Goal: Task Accomplishment & Management: Manage account settings

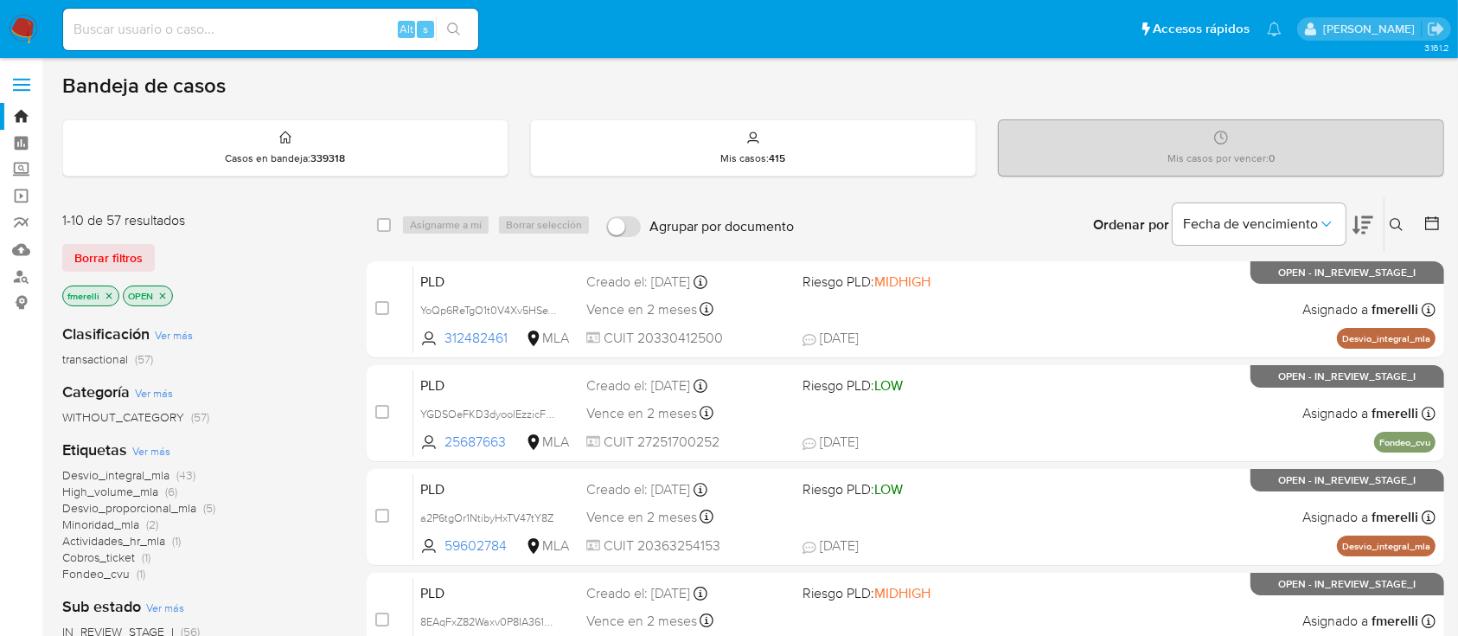
click at [386, 29] on input at bounding box center [270, 29] width 415 height 22
paste input "Da1mniTSpTICtjLbvKydhyD0"
type input "Da1mniTSpTICtjLbvKydhyD0"
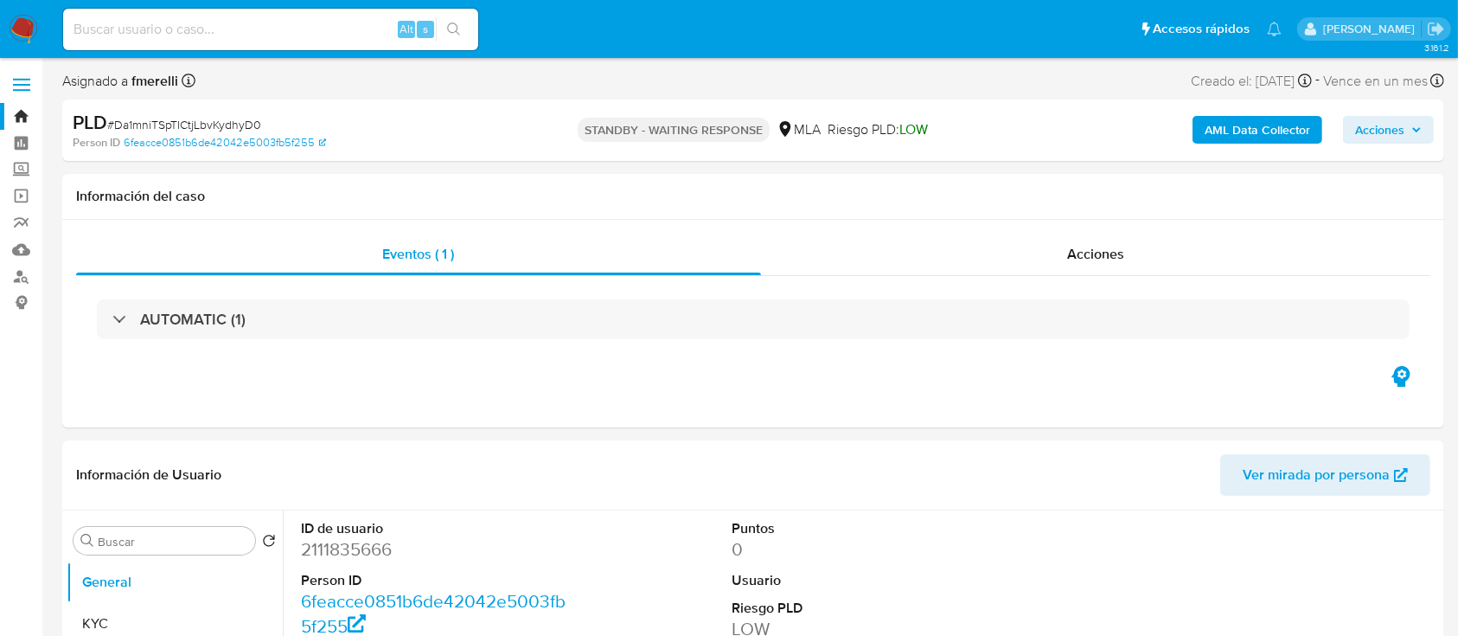
click at [285, 41] on div "Alt s" at bounding box center [270, 30] width 415 height 42
select select "10"
click at [294, 24] on input at bounding box center [270, 29] width 415 height 22
paste input "sXa6O3pij28JqjBsshwe9oiy"
type input "sXa6O3pij28JqjBsshwe9oiy"
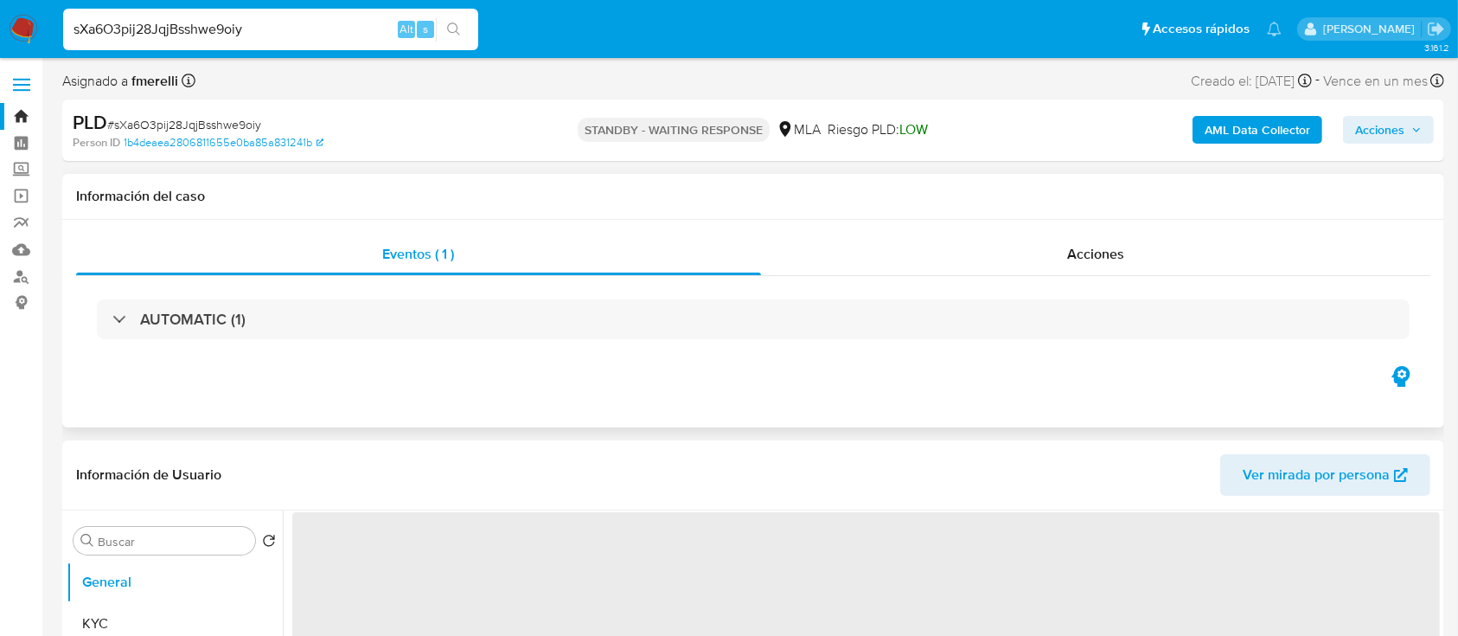
select select "10"
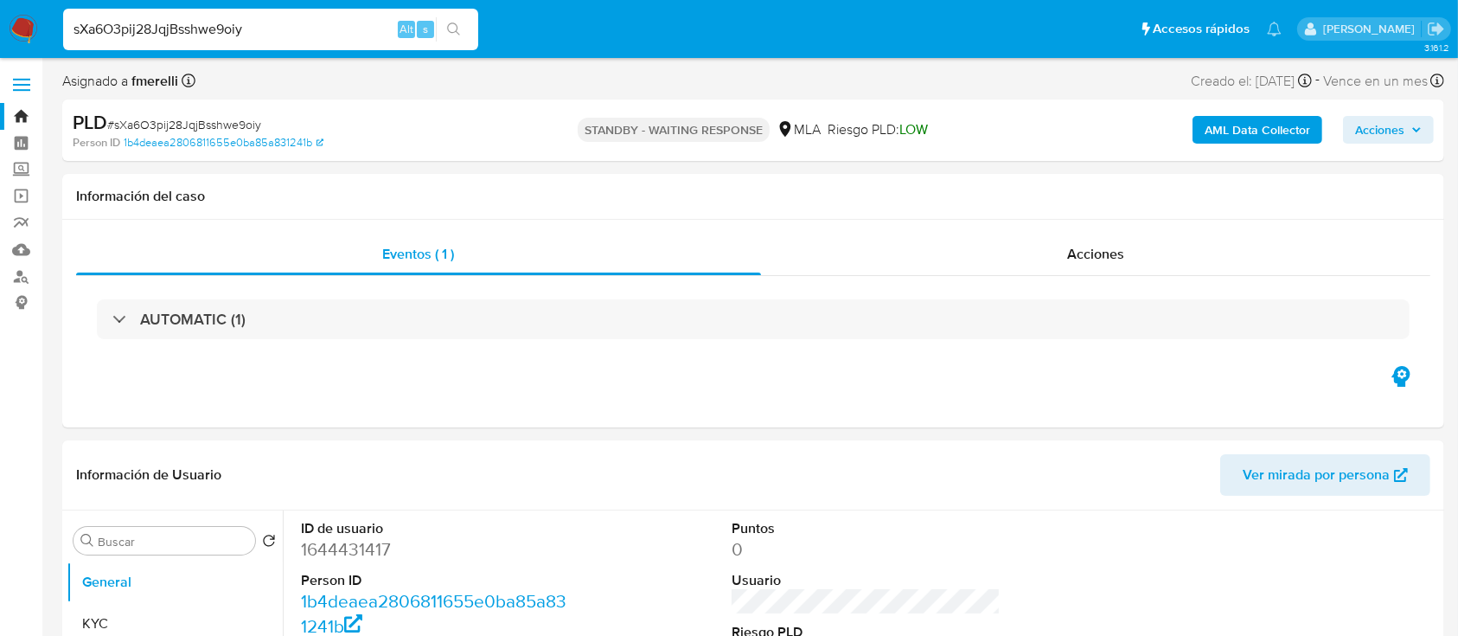
click at [248, 19] on input "sXa6O3pij28JqjBsshwe9oiy" at bounding box center [270, 29] width 415 height 22
paste input "XchrBhhpP08jHTnDEvOrNIUZ"
type input "XchrBhhpP08jHTnDEvOrNIUZ"
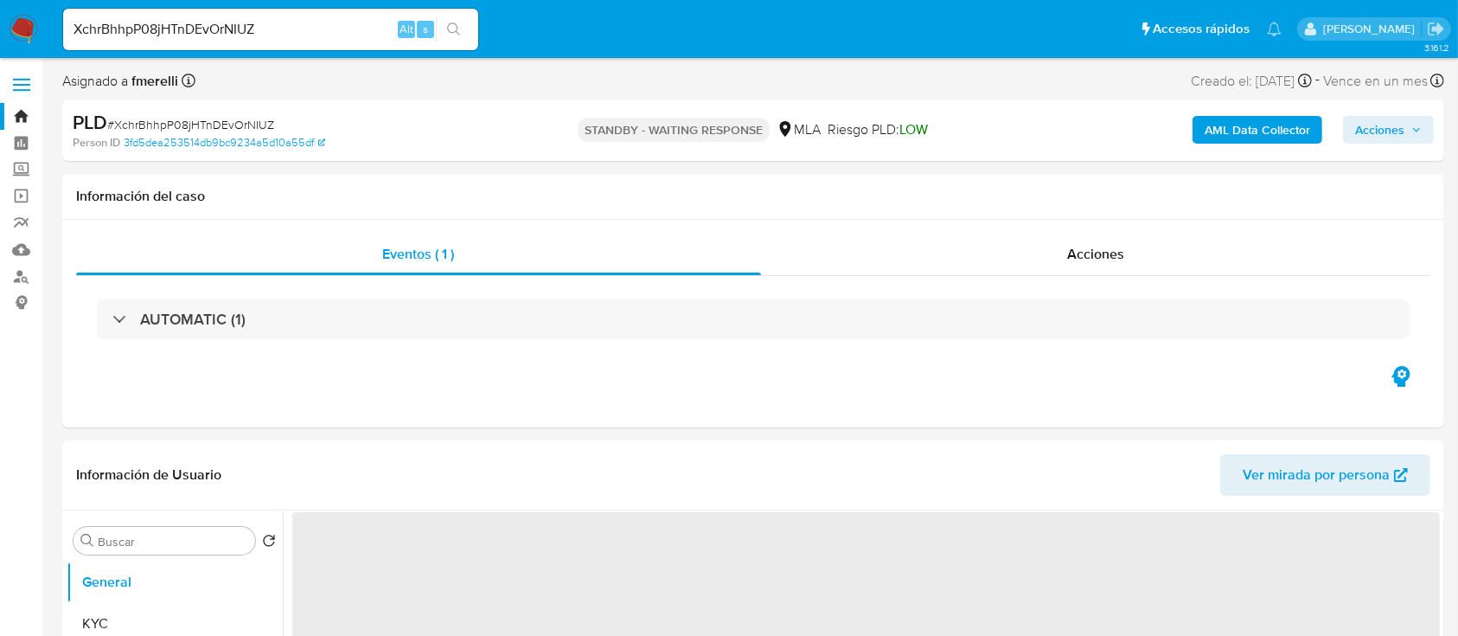
select select "10"
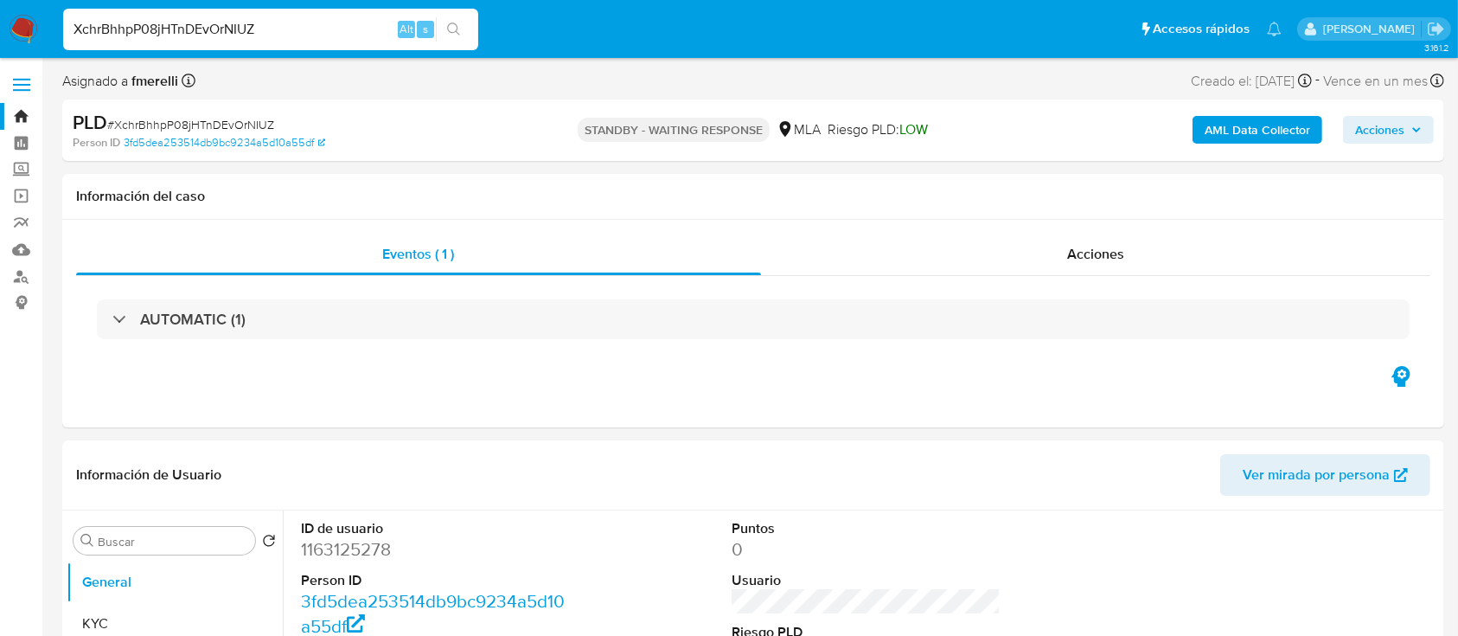
click at [322, 29] on input "XchrBhhpP08jHTnDEvOrNIUZ" at bounding box center [270, 29] width 415 height 22
paste input "I5E0SivzUKgaFMN8xllAh2ch"
type input "I5E0SivzUKgaFMN8xllAh2ch"
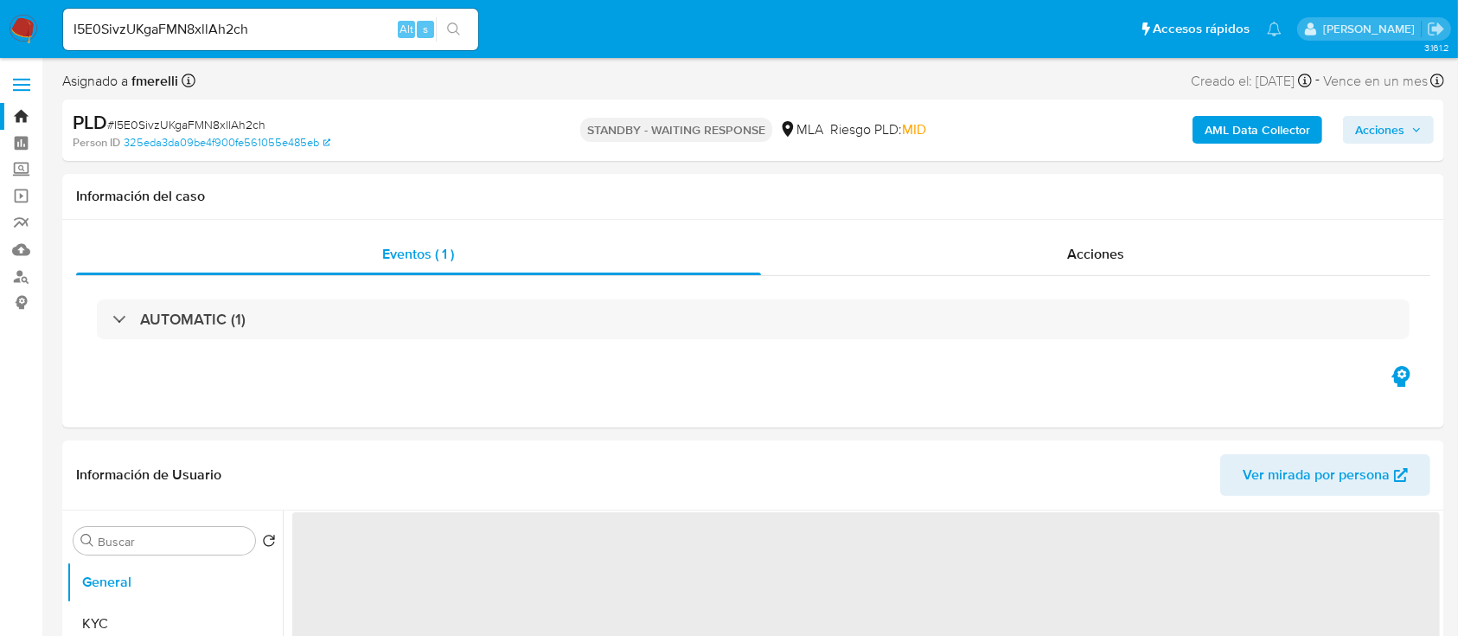
select select "10"
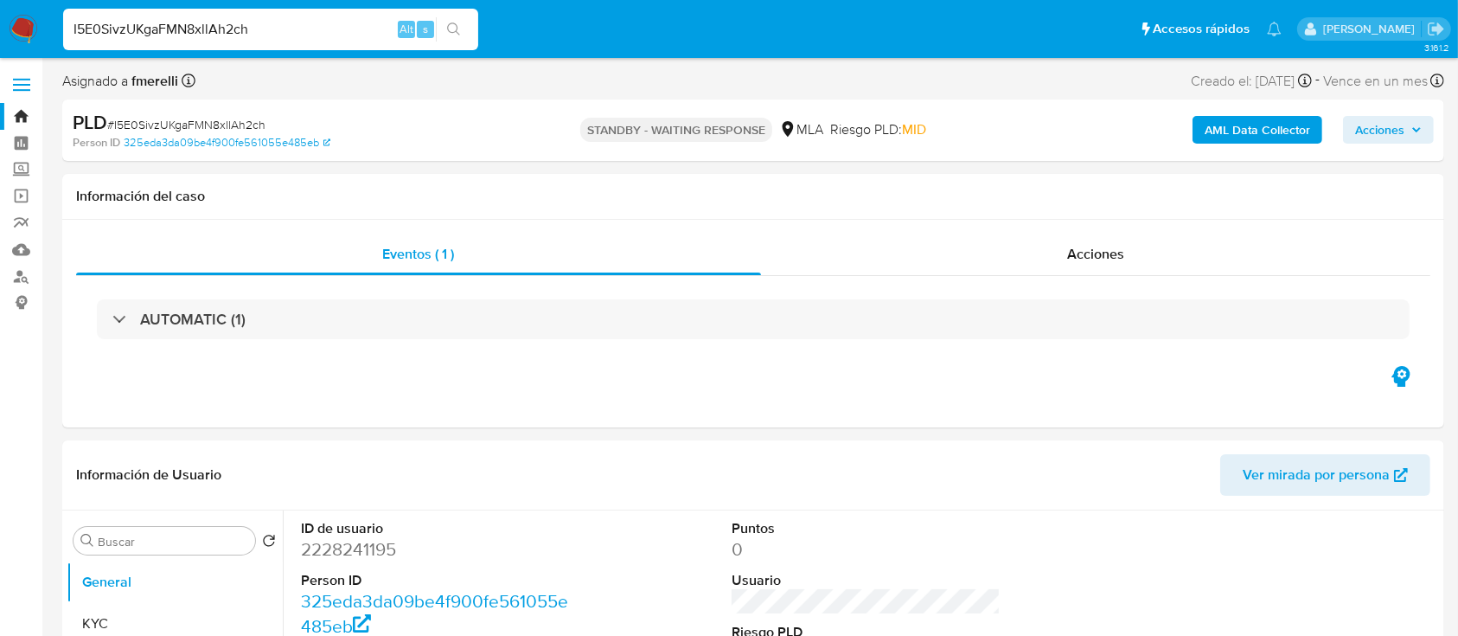
click at [381, 22] on input "I5E0SivzUKgaFMN8xllAh2ch" at bounding box center [270, 29] width 415 height 22
click at [381, 21] on input "I5E0SivzUKgaFMN8xllAh2ch" at bounding box center [270, 29] width 415 height 22
paste input "FtluIM9dpo9UWD1db3fKsoRF"
type input "FtluIM9dpo9UWD1db3fKsoRF"
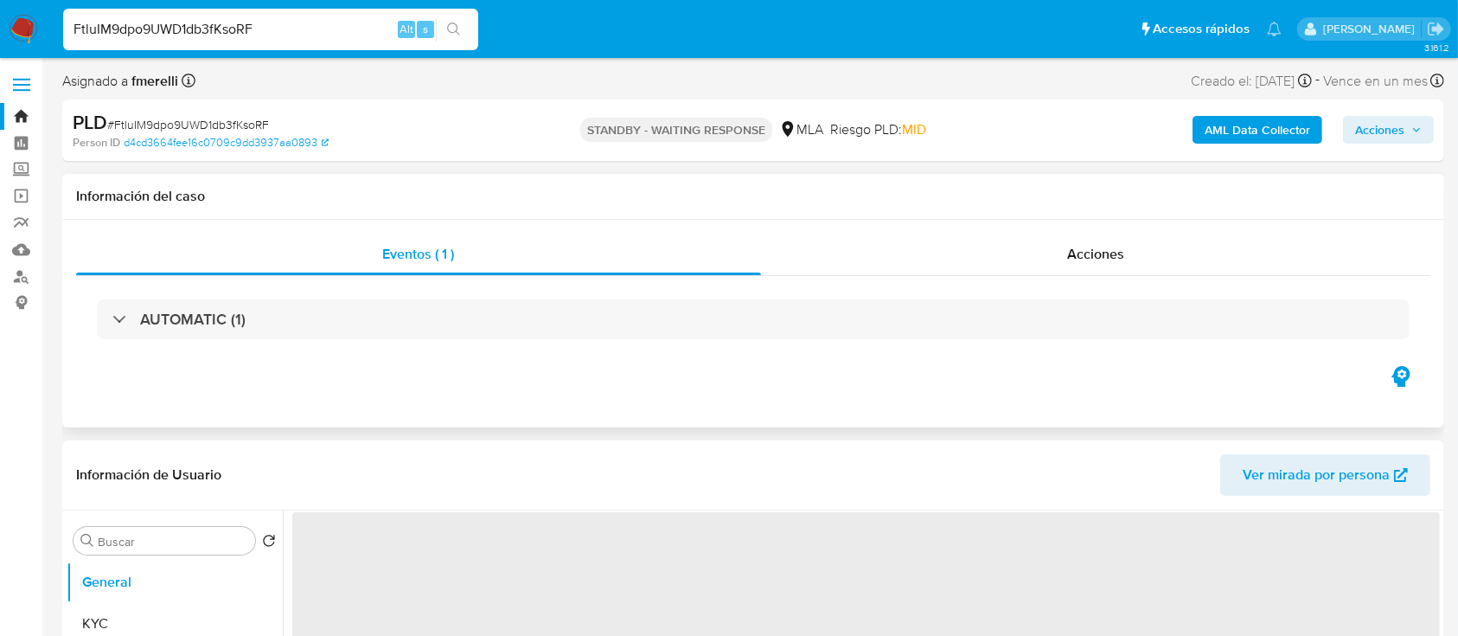
select select "10"
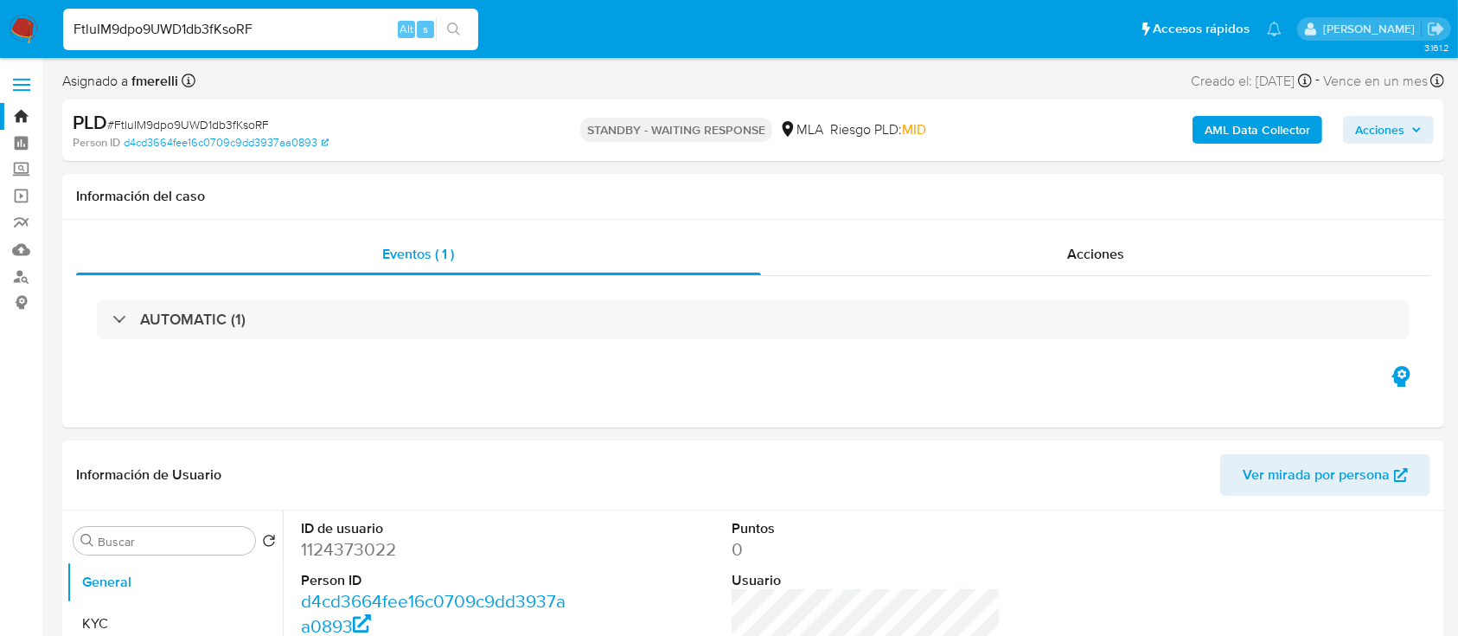
click at [283, 16] on div "FtluIM9dpo9UWD1db3fKsoRF Alt s" at bounding box center [270, 30] width 415 height 42
click at [277, 25] on input "FtluIM9dpo9UWD1db3fKsoRF" at bounding box center [270, 29] width 415 height 22
paste input "Bca8HmgEHca1aNARS159qr8W"
type input "Bca8HmgEHca1aNARS159qr8W"
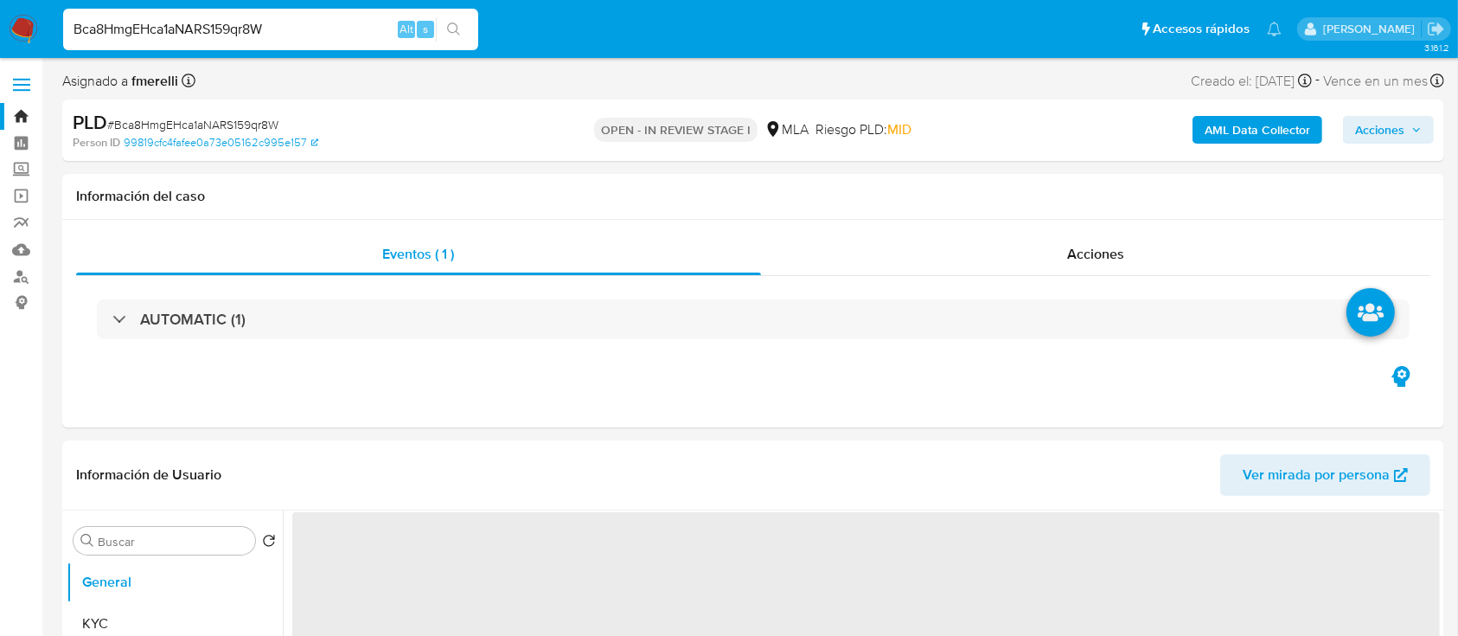
select select "10"
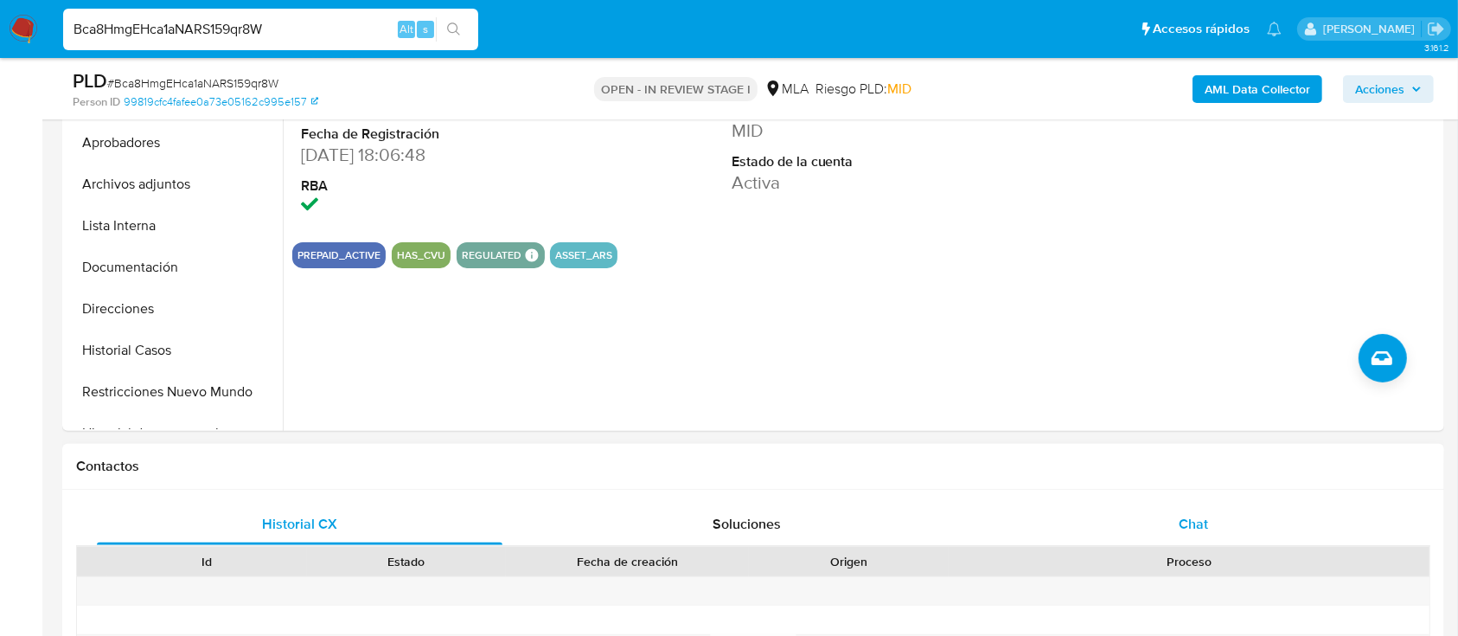
click at [1106, 476] on div "Chat" at bounding box center [1194, 524] width 406 height 42
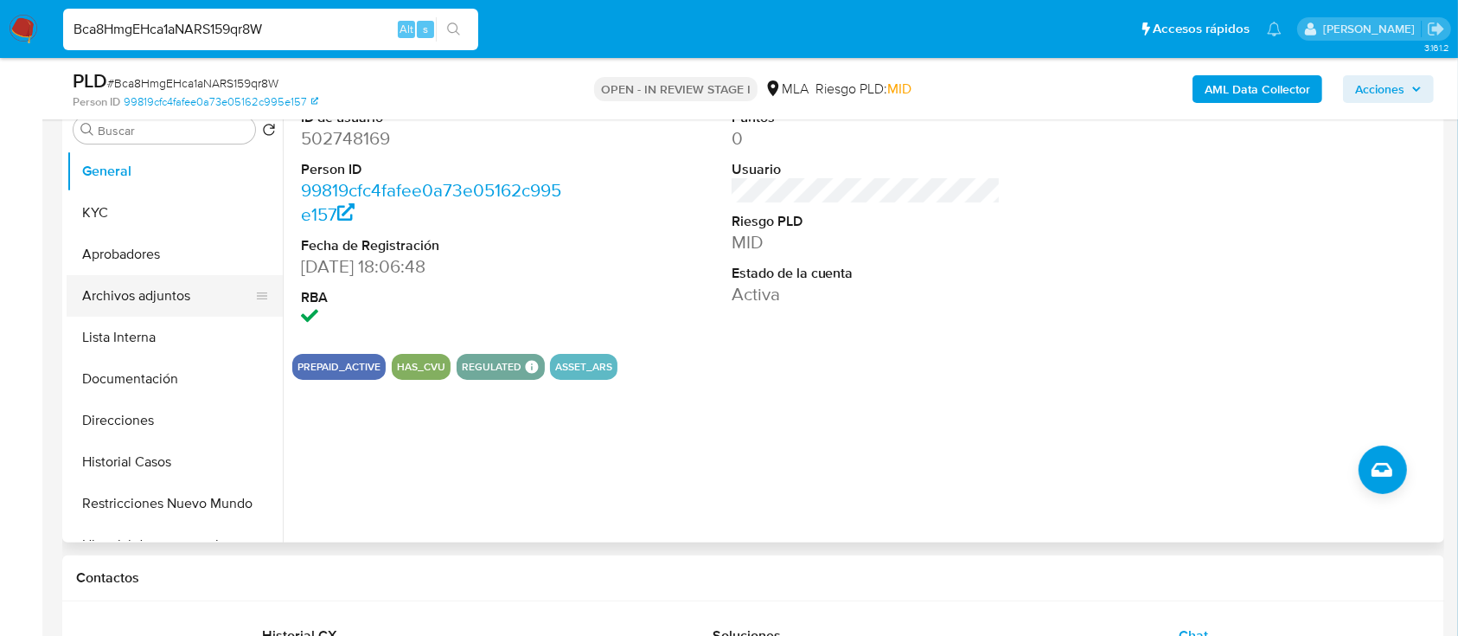
scroll to position [346, 0]
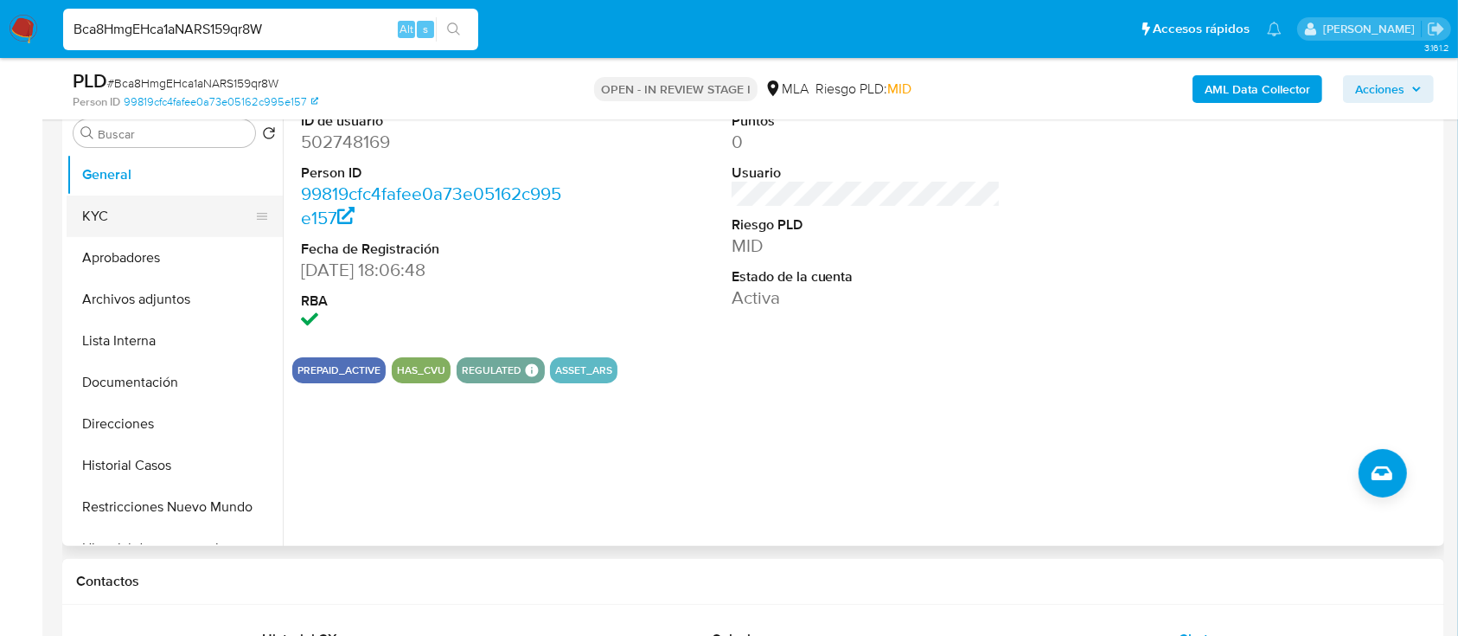
click at [141, 209] on button "KYC" at bounding box center [168, 216] width 202 height 42
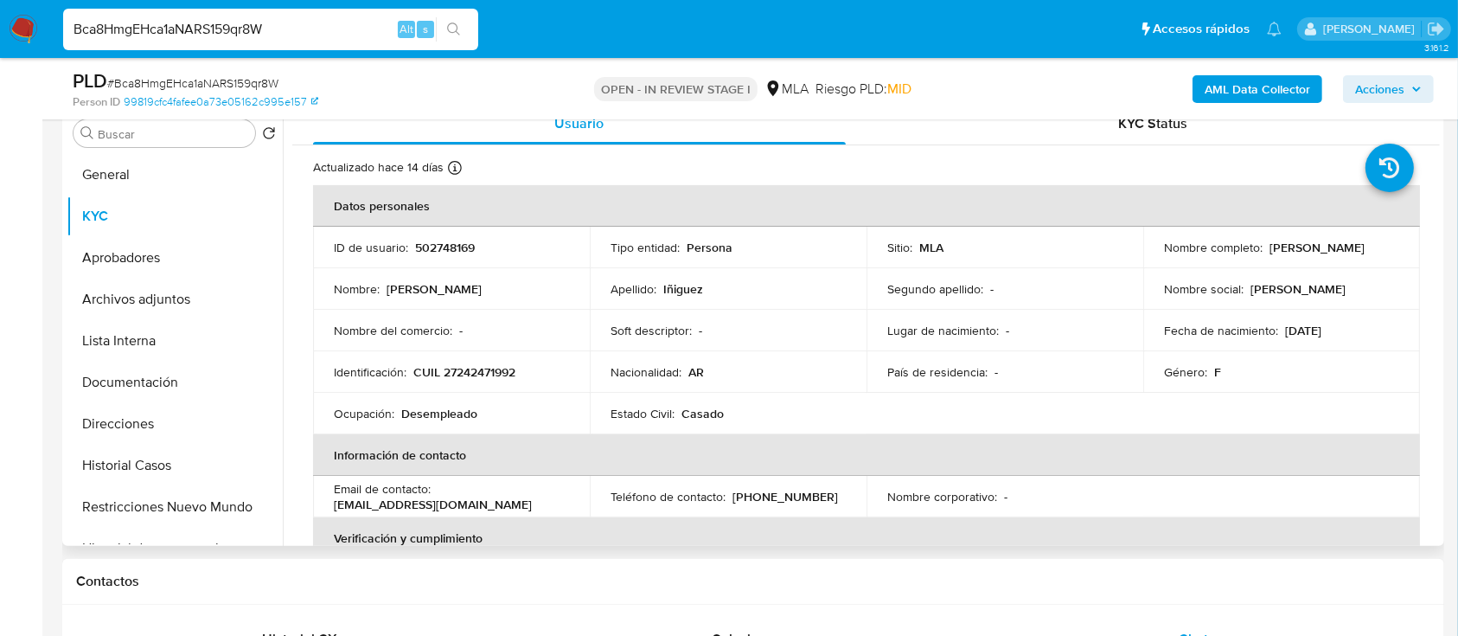
click at [501, 366] on p "CUIL 27242471992" at bounding box center [464, 372] width 102 height 16
copy p "27242471992"
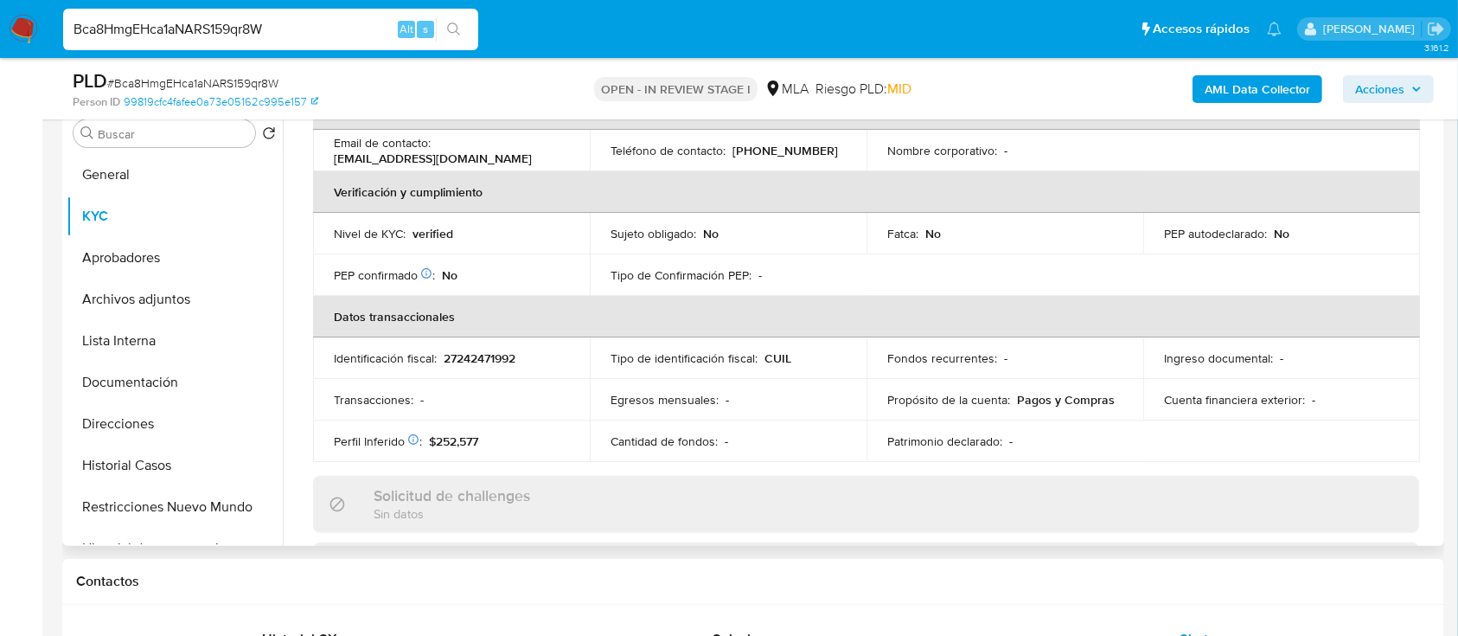
scroll to position [911, 0]
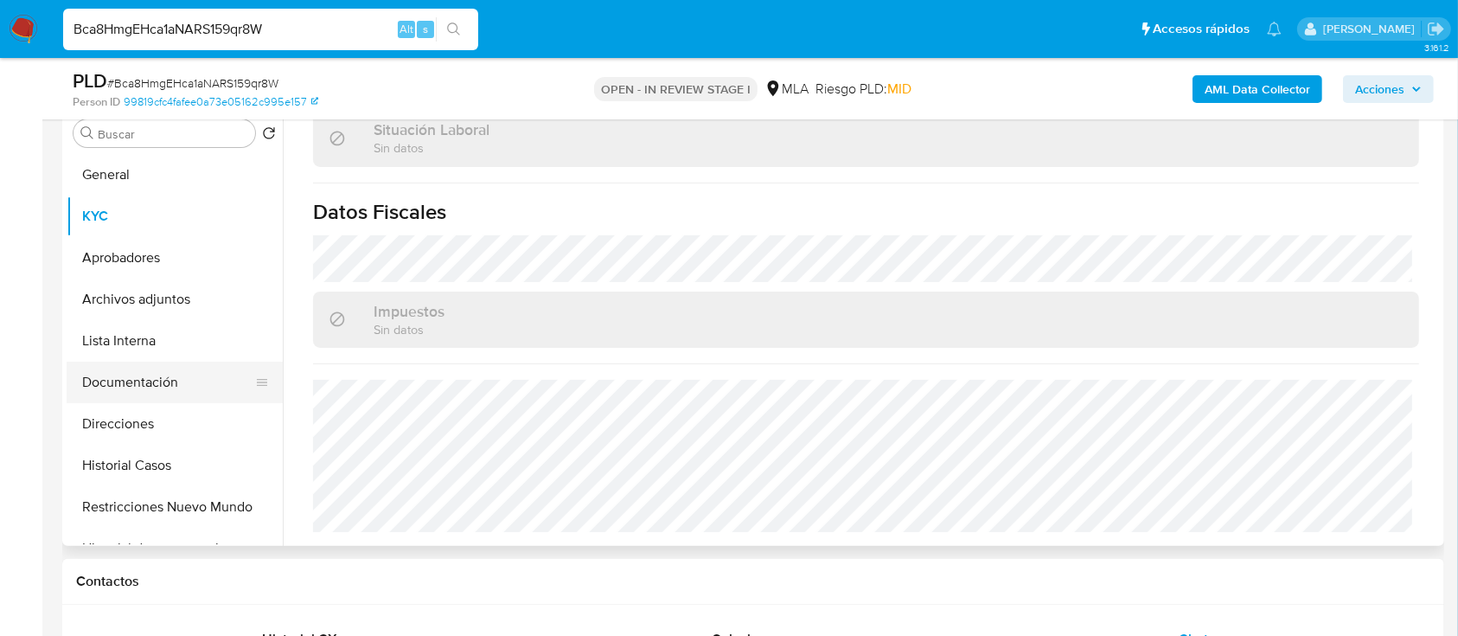
click at [158, 373] on button "Documentación" at bounding box center [168, 382] width 202 height 42
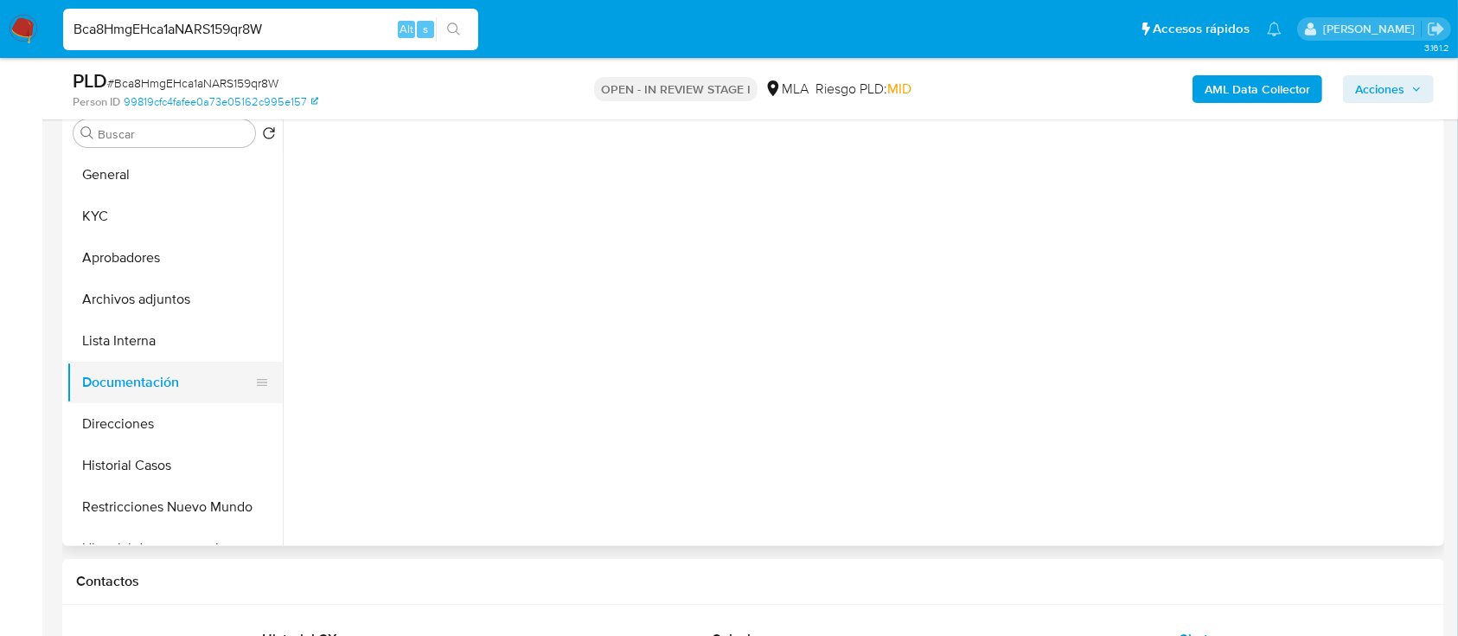
scroll to position [0, 0]
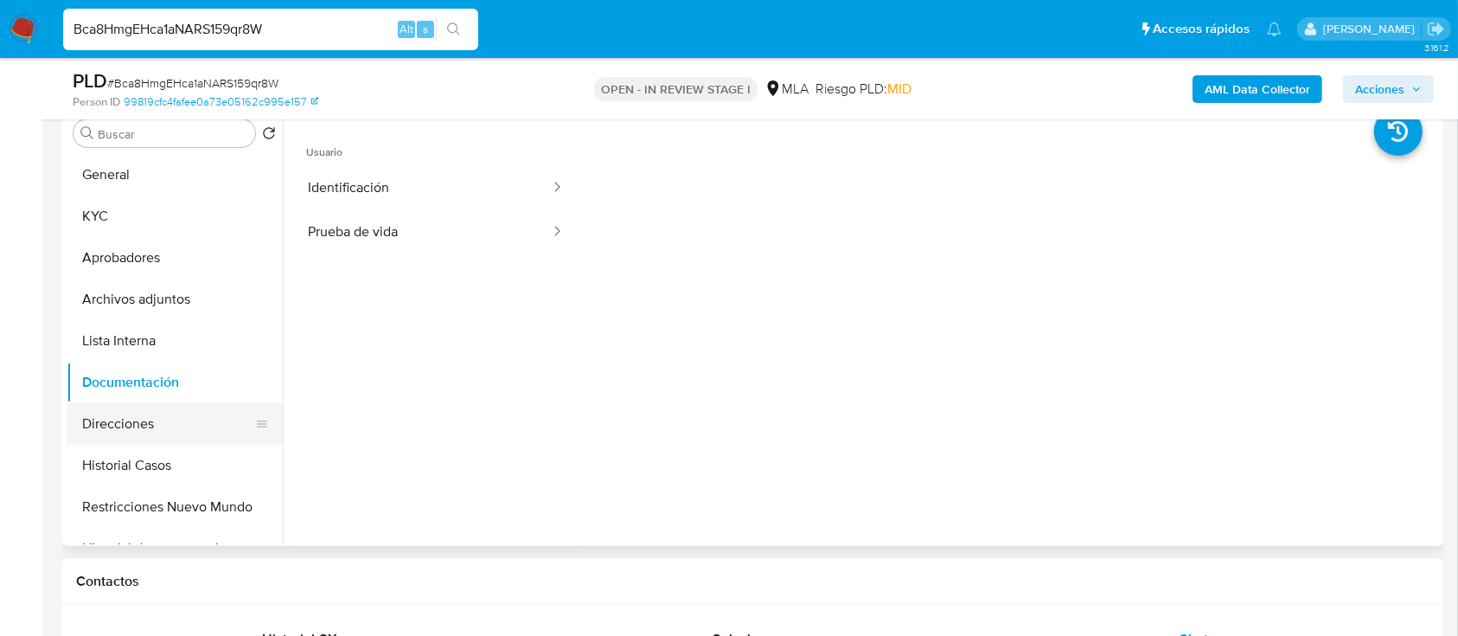
click at [167, 433] on button "Direcciones" at bounding box center [168, 424] width 202 height 42
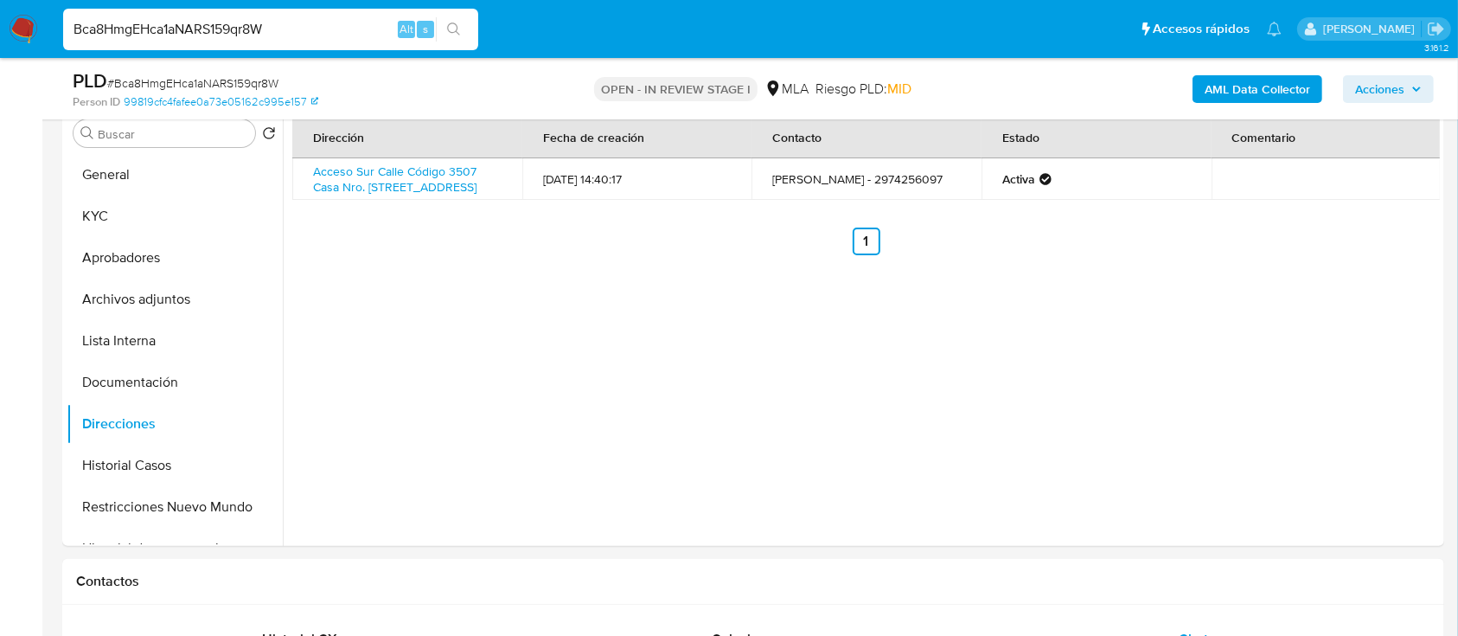
click at [316, 28] on input "Bca8HmgEHca1aNARS159qr8W" at bounding box center [270, 29] width 415 height 22
paste input "kRDyXvPrjjn4CbSpmQrsrQqP"
type input "kRDyXvPrjjn4CbSpmQrsrQqP"
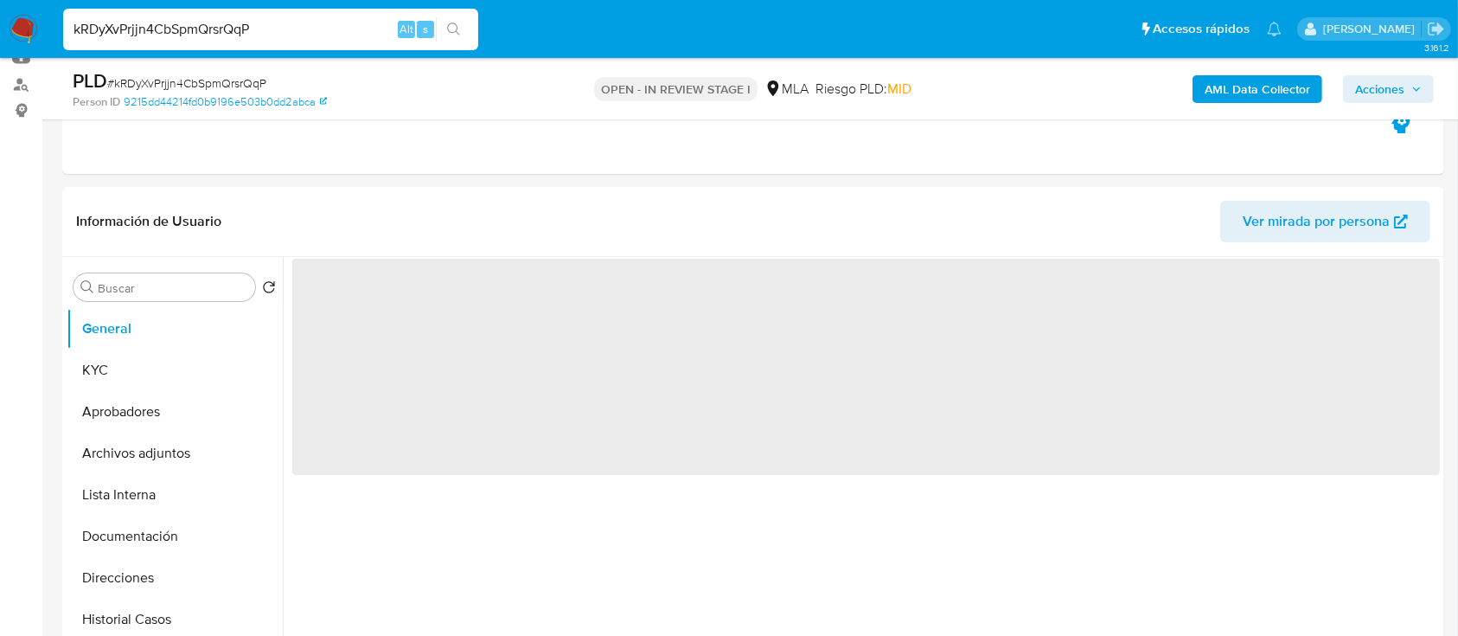
scroll to position [576, 0]
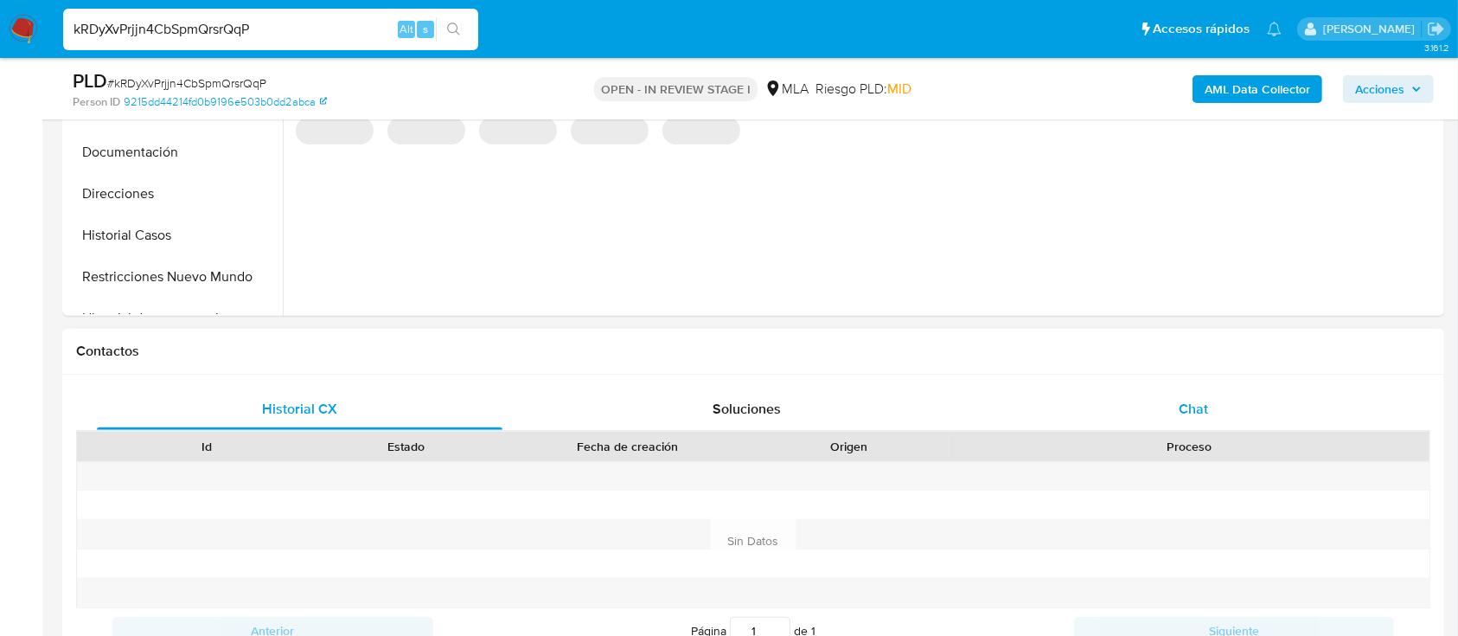
click at [1106, 419] on div "Chat" at bounding box center [1194, 409] width 406 height 42
select select "10"
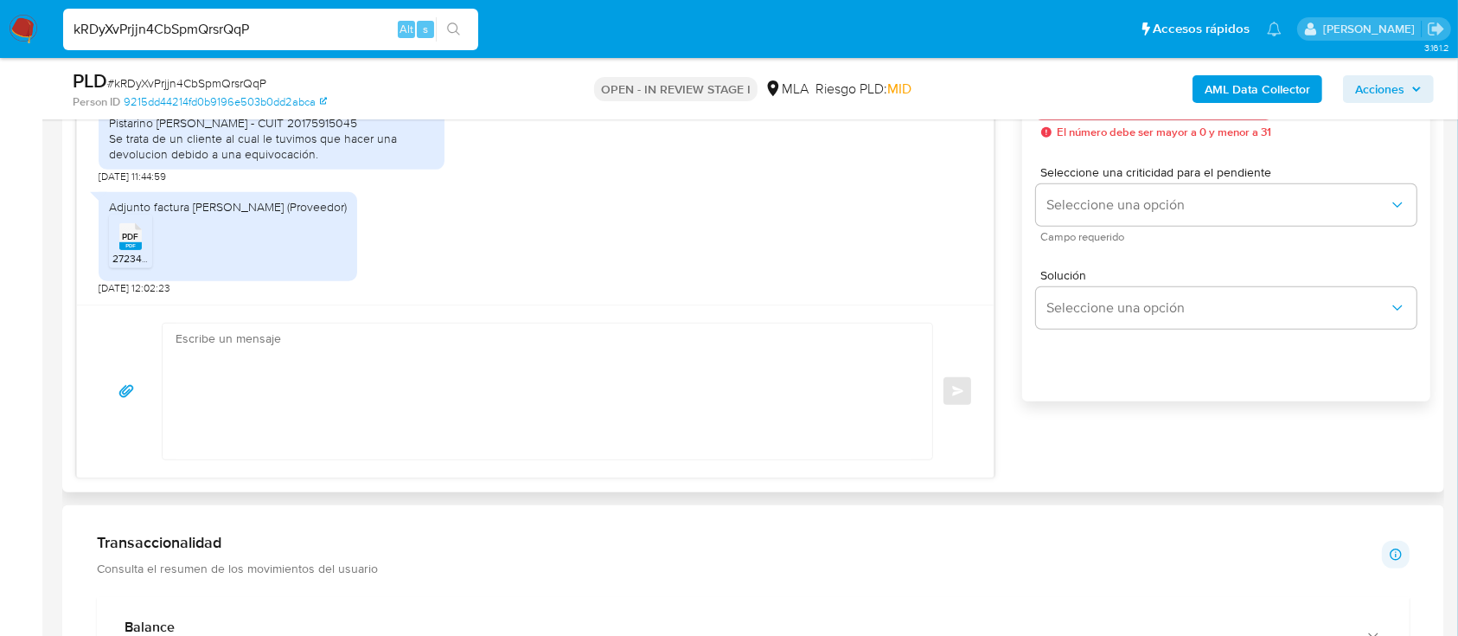
scroll to position [1038, 0]
click at [249, 31] on input "kRDyXvPrjjn4CbSpmQrsrQqP" at bounding box center [270, 29] width 415 height 22
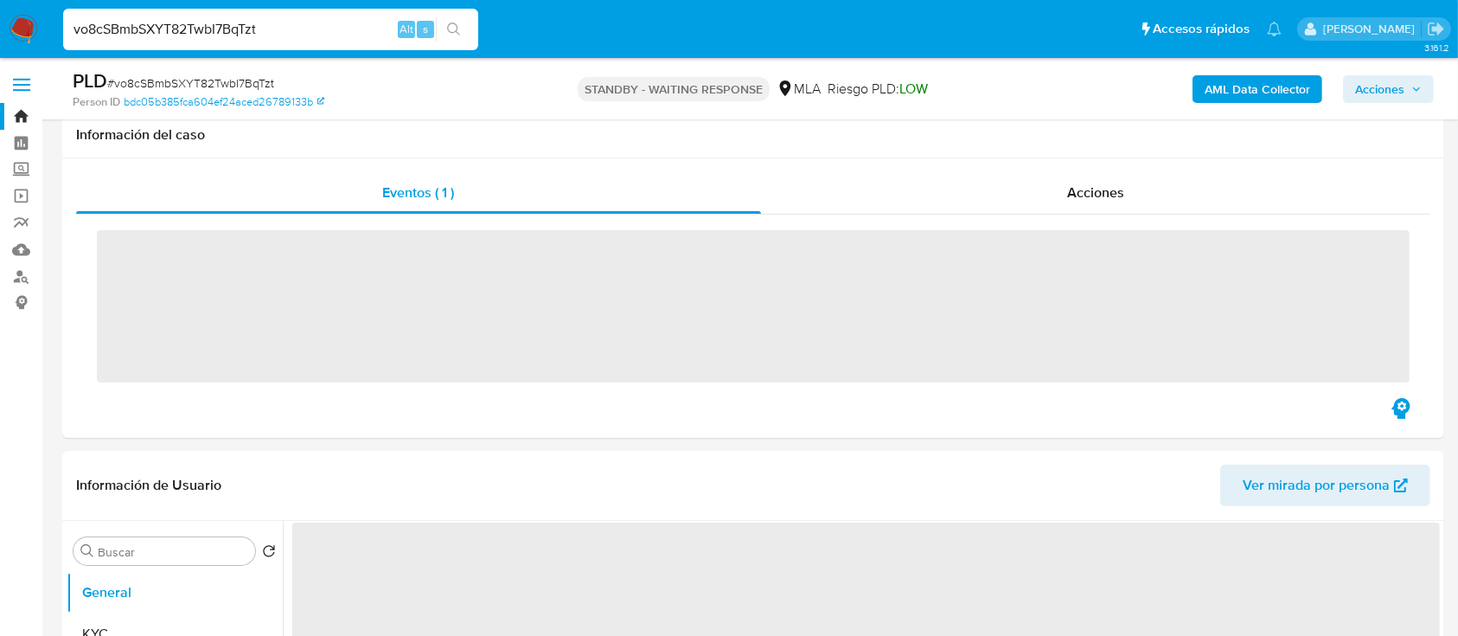
scroll to position [692, 0]
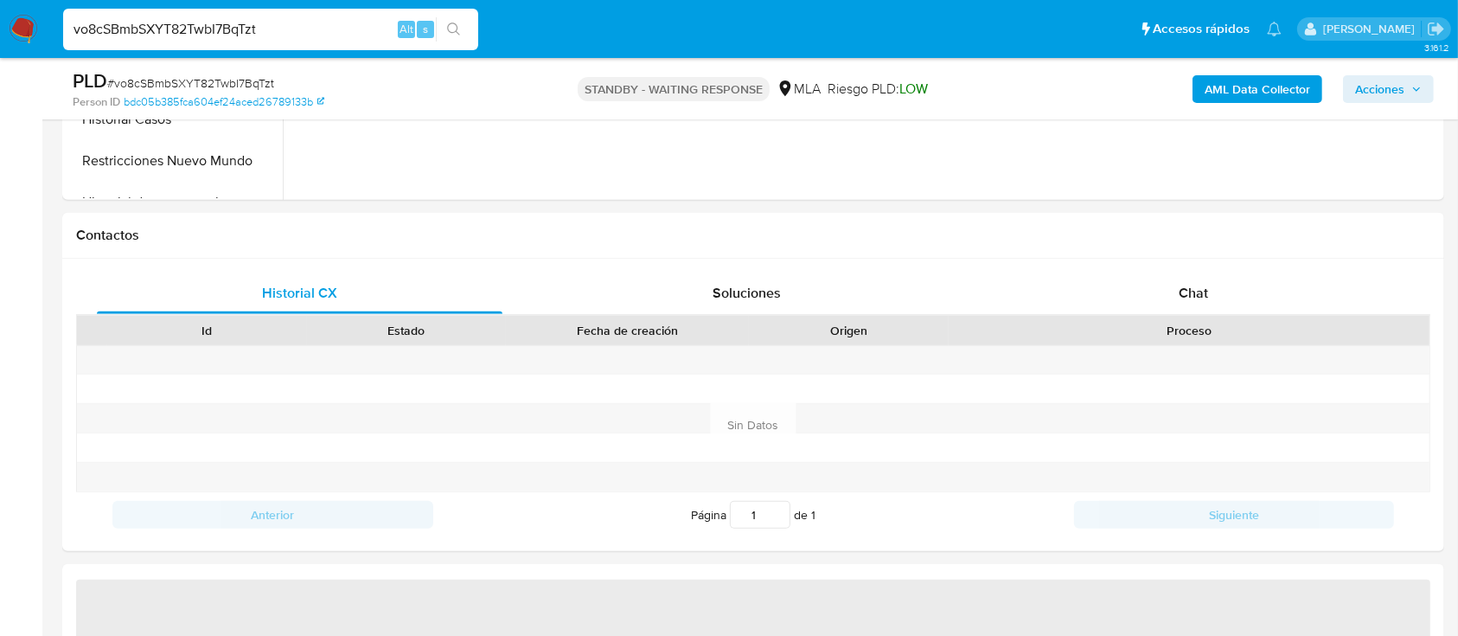
select select "10"
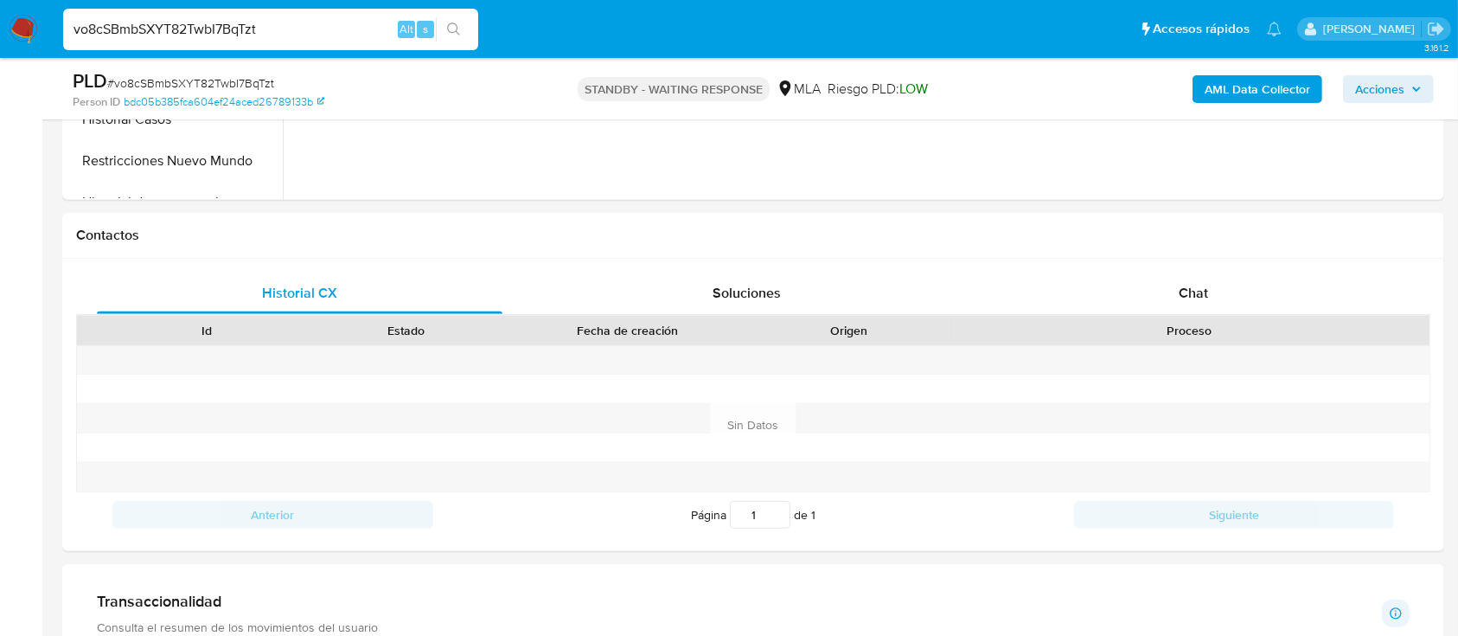
click at [330, 30] on input "vo8cSBmbSXYT82TwbI7BqTzt" at bounding box center [270, 29] width 415 height 22
click at [330, 29] on input "vo8cSBmbSXYT82TwbI7BqTzt" at bounding box center [270, 29] width 415 height 22
paste input "2fYTuQ3Ves48QVnvvwrxNIN8"
type input "2fYTuQ3Ves48QVnvvwrxNIN8"
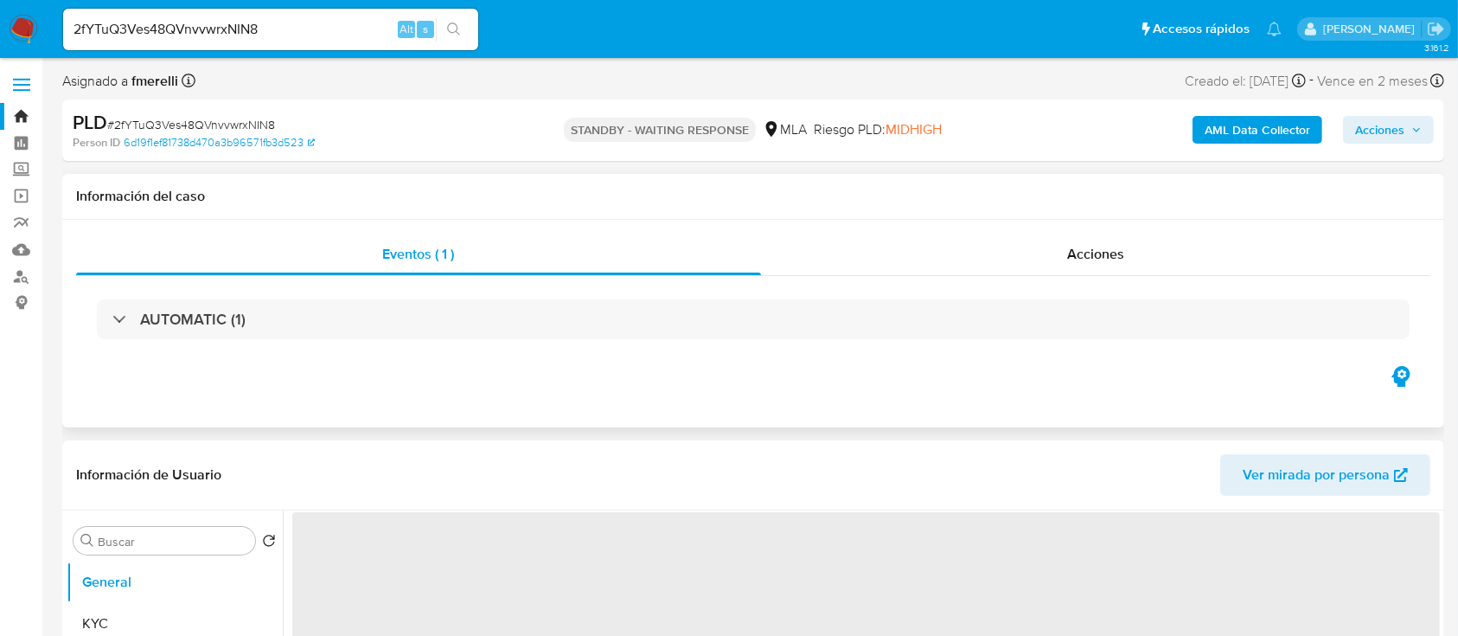
select select "10"
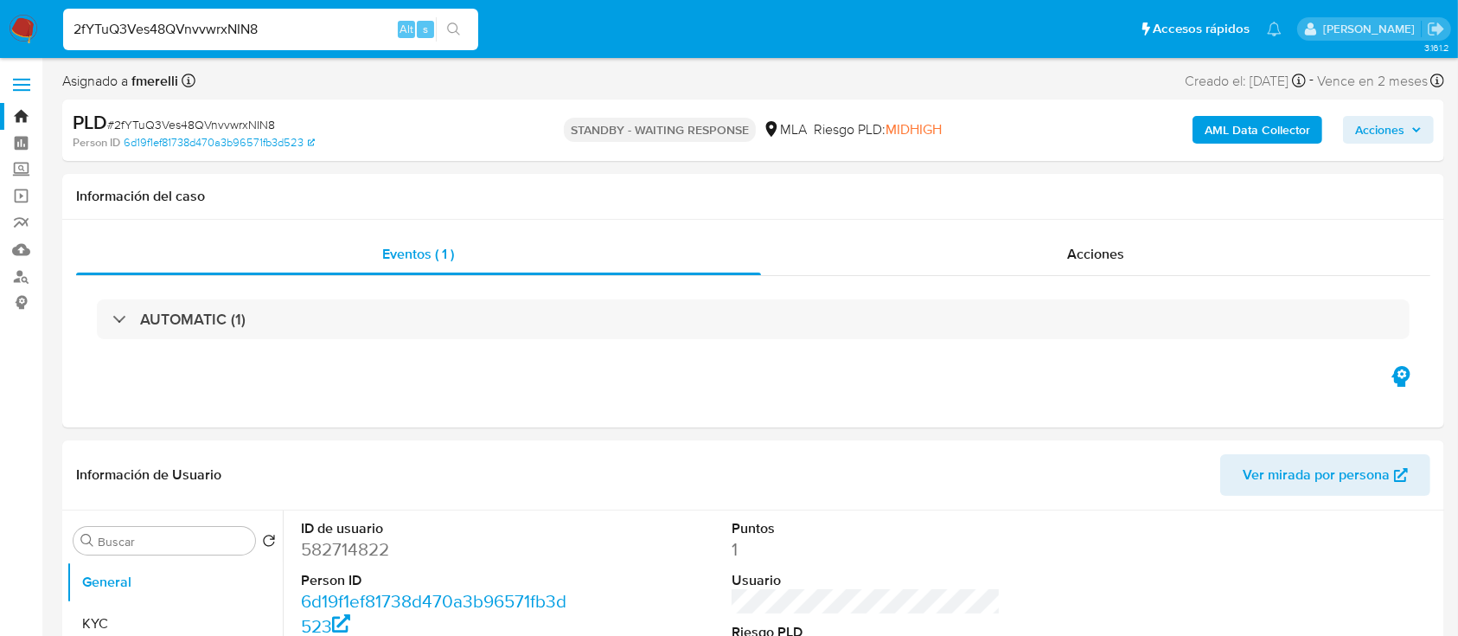
click at [323, 24] on input "2fYTuQ3Ves48QVnvvwrxNIN8" at bounding box center [270, 29] width 415 height 22
paste input "P485GkjD6gnPmlwvfqzDpG9w"
type input "P485GkjD6gnPmlwvfqzDpG9w"
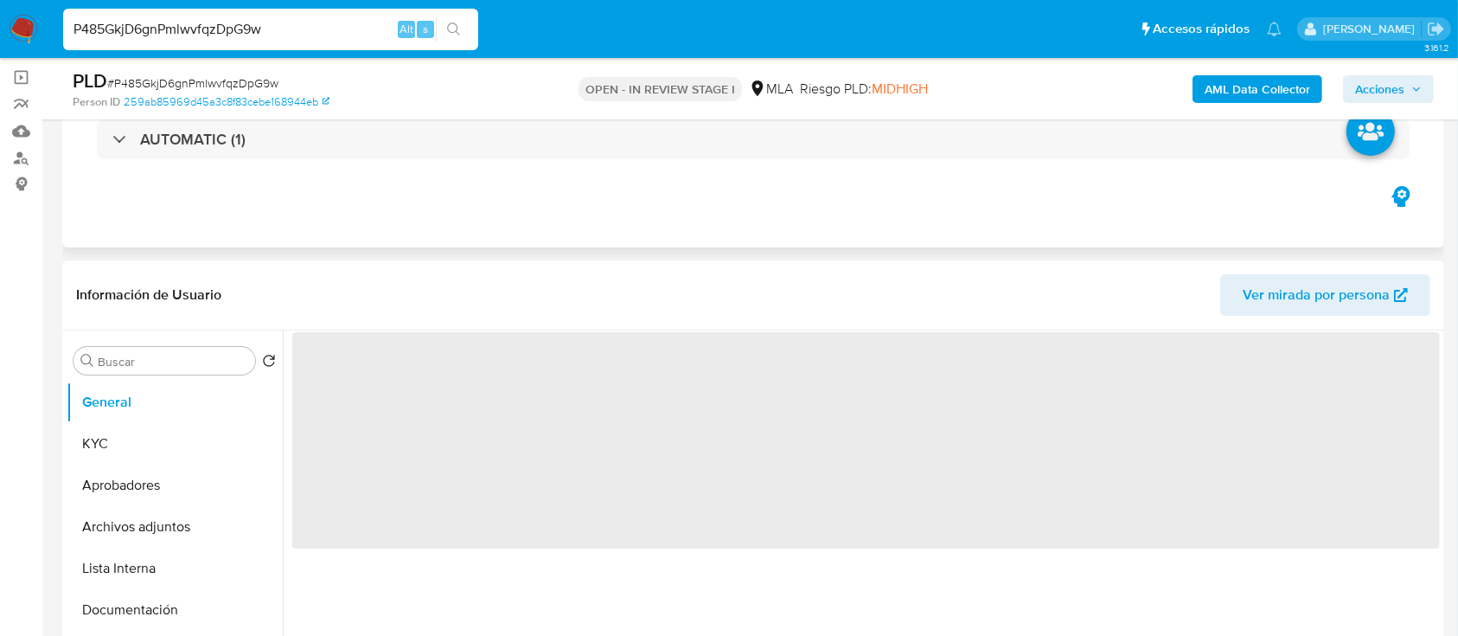
scroll to position [230, 0]
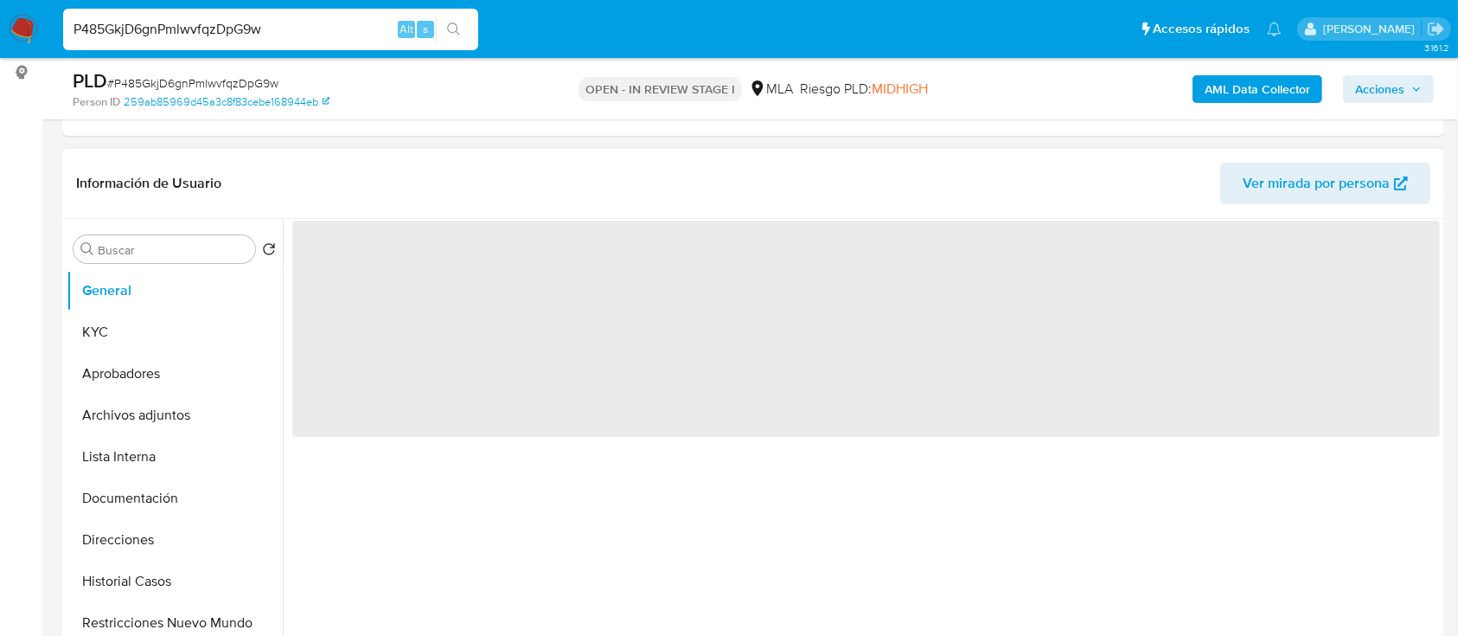
select select "10"
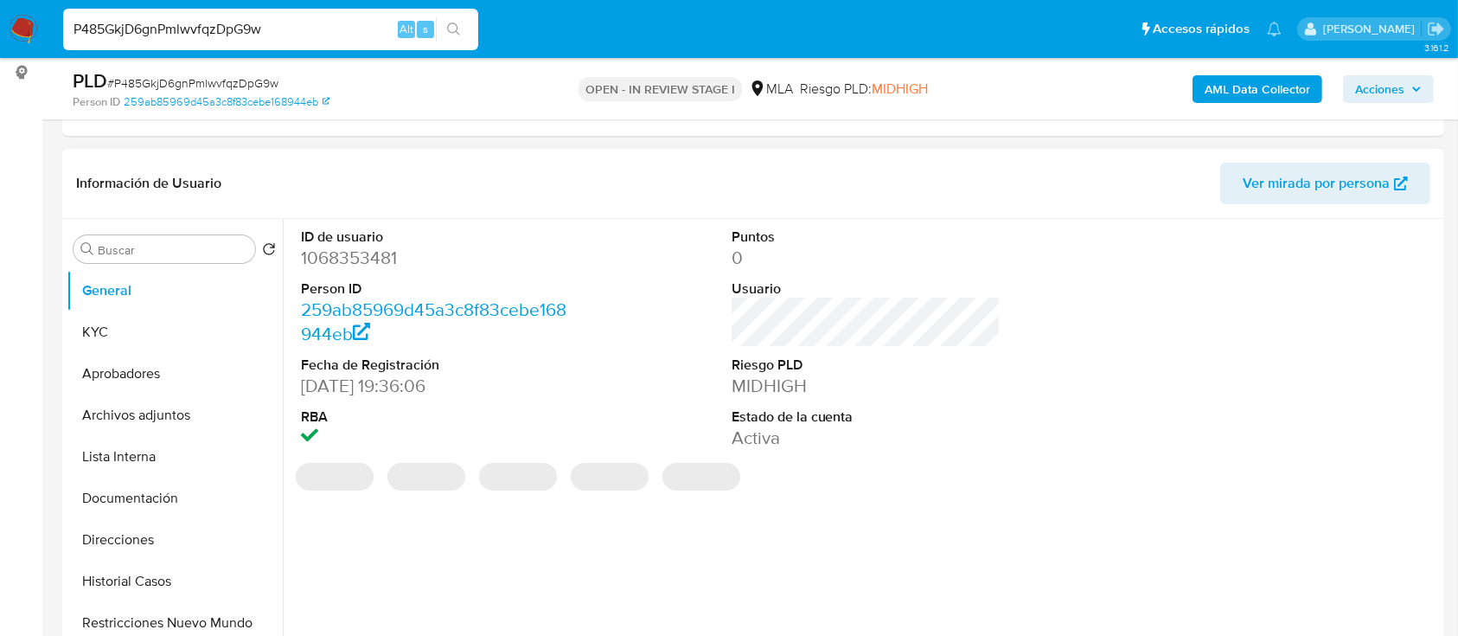
click at [375, 263] on dd "1068353481" at bounding box center [436, 258] width 270 height 24
click at [375, 262] on dd "1068353481" at bounding box center [436, 258] width 270 height 24
copy dd "1068353481"
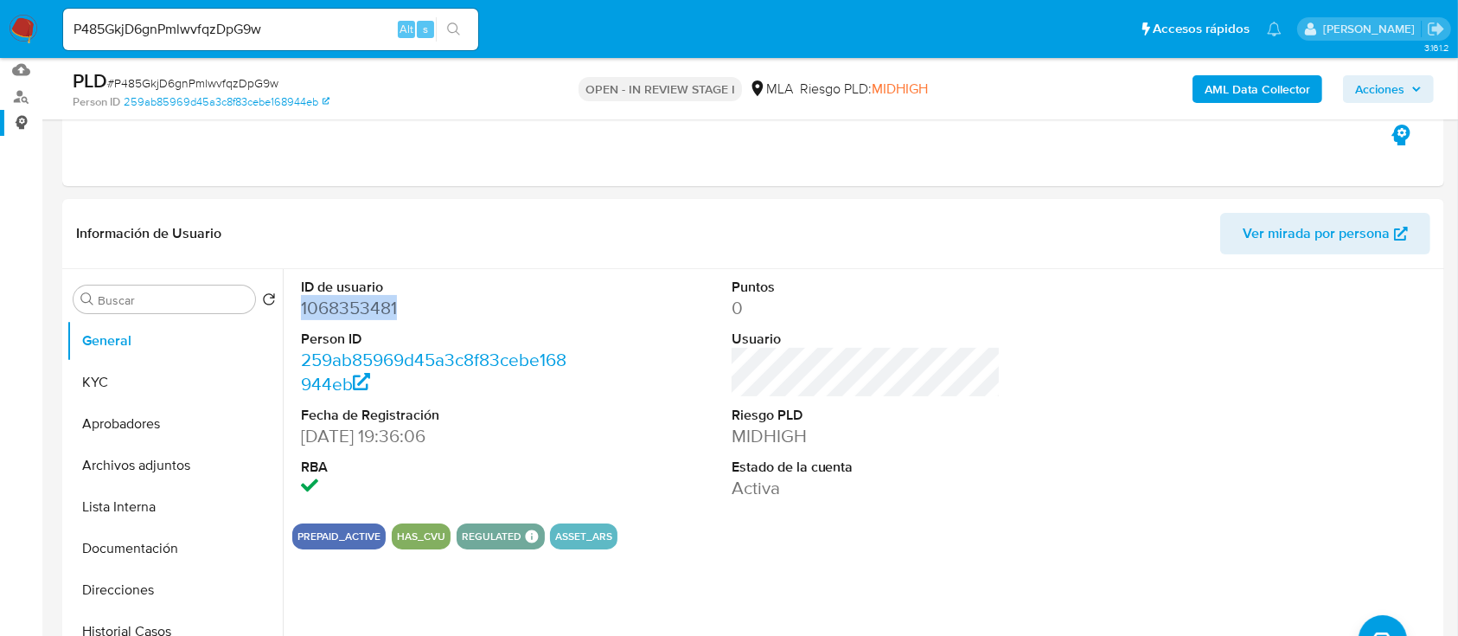
scroll to position [115, 0]
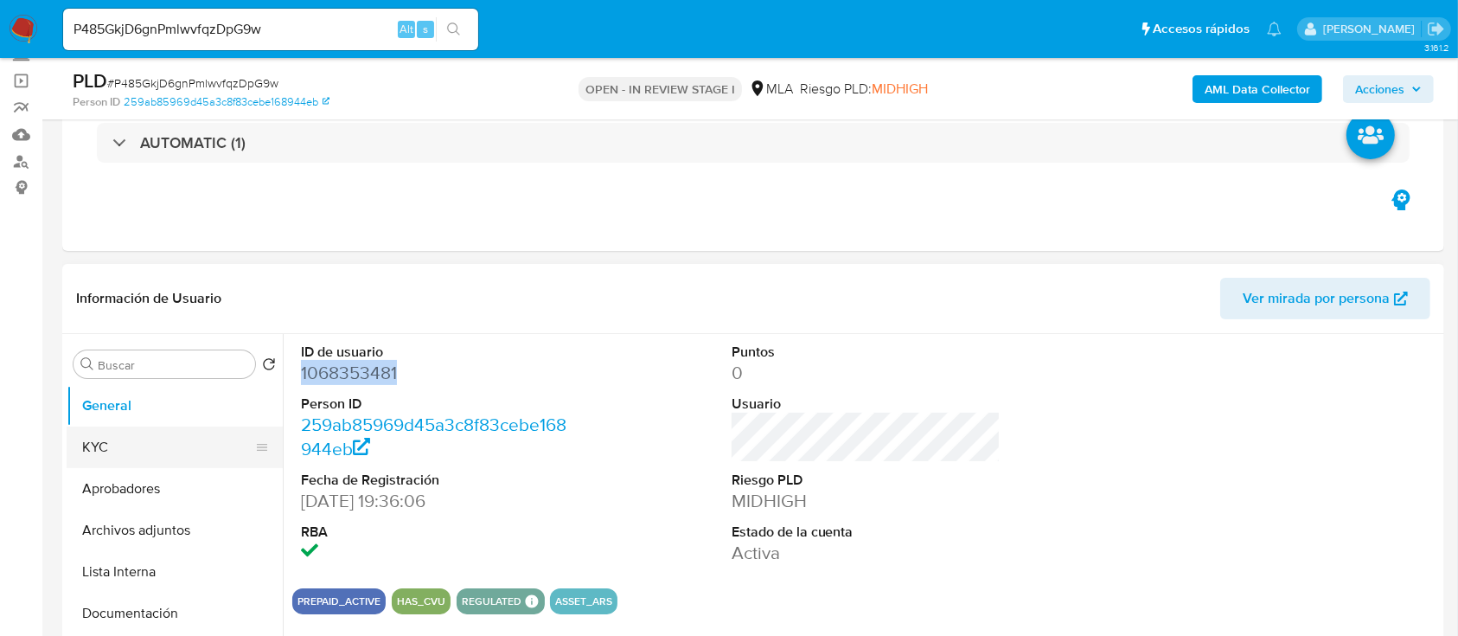
drag, startPoint x: 733, startPoint y: 15, endPoint x: 107, endPoint y: 457, distance: 766.8
click at [92, 474] on button "Aprobadores" at bounding box center [175, 489] width 216 height 42
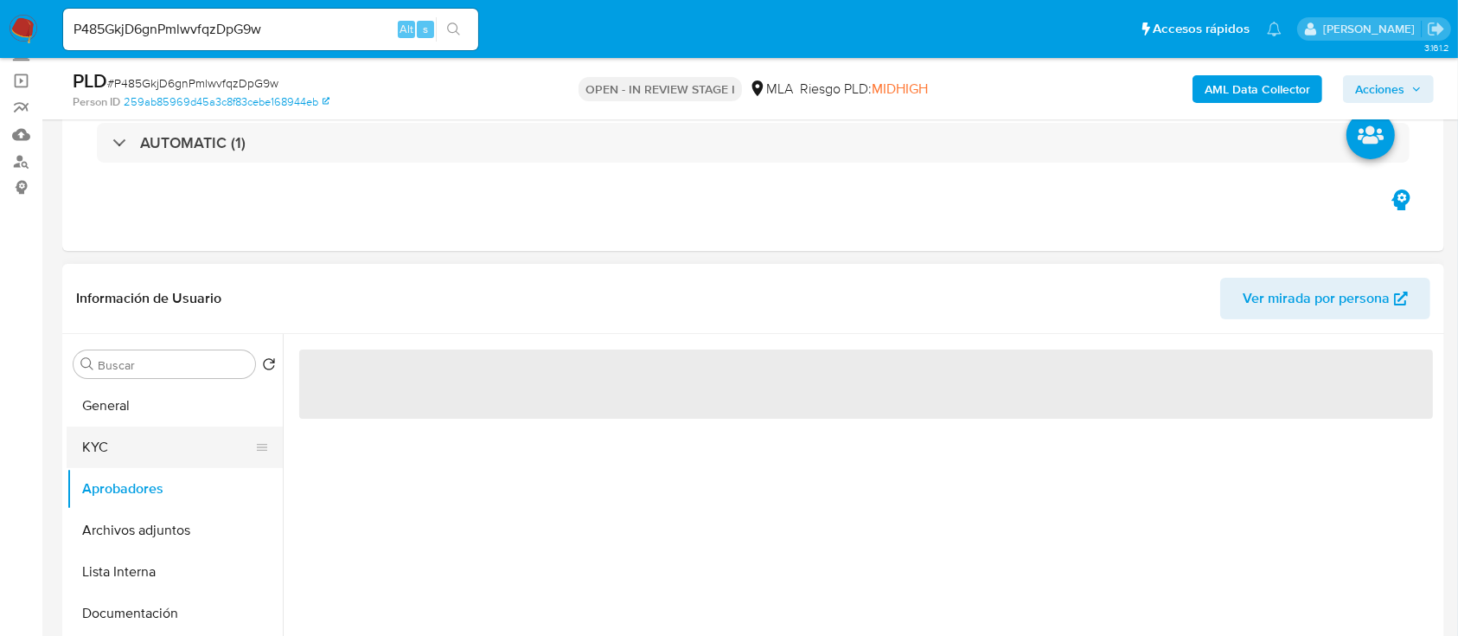
click at [118, 448] on button "KYC" at bounding box center [168, 447] width 202 height 42
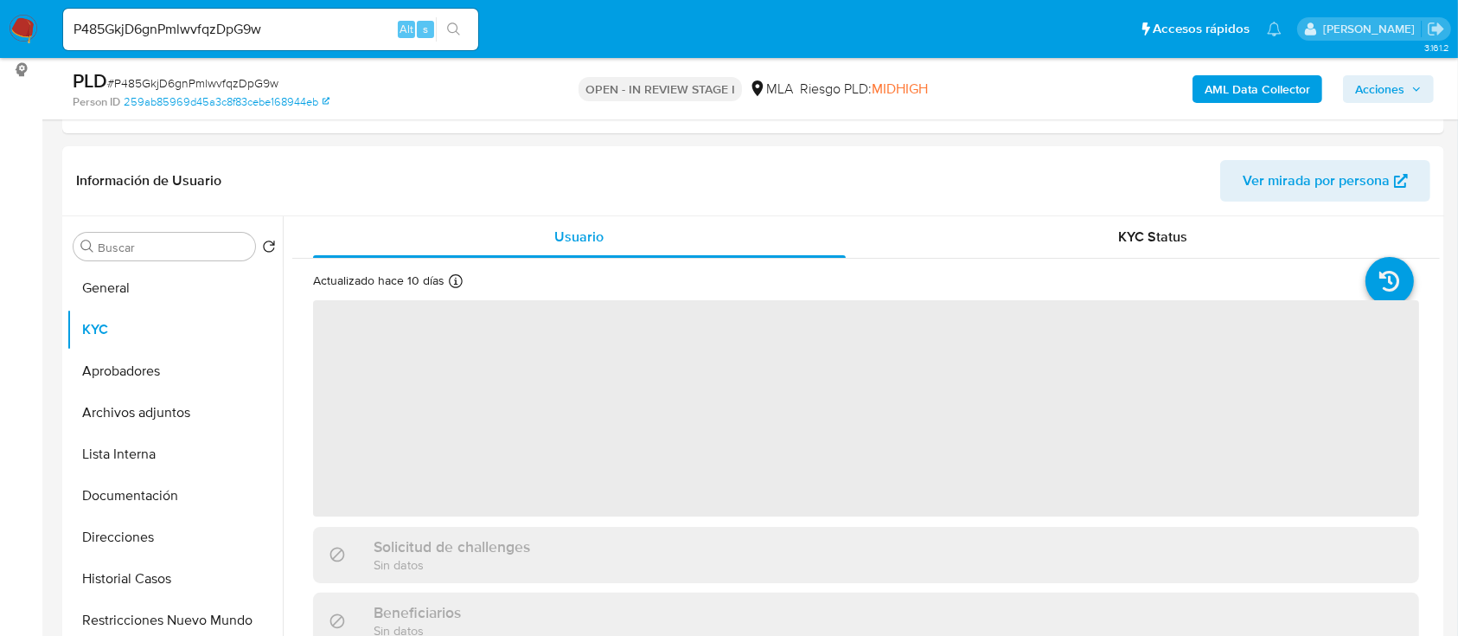
scroll to position [230, 0]
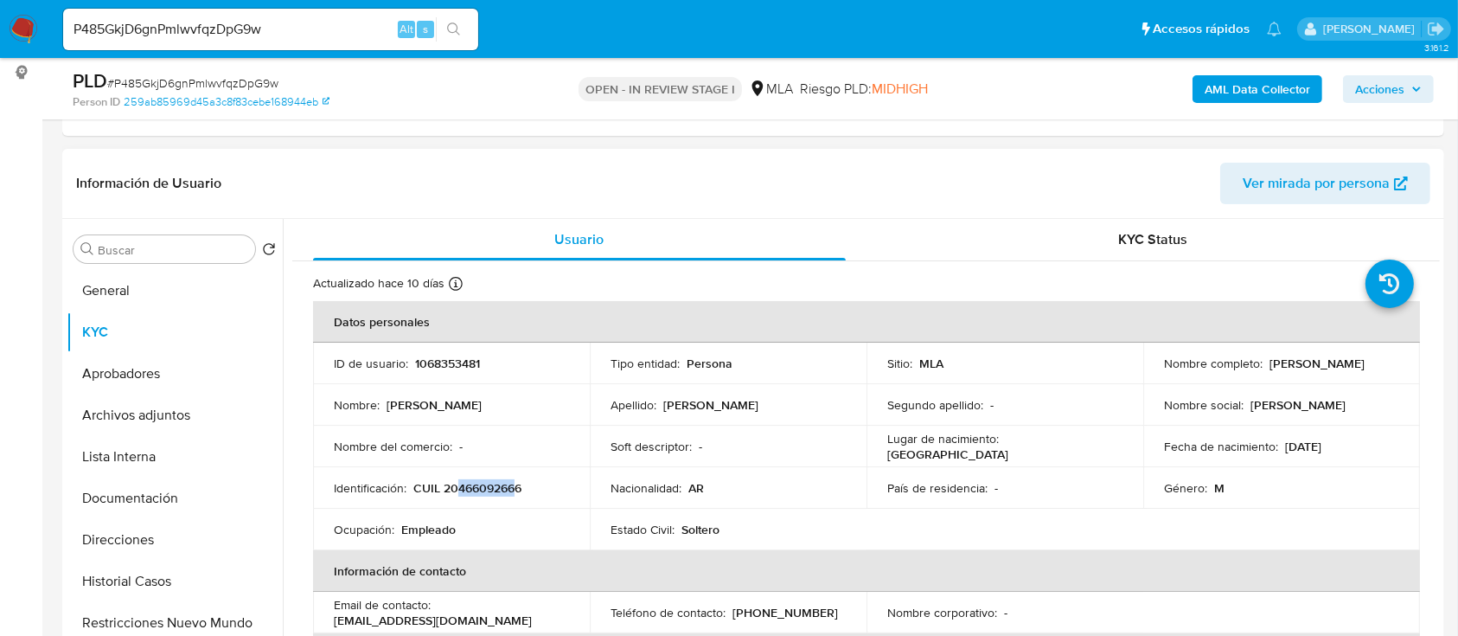
drag, startPoint x: 457, startPoint y: 484, endPoint x: 514, endPoint y: 483, distance: 57.1
click at [514, 483] on p "CUIL 20466092666" at bounding box center [467, 488] width 108 height 16
copy p "46609266"
drag, startPoint x: 172, startPoint y: 496, endPoint x: 314, endPoint y: 427, distance: 157.4
click at [172, 495] on button "Documentación" at bounding box center [175, 498] width 216 height 42
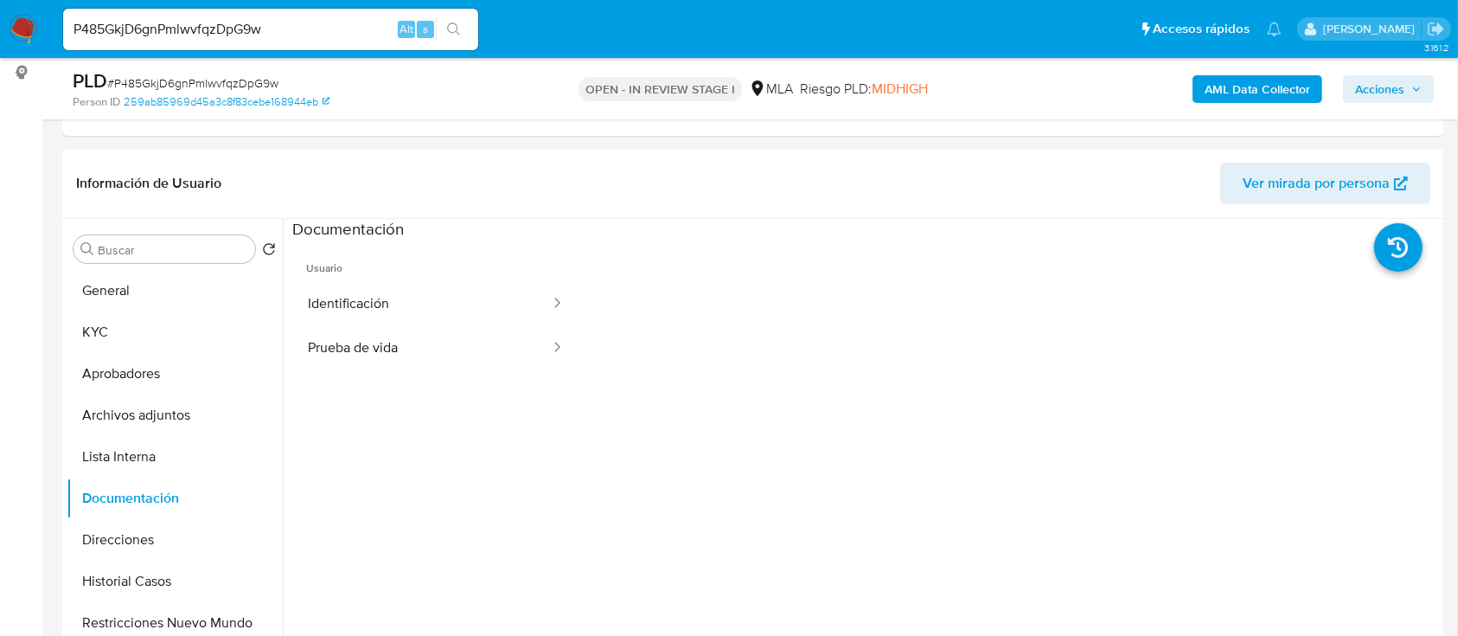
click at [369, 344] on button "Prueba de vida" at bounding box center [421, 348] width 259 height 44
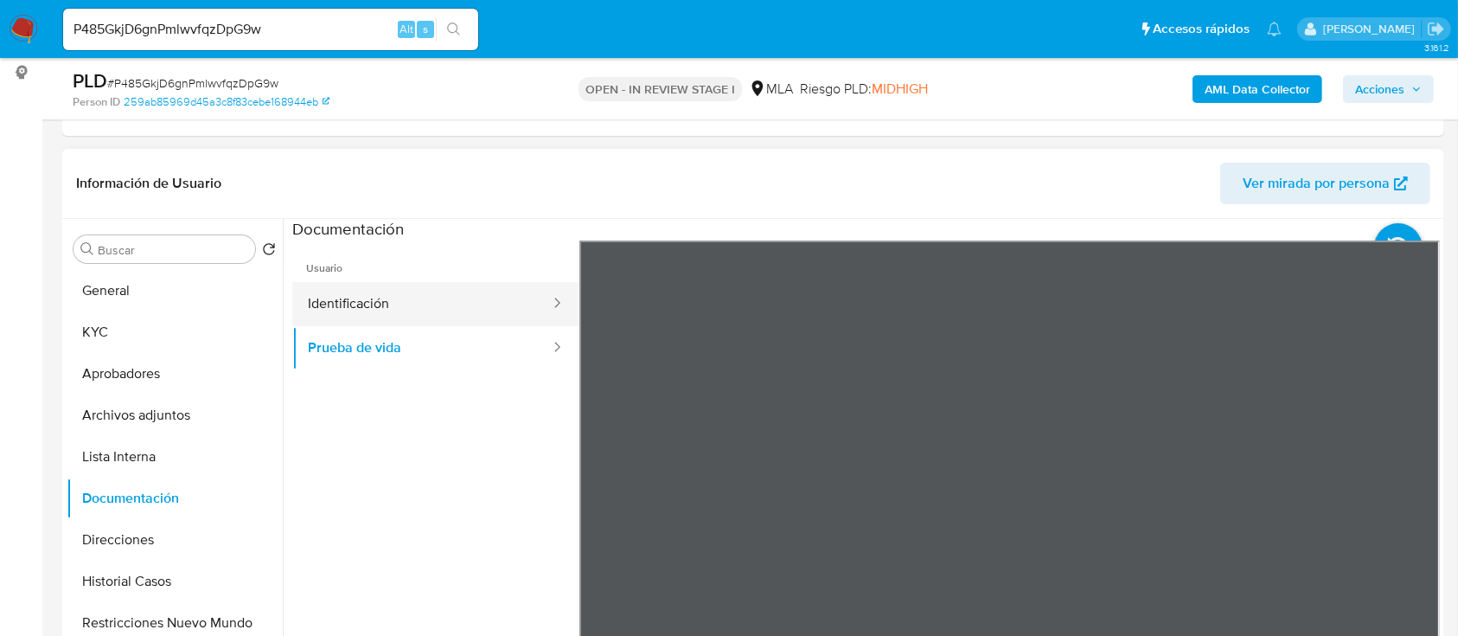
click at [425, 285] on button "Identificación" at bounding box center [421, 304] width 259 height 44
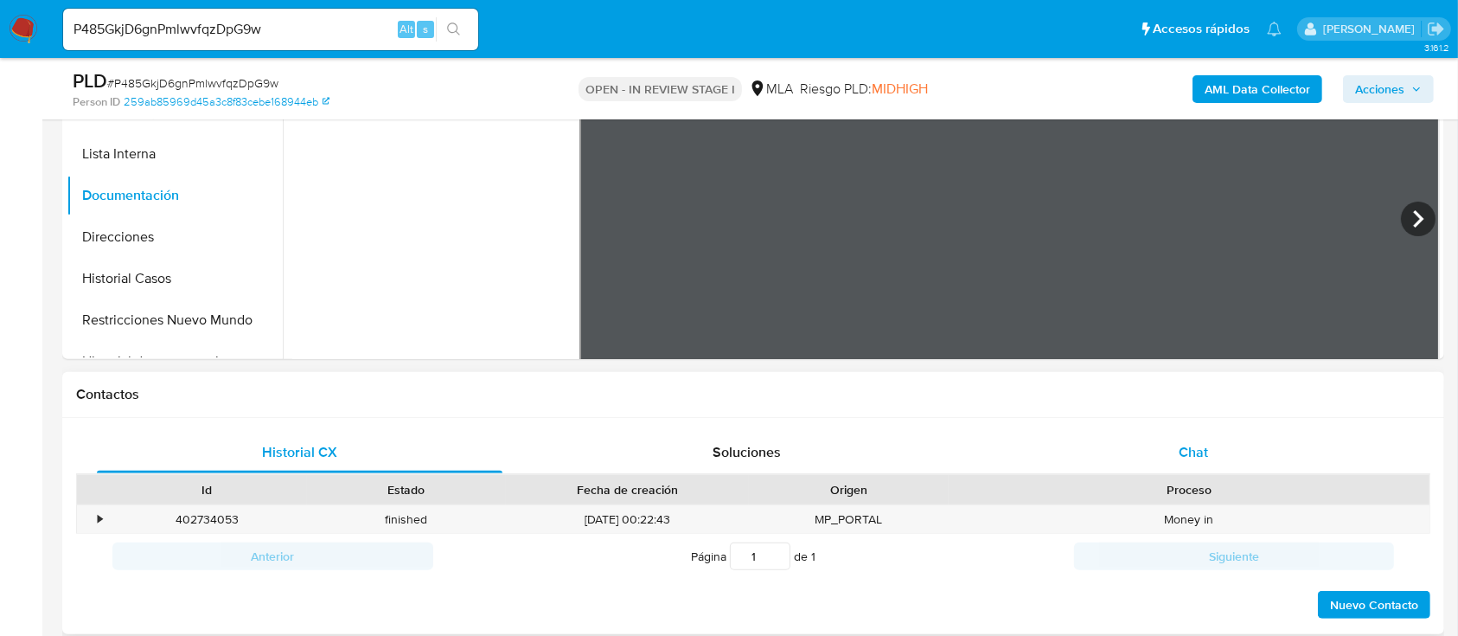
scroll to position [417, 0]
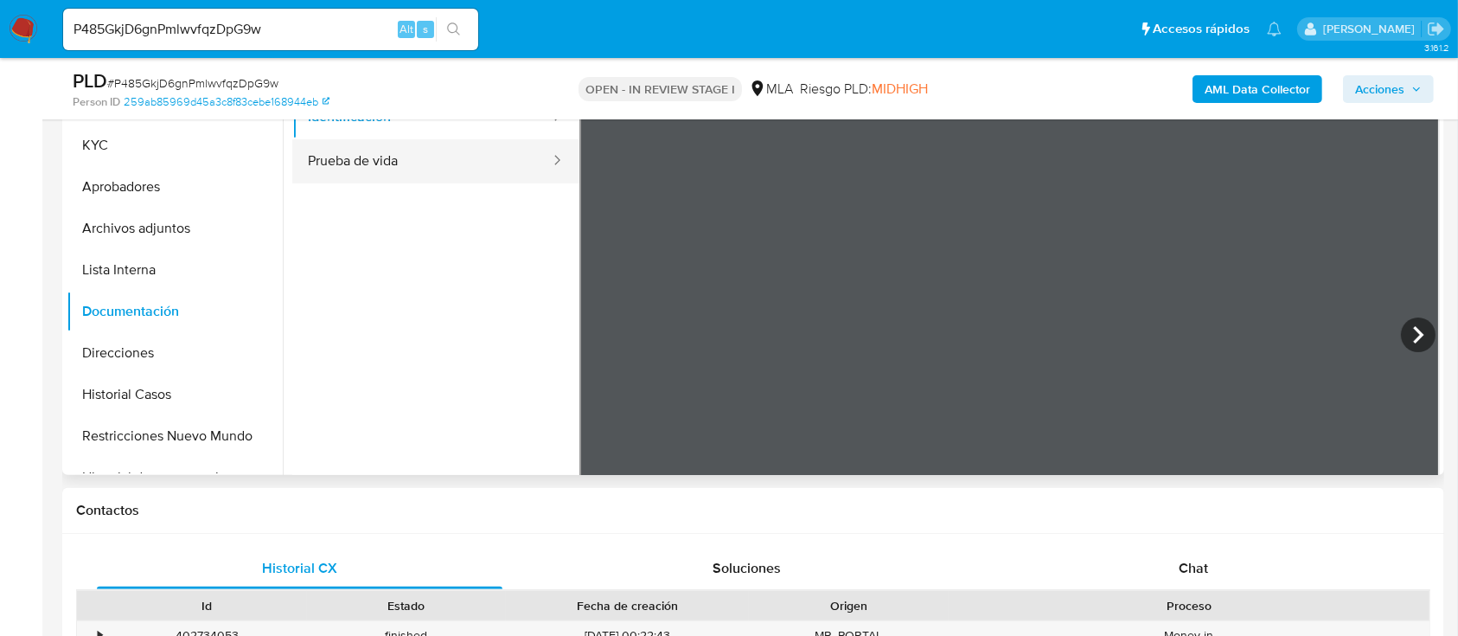
click at [431, 175] on button "Prueba de vida" at bounding box center [421, 161] width 259 height 44
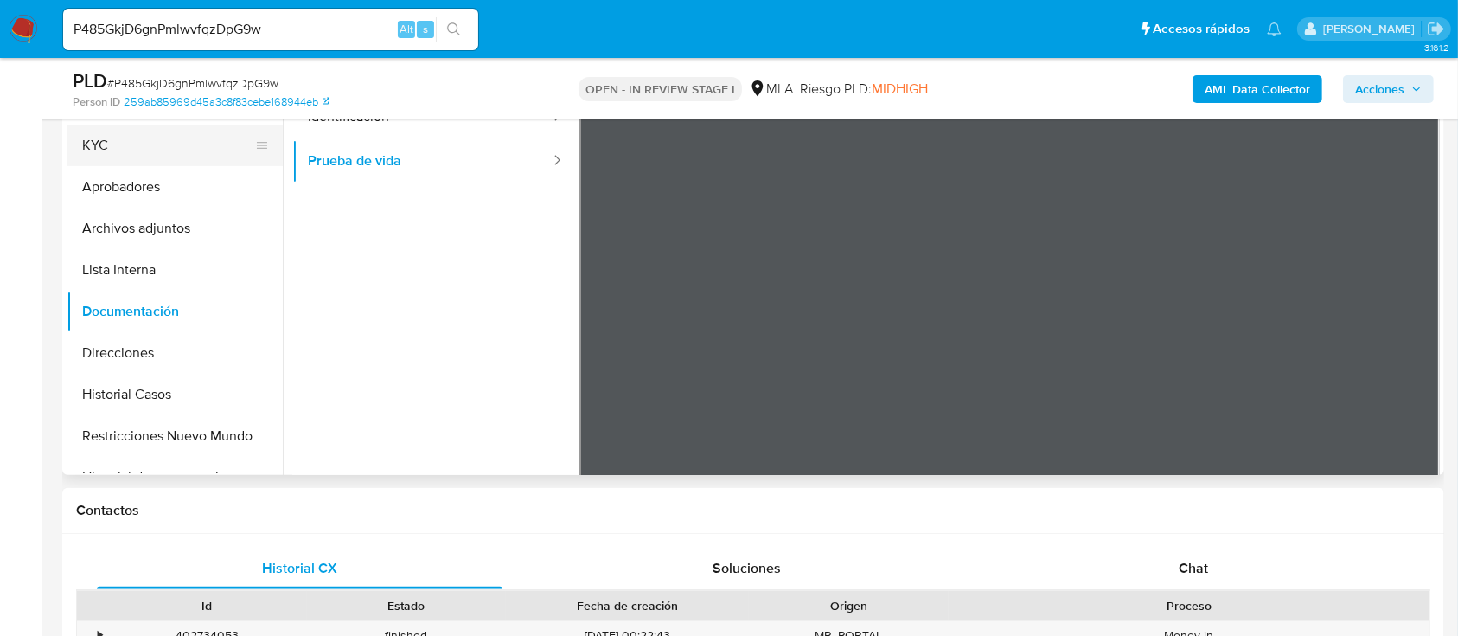
click at [111, 144] on button "KYC" at bounding box center [168, 146] width 202 height 42
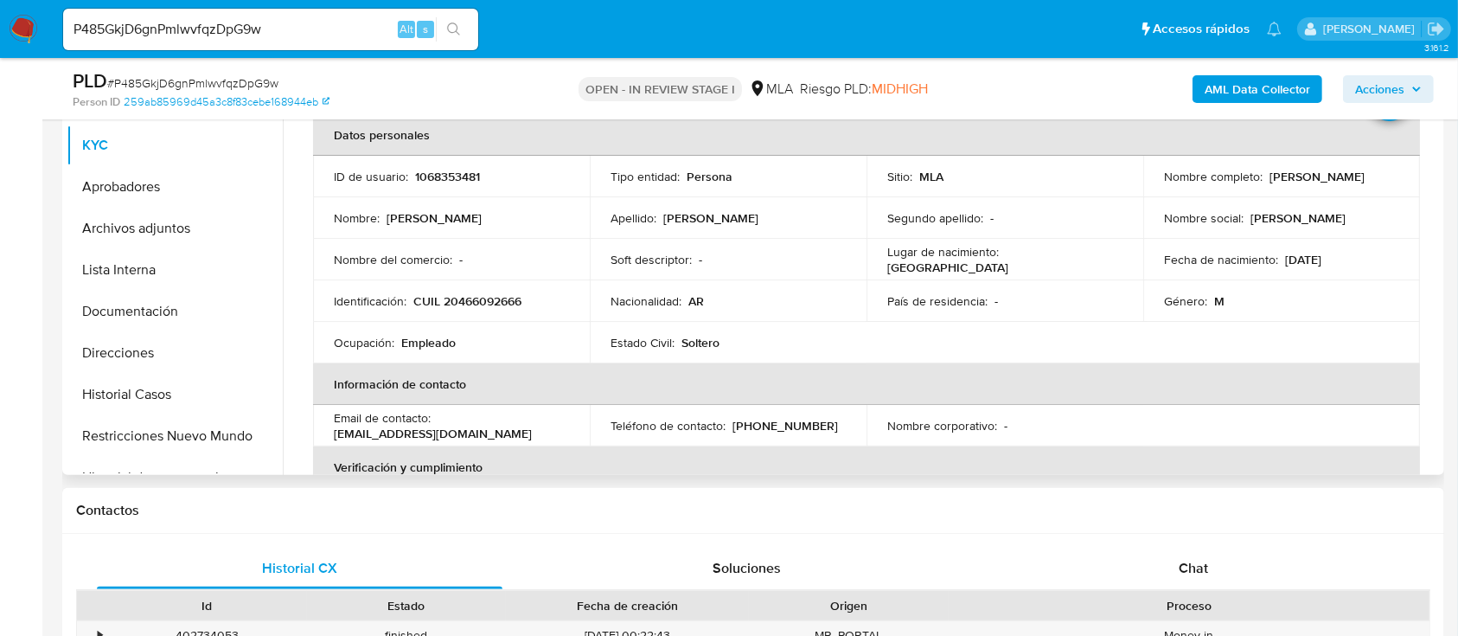
click at [484, 294] on p "CUIL 20466092666" at bounding box center [467, 301] width 108 height 16
copy p "20466092666"
click at [455, 191] on td "ID de usuario : 1068353481" at bounding box center [451, 177] width 277 height 42
click at [460, 183] on p "1068353481" at bounding box center [447, 177] width 65 height 16
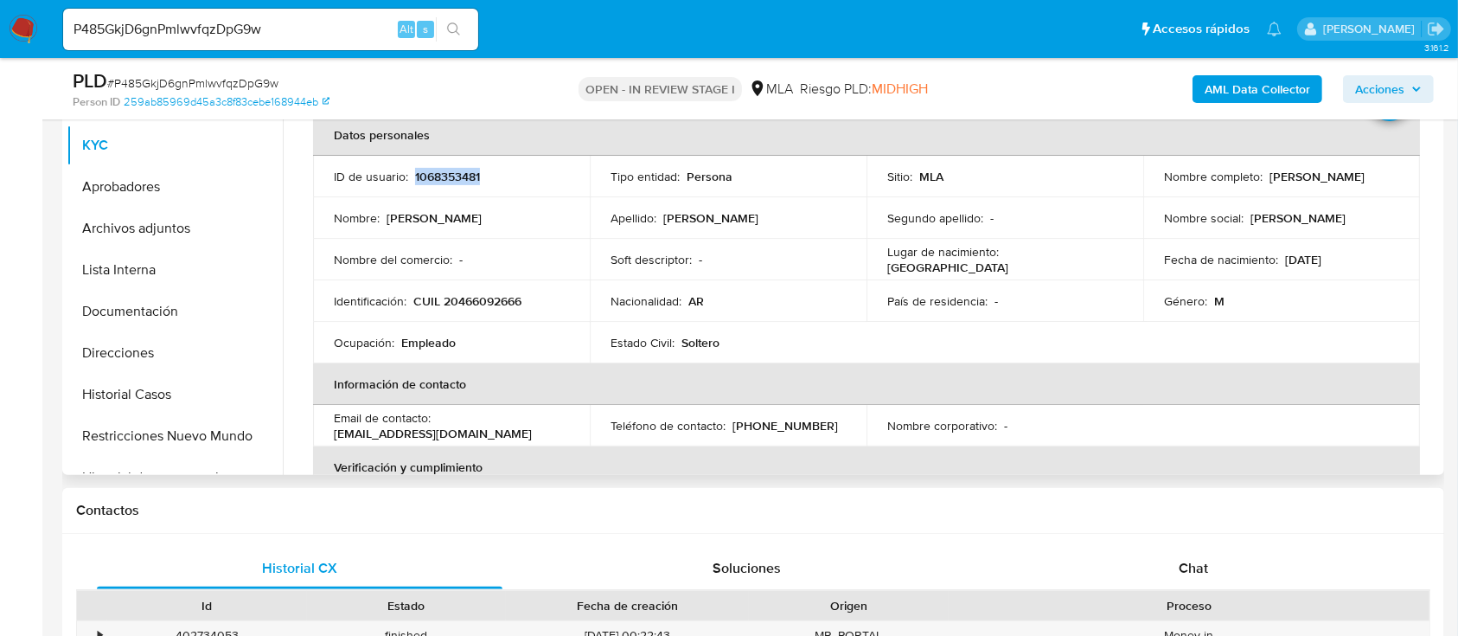
click at [460, 183] on p "1068353481" at bounding box center [447, 177] width 65 height 16
copy p "1068353481"
click at [500, 304] on p "CUIL 20466092666" at bounding box center [467, 301] width 108 height 16
copy p "20466092666"
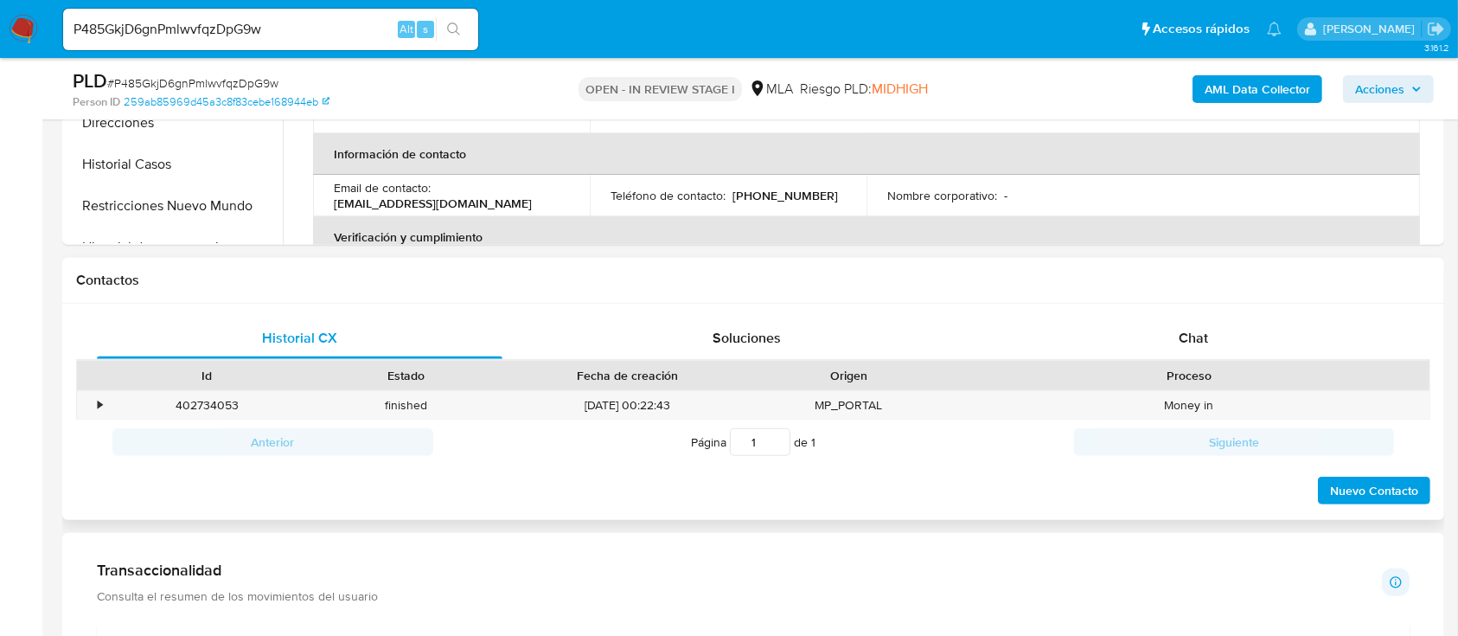
scroll to position [648, 0]
click at [1190, 338] on span "Chat" at bounding box center [1193, 337] width 29 height 20
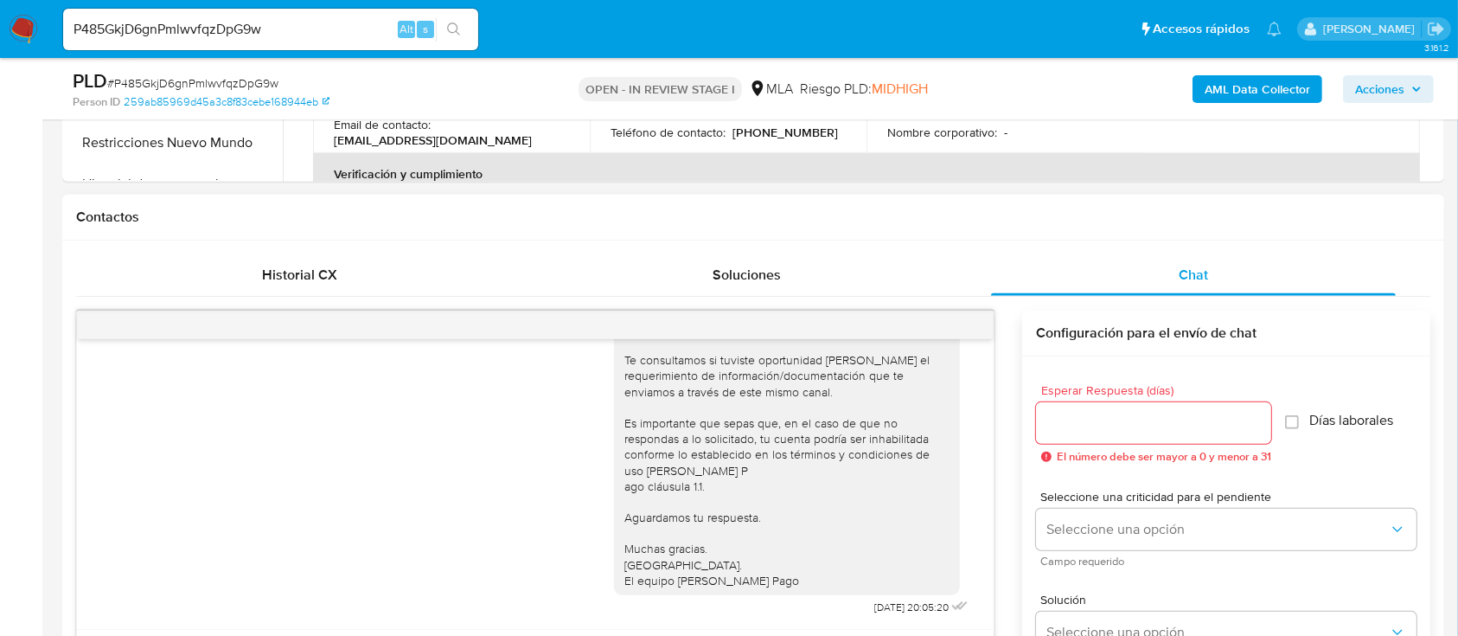
scroll to position [763, 0]
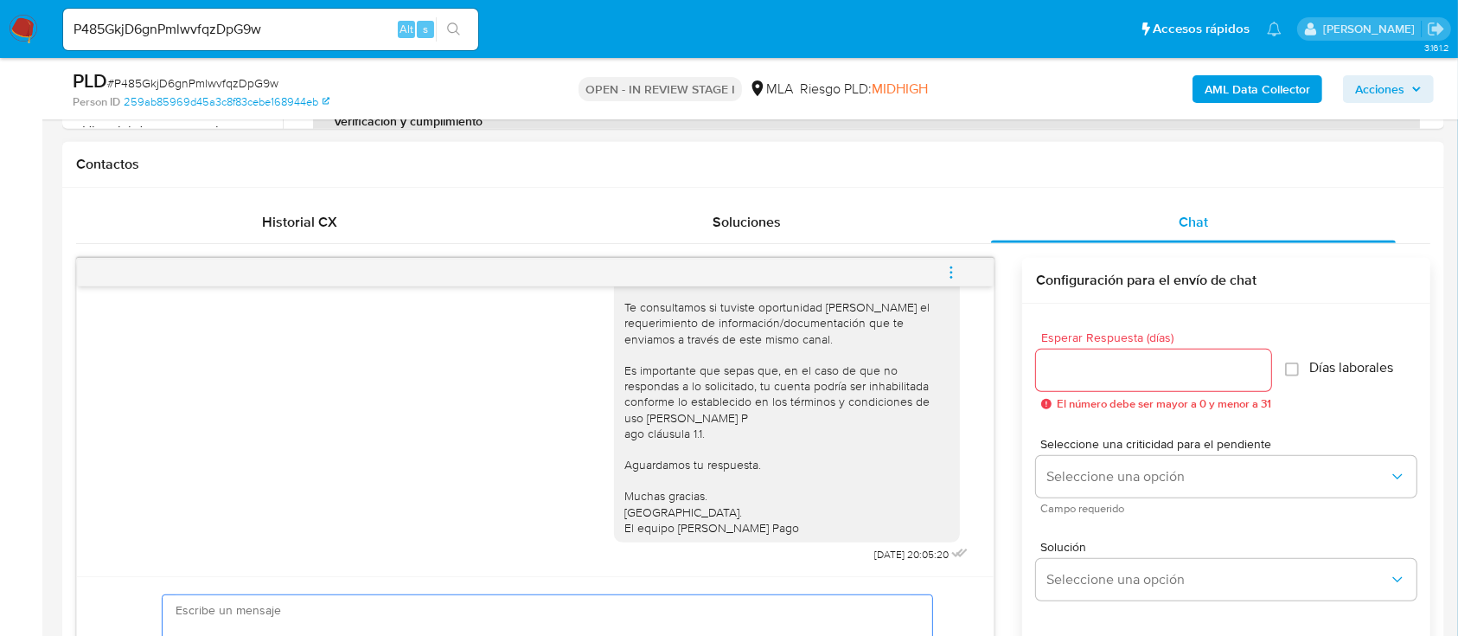
paste textarea "Hola , En función de las operaciones registradas en tu cuenta de Mercado Pago, …"
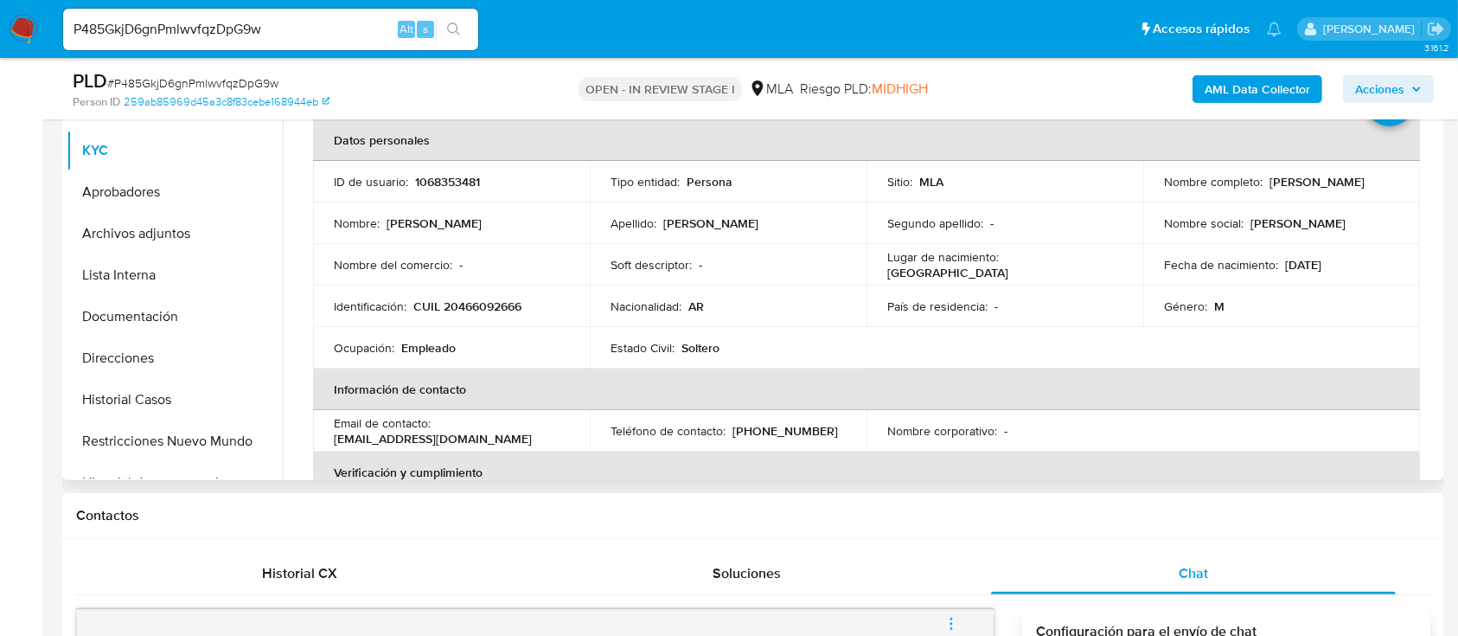
scroll to position [317, 0]
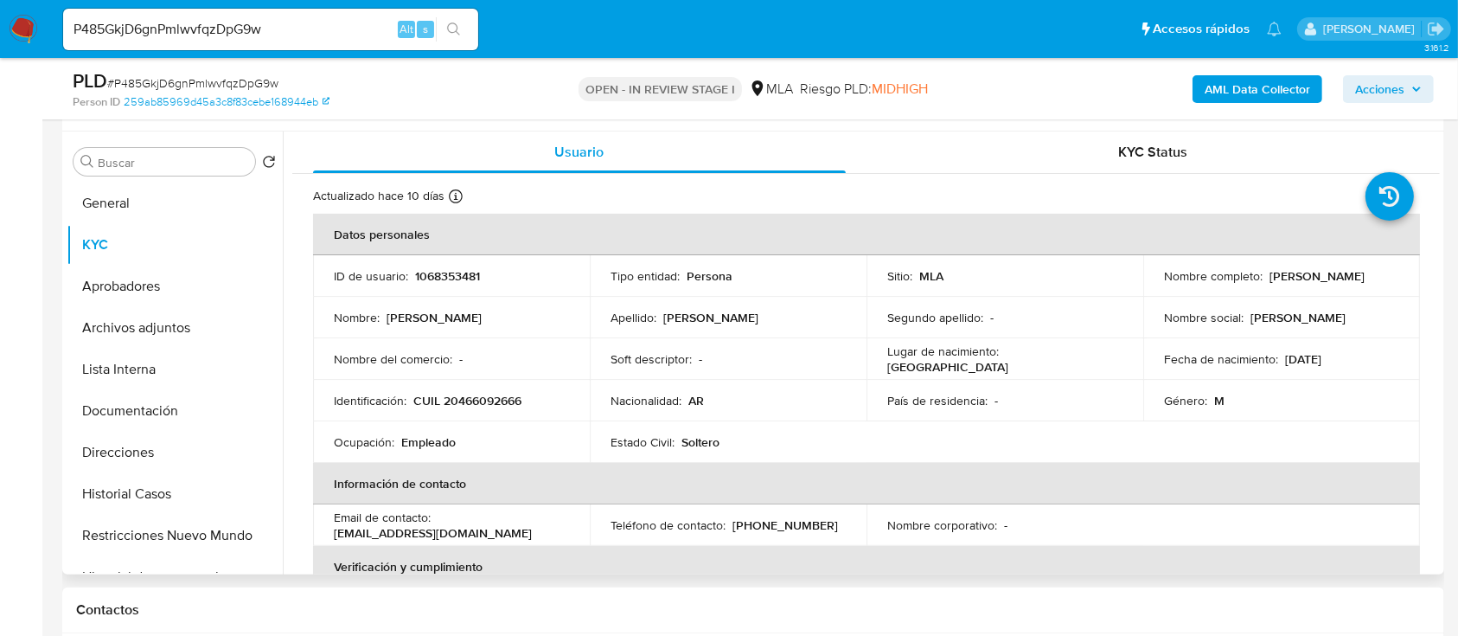
drag, startPoint x: 1154, startPoint y: 287, endPoint x: 1321, endPoint y: 287, distance: 166.0
click at [1321, 287] on td "Nombre completo : Jonathan Fernando Gullon" at bounding box center [1281, 276] width 277 height 42
copy p "[PERSON_NAME]"
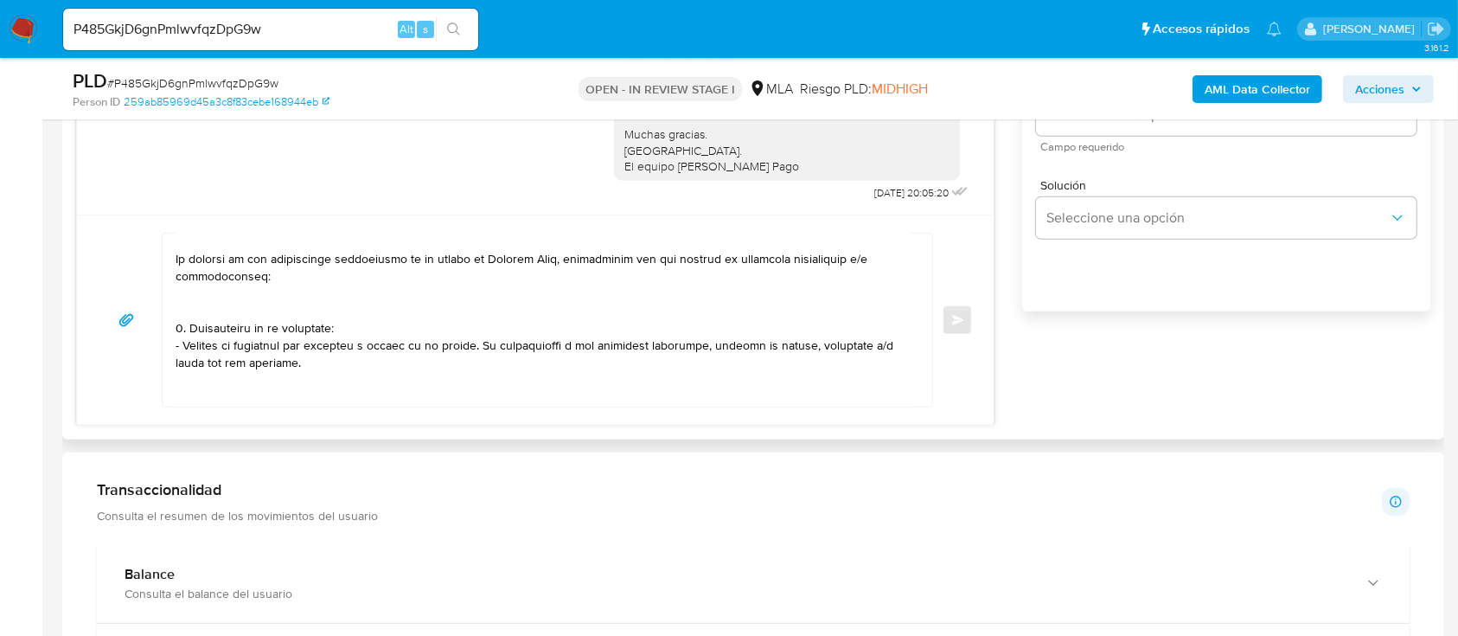
scroll to position [0, 0]
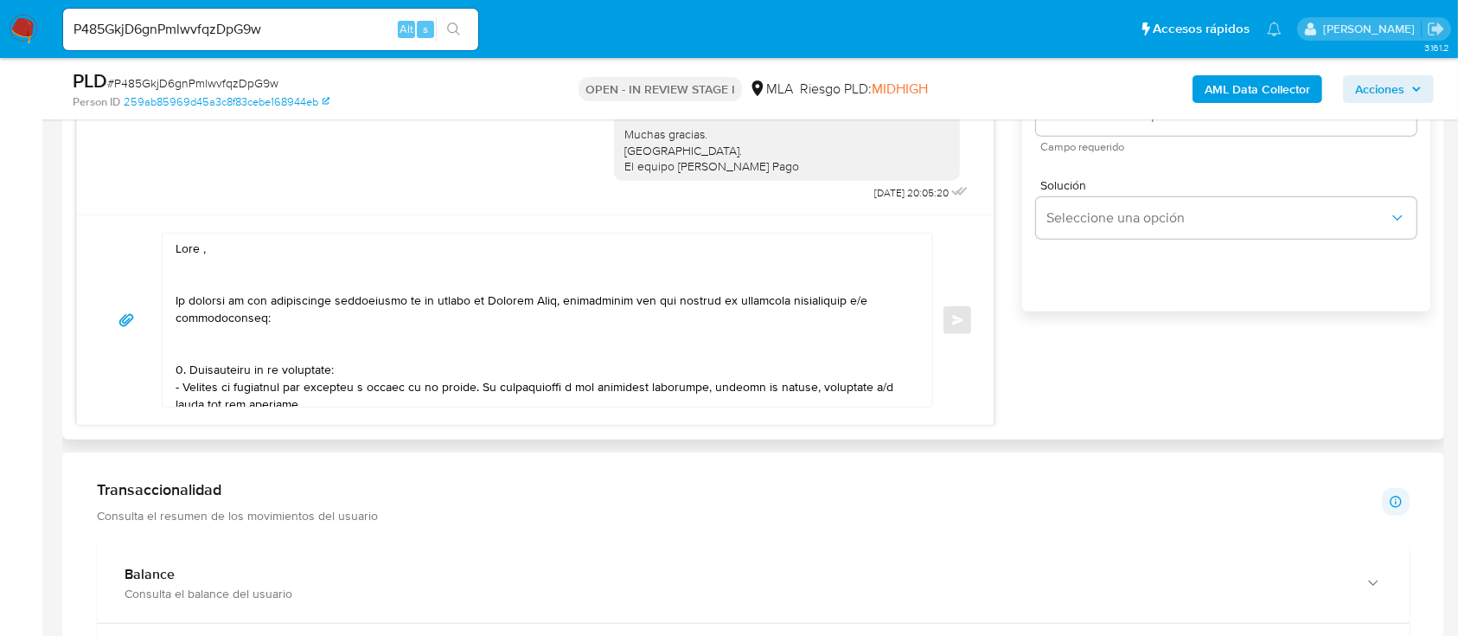
click at [242, 235] on textarea at bounding box center [543, 319] width 735 height 173
paste textarea "[PERSON_NAME]"
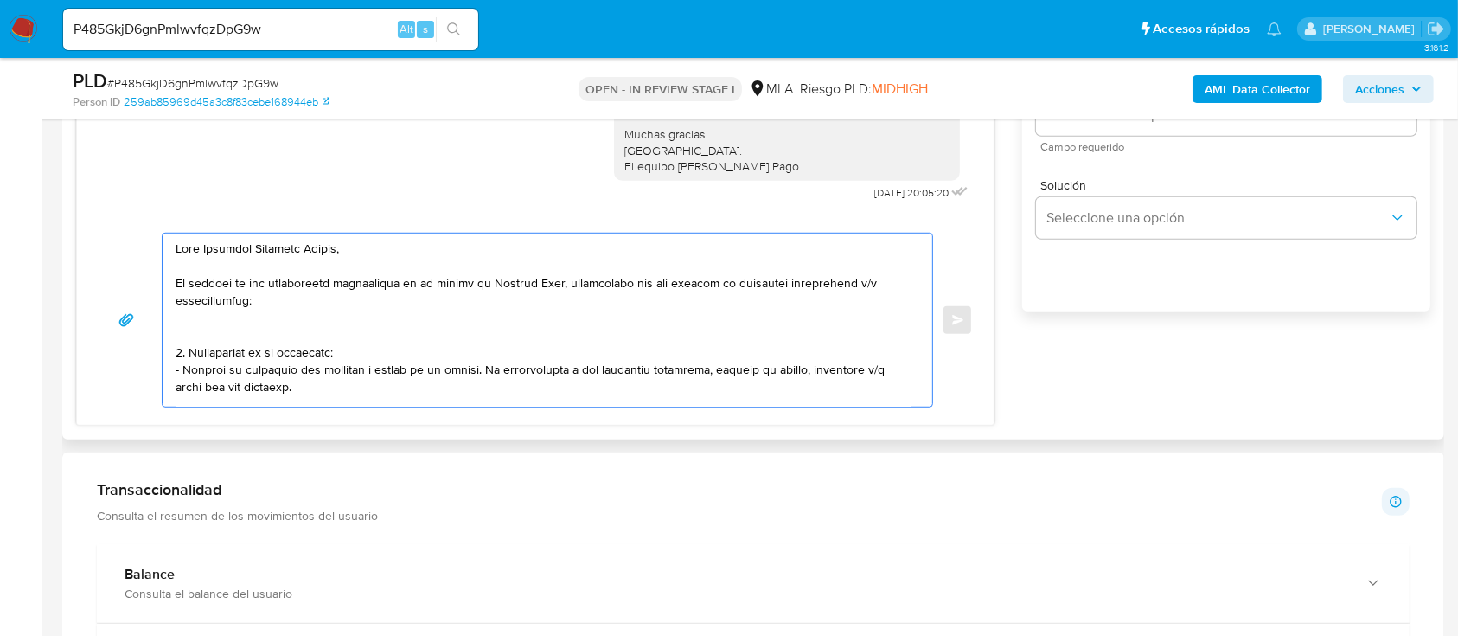
click at [291, 344] on textarea at bounding box center [543, 319] width 735 height 173
click at [302, 330] on textarea at bounding box center [543, 319] width 735 height 173
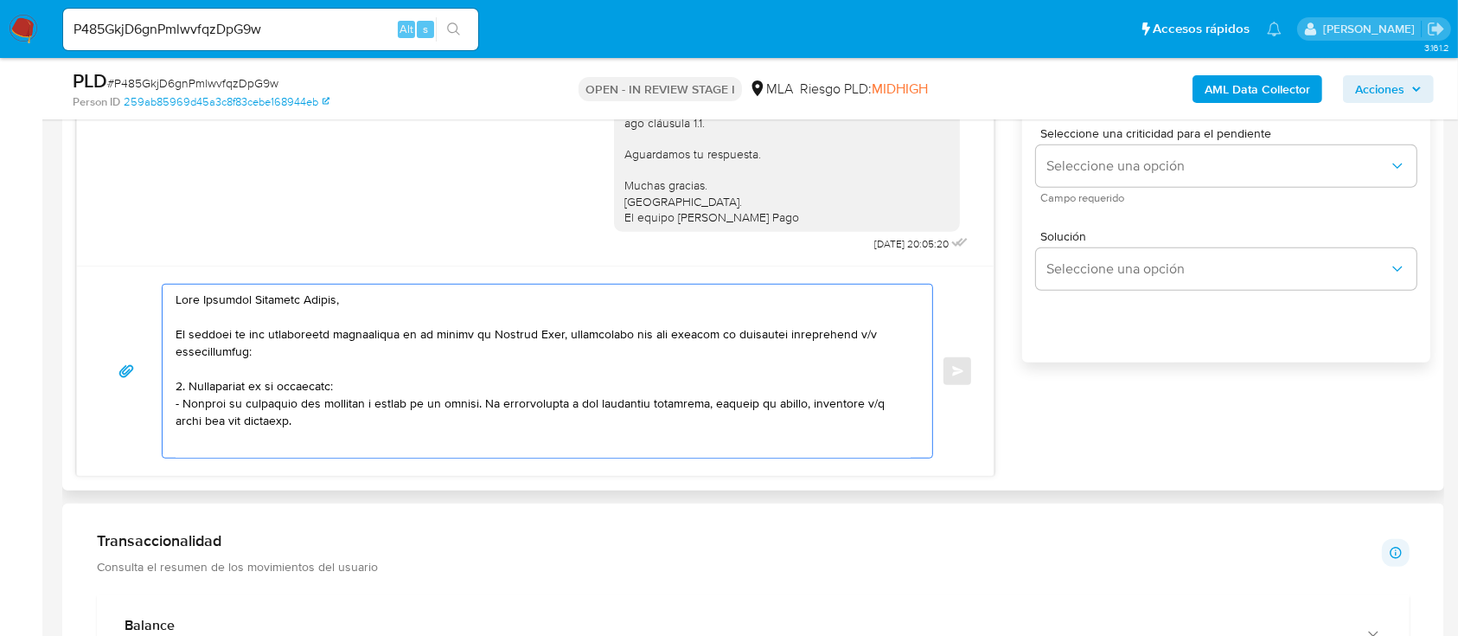
scroll to position [1124, 0]
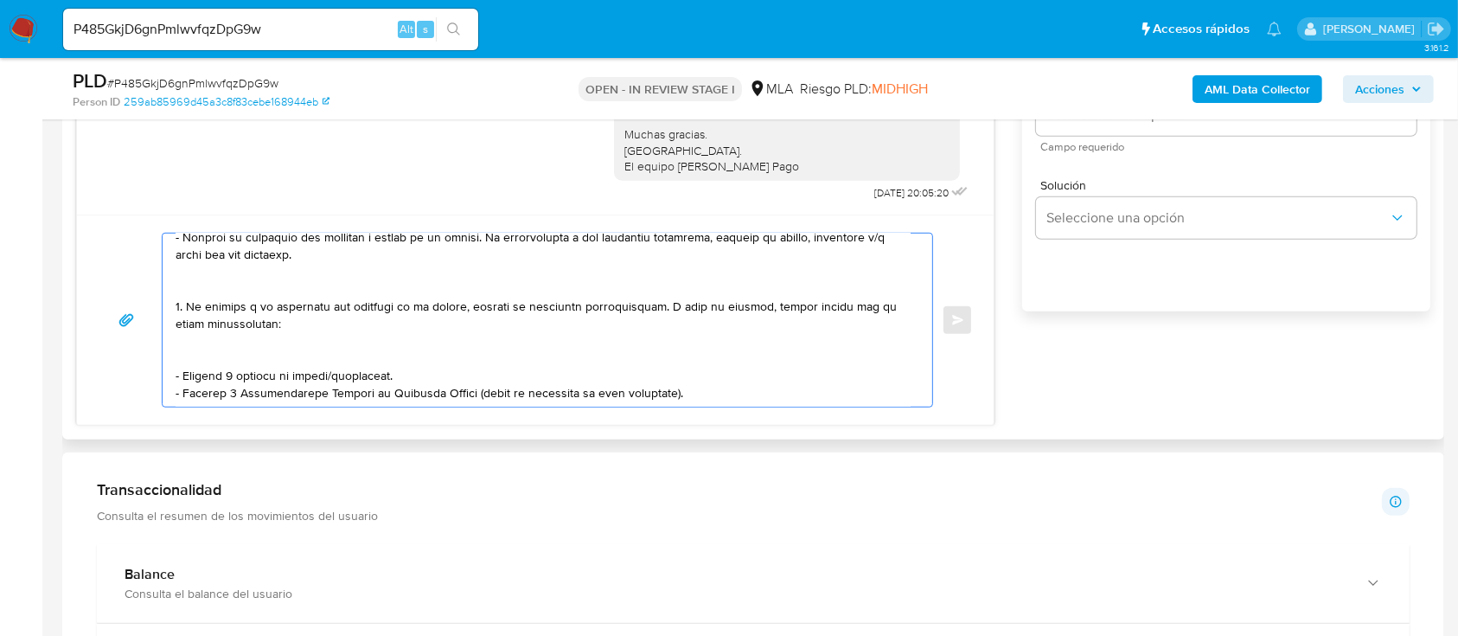
click at [265, 281] on textarea at bounding box center [543, 319] width 735 height 173
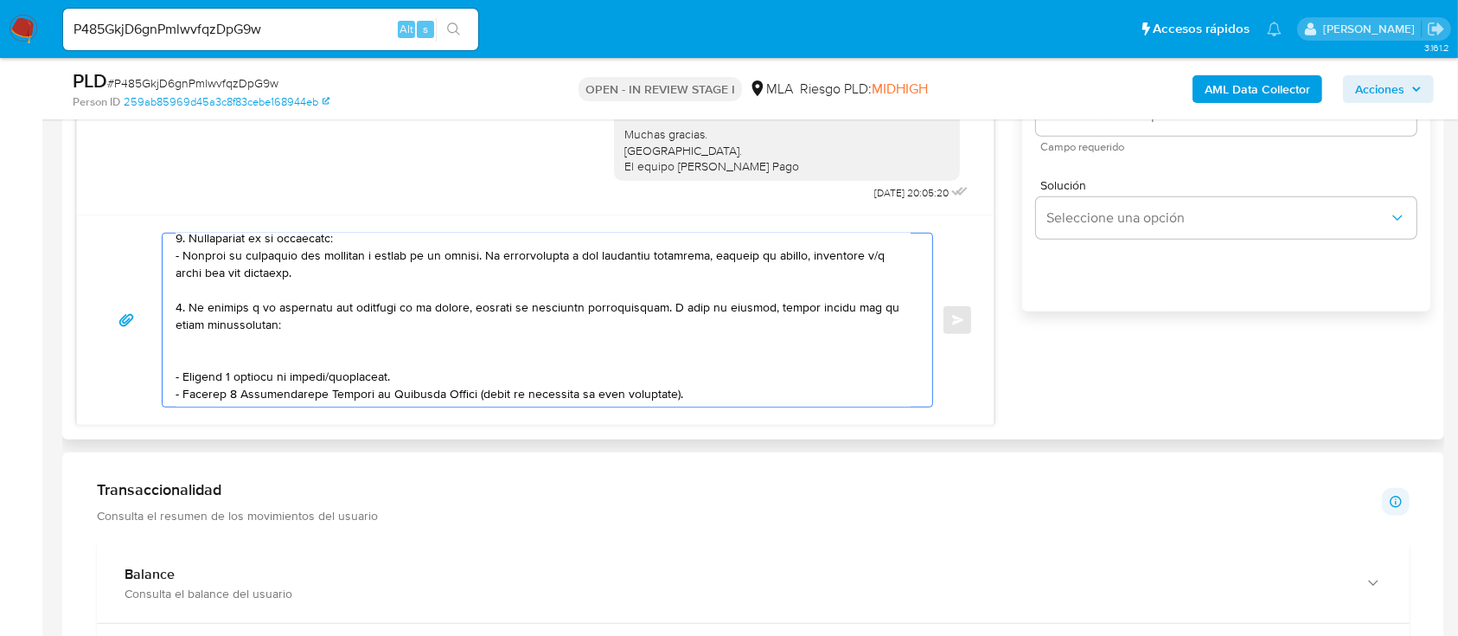
click at [238, 349] on textarea at bounding box center [543, 319] width 735 height 173
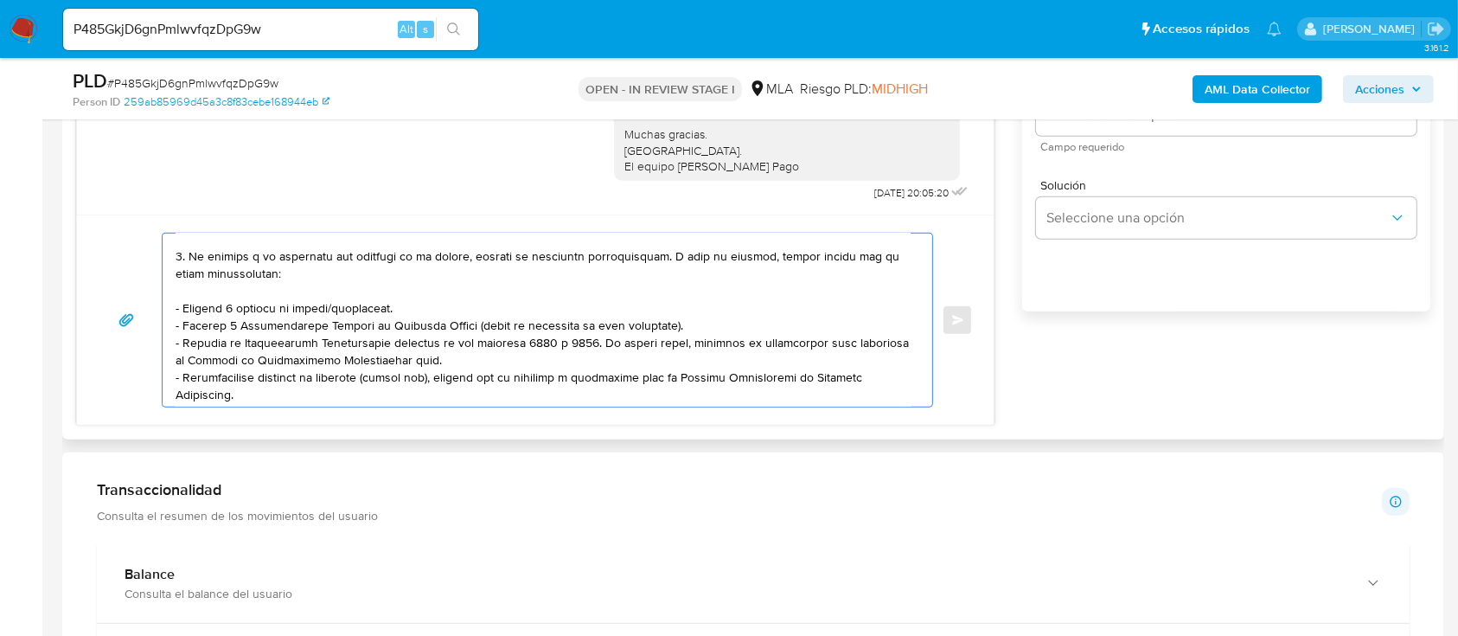
scroll to position [213, 0]
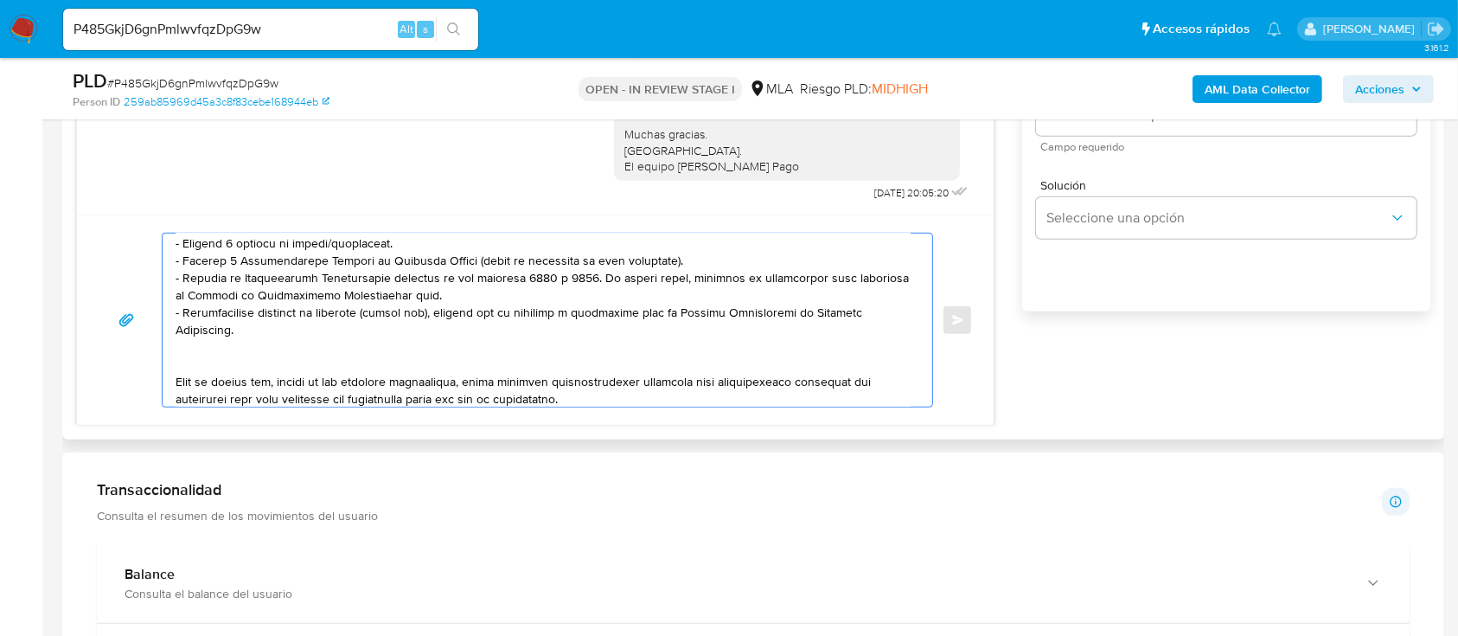
click at [240, 364] on textarea at bounding box center [543, 319] width 735 height 173
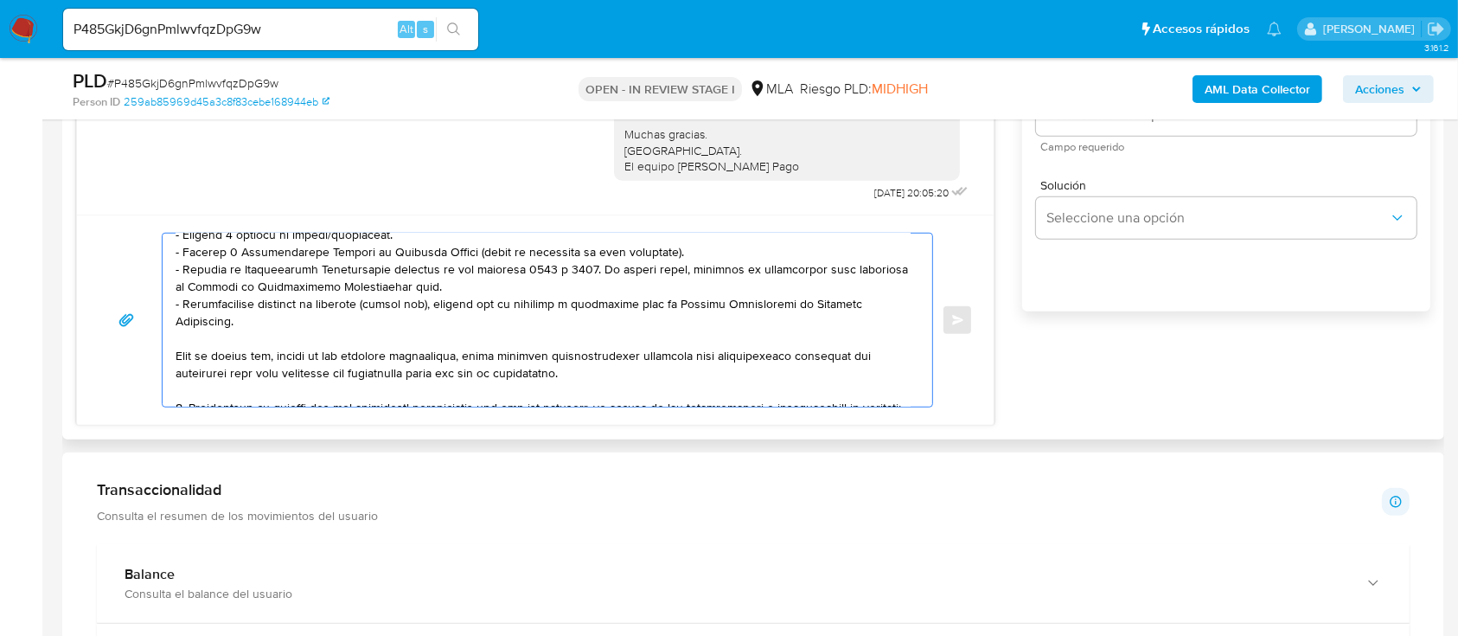
scroll to position [337, 0]
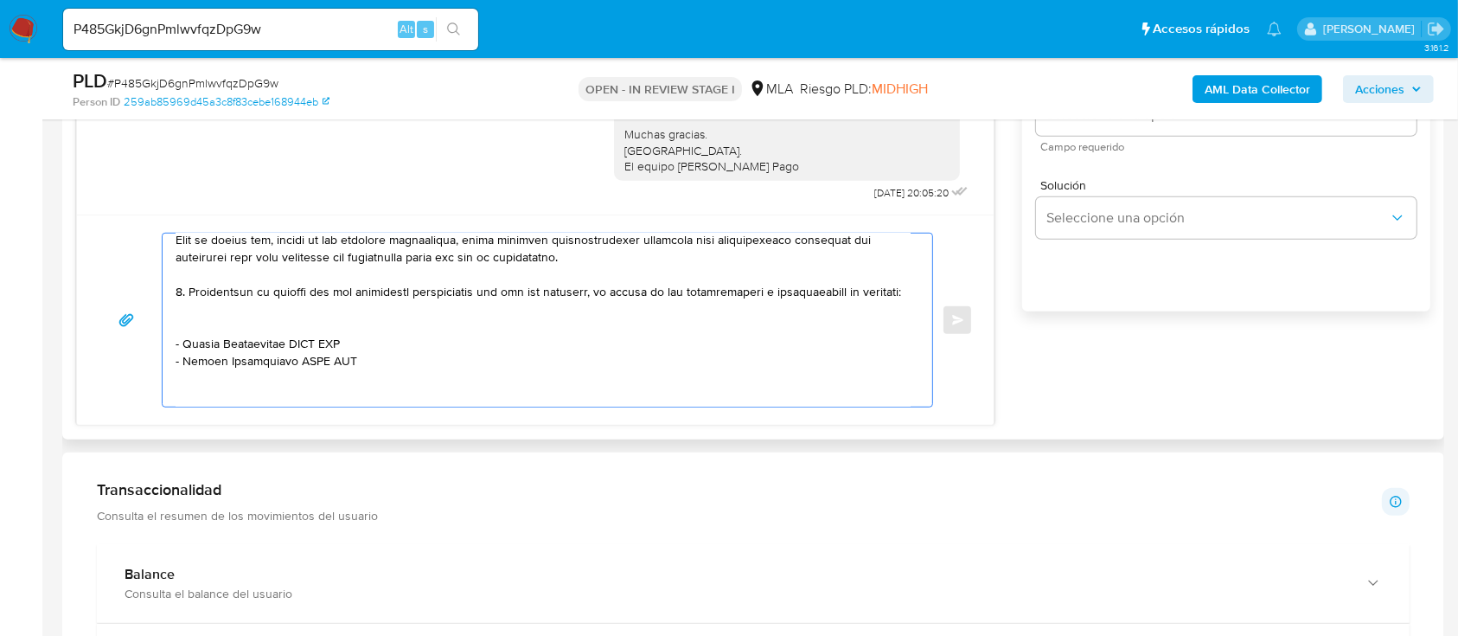
click at [245, 338] on textarea at bounding box center [543, 319] width 735 height 173
click at [258, 352] on textarea at bounding box center [543, 319] width 735 height 173
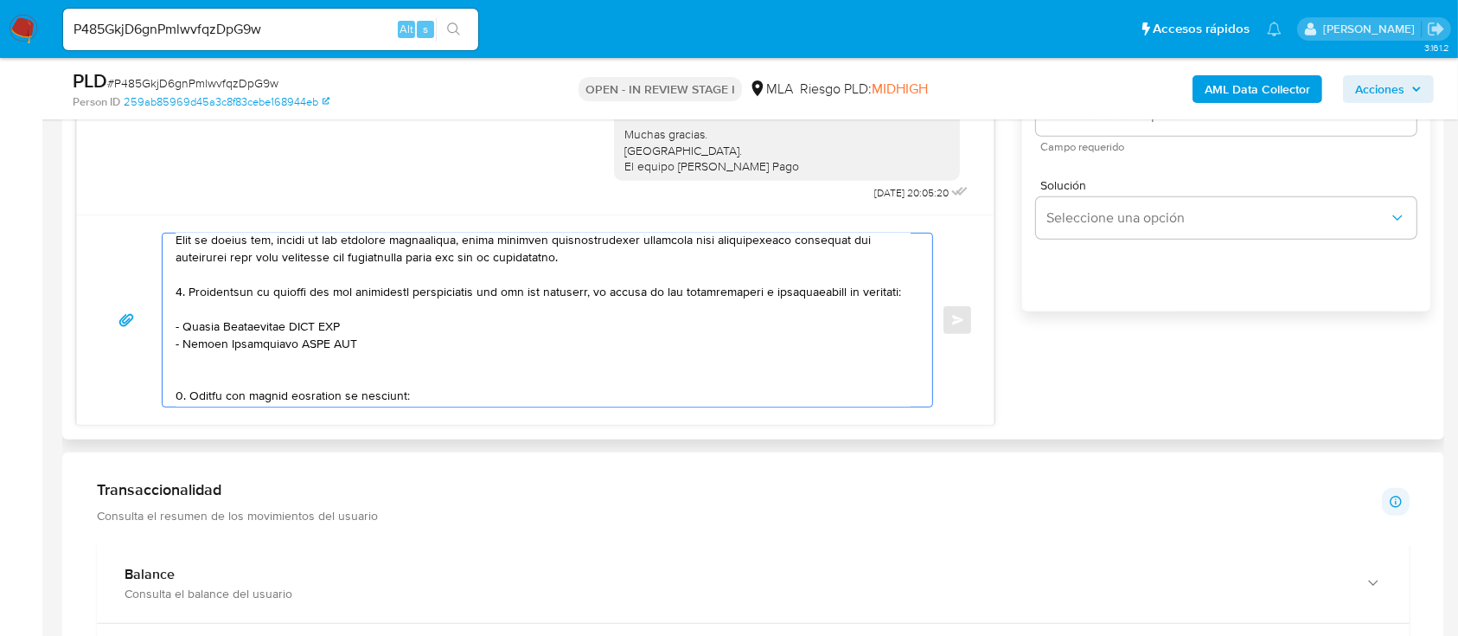
click at [188, 348] on textarea at bounding box center [543, 319] width 735 height 173
paste textarea "Juan Denis Zaya"
paste textarea "20417148699"
paste textarea "MONNET PAGOS EN LINEA SRL"
paste textarea "30717080439"
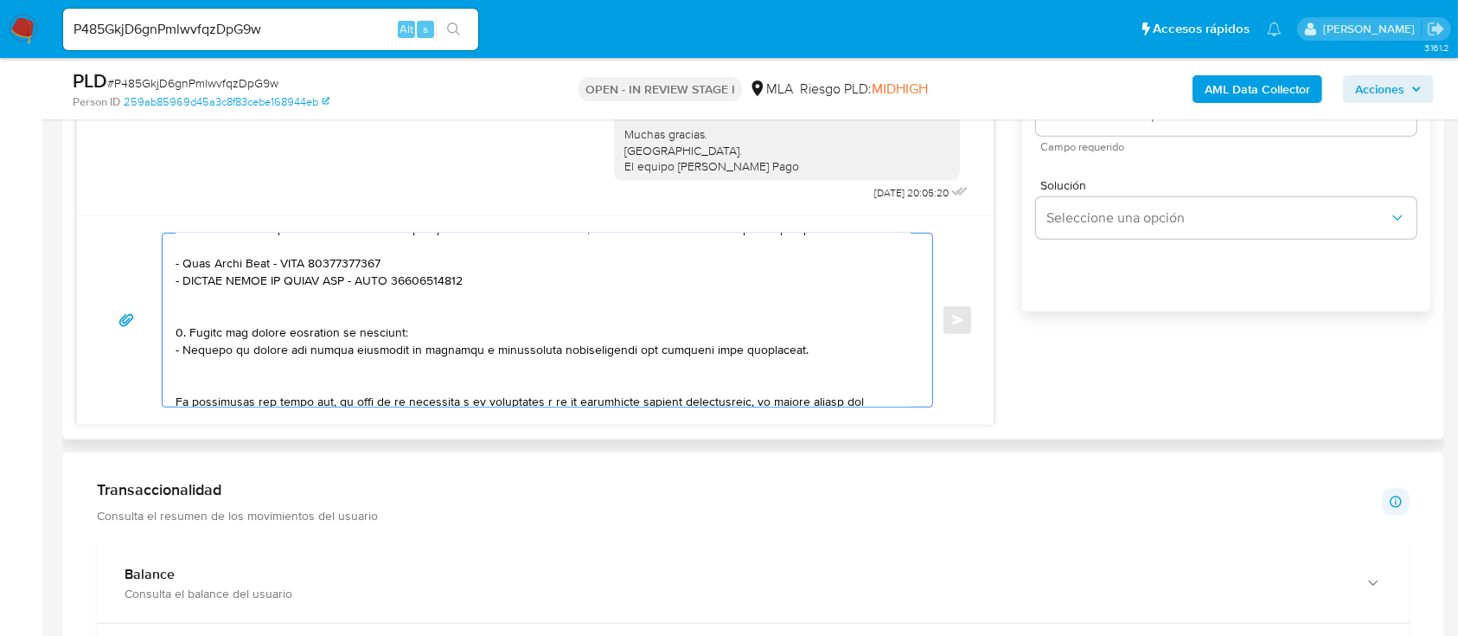
scroll to position [452, 0]
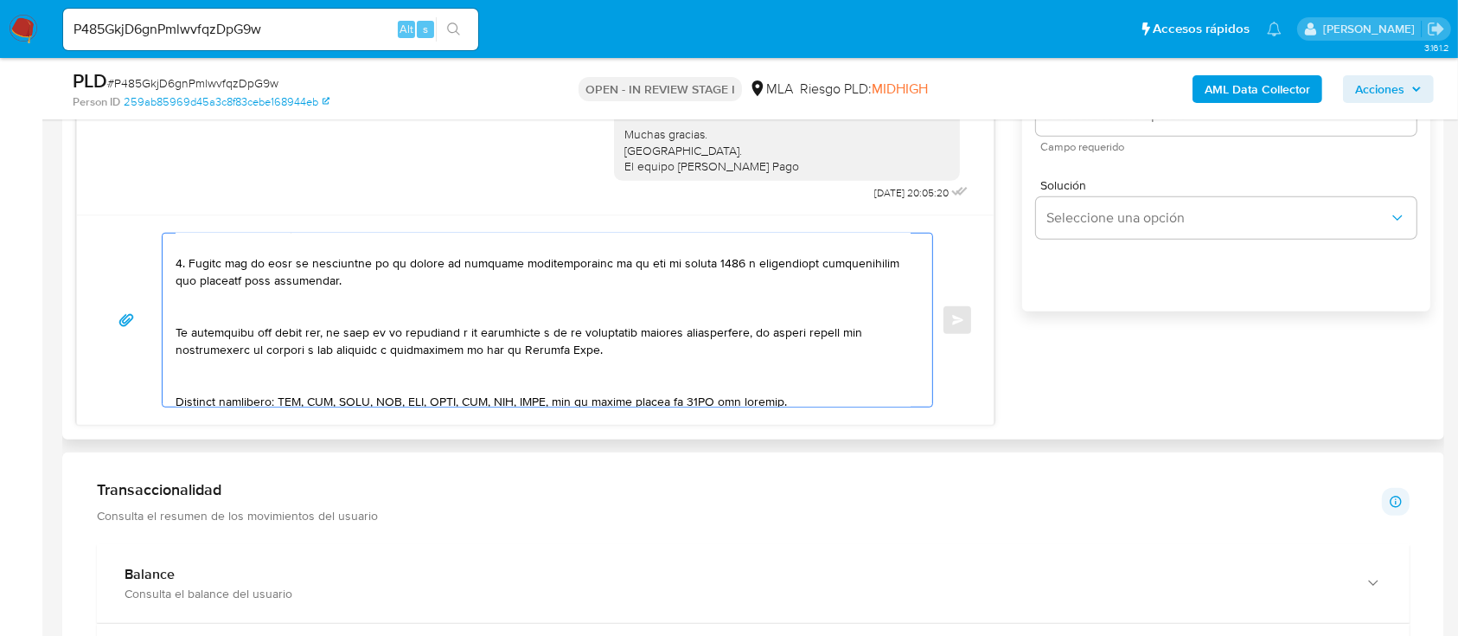
click at [342, 344] on textarea at bounding box center [543, 319] width 735 height 173
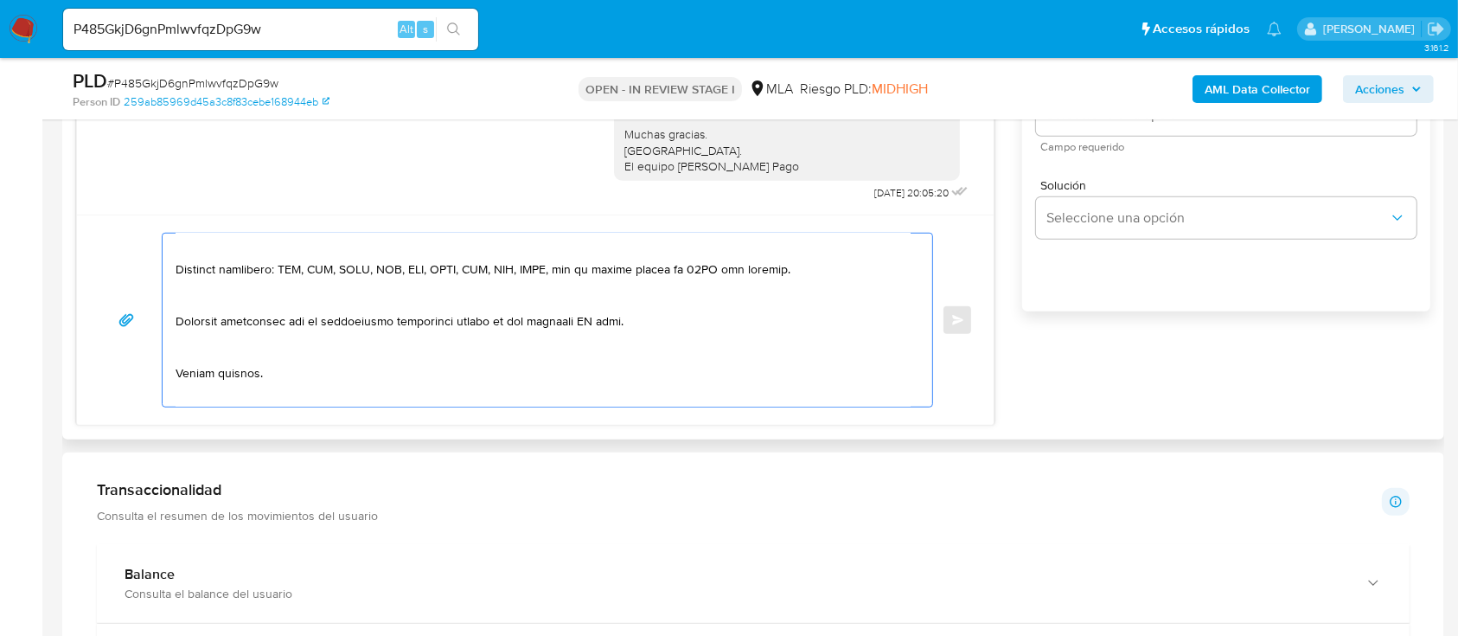
click at [309, 270] on textarea at bounding box center [543, 319] width 735 height 173
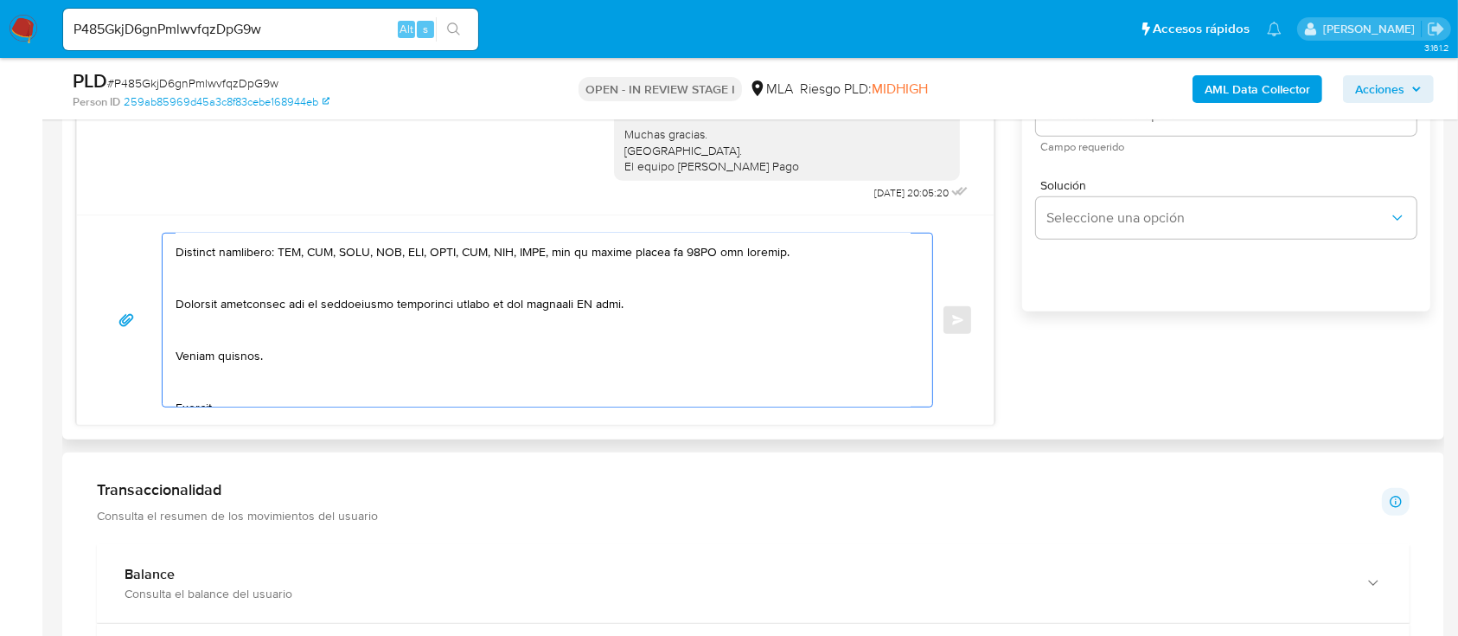
scroll to position [550, 0]
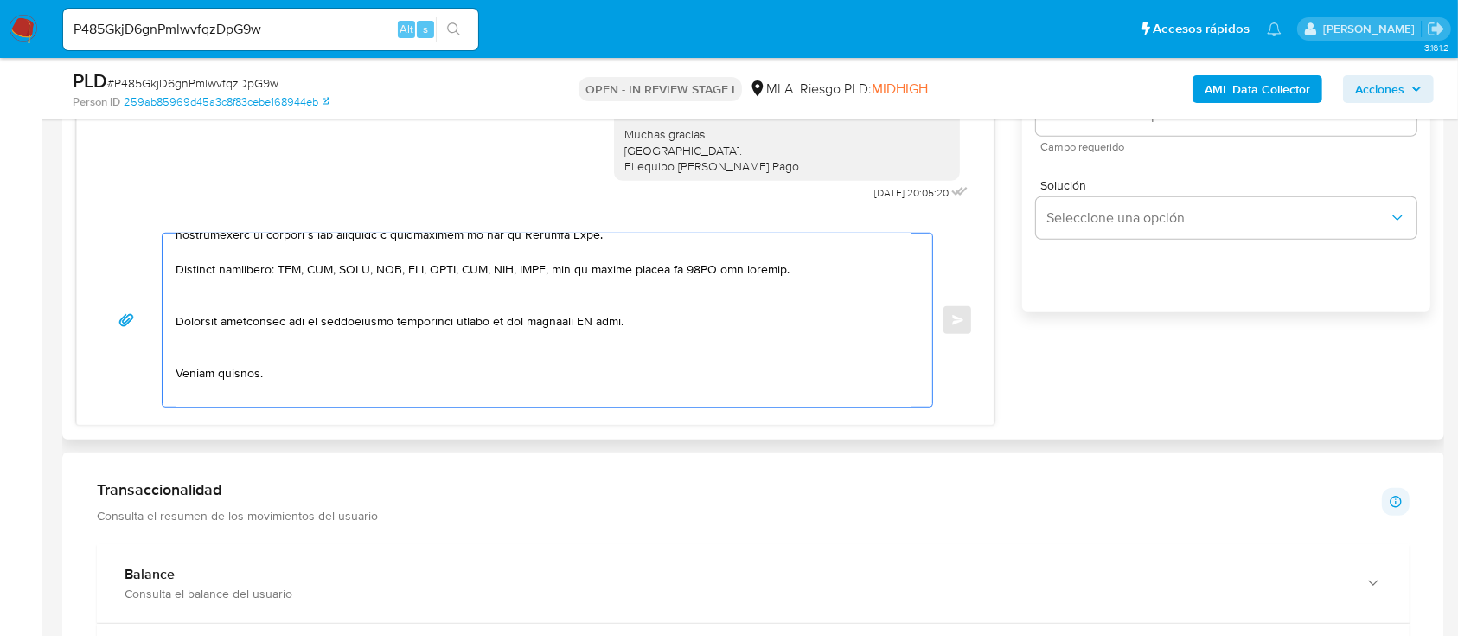
click at [268, 320] on textarea at bounding box center [543, 319] width 735 height 173
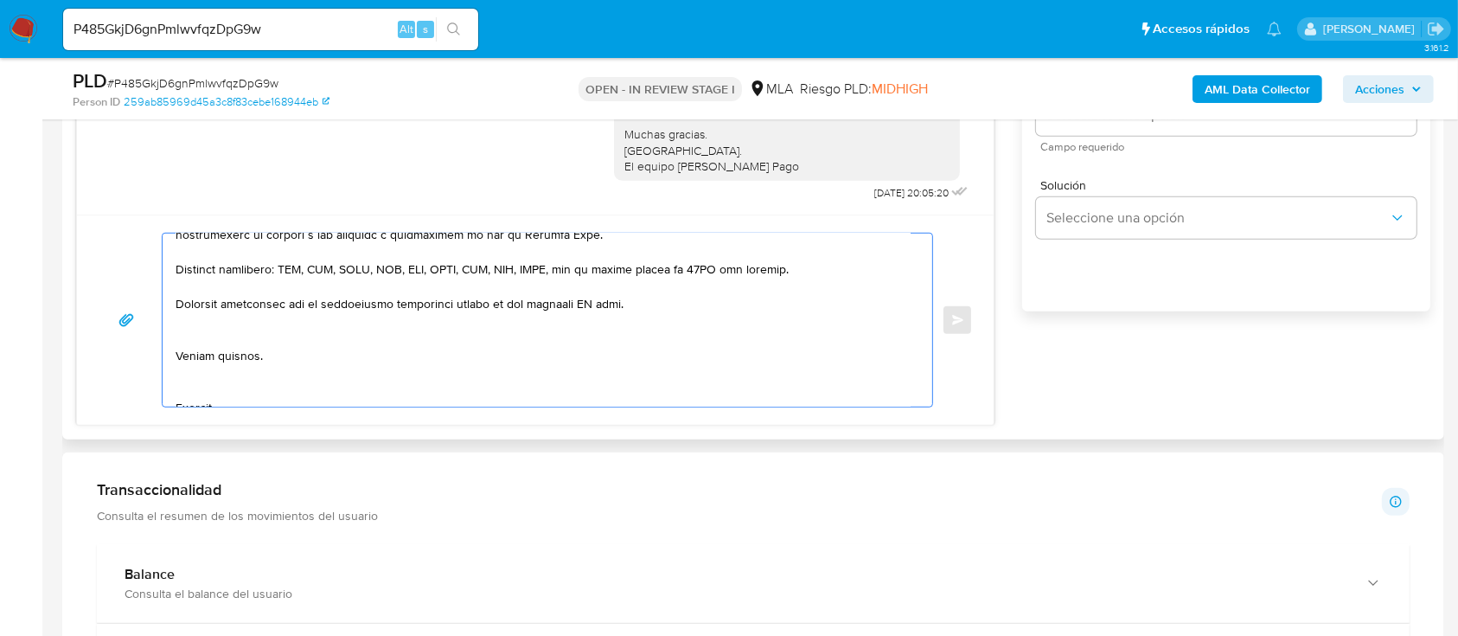
click at [243, 370] on textarea at bounding box center [543, 319] width 735 height 173
click at [249, 391] on textarea at bounding box center [543, 319] width 735 height 173
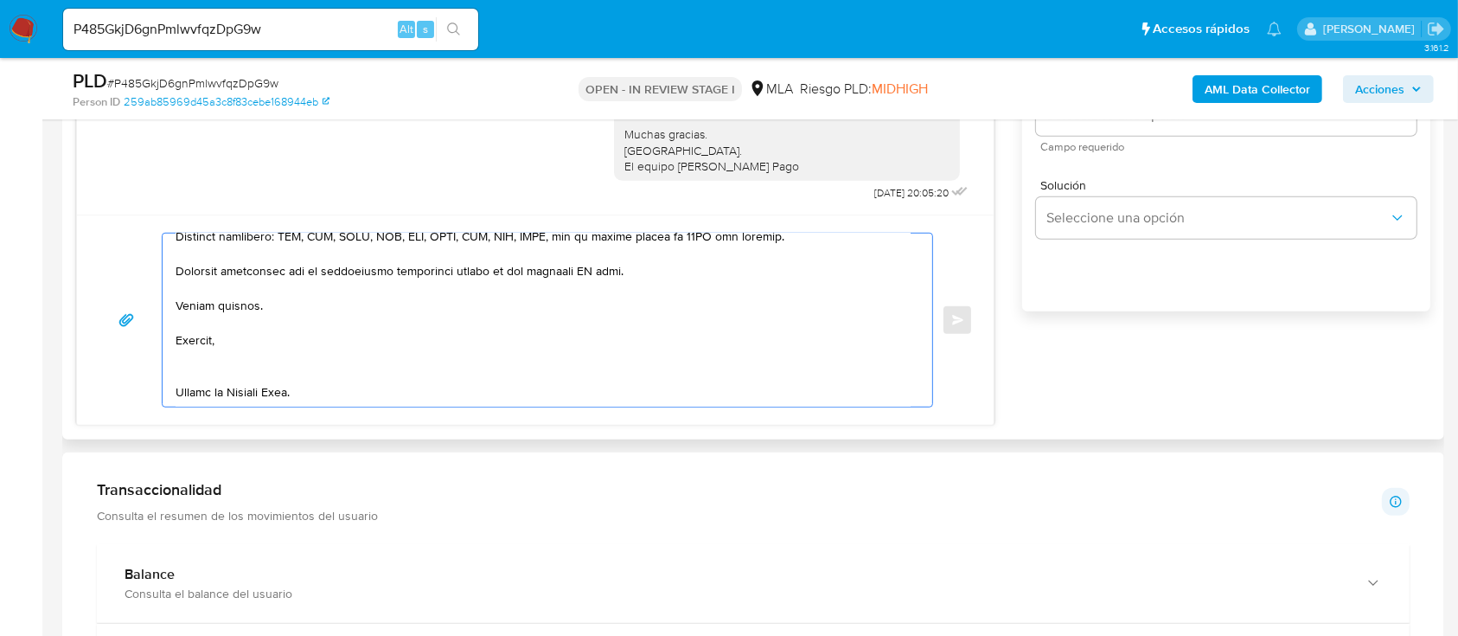
click at [250, 346] on textarea at bounding box center [543, 319] width 735 height 173
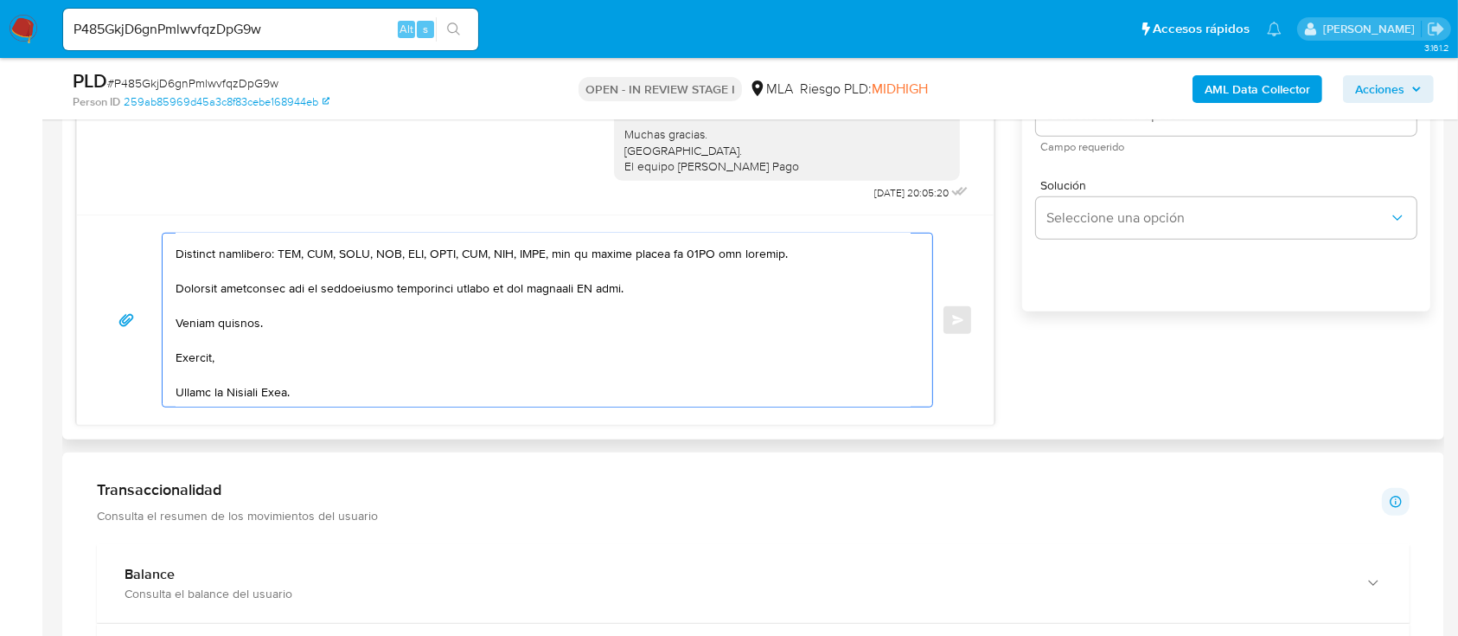
click at [250, 391] on textarea at bounding box center [543, 319] width 735 height 173
click at [586, 287] on textarea at bounding box center [543, 319] width 735 height 173
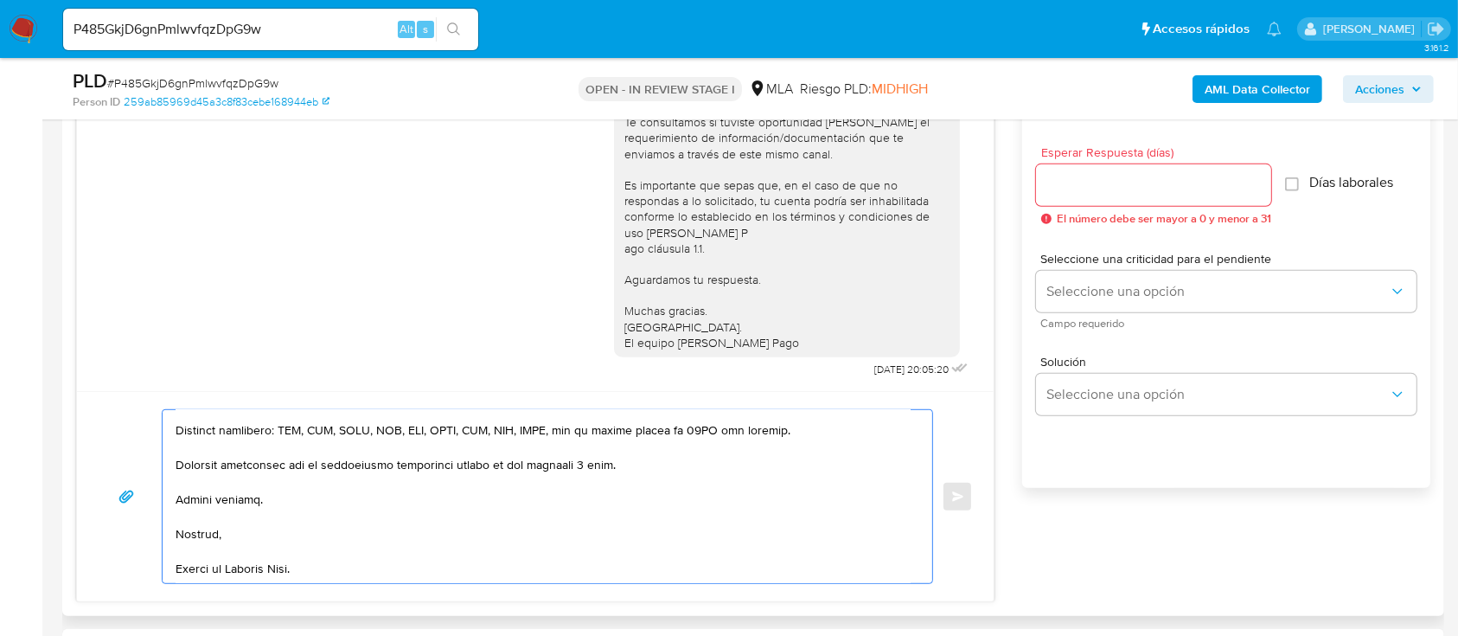
scroll to position [778, 0]
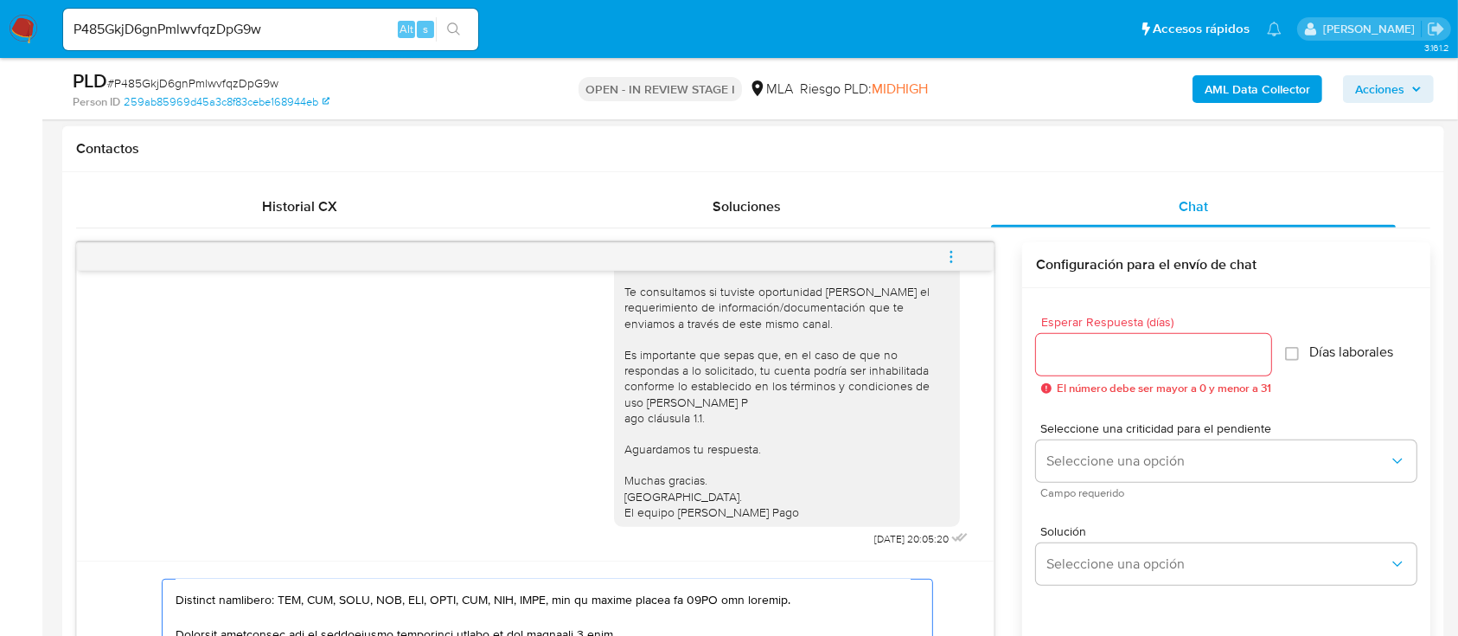
type textarea "Hola Jonathan Fernando Gullon, En función de las operaciones registradas en tu …"
click at [1093, 362] on input "Esperar Respuesta (días)" at bounding box center [1153, 354] width 235 height 22
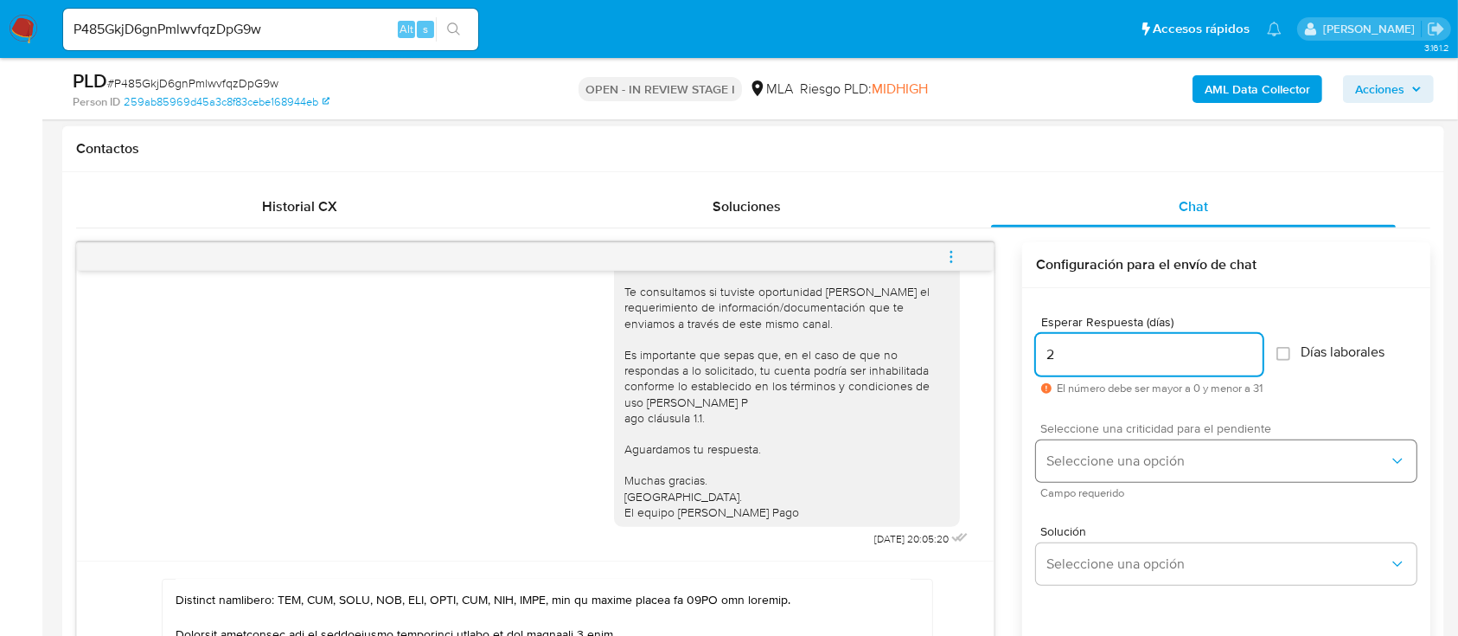
type input "2"
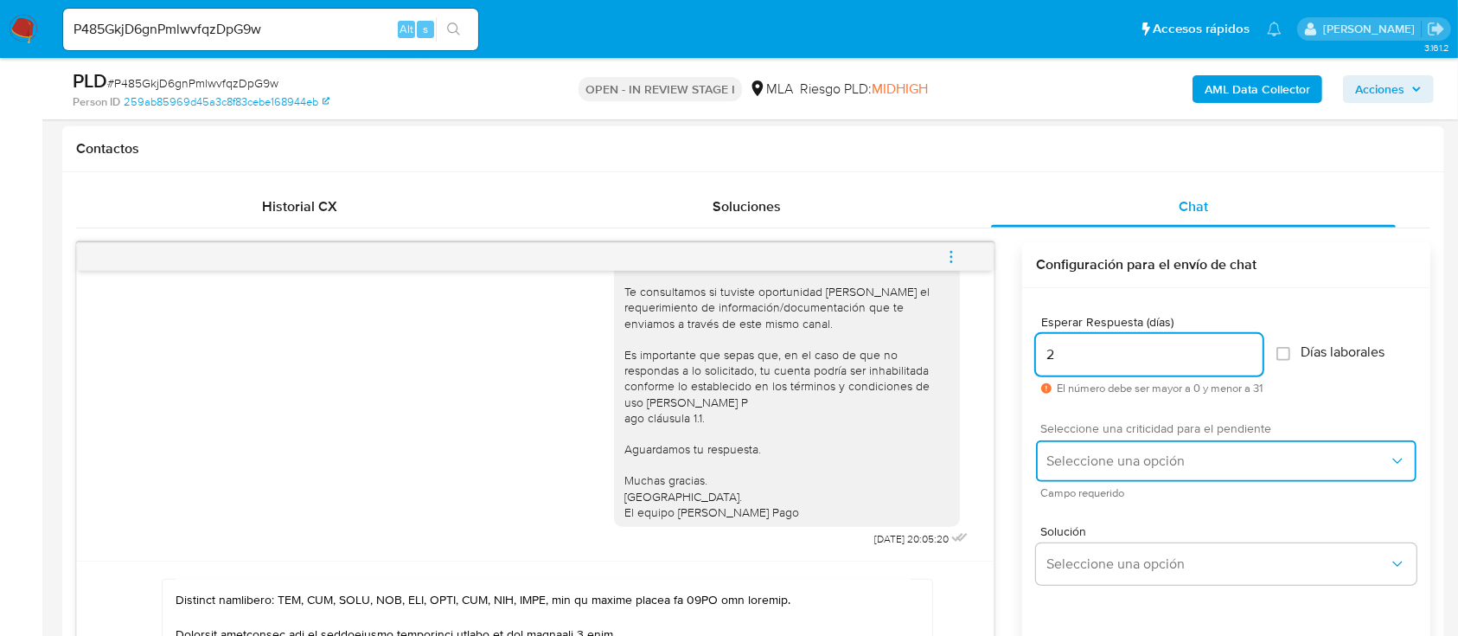
click at [1088, 451] on button "Seleccione una opción" at bounding box center [1226, 461] width 381 height 42
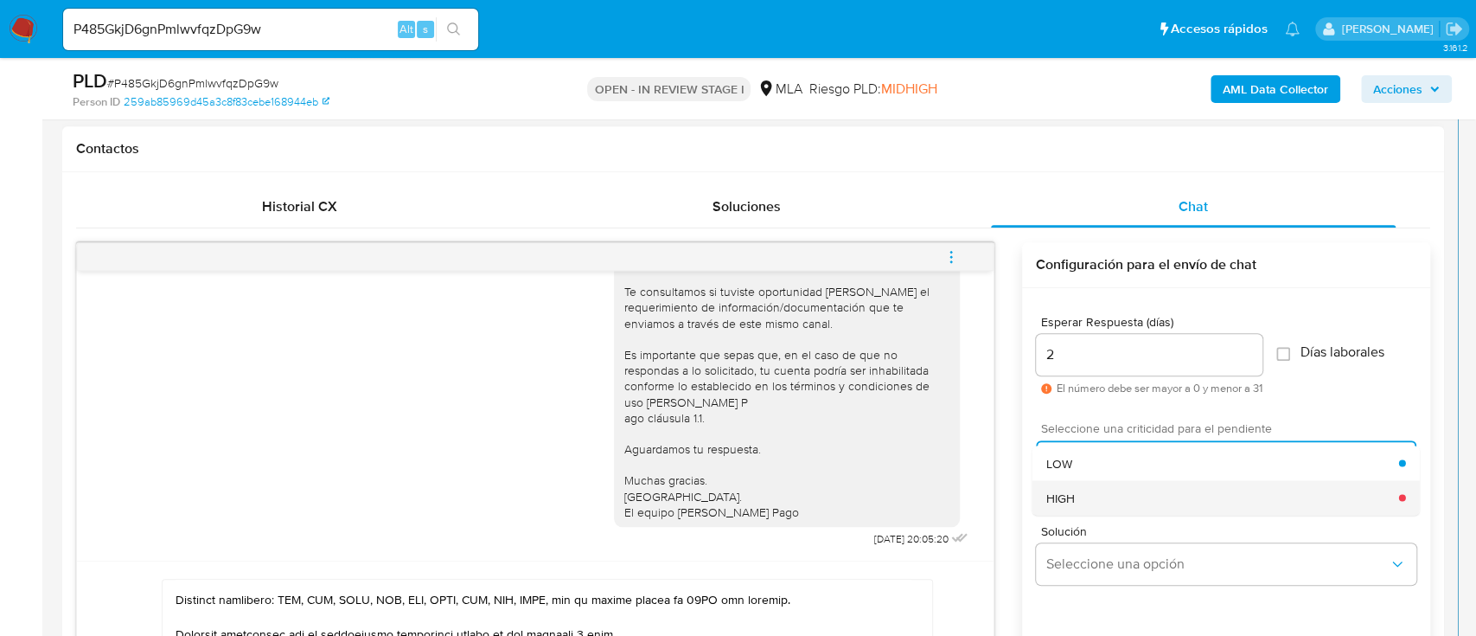
click at [1084, 499] on div "HIGH" at bounding box center [1222, 497] width 353 height 35
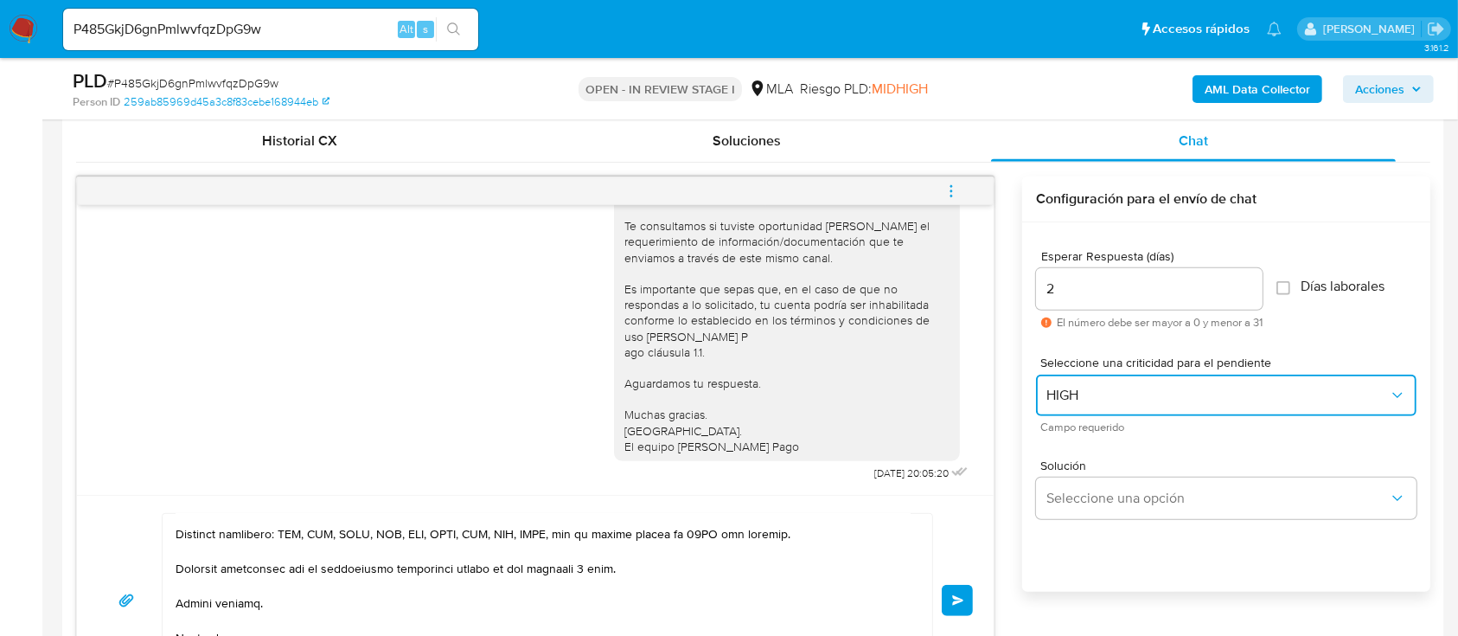
scroll to position [893, 0]
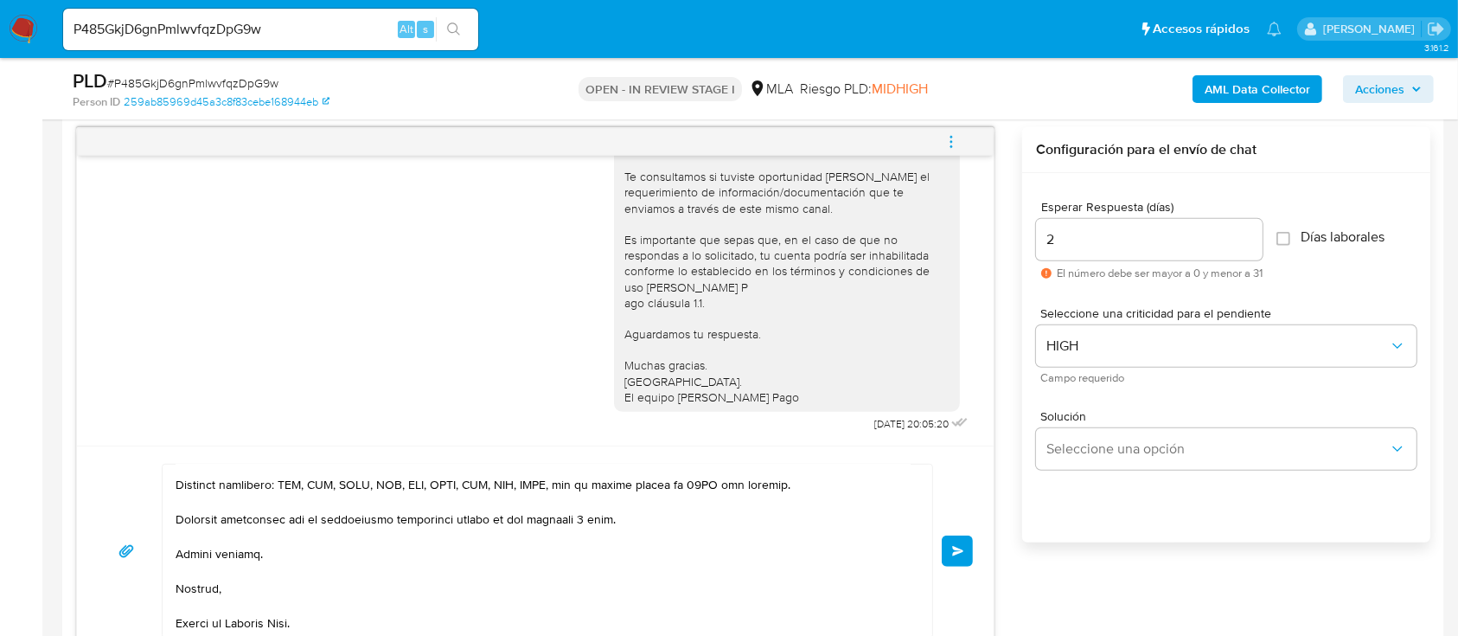
click at [956, 557] on button "Enviar" at bounding box center [957, 550] width 31 height 31
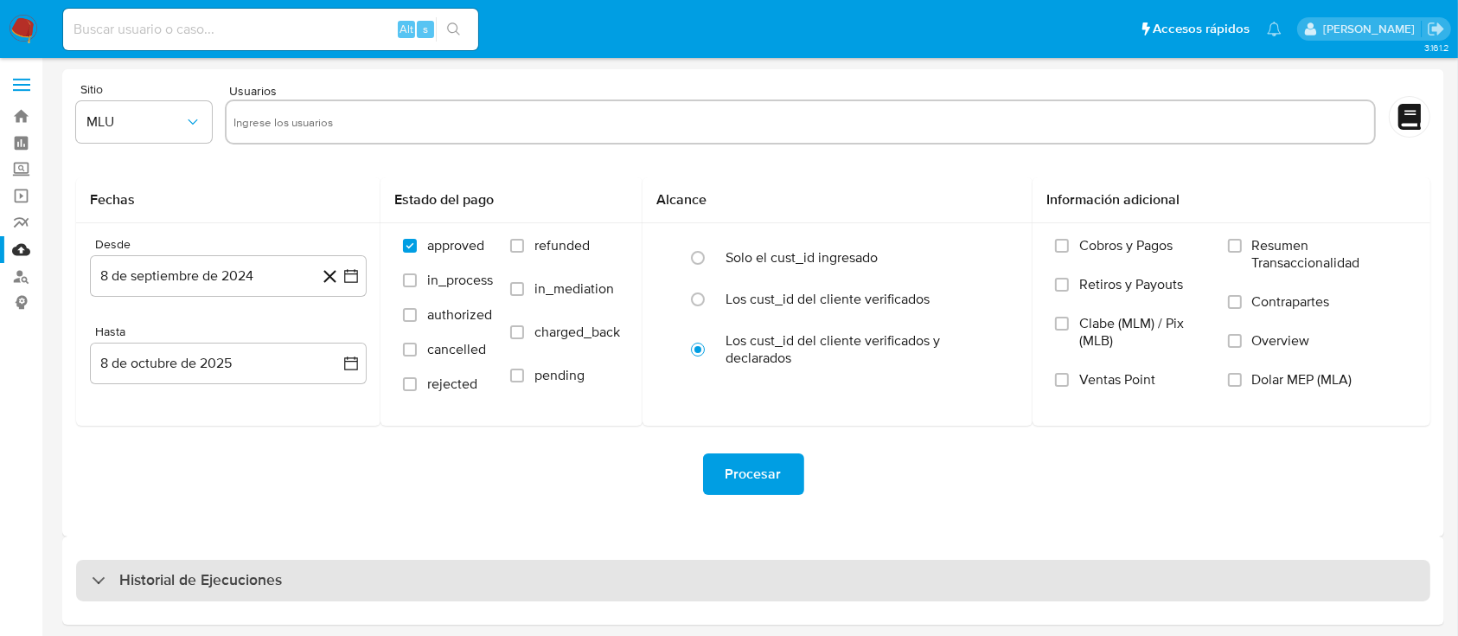
click at [290, 582] on div "Historial de Ejecuciones" at bounding box center [753, 581] width 1354 height 42
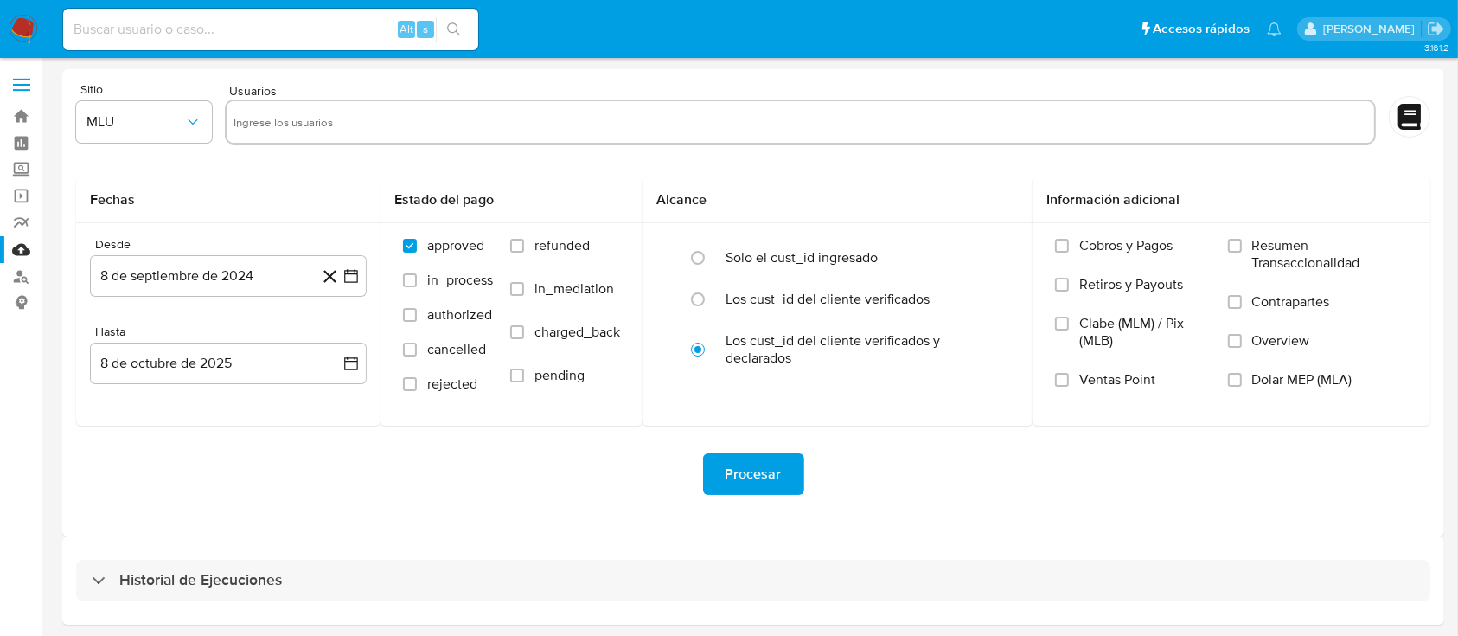
select select "10"
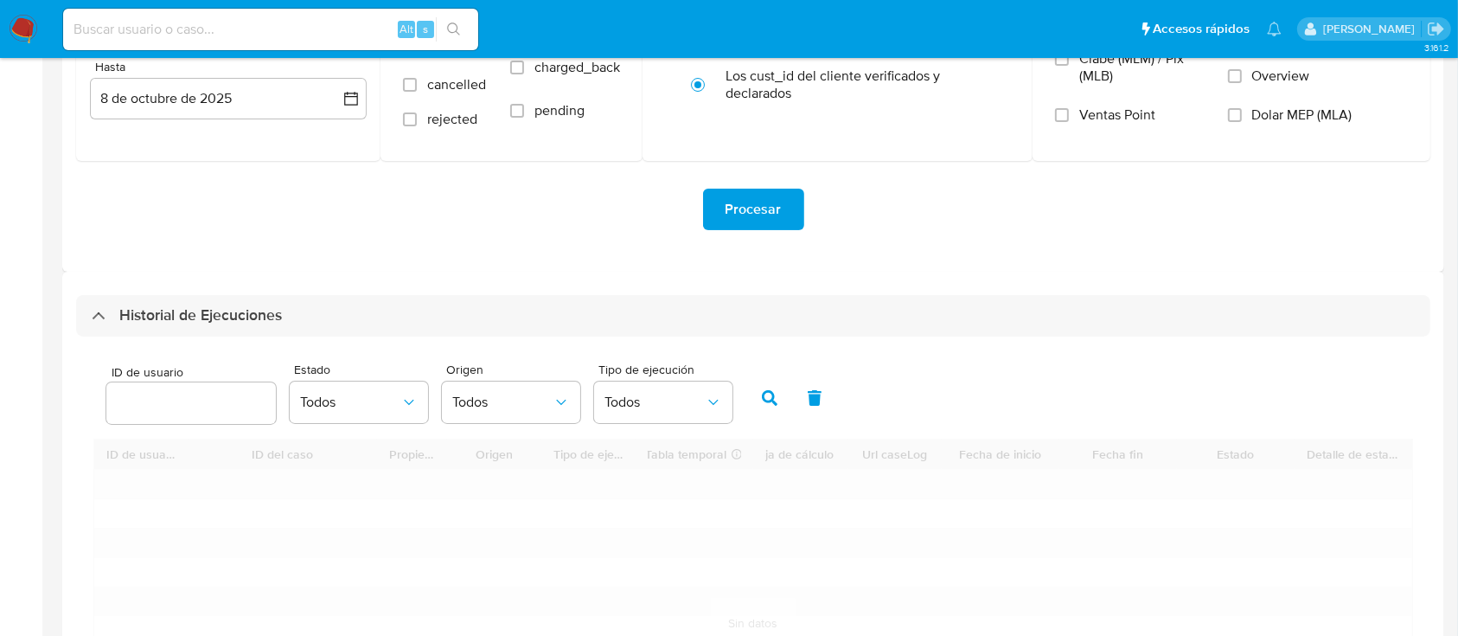
scroll to position [346, 0]
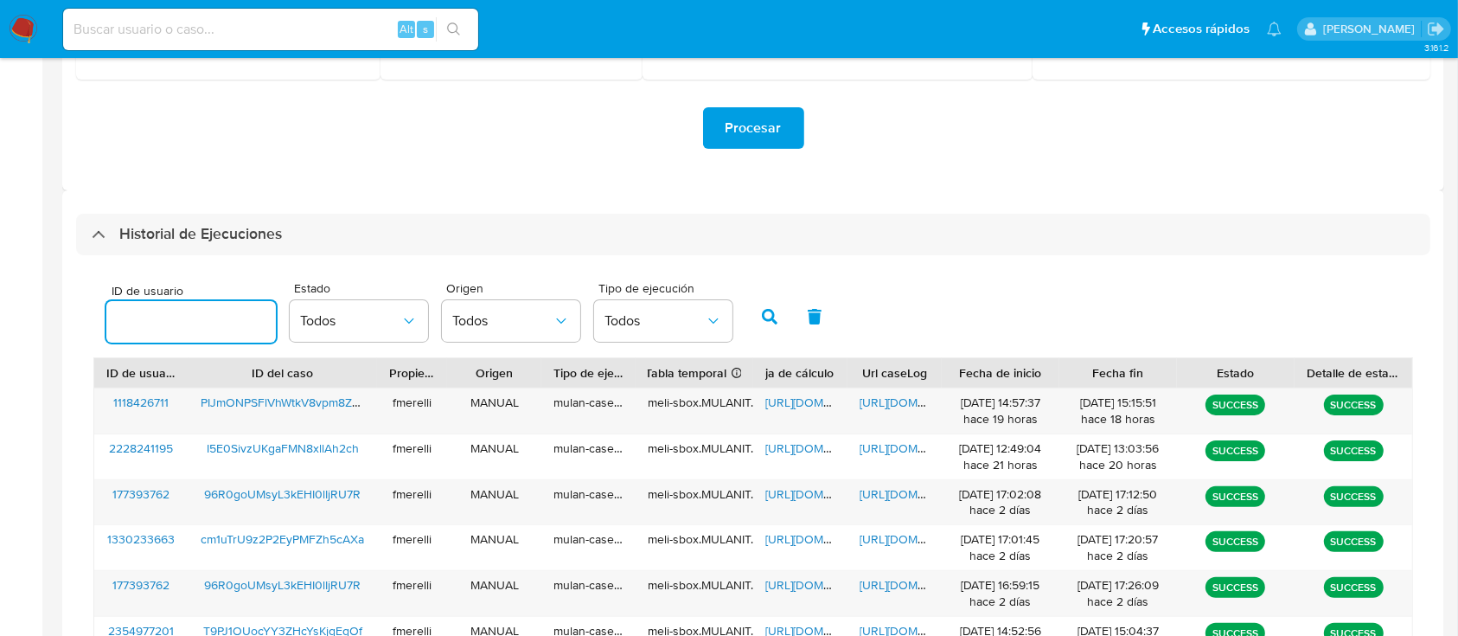
click at [186, 322] on input "number" at bounding box center [190, 321] width 169 height 22
click at [778, 317] on button "button" at bounding box center [769, 317] width 45 height 42
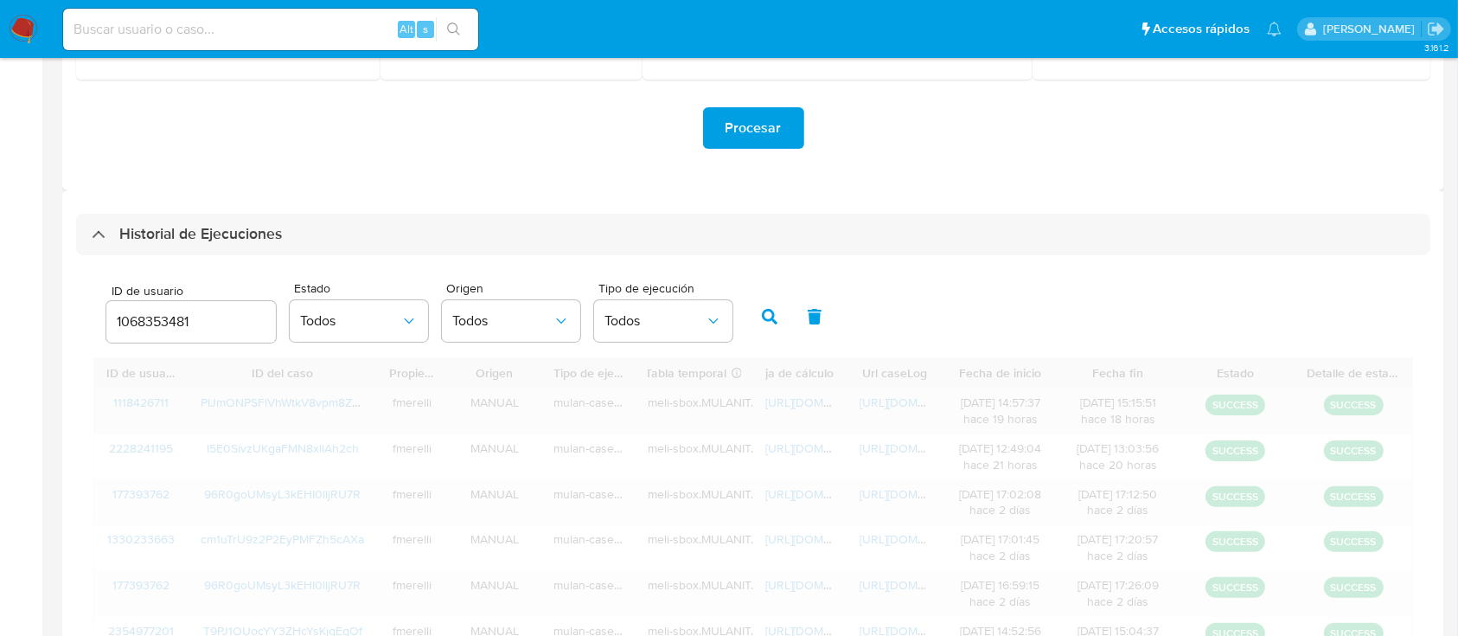
scroll to position [304, 0]
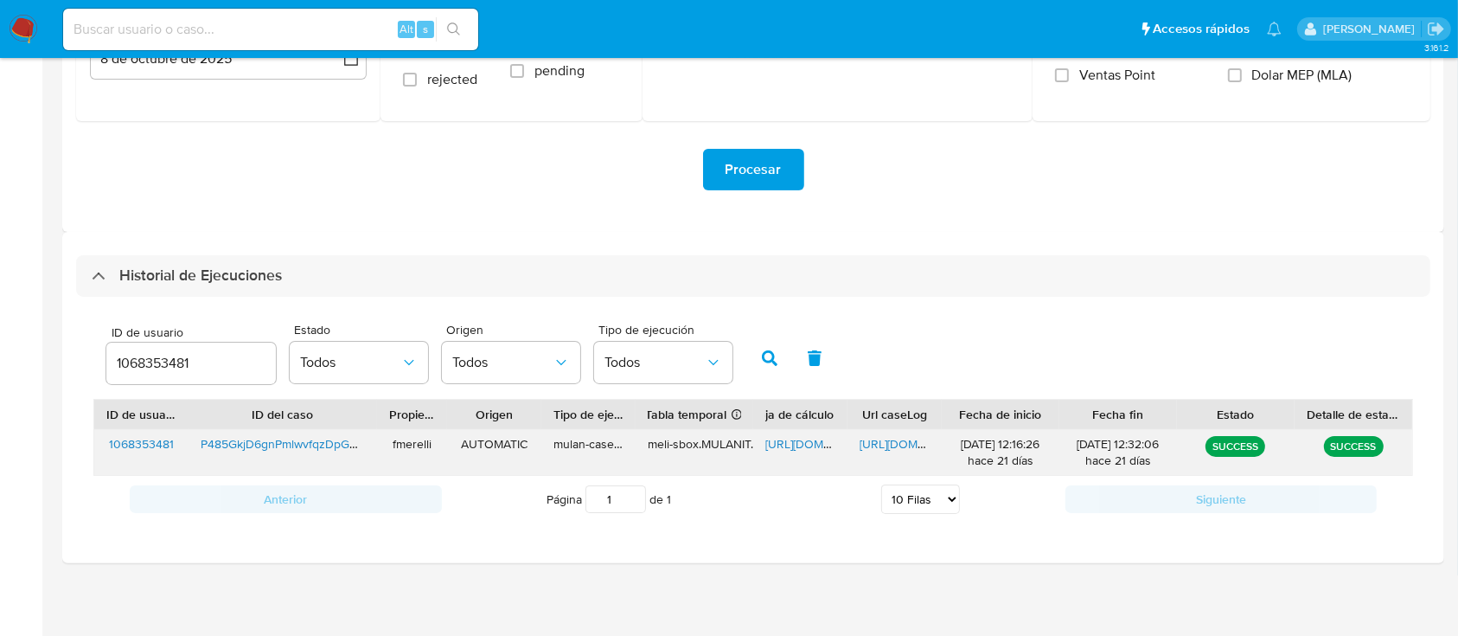
click at [893, 448] on span "https://docs.google.com/document/d/1_7Wyuvf0wtyV5alyZB6WBj_l3u69M0YpO6tdzze_uZ0…" at bounding box center [919, 443] width 119 height 17
click at [811, 432] on div "https://docs.google.com/spreadsheets/d/10Hfd1wYQPj1gvRaCs2P3mw_MphbaEoq72m3FAWJ…" at bounding box center [800, 452] width 94 height 45
click at [811, 438] on span "https://docs.google.com/spreadsheets/d/10Hfd1wYQPj1gvRaCs2P3mw_MphbaEoq72m3FAWJ…" at bounding box center [824, 443] width 119 height 17
click at [157, 362] on input "1068353481" at bounding box center [190, 363] width 169 height 22
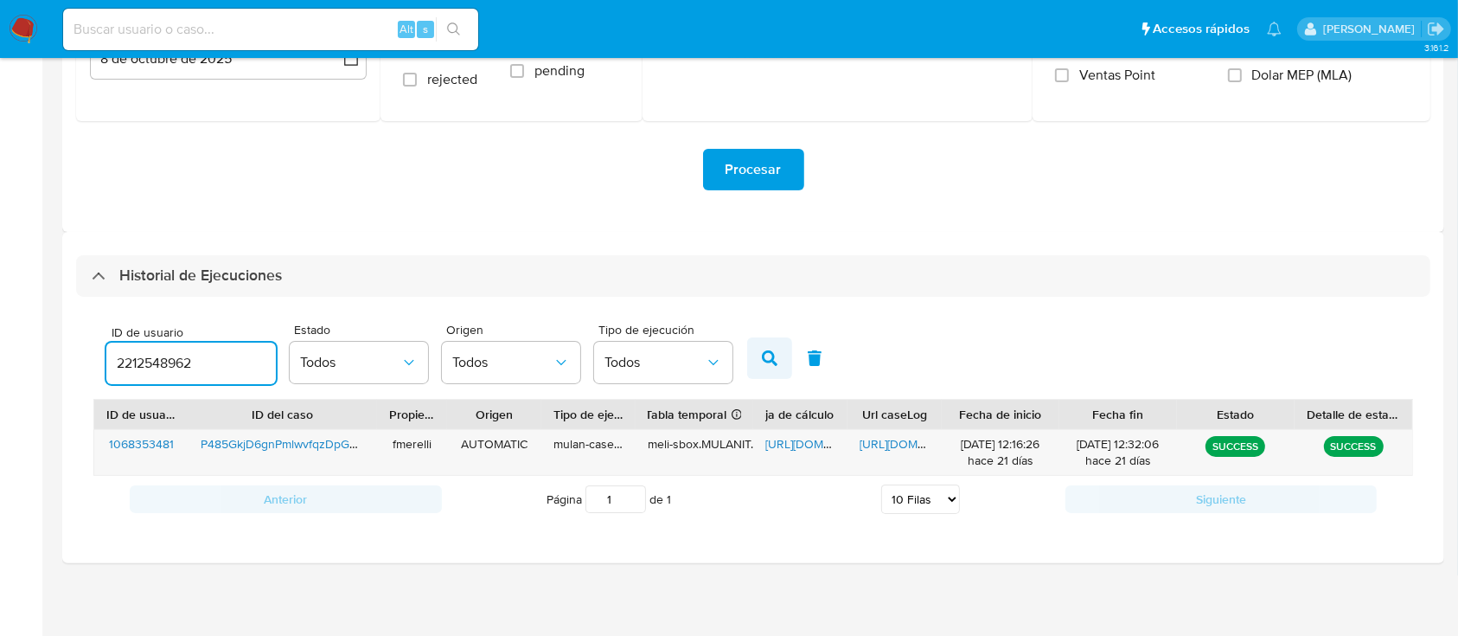
type input "2212548962"
click at [756, 370] on button "button" at bounding box center [769, 358] width 45 height 42
click at [874, 451] on span "https://docs.google.com/document/d/1fzWZrklX07XbHkFfpNZdubfmM5izSZ3yHHZ1HwSEWkw…" at bounding box center [919, 443] width 119 height 17
drag, startPoint x: 553, startPoint y: 2, endPoint x: 387, endPoint y: 64, distance: 178.1
click at [406, 88] on label "rejected" at bounding box center [448, 88] width 90 height 35
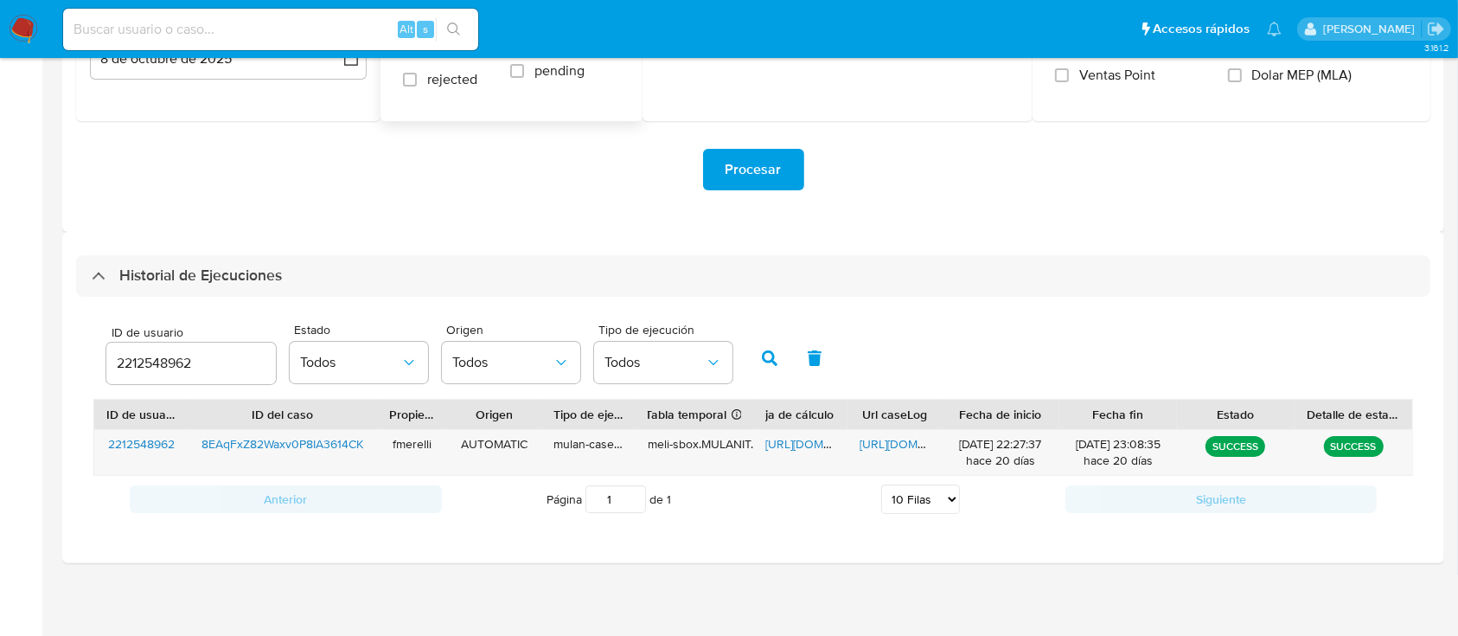
click at [406, 86] on input "rejected" at bounding box center [410, 80] width 14 height 14
checkbox input "true"
click at [792, 451] on span "https://docs.google.com/spreadsheets/d/1PvMay1_wXwkINj2nPwX9b-EBLM3I-o_WIYTg6-P…" at bounding box center [824, 443] width 119 height 17
click at [159, 368] on input "2212548962" at bounding box center [190, 363] width 169 height 22
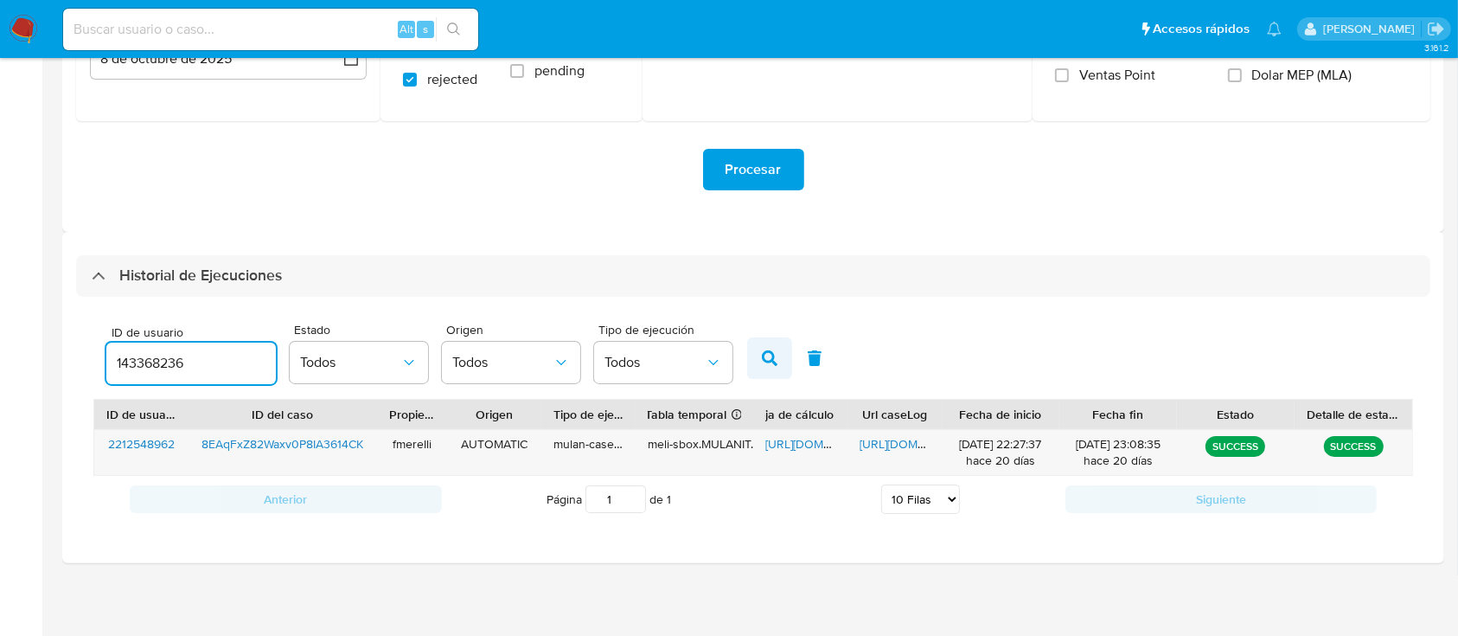
type input "143368236"
click at [753, 350] on button "button" at bounding box center [769, 358] width 45 height 42
click at [880, 450] on span "https://docs.google.com/document/d/11_Zn-WfDSvSptPkiX6ZZrhE04DMkYW45ttX9Rc7fMfs…" at bounding box center [919, 443] width 119 height 17
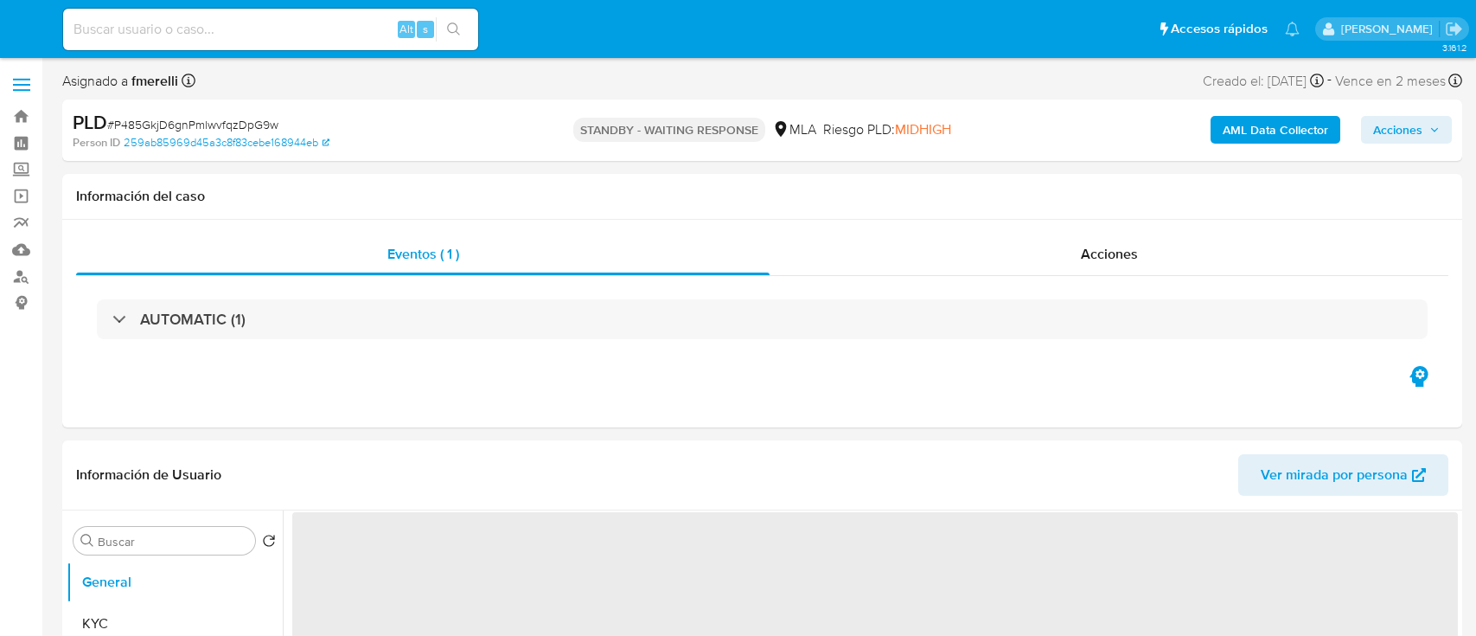
select select "10"
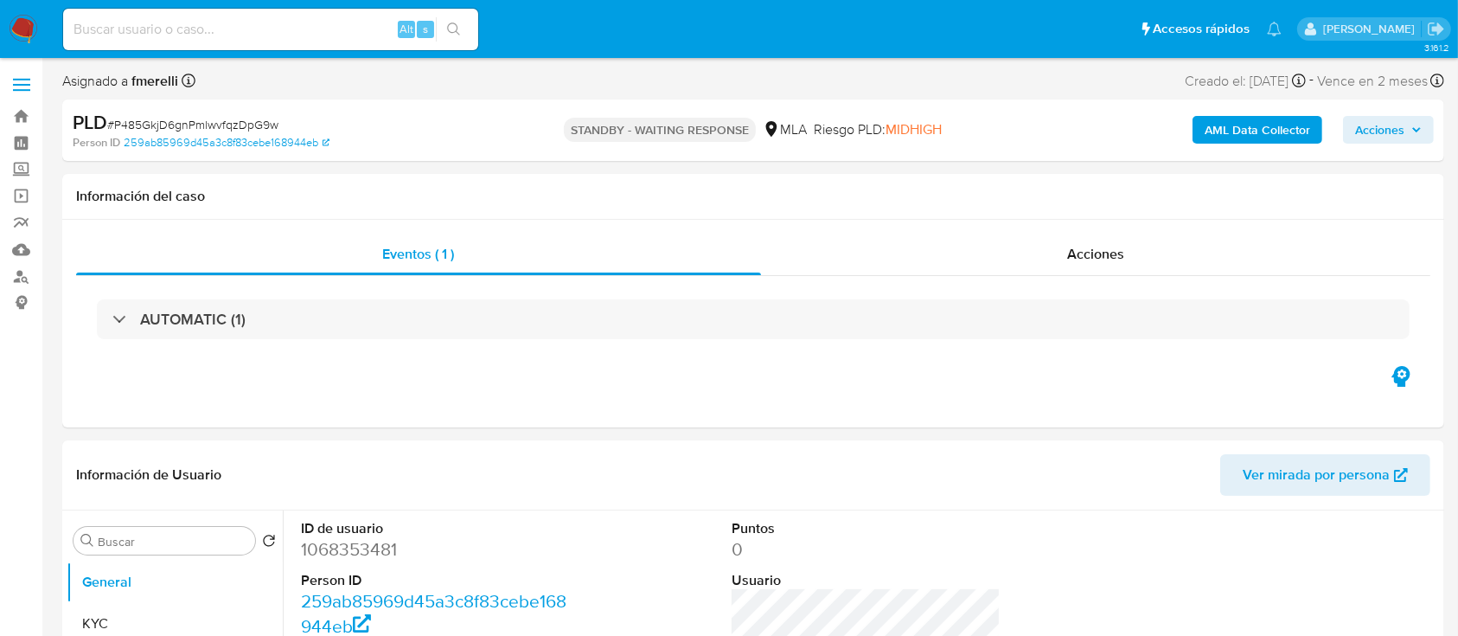
click at [304, 29] on input at bounding box center [270, 29] width 415 height 22
paste input "8EAqFxZ82Waxv0P8IA3614CK"
type input "8EAqFxZ82Waxv0P8IA3614CK"
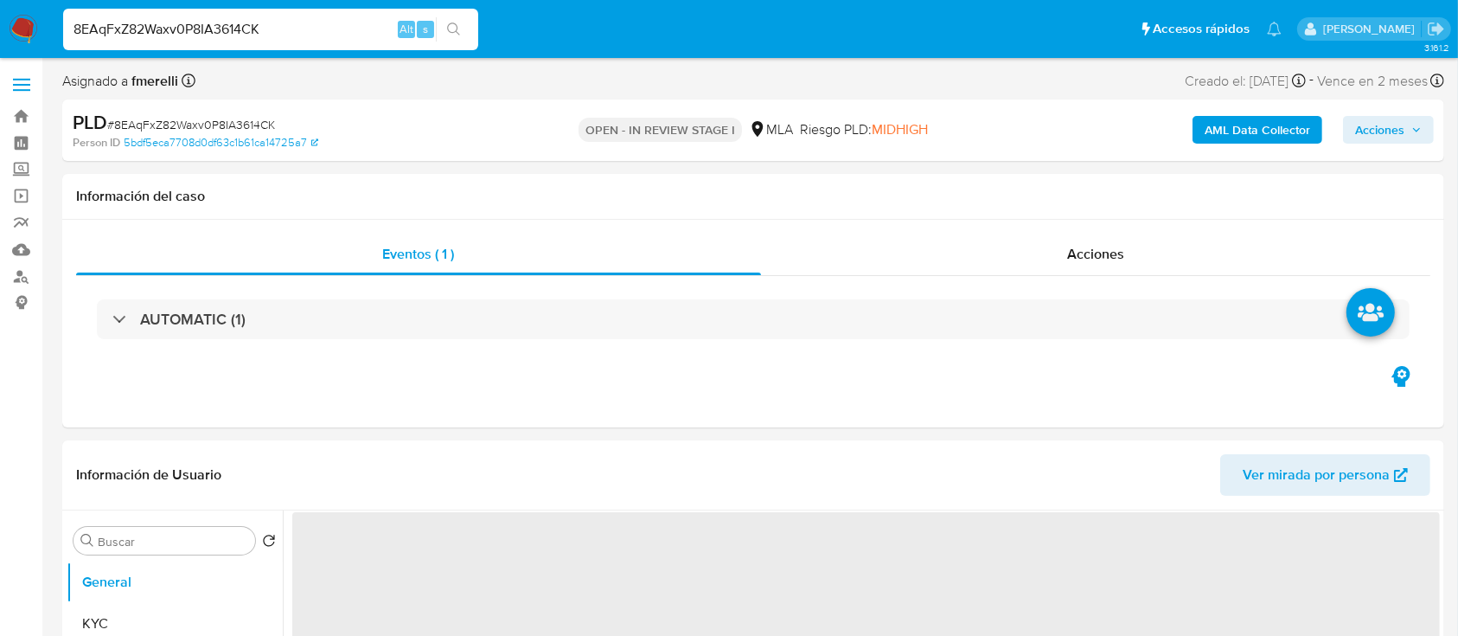
select select "10"
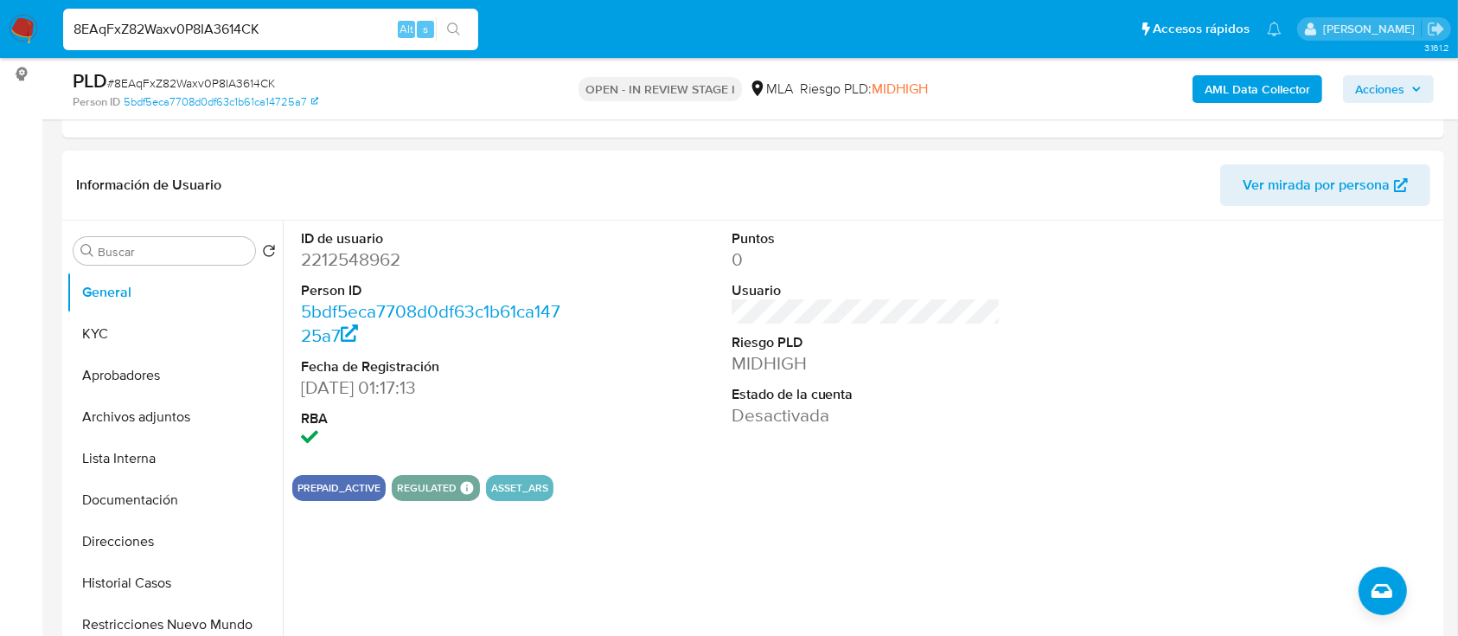
scroll to position [230, 0]
click at [336, 259] on dd "2212548962" at bounding box center [436, 258] width 270 height 24
copy dd "2212548962"
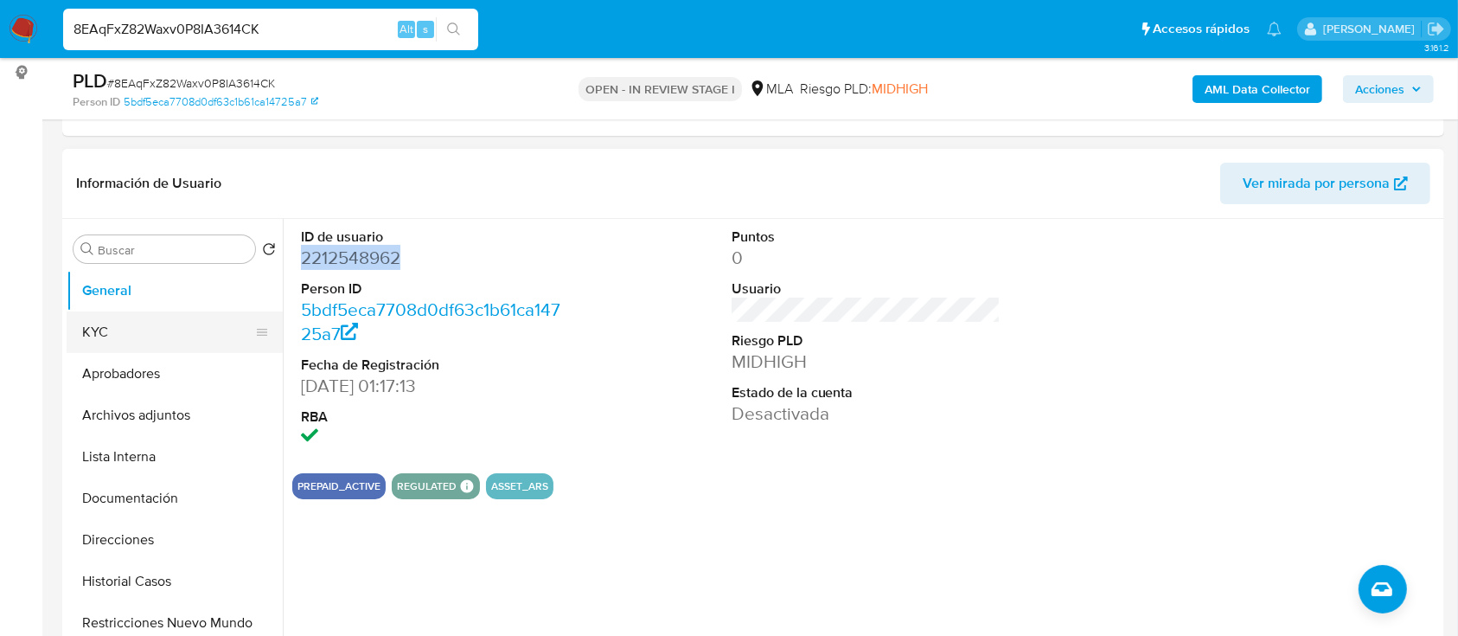
click at [103, 342] on button "KYC" at bounding box center [168, 332] width 202 height 42
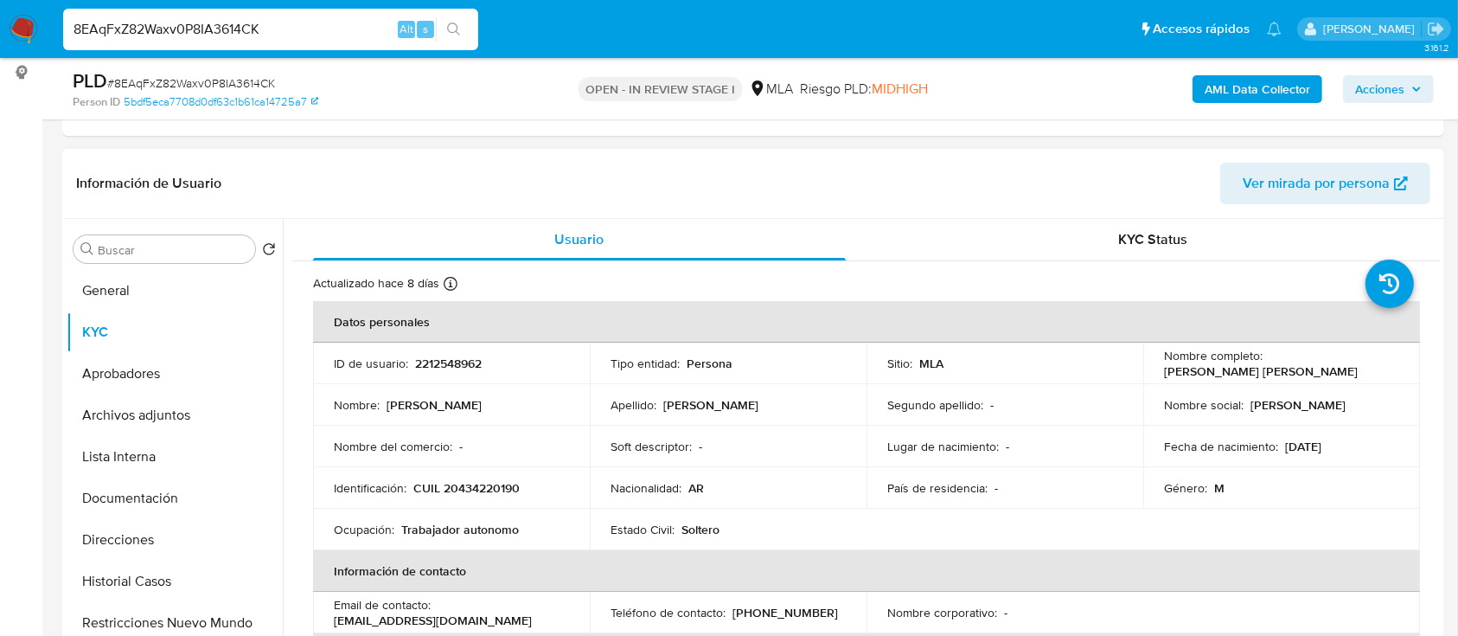
click at [472, 483] on p "CUIL 20434220190" at bounding box center [466, 488] width 106 height 16
click at [472, 484] on p "CUIL 20434220190" at bounding box center [466, 488] width 106 height 16
copy p "20434220190"
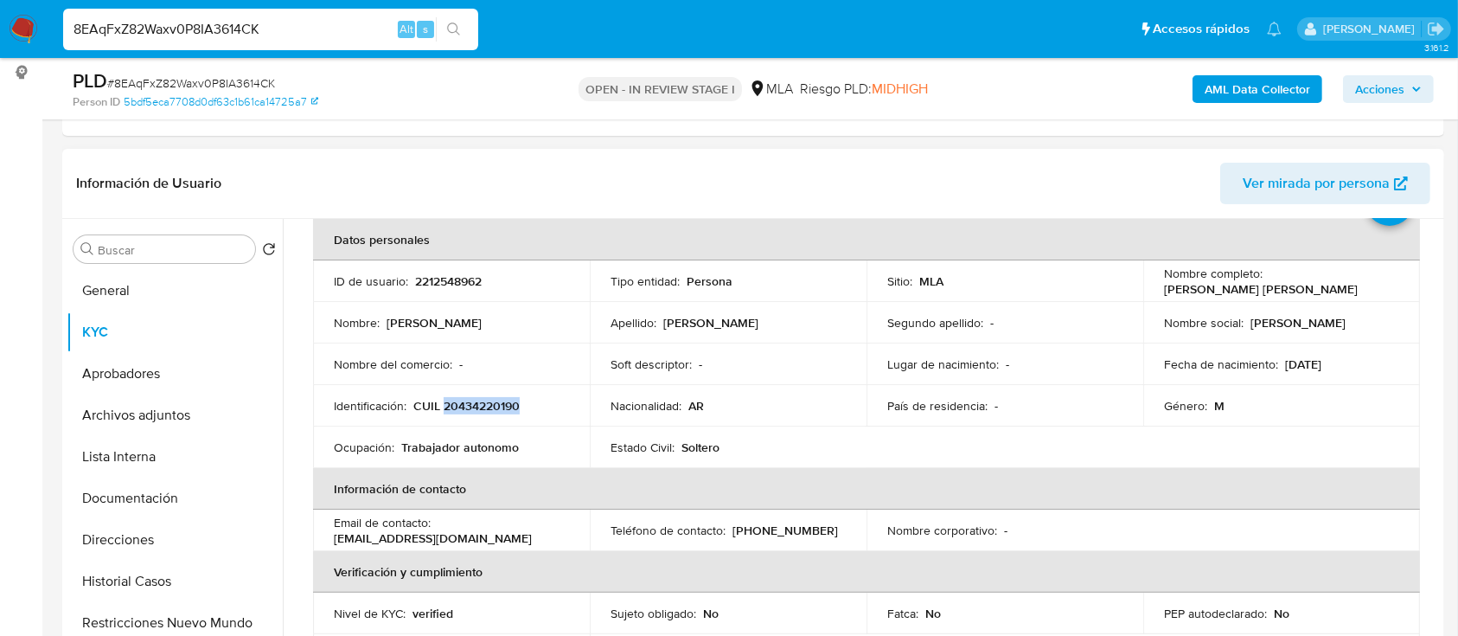
scroll to position [115, 0]
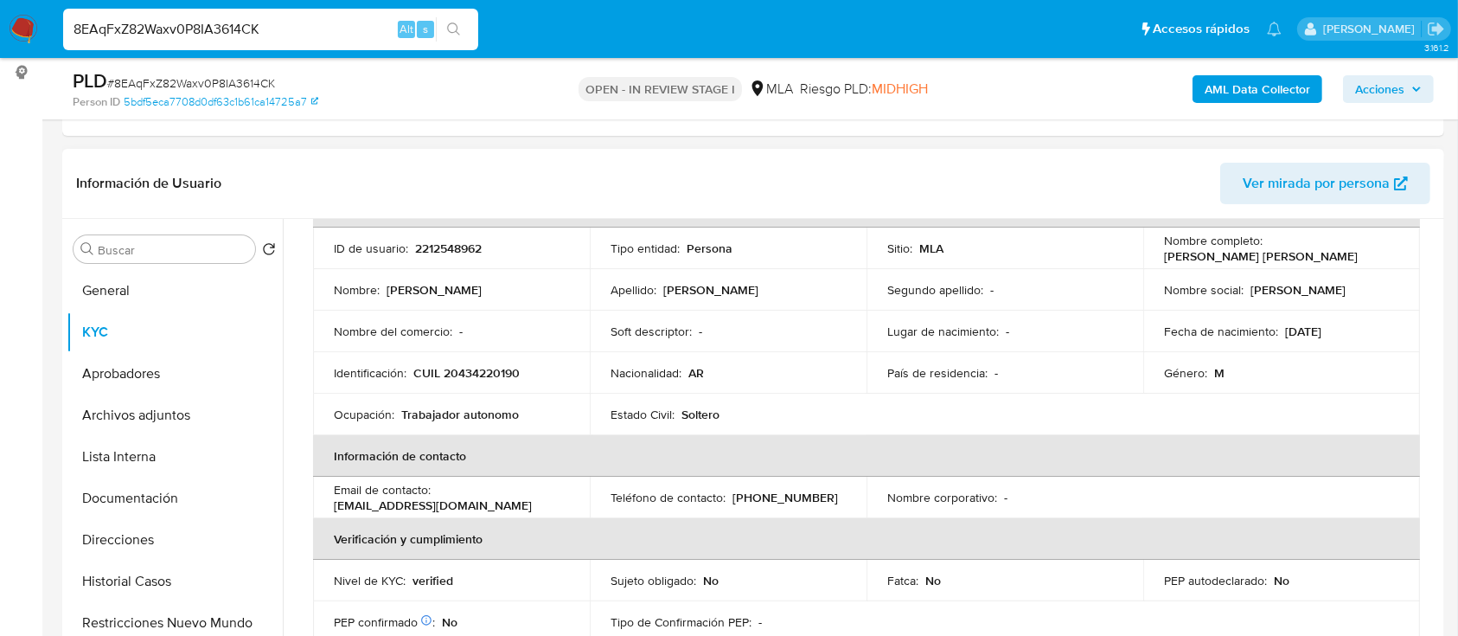
click at [450, 255] on p "2212548962" at bounding box center [448, 248] width 67 height 16
copy p "2212548962"
click at [489, 377] on p "CUIL 20434220190" at bounding box center [466, 373] width 106 height 16
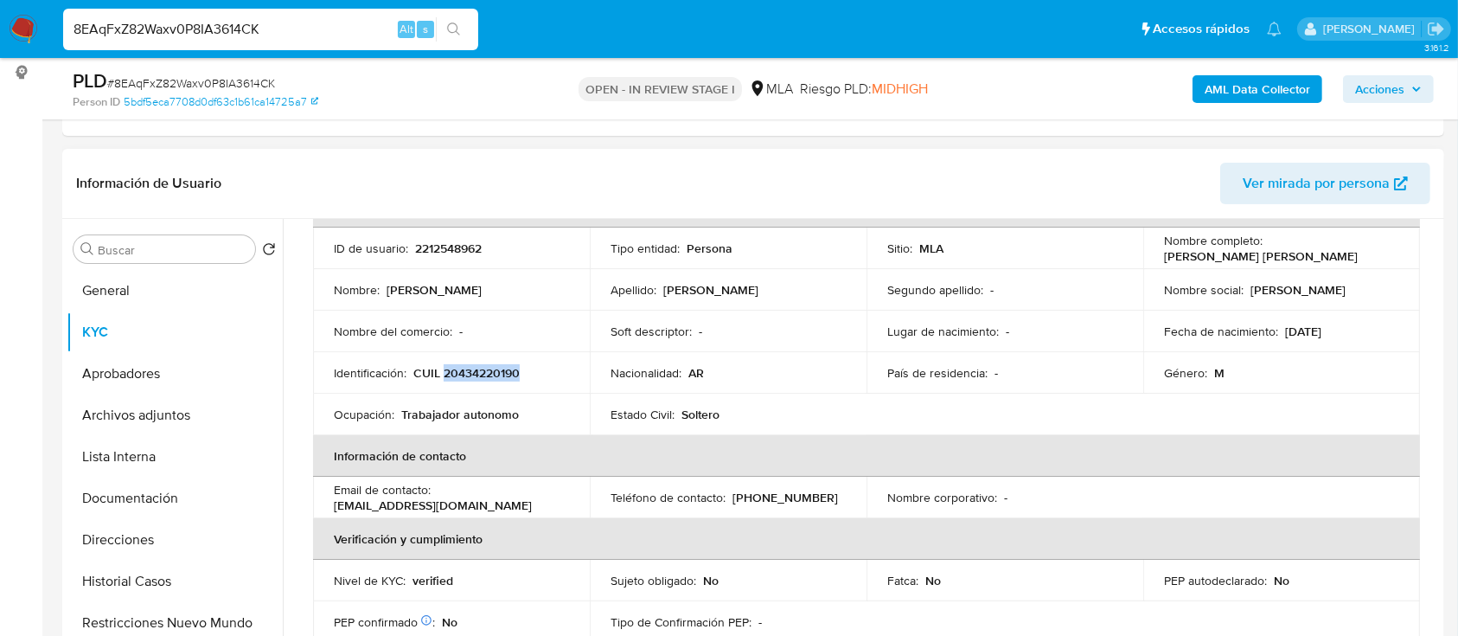
copy p "20434220190"
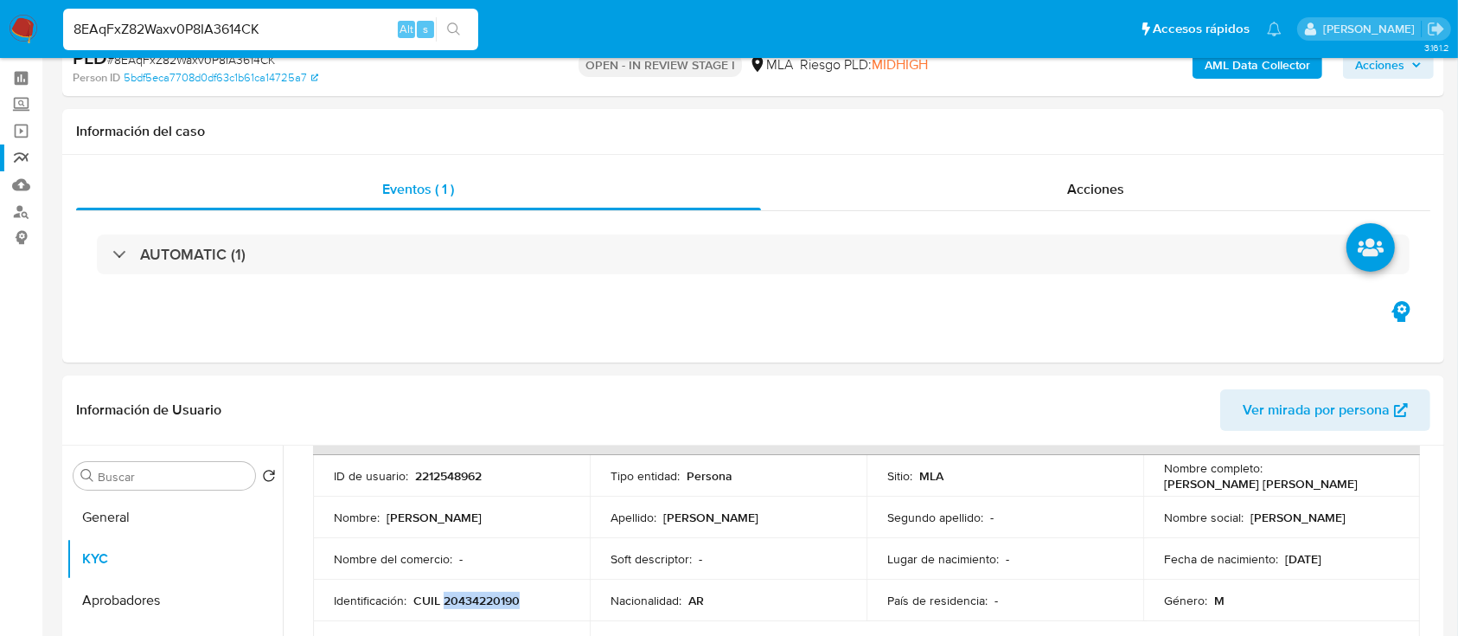
scroll to position [0, 0]
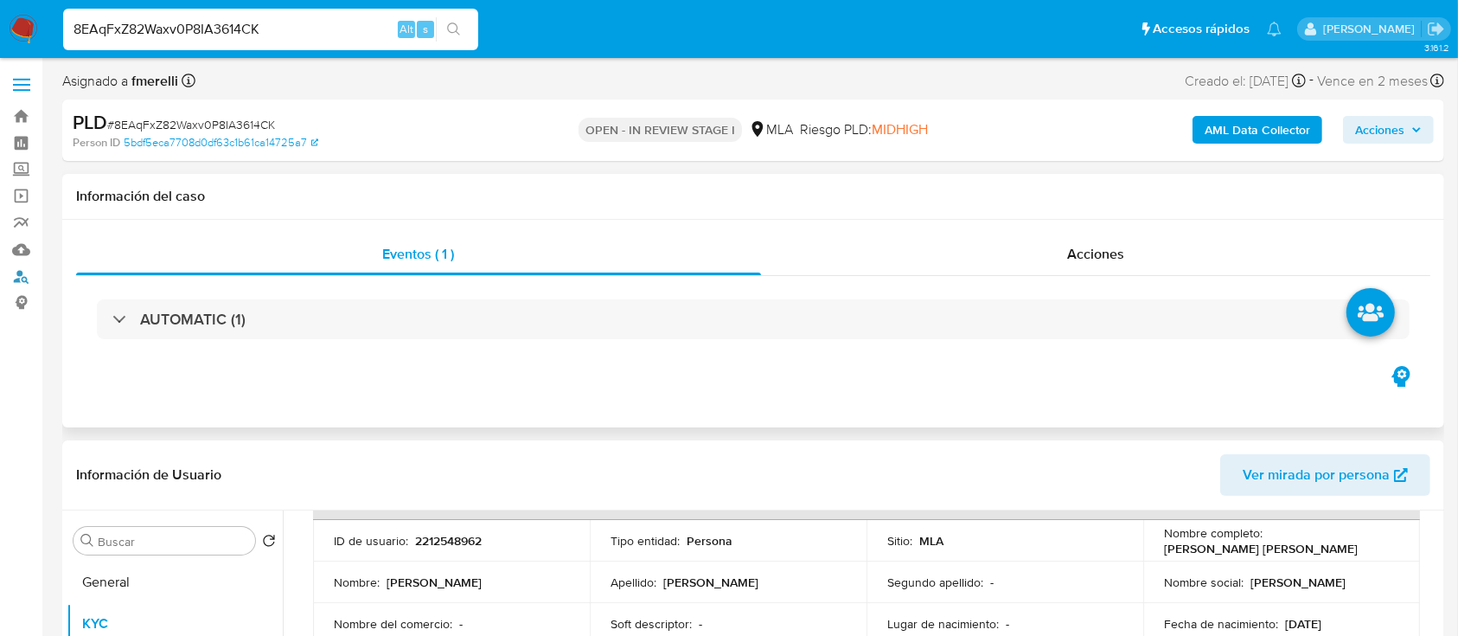
drag, startPoint x: 7, startPoint y: 282, endPoint x: 66, endPoint y: 253, distance: 65.4
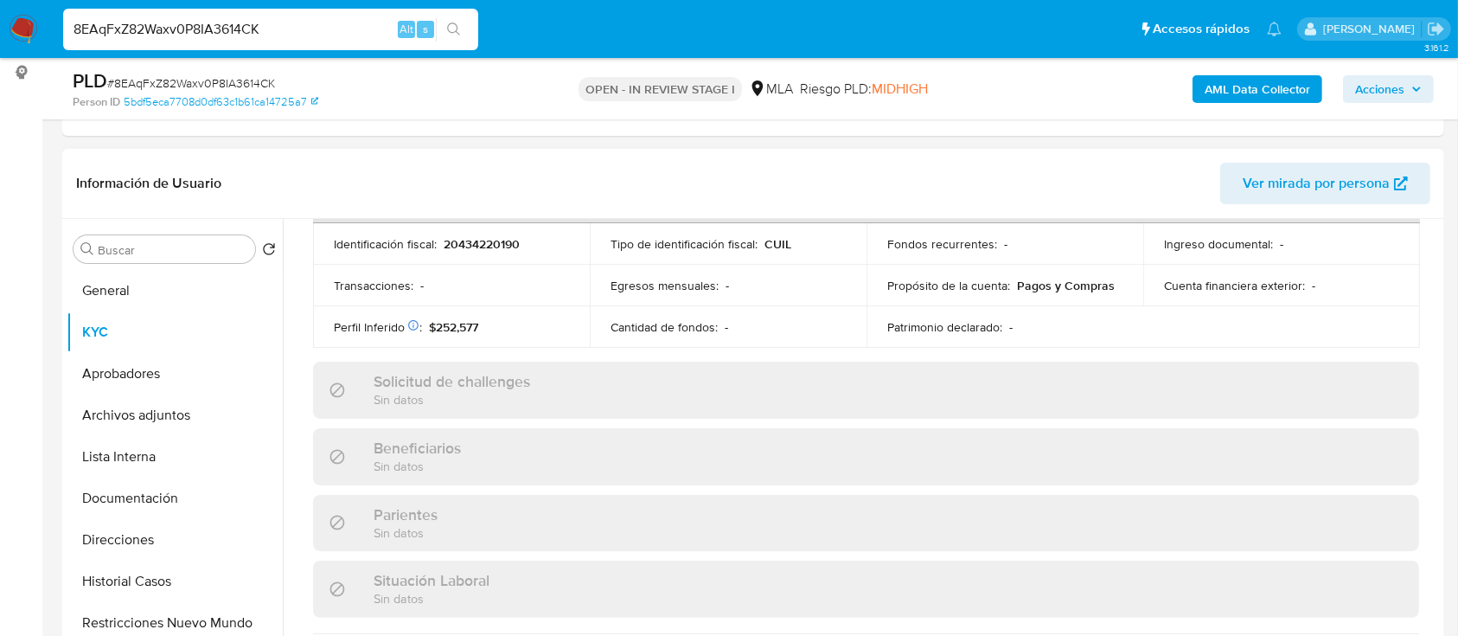
scroll to position [911, 0]
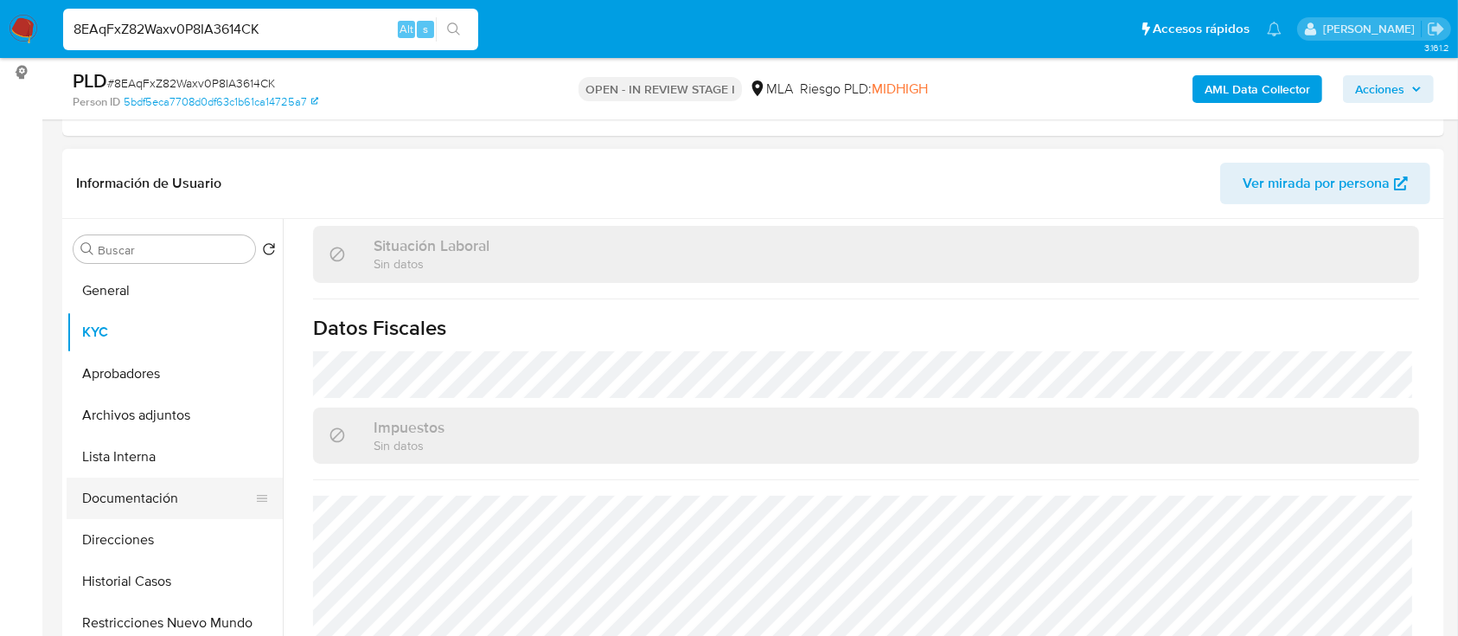
click at [118, 503] on button "Documentación" at bounding box center [168, 498] width 202 height 42
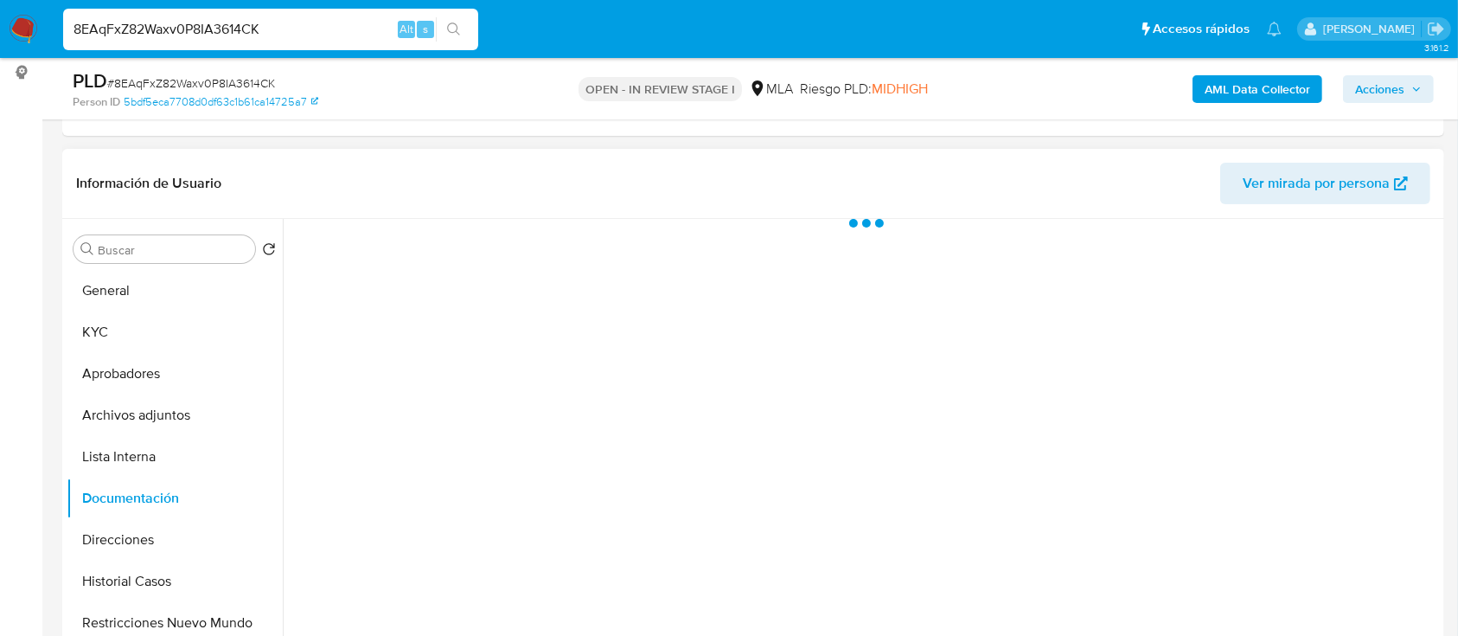
scroll to position [0, 0]
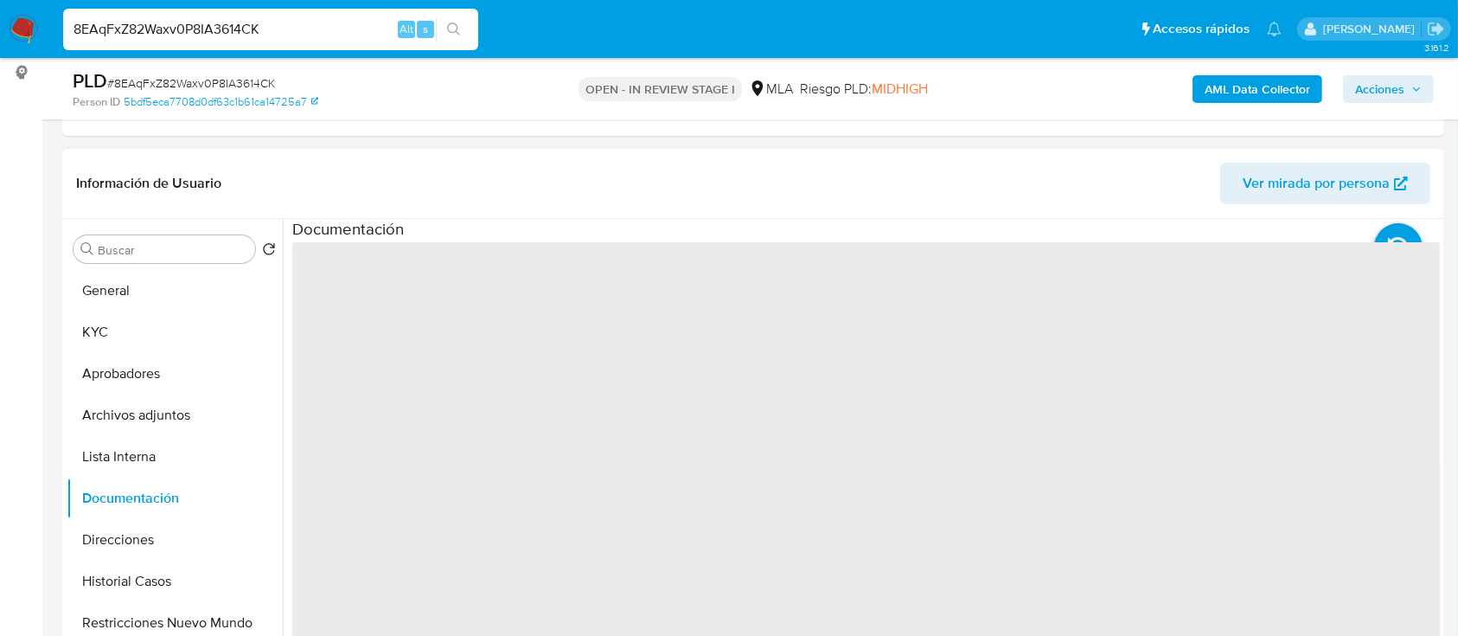
click at [353, 295] on span "‌" at bounding box center [866, 518] width 1148 height 553
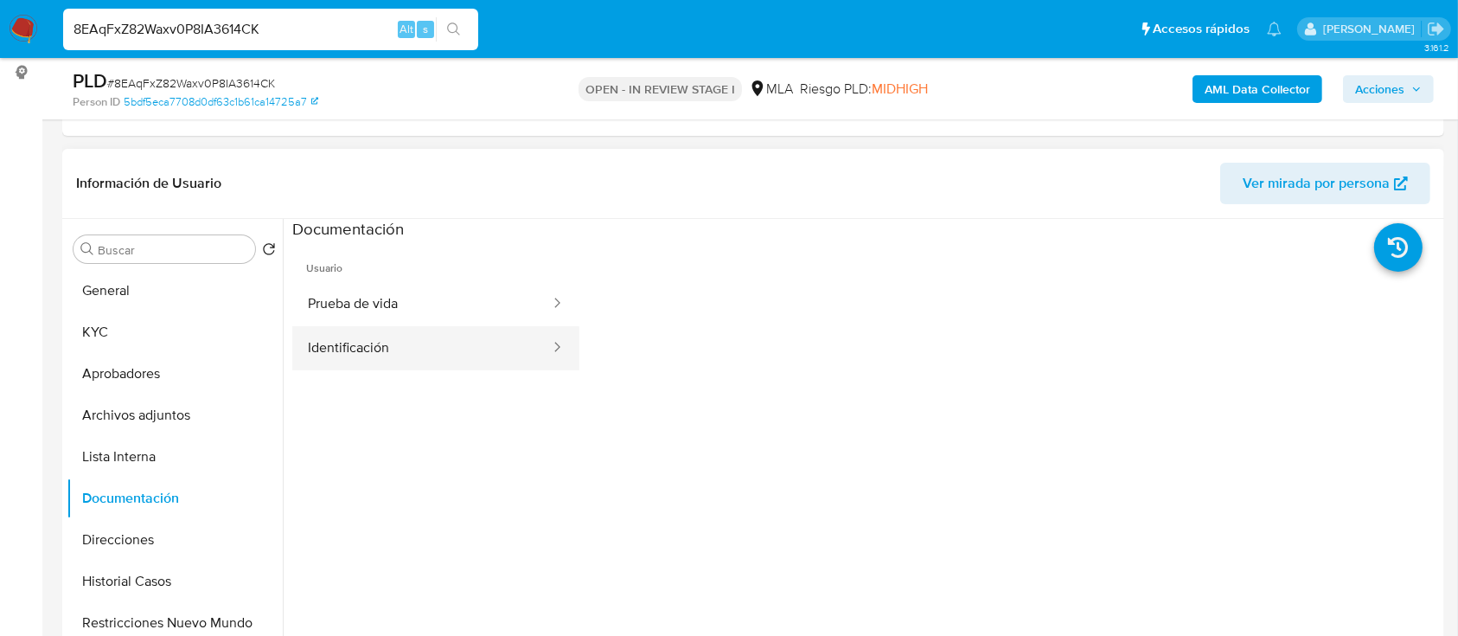
drag, startPoint x: 339, startPoint y: 335, endPoint x: 349, endPoint y: 336, distance: 10.5
click at [339, 336] on button "Identificación" at bounding box center [421, 348] width 259 height 44
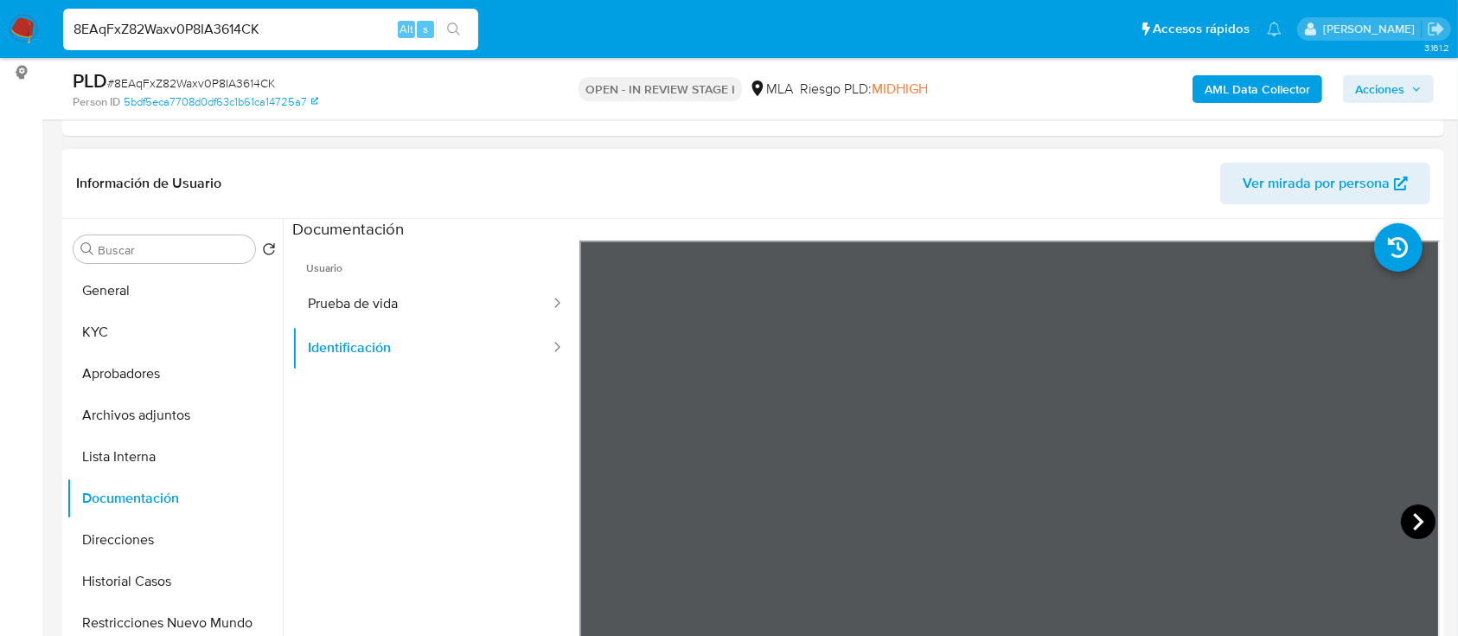
click at [1417, 519] on icon at bounding box center [1418, 521] width 35 height 35
click at [156, 329] on button "KYC" at bounding box center [168, 332] width 202 height 42
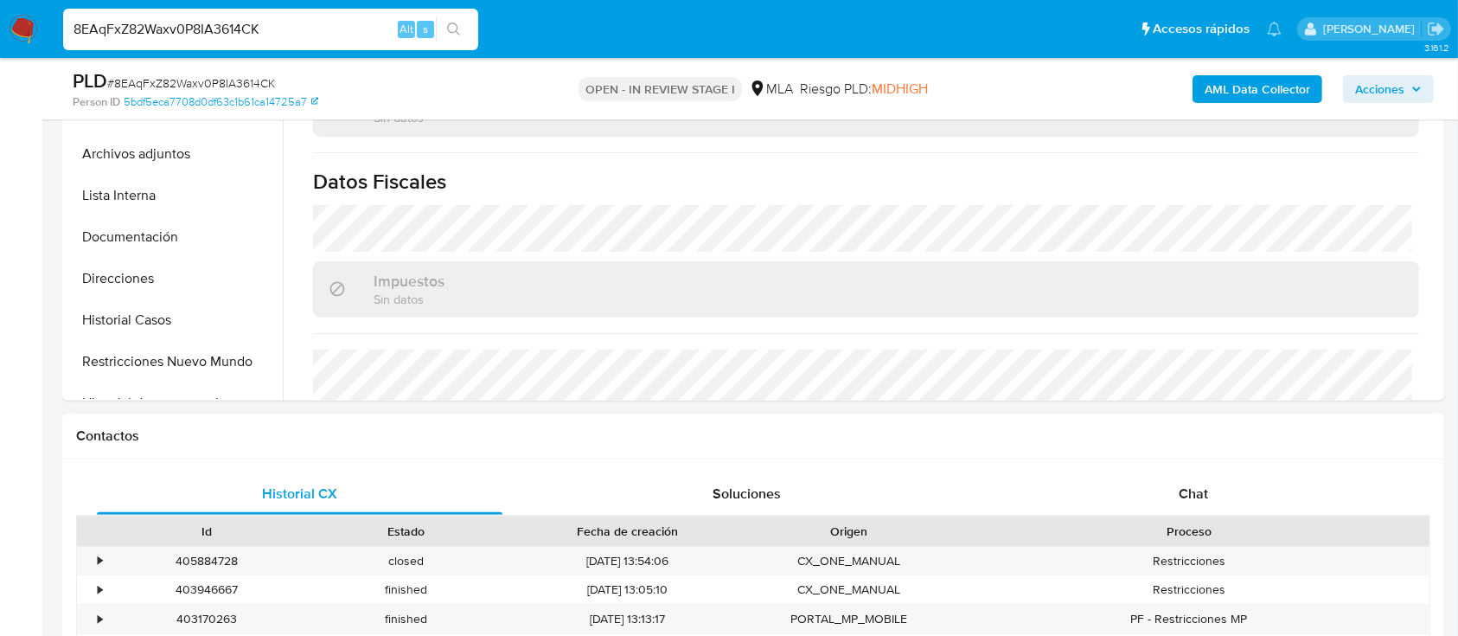
scroll to position [807, 0]
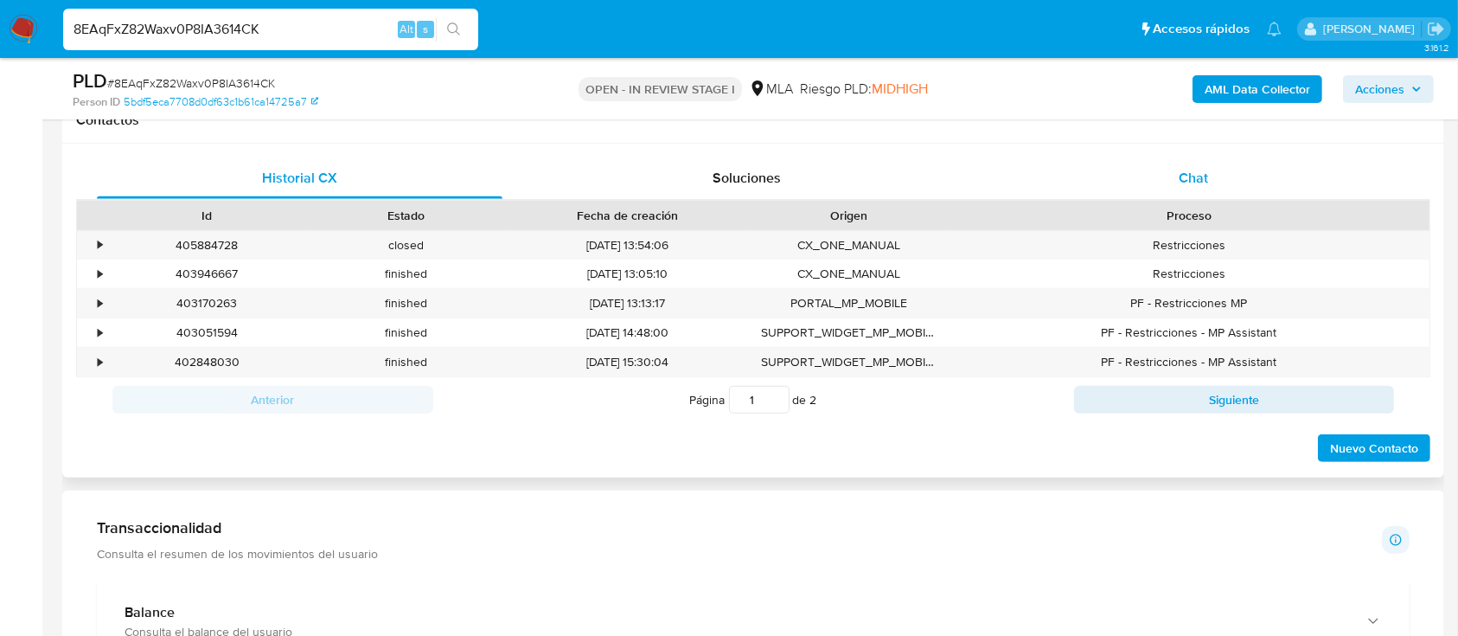
click at [1190, 172] on span "Chat" at bounding box center [1193, 178] width 29 height 20
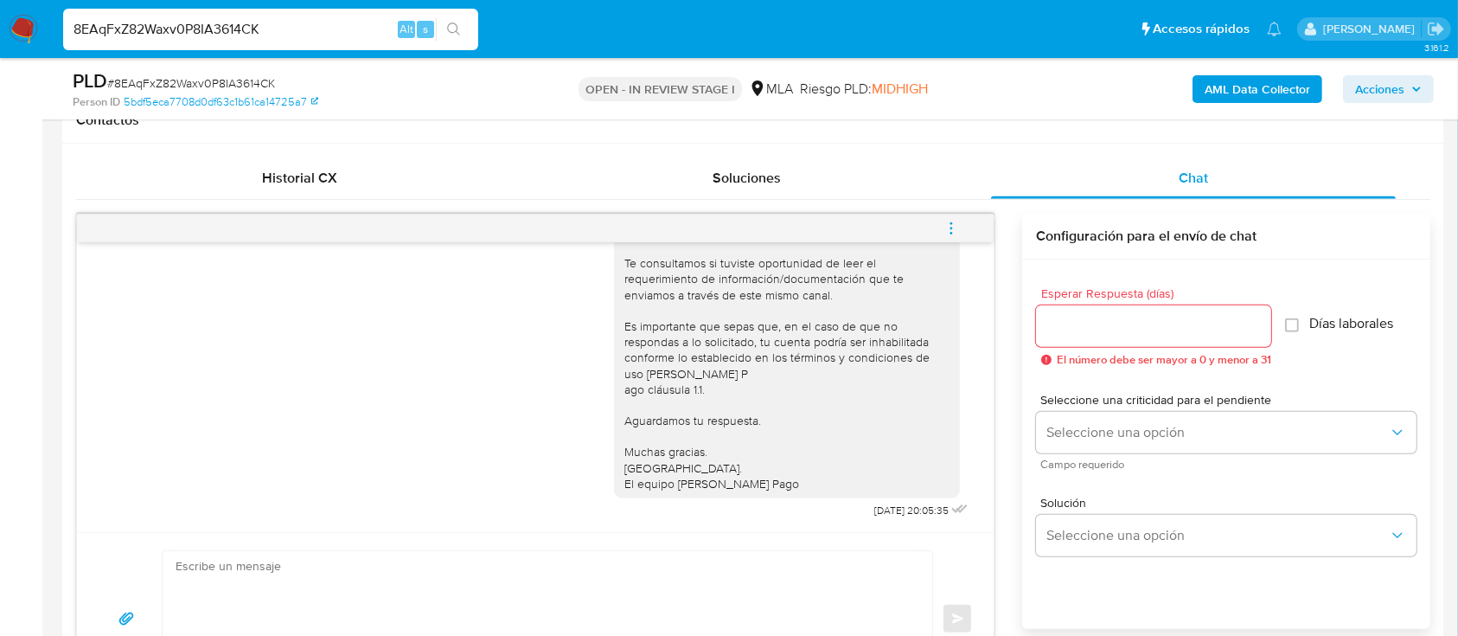
scroll to position [955, 0]
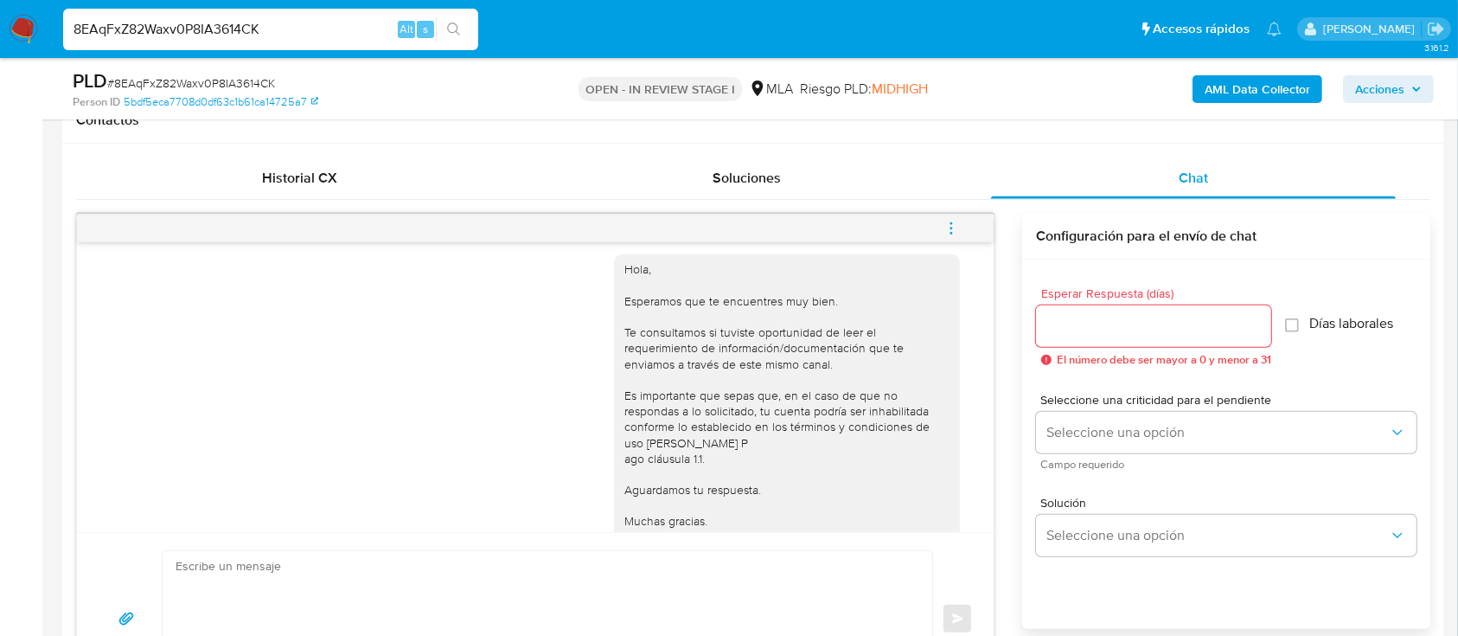
drag, startPoint x: 842, startPoint y: 265, endPoint x: 891, endPoint y: 262, distance: 48.6
click at [891, 237] on span "17/09/2025 14:36:07" at bounding box center [914, 230] width 70 height 14
copy span "17/09/2025"
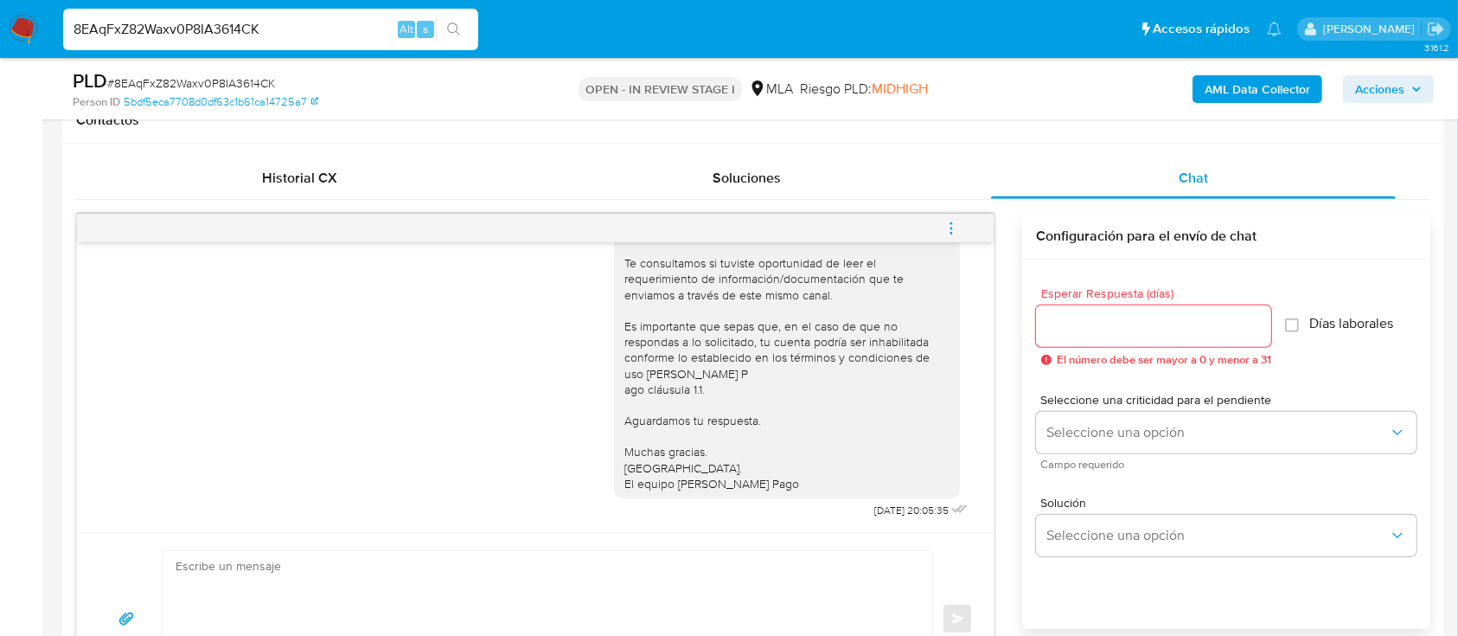
scroll to position [1070, 0]
drag, startPoint x: 860, startPoint y: 515, endPoint x: 886, endPoint y: 513, distance: 26.0
click at [886, 513] on span "22/09/2025 20:05:35" at bounding box center [911, 510] width 74 height 14
copy span "22/09/2025"
click at [943, 217] on span "menu-action" at bounding box center [951, 229] width 16 height 42
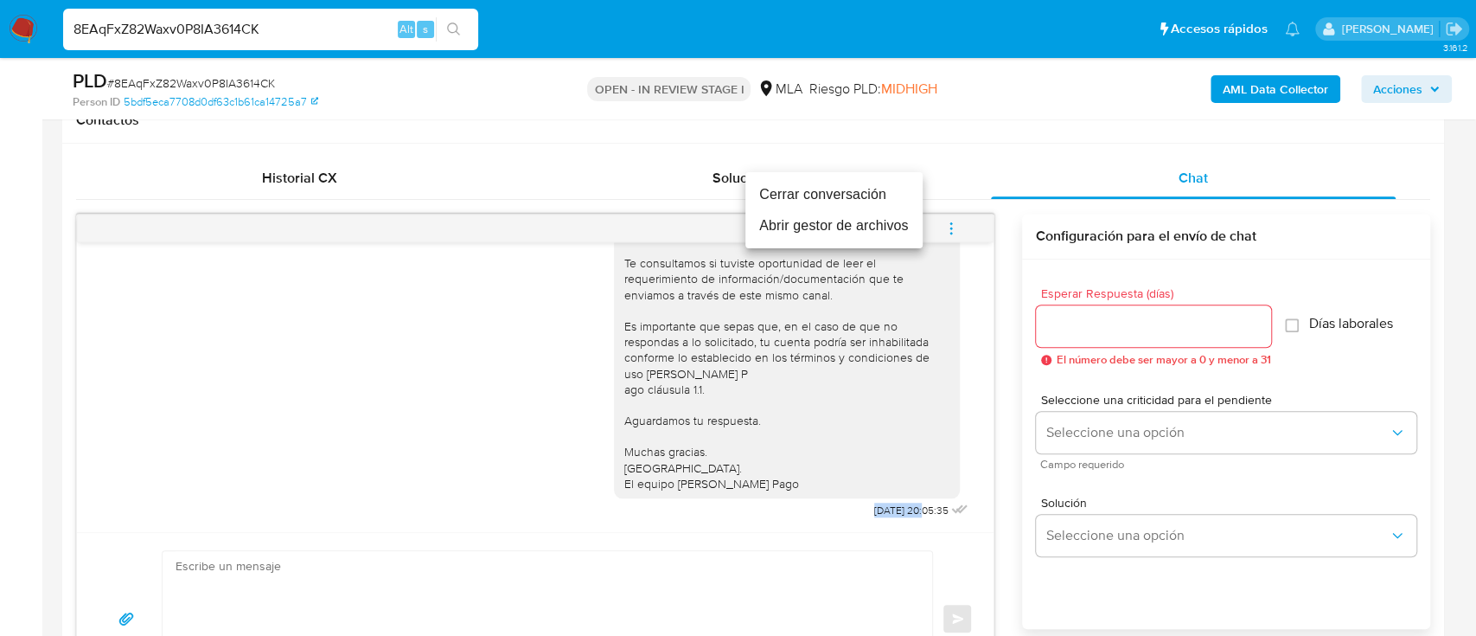
drag, startPoint x: 828, startPoint y: 197, endPoint x: 723, endPoint y: 298, distance: 146.2
click at [828, 197] on li "Cerrar conversación" at bounding box center [833, 194] width 177 height 31
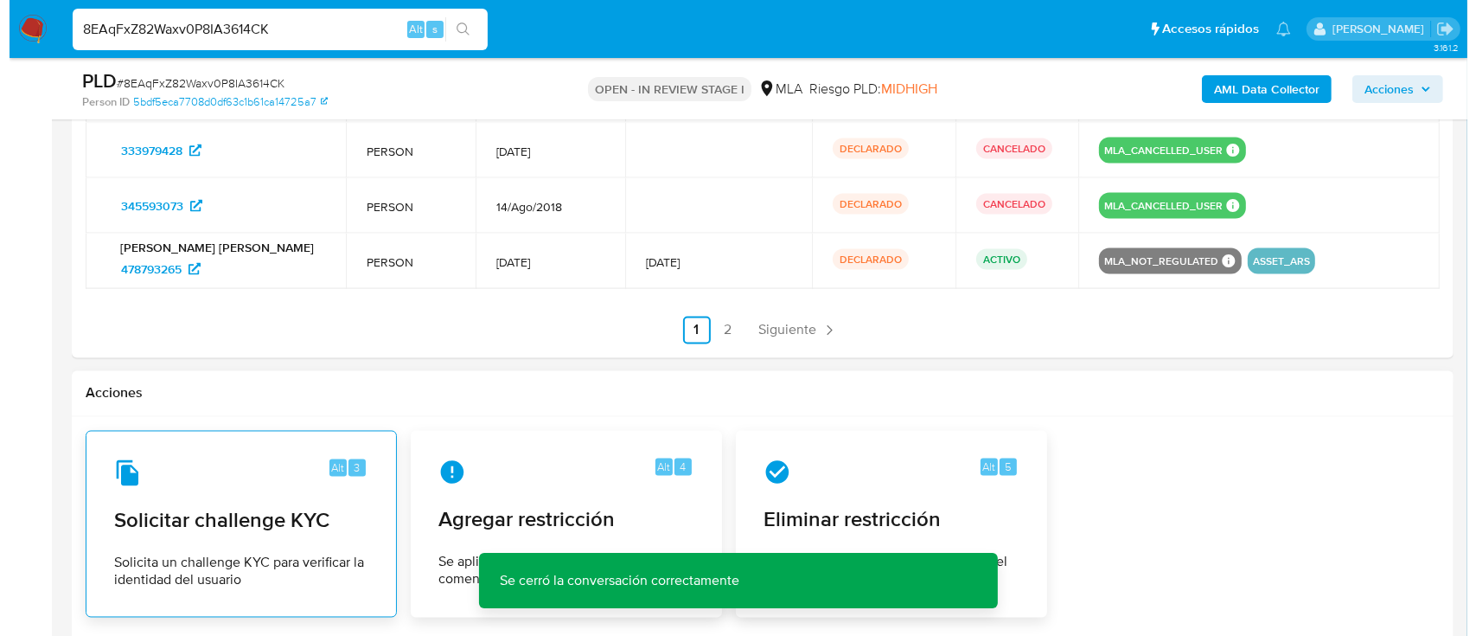
scroll to position [3226, 0]
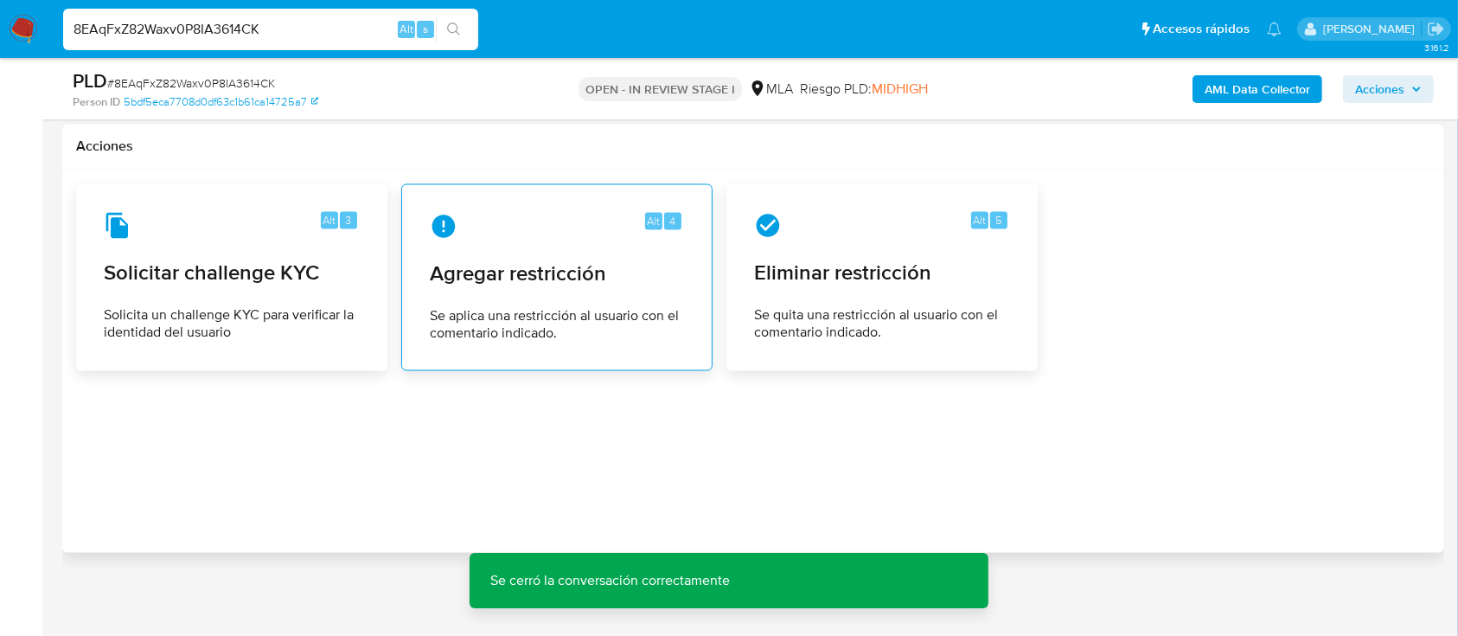
click at [523, 278] on span "Agregar restricción" at bounding box center [557, 274] width 254 height 26
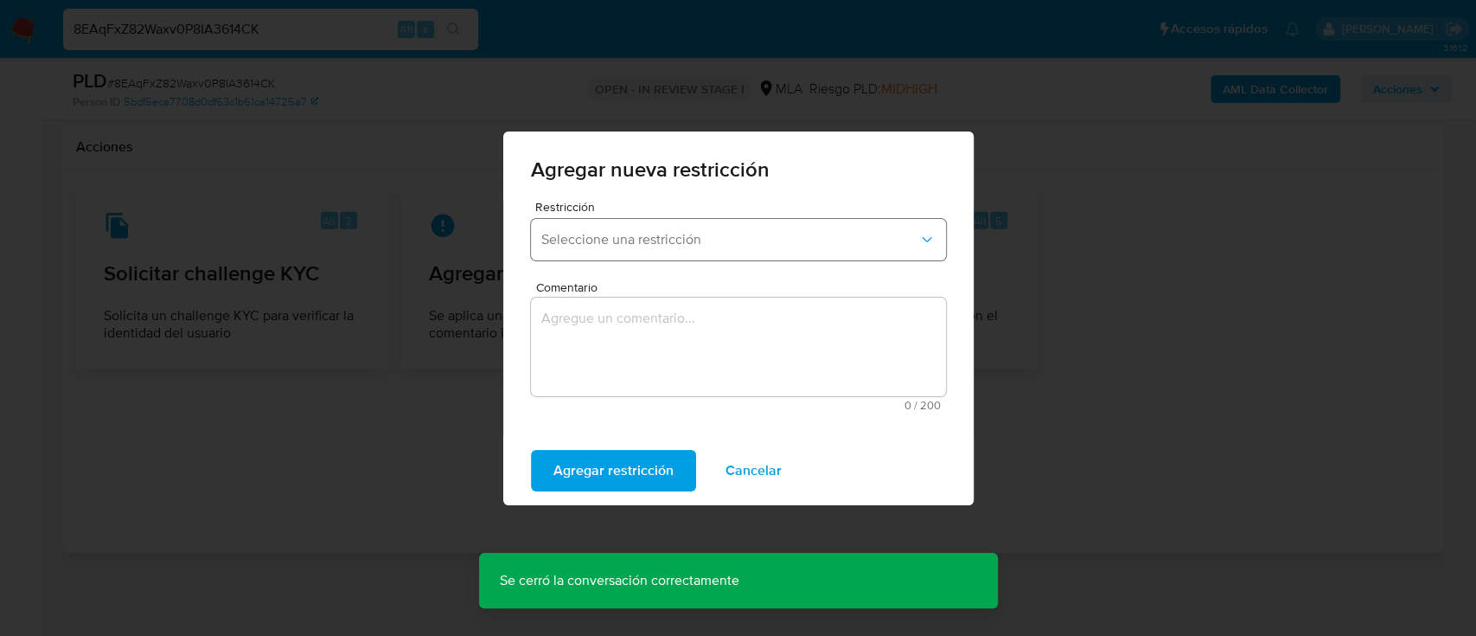
click at [599, 239] on span "Seleccione una restricción" at bounding box center [729, 239] width 377 height 17
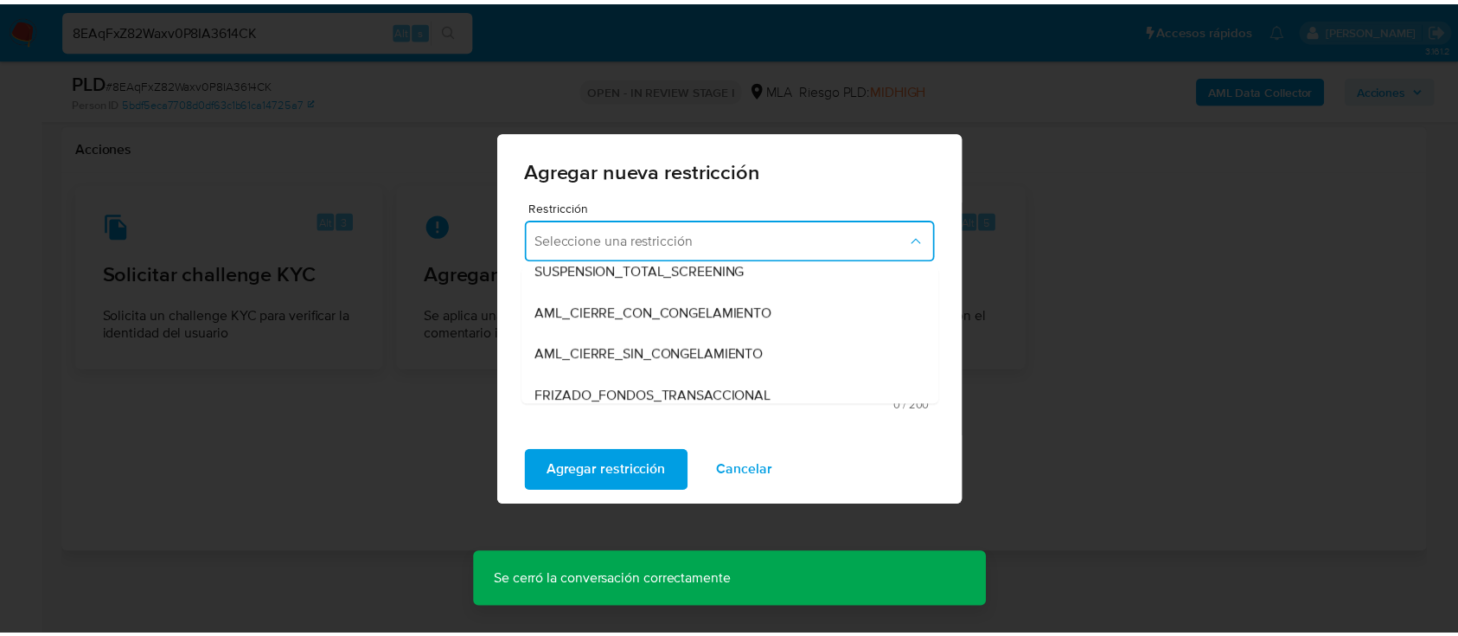
scroll to position [230, 0]
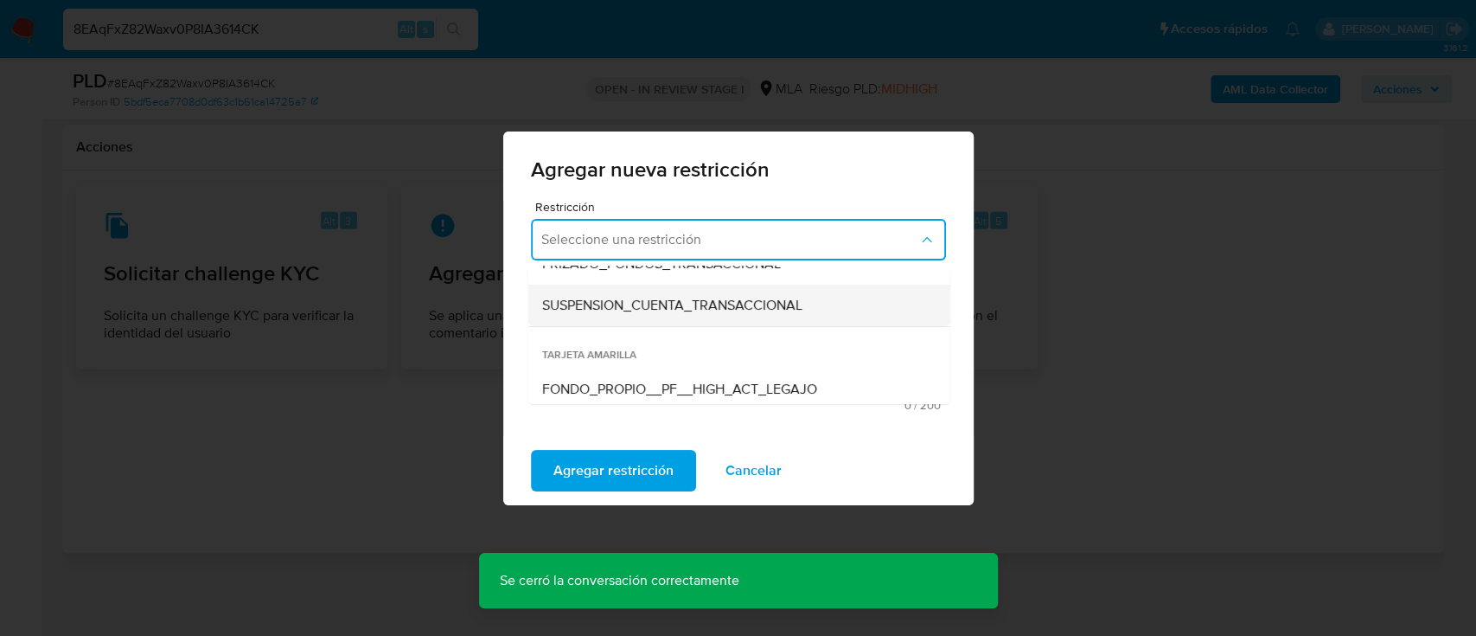
click at [650, 304] on span "SUSPENSION_CUENTA_TRANSACCIONAL" at bounding box center [671, 305] width 260 height 17
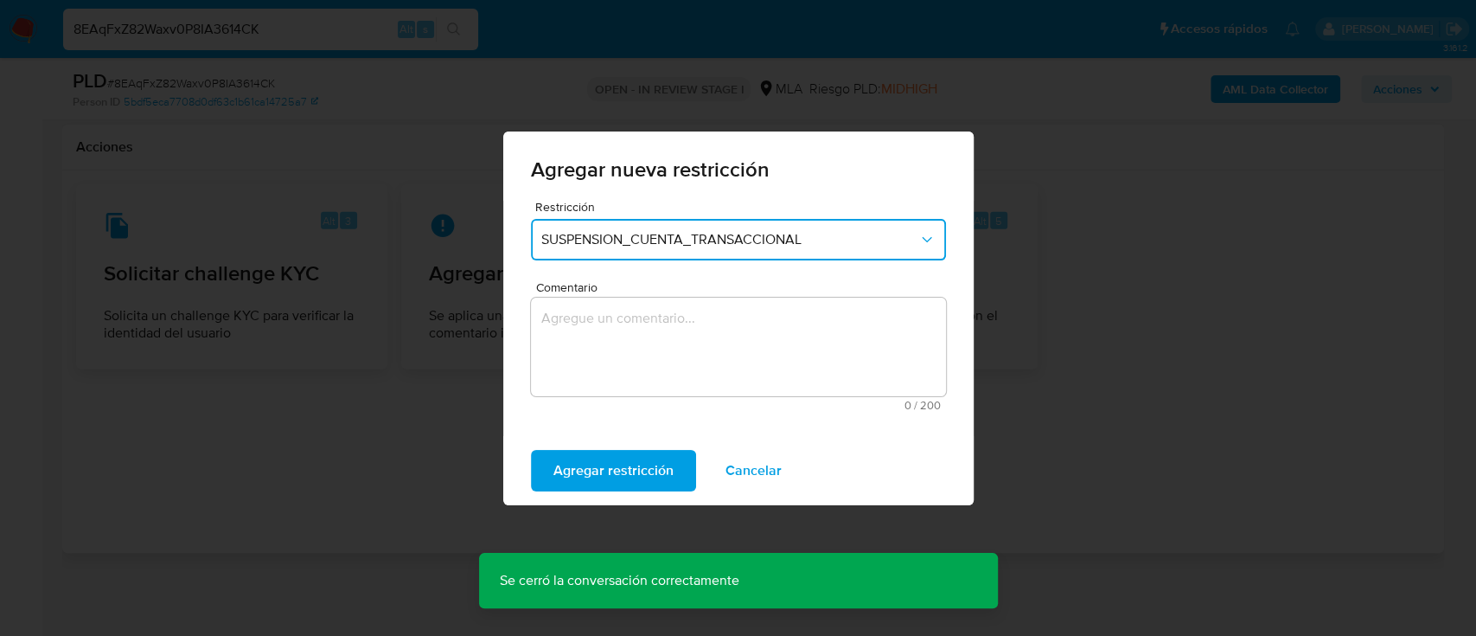
click at [617, 339] on textarea "Comentario" at bounding box center [738, 346] width 415 height 99
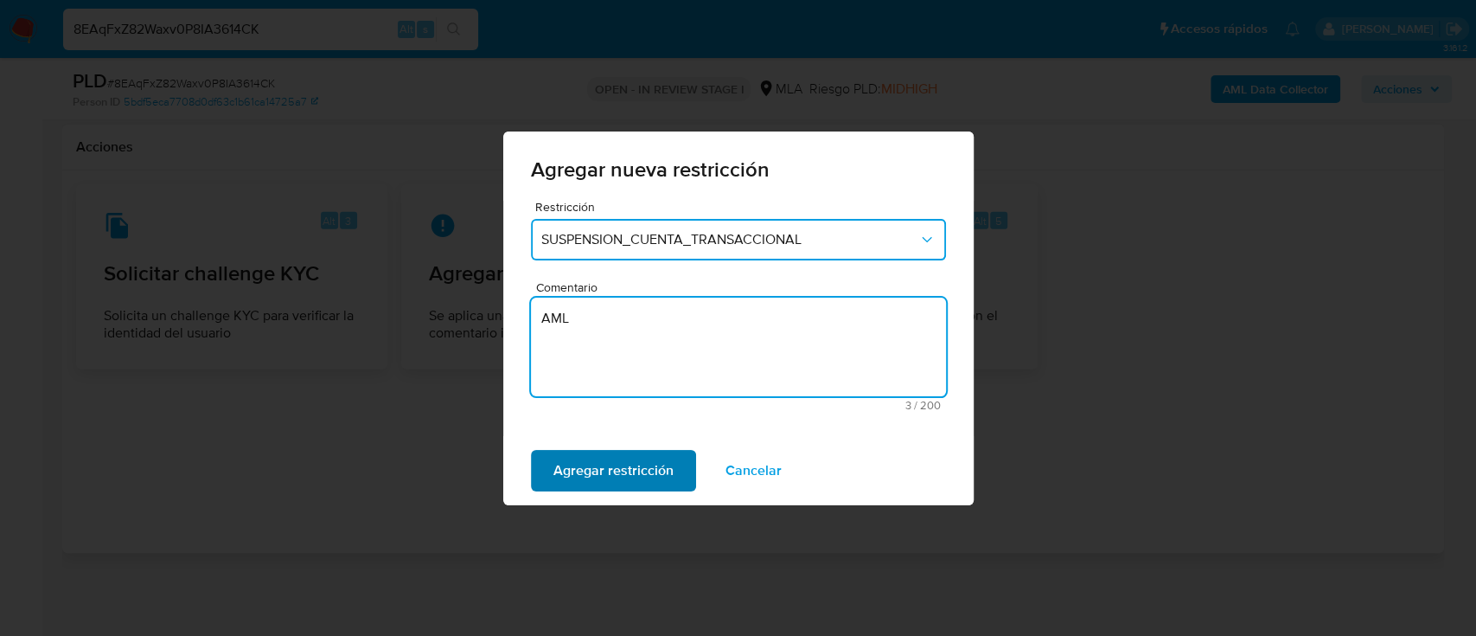
type textarea "AML"
click at [582, 462] on span "Agregar restricción" at bounding box center [613, 470] width 120 height 38
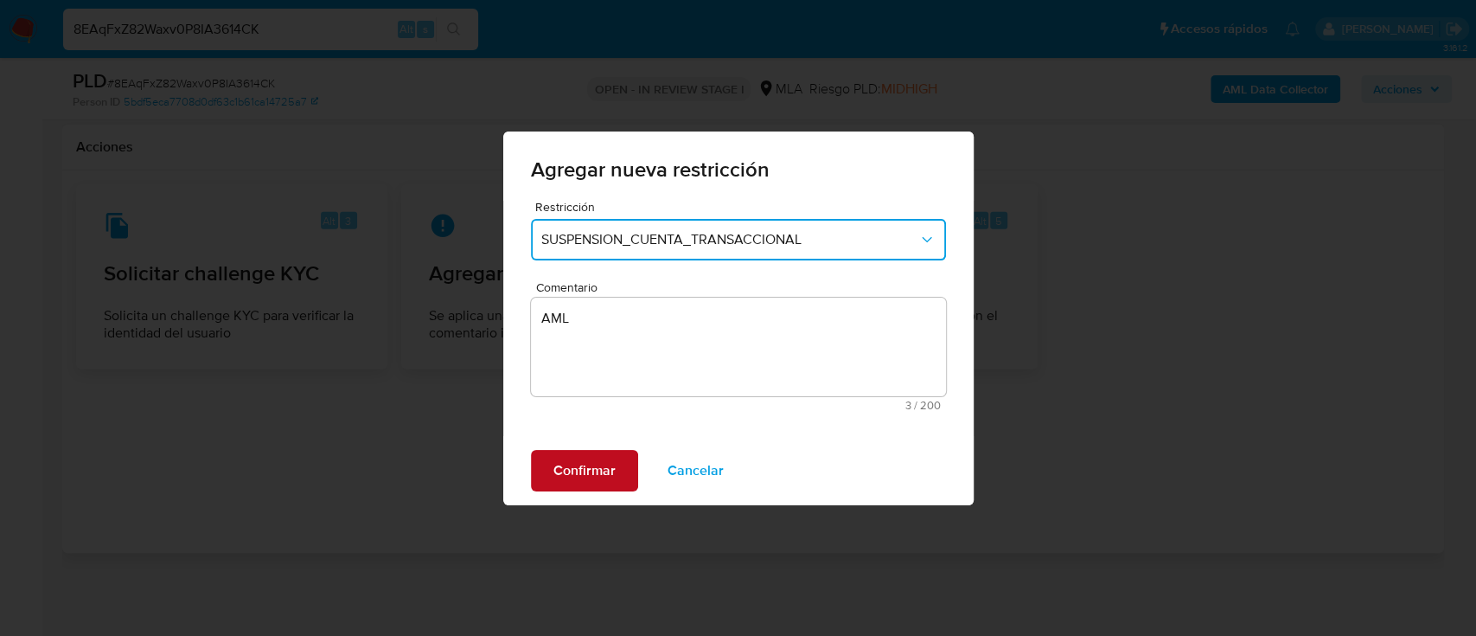
click at [578, 461] on span "Confirmar" at bounding box center [584, 470] width 62 height 38
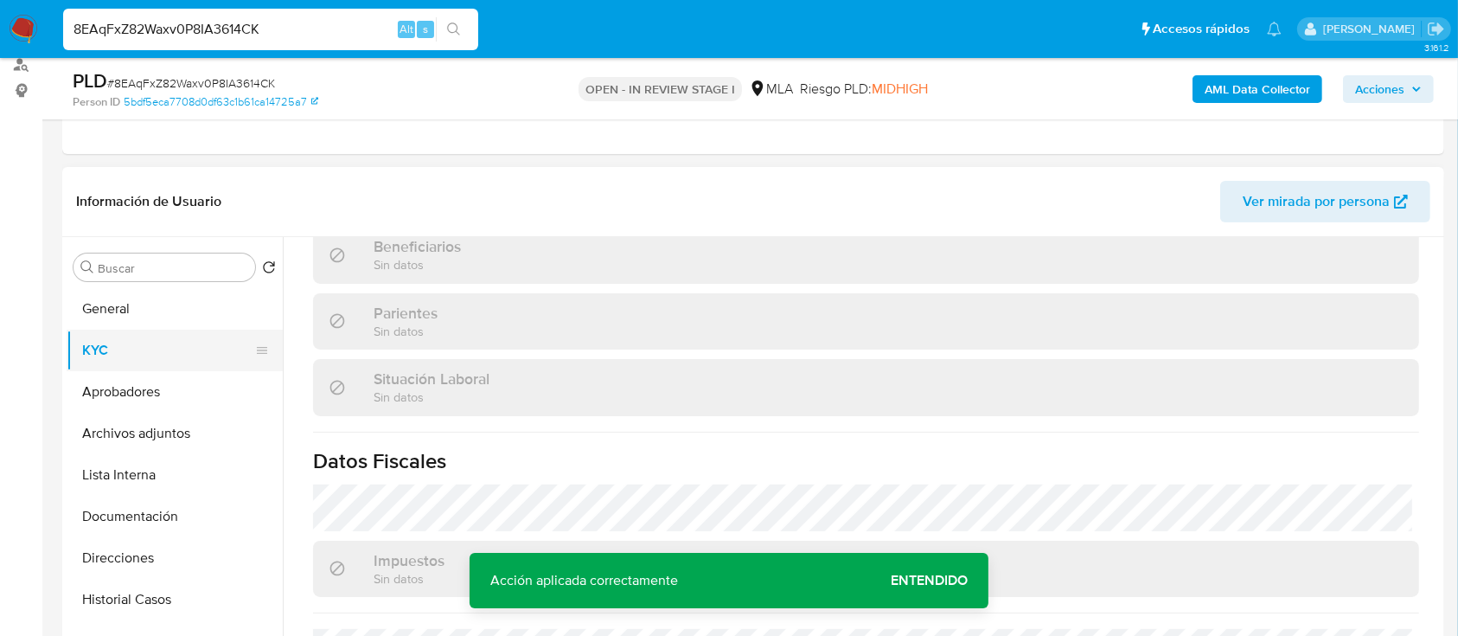
scroll to position [112, 0]
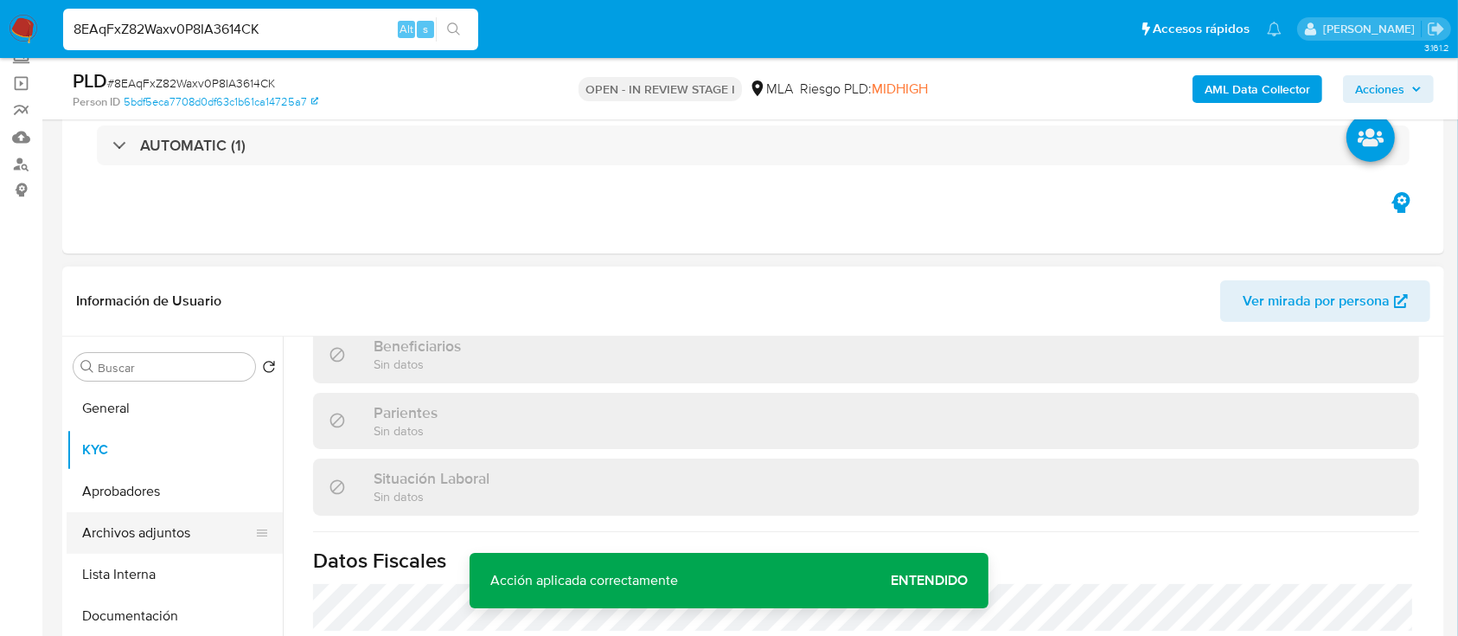
click at [118, 520] on button "Archivos adjuntos" at bounding box center [168, 533] width 202 height 42
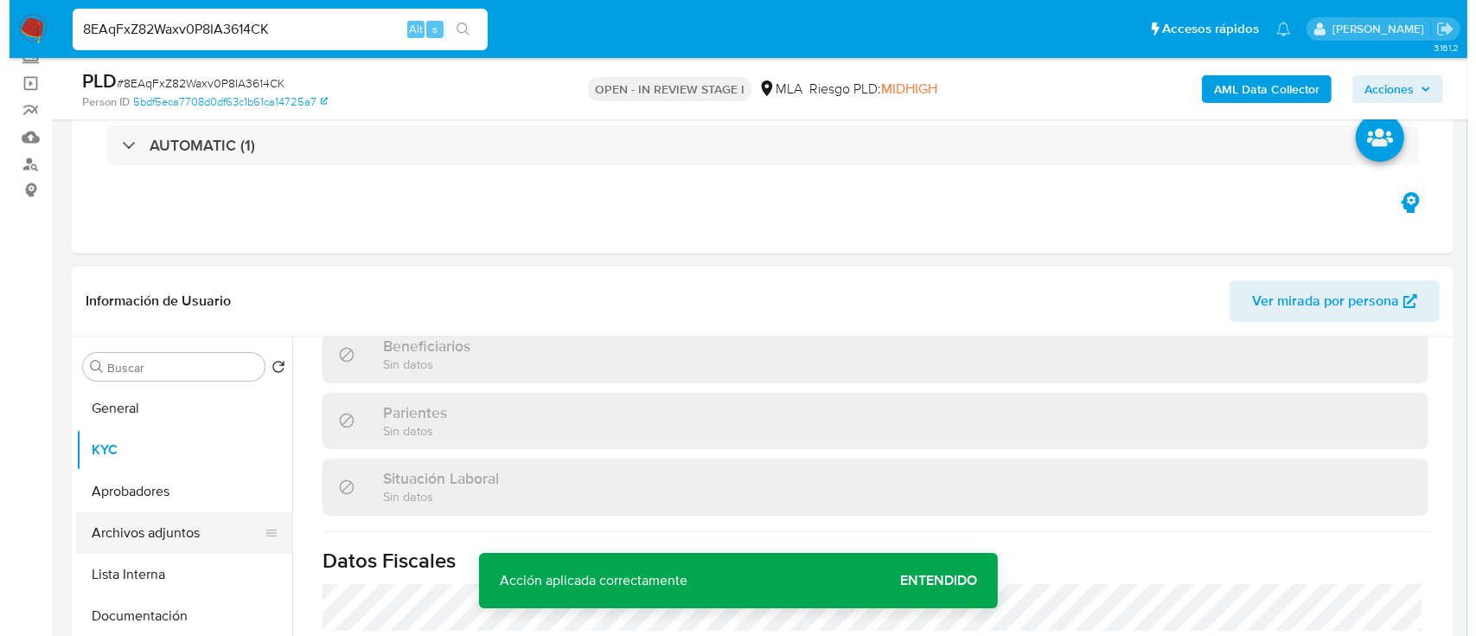
scroll to position [0, 0]
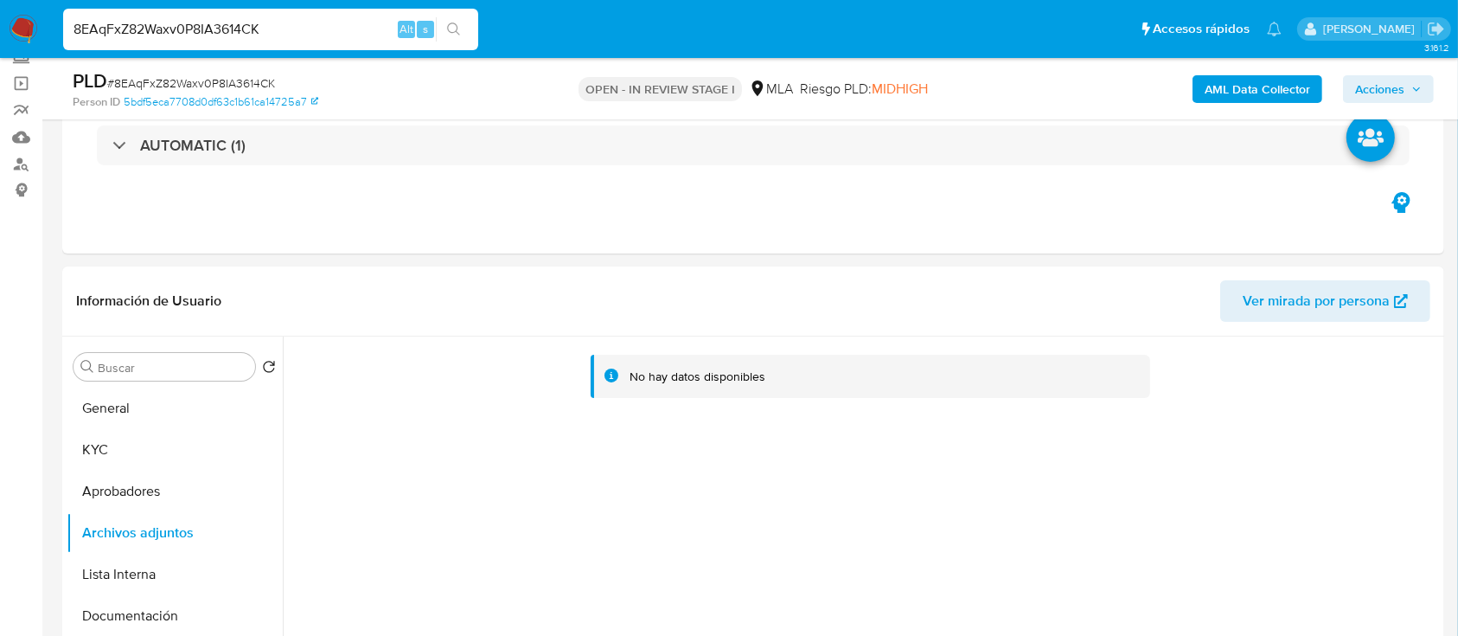
click at [1222, 96] on b "AML Data Collector" at bounding box center [1258, 89] width 106 height 28
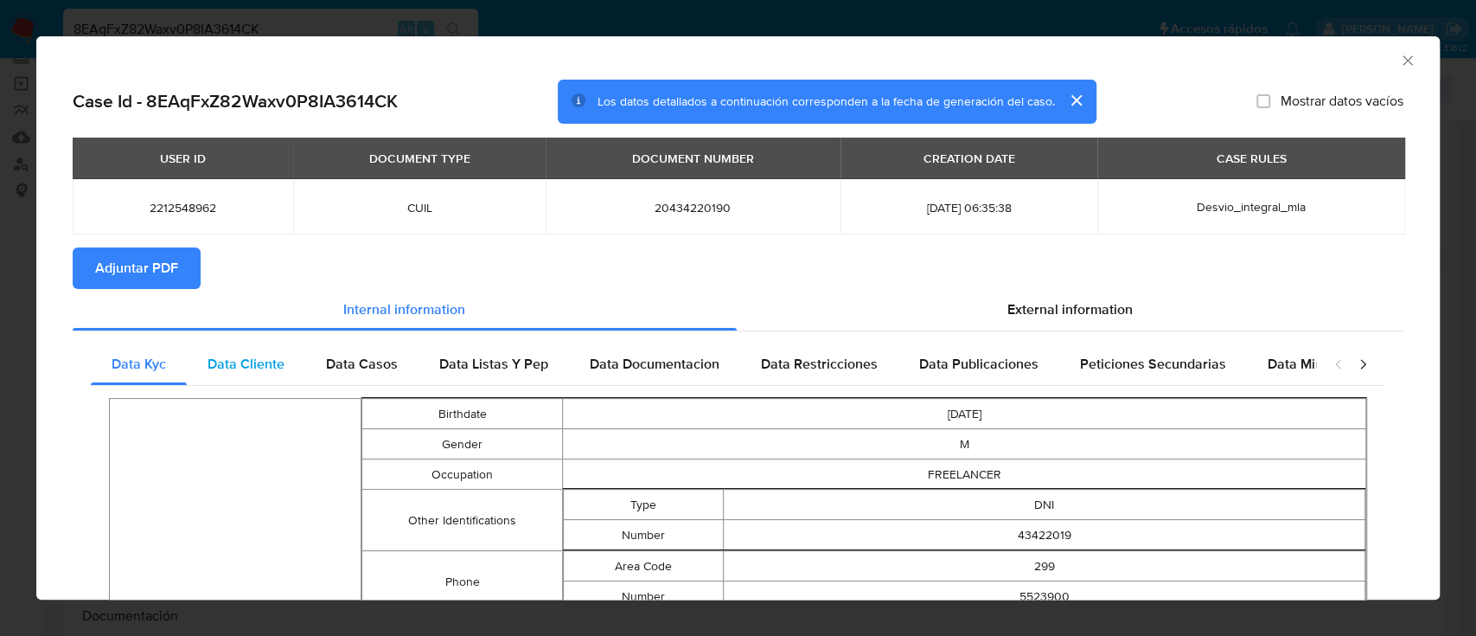
click at [286, 353] on div "Data Cliente" at bounding box center [246, 364] width 118 height 42
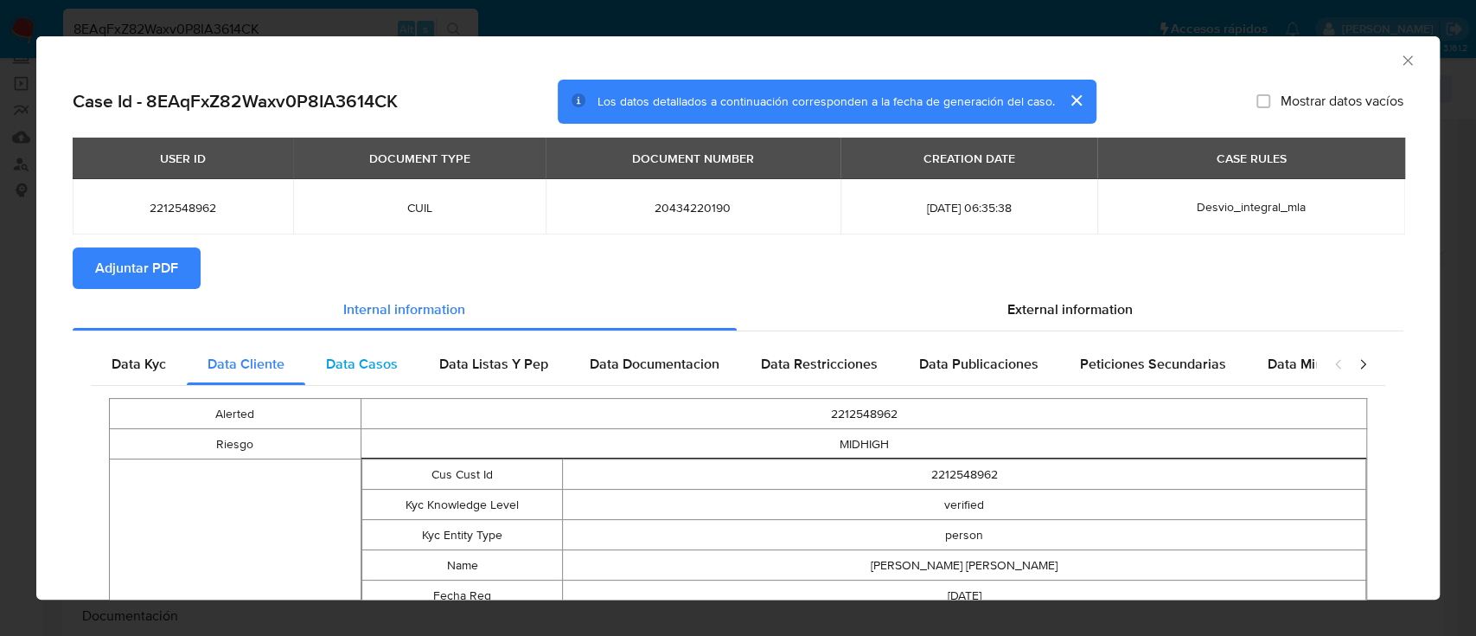
click at [367, 364] on span "Data Casos" at bounding box center [362, 364] width 72 height 20
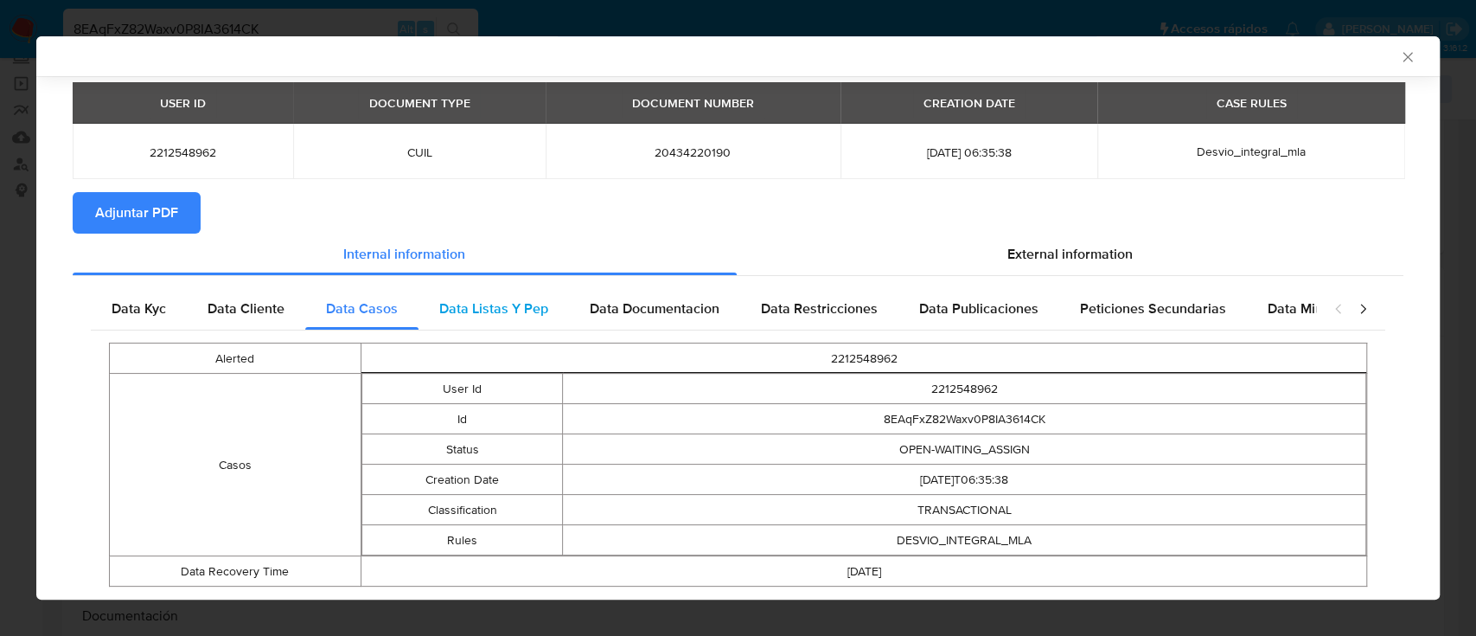
scroll to position [98, 0]
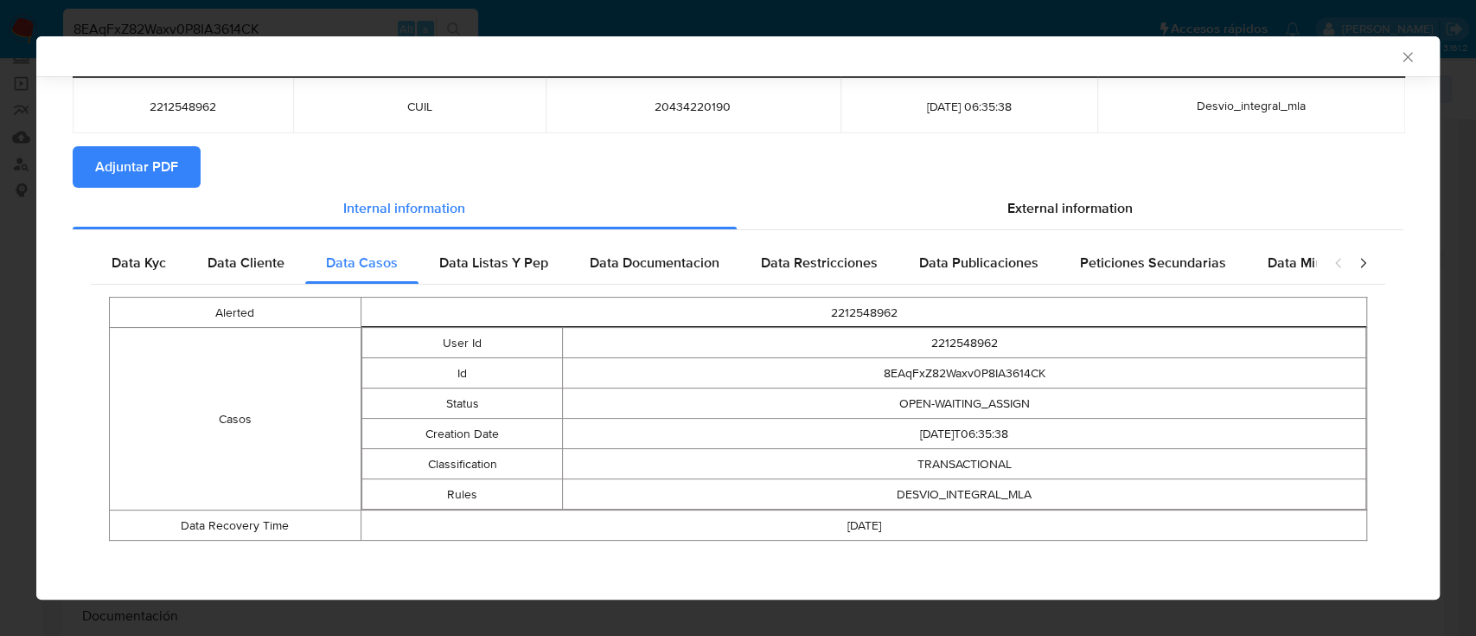
click at [491, 276] on div "Data Listas Y Pep" at bounding box center [494, 263] width 150 height 42
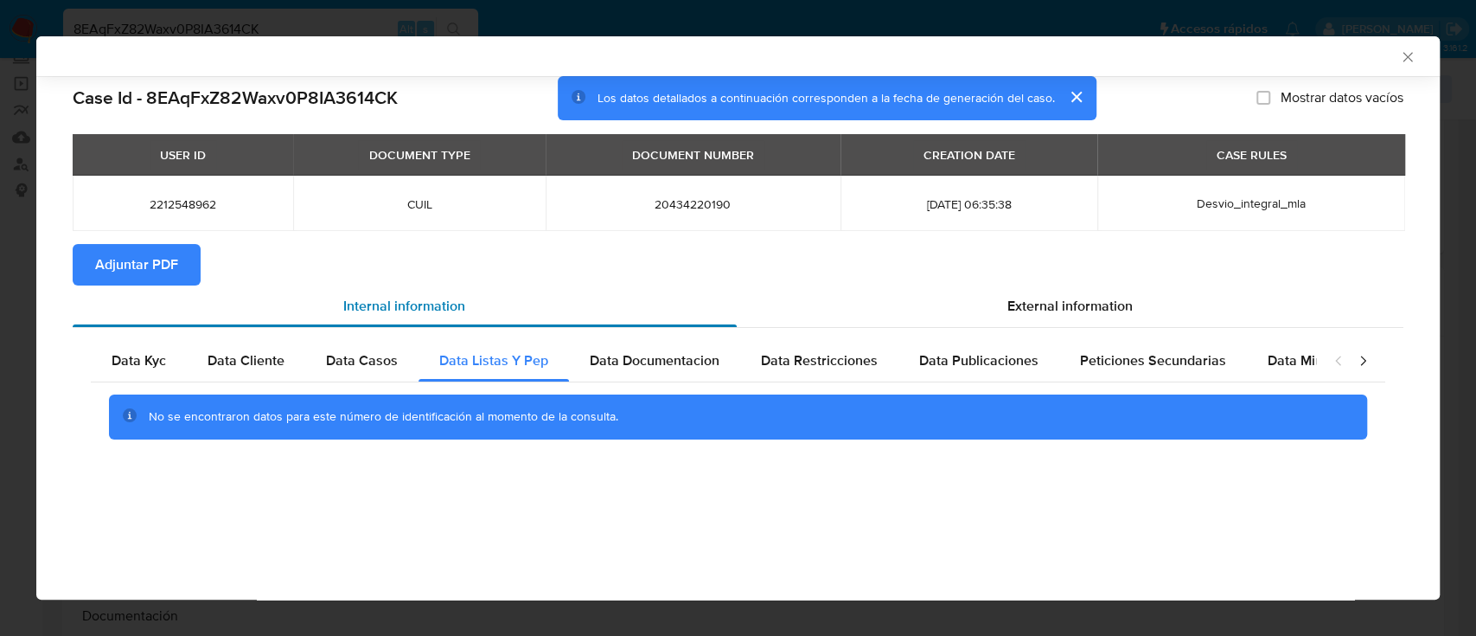
scroll to position [0, 0]
click at [623, 370] on span "Data Documentacion" at bounding box center [655, 360] width 130 height 20
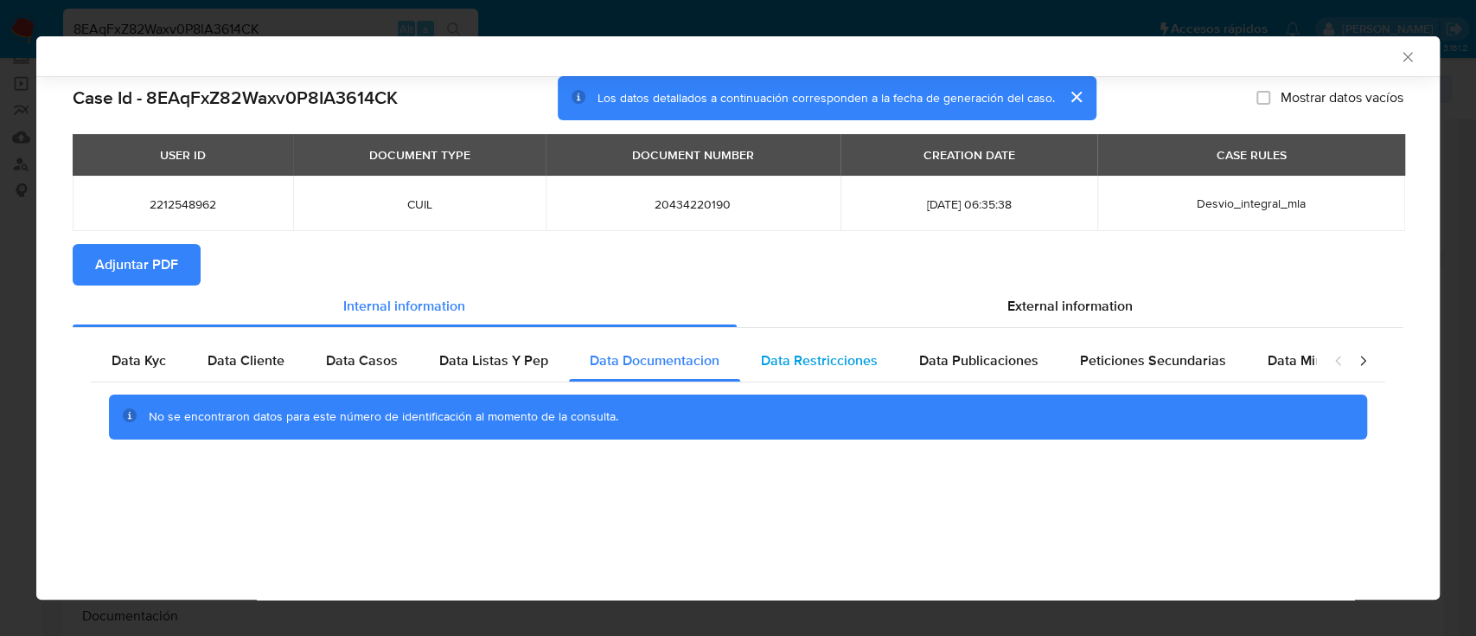
click at [778, 353] on span "Data Restricciones" at bounding box center [819, 360] width 117 height 20
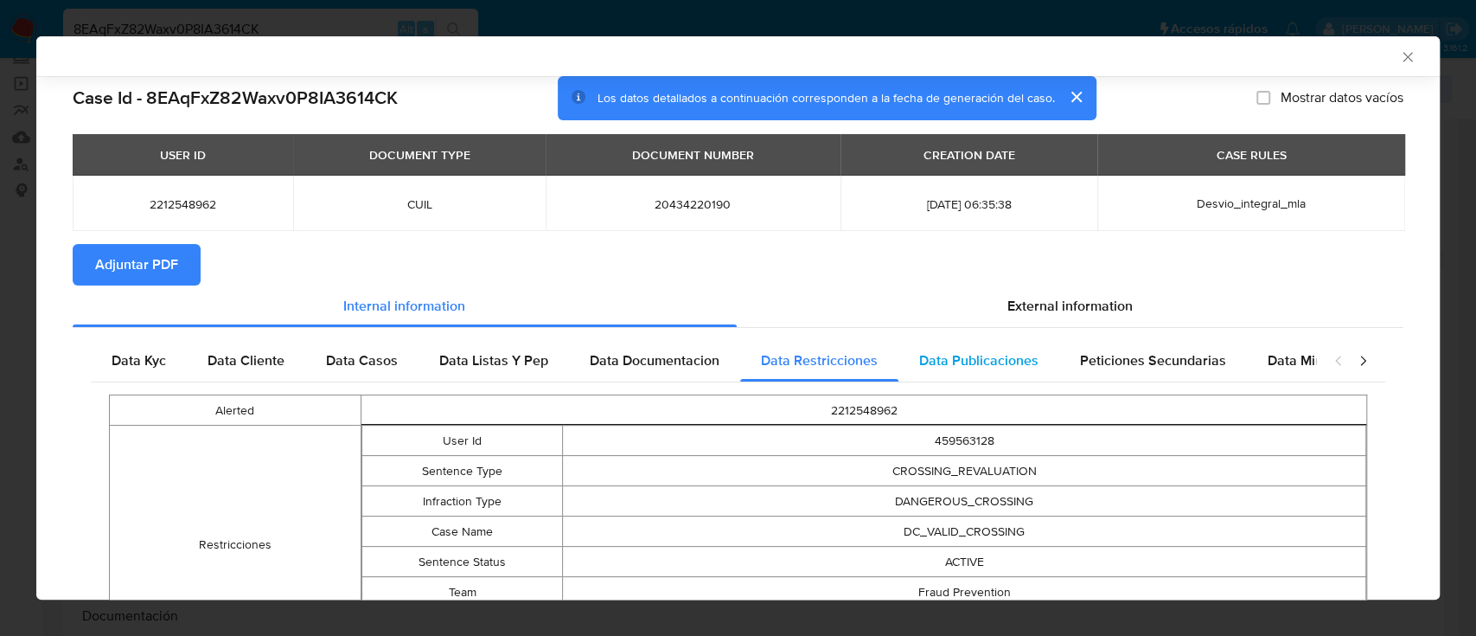
drag, startPoint x: 948, startPoint y: 360, endPoint x: 1020, endPoint y: 363, distance: 72.7
click at [948, 361] on span "Data Publicaciones" at bounding box center [978, 360] width 119 height 20
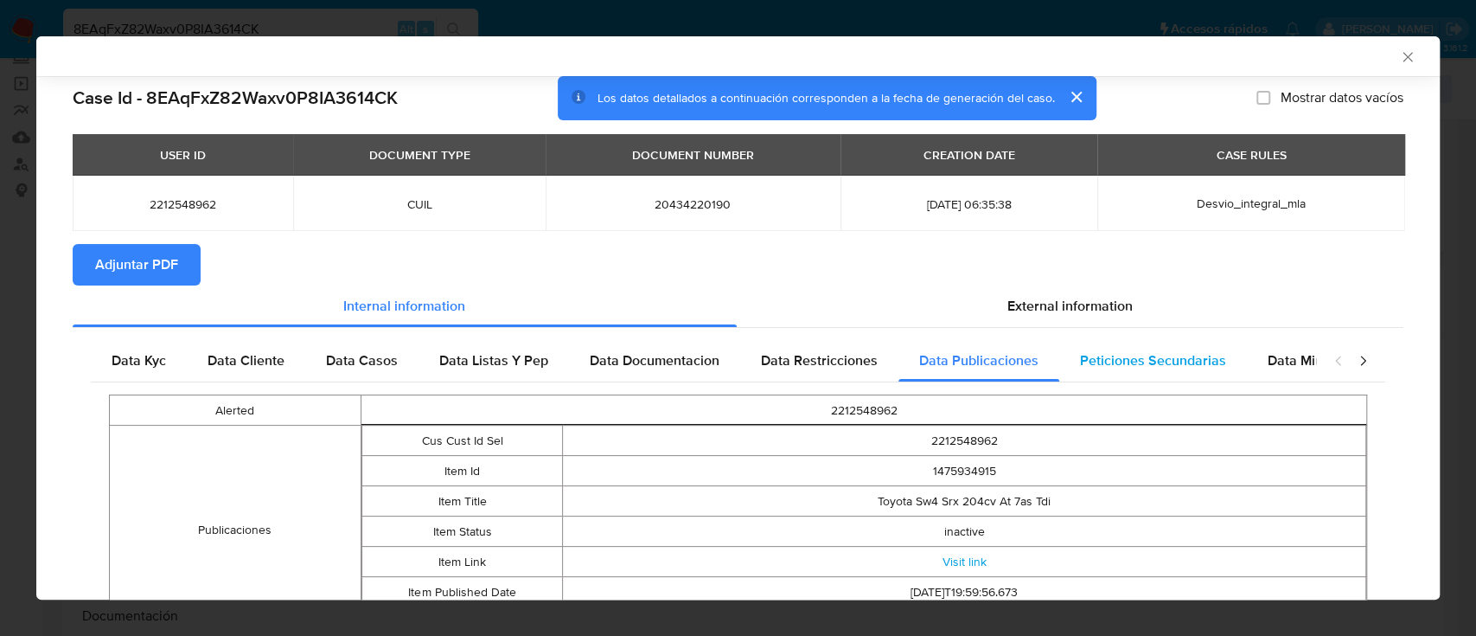
click at [1100, 363] on span "Peticiones Secundarias" at bounding box center [1153, 360] width 146 height 20
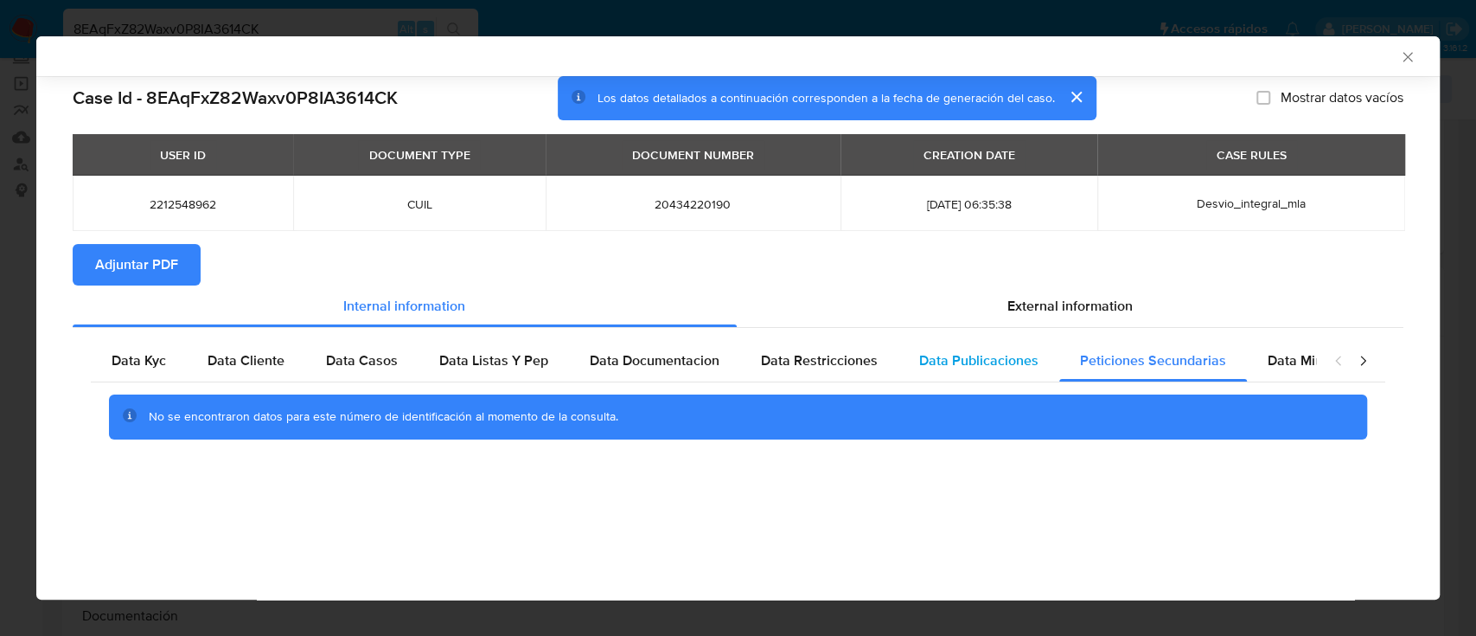
click at [947, 366] on span "Data Publicaciones" at bounding box center [978, 360] width 119 height 20
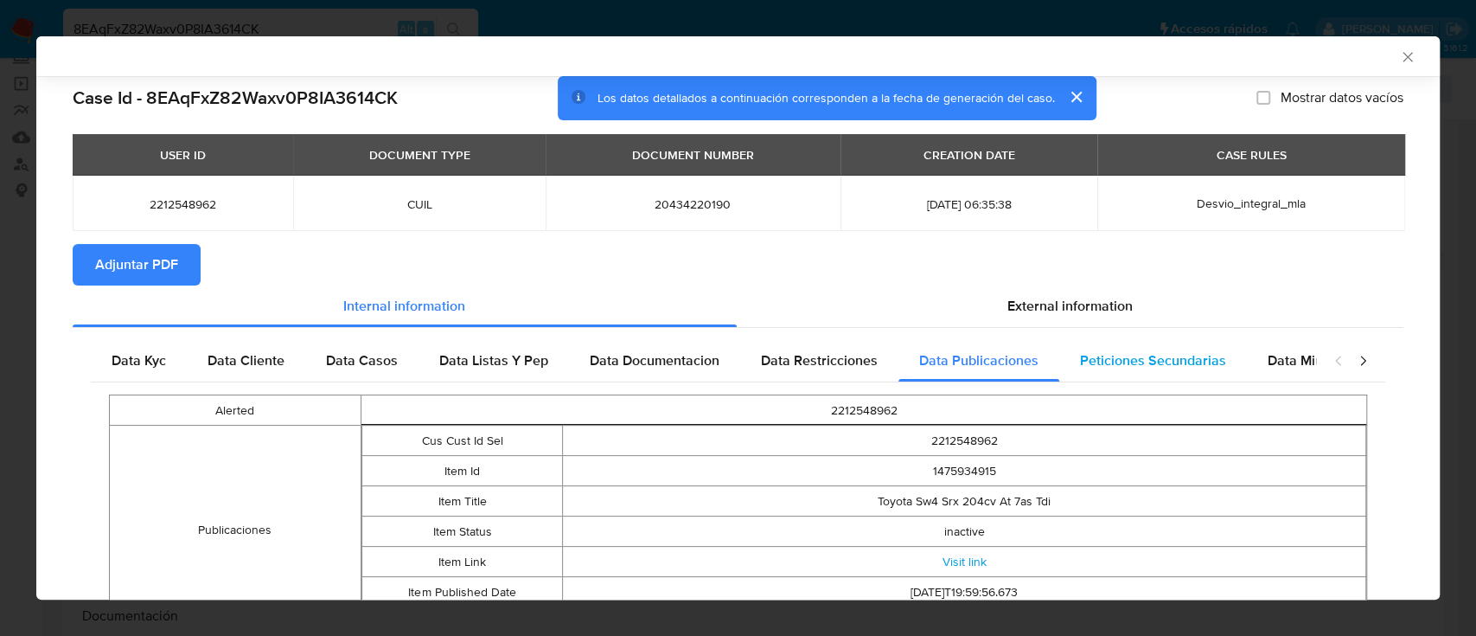
click at [1171, 363] on span "Peticiones Secundarias" at bounding box center [1153, 360] width 146 height 20
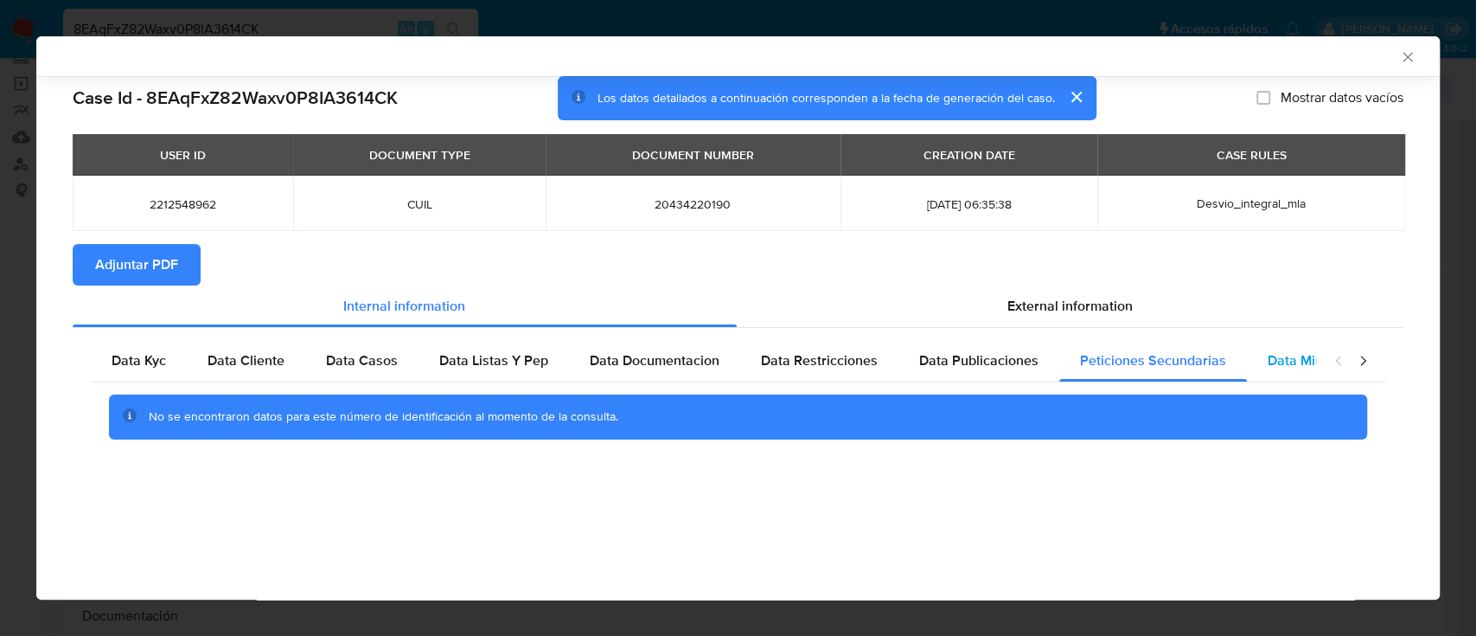
click at [1274, 363] on span "Data Minoridad" at bounding box center [1315, 360] width 95 height 20
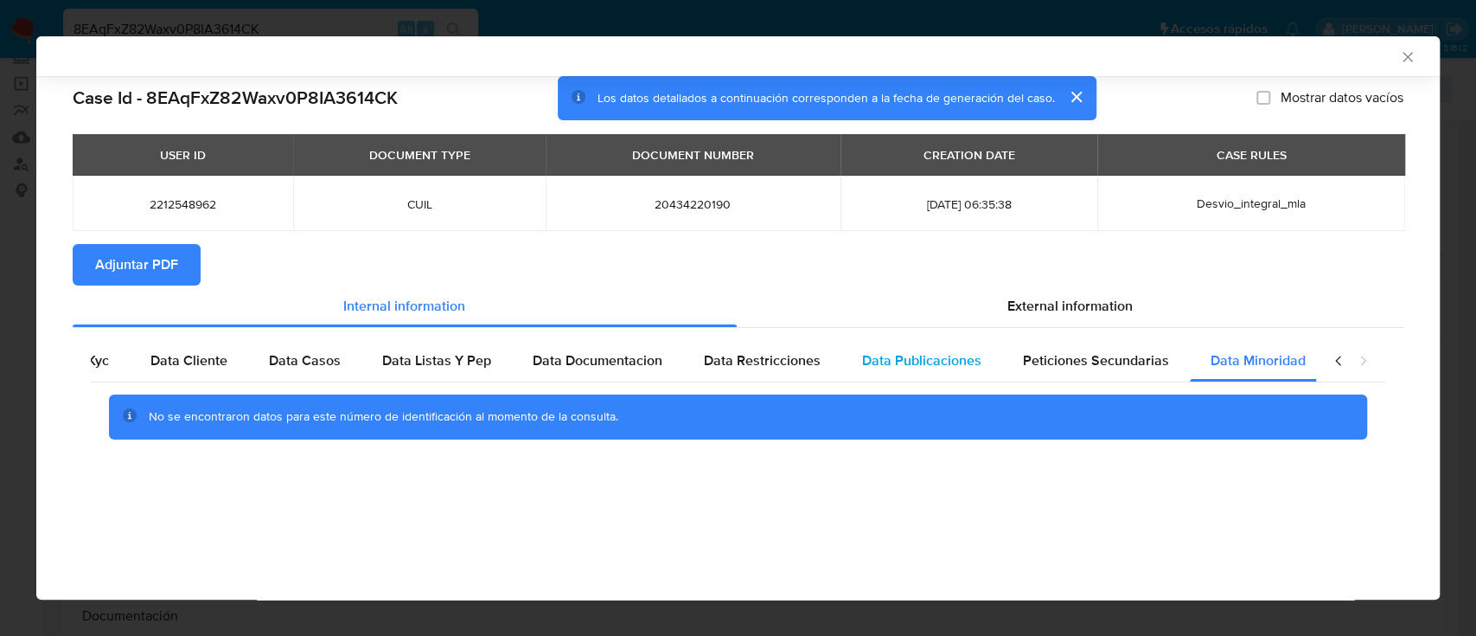
scroll to position [0, 58]
click at [1007, 285] on section "Adjuntar PDF" at bounding box center [738, 265] width 1331 height 42
click at [1072, 308] on span "External information" at bounding box center [1069, 306] width 125 height 20
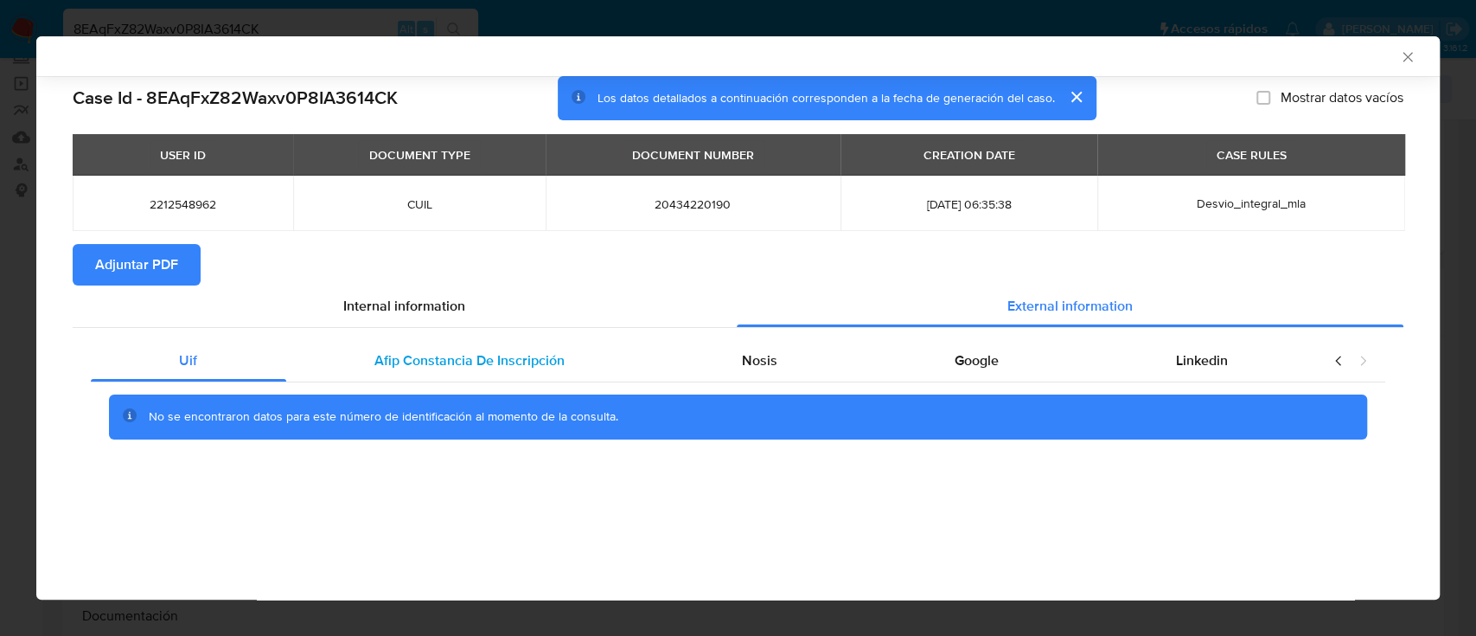
click at [521, 368] on span "Afip Constancia De Inscripción" at bounding box center [469, 360] width 190 height 20
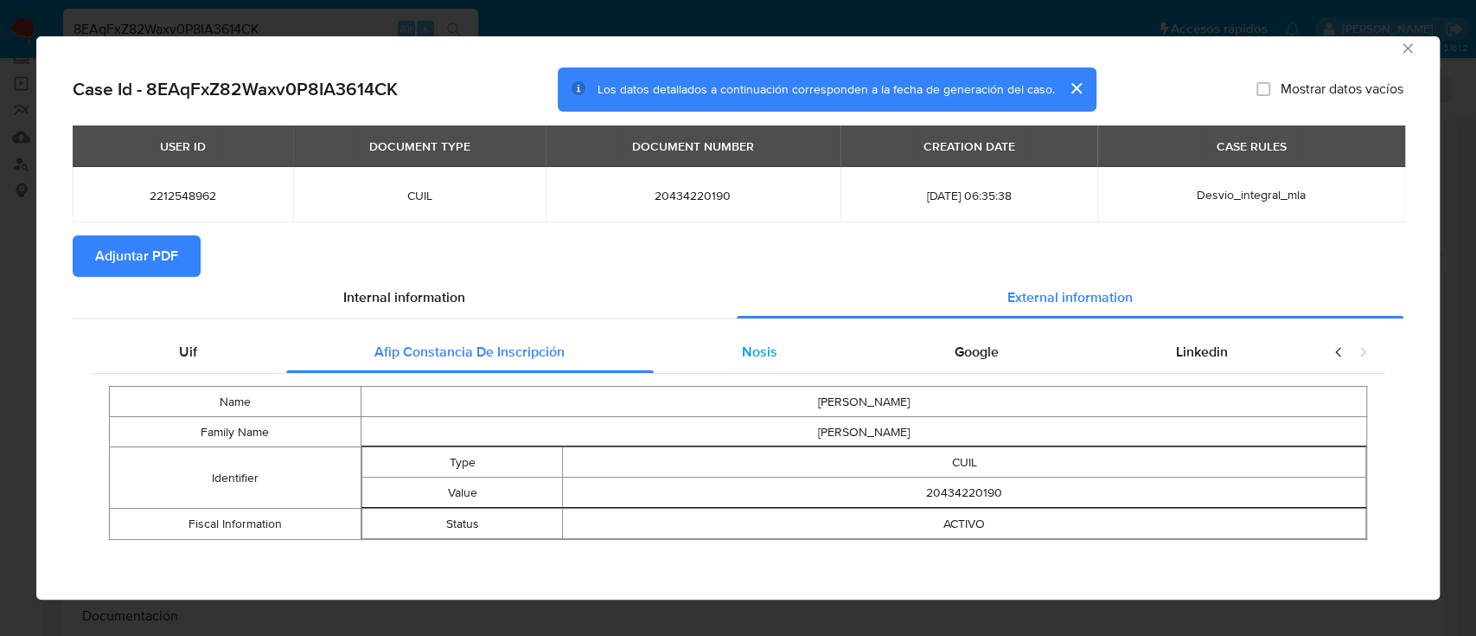
click at [742, 366] on div "Nosis" at bounding box center [760, 352] width 213 height 42
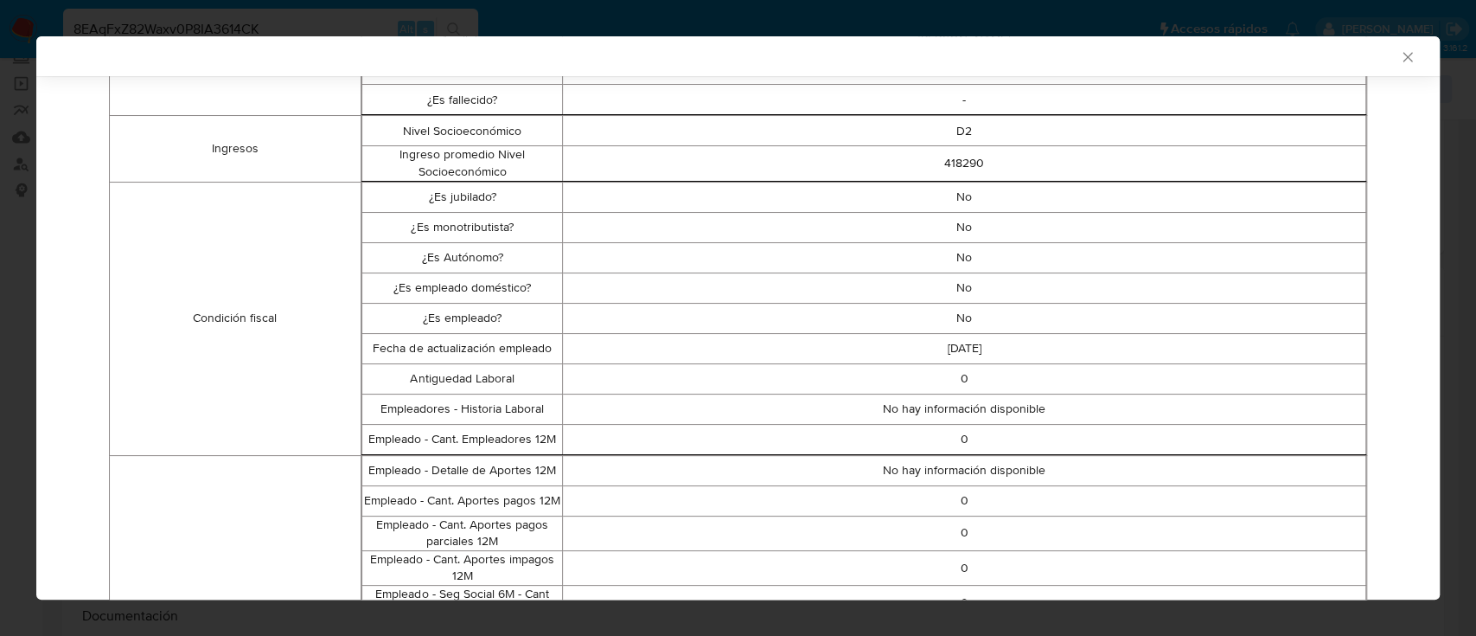
scroll to position [470, 0]
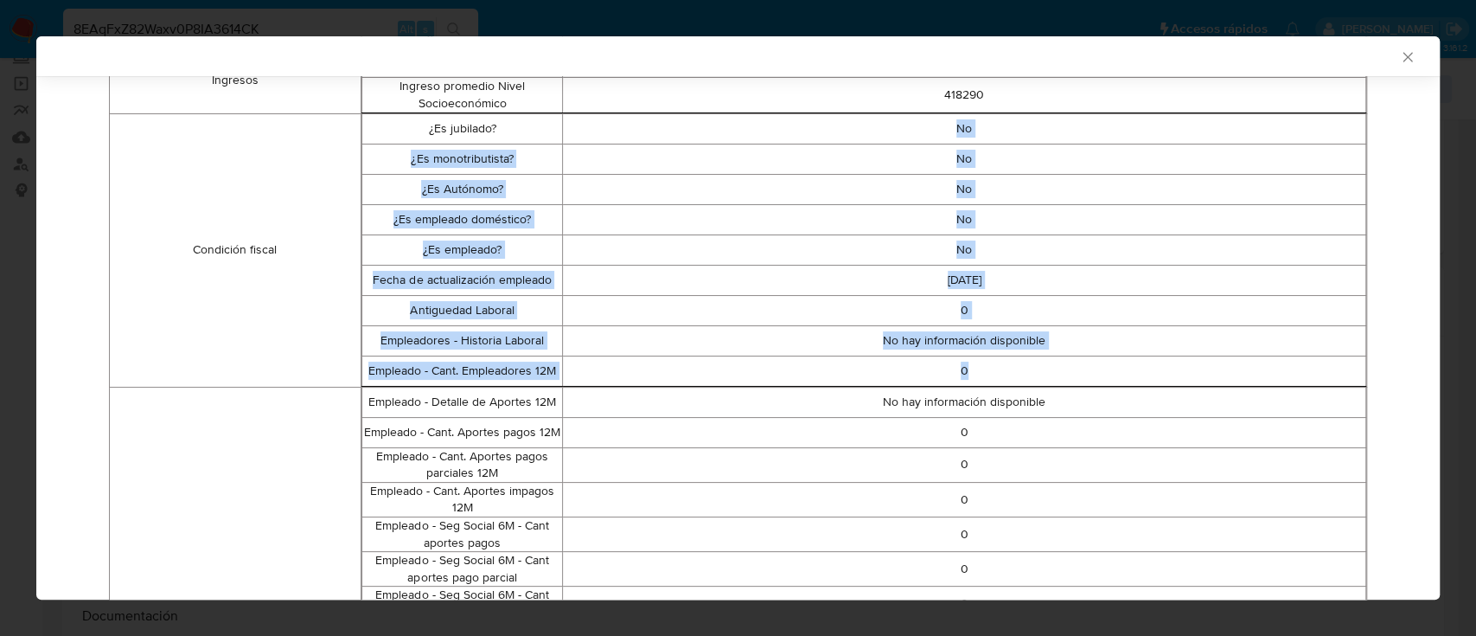
drag, startPoint x: 944, startPoint y: 135, endPoint x: 1014, endPoint y: 381, distance: 255.2
click at [1014, 381] on tbody "¿Es jubilado? No ¿Es monotributista? No ¿Es Autónomo? No ¿Es empleado doméstico…" at bounding box center [863, 249] width 1004 height 272
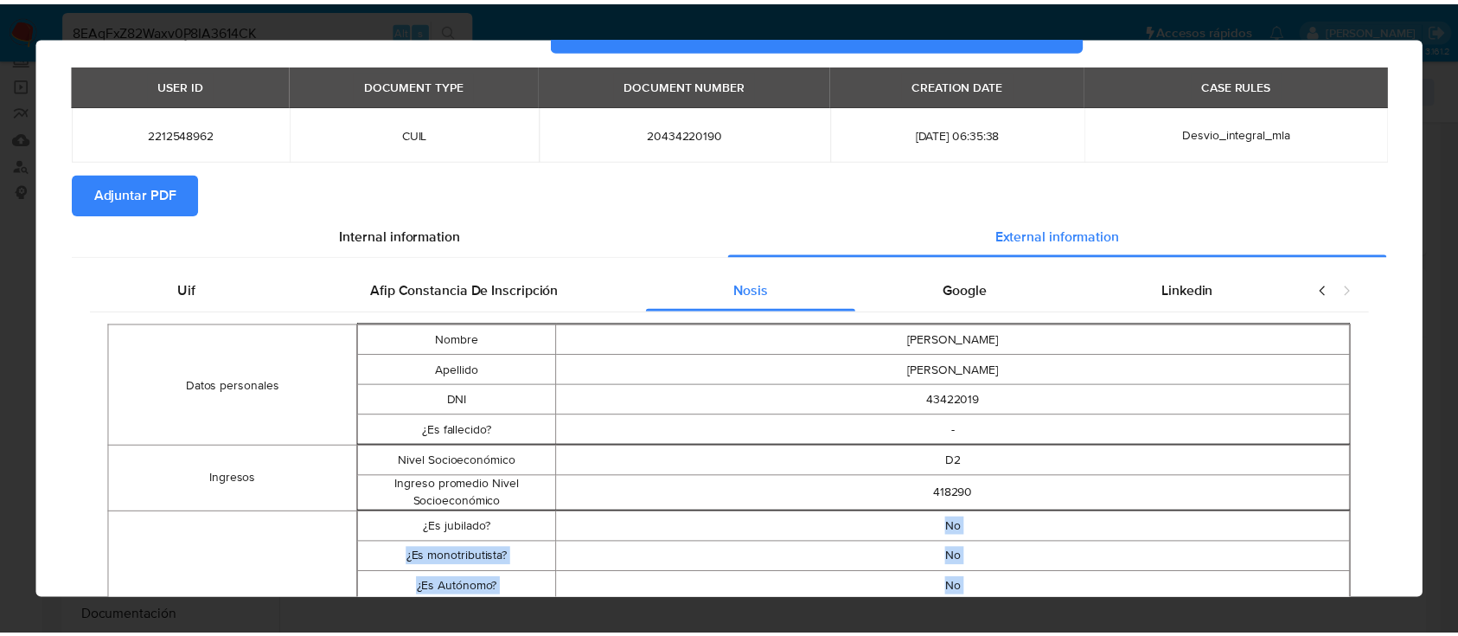
scroll to position [0, 0]
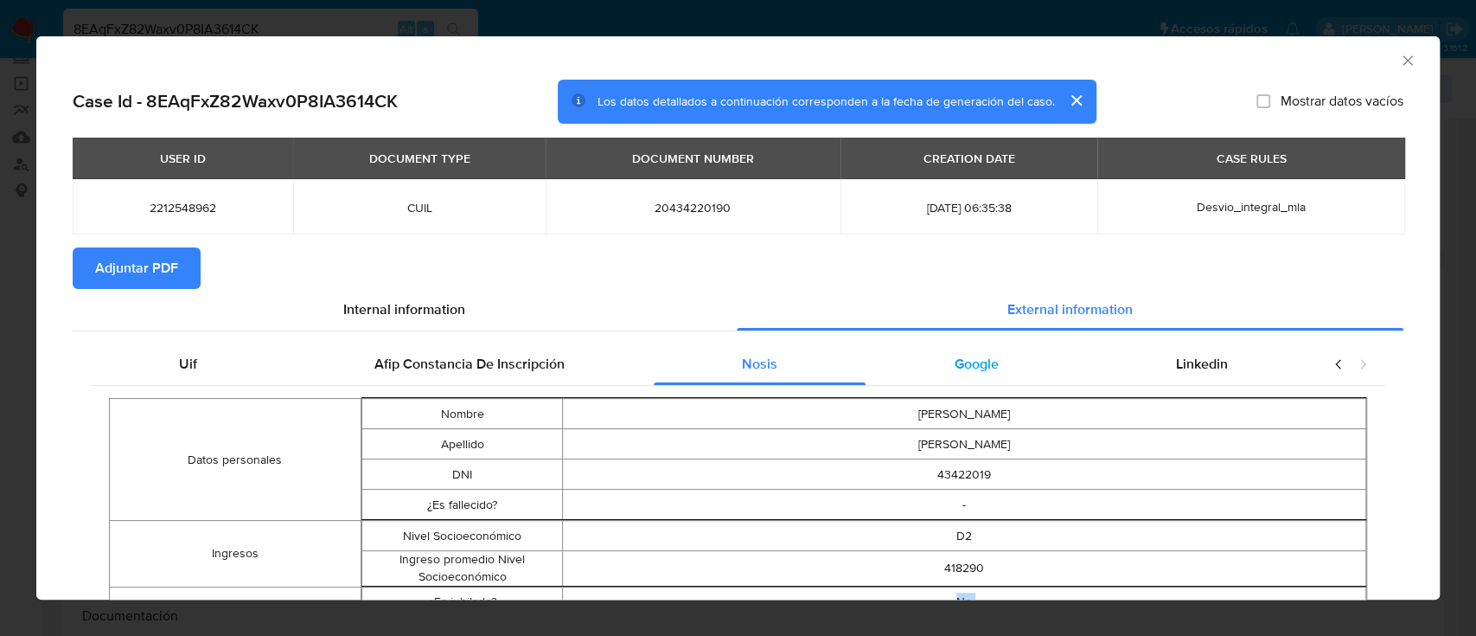
click at [990, 364] on div "Google" at bounding box center [976, 364] width 221 height 42
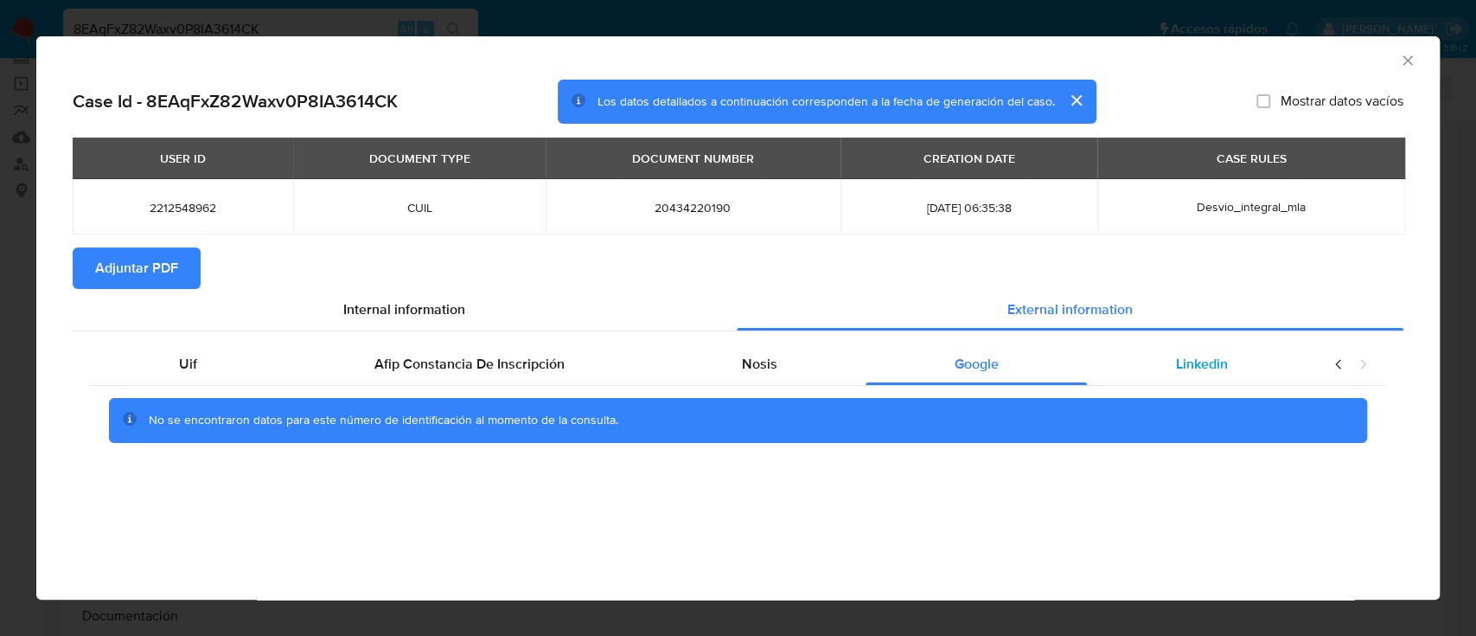
click at [1145, 366] on div "Linkedin" at bounding box center [1201, 364] width 229 height 42
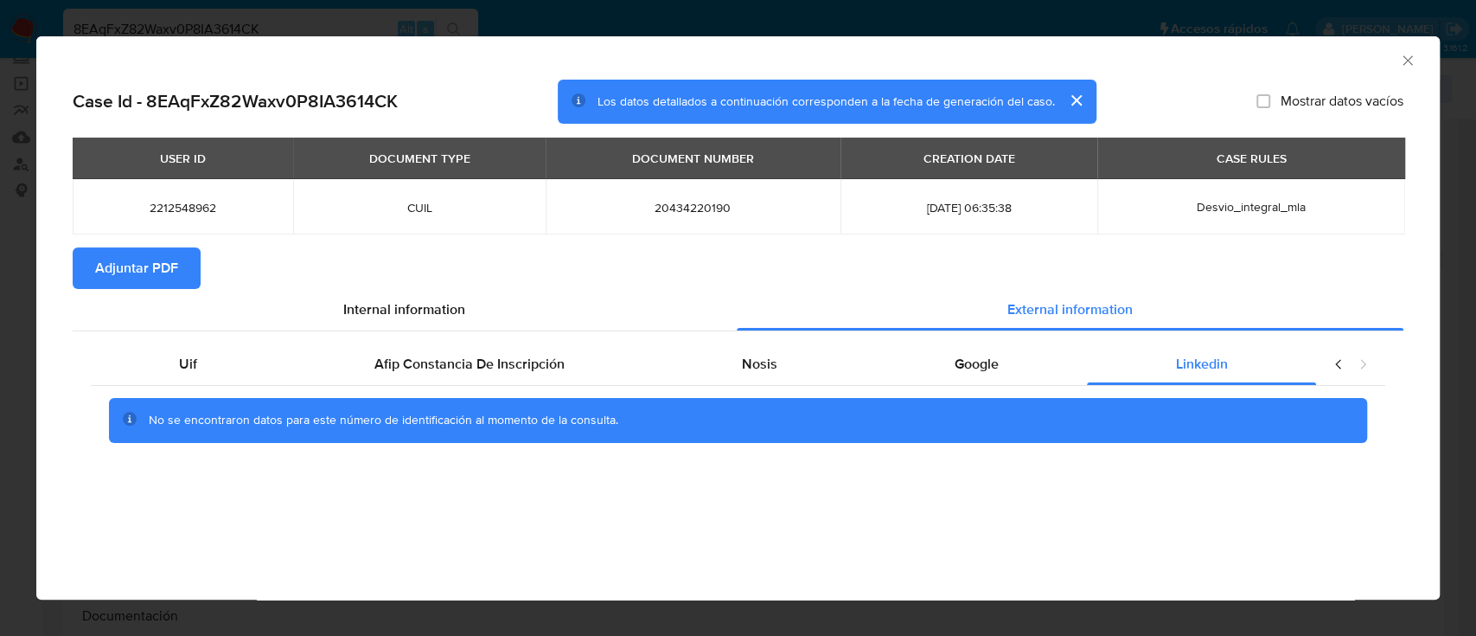
click at [193, 273] on button "Adjuntar PDF" at bounding box center [137, 268] width 128 height 42
click at [1412, 56] on icon "Cerrar ventana" at bounding box center [1407, 60] width 17 height 17
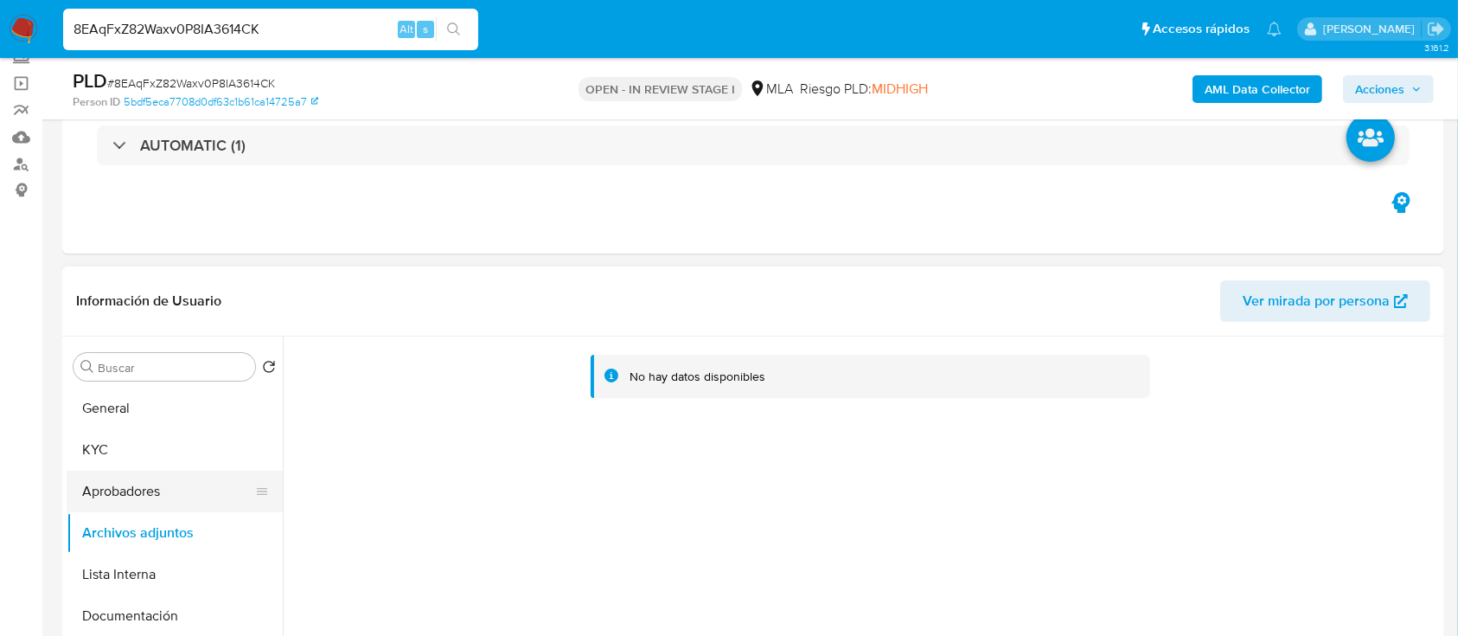
click at [193, 488] on button "Aprobadores" at bounding box center [168, 491] width 202 height 42
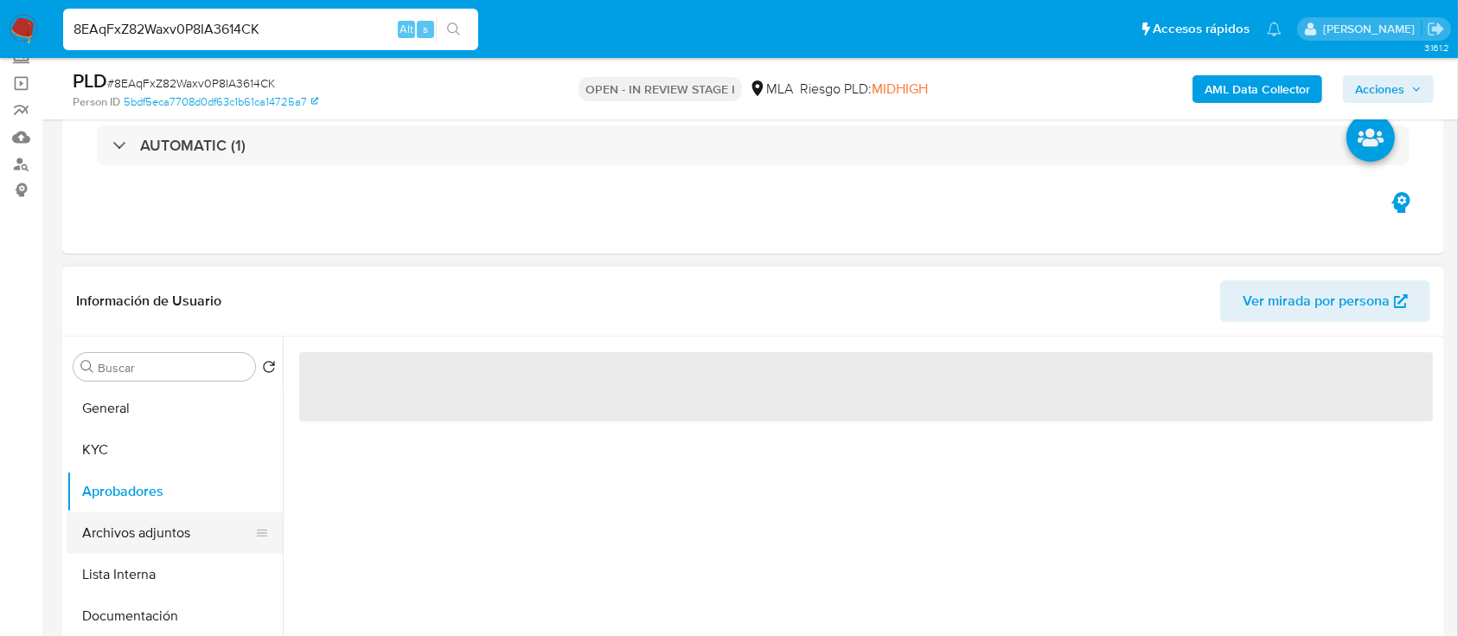
click at [179, 515] on button "Archivos adjuntos" at bounding box center [168, 533] width 202 height 42
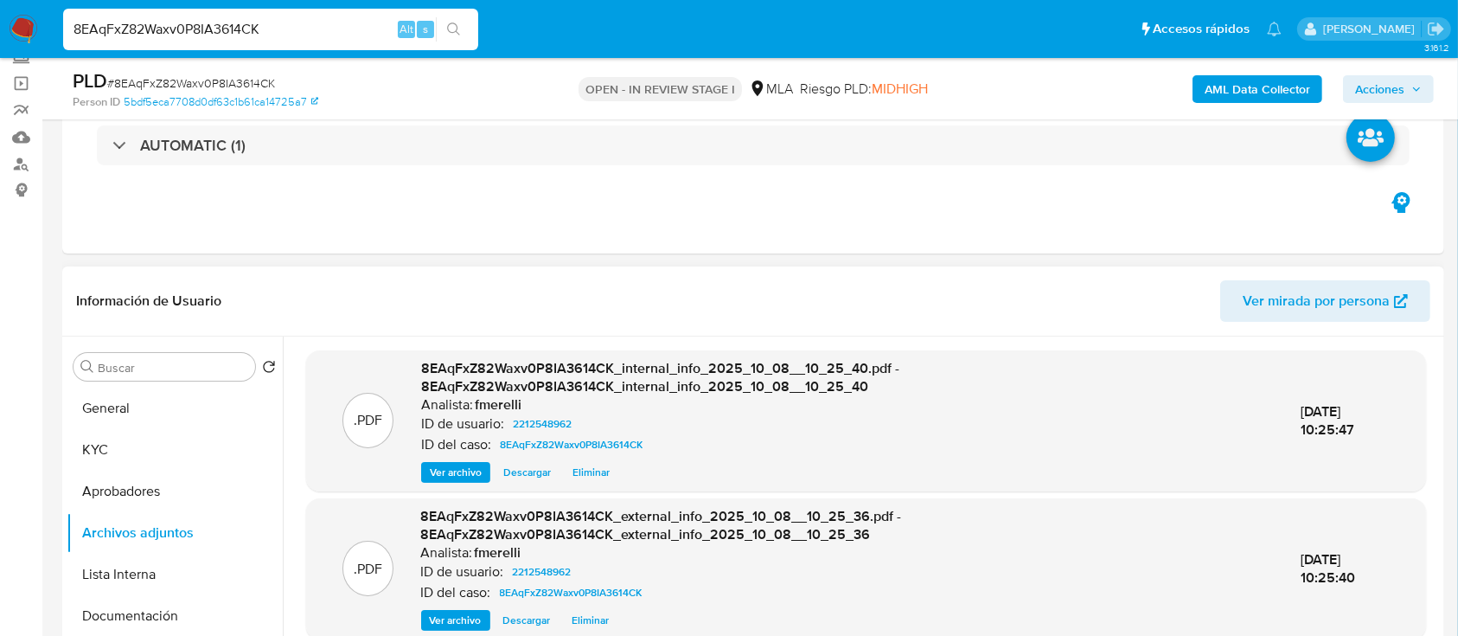
click at [430, 467] on span "Ver archivo" at bounding box center [456, 472] width 52 height 17
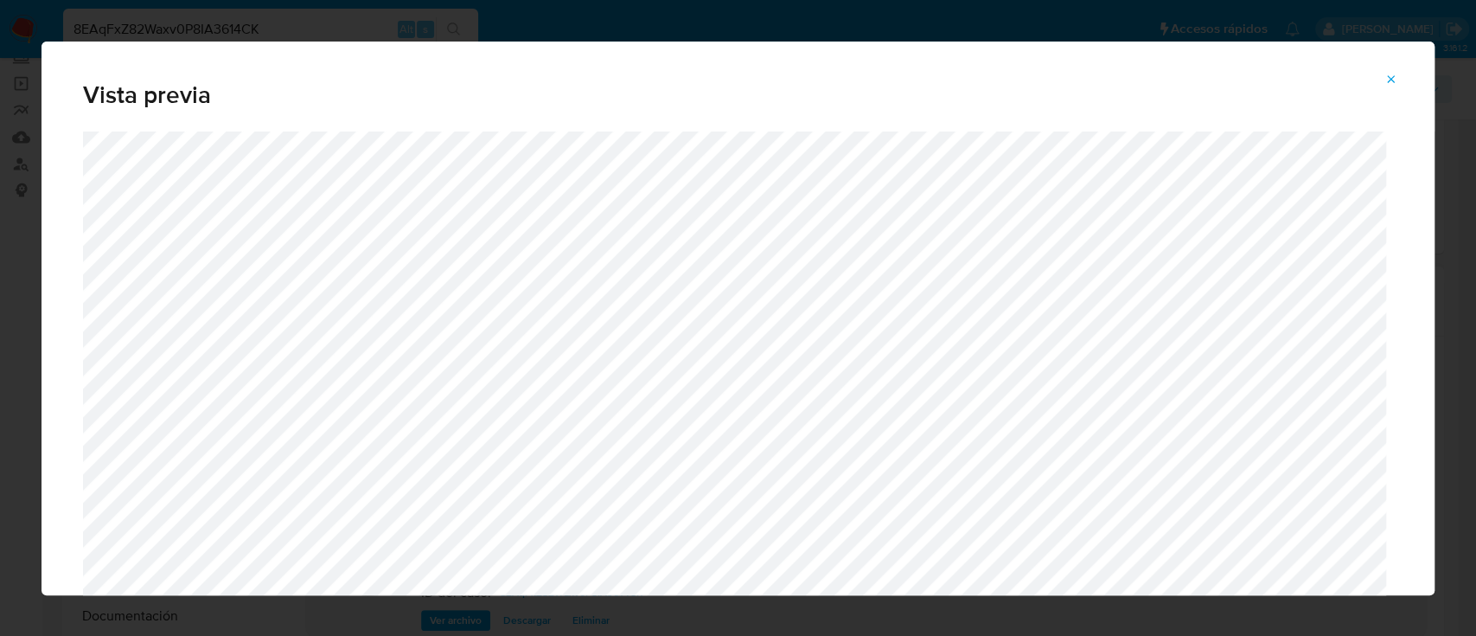
click at [1390, 80] on icon "Attachment preview" at bounding box center [1392, 80] width 14 height 14
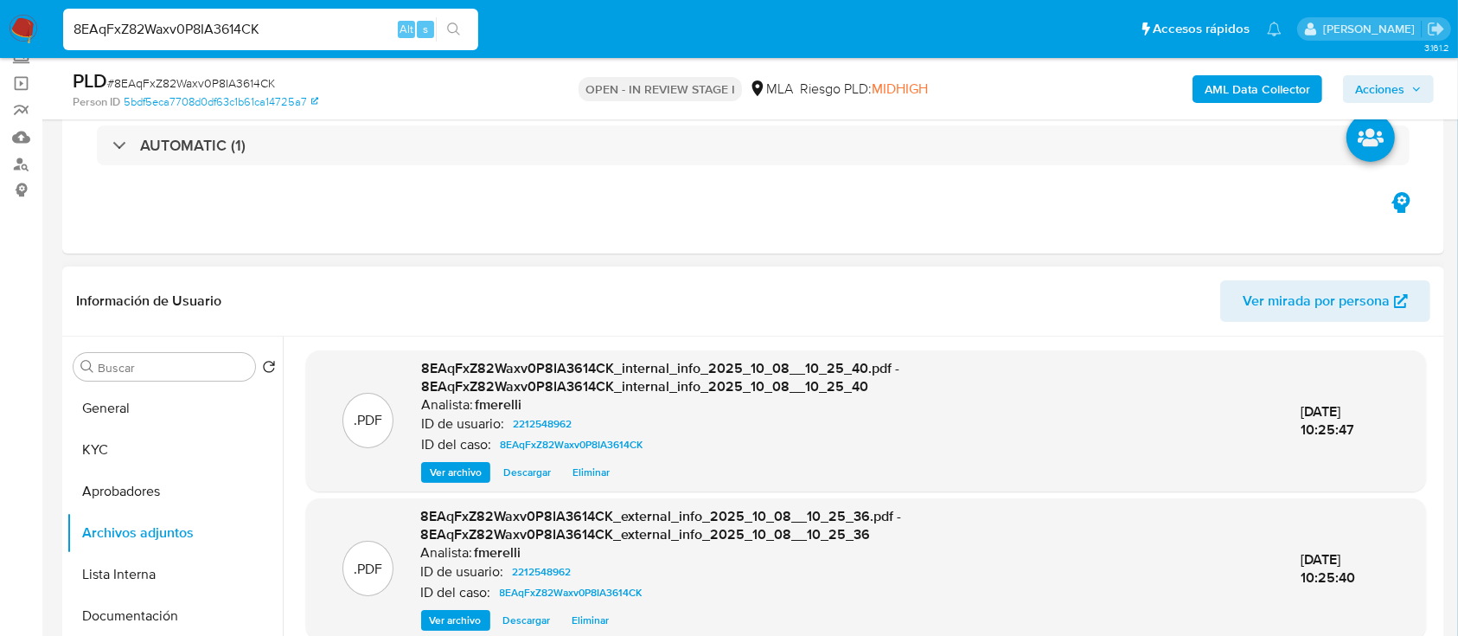
click at [466, 615] on span "Ver archivo" at bounding box center [456, 619] width 52 height 17
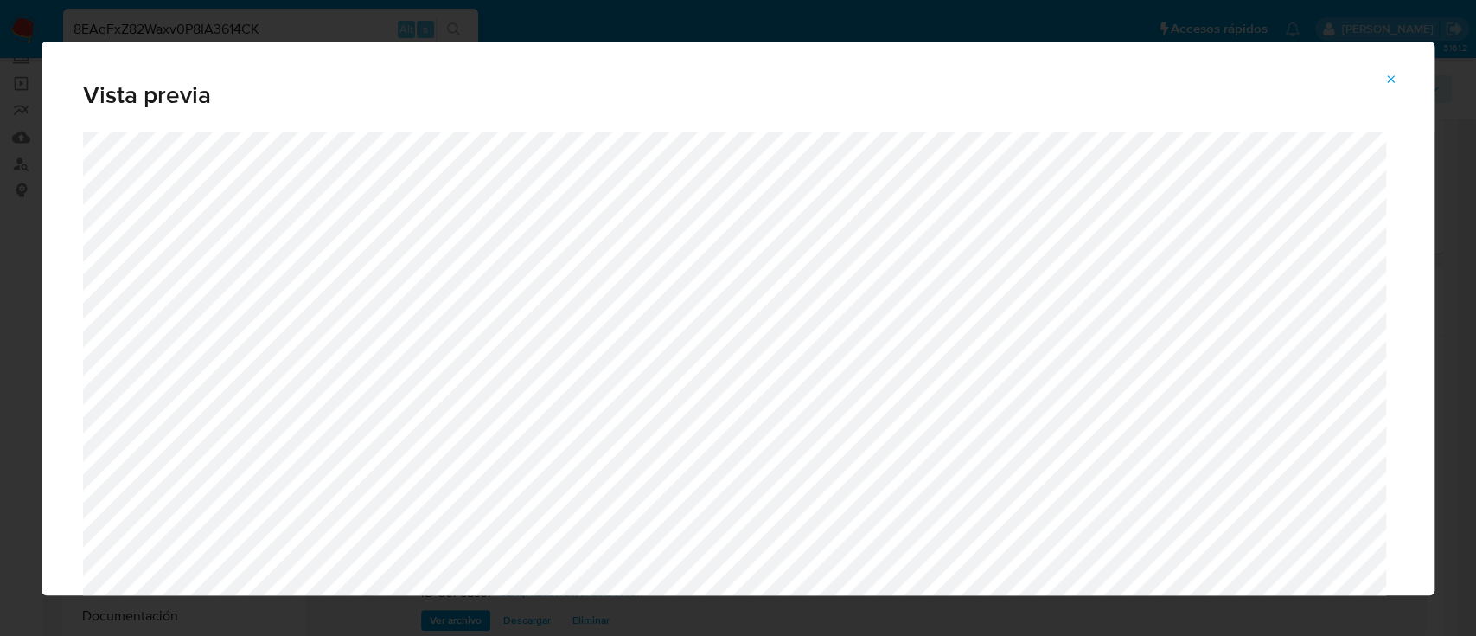
click at [1389, 80] on icon "Attachment preview" at bounding box center [1392, 79] width 8 height 8
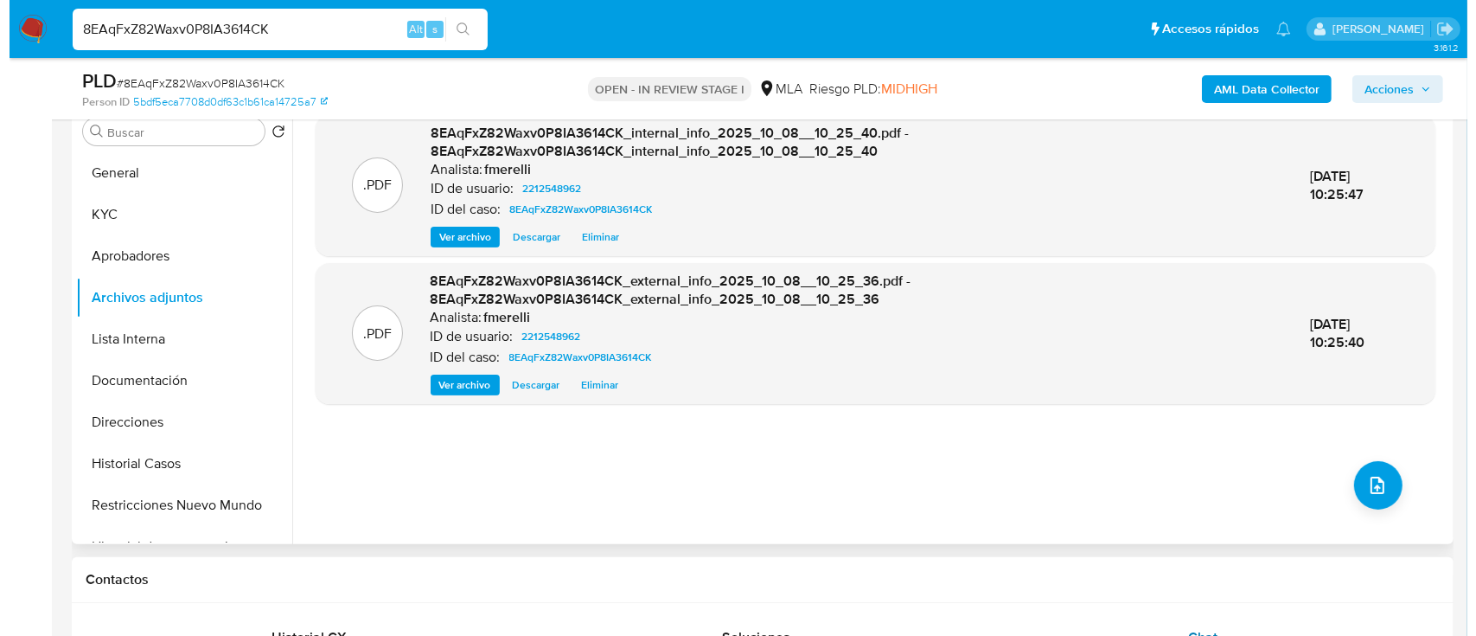
scroll to position [458, 0]
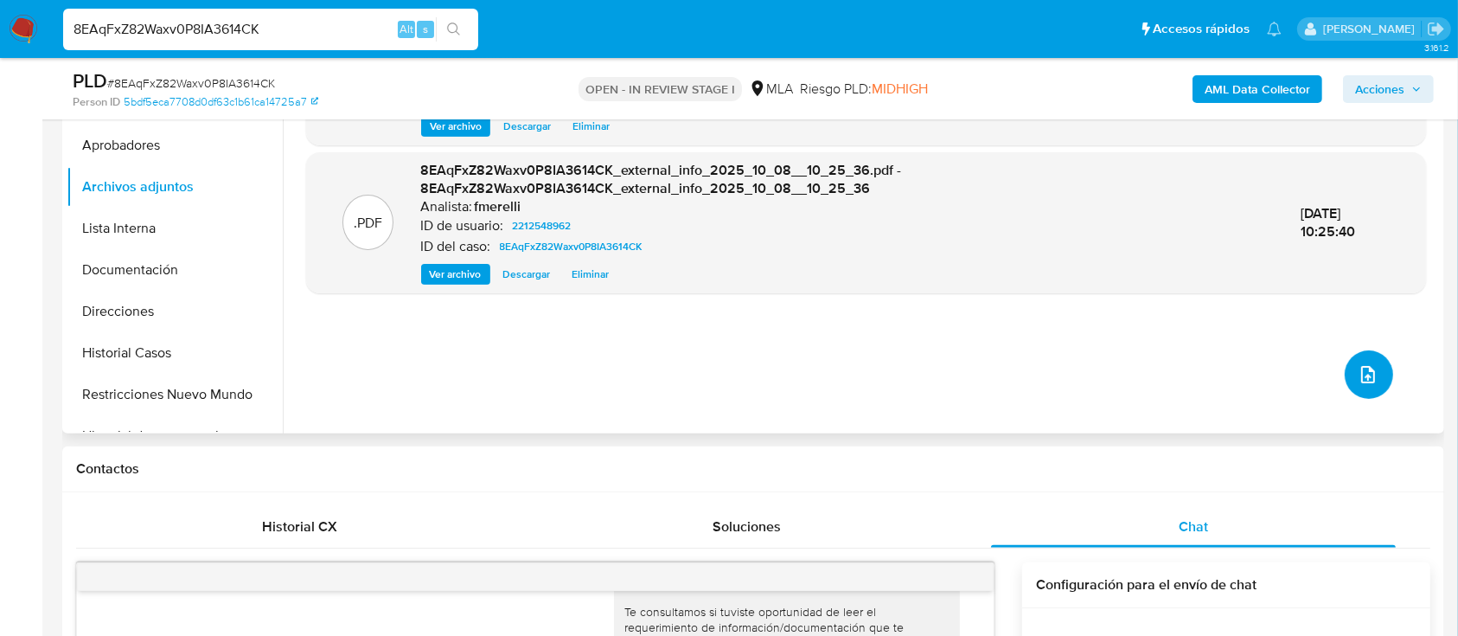
click at [1372, 379] on button "upload-file" at bounding box center [1369, 374] width 48 height 48
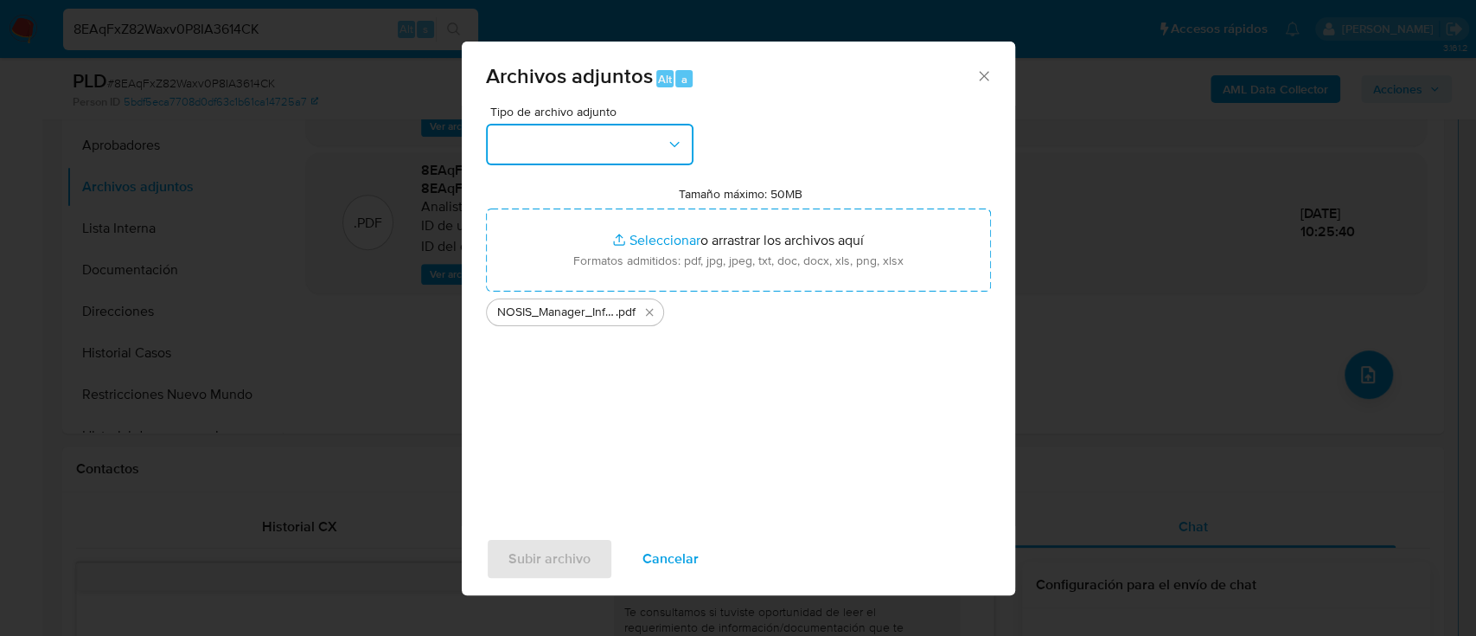
click at [593, 146] on button "button" at bounding box center [590, 145] width 208 height 42
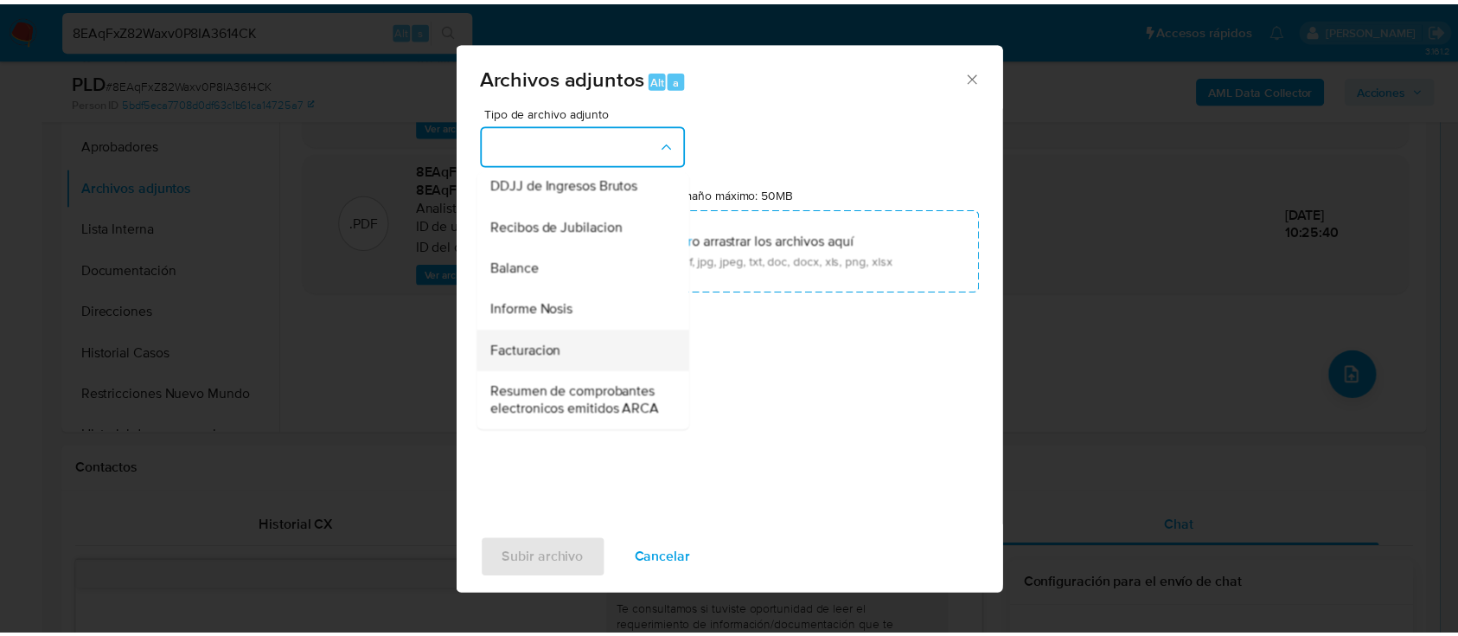
scroll to position [576, 0]
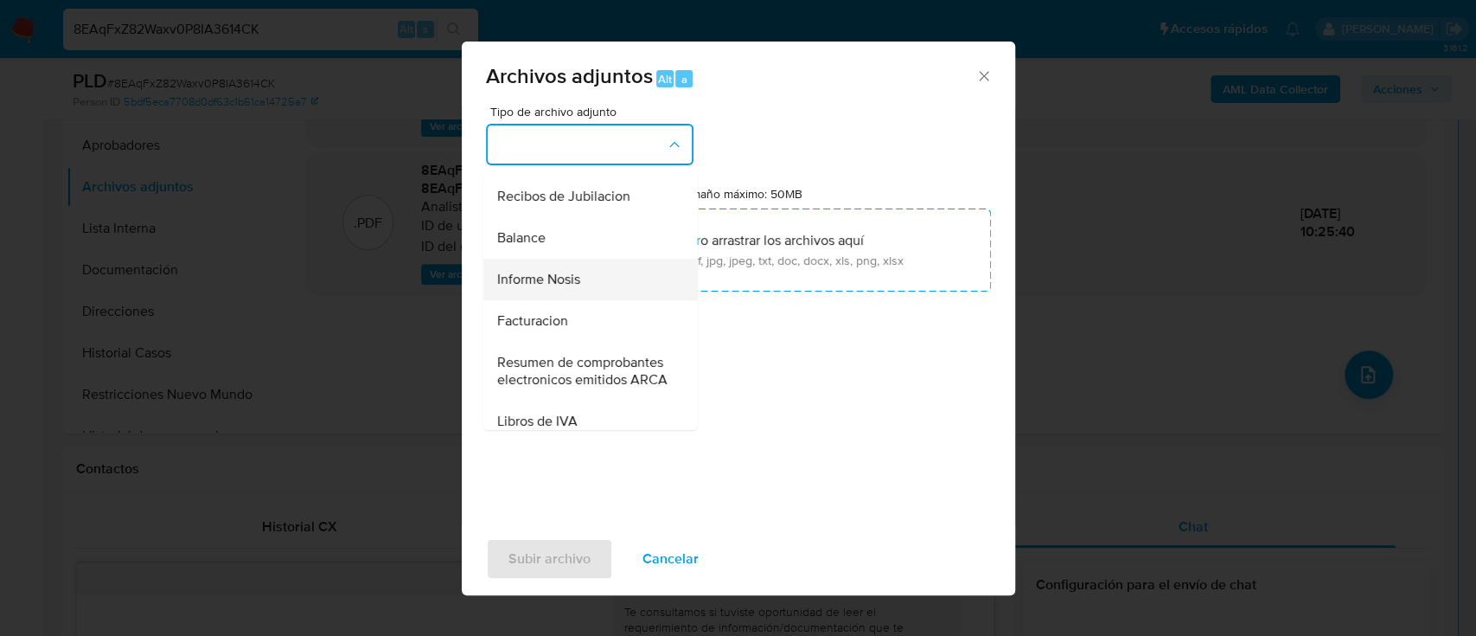
click at [602, 300] on div "Informe Nosis" at bounding box center [584, 280] width 176 height 42
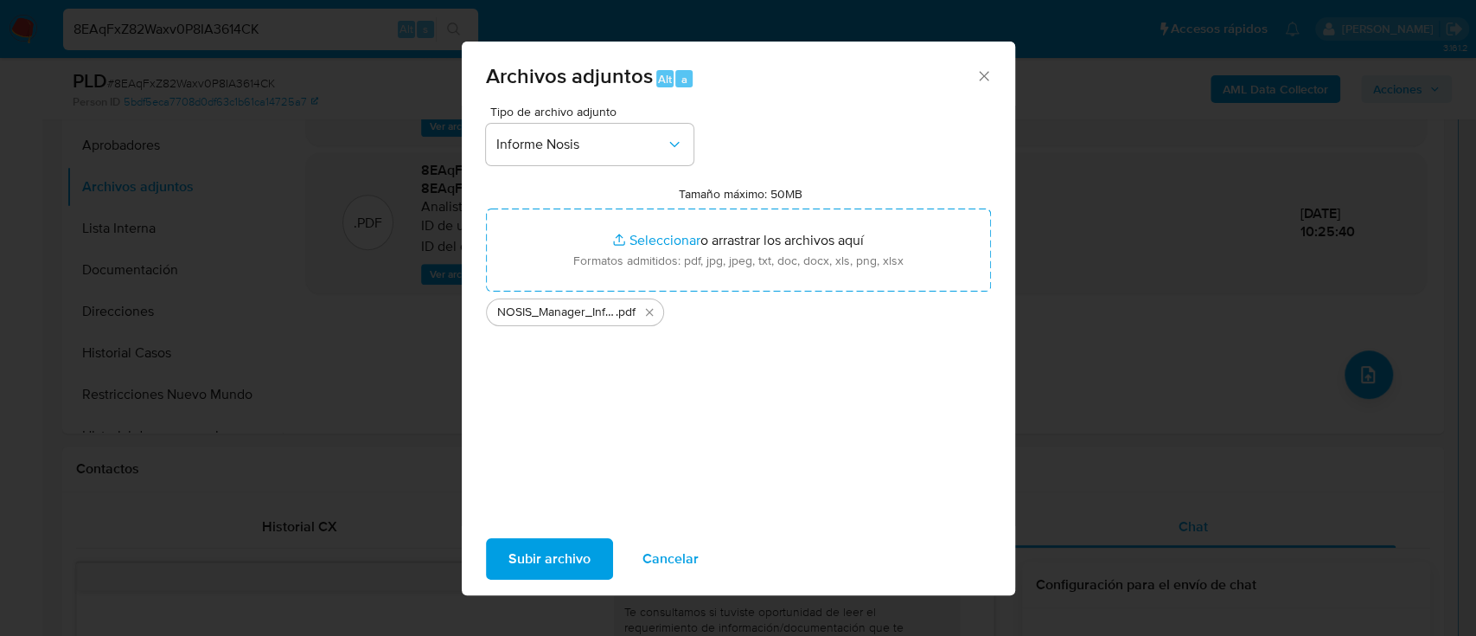
click at [547, 572] on span "Subir archivo" at bounding box center [549, 559] width 82 height 38
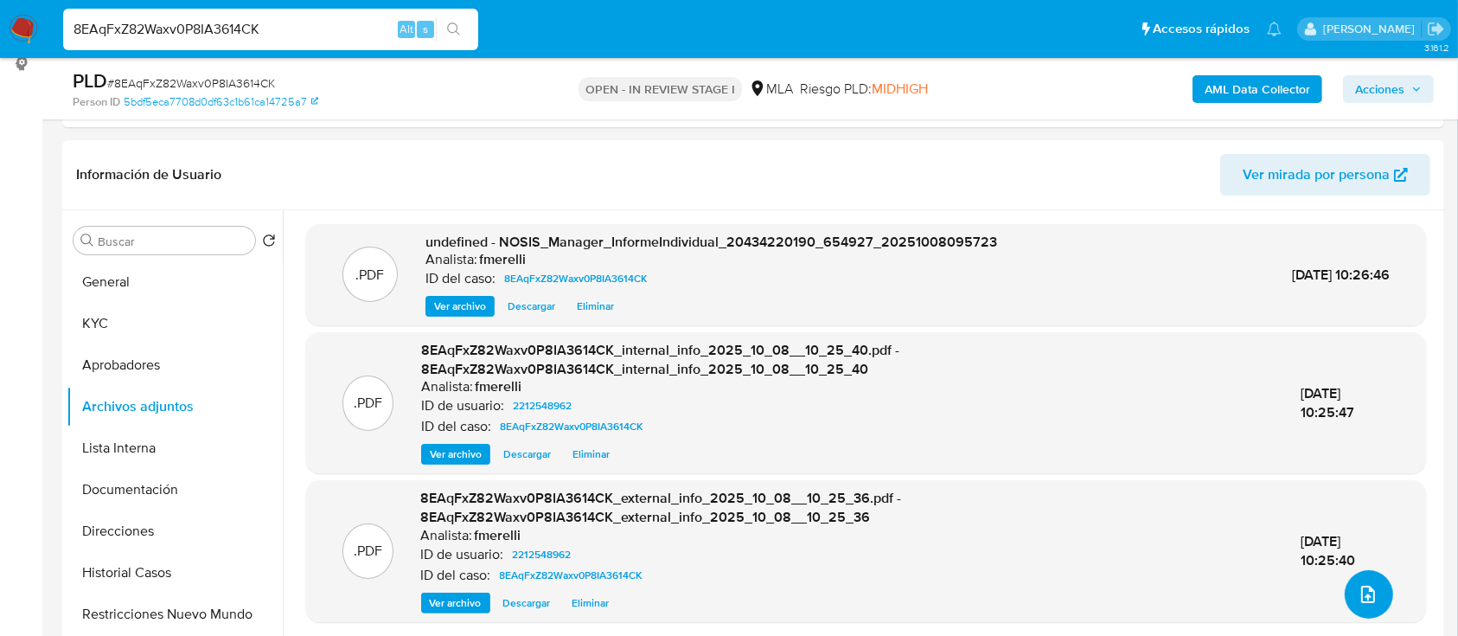
scroll to position [112, 0]
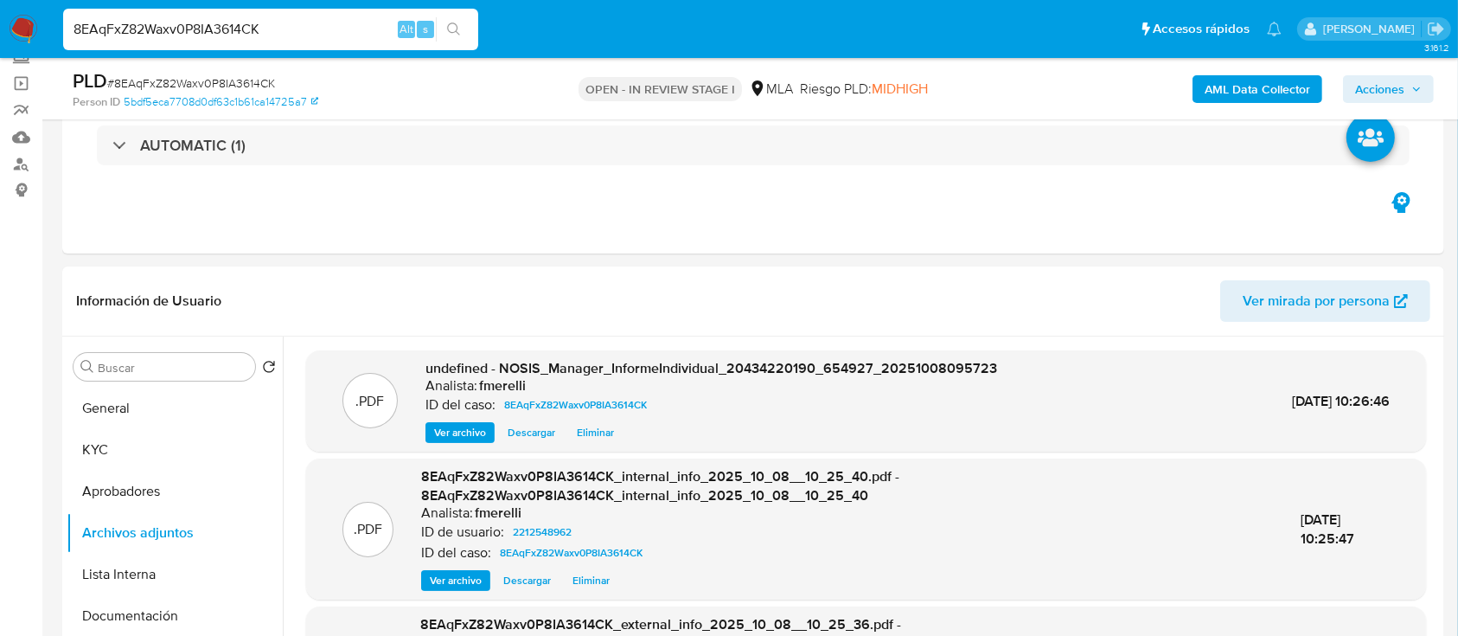
click at [464, 430] on span "Ver archivo" at bounding box center [460, 432] width 52 height 17
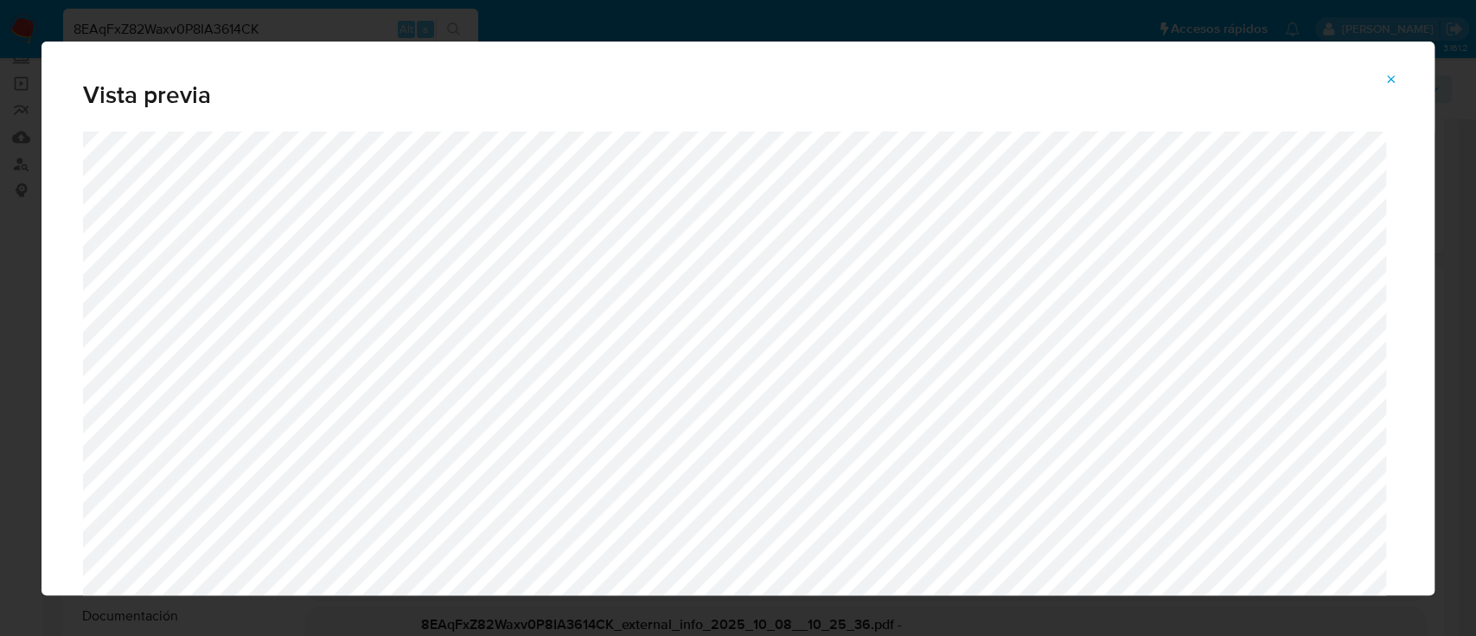
click at [1386, 82] on icon "Attachment preview" at bounding box center [1392, 80] width 14 height 14
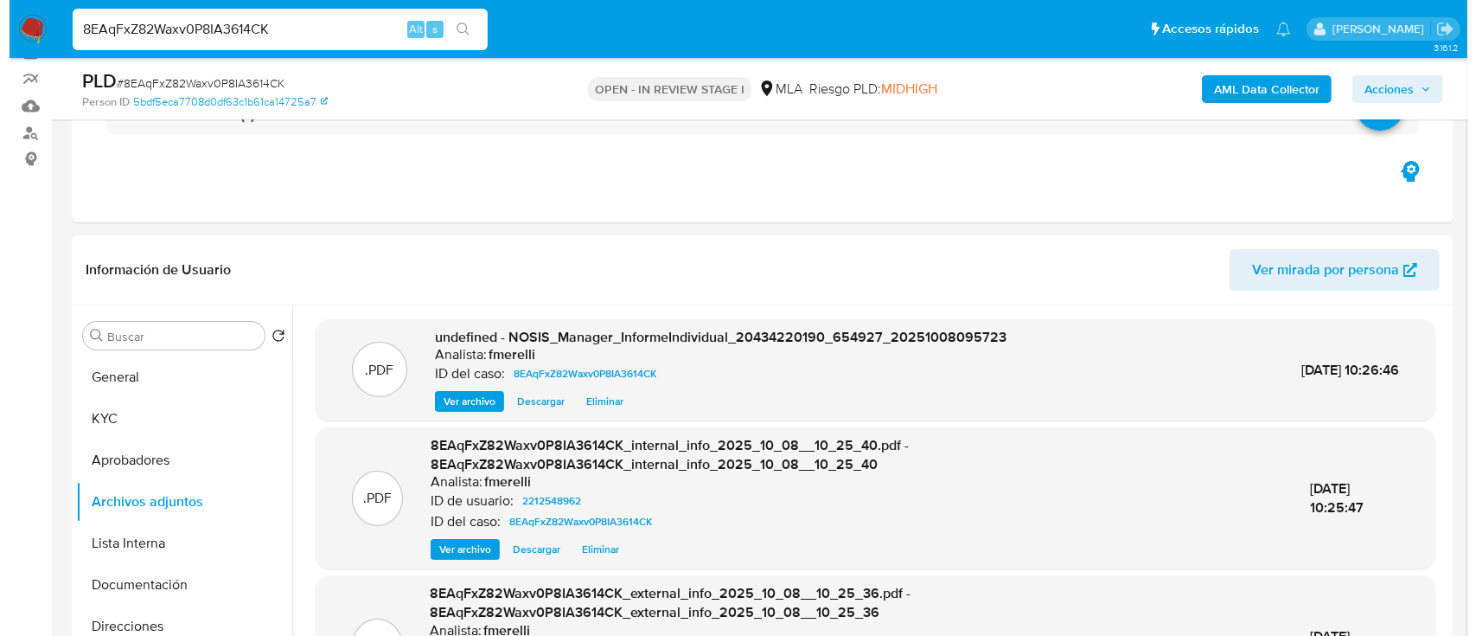
scroll to position [343, 0]
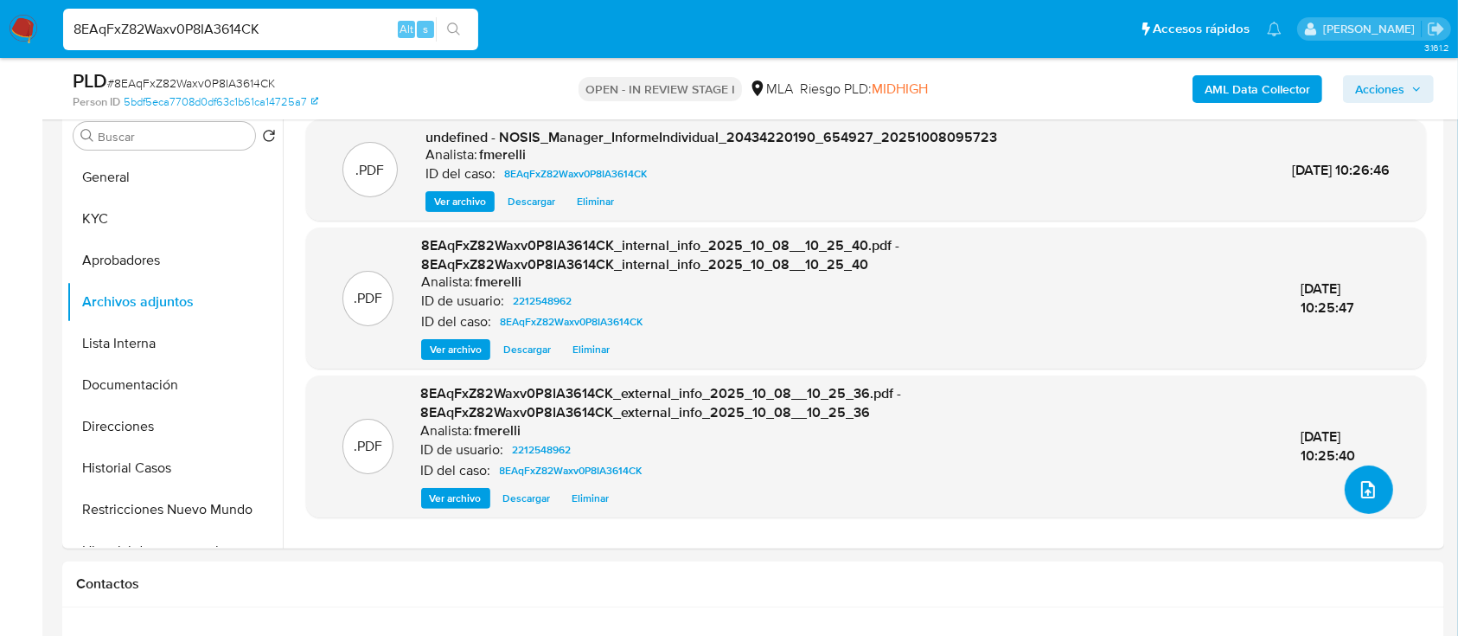
click at [1358, 494] on icon "upload-file" at bounding box center [1368, 489] width 21 height 21
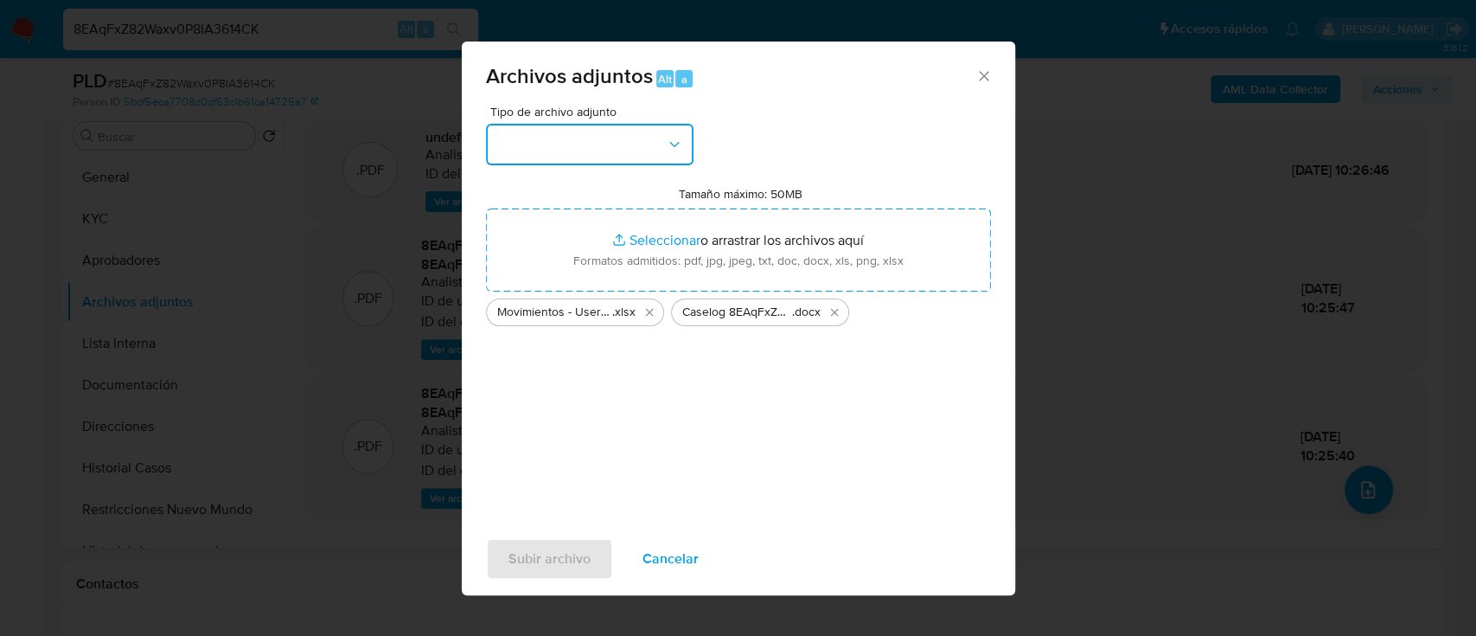
click at [616, 142] on button "button" at bounding box center [590, 145] width 208 height 42
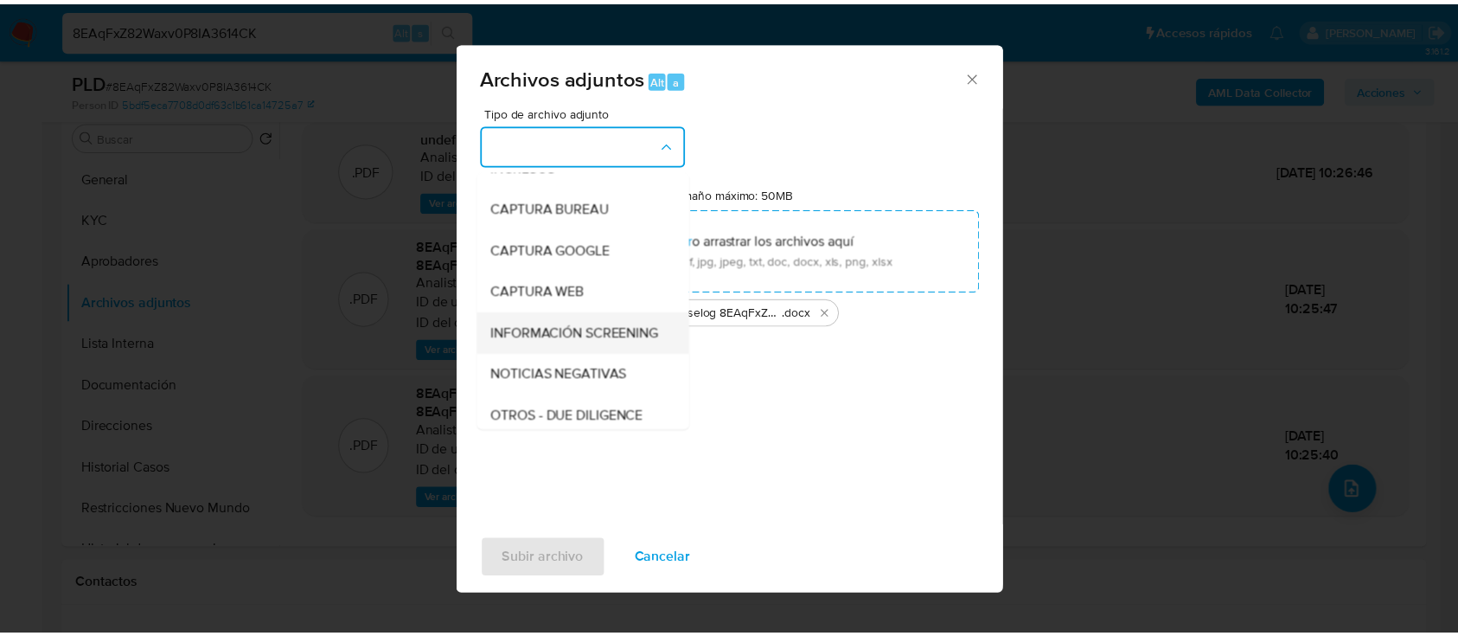
scroll to position [115, 0]
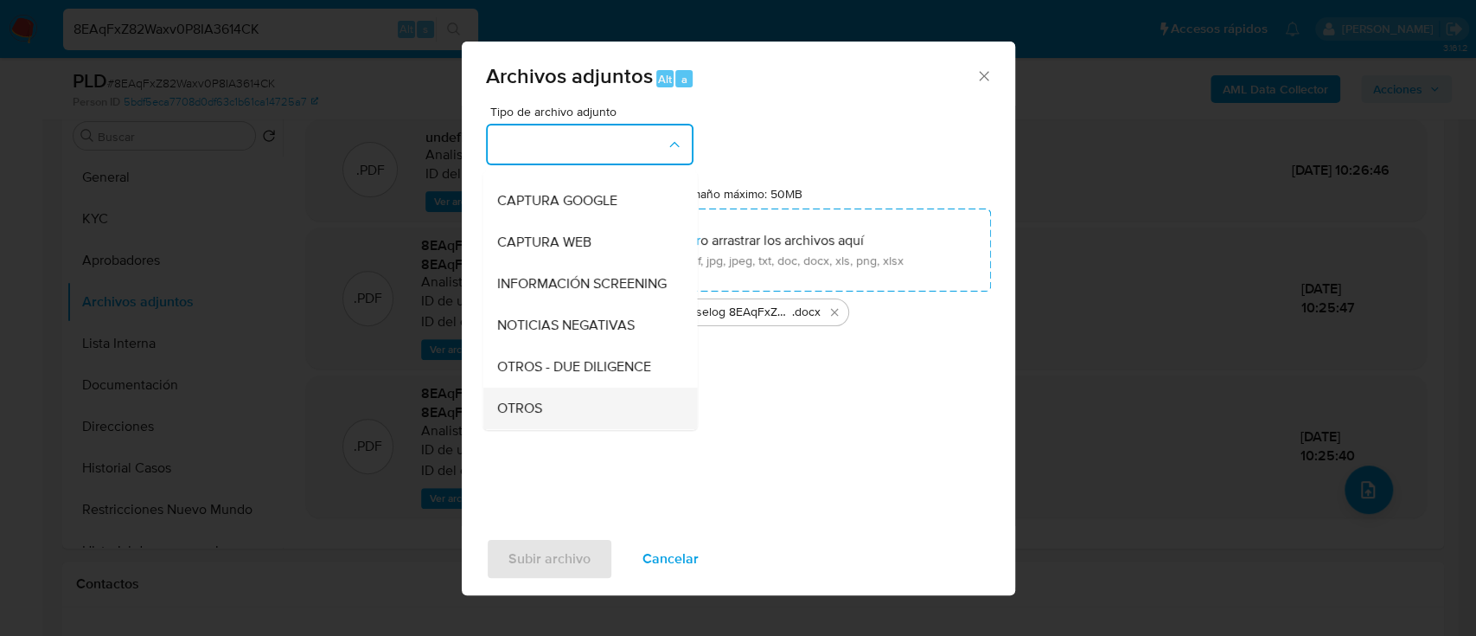
click at [561, 412] on div "OTROS" at bounding box center [584, 408] width 176 height 42
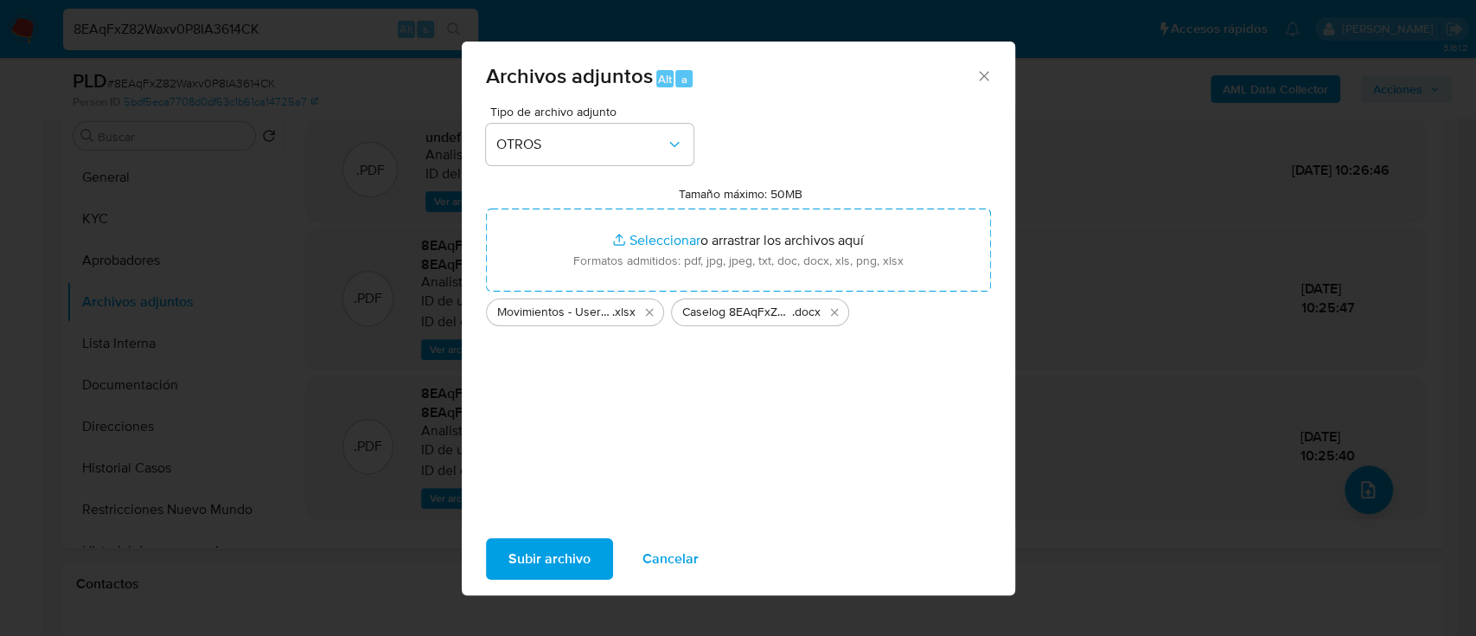
click at [533, 557] on span "Subir archivo" at bounding box center [549, 559] width 82 height 38
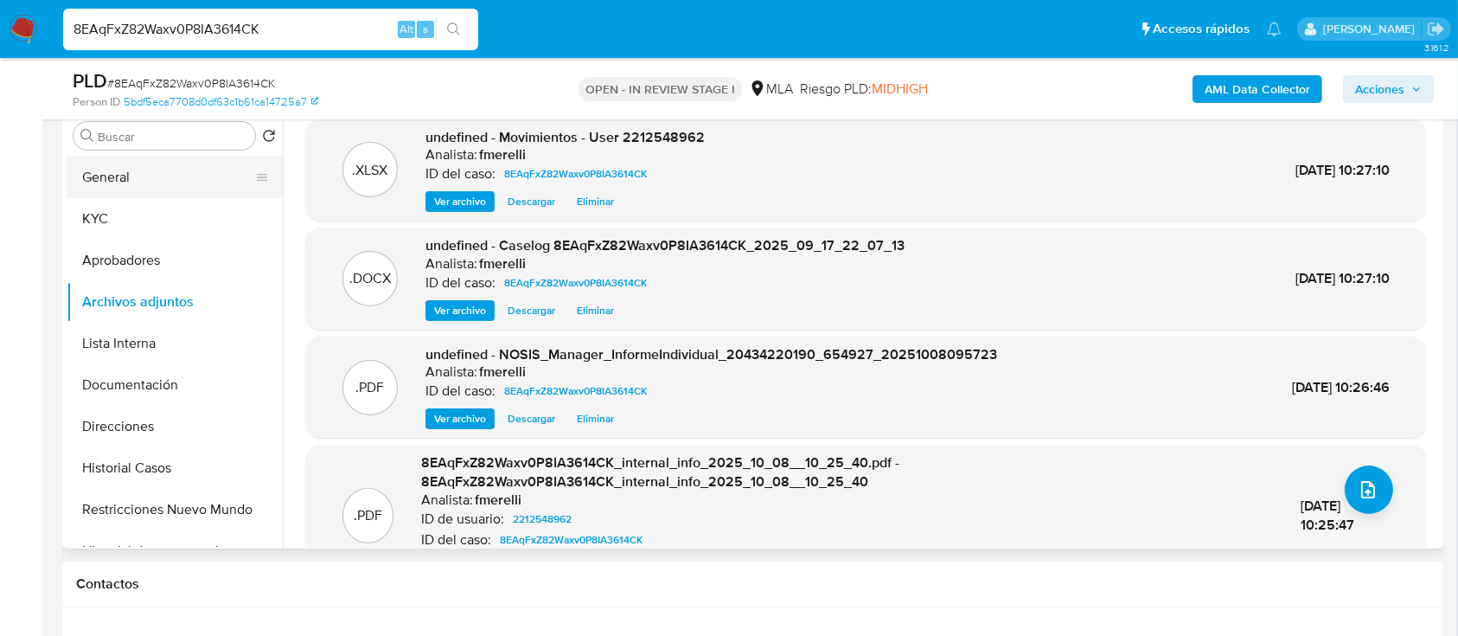
drag, startPoint x: 189, startPoint y: 164, endPoint x: 205, endPoint y: 173, distance: 18.6
click at [189, 163] on button "General" at bounding box center [168, 178] width 202 height 42
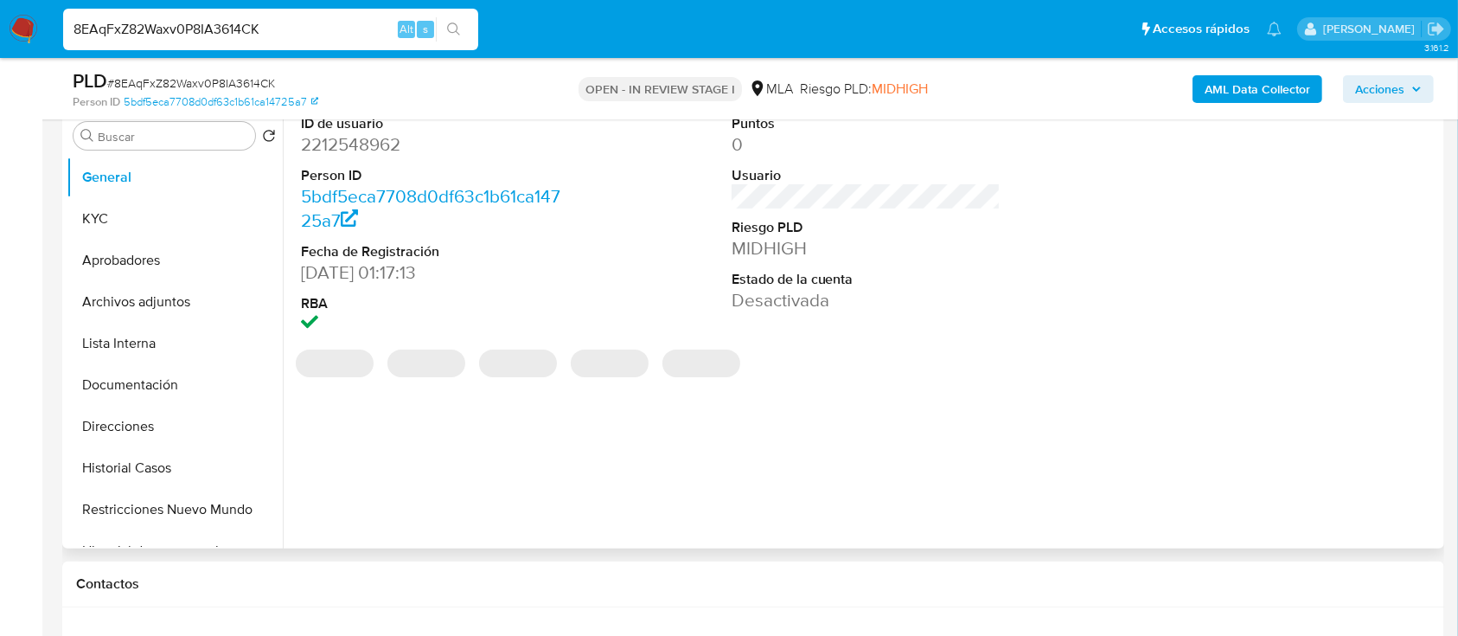
click at [321, 142] on dd "2212548962" at bounding box center [436, 144] width 270 height 24
copy dd "2212548962"
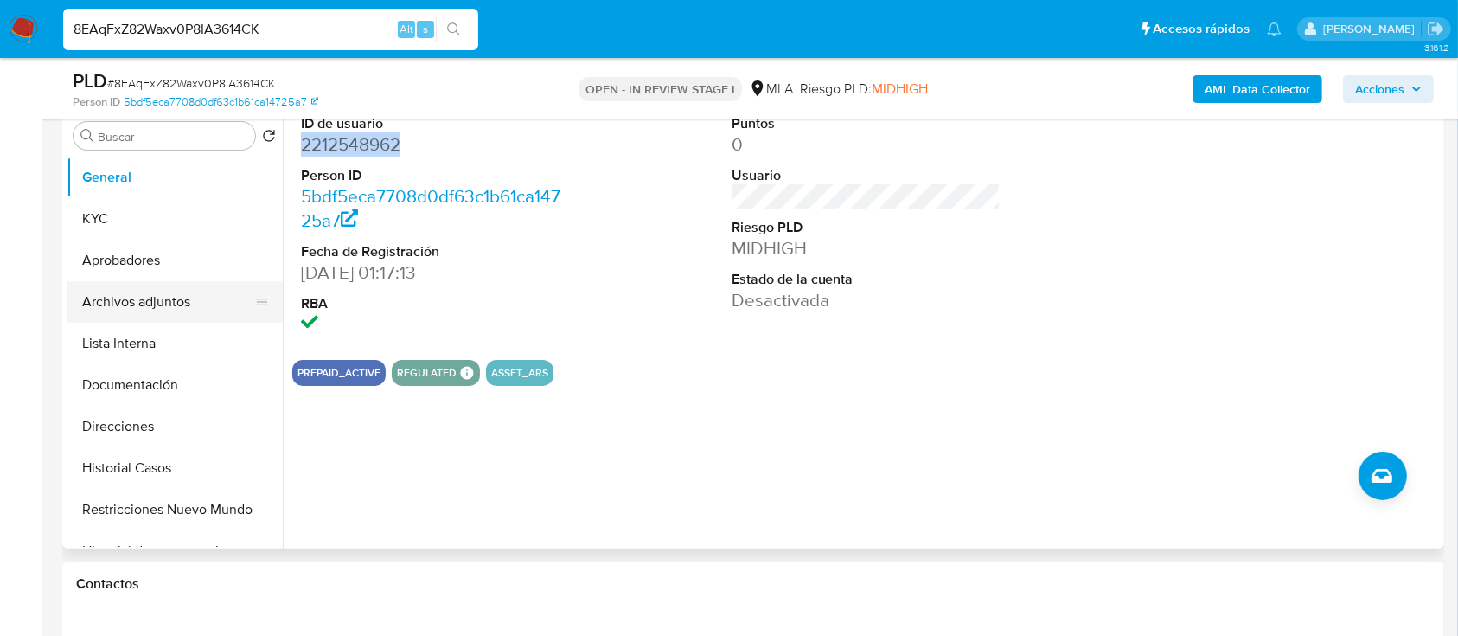
click at [154, 313] on button "Archivos adjuntos" at bounding box center [168, 302] width 202 height 42
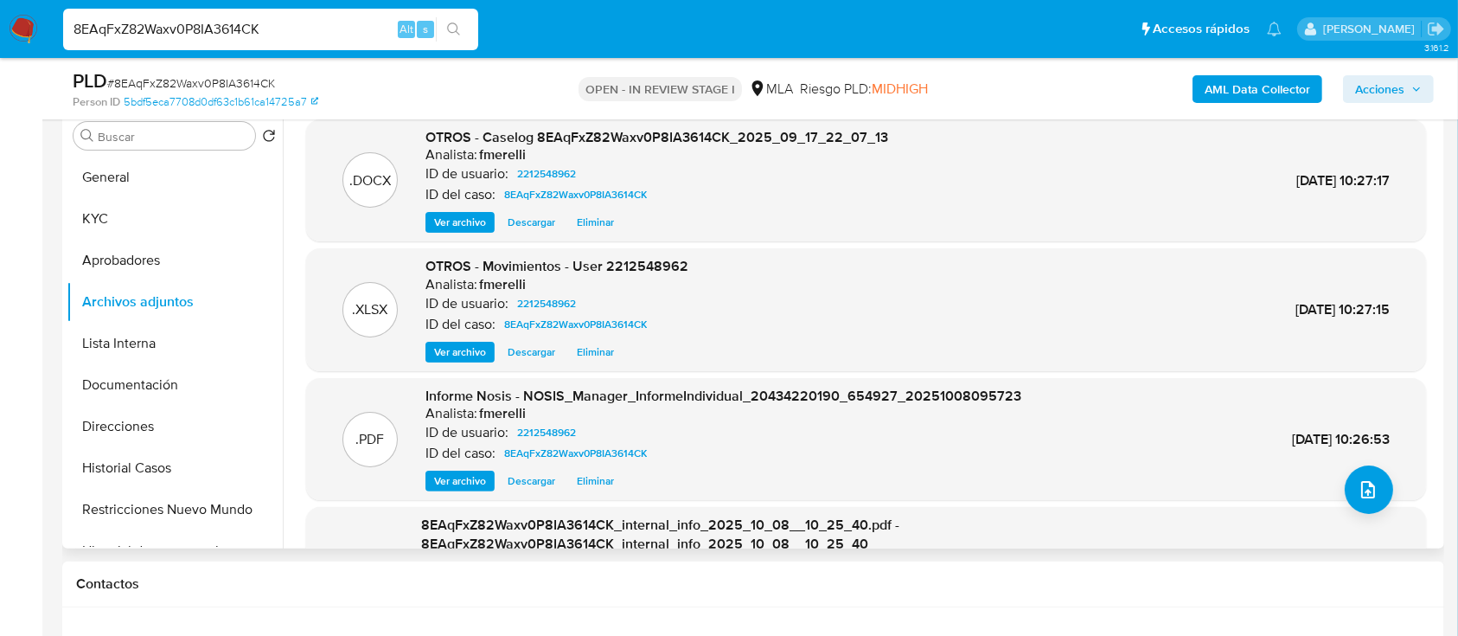
scroll to position [164, 0]
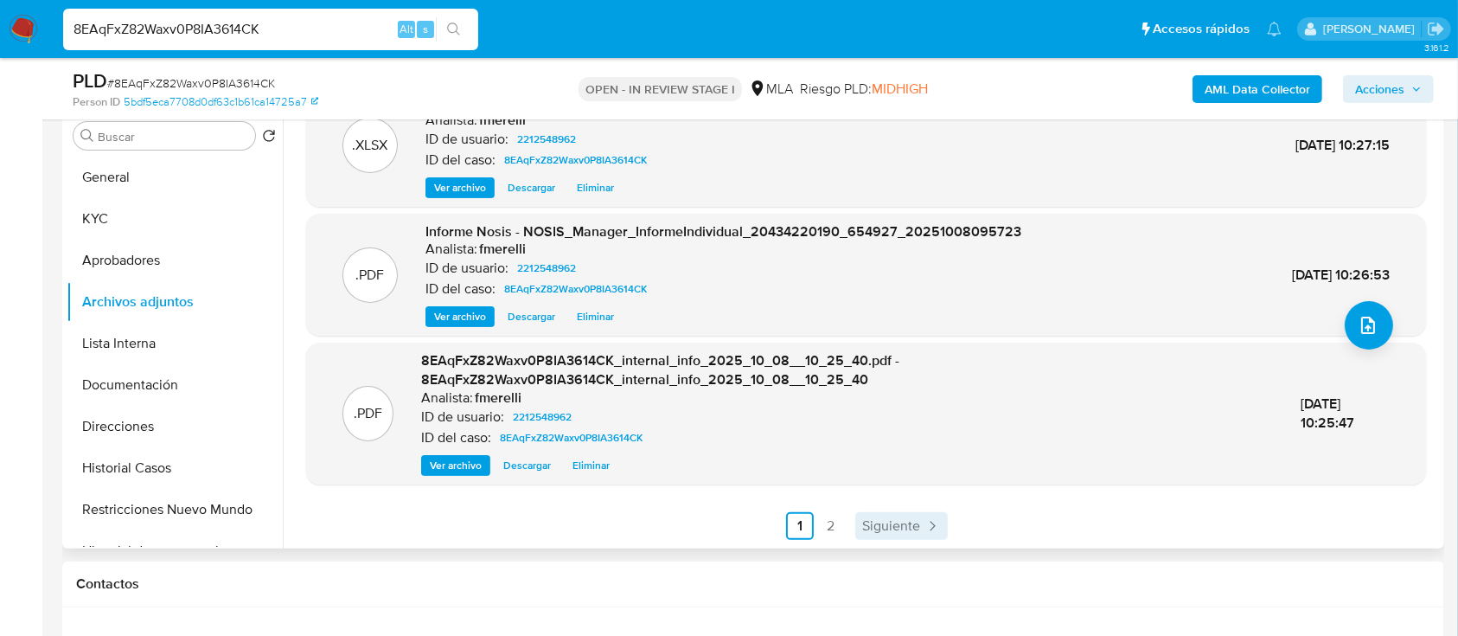
click at [875, 520] on span "Siguiente" at bounding box center [891, 526] width 58 height 14
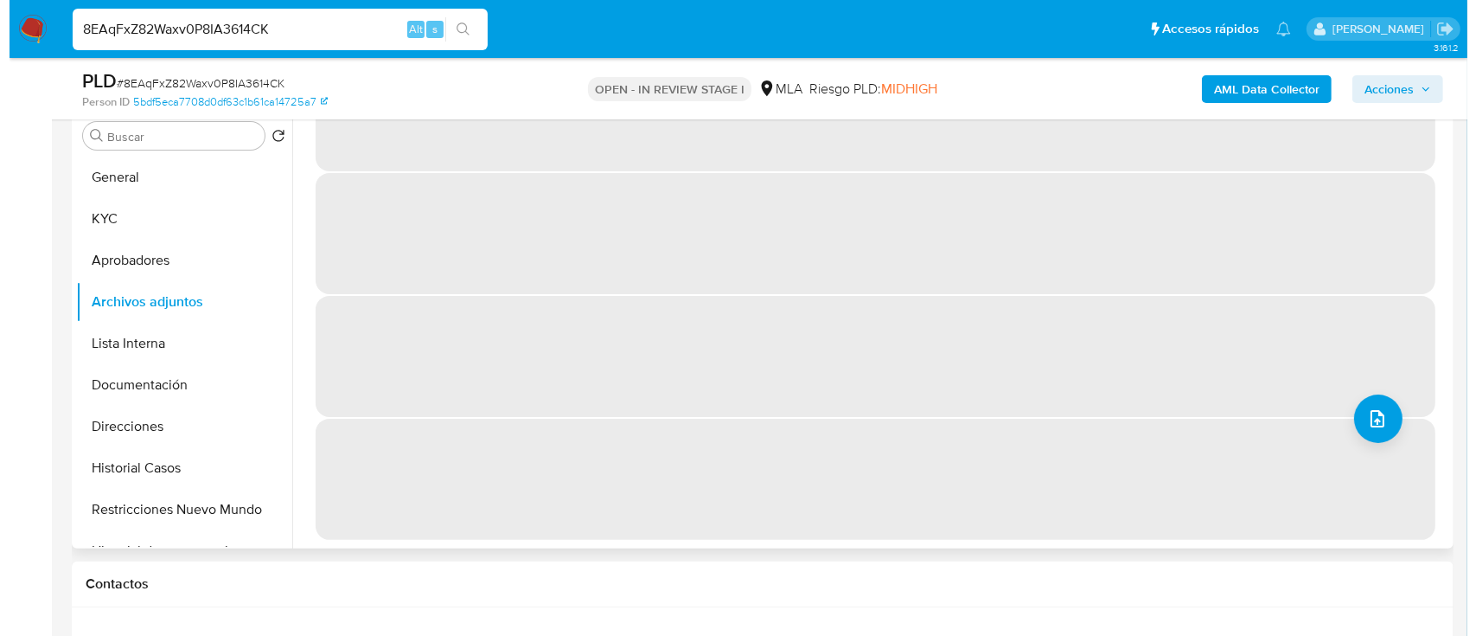
scroll to position [0, 0]
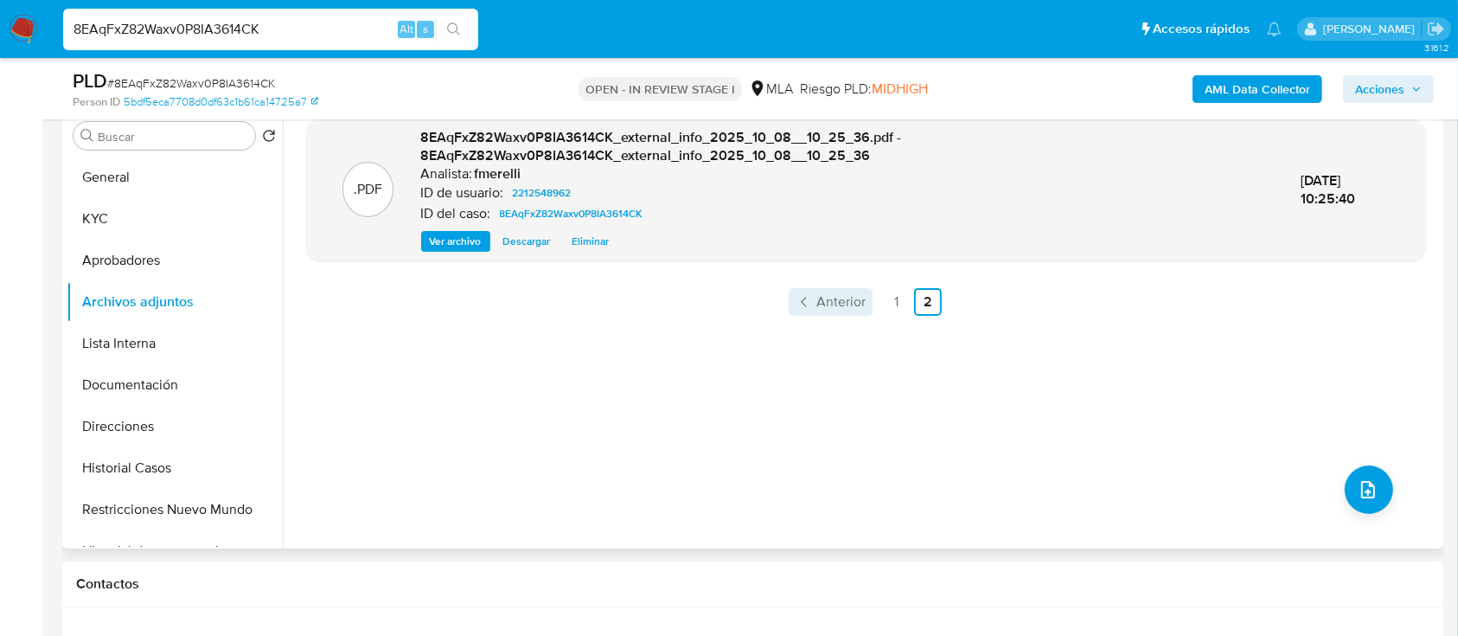
click at [840, 301] on span "Anterior" at bounding box center [840, 302] width 49 height 14
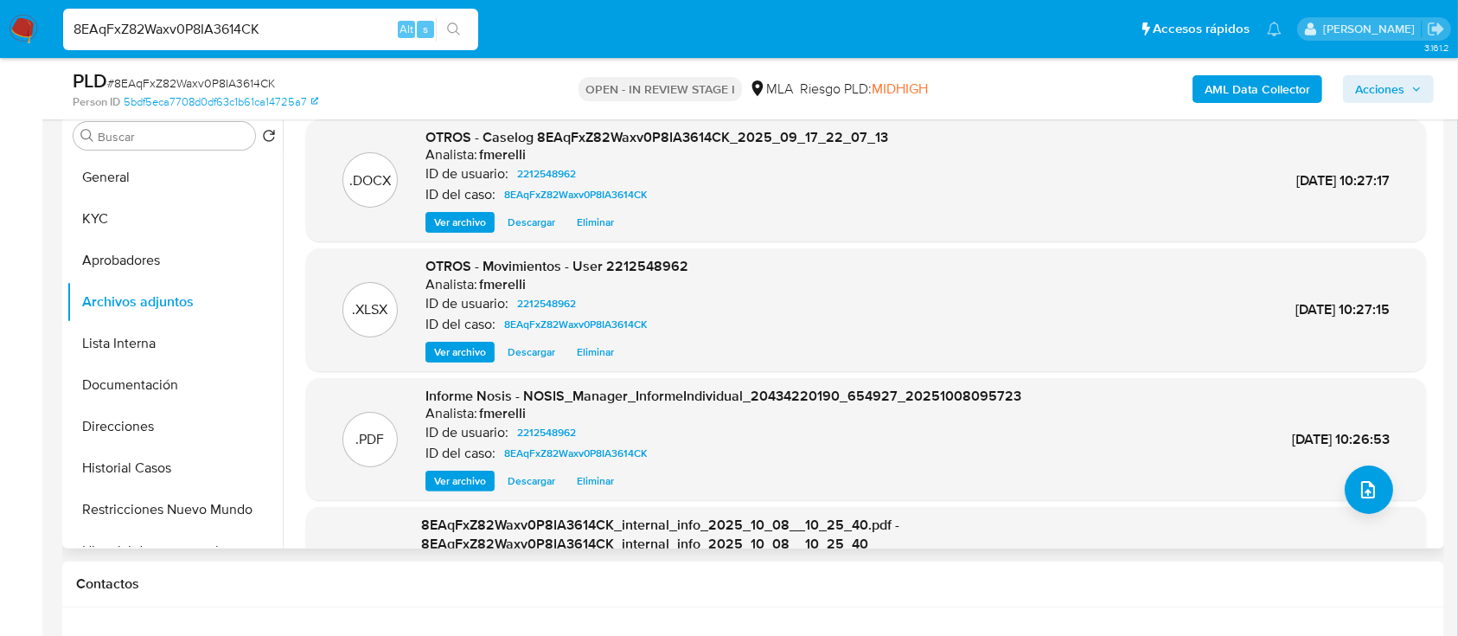
click at [476, 349] on span "Ver archivo" at bounding box center [460, 351] width 52 height 17
click at [162, 219] on button "KYC" at bounding box center [168, 219] width 202 height 42
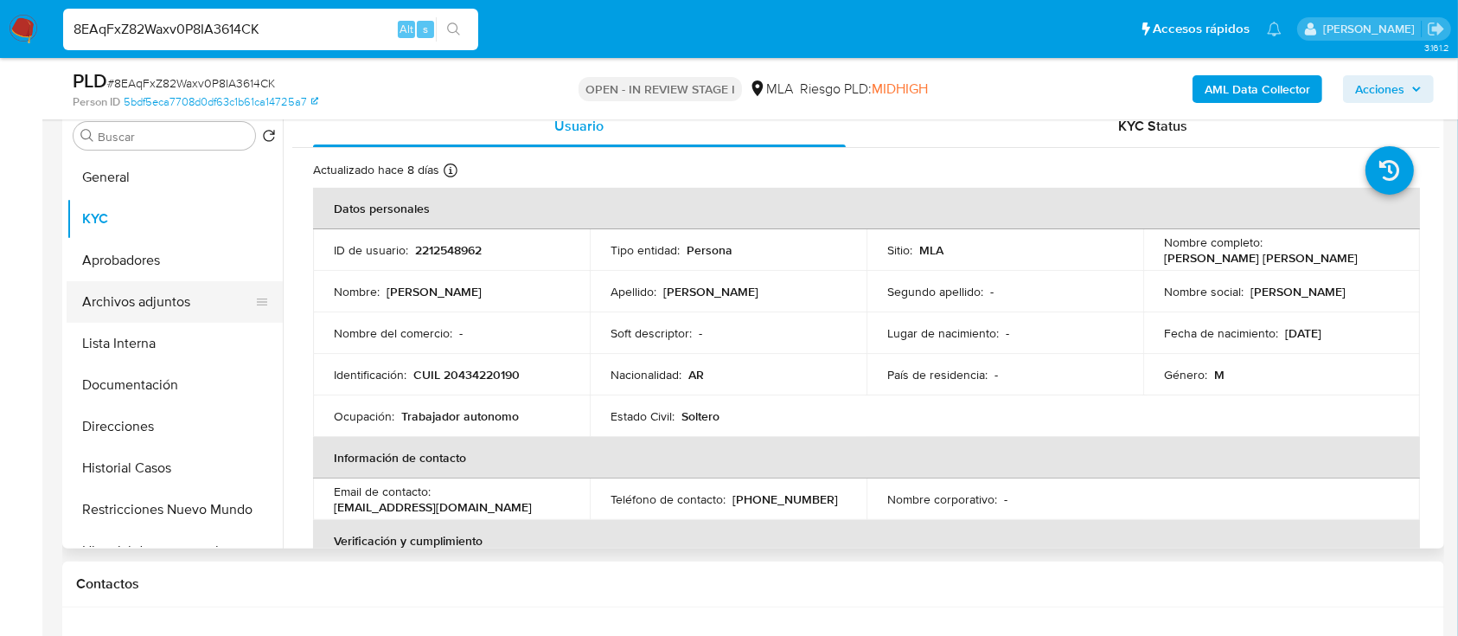
click at [166, 307] on button "Archivos adjuntos" at bounding box center [168, 302] width 202 height 42
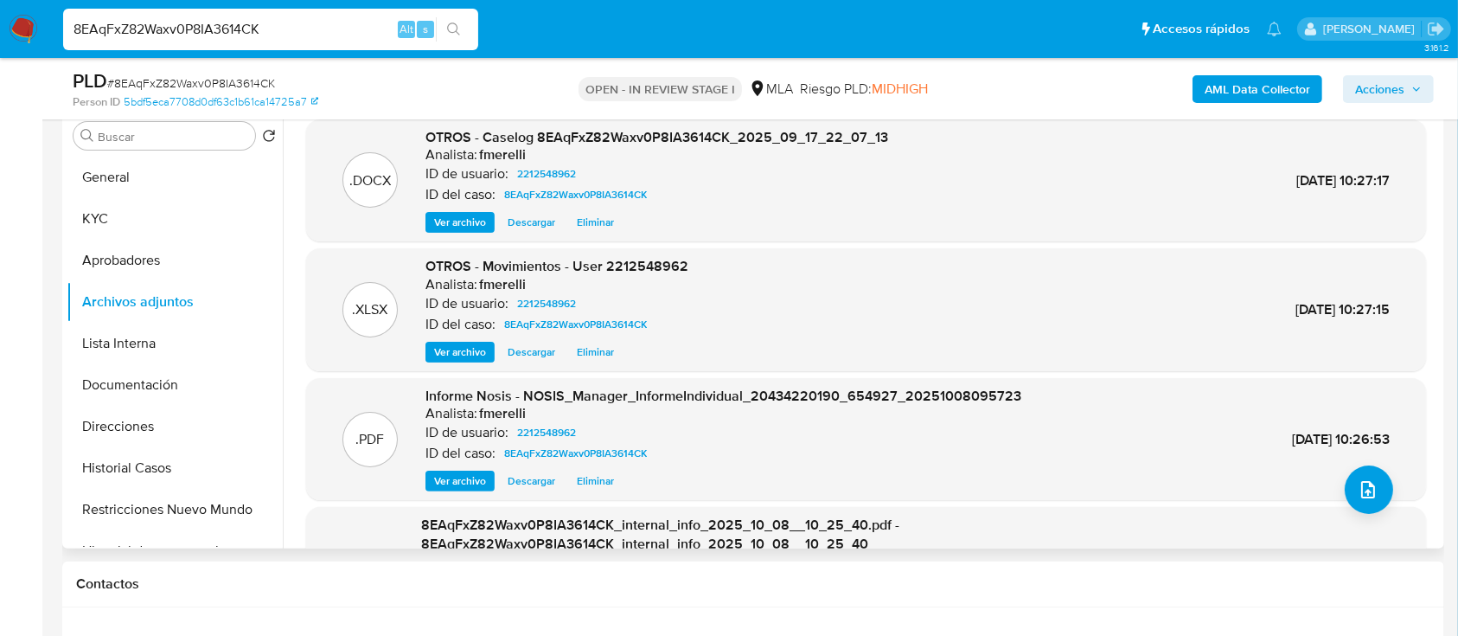
click at [460, 215] on span "Ver archivo" at bounding box center [460, 222] width 52 height 17
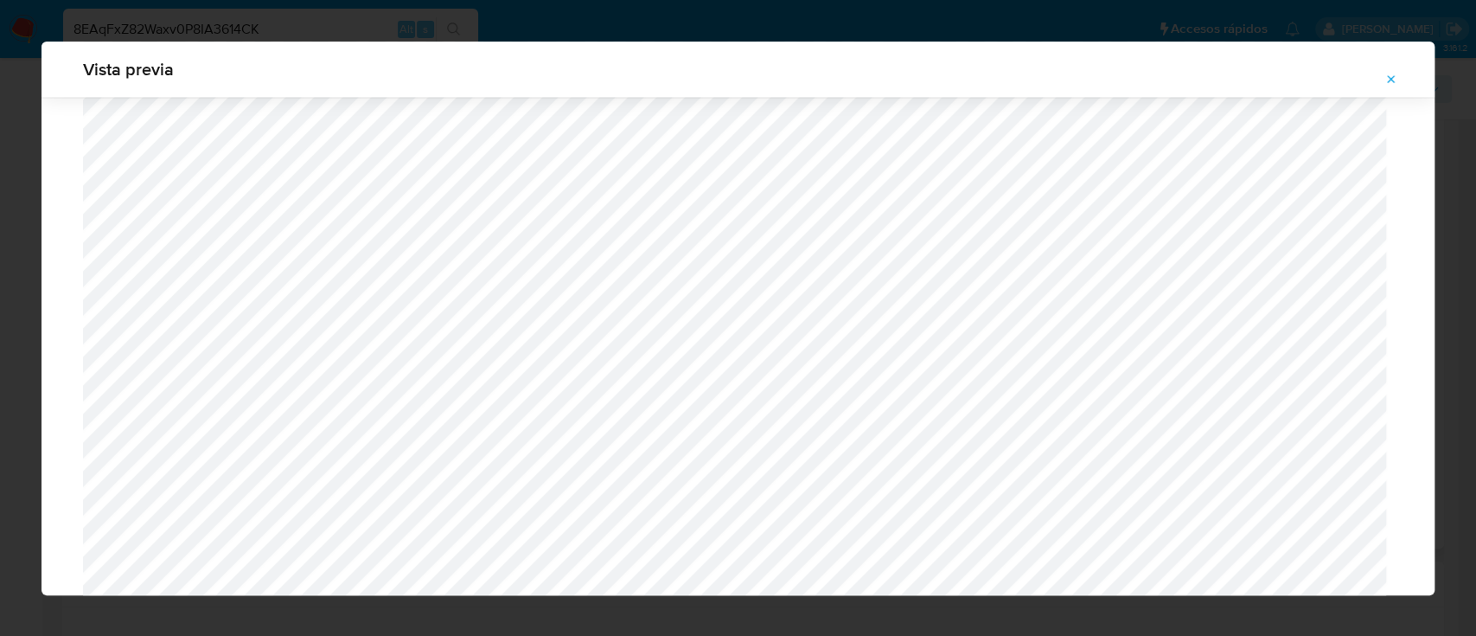
scroll to position [1807, 0]
click at [1404, 83] on button "Attachment preview" at bounding box center [1391, 80] width 38 height 28
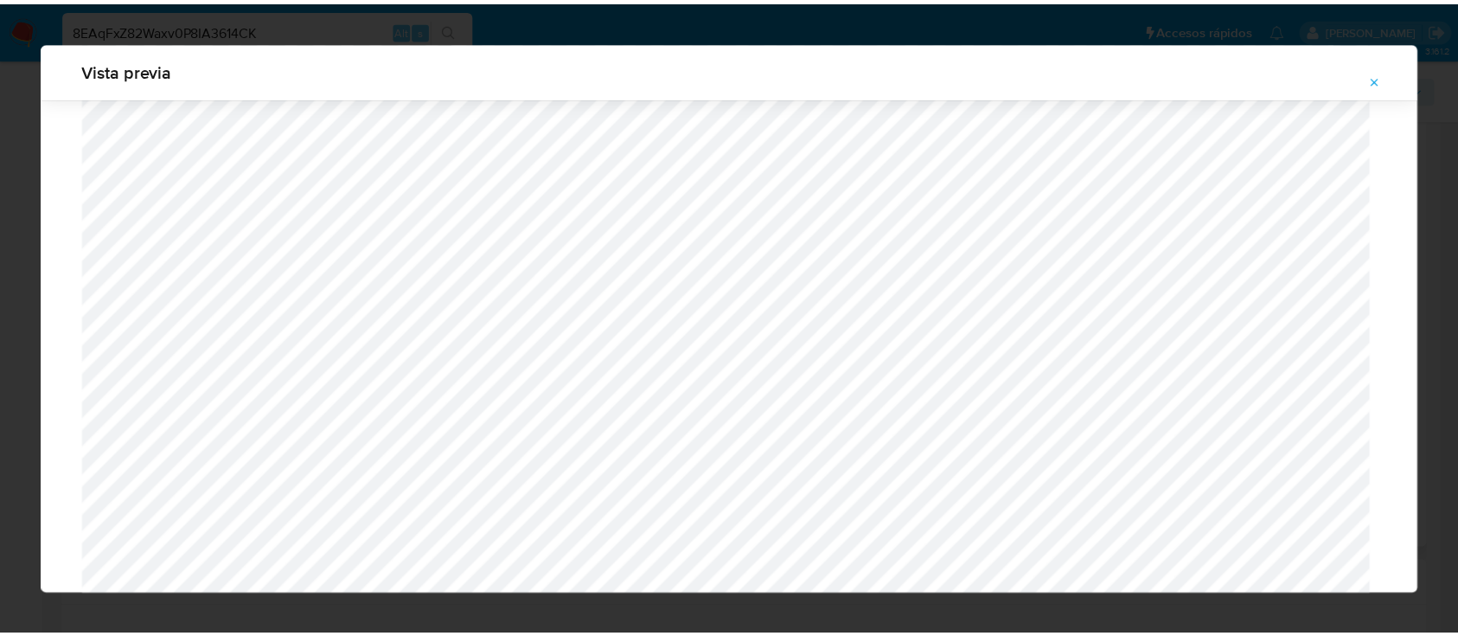
scroll to position [55, 0]
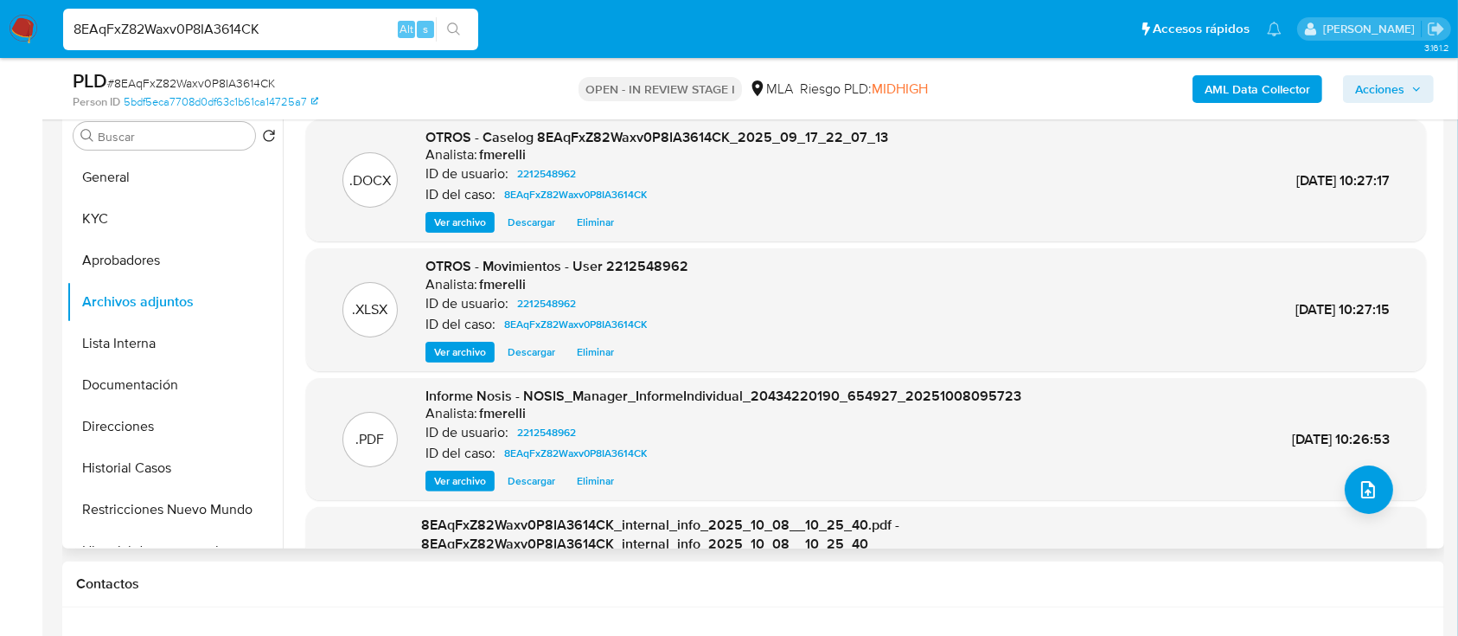
click at [223, 91] on span "# 8EAqFxZ82Waxv0P8IA3614CK" at bounding box center [191, 82] width 168 height 17
copy span "8EAqFxZ82Waxv0P8IA3614CK"
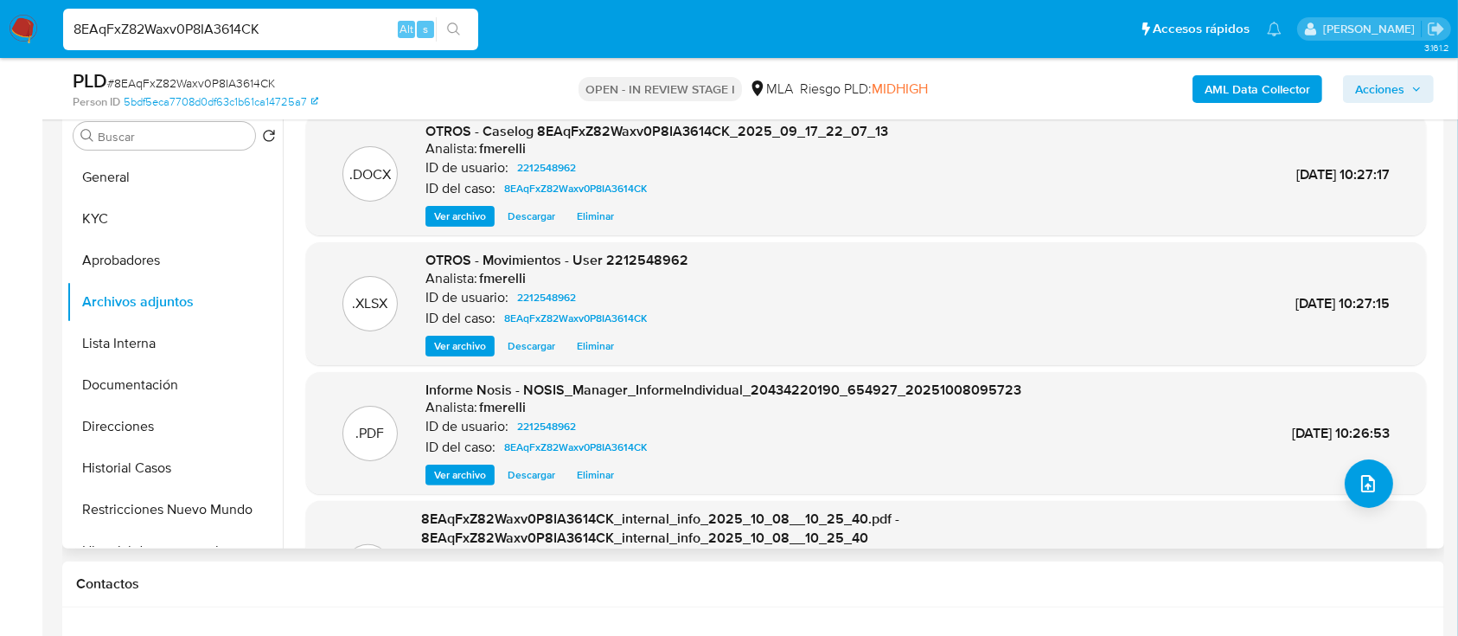
scroll to position [164, 0]
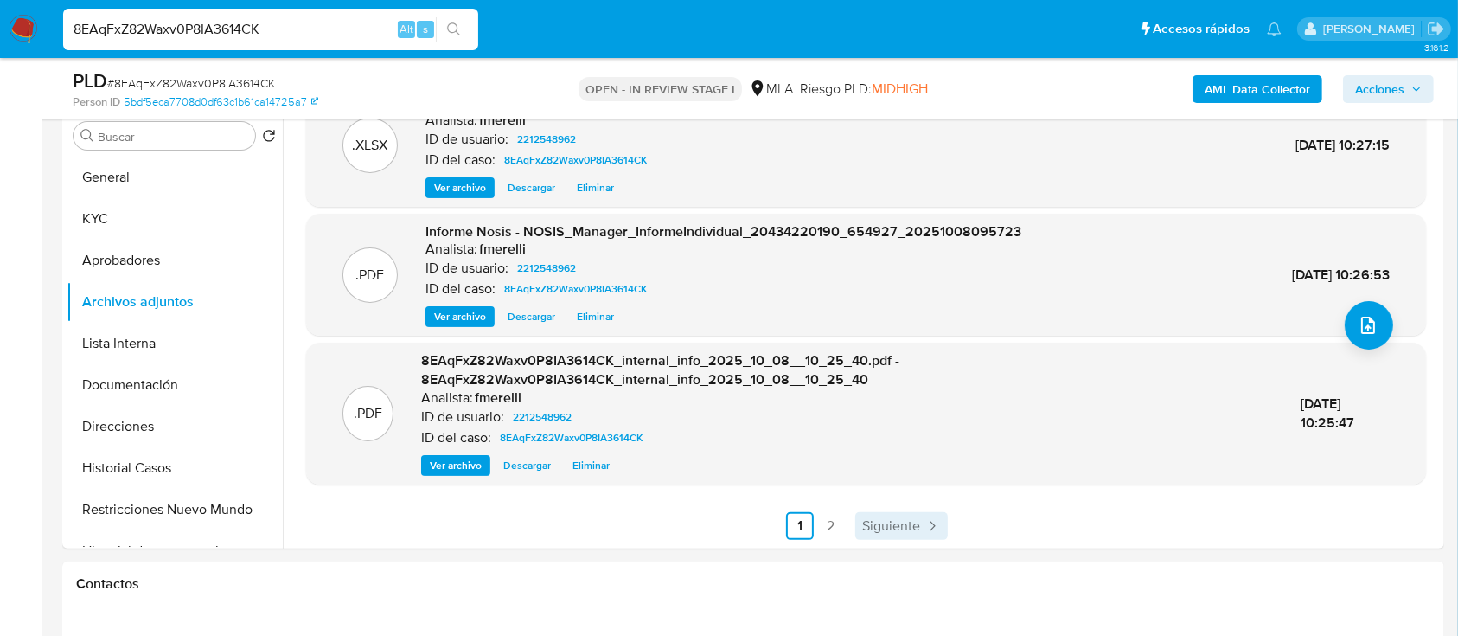
click at [919, 535] on link "Siguiente" at bounding box center [901, 526] width 93 height 28
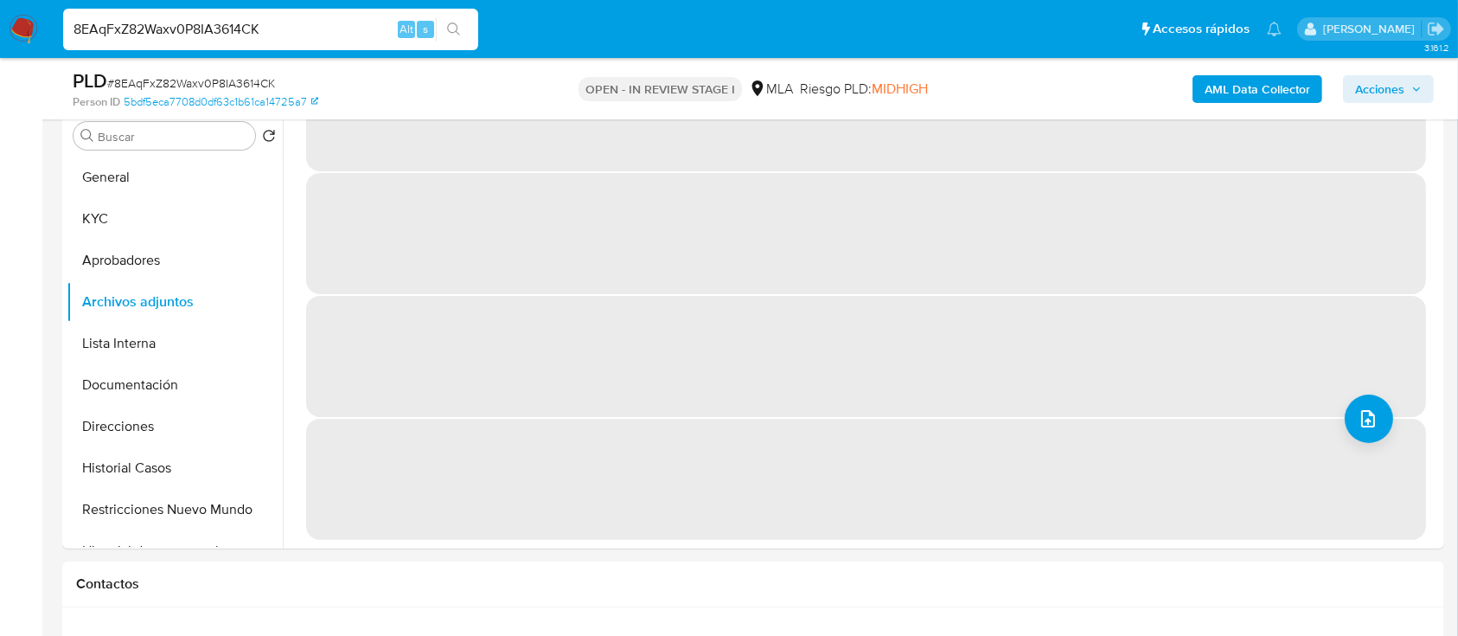
scroll to position [0, 0]
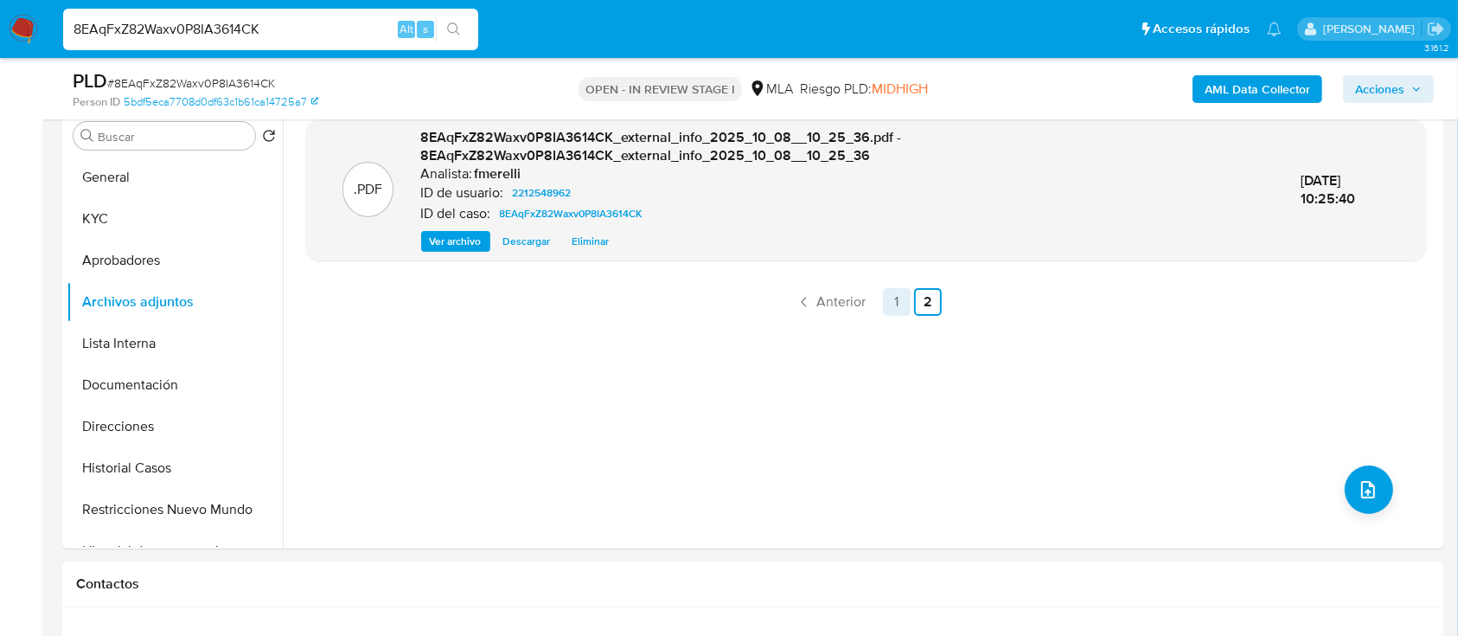
click at [898, 307] on link "1" at bounding box center [897, 302] width 28 height 28
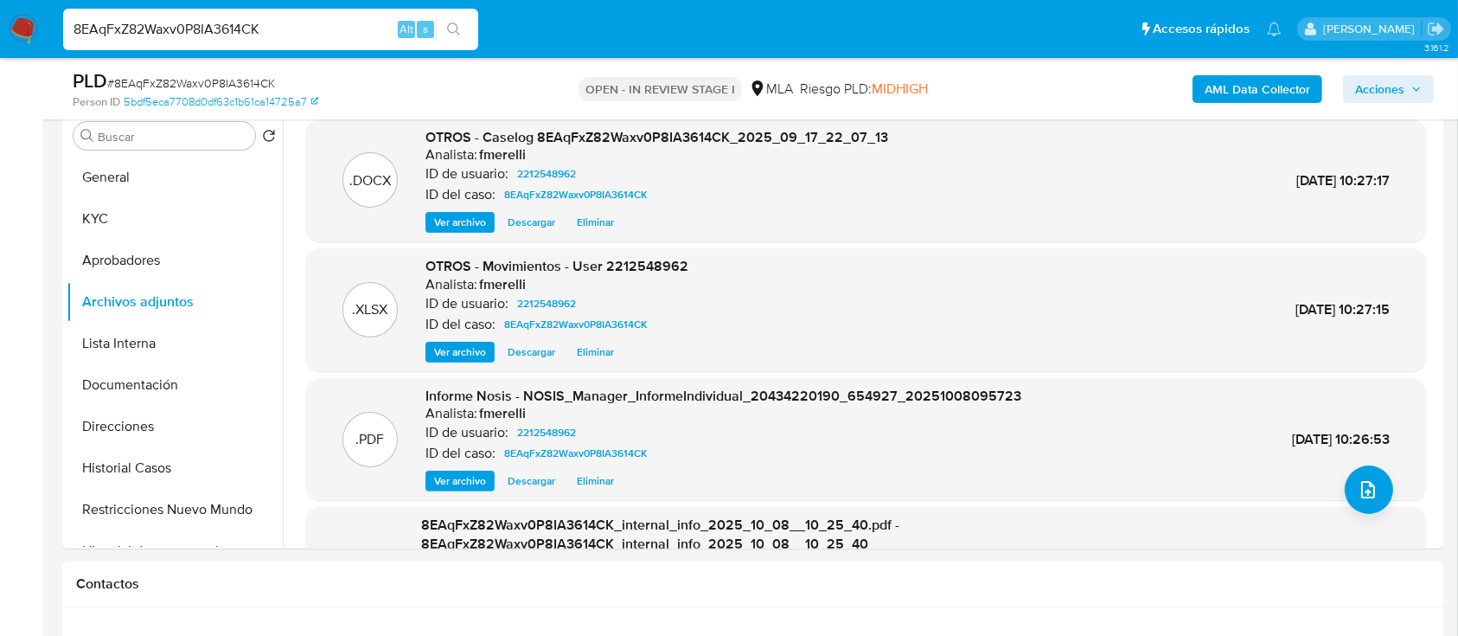
click at [449, 227] on span "Ver archivo" at bounding box center [460, 222] width 52 height 17
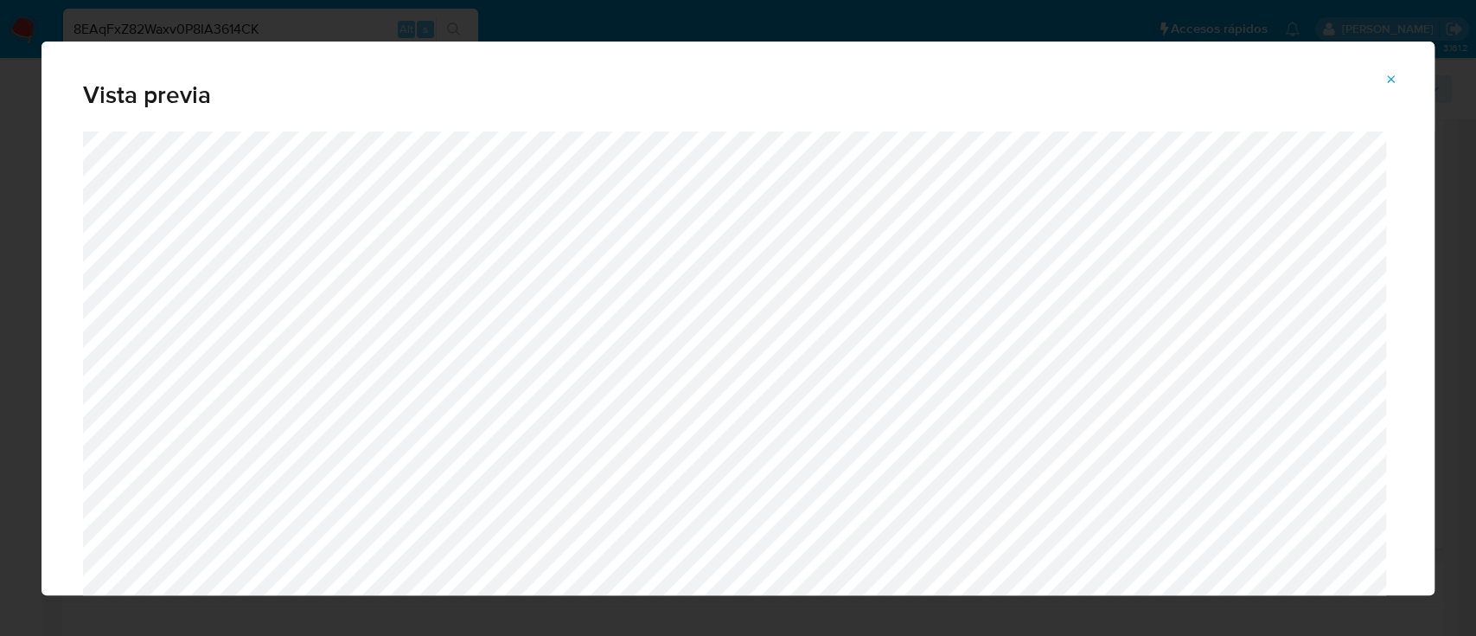
click at [1389, 71] on span "Attachment preview" at bounding box center [1392, 79] width 14 height 24
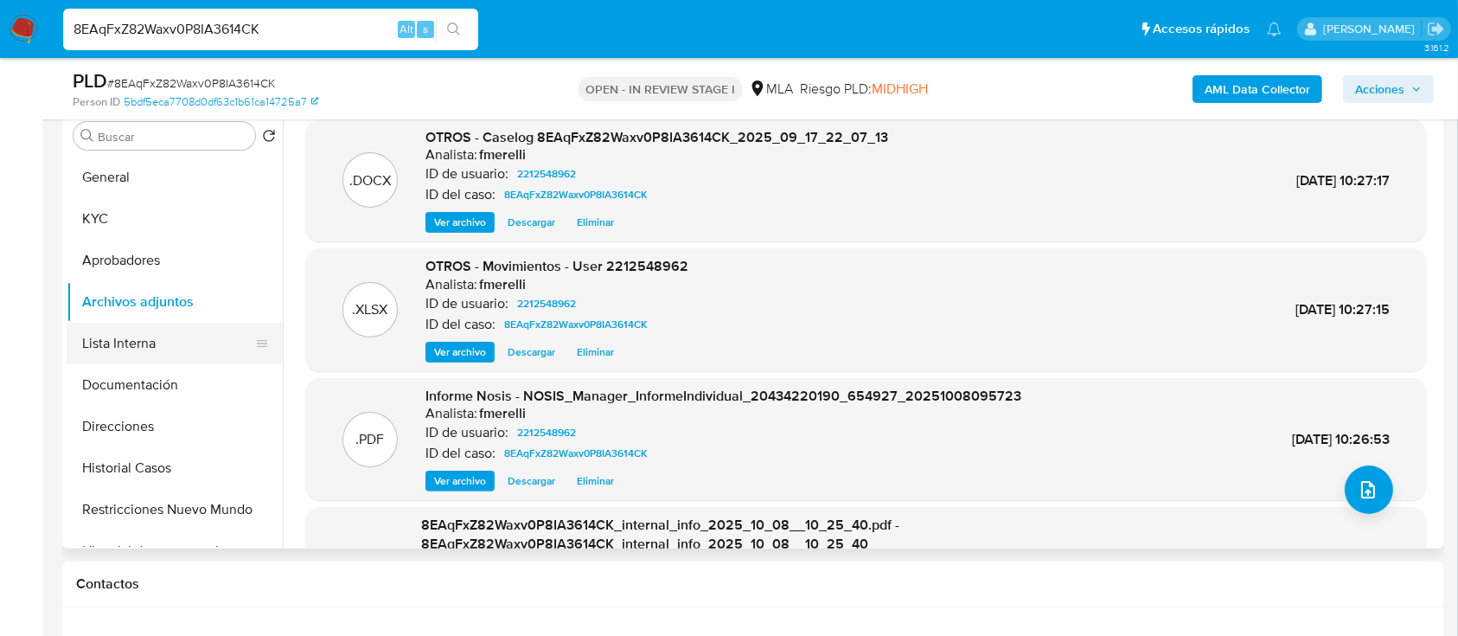
click at [148, 349] on button "Lista Interna" at bounding box center [168, 344] width 202 height 42
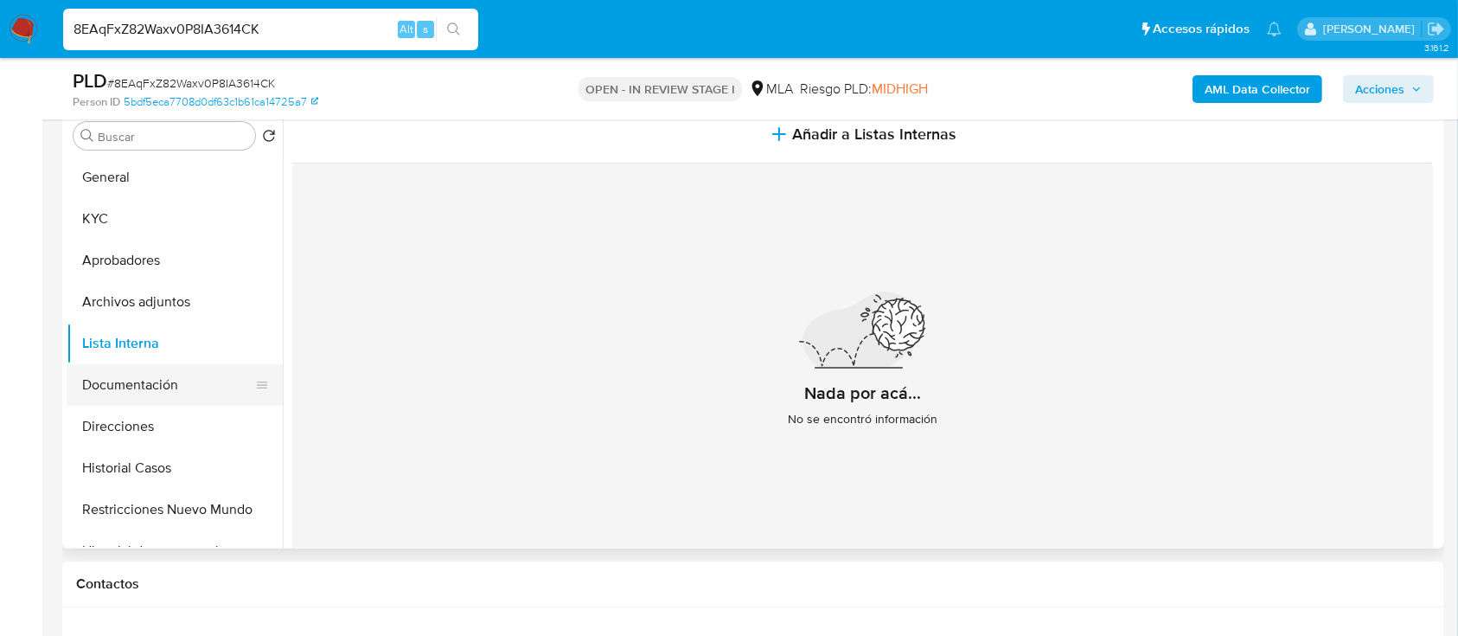
click at [144, 385] on button "Documentación" at bounding box center [168, 385] width 202 height 42
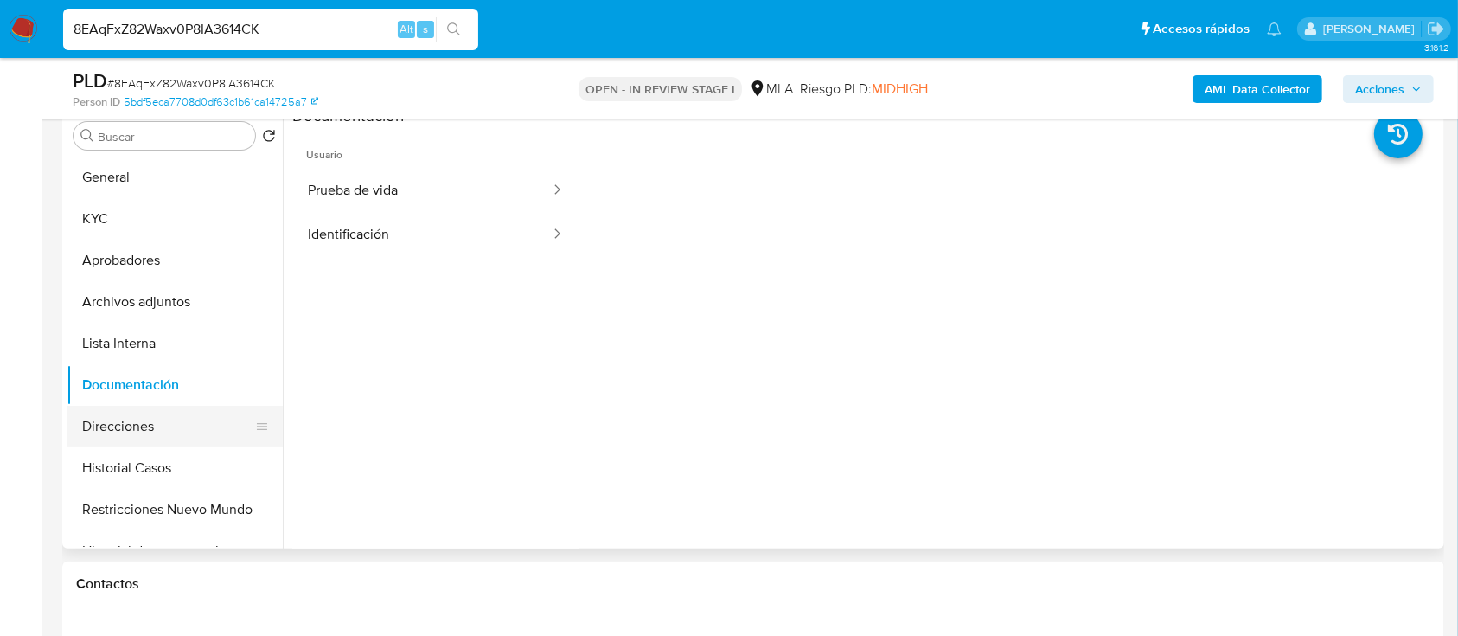
click at [146, 425] on button "Direcciones" at bounding box center [168, 427] width 202 height 42
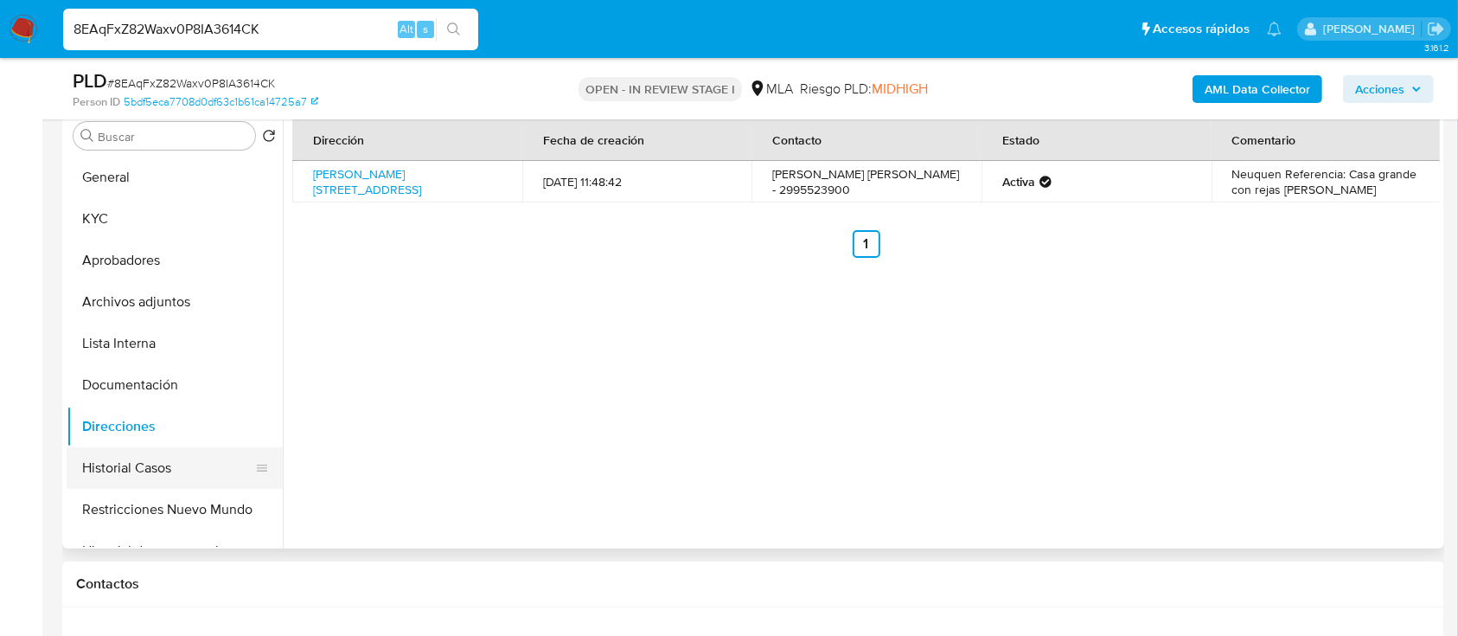
click at [144, 460] on button "Historial Casos" at bounding box center [168, 468] width 202 height 42
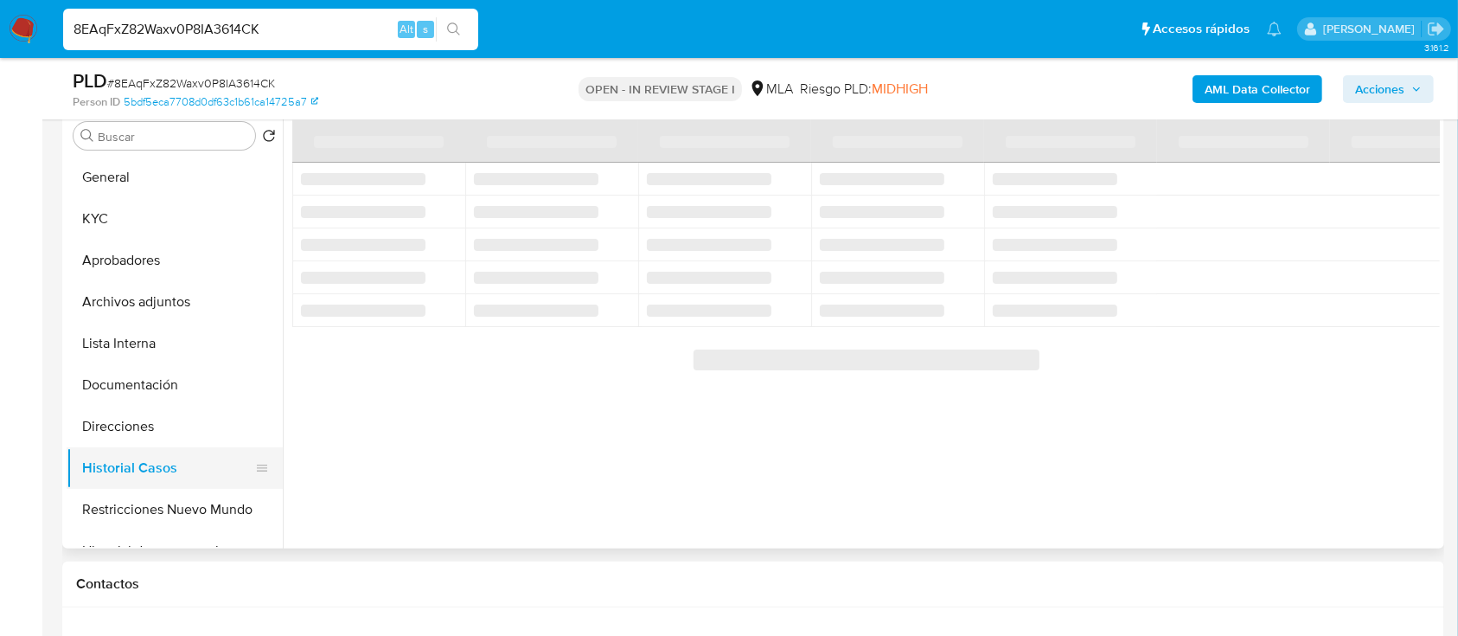
scroll to position [115, 0]
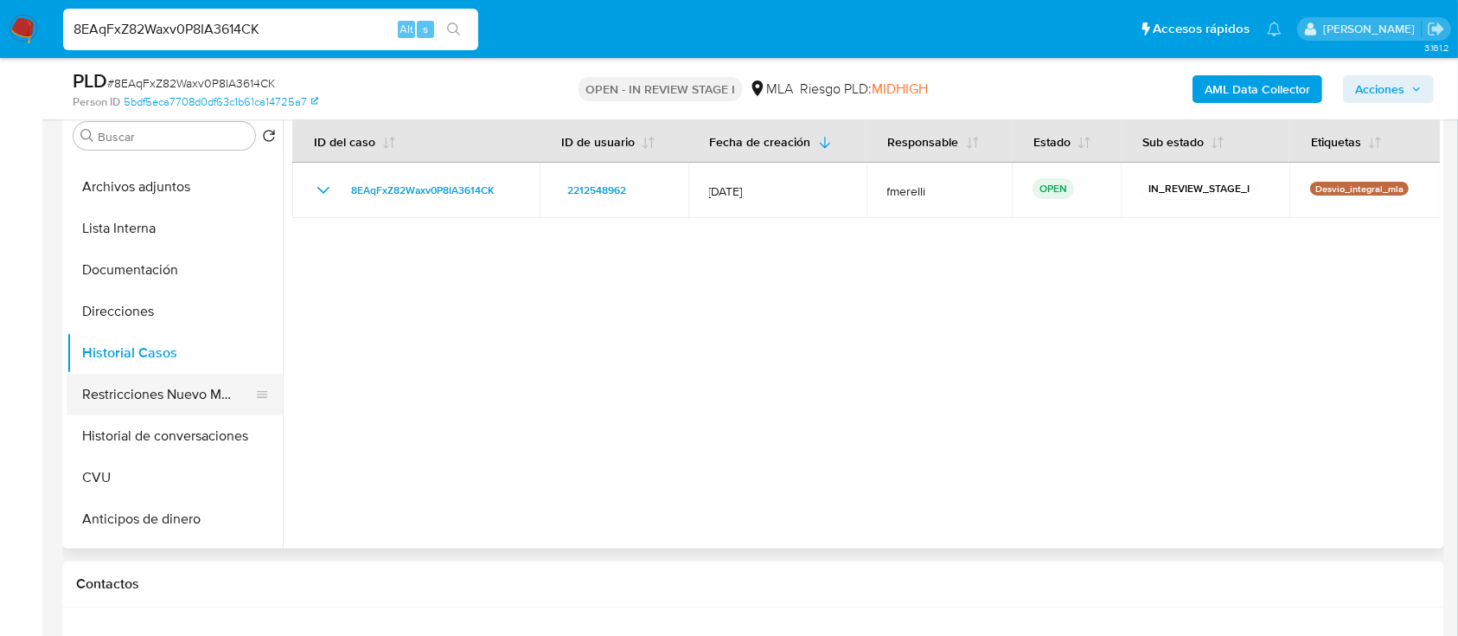
click at [162, 398] on button "Restricciones Nuevo Mundo" at bounding box center [168, 395] width 202 height 42
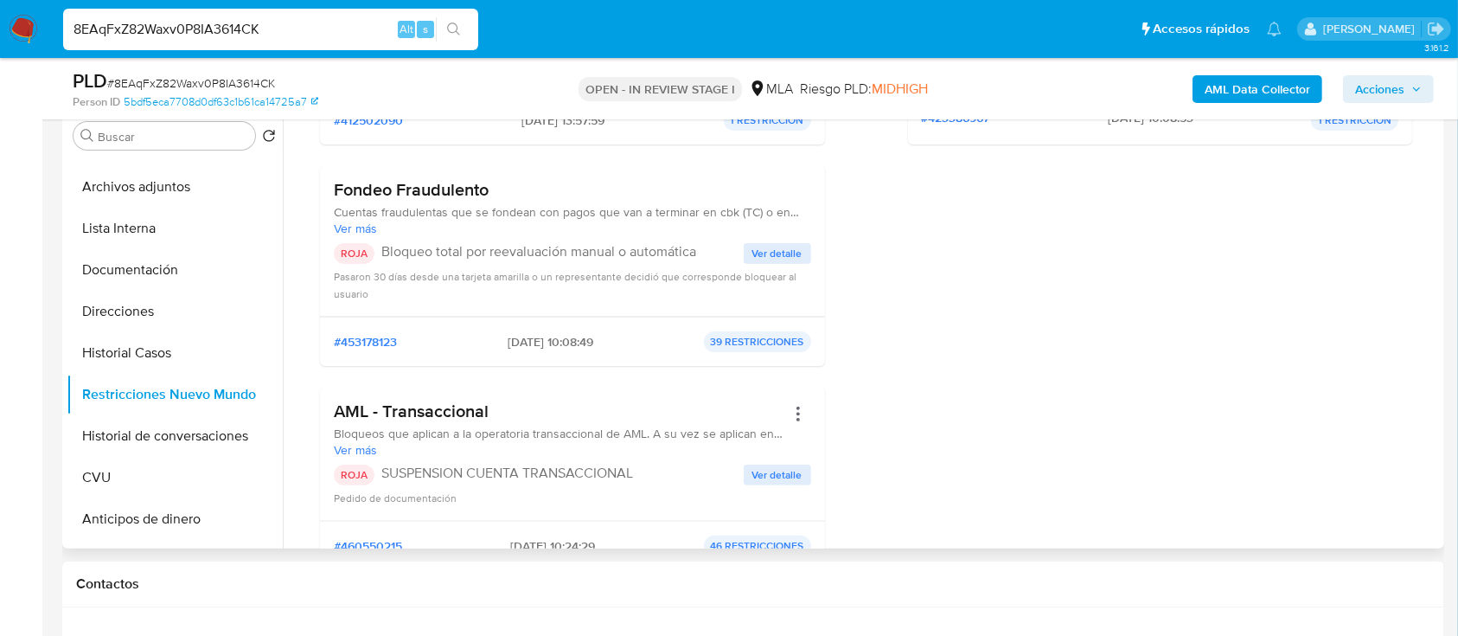
scroll to position [0, 0]
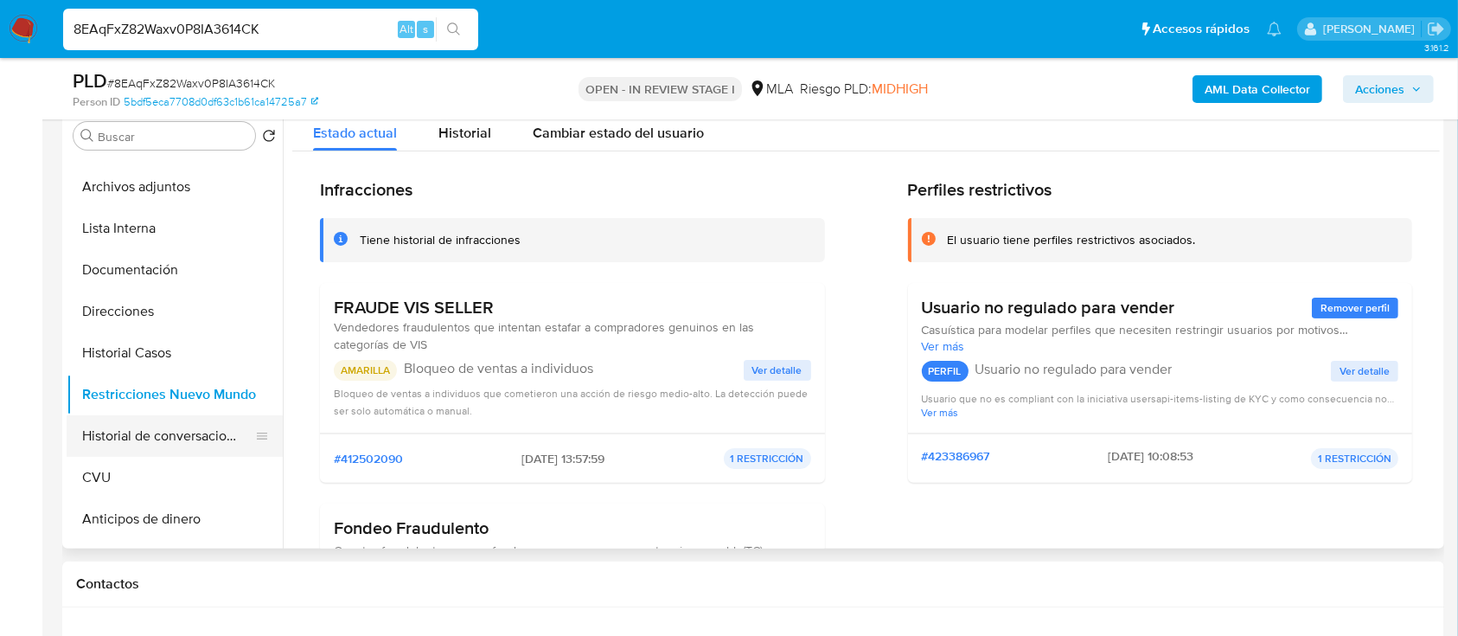
click at [162, 435] on button "Historial de conversaciones" at bounding box center [168, 436] width 202 height 42
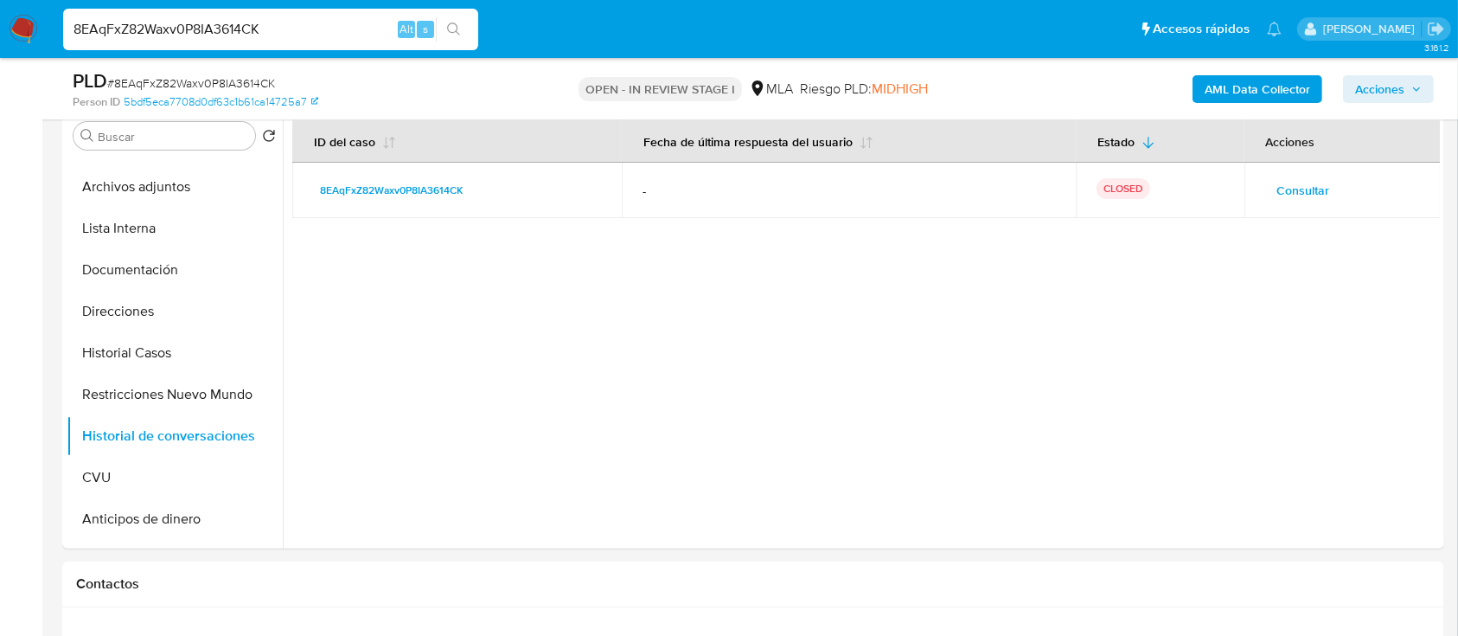
click at [1392, 82] on span "Acciones" at bounding box center [1379, 89] width 49 height 28
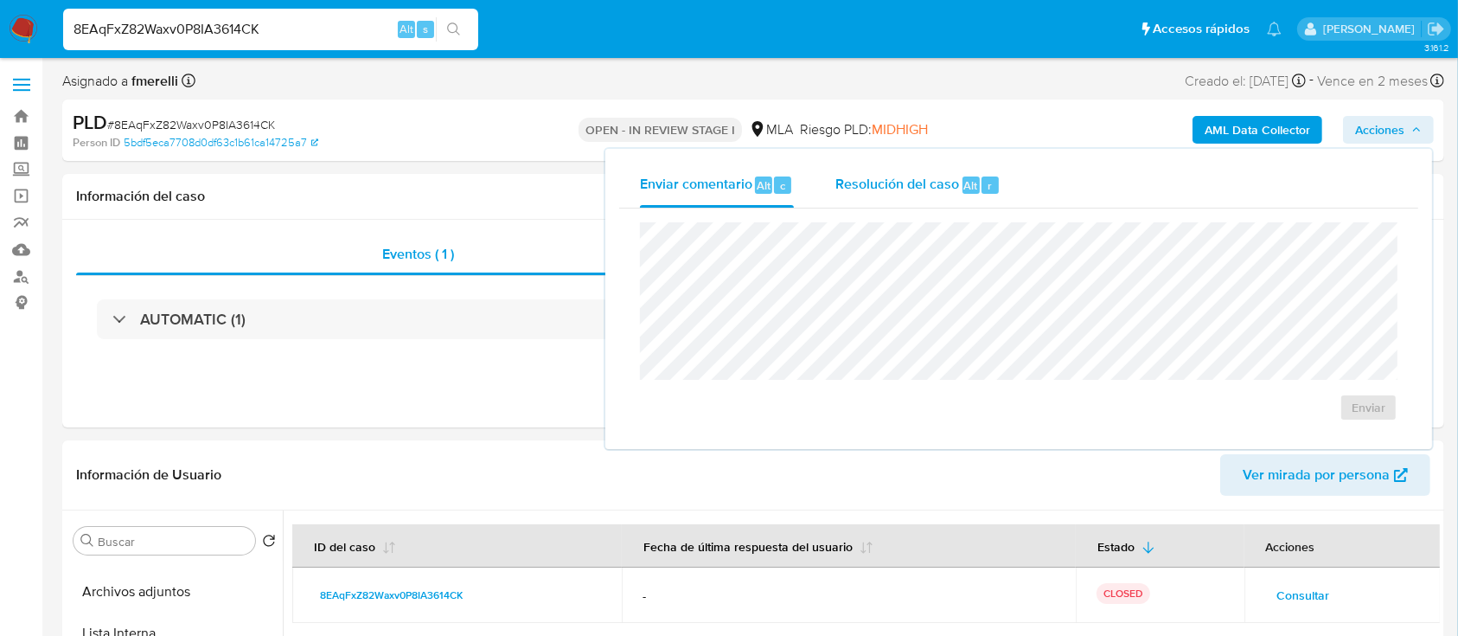
click at [926, 185] on span "Resolución del caso" at bounding box center [897, 185] width 124 height 20
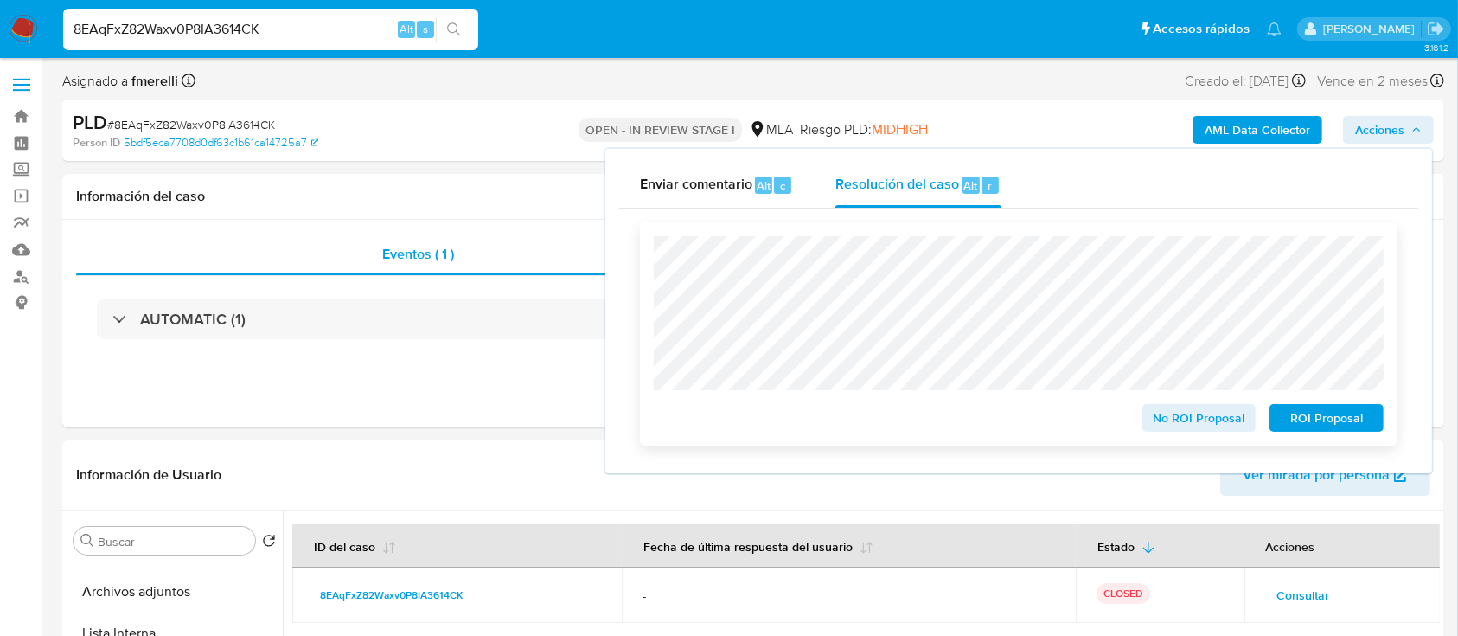
click at [1348, 413] on span "ROI Proposal" at bounding box center [1327, 418] width 90 height 24
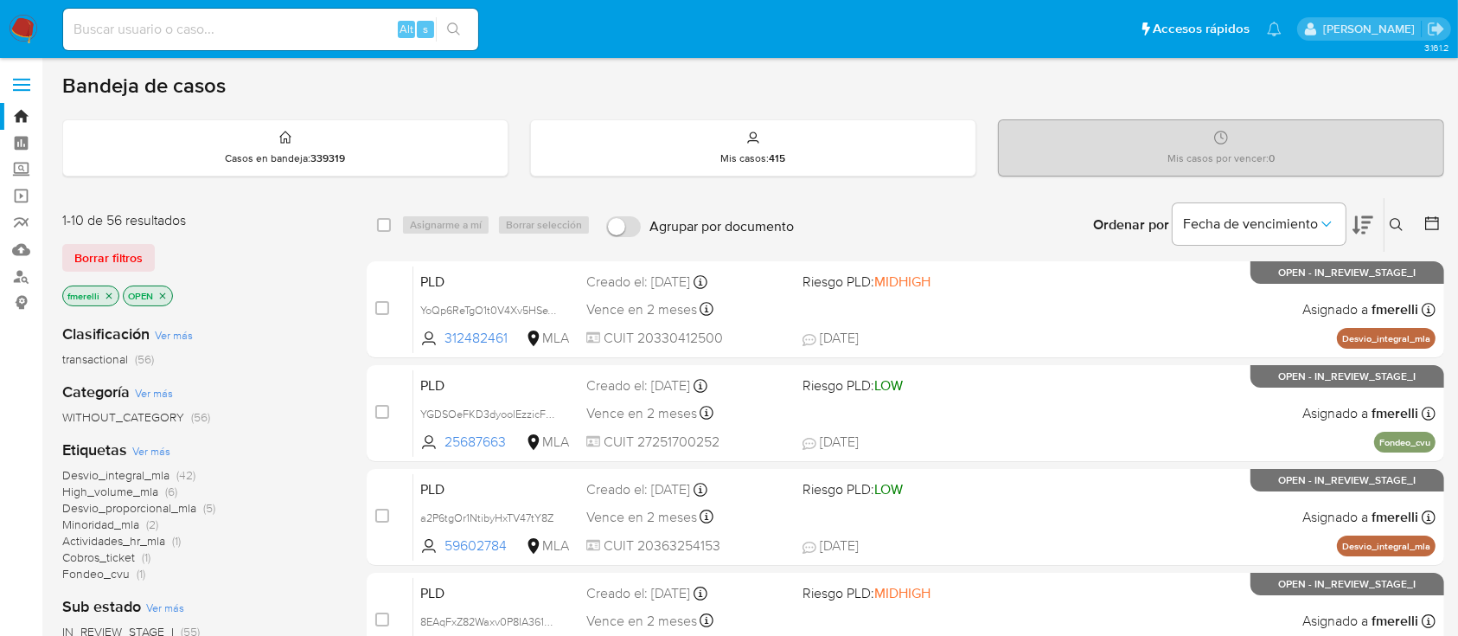
click at [110, 296] on icon "close-filter" at bounding box center [109, 296] width 10 height 10
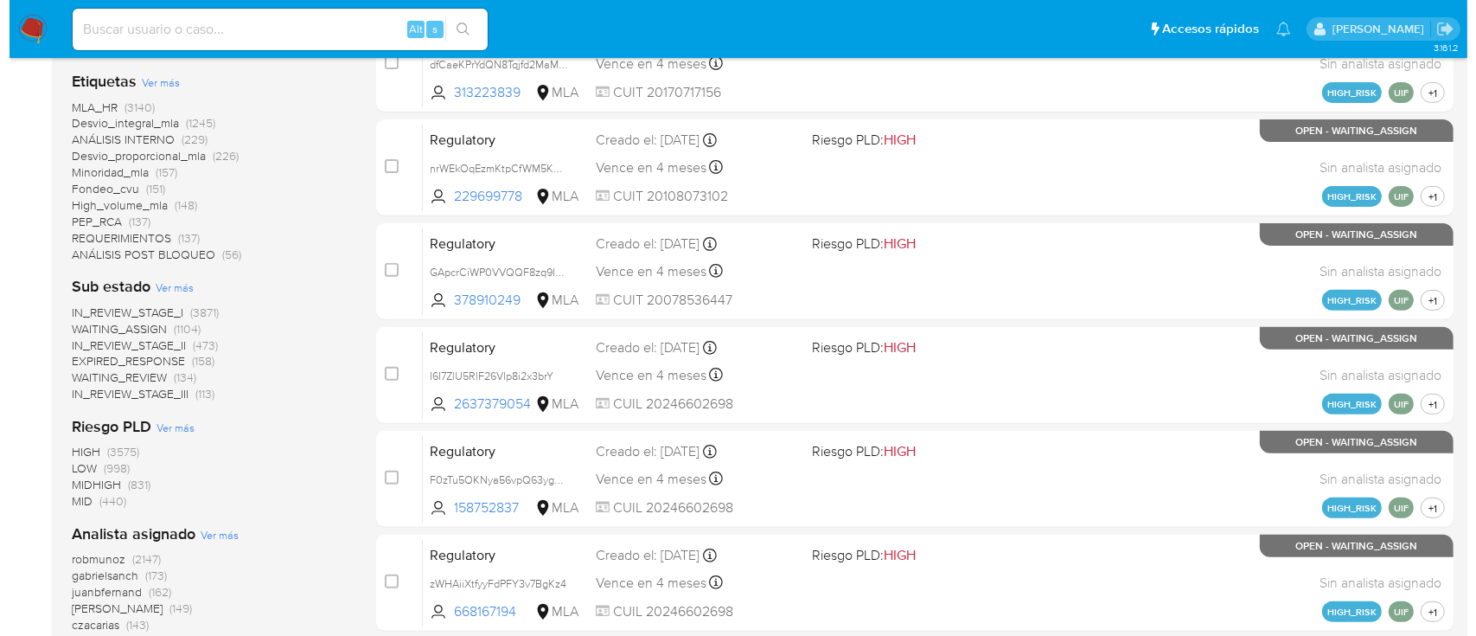
scroll to position [692, 0]
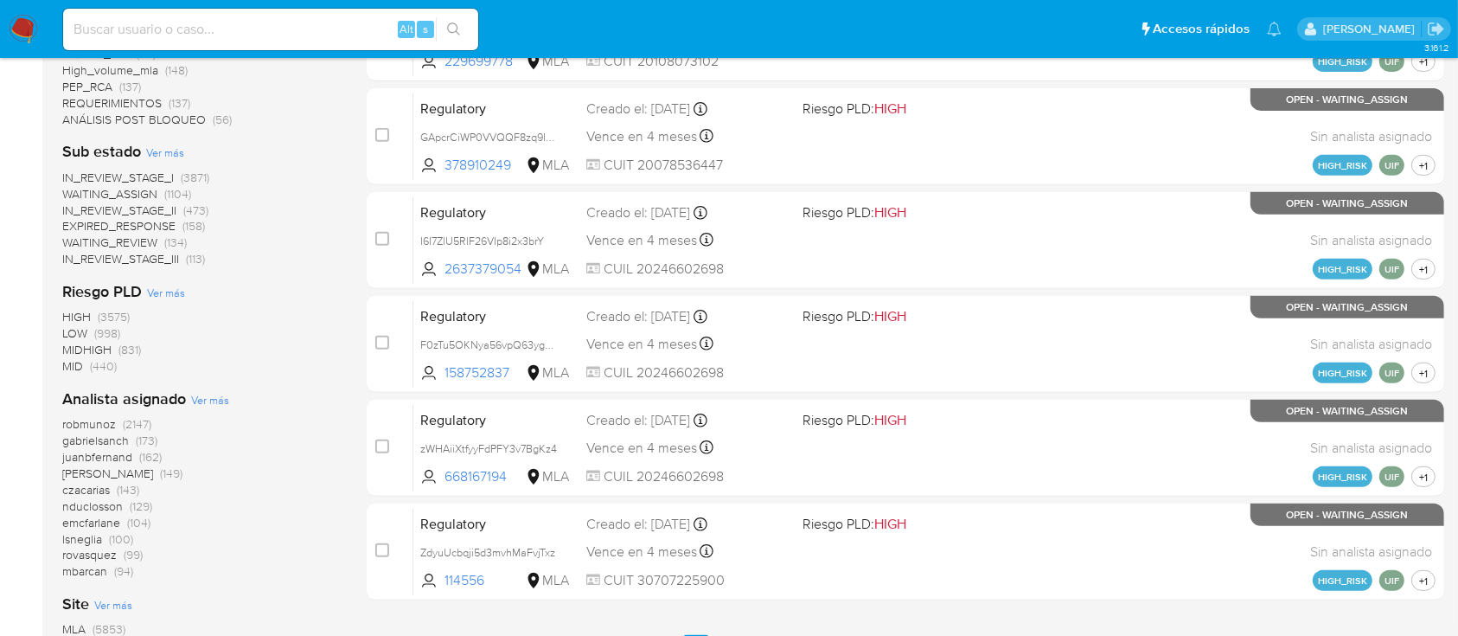
click at [201, 392] on span "Ver más" at bounding box center [210, 400] width 38 height 16
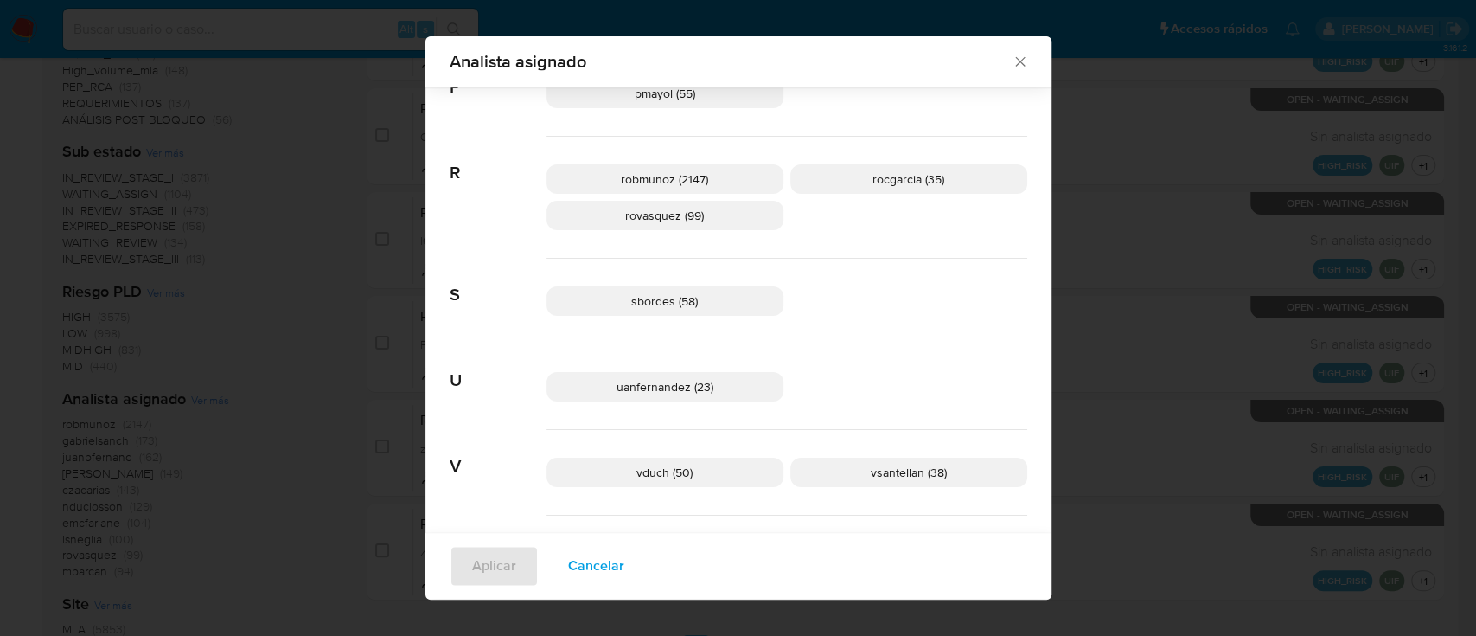
scroll to position [1448, 0]
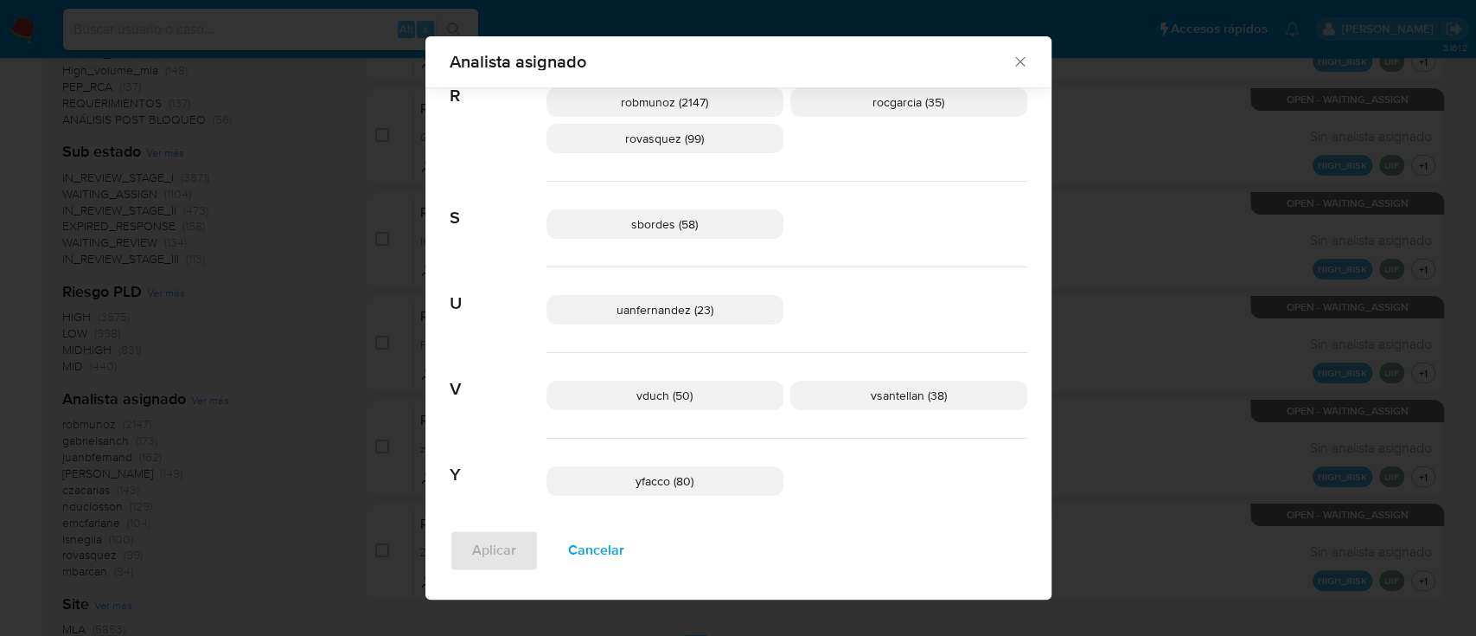
click at [590, 548] on span "Cancelar" at bounding box center [596, 551] width 56 height 38
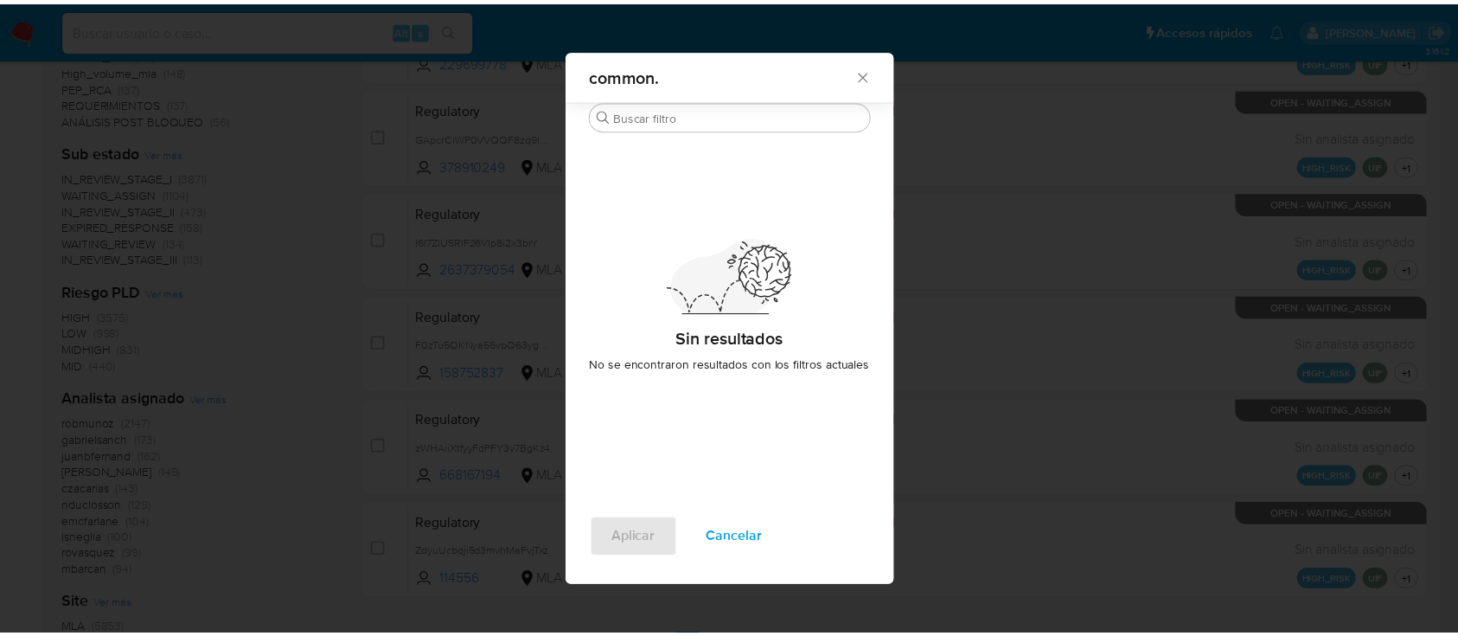
scroll to position [0, 0]
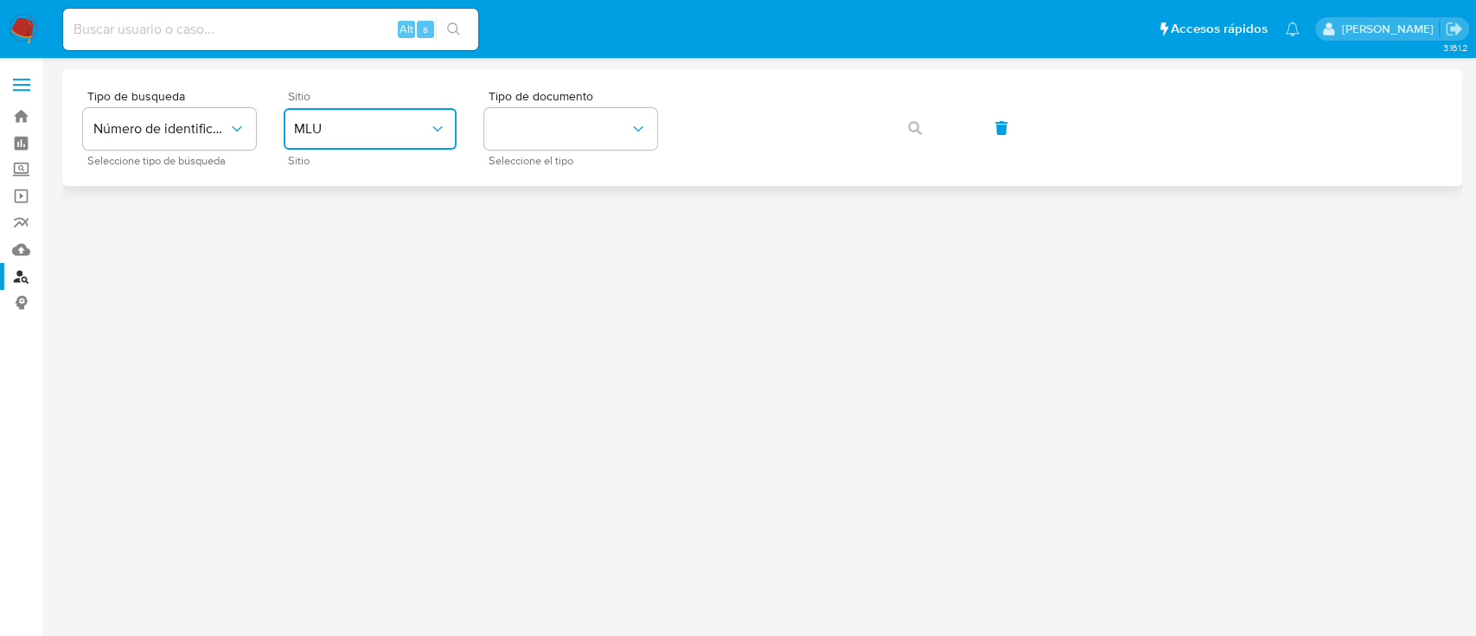
click at [411, 127] on span "MLU" at bounding box center [361, 128] width 135 height 17
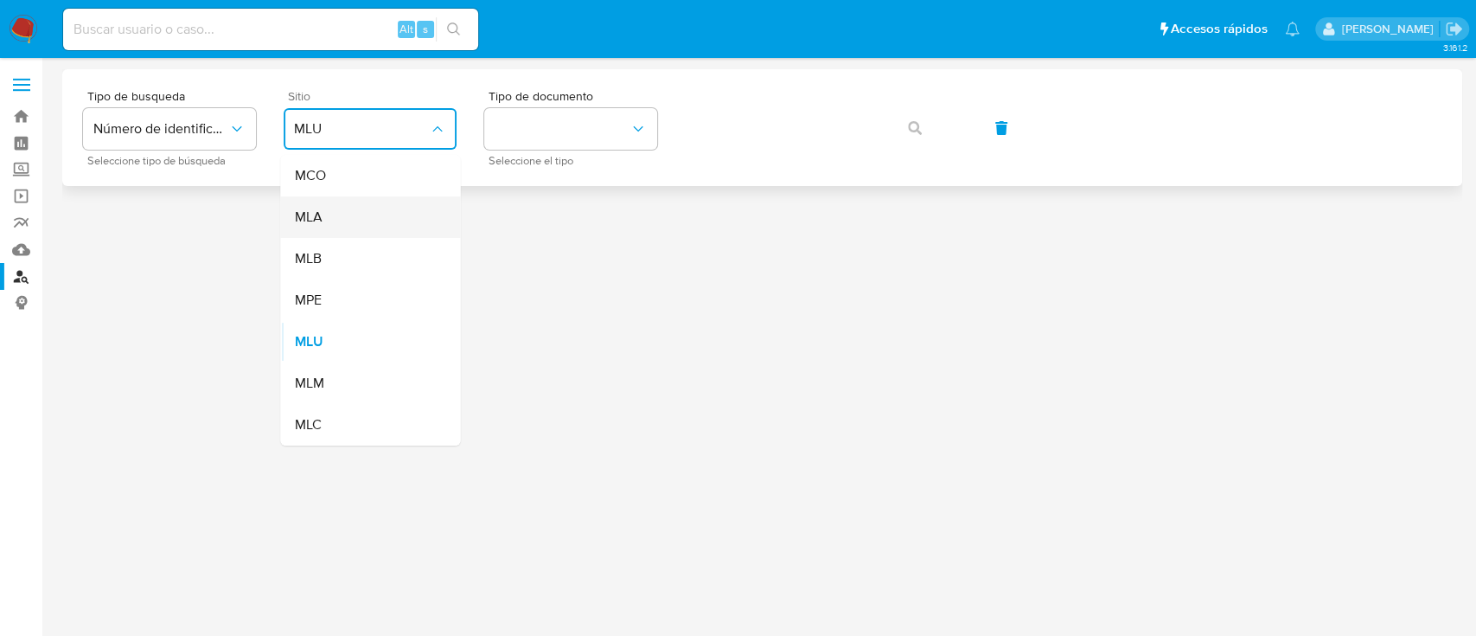
click at [381, 221] on div "MLA" at bounding box center [365, 217] width 142 height 42
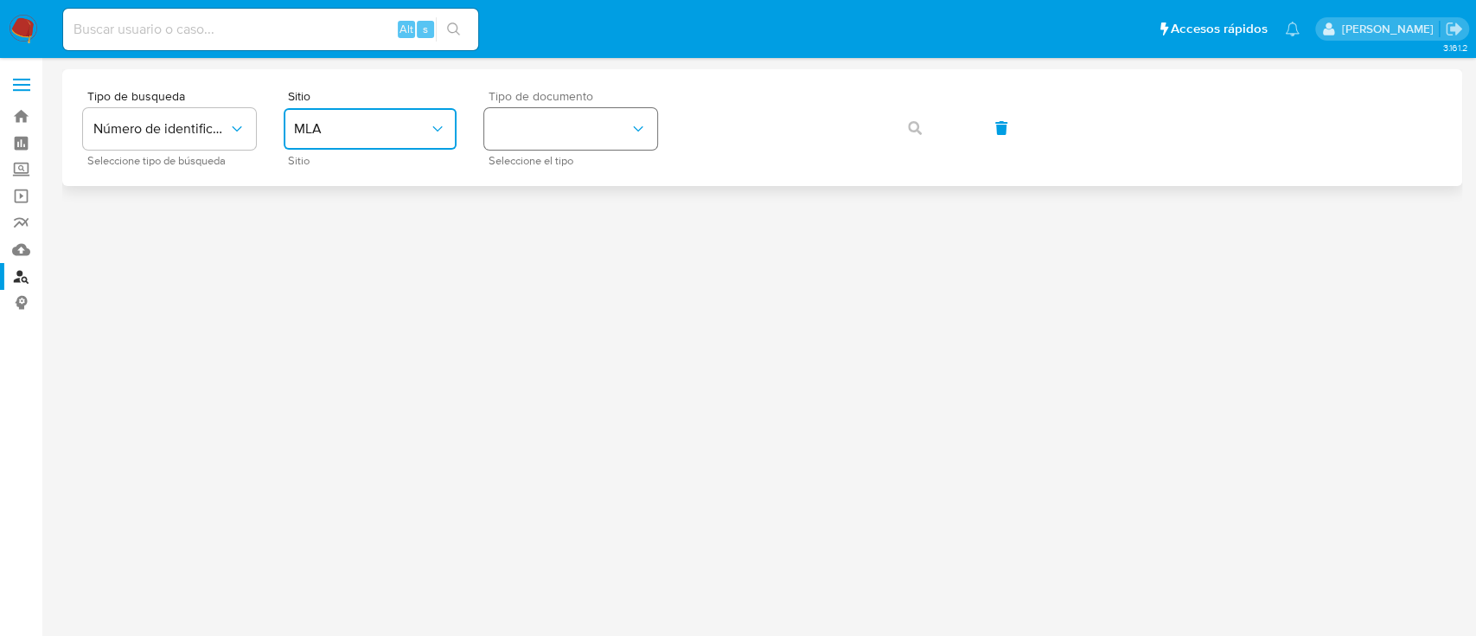
click at [561, 125] on button "identificationType" at bounding box center [570, 129] width 173 height 42
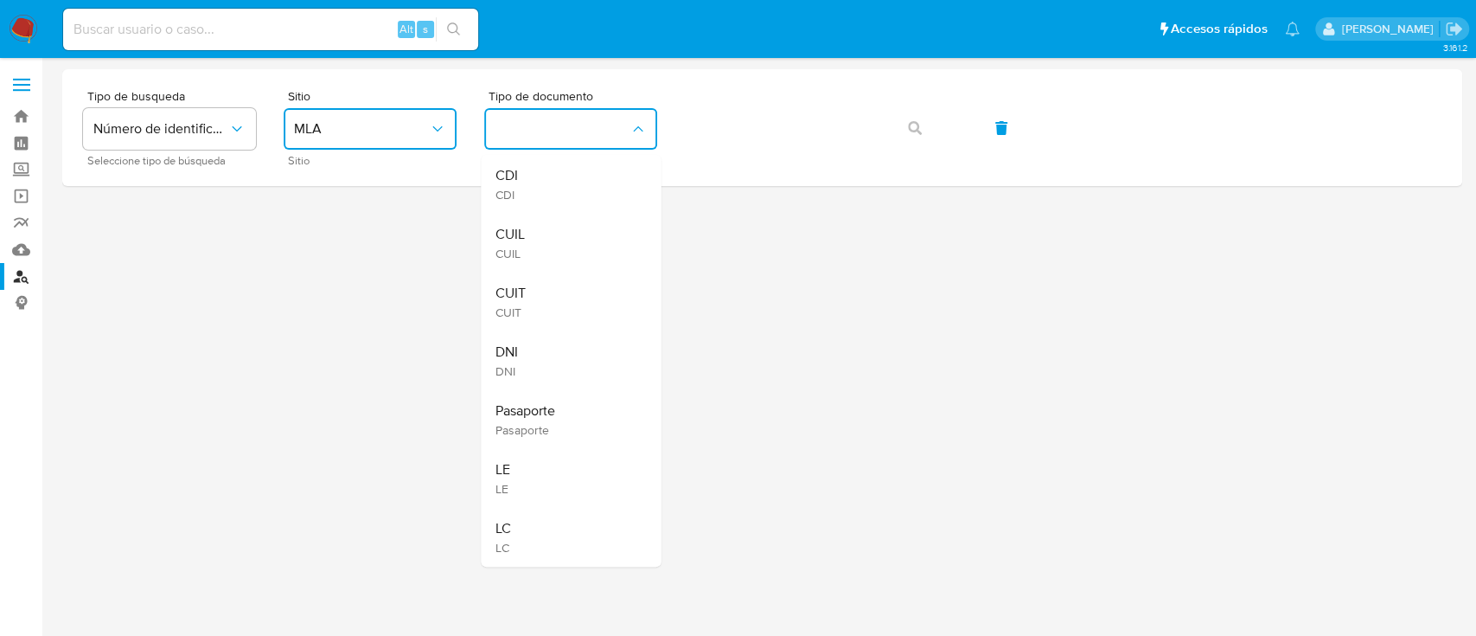
drag, startPoint x: 547, startPoint y: 253, endPoint x: 572, endPoint y: 238, distance: 29.1
click at [547, 252] on div "CUIL CUIL" at bounding box center [566, 243] width 142 height 59
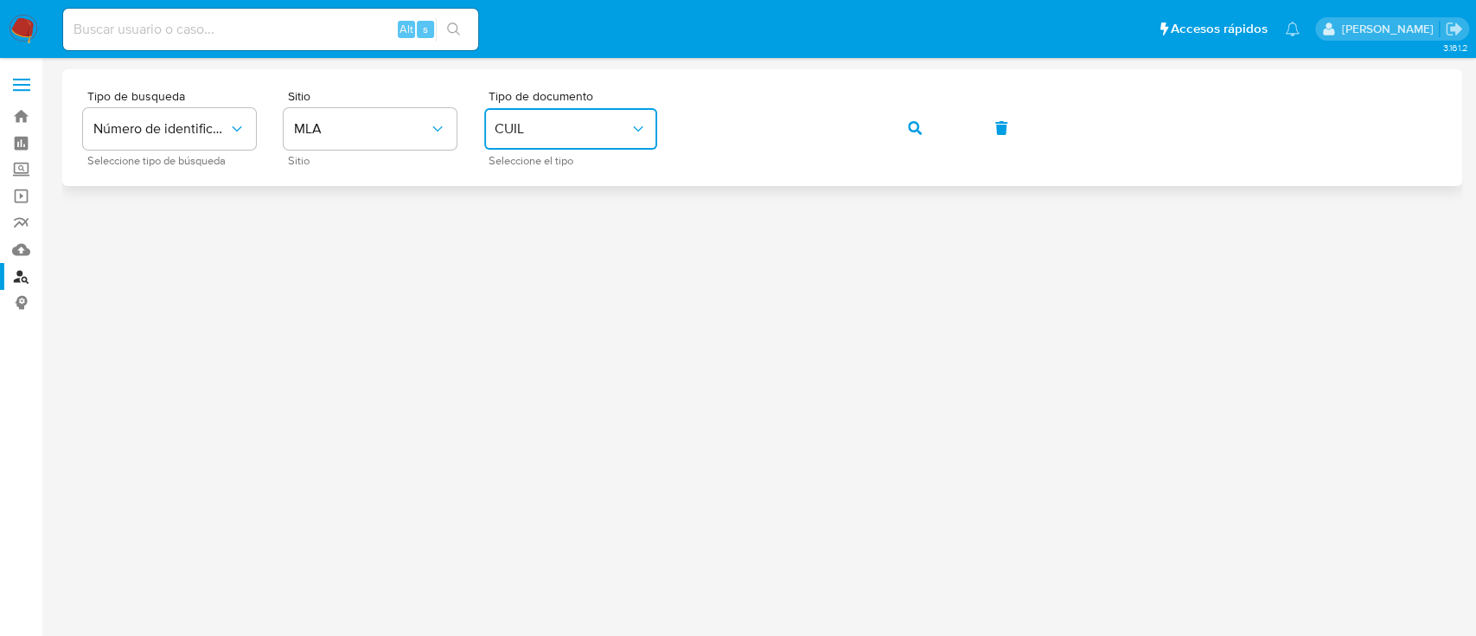
drag, startPoint x: 913, startPoint y: 134, endPoint x: 850, endPoint y: 183, distance: 80.1
click at [913, 133] on icon "button" at bounding box center [915, 128] width 14 height 14
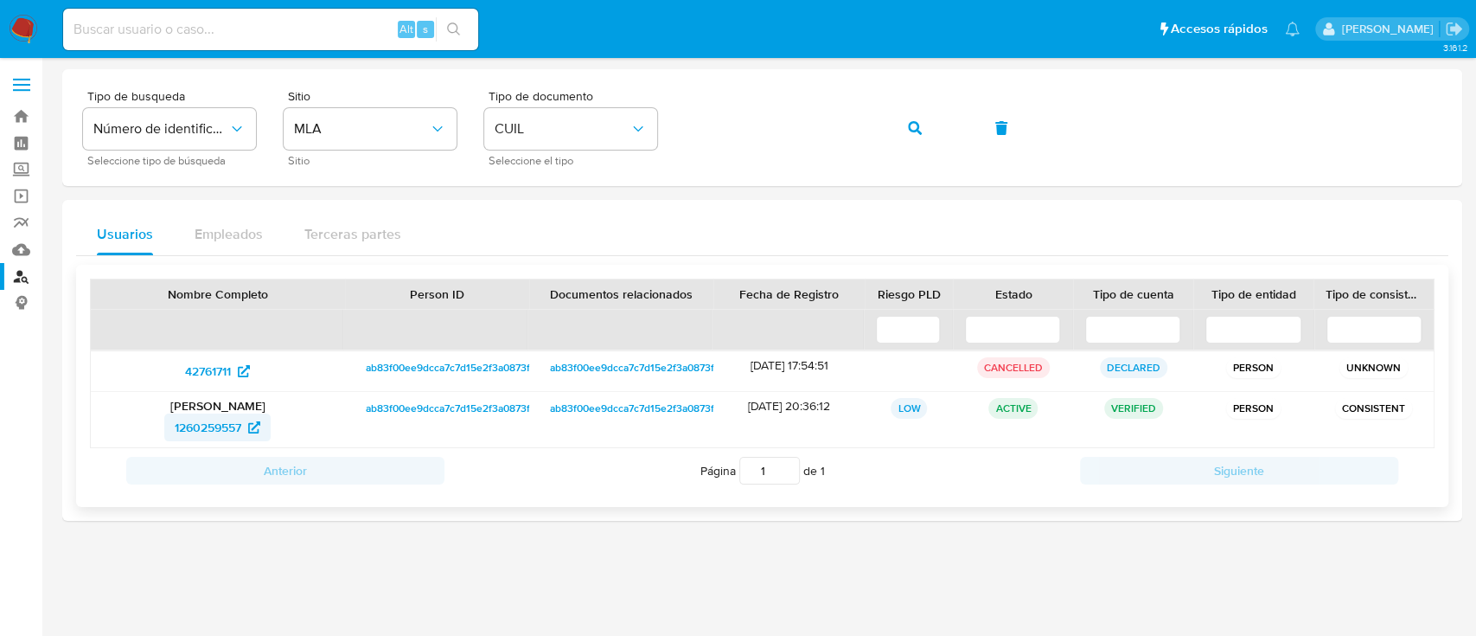
click at [241, 425] on span "1260259557" at bounding box center [208, 427] width 67 height 28
click at [926, 135] on button "button" at bounding box center [915, 128] width 59 height 42
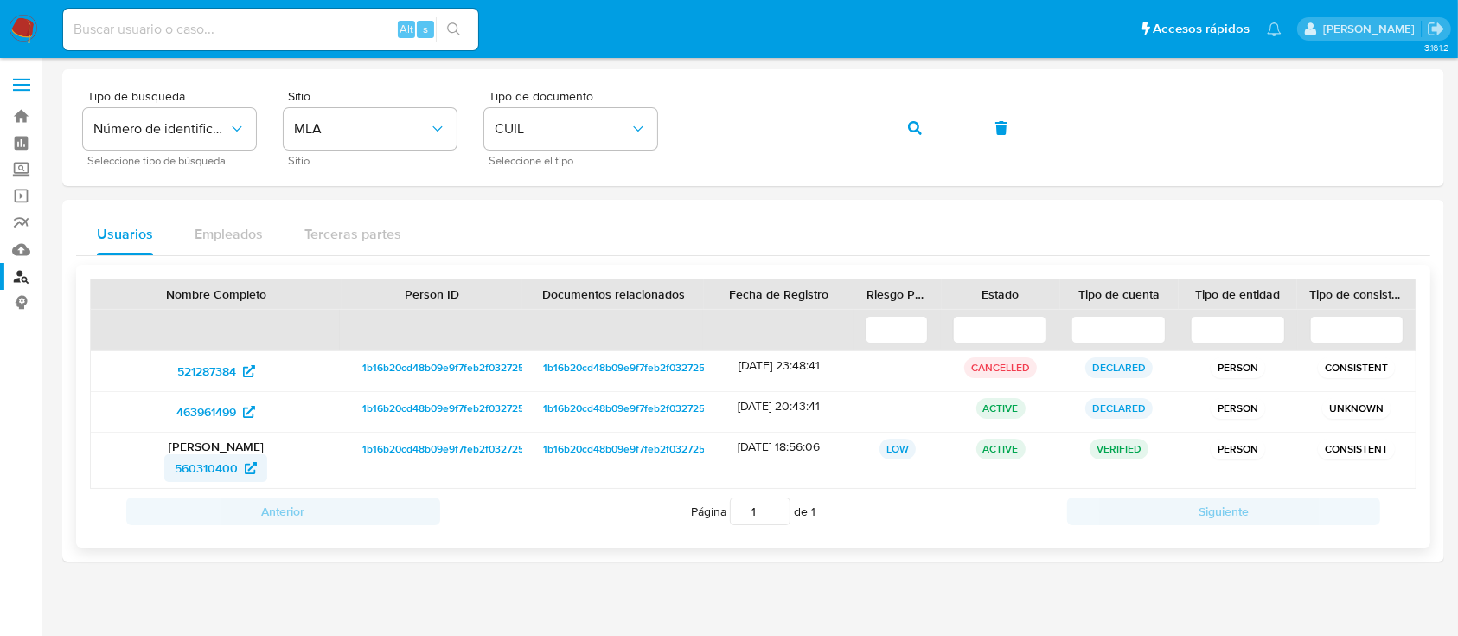
click at [202, 459] on span "560310400" at bounding box center [206, 468] width 63 height 28
click at [905, 125] on button "button" at bounding box center [915, 128] width 59 height 42
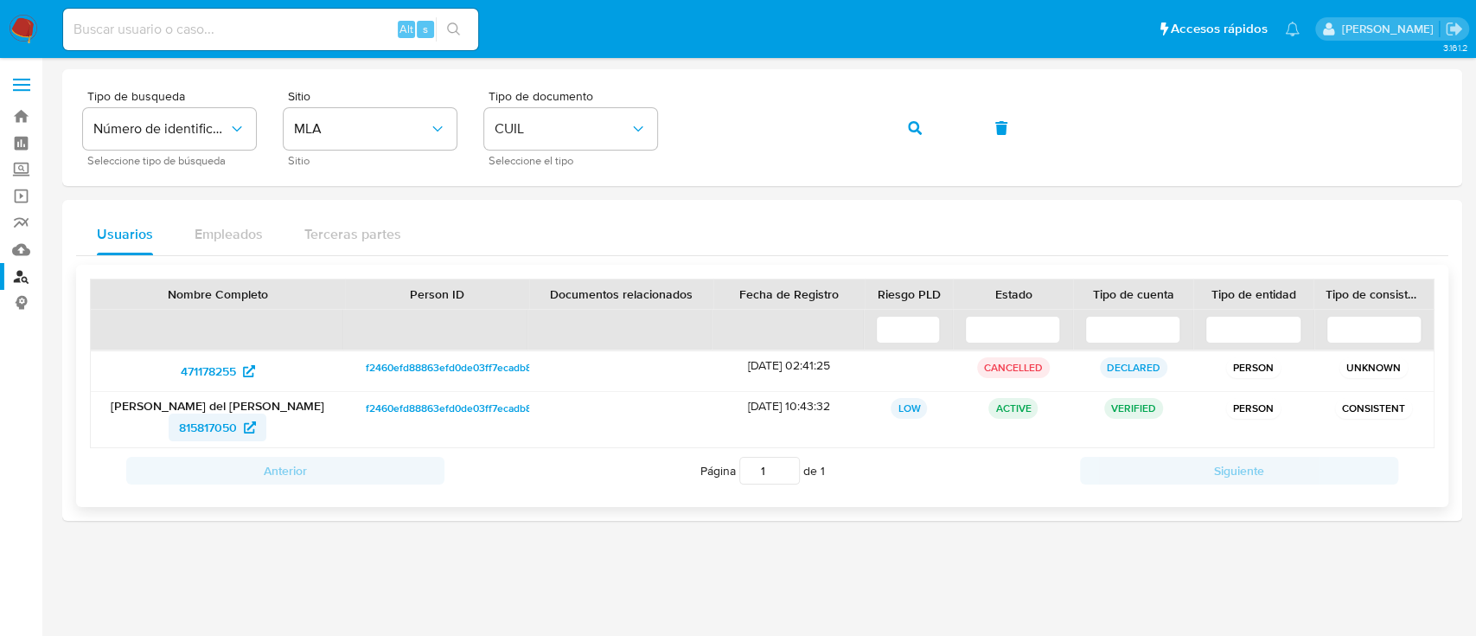
click at [222, 430] on span "815817050" at bounding box center [208, 427] width 58 height 28
click at [902, 131] on button "button" at bounding box center [915, 128] width 59 height 42
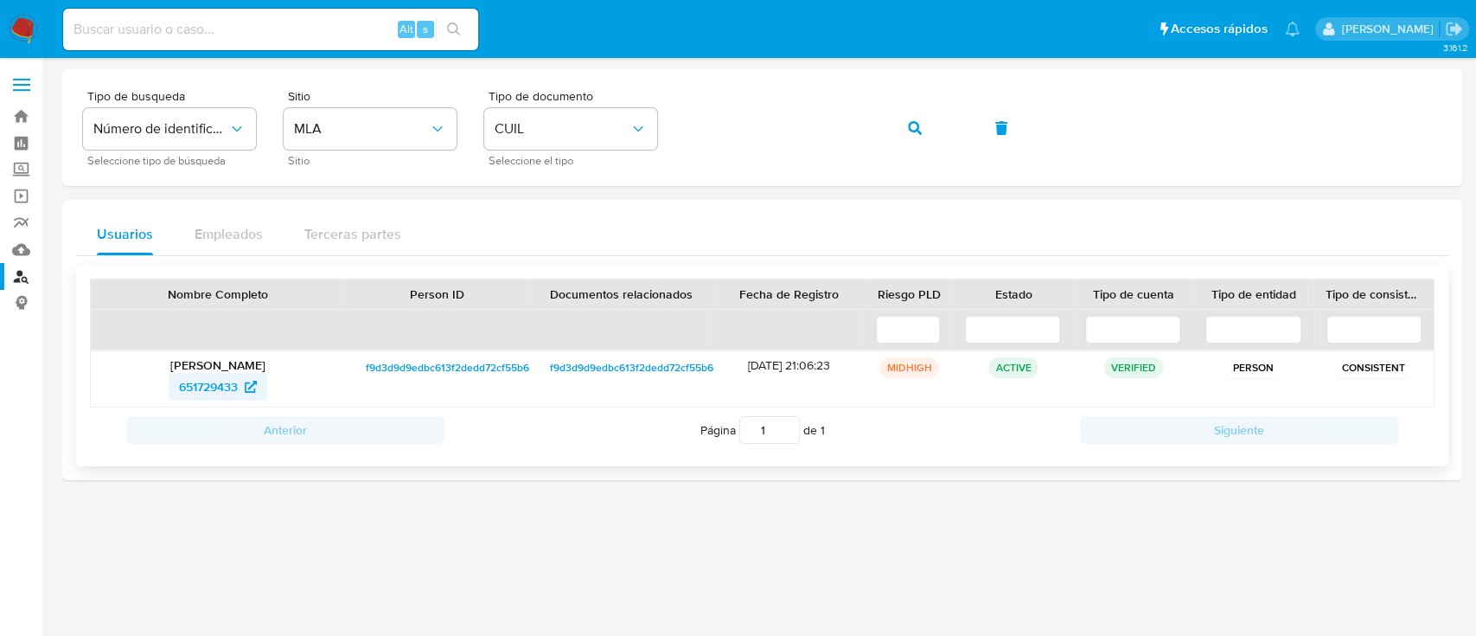
click at [231, 384] on span "651729433" at bounding box center [208, 387] width 59 height 28
click at [911, 118] on span "button" at bounding box center [915, 128] width 14 height 38
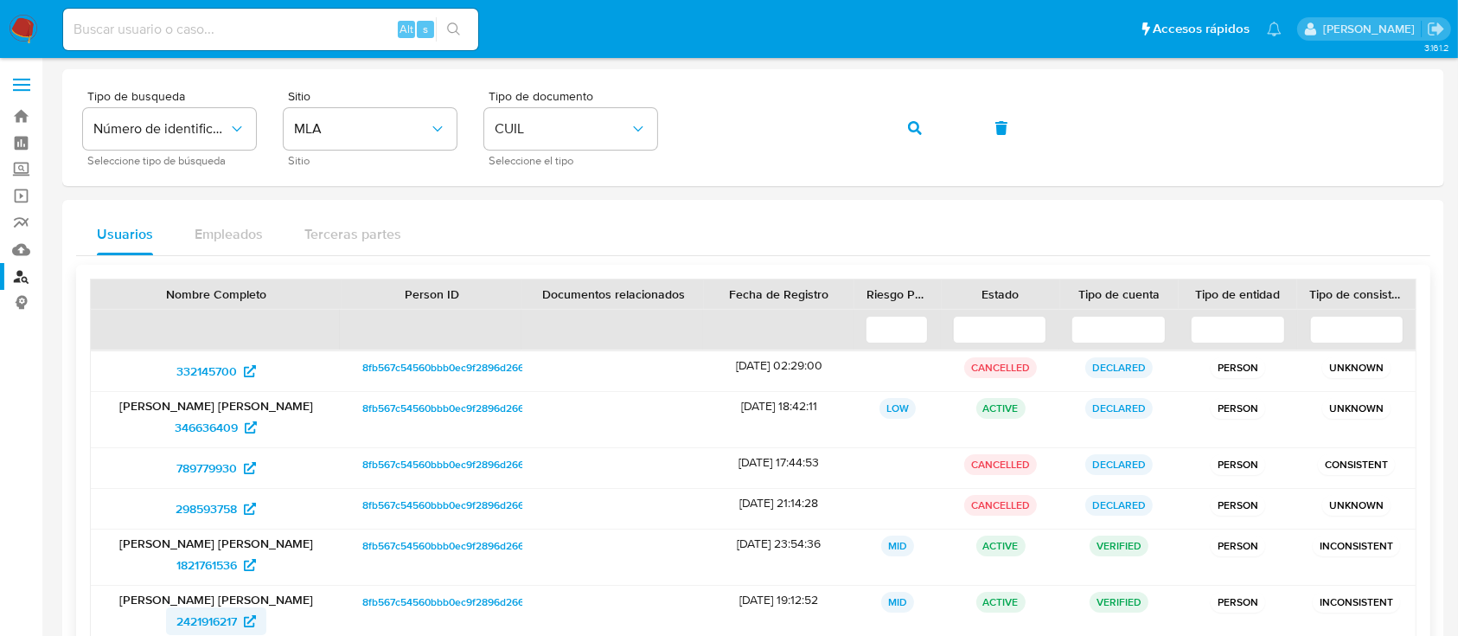
click at [228, 611] on span "2421916217" at bounding box center [206, 621] width 61 height 28
click at [936, 126] on button "button" at bounding box center [915, 128] width 59 height 42
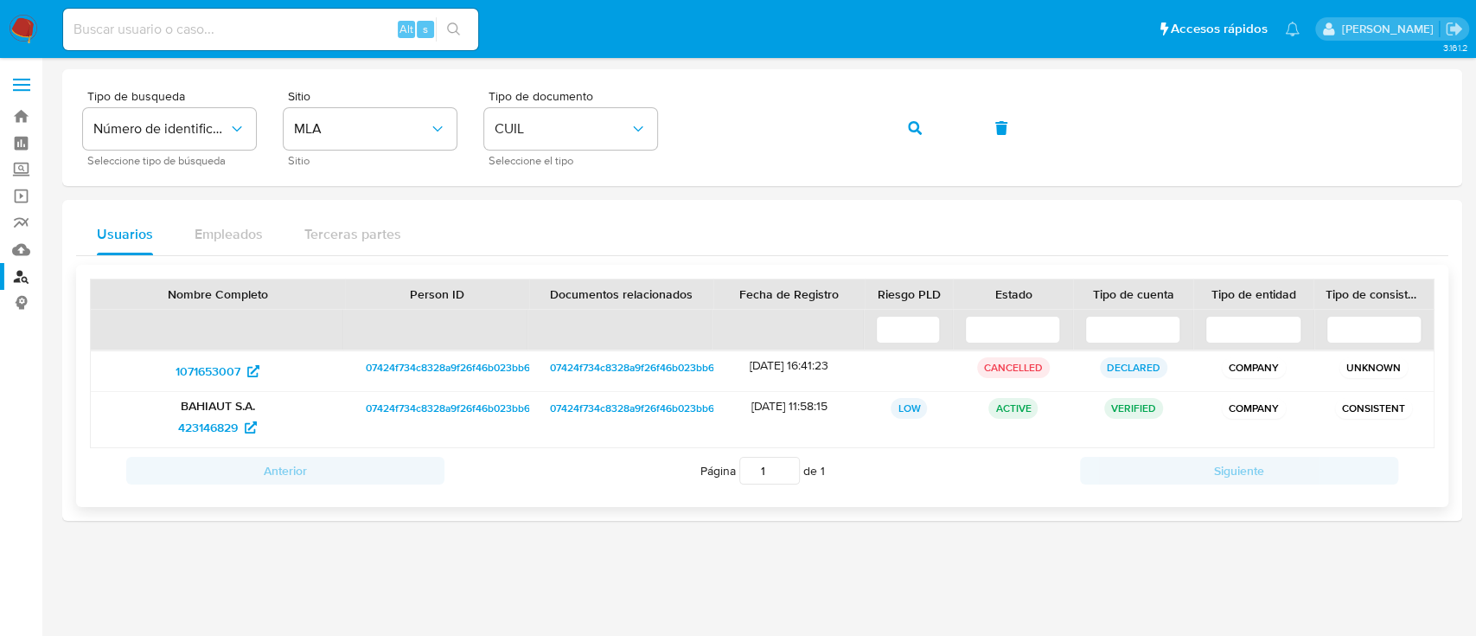
click at [220, 408] on p "BAHIAUT S.A." at bounding box center [218, 406] width 230 height 16
click at [219, 419] on span "423146829" at bounding box center [208, 427] width 60 height 28
click at [921, 131] on button "button" at bounding box center [915, 128] width 59 height 42
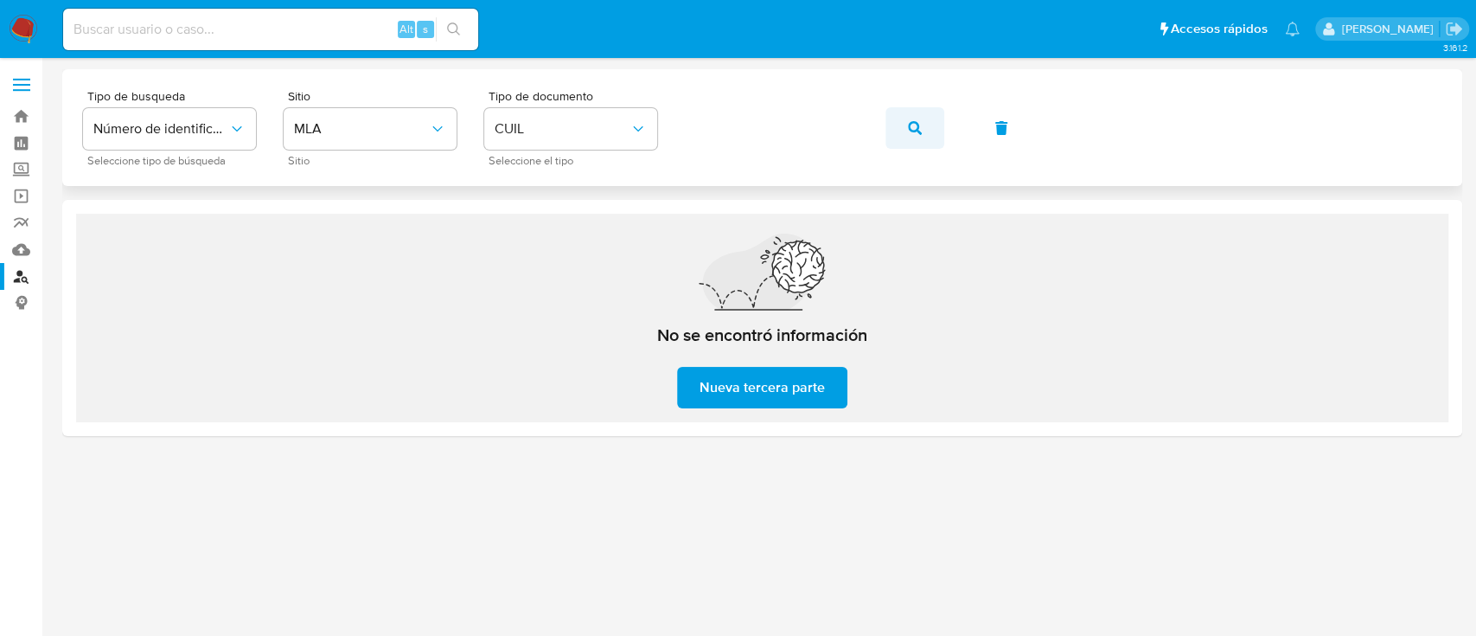
click at [934, 127] on button "button" at bounding box center [915, 128] width 59 height 42
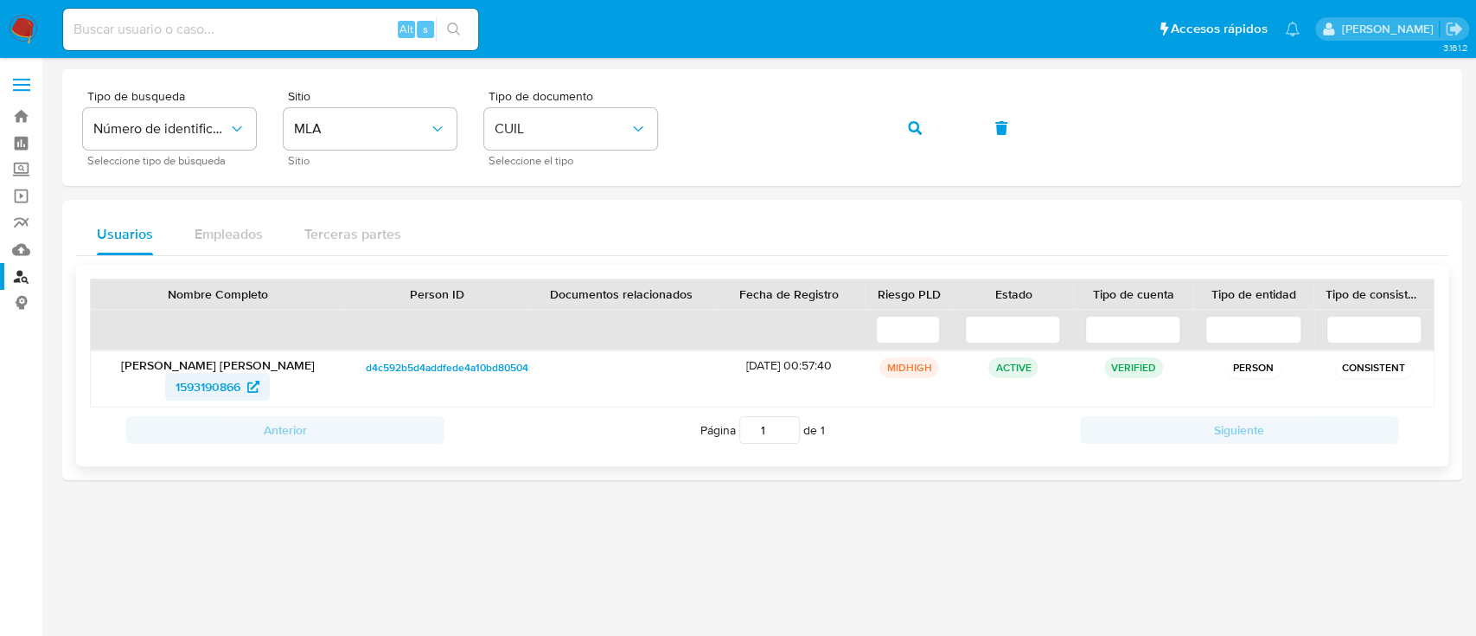
click at [214, 392] on span "1593190866" at bounding box center [208, 387] width 65 height 28
click at [904, 135] on button "button" at bounding box center [915, 128] width 59 height 42
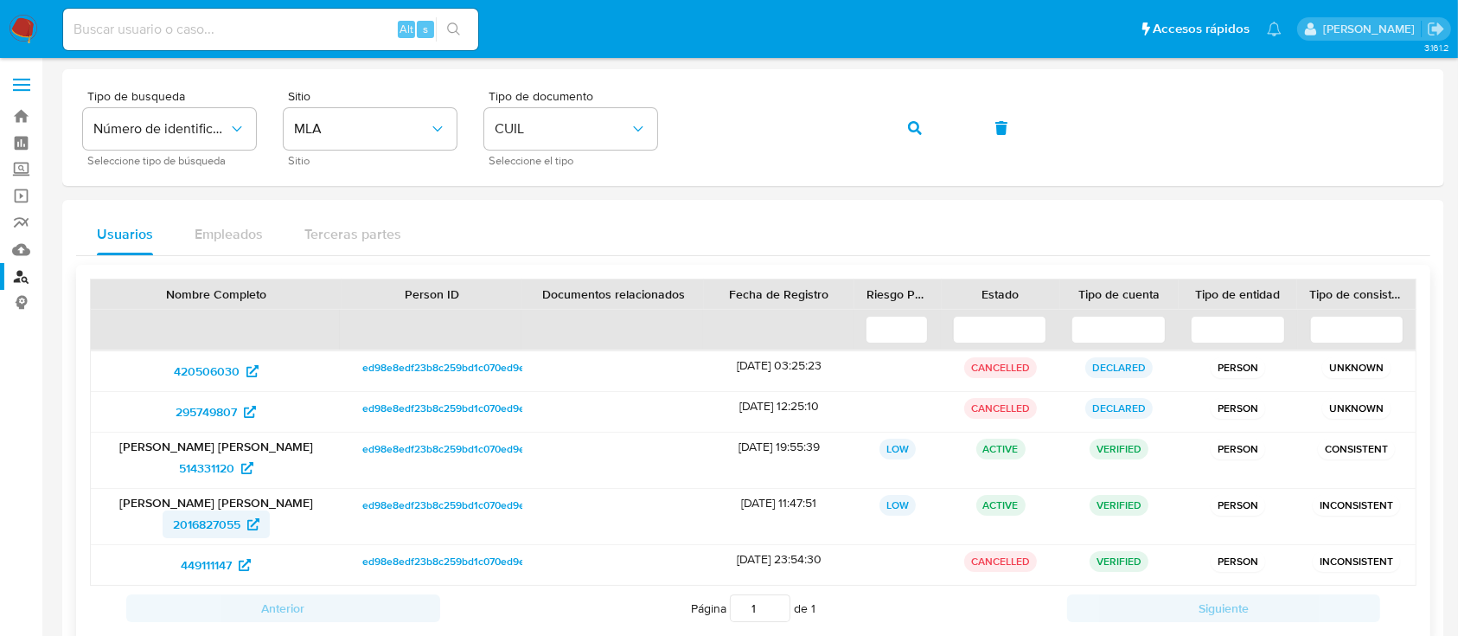
click at [255, 510] on span "2016827055" at bounding box center [216, 524] width 86 height 28
click at [912, 130] on icon "button" at bounding box center [915, 128] width 14 height 14
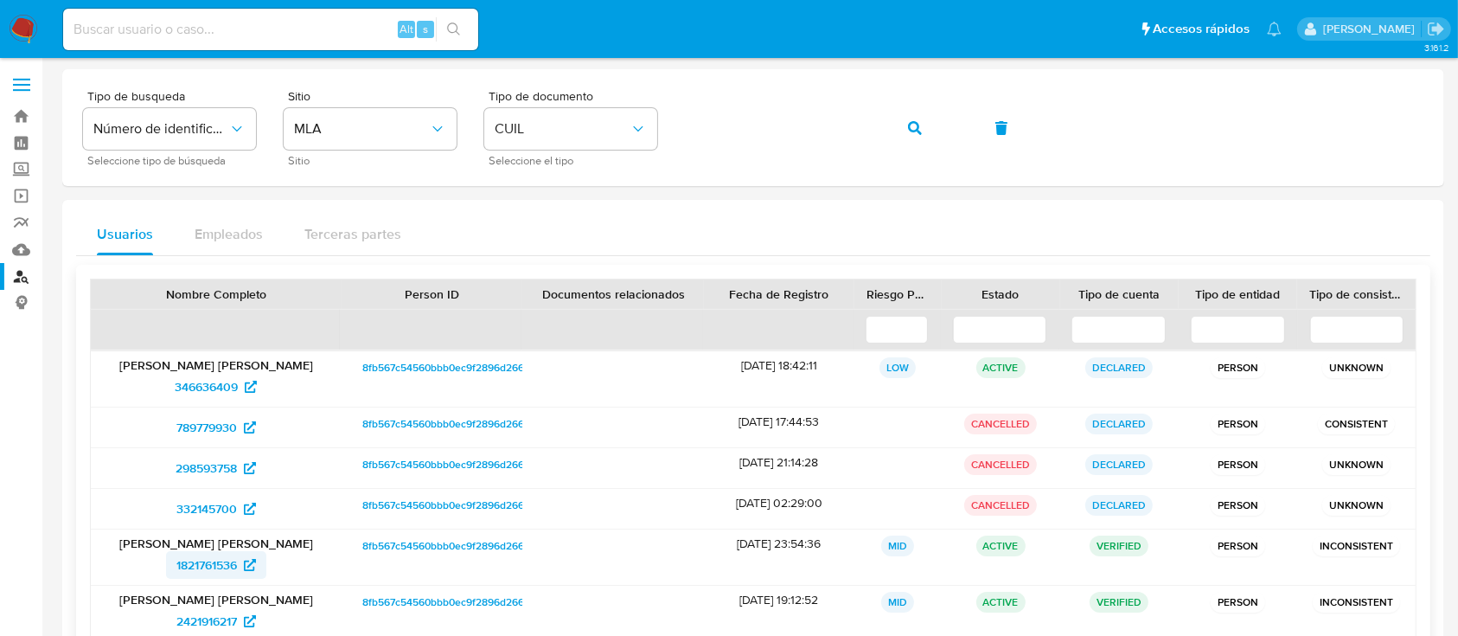
click at [224, 556] on span "1821761536" at bounding box center [206, 565] width 61 height 28
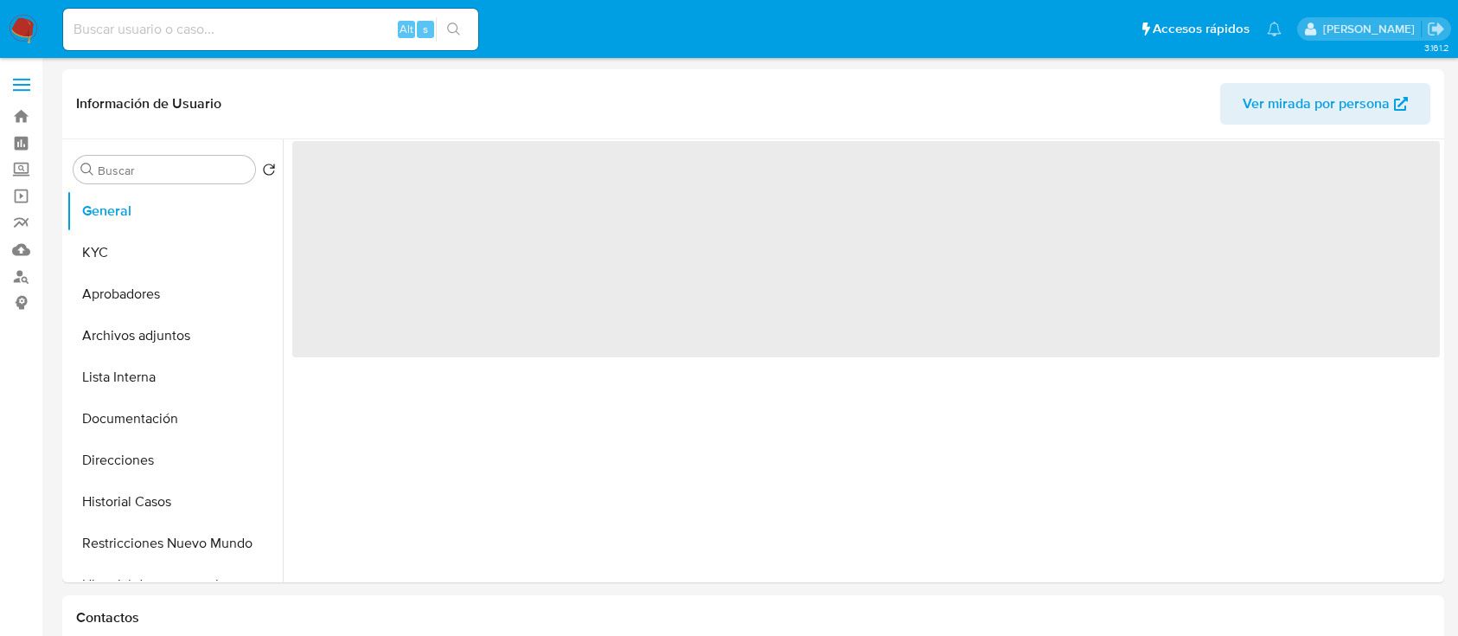
select select "10"
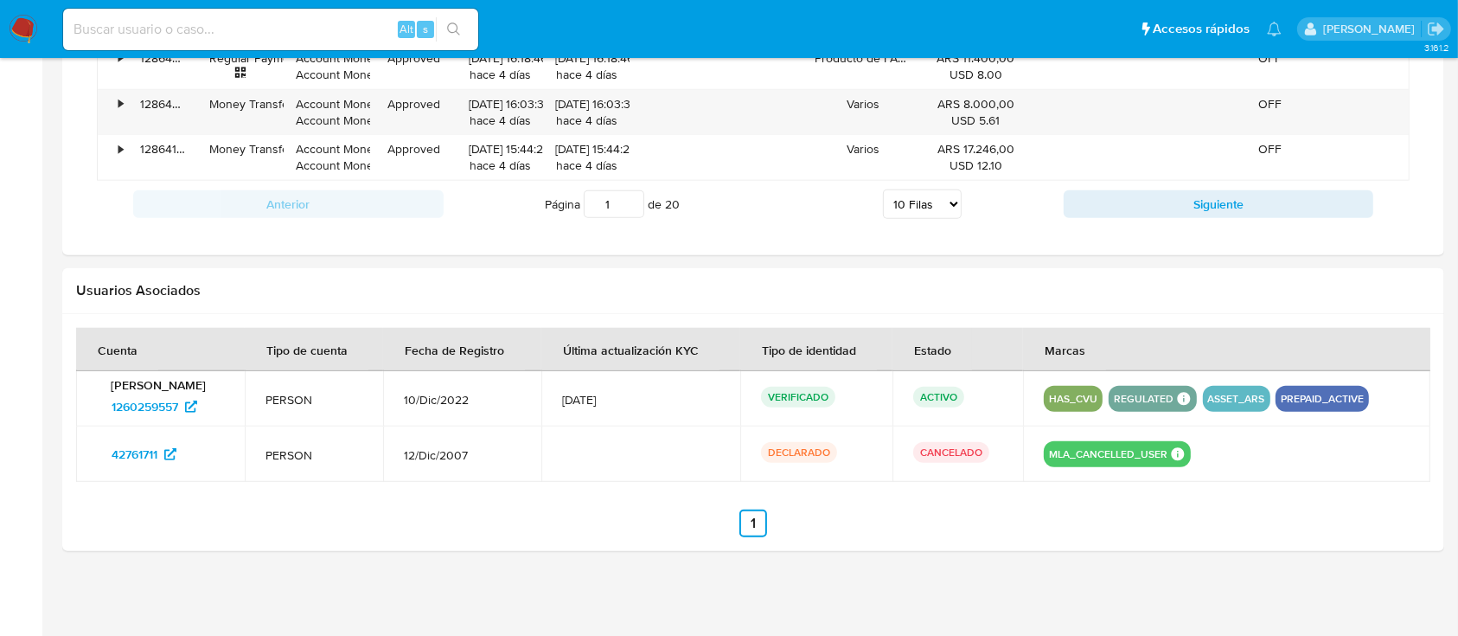
scroll to position [1323, 0]
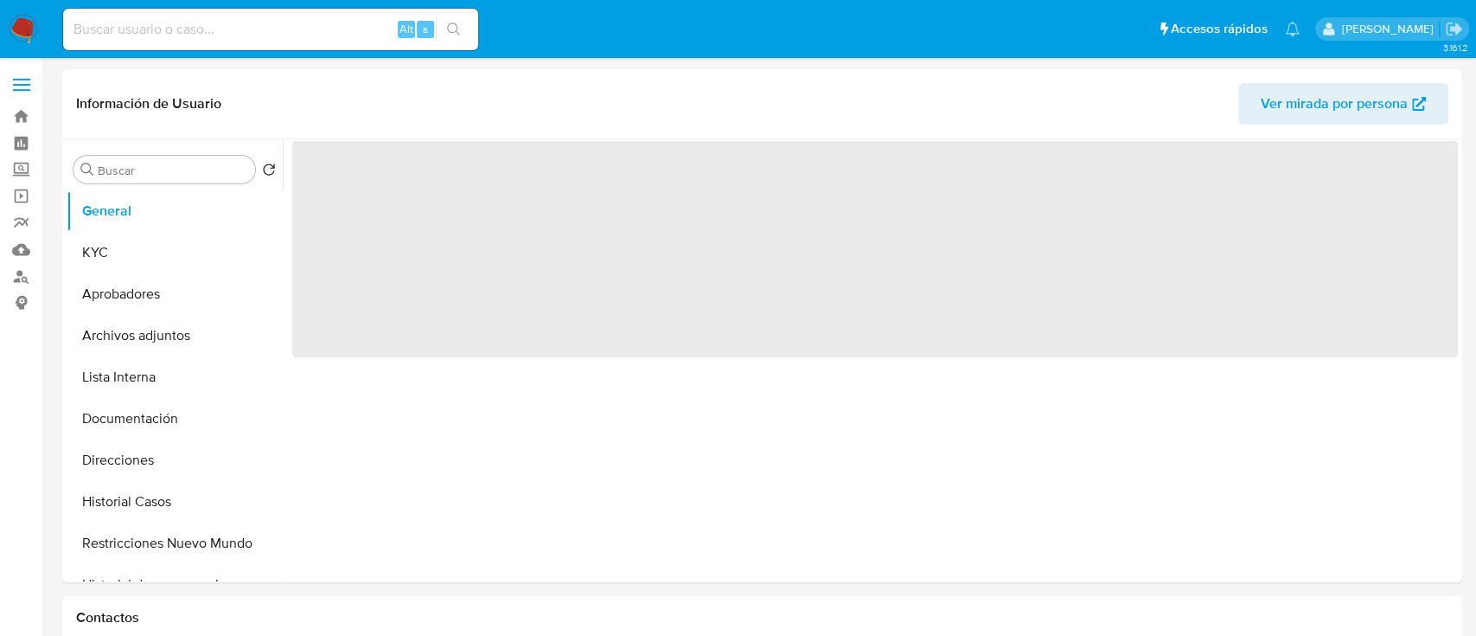
select select "10"
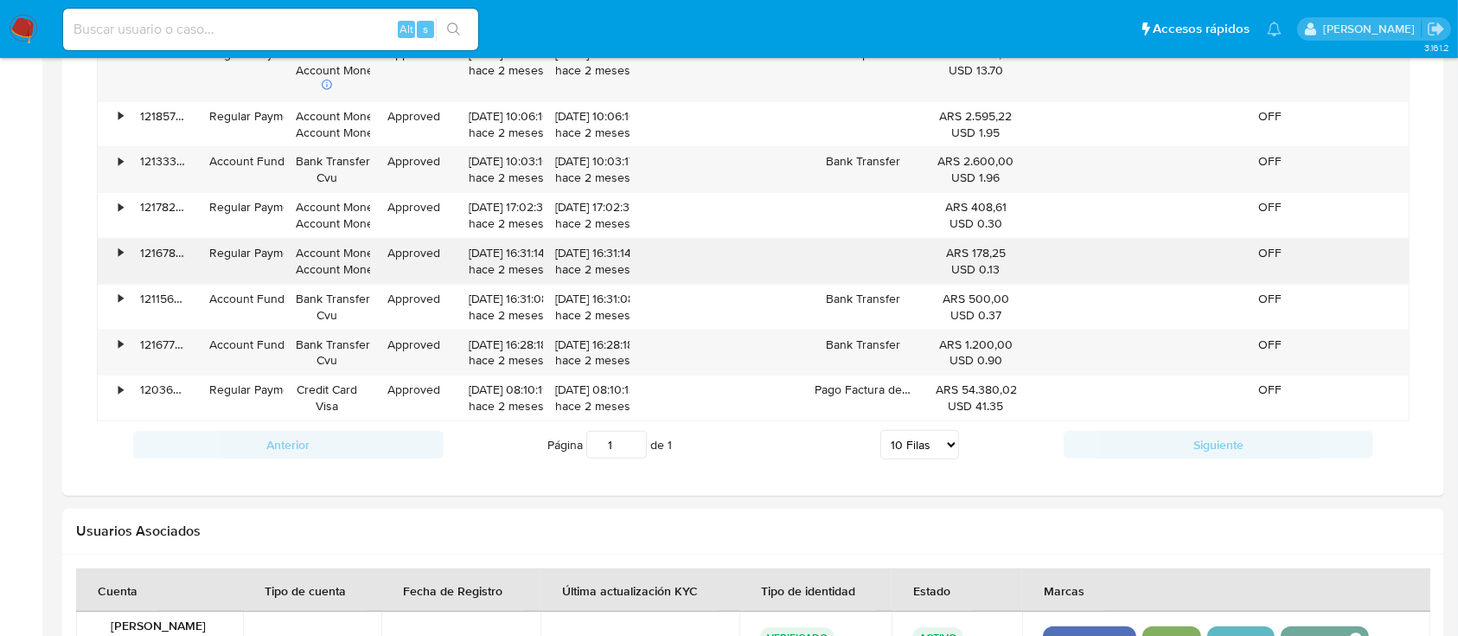
scroll to position [1730, 0]
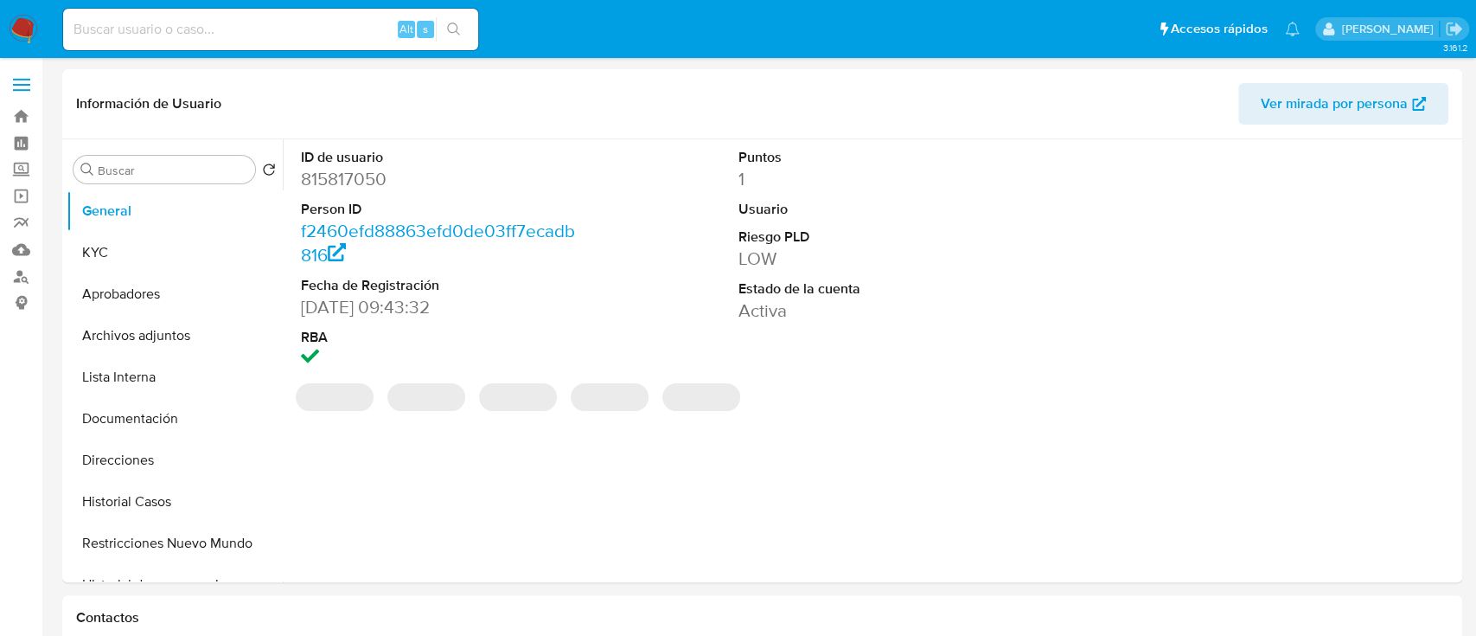
select select "10"
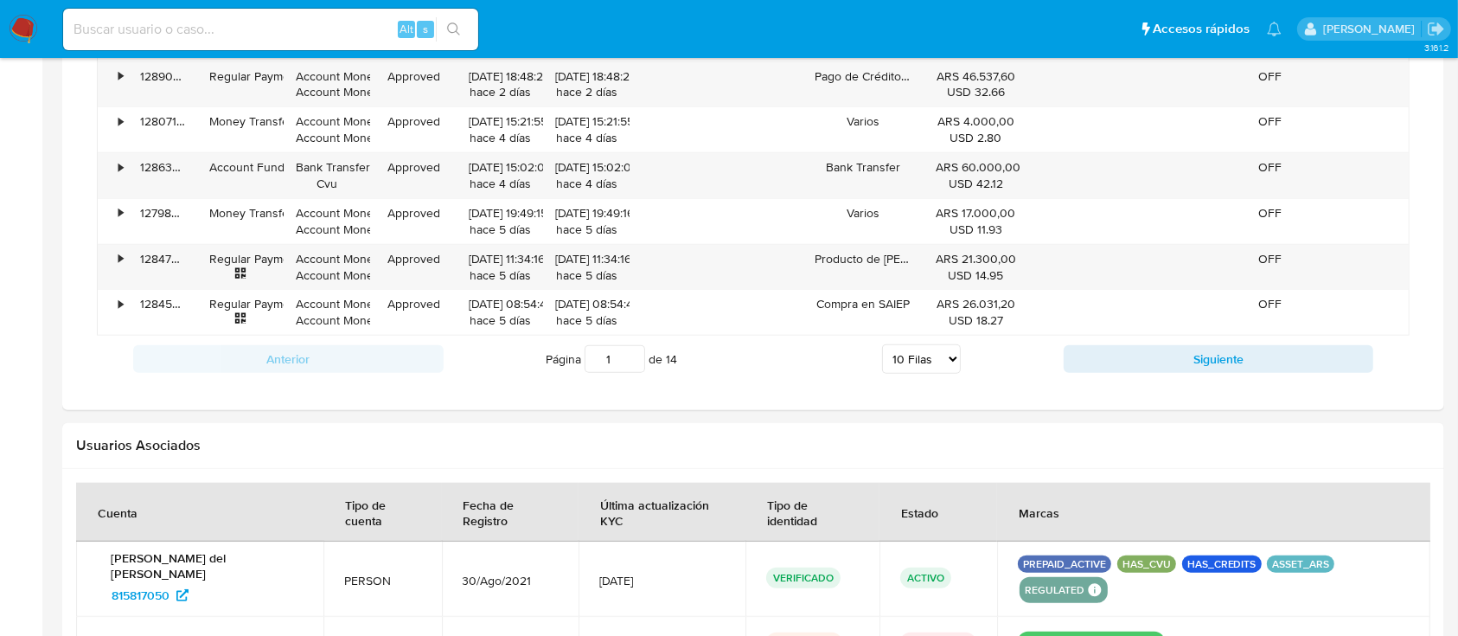
scroll to position [1669, 0]
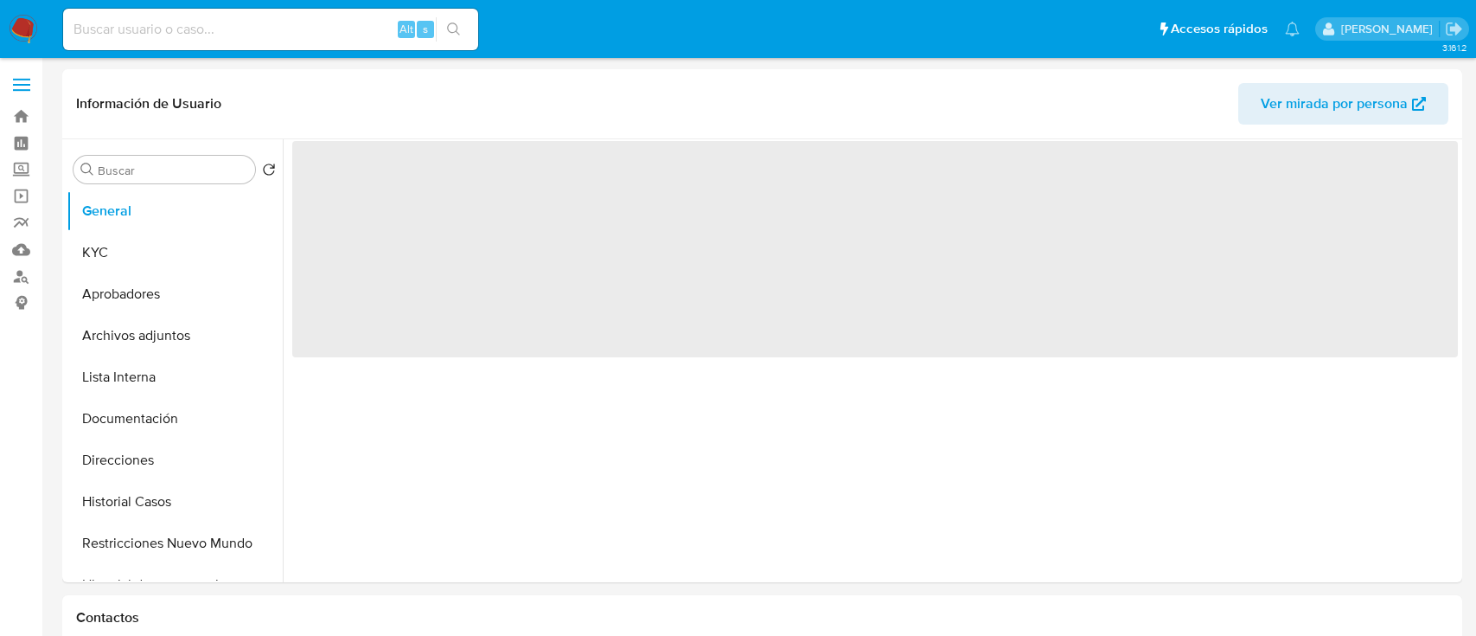
select select "10"
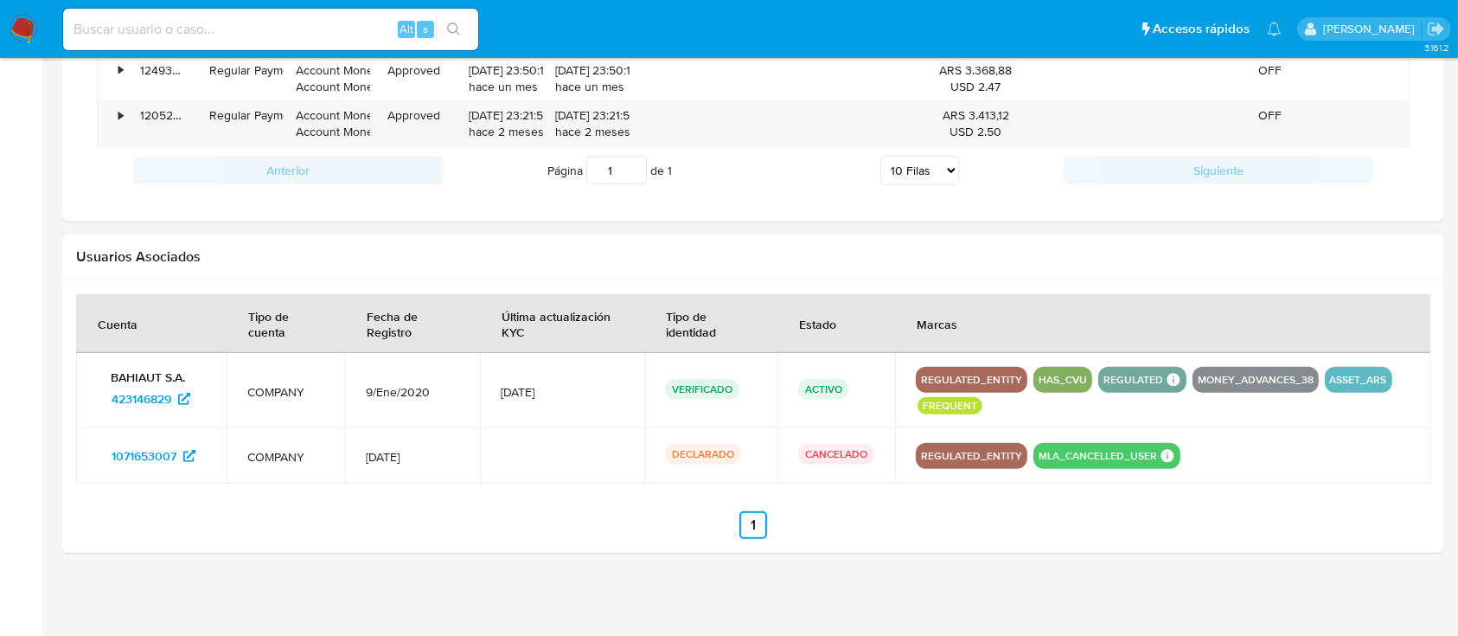
scroll to position [1269, 0]
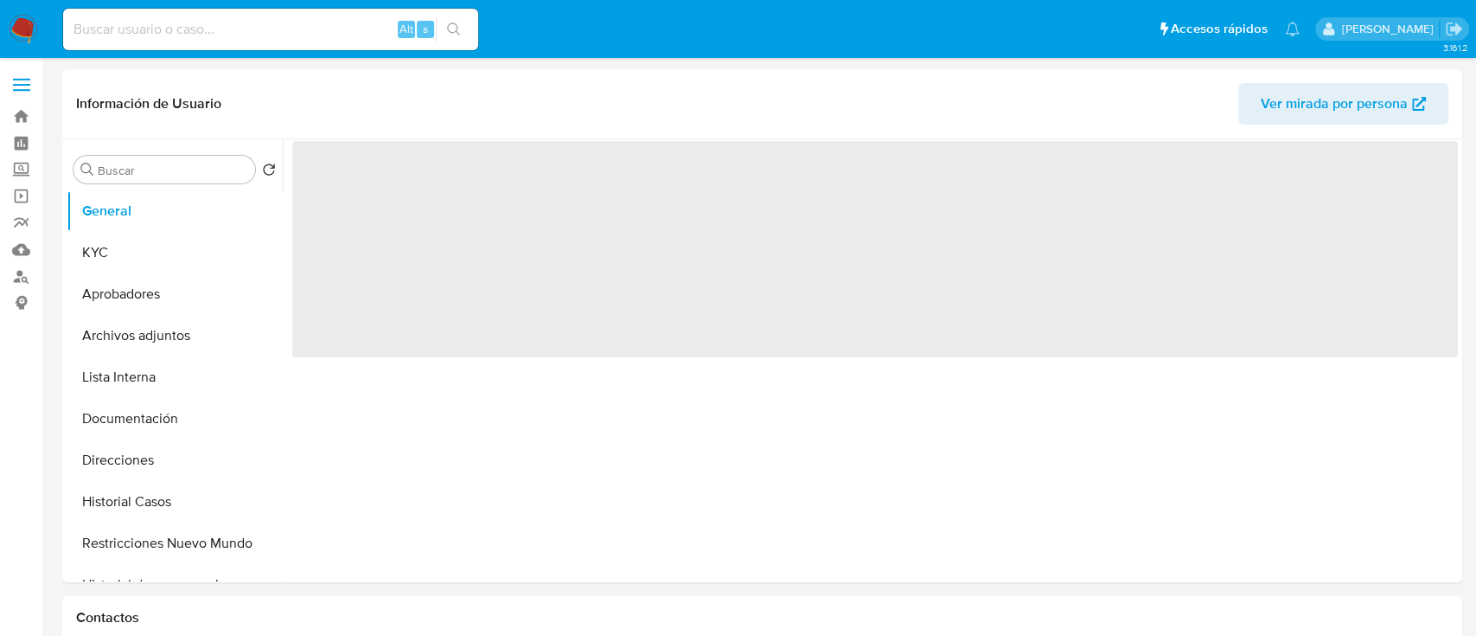
select select "10"
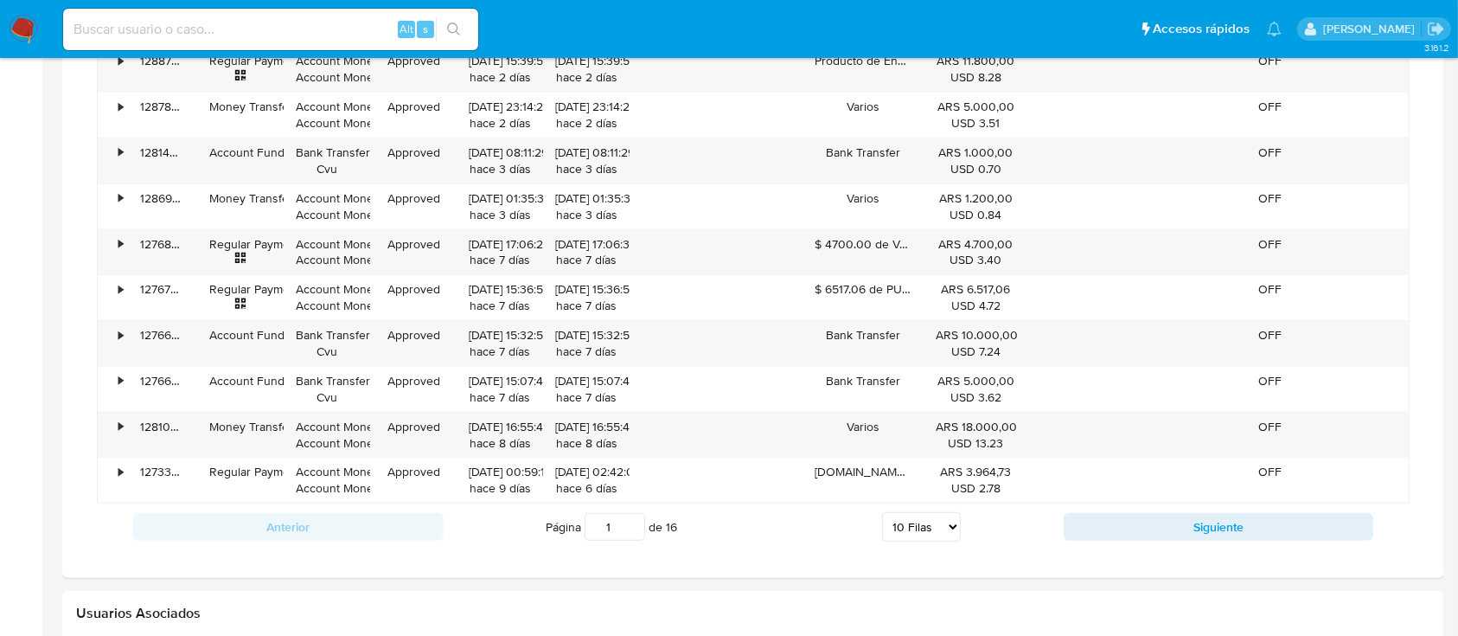
scroll to position [1614, 0]
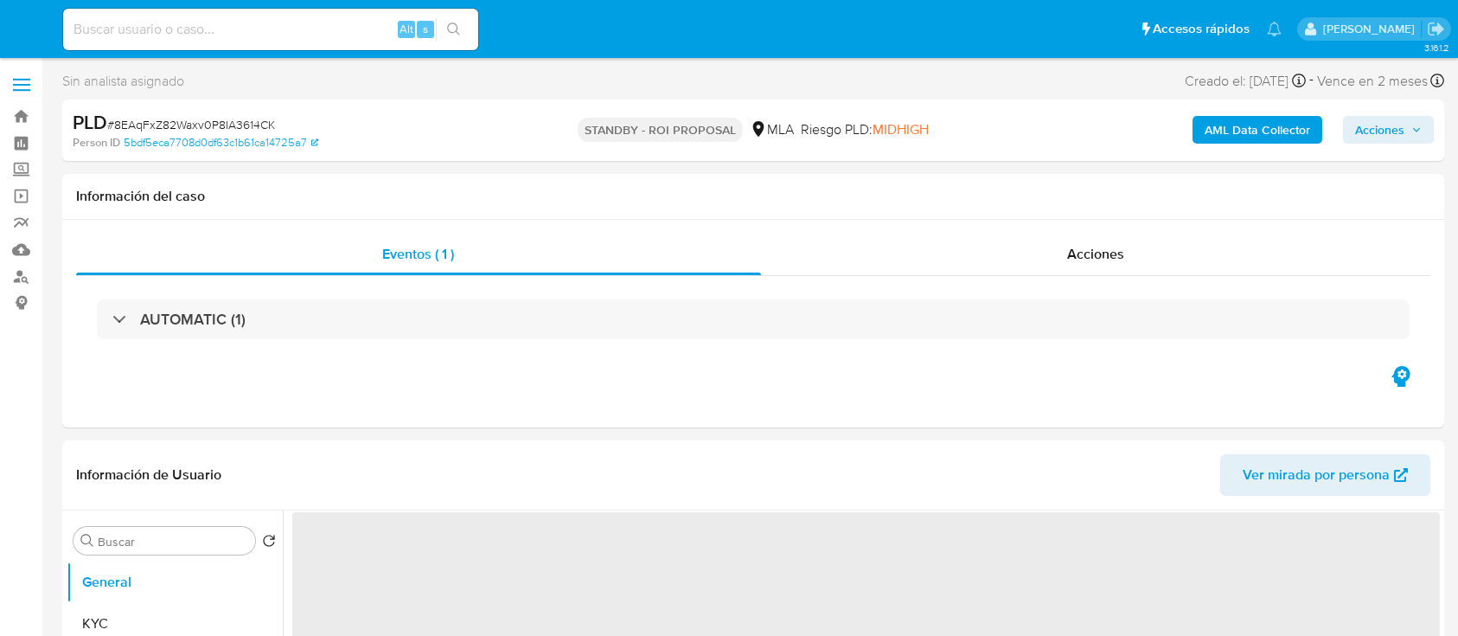
select select "10"
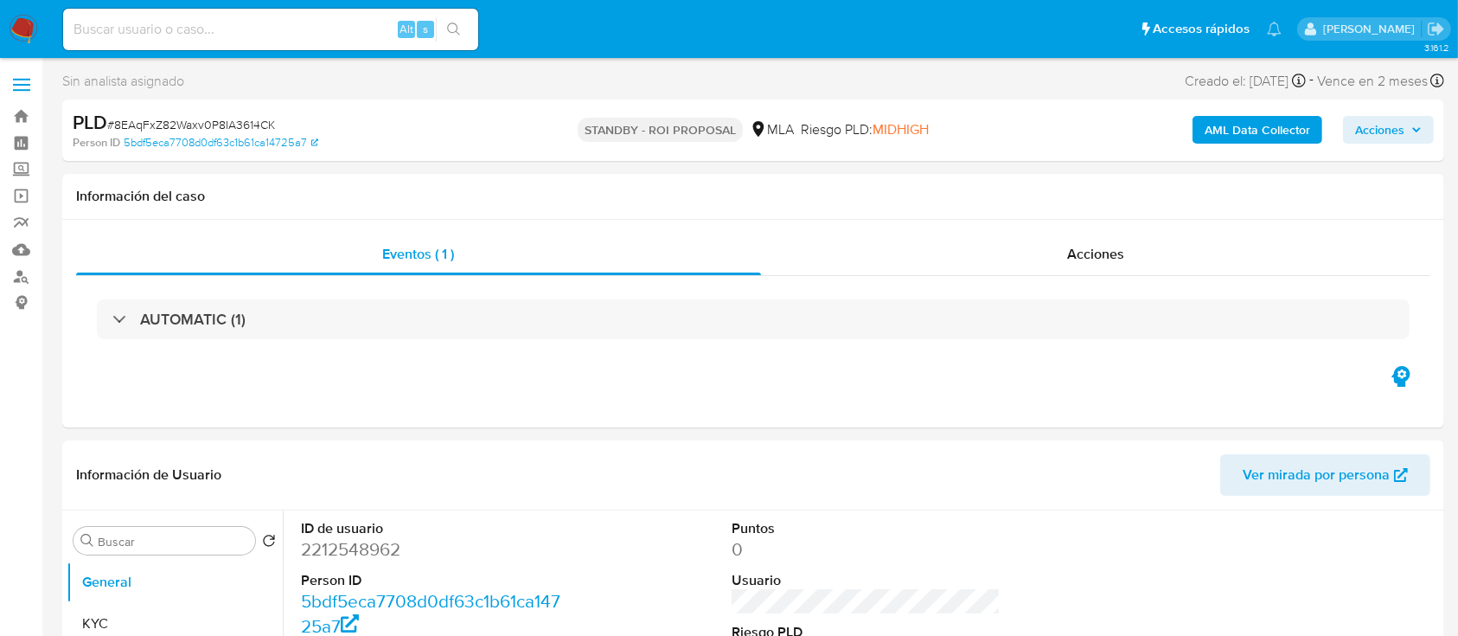
click at [35, 25] on img at bounding box center [23, 29] width 29 height 29
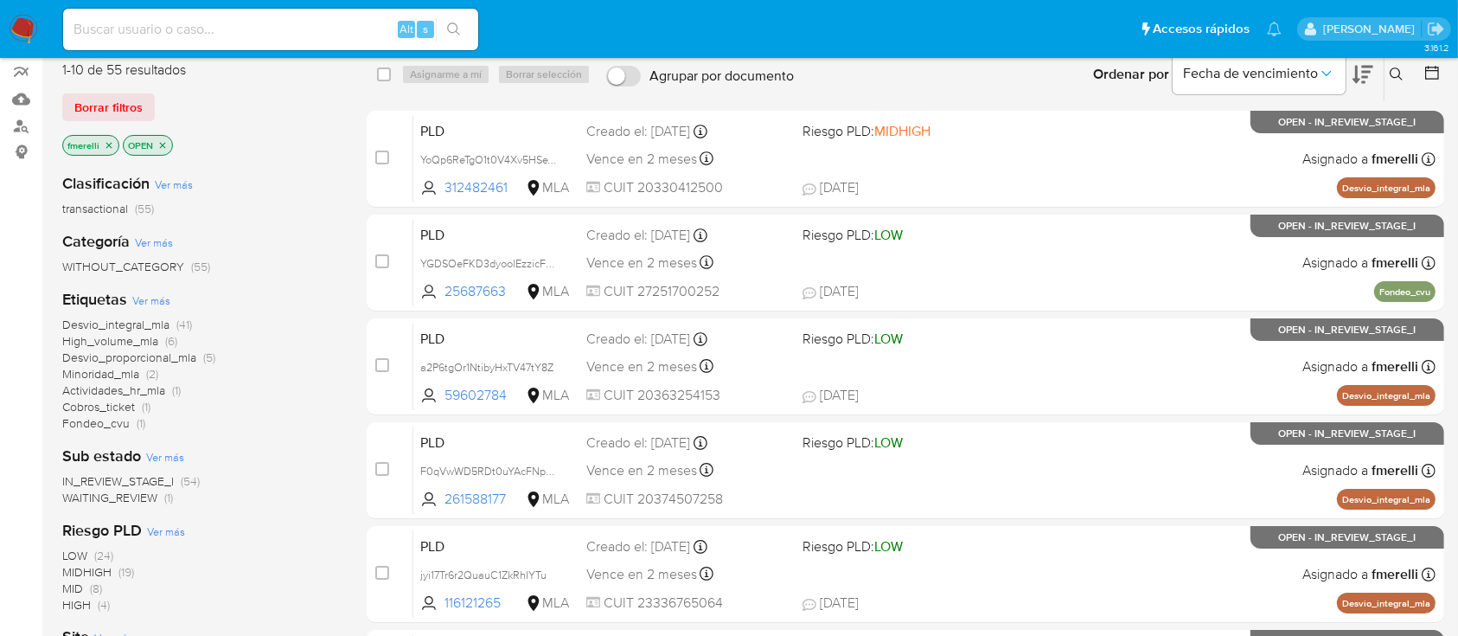
scroll to position [115, 0]
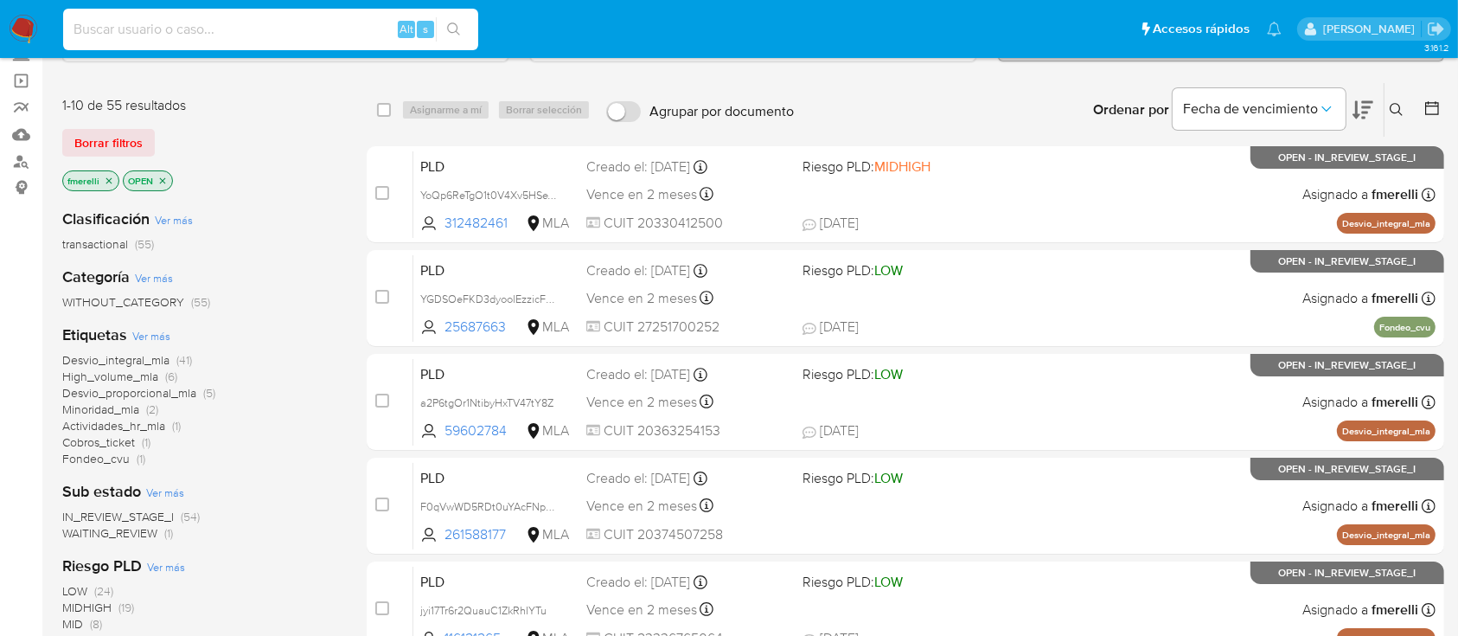
click at [270, 22] on input at bounding box center [270, 29] width 415 height 22
paste input "HGAwm17aYpMwKfLfliLeIqB1"
type input "HGAwm17aYpMwKfLfliLeIqB1"
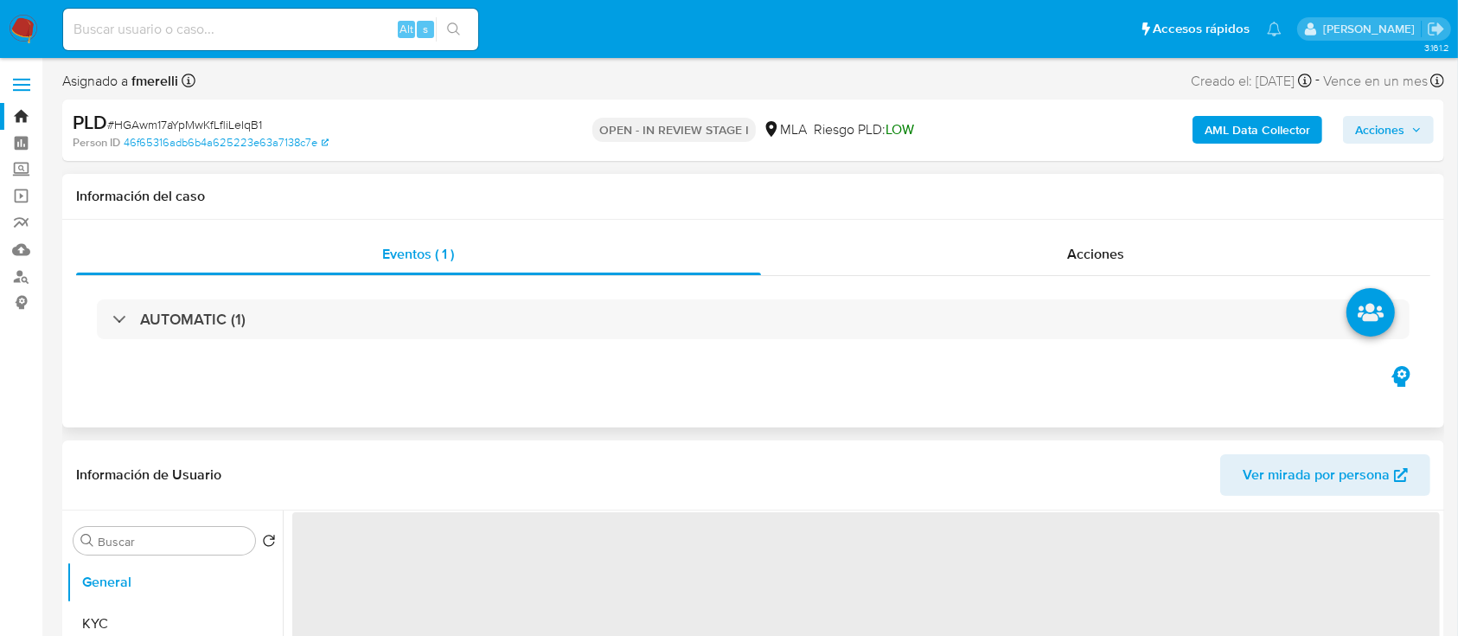
select select "10"
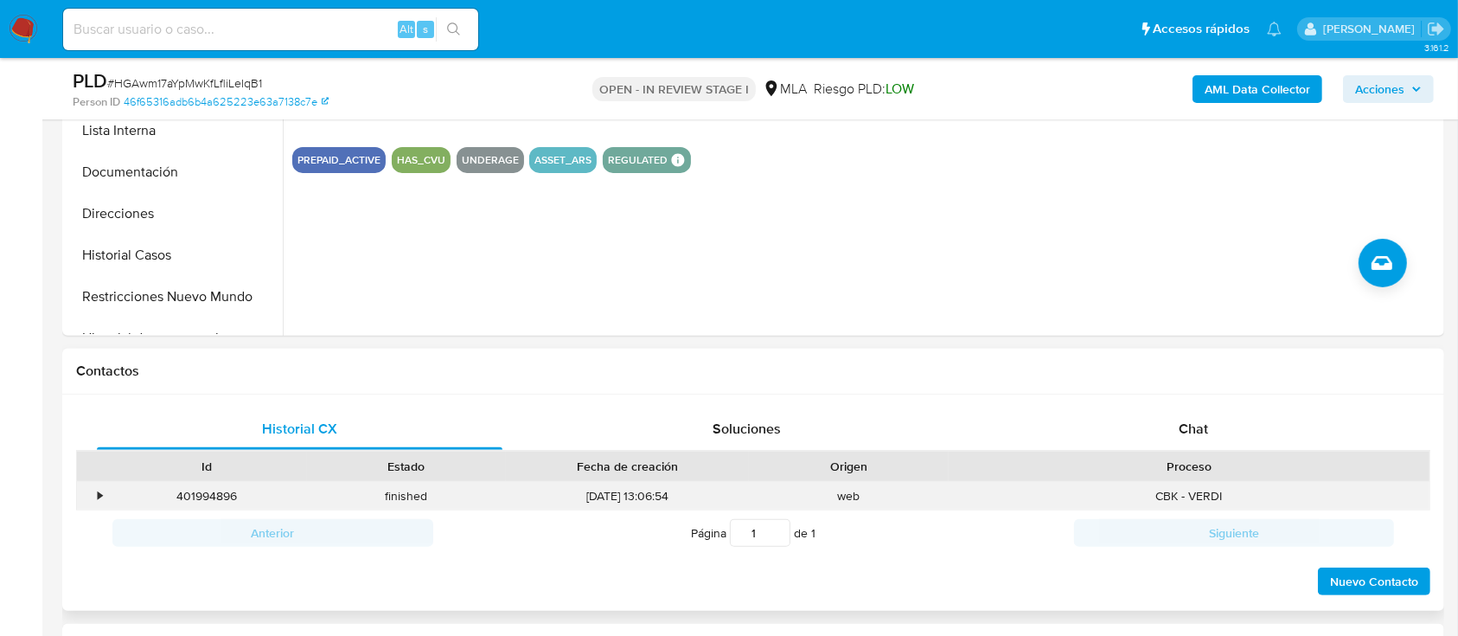
scroll to position [576, 0]
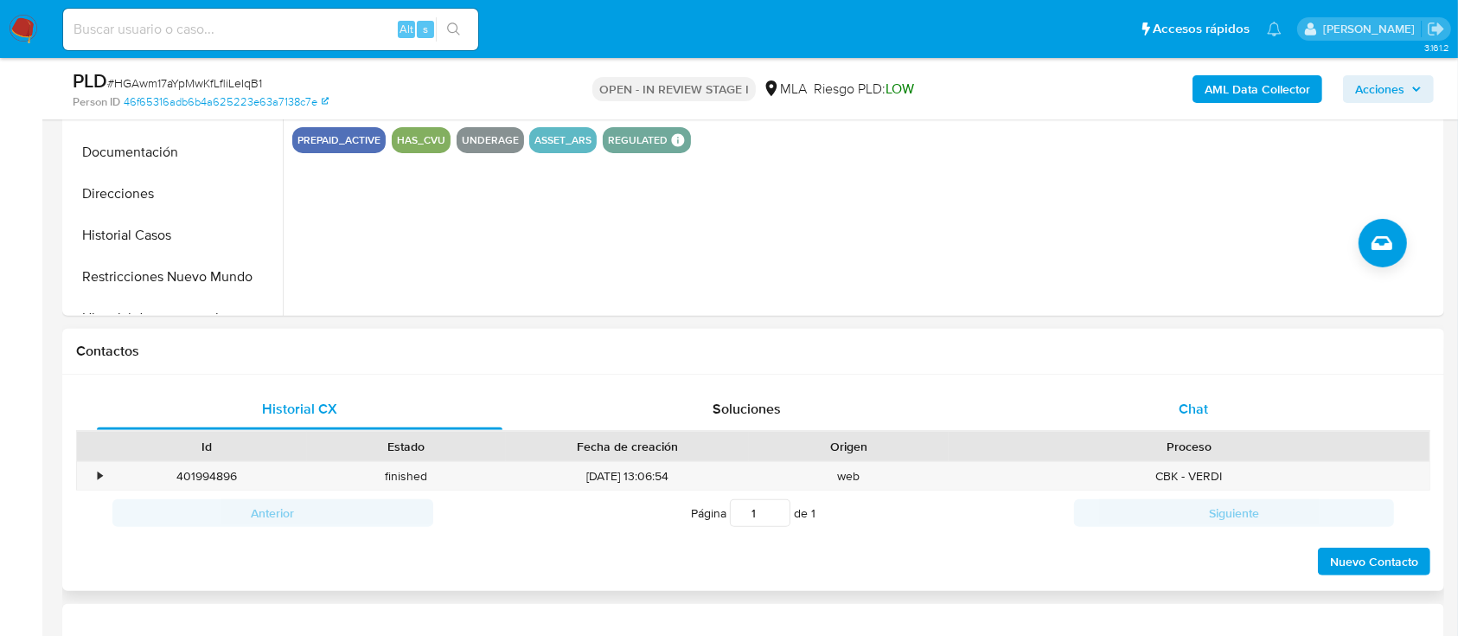
click at [1186, 413] on span "Chat" at bounding box center [1193, 409] width 29 height 20
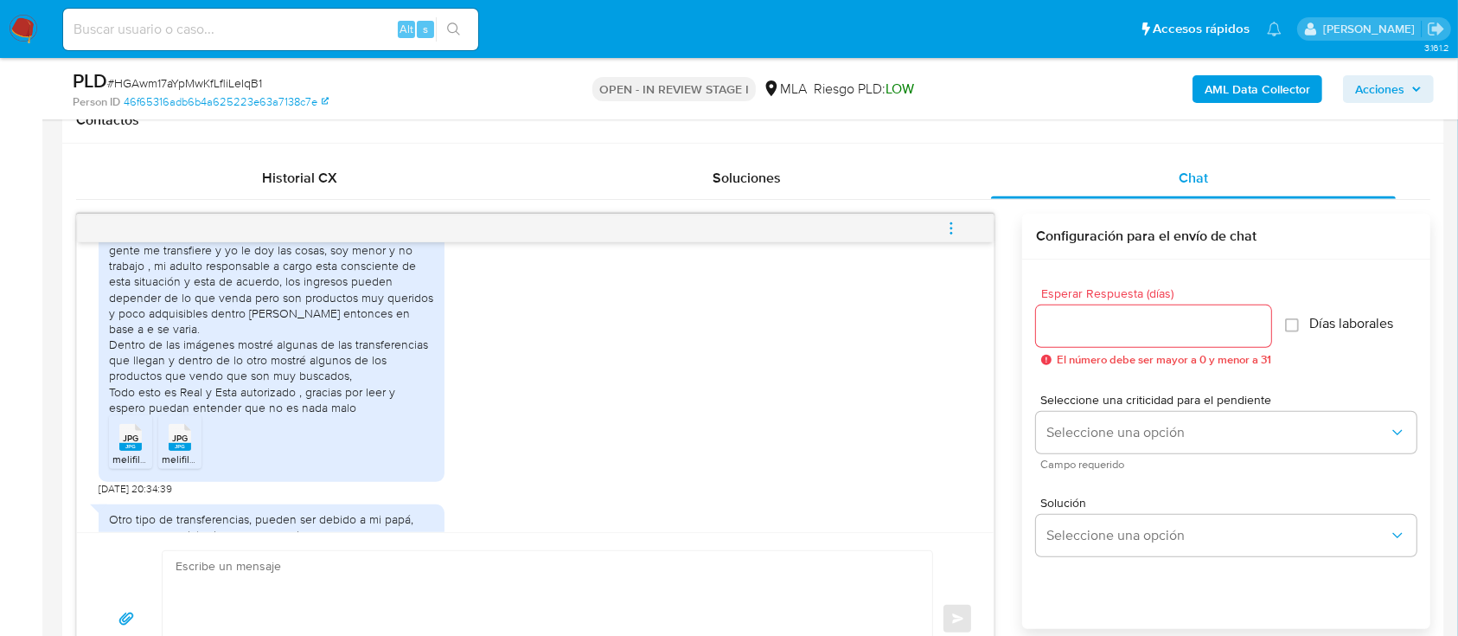
scroll to position [730, 0]
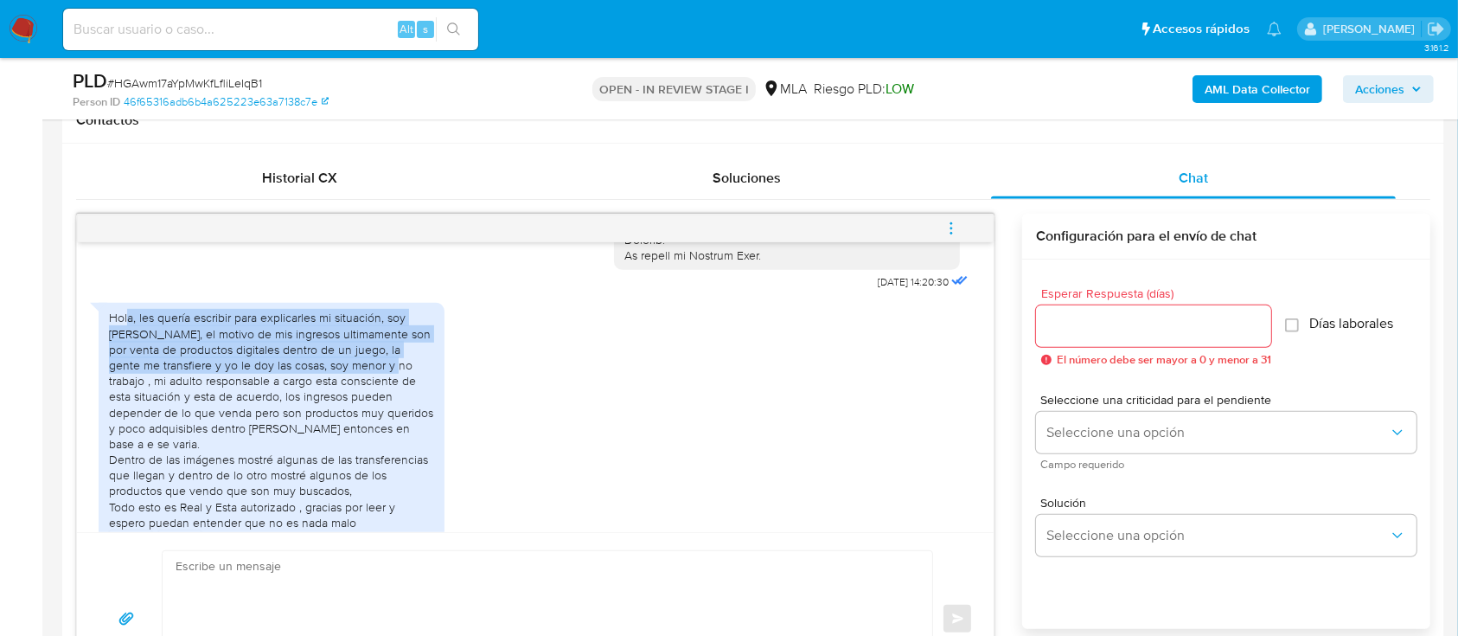
drag, startPoint x: 187, startPoint y: 349, endPoint x: 353, endPoint y: 382, distance: 169.3
click at [353, 382] on div "Hola, les quería escribir para explicarles mi situación, soy Nicolás, el motivo…" at bounding box center [271, 420] width 325 height 221
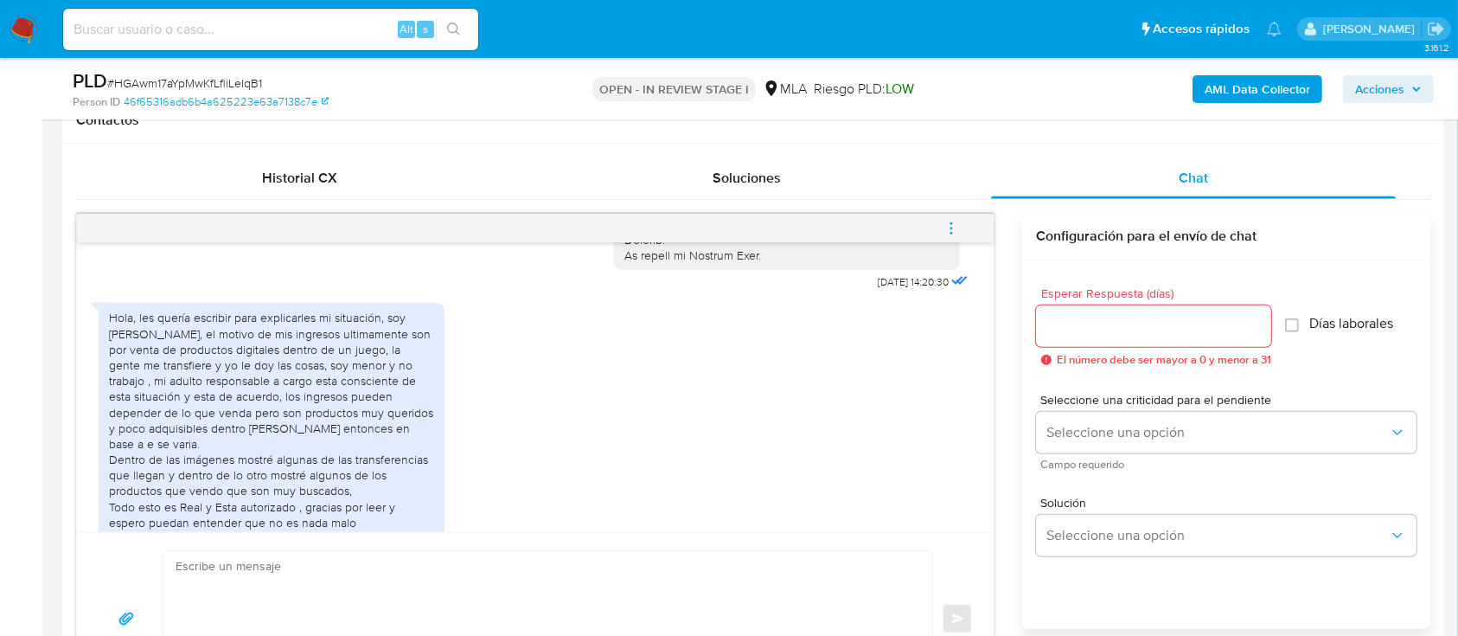
click at [332, 393] on div "Hola, les quería escribir para explicarles mi situación, soy Nicolás, el motivo…" at bounding box center [271, 420] width 325 height 221
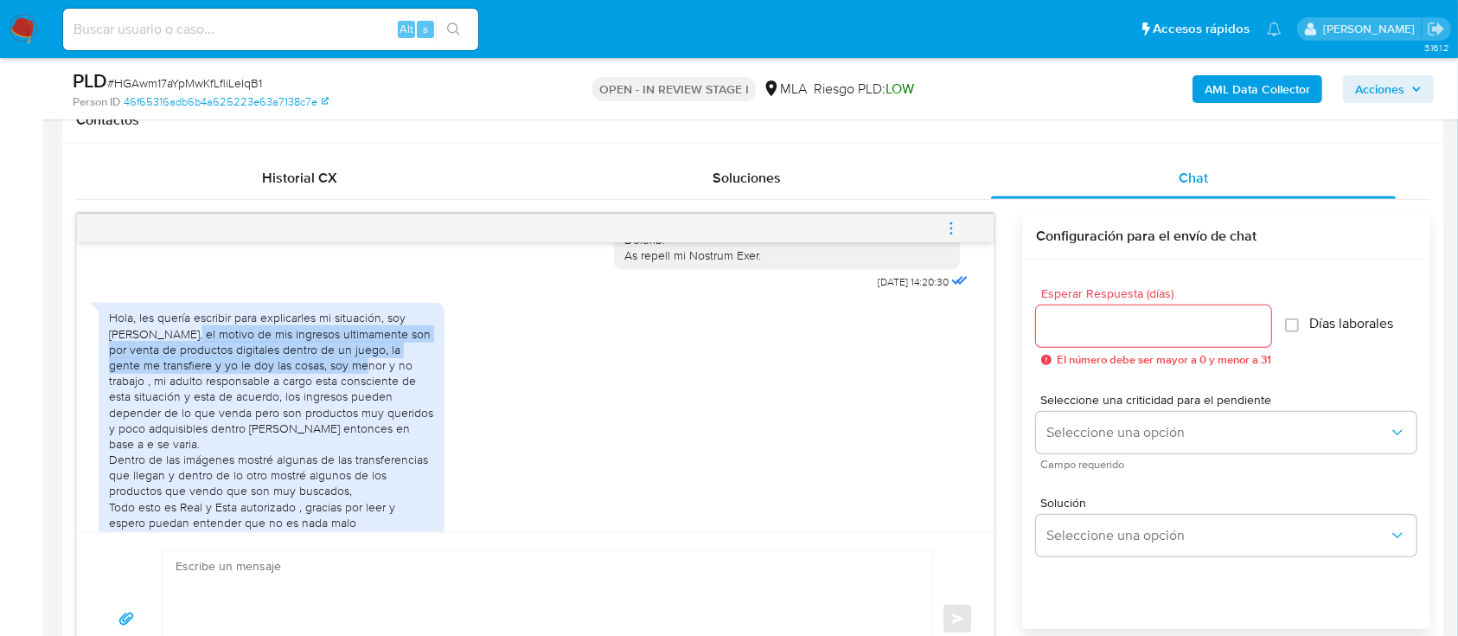
drag, startPoint x: 180, startPoint y: 355, endPoint x: 344, endPoint y: 372, distance: 165.2
click at [344, 372] on div "Hola, les quería escribir para explicarles mi situación, soy Nicolás, el motivo…" at bounding box center [271, 420] width 325 height 221
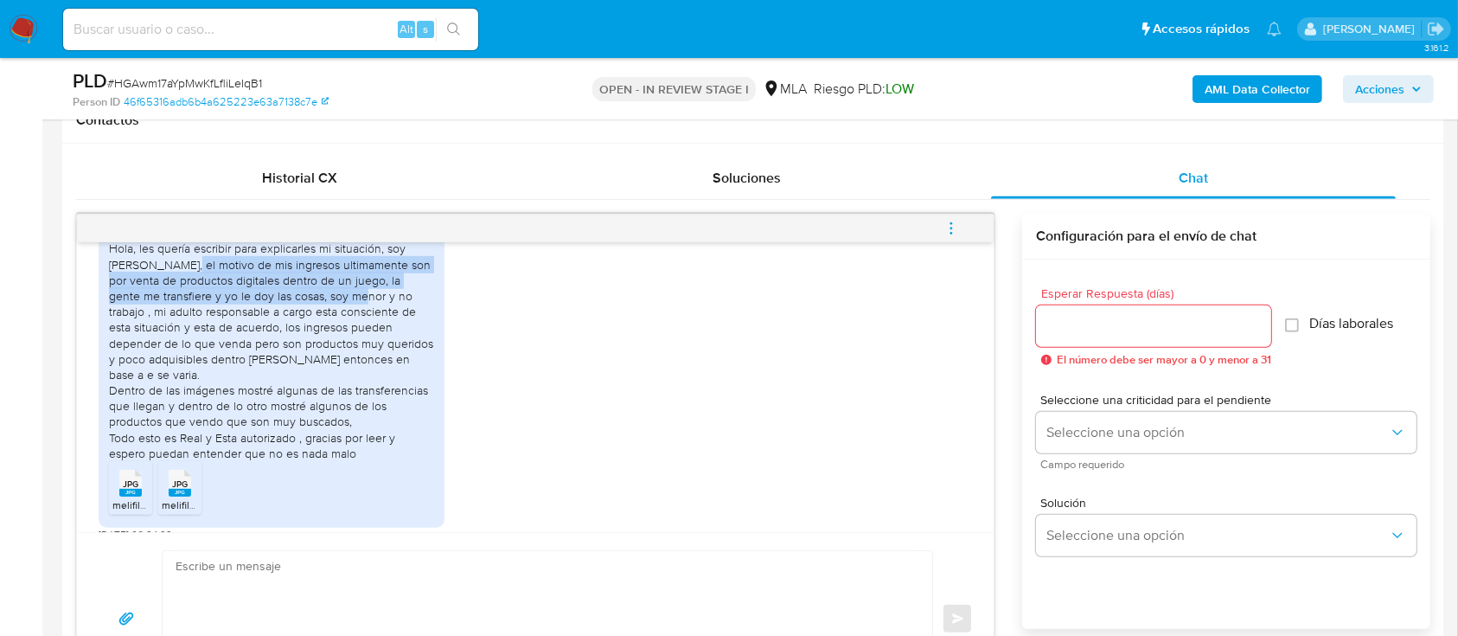
scroll to position [845, 0]
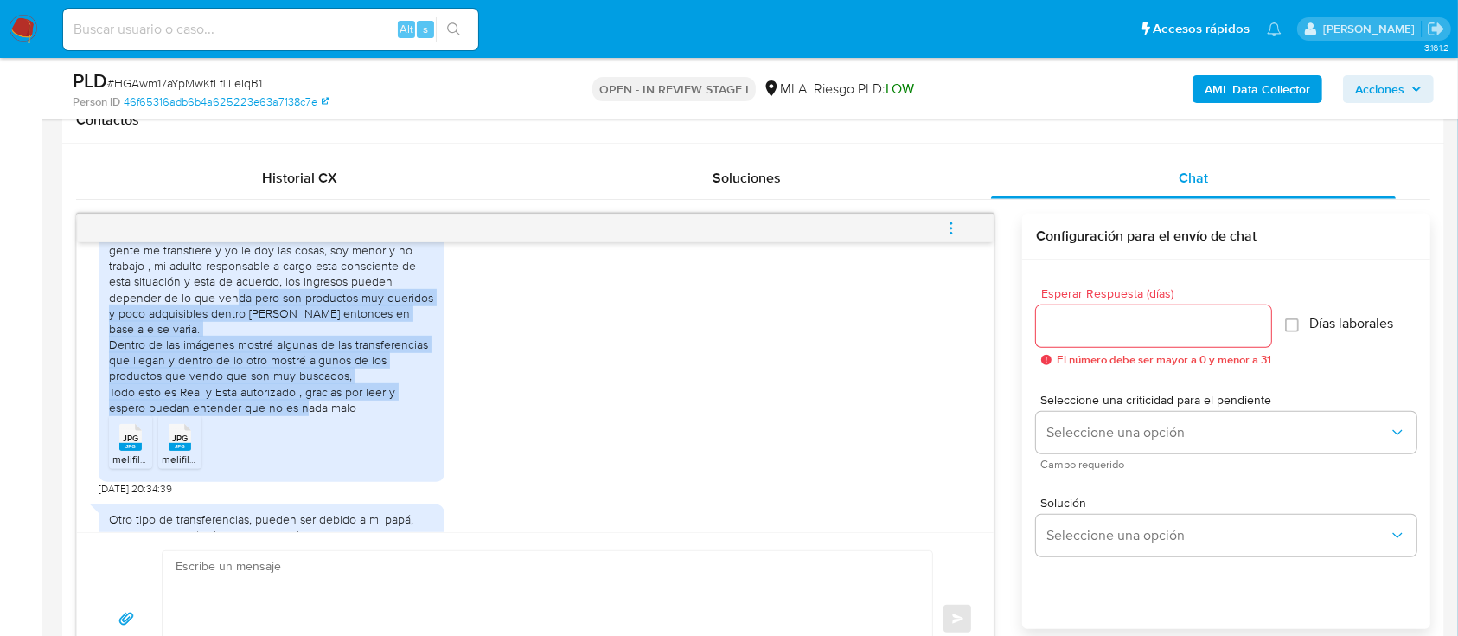
drag, startPoint x: 163, startPoint y: 308, endPoint x: 384, endPoint y: 400, distance: 239.1
click at [384, 400] on div "Hola, les quería escribir para explicarles mi situación, soy Nicolás, el motivo…" at bounding box center [271, 305] width 325 height 221
click at [324, 412] on div "Hola, les quería escribir para explicarles mi situación, soy Nicolás, el motivo…" at bounding box center [271, 305] width 325 height 221
click at [315, 372] on div "Hola, les quería escribir para explicarles mi situación, soy Nicolás, el motivo…" at bounding box center [271, 305] width 325 height 221
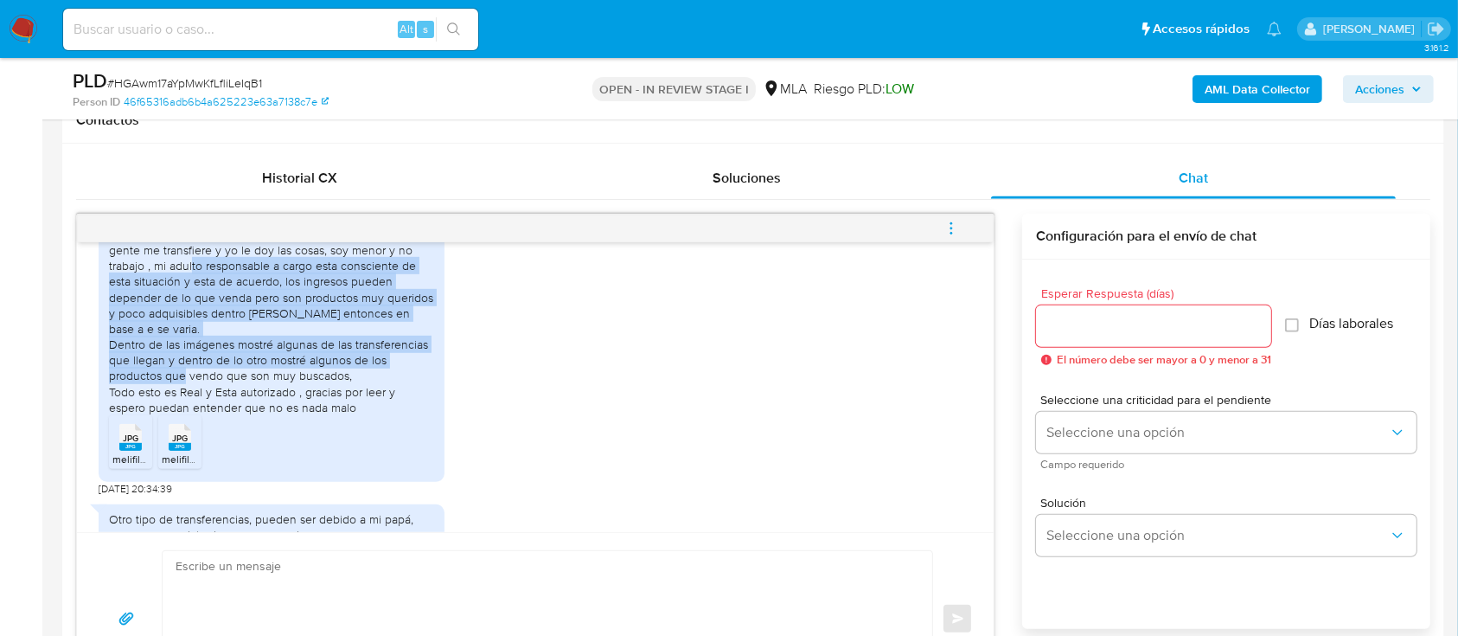
drag, startPoint x: 162, startPoint y: 280, endPoint x: 228, endPoint y: 377, distance: 117.5
click at [228, 377] on div "Hola, les quería escribir para explicarles mi situación, soy Nicolás, el motivo…" at bounding box center [271, 305] width 325 height 221
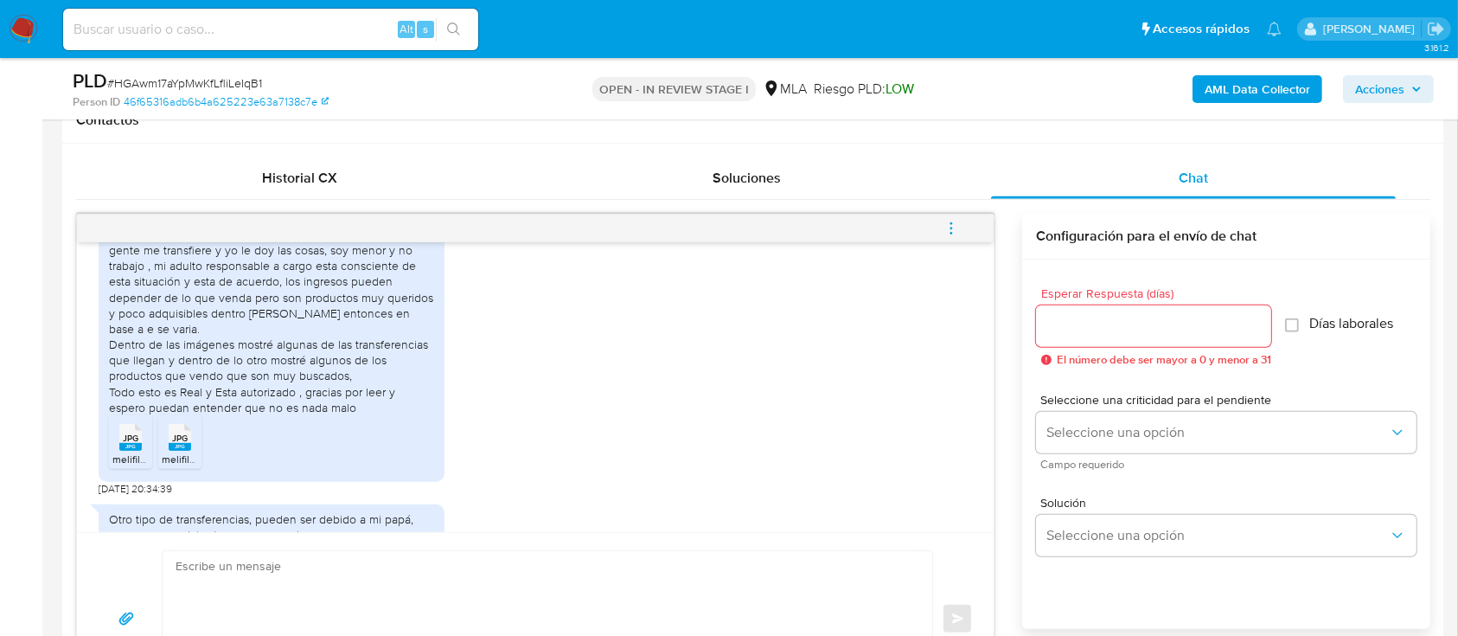
click at [144, 443] on div "JPG JPG" at bounding box center [130, 436] width 36 height 34
click at [182, 446] on rect at bounding box center [180, 447] width 22 height 8
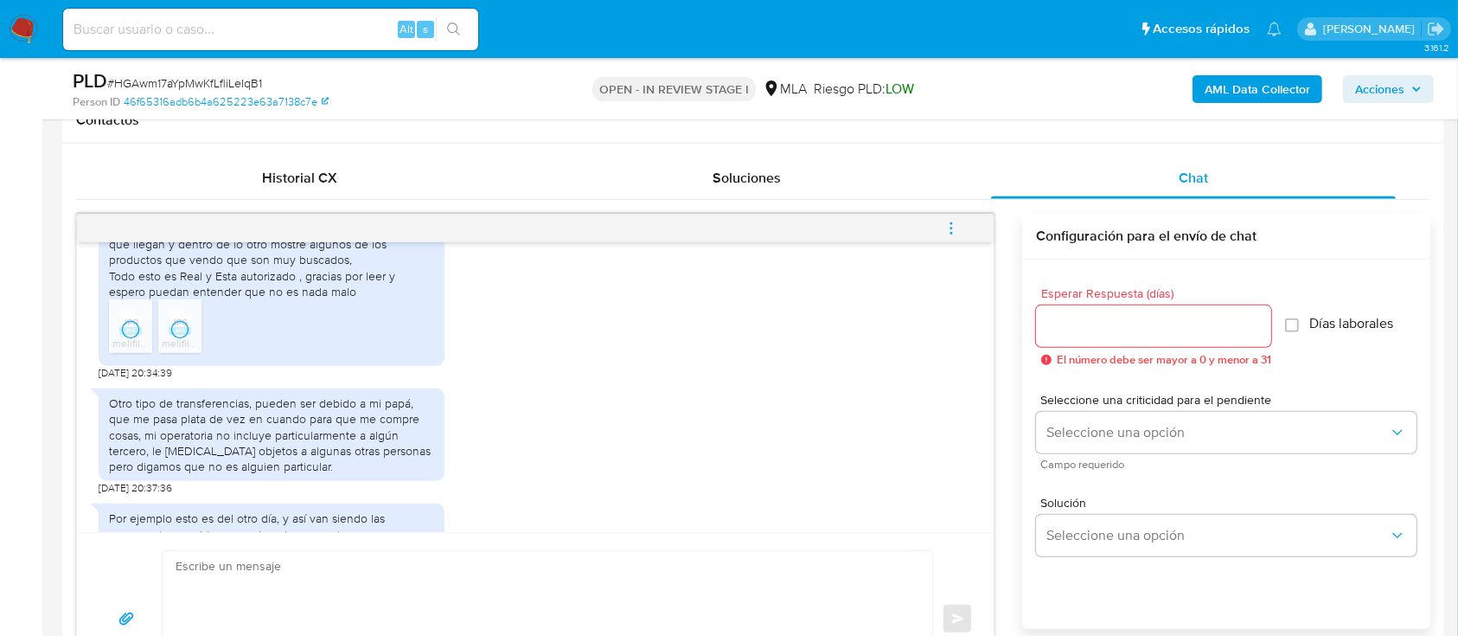
scroll to position [1076, 0]
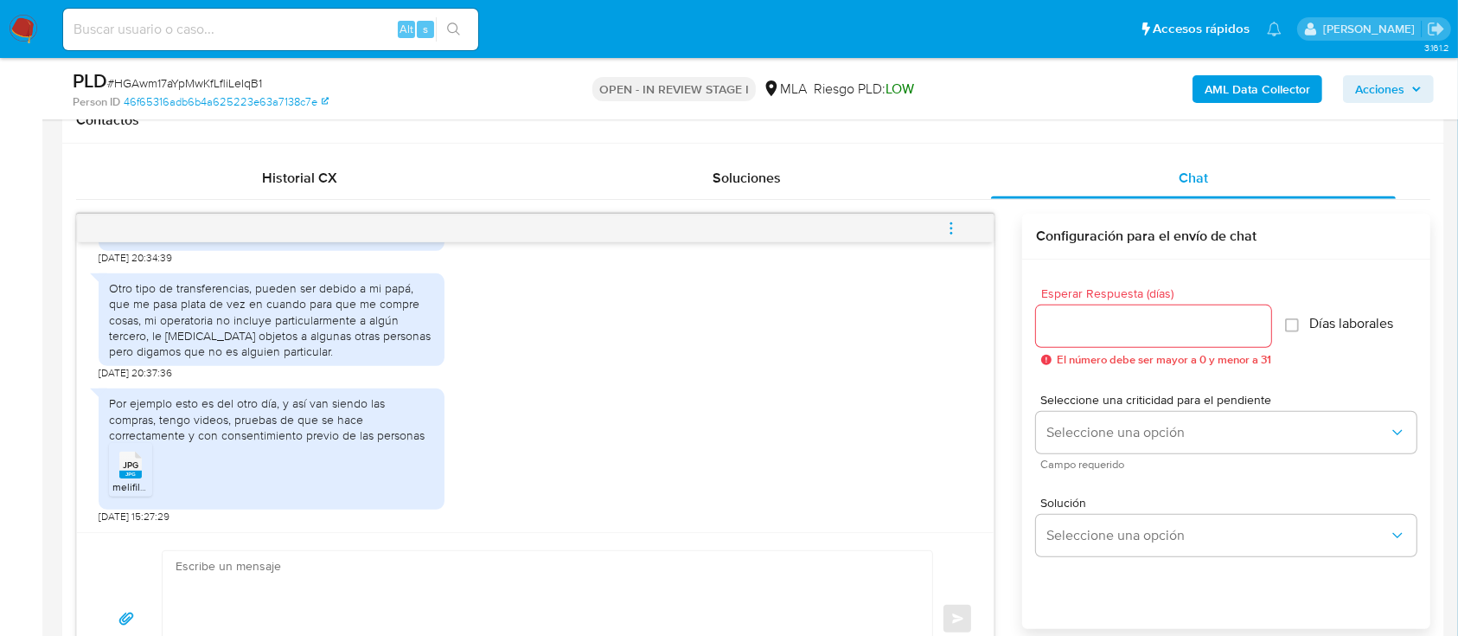
click at [630, 404] on div "Por ejemplo esto es del otro día, y así van siendo las compras, tengo videos, p…" at bounding box center [535, 452] width 873 height 144
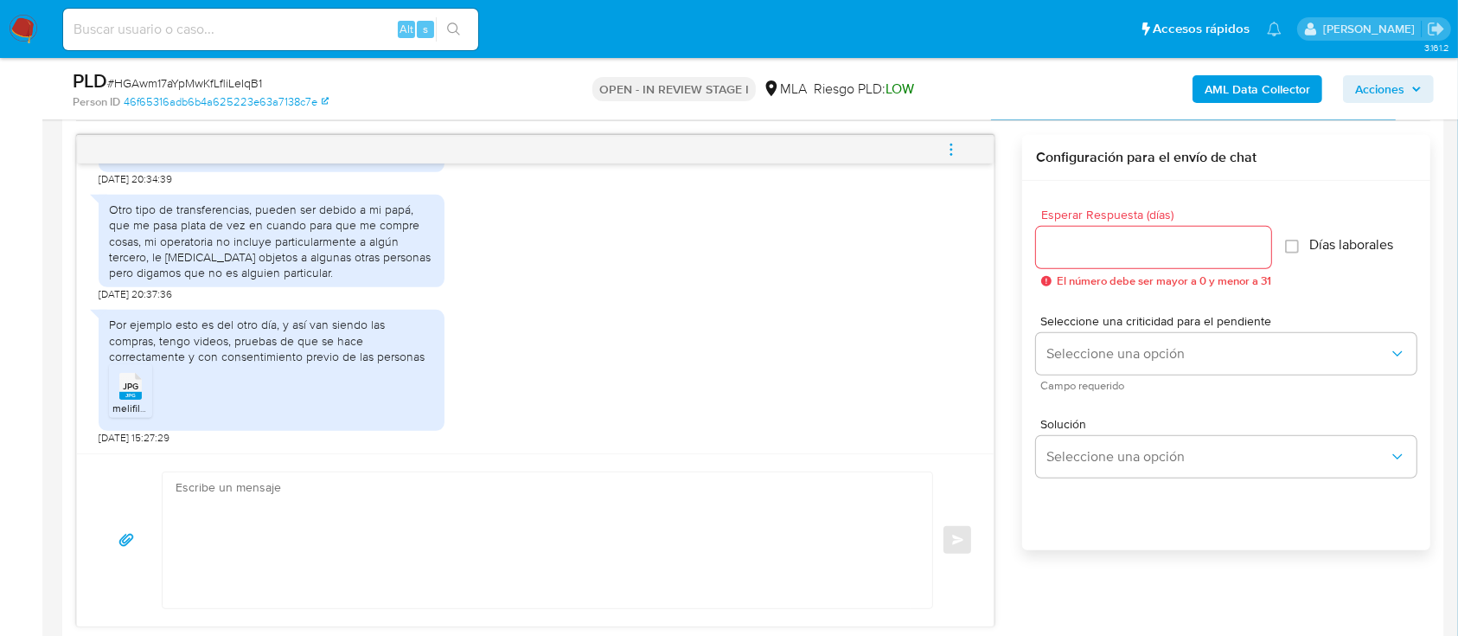
scroll to position [922, 0]
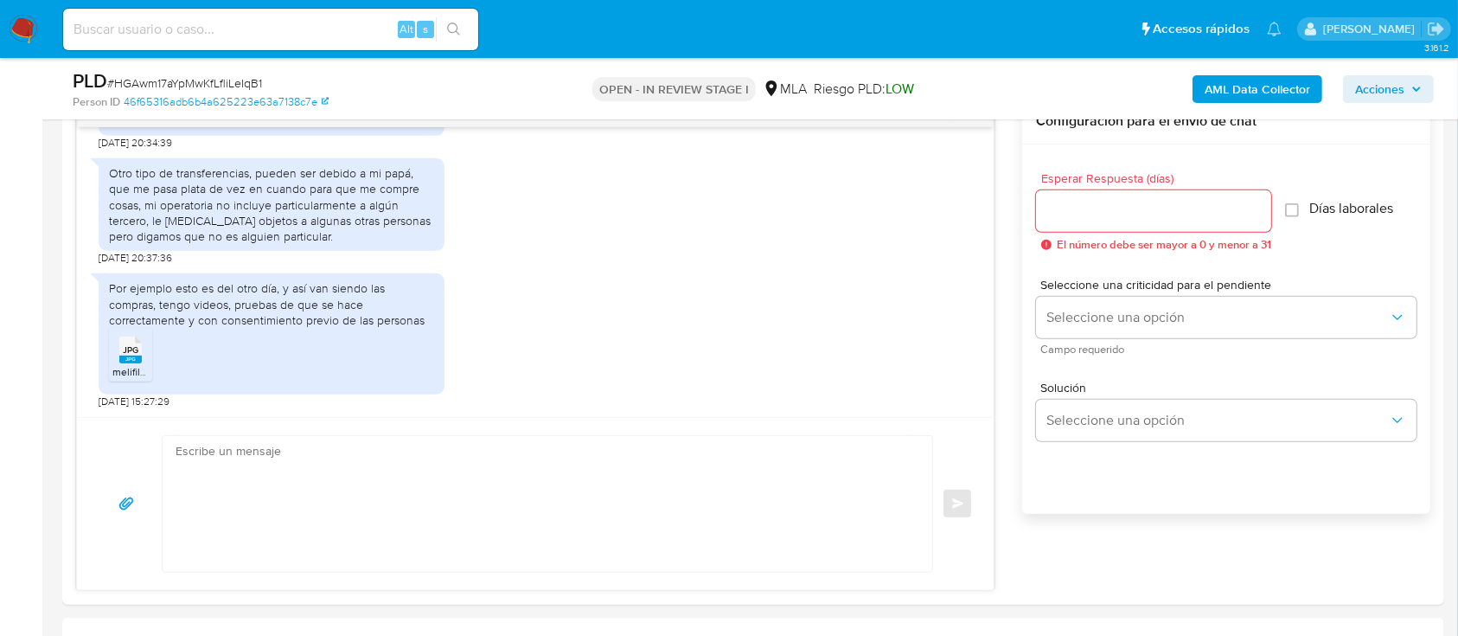
click at [326, 21] on input at bounding box center [270, 29] width 415 height 22
paste input "M8HfXrUdiqv57Ki9EtuVU1np"
type input "M8HfXrUdiqv57Ki9EtuVU1np"
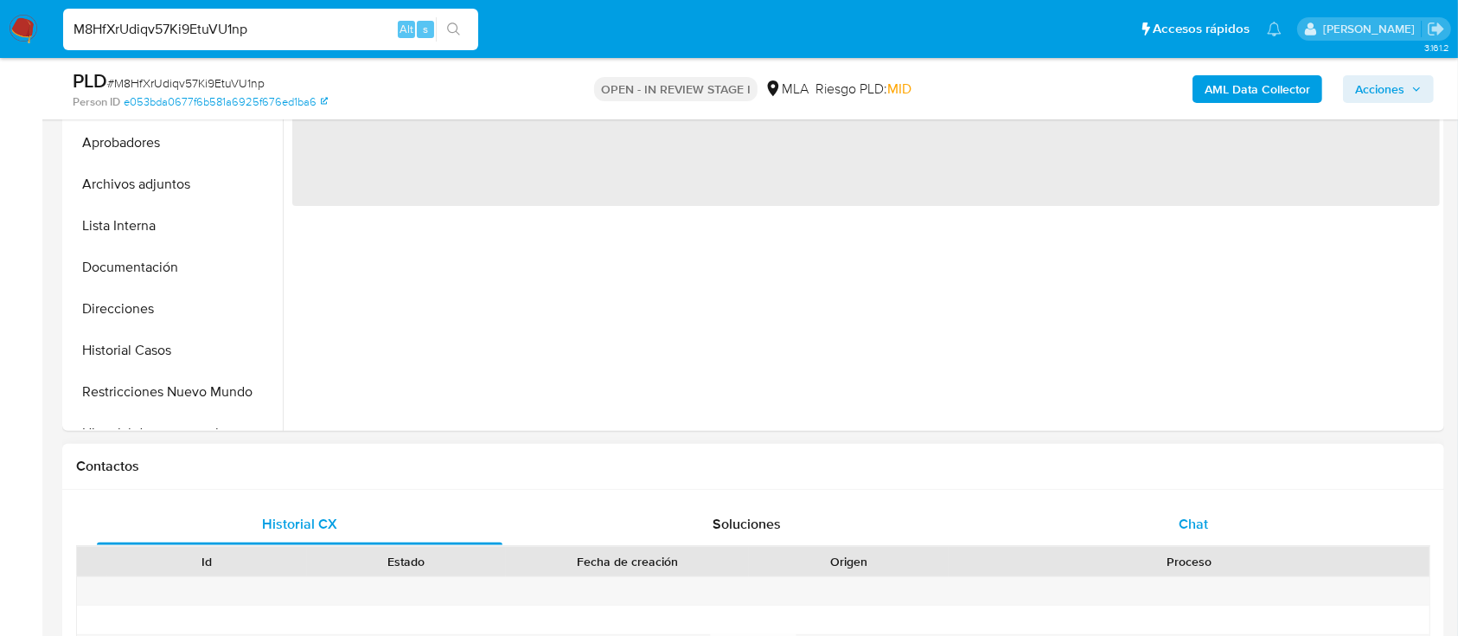
click at [1131, 521] on div "Chat" at bounding box center [1194, 524] width 406 height 42
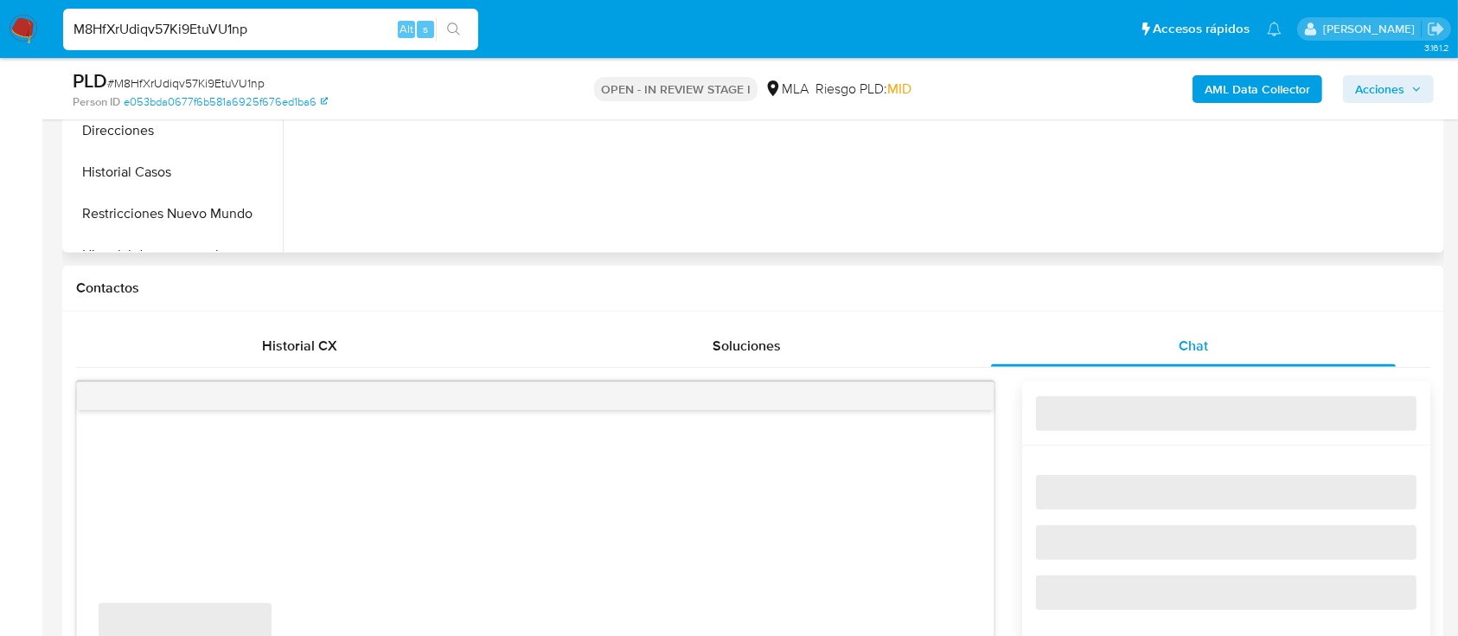
scroll to position [807, 0]
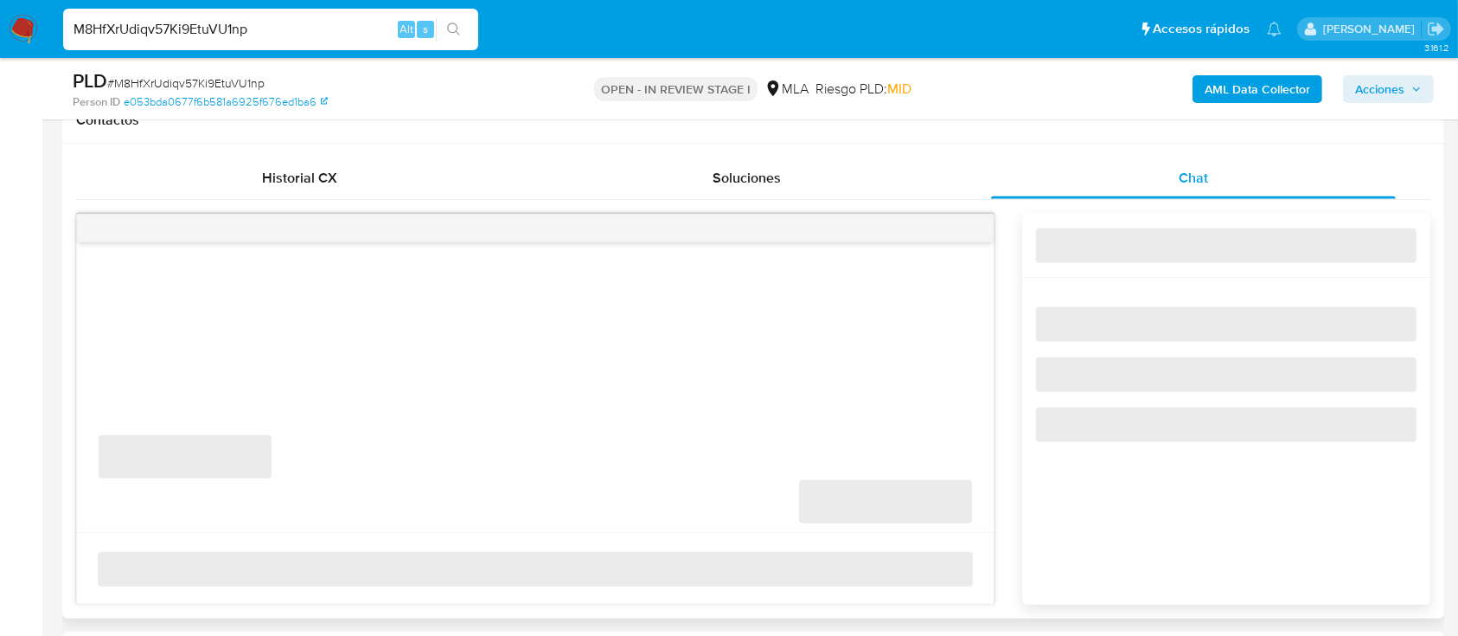
select select "10"
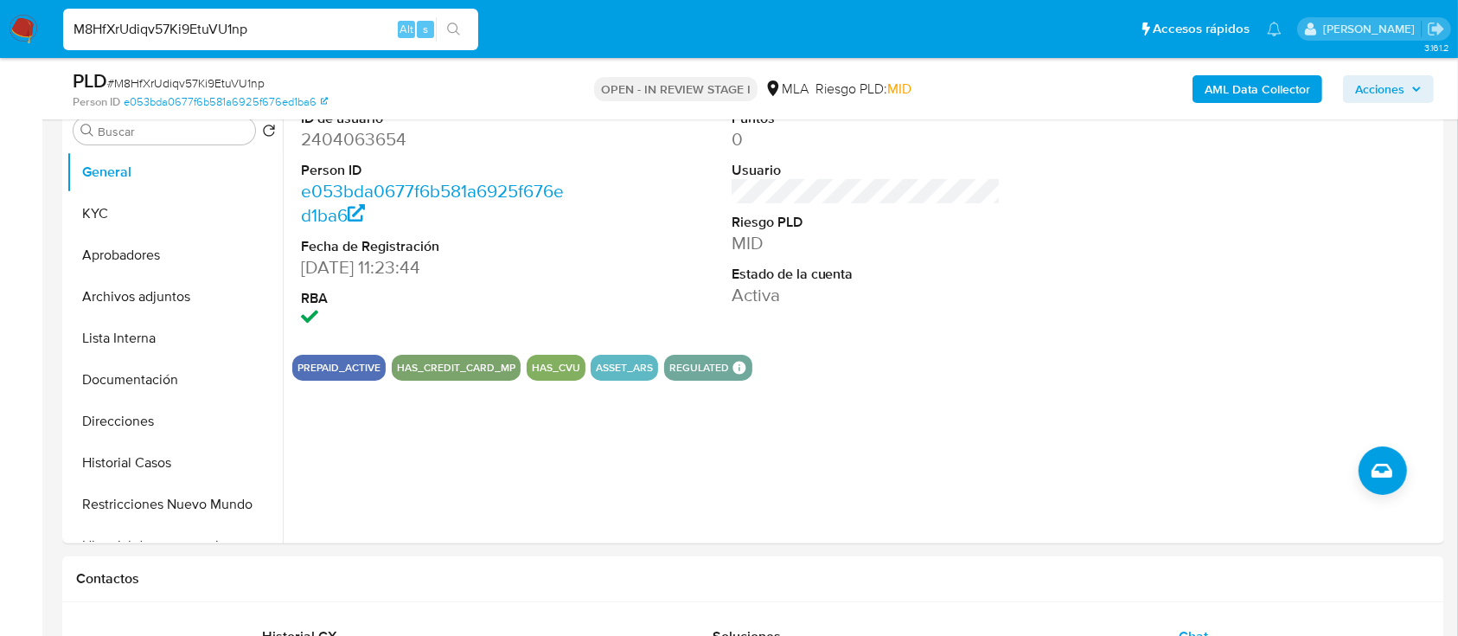
scroll to position [346, 0]
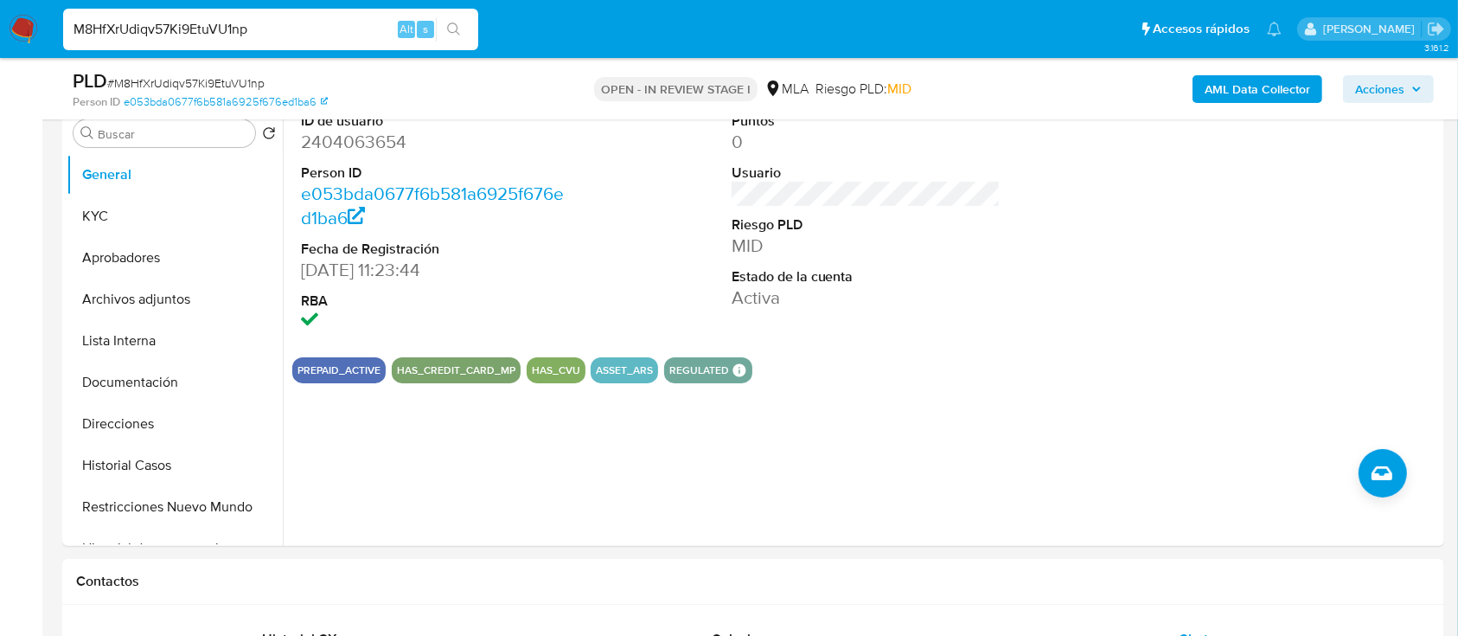
click at [265, 23] on input "M8HfXrUdiqv57Ki9EtuVU1np" at bounding box center [270, 29] width 415 height 22
paste input "VfFi7vEojIV011JdJftZypvO"
type input "VfFi7vEojIV011JdJftZypvO"
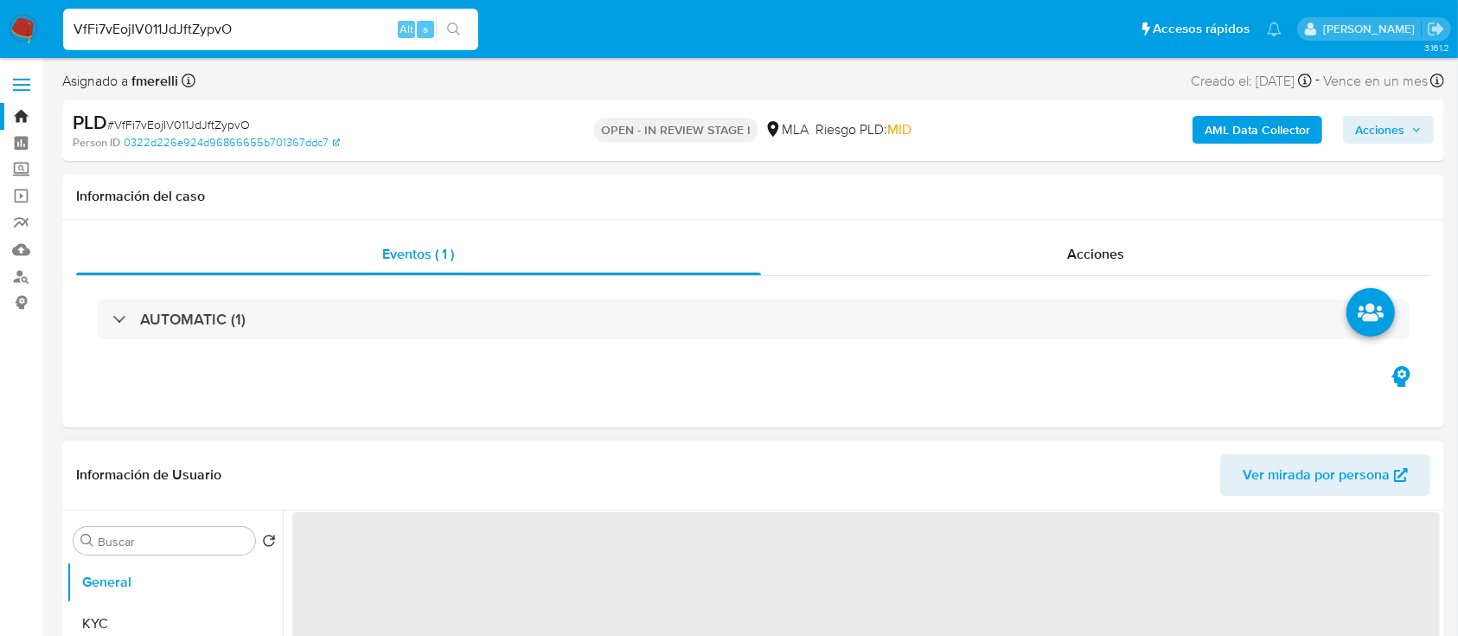
select select "10"
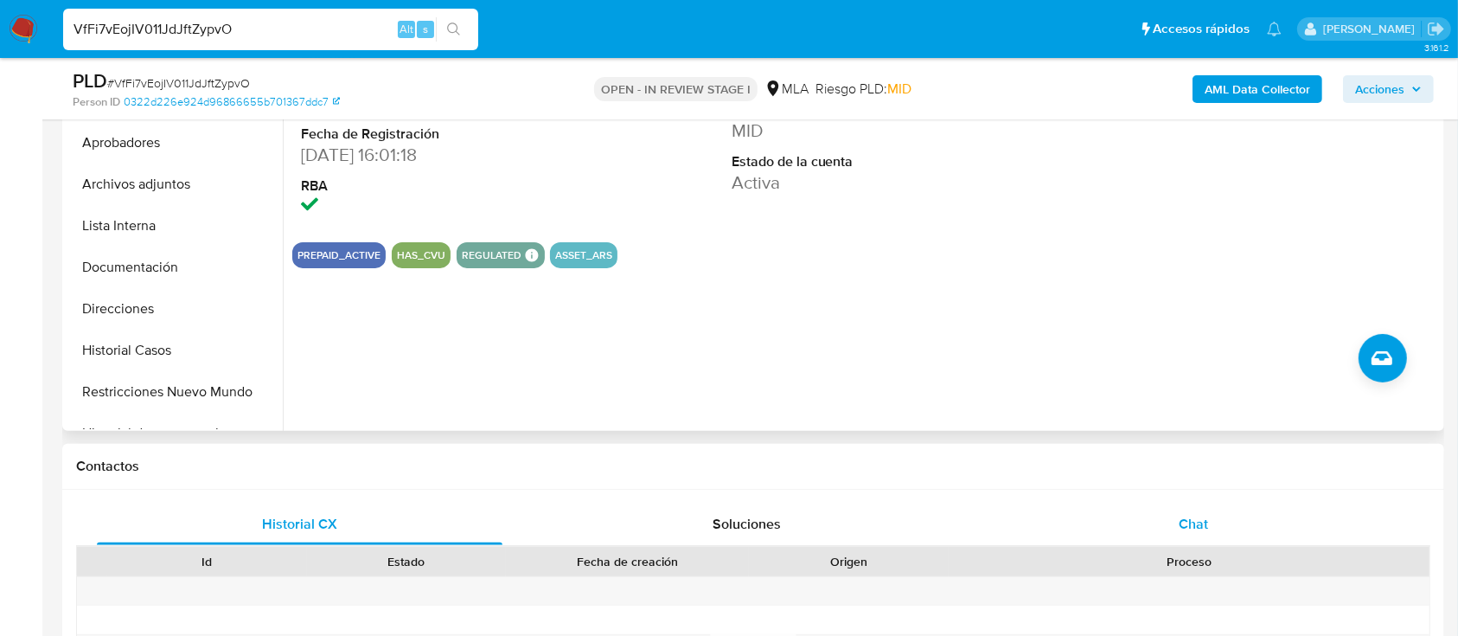
click at [1197, 522] on span "Chat" at bounding box center [1193, 524] width 29 height 20
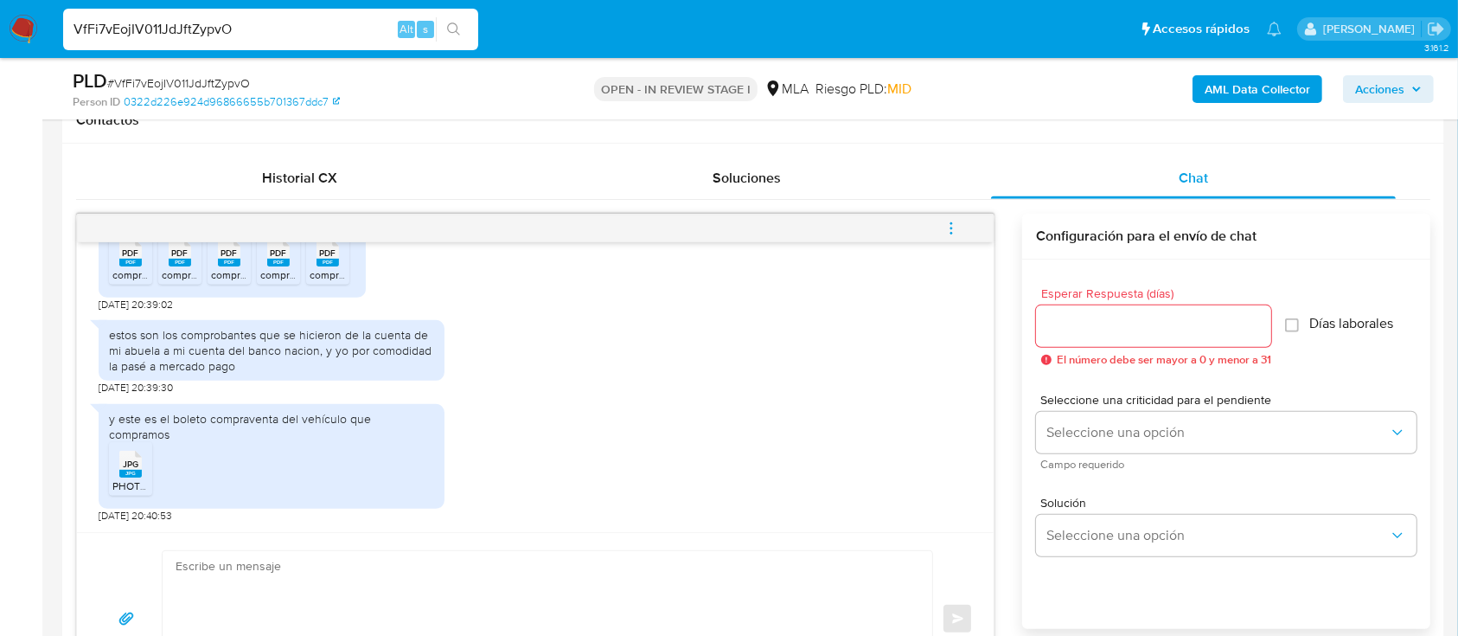
scroll to position [2793, 0]
drag, startPoint x: 109, startPoint y: 355, endPoint x: 315, endPoint y: 368, distance: 206.2
click at [314, 363] on div "estos son los comprobantes que se hicieron de la cuenta de mi abuela a mi cuent…" at bounding box center [271, 351] width 325 height 48
drag, startPoint x: 325, startPoint y: 368, endPoint x: 332, endPoint y: 390, distance: 22.7
click at [332, 381] on div "estos son los comprobantes que se hicieron de la cuenta de mi abuela a mi cuent…" at bounding box center [272, 350] width 346 height 61
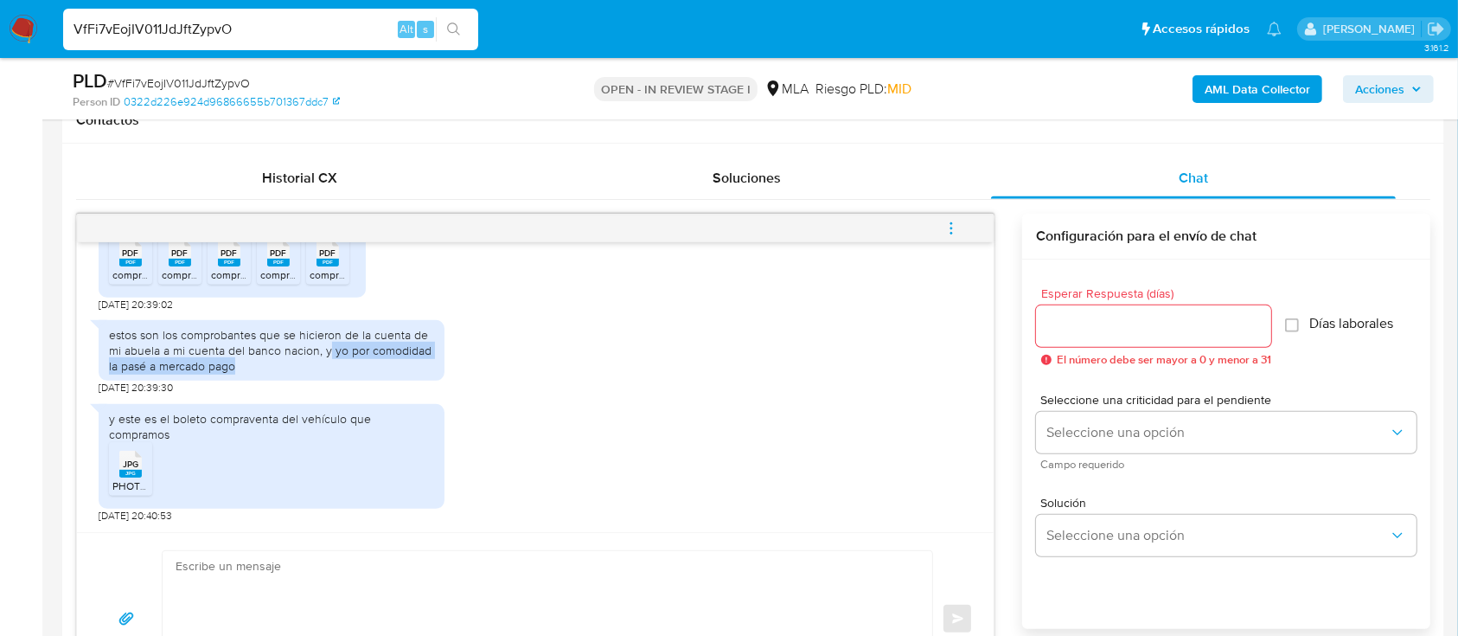
click at [301, 374] on div "estos son los comprobantes que se hicieron de la cuenta de mi abuela a mi cuent…" at bounding box center [271, 351] width 325 height 48
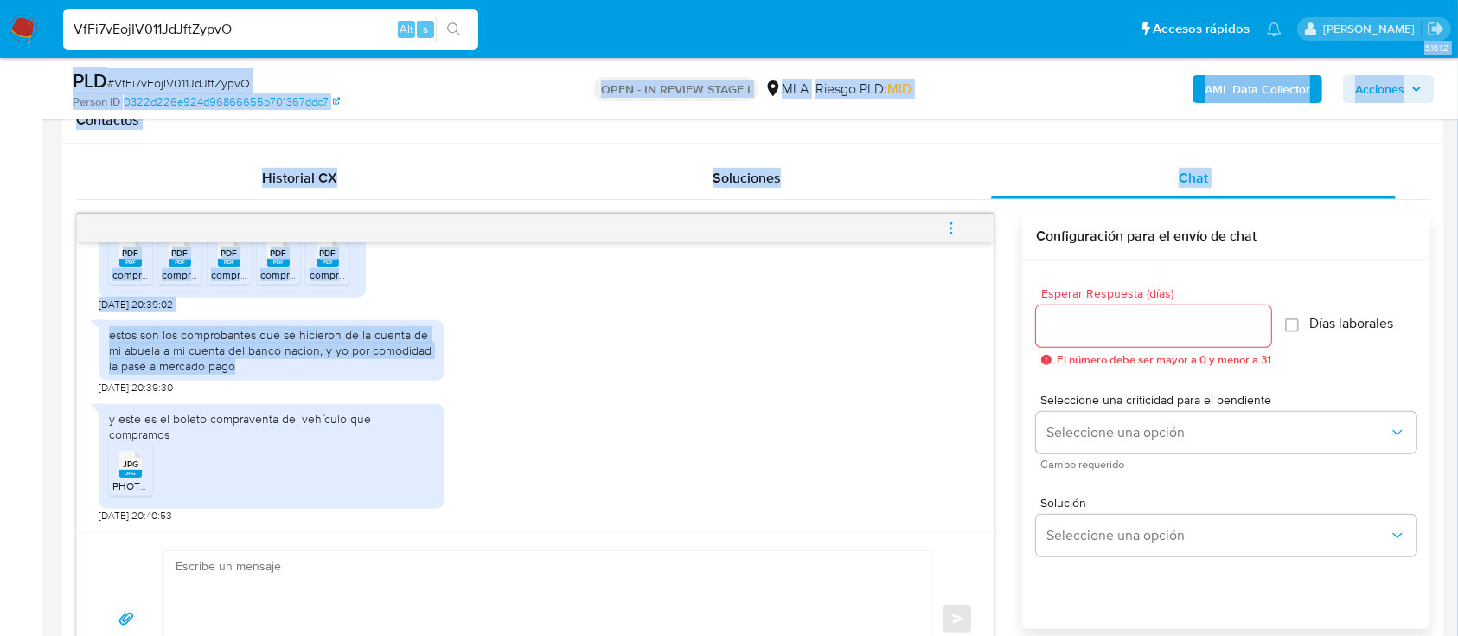
drag, startPoint x: 239, startPoint y: 384, endPoint x: 41, endPoint y: 350, distance: 200.9
click at [117, 358] on div "estos son los comprobantes que se hicieron de la cuenta de mi abuela a mi cuent…" at bounding box center [271, 351] width 325 height 48
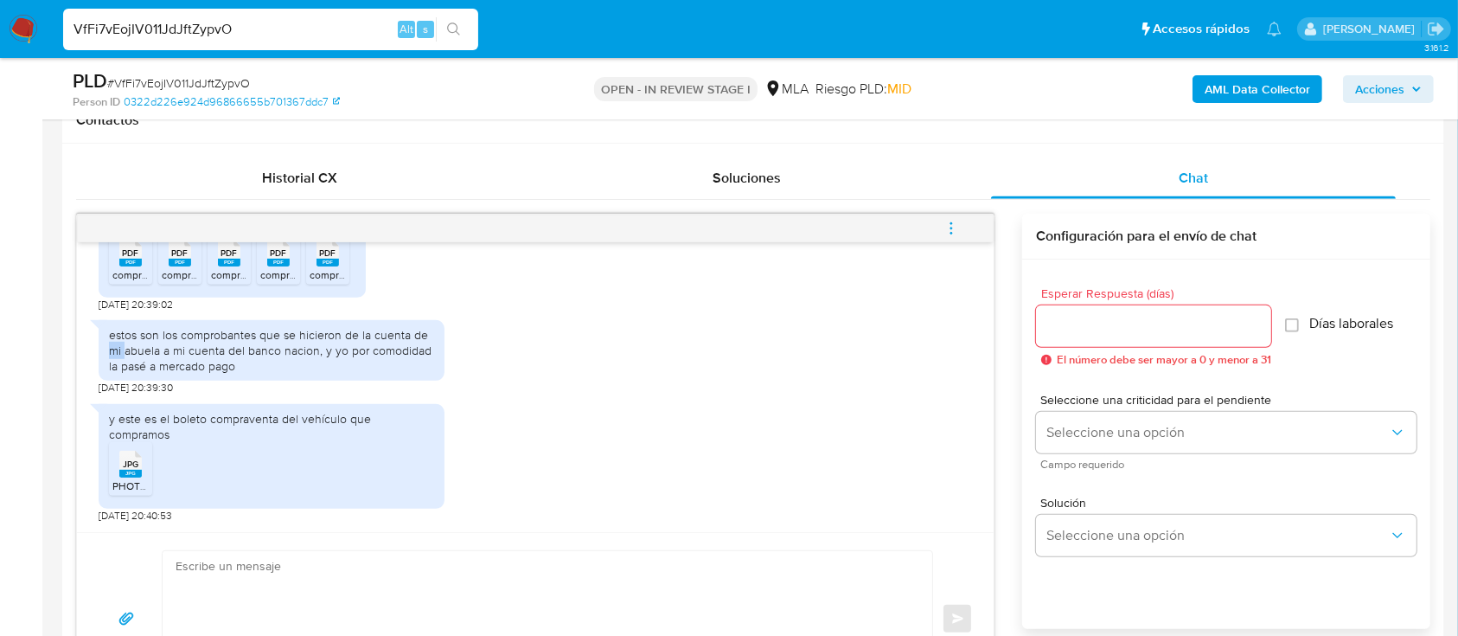
click at [117, 358] on div "estos son los comprobantes que se hicieron de la cuenta de mi abuela a mi cuent…" at bounding box center [271, 351] width 325 height 48
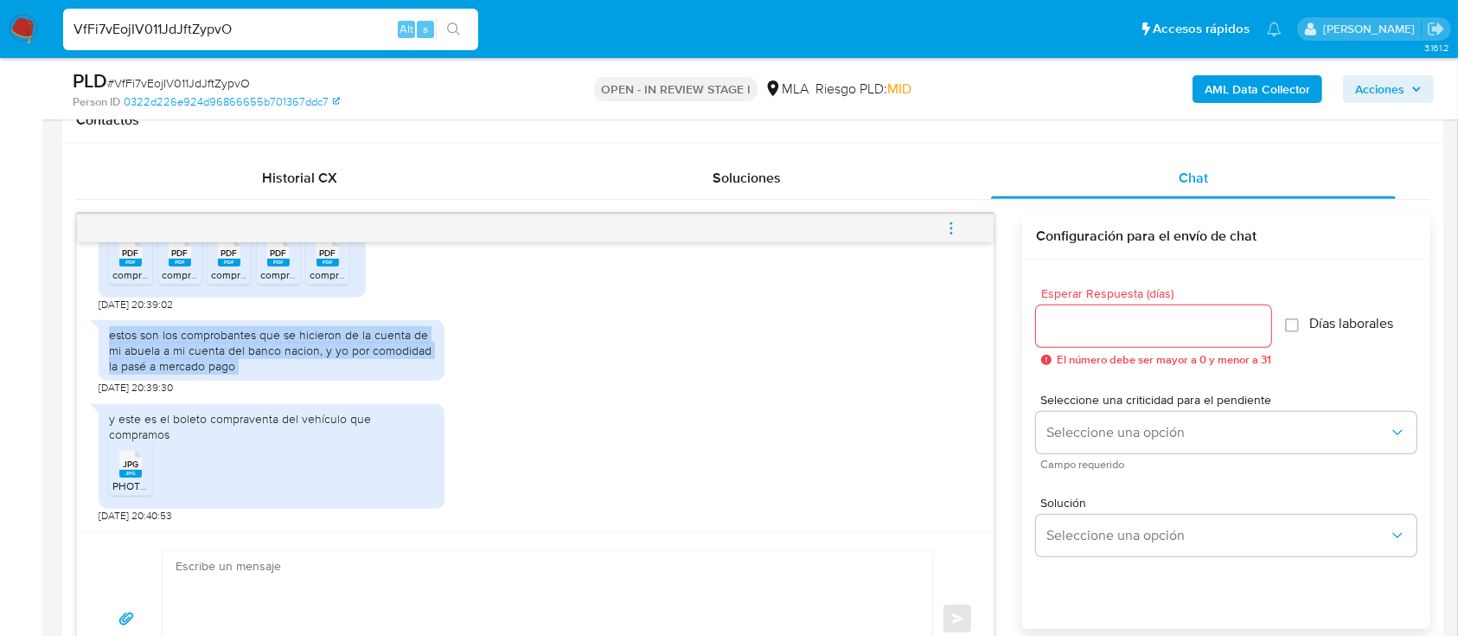
click at [117, 358] on div "estos son los comprobantes que se hicieron de la cuenta de mi abuela a mi cuent…" at bounding box center [271, 351] width 325 height 48
click at [227, 373] on div "estos son los comprobantes que se hicieron de la cuenta de mi abuela a mi cuent…" at bounding box center [271, 351] width 325 height 48
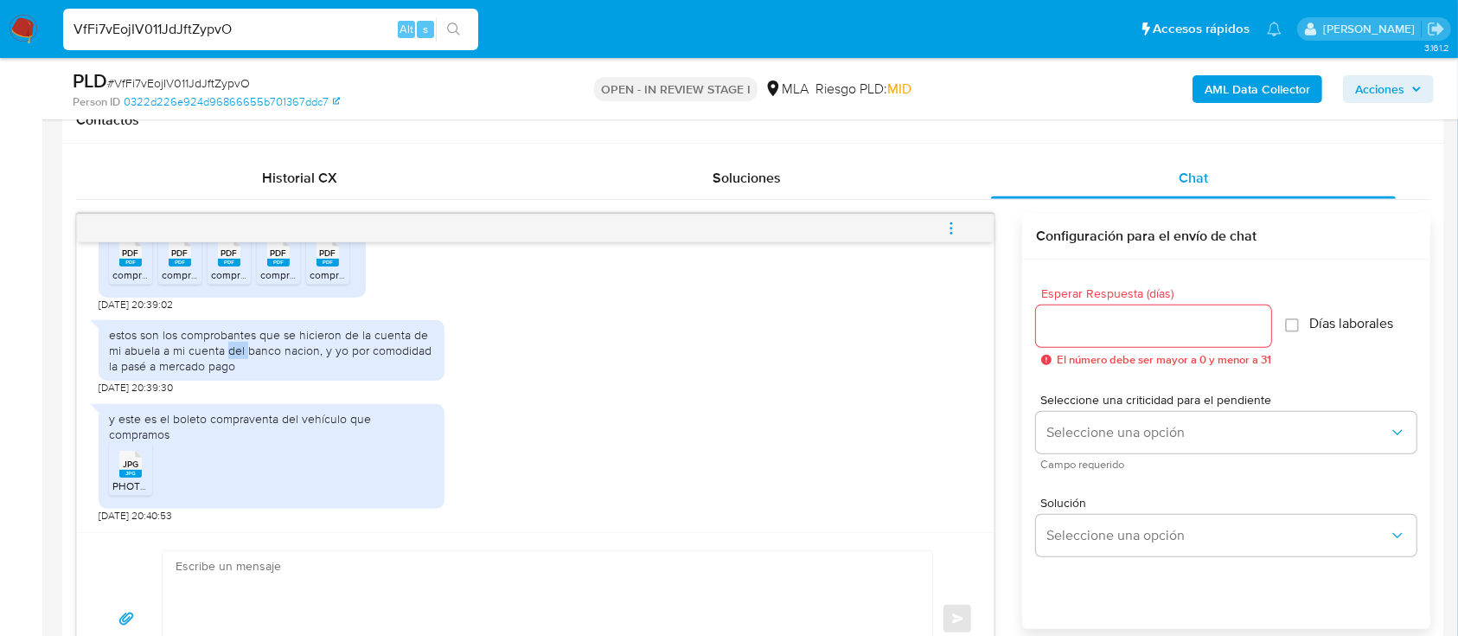
click at [227, 373] on div "estos son los comprobantes que se hicieron de la cuenta de mi abuela a mi cuent…" at bounding box center [271, 351] width 325 height 48
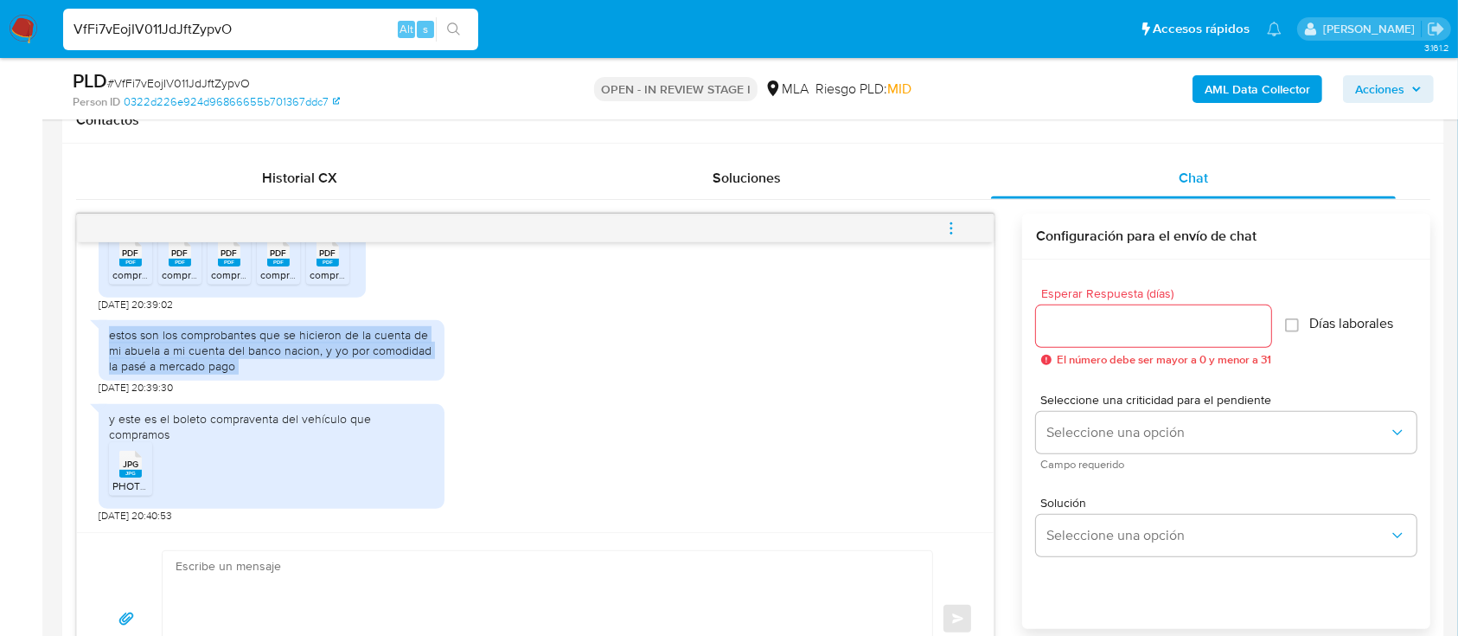
click at [227, 373] on div "estos son los comprobantes que se hicieron de la cuenta de mi abuela a mi cuent…" at bounding box center [271, 351] width 325 height 48
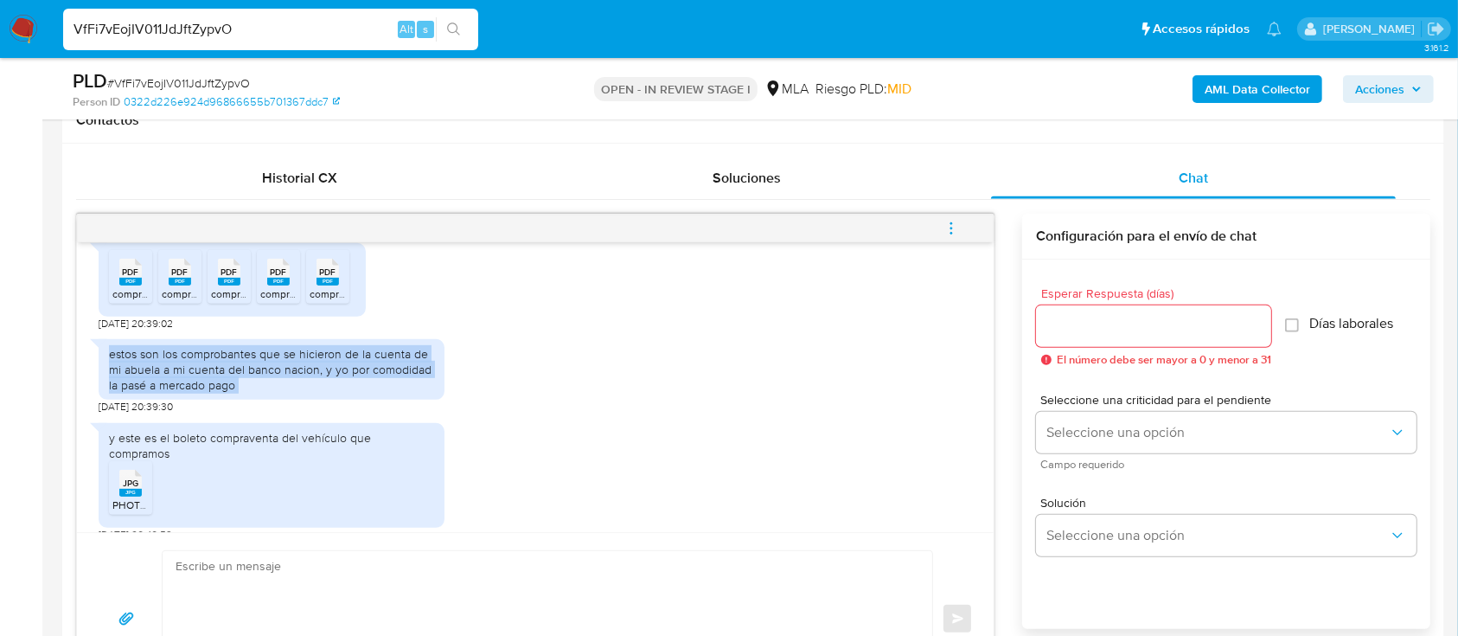
scroll to position [2677, 0]
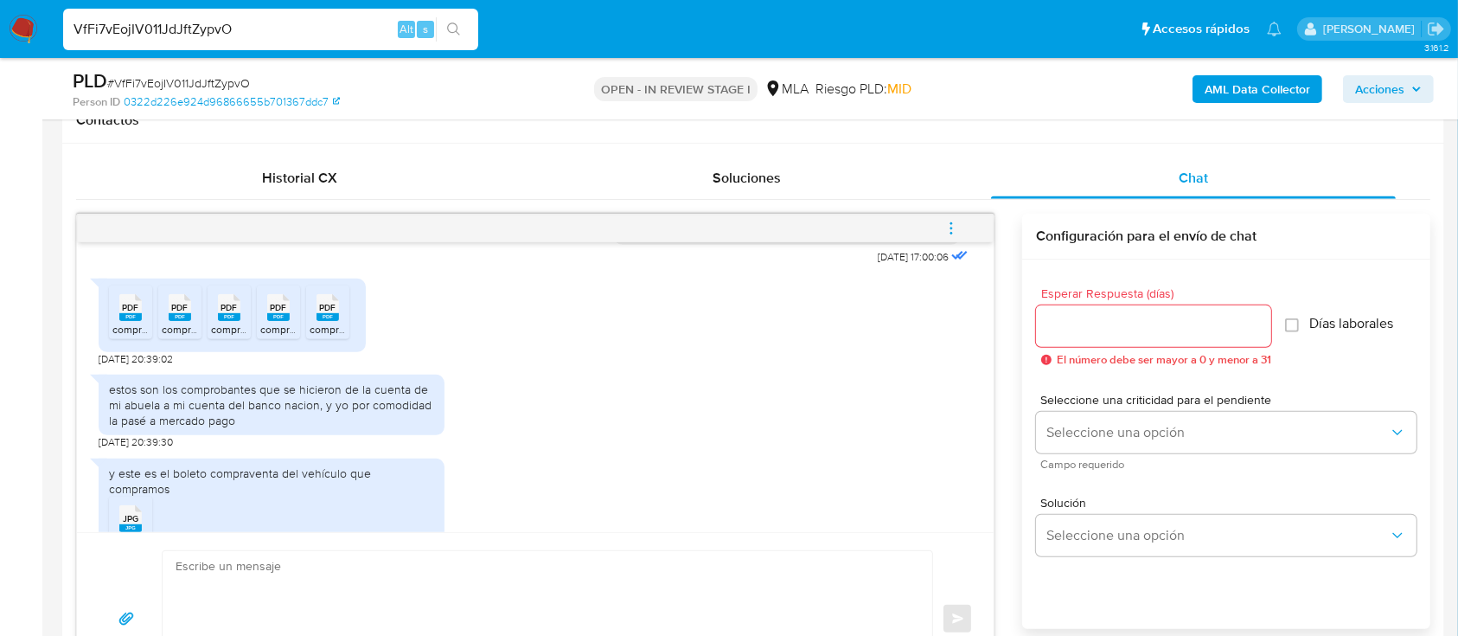
click at [145, 323] on div "PDF PDF" at bounding box center [130, 306] width 36 height 34
click at [336, 40] on div "VfFi7vEojIV011JdJftZypvO Alt s" at bounding box center [270, 30] width 415 height 42
click at [345, 30] on input "VfFi7vEojIV011JdJftZypvO" at bounding box center [270, 29] width 415 height 22
paste input "W5Kxyd5AC3x0NEYWWa9Udtkq"
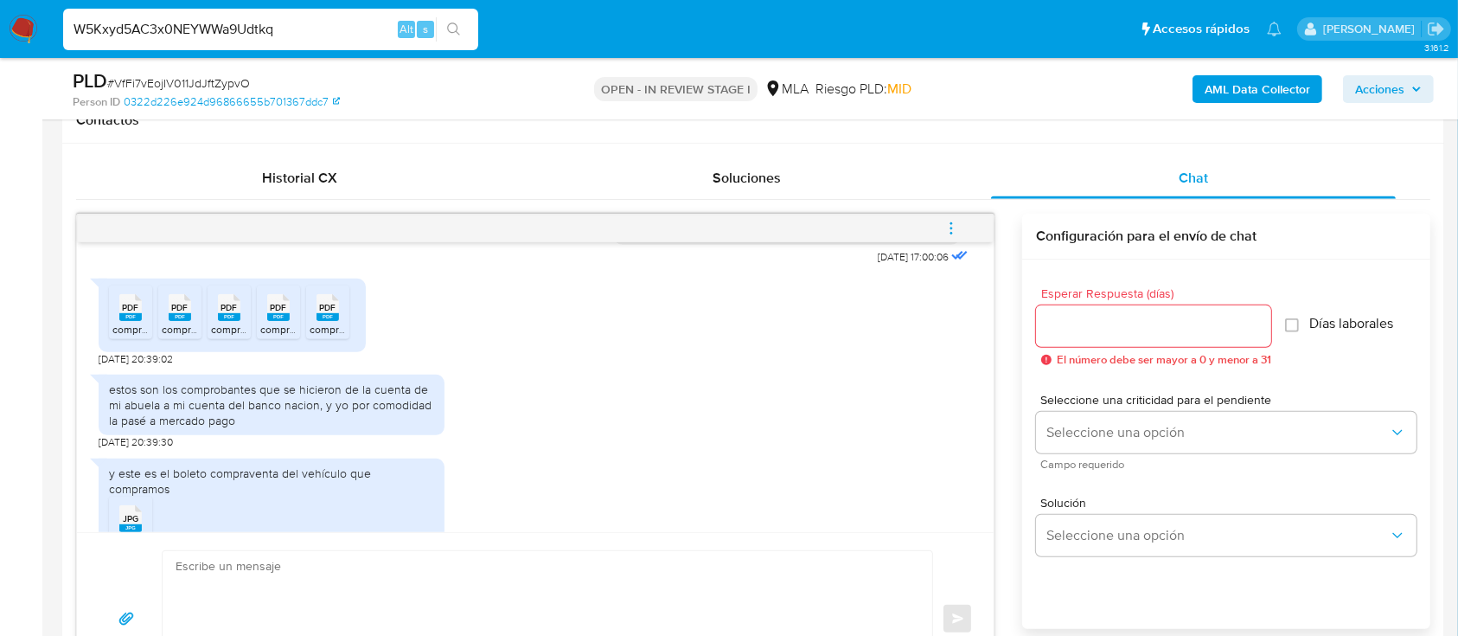
type input "W5Kxyd5AC3x0NEYWWa9Udtkq"
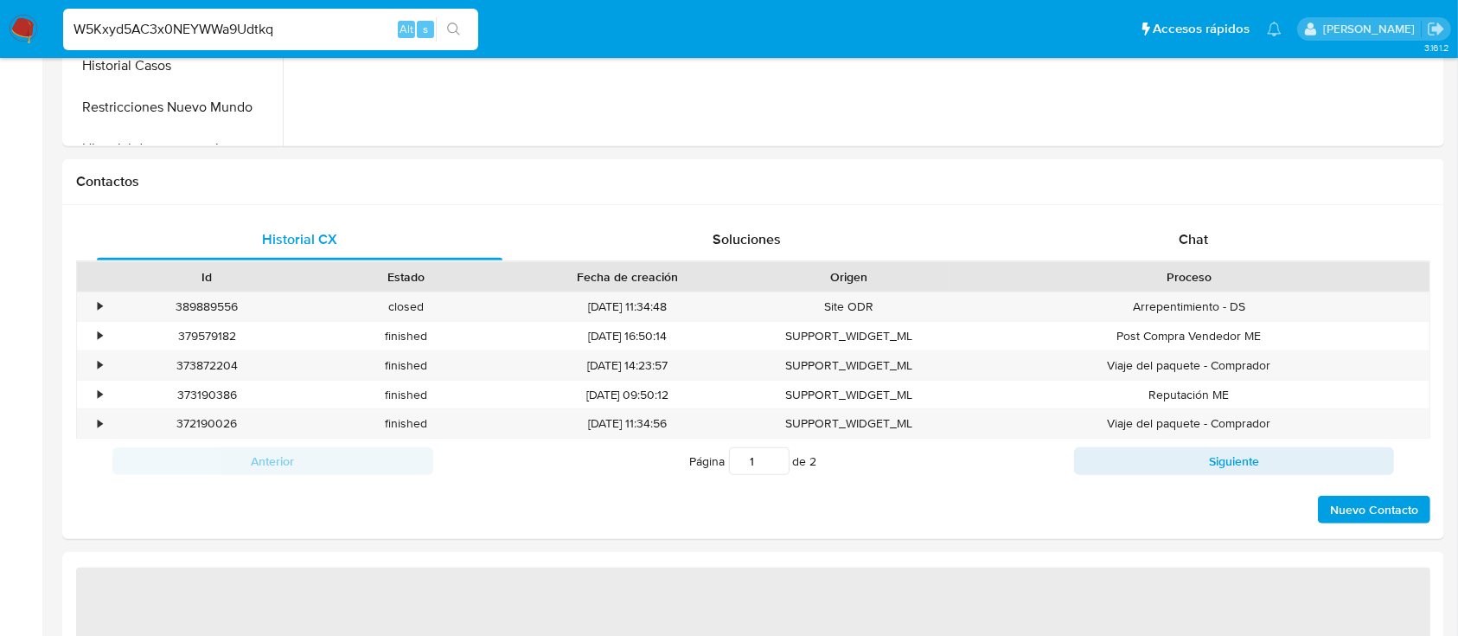
select select "10"
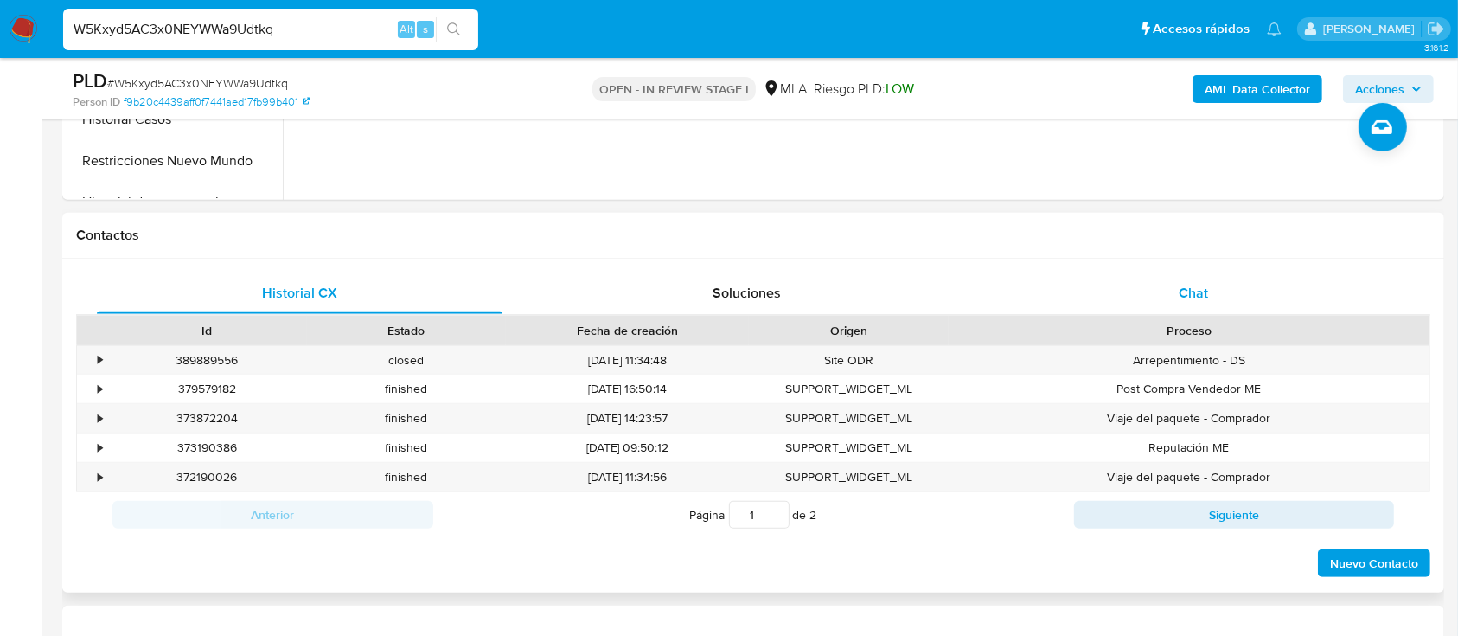
click at [1280, 291] on div "Chat" at bounding box center [1194, 293] width 406 height 42
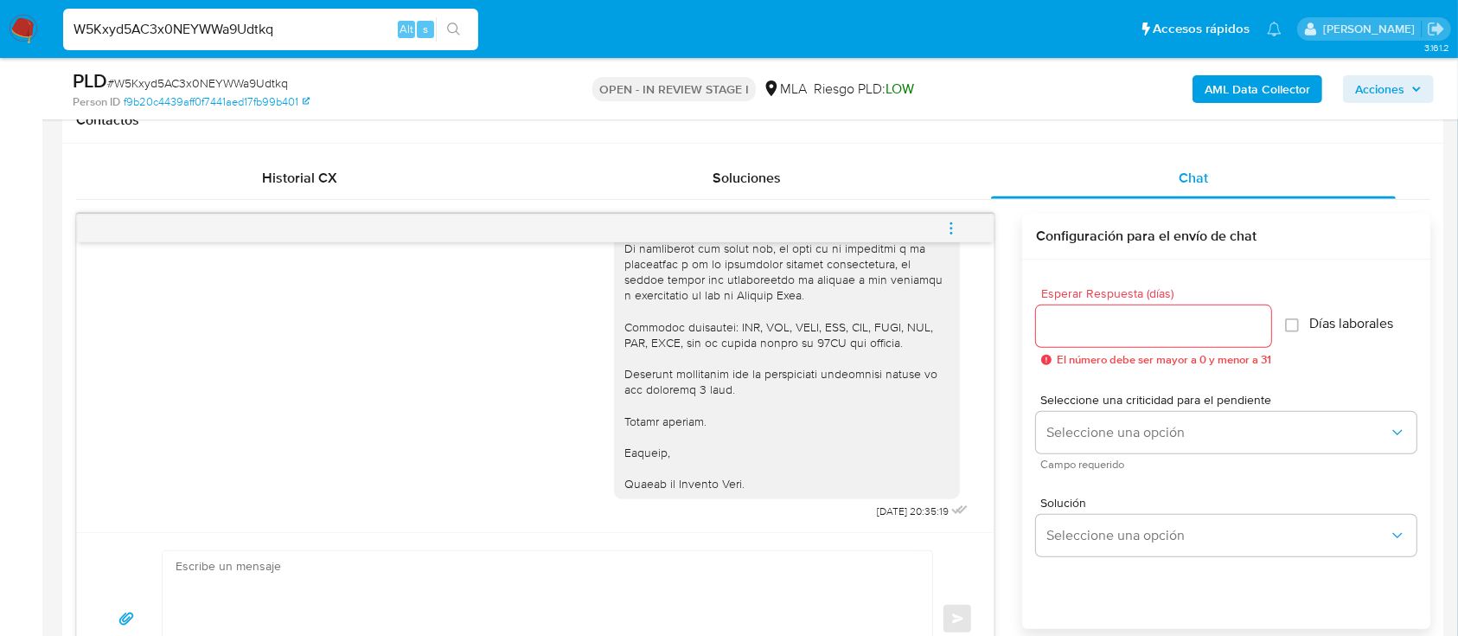
scroll to position [346, 0]
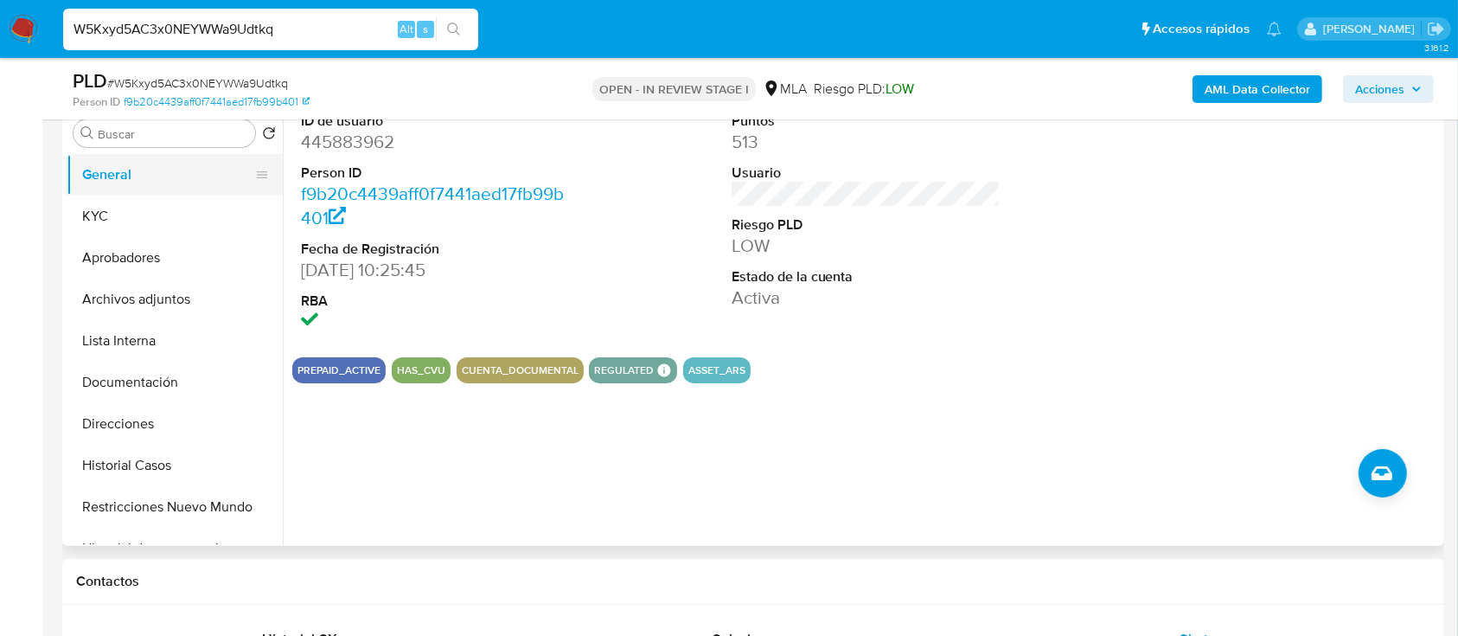
click at [125, 190] on button "General" at bounding box center [168, 175] width 202 height 42
click at [121, 214] on button "KYC" at bounding box center [168, 216] width 202 height 42
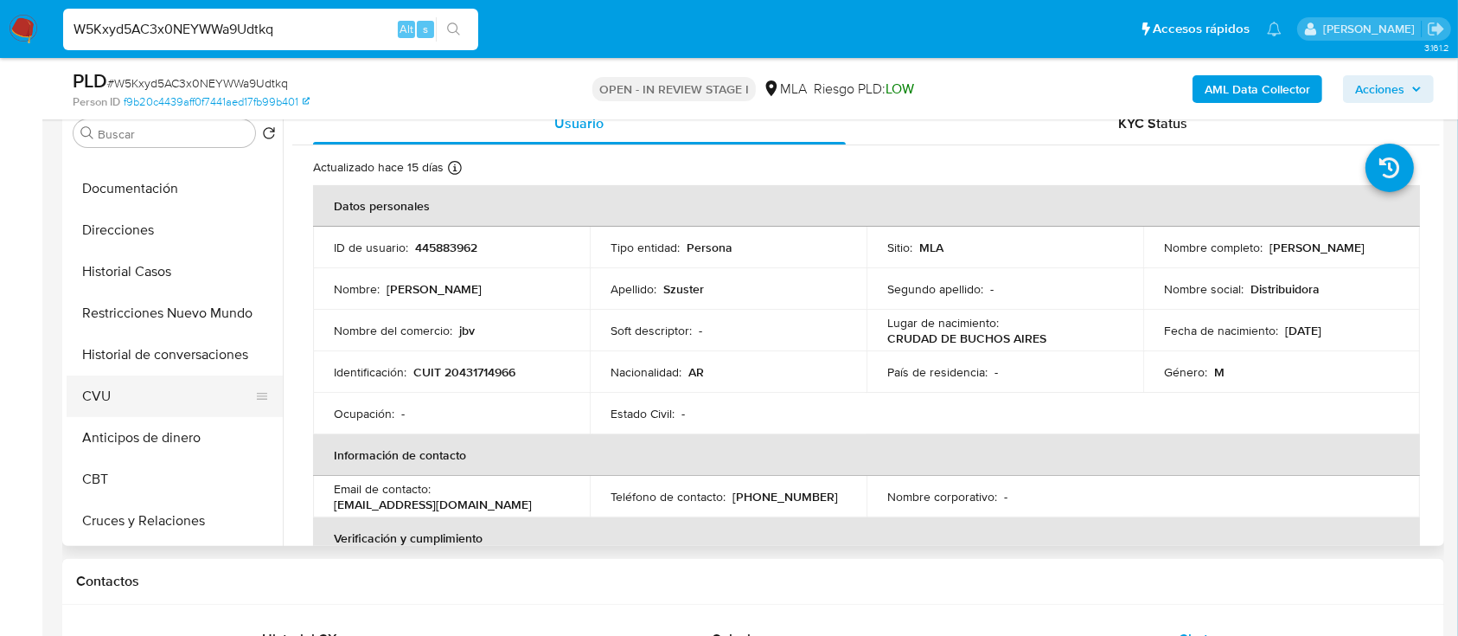
scroll to position [230, 0]
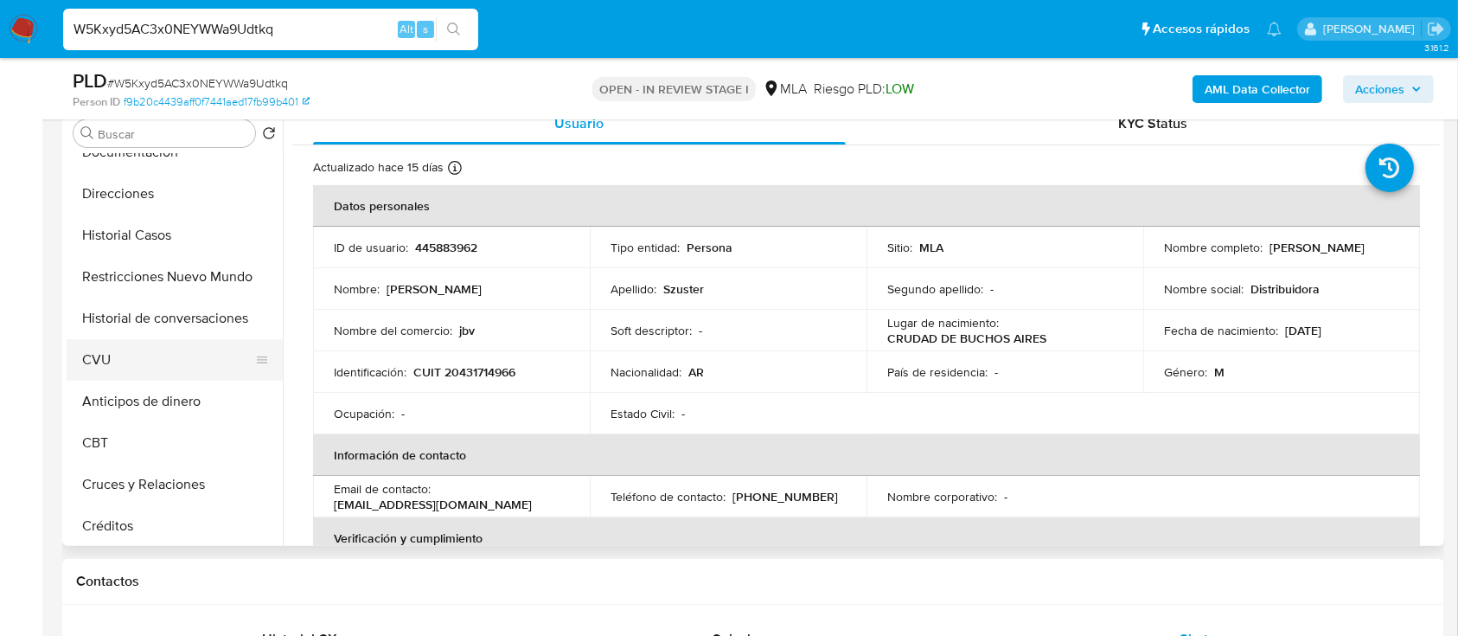
click at [169, 364] on button "CVU" at bounding box center [168, 360] width 202 height 42
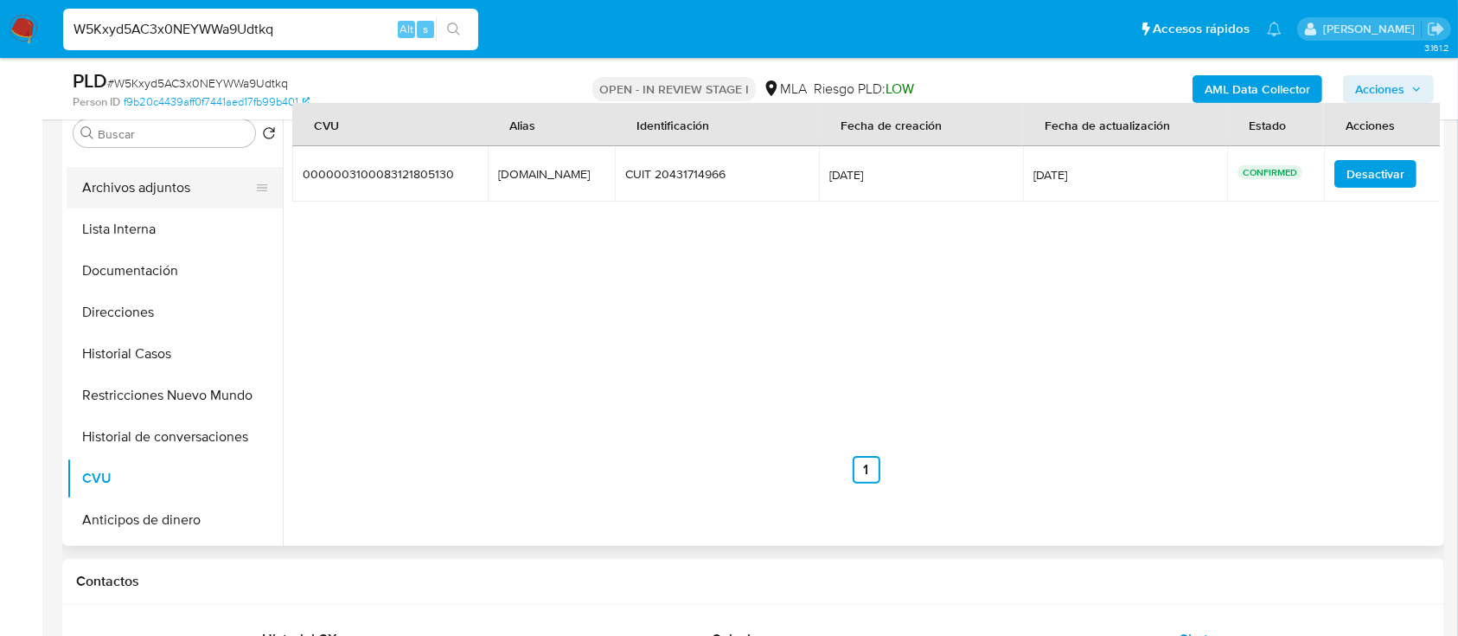
scroll to position [0, 0]
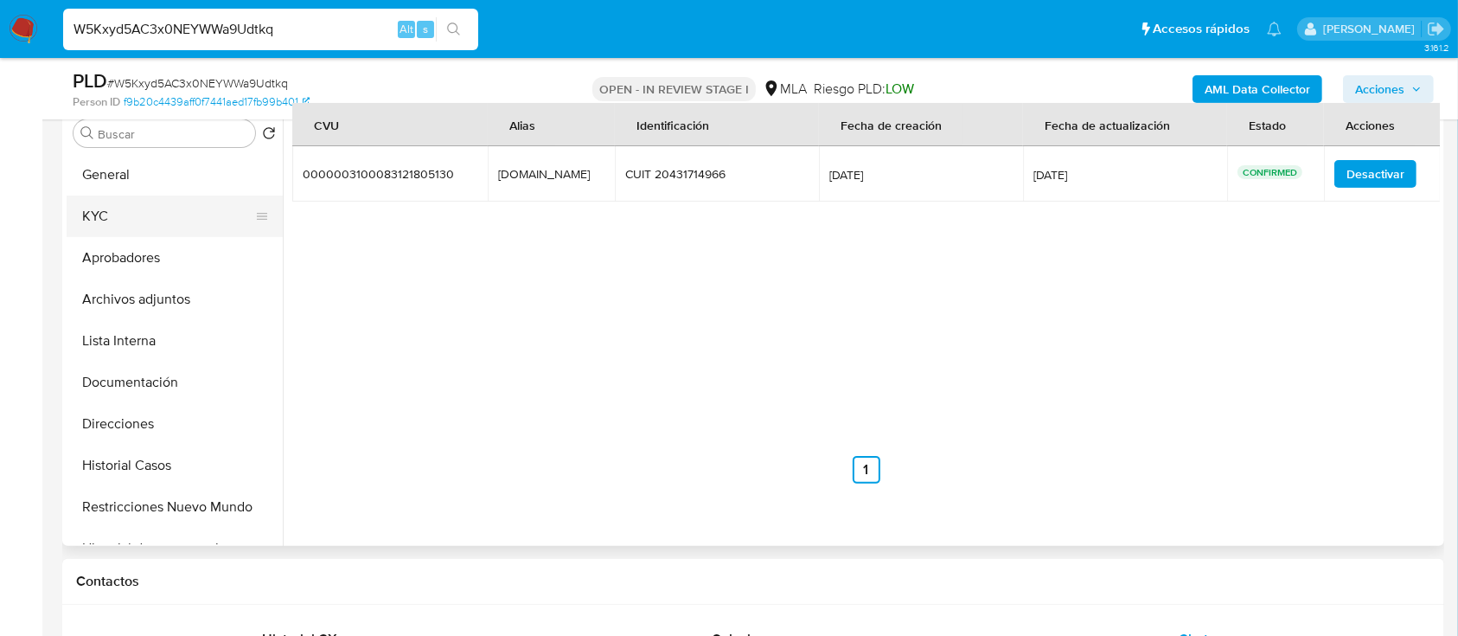
click at [165, 209] on button "KYC" at bounding box center [168, 216] width 202 height 42
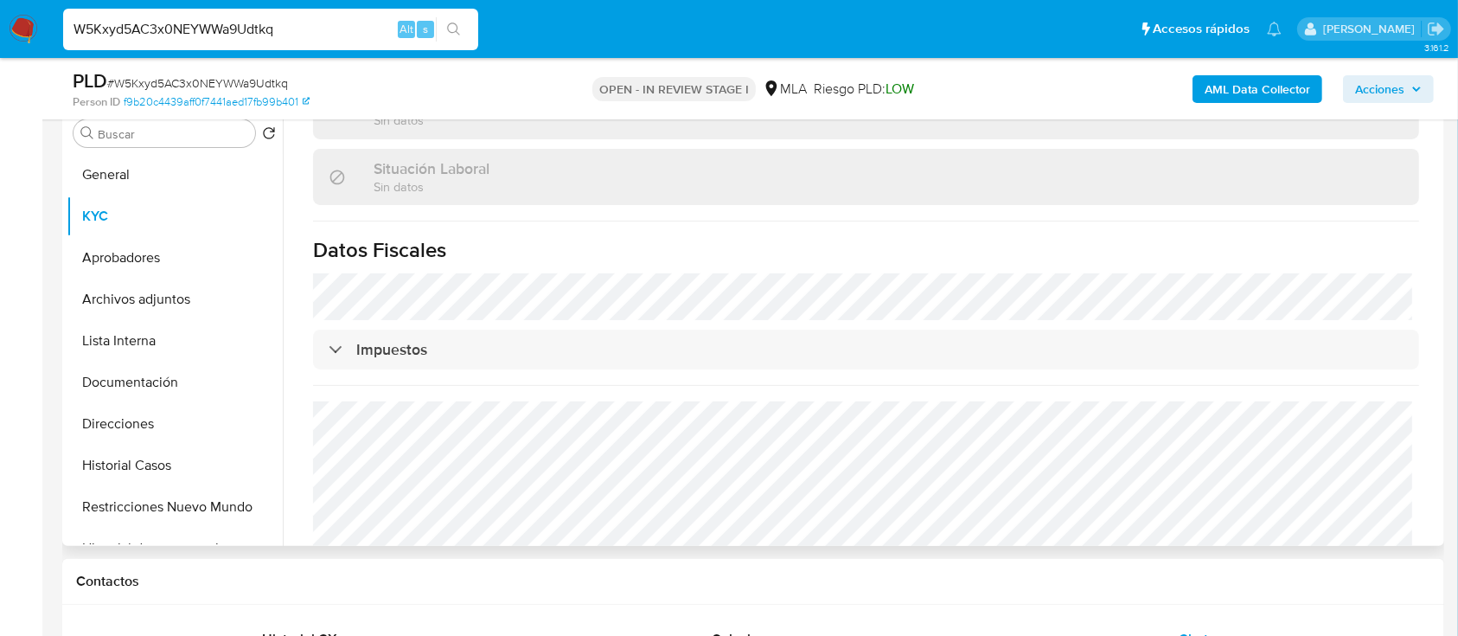
scroll to position [877, 0]
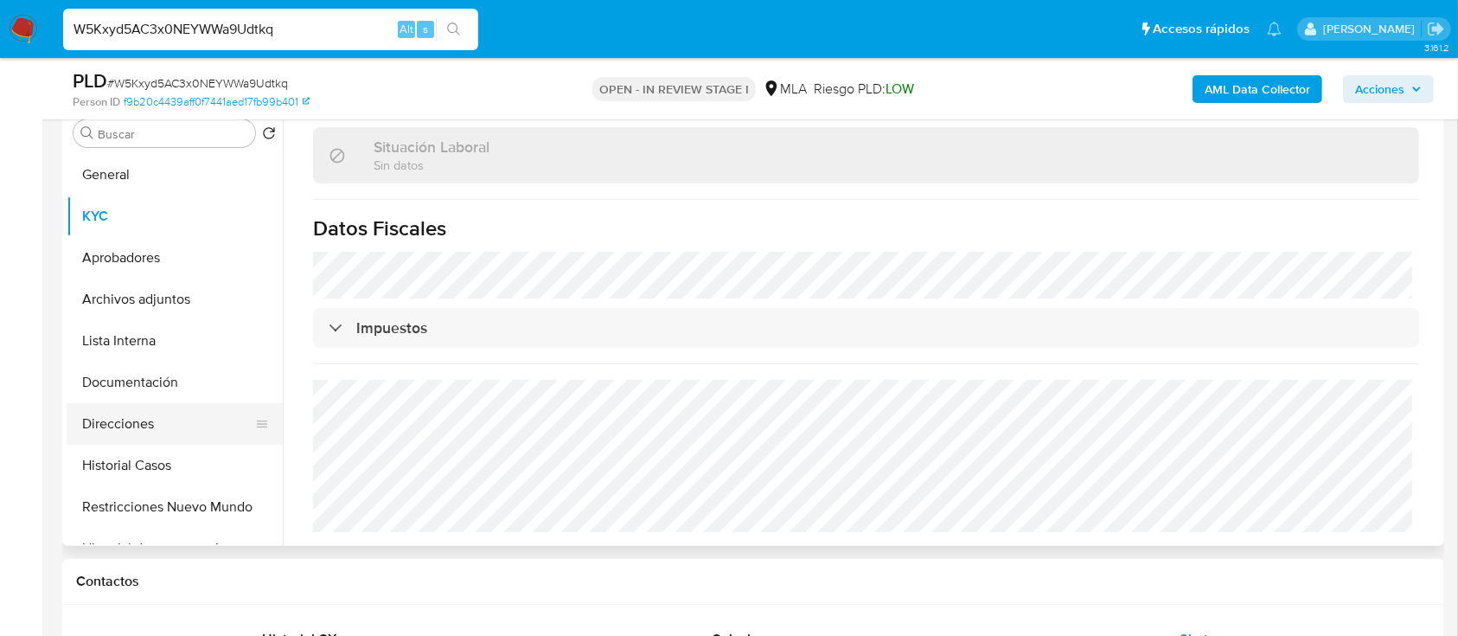
click at [91, 409] on button "Direcciones" at bounding box center [168, 424] width 202 height 42
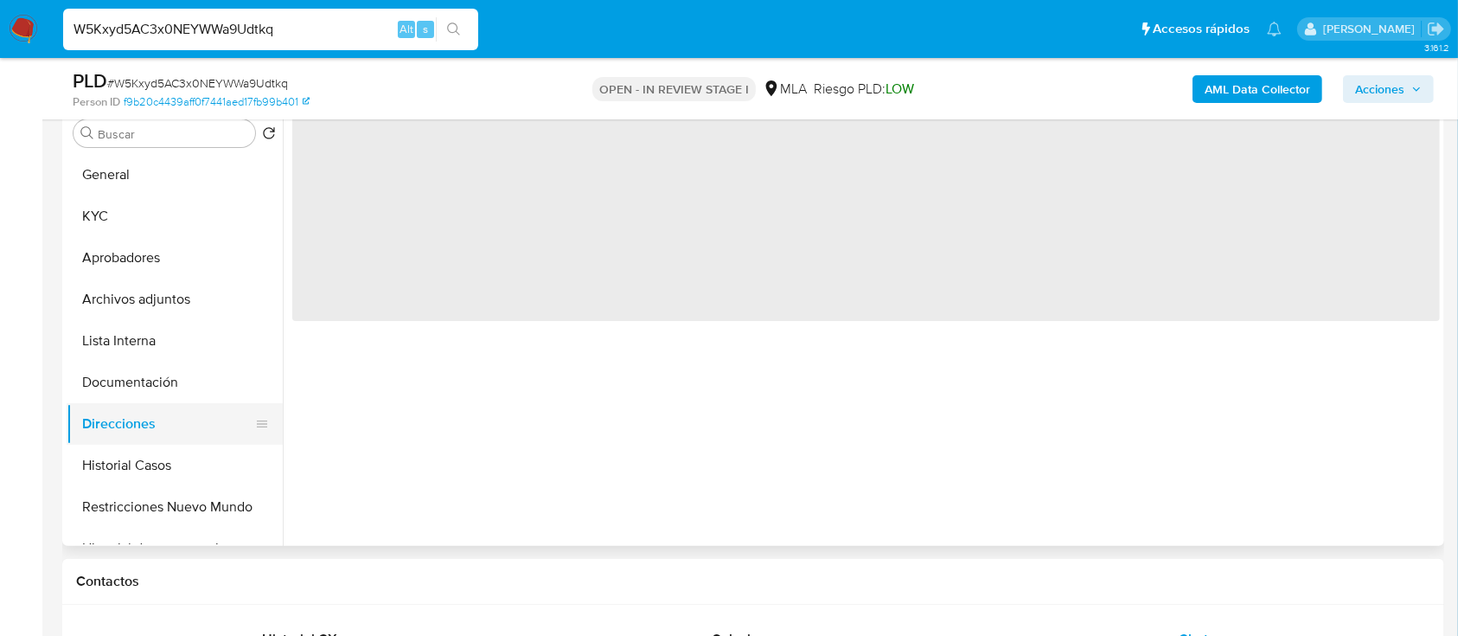
scroll to position [0, 0]
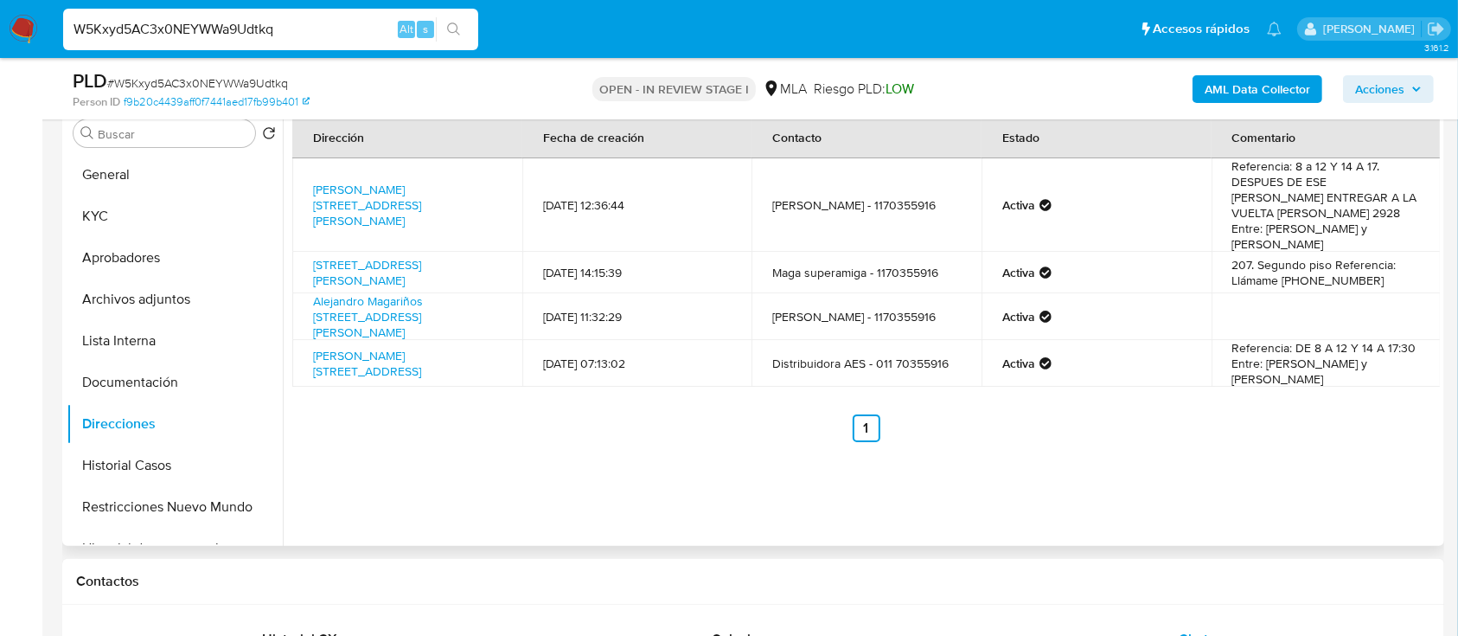
drag, startPoint x: 1238, startPoint y: 167, endPoint x: 1339, endPoint y: 246, distance: 127.5
click at [1339, 246] on td "Referencia: 8 a 12 Y 14 A 17. DESPUES DE ESE HORARIO ENTREGAR A LA VUELTA ALEJA…" at bounding box center [1327, 204] width 230 height 93
drag, startPoint x: 180, startPoint y: 220, endPoint x: 208, endPoint y: 226, distance: 28.3
click at [180, 220] on button "KYC" at bounding box center [168, 216] width 202 height 42
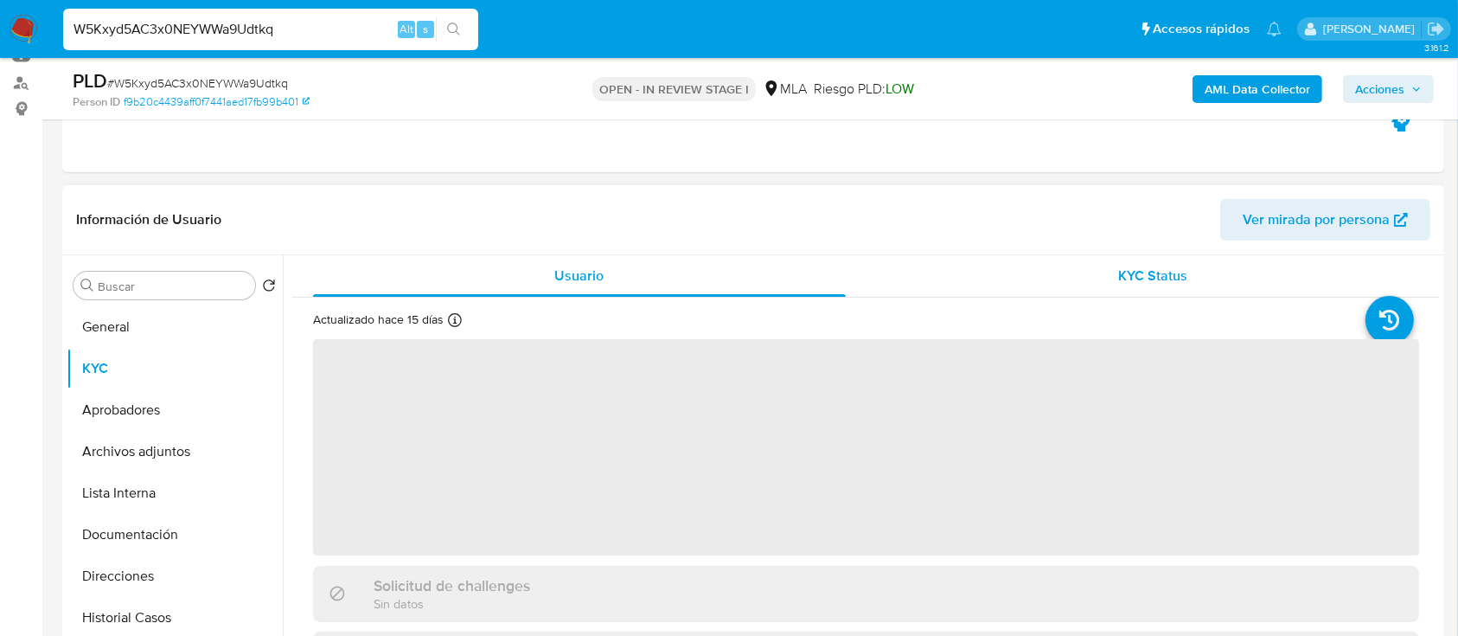
scroll to position [230, 0]
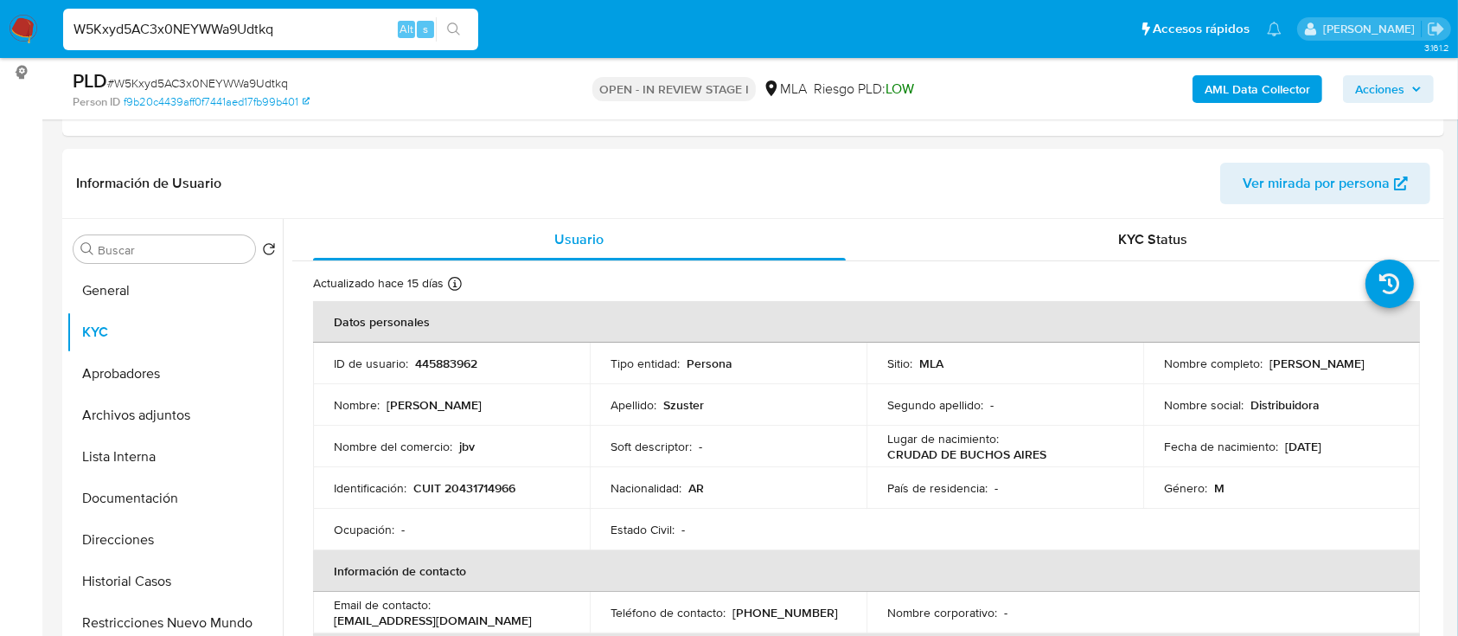
click at [304, 29] on input "W5Kxyd5AC3x0NEYWWa9Udtkq" at bounding box center [270, 29] width 415 height 22
paste input "Bca8HmgEHca1aNARS159qr8W"
type input "Bca8HmgEHca1aNARS159qr8W"
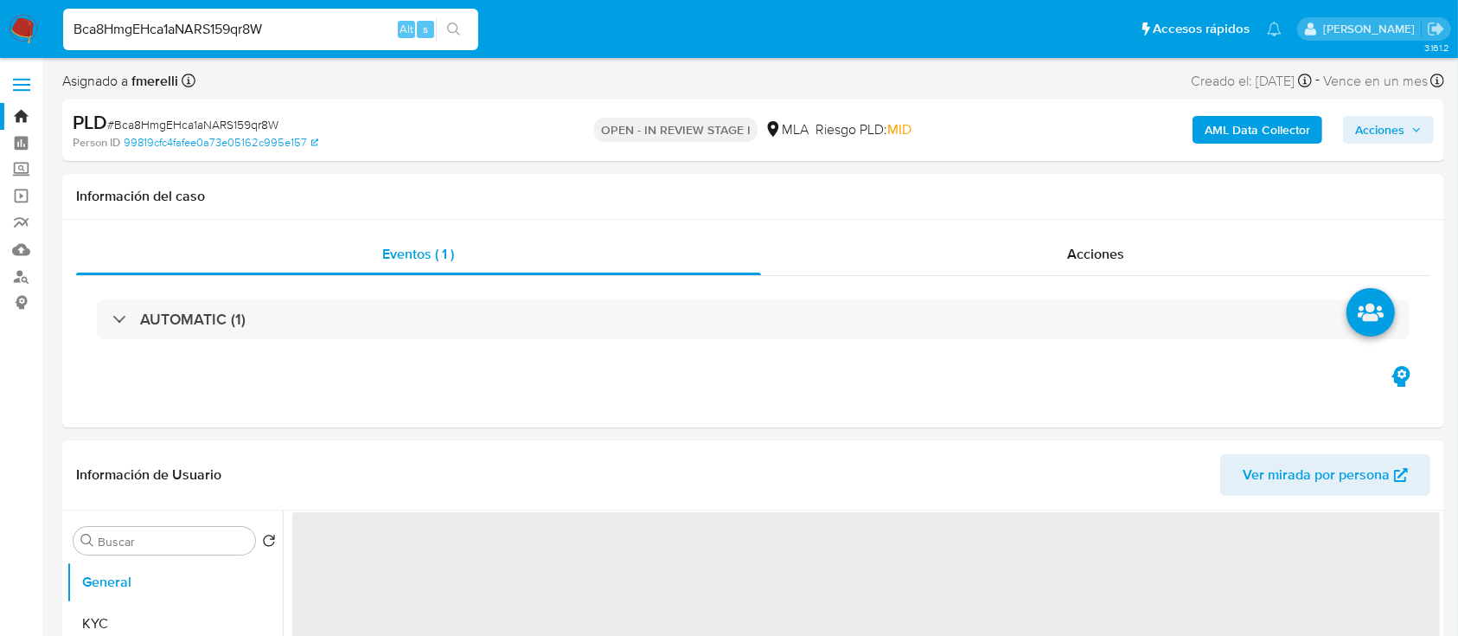
select select "10"
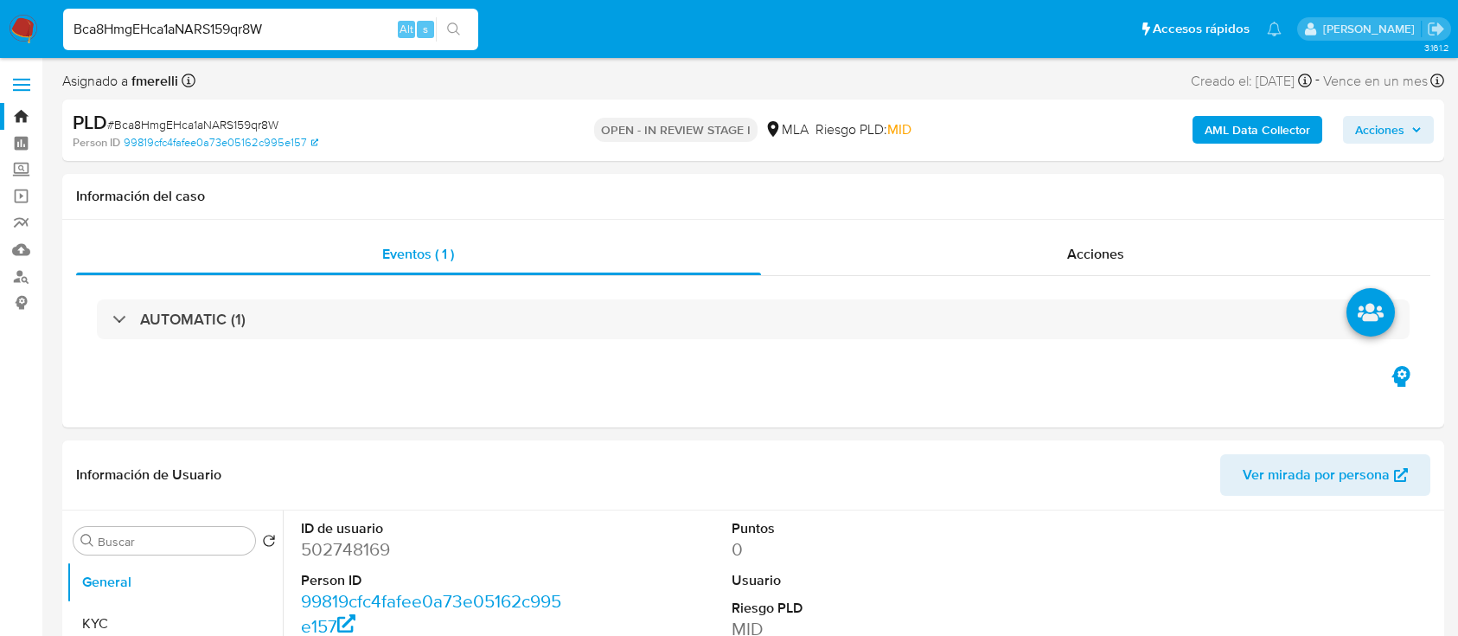
select select "10"
click at [318, 31] on input "Bca8HmgEHca1aNARS159qr8W" at bounding box center [270, 29] width 415 height 22
paste input "9AvudkQBE6GZk7Jzh2ePZHdQ"
type input "9AvudkQBE6GZk7Jzh2ePZHdQ"
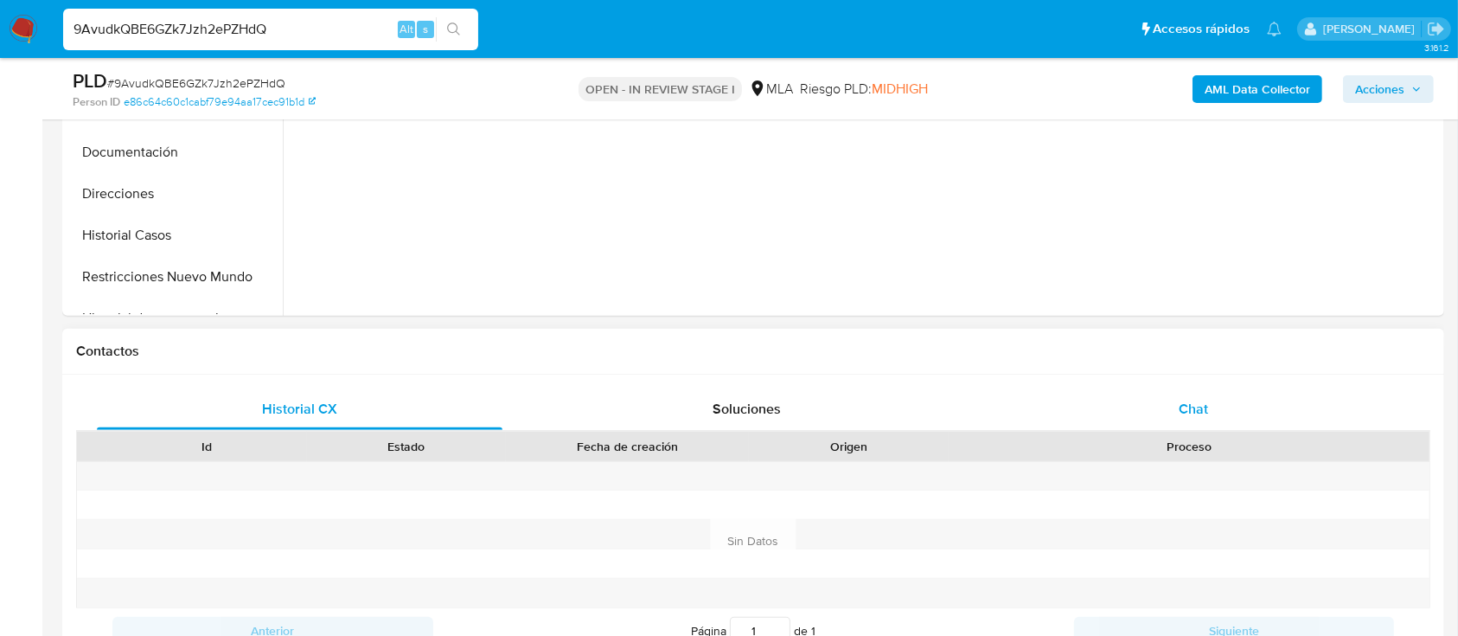
click at [1231, 419] on div "Chat" at bounding box center [1194, 409] width 406 height 42
select select "10"
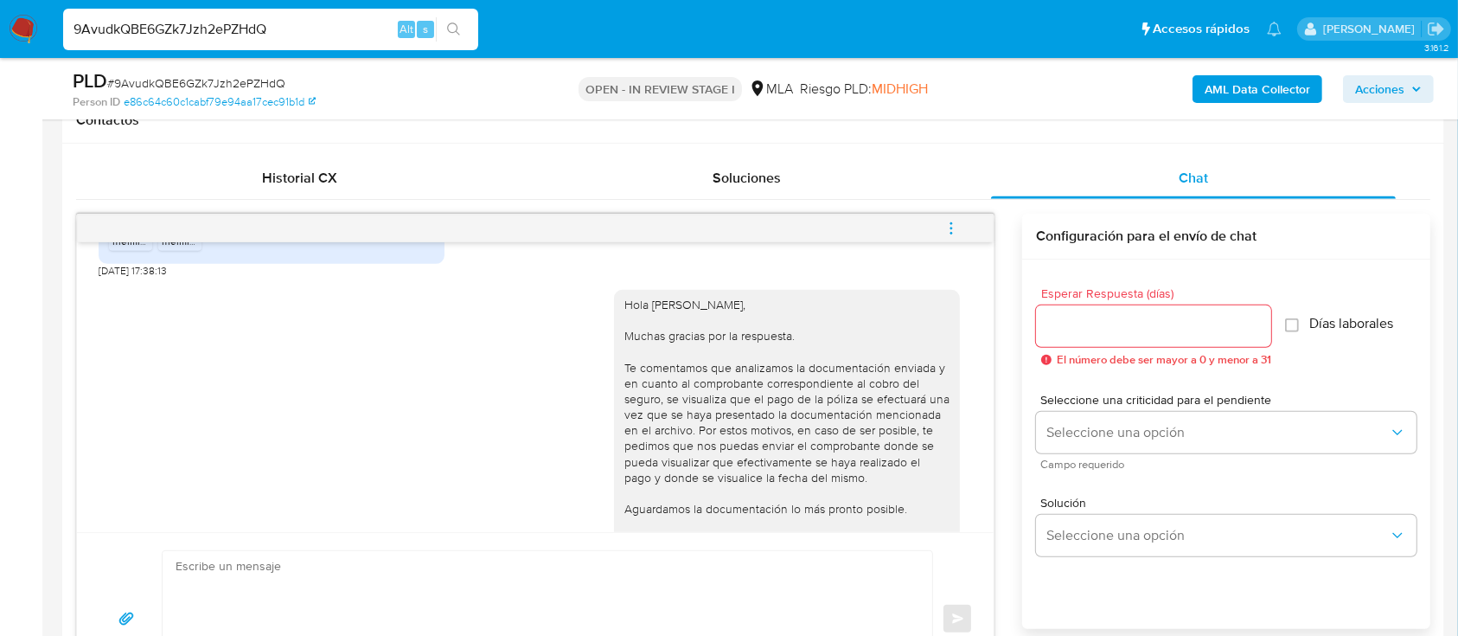
scroll to position [879, 0]
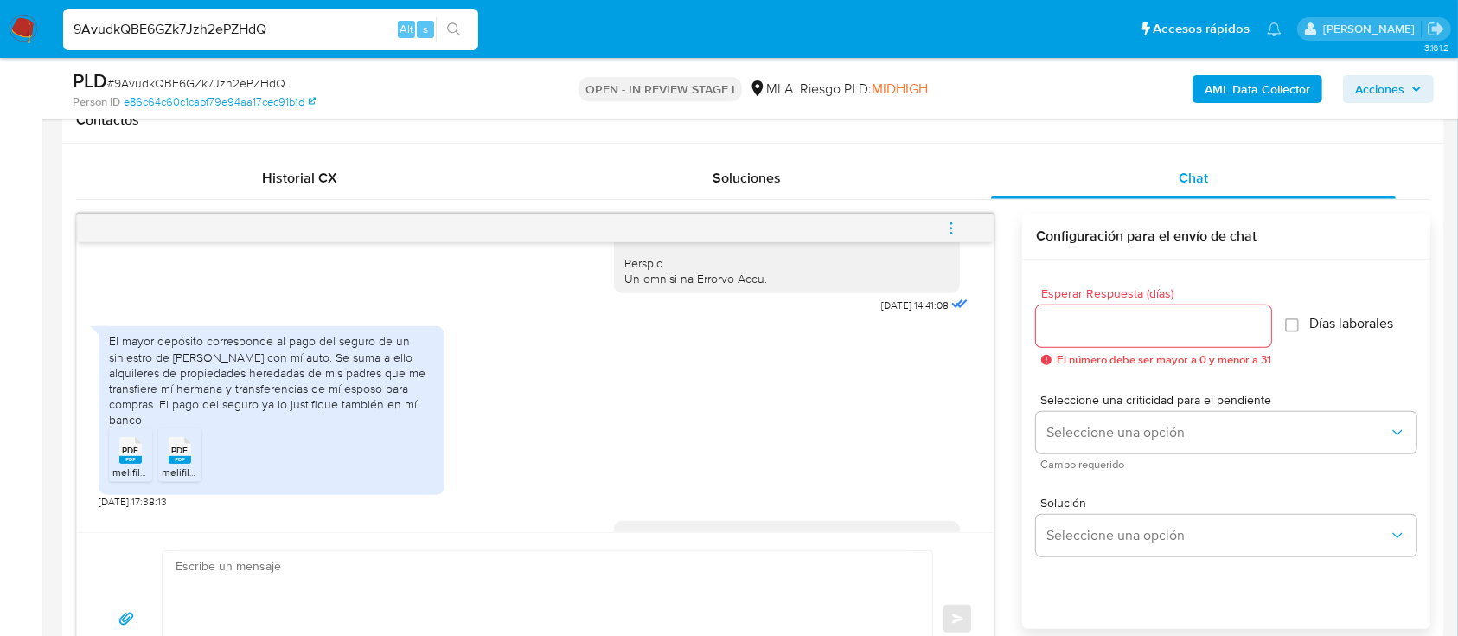
click at [135, 456] on span "PDF" at bounding box center [131, 449] width 16 height 11
click at [187, 464] on rect at bounding box center [180, 460] width 22 height 8
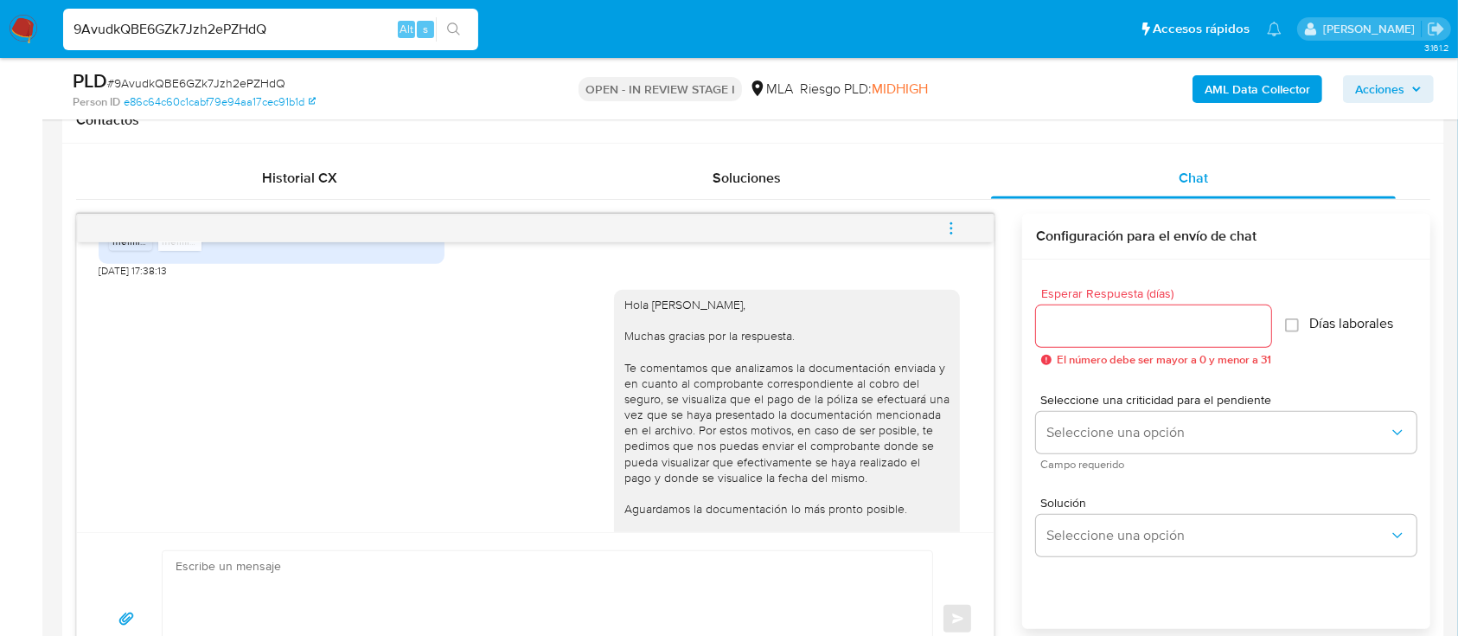
scroll to position [1341, 0]
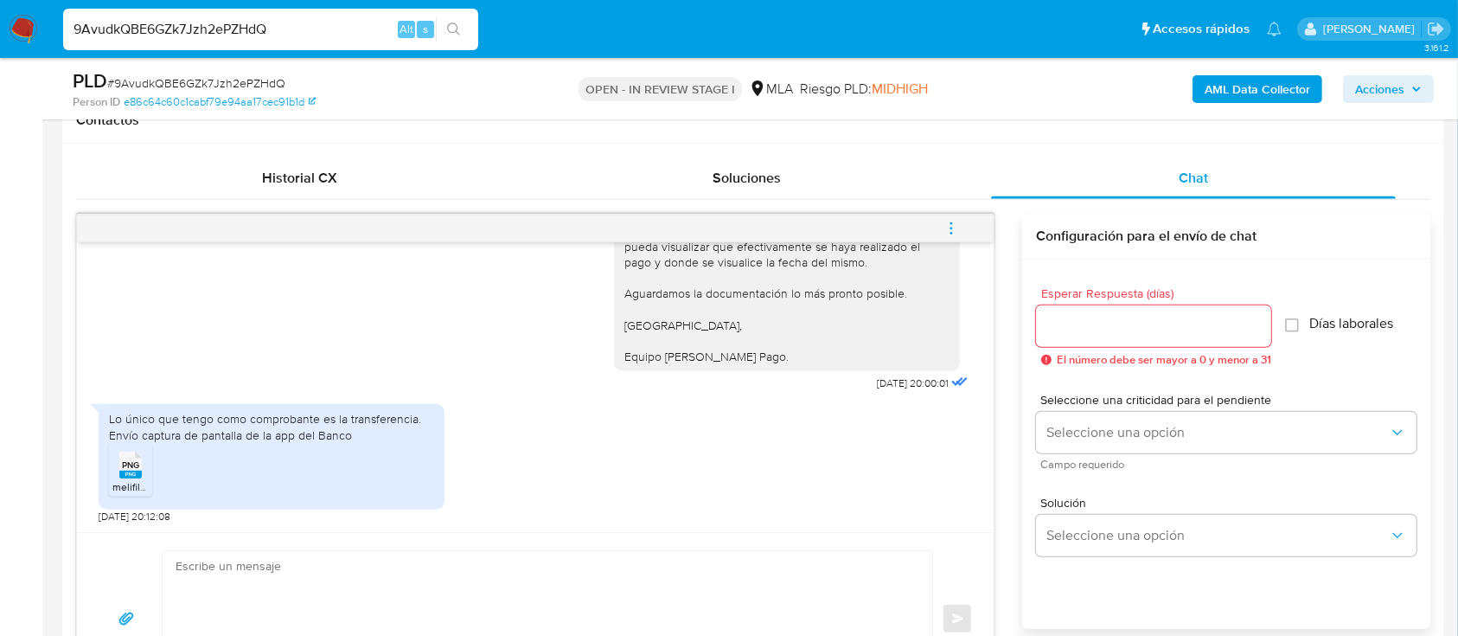
click at [130, 463] on span "PNG" at bounding box center [130, 464] width 17 height 11
click at [293, 28] on input "9AvudkQBE6GZk7Jzh2ePZHdQ" at bounding box center [270, 29] width 415 height 22
paste input "el8igpjpfTr8T9SK1MoZBCa6"
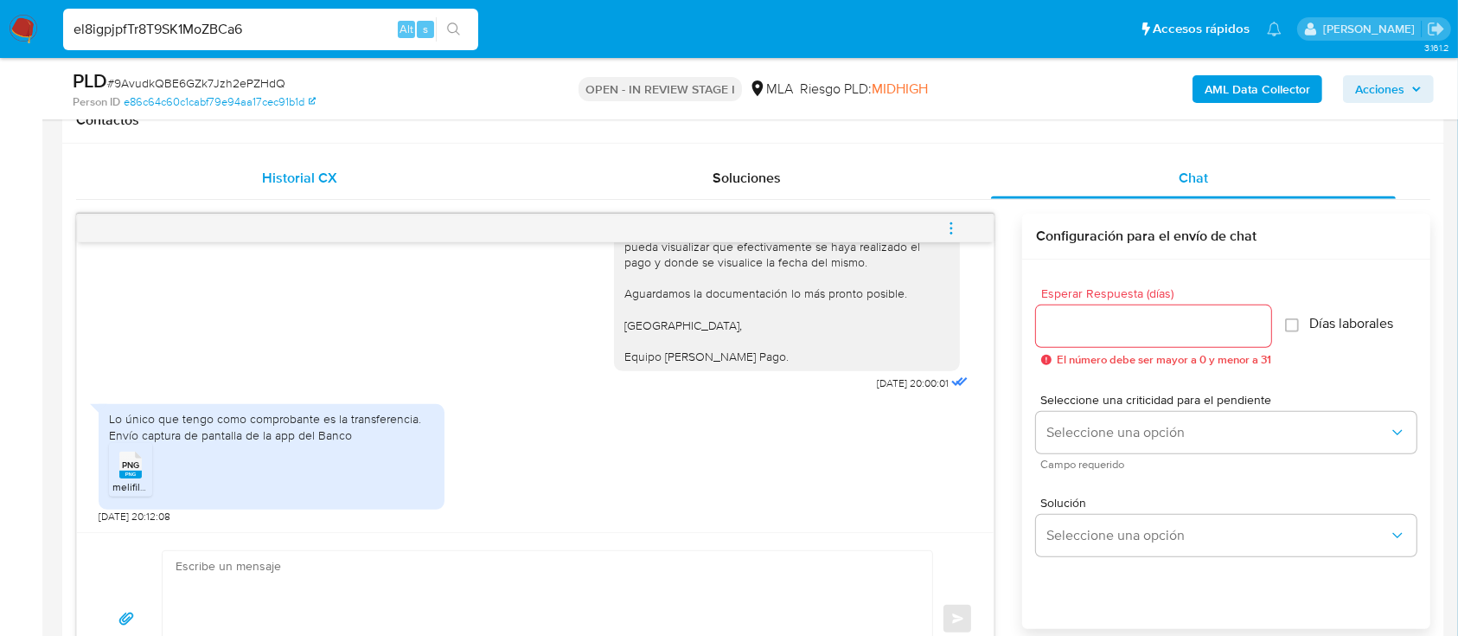
type input "el8igpjpfTr8T9SK1MoZBCa6"
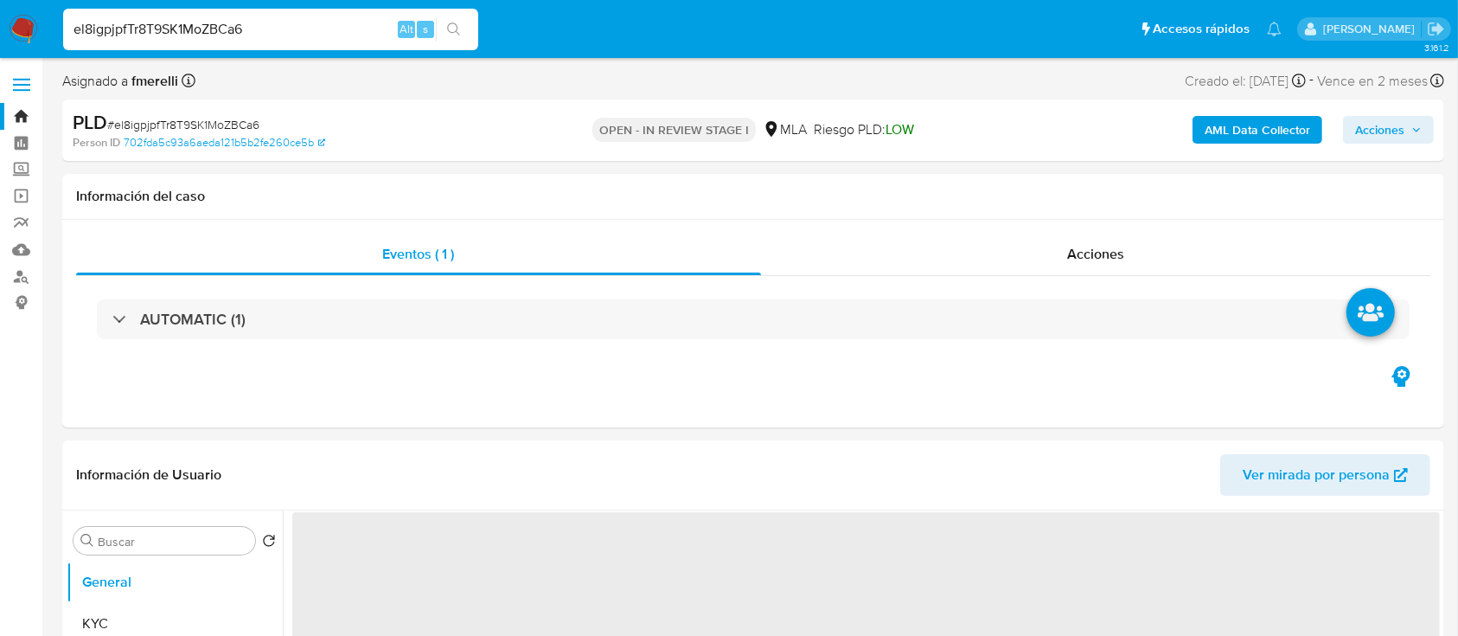
select select "10"
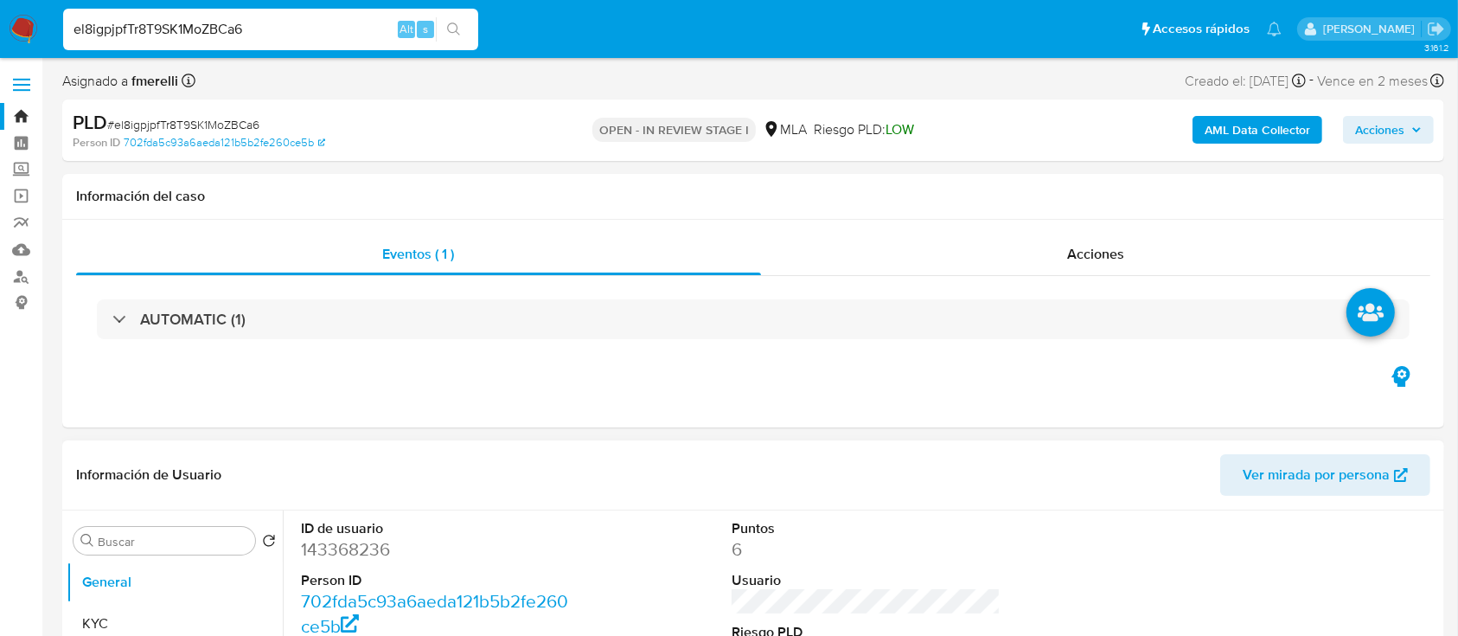
click at [361, 534] on dt "ID de usuario" at bounding box center [436, 528] width 270 height 19
click at [323, 547] on dd "143368236" at bounding box center [436, 549] width 270 height 24
copy dd "143368236"
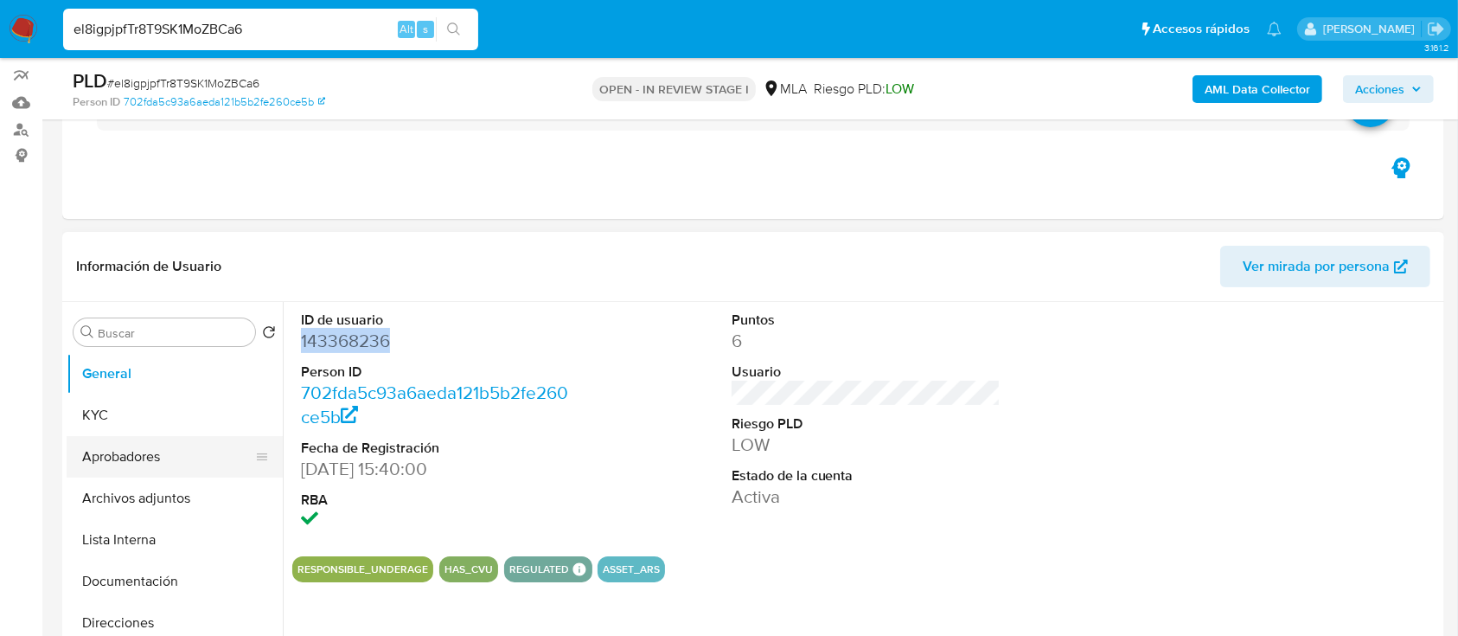
scroll to position [230, 0]
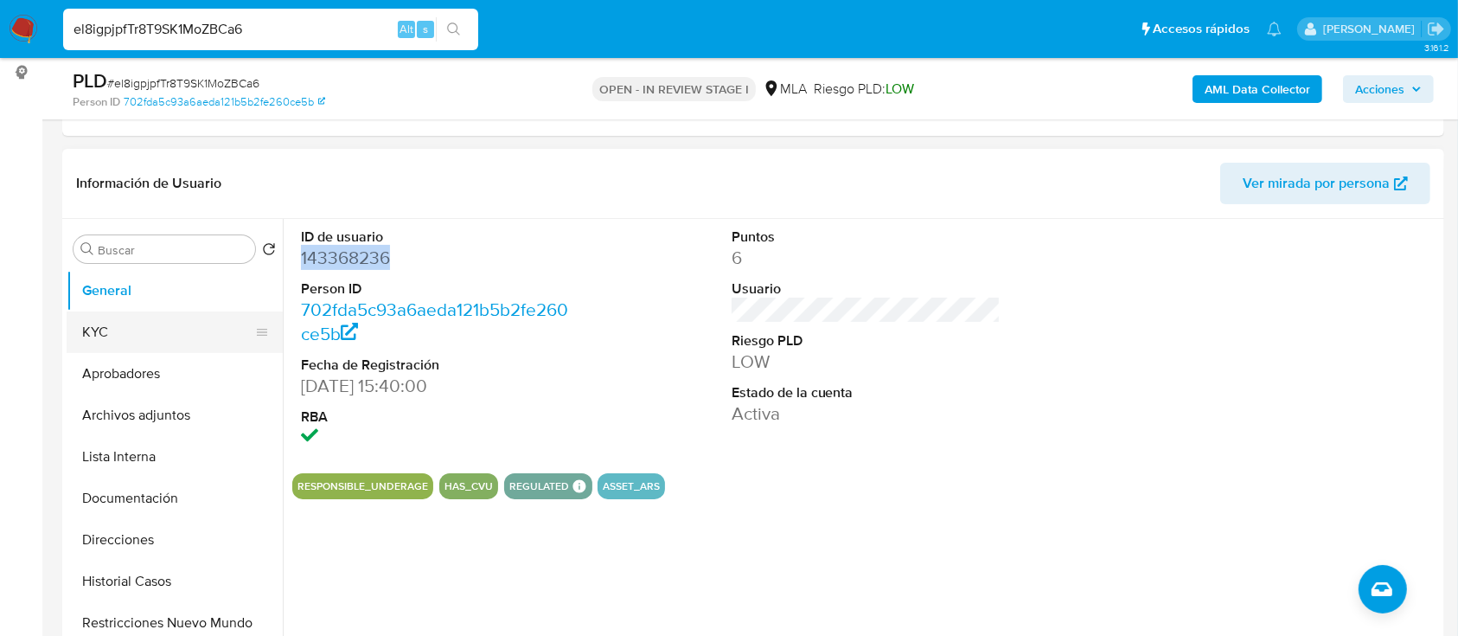
click at [131, 330] on button "KYC" at bounding box center [168, 332] width 202 height 42
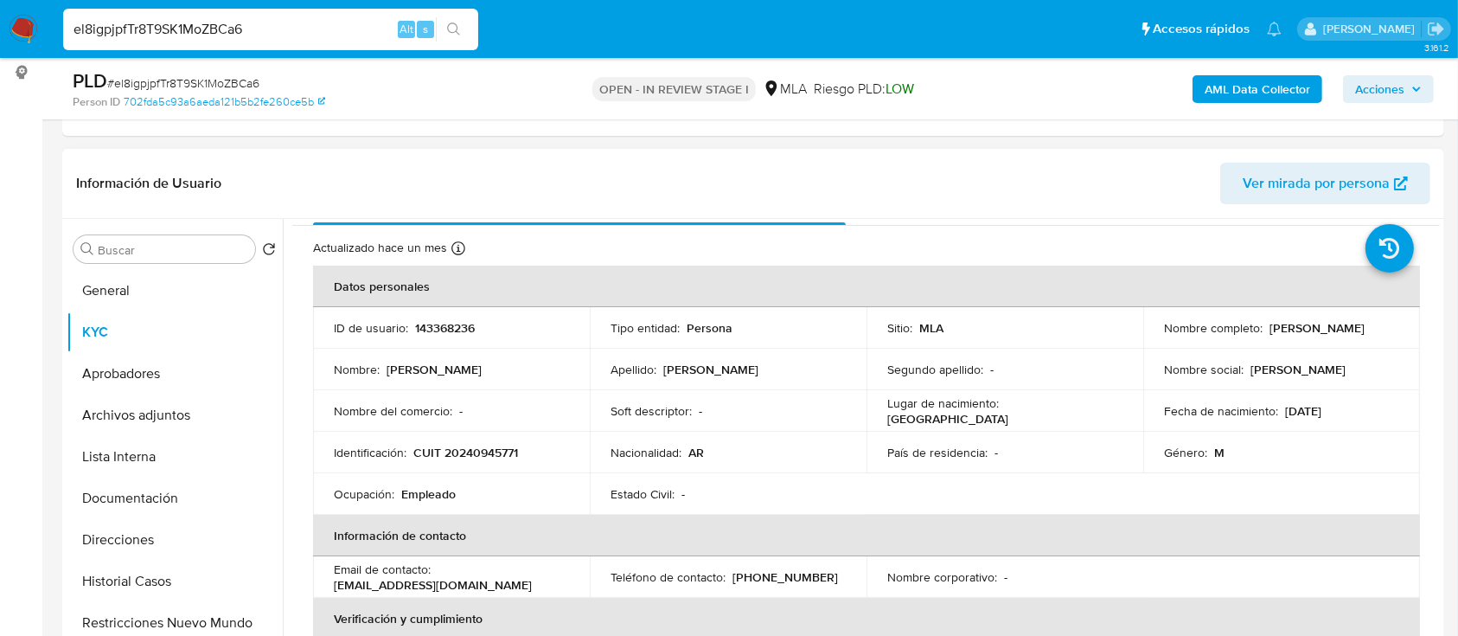
scroll to position [0, 0]
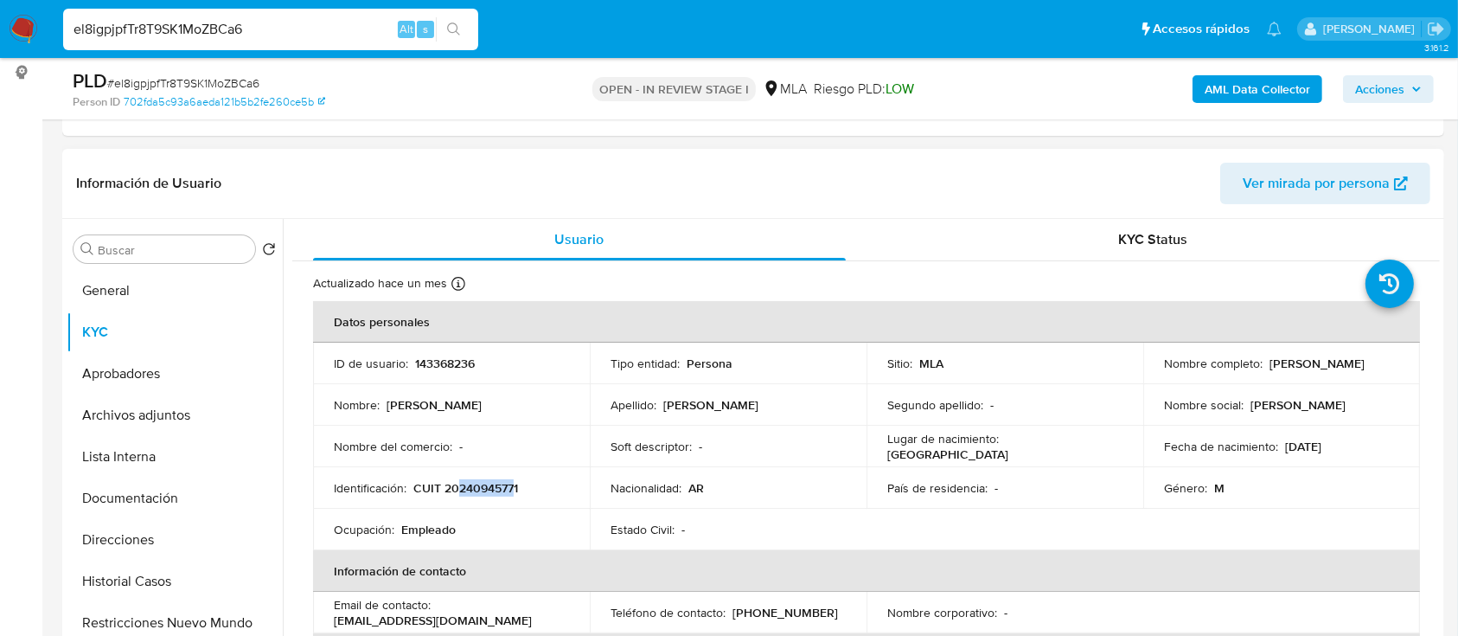
drag, startPoint x: 457, startPoint y: 488, endPoint x: 512, endPoint y: 491, distance: 55.5
click at [512, 491] on p "CUIT 20240945771" at bounding box center [465, 488] width 105 height 16
copy p "24094577"
click at [167, 508] on button "Documentación" at bounding box center [168, 498] width 202 height 42
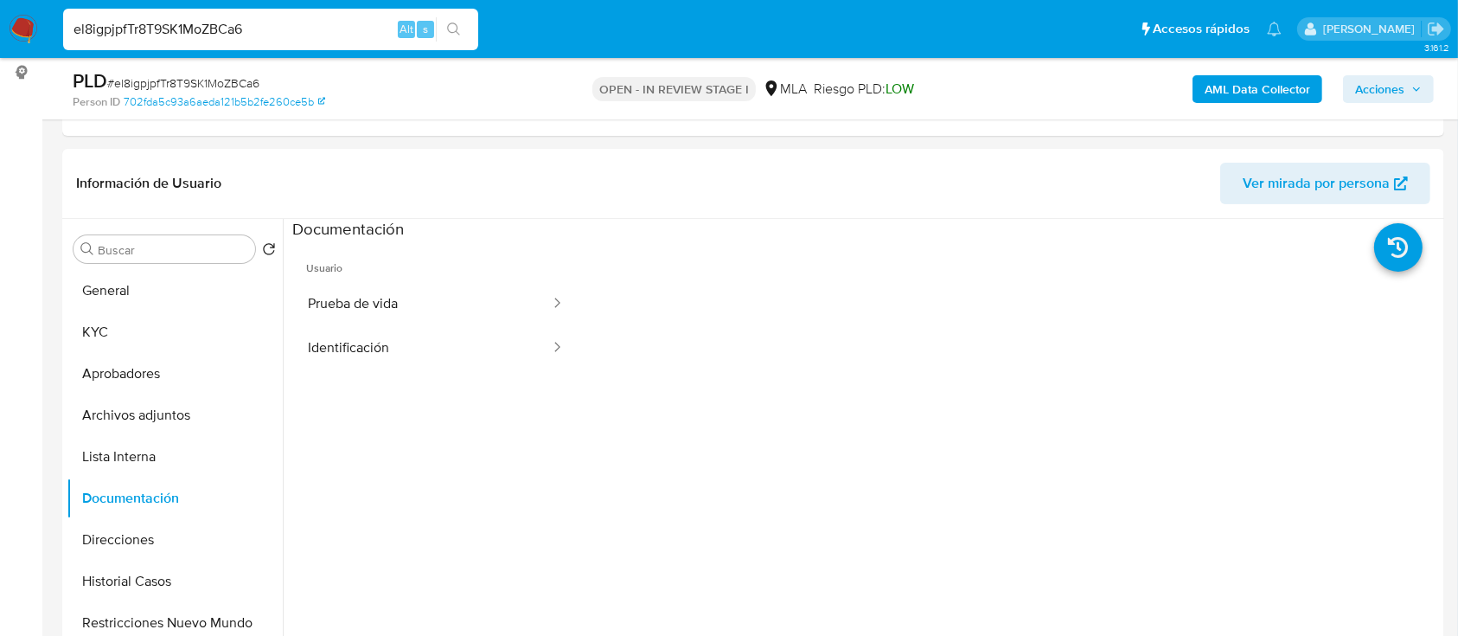
click at [375, 337] on button "Identificación" at bounding box center [421, 348] width 259 height 44
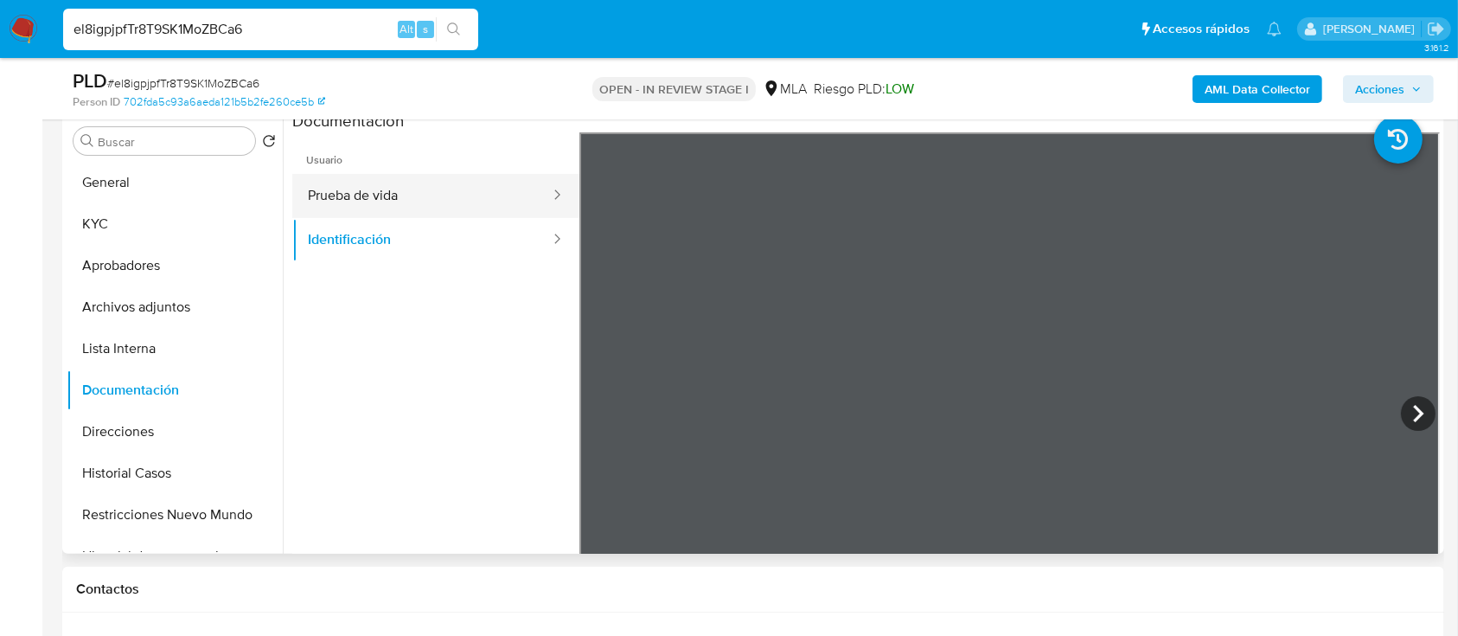
scroll to position [302, 0]
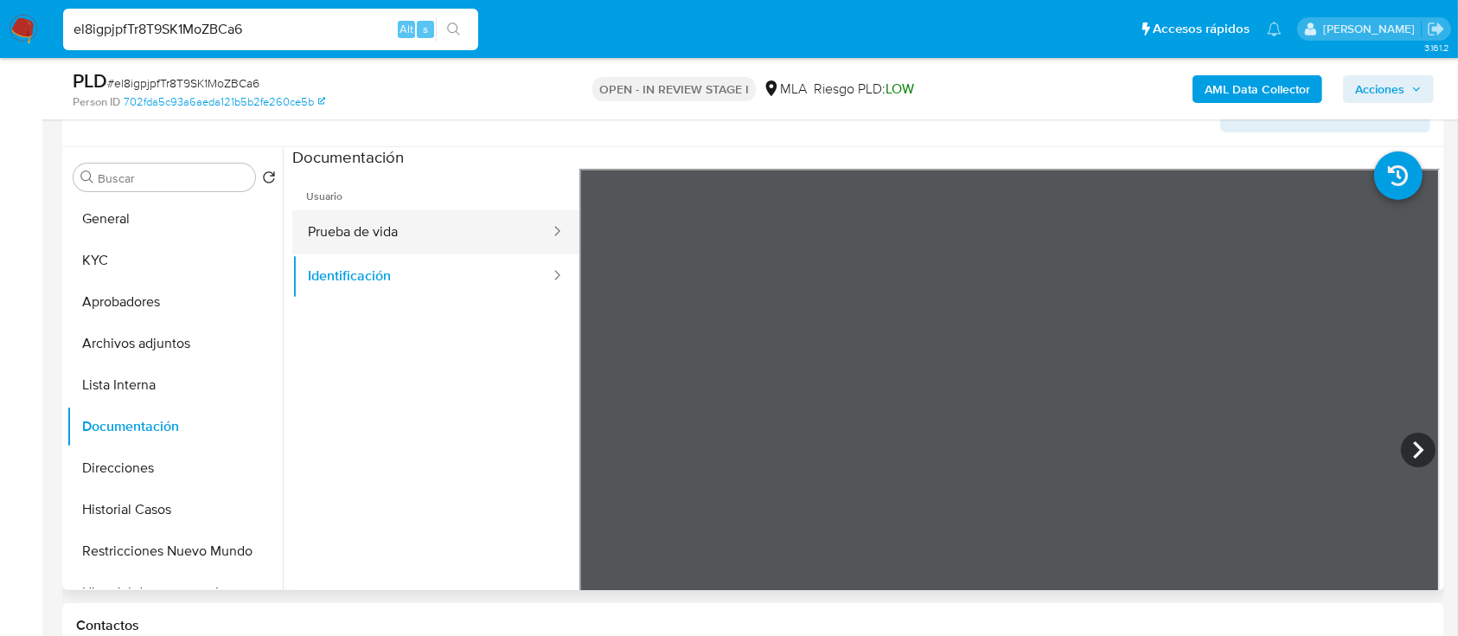
click at [418, 242] on button "Prueba de vida" at bounding box center [421, 232] width 259 height 44
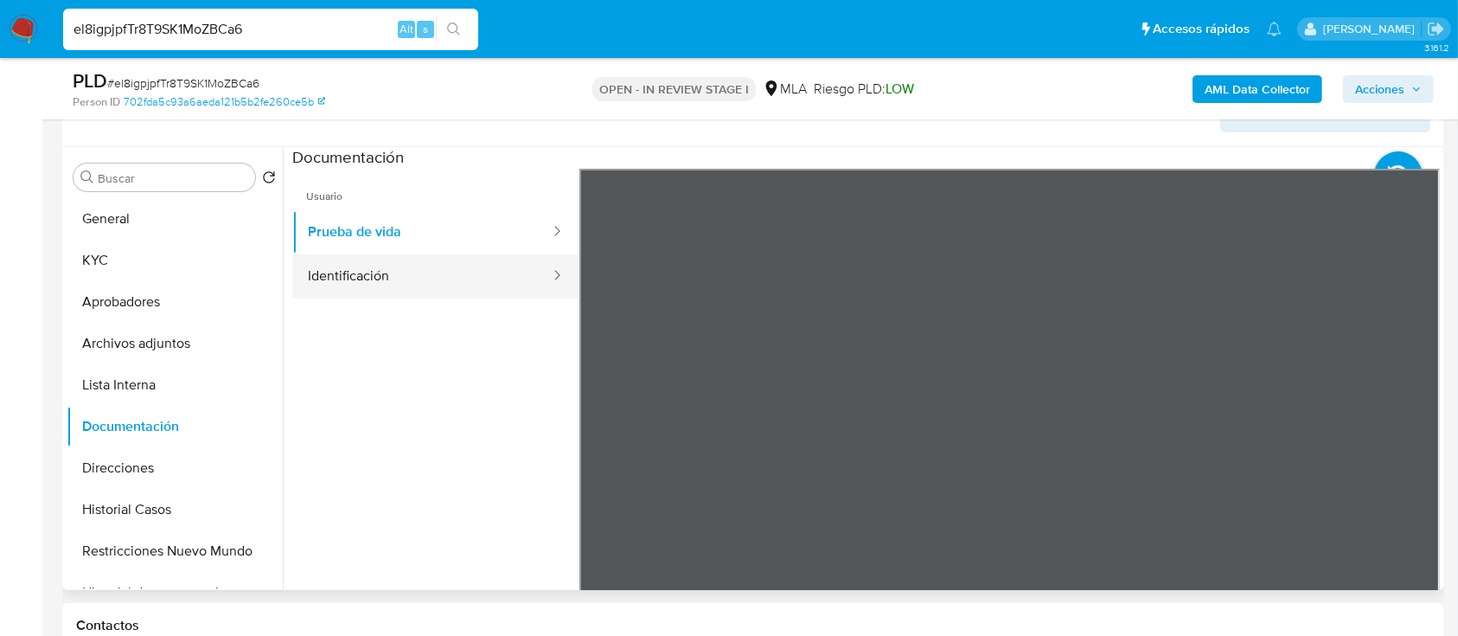
click at [401, 259] on button "Identificación" at bounding box center [421, 276] width 259 height 44
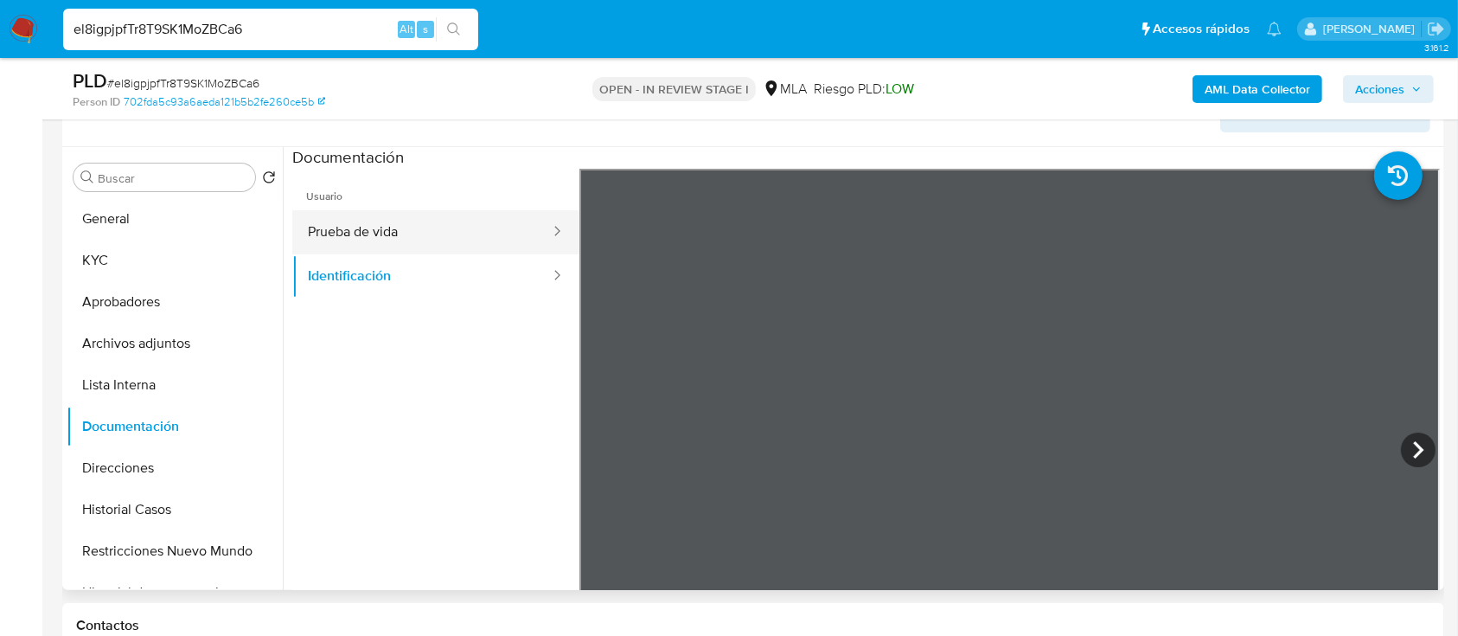
click at [396, 222] on button "Prueba de vida" at bounding box center [421, 232] width 259 height 44
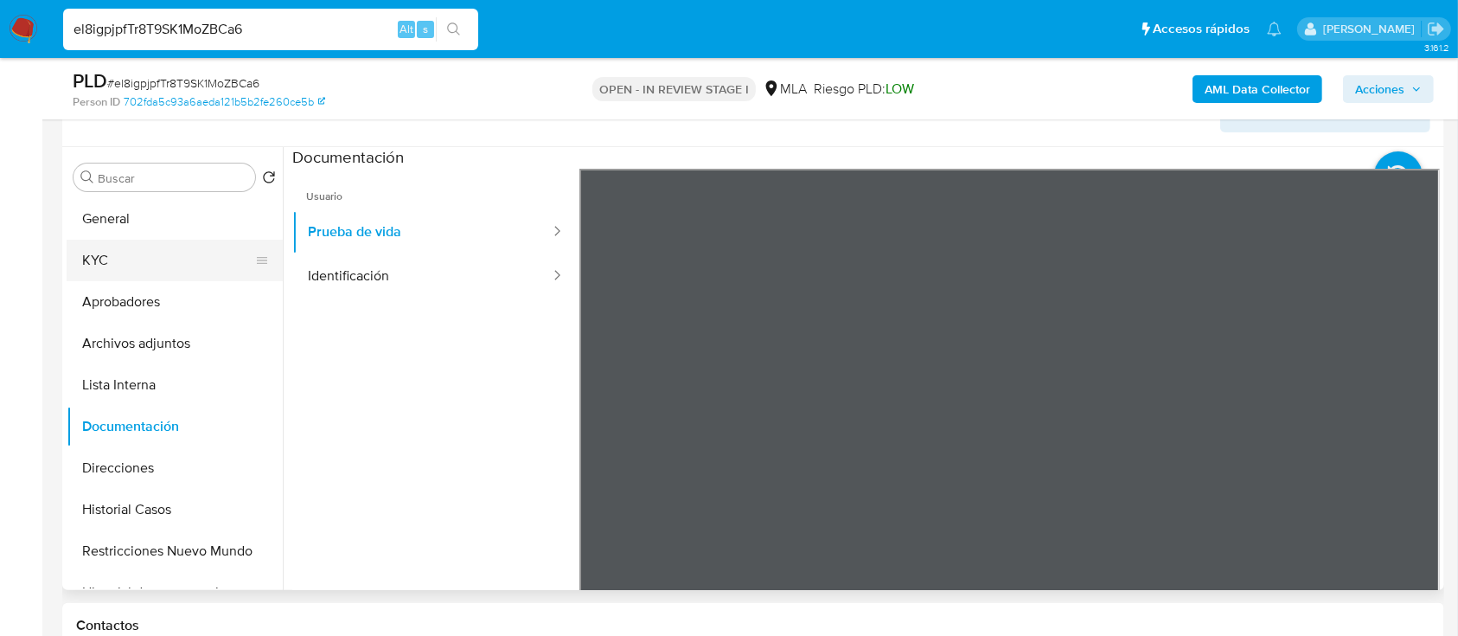
click at [142, 259] on button "KYC" at bounding box center [168, 261] width 202 height 42
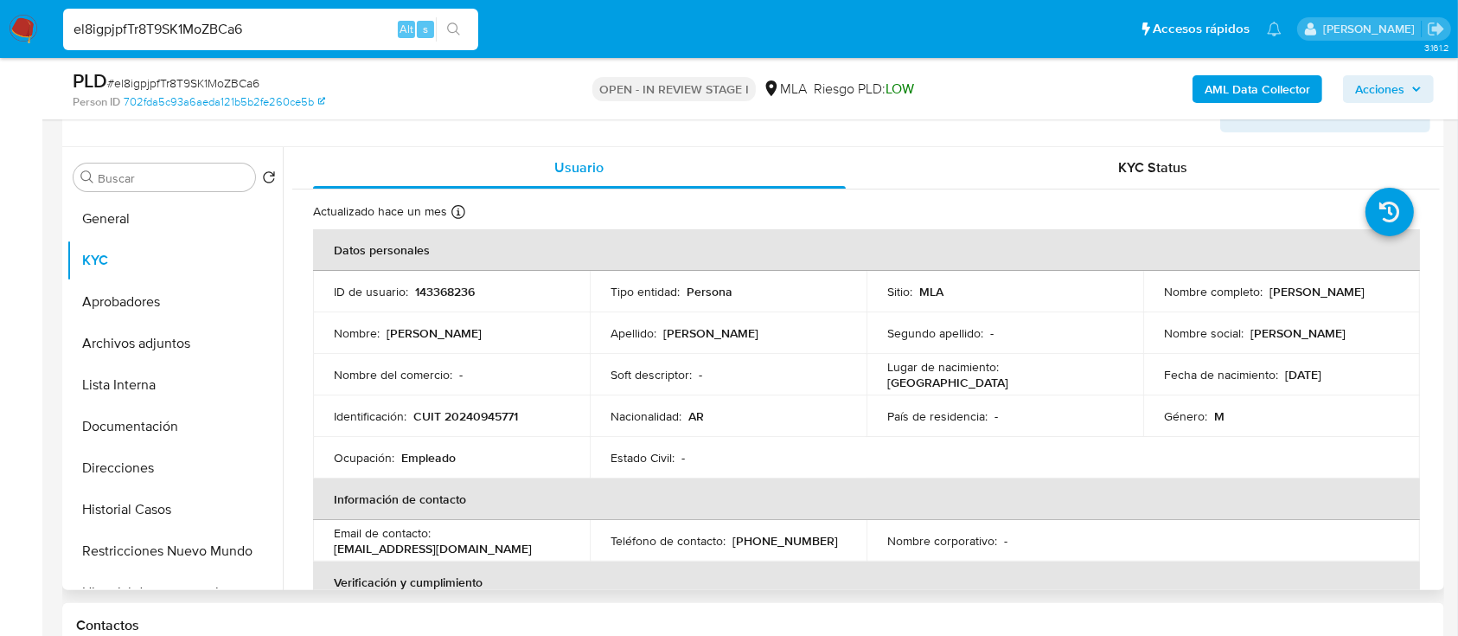
click at [498, 395] on td "Identificación : CUIT 20240945771" at bounding box center [451, 416] width 277 height 42
click at [487, 414] on p "CUIT 20240945771" at bounding box center [465, 416] width 105 height 16
copy p "20240945771"
click at [494, 417] on p "CUIT 20240945771" at bounding box center [465, 416] width 105 height 16
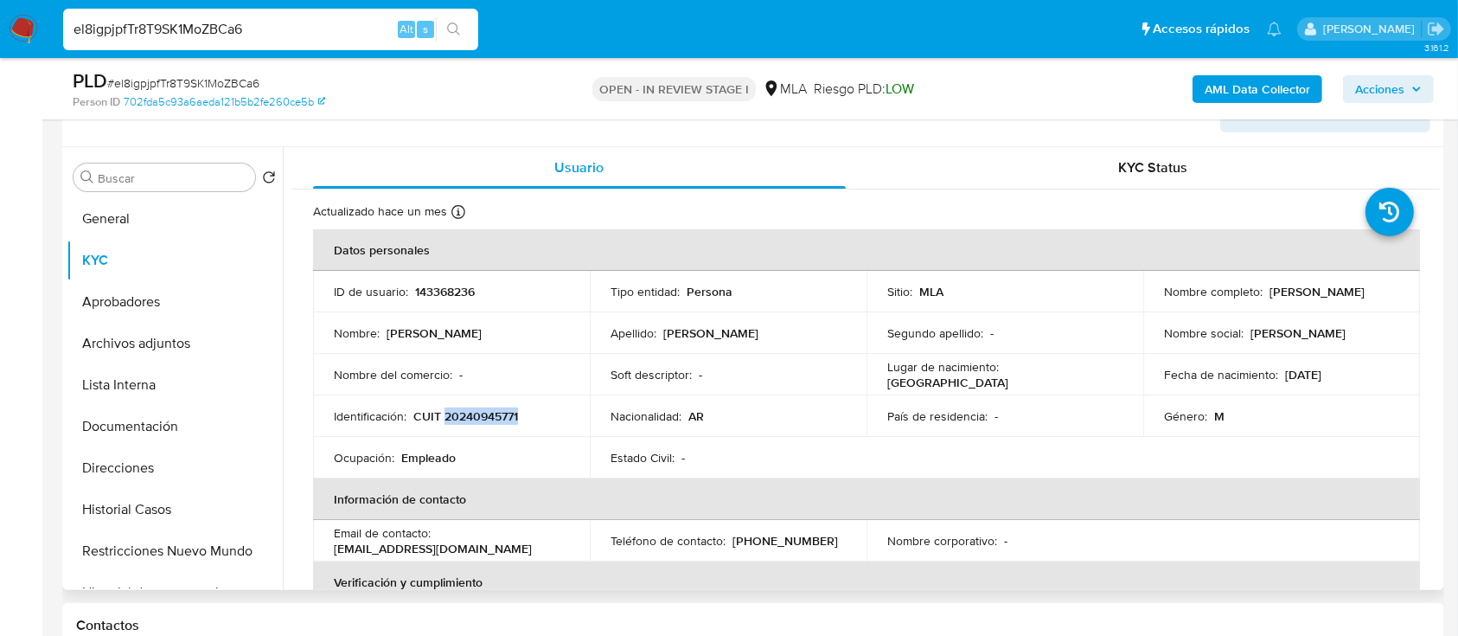
click at [494, 417] on p "CUIT 20240945771" at bounding box center [465, 416] width 105 height 16
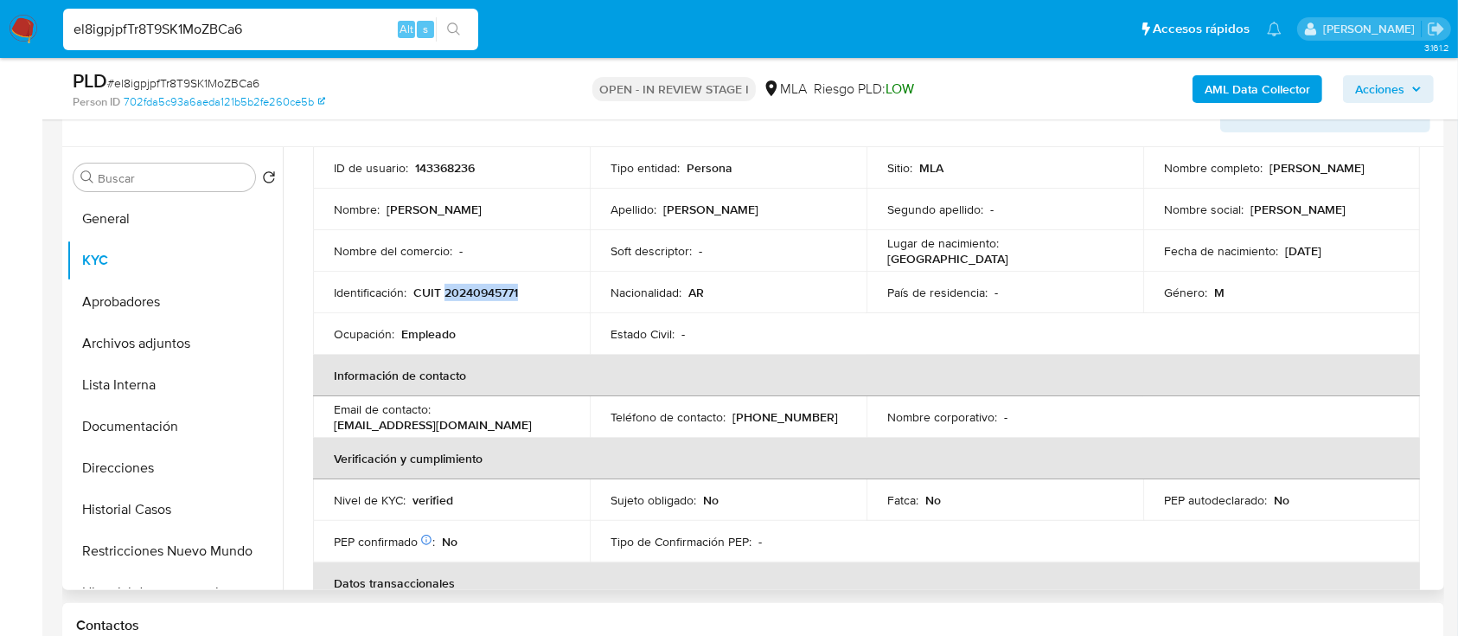
scroll to position [0, 0]
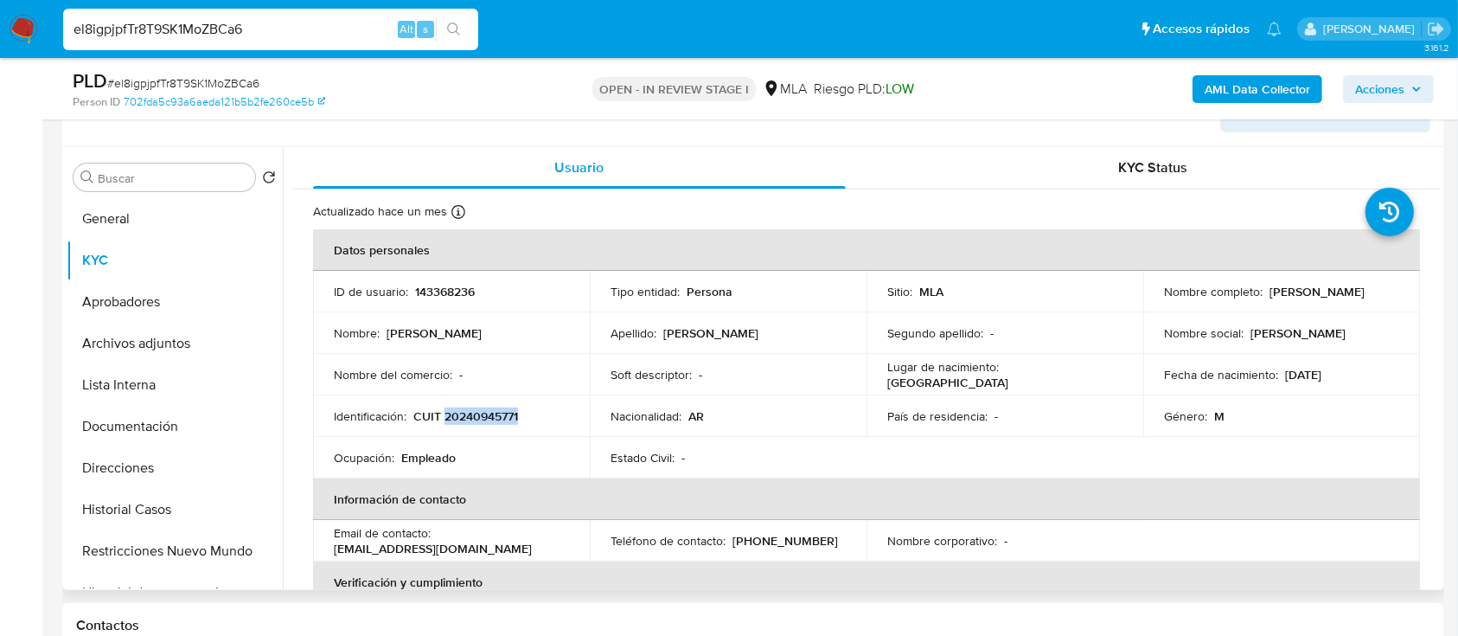
click at [506, 411] on p "CUIT 20240945771" at bounding box center [465, 416] width 105 height 16
click at [457, 412] on p "CUIT 20240945771" at bounding box center [465, 416] width 105 height 16
drag, startPoint x: 457, startPoint y: 409, endPoint x: 513, endPoint y: 413, distance: 55.5
click at [513, 413] on p "CUIT 20240945771" at bounding box center [465, 416] width 105 height 16
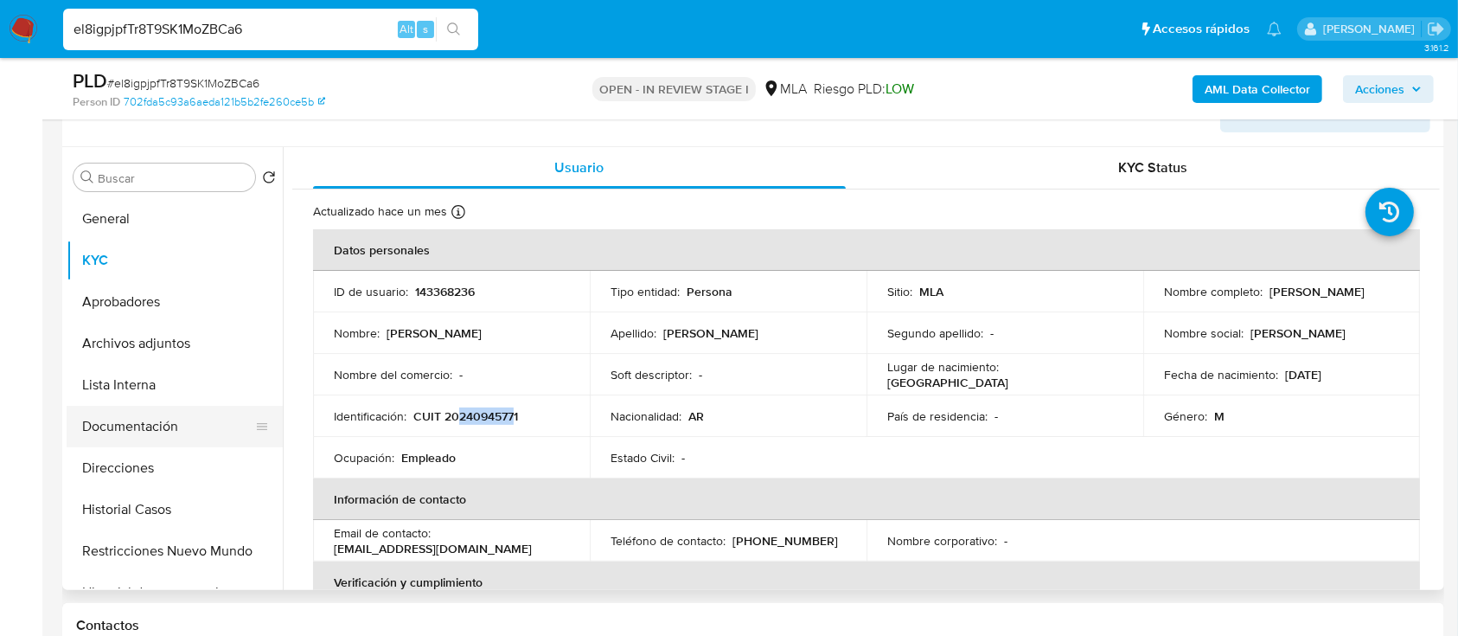
copy p "24094577"
click at [159, 432] on button "Documentación" at bounding box center [168, 427] width 202 height 42
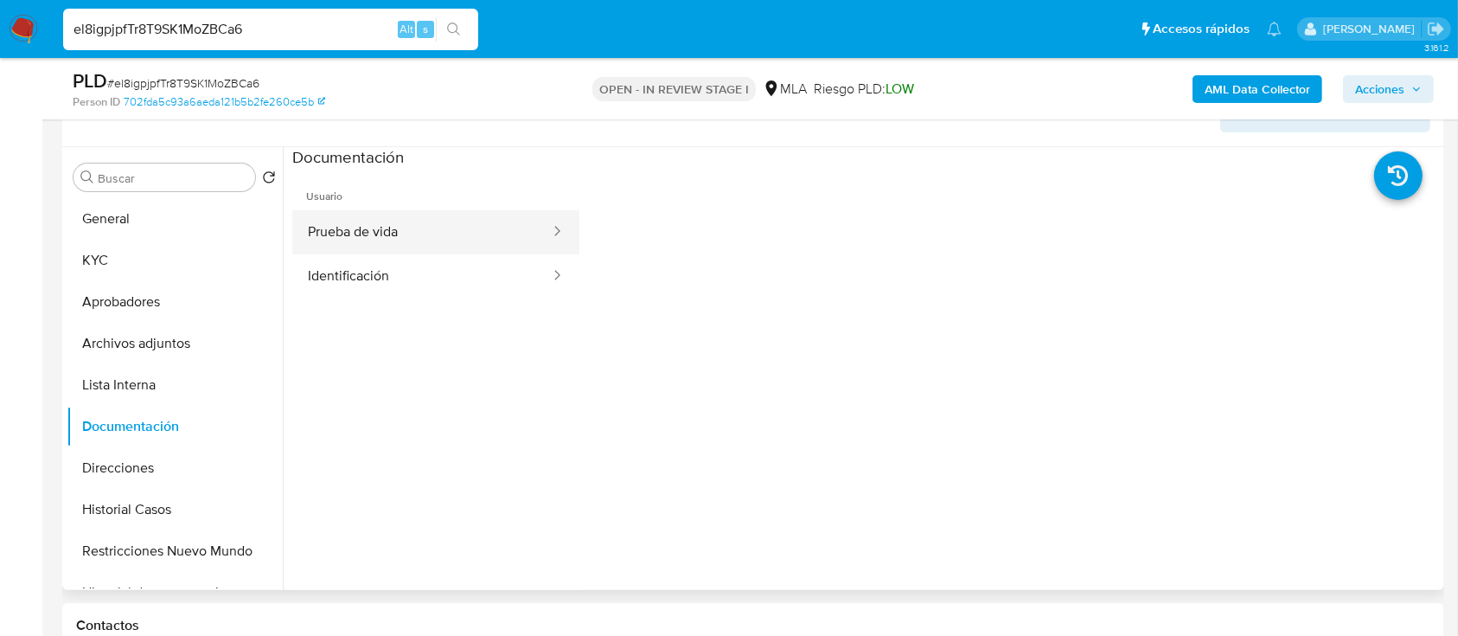
click at [381, 234] on button "Prueba de vida" at bounding box center [421, 232] width 259 height 44
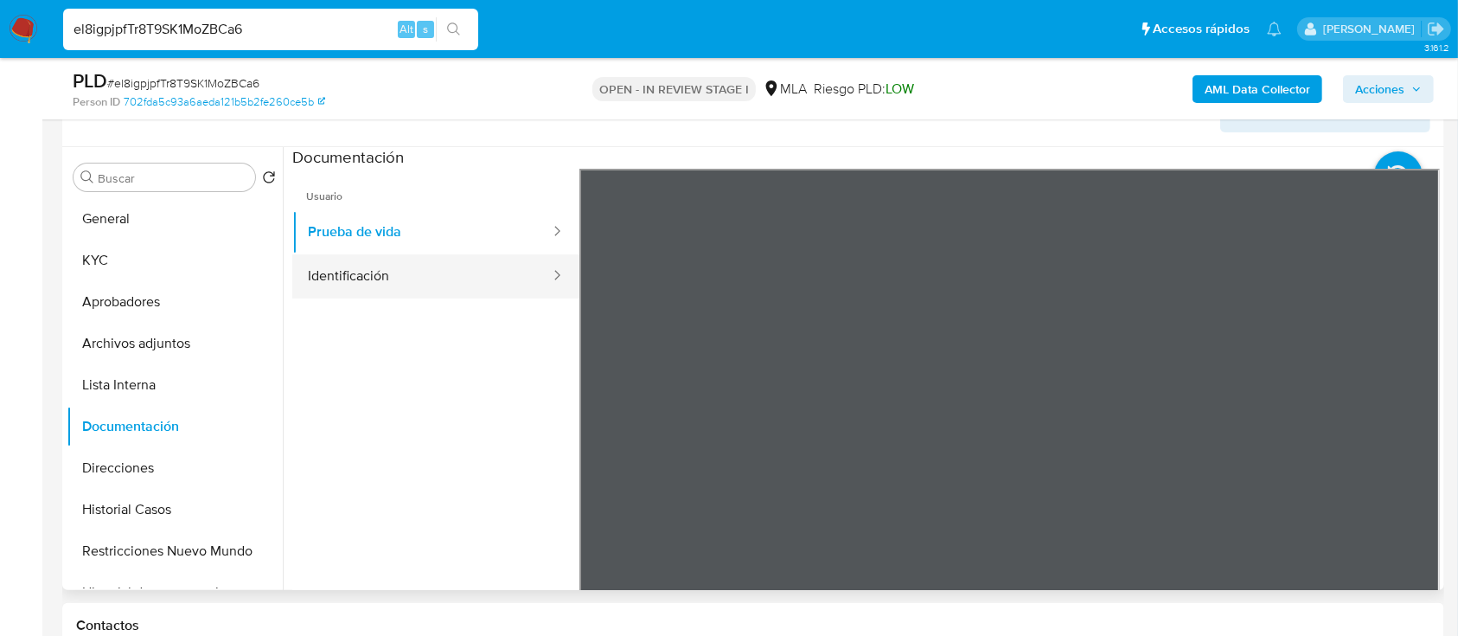
click at [405, 267] on button "Identificación" at bounding box center [421, 276] width 259 height 44
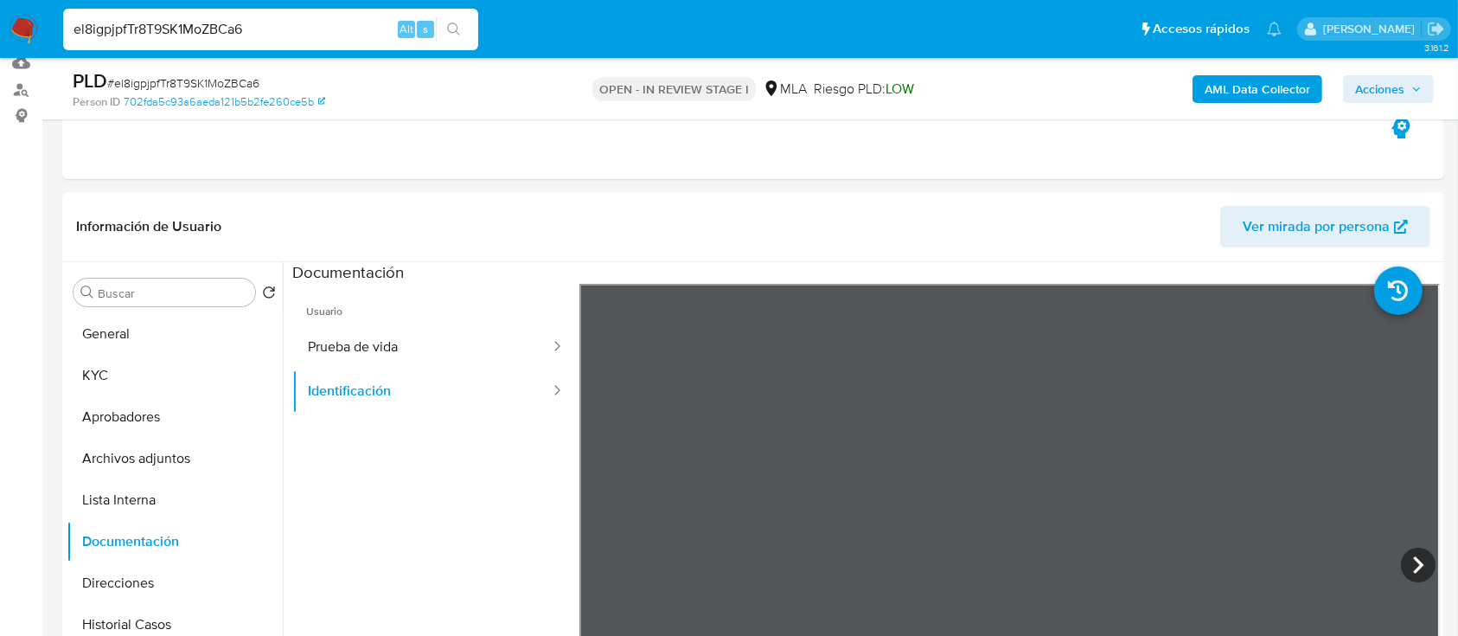
scroll to position [187, 0]
click at [172, 366] on button "KYC" at bounding box center [168, 376] width 202 height 42
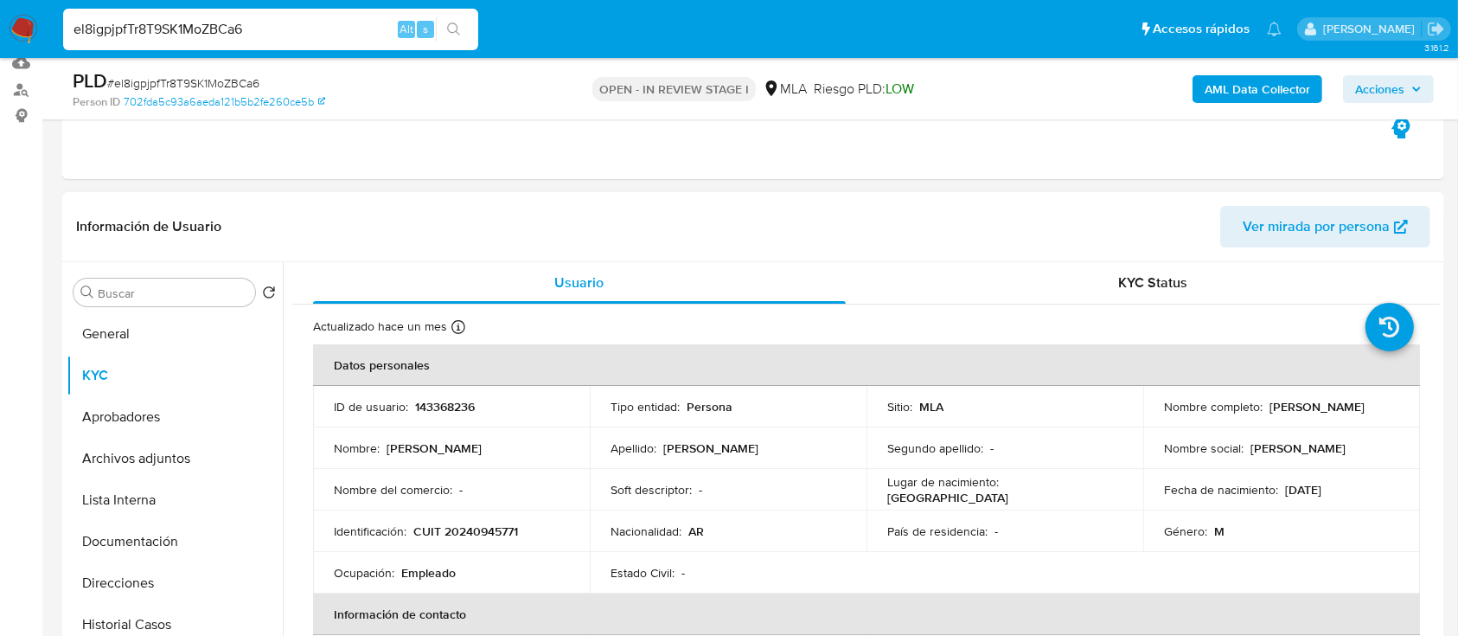
click at [470, 523] on p "CUIT 20240945771" at bounding box center [465, 531] width 105 height 16
copy p "20240945771"
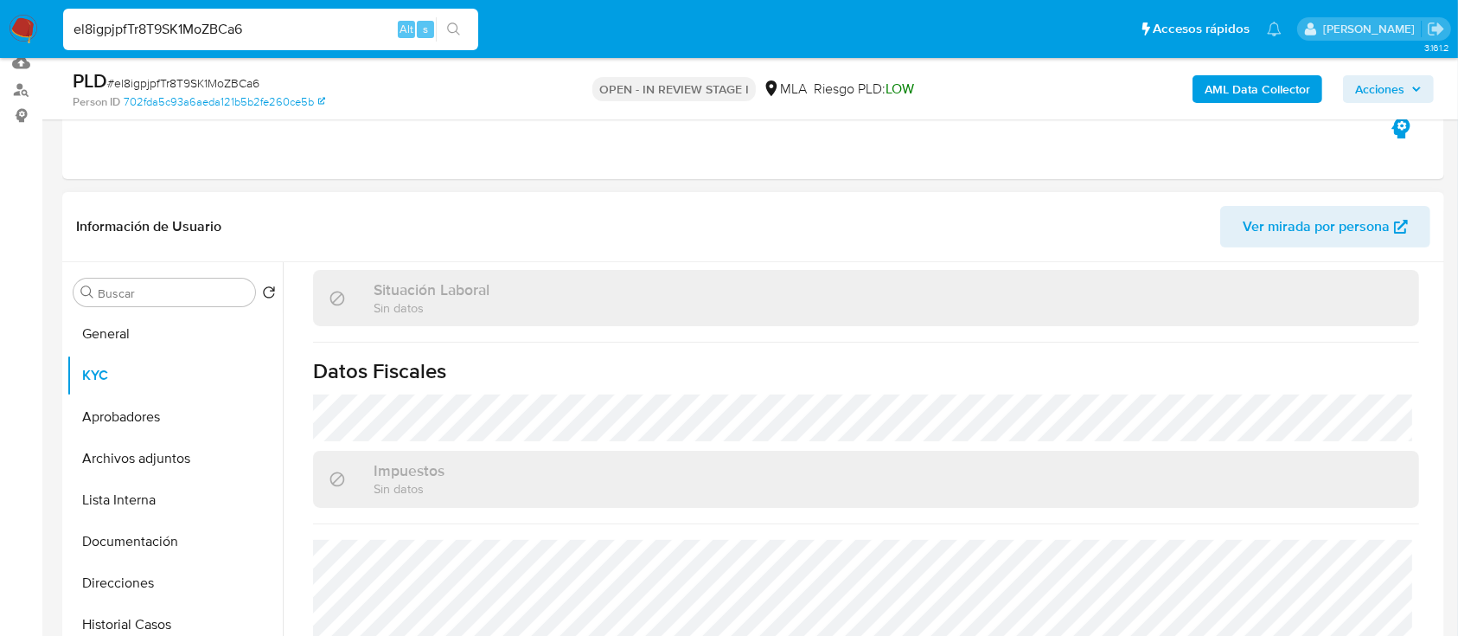
scroll to position [86, 0]
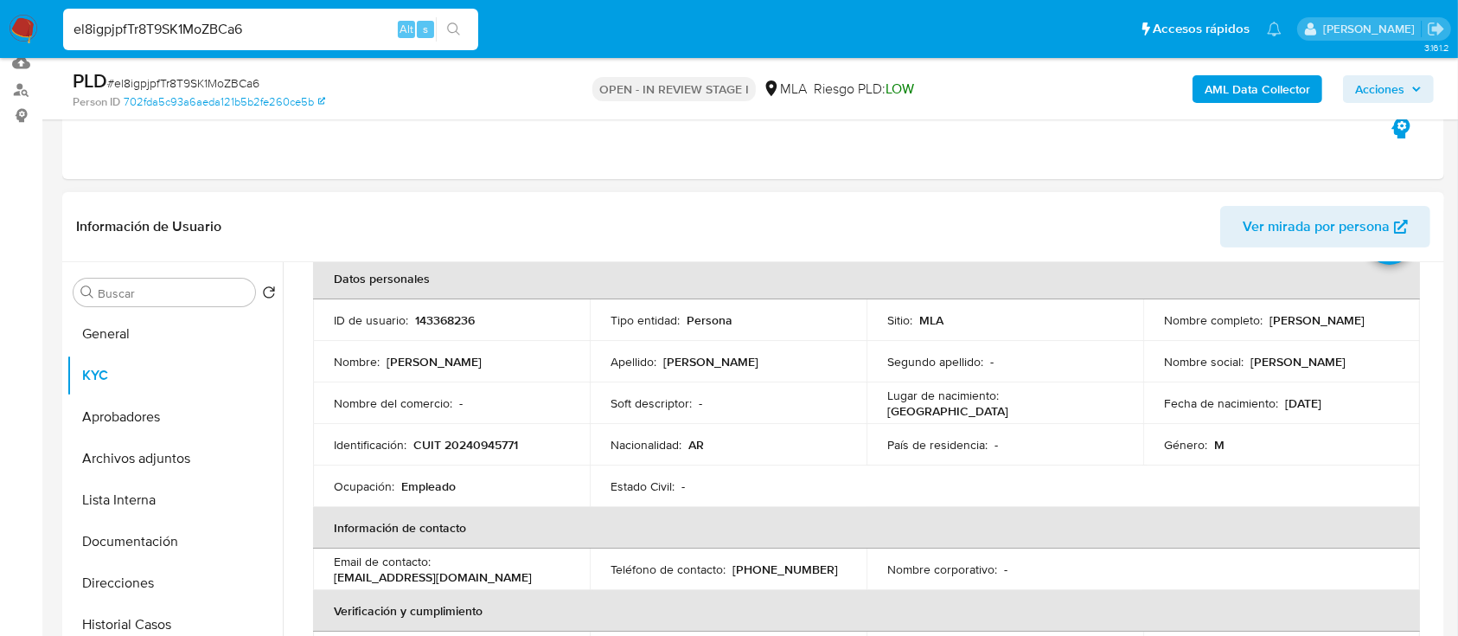
click at [475, 315] on div "ID de usuario : 143368236" at bounding box center [451, 320] width 235 height 16
click at [464, 317] on p "143368236" at bounding box center [445, 320] width 60 height 16
copy p "143368236"
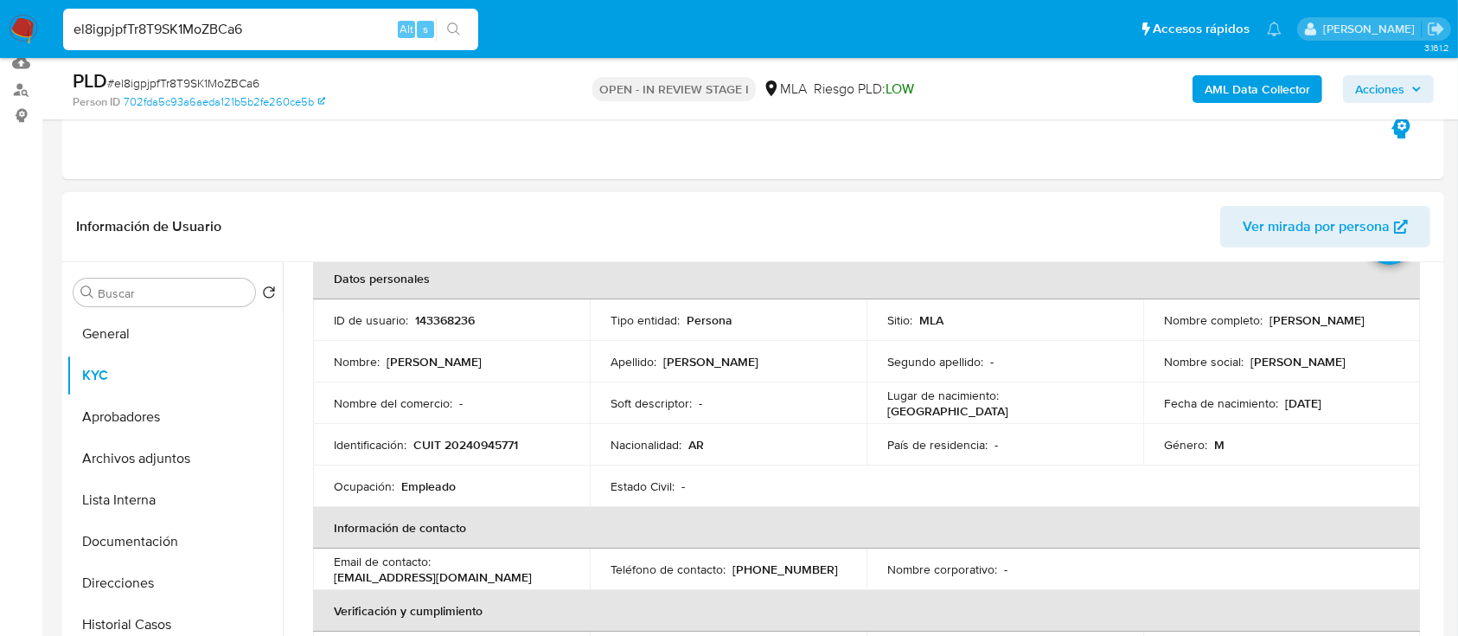
click at [464, 438] on p "CUIT 20240945771" at bounding box center [465, 445] width 105 height 16
click at [464, 439] on p "CUIT 20240945771" at bounding box center [465, 445] width 105 height 16
copy p "20240945771"
drag, startPoint x: 1154, startPoint y: 327, endPoint x: 1308, endPoint y: 336, distance: 154.2
click at [1308, 336] on td "Nombre completo : Javier Leonardo Gomez" at bounding box center [1281, 320] width 277 height 42
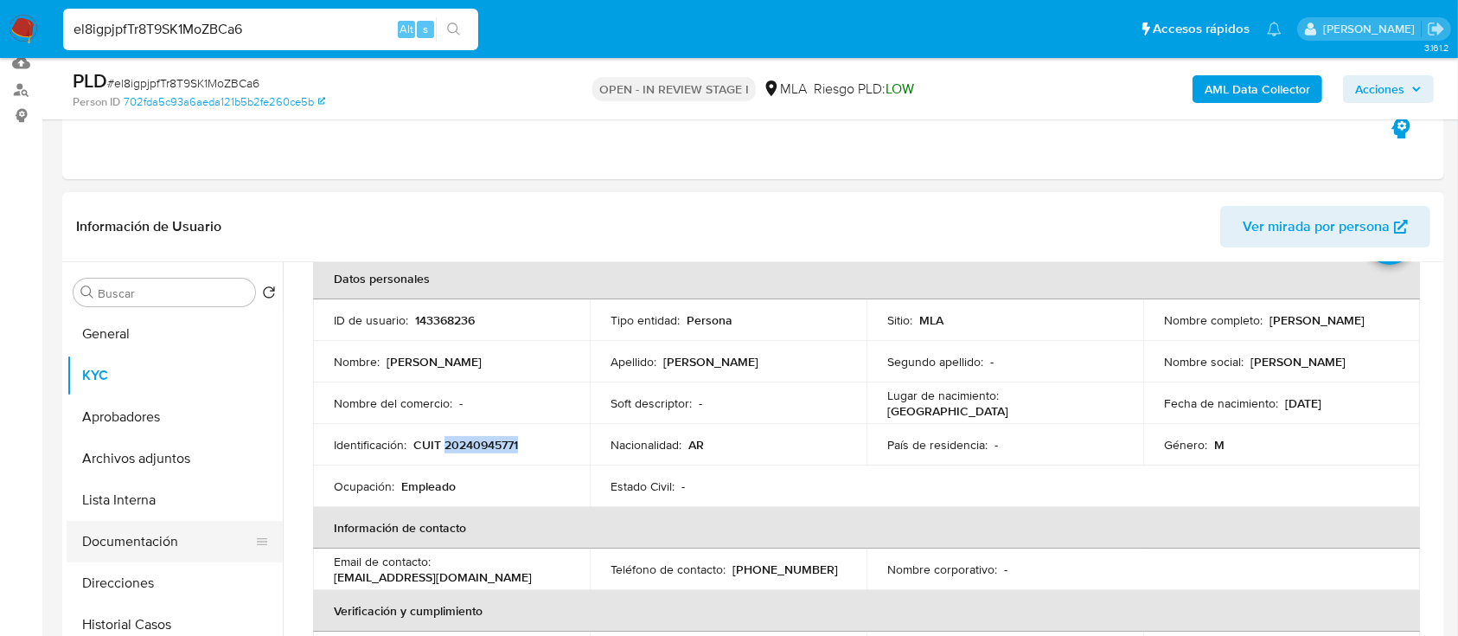
click at [176, 552] on button "Documentación" at bounding box center [168, 542] width 202 height 42
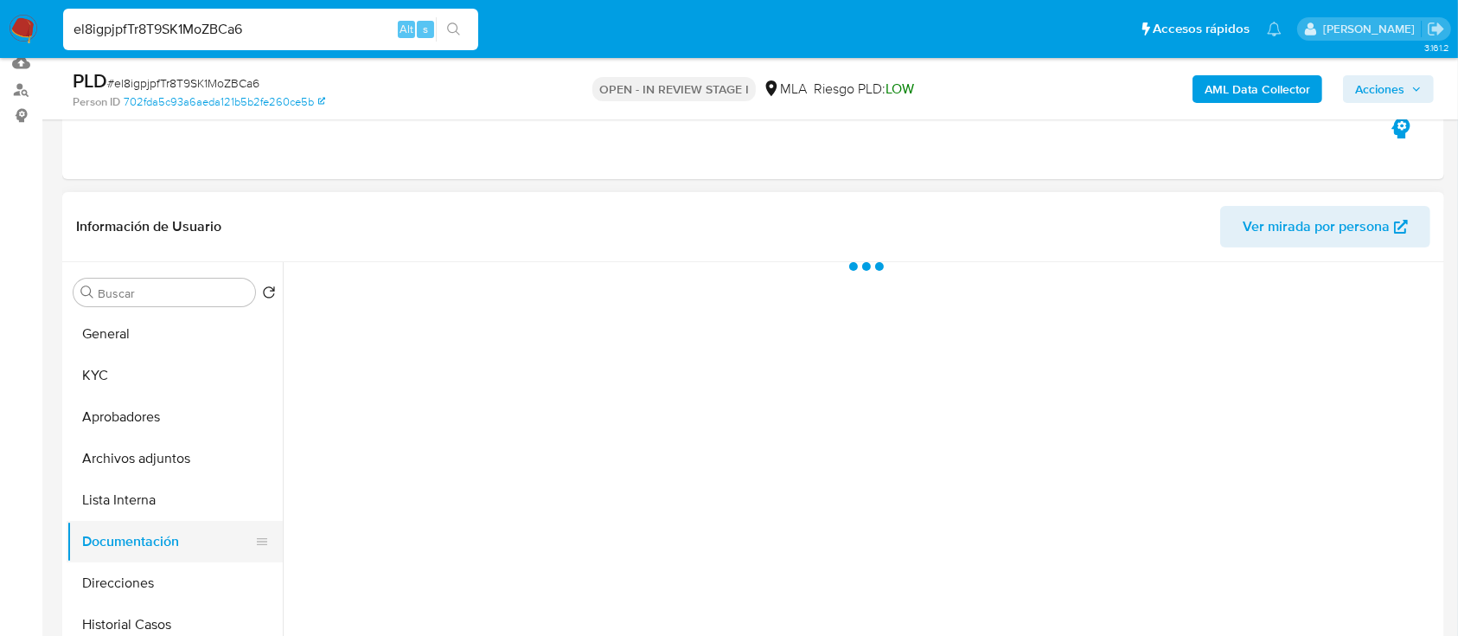
scroll to position [0, 0]
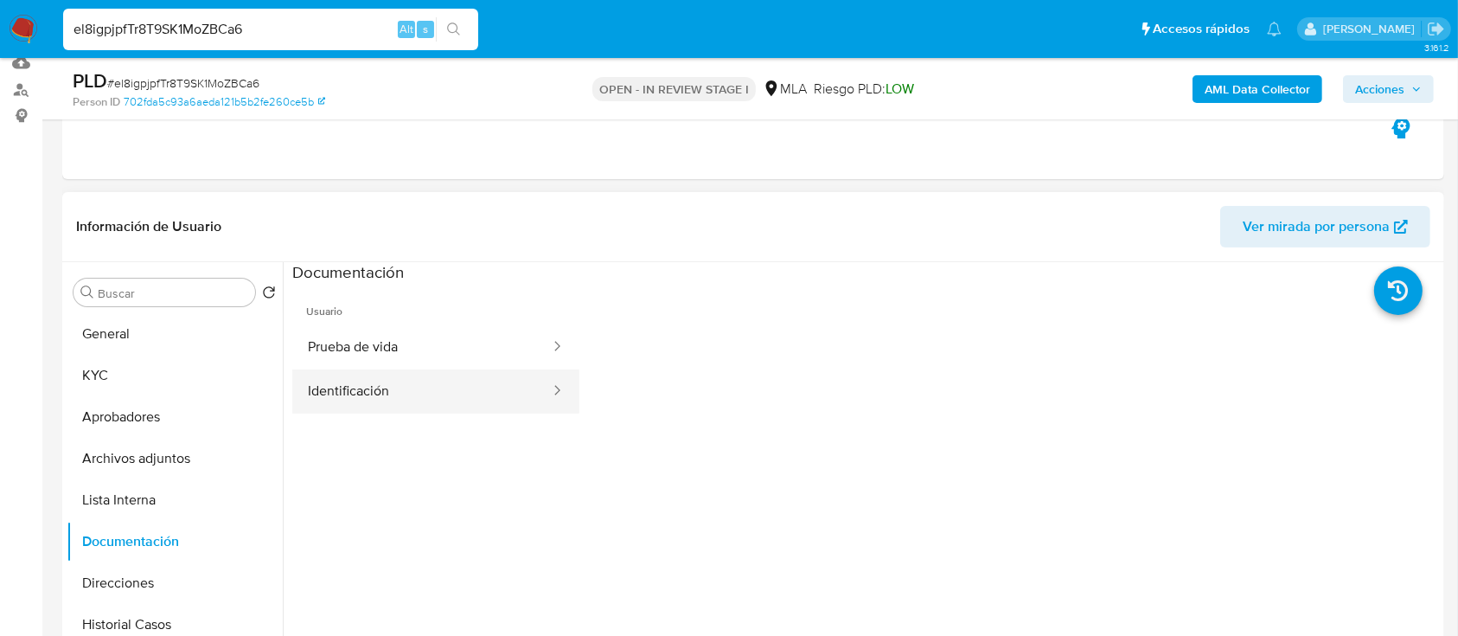
click at [358, 398] on button "Identificación" at bounding box center [421, 391] width 259 height 44
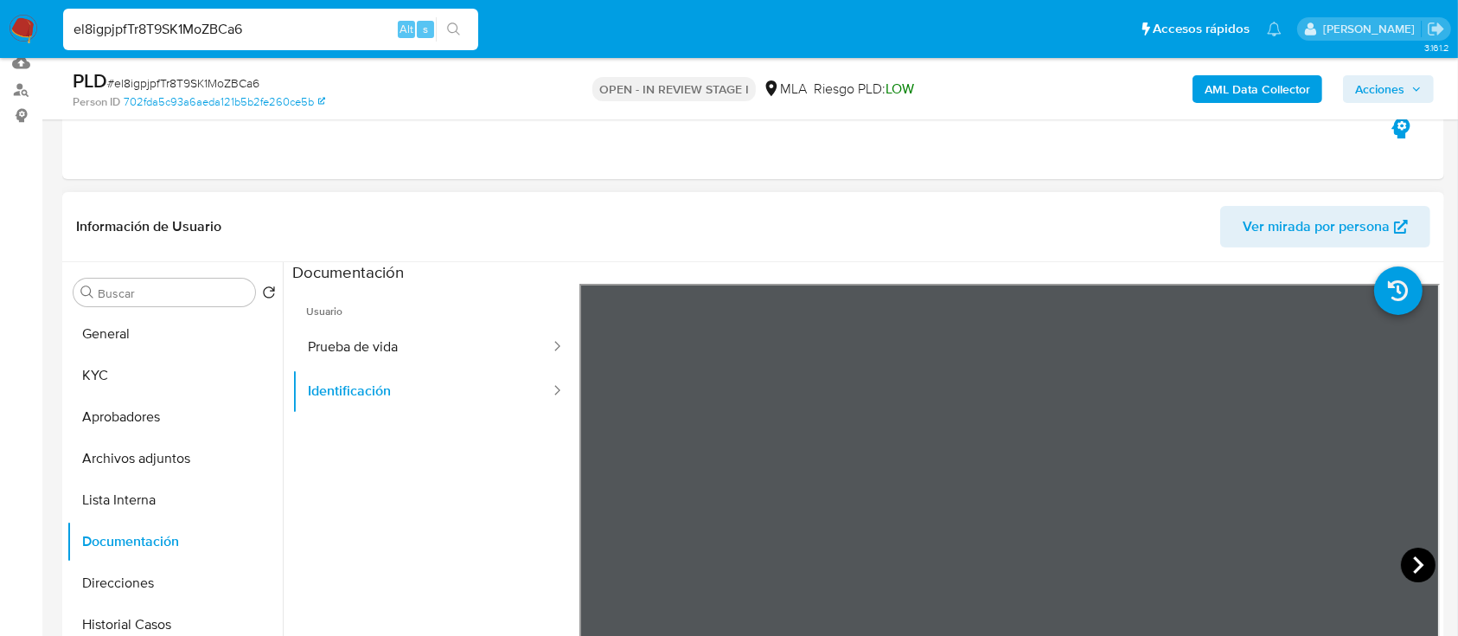
click at [1408, 568] on icon at bounding box center [1418, 564] width 35 height 35
click at [952, 253] on div "Información de Usuario Ver mirada por persona Buscar Volver al orden por defect…" at bounding box center [753, 448] width 1382 height 513
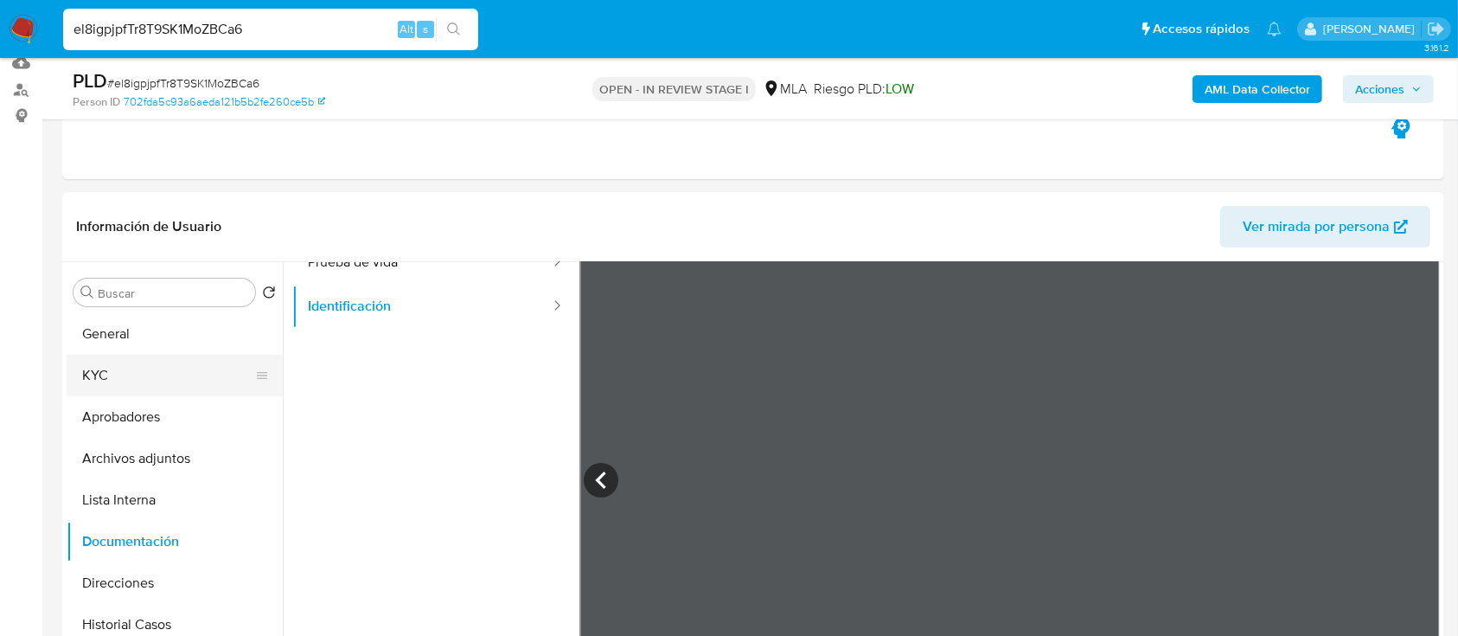
scroll to position [115, 0]
click at [181, 363] on button "KYC" at bounding box center [168, 376] width 202 height 42
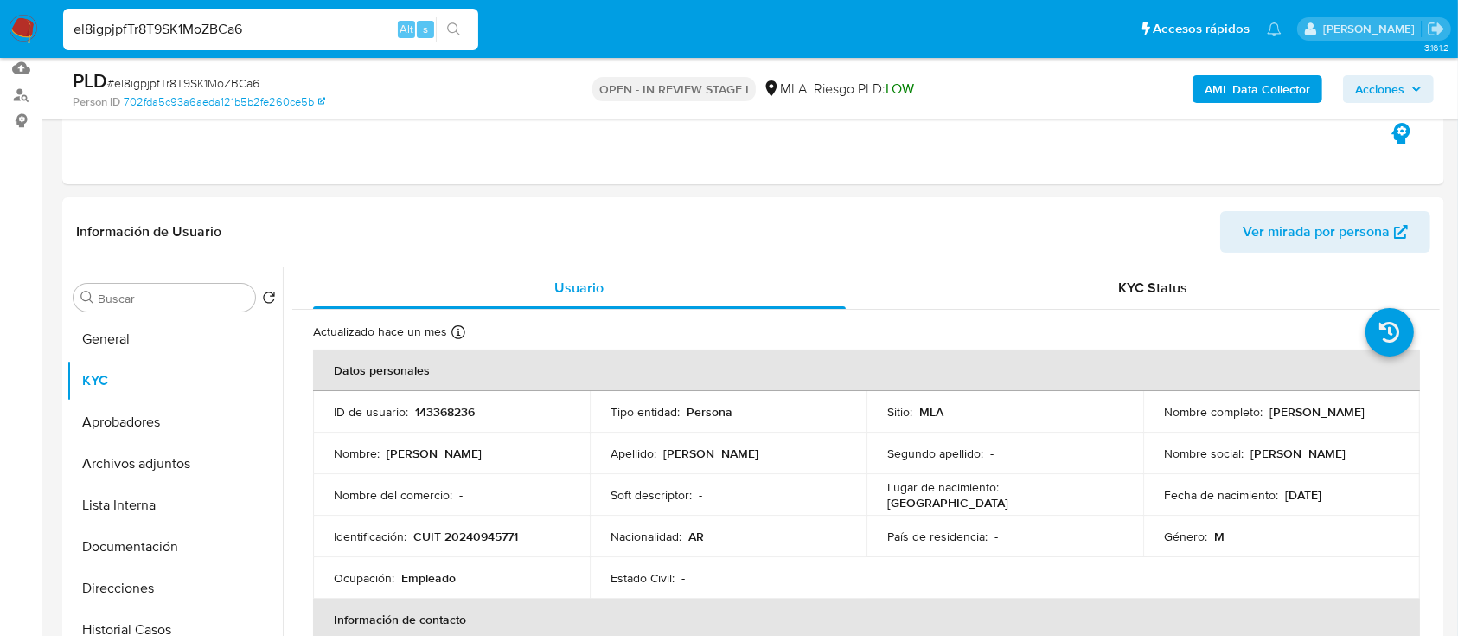
scroll to position [230, 0]
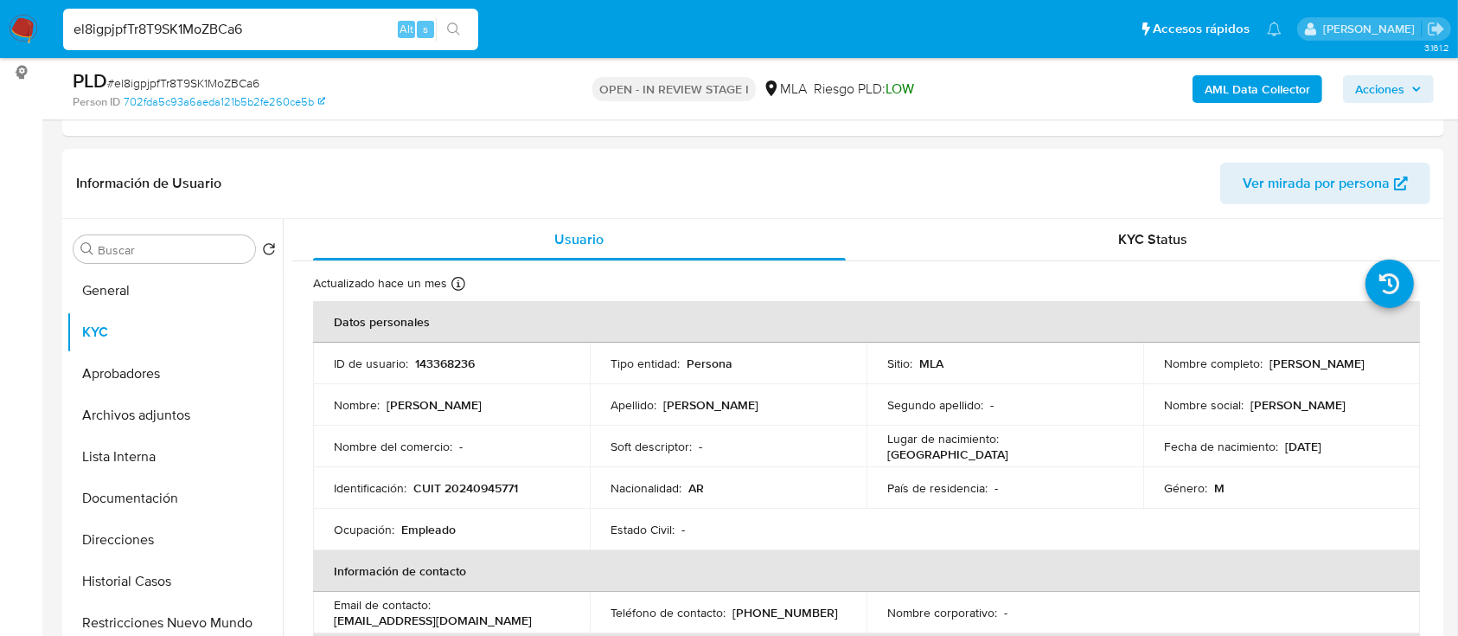
click at [505, 490] on p "CUIT 20240945771" at bounding box center [465, 488] width 105 height 16
click at [519, 488] on div "Identificación : CUIT 20240945771" at bounding box center [451, 488] width 235 height 16
click at [513, 488] on div "Identificación : CUIT 20240945771" at bounding box center [451, 488] width 235 height 16
click at [166, 502] on button "Documentación" at bounding box center [168, 498] width 202 height 42
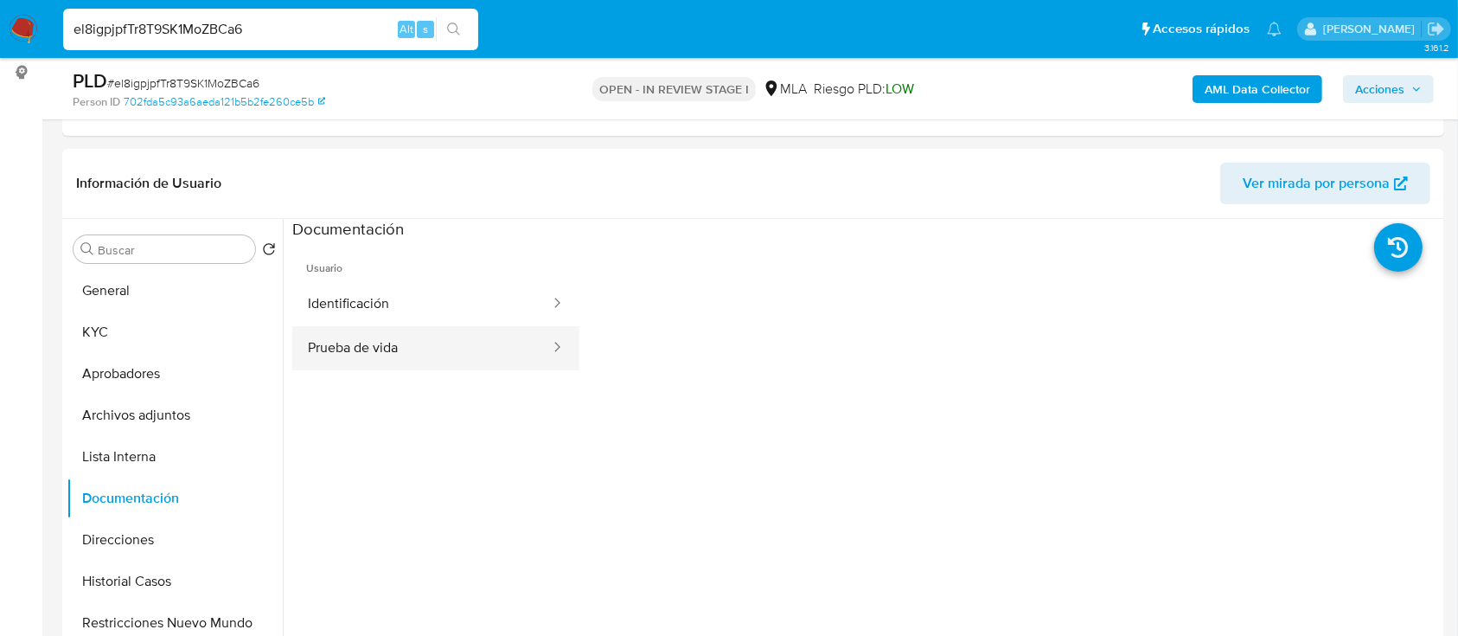
click at [370, 349] on button "Prueba de vida" at bounding box center [421, 348] width 259 height 44
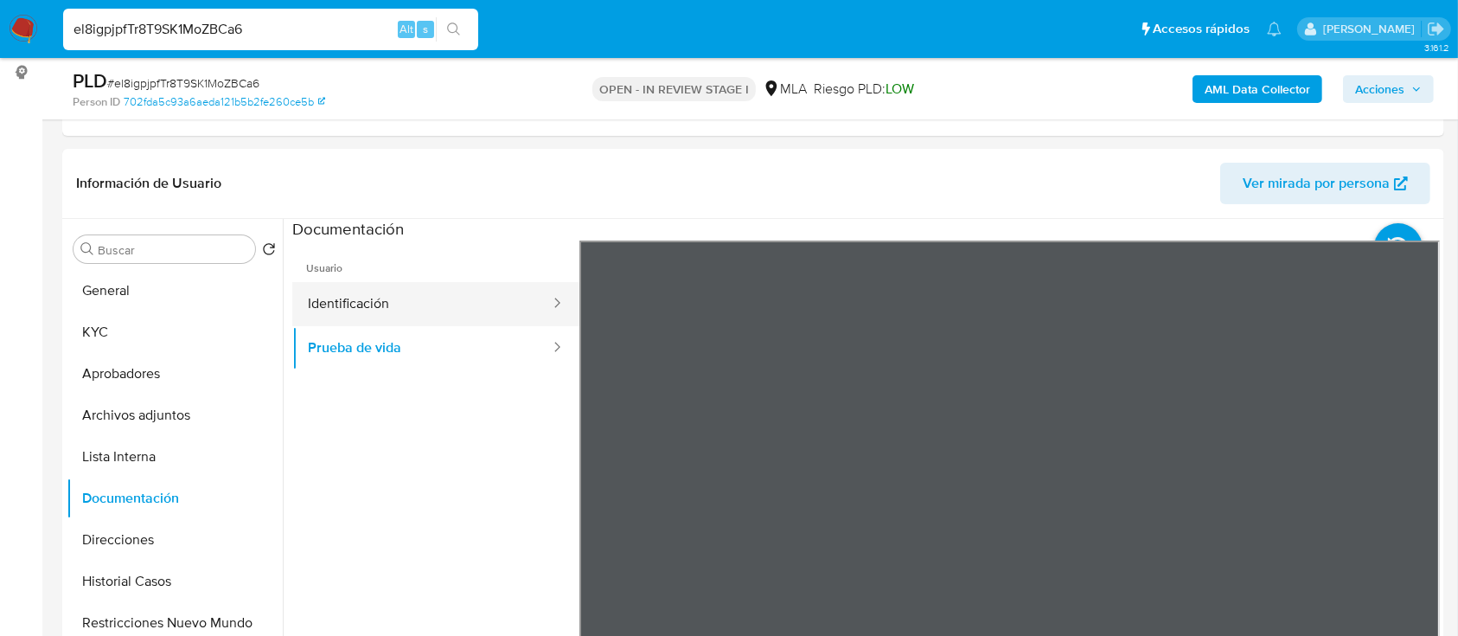
click at [399, 304] on button "Identificación" at bounding box center [421, 304] width 259 height 44
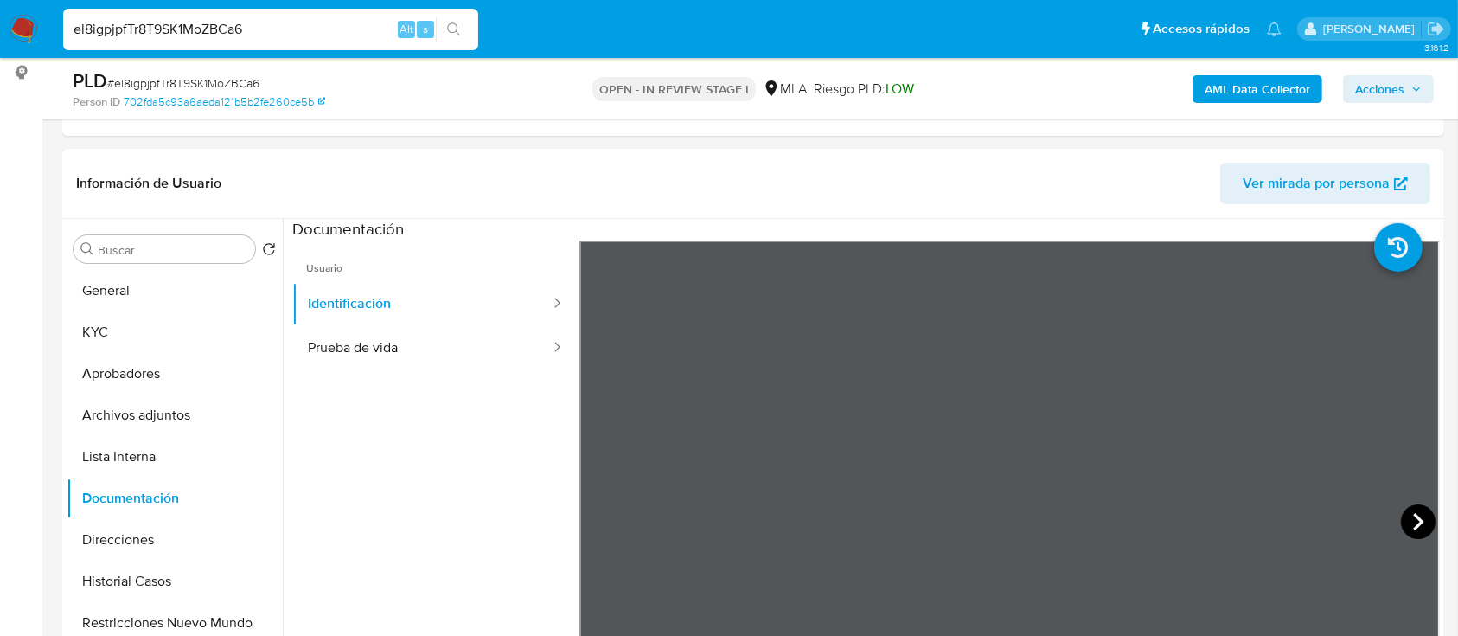
click at [1407, 520] on icon at bounding box center [1418, 521] width 35 height 35
click at [83, 336] on button "KYC" at bounding box center [168, 332] width 202 height 42
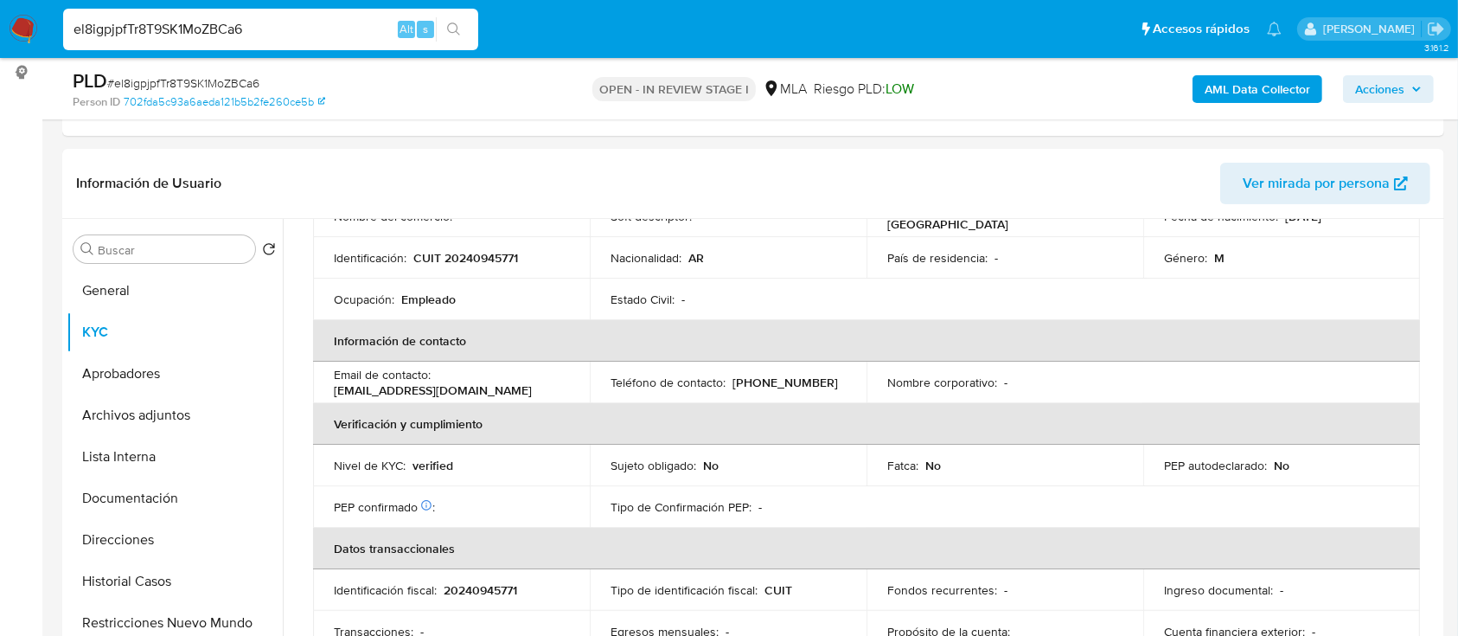
scroll to position [0, 0]
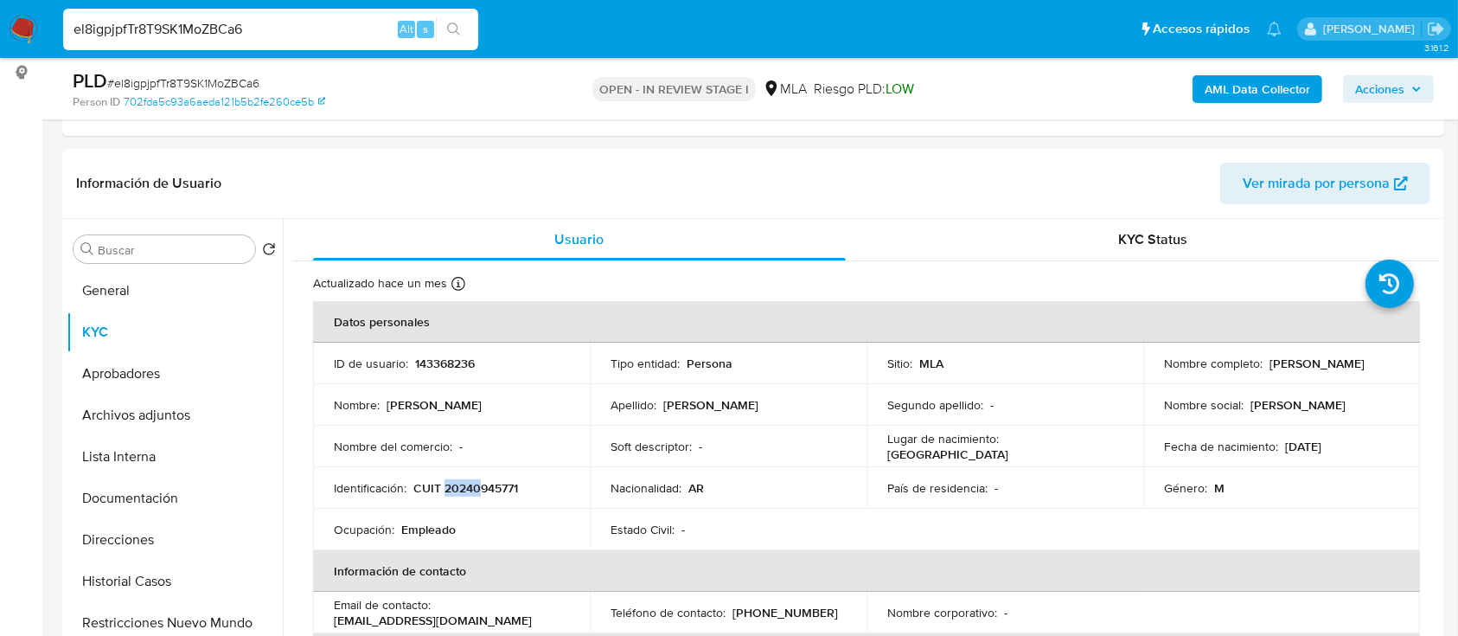
drag, startPoint x: 444, startPoint y: 489, endPoint x: 478, endPoint y: 489, distance: 34.6
click at [478, 489] on p "CUIT 20240945771" at bounding box center [465, 488] width 105 height 16
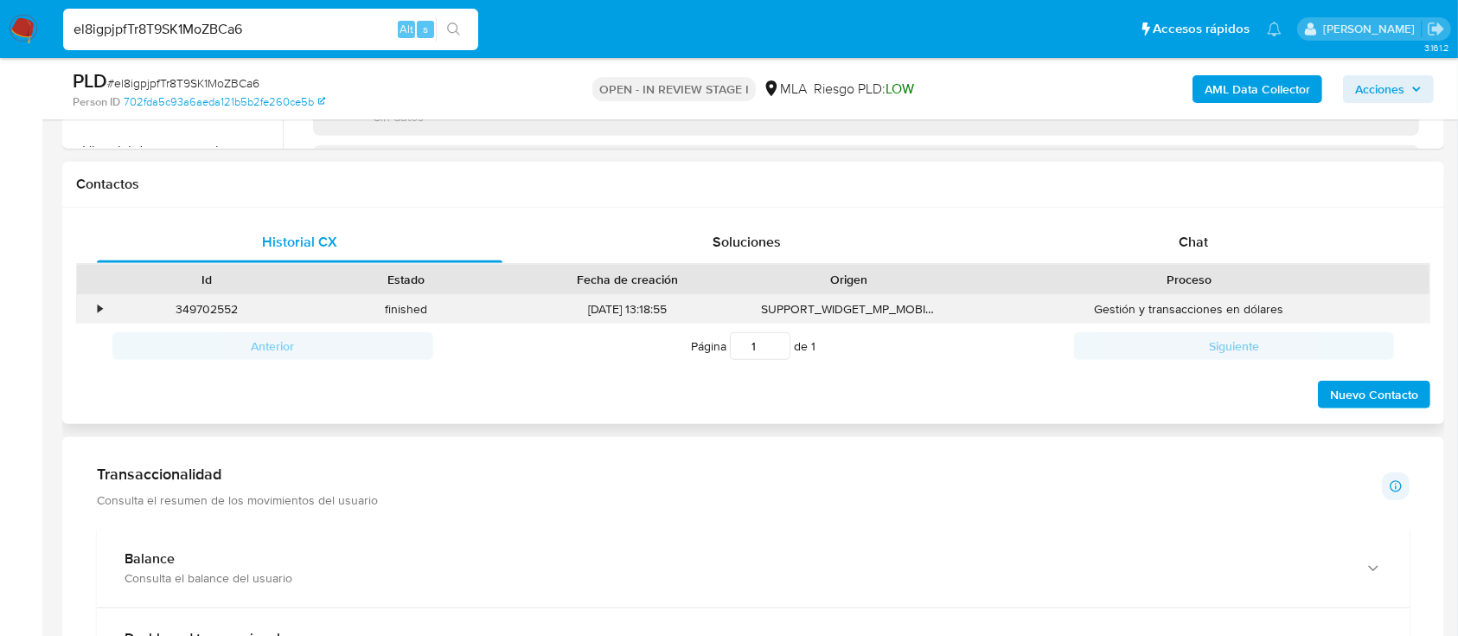
scroll to position [692, 0]
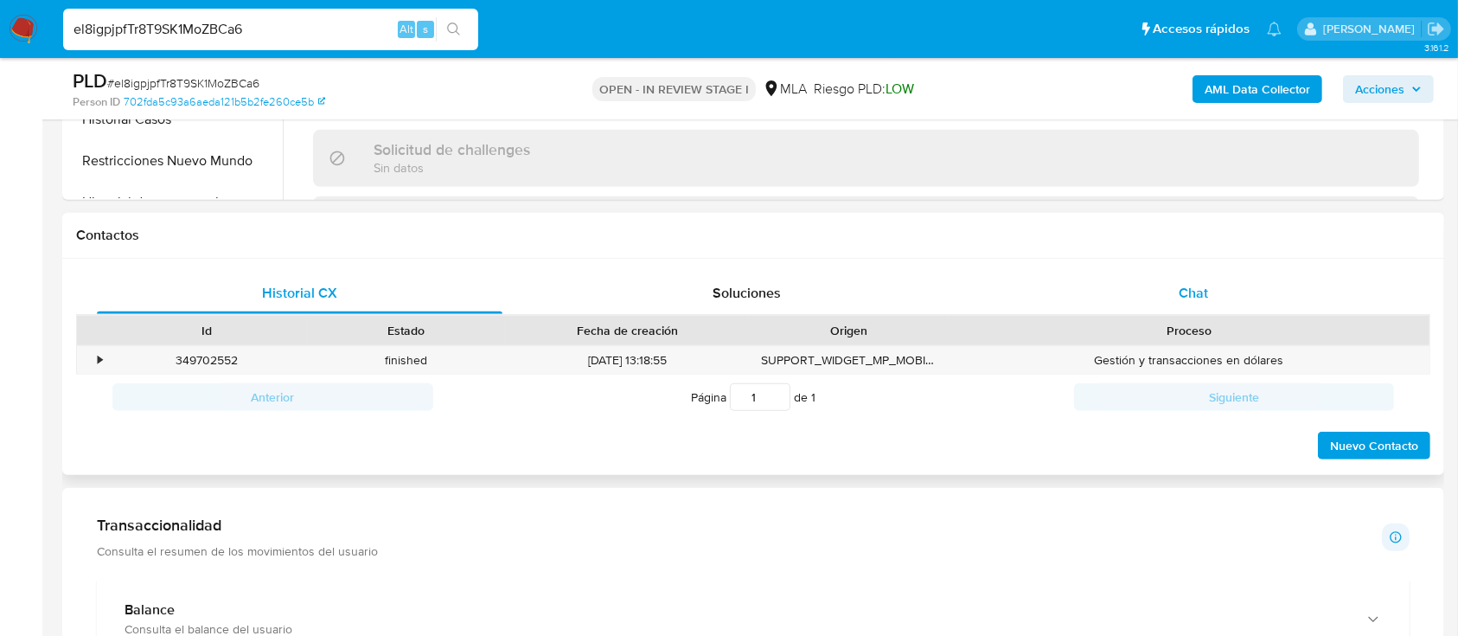
click at [1206, 282] on div "Chat" at bounding box center [1194, 293] width 406 height 42
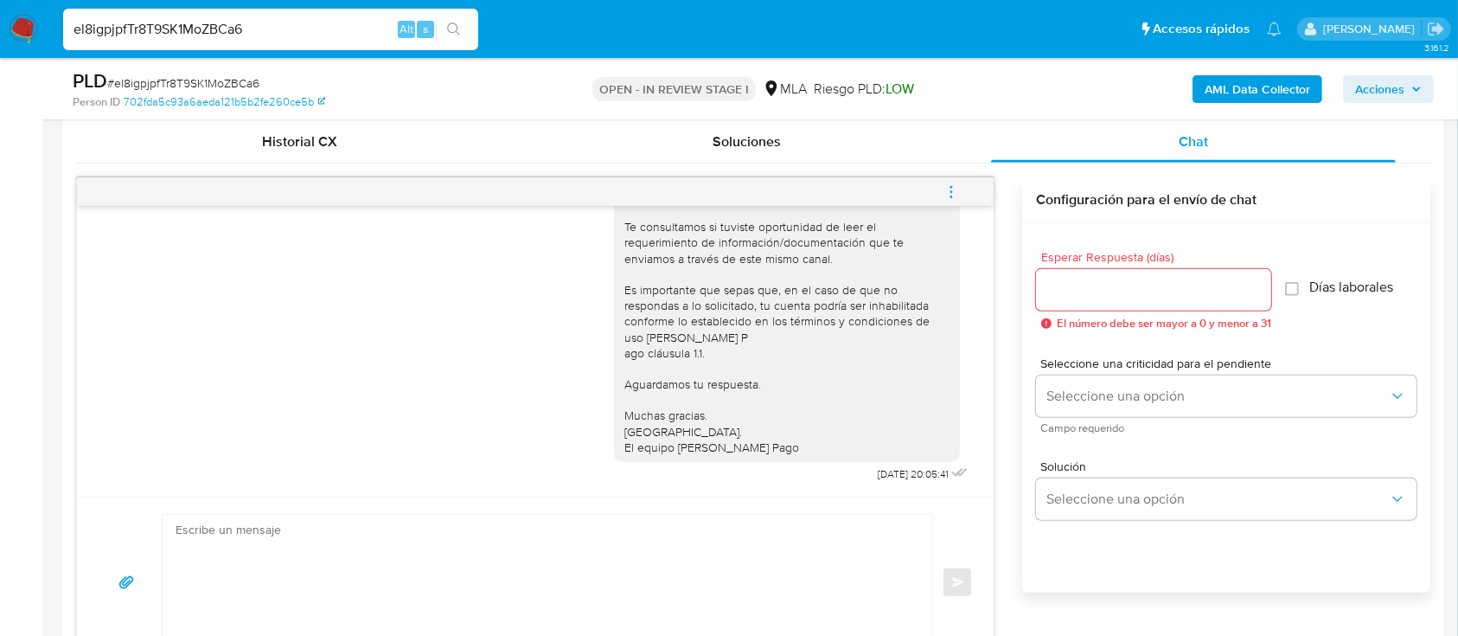
scroll to position [922, 0]
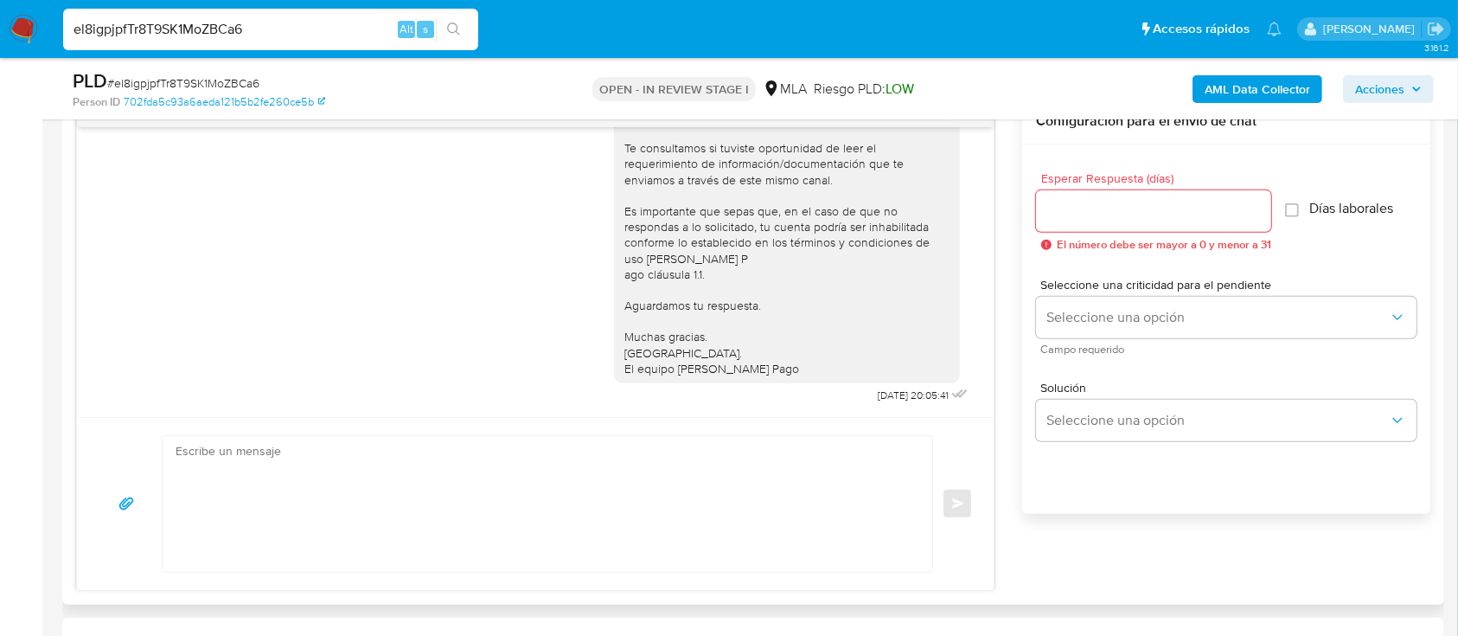
click at [484, 510] on textarea at bounding box center [543, 504] width 735 height 136
paste textarea "Hola , En función de las operaciones registradas en tu cuenta de Mercado Pago, …"
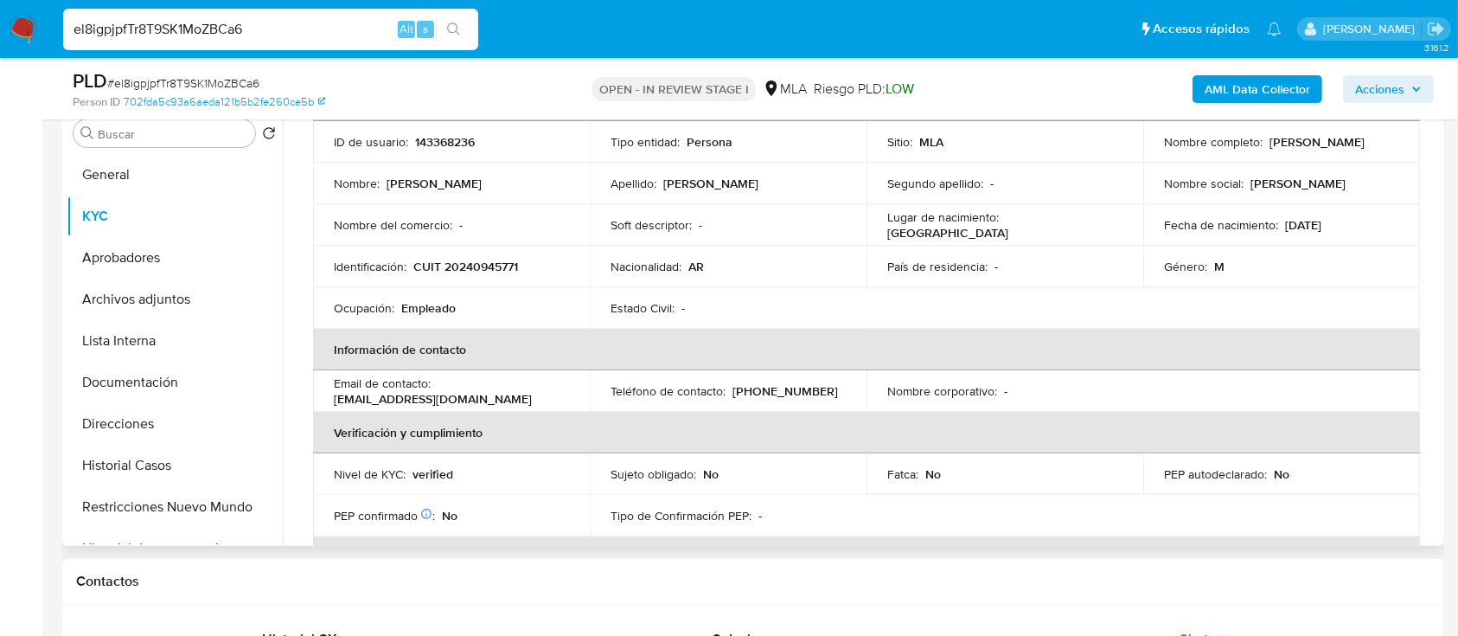
scroll to position [0, 0]
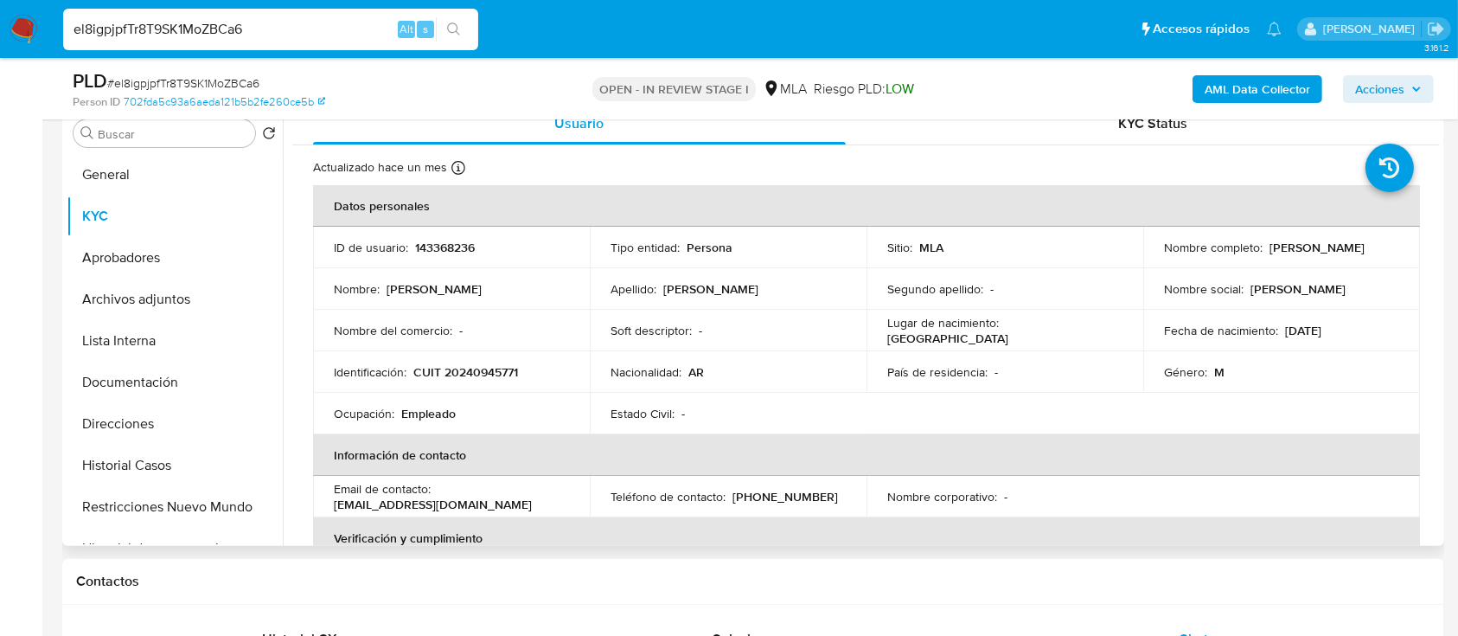
drag, startPoint x: 1144, startPoint y: 259, endPoint x: 1302, endPoint y: 255, distance: 158.3
click at [1302, 255] on td "Nombre completo : Javier Leonardo Gomez" at bounding box center [1281, 248] width 277 height 42
copy p "Javier Leonardo Gomez"
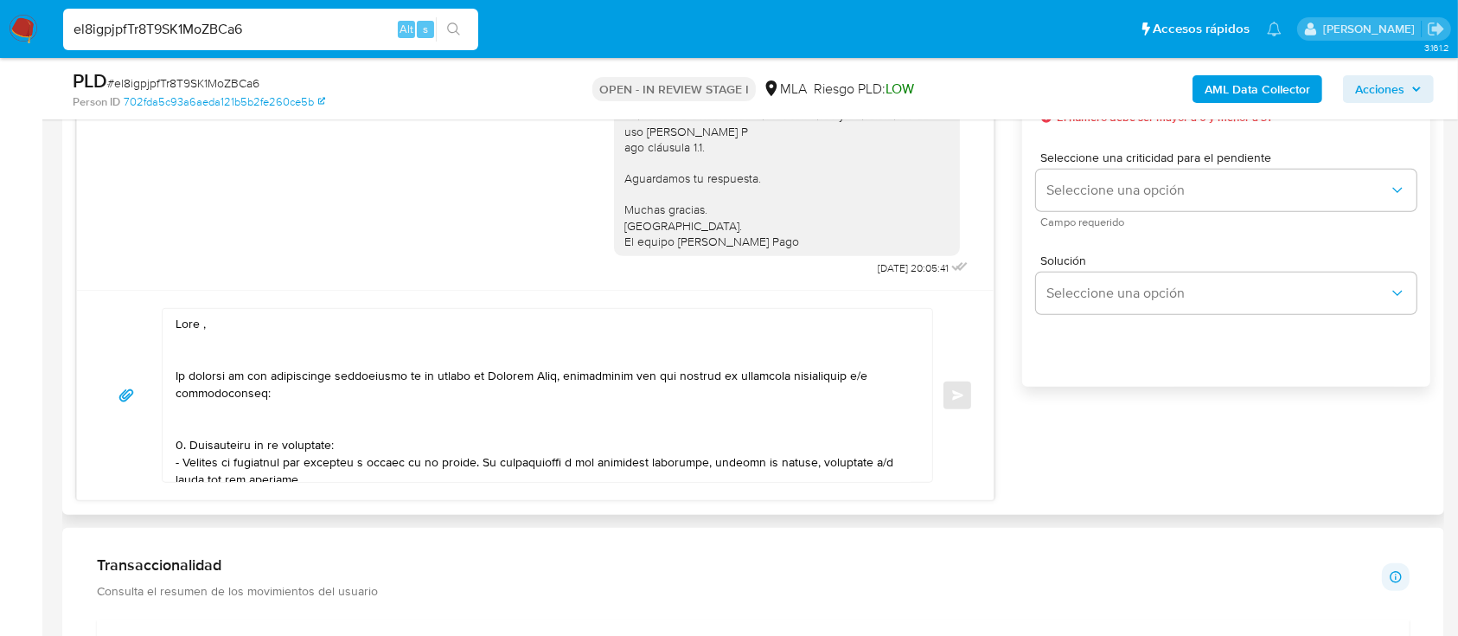
scroll to position [922, 0]
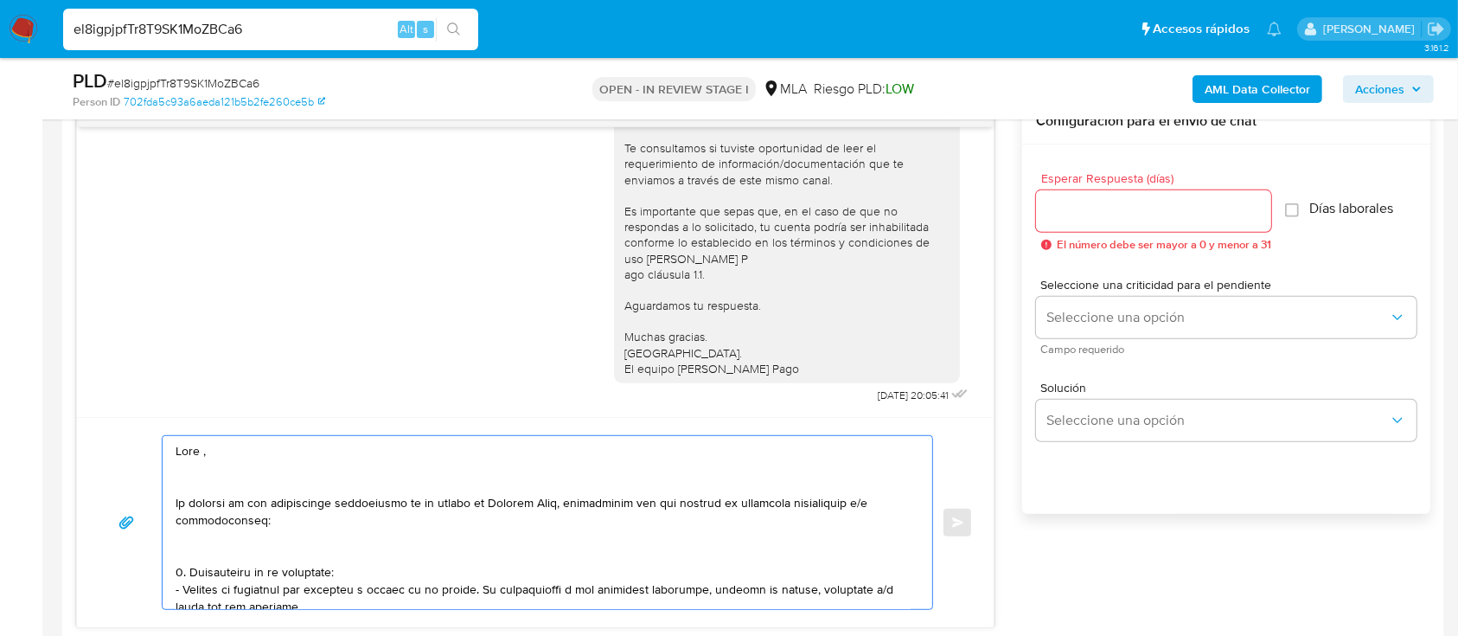
click at [257, 449] on textarea at bounding box center [543, 522] width 735 height 173
paste textarea "Javier Leonardo Gomez"
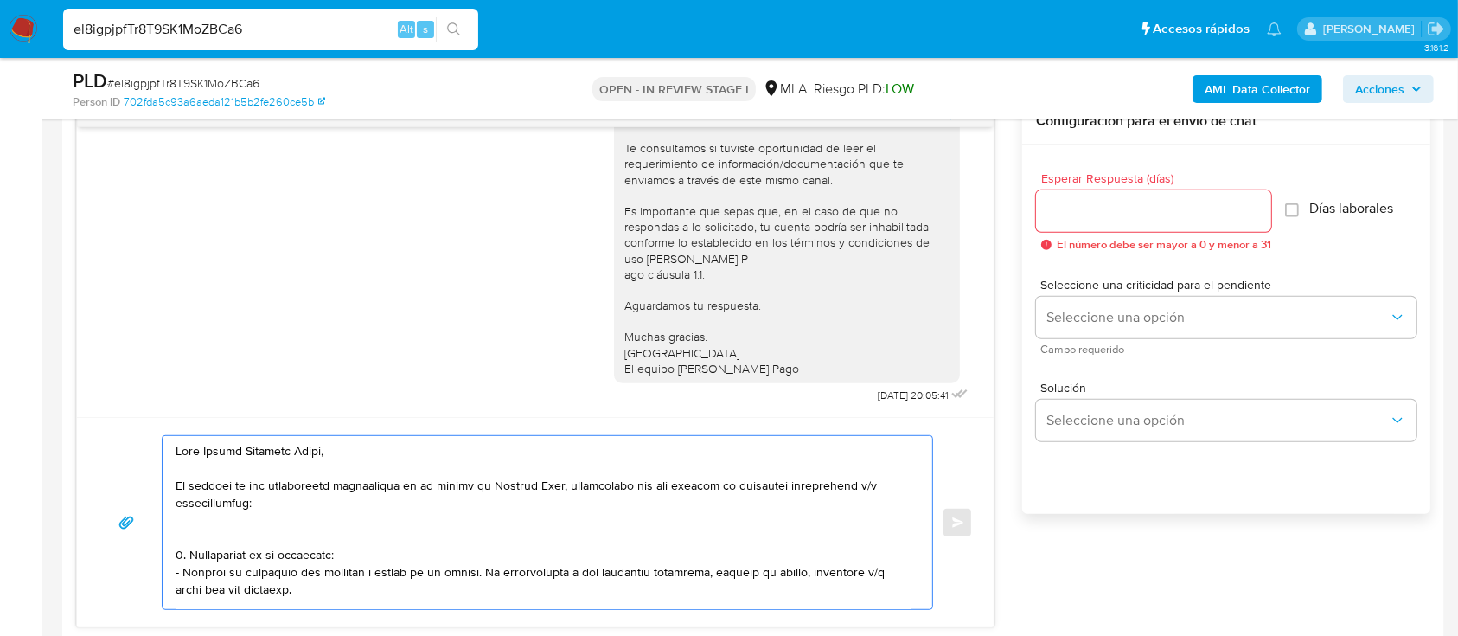
click at [283, 537] on textarea at bounding box center [543, 522] width 735 height 173
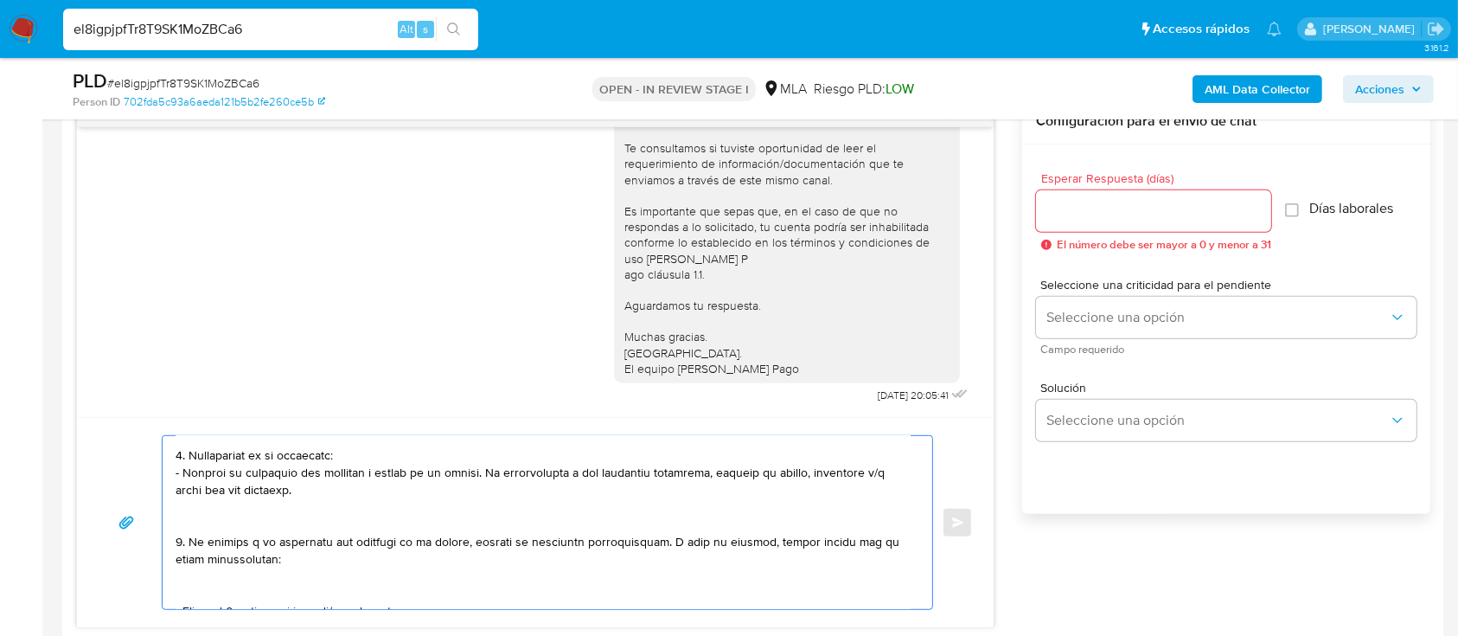
scroll to position [115, 0]
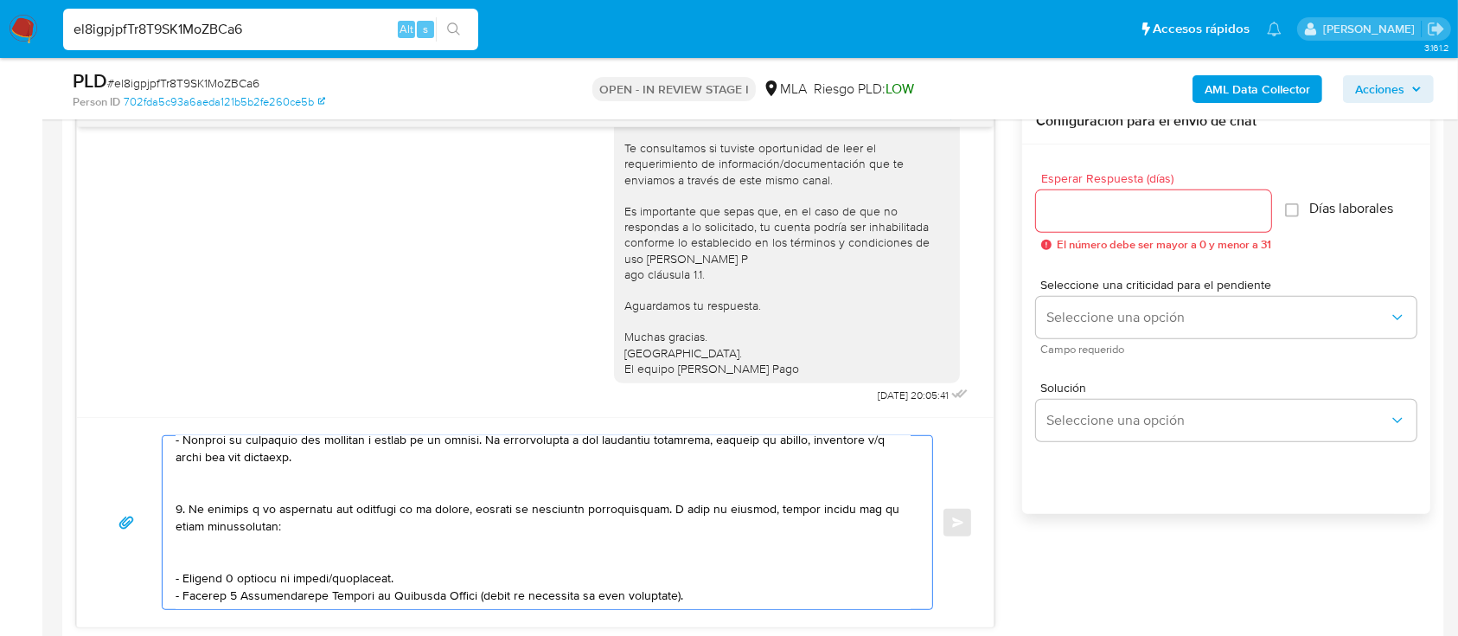
click at [290, 460] on textarea at bounding box center [543, 522] width 735 height 173
click at [299, 496] on textarea at bounding box center [543, 522] width 735 height 173
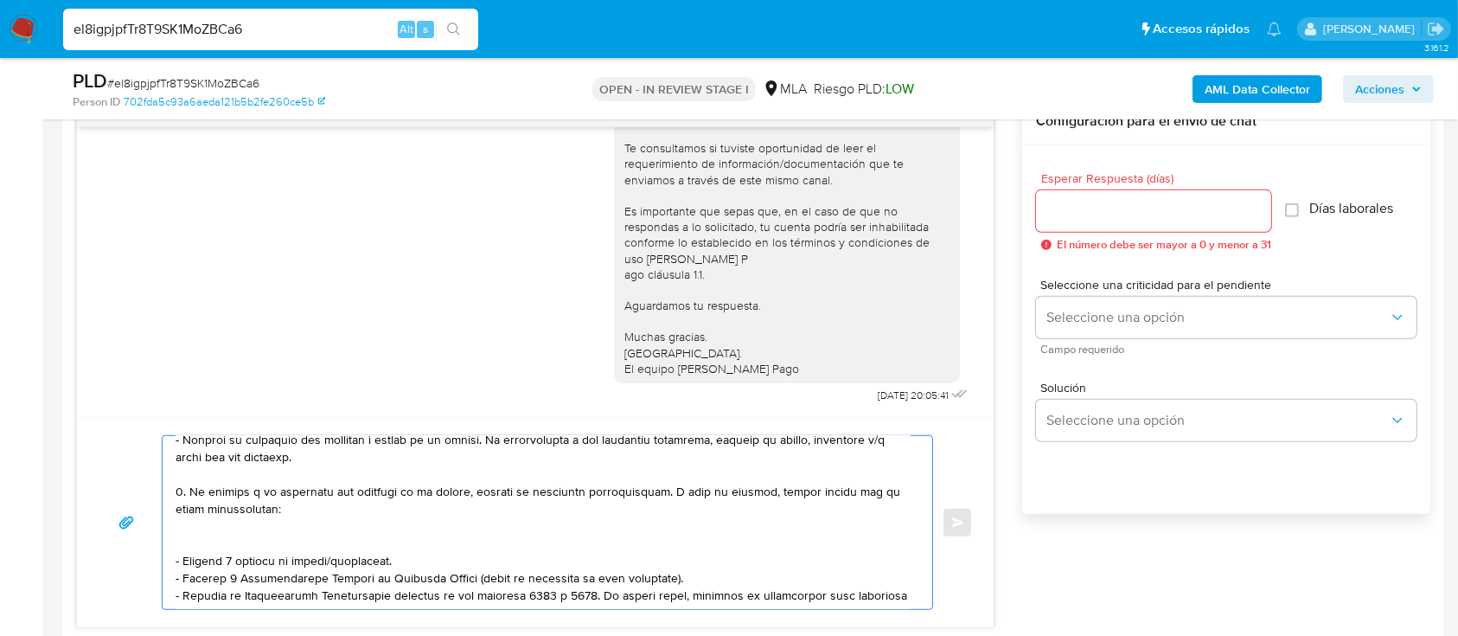
drag, startPoint x: 268, startPoint y: 540, endPoint x: 280, endPoint y: 550, distance: 15.9
click at [268, 539] on textarea at bounding box center [543, 522] width 735 height 173
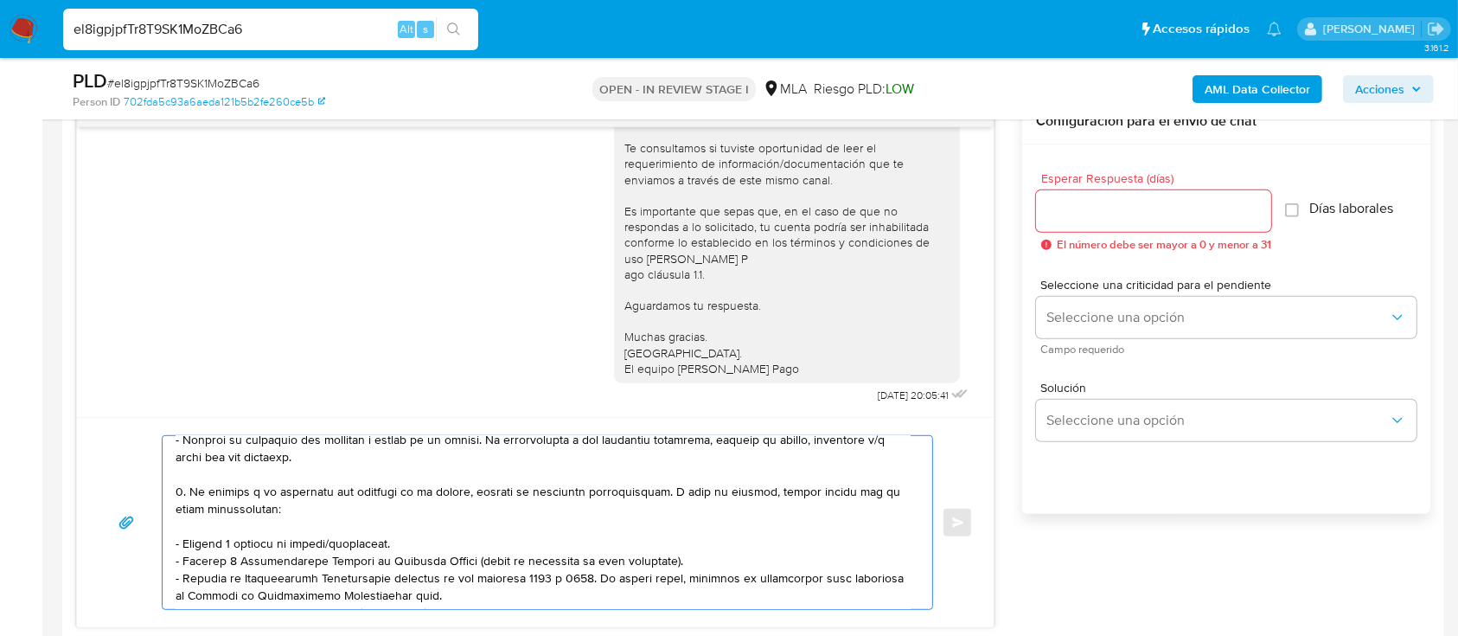
scroll to position [230, 0]
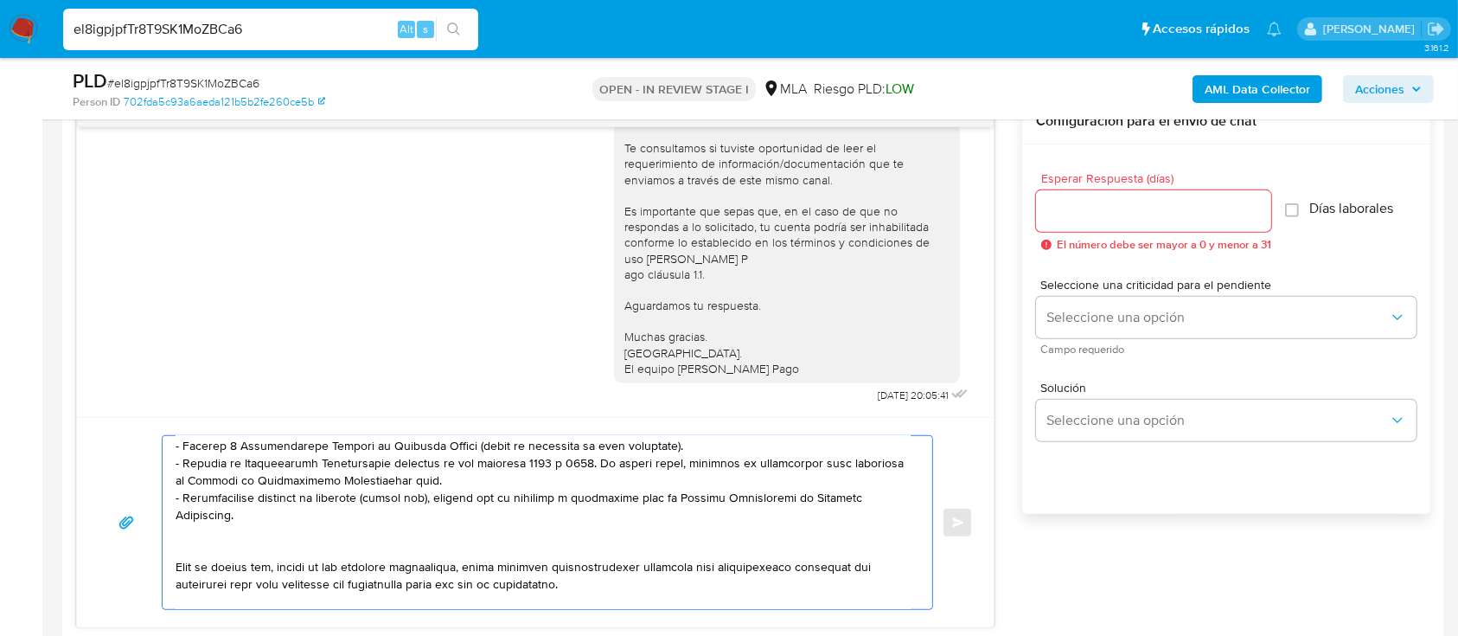
click at [310, 530] on textarea at bounding box center [543, 522] width 735 height 173
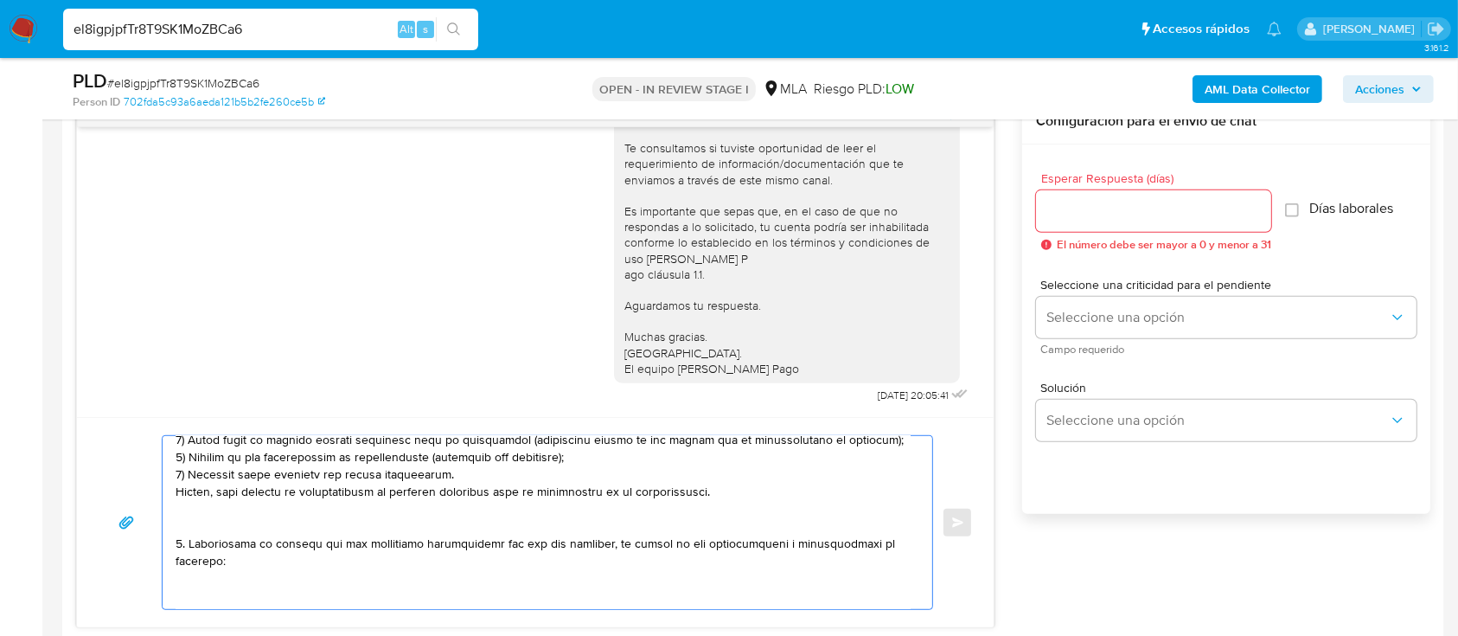
drag, startPoint x: 283, startPoint y: 488, endPoint x: 321, endPoint y: 522, distance: 51.4
click at [321, 522] on textarea at bounding box center [543, 522] width 735 height 173
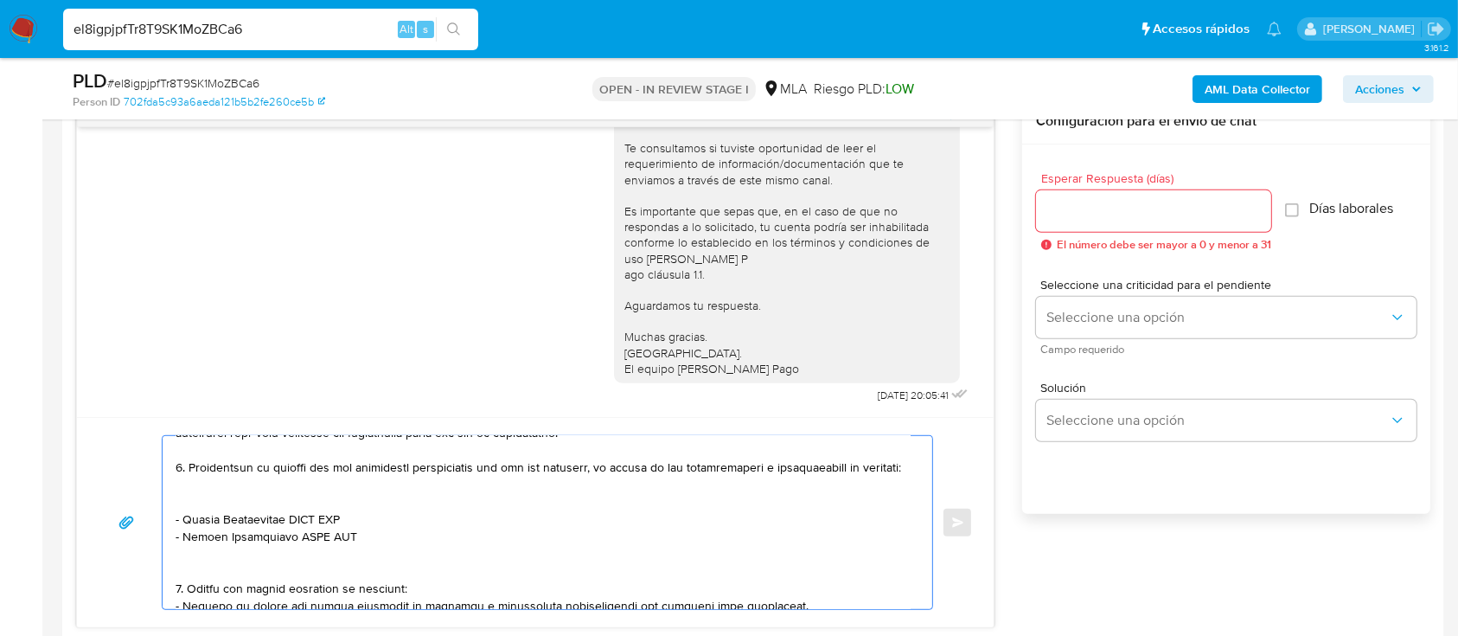
scroll to position [400, 0]
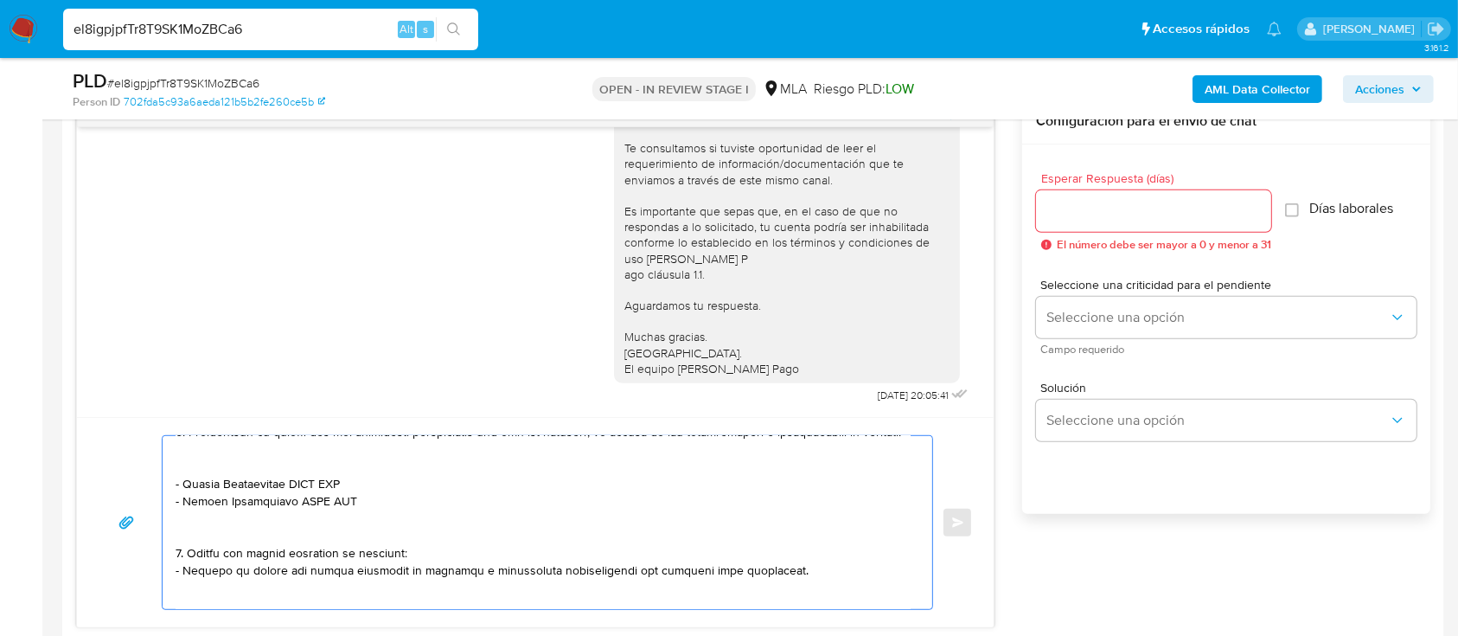
click at [227, 496] on textarea at bounding box center [543, 522] width 735 height 173
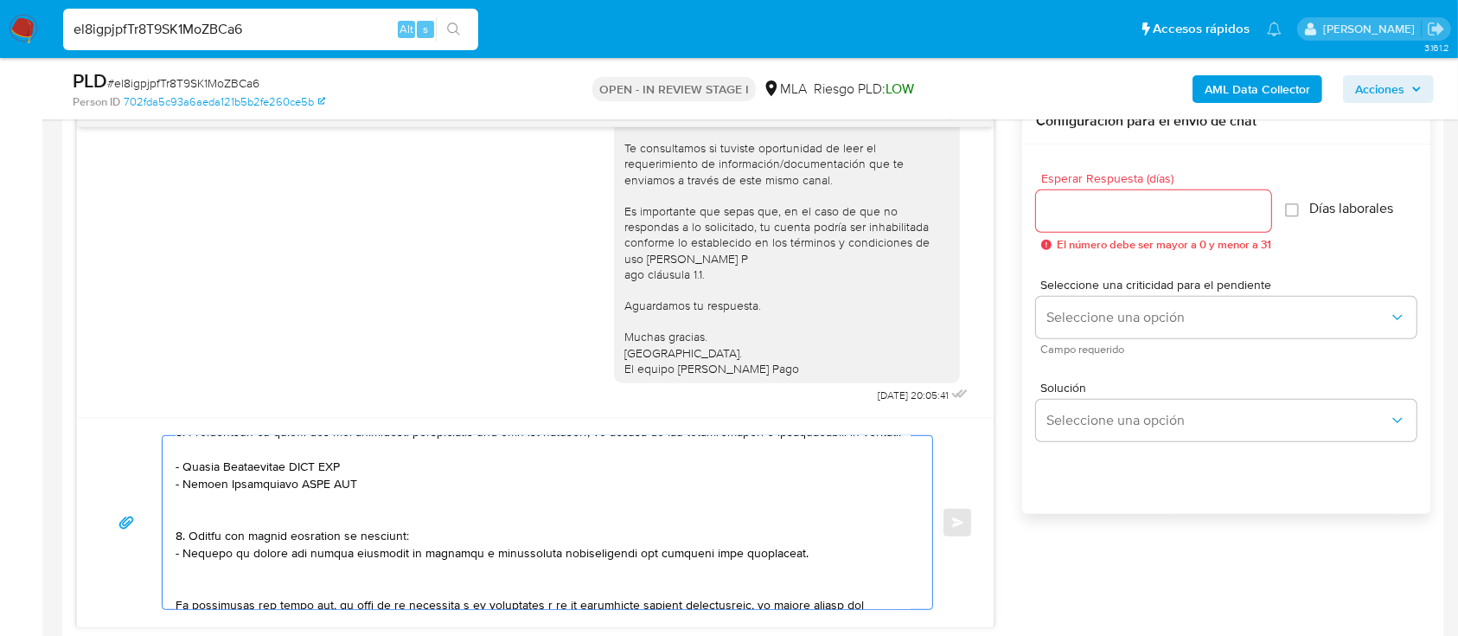
paste textarea "Gomez Javier Leonardo"
paste textarea "24240945777"
paste textarea "BIASIN GABRIELA ROMINA"
paste textarea "27239793679"
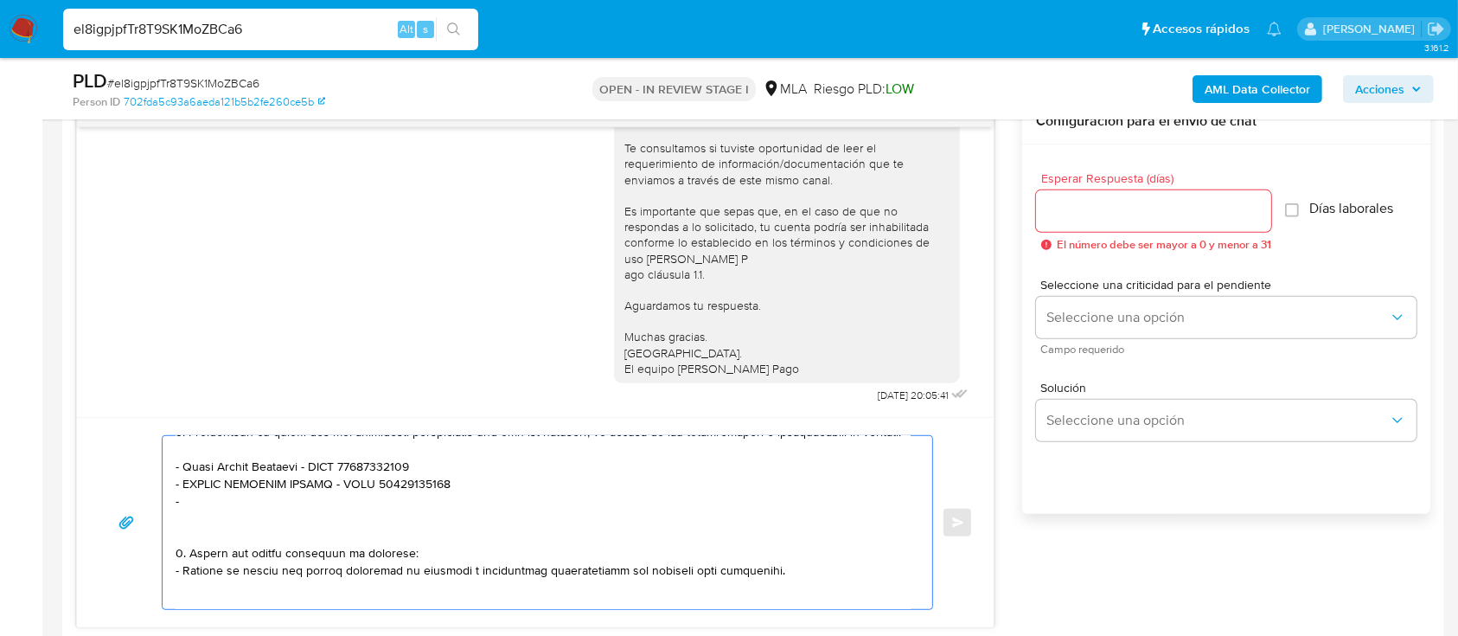
paste textarea "Esprit Pourtau S.a."
paste textarea "30707473807"
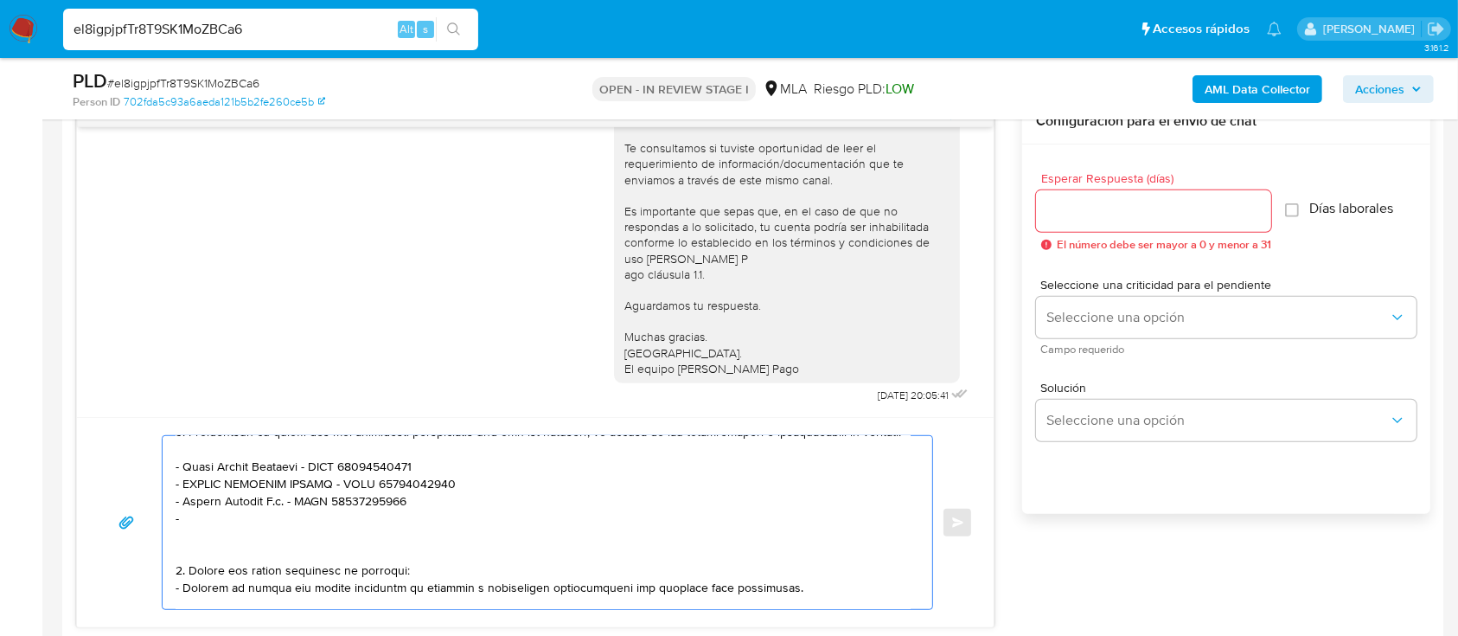
paste textarea "Sebastian Salvarrey Figueroa"
paste textarea "20208916905"
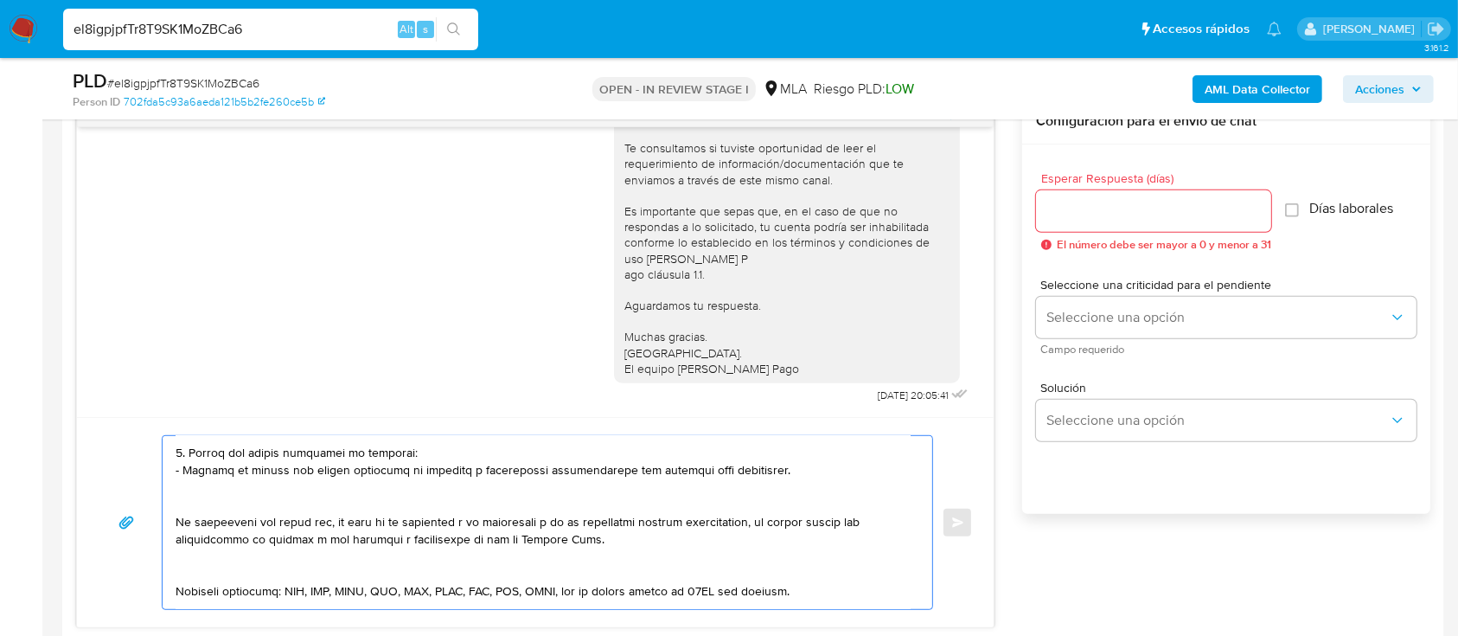
scroll to position [515, 0]
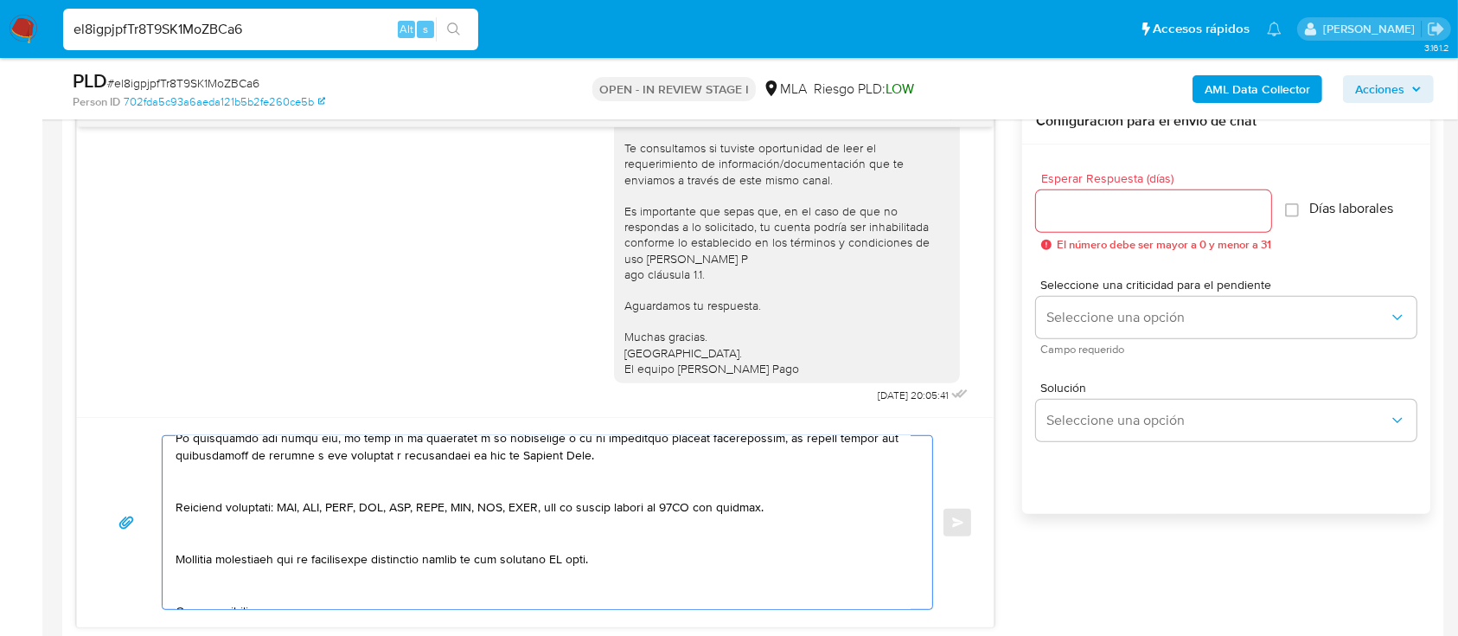
click at [326, 521] on textarea at bounding box center [543, 522] width 735 height 173
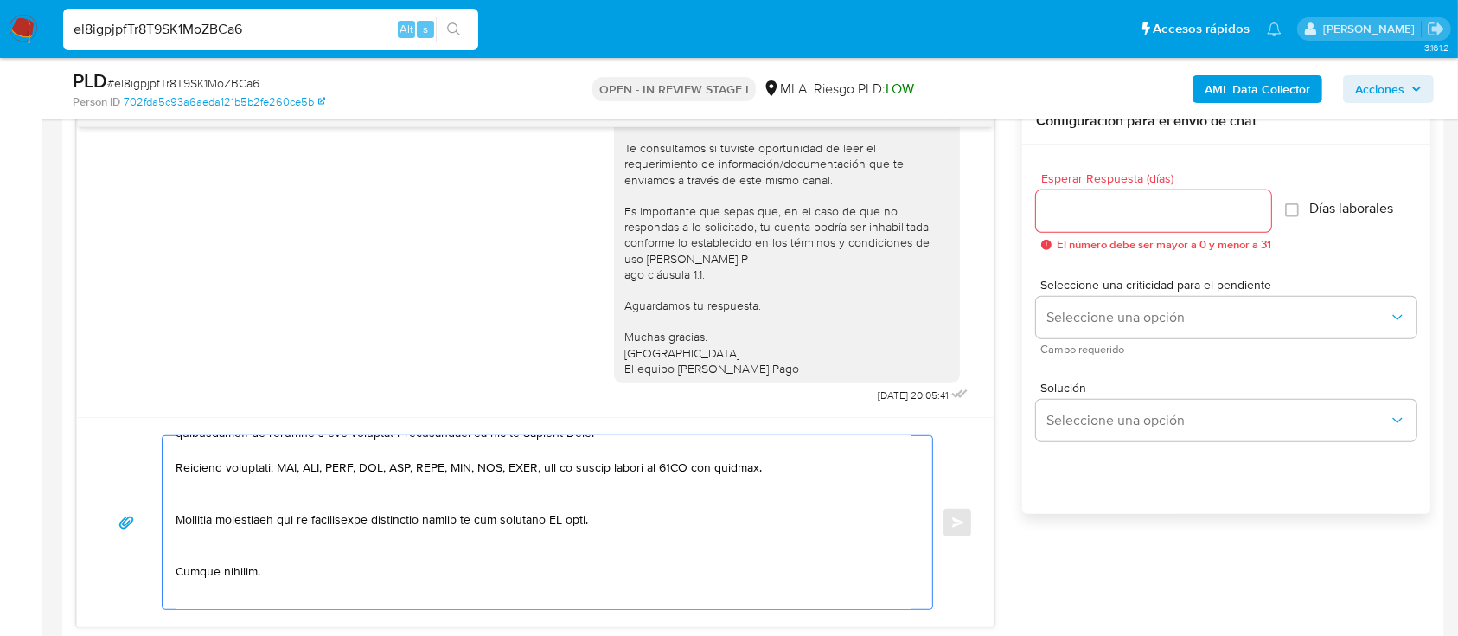
scroll to position [491, 0]
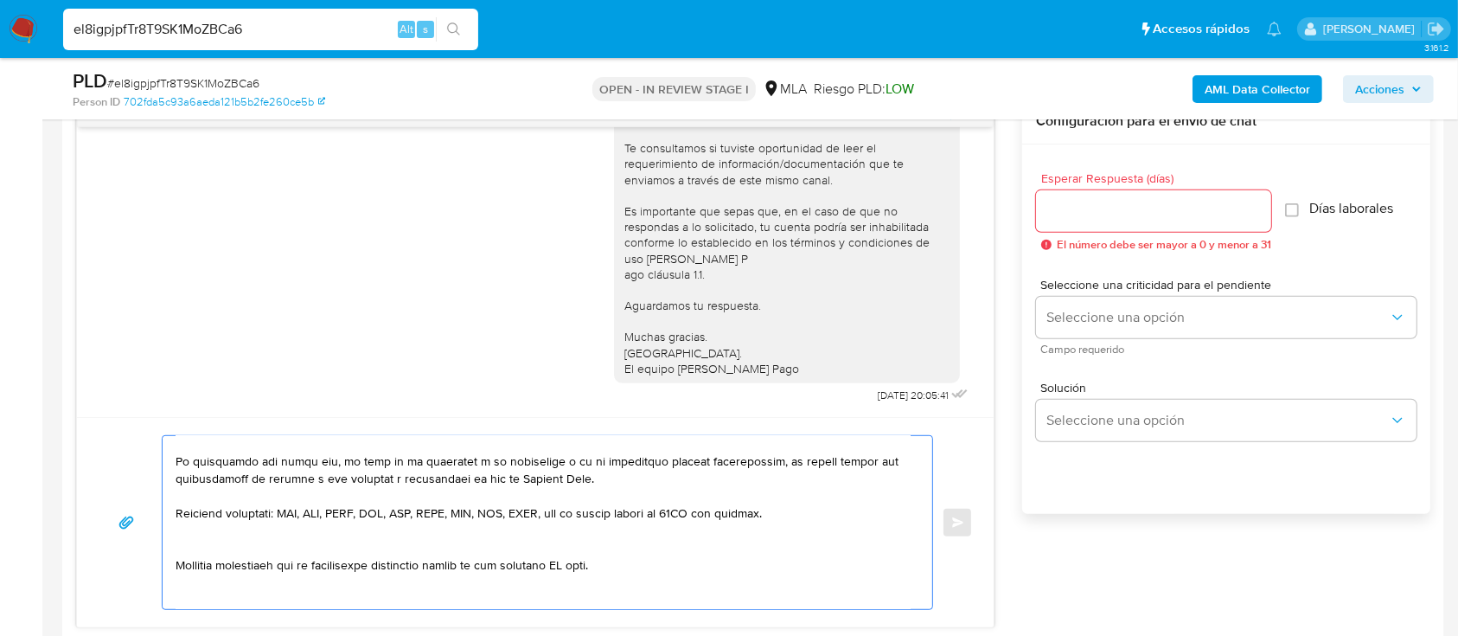
click at [278, 578] on textarea at bounding box center [543, 522] width 735 height 173
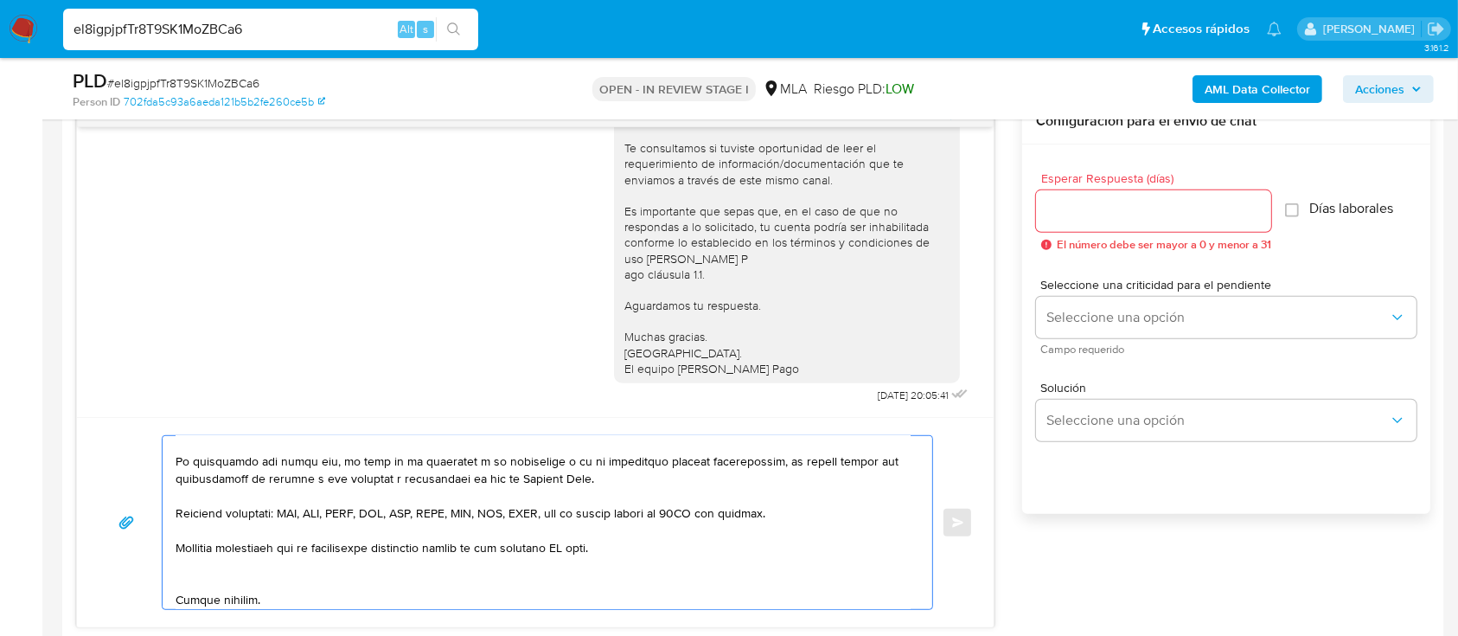
scroll to position [606, 0]
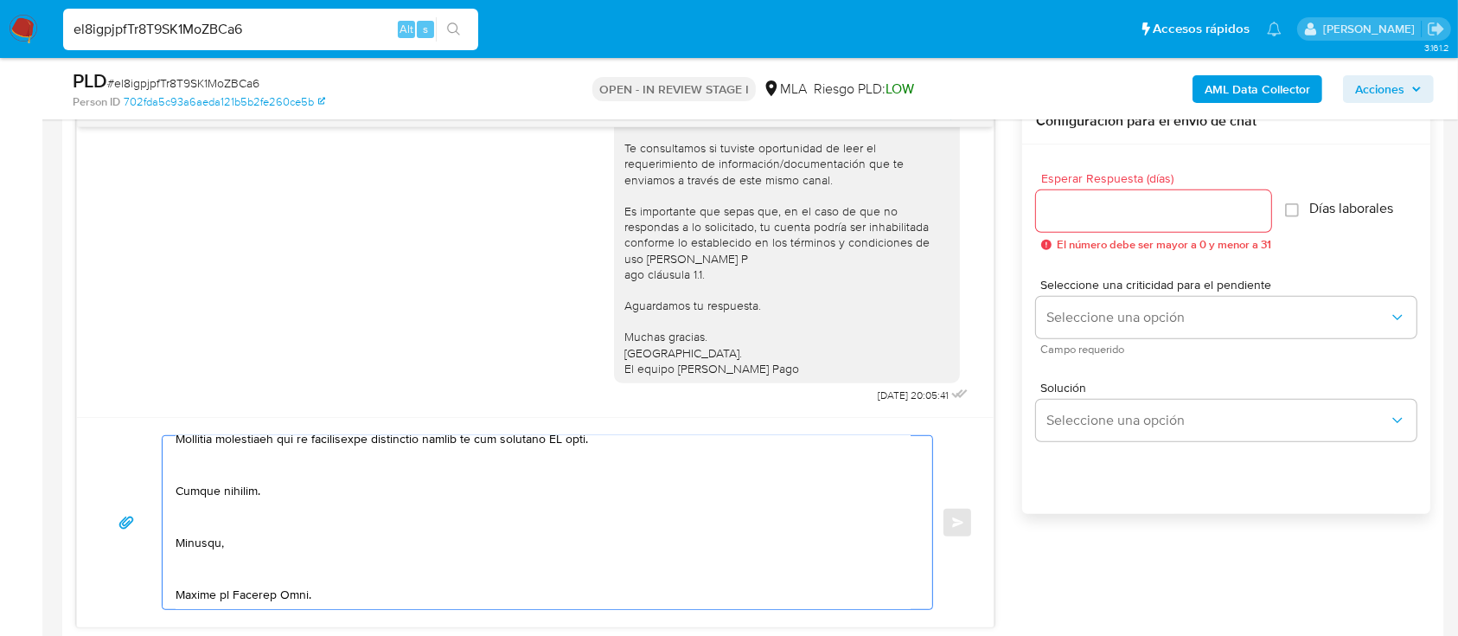
click at [278, 492] on textarea at bounding box center [543, 522] width 735 height 173
click at [242, 536] on textarea at bounding box center [543, 522] width 735 height 173
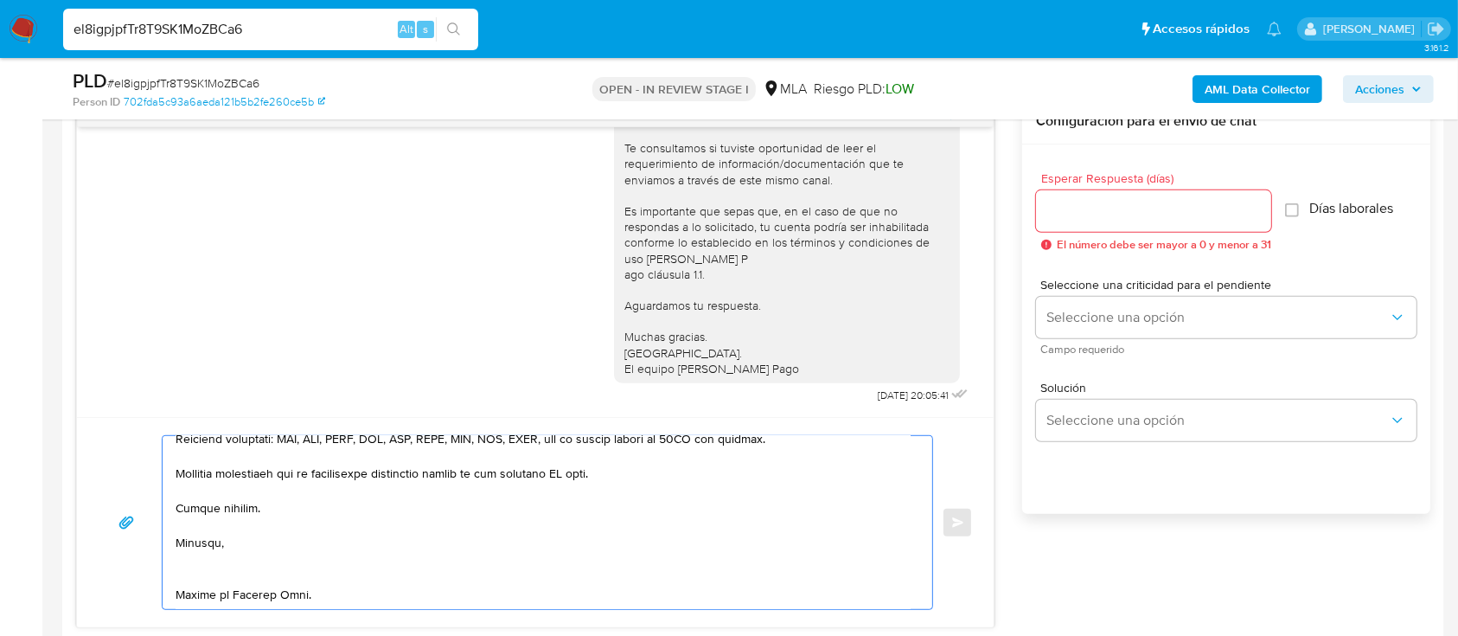
click at [219, 577] on textarea at bounding box center [543, 522] width 735 height 173
click at [221, 571] on textarea at bounding box center [543, 522] width 735 height 173
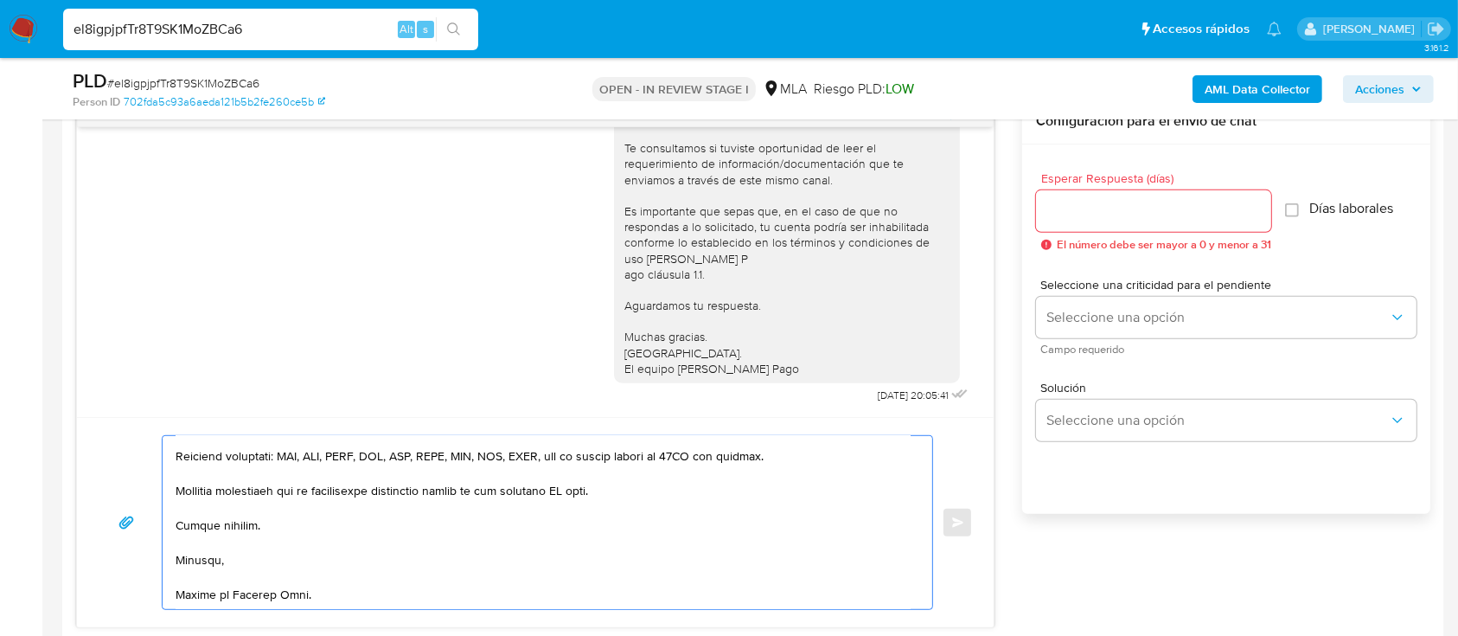
click at [214, 600] on textarea at bounding box center [543, 522] width 735 height 173
click at [588, 495] on textarea at bounding box center [543, 522] width 735 height 173
type textarea "Hola Javier Leonardo Gomez, En función de las operaciones registradas en tu cue…"
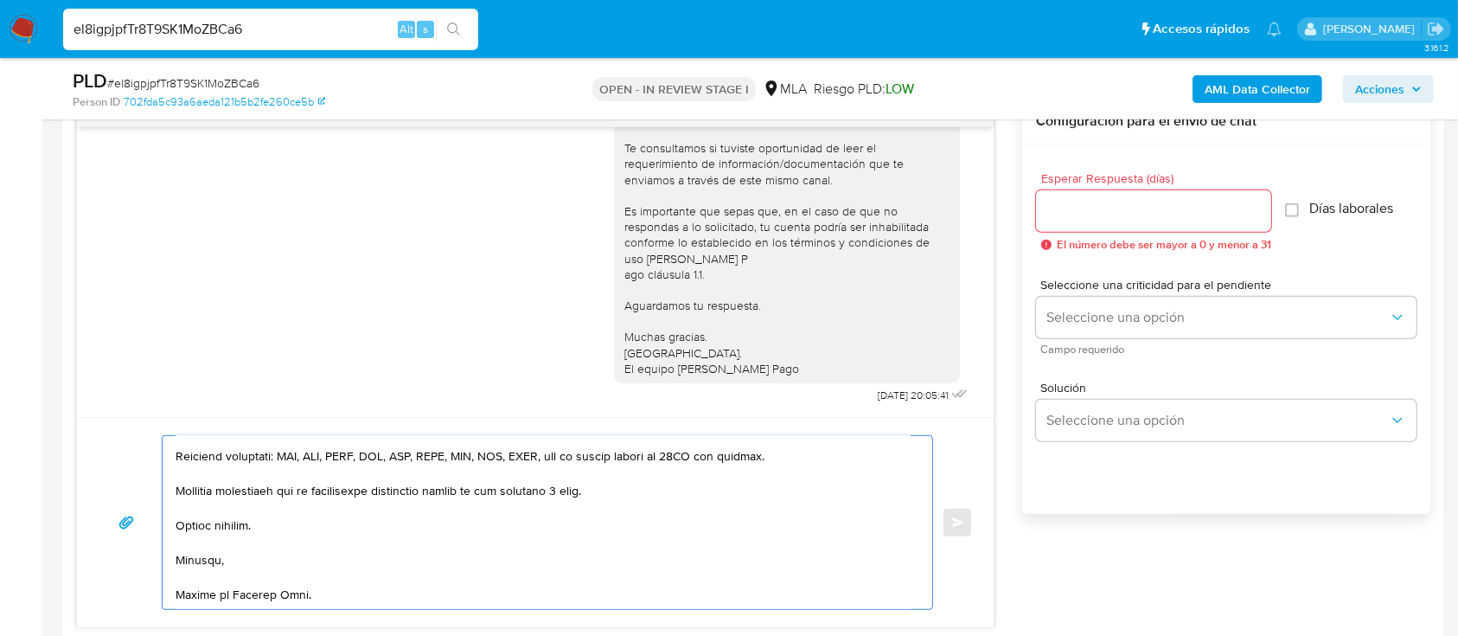
click at [1113, 200] on input "Esperar Respuesta (días)" at bounding box center [1153, 211] width 235 height 22
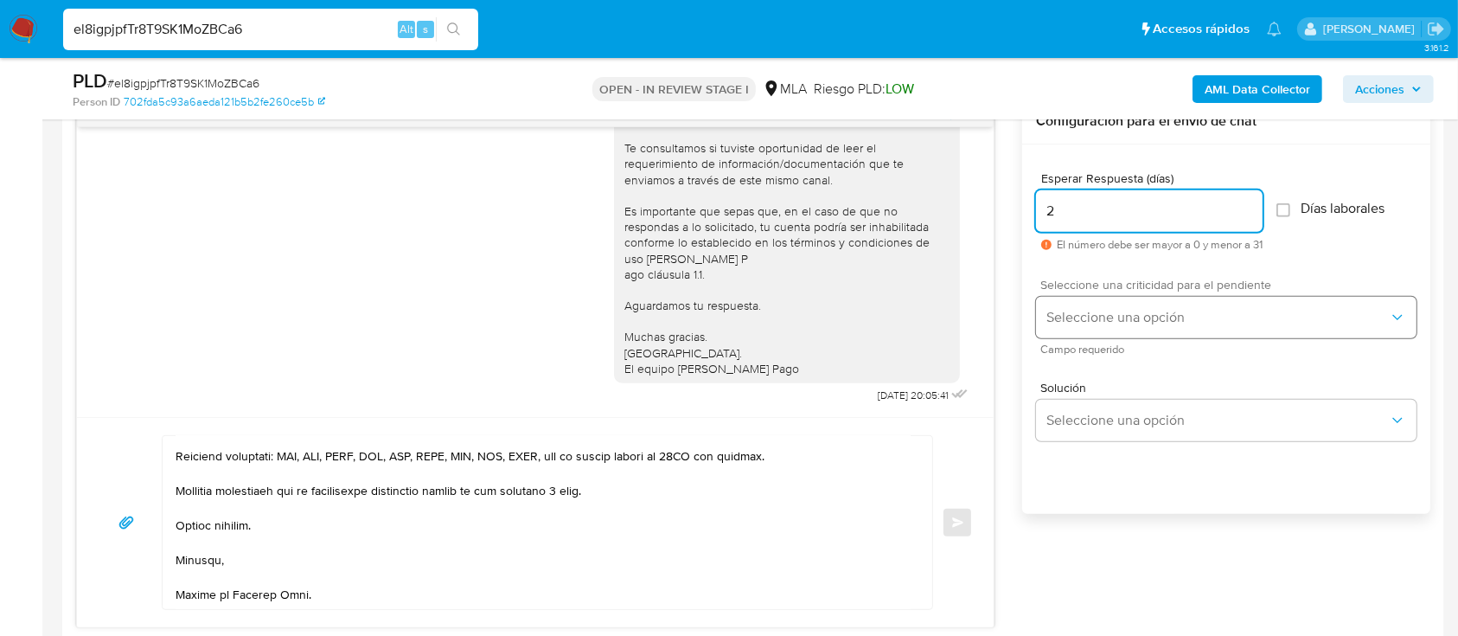
type input "2"
click at [1101, 309] on span "Seleccione una opción" at bounding box center [1217, 317] width 342 height 17
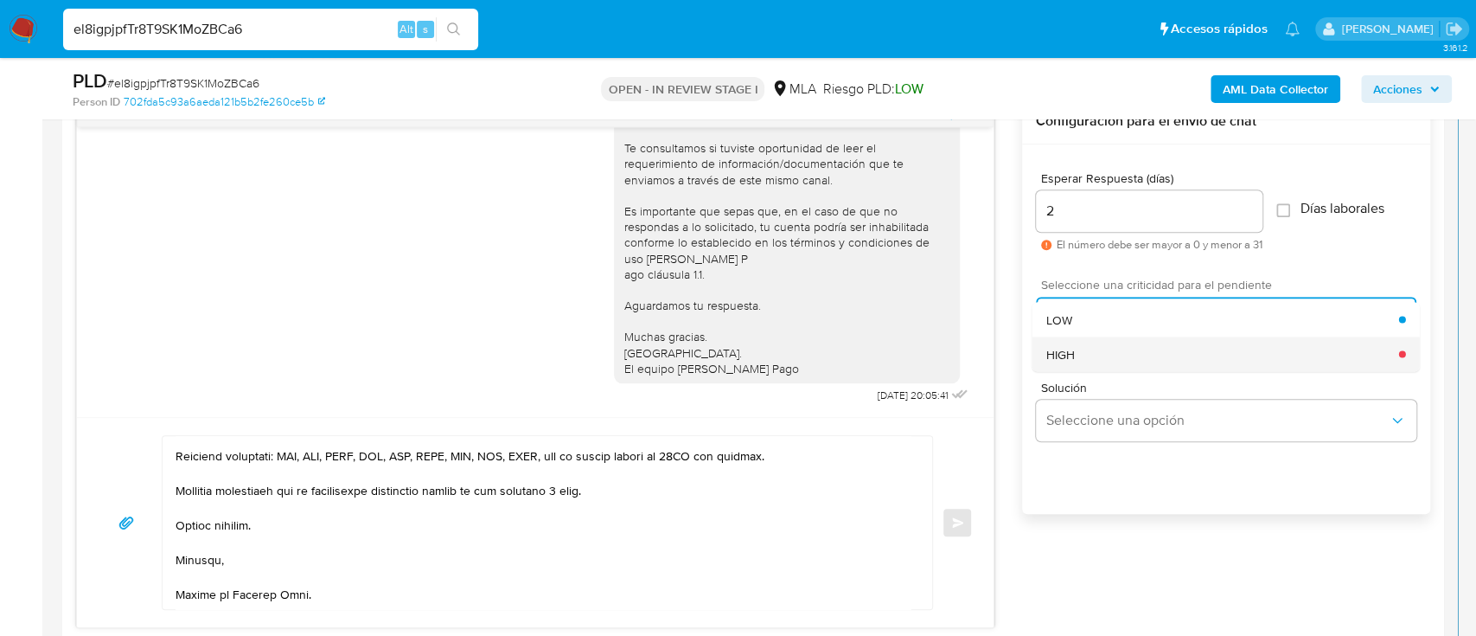
click at [1095, 349] on div "HIGH" at bounding box center [1222, 353] width 353 height 35
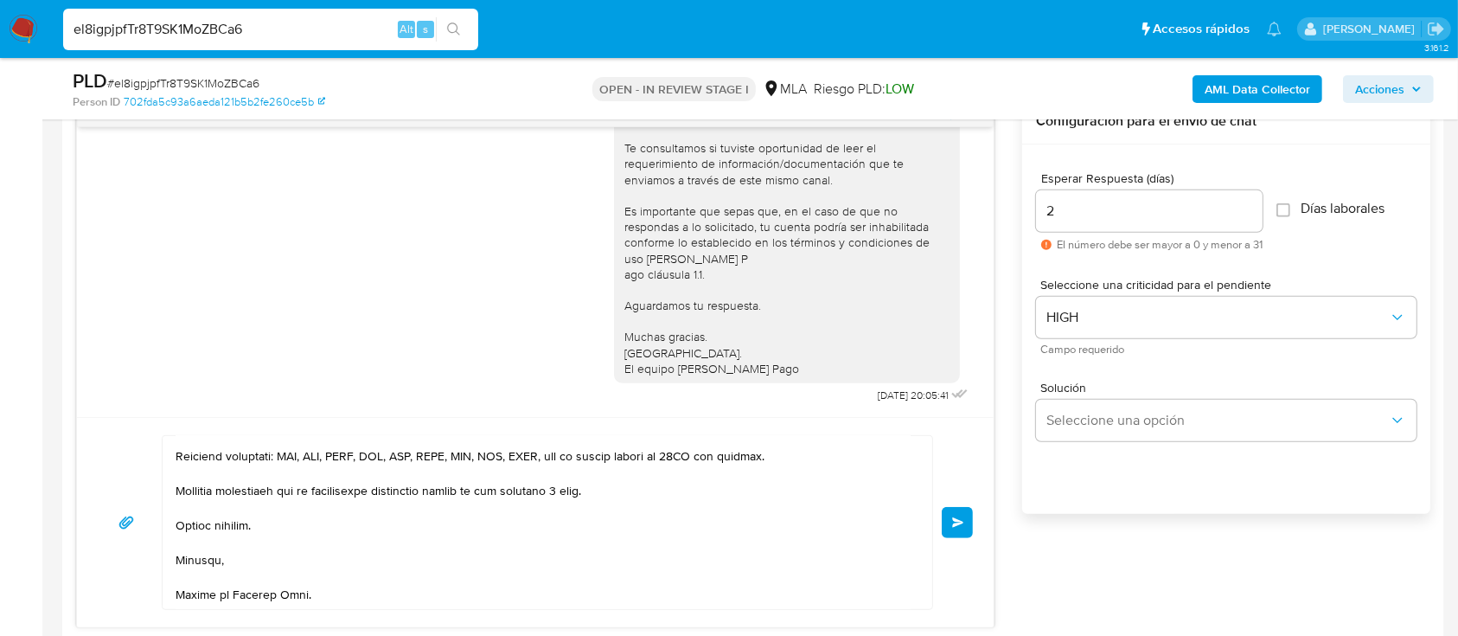
click at [962, 521] on span "Enviar" at bounding box center [958, 522] width 12 height 10
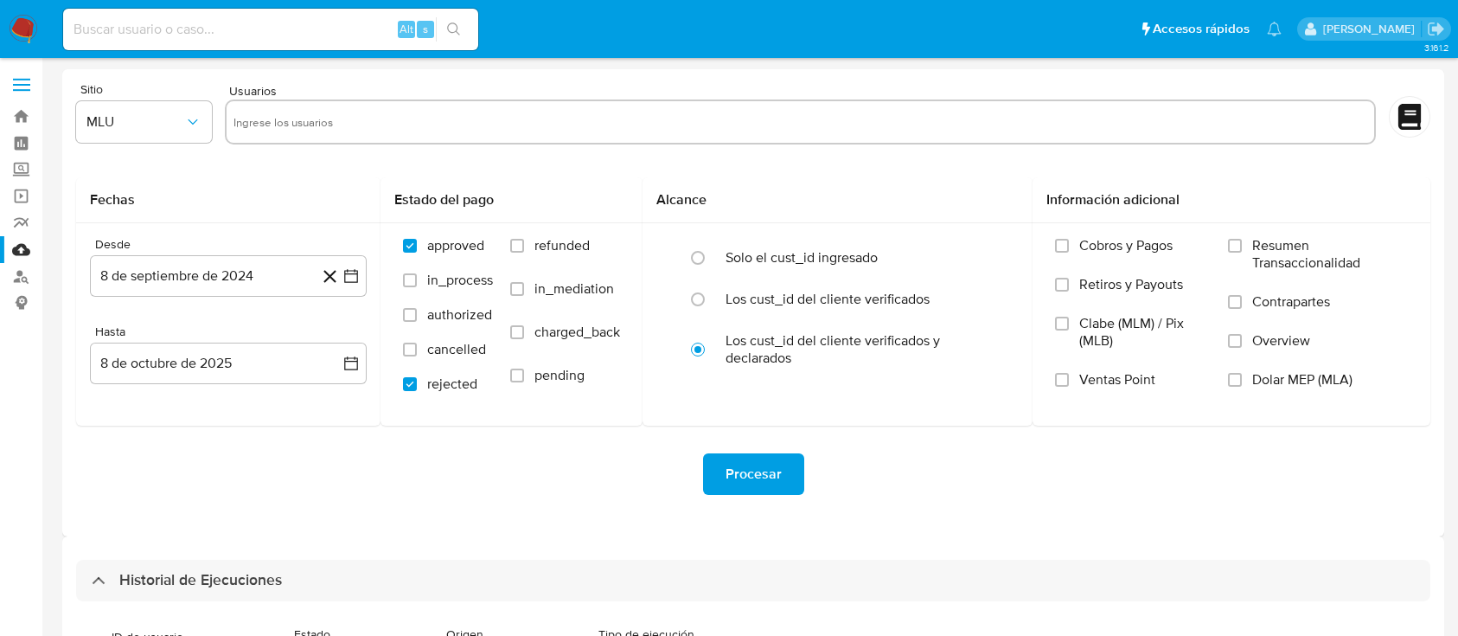
select select "10"
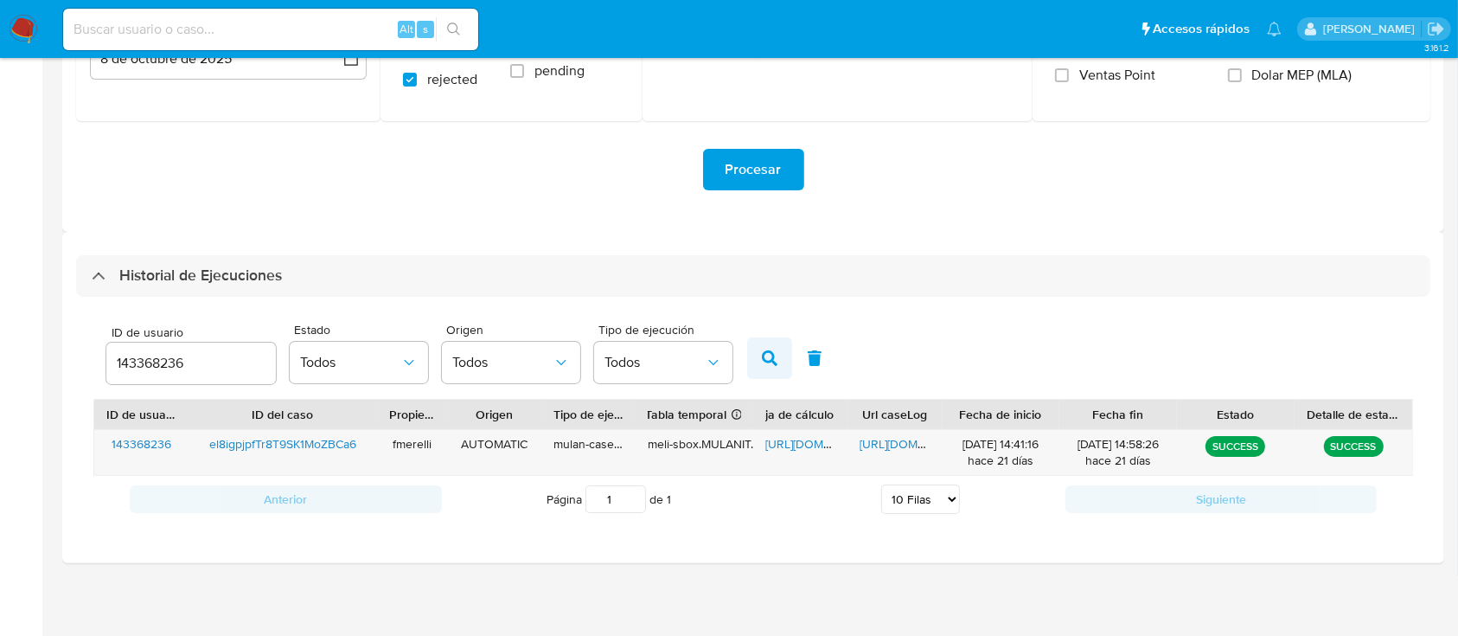
click at [757, 353] on button "button" at bounding box center [769, 358] width 45 height 42
click at [900, 445] on span "[URL][DOMAIN_NAME]" at bounding box center [919, 443] width 119 height 17
click at [774, 449] on span "[URL][DOMAIN_NAME]" at bounding box center [824, 443] width 119 height 17
click at [152, 359] on input "143368236" at bounding box center [190, 363] width 169 height 22
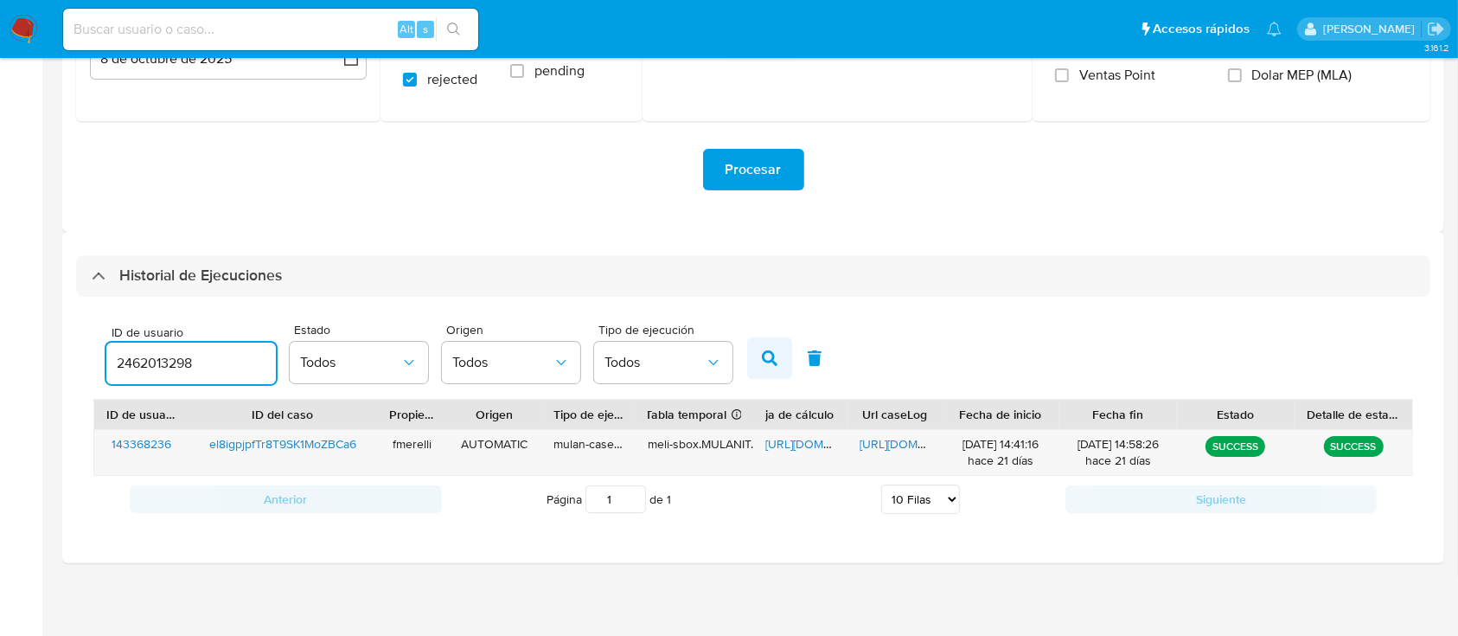
click at [768, 366] on button "button" at bounding box center [769, 358] width 45 height 42
click at [886, 440] on span "[URL][DOMAIN_NAME]" at bounding box center [919, 443] width 119 height 17
click at [810, 442] on span "[URL][DOMAIN_NAME]" at bounding box center [824, 443] width 119 height 17
click at [152, 341] on div "ID de usuario 2462013298" at bounding box center [190, 356] width 169 height 61
click at [138, 365] on input "2462013298" at bounding box center [190, 363] width 169 height 22
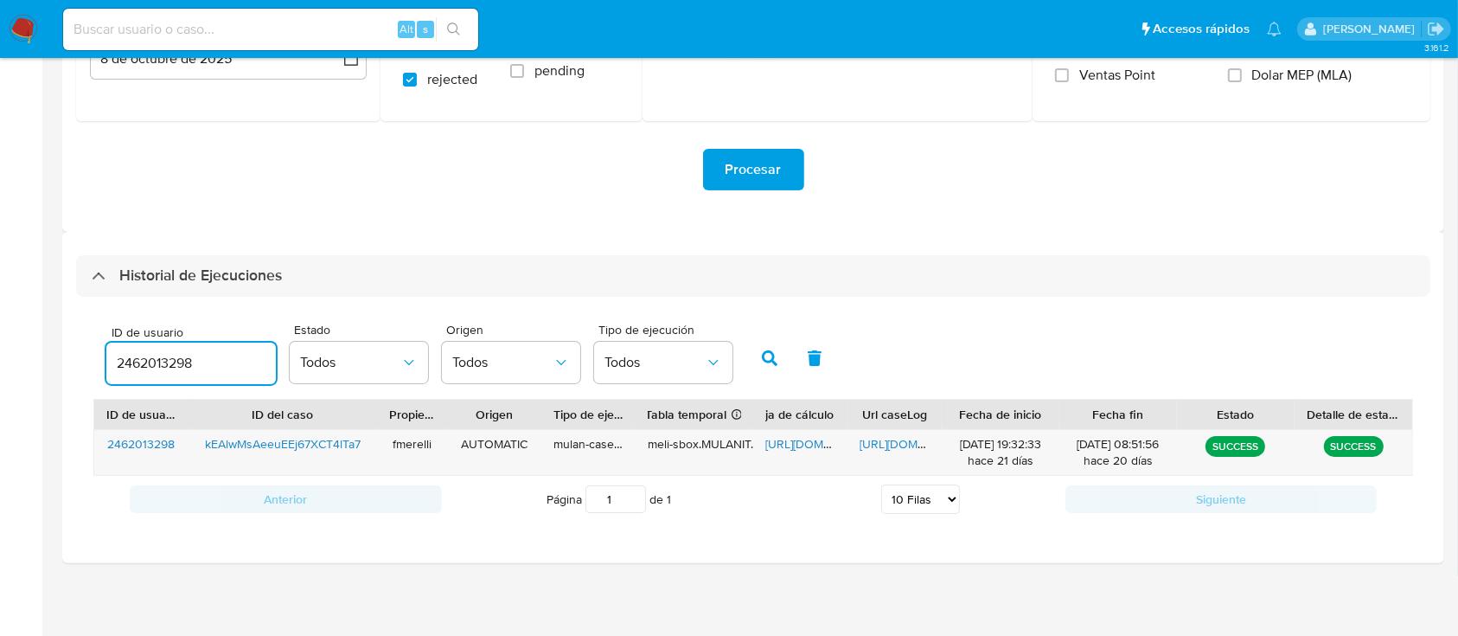
click at [138, 365] on input "2462013298" at bounding box center [190, 363] width 169 height 22
paste input "416574383"
type input "416574383"
click at [774, 352] on icon "button" at bounding box center [770, 358] width 16 height 16
click at [899, 446] on span "[URL][DOMAIN_NAME]" at bounding box center [919, 443] width 119 height 17
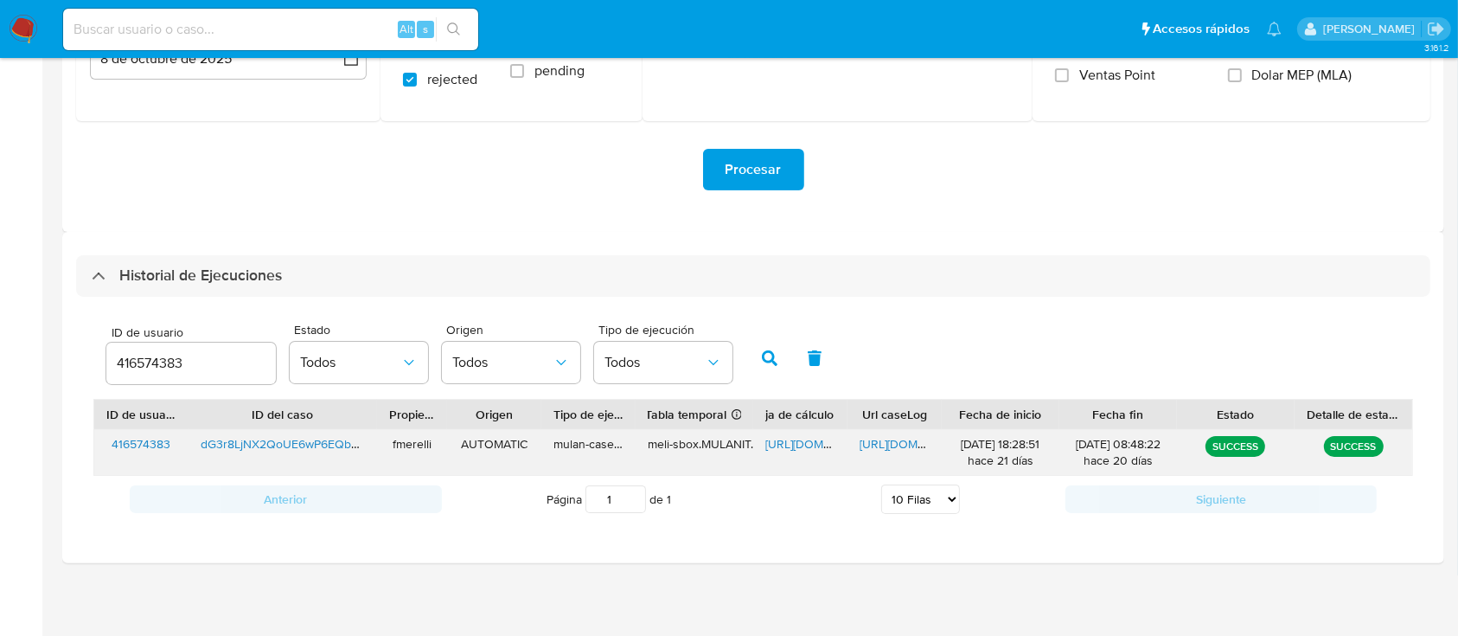
click at [783, 445] on span "[URL][DOMAIN_NAME]" at bounding box center [824, 443] width 119 height 17
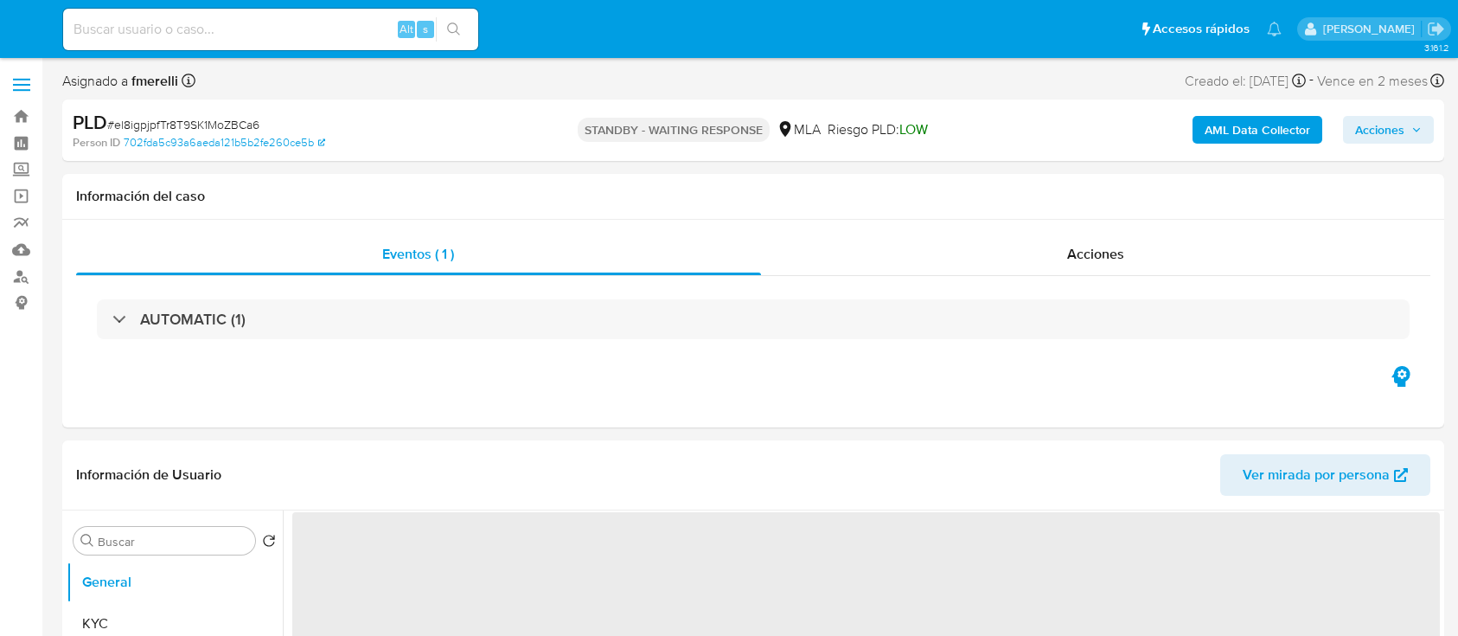
select select "10"
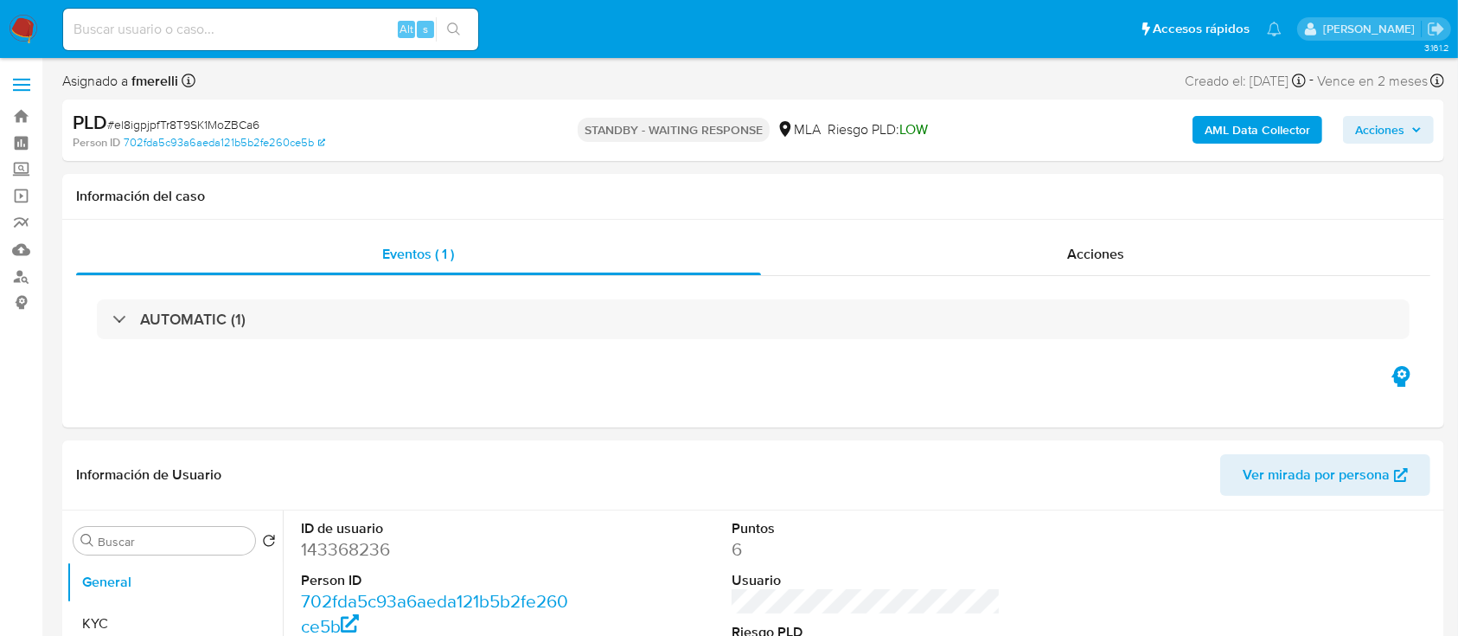
click at [35, 19] on img at bounding box center [23, 29] width 29 height 29
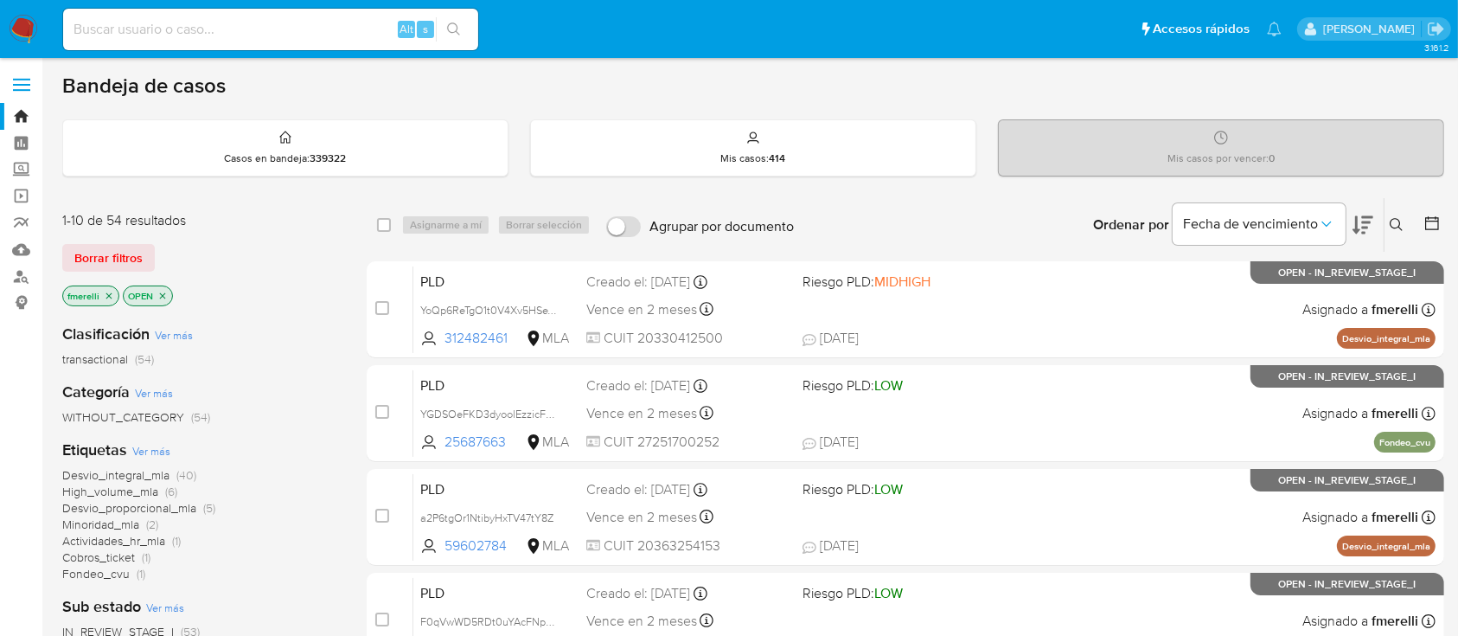
click at [359, 16] on div "Alt s" at bounding box center [270, 30] width 415 height 42
paste input "kEAlwMsAeeuEEj67XCT4lTa7"
type input "kEAlwMsAeeuEEj67XCT4lTa7"
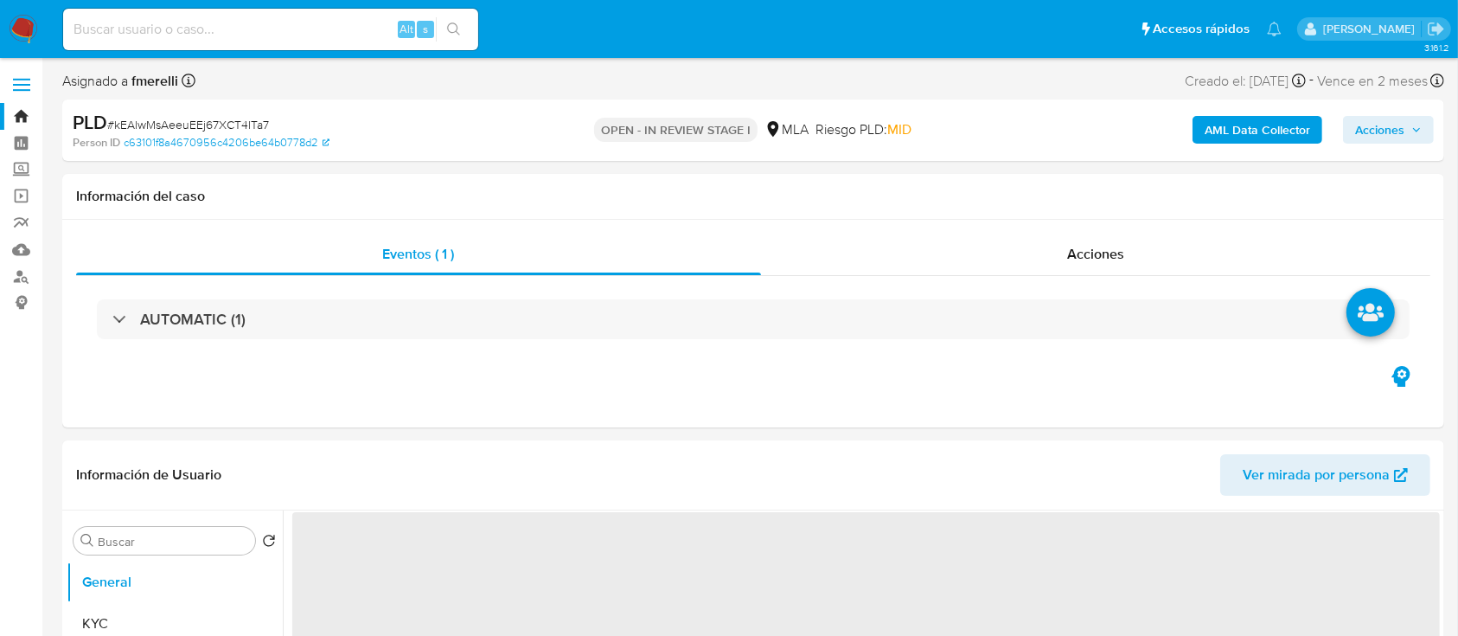
select select "10"
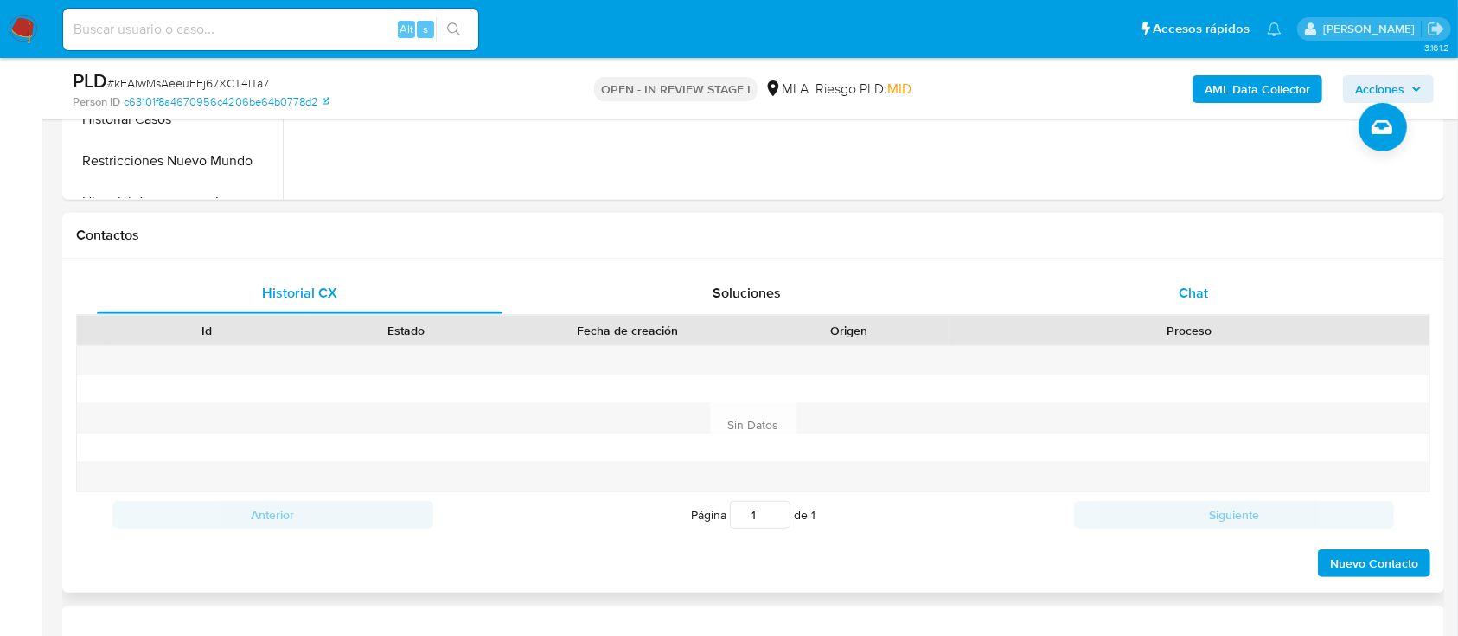
click at [1192, 285] on span "Chat" at bounding box center [1193, 293] width 29 height 20
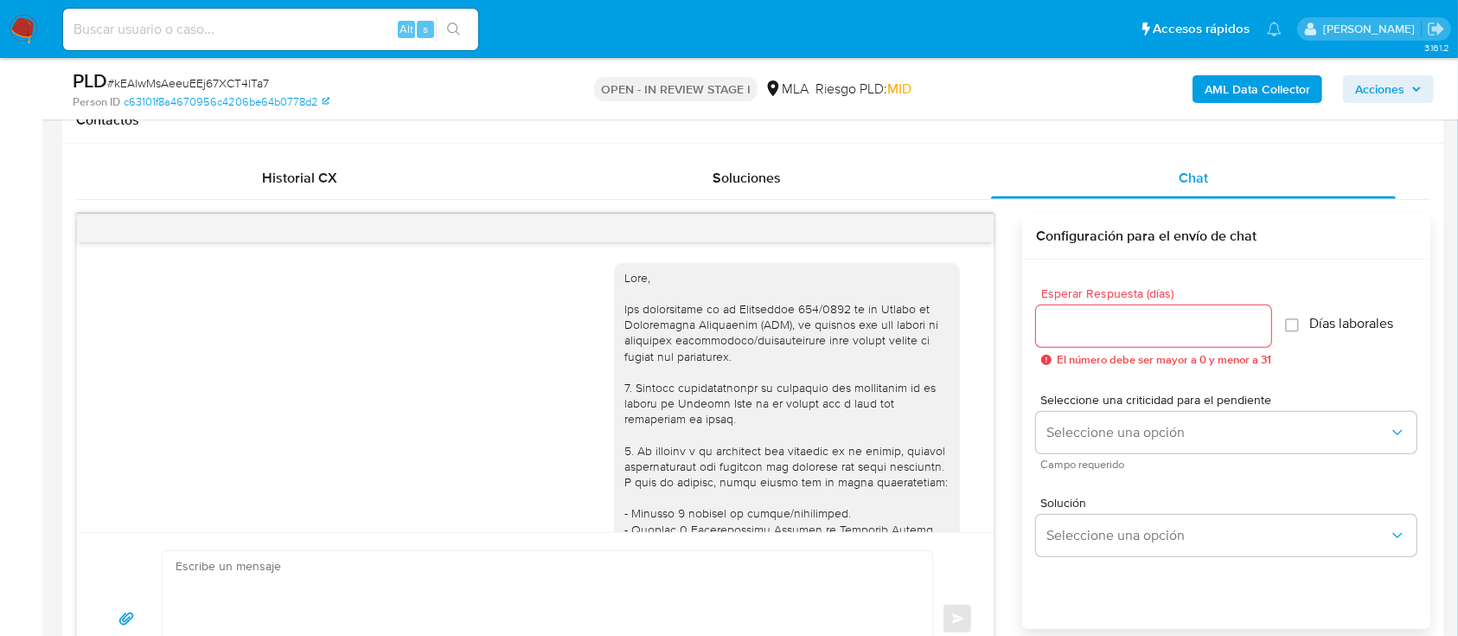
scroll to position [1167, 0]
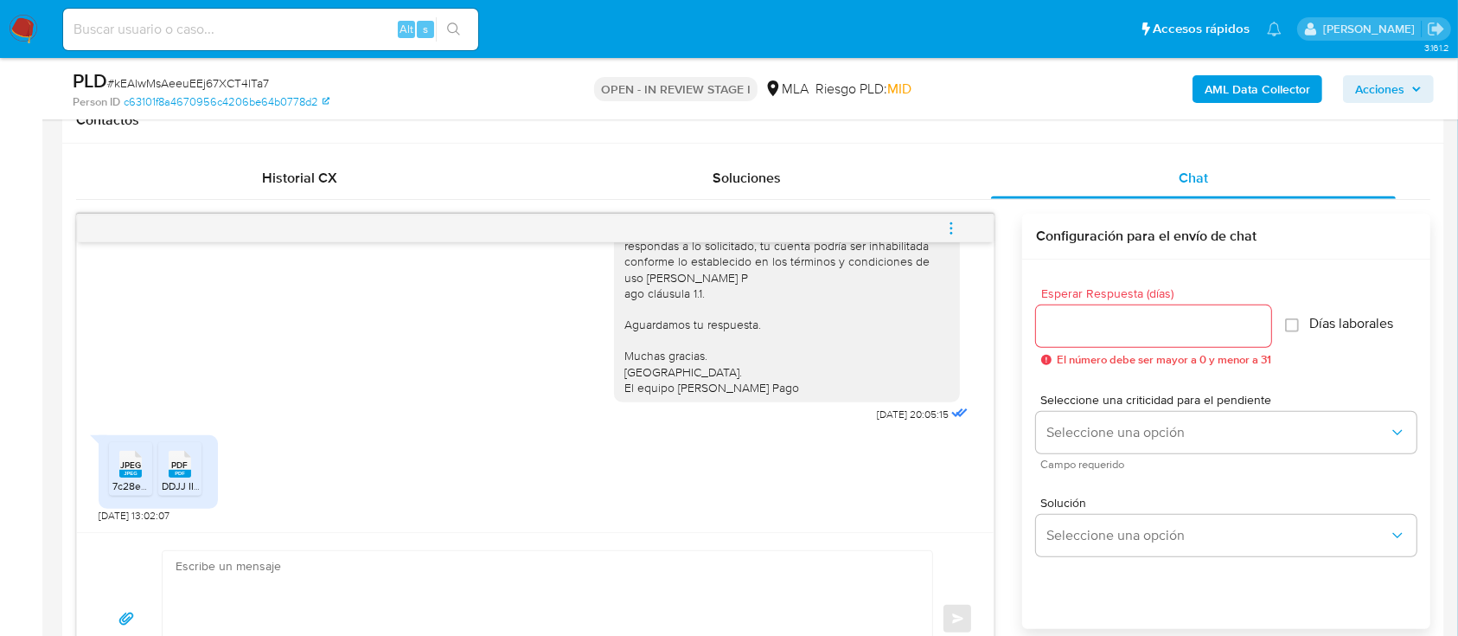
click at [129, 486] on span "7c28eddd-f7e7-4e39-a07a-90e283302ceb.jpeg" at bounding box center [222, 485] width 221 height 15
click at [193, 480] on span "DDJJ IIBB 09-2025 [PERSON_NAME].pdf" at bounding box center [256, 485] width 189 height 15
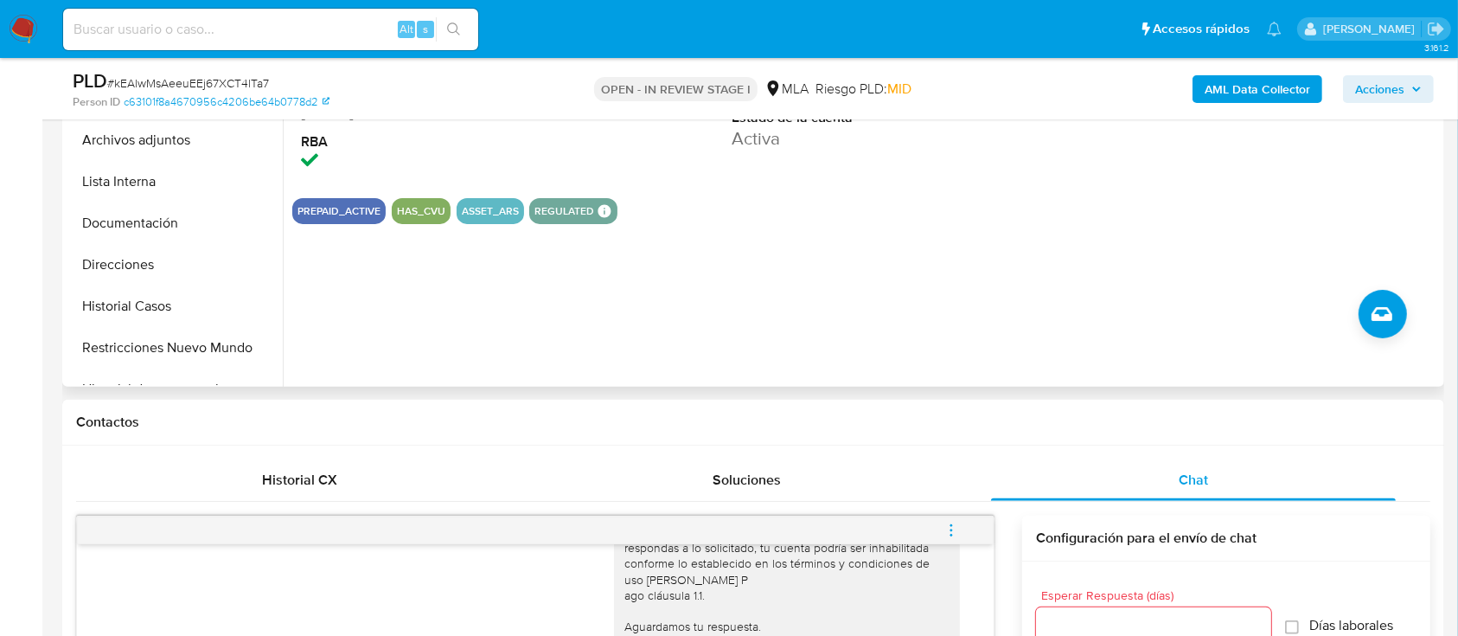
scroll to position [230, 0]
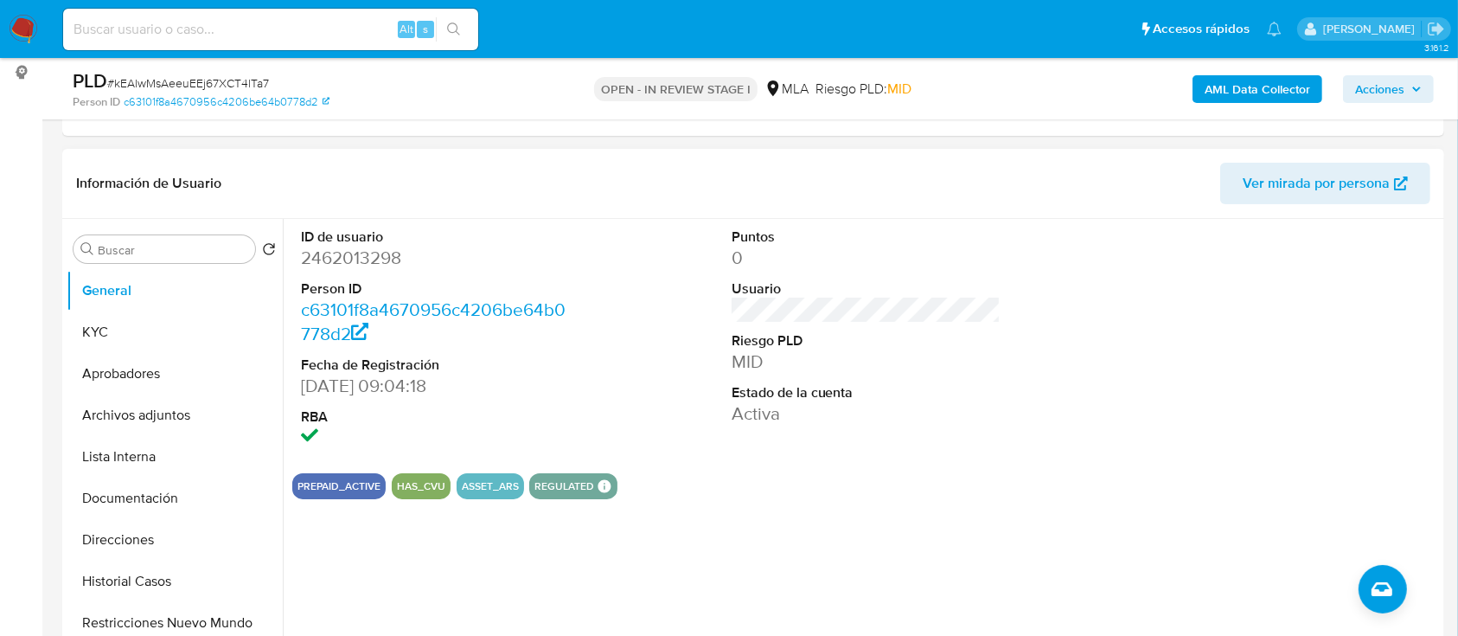
click at [358, 253] on dd "2462013298" at bounding box center [436, 258] width 270 height 24
copy dd "2462013298"
click at [163, 321] on button "KYC" at bounding box center [168, 332] width 202 height 42
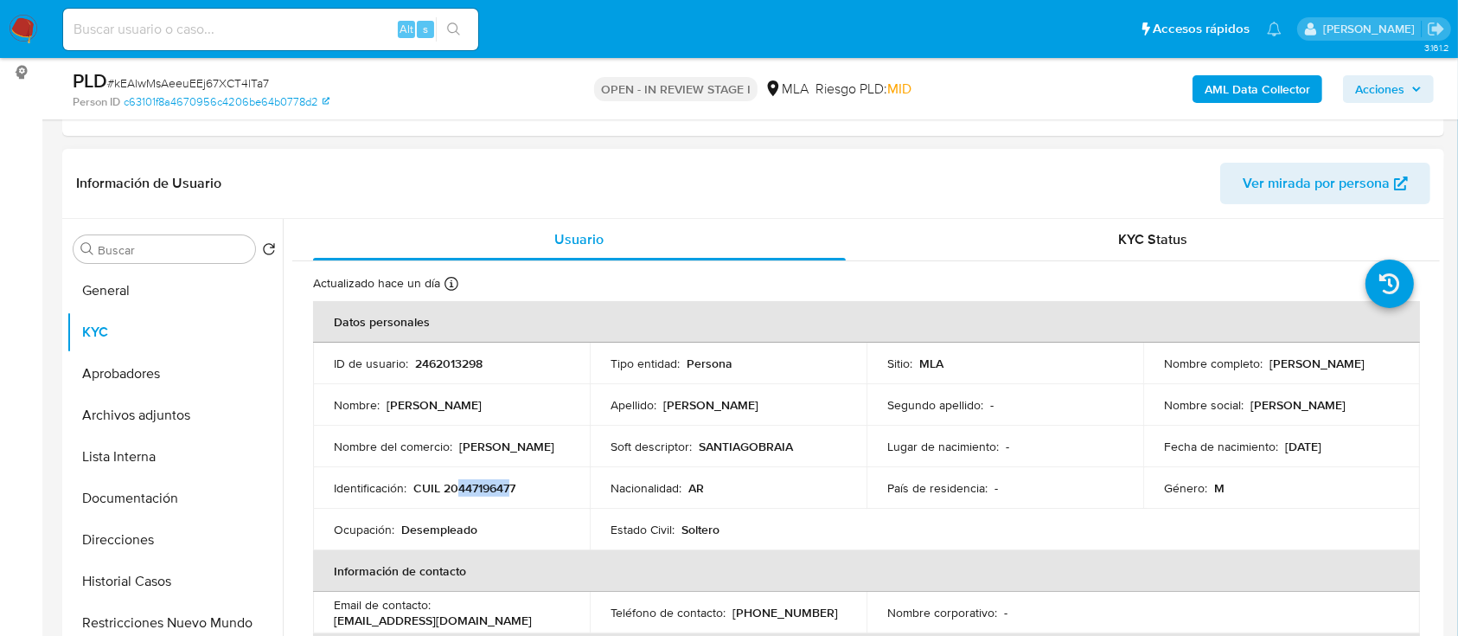
drag, startPoint x: 457, startPoint y: 483, endPoint x: 509, endPoint y: 486, distance: 52.0
click at [509, 486] on p "CUIL 20447196477" at bounding box center [464, 488] width 102 height 16
copy p "44719647"
click at [127, 495] on button "Documentación" at bounding box center [168, 498] width 202 height 42
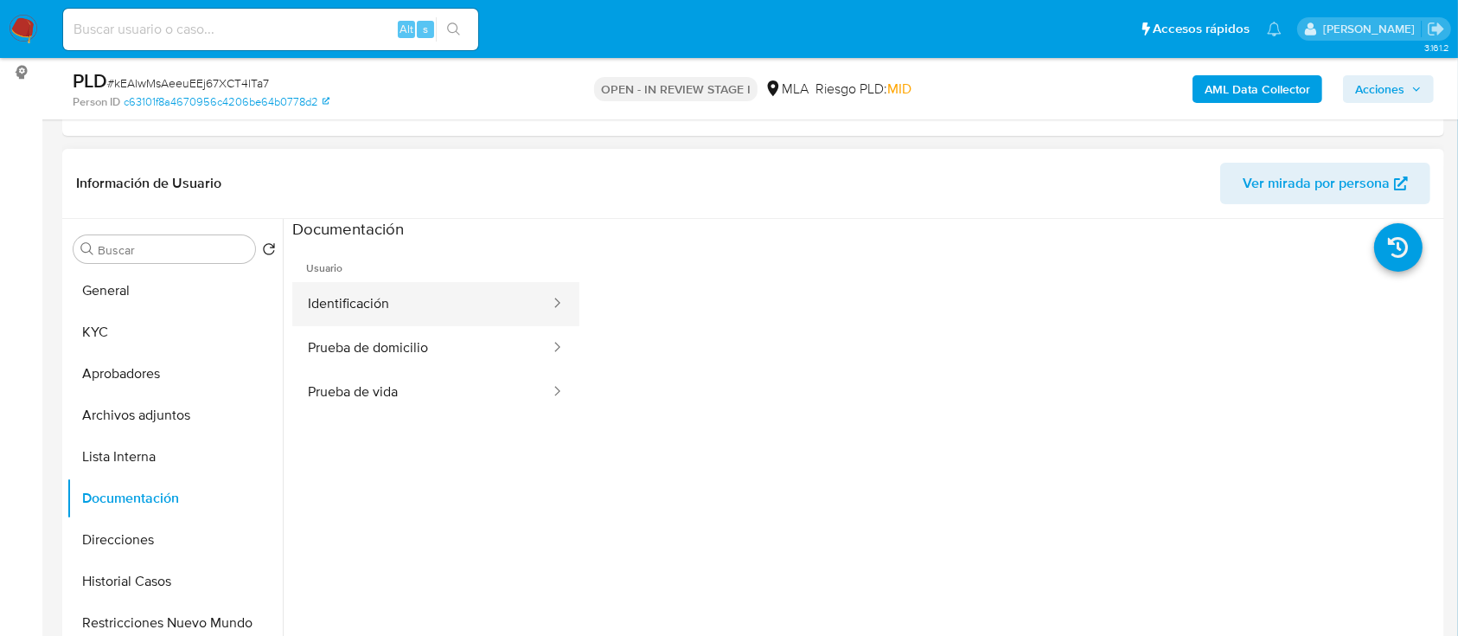
click at [391, 310] on button "Identificación" at bounding box center [421, 304] width 259 height 44
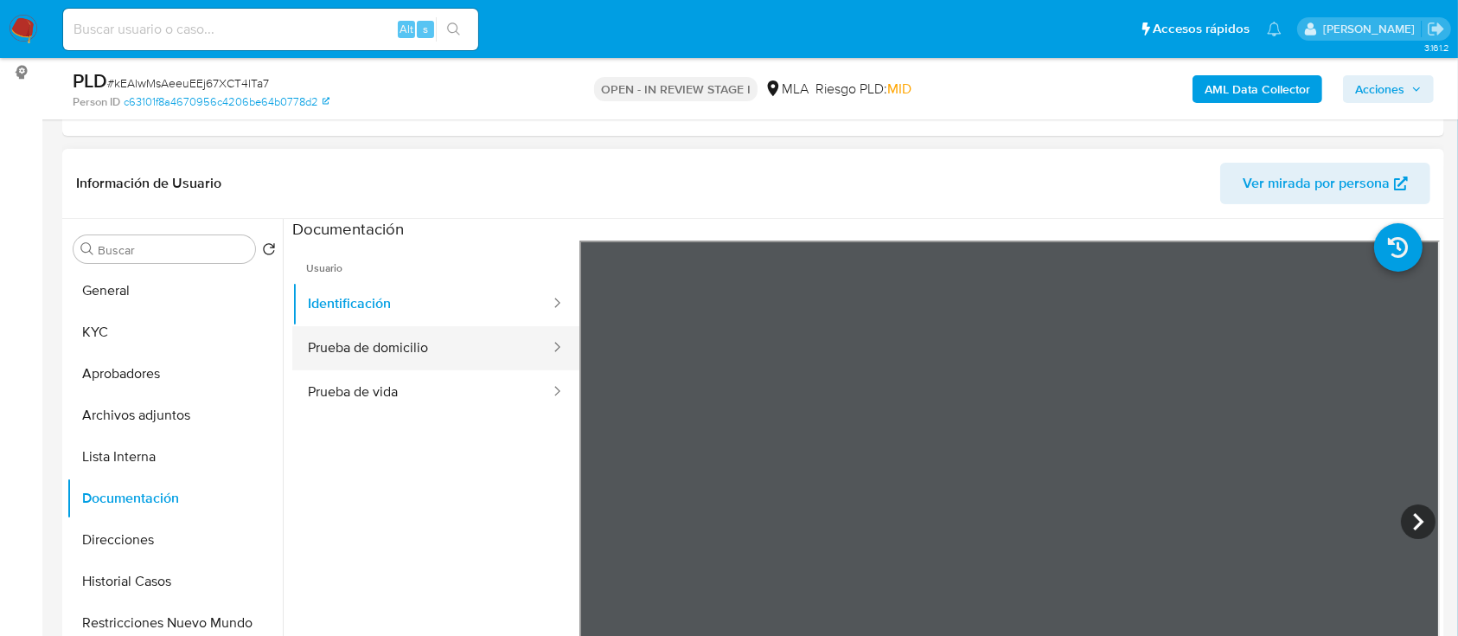
click at [362, 338] on button "Prueba de domicilio" at bounding box center [421, 348] width 259 height 44
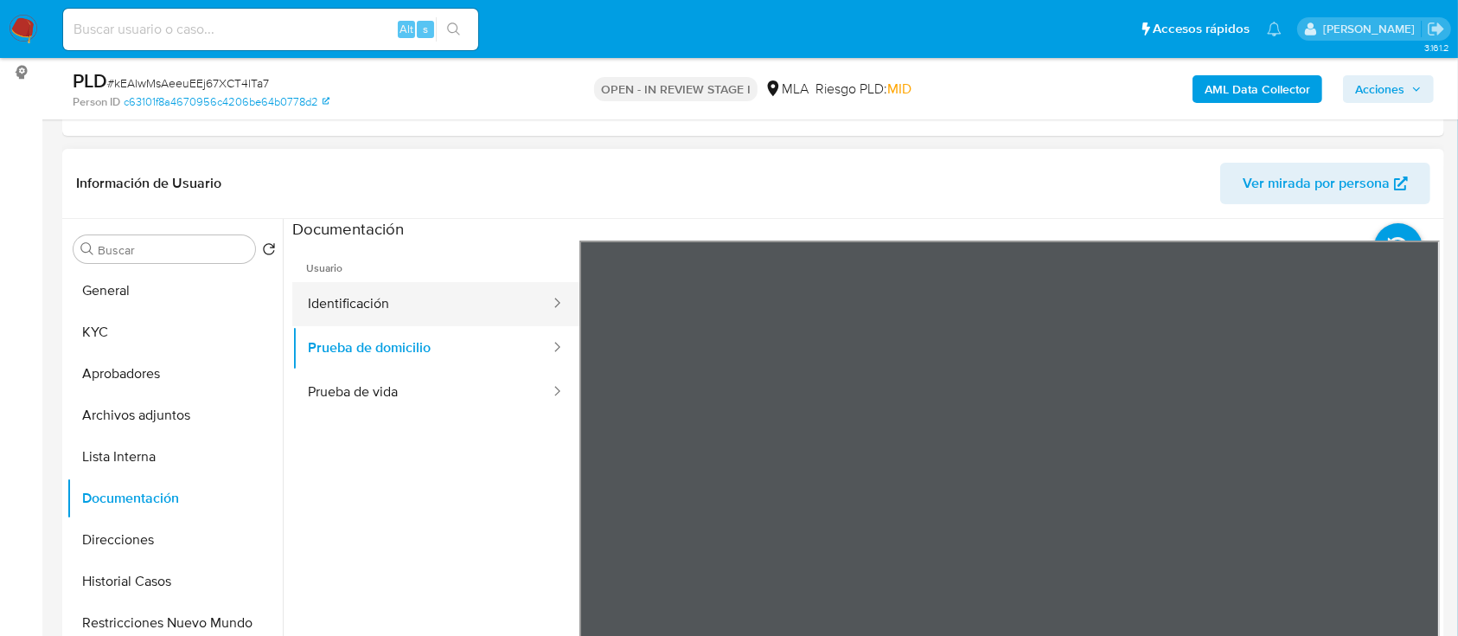
click at [394, 299] on button "Identificación" at bounding box center [421, 304] width 259 height 44
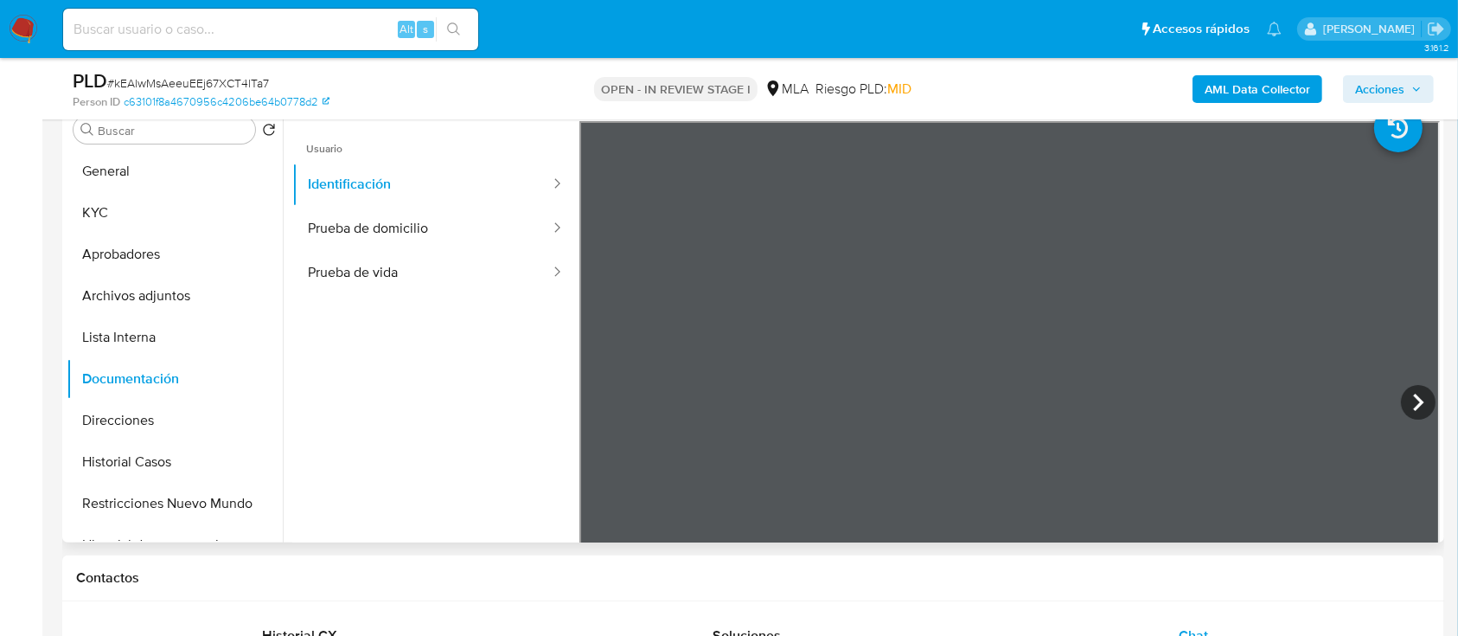
scroll to position [314, 0]
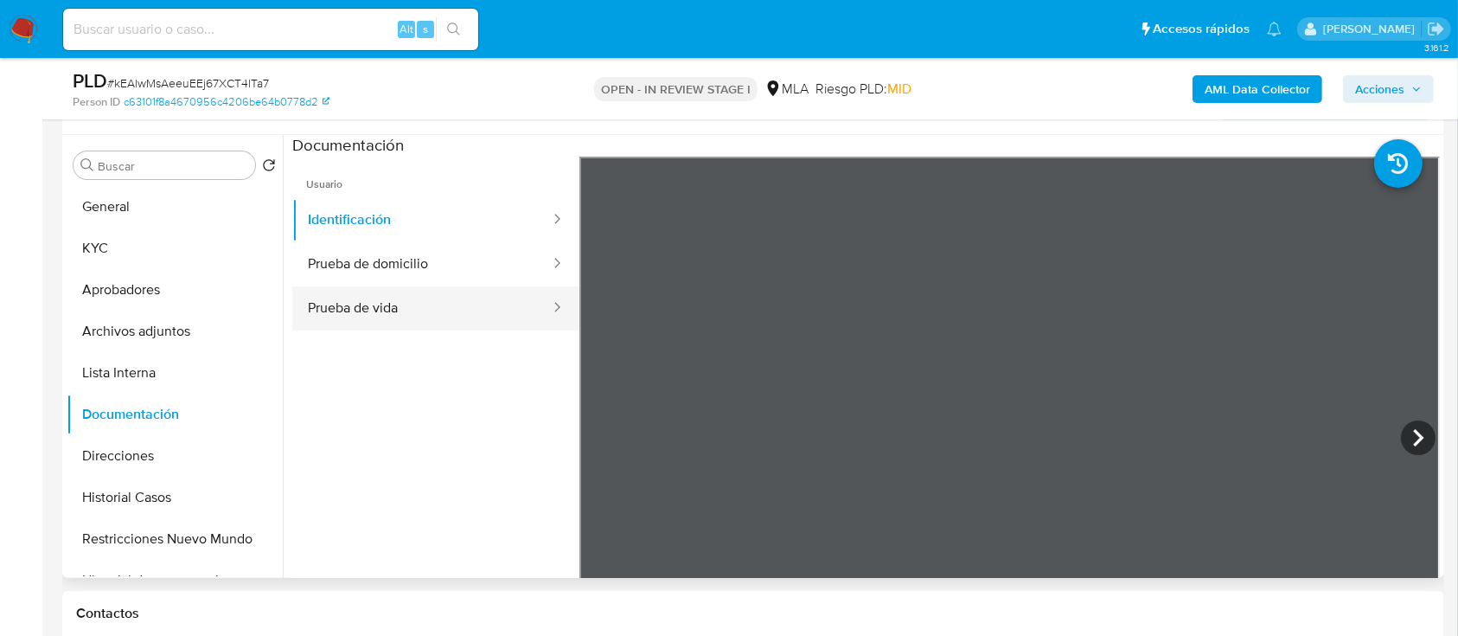
click at [456, 318] on button "Prueba de vida" at bounding box center [421, 308] width 259 height 44
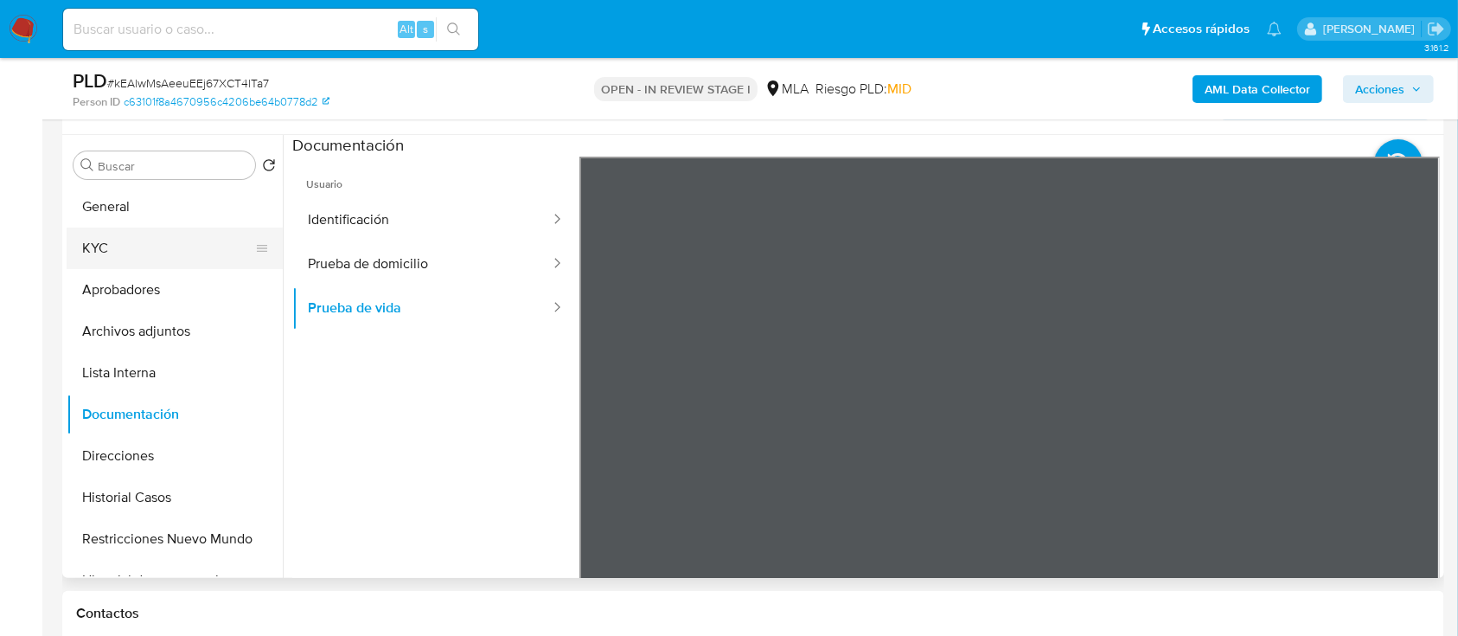
click at [168, 259] on button "KYC" at bounding box center [168, 248] width 202 height 42
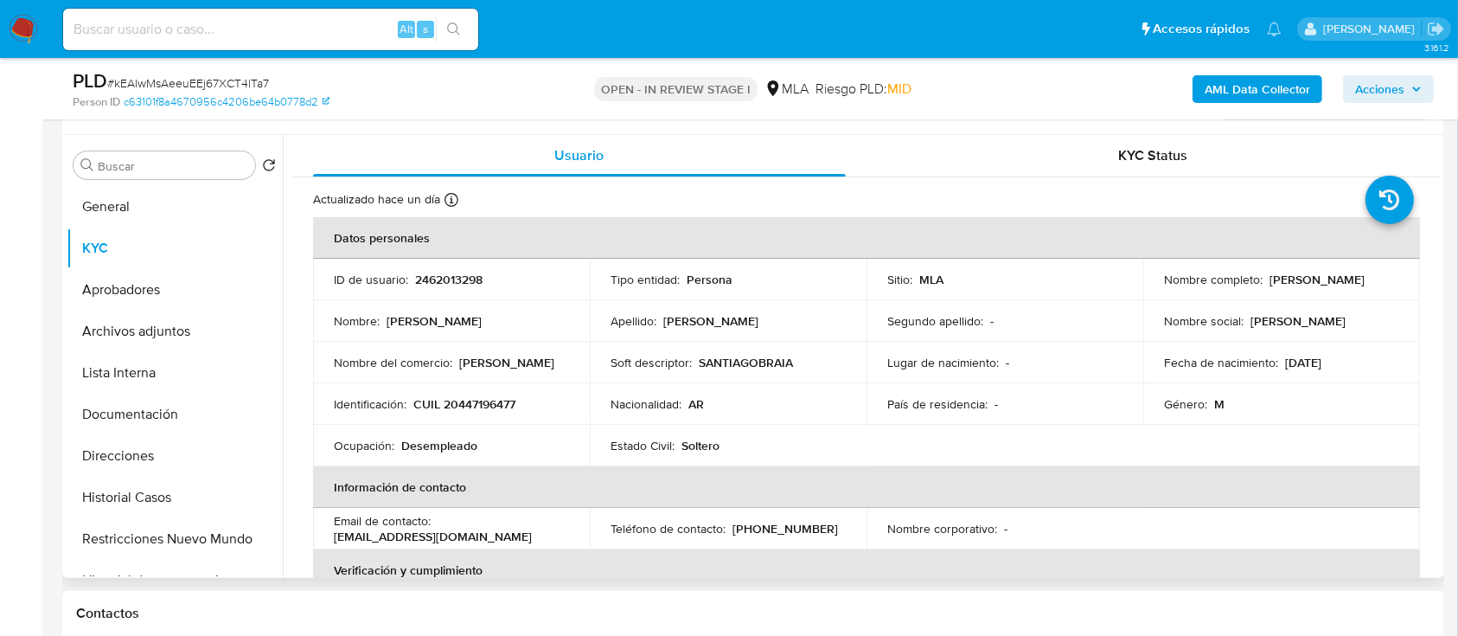
click at [497, 396] on p "CUIL 20447196477" at bounding box center [464, 404] width 102 height 16
copy p "20447196477"
click at [424, 273] on p "2462013298" at bounding box center [448, 280] width 67 height 16
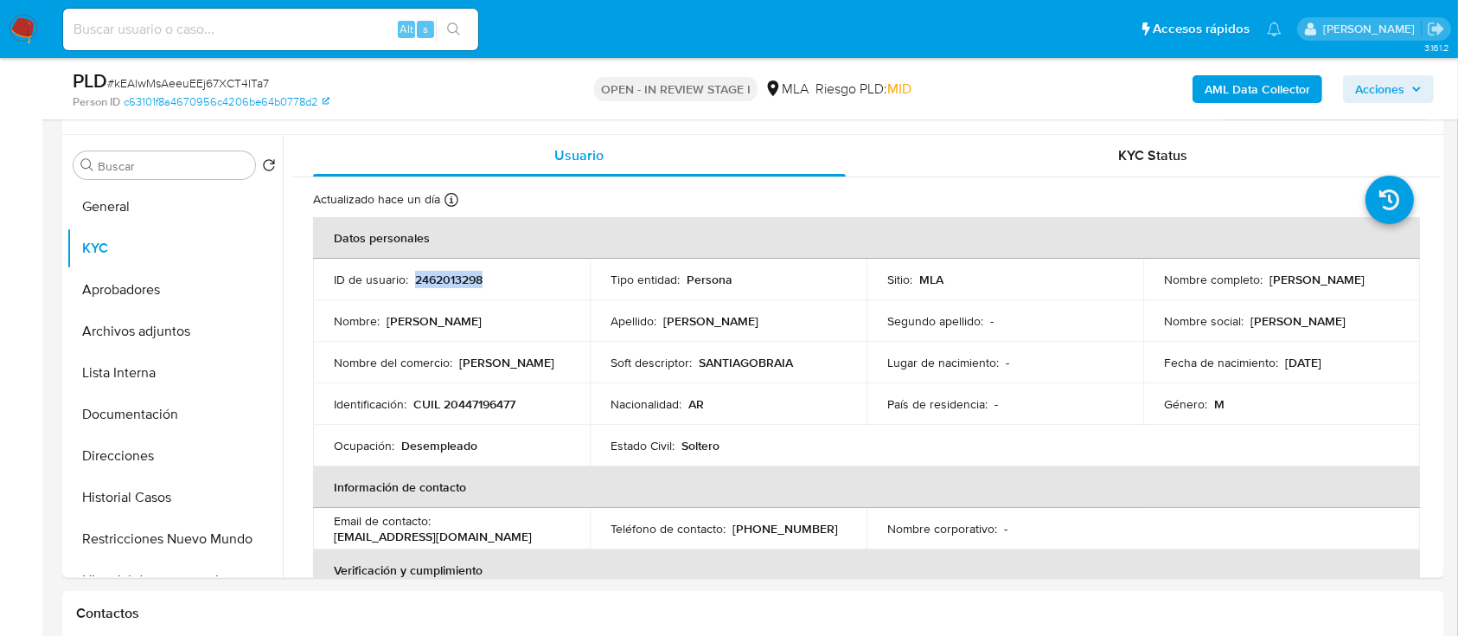
copy p "2462013298"
click at [503, 402] on p "CUIL 20447196477" at bounding box center [464, 404] width 102 height 16
copy p "20447196477"
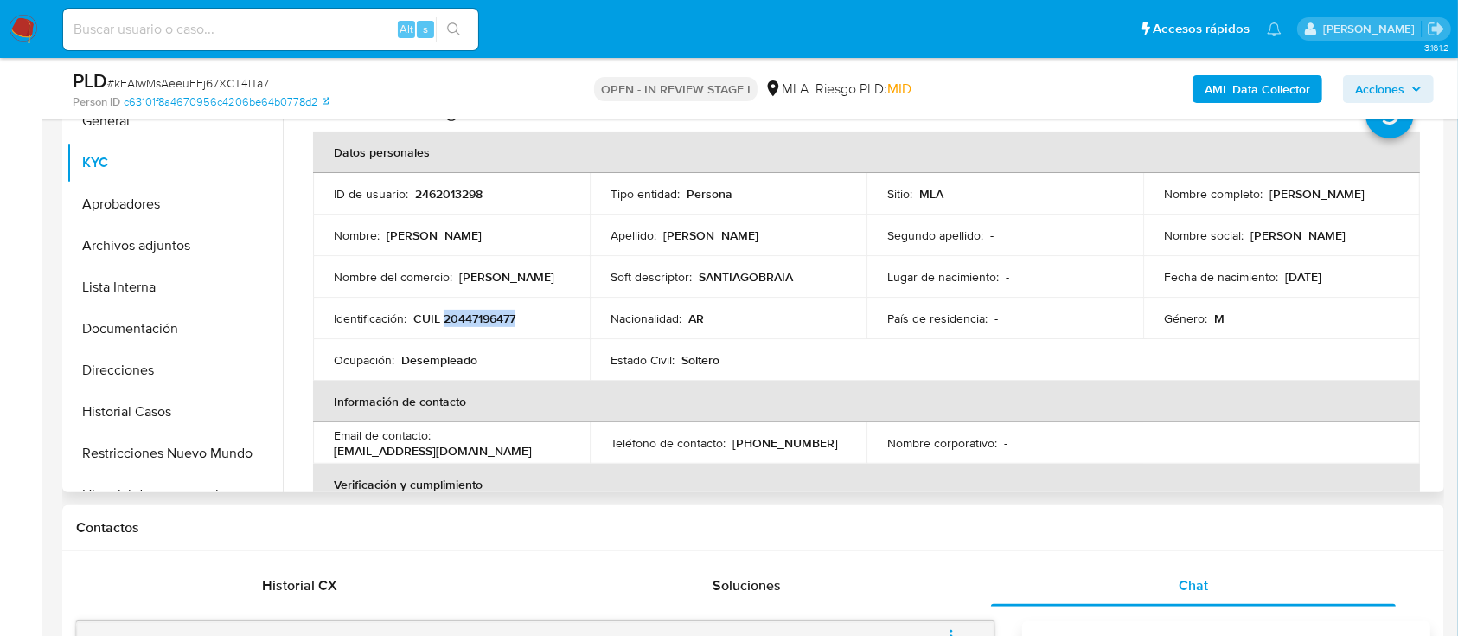
scroll to position [429, 0]
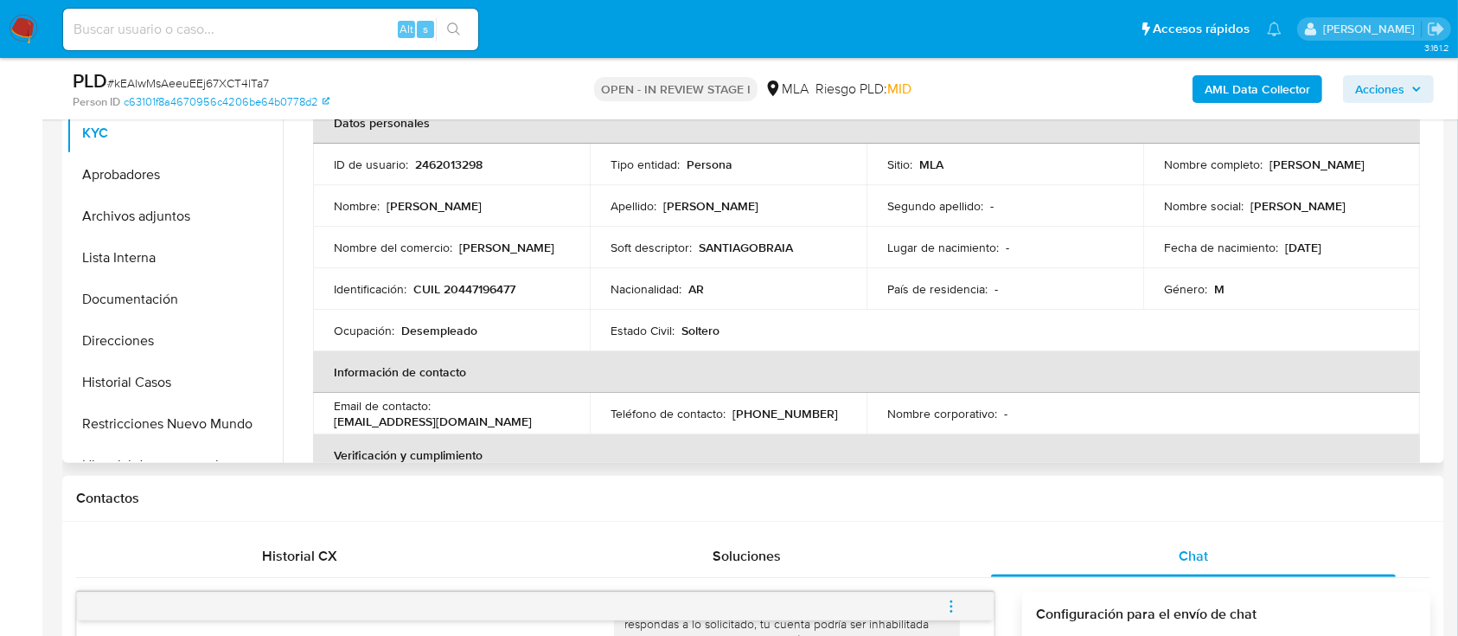
click at [1269, 164] on p "[PERSON_NAME]" at bounding box center [1316, 165] width 95 height 16
click at [1269, 166] on p "[PERSON_NAME]" at bounding box center [1316, 165] width 95 height 16
click at [1150, 176] on td "Nombre completo : [PERSON_NAME]" at bounding box center [1281, 165] width 277 height 42
drag, startPoint x: 1153, startPoint y: 175, endPoint x: 1277, endPoint y: 174, distance: 124.5
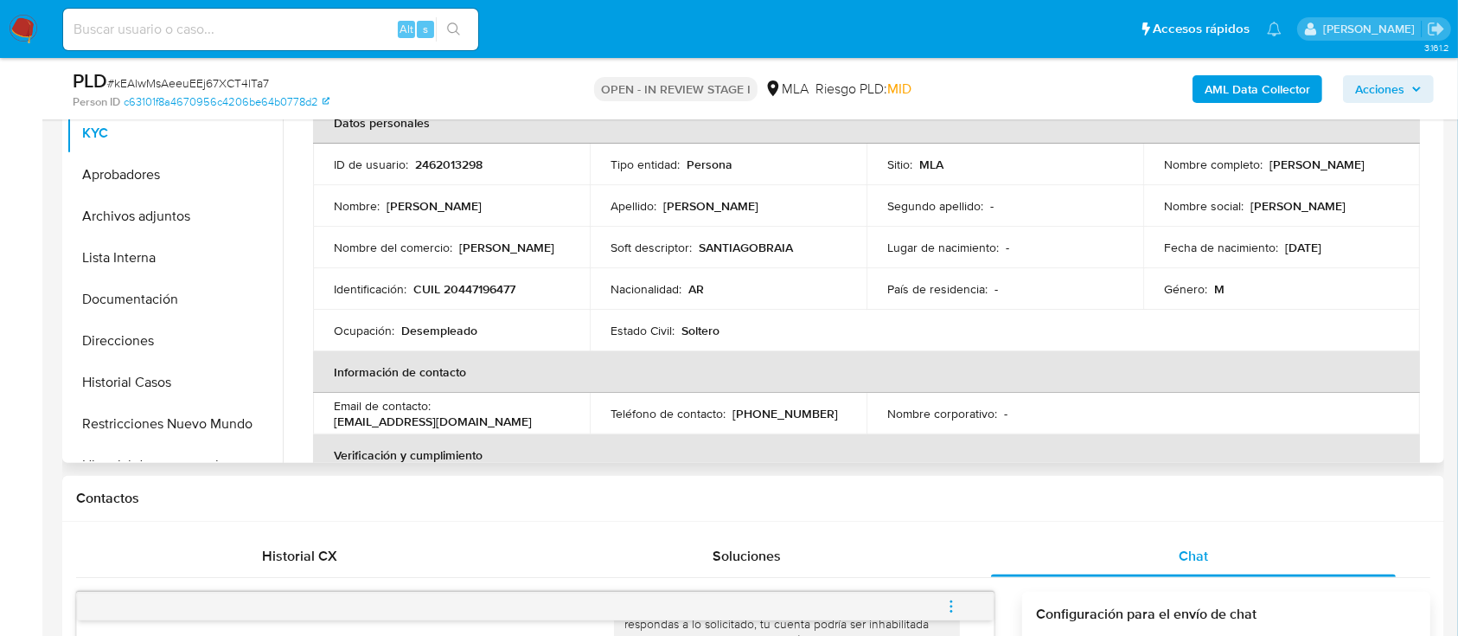
click at [1277, 174] on td "Nombre completo : [PERSON_NAME]" at bounding box center [1281, 165] width 277 height 42
drag, startPoint x: 1287, startPoint y: 174, endPoint x: 1151, endPoint y: 180, distance: 135.9
click at [1151, 180] on td "Nombre completo : [PERSON_NAME]" at bounding box center [1281, 165] width 277 height 42
copy p "[PERSON_NAME]"
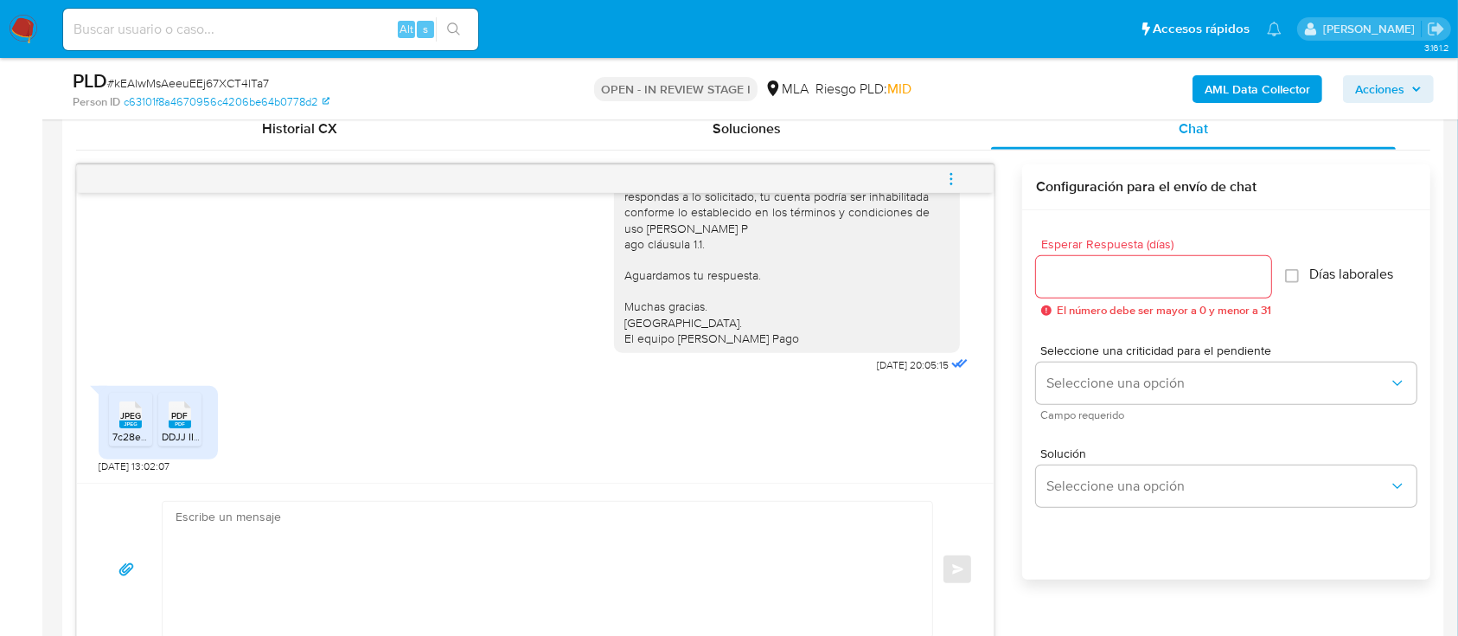
scroll to position [891, 0]
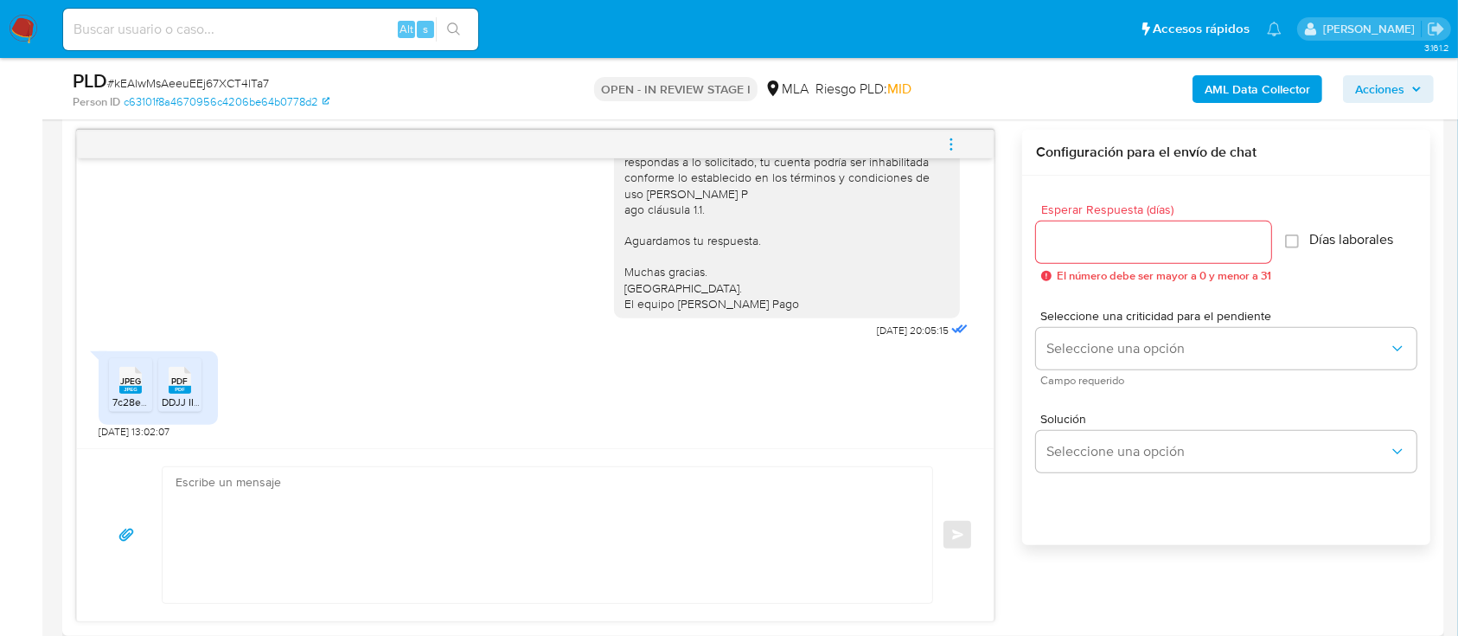
click at [518, 529] on textarea at bounding box center [543, 535] width 735 height 136
paste textarea "[PERSON_NAME]"
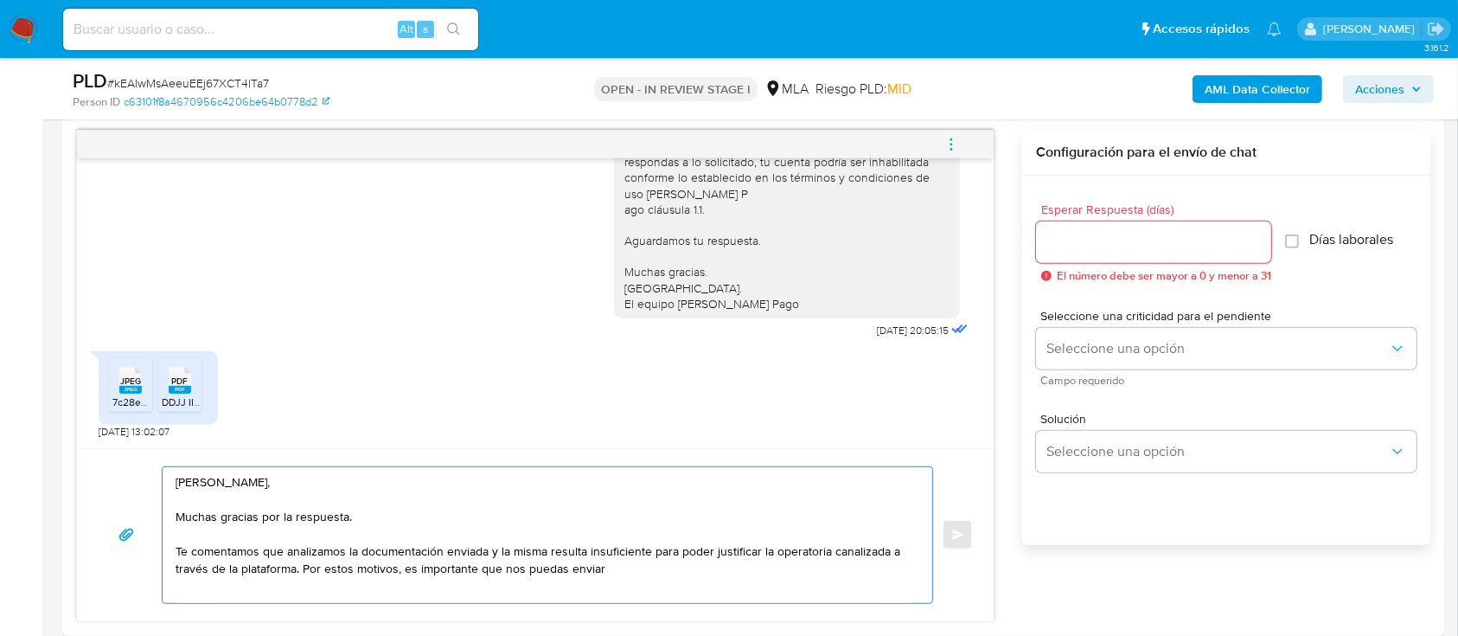
paste textarea "Resumen de Comprobantes Electrónicos emitidos de los períodos [DATE] y [DATE]. …"
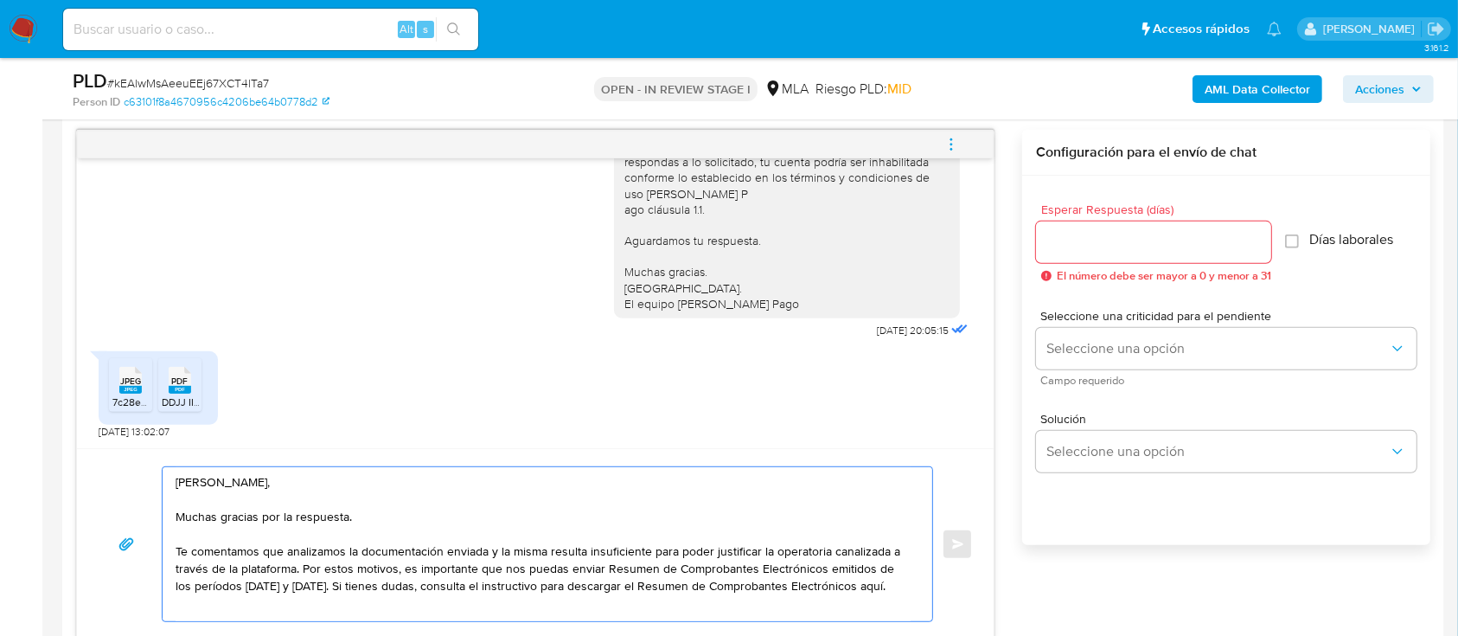
click at [606, 566] on textarea "[PERSON_NAME], Muchas gracias por la respuesta. Te comentamos que analizamos la…" at bounding box center [543, 544] width 735 height 154
click at [176, 588] on textarea "[PERSON_NAME], Muchas gracias por la respuesta. Te comentamos que analizamos la…" at bounding box center [543, 552] width 735 height 171
drag, startPoint x: 884, startPoint y: 566, endPoint x: 922, endPoint y: 574, distance: 38.8
click at [884, 566] on textarea "[PERSON_NAME], Muchas gracias por la respuesta. Te comentamos que analizamos la…" at bounding box center [543, 552] width 735 height 171
click at [827, 588] on textarea "[PERSON_NAME], Muchas gracias por la respuesta. Te comentamos que analizamos la…" at bounding box center [543, 552] width 735 height 171
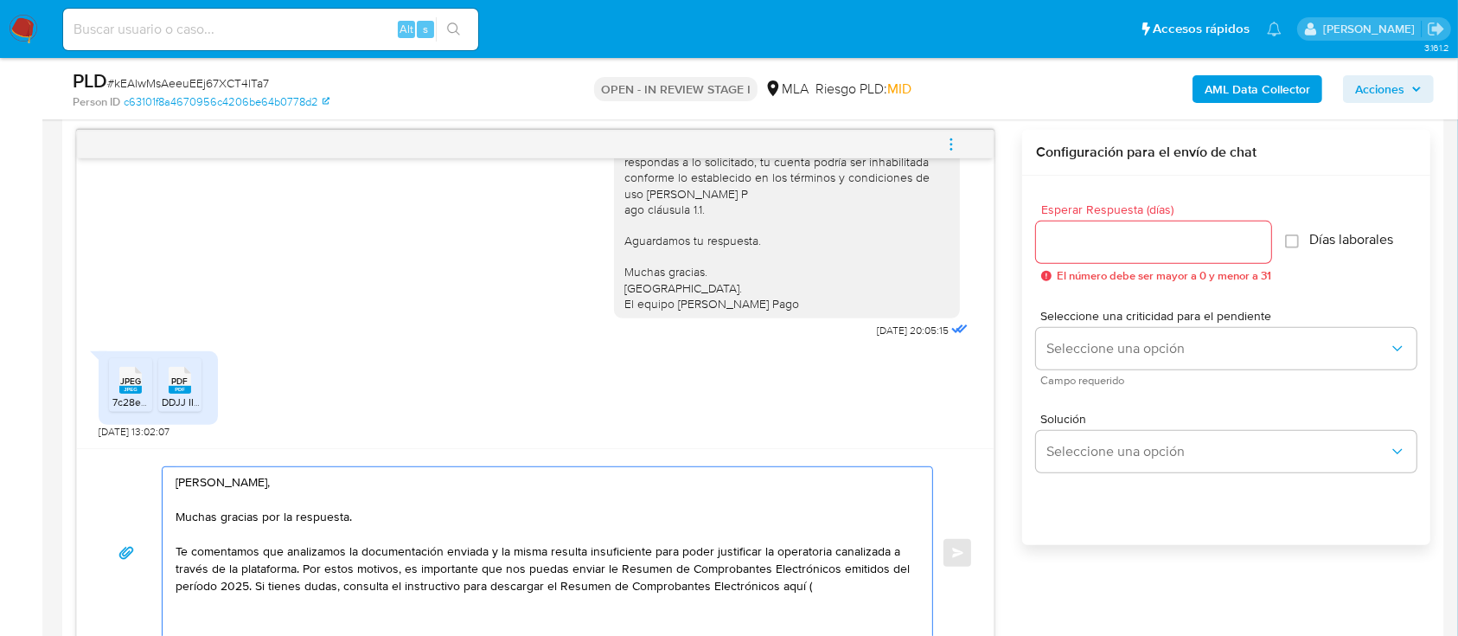
paste textarea "[URL][DOMAIN_NAME]"
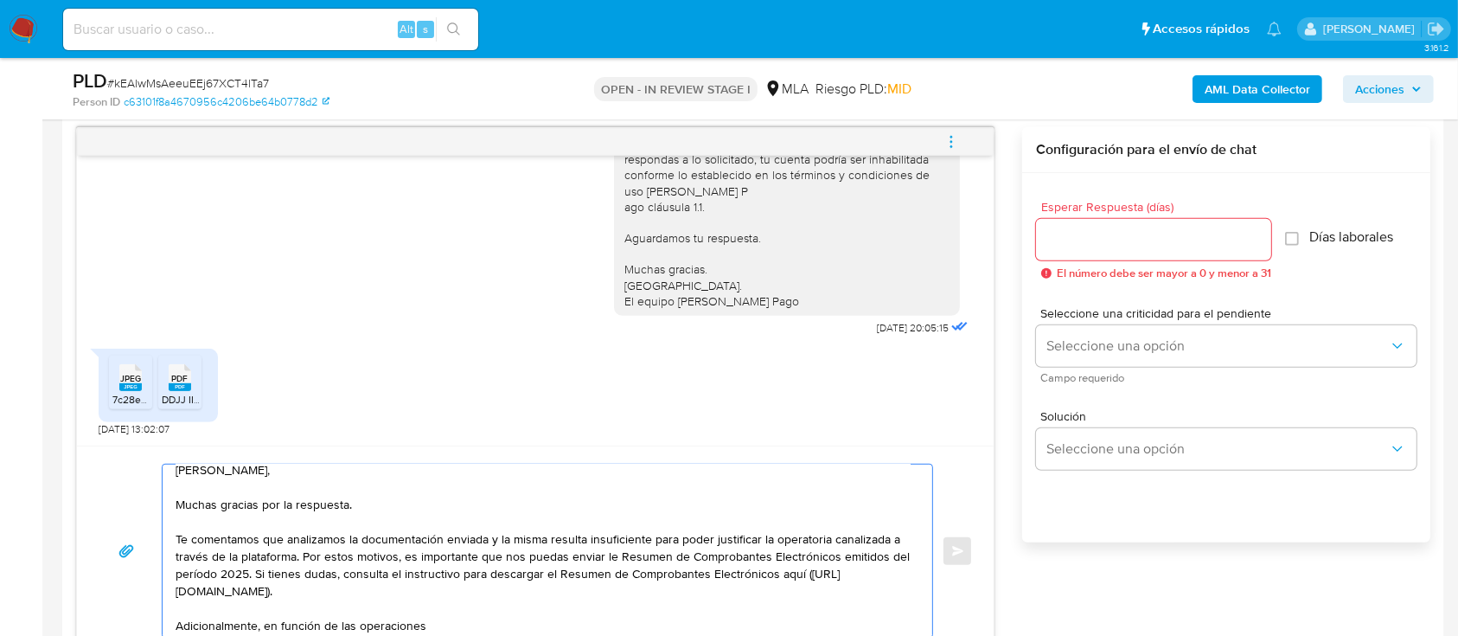
paste textarea "registradas en tu cuenta de Mercado Pago, necesitamos que nos"
paste textarea "el vínculo con las siguientes contrapartes con las que operaste, el motivo de l…"
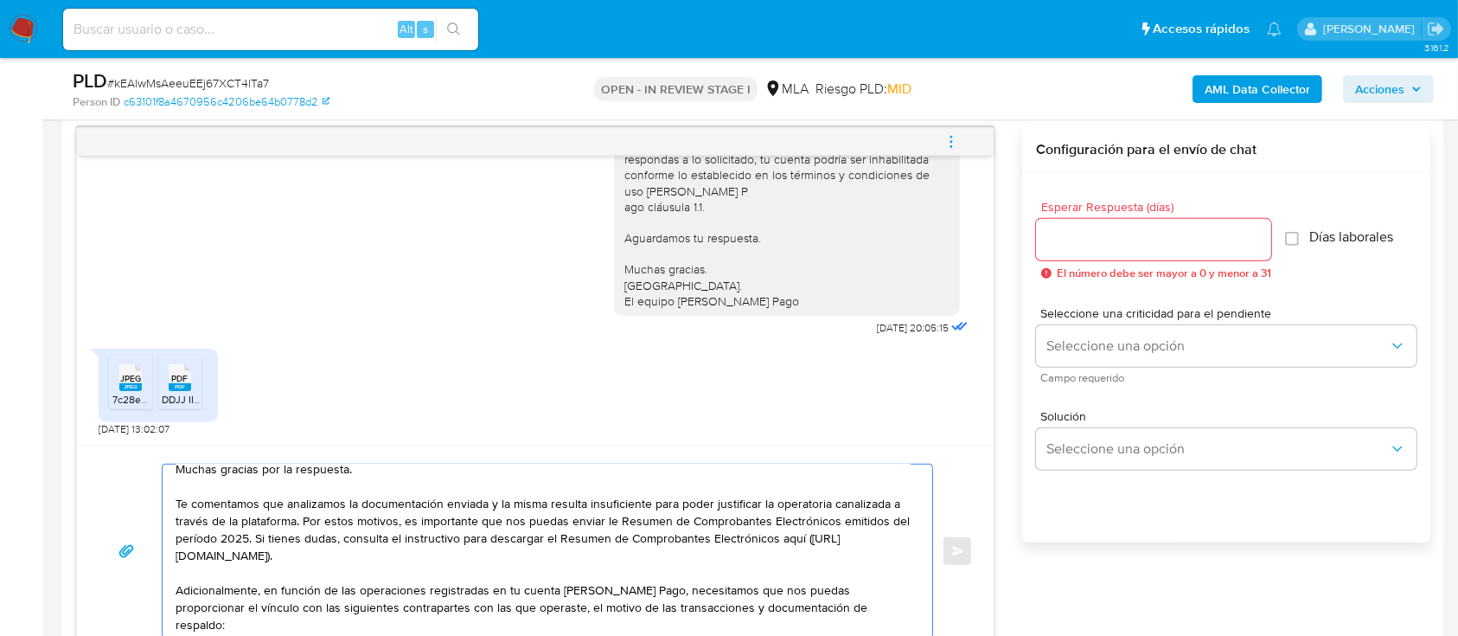
scroll to position [62, 0]
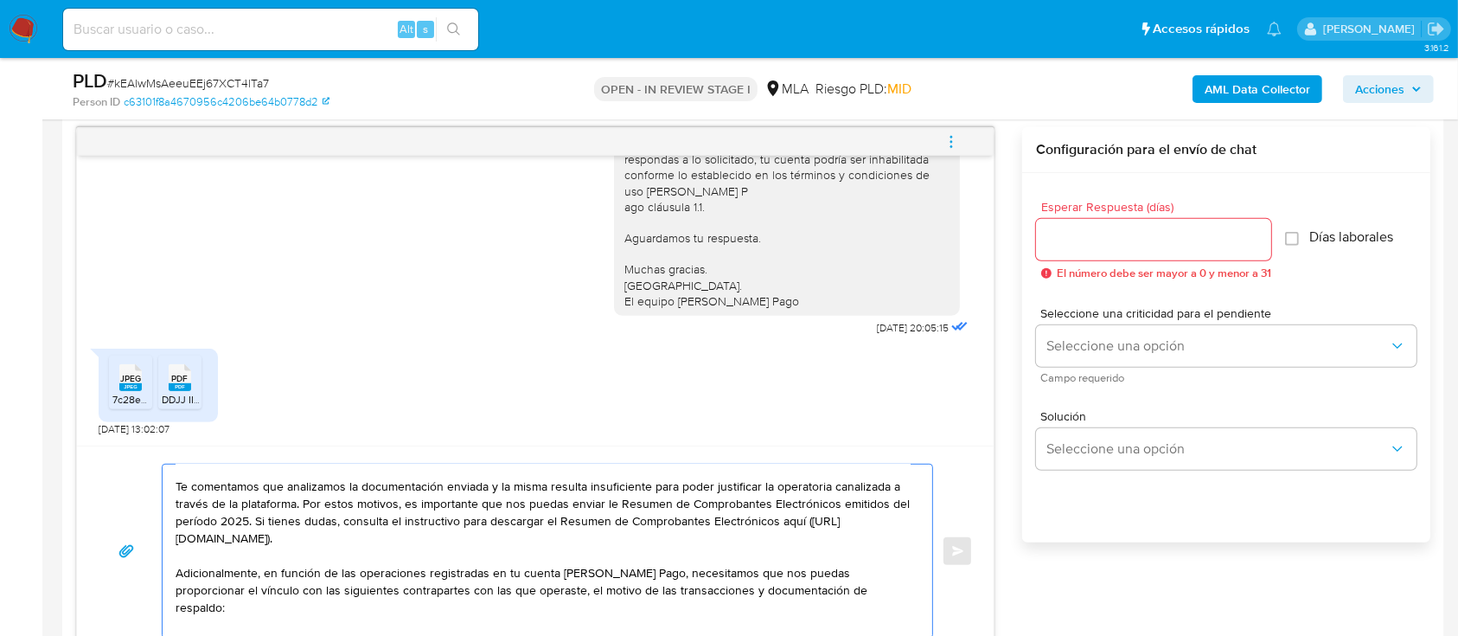
paste textarea "JOSE MANUEL CALIVA TAPIA"
paste textarea "20446485467"
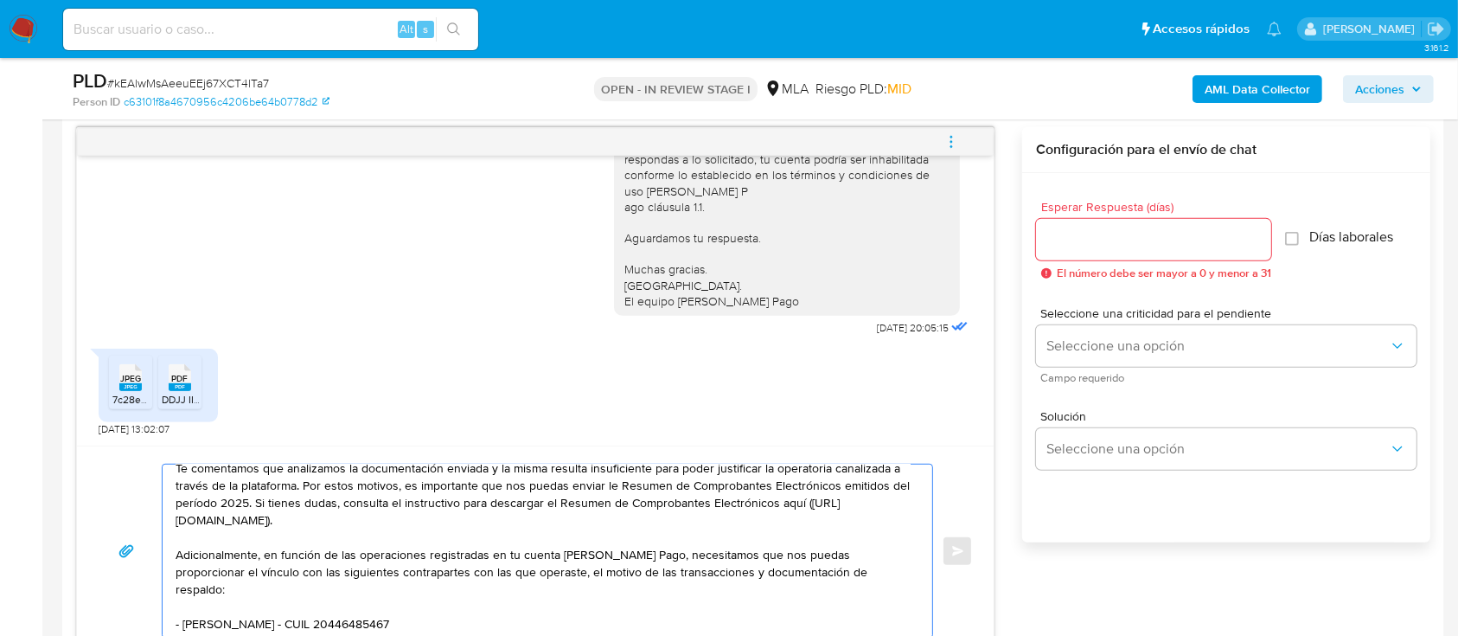
paste textarea "PINTOS CRISTIAN MARTIN"
paste textarea "20260540352"
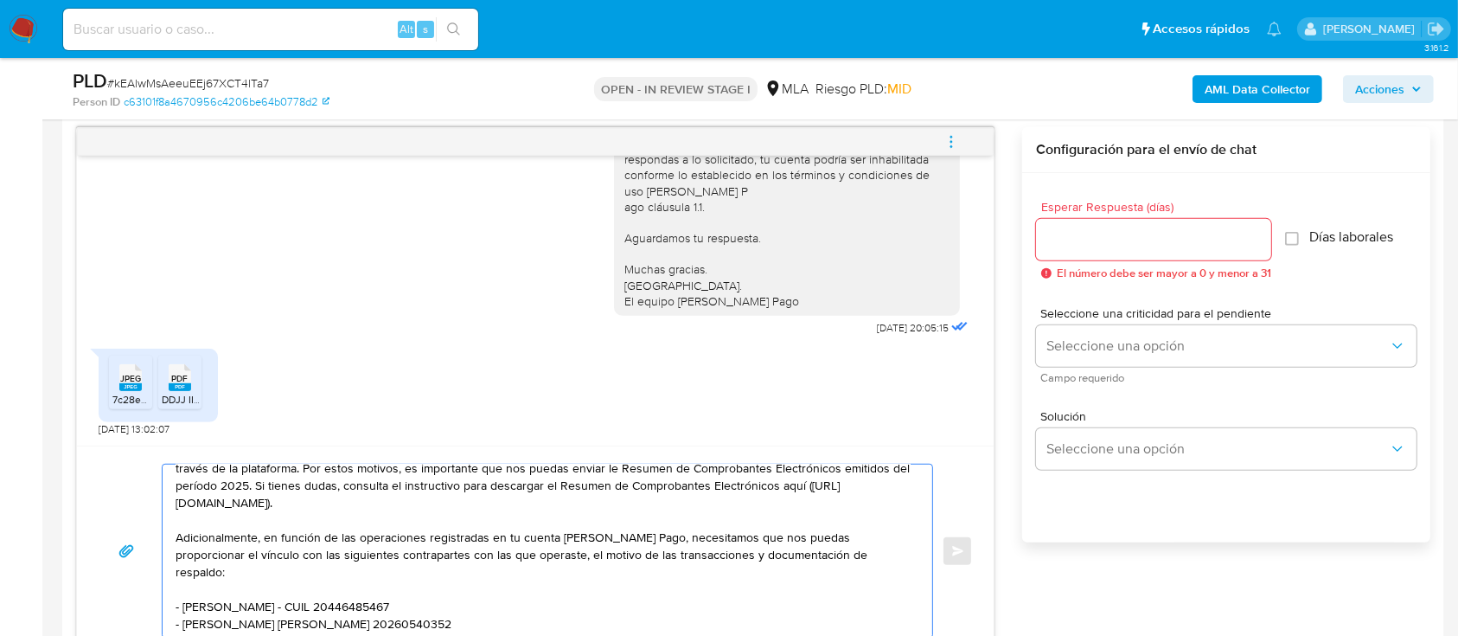
paste textarea "Angela del Carmen Saez Barria"
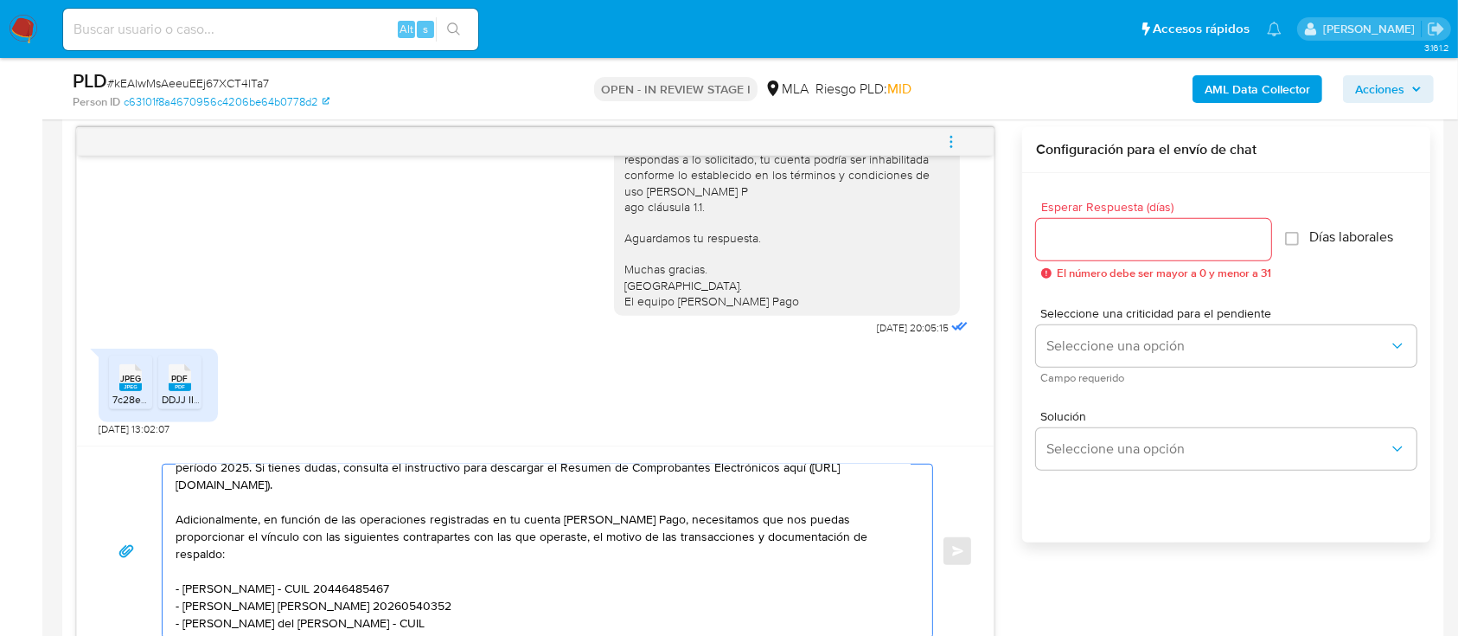
paste textarea "27964378997"
paste textarea "PEREYRA JESUS VICTOR"
paste textarea "20136941446"
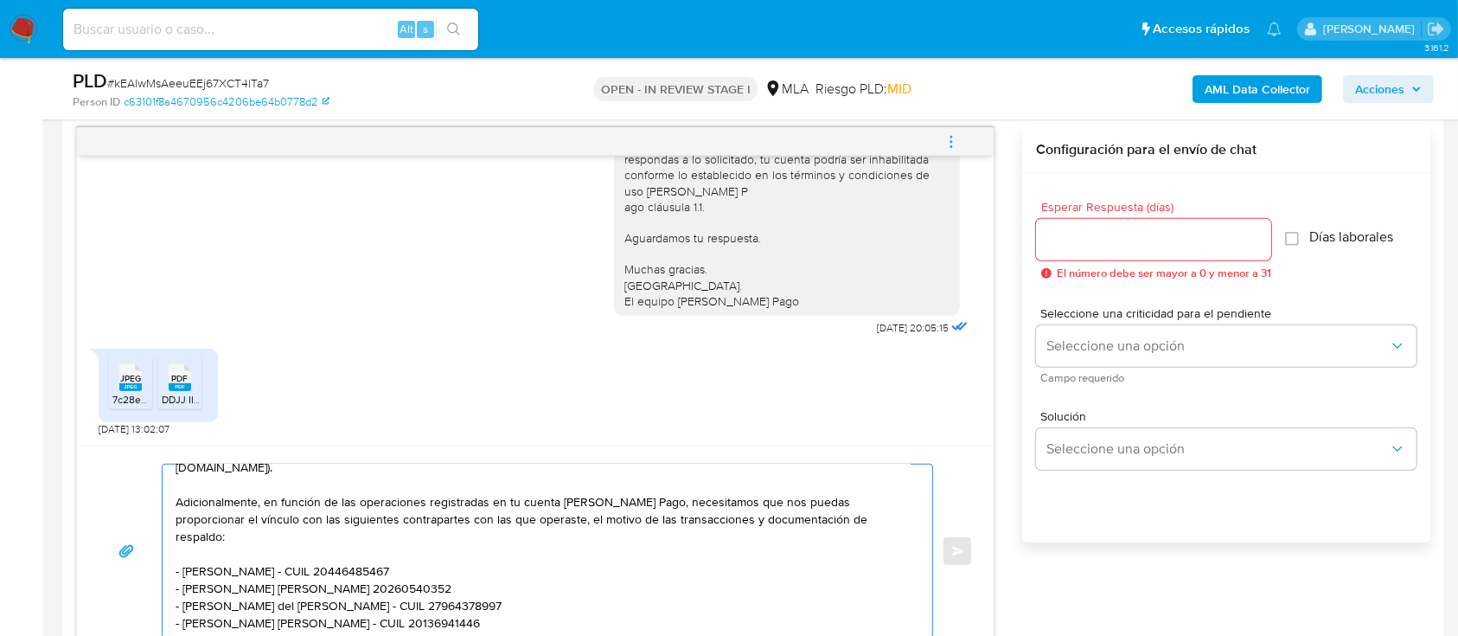
drag, startPoint x: 331, startPoint y: 495, endPoint x: 772, endPoint y: 502, distance: 441.1
click at [772, 502] on textarea "Hola Santiago Braian Pintos, Muchas gracias por la respuesta. Te comentamos que…" at bounding box center [543, 550] width 735 height 173
click at [741, 506] on textarea "Hola Santiago Braian Pintos, Muchas gracias por la respuesta. Te comentamos que…" at bounding box center [543, 550] width 735 height 173
click at [772, 504] on textarea "Hola Santiago Braian Pintos, Muchas gracias por la respuesta. Te comentamos que…" at bounding box center [543, 550] width 735 height 173
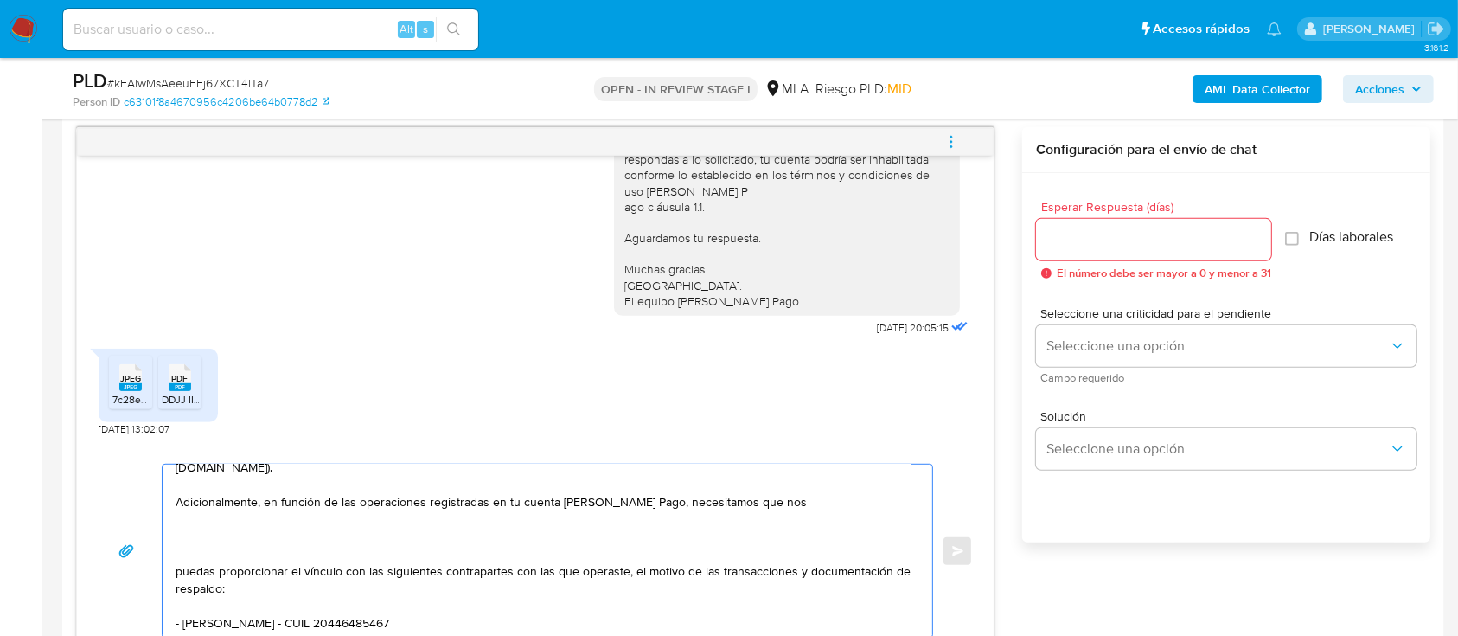
click at [821, 508] on textarea "Hola Santiago Braian Pintos, Muchas gracias por la respuesta. Te comentamos que…" at bounding box center [543, 550] width 735 height 173
paste textarea "que nos brindes la siguiente información y/o documentación:"
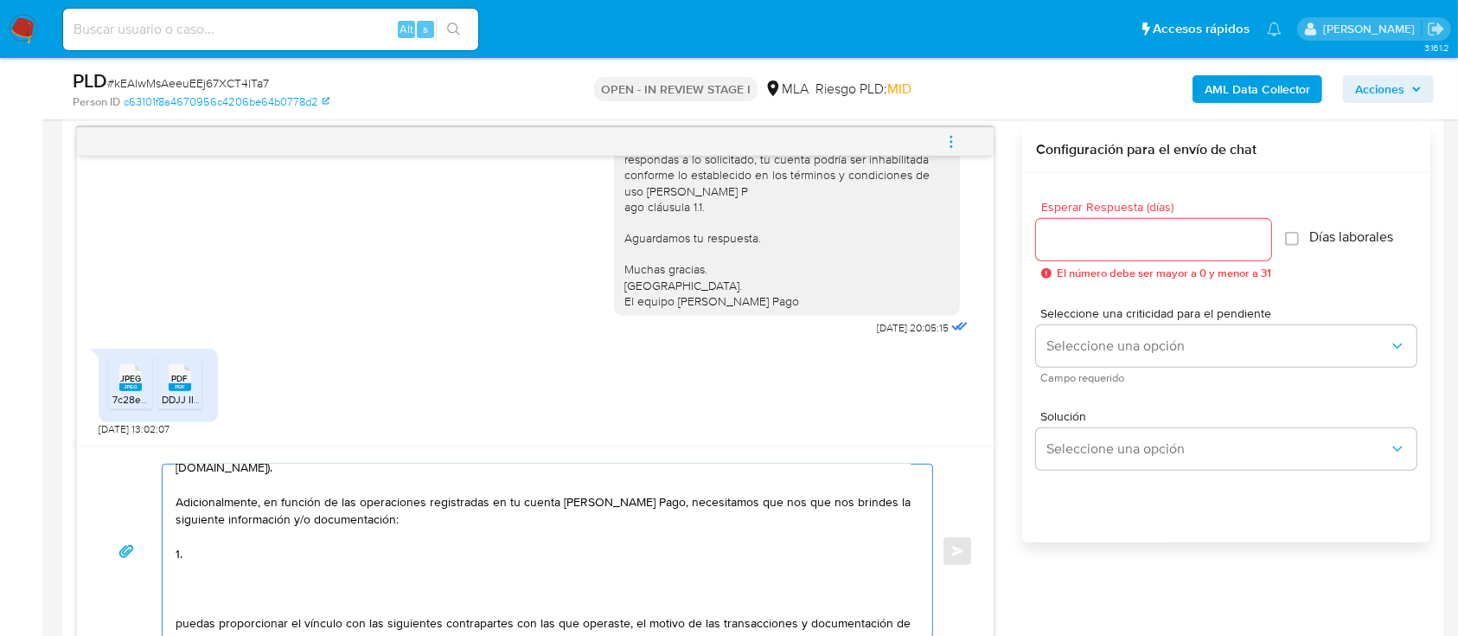
paste textarea "Descripción de la actividad: - Detalla la actividad que realizas a través de tu…"
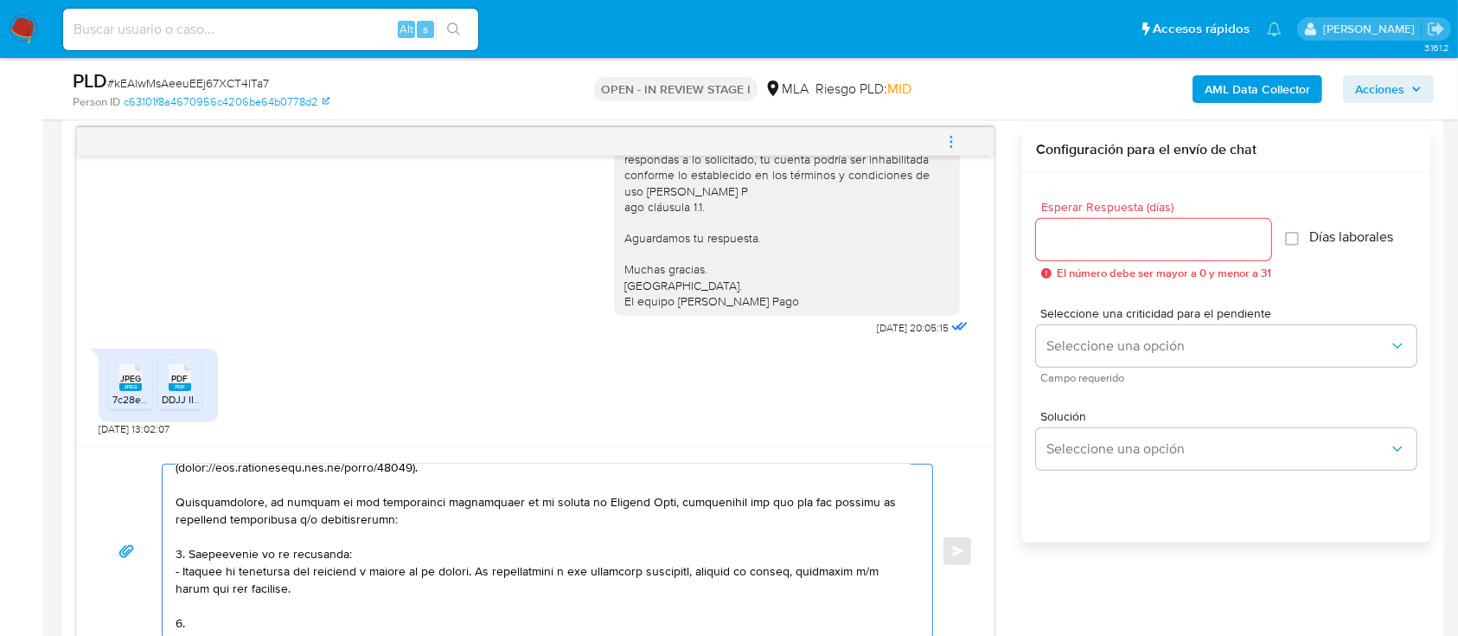
paste textarea "Proporciona el vínculo con las siguientes contrapartes con las que operaste, el…"
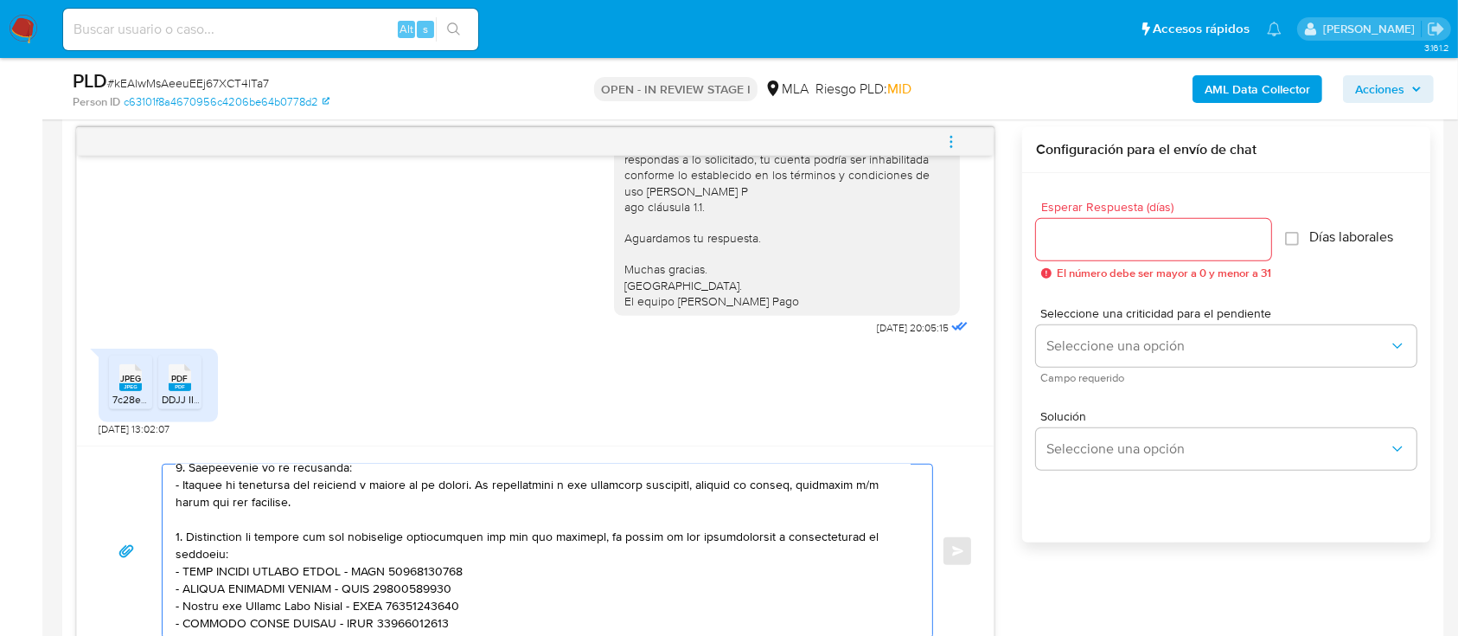
scroll to position [263, 0]
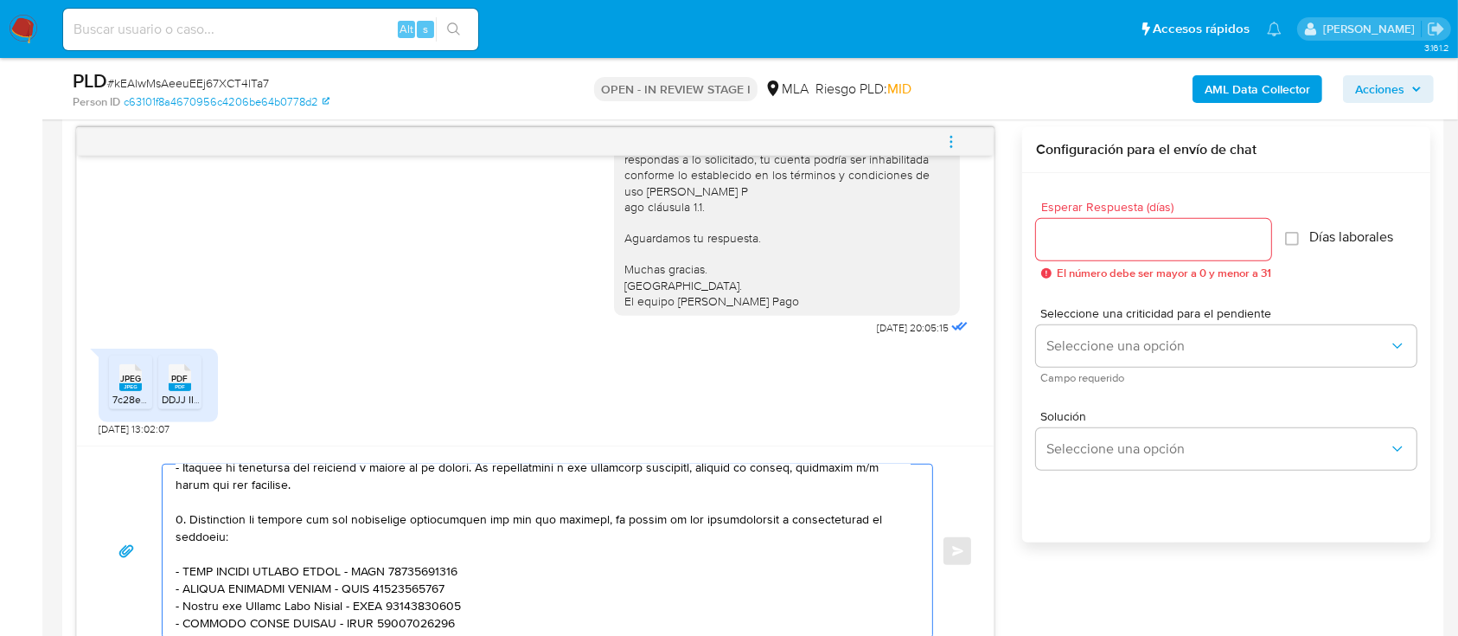
click at [470, 603] on textarea at bounding box center [543, 550] width 735 height 173
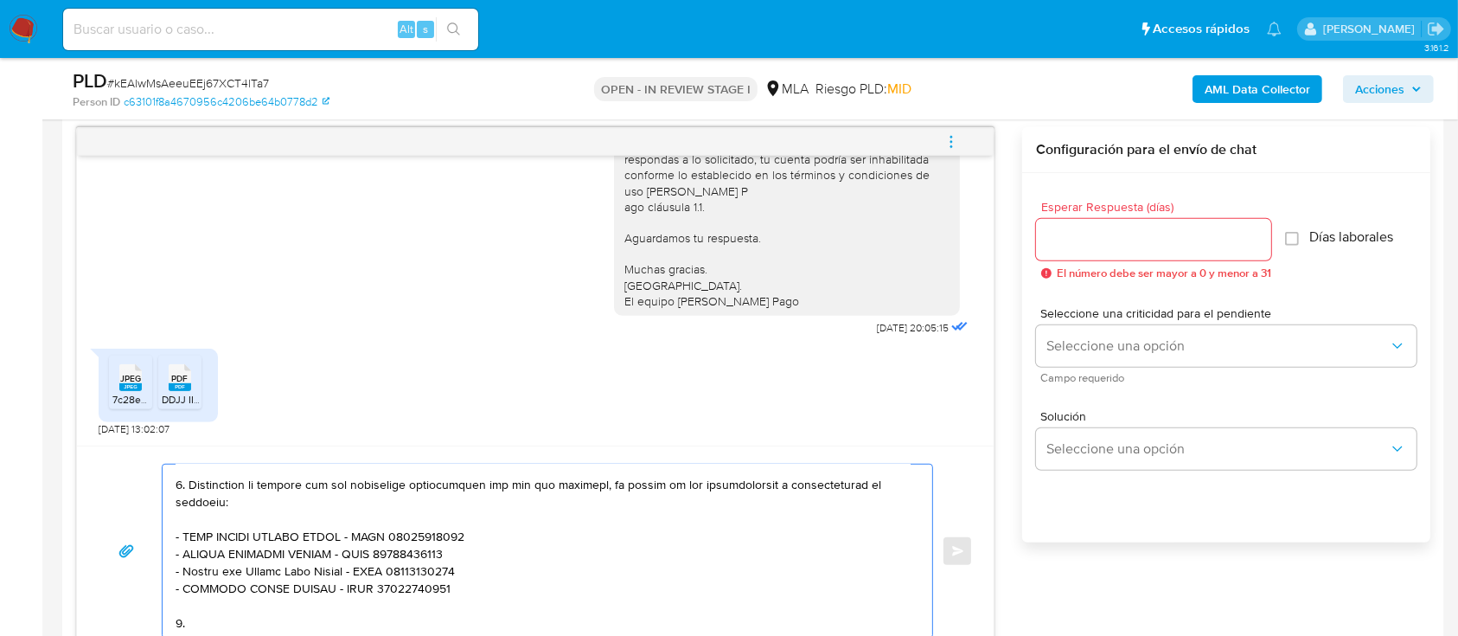
paste textarea "Origen del dinero ingresado en efectivo: - Explica el origen del dinero ingresa…"
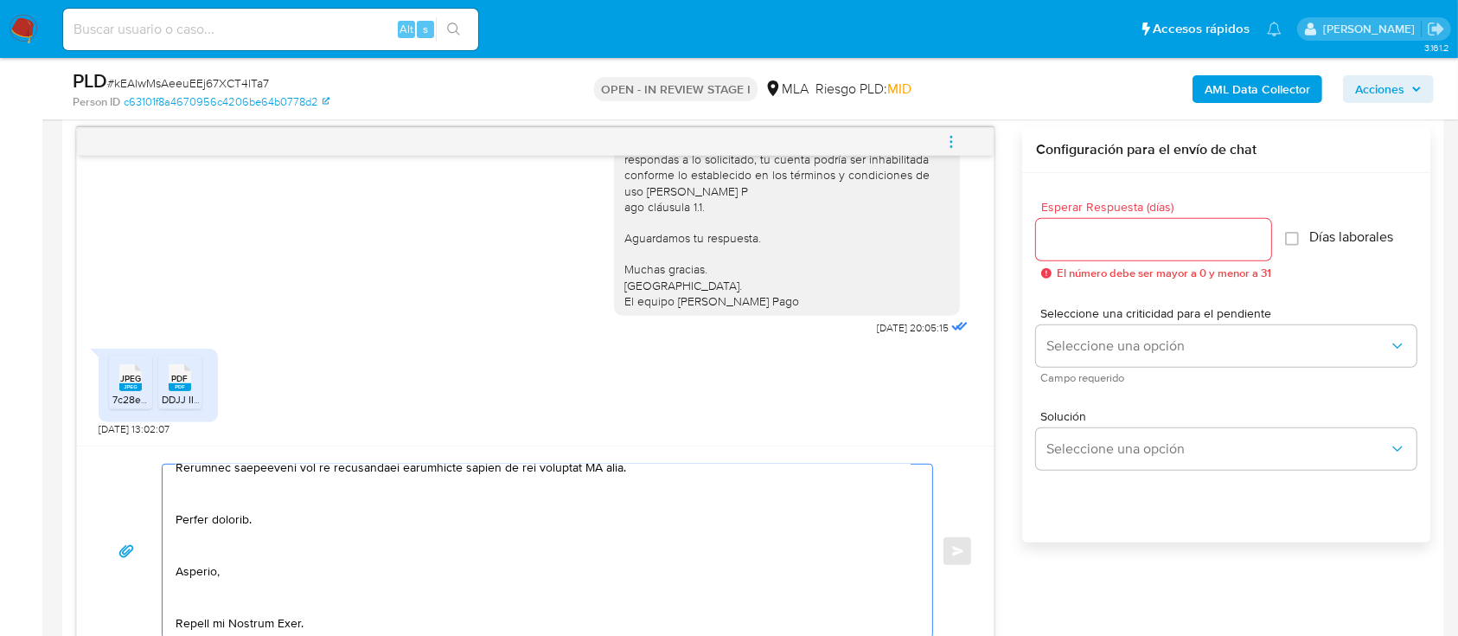
click at [249, 605] on textarea at bounding box center [543, 550] width 735 height 173
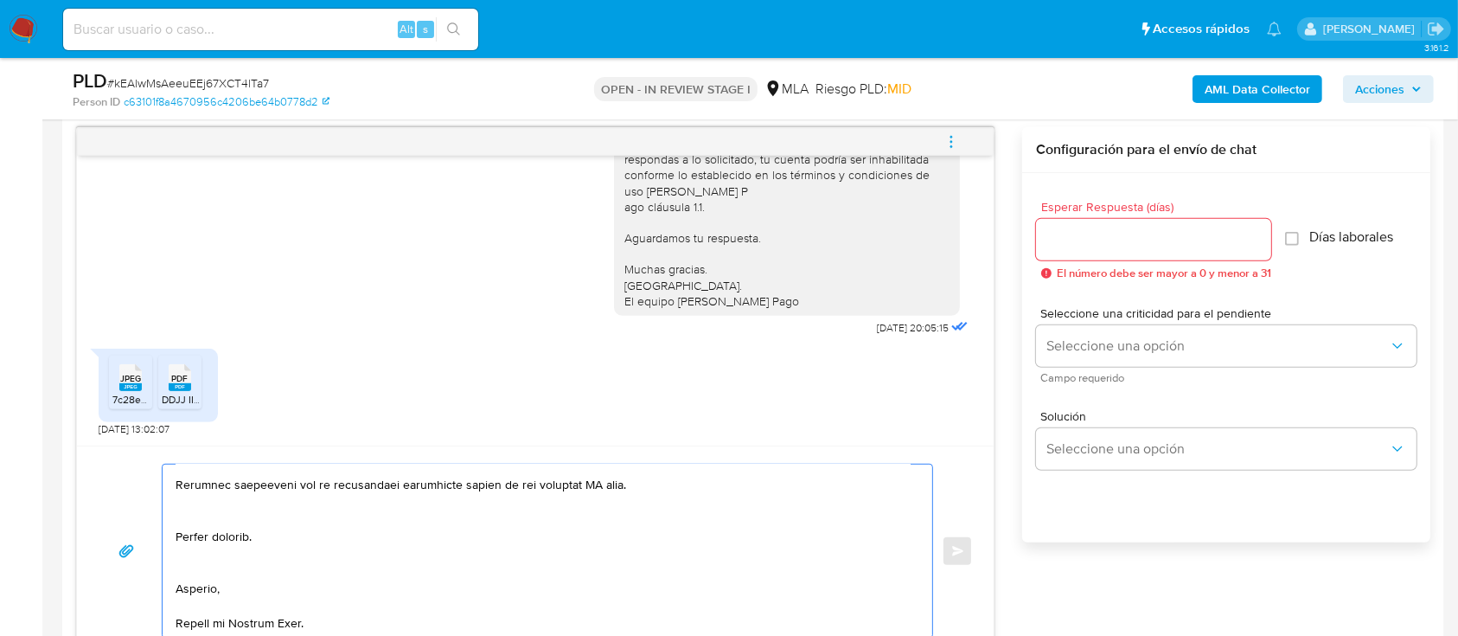
click at [249, 547] on textarea at bounding box center [543, 550] width 735 height 173
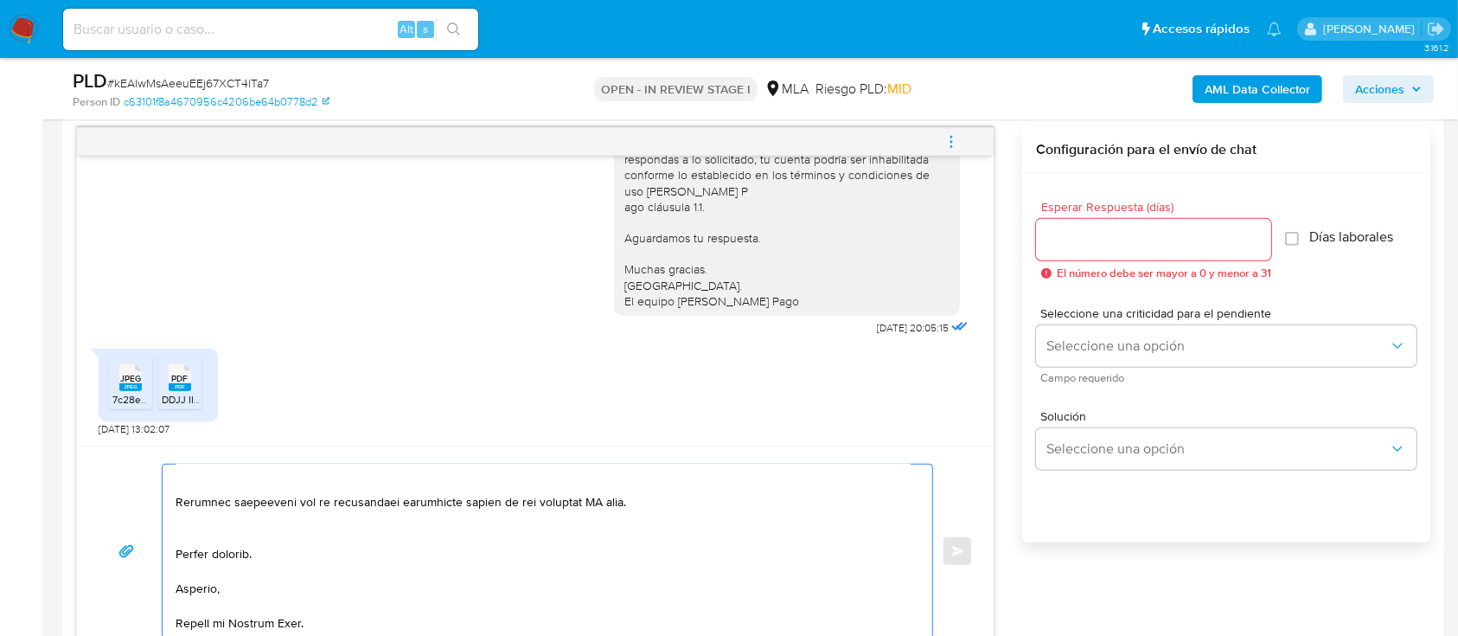
click at [263, 521] on textarea at bounding box center [543, 550] width 735 height 173
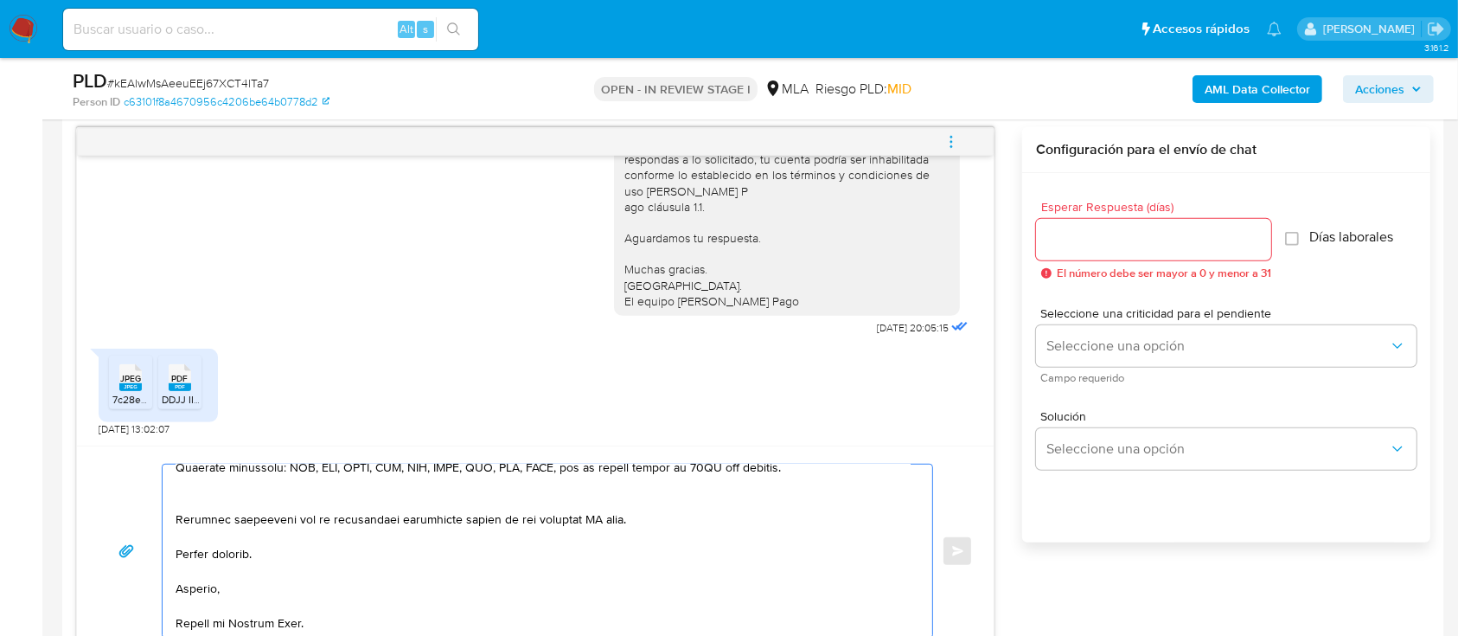
click at [270, 487] on textarea at bounding box center [543, 550] width 735 height 173
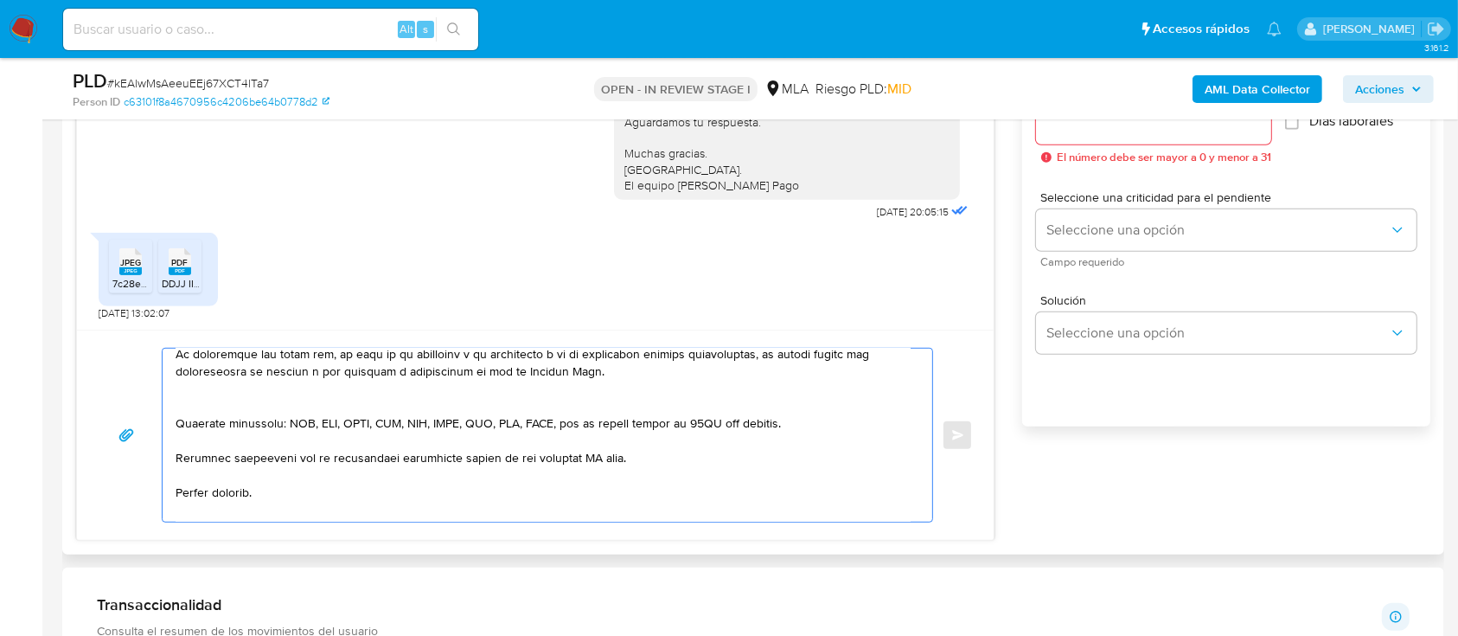
scroll to position [449, 0]
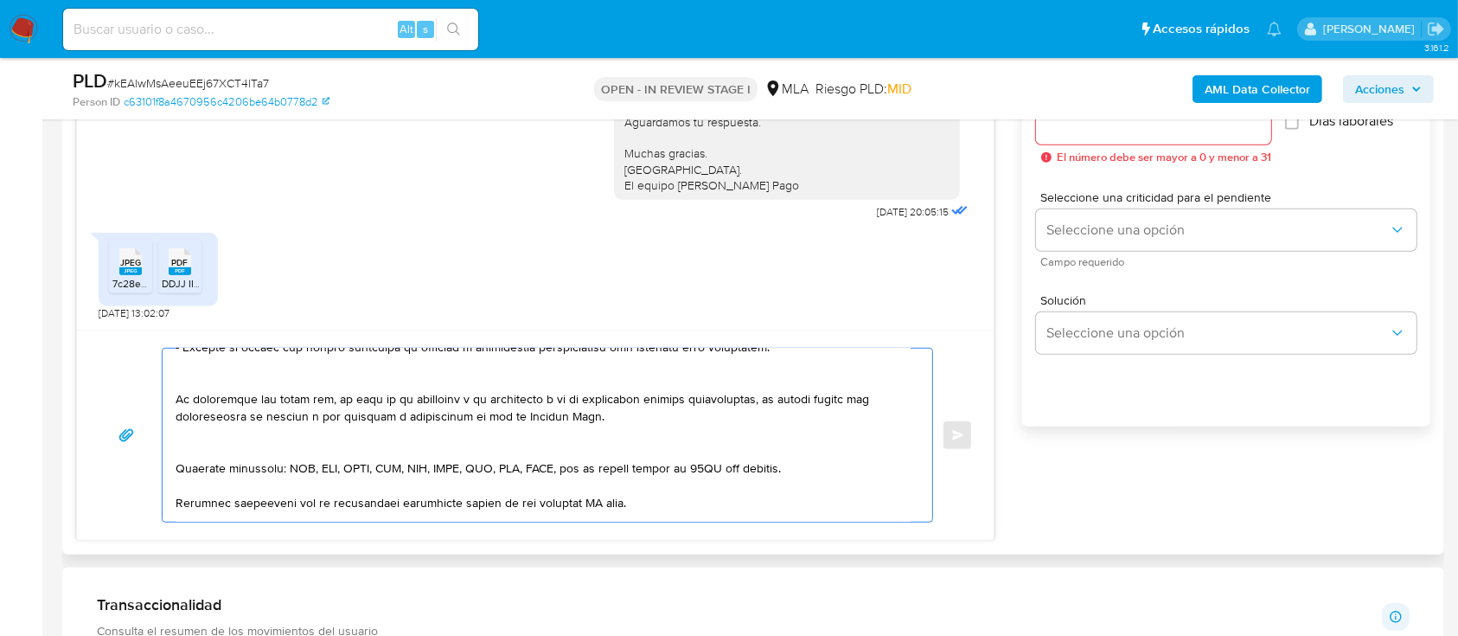
click at [256, 446] on textarea at bounding box center [543, 435] width 735 height 173
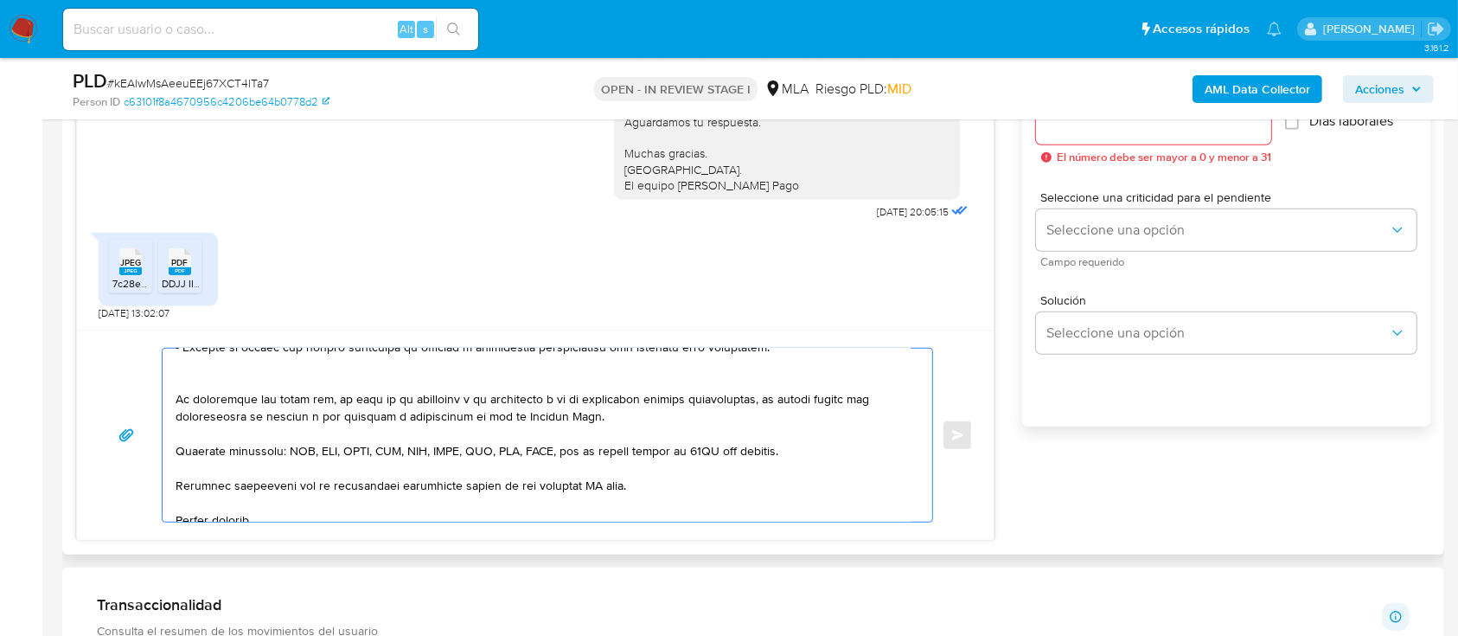
click at [226, 392] on textarea at bounding box center [543, 435] width 735 height 173
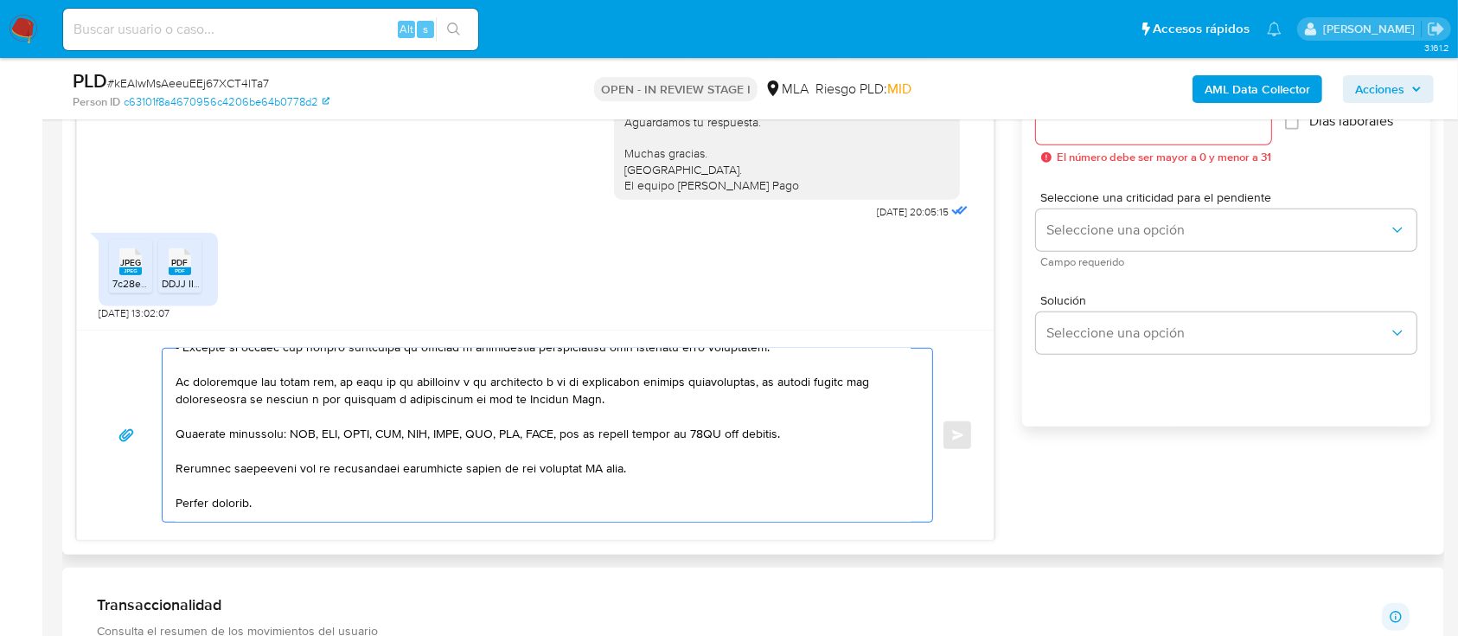
scroll to position [333, 0]
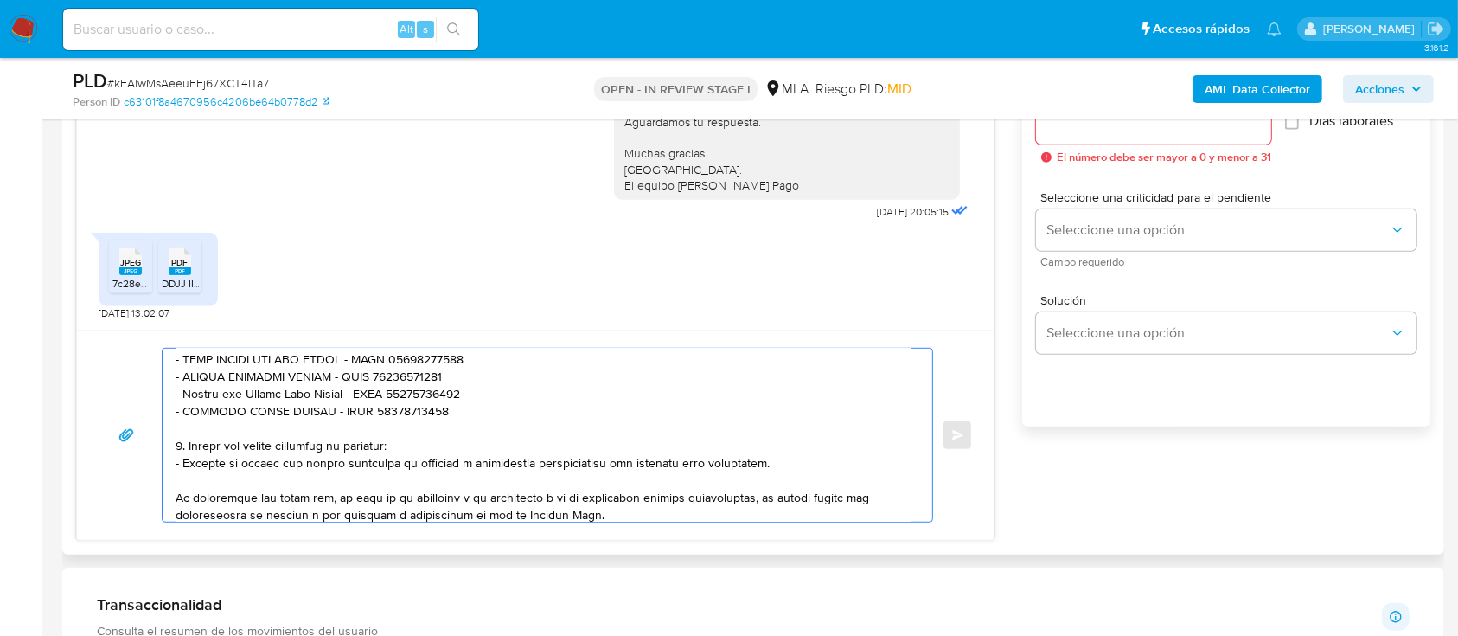
drag, startPoint x: 189, startPoint y: 447, endPoint x: 442, endPoint y: 467, distance: 254.2
click at [442, 467] on textarea at bounding box center [543, 435] width 735 height 173
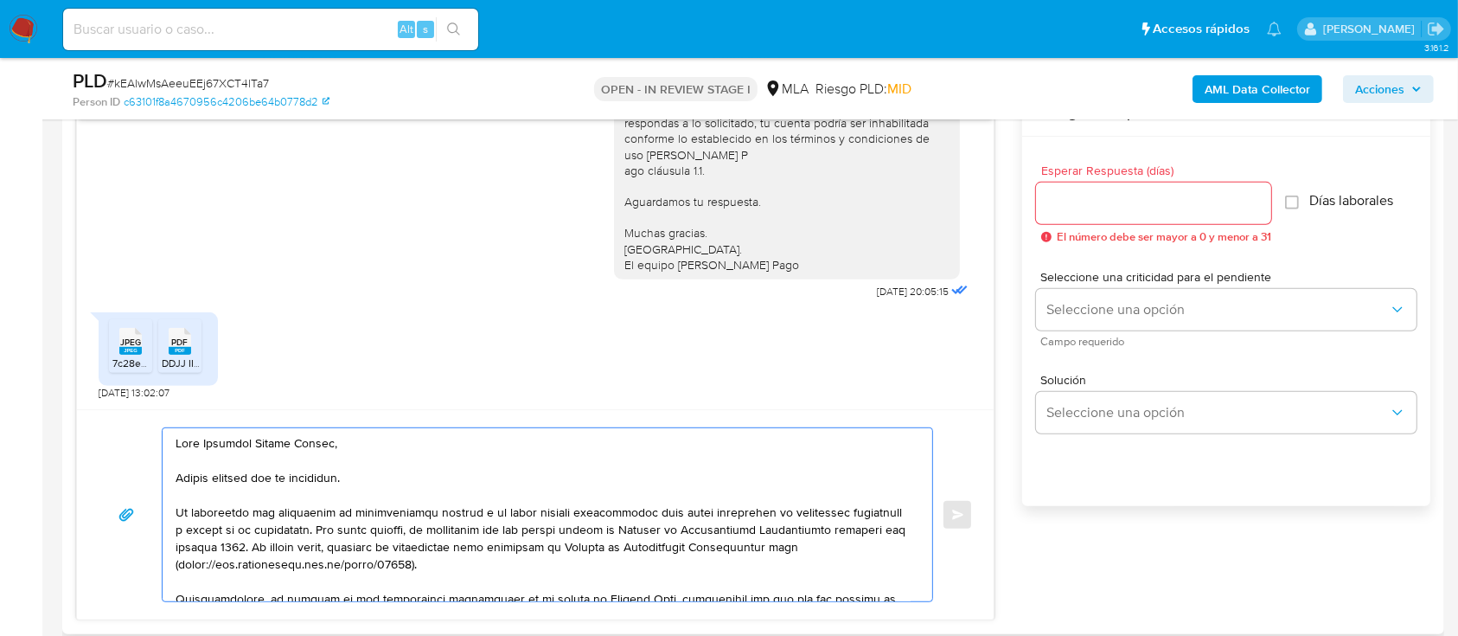
scroll to position [893, 0]
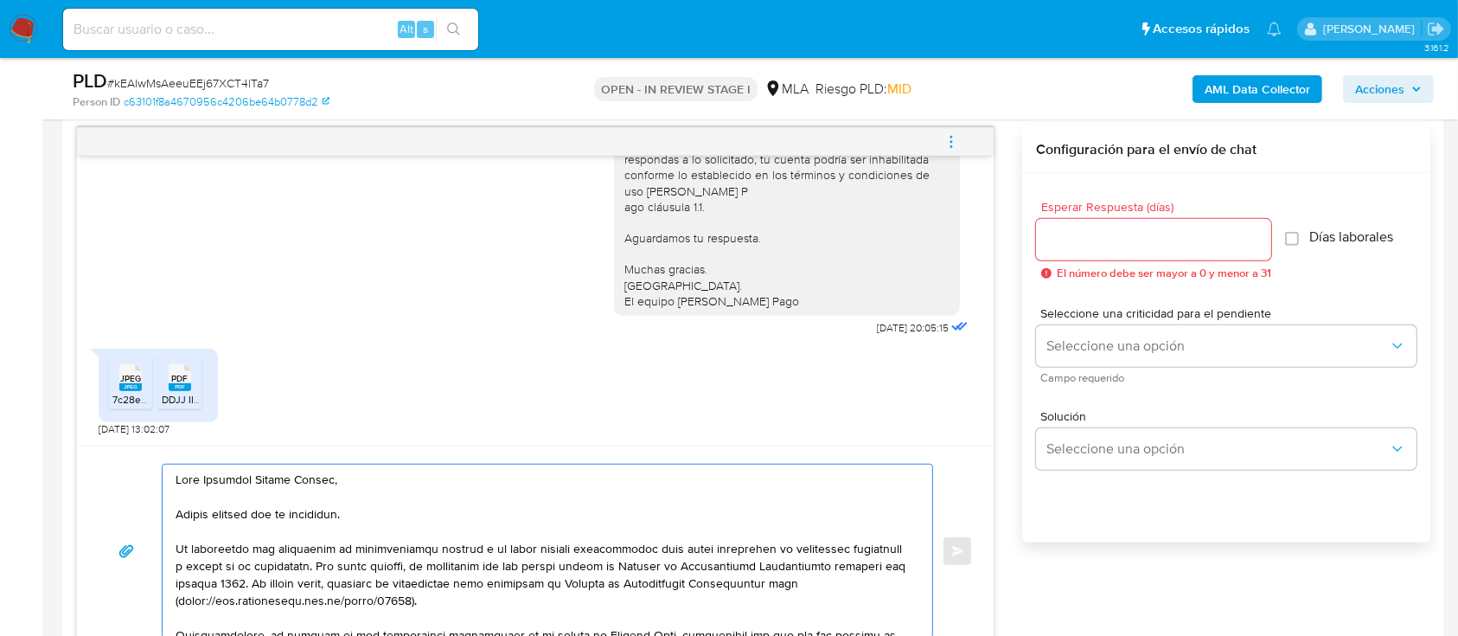
type textarea "Hola Santiago Braian Pintos, Muchas gracias por la respuesta. Te comentamos que…"
click at [1094, 236] on input "Esperar Respuesta (días)" at bounding box center [1153, 239] width 235 height 22
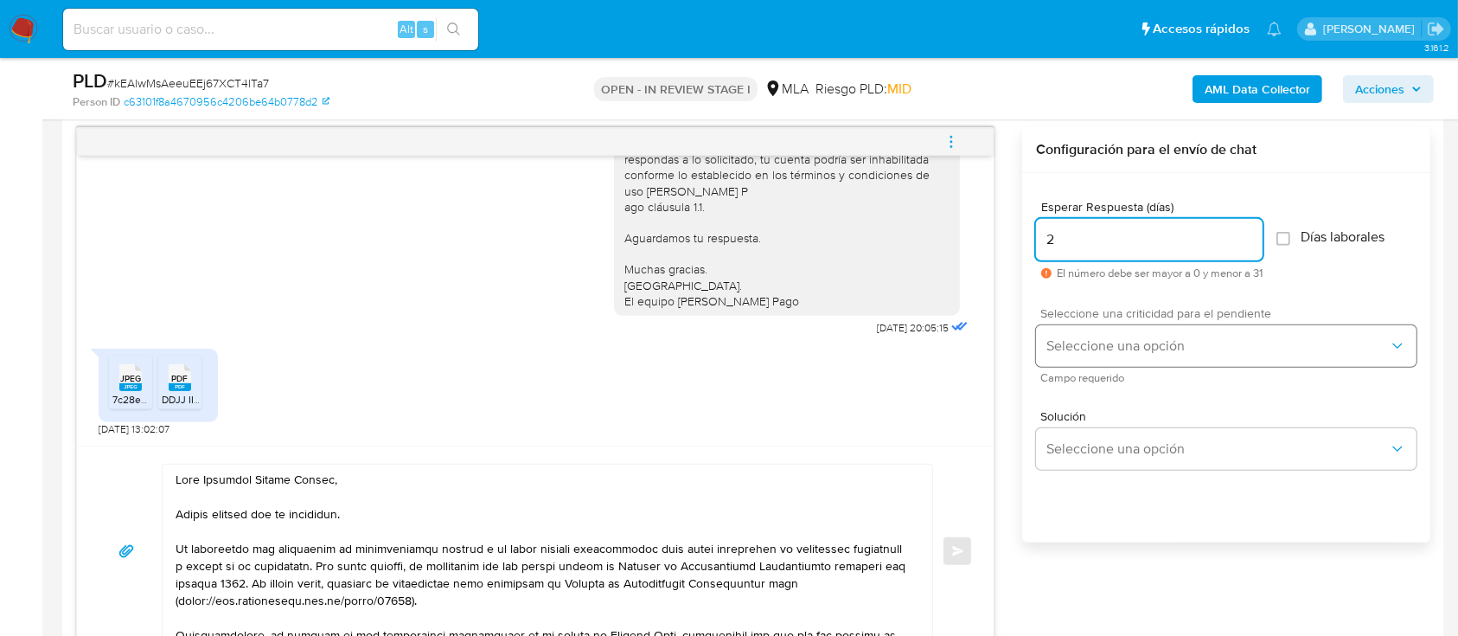
type input "2"
click at [1114, 349] on span "Seleccione una opción" at bounding box center [1217, 345] width 342 height 17
click at [1110, 378] on span "Campo requerido" at bounding box center [1230, 378] width 381 height 9
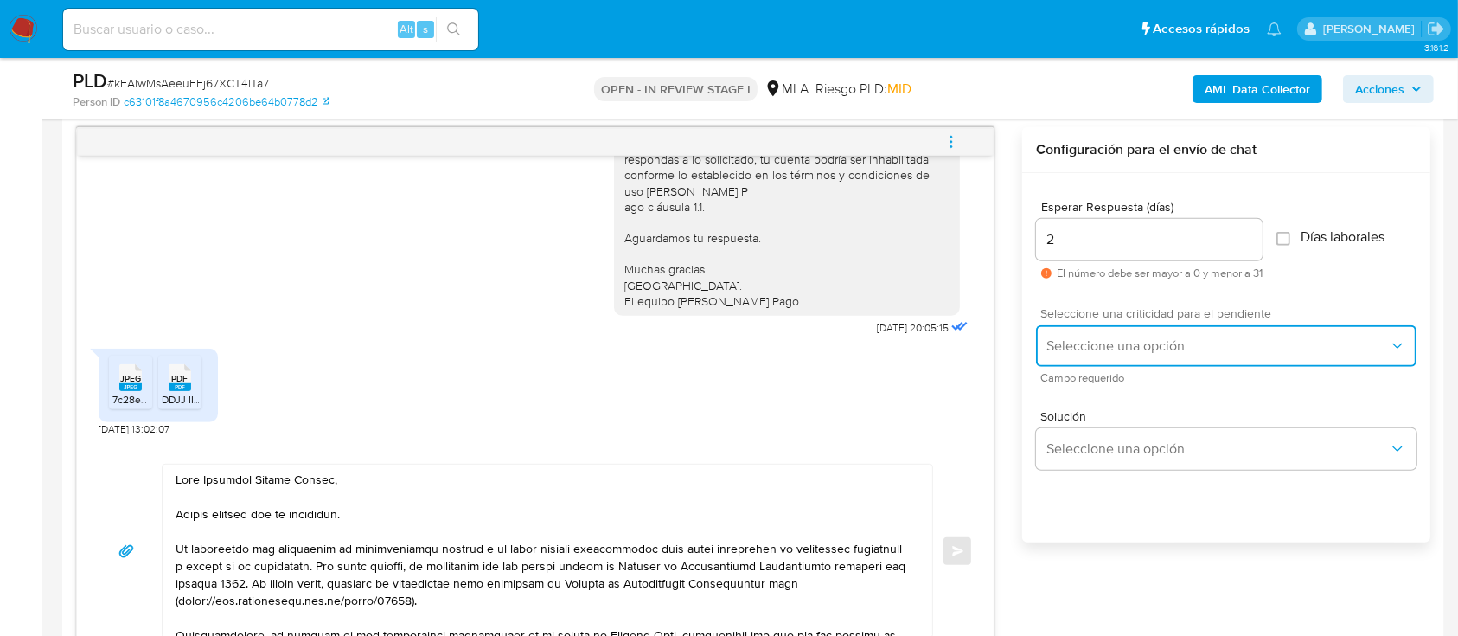
click at [1102, 337] on span "Seleccione una opción" at bounding box center [1217, 345] width 342 height 17
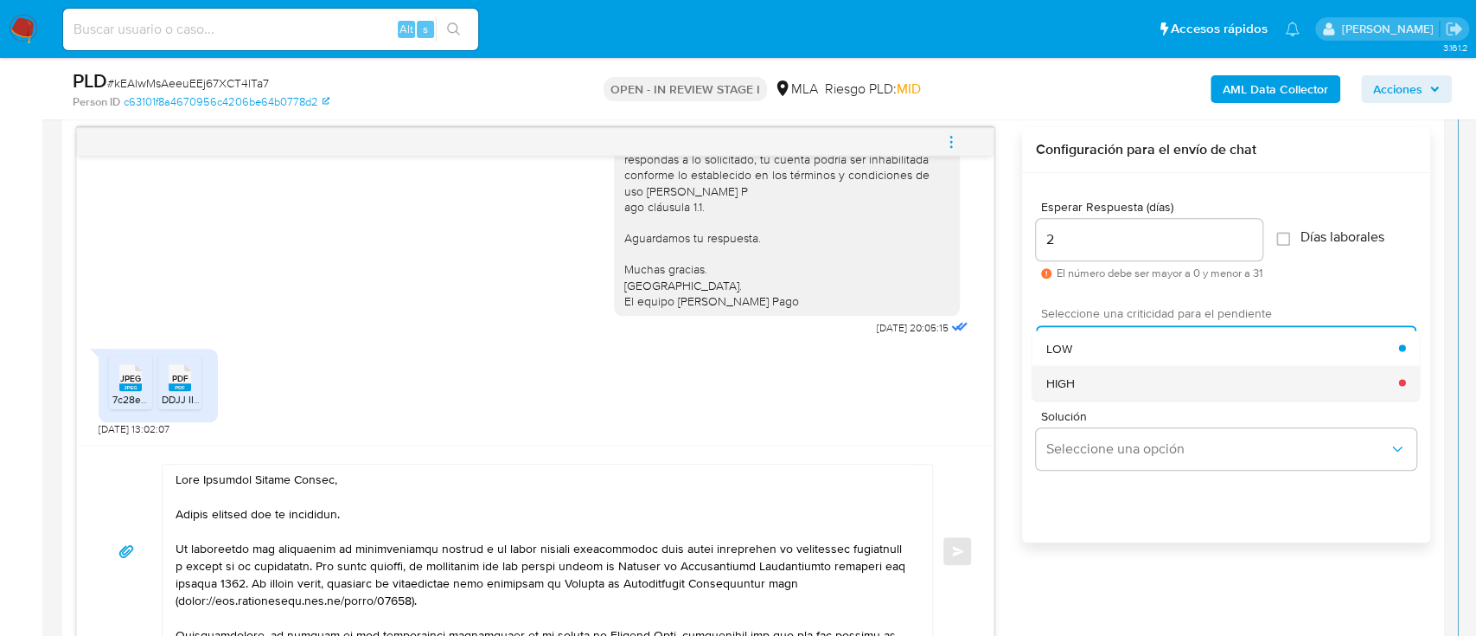
click at [1085, 374] on div "HIGH" at bounding box center [1222, 382] width 353 height 35
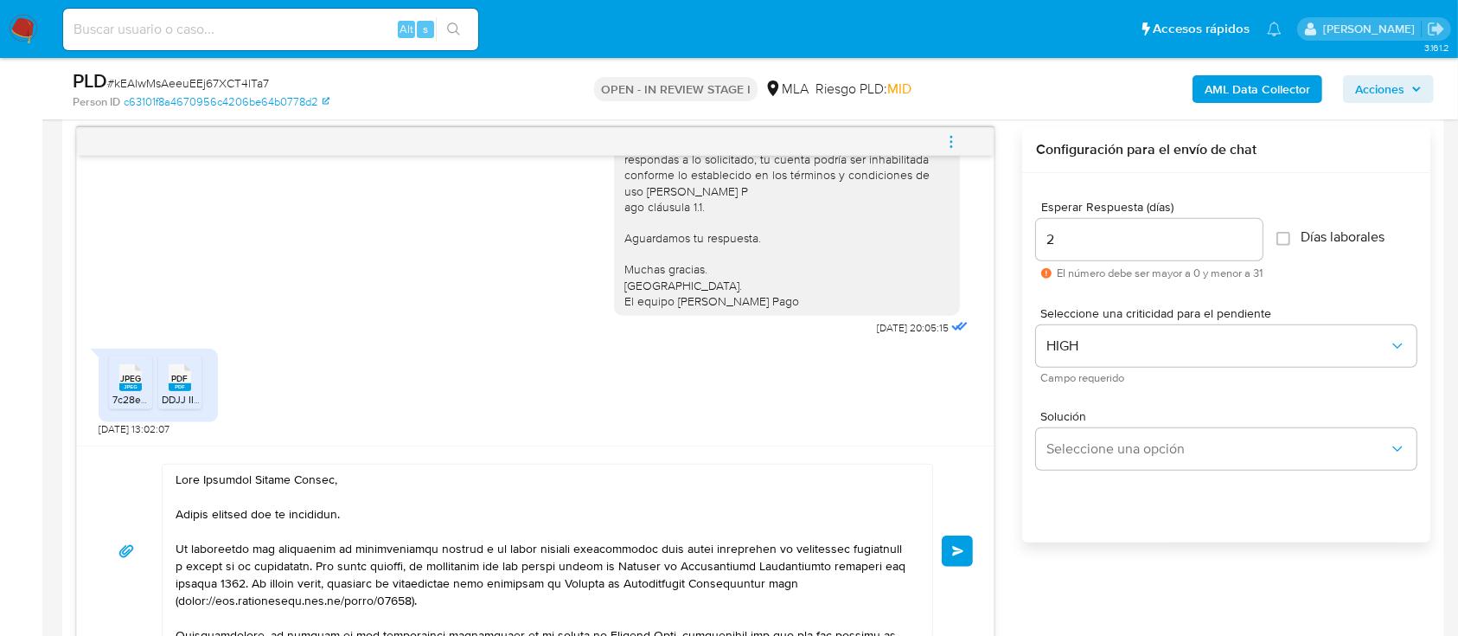
click at [971, 548] on button "Enviar" at bounding box center [957, 550] width 31 height 31
click at [960, 550] on span "Enviar" at bounding box center [958, 551] width 12 height 10
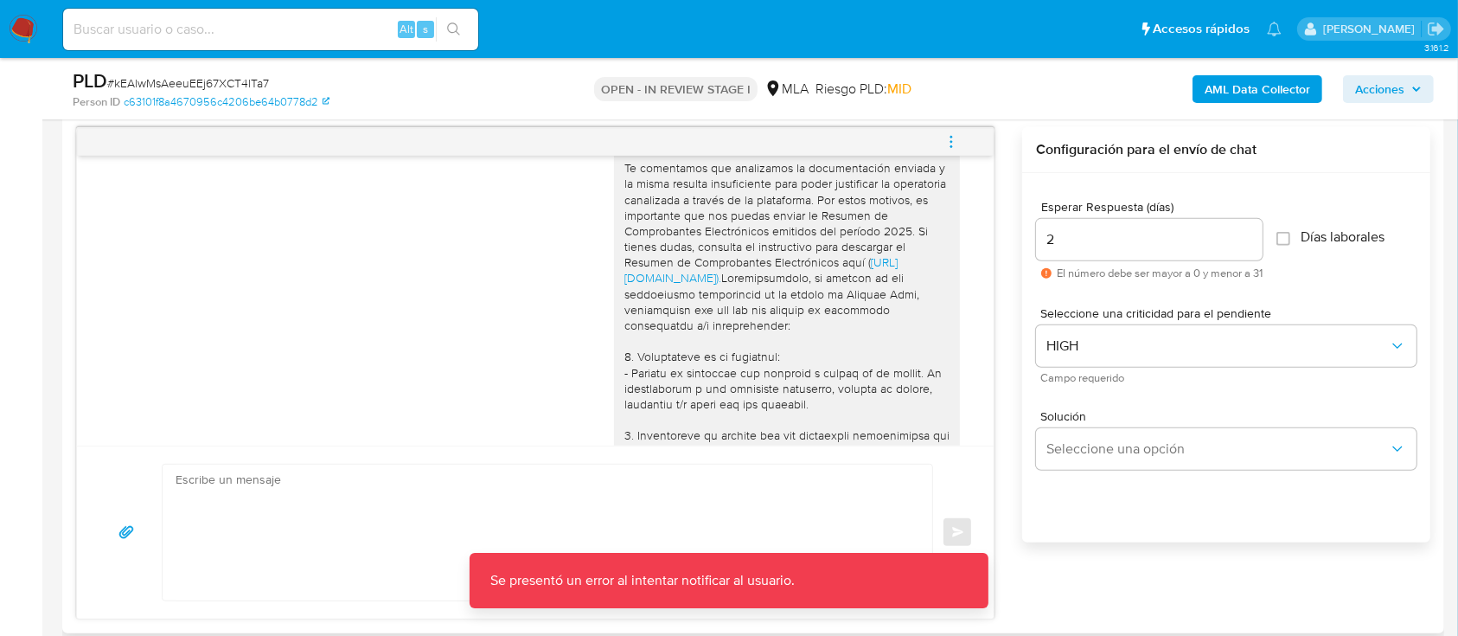
scroll to position [1442, 0]
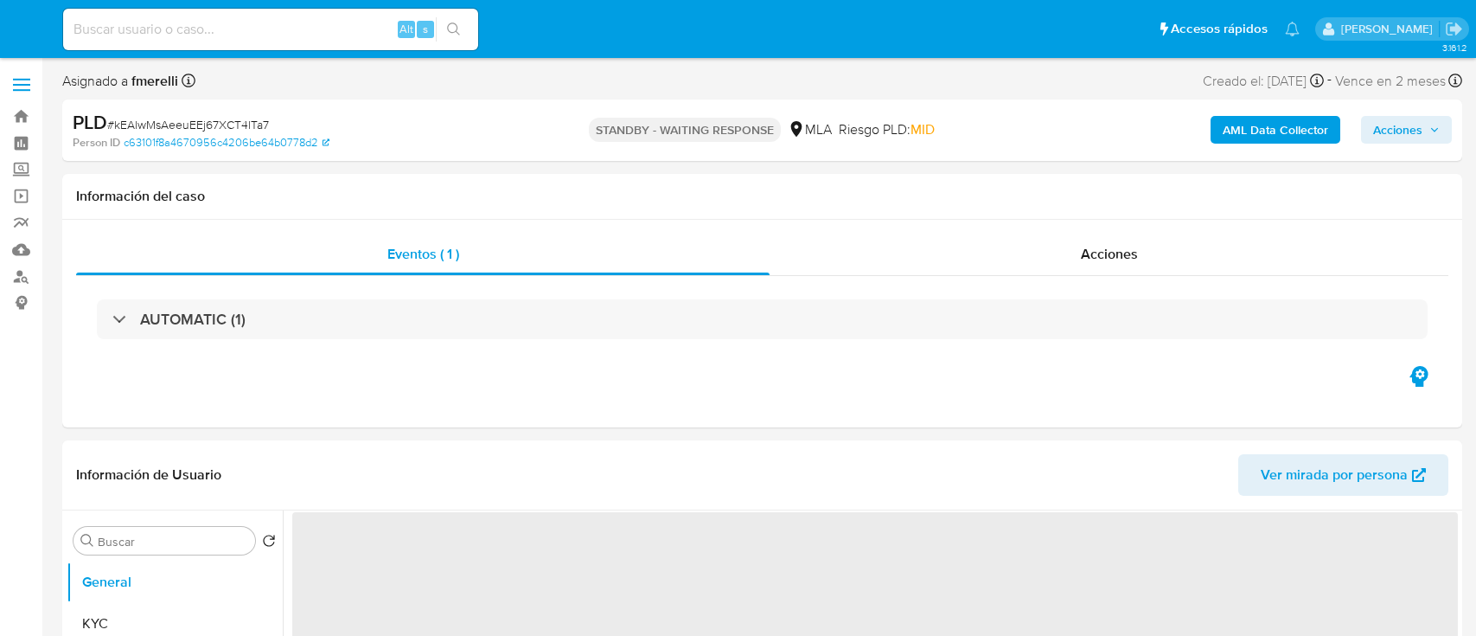
select select "10"
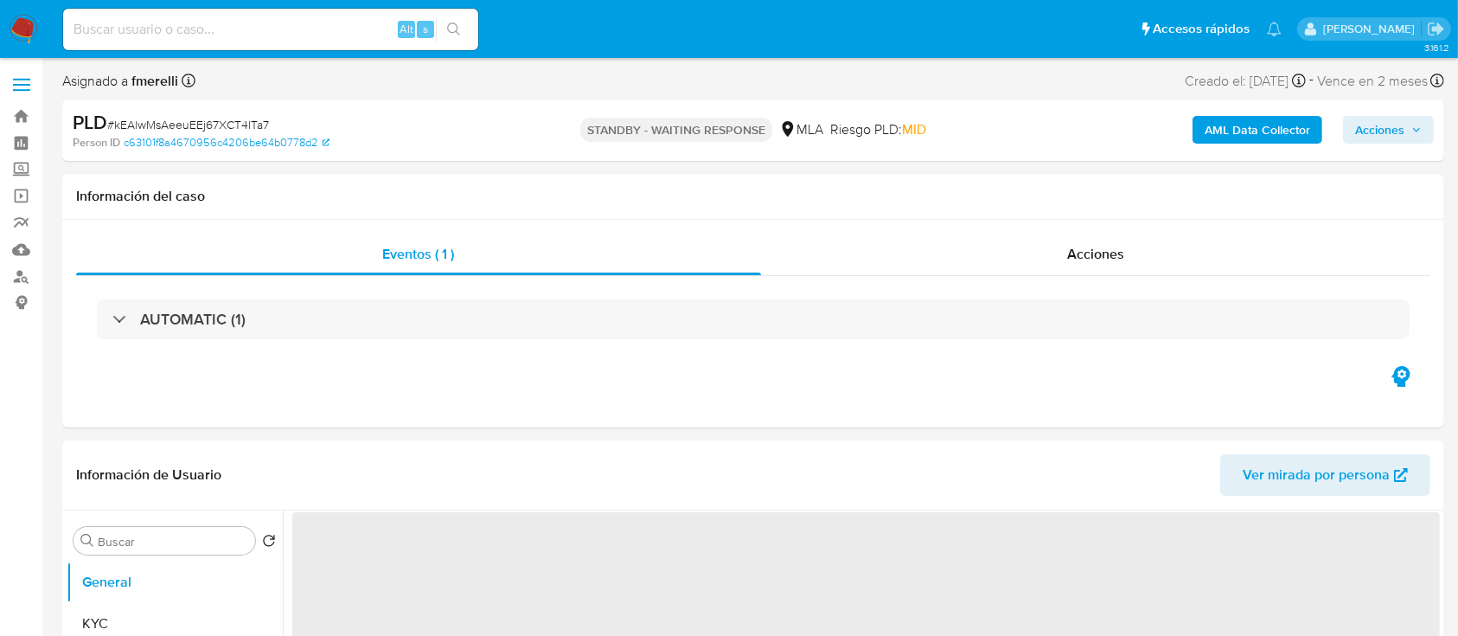
select select "10"
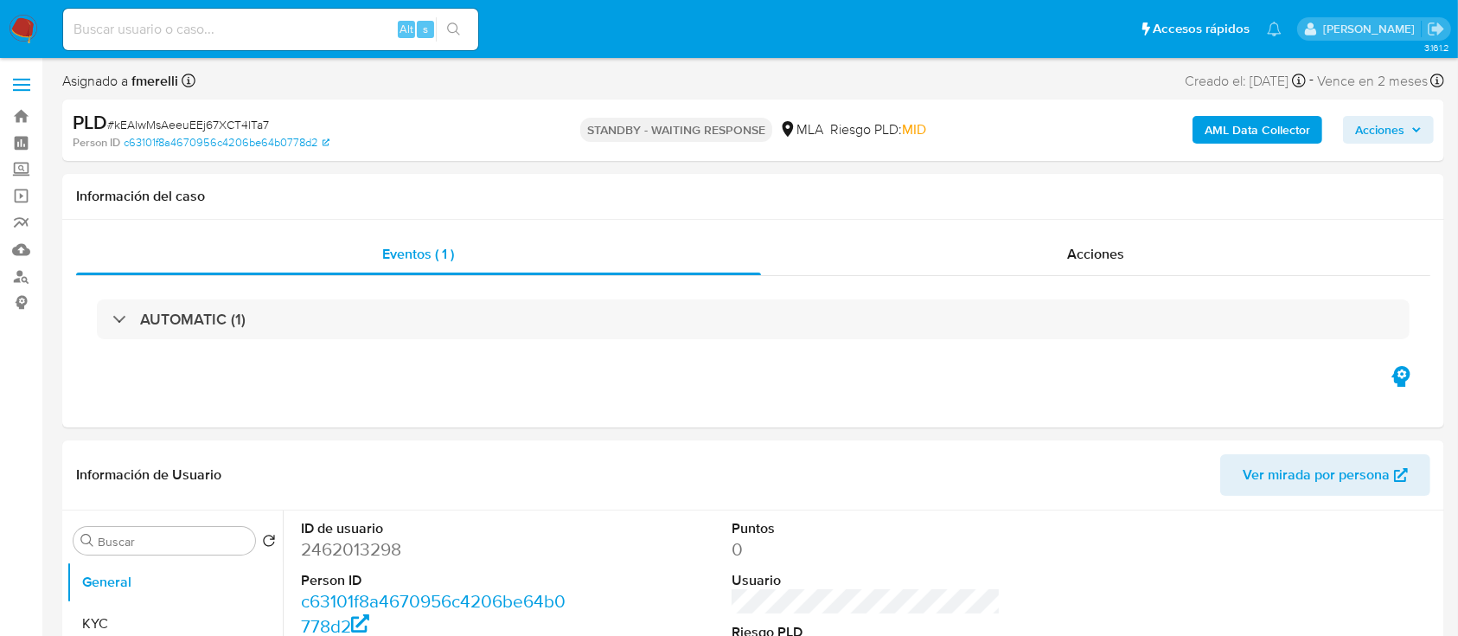
click at [313, 29] on input at bounding box center [270, 29] width 415 height 22
paste input "dG3r8LjNX2QoUE6wP6EQbeDV"
type input "dG3r8LjNX2QoUE6wP6EQbeDV"
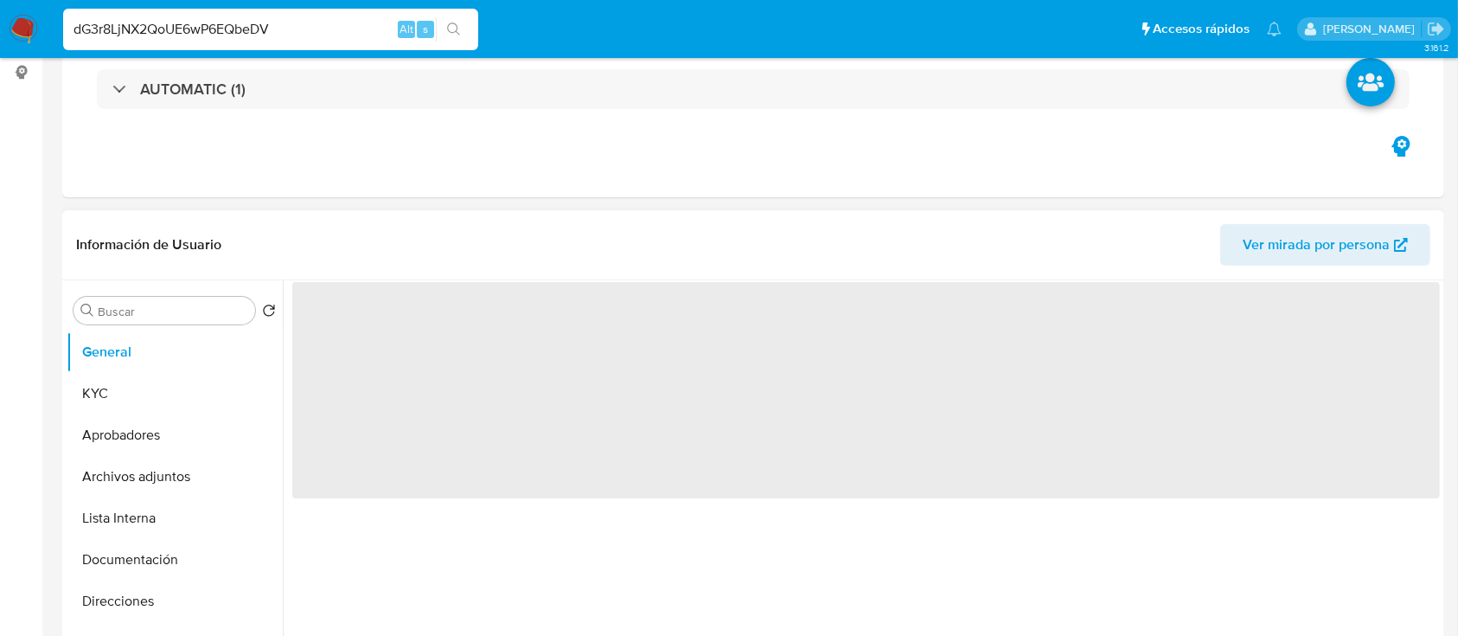
select select "10"
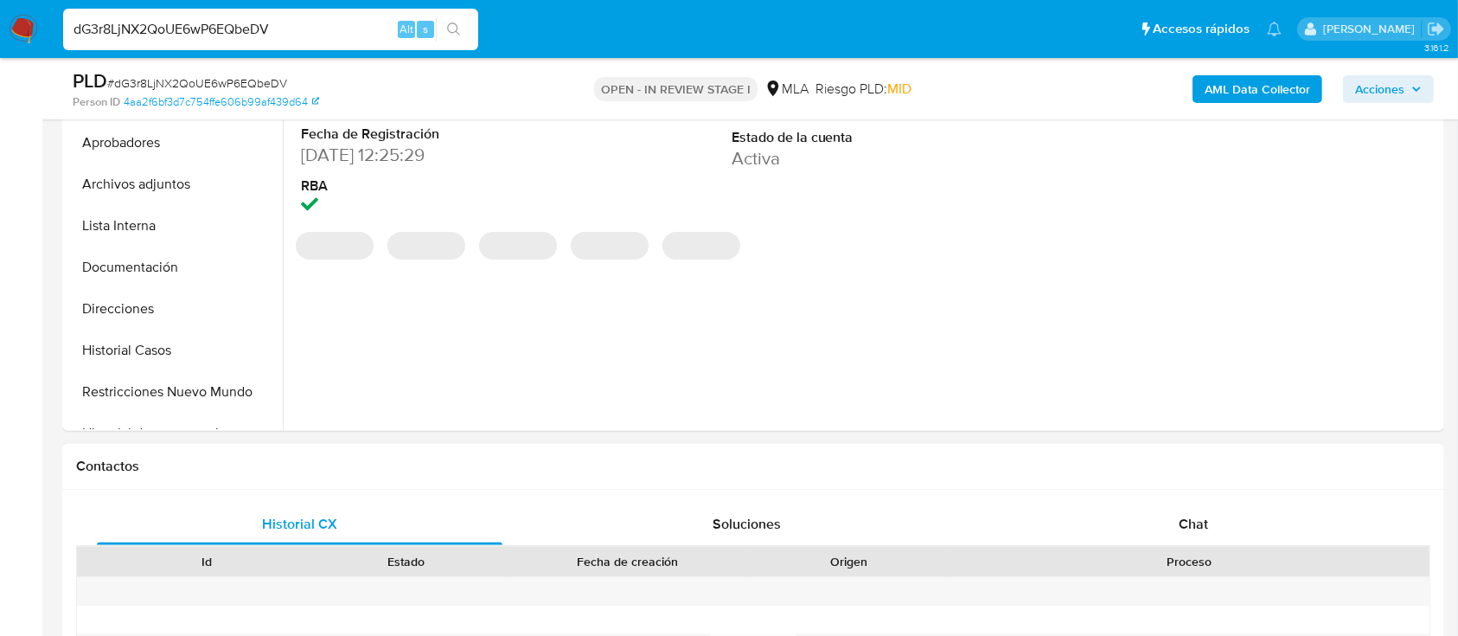
click at [1115, 547] on div "Proceso" at bounding box center [1189, 561] width 481 height 29
click at [1112, 522] on div "Chat" at bounding box center [1194, 524] width 406 height 42
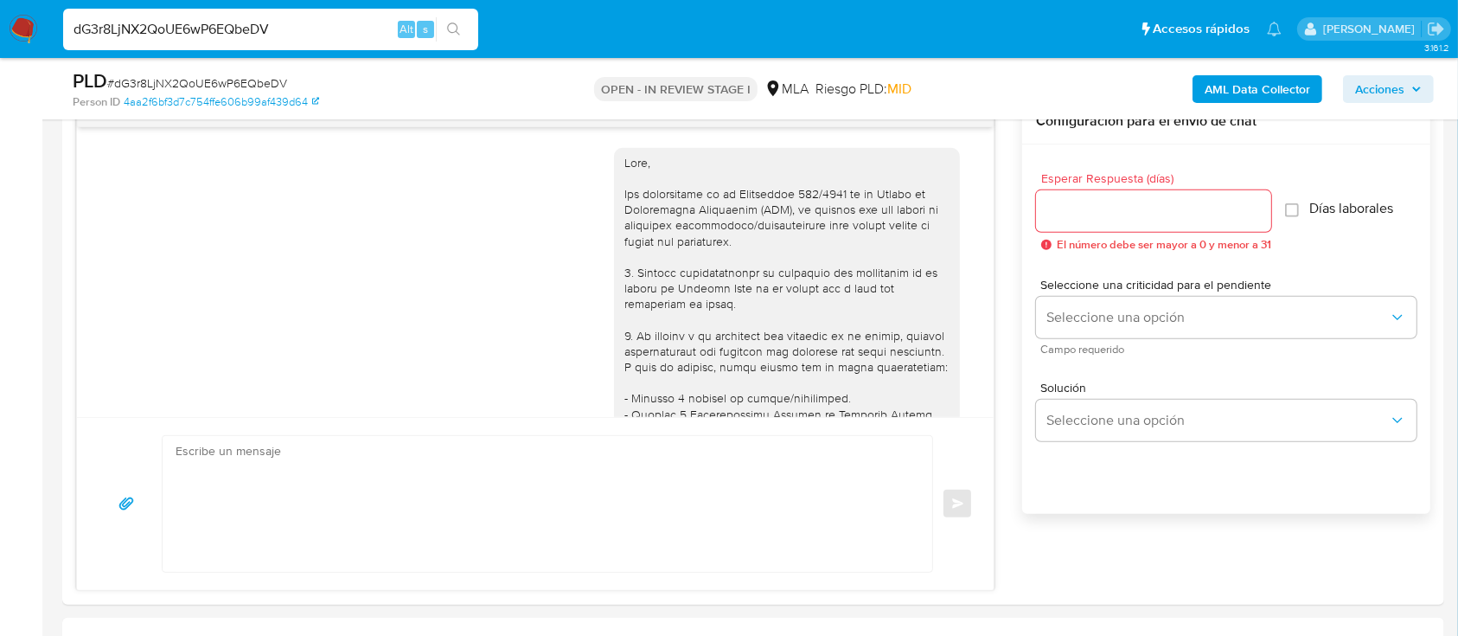
scroll to position [825, 0]
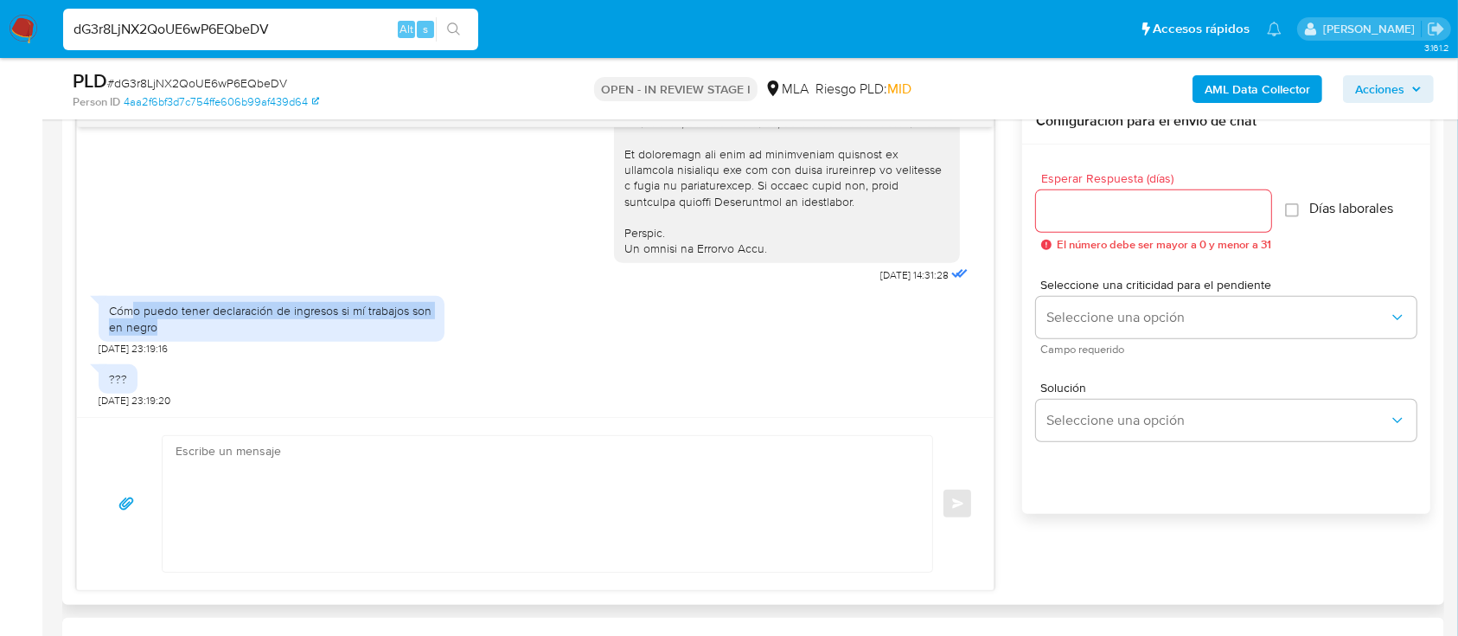
drag, startPoint x: 132, startPoint y: 301, endPoint x: 350, endPoint y: 328, distance: 219.6
click at [350, 328] on div "Cómo puedo tener declaración de ingresos si mí trabajos son en negro" at bounding box center [272, 318] width 346 height 45
click at [321, 321] on div "Cómo puedo tener declaración de ingresos si mí trabajos son en negro" at bounding box center [271, 318] width 325 height 31
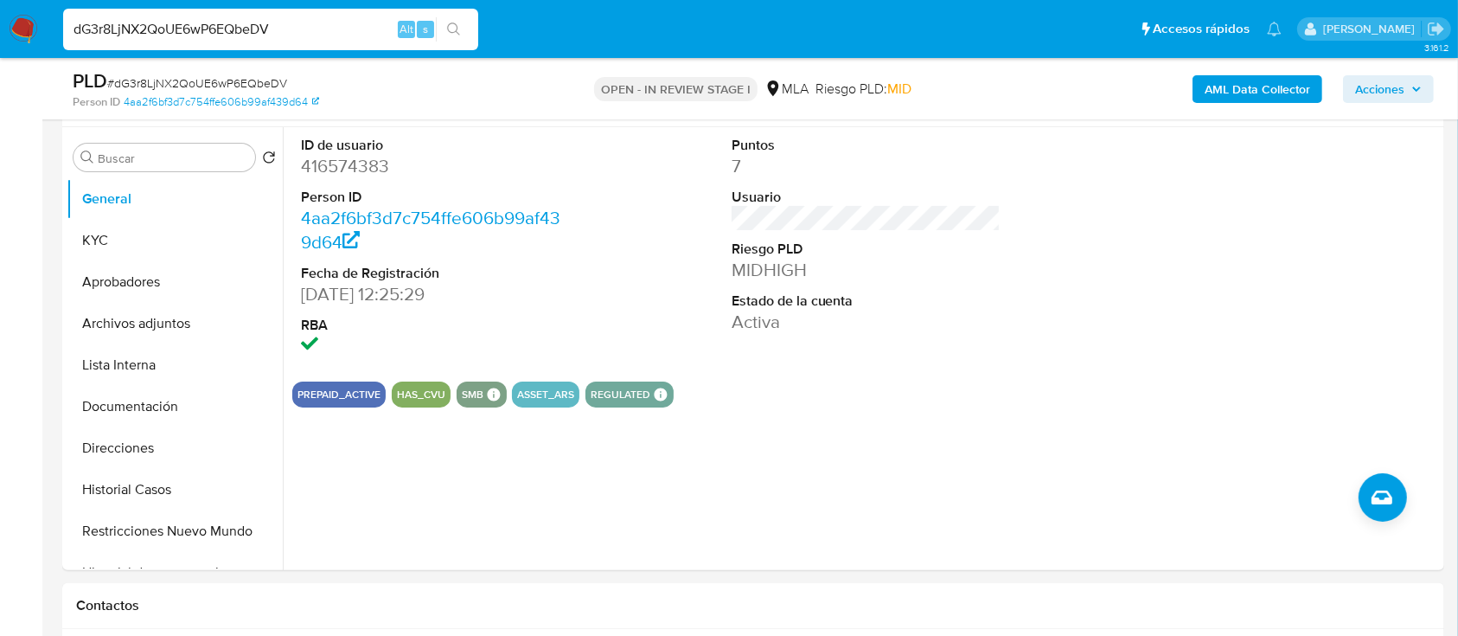
scroll to position [115, 0]
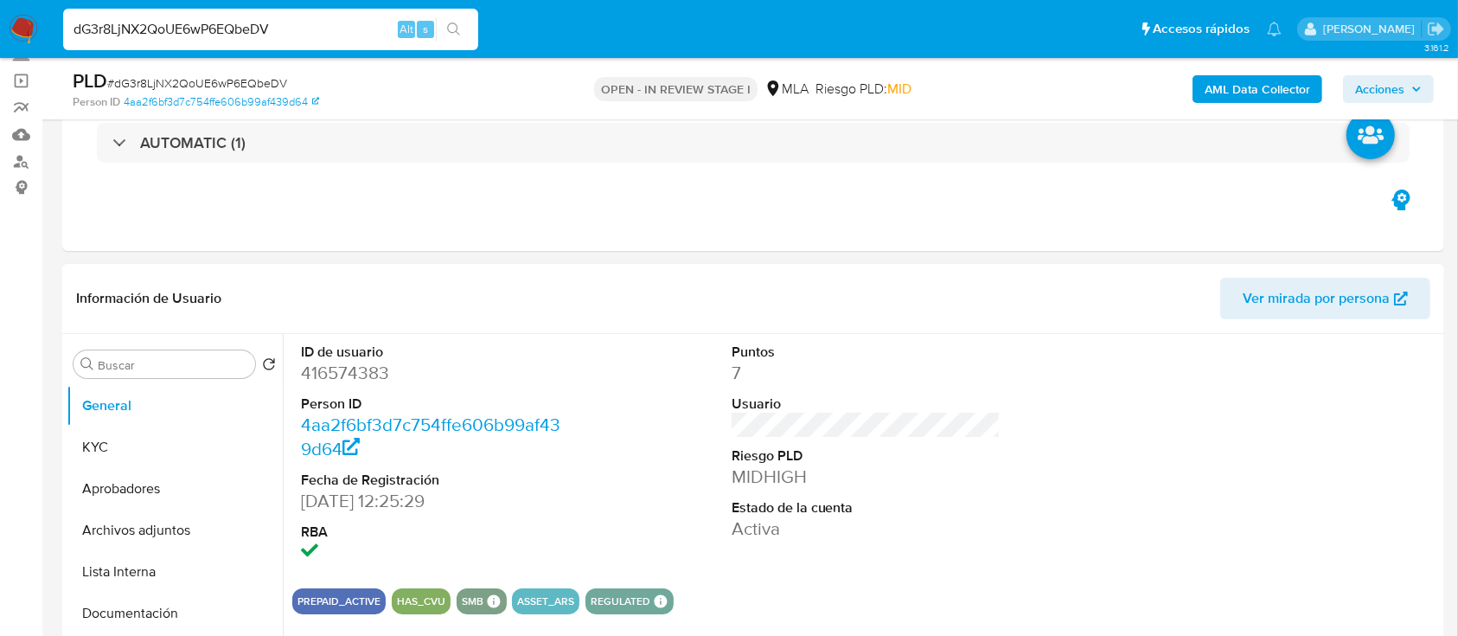
click at [374, 363] on dd "416574383" at bounding box center [436, 373] width 270 height 24
copy dd "416574383"
click at [148, 455] on button "KYC" at bounding box center [168, 447] width 202 height 42
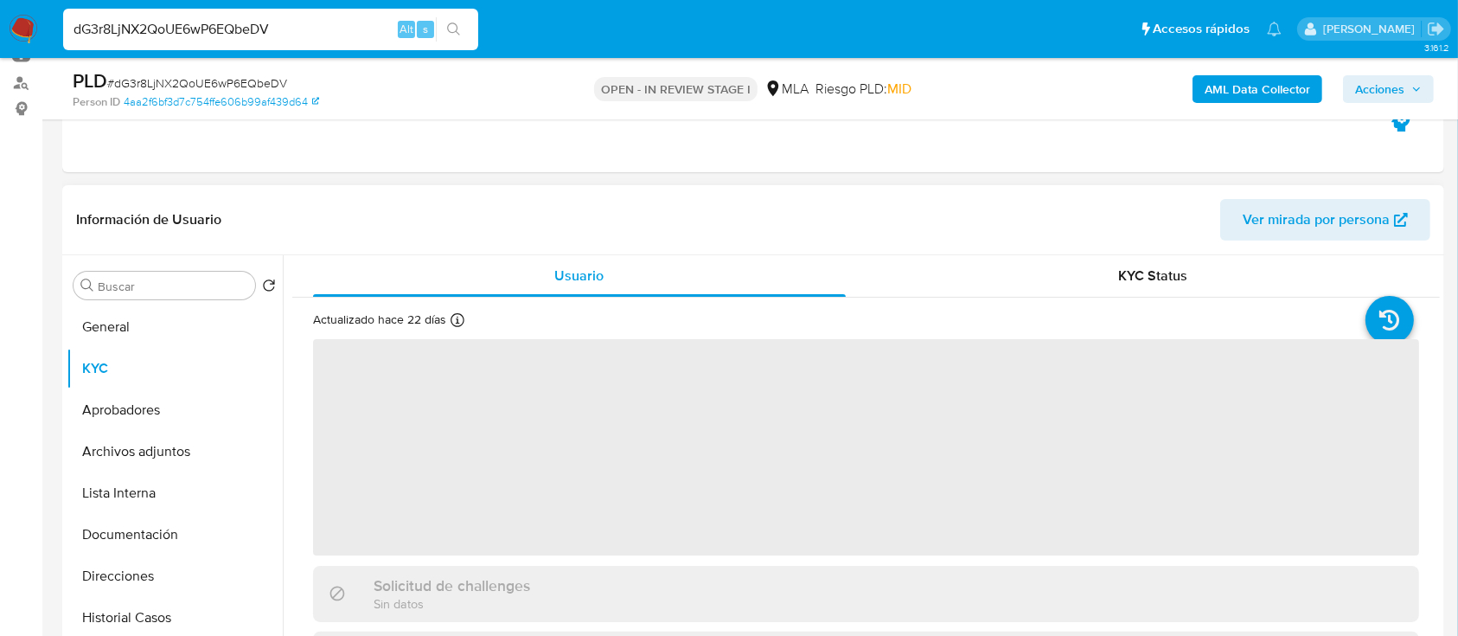
scroll to position [230, 0]
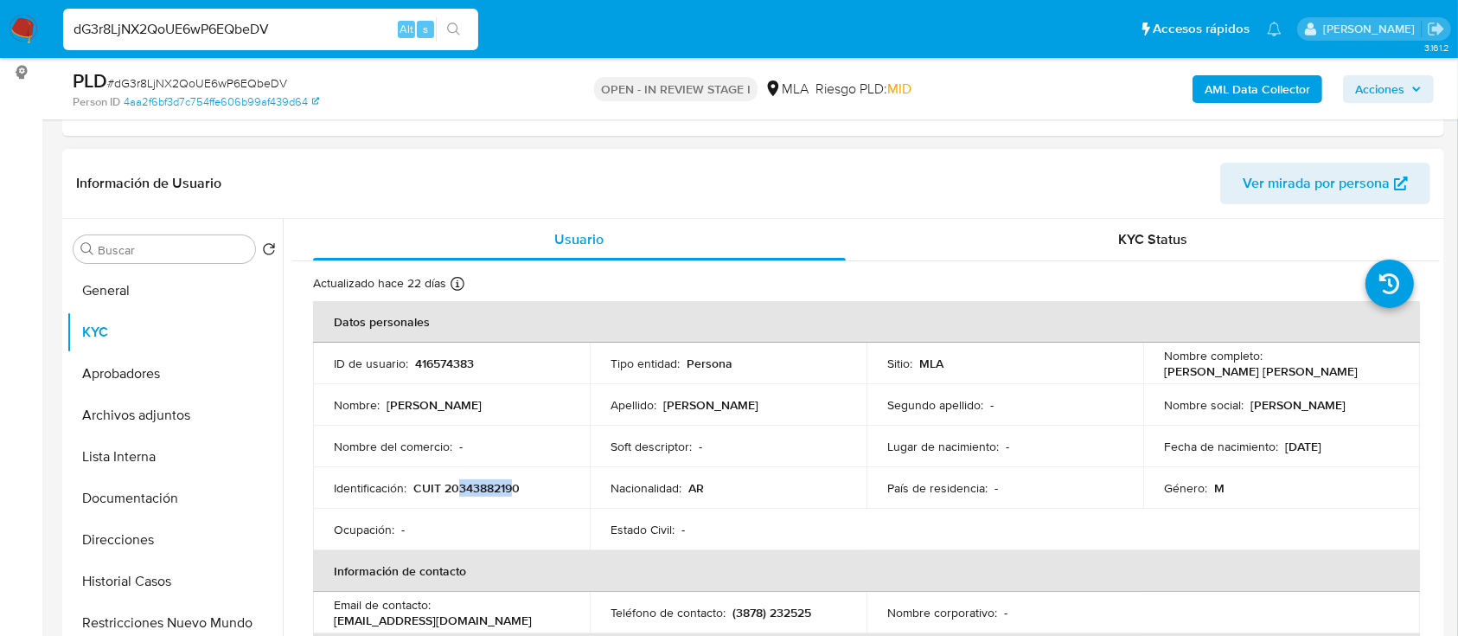
drag, startPoint x: 458, startPoint y: 488, endPoint x: 515, endPoint y: 488, distance: 56.2
click at [515, 488] on p "CUIT 20343882190" at bounding box center [466, 488] width 106 height 16
copy p "34388219"
click at [227, 502] on button "Documentación" at bounding box center [168, 498] width 202 height 42
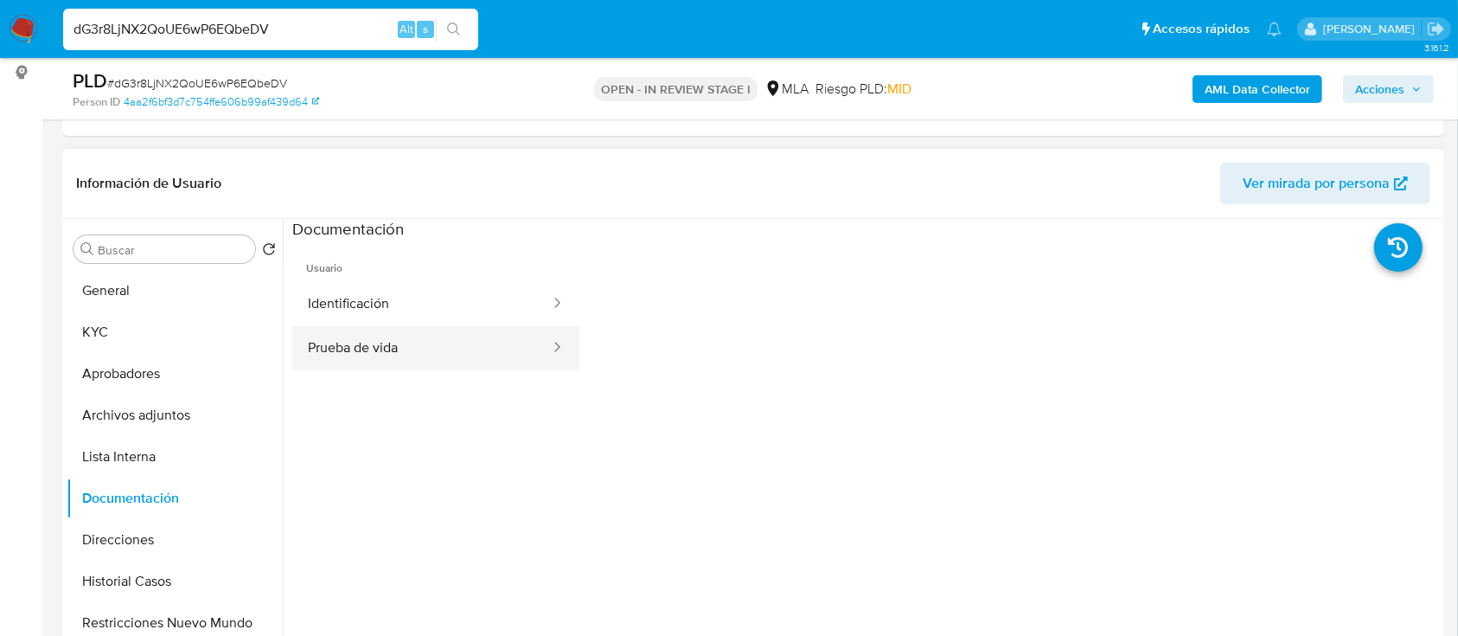
click at [355, 346] on button "Prueba de vida" at bounding box center [421, 348] width 259 height 44
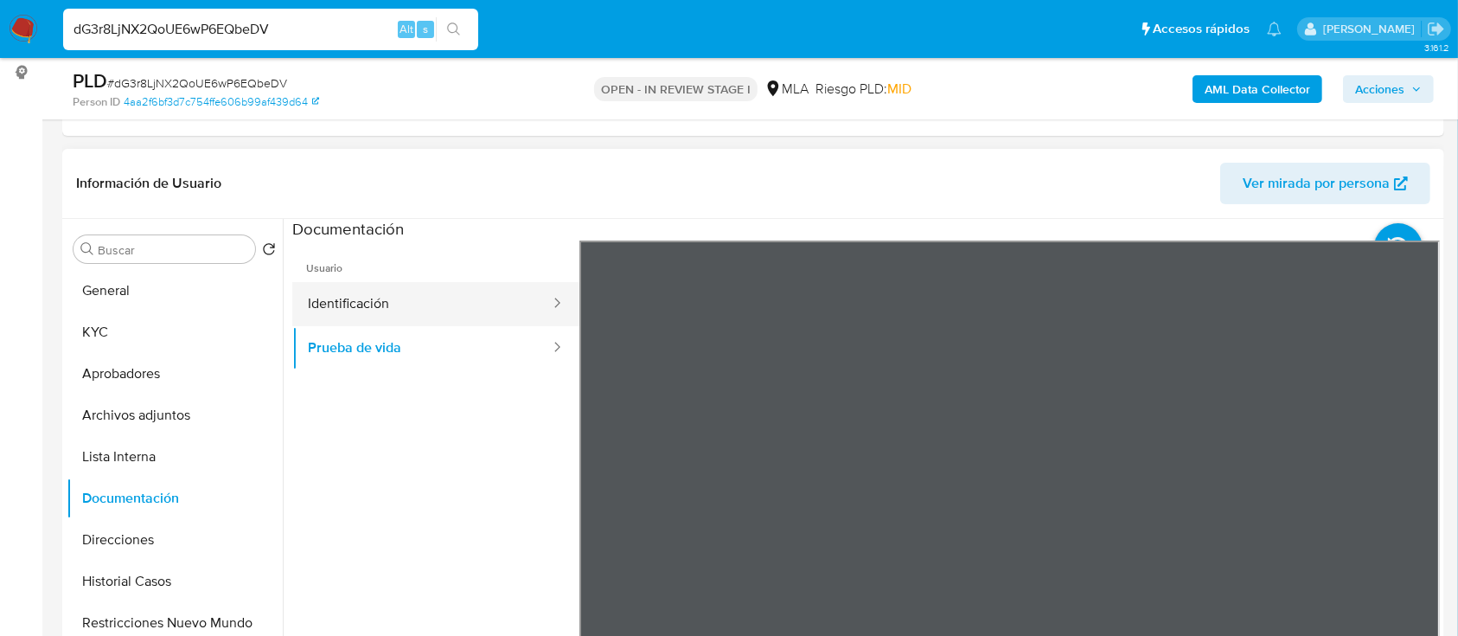
click at [392, 297] on button "Identificación" at bounding box center [421, 304] width 259 height 44
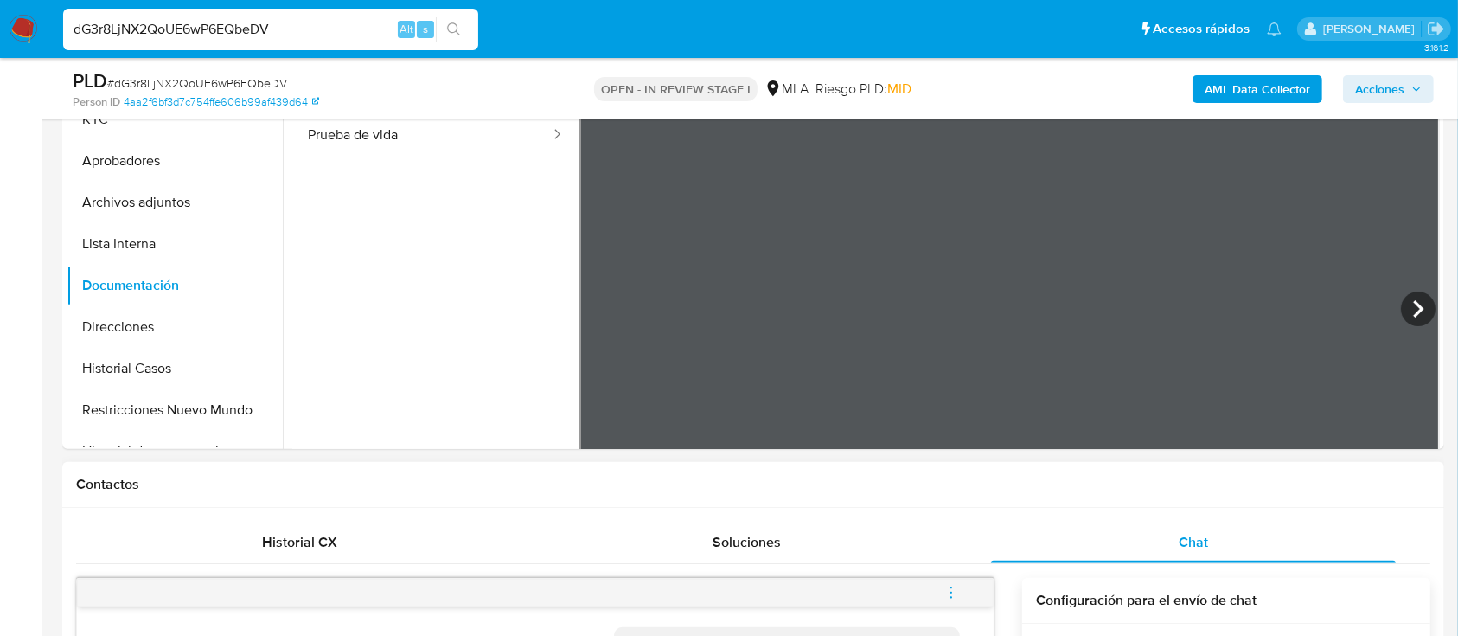
scroll to position [429, 0]
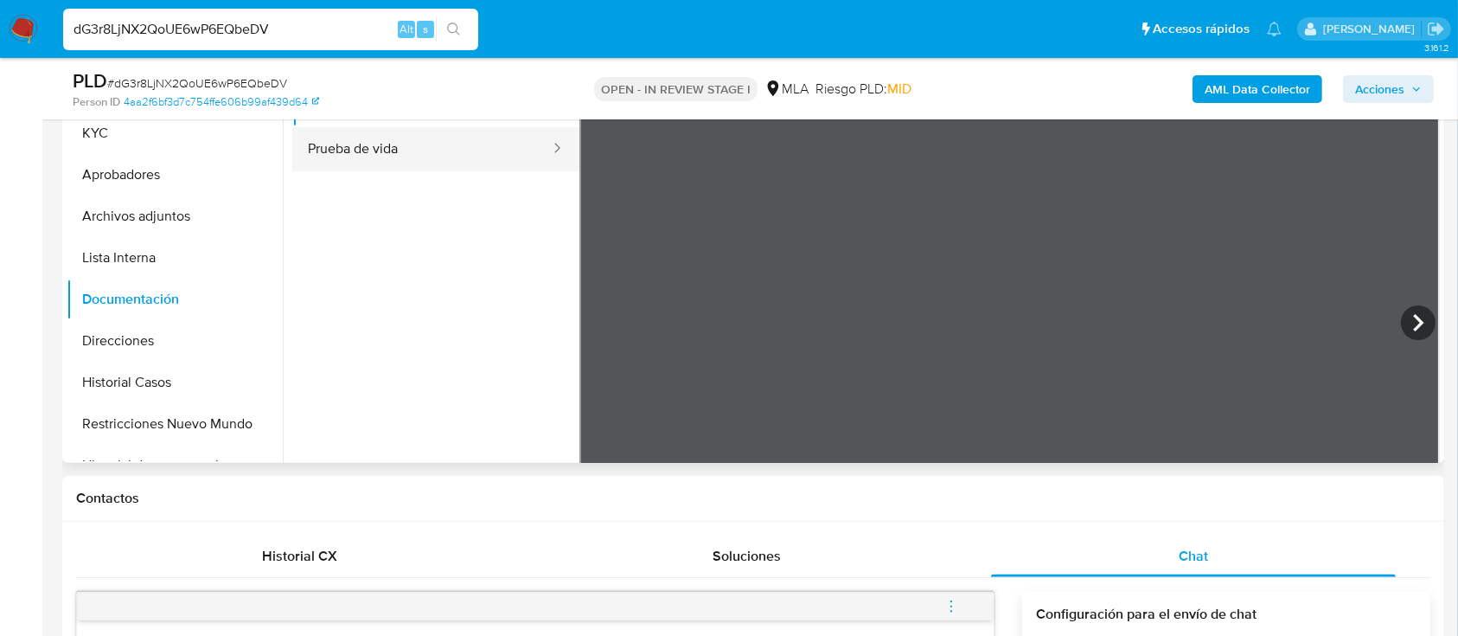
click at [447, 150] on button "Prueba de vida" at bounding box center [421, 149] width 259 height 44
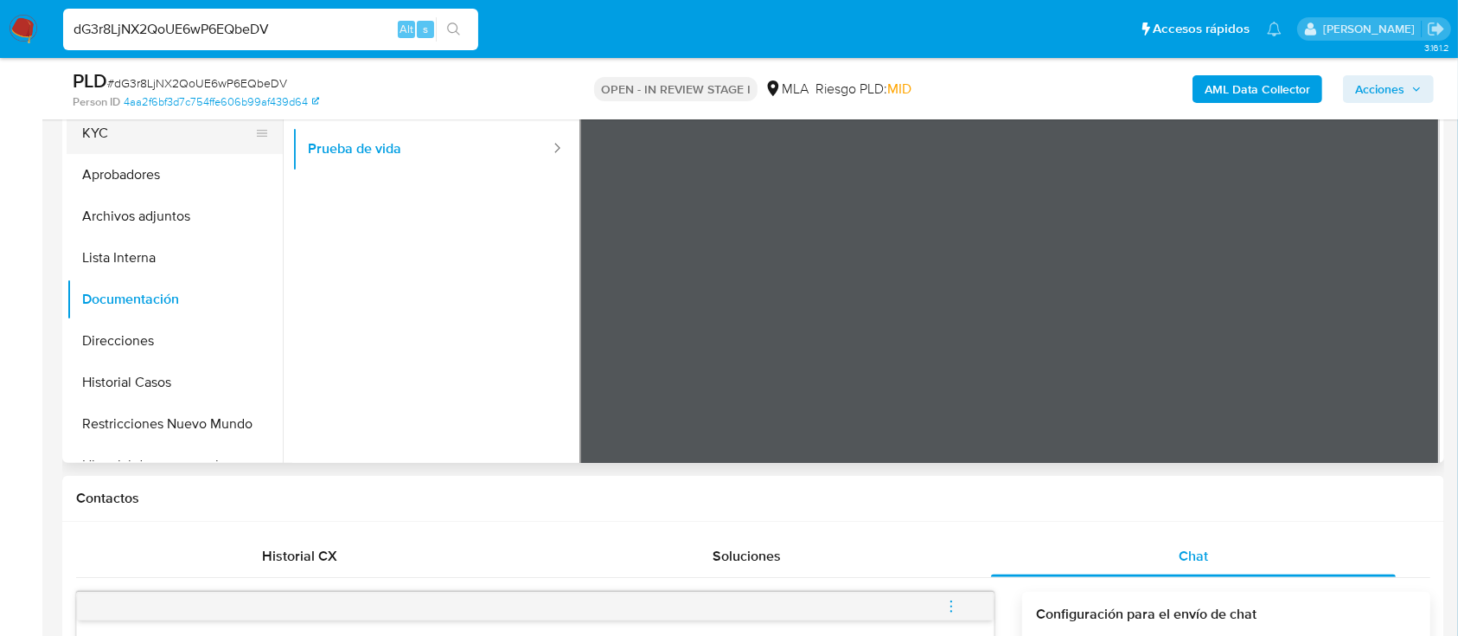
click at [131, 148] on button "KYC" at bounding box center [168, 133] width 202 height 42
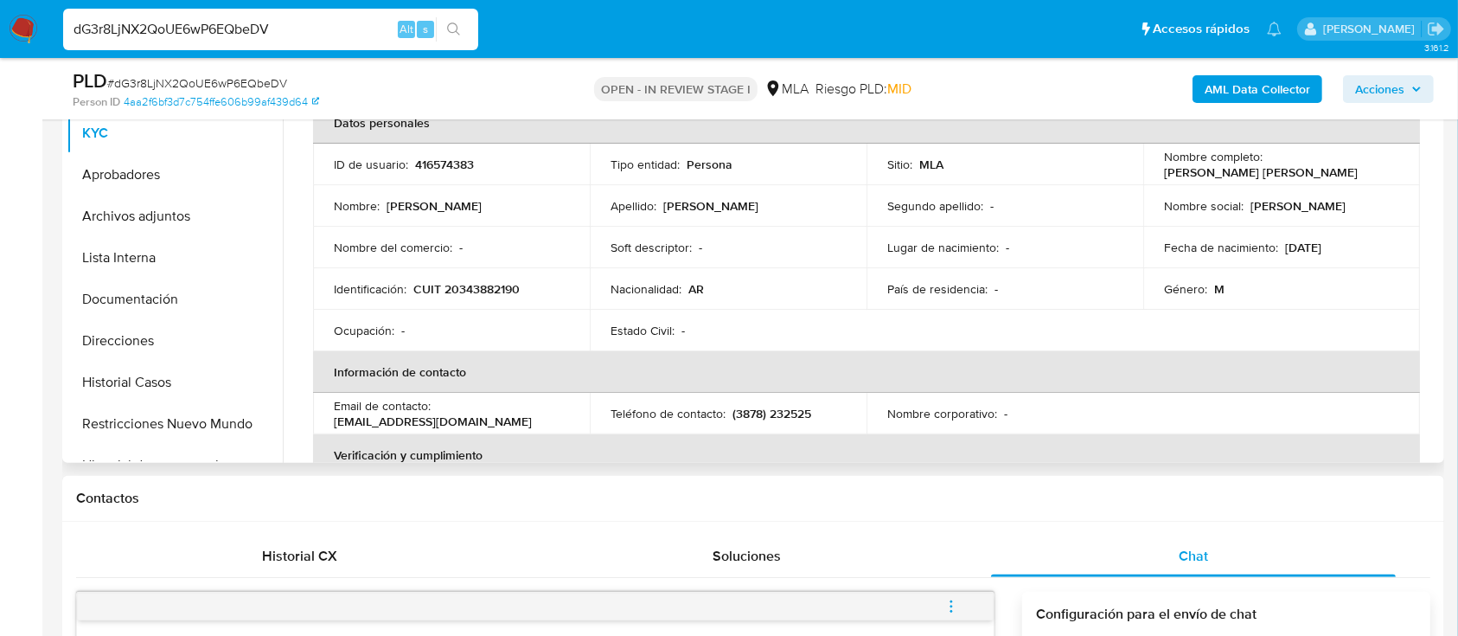
click at [453, 295] on p "CUIT 20343882190" at bounding box center [466, 289] width 106 height 16
click at [453, 294] on p "CUIT 20343882190" at bounding box center [466, 289] width 106 height 16
copy p "20343882190"
click at [447, 157] on p "416574383" at bounding box center [444, 165] width 59 height 16
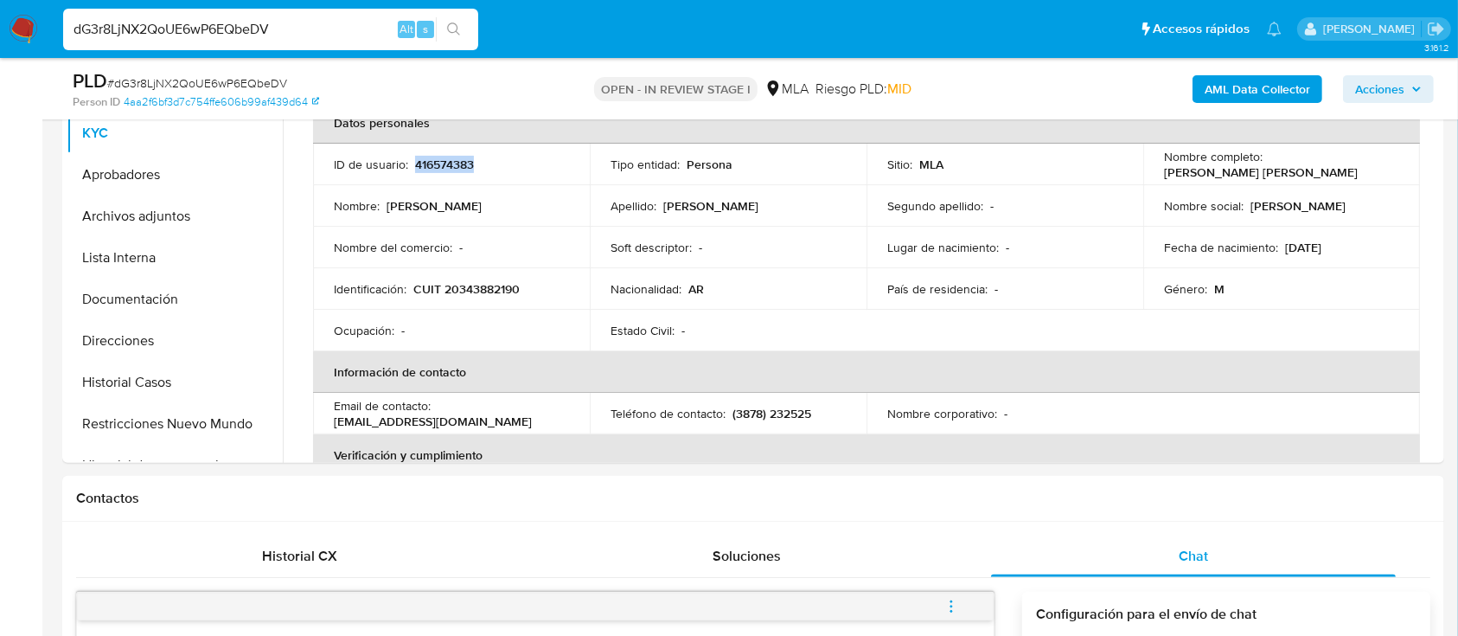
copy p "416574383"
click at [476, 304] on td "Identificación : CUIT 20343882190" at bounding box center [451, 289] width 277 height 42
click at [496, 287] on p "CUIT 20343882190" at bounding box center [466, 289] width 106 height 16
copy p "20343882190"
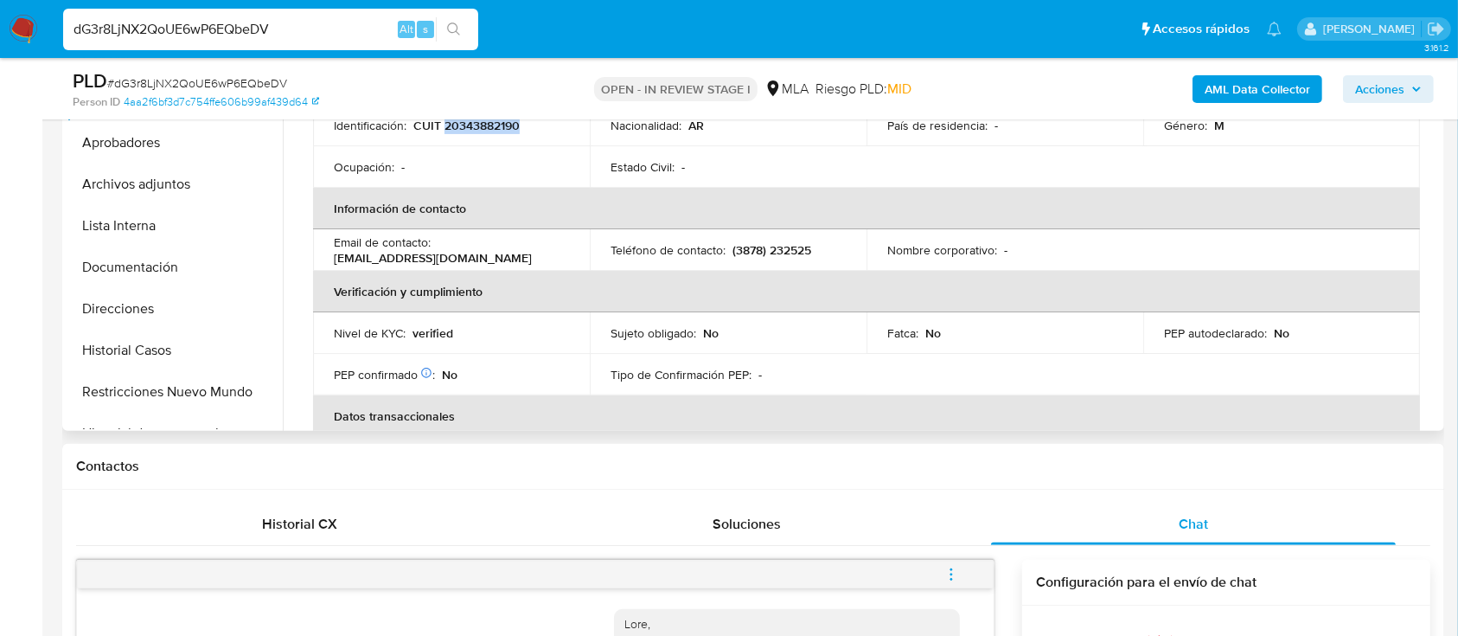
scroll to position [0, 0]
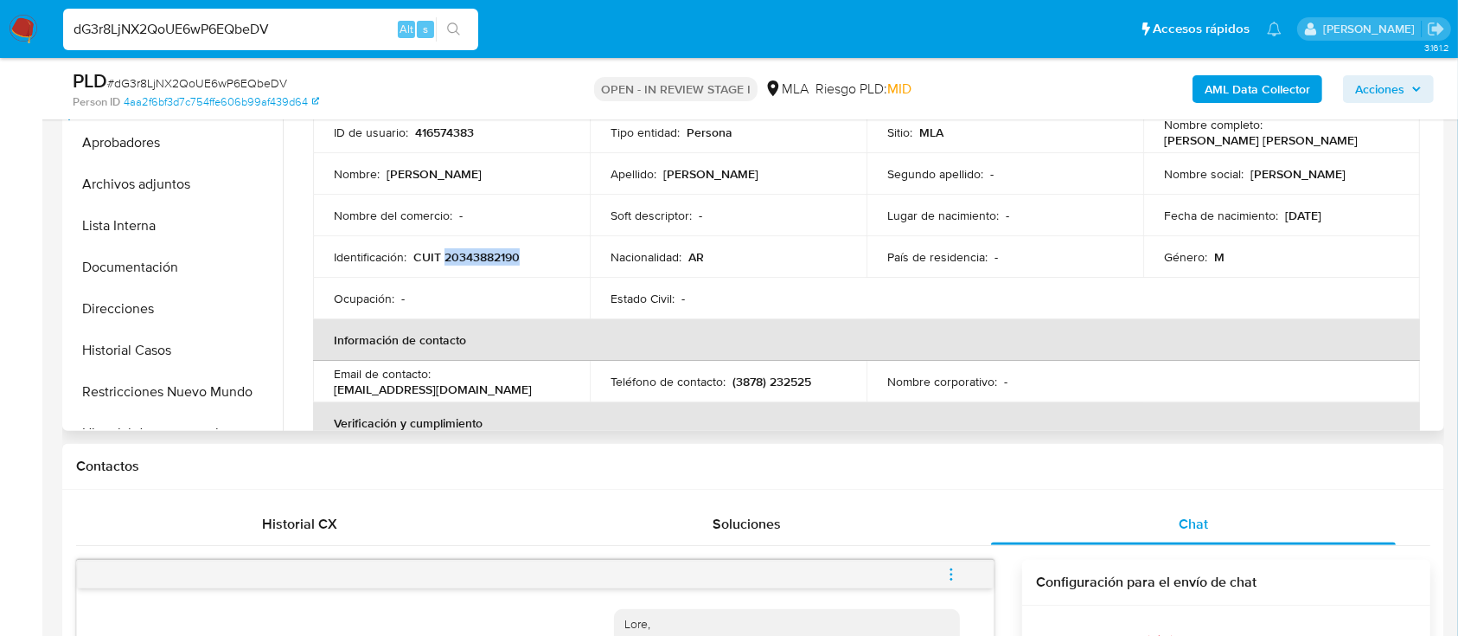
click at [472, 254] on p "CUIT 20343882190" at bounding box center [466, 257] width 106 height 16
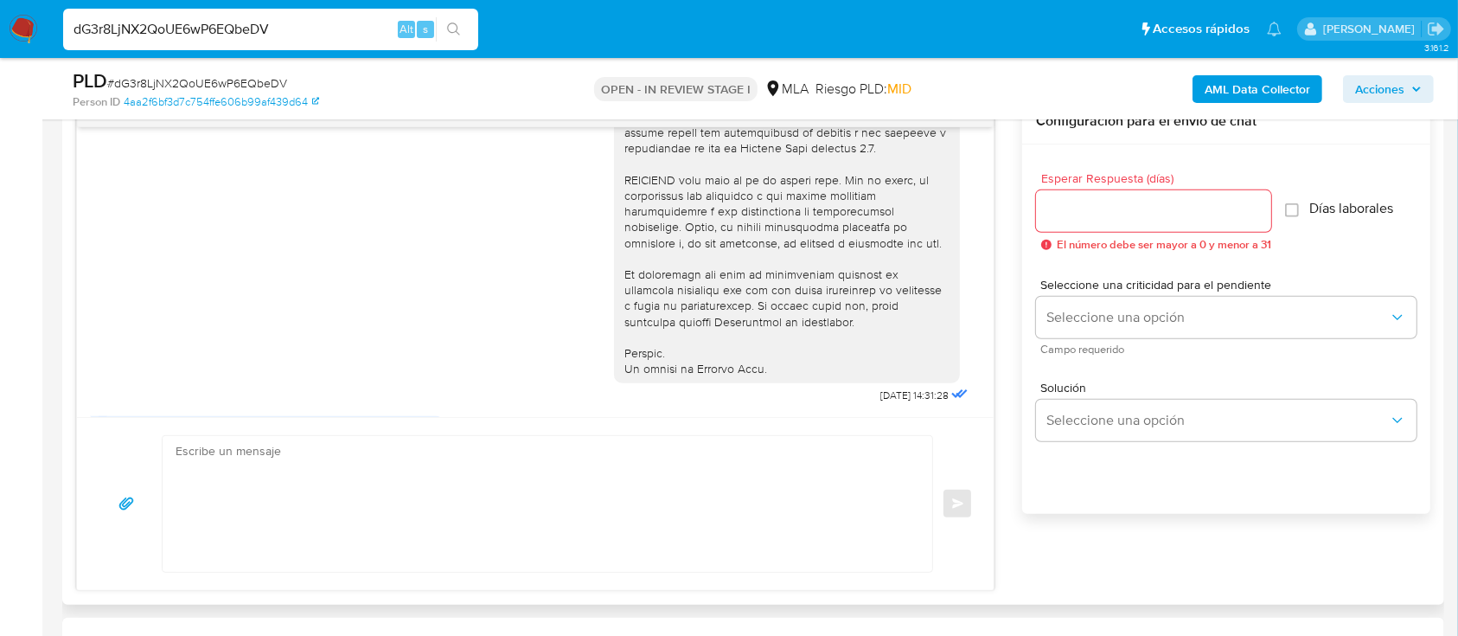
scroll to position [807, 0]
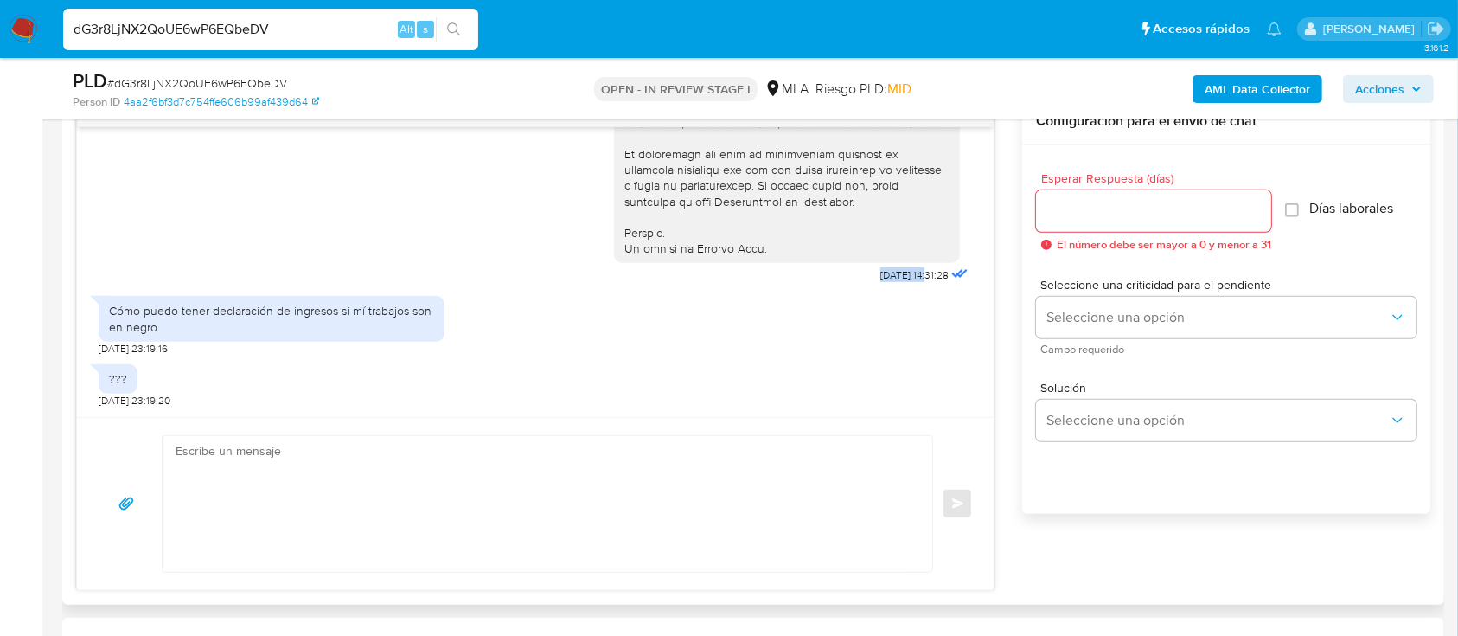
drag, startPoint x: 838, startPoint y: 298, endPoint x: 892, endPoint y: 299, distance: 54.5
copy span "[DATE]"
drag, startPoint x: 352, startPoint y: 327, endPoint x: 367, endPoint y: 341, distance: 20.2
click at [367, 334] on div "Cómo puedo tener declaración de ingresos si mí trabajos son en negro" at bounding box center [271, 318] width 325 height 31
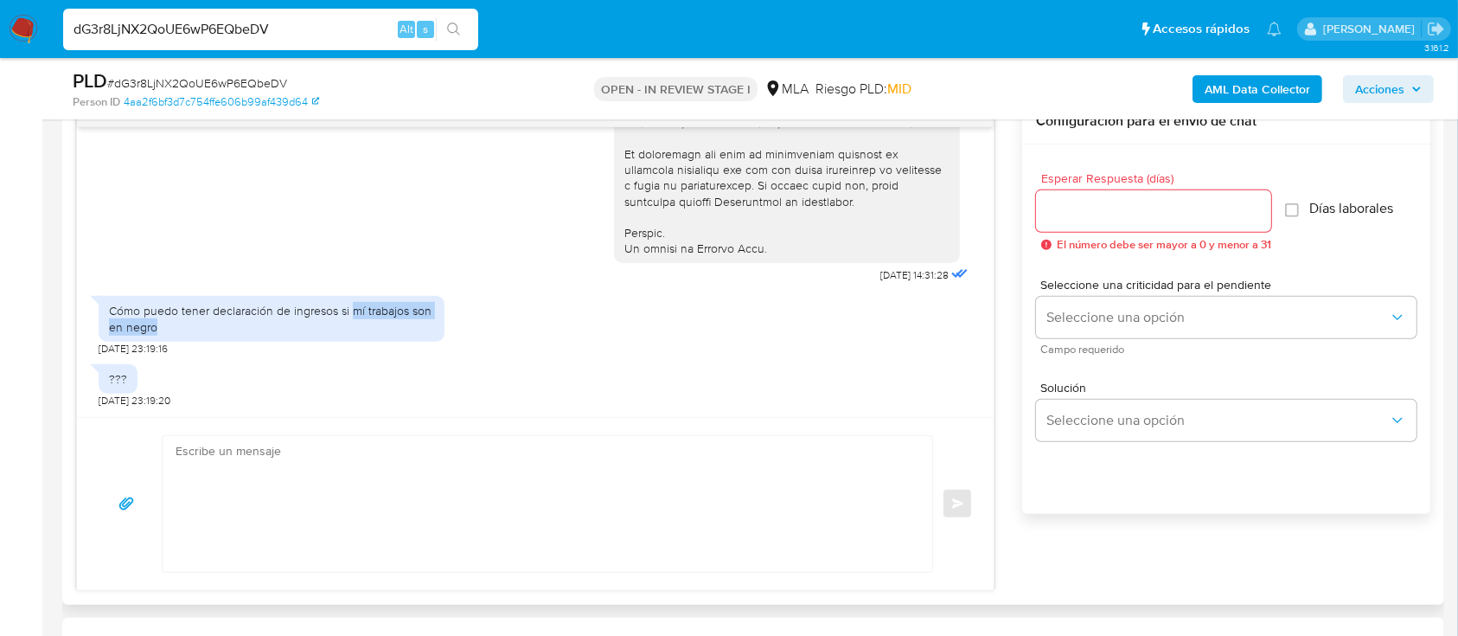
copy div "mí trabajos son en negro"
drag, startPoint x: 125, startPoint y: 332, endPoint x: 352, endPoint y: 348, distance: 227.1
click at [352, 341] on div "Cómo puedo tener declaración de ingresos si mí trabajos son en negro" at bounding box center [272, 318] width 346 height 45
copy div "Cómo puedo tener declaración de ingresos si mí trabajos son en negro"
click at [457, 467] on textarea at bounding box center [543, 504] width 735 height 136
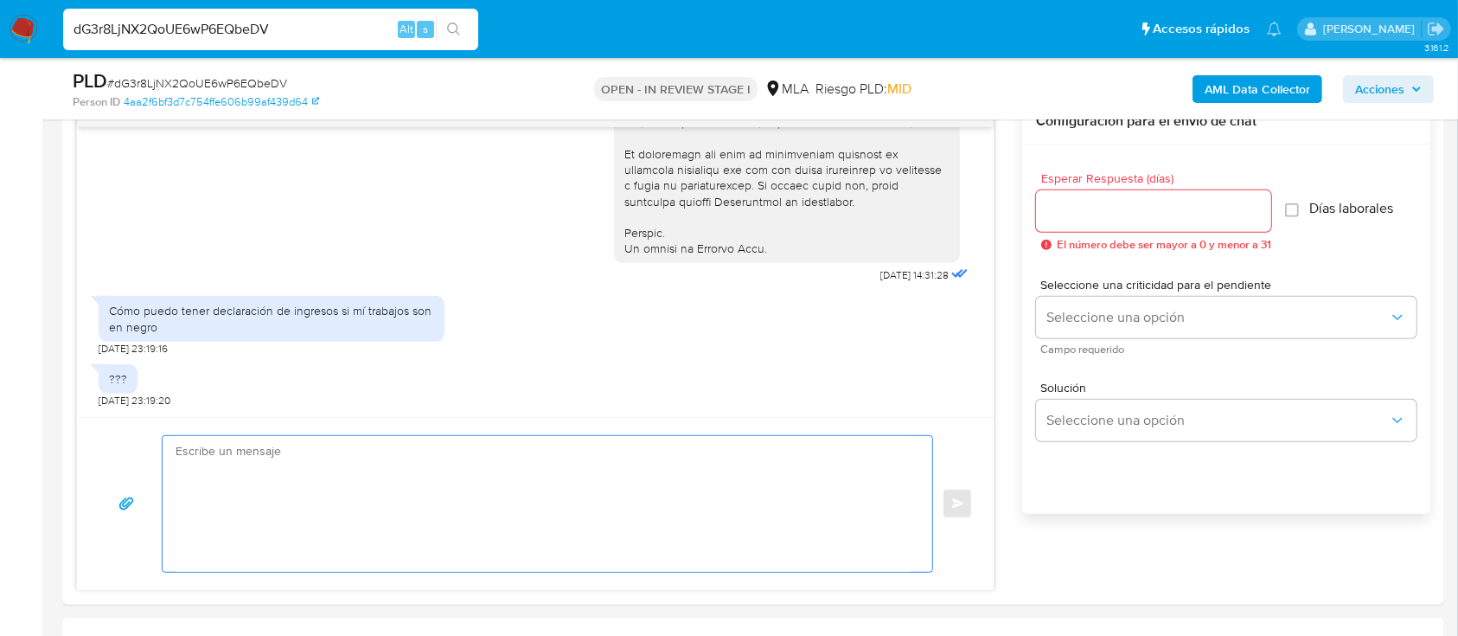
paste textarea "Hola XXX, Muchas gracias por tu respuesta. Analizamos tu caso y verificamos que…"
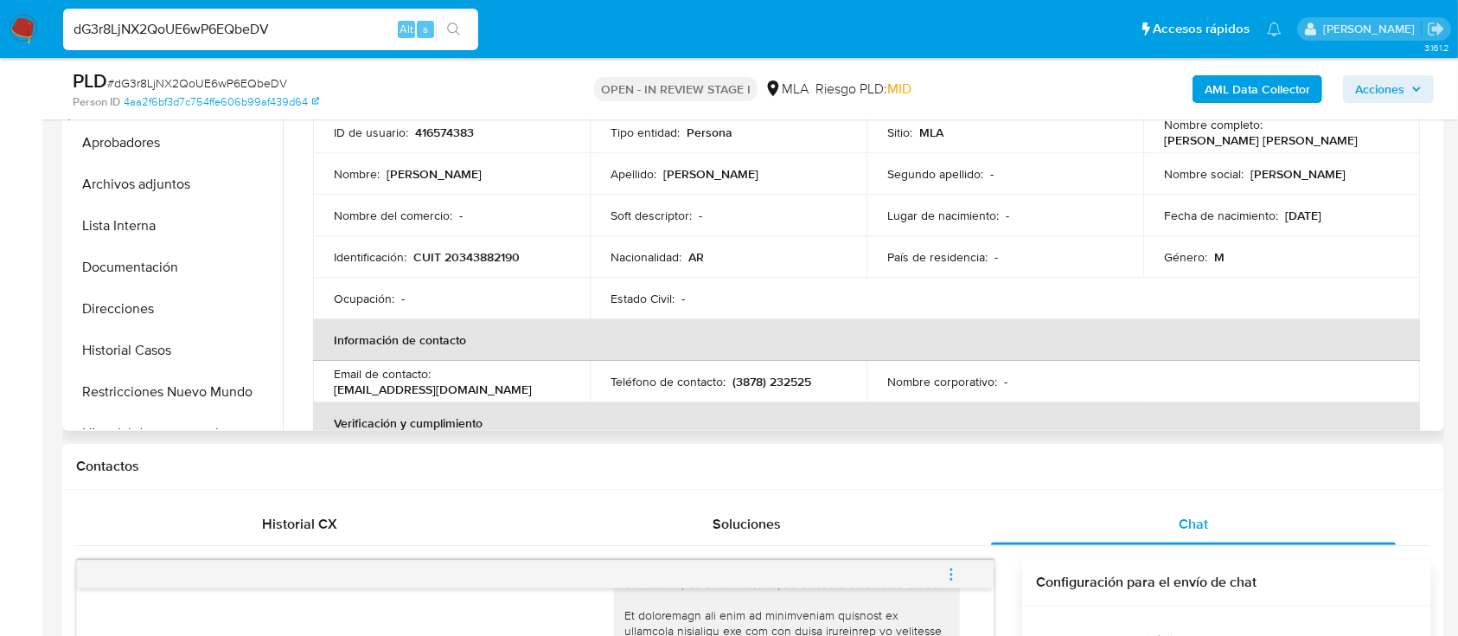
scroll to position [230, 0]
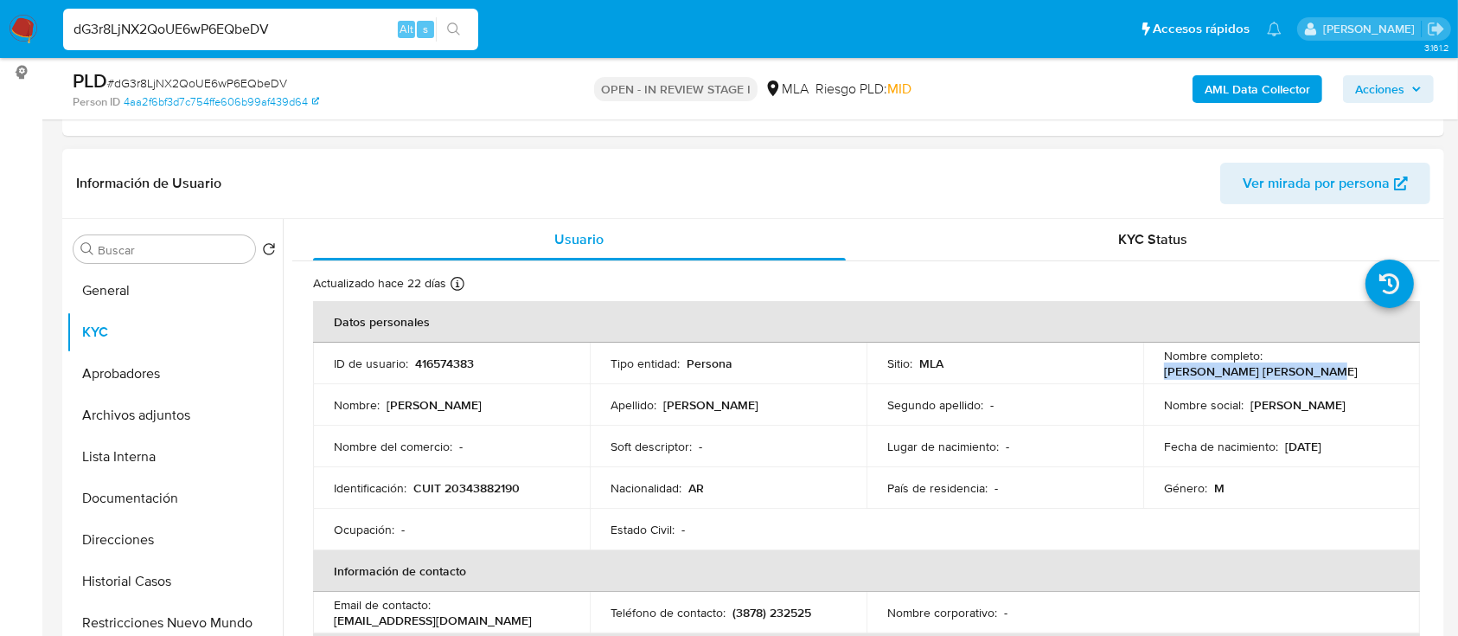
drag, startPoint x: 1161, startPoint y: 376, endPoint x: 1317, endPoint y: 373, distance: 155.7
click at [1317, 373] on td "Nombre completo : Cristian Rodrigo Betancur" at bounding box center [1281, 363] width 277 height 42
copy p "[PERSON_NAME] [PERSON_NAME]"
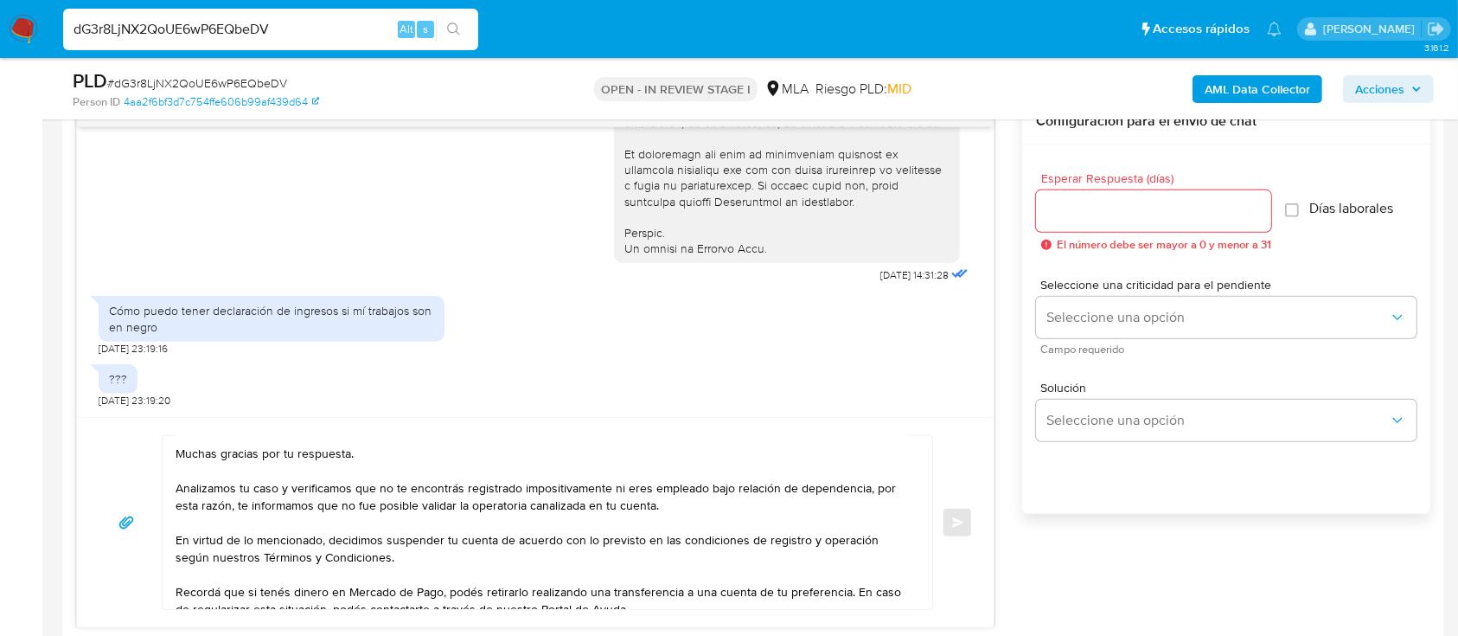
scroll to position [0, 0]
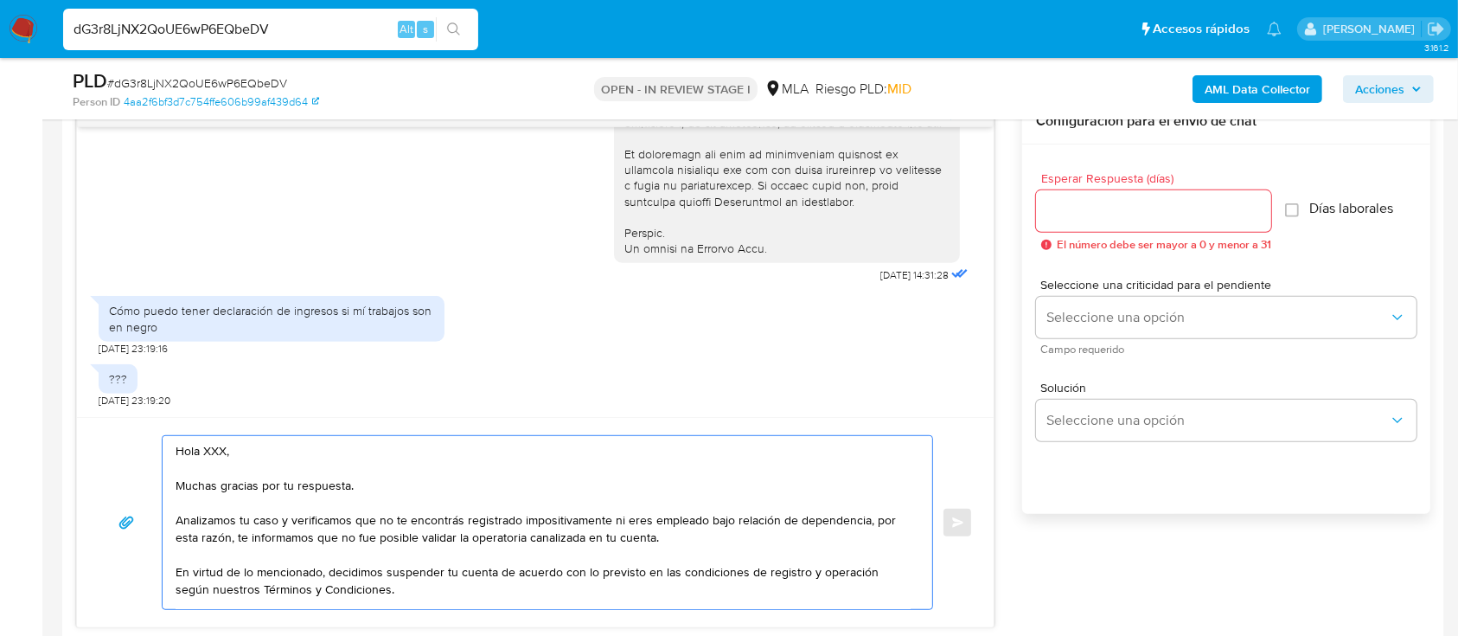
click at [236, 438] on textarea "Hola XXX, Muchas gracias por tu respuesta. Analizamos tu caso y verificamos que…" at bounding box center [543, 522] width 735 height 173
click at [217, 447] on textarea "Hola XXX, Muchas gracias por tu respuesta. Analizamos tu caso y verificamos que…" at bounding box center [543, 522] width 735 height 173
paste textarea "[PERSON_NAME] [PERSON_NAME]"
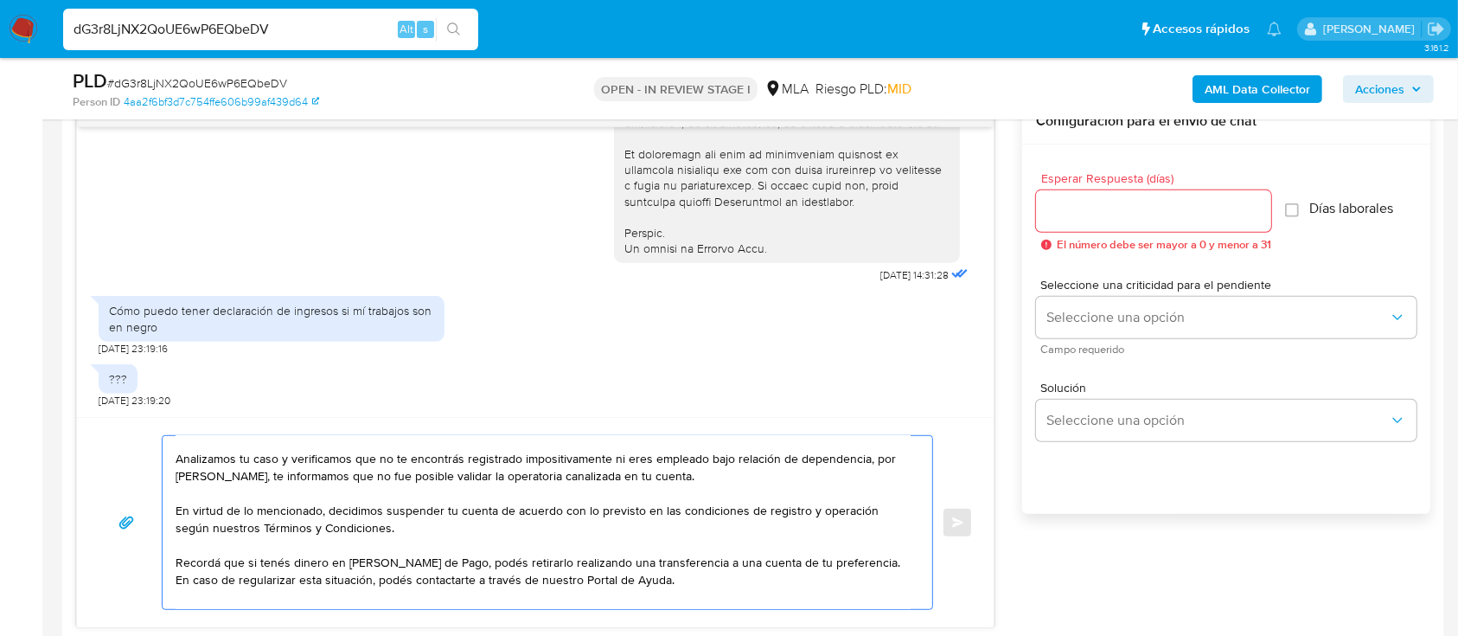
scroll to position [104, 0]
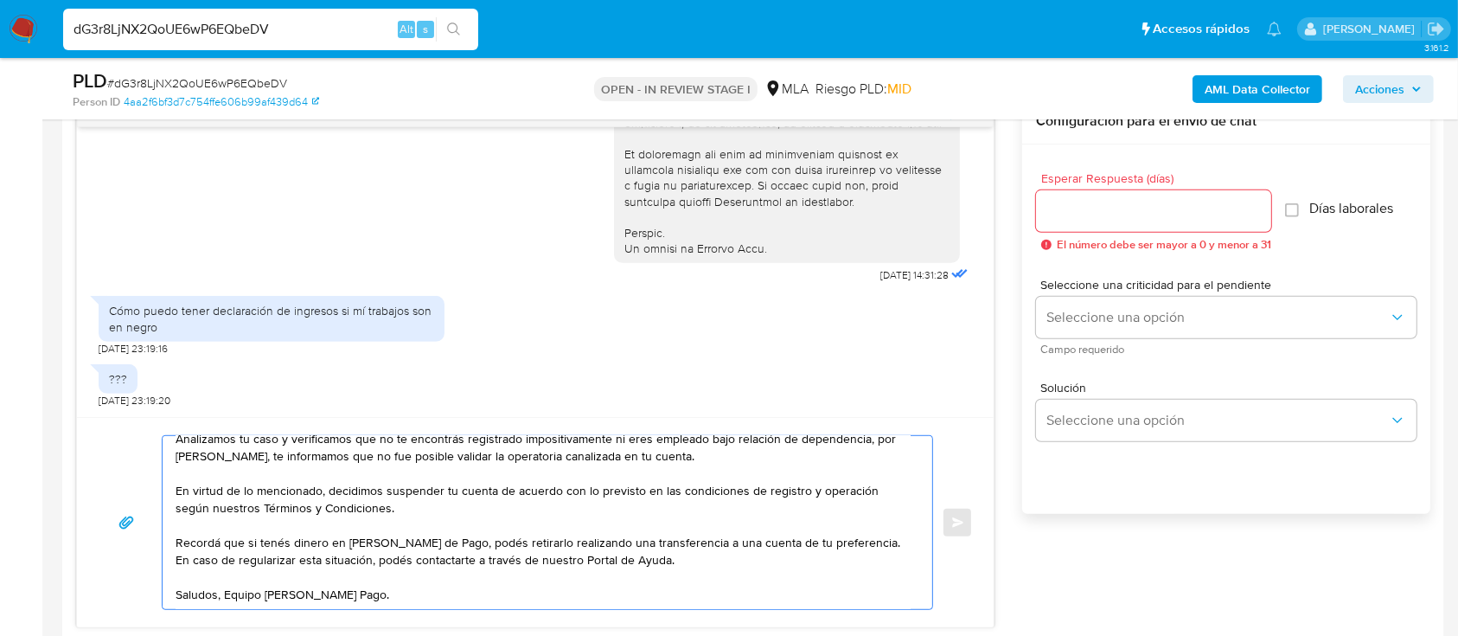
type textarea "Hola Cristian Rodrigo Betancur, Muchas gracias por tu respuesta. Analizamos tu …"
click at [1169, 202] on input "Esperar Respuesta (días)" at bounding box center [1153, 211] width 235 height 22
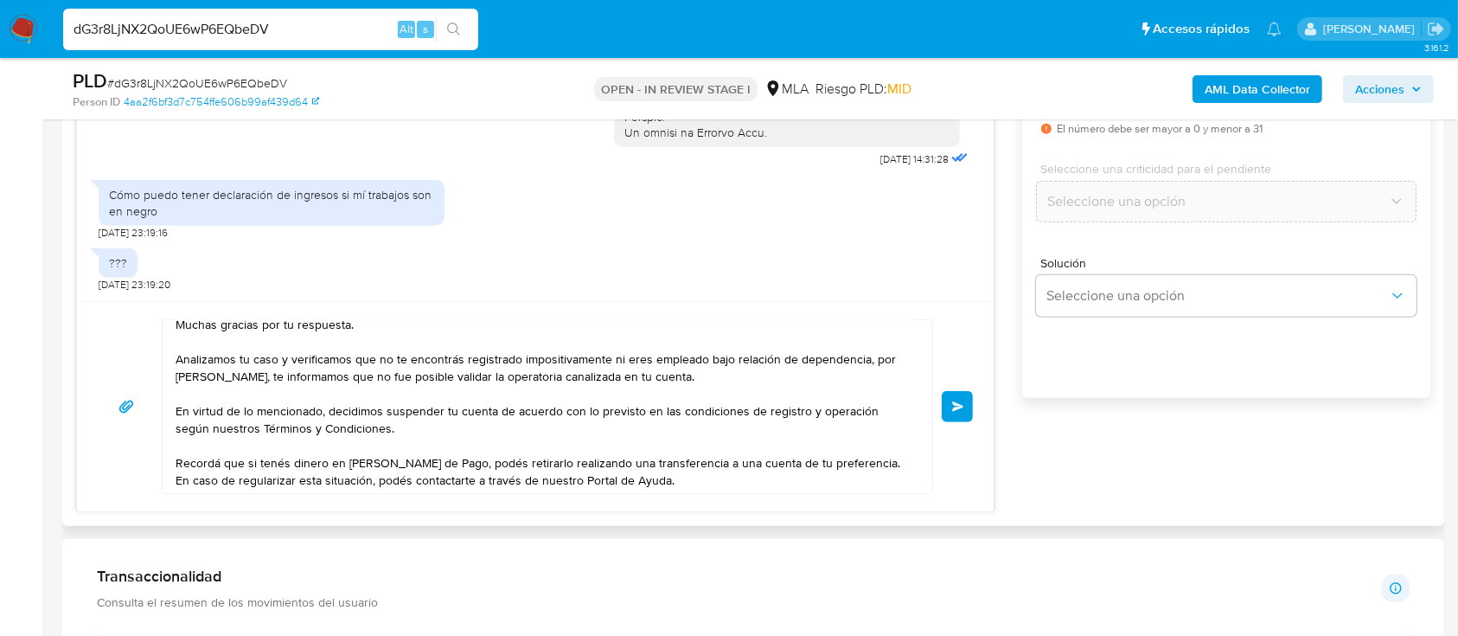
scroll to position [0, 0]
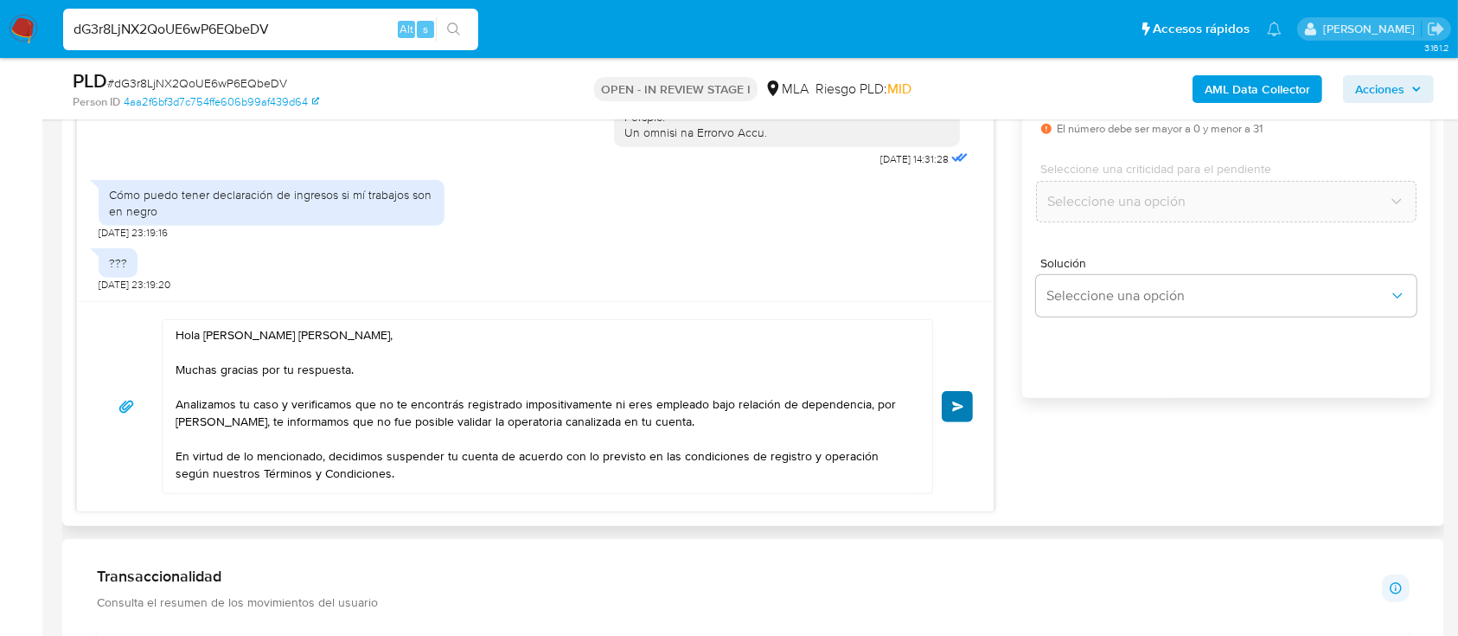
type input "0"
click at [955, 406] on span "Enviar" at bounding box center [958, 406] width 12 height 10
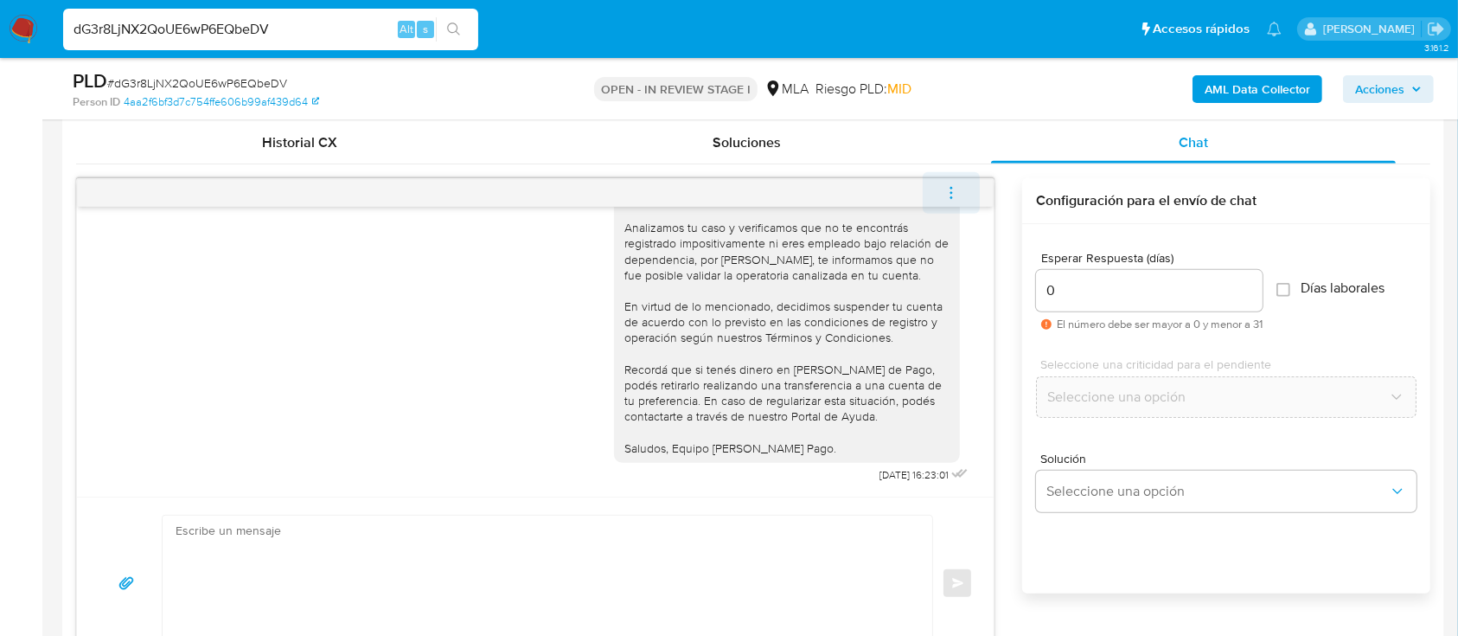
scroll to position [807, 0]
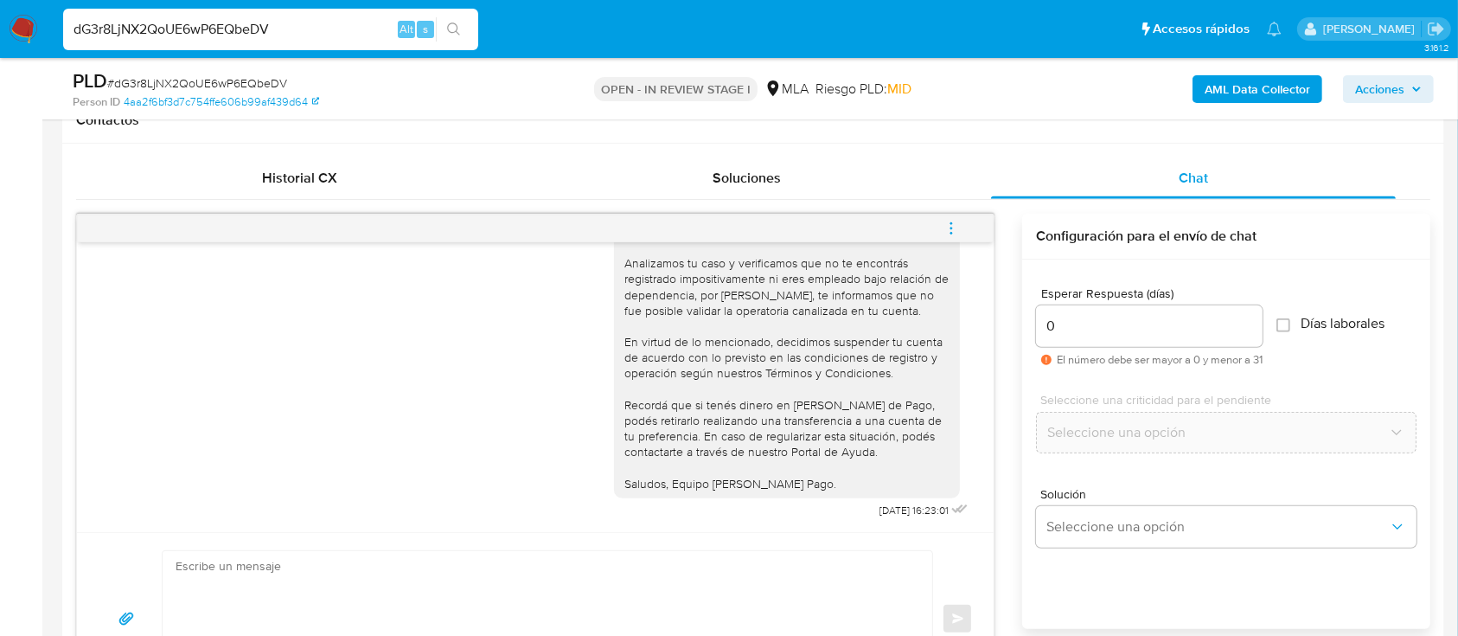
click at [962, 225] on button "menu-action" at bounding box center [951, 229] width 57 height 42
click at [956, 232] on icon "menu-action" at bounding box center [951, 229] width 16 height 16
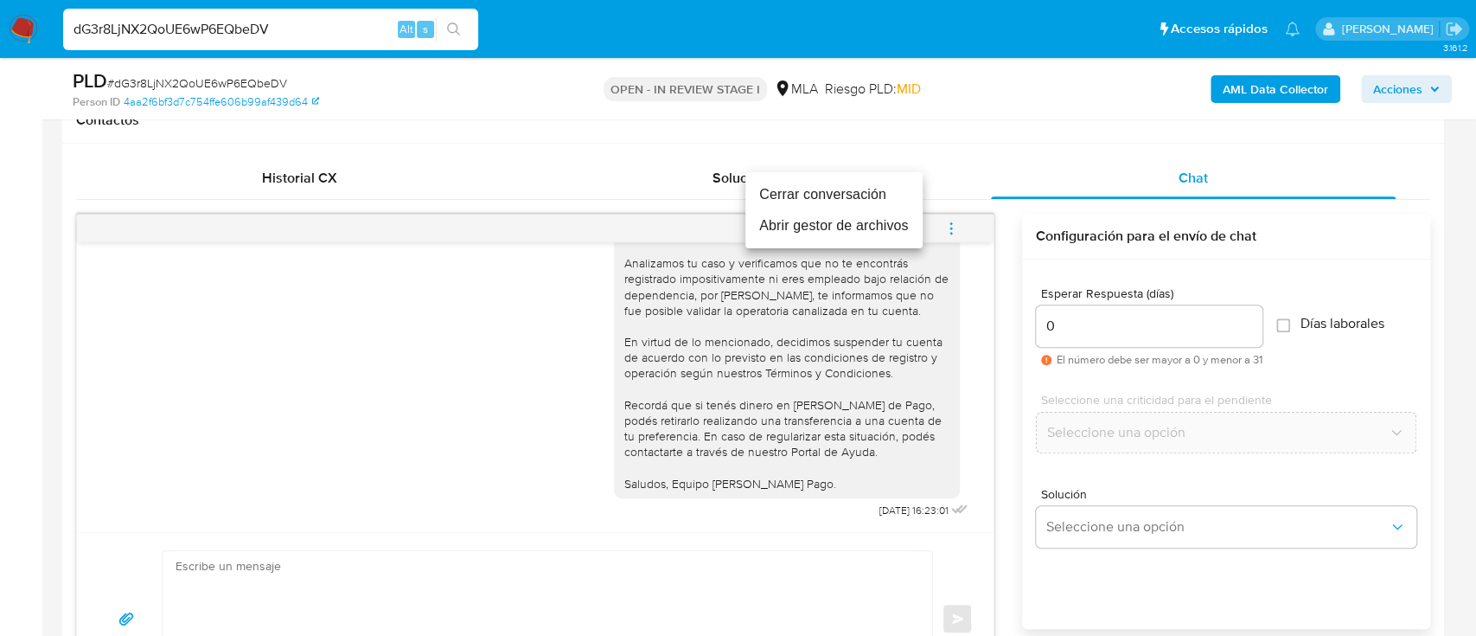
click at [775, 189] on li "Cerrar conversación" at bounding box center [833, 194] width 177 height 31
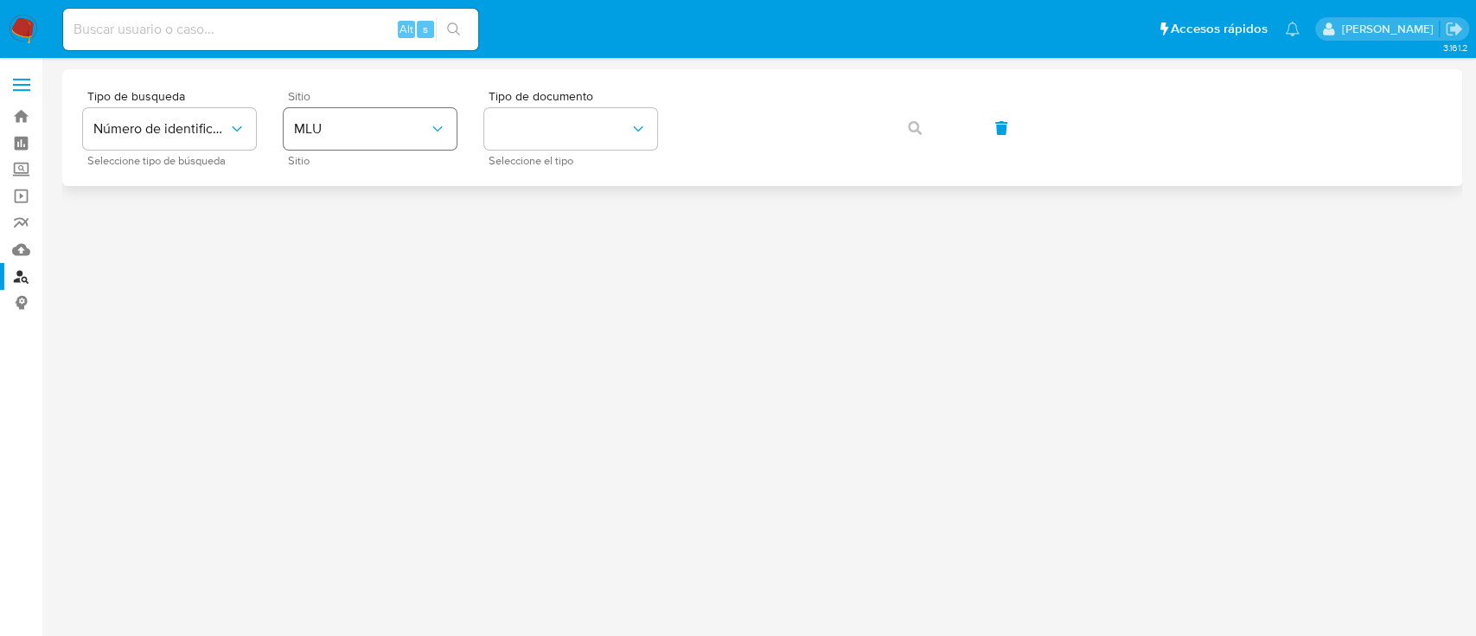
click at [396, 107] on div "Sitio MLU Sitio" at bounding box center [370, 127] width 173 height 75
click at [394, 140] on button "MLU" at bounding box center [370, 129] width 173 height 42
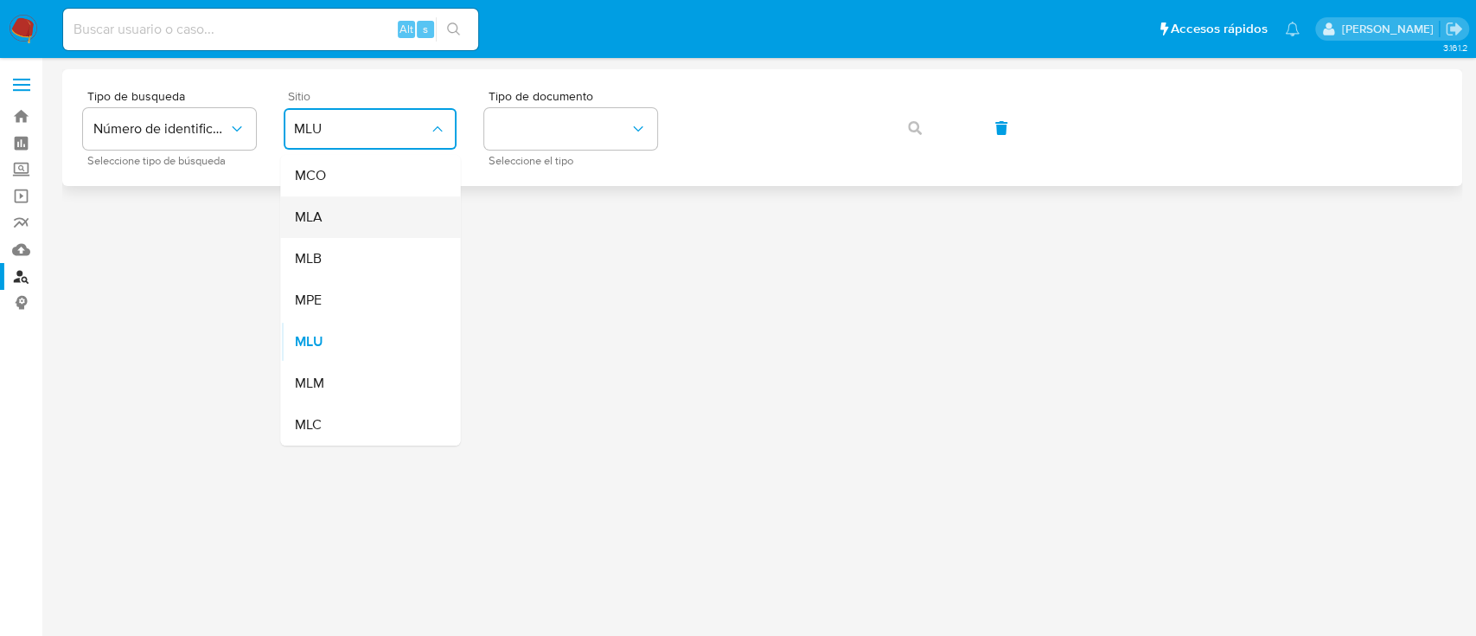
click at [365, 228] on div "MLA" at bounding box center [365, 217] width 142 height 42
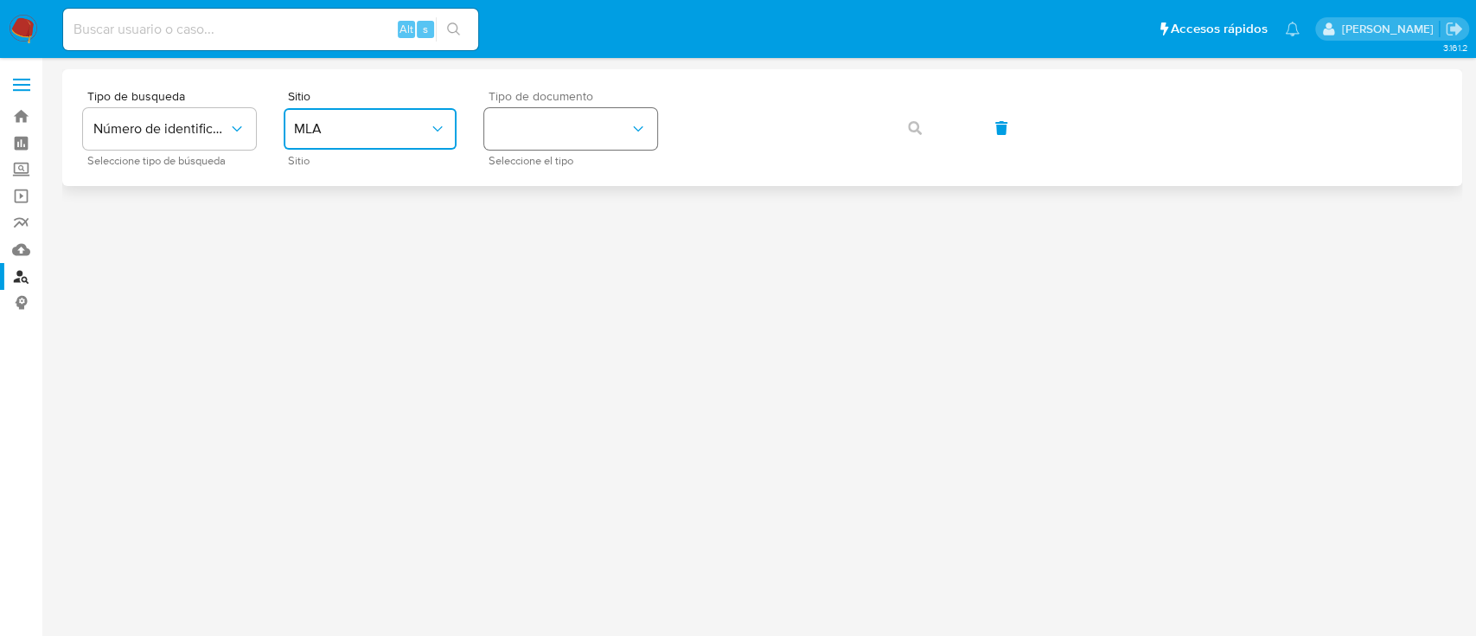
click at [517, 136] on button "identificationType" at bounding box center [570, 129] width 173 height 42
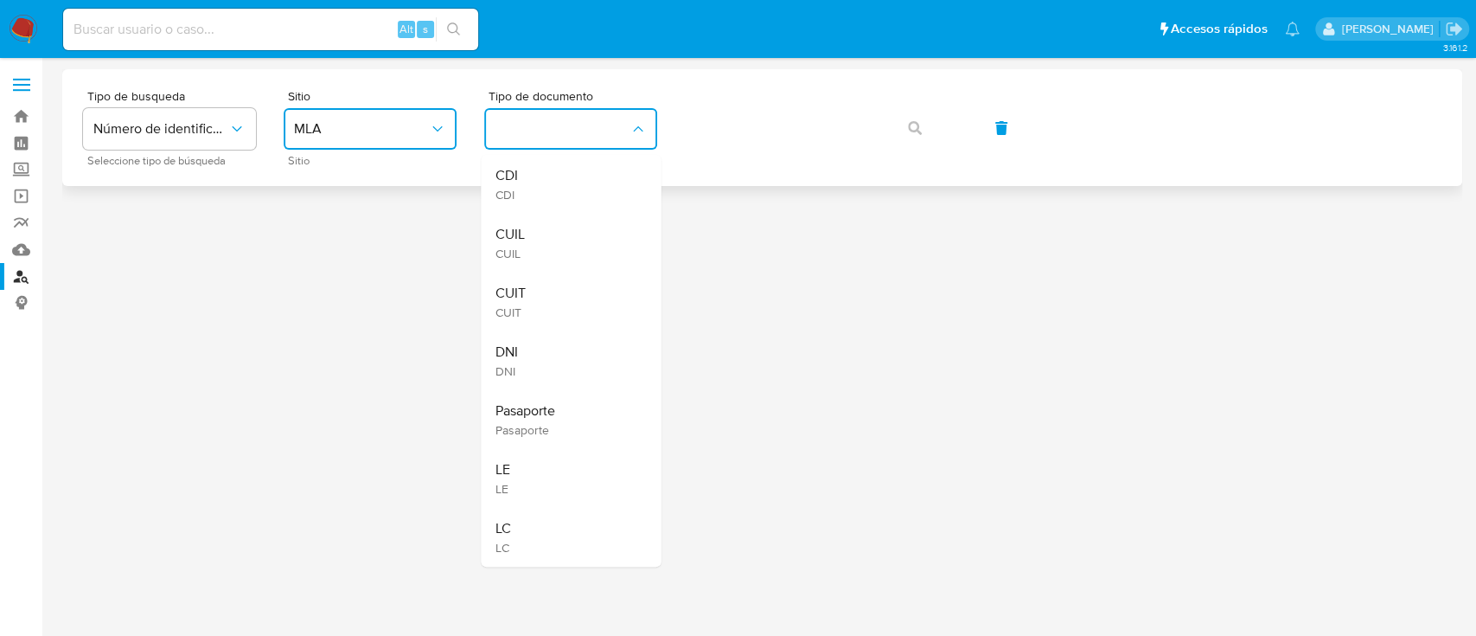
click at [515, 226] on span "CUIL" at bounding box center [509, 234] width 29 height 17
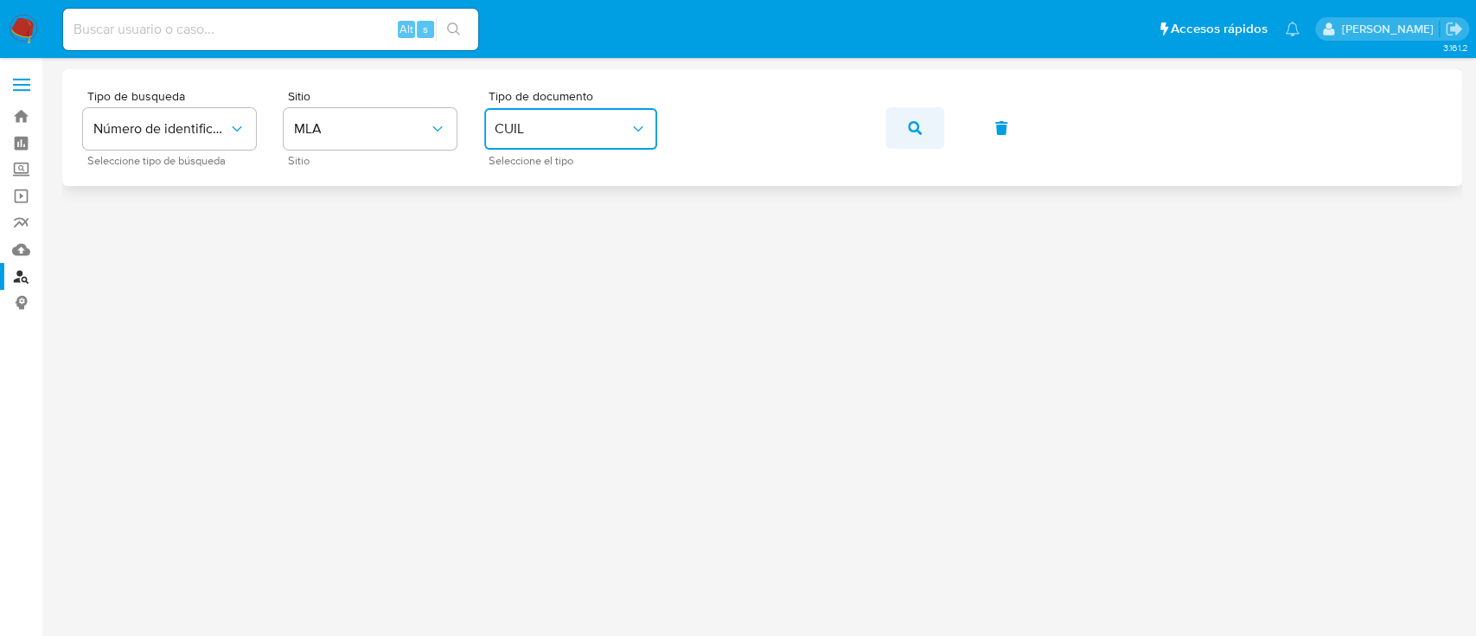
click at [927, 124] on button "button" at bounding box center [915, 128] width 59 height 42
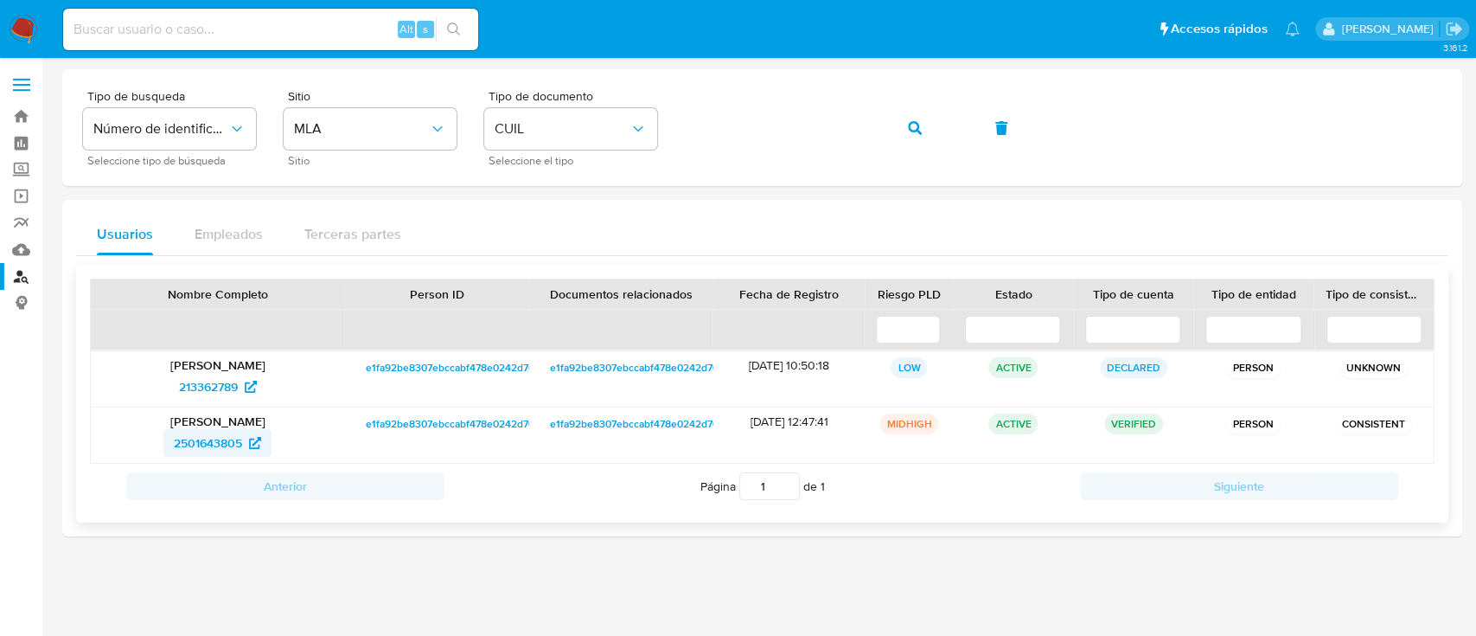
click at [243, 441] on span "2501643805" at bounding box center [217, 443] width 87 height 28
click at [890, 118] on button "button" at bounding box center [915, 128] width 59 height 42
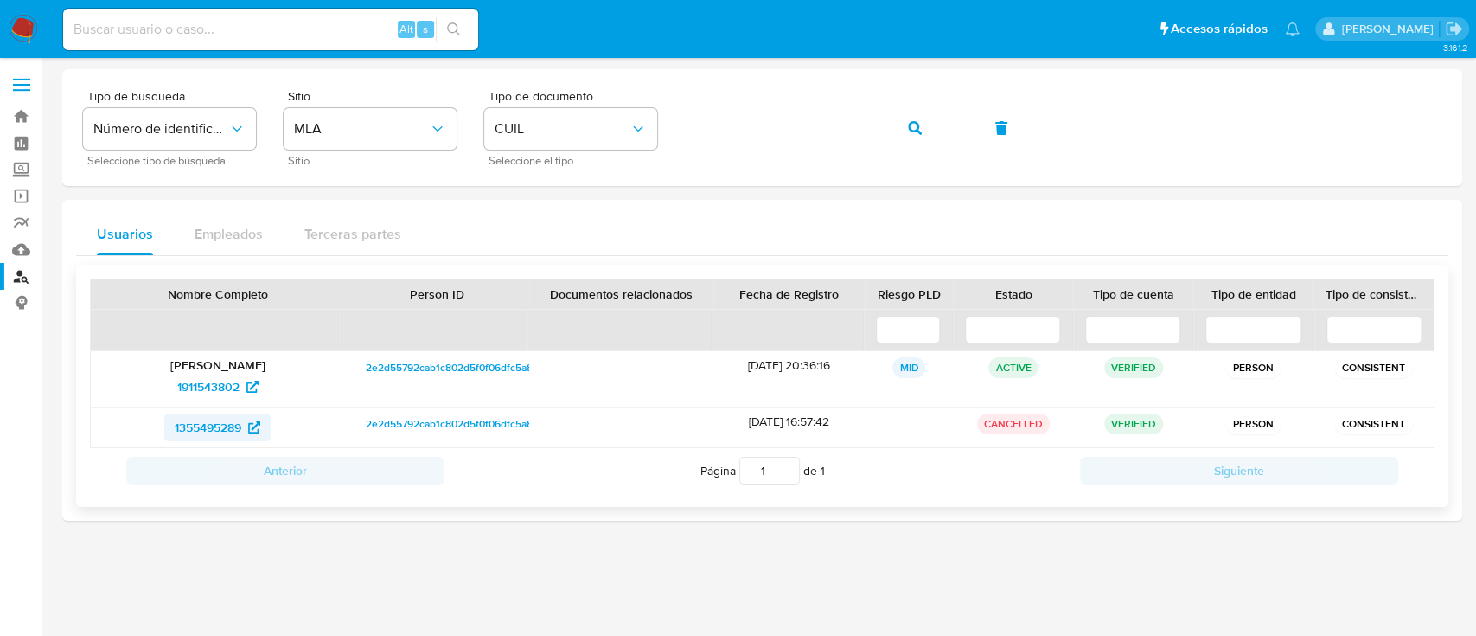
click at [181, 425] on span "1355495289" at bounding box center [208, 427] width 67 height 28
drag, startPoint x: 925, startPoint y: 129, endPoint x: 815, endPoint y: 189, distance: 125.8
click at [924, 128] on button "button" at bounding box center [915, 128] width 59 height 42
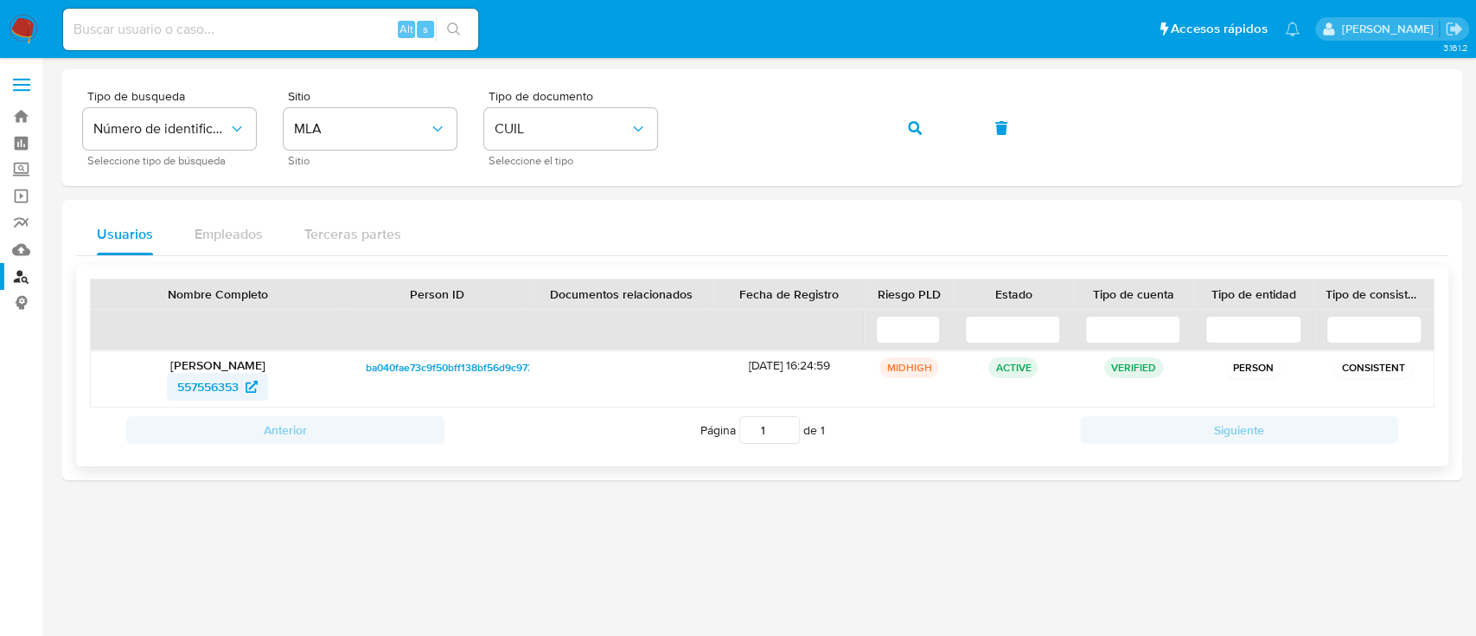
click at [203, 393] on span "557556353" at bounding box center [207, 387] width 61 height 28
click at [919, 121] on icon "button" at bounding box center [915, 128] width 14 height 14
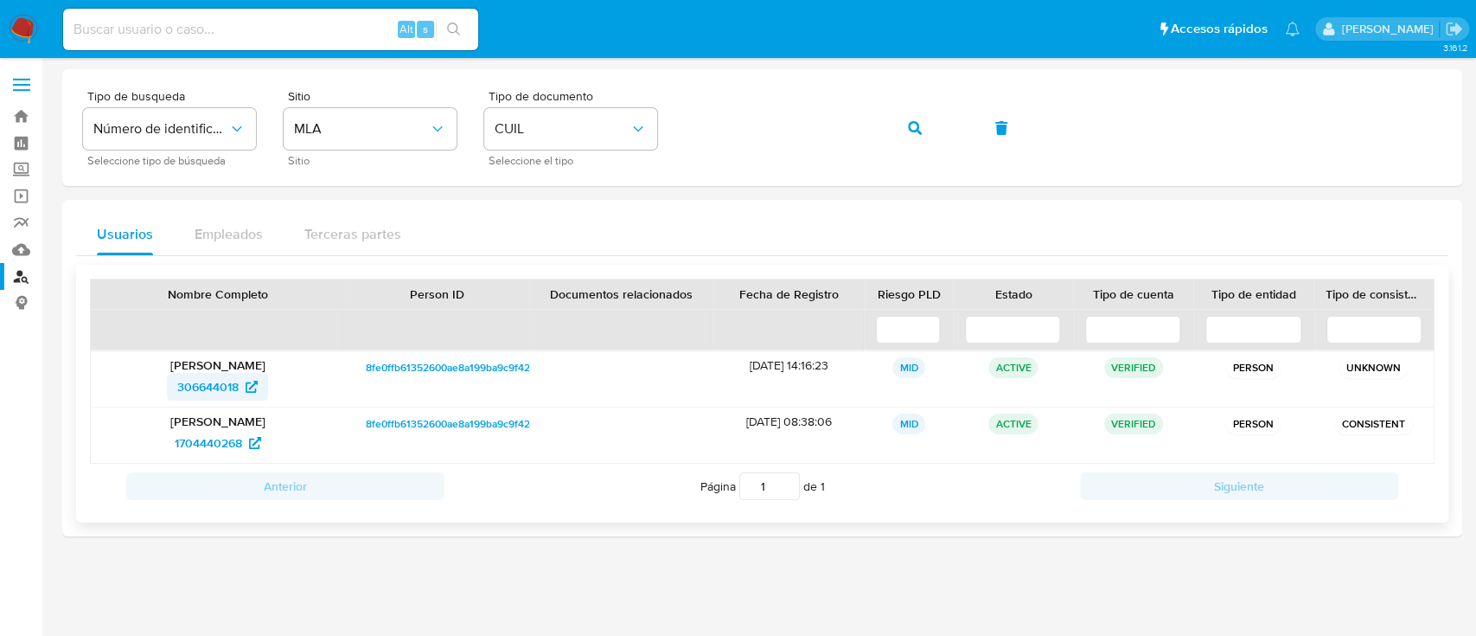
click at [239, 384] on span "306644018" at bounding box center [207, 387] width 61 height 28
click at [913, 119] on span "button" at bounding box center [915, 128] width 14 height 38
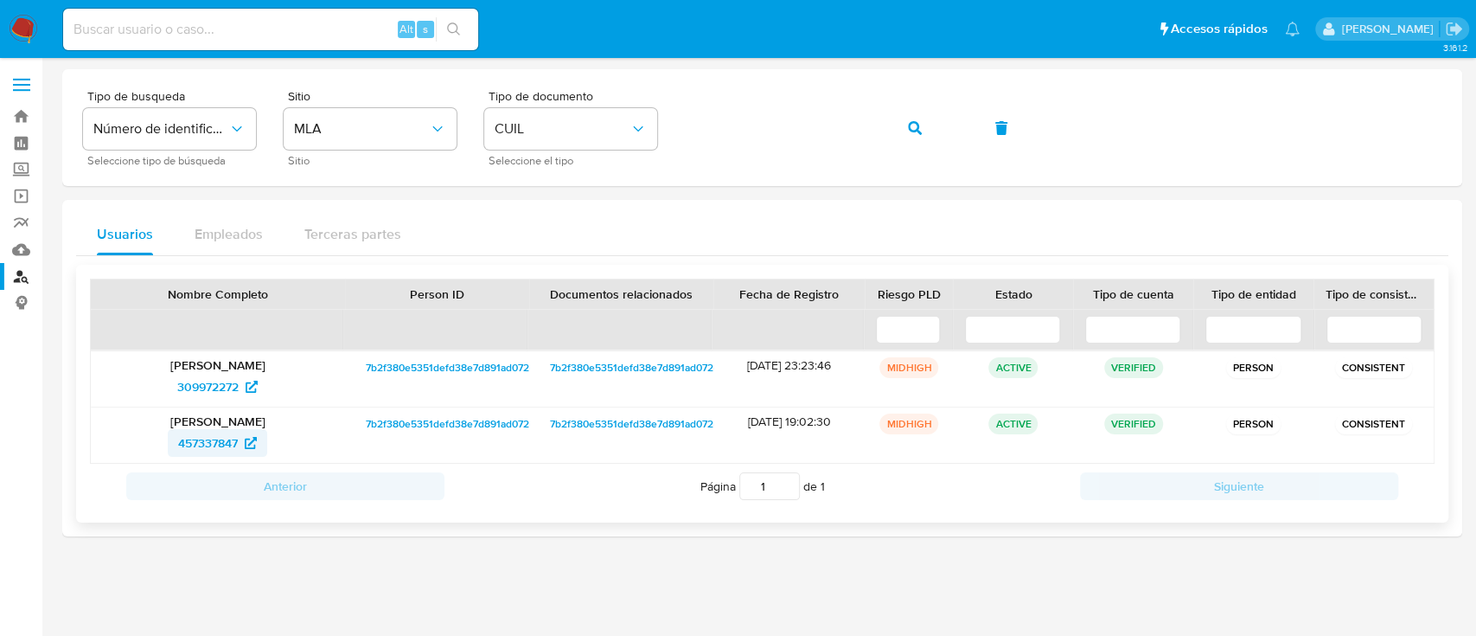
click at [221, 453] on span "457337847" at bounding box center [208, 443] width 60 height 28
click at [927, 130] on button "button" at bounding box center [915, 128] width 59 height 42
click at [221, 441] on span "52421101" at bounding box center [208, 443] width 48 height 28
click at [916, 122] on icon "button" at bounding box center [915, 128] width 14 height 14
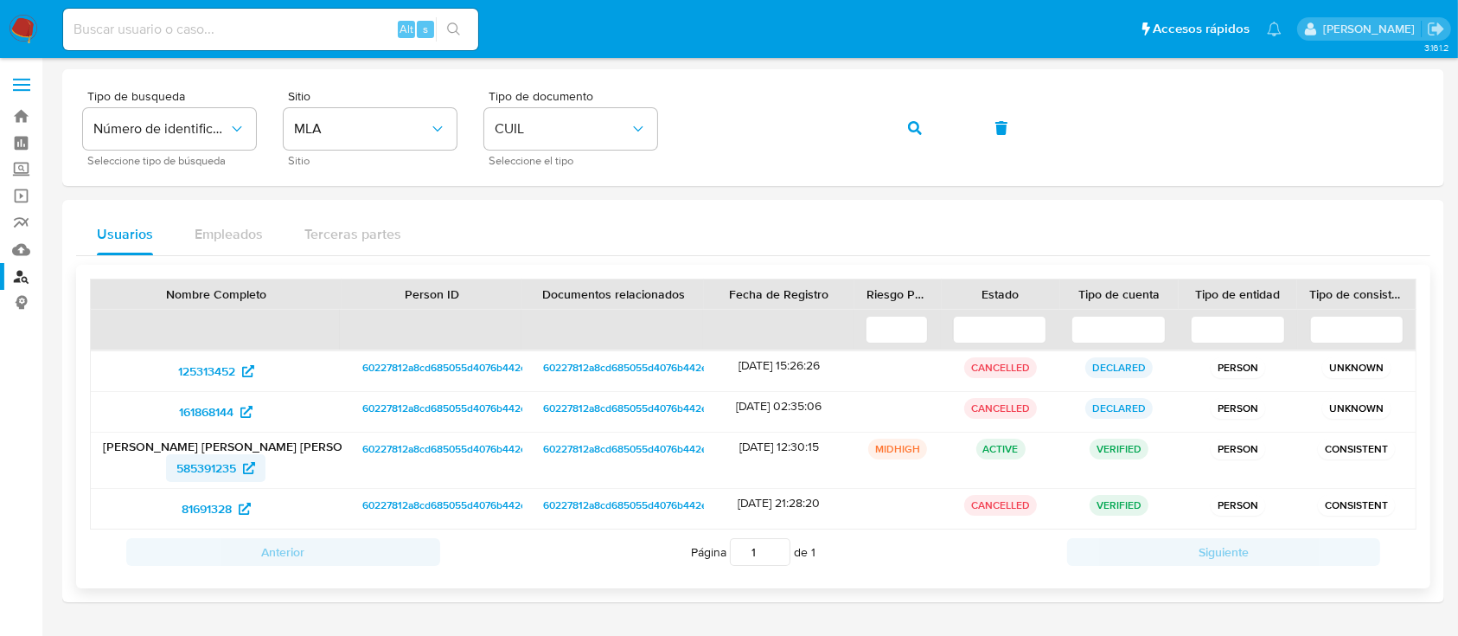
click at [208, 479] on span "585391235" at bounding box center [206, 468] width 60 height 28
click at [913, 133] on icon "button" at bounding box center [915, 128] width 14 height 14
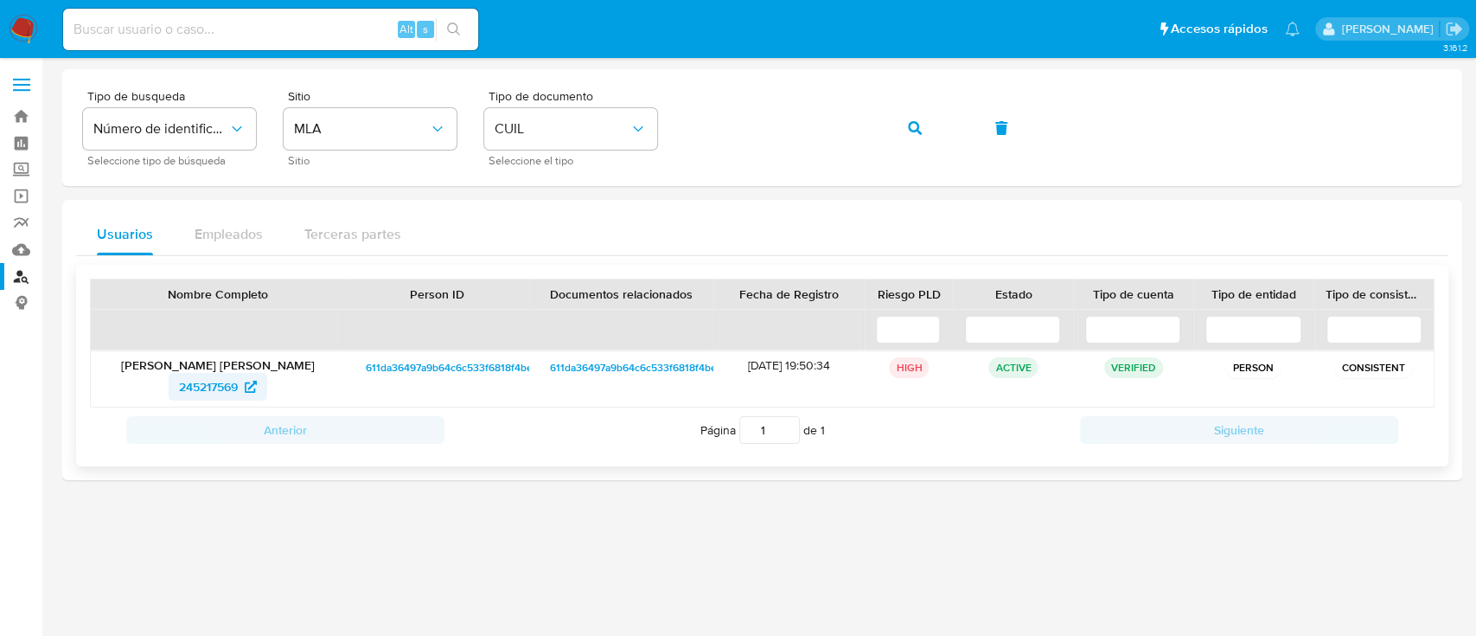
click at [218, 384] on span "245217569" at bounding box center [208, 387] width 59 height 28
click at [913, 121] on icon "button" at bounding box center [915, 128] width 14 height 14
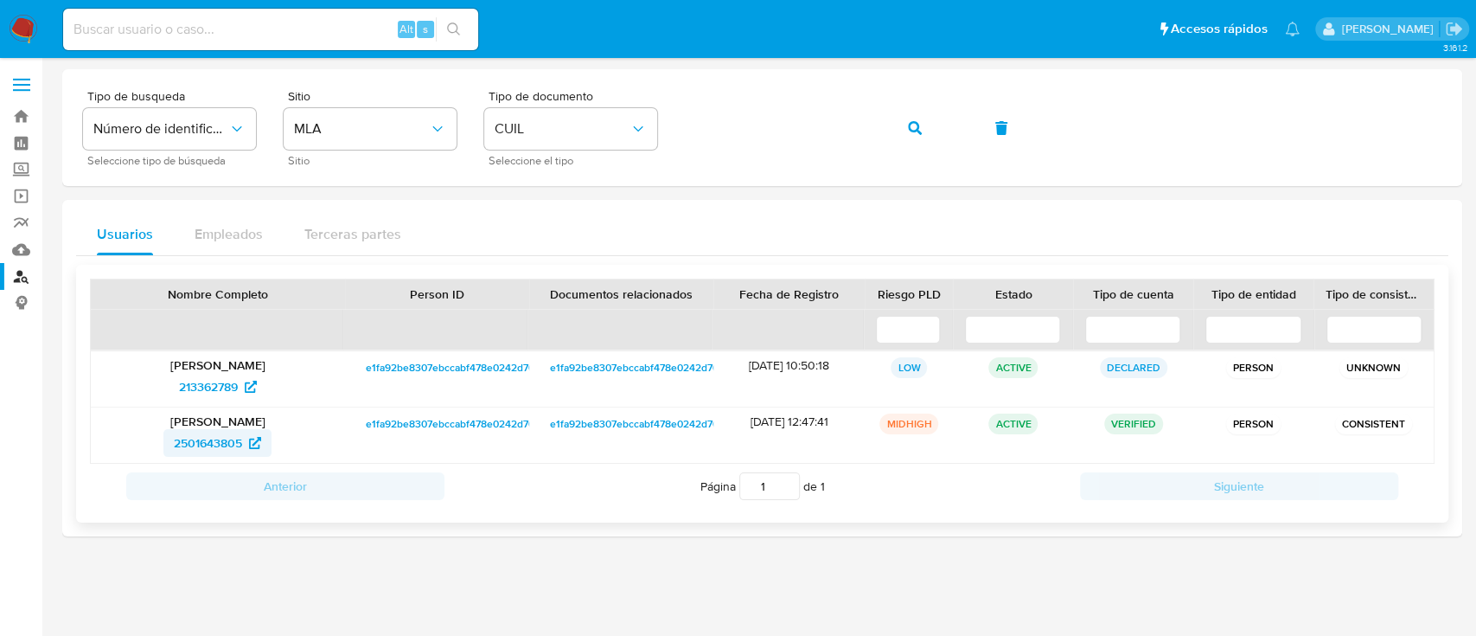
click at [214, 451] on span "2501643805" at bounding box center [208, 443] width 68 height 28
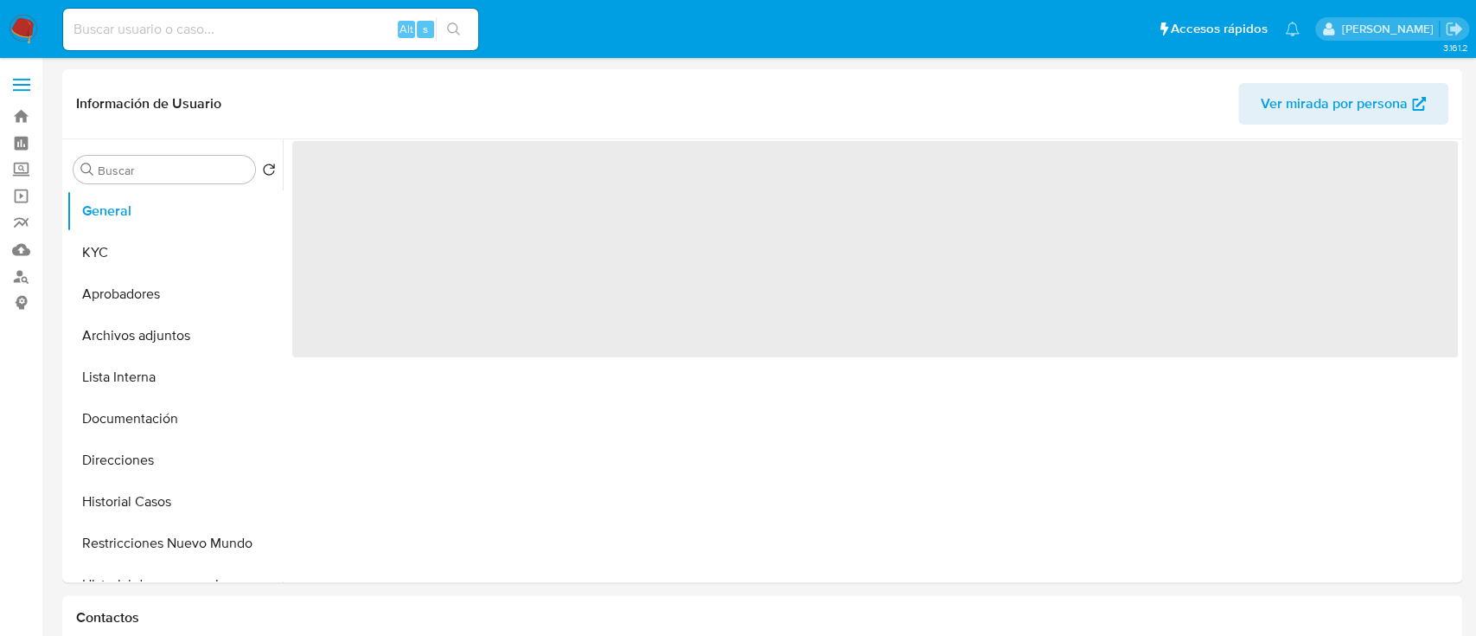
select select "10"
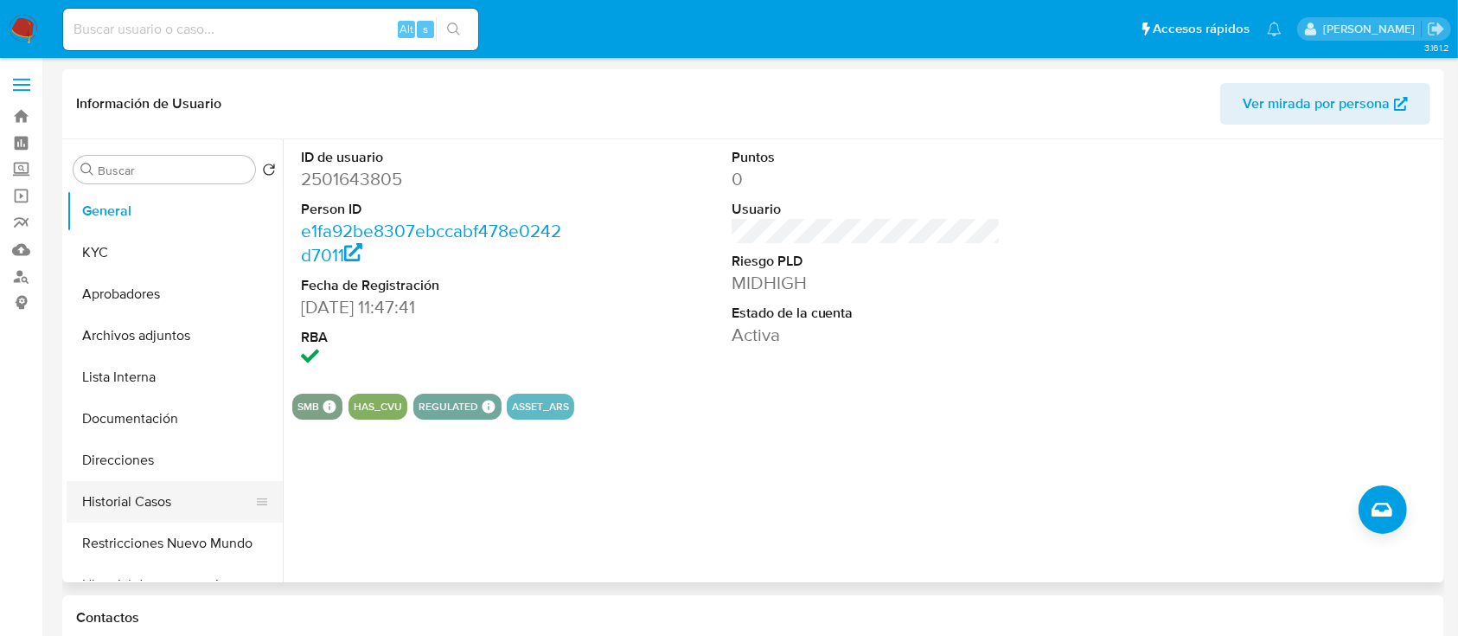
click at [149, 496] on button "Historial Casos" at bounding box center [168, 502] width 202 height 42
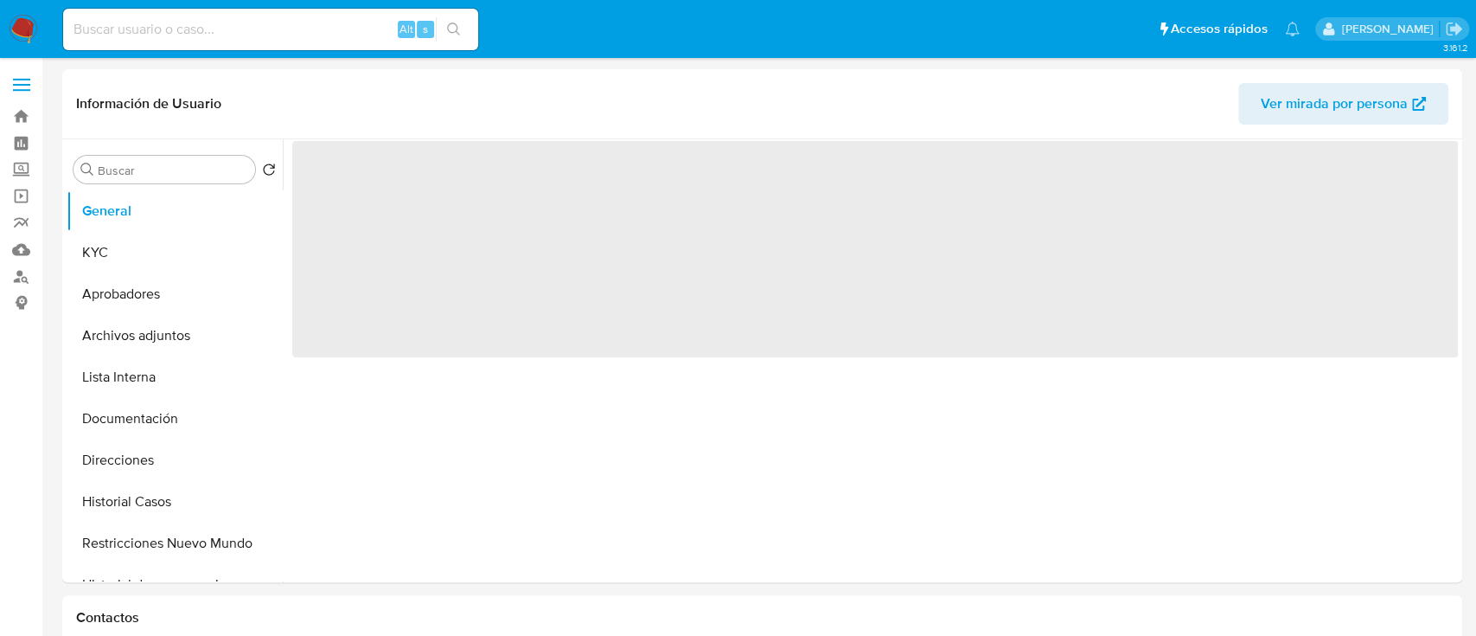
select select "10"
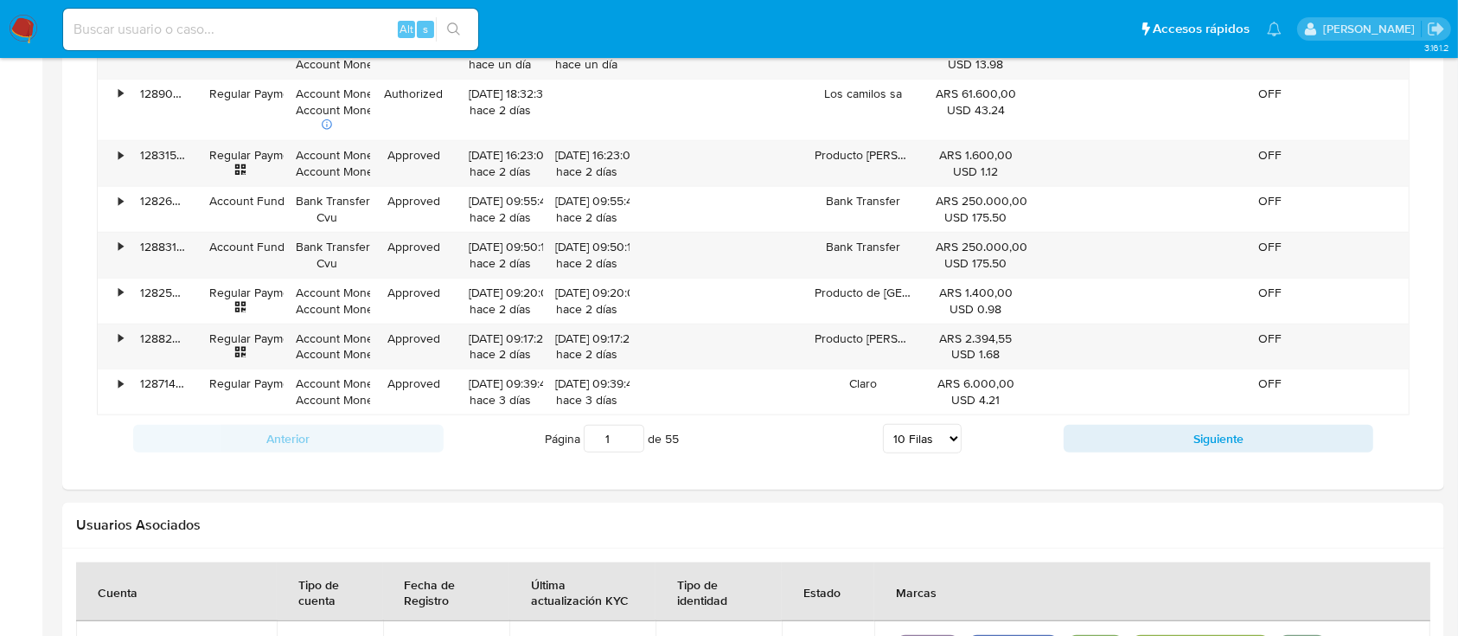
scroll to position [1674, 0]
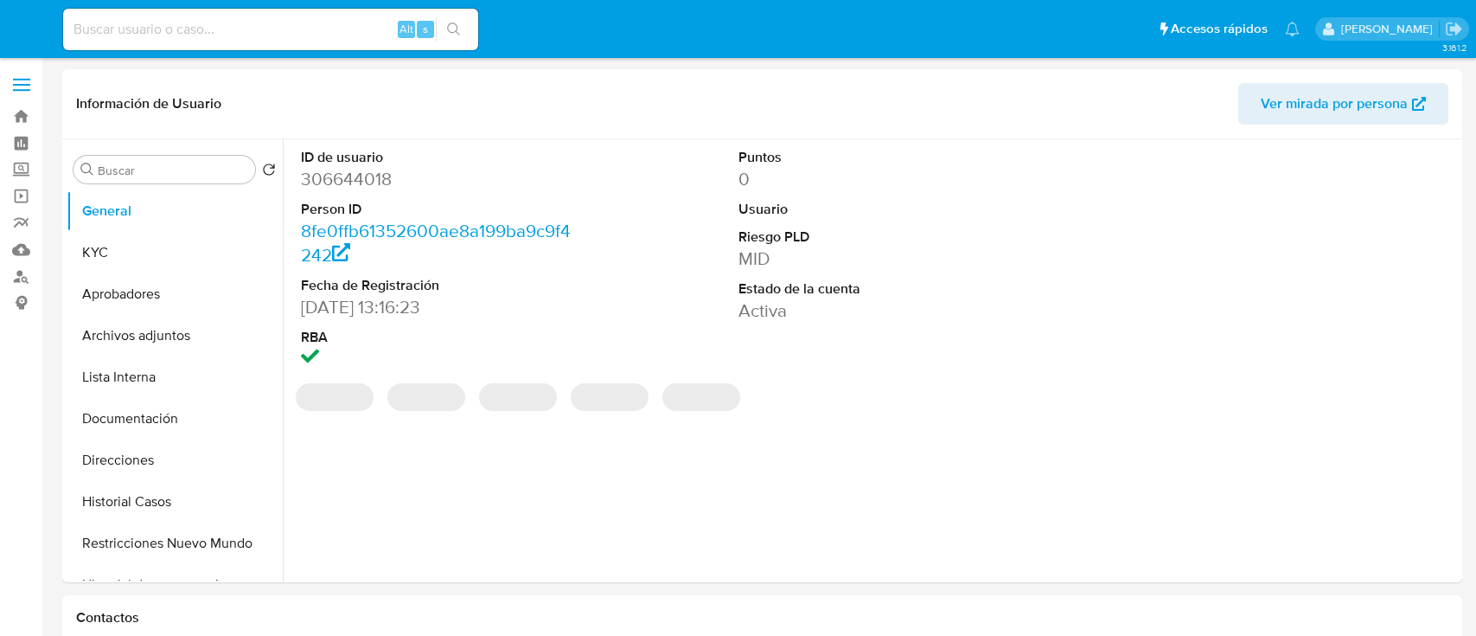
select select "10"
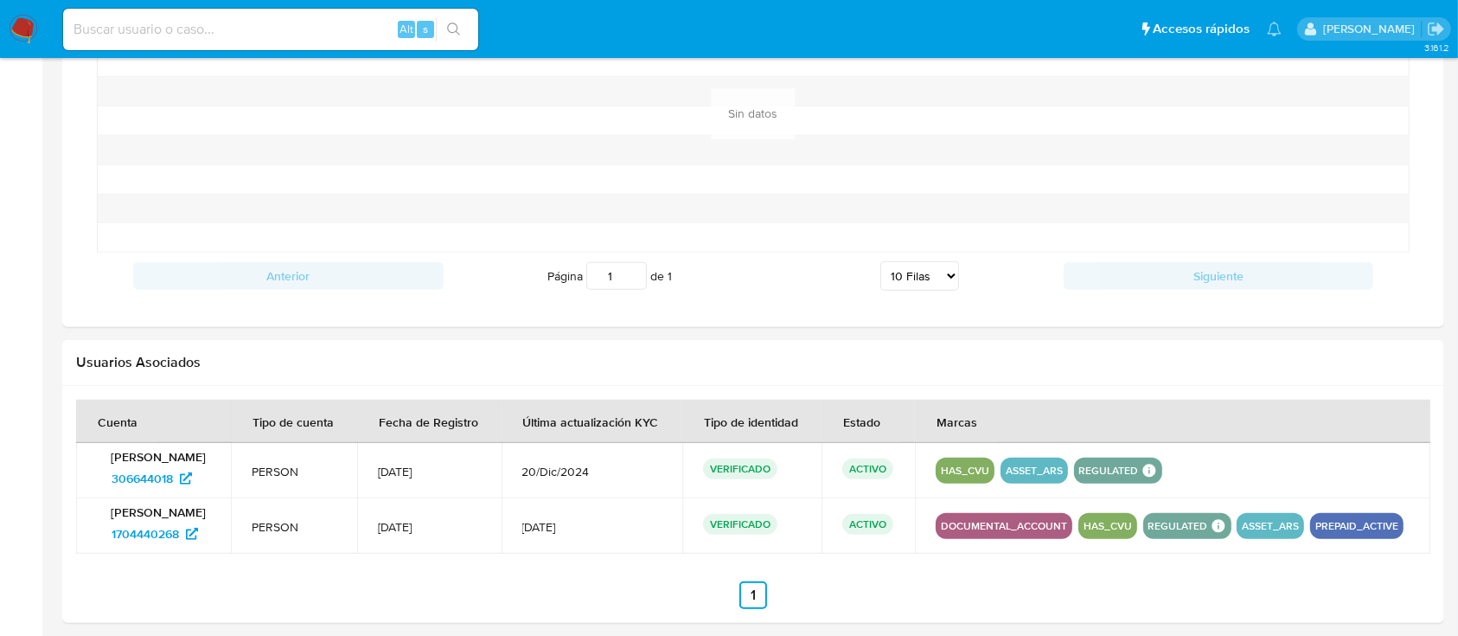
scroll to position [1506, 0]
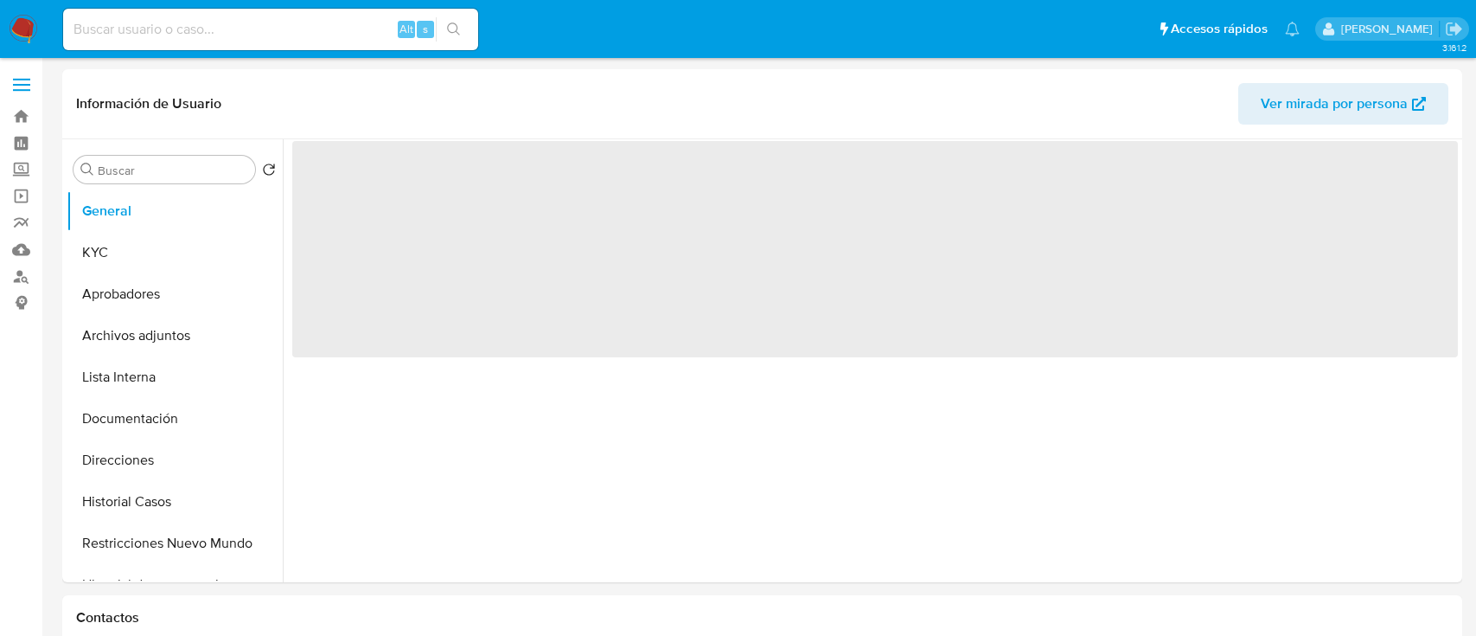
select select "10"
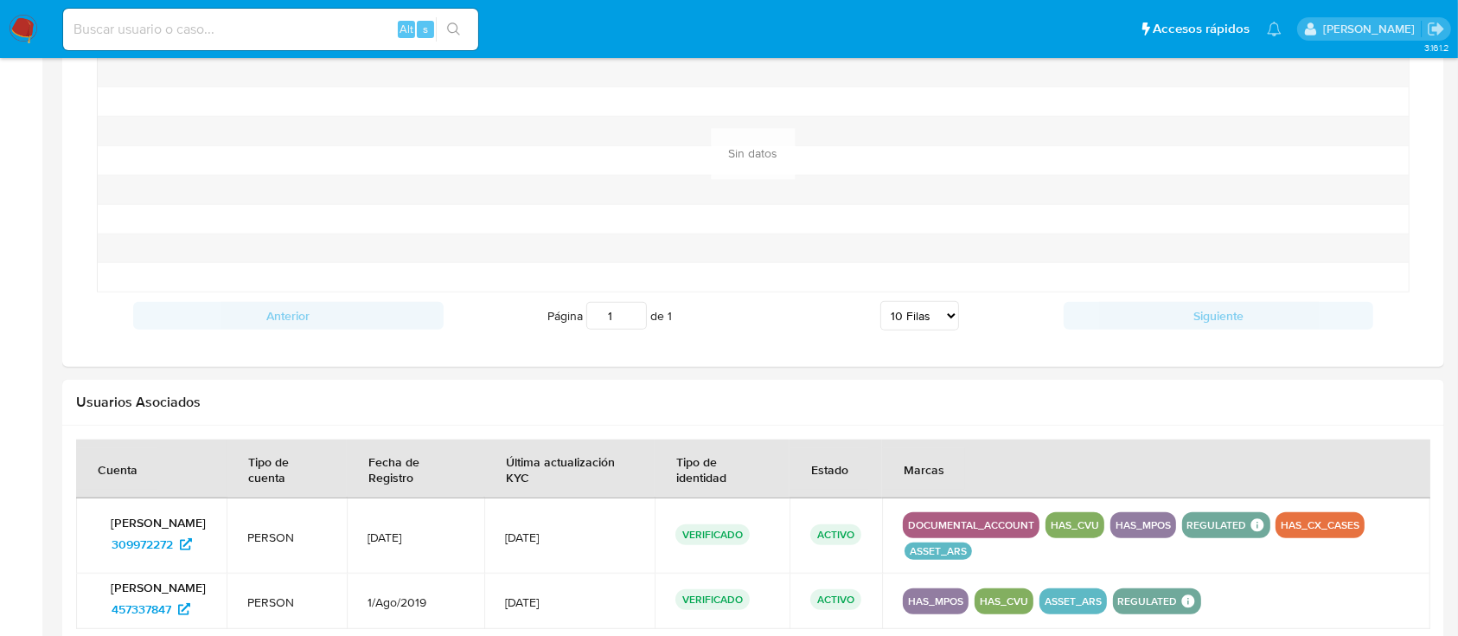
scroll to position [1544, 0]
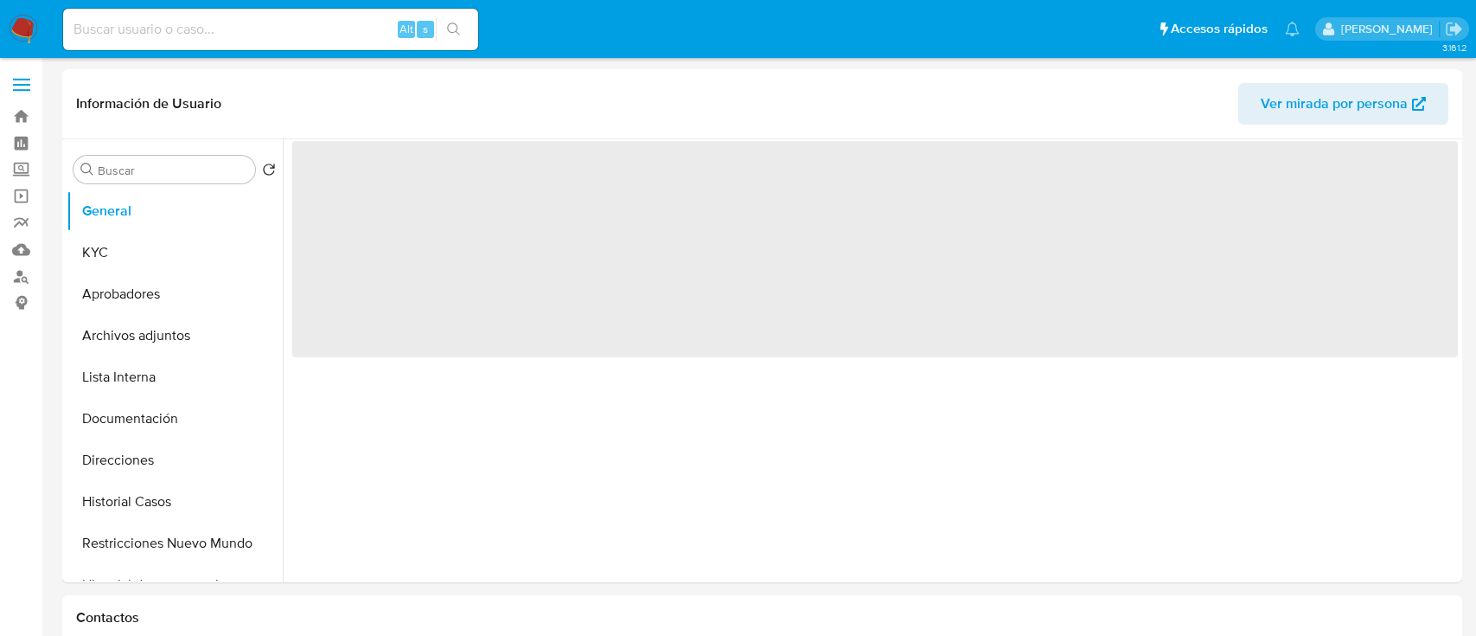
select select "10"
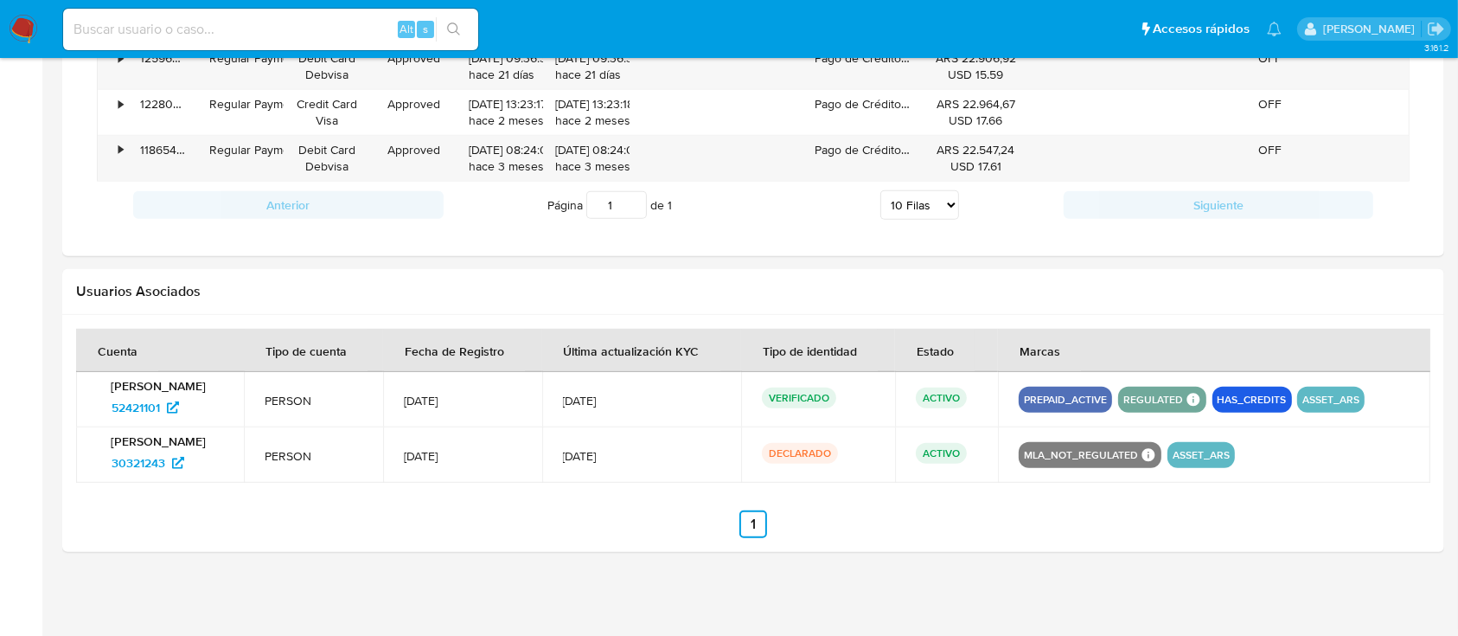
scroll to position [1350, 0]
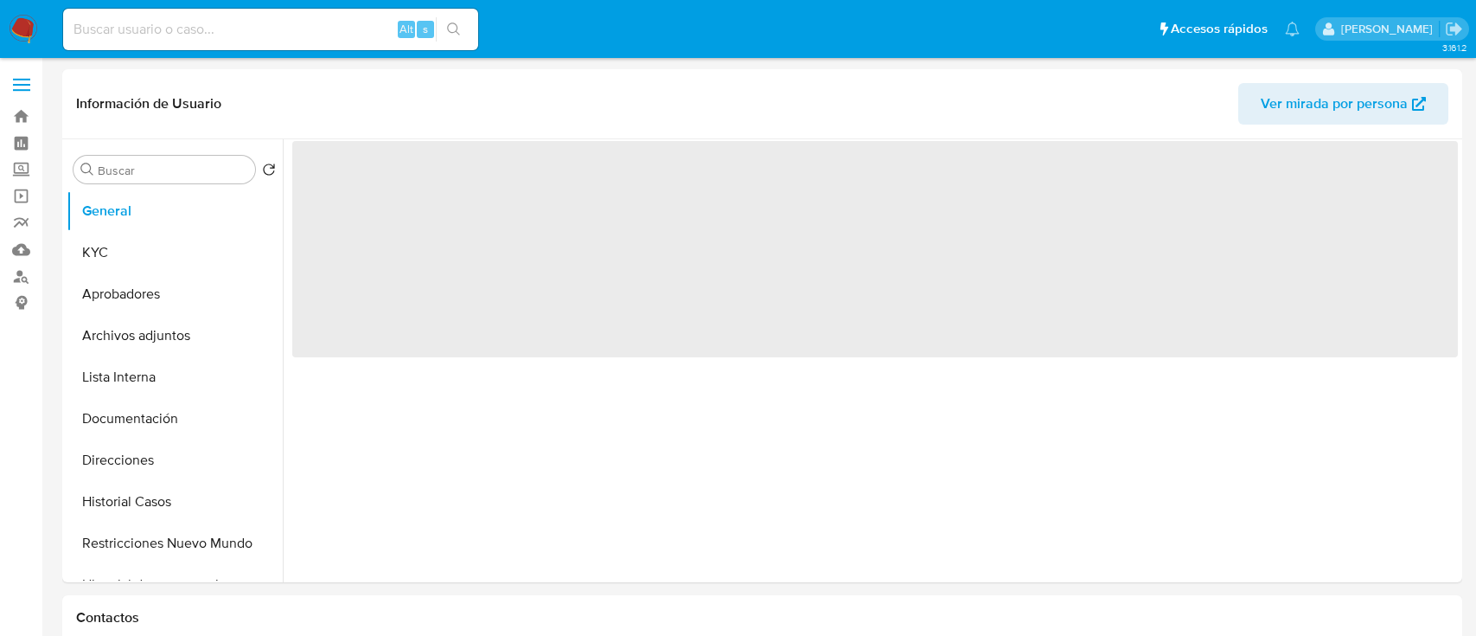
select select "10"
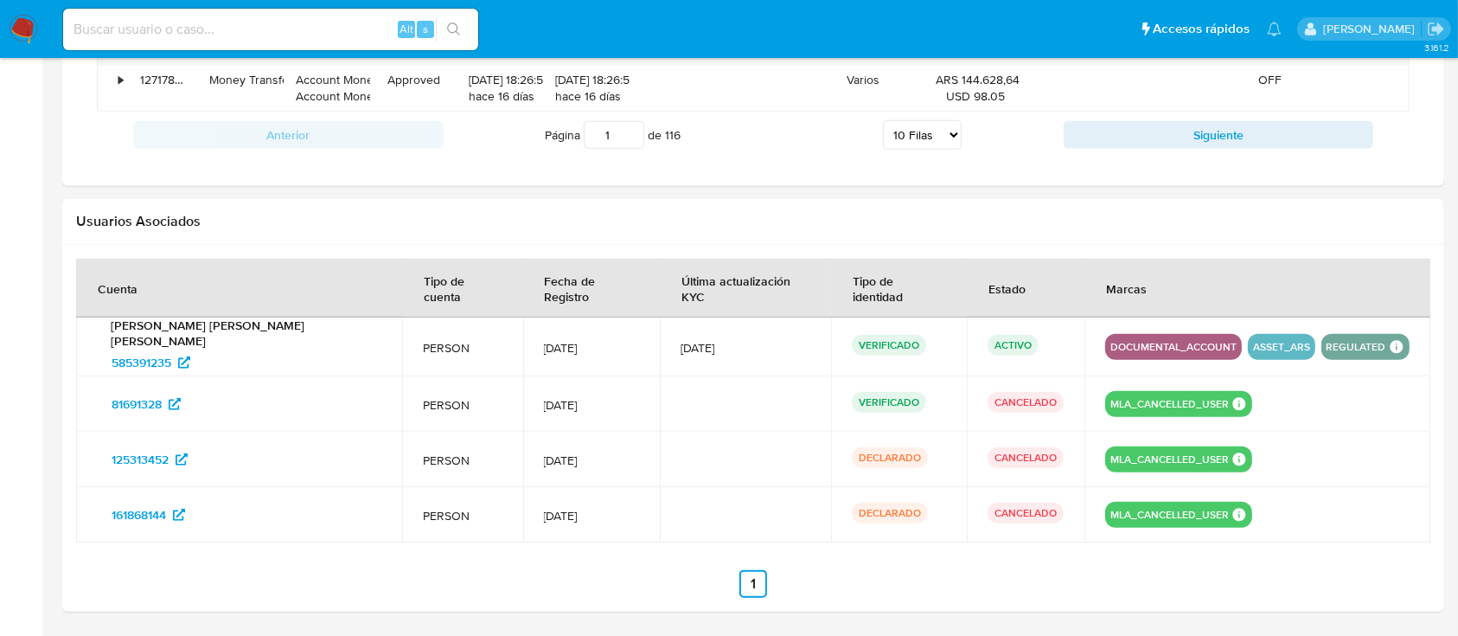
scroll to position [1780, 0]
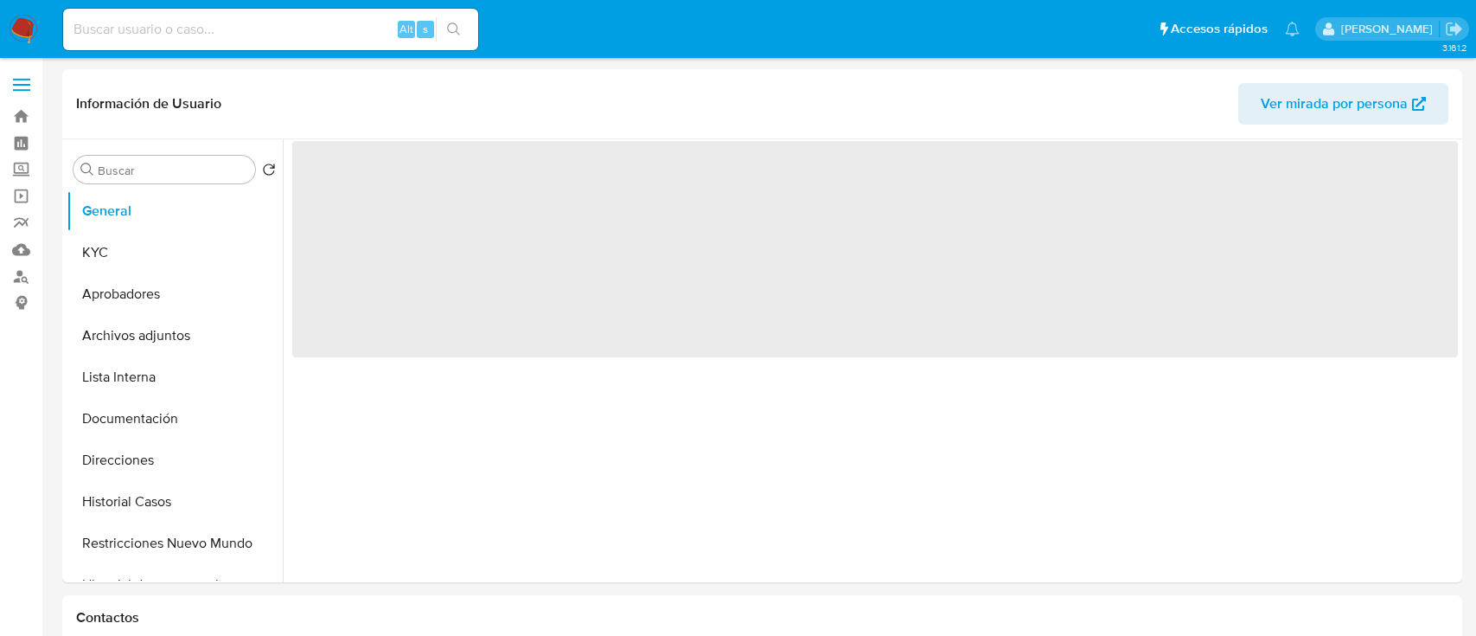
select select "10"
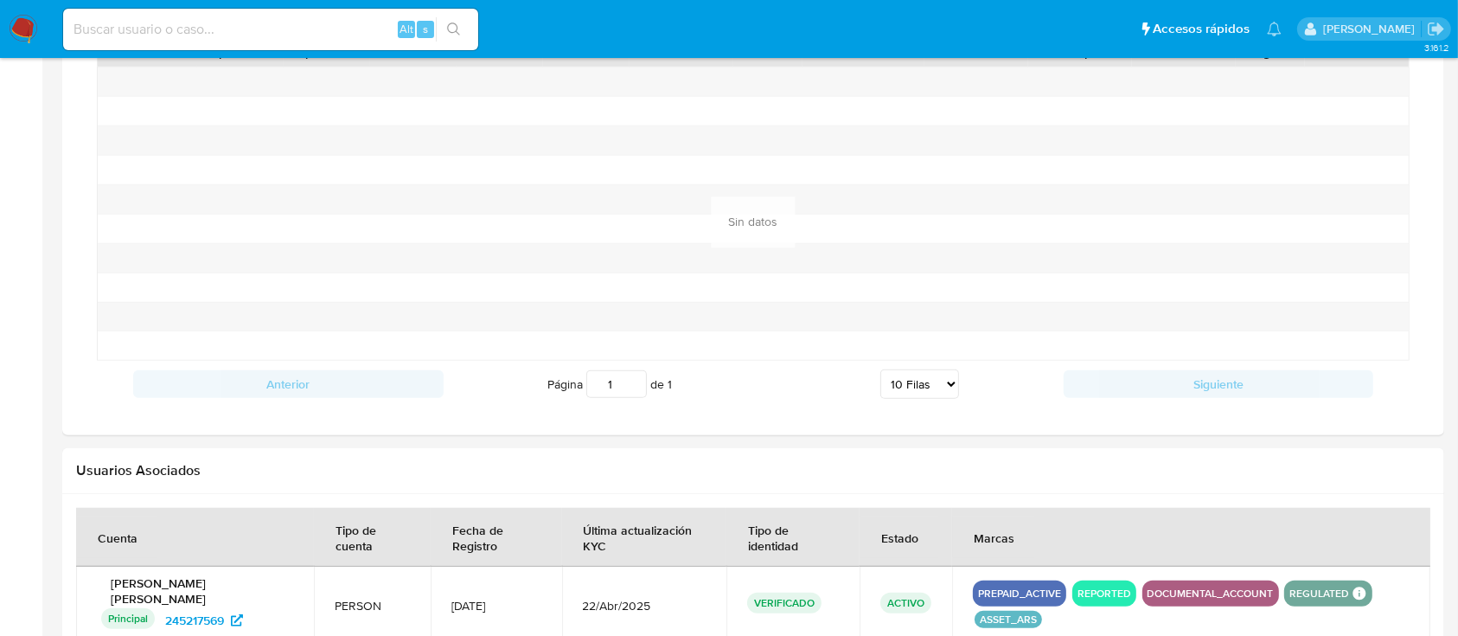
scroll to position [1486, 0]
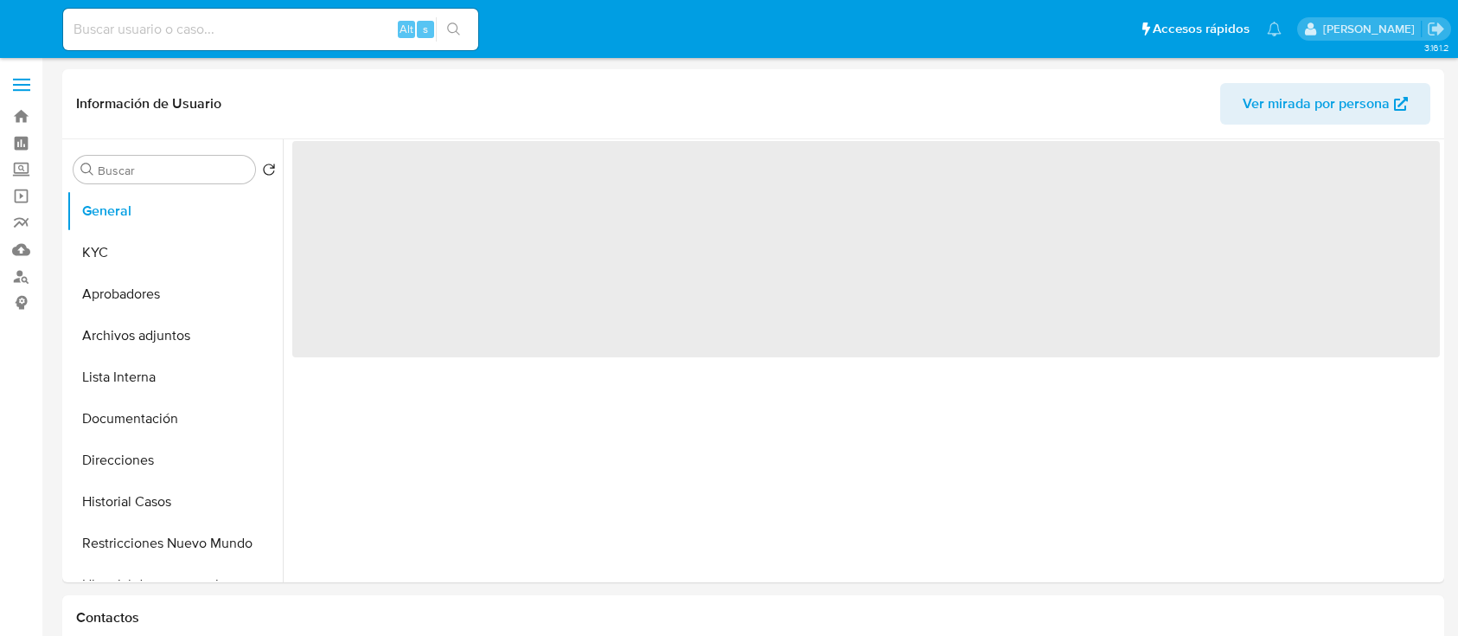
select select "10"
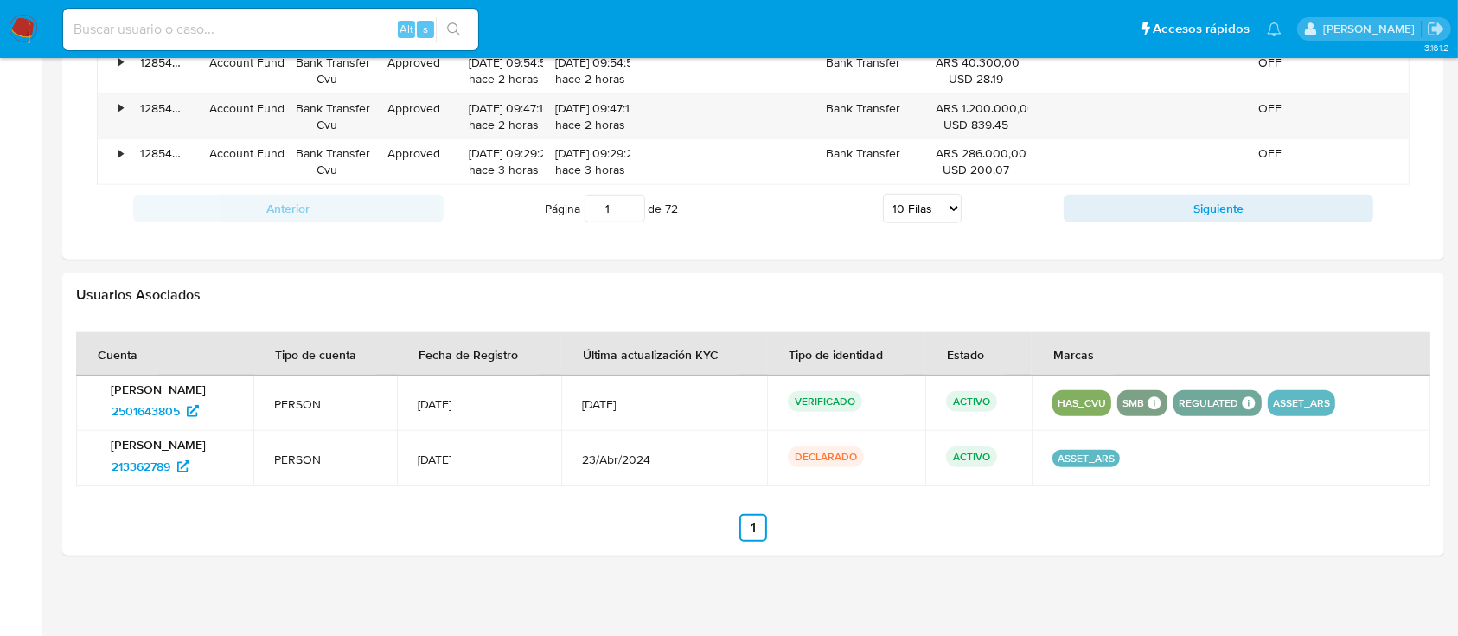
scroll to position [1669, 0]
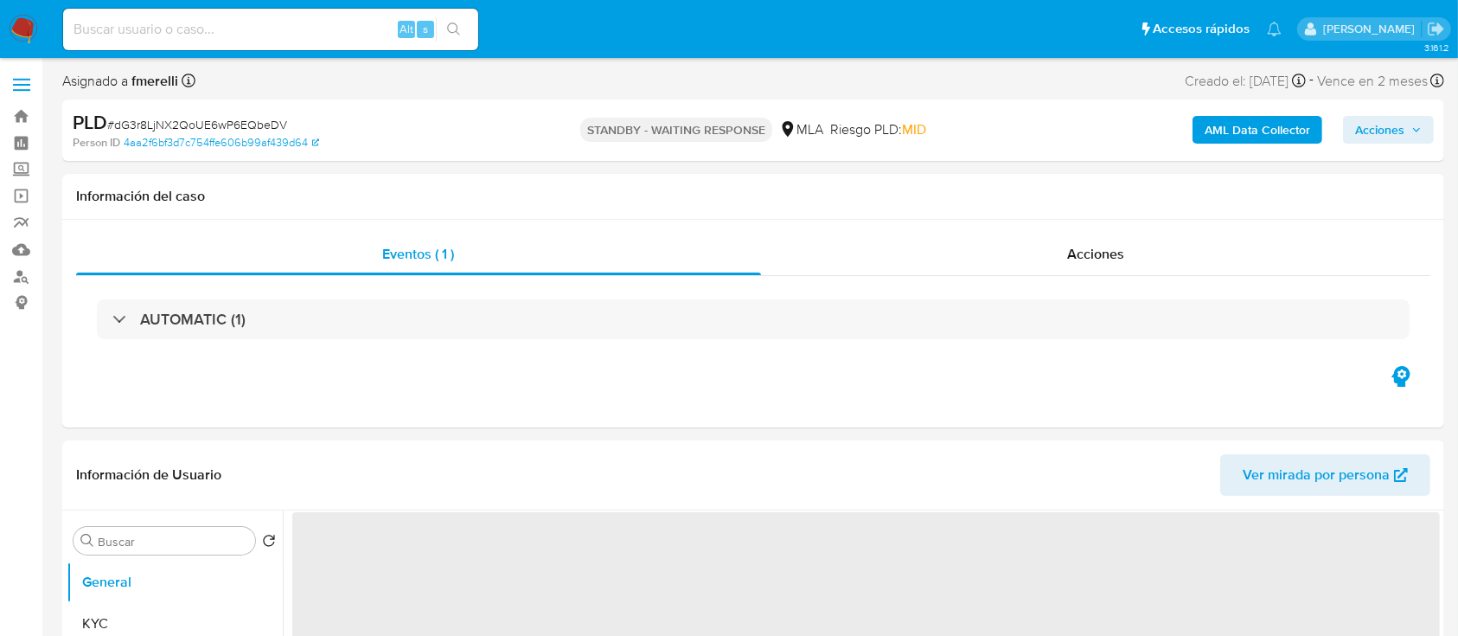
select select "10"
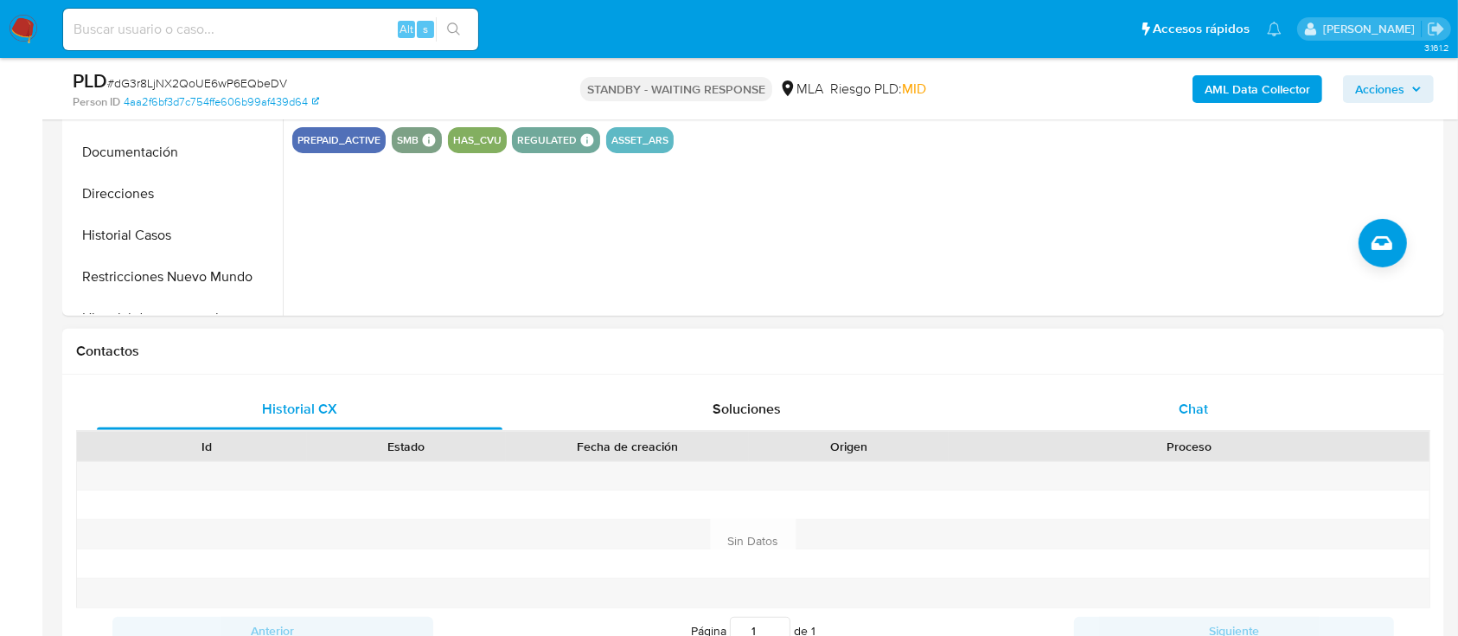
click at [1042, 388] on div "Chat" at bounding box center [1194, 409] width 406 height 42
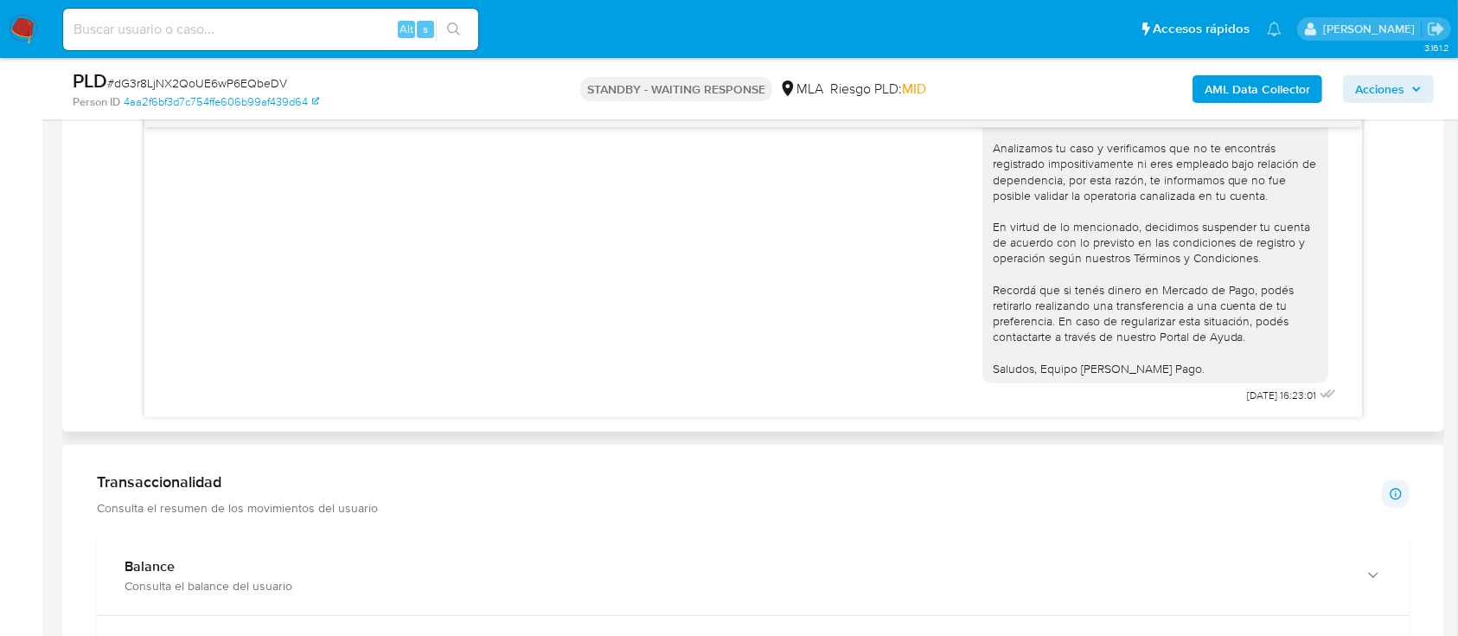
scroll to position [943, 0]
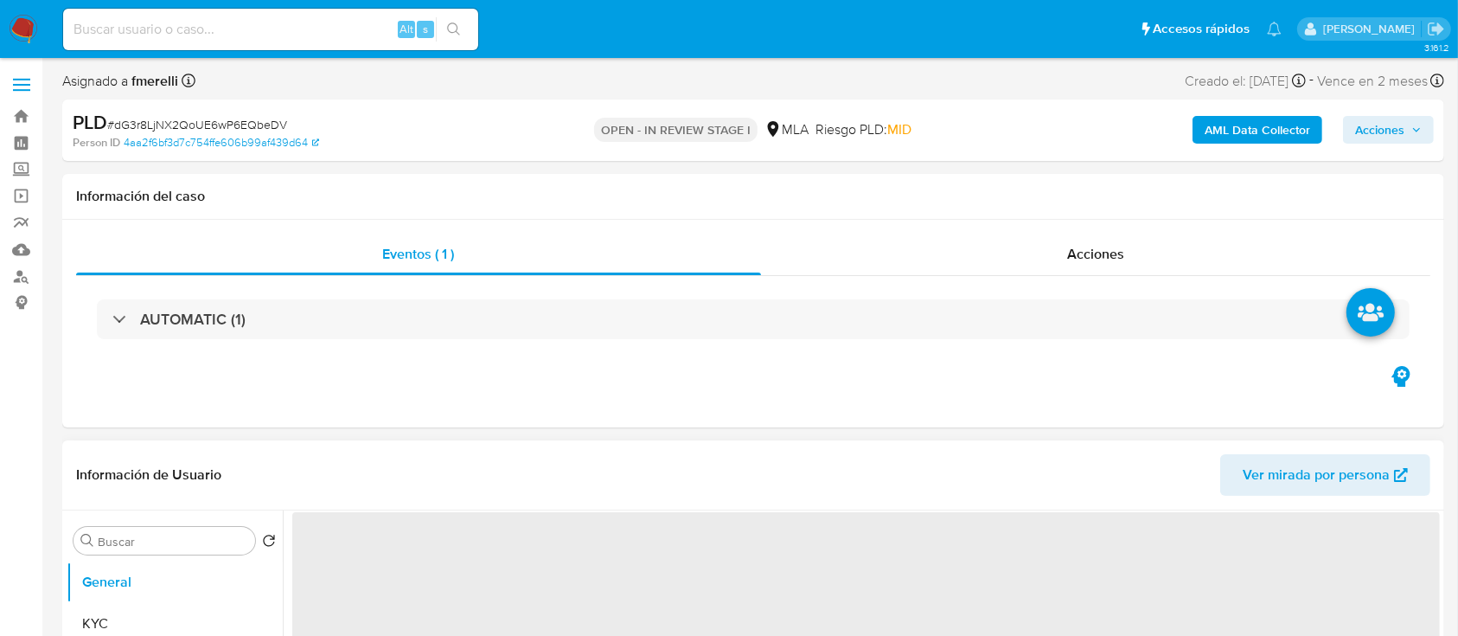
select select "10"
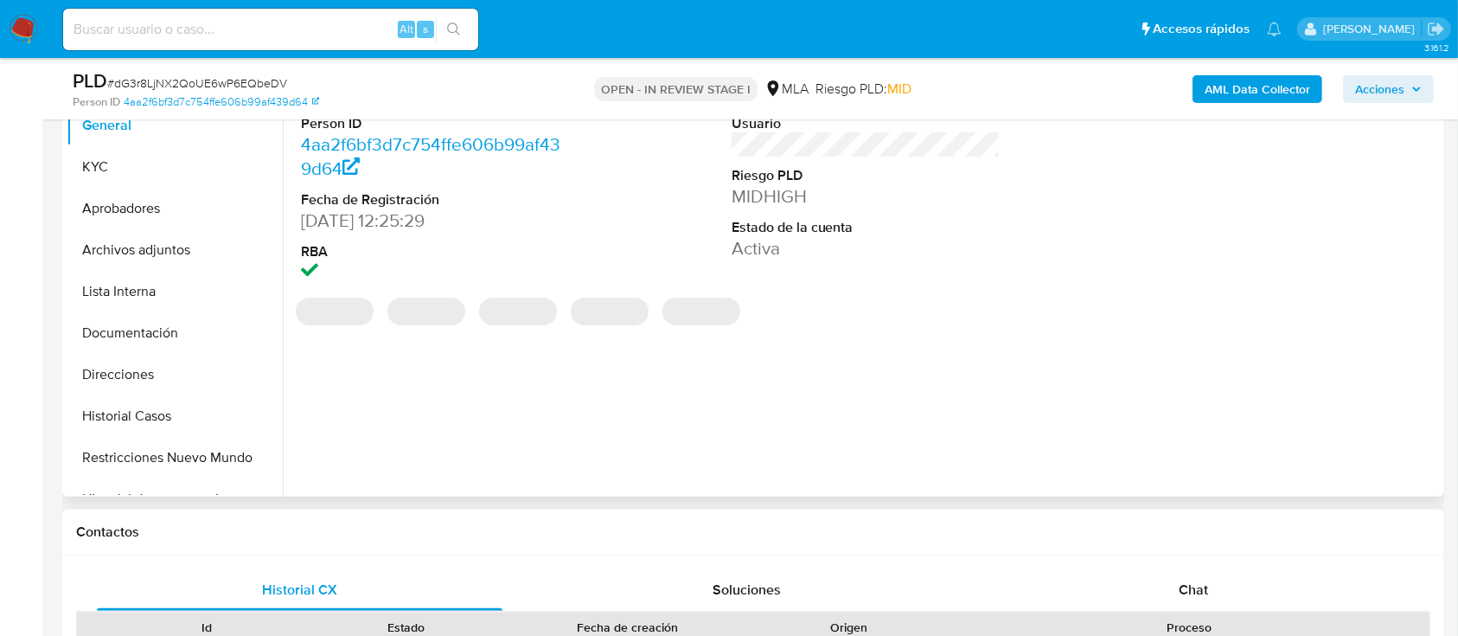
scroll to position [461, 0]
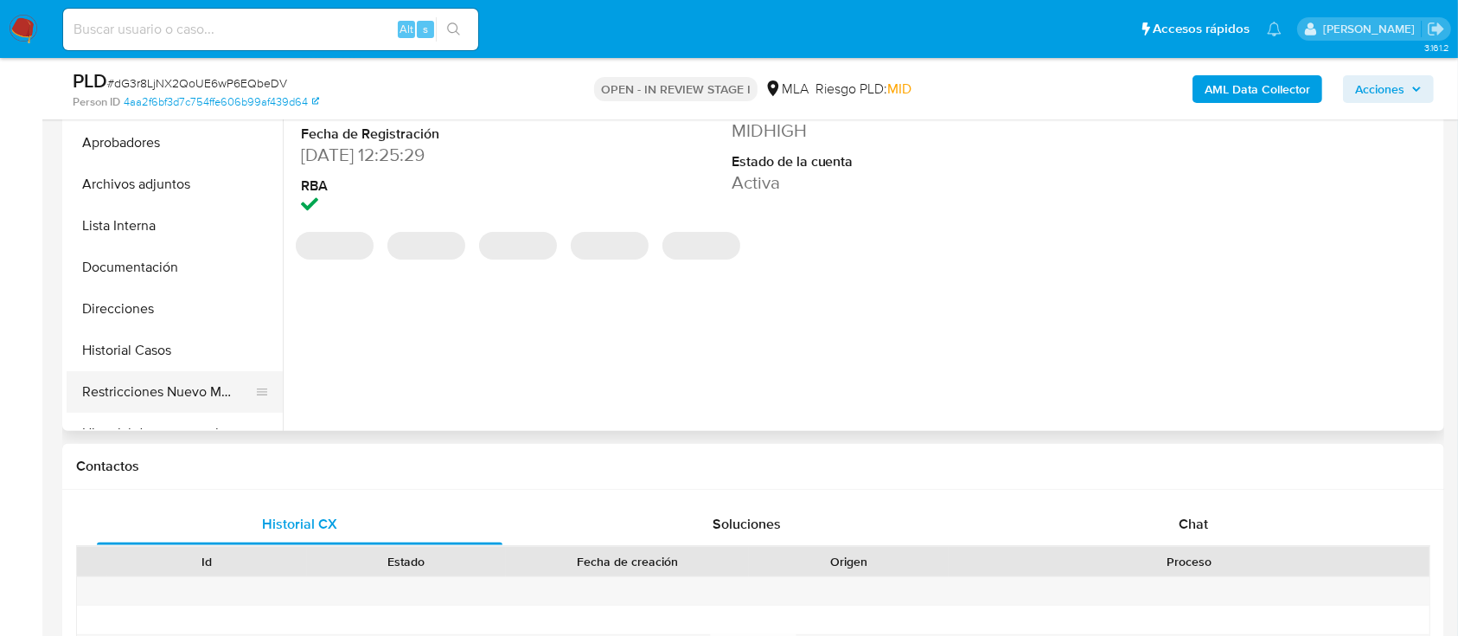
click at [195, 389] on button "Restricciones Nuevo Mundo" at bounding box center [168, 392] width 202 height 42
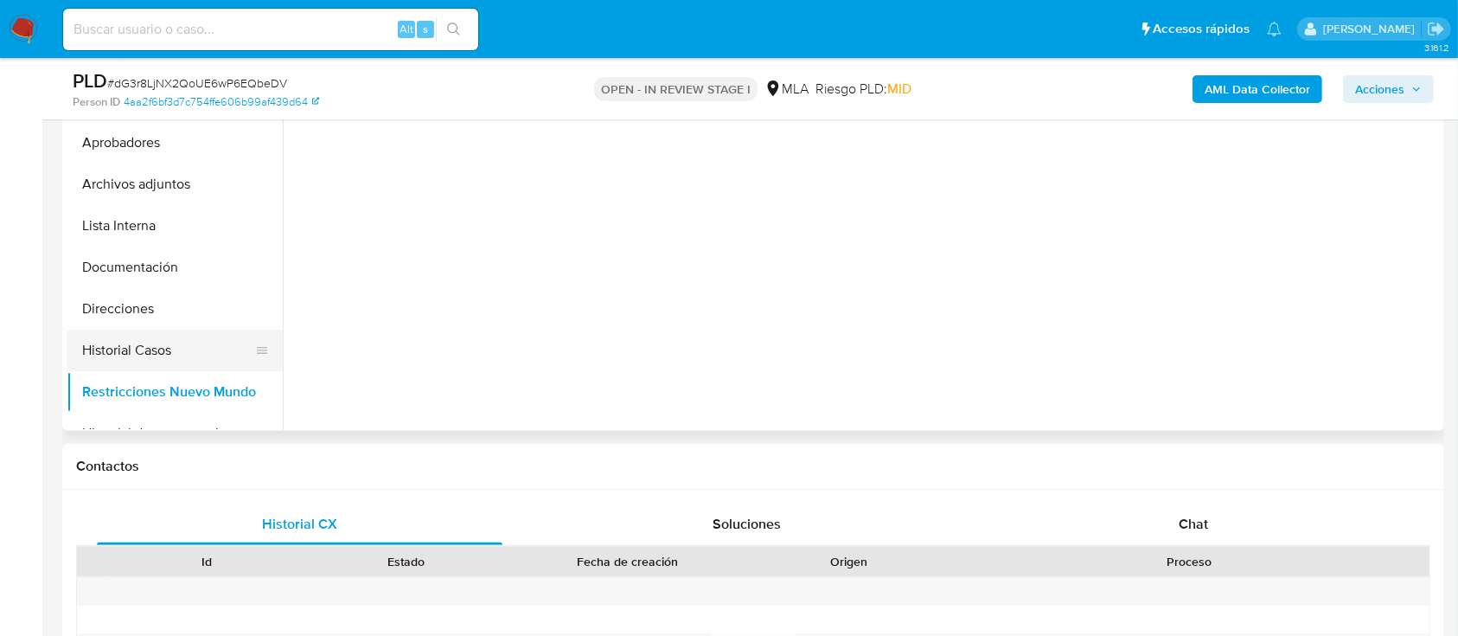
click at [130, 336] on button "Historial Casos" at bounding box center [168, 350] width 202 height 42
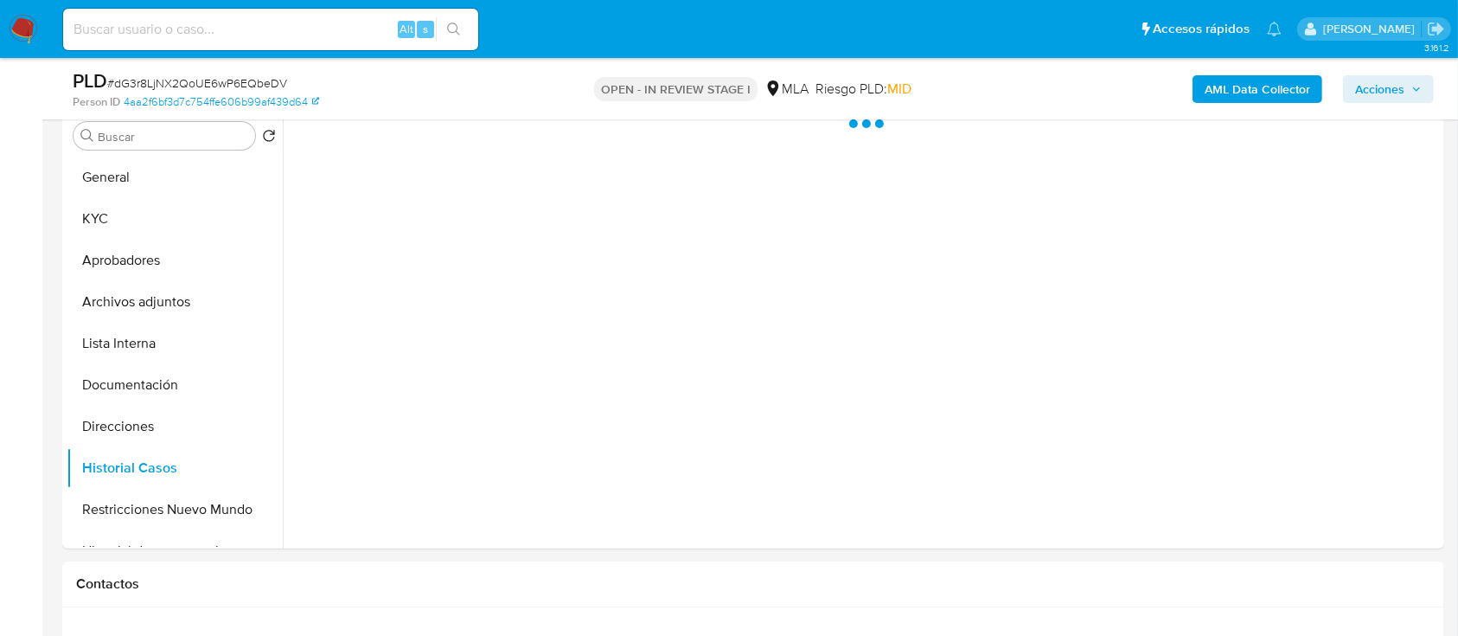
scroll to position [230, 0]
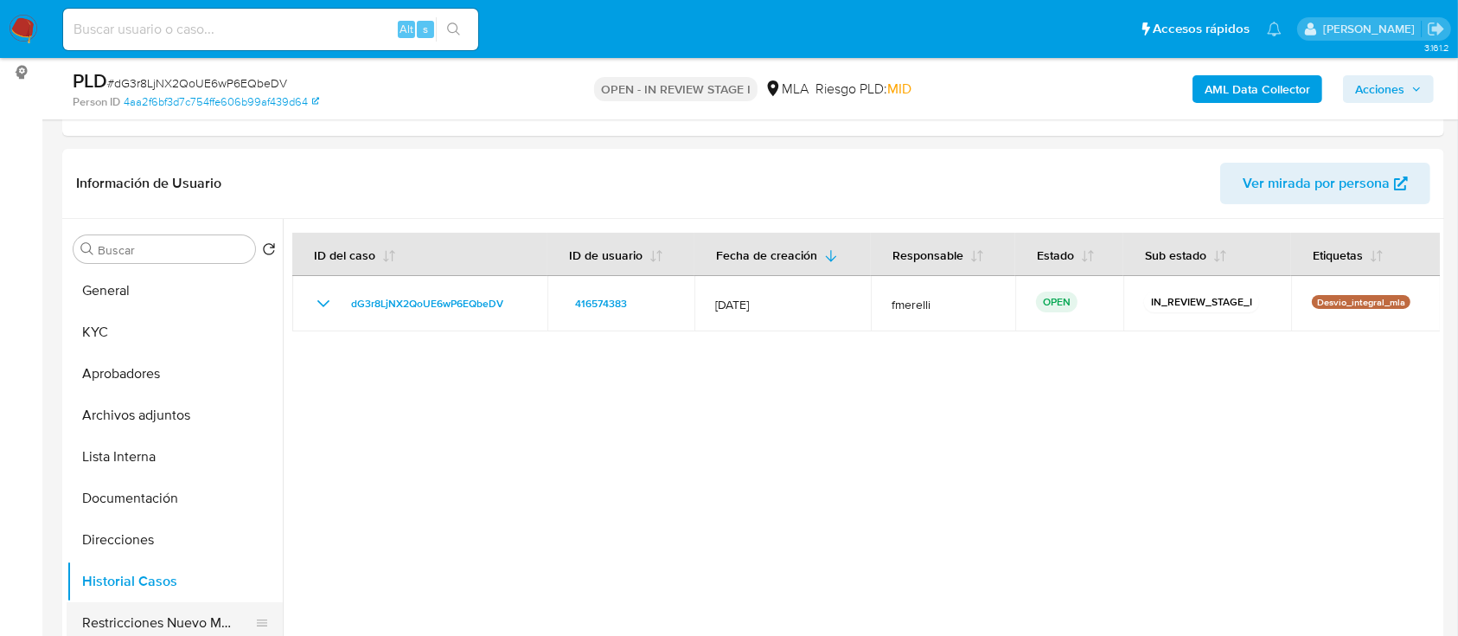
click at [198, 629] on button "Restricciones Nuevo Mundo" at bounding box center [168, 623] width 202 height 42
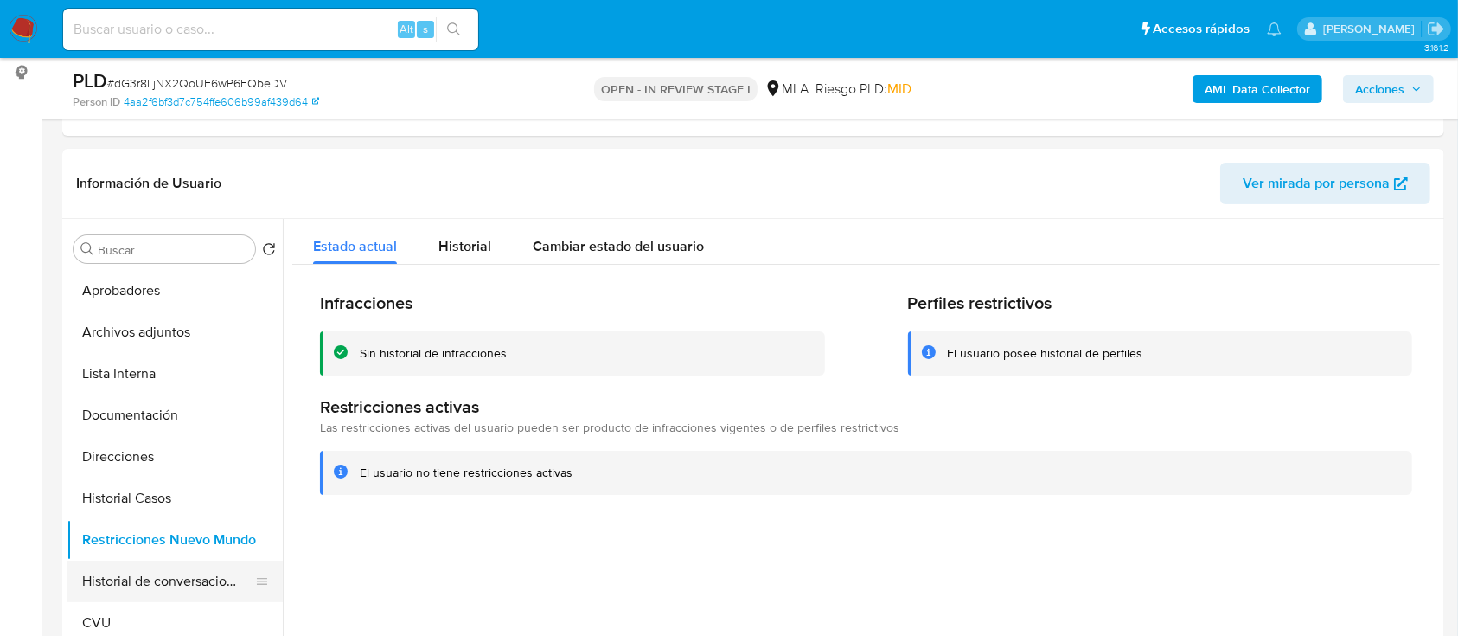
scroll to position [115, 0]
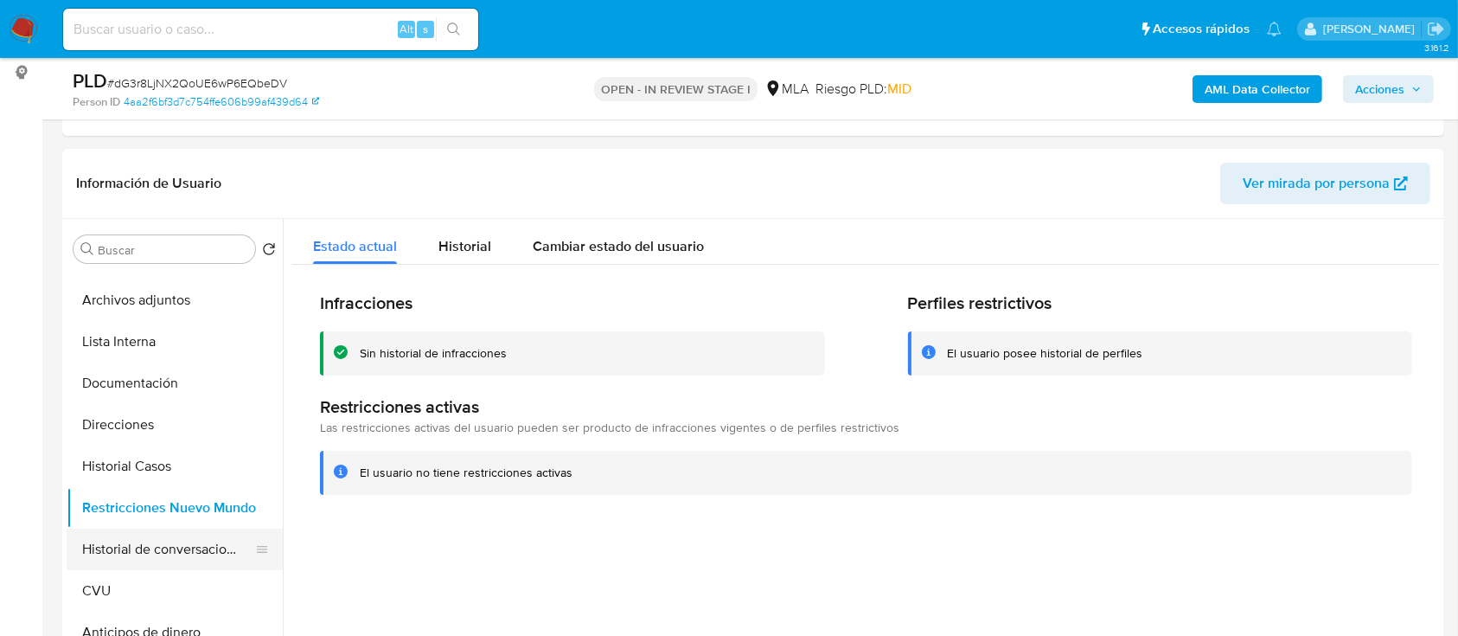
click at [125, 536] on button "Historial de conversaciones" at bounding box center [168, 549] width 202 height 42
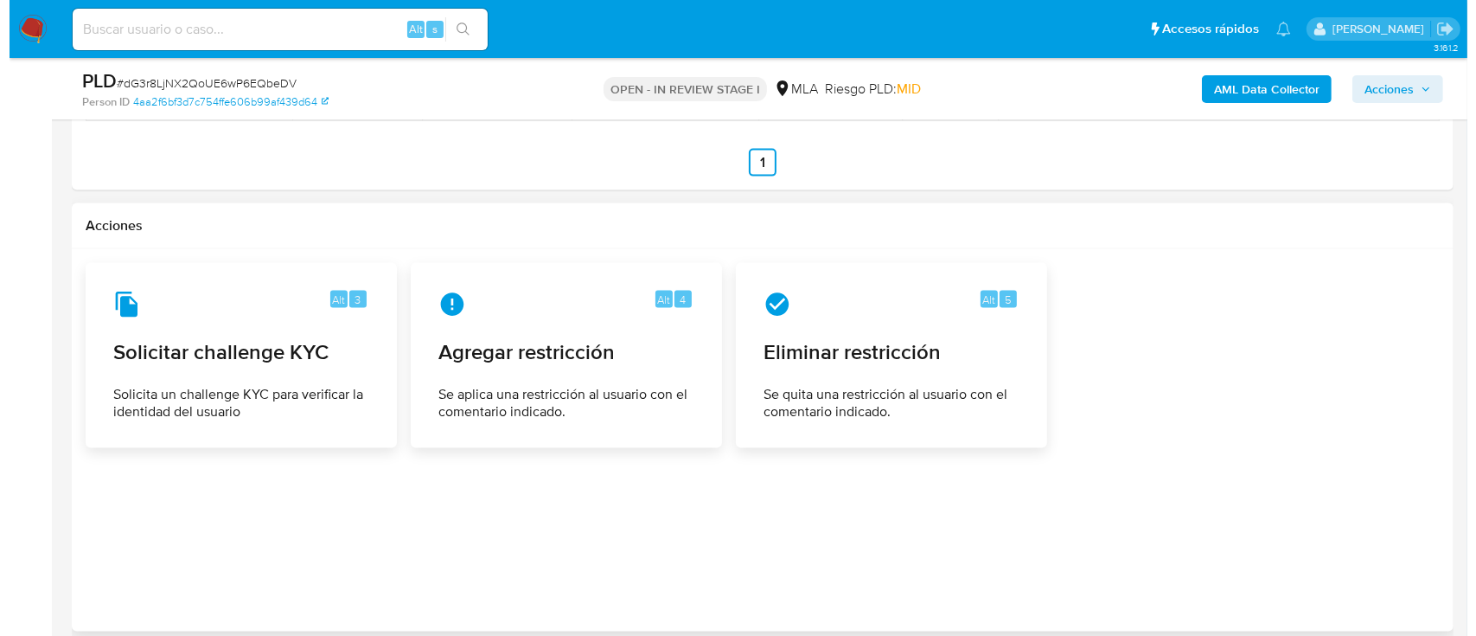
scroll to position [2405, 0]
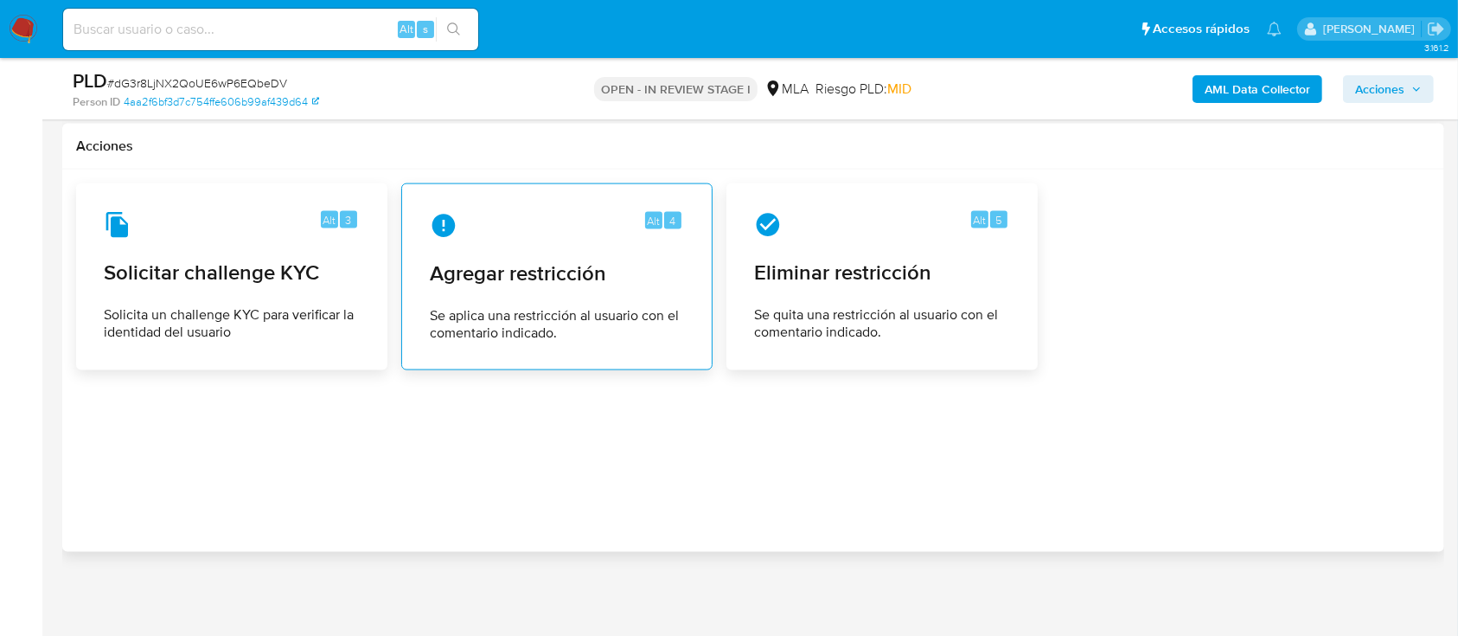
click at [540, 285] on div "Alt 4 Agregar restricción Se aplica una restricción al usuario con el comentari…" at bounding box center [557, 276] width 282 height 157
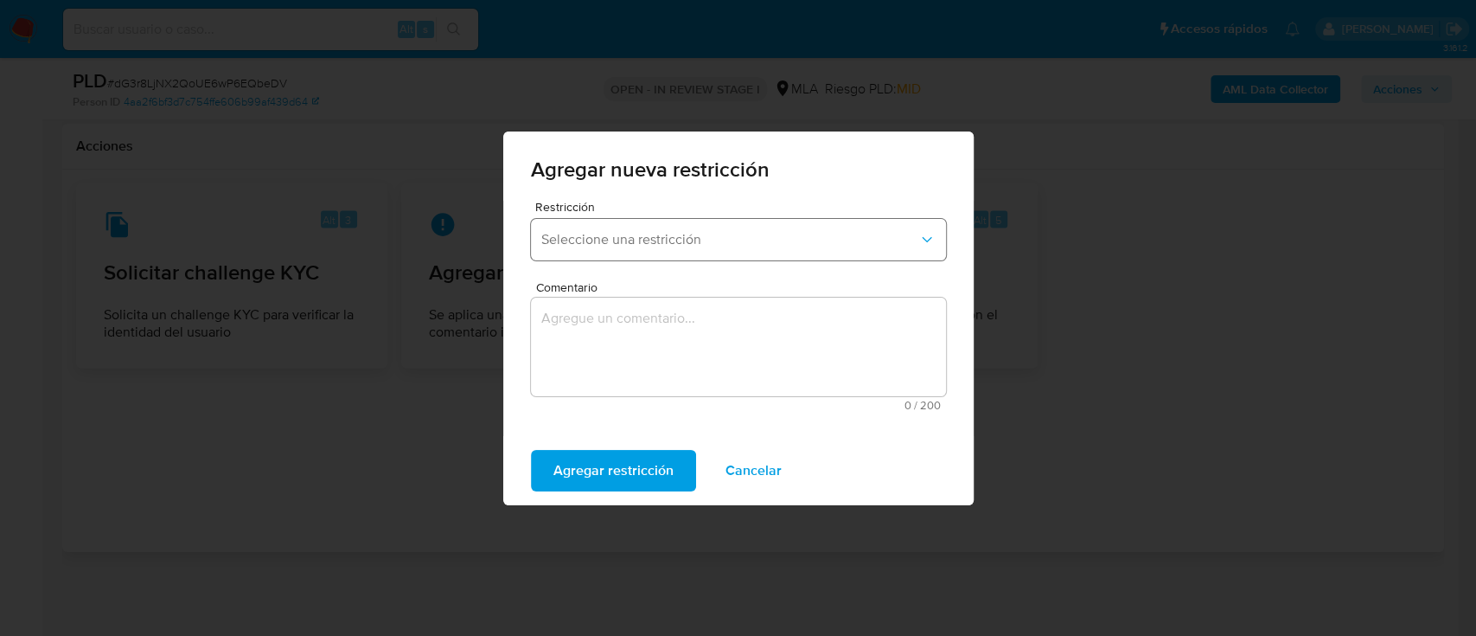
click at [605, 229] on button "Seleccione una restricción" at bounding box center [738, 240] width 415 height 42
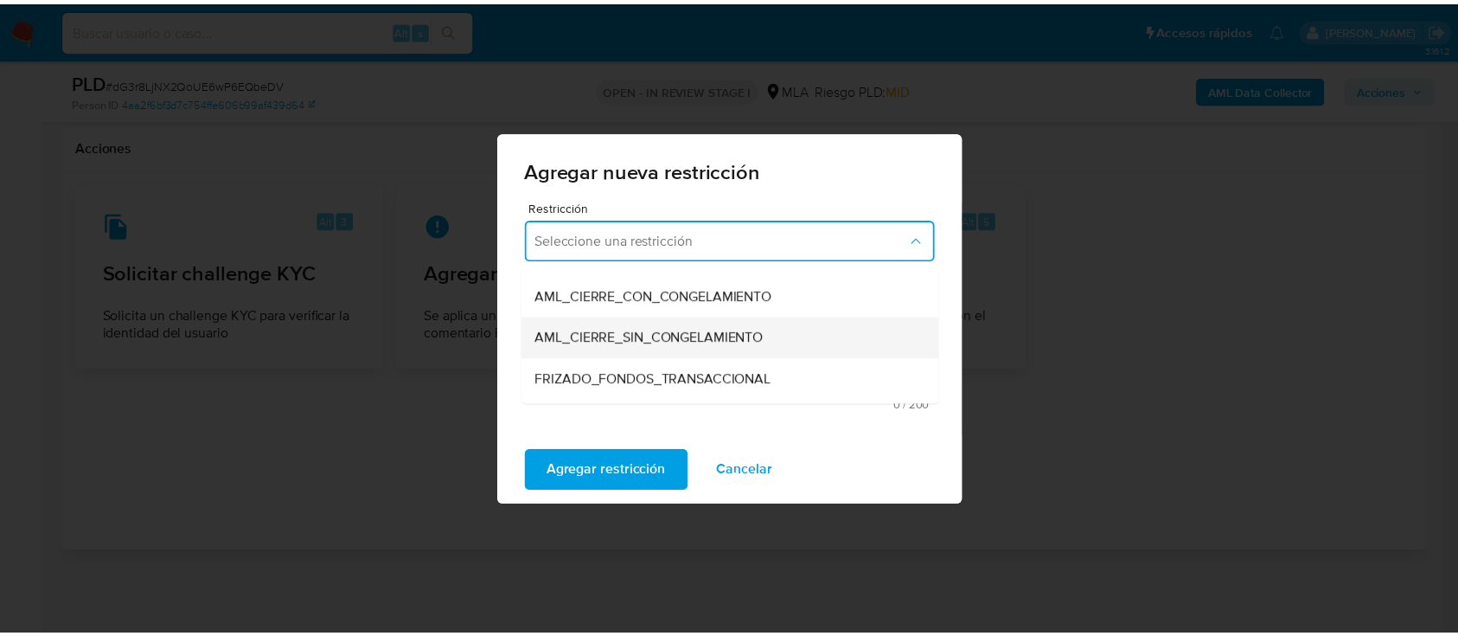
scroll to position [230, 0]
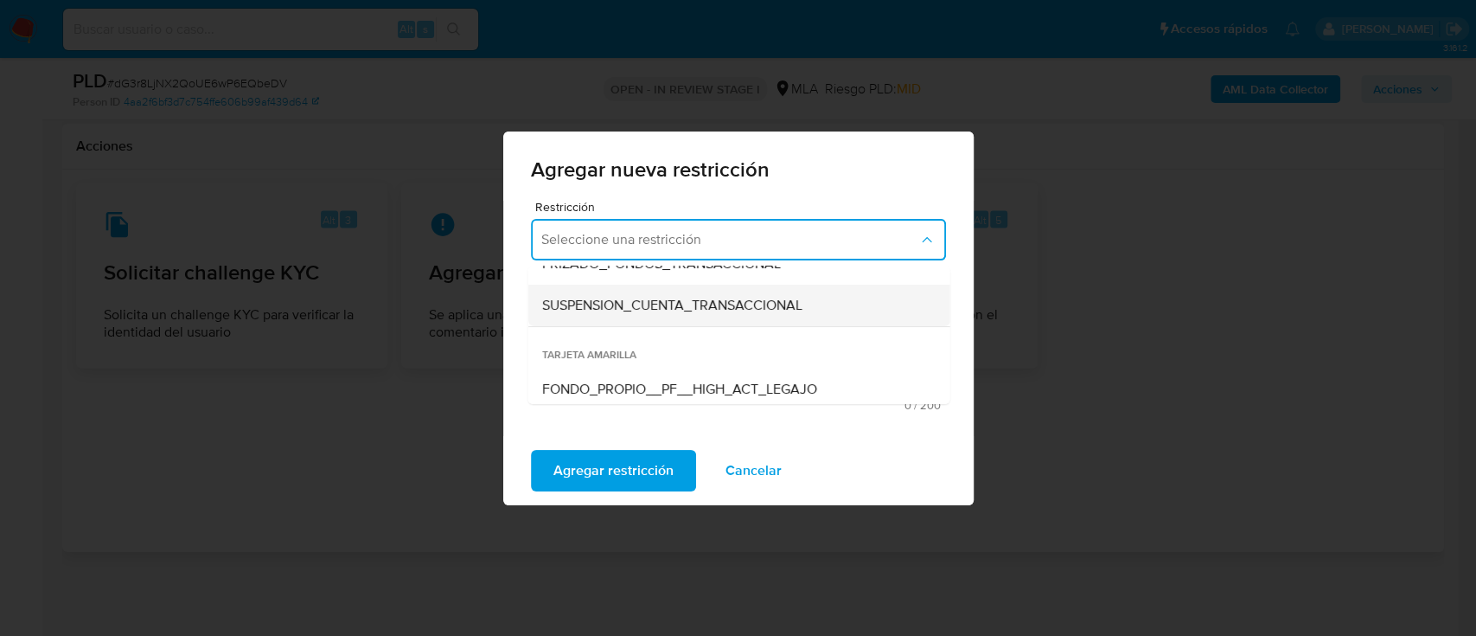
click at [658, 307] on span "SUSPENSION_CUENTA_TRANSACCIONAL" at bounding box center [671, 305] width 260 height 17
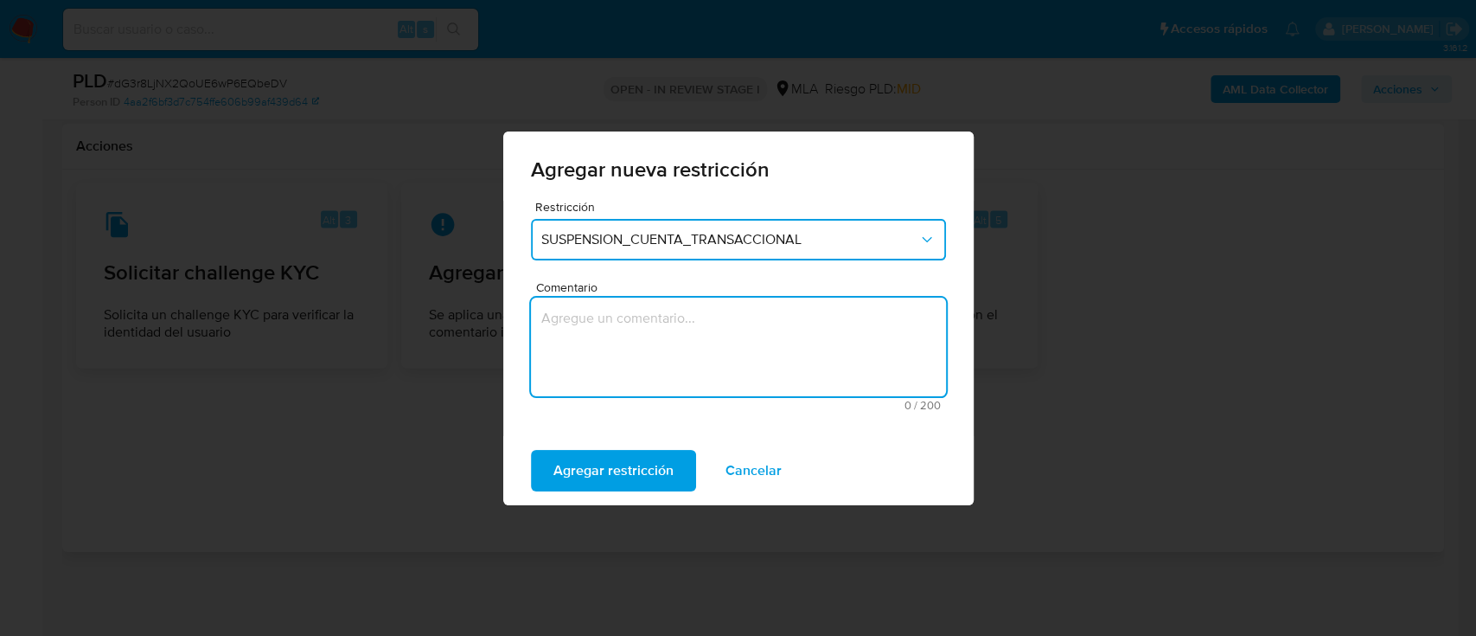
click at [628, 324] on textarea "Comentario" at bounding box center [738, 346] width 415 height 99
type textarea "AML"
click at [577, 482] on span "Agregar restricción" at bounding box center [613, 470] width 120 height 38
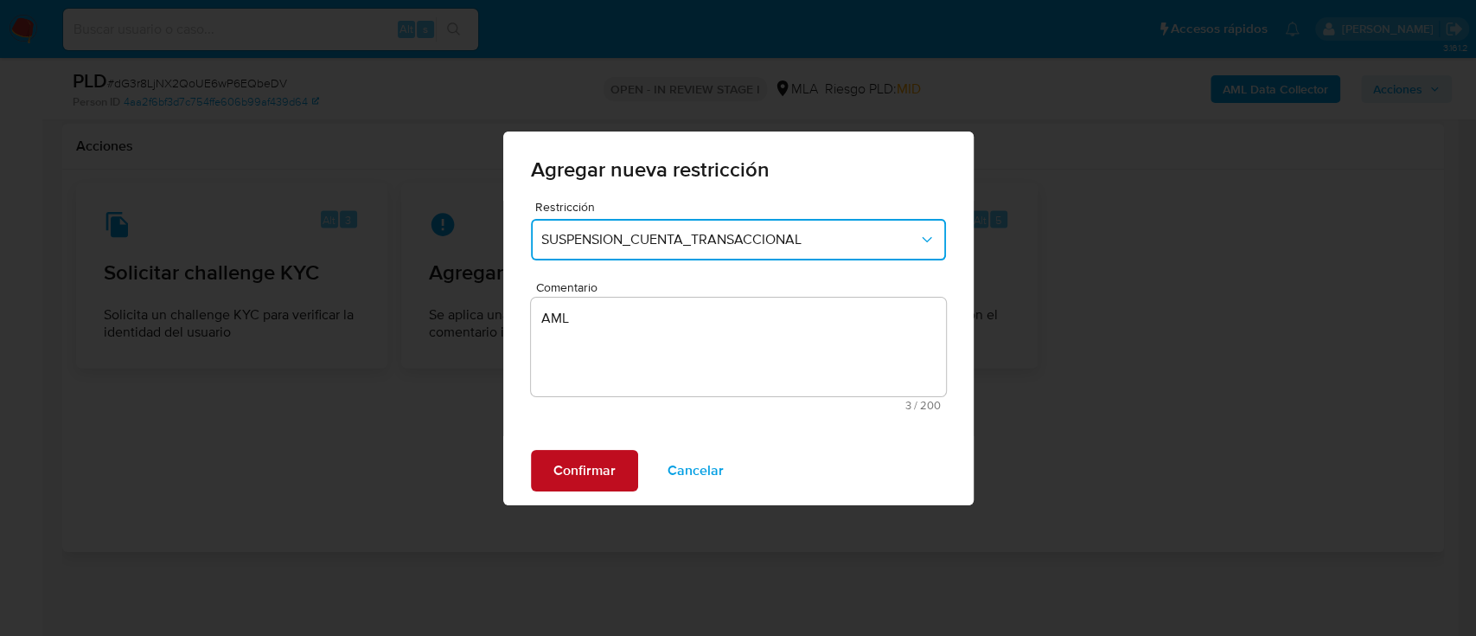
click at [577, 482] on span "Confirmar" at bounding box center [584, 470] width 62 height 38
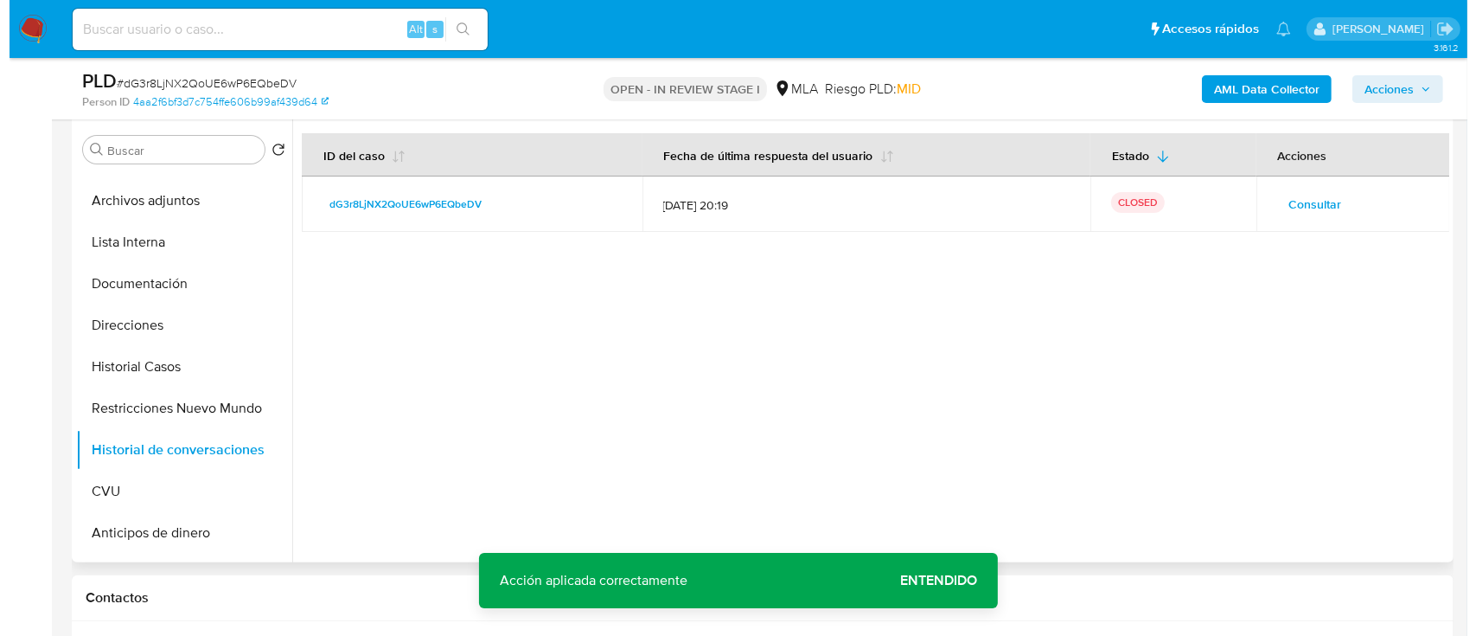
scroll to position [99, 0]
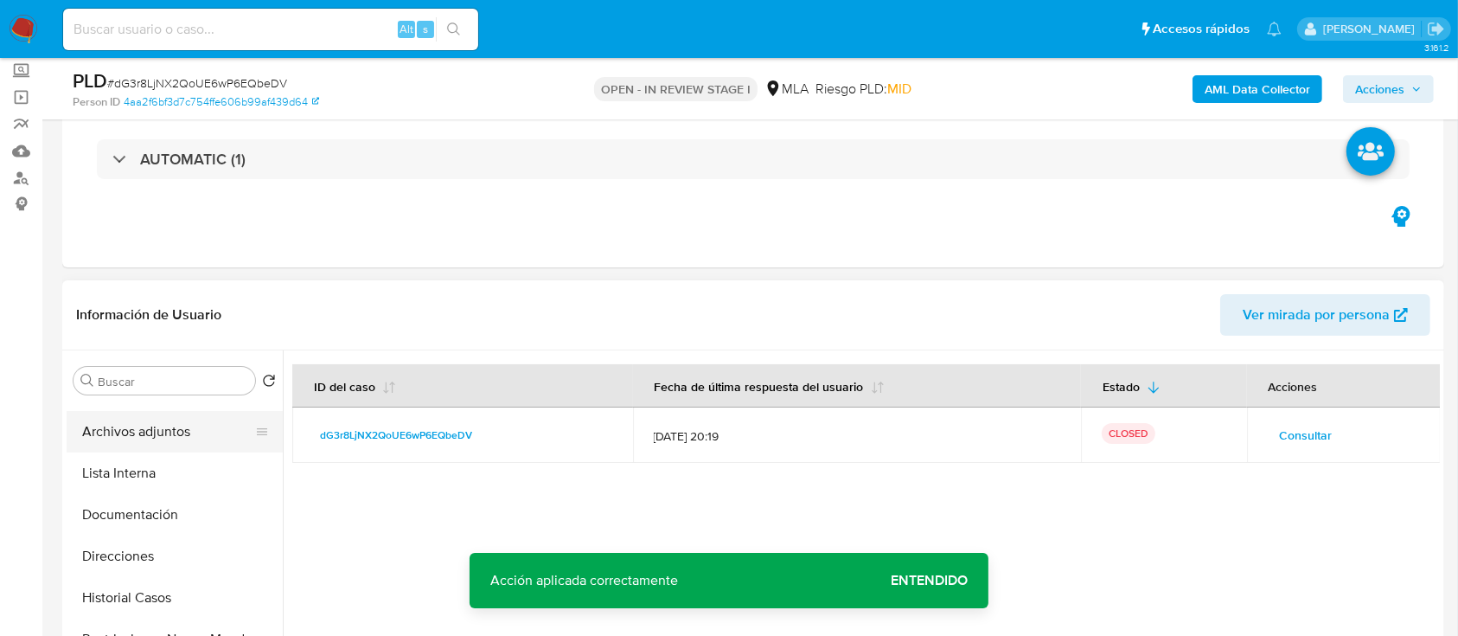
click at [145, 430] on button "Archivos adjuntos" at bounding box center [168, 432] width 202 height 42
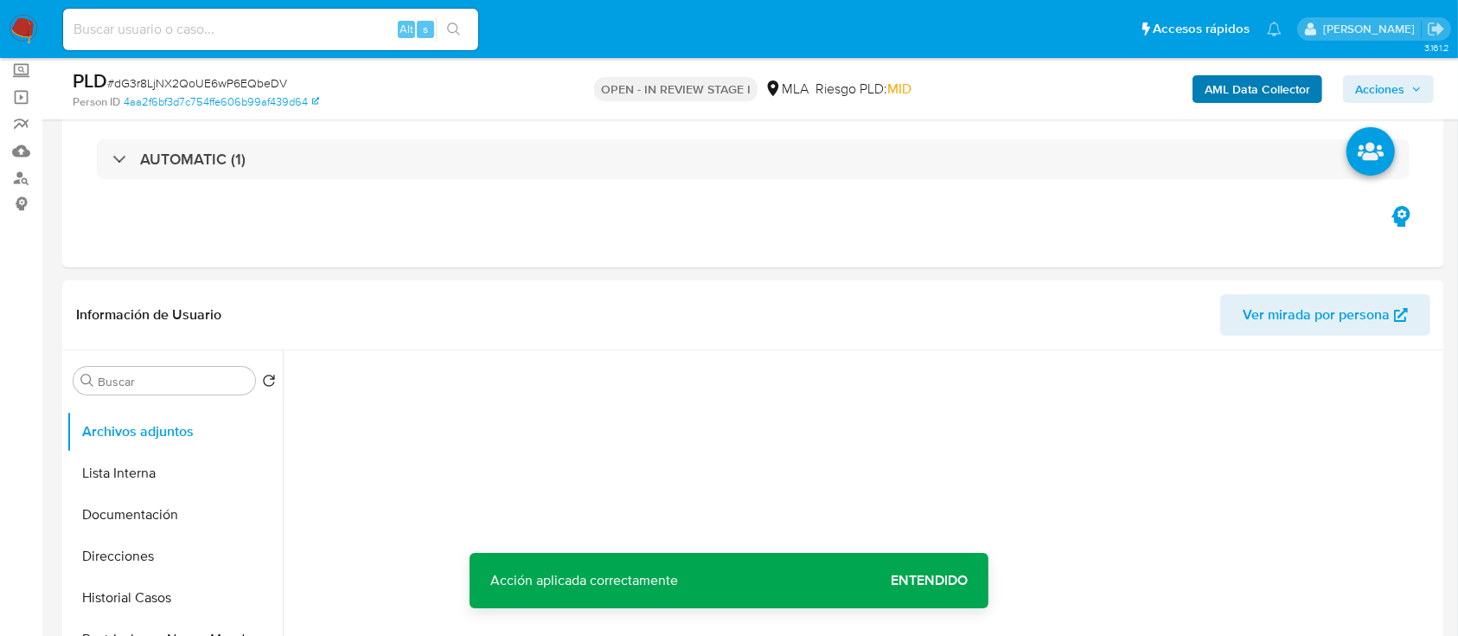
click at [1253, 101] on div "AML Data Collector Acciones" at bounding box center [1209, 88] width 449 height 41
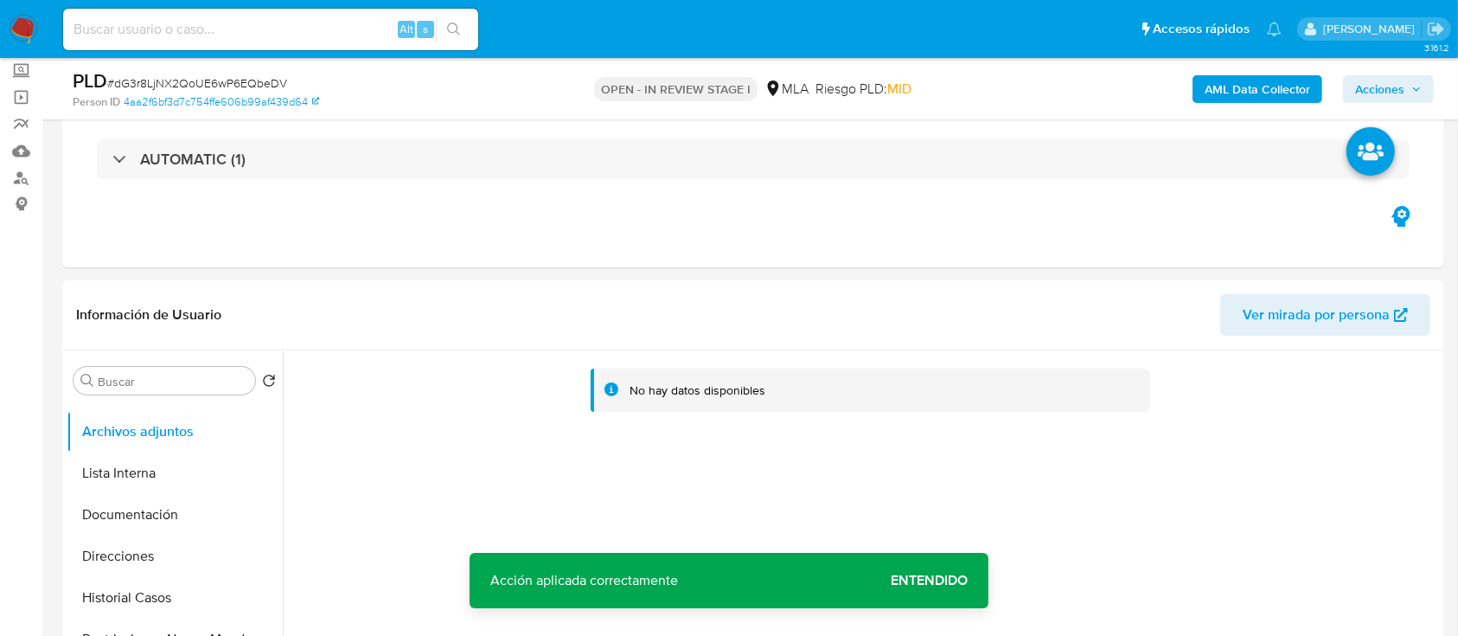
click at [1245, 90] on b "AML Data Collector" at bounding box center [1258, 89] width 106 height 28
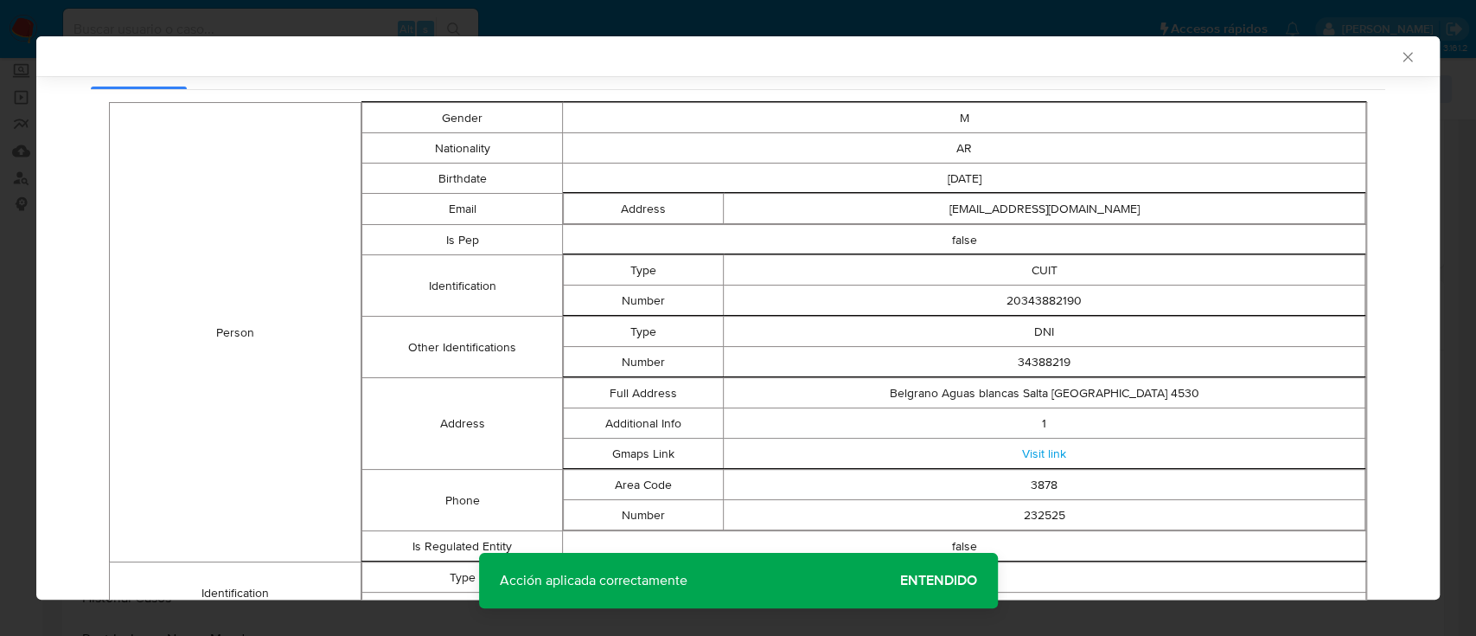
scroll to position [248, 0]
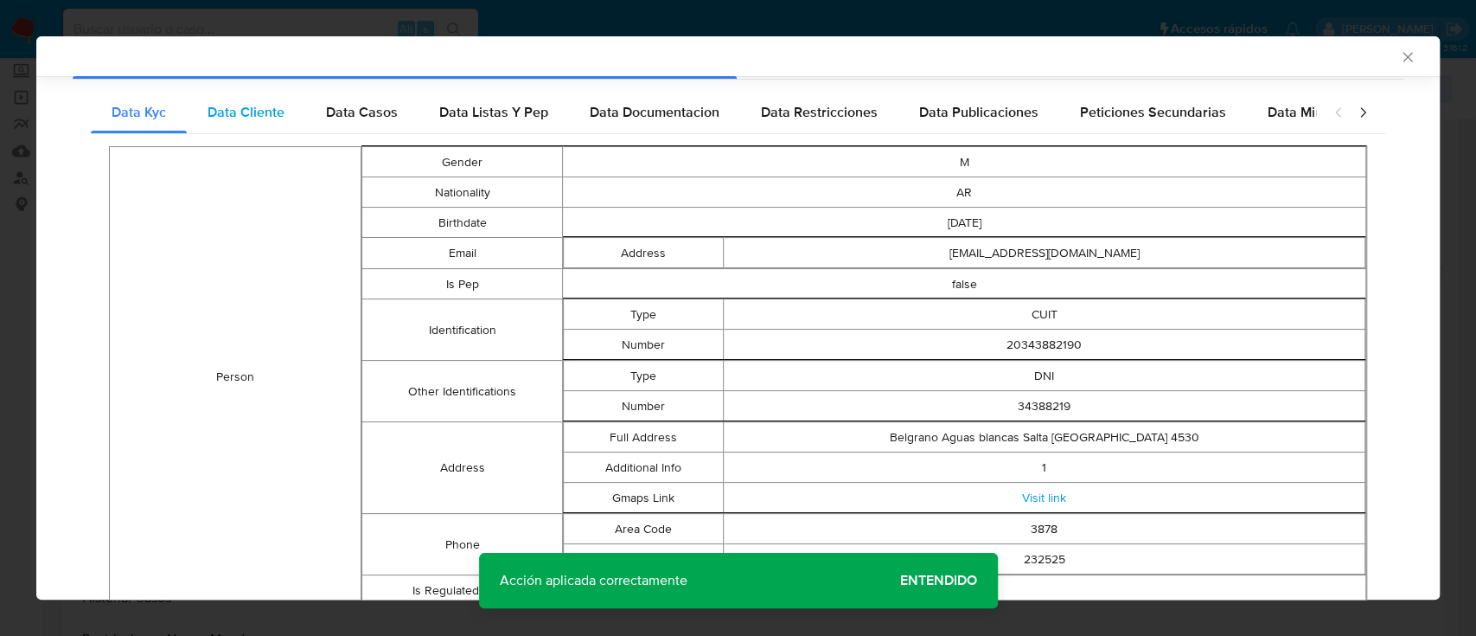
click at [257, 115] on span "Data Cliente" at bounding box center [246, 112] width 77 height 20
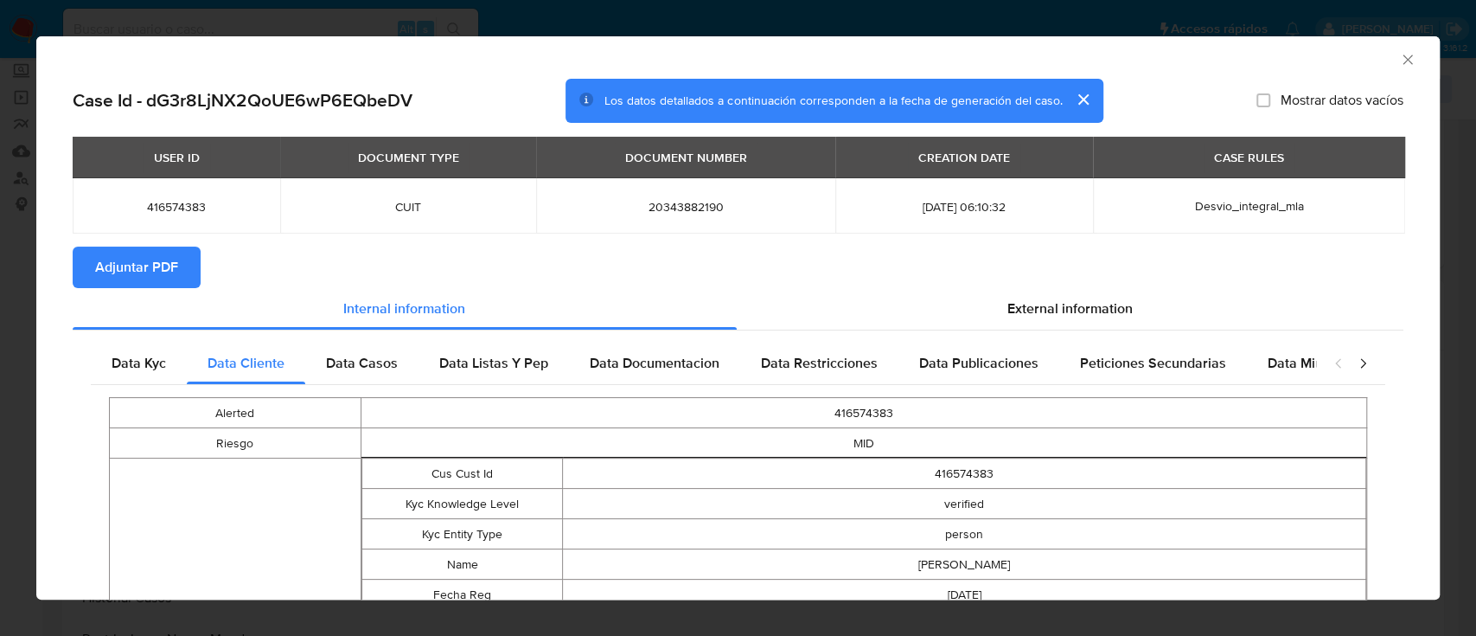
scroll to position [0, 0]
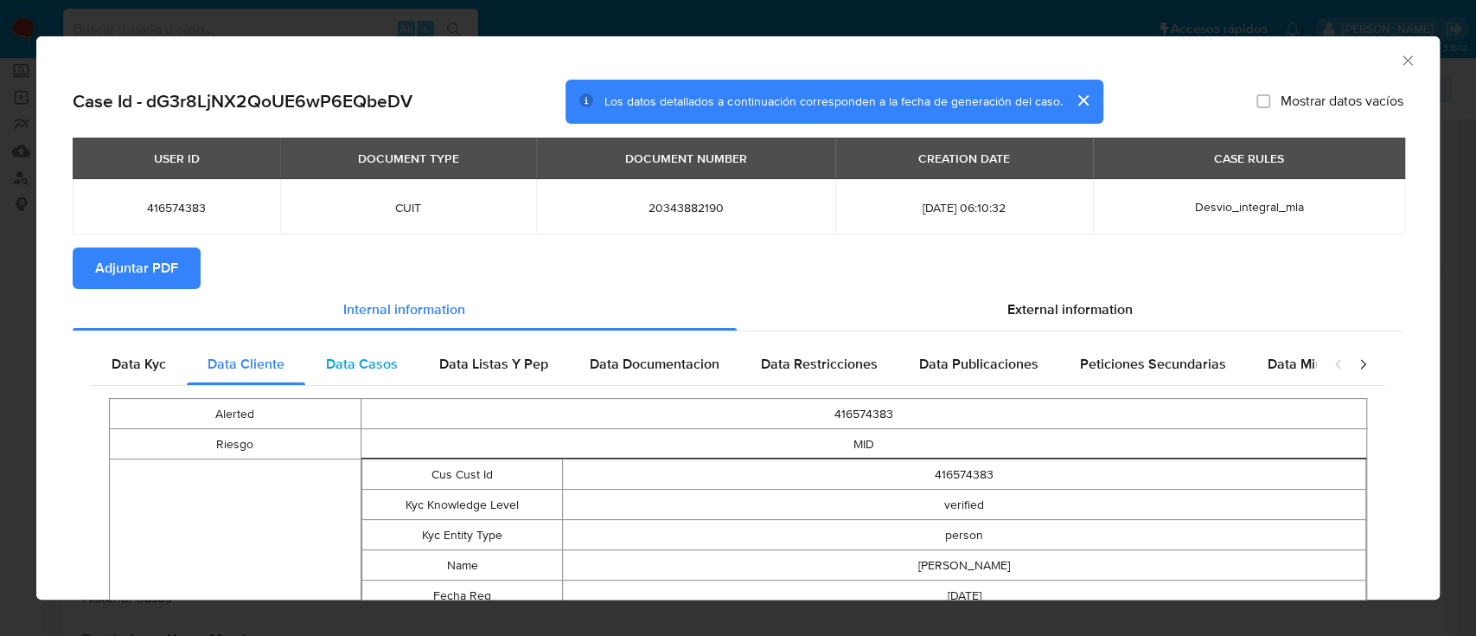
click at [390, 375] on div "Data Casos" at bounding box center [361, 364] width 113 height 42
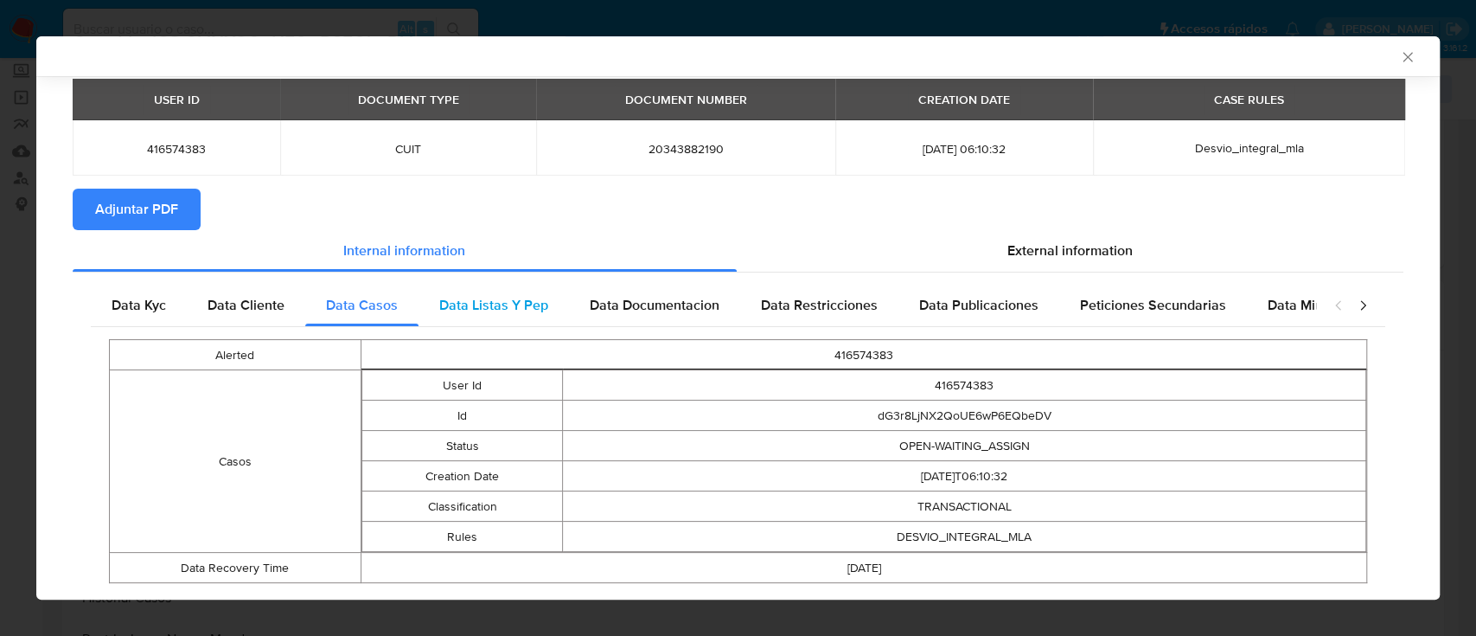
scroll to position [98, 0]
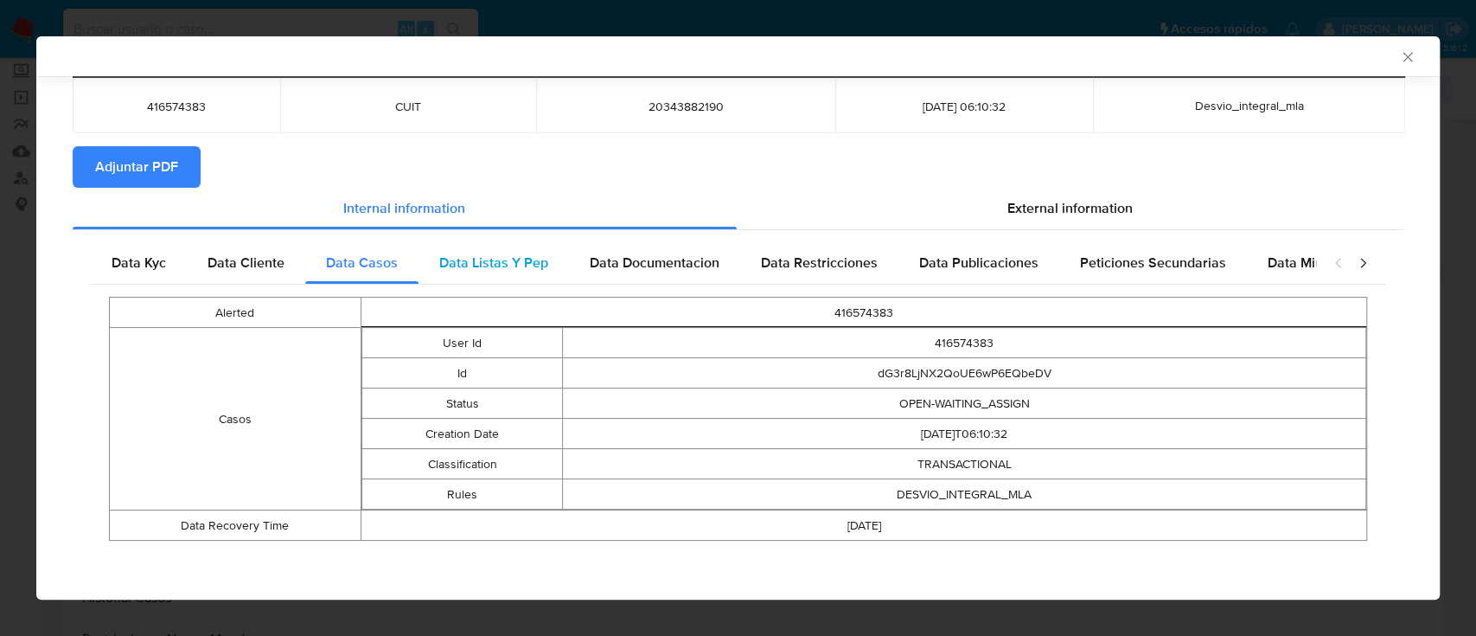
click at [485, 246] on div "Data Listas Y Pep" at bounding box center [494, 263] width 150 height 42
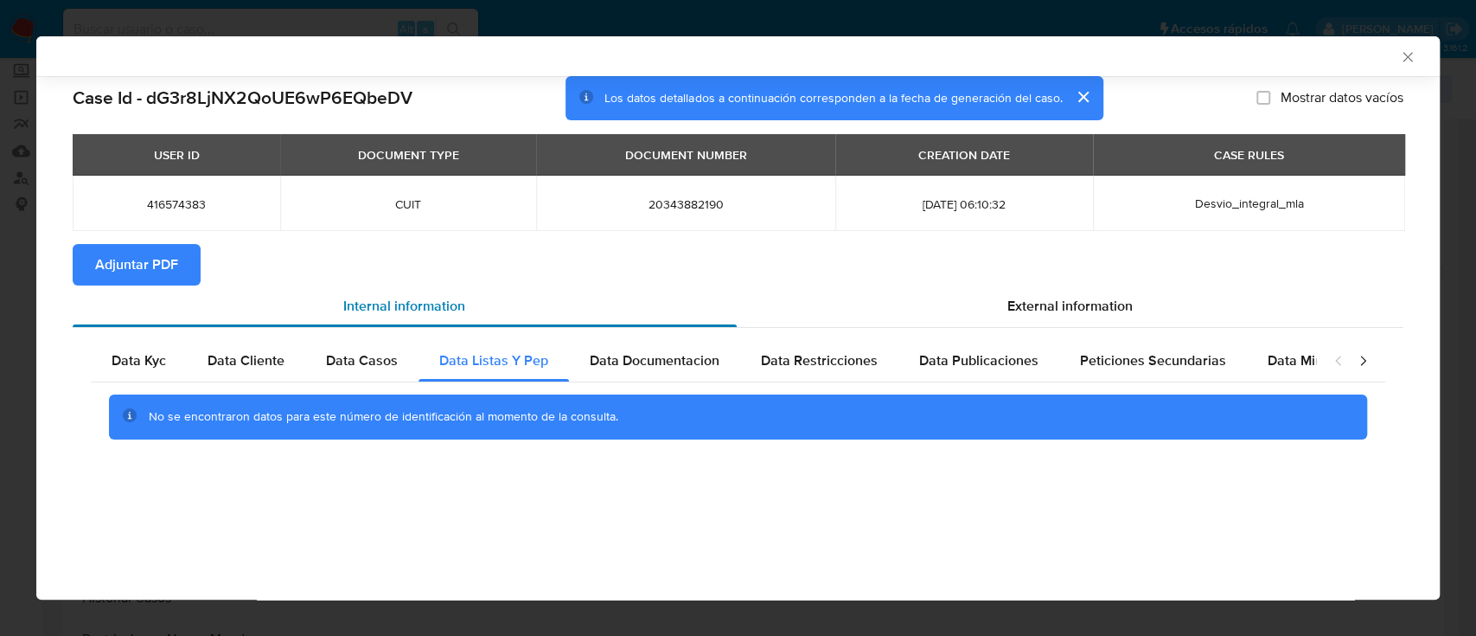
scroll to position [0, 0]
drag, startPoint x: 641, startPoint y: 340, endPoint x: 736, endPoint y: 354, distance: 96.1
click at [643, 339] on div "Data Kyc Data Cliente Data Casos Data Listas Y Pep Data Documentacion Data Rest…" at bounding box center [738, 396] width 1331 height 136
click at [770, 352] on span "Data Restricciones" at bounding box center [819, 360] width 117 height 20
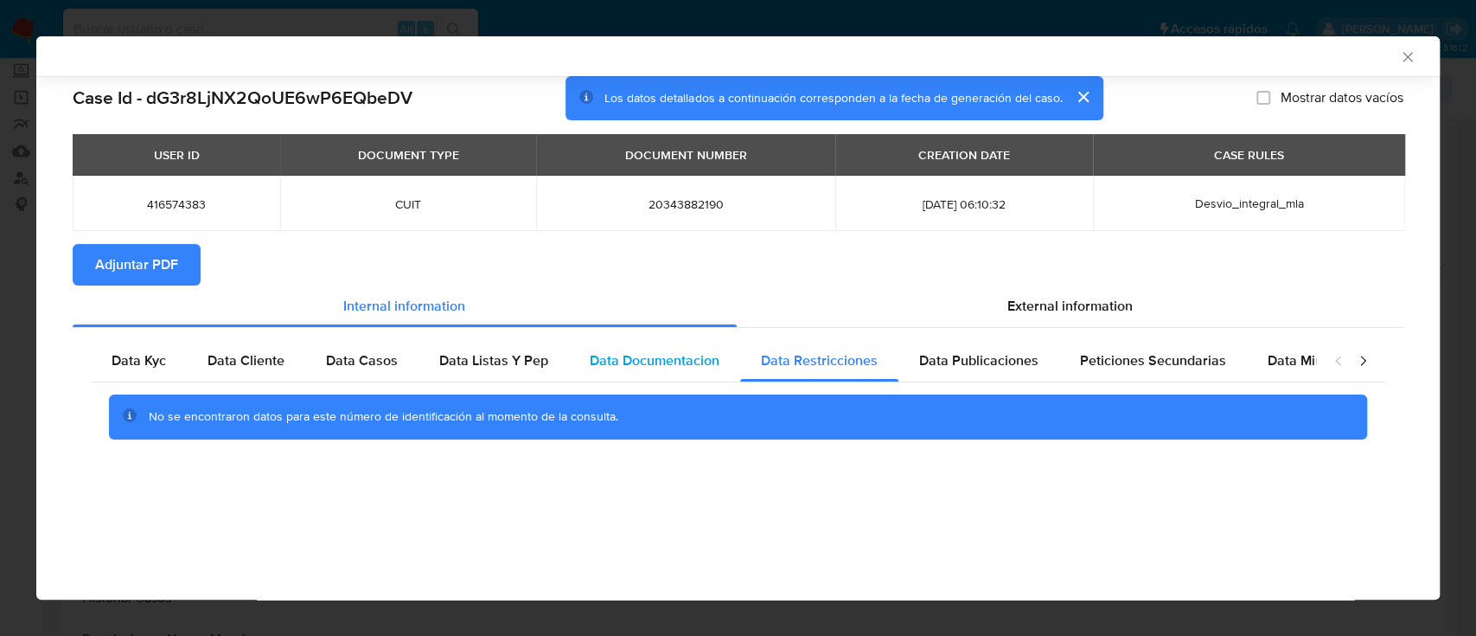
click at [669, 377] on div "Data Documentacion" at bounding box center [654, 361] width 171 height 42
click at [860, 364] on span "Data Restricciones" at bounding box center [819, 360] width 117 height 20
click at [1010, 362] on span "Data Publicaciones" at bounding box center [978, 360] width 119 height 20
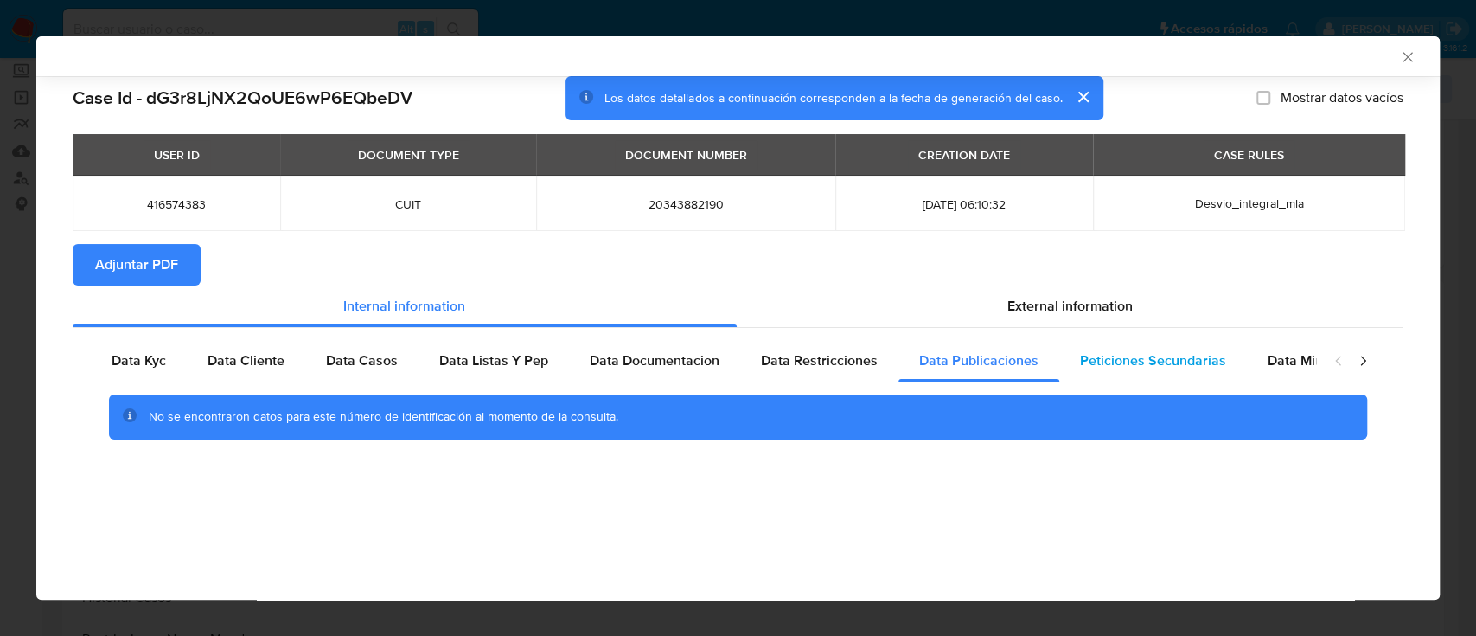
click at [1116, 367] on span "Peticiones Secundarias" at bounding box center [1153, 360] width 146 height 20
click at [1237, 356] on div "Peticiones Secundarias" at bounding box center [1153, 361] width 188 height 42
click at [1252, 356] on div "Data Minoridad" at bounding box center [1315, 361] width 137 height 42
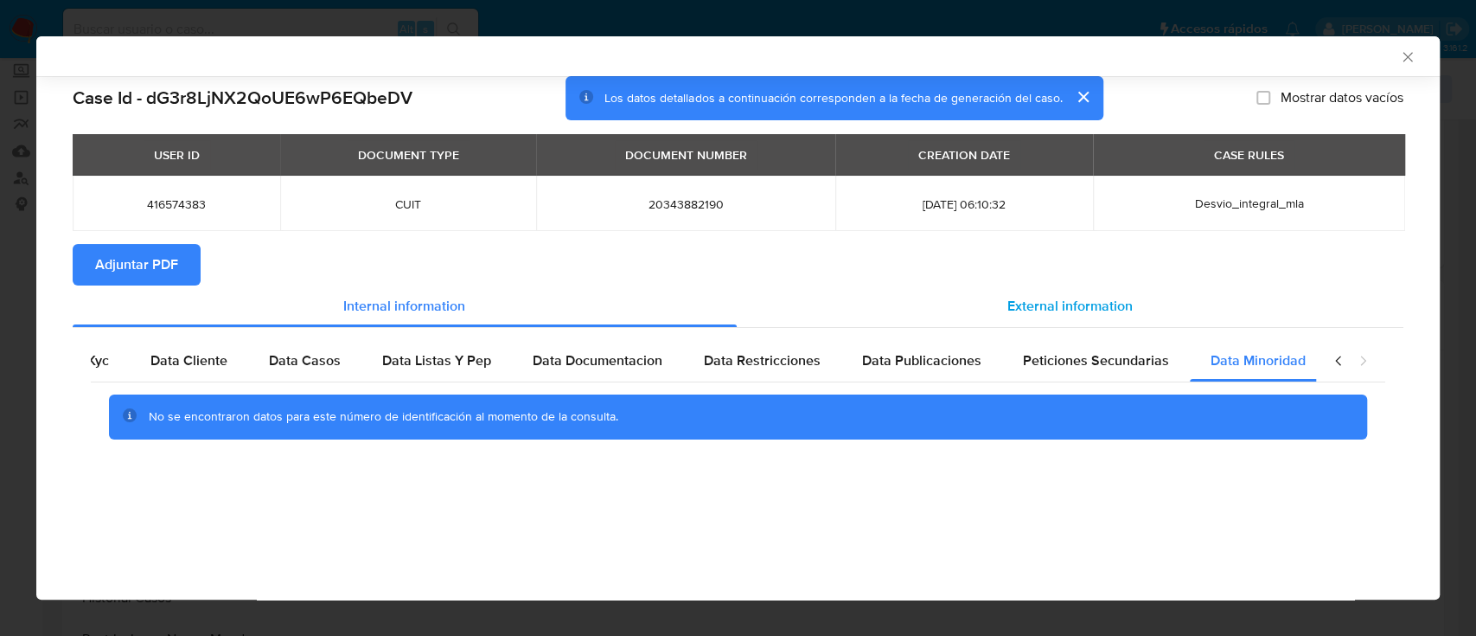
scroll to position [0, 58]
drag, startPoint x: 1119, startPoint y: 295, endPoint x: 879, endPoint y: 339, distance: 244.4
click at [1119, 294] on div "External information" at bounding box center [1071, 306] width 668 height 42
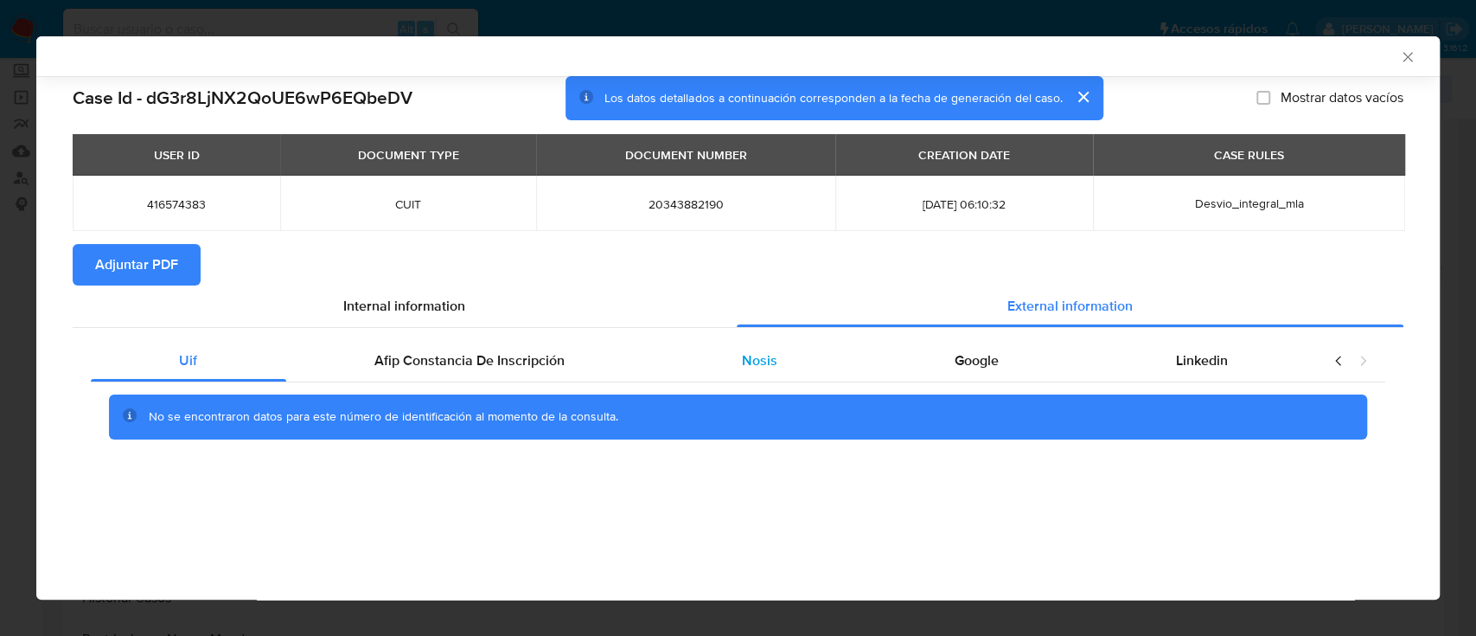
scroll to position [0, 0]
click at [465, 376] on div "Afip Constancia De Inscripción" at bounding box center [470, 361] width 368 height 42
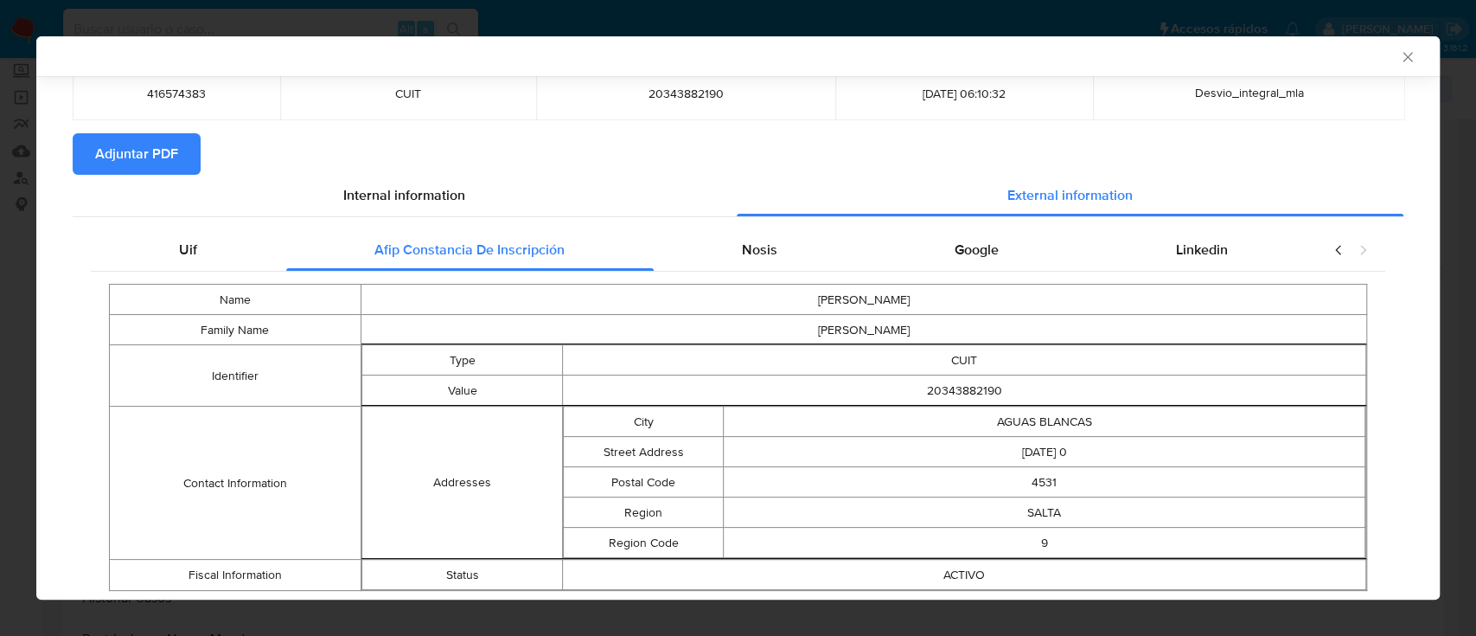
scroll to position [161, 0]
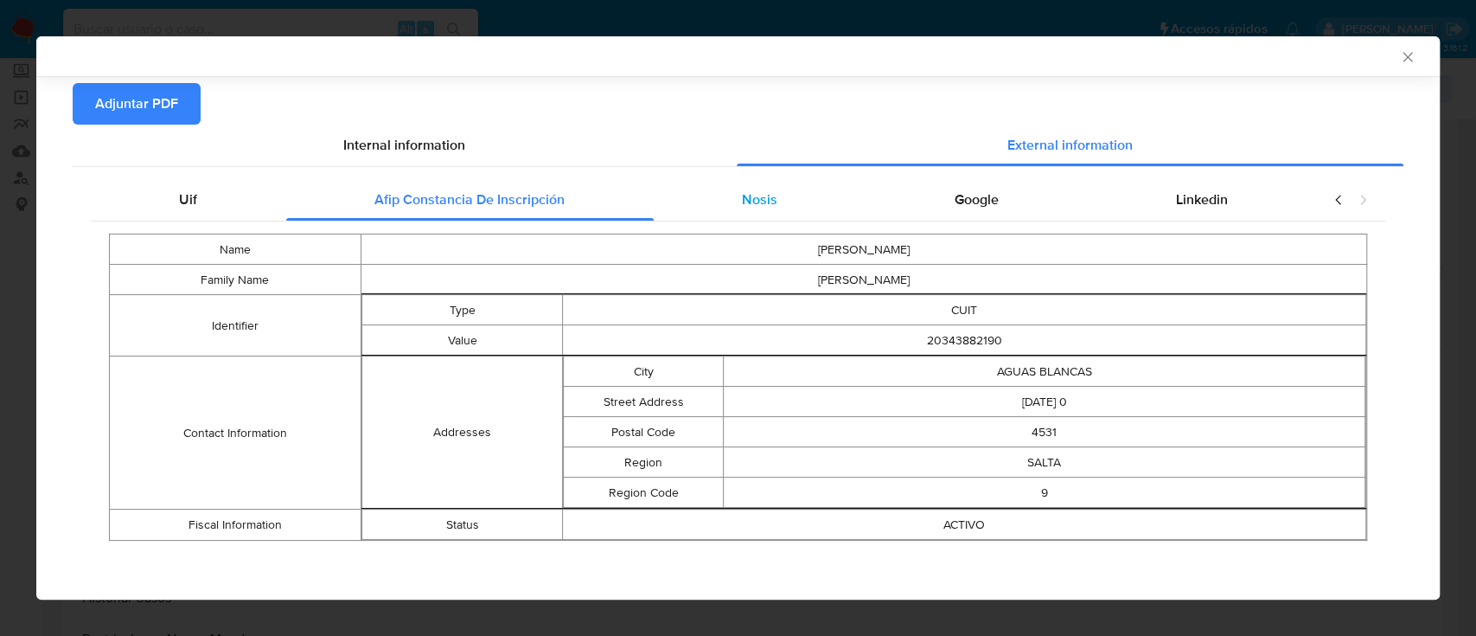
click at [753, 210] on div "Nosis" at bounding box center [760, 200] width 213 height 42
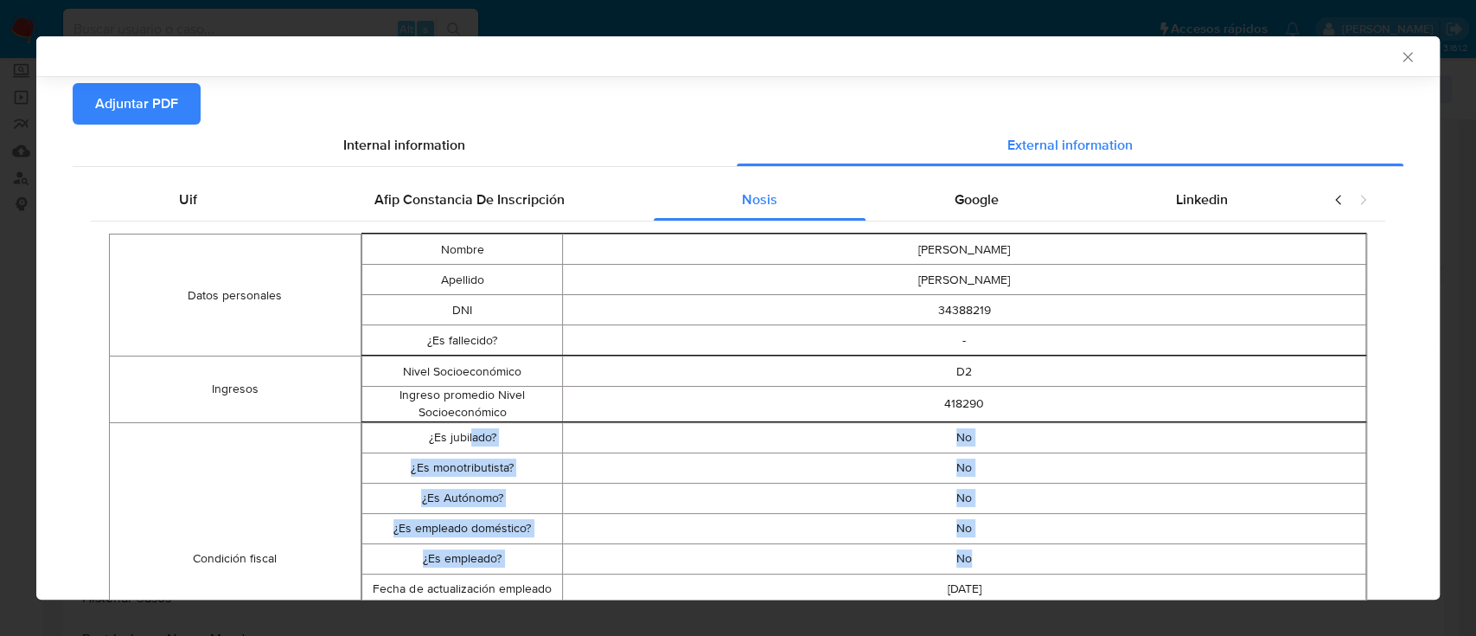
drag, startPoint x: 464, startPoint y: 436, endPoint x: 987, endPoint y: 545, distance: 534.4
click at [987, 545] on tbody "¿Es jubilado? No ¿Es monotributista? No ¿Es Autónomo? No ¿Es empleado doméstico…" at bounding box center [863, 558] width 1004 height 272
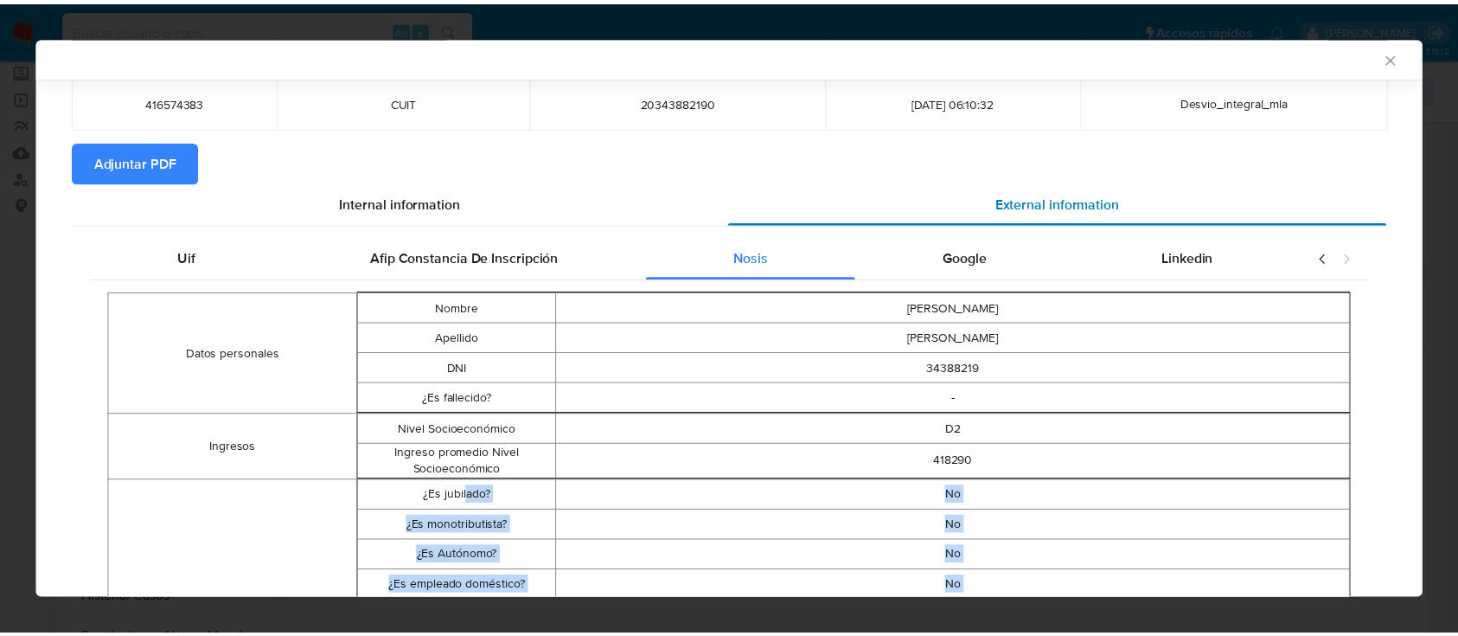
scroll to position [0, 0]
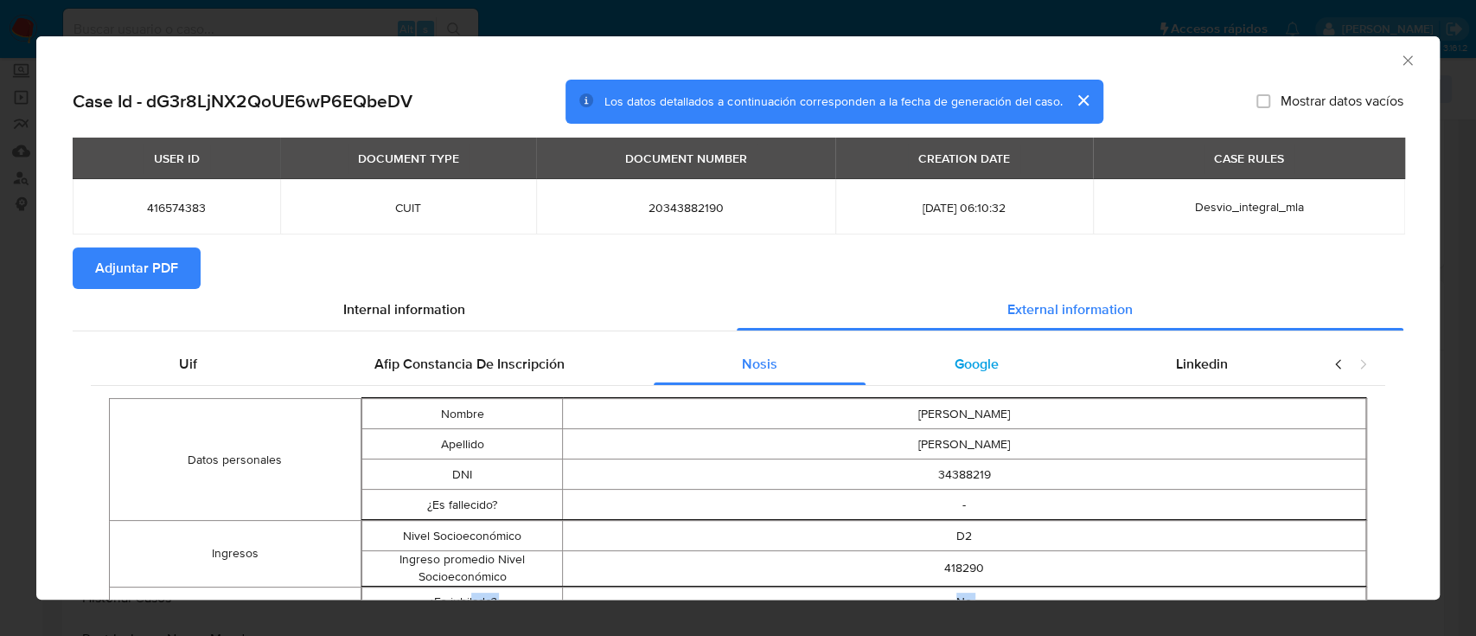
click at [955, 356] on span "Google" at bounding box center [977, 364] width 44 height 20
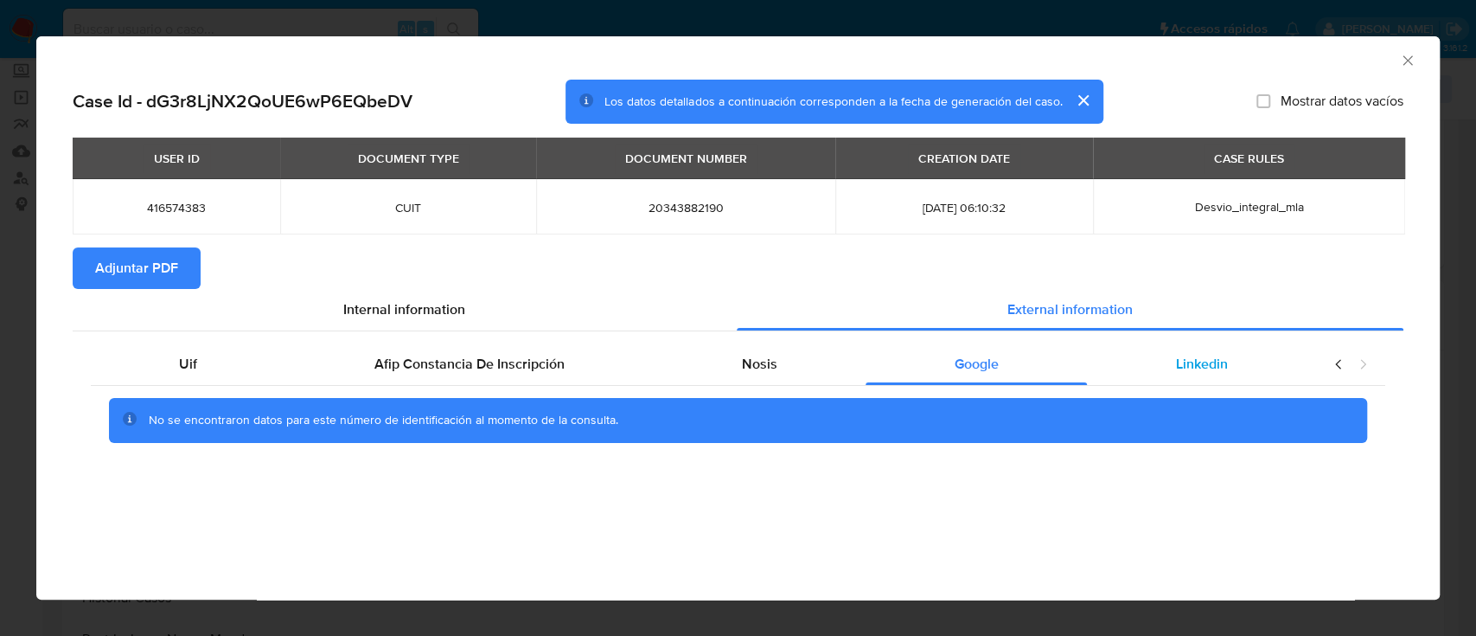
click at [1209, 365] on span "Linkedin" at bounding box center [1202, 364] width 52 height 20
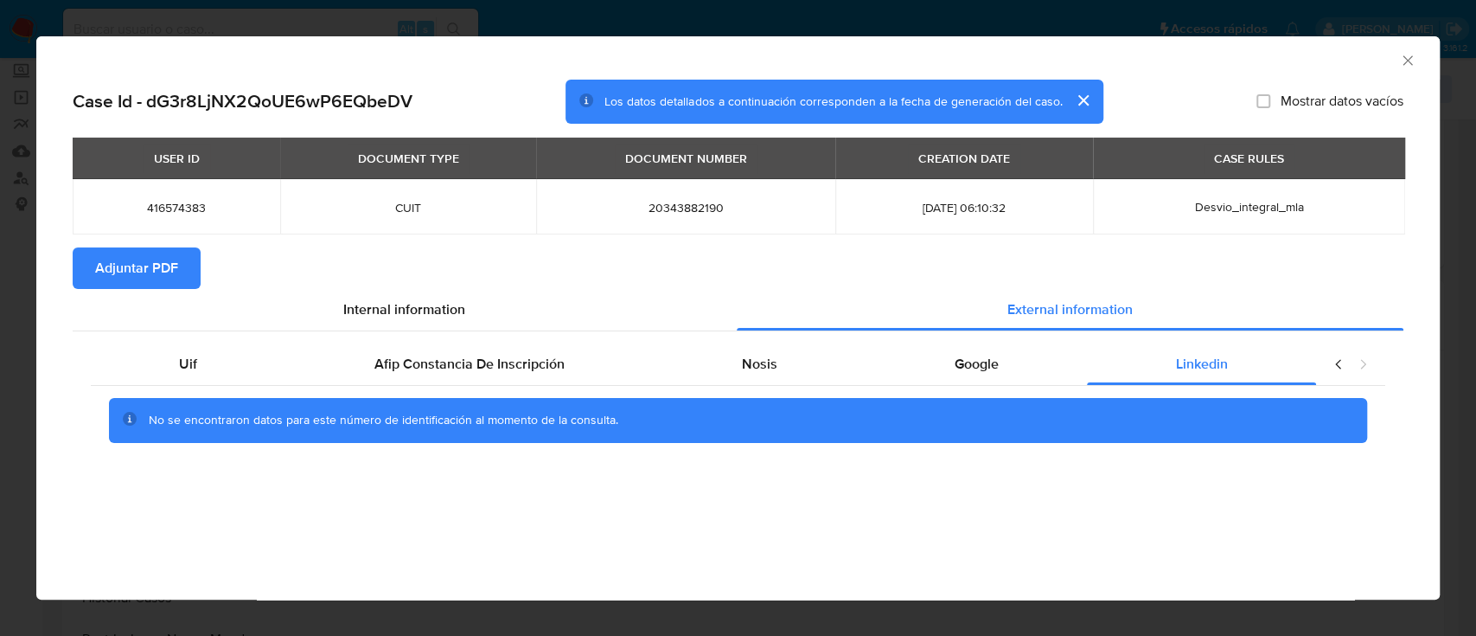
click at [125, 264] on span "Adjuntar PDF" at bounding box center [136, 268] width 83 height 38
drag, startPoint x: 1405, startPoint y: 61, endPoint x: 988, endPoint y: 168, distance: 430.2
click at [1405, 61] on icon "Cerrar ventana" at bounding box center [1408, 60] width 10 height 10
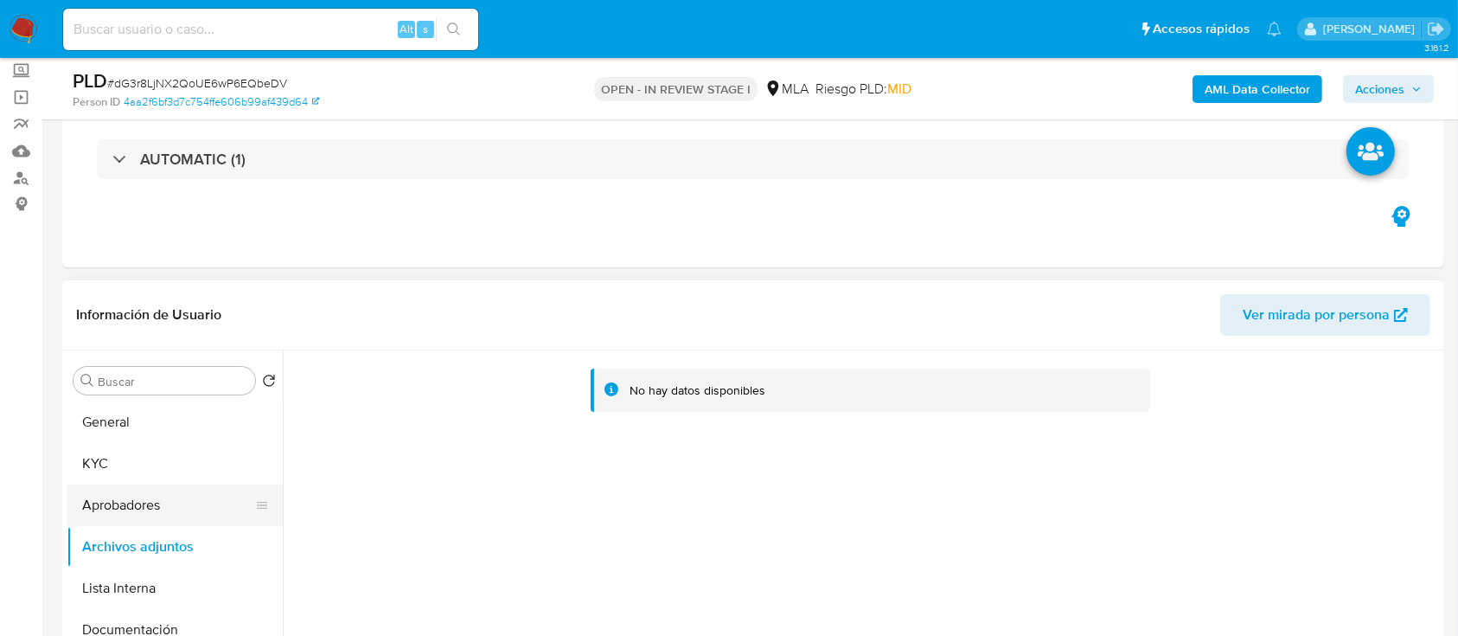
click at [148, 510] on button "Aprobadores" at bounding box center [168, 505] width 202 height 42
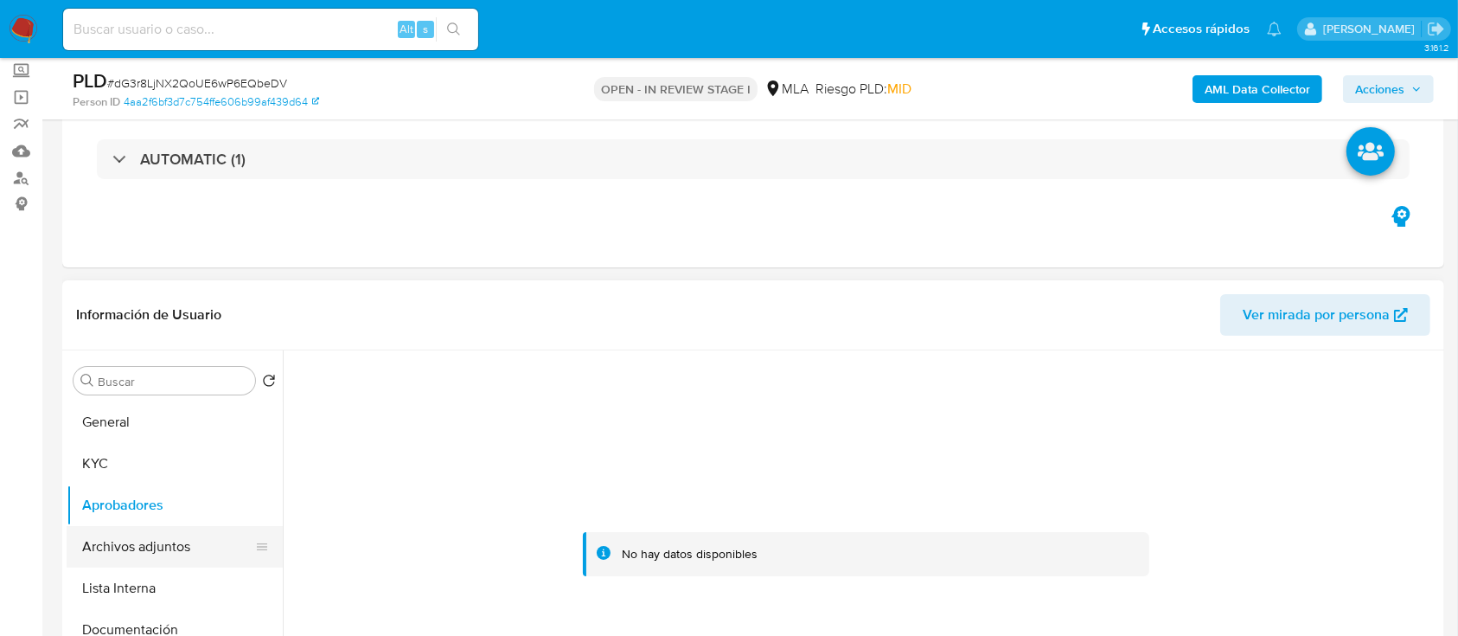
click at [153, 551] on button "Archivos adjuntos" at bounding box center [168, 547] width 202 height 42
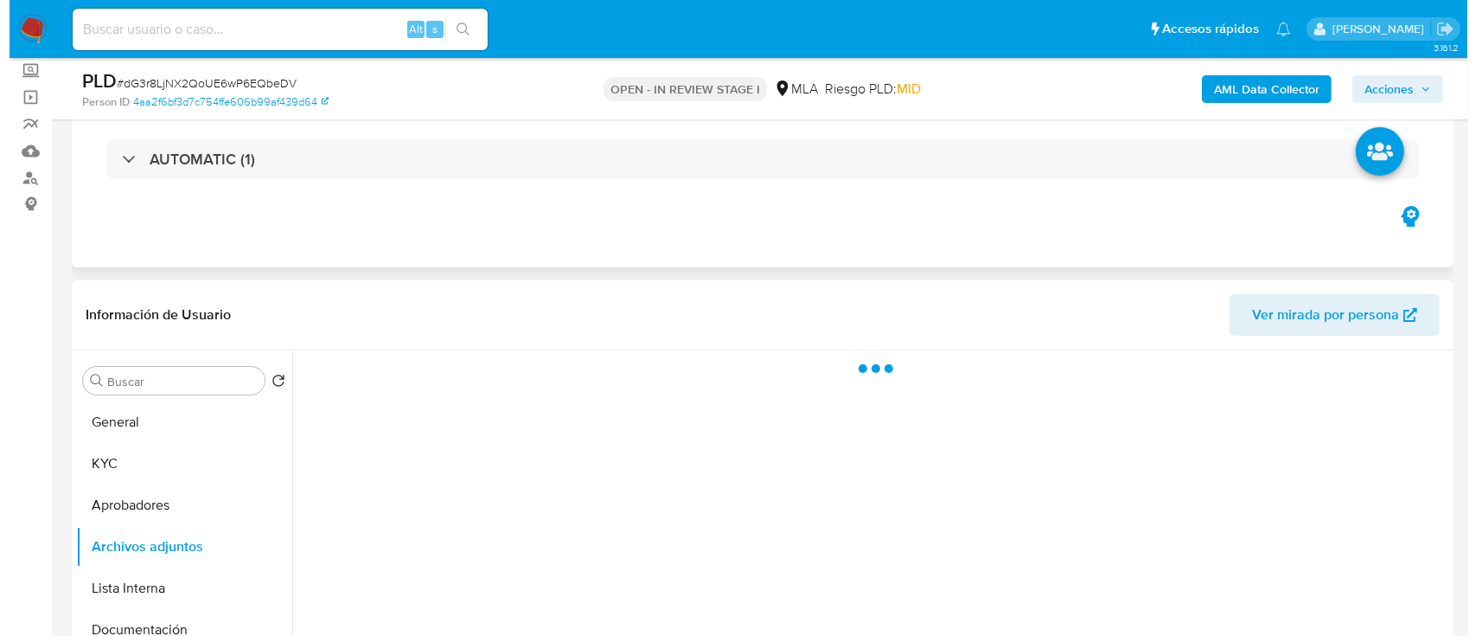
scroll to position [214, 0]
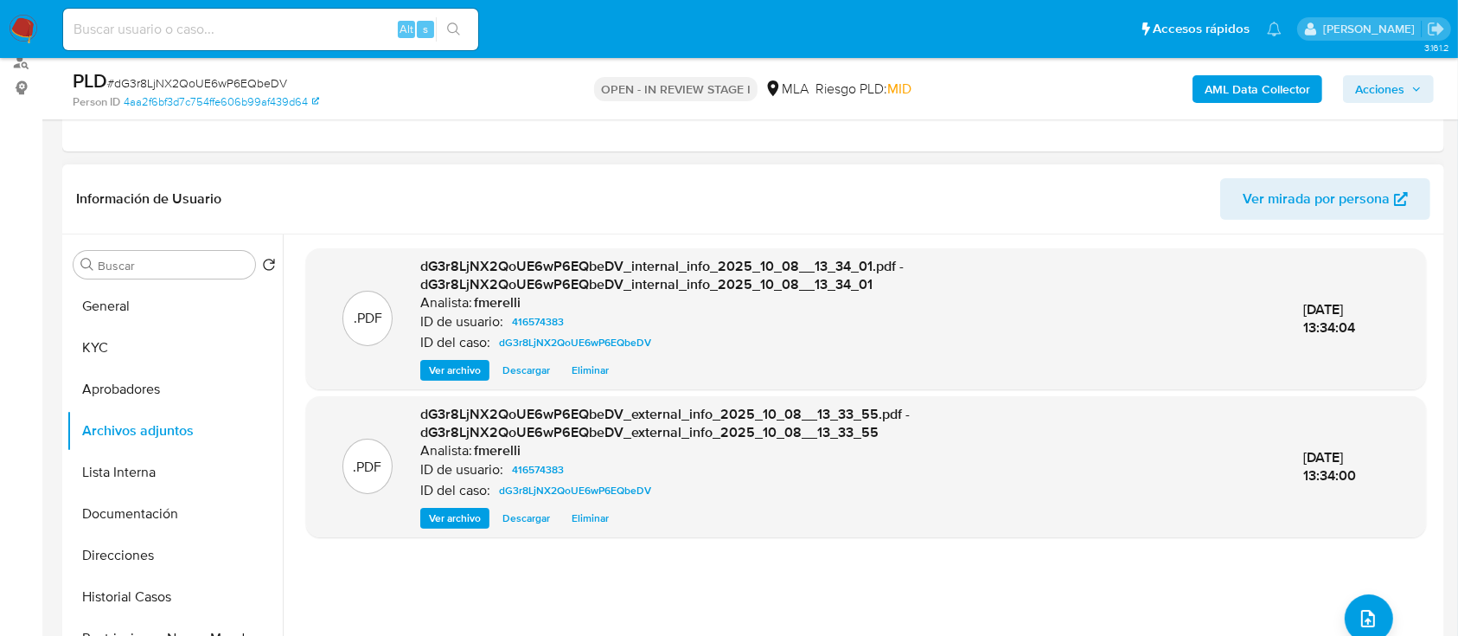
click at [443, 373] on span "Ver archivo" at bounding box center [455, 369] width 52 height 17
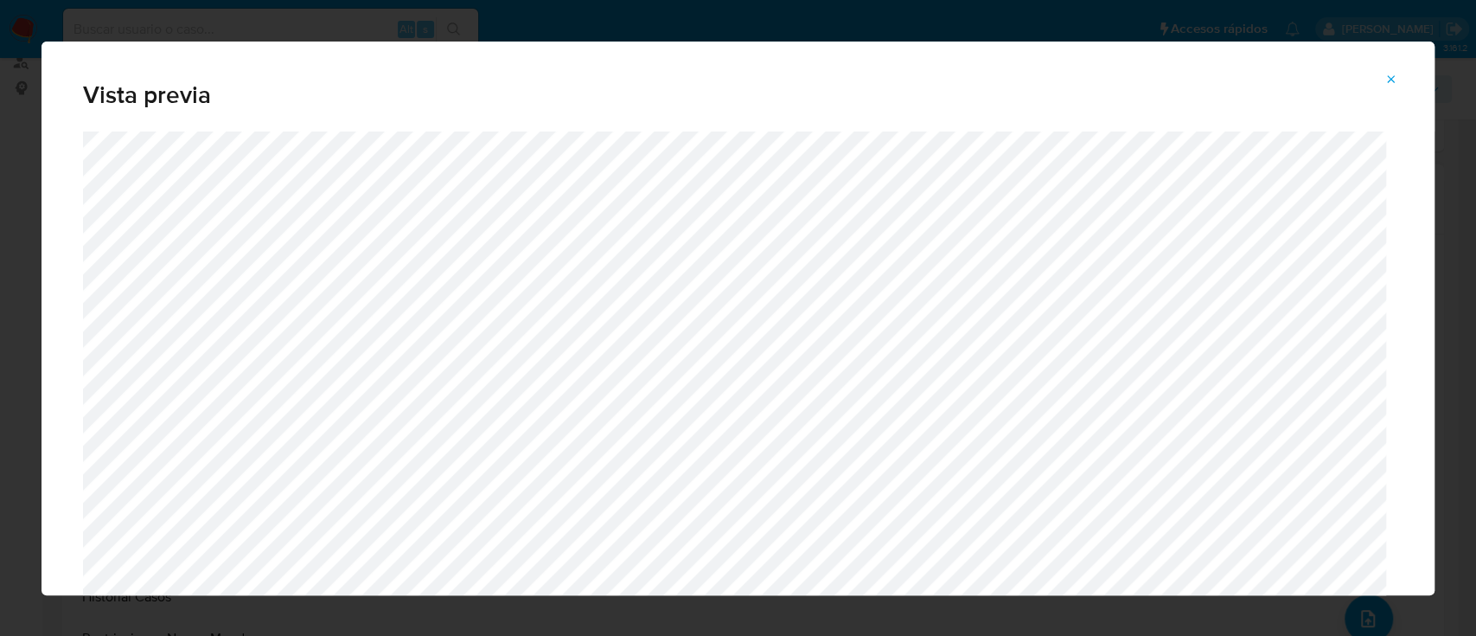
click at [1381, 80] on button "Attachment preview" at bounding box center [1391, 80] width 38 height 28
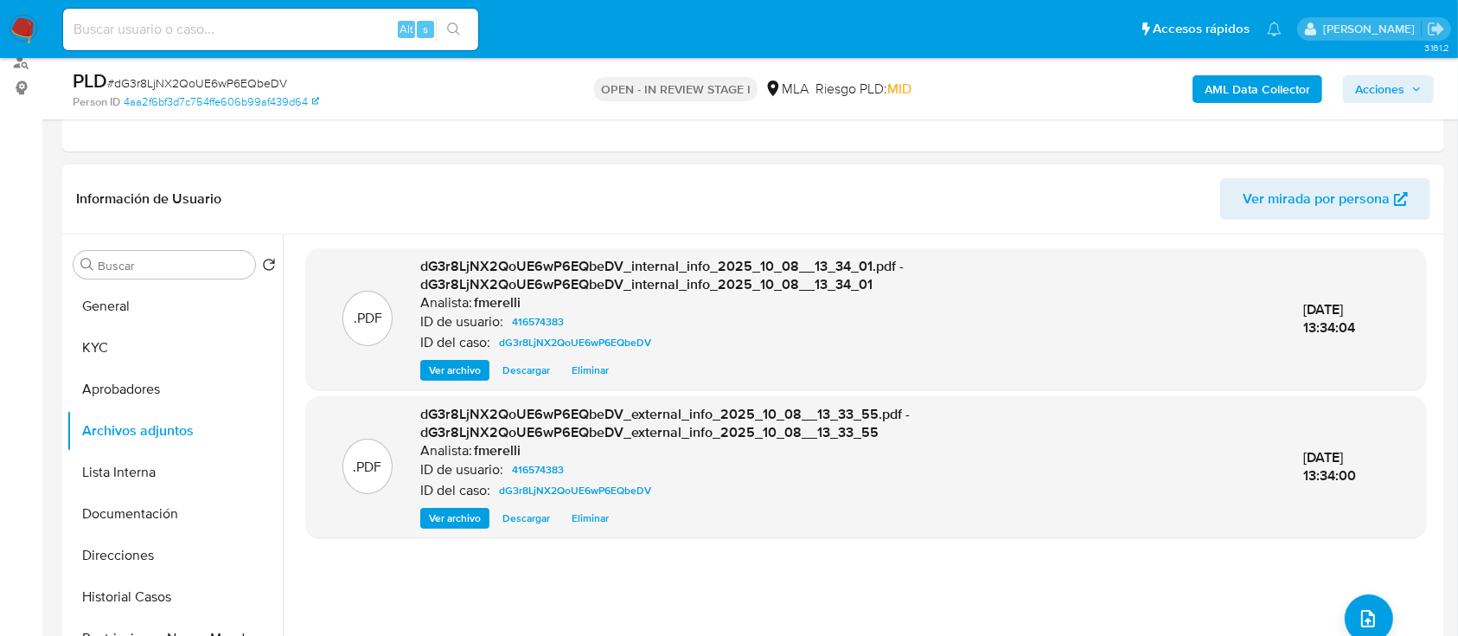
click at [455, 528] on div ".PDF dG3r8LjNX2QoUE6wP6EQbeDV_external_info_2025_10_08__13_33_55.pdf - dG3r8LjN…" at bounding box center [866, 466] width 1120 height 141
click at [456, 515] on span "Ver archivo" at bounding box center [455, 517] width 52 height 17
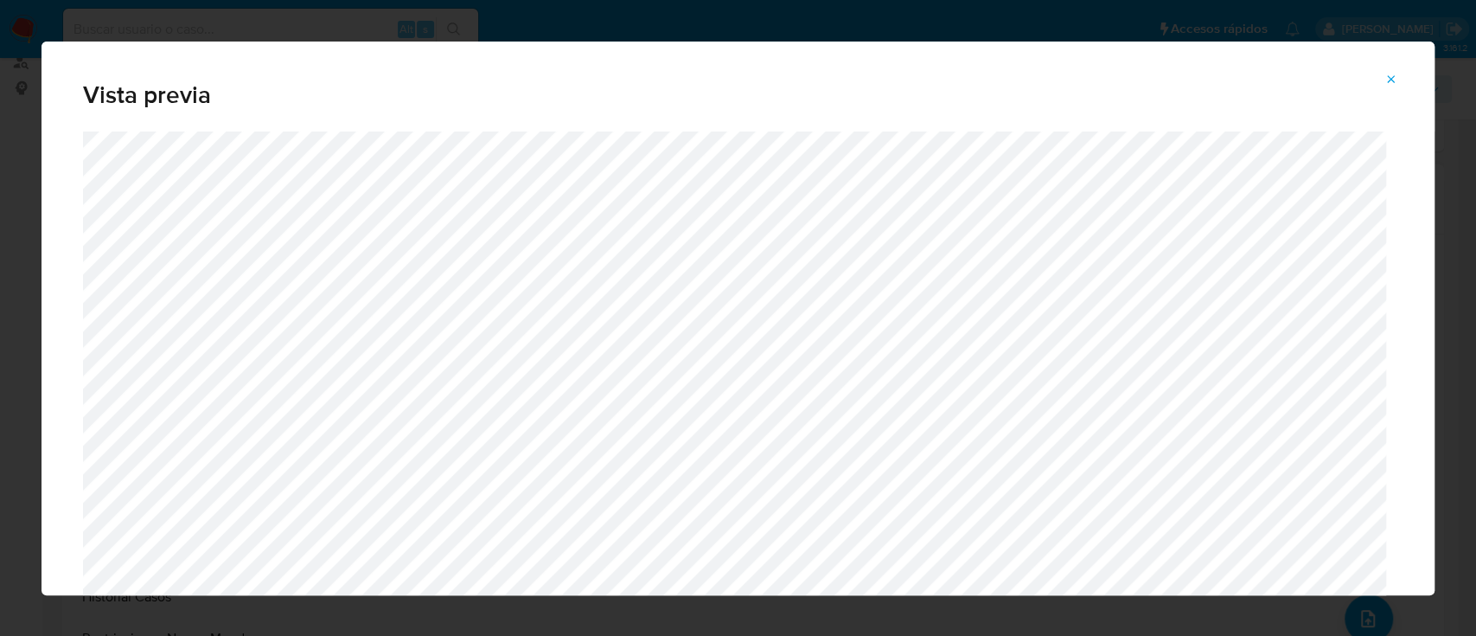
click at [1387, 77] on icon "Attachment preview" at bounding box center [1392, 80] width 14 height 14
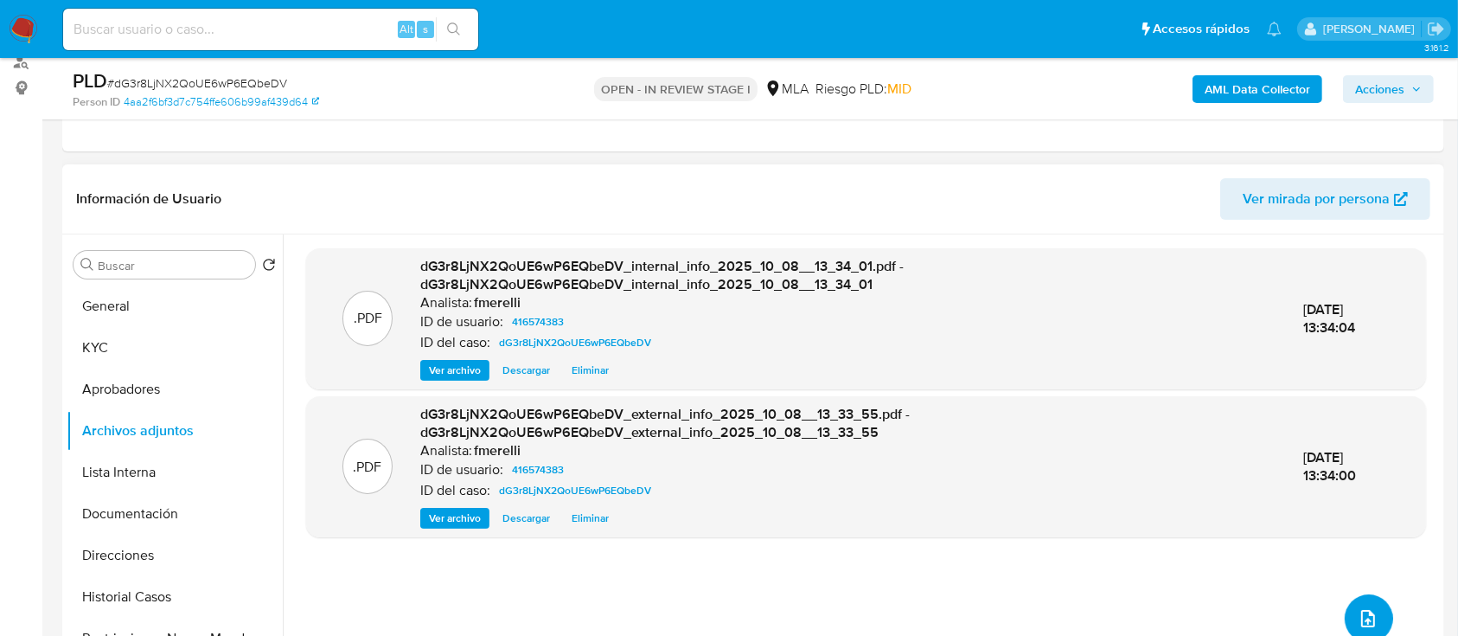
click at [1353, 604] on button "upload-file" at bounding box center [1369, 618] width 48 height 48
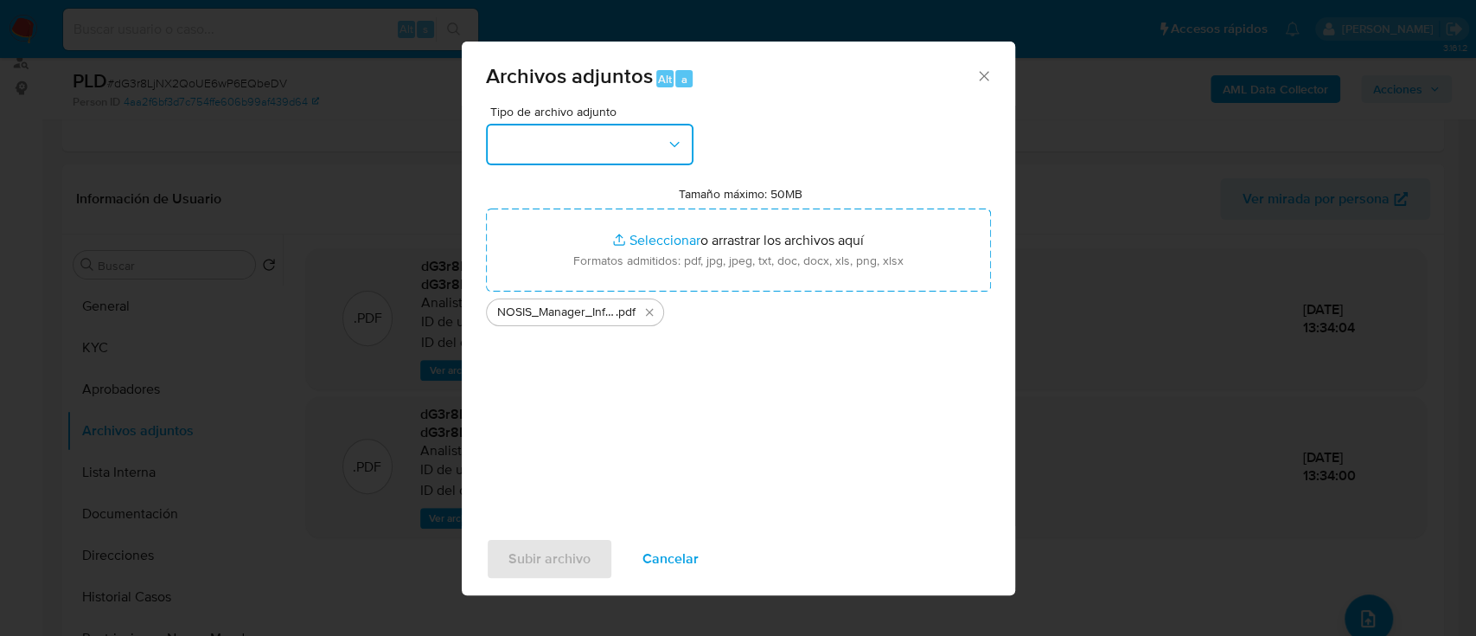
click at [602, 146] on button "button" at bounding box center [590, 145] width 208 height 42
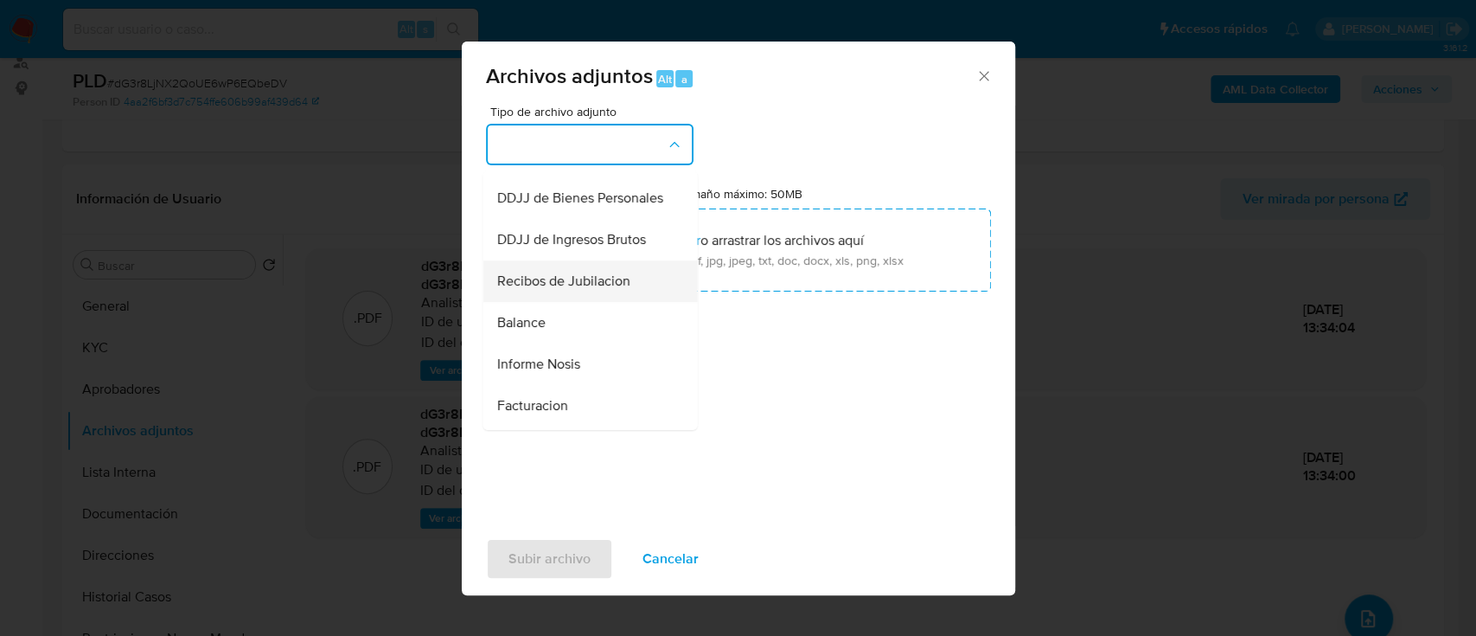
scroll to position [576, 0]
click at [586, 300] on div "Informe Nosis" at bounding box center [584, 280] width 176 height 42
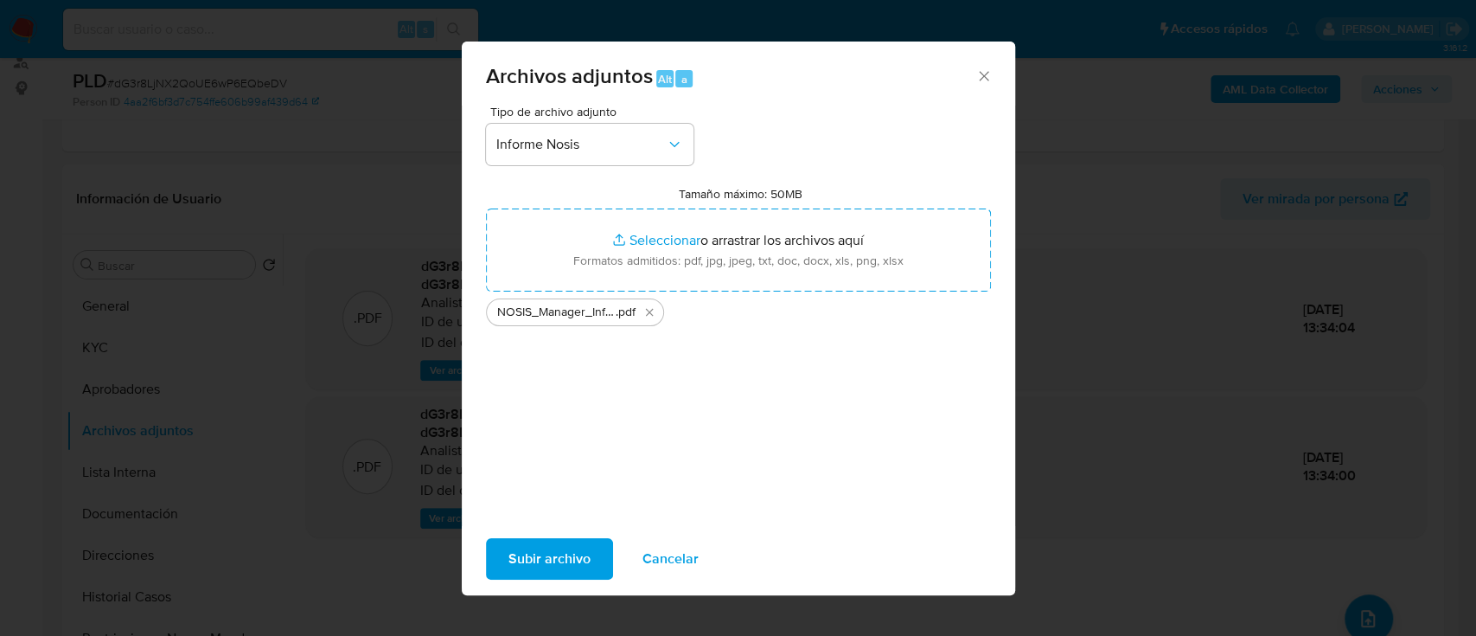
click at [572, 553] on span "Subir archivo" at bounding box center [549, 559] width 82 height 38
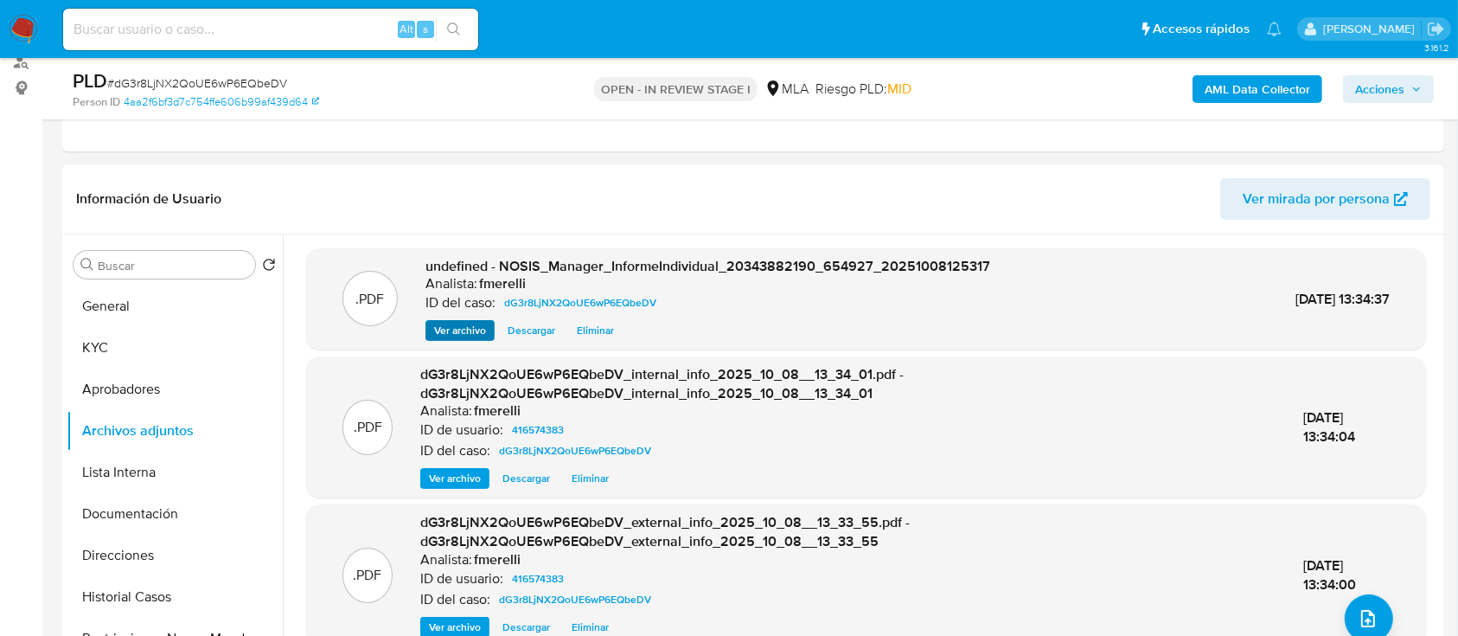
drag, startPoint x: 464, startPoint y: 315, endPoint x: 464, endPoint y: 330, distance: 15.6
click at [464, 315] on div "undefined - NOSIS_Manager_InformeIndividual_20343882190_654927_20251008125317 A…" at bounding box center [707, 299] width 565 height 85
click at [464, 330] on span "Ver archivo" at bounding box center [460, 330] width 52 height 17
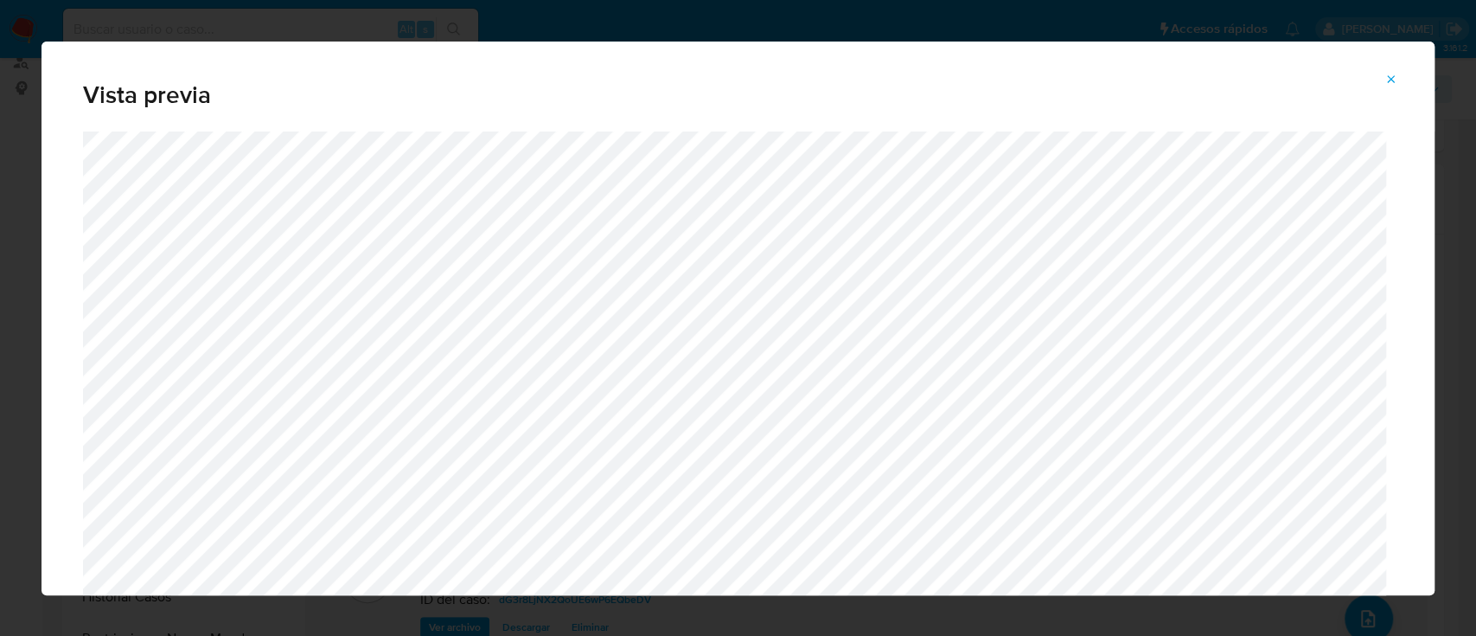
click at [1391, 73] on icon "Attachment preview" at bounding box center [1392, 80] width 14 height 14
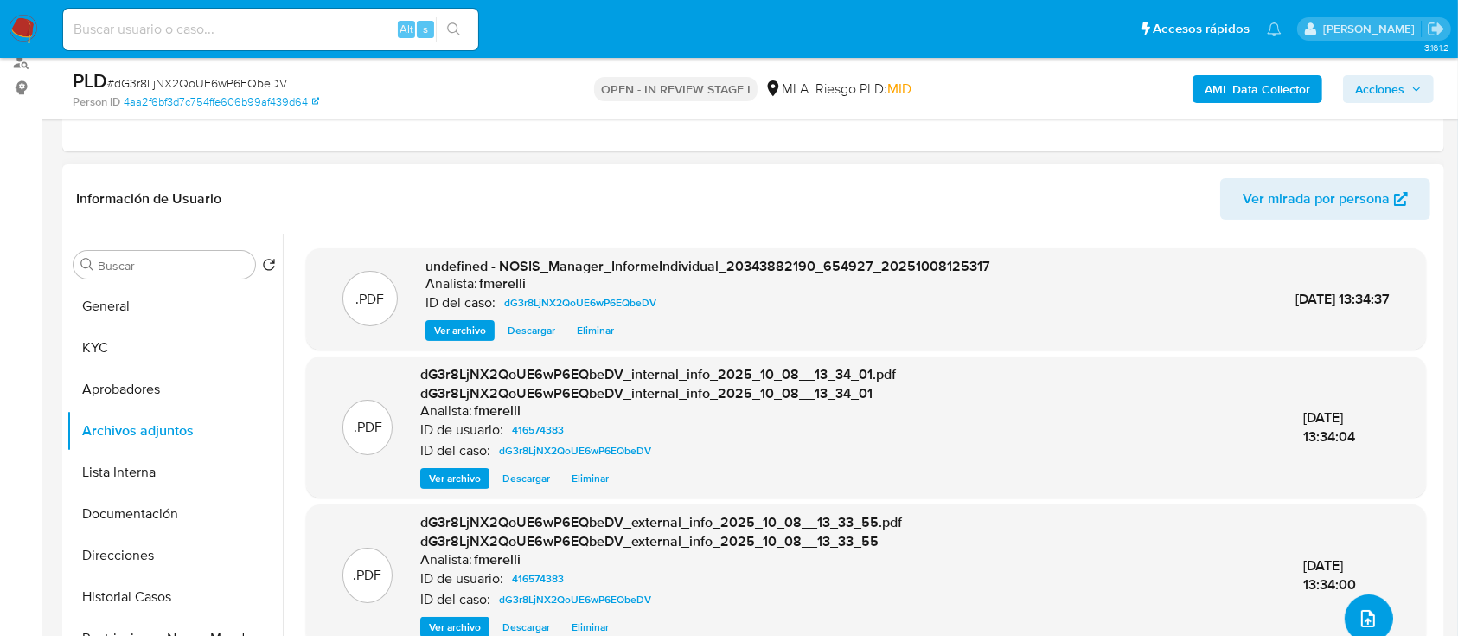
click at [1358, 608] on icon "upload-file" at bounding box center [1368, 618] width 21 height 21
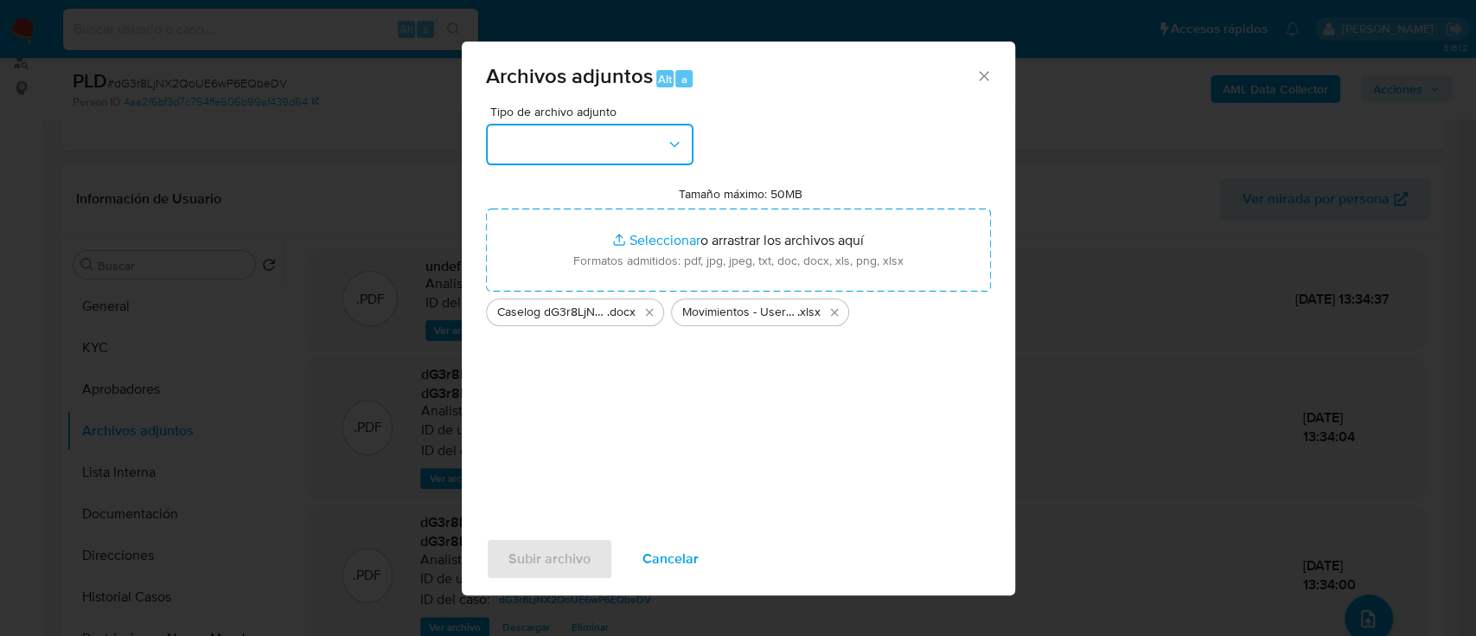
click at [630, 150] on button "button" at bounding box center [590, 145] width 208 height 42
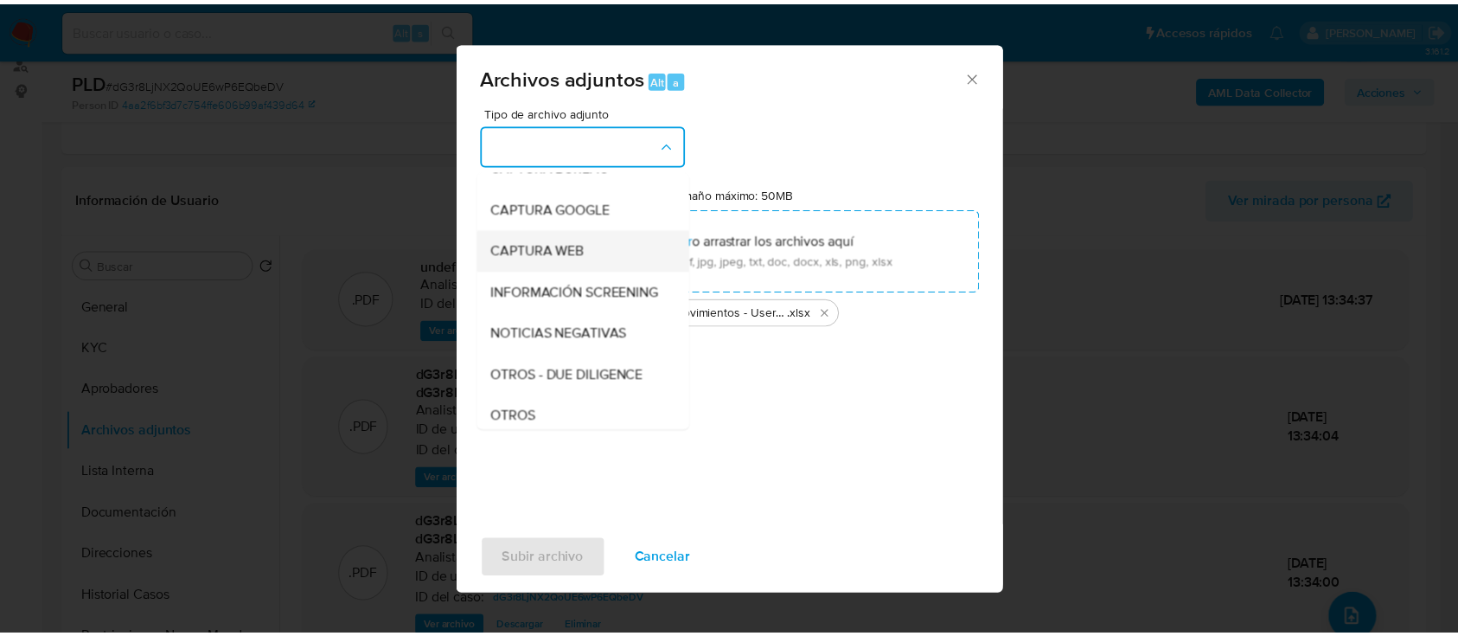
scroll to position [230, 0]
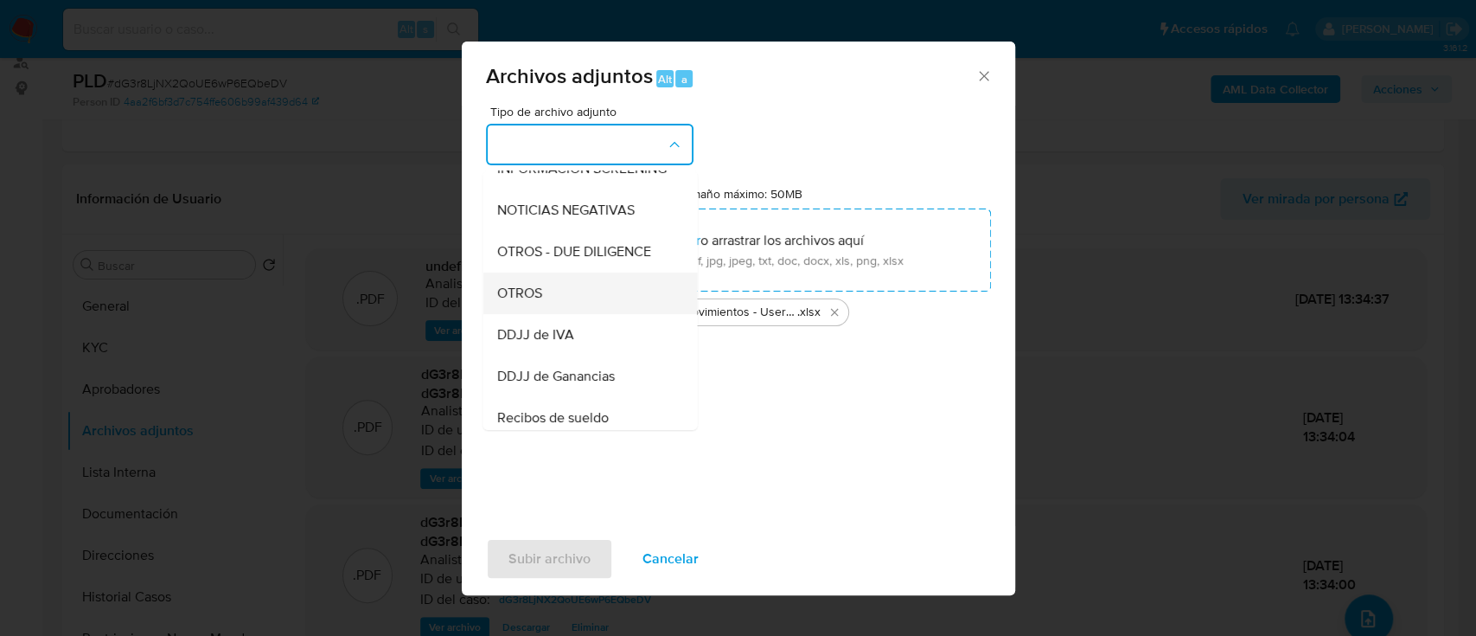
click at [581, 314] on div "OTROS" at bounding box center [584, 293] width 176 height 42
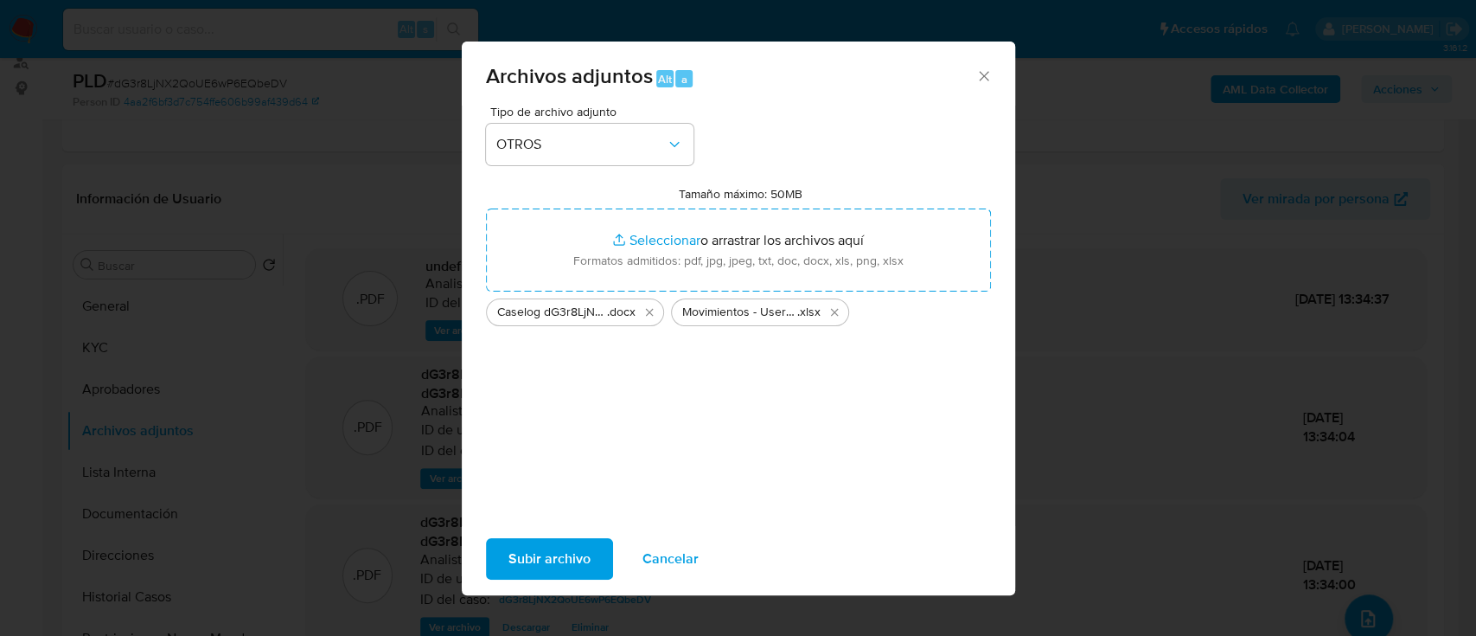
click at [572, 554] on span "Subir archivo" at bounding box center [549, 559] width 82 height 38
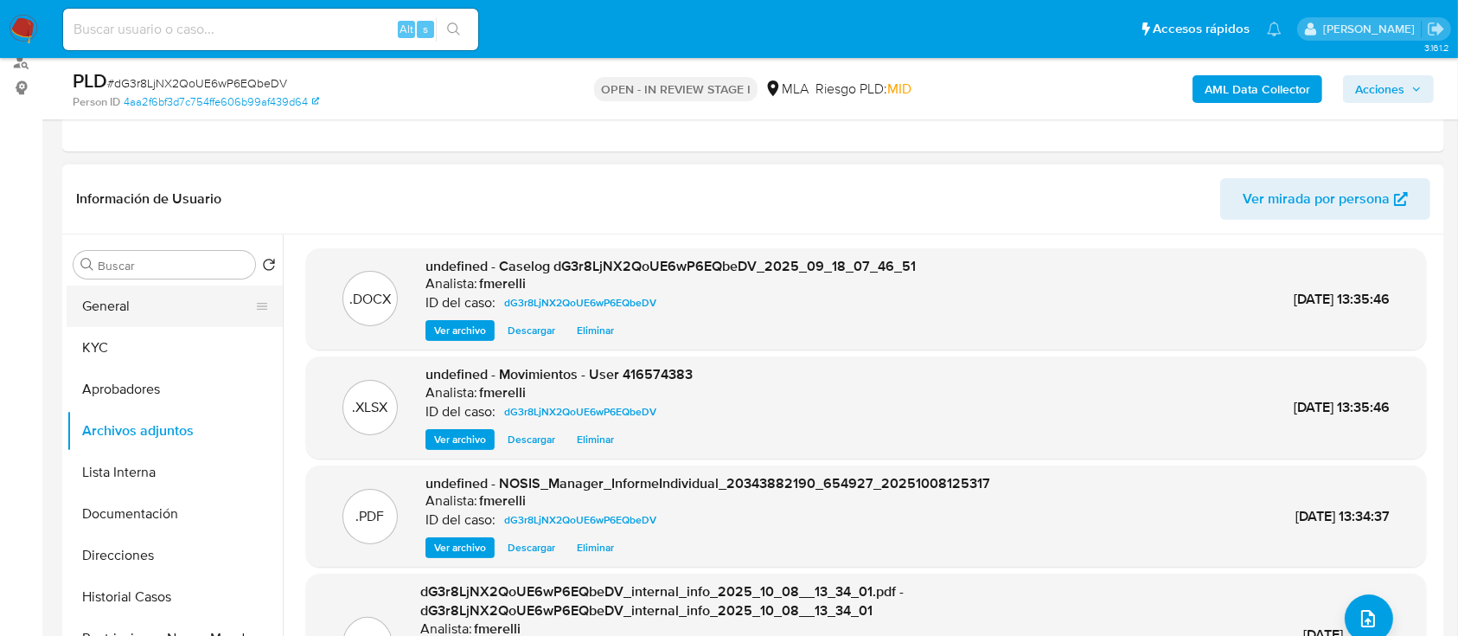
click at [178, 291] on button "General" at bounding box center [168, 306] width 202 height 42
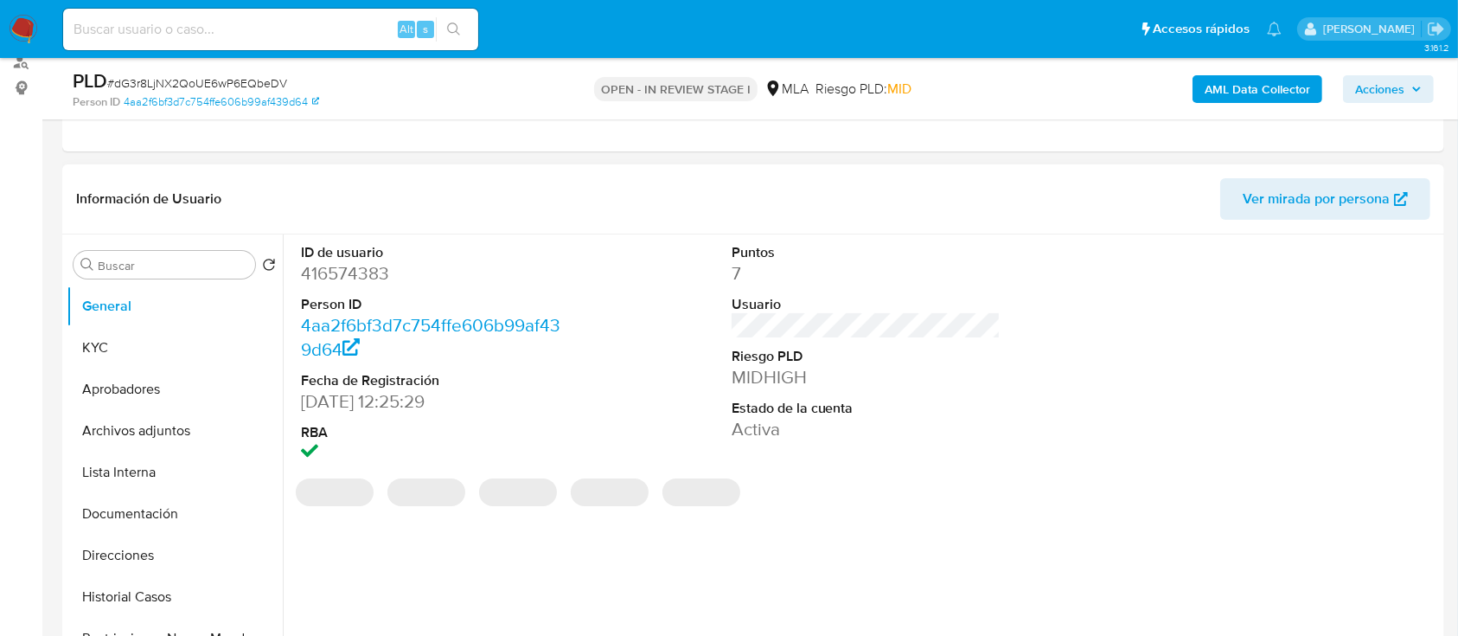
click at [355, 266] on dd "416574383" at bounding box center [436, 273] width 270 height 24
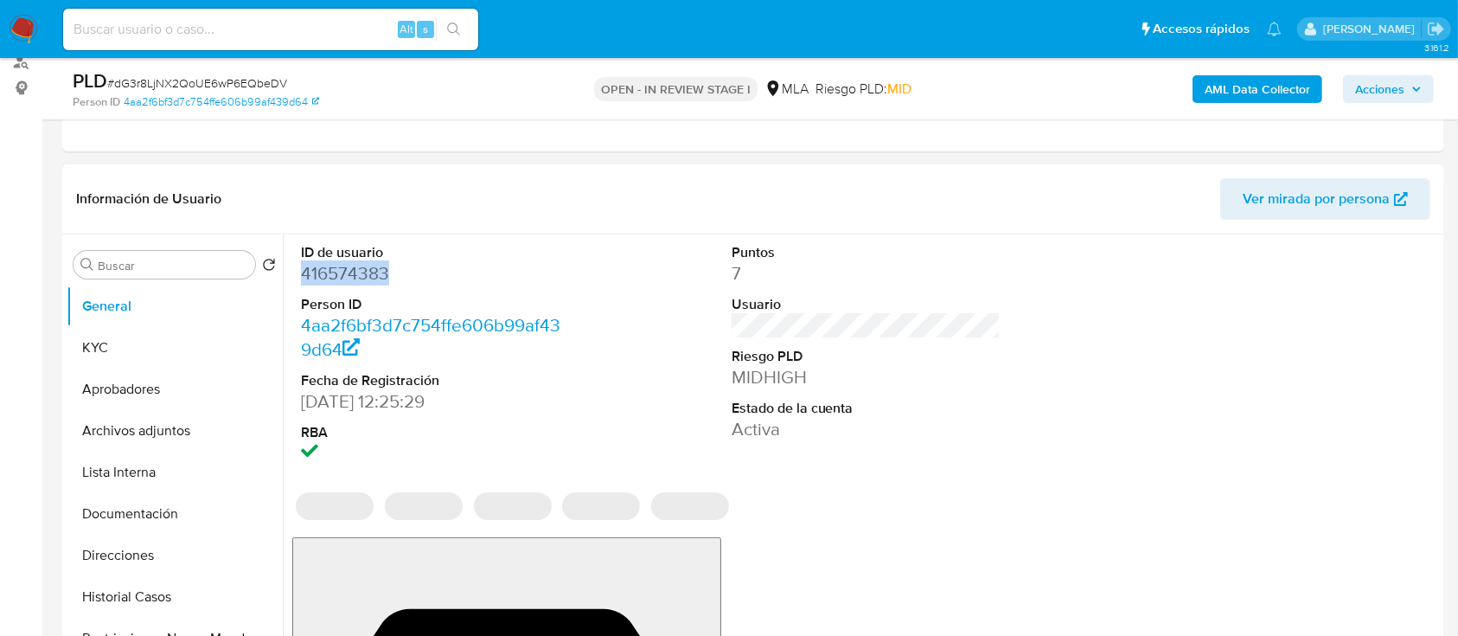
copy dd "416574383"
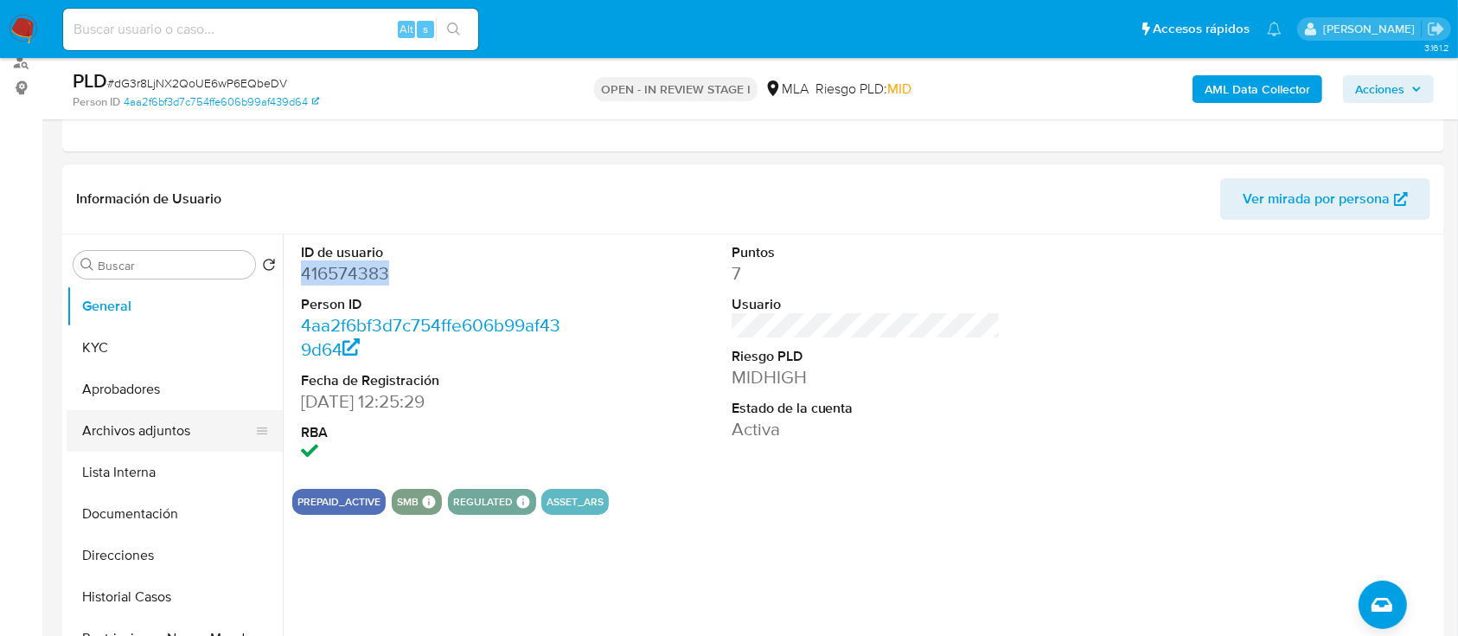
click at [165, 415] on button "Archivos adjuntos" at bounding box center [168, 431] width 202 height 42
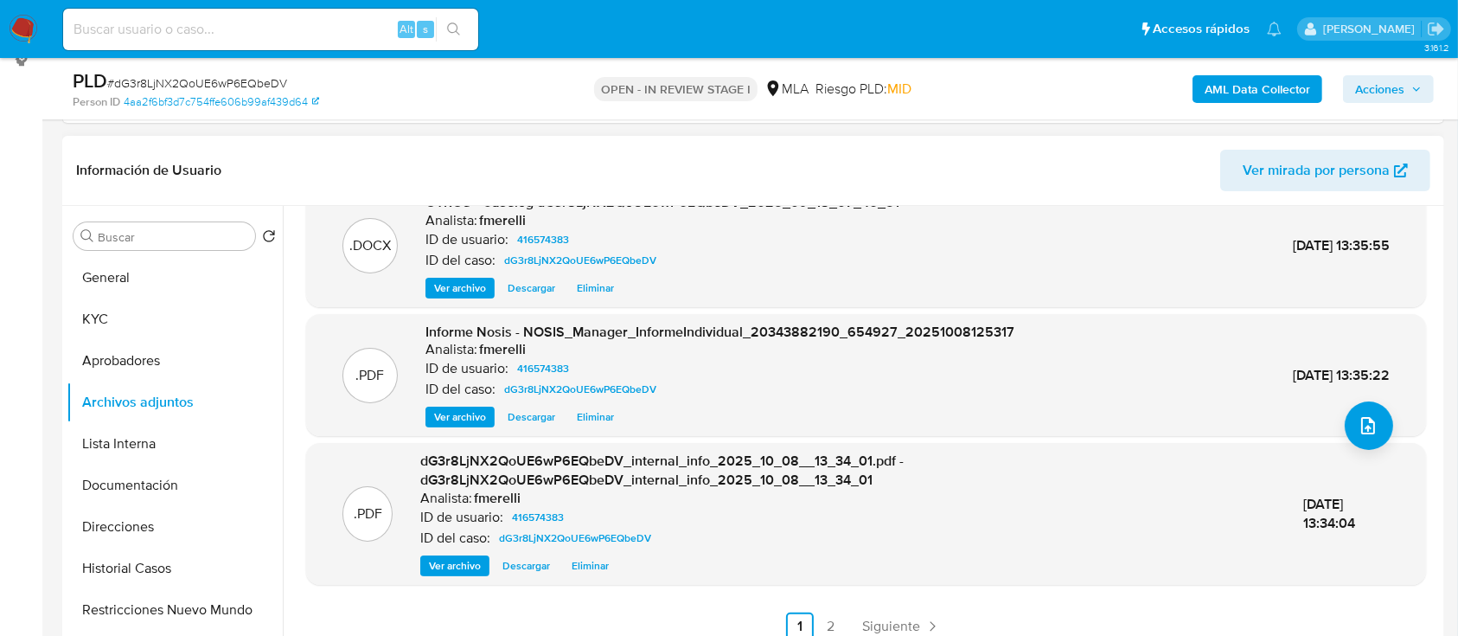
scroll to position [329, 0]
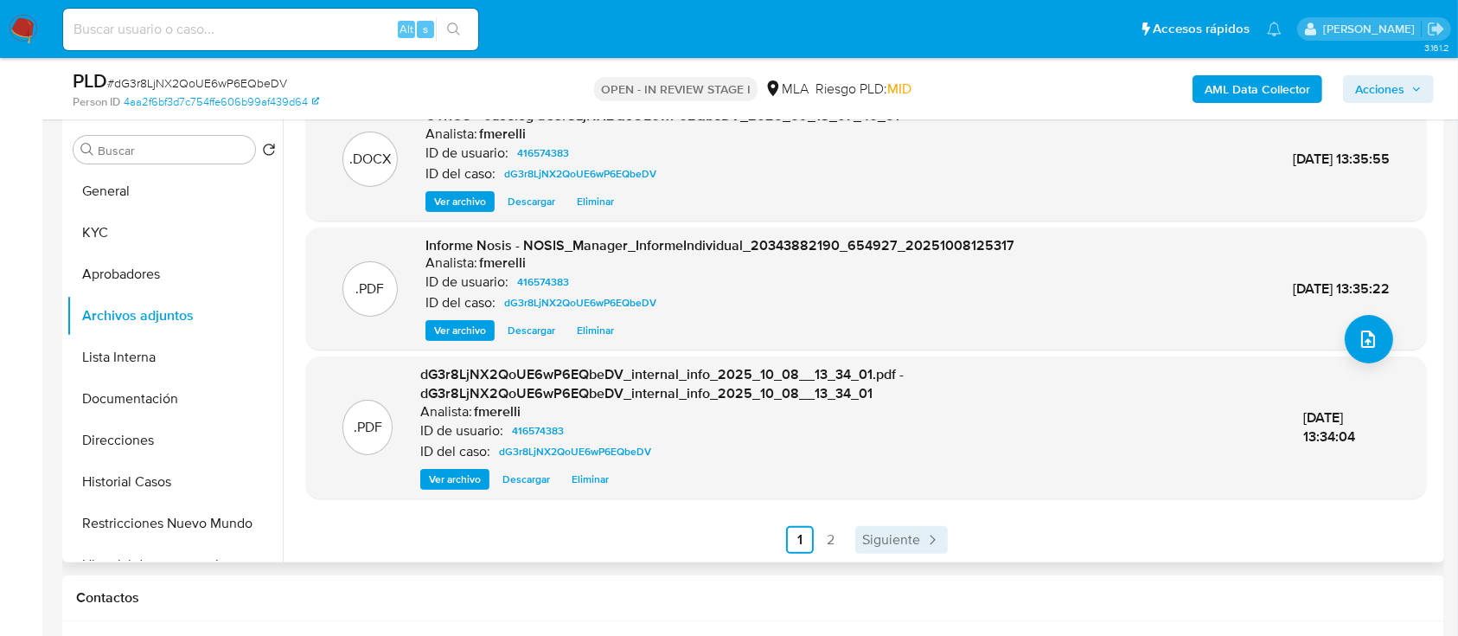
click at [897, 535] on span "Siguiente" at bounding box center [891, 540] width 58 height 14
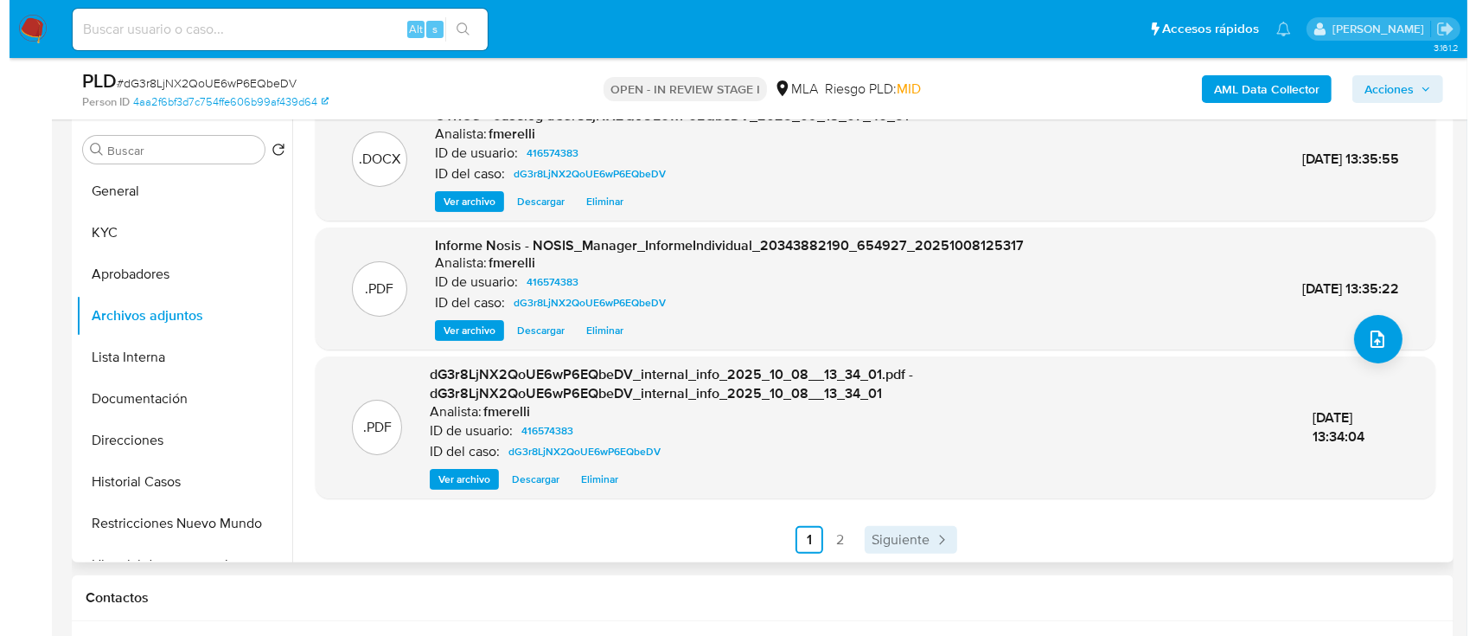
scroll to position [0, 0]
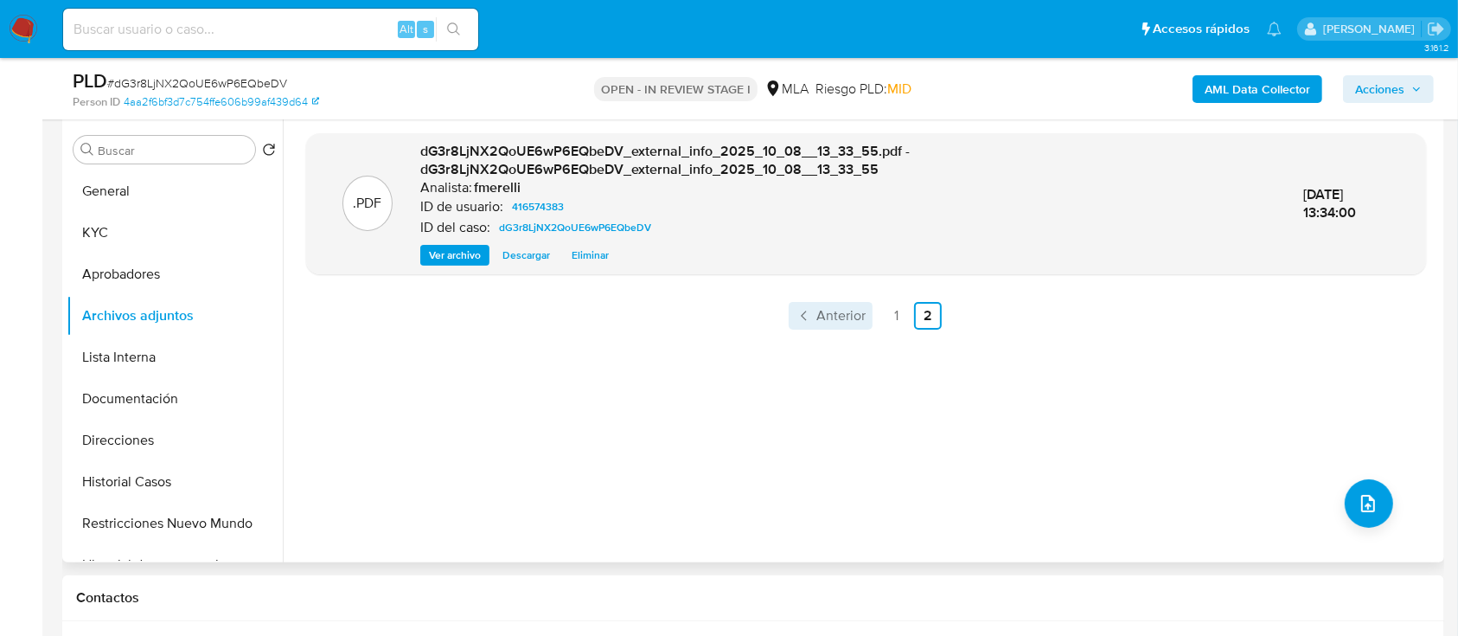
click at [830, 310] on span "Anterior" at bounding box center [840, 316] width 49 height 14
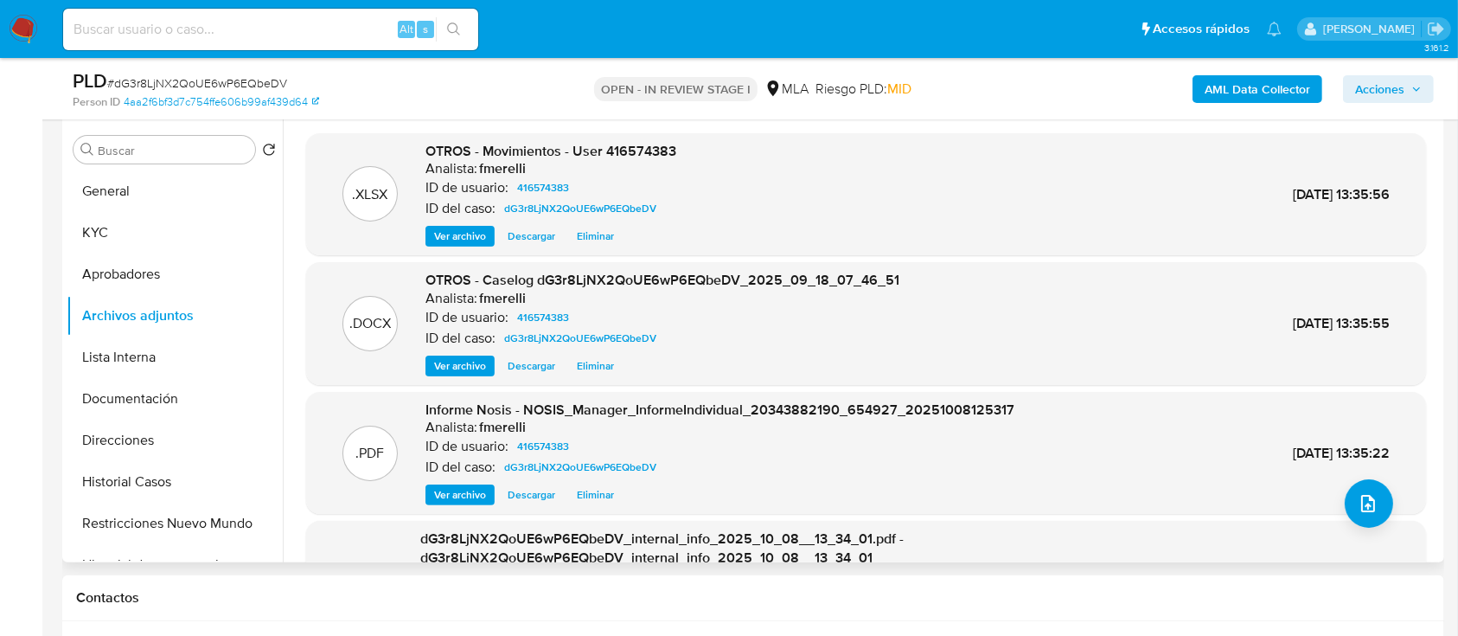
click at [461, 370] on span "Ver archivo" at bounding box center [460, 365] width 52 height 17
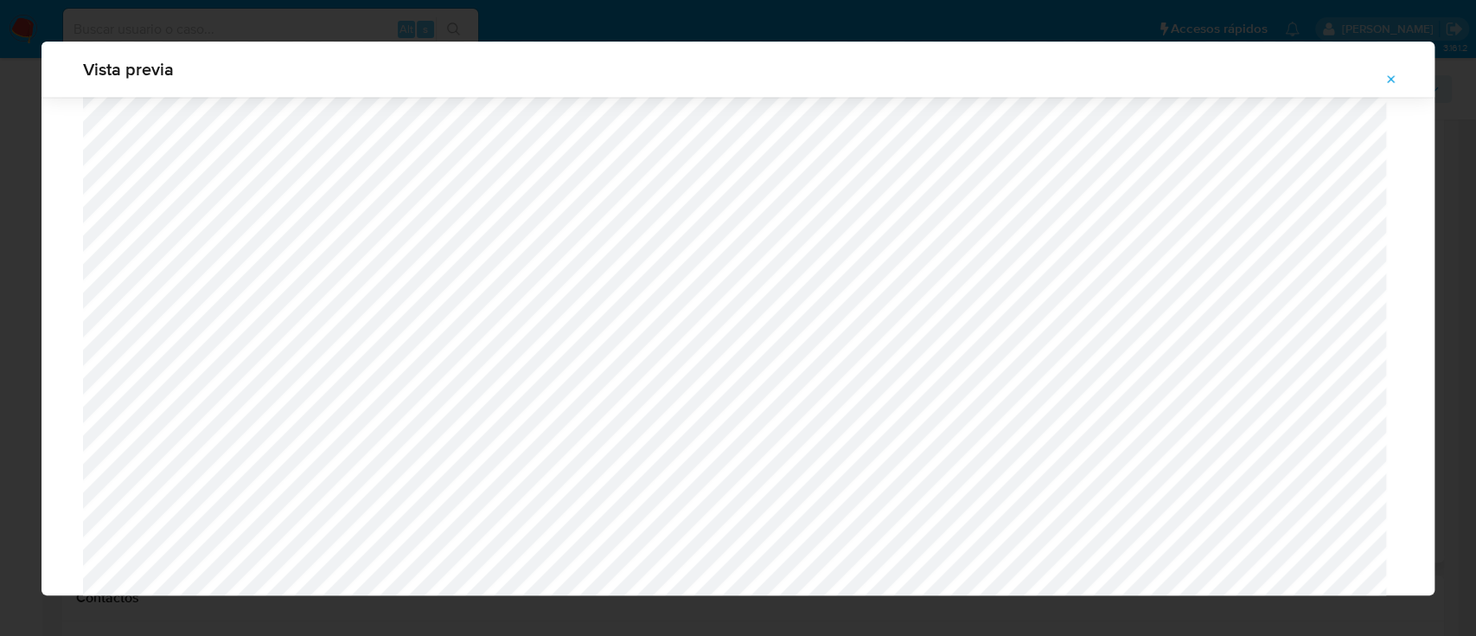
scroll to position [1692, 0]
click at [1391, 77] on icon "Attachment preview" at bounding box center [1392, 80] width 14 height 14
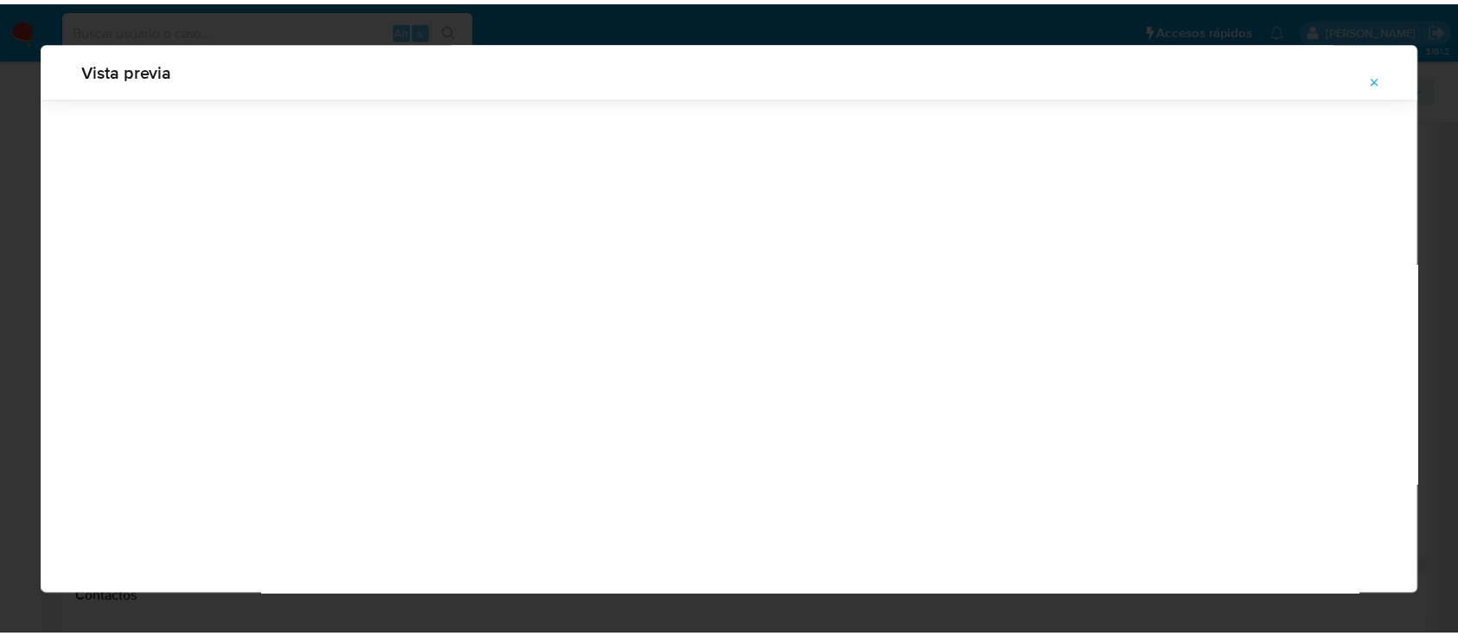
scroll to position [55, 0]
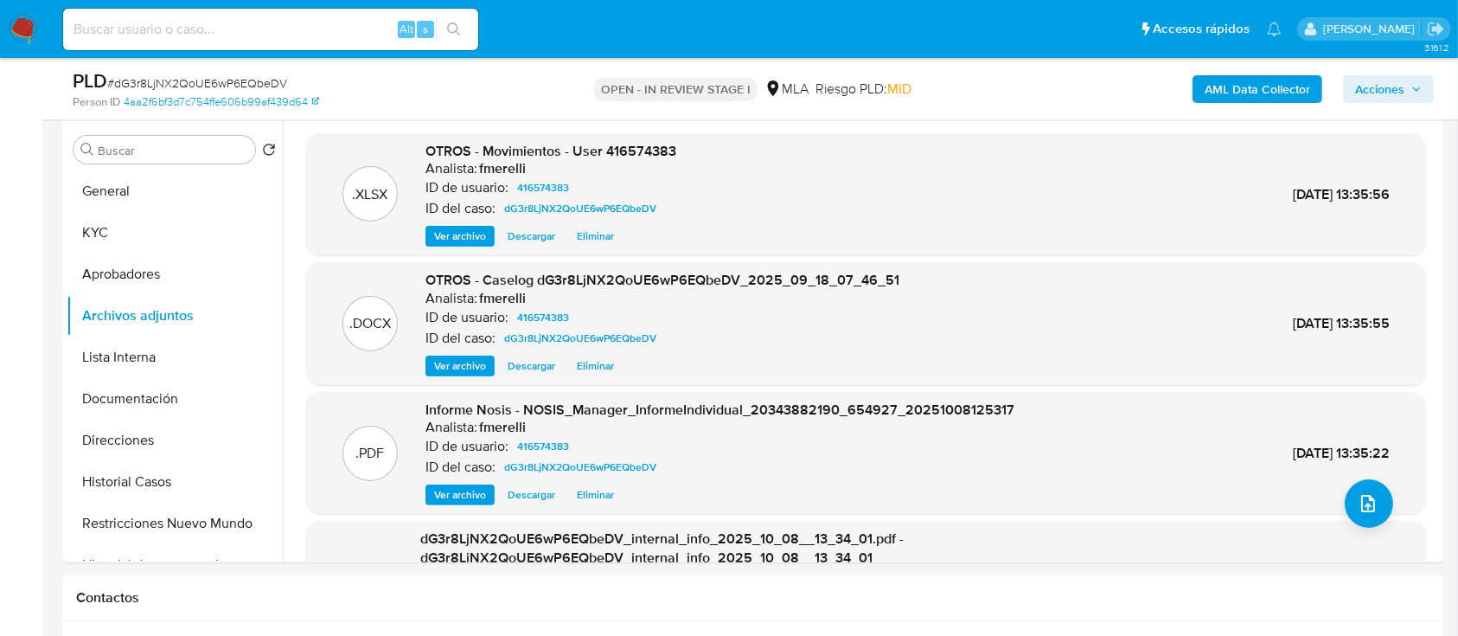
click at [202, 86] on span "# dG3r8LjNX2QoUE6wP6EQbeDV" at bounding box center [197, 82] width 180 height 17
copy span "dG3r8LjNX2QoUE6wP6EQbeDV"
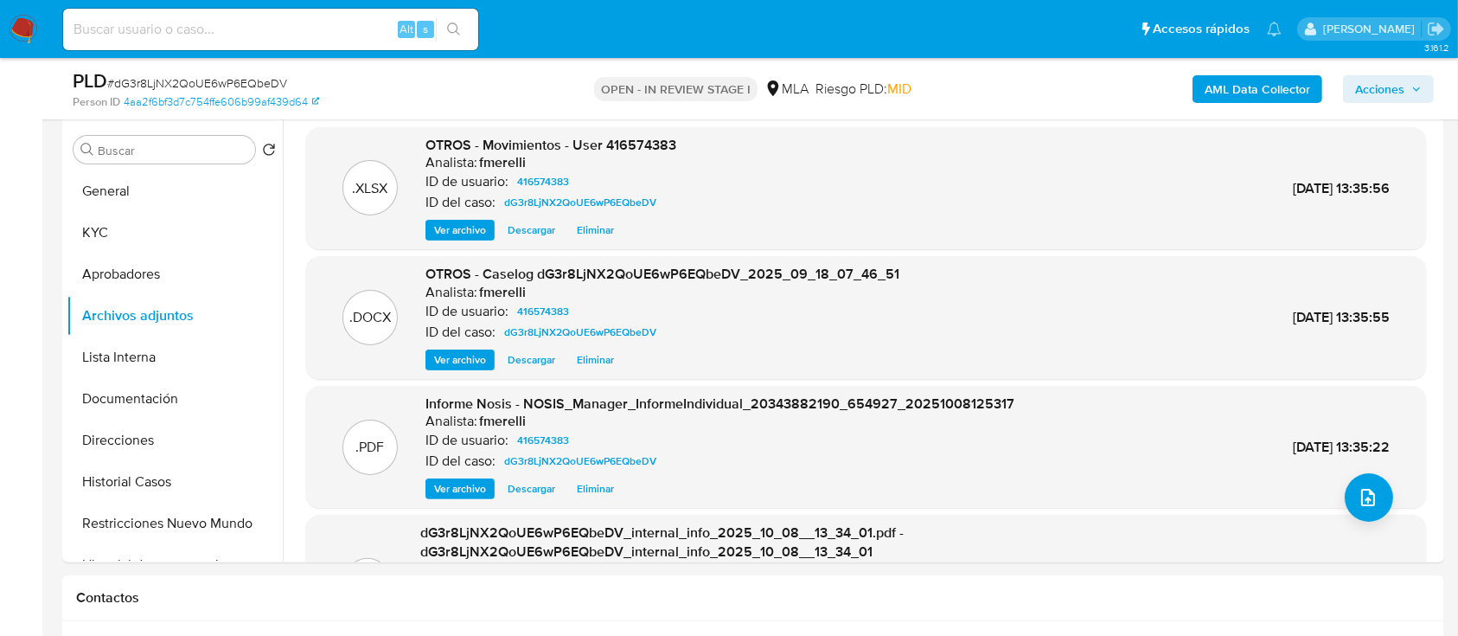
scroll to position [164, 0]
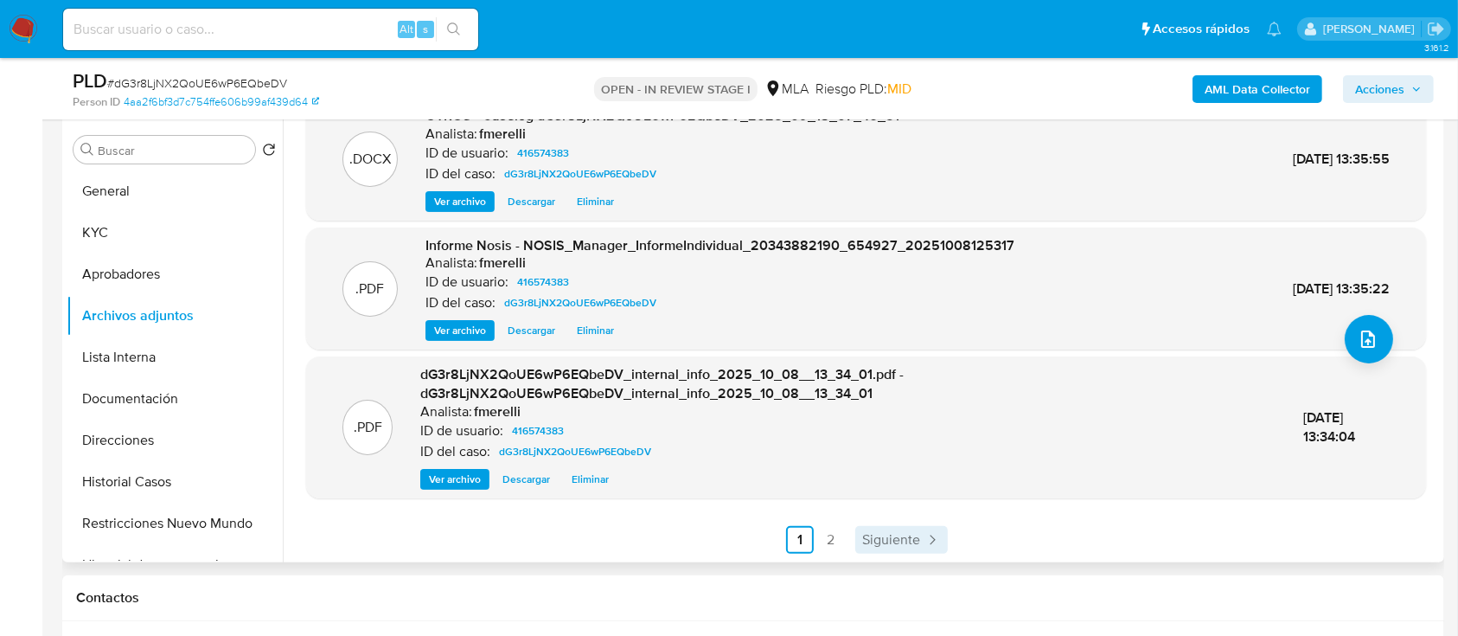
click at [889, 550] on link "Siguiente" at bounding box center [901, 540] width 93 height 28
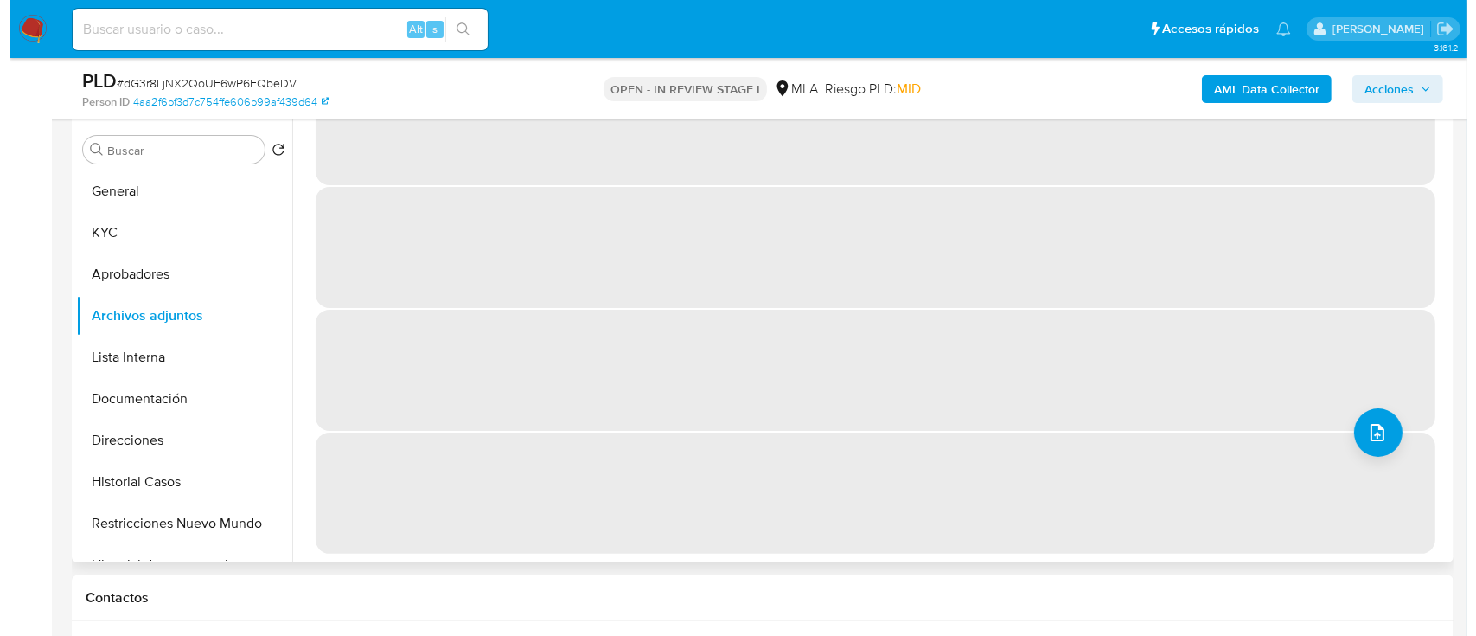
scroll to position [0, 0]
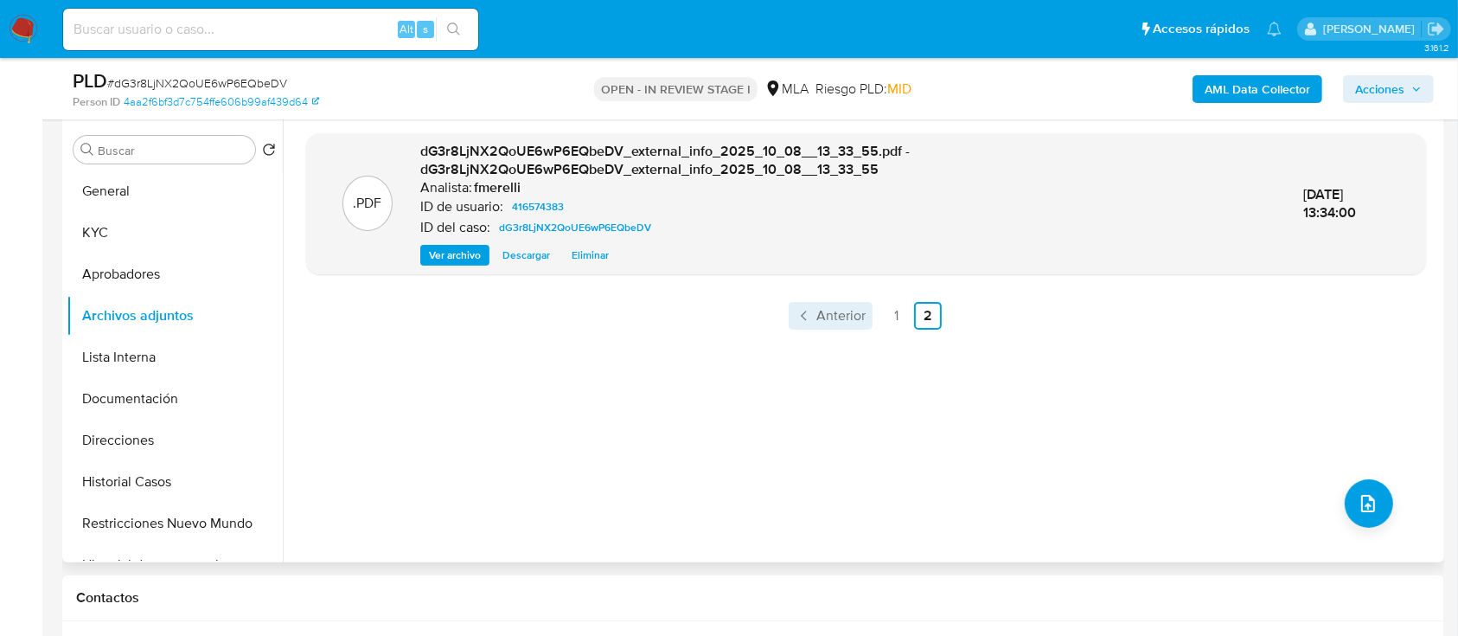
click at [835, 318] on span "Anterior" at bounding box center [840, 316] width 49 height 14
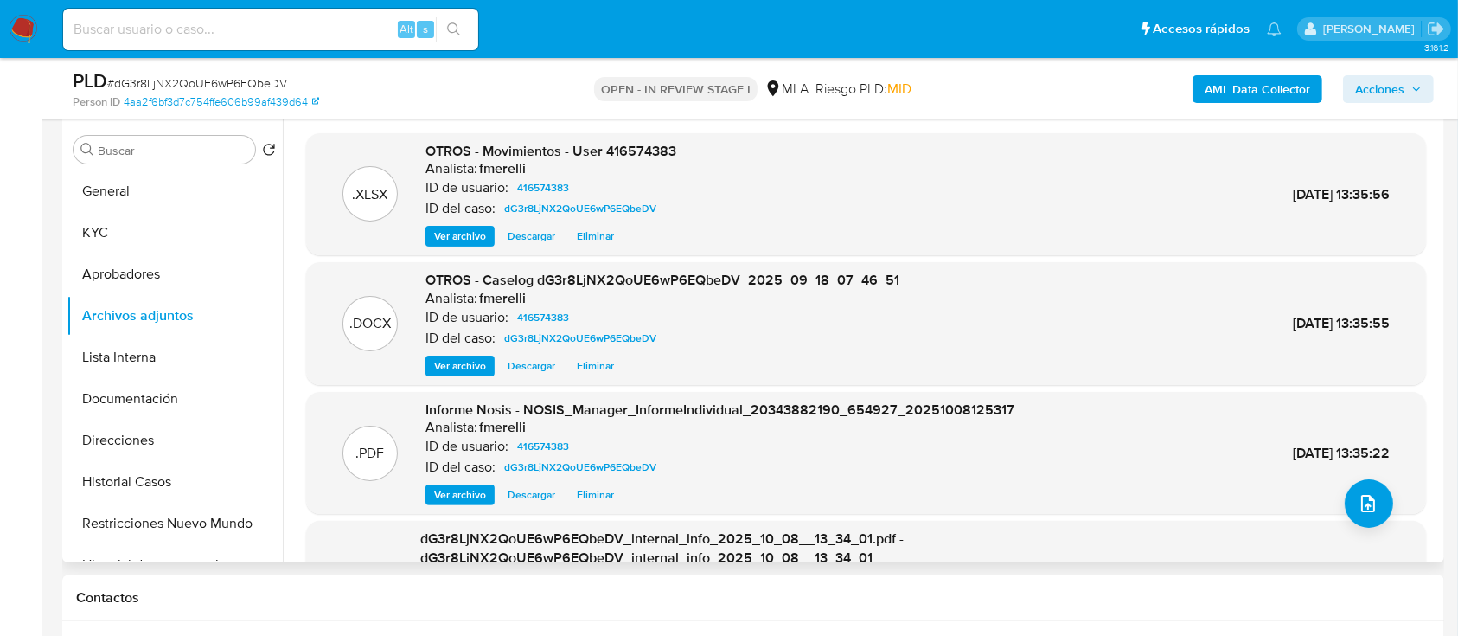
click at [457, 364] on span "Ver archivo" at bounding box center [460, 365] width 52 height 17
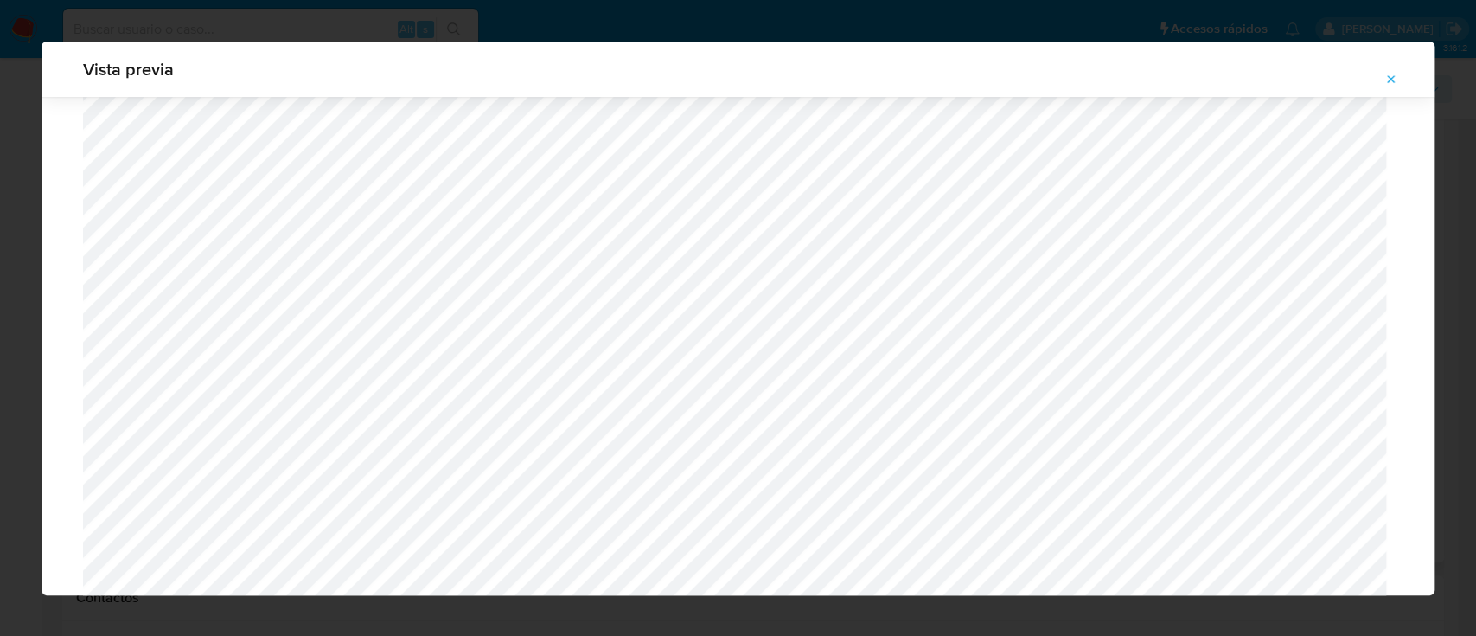
scroll to position [1579, 0]
click at [1389, 78] on icon "Attachment preview" at bounding box center [1392, 80] width 14 height 14
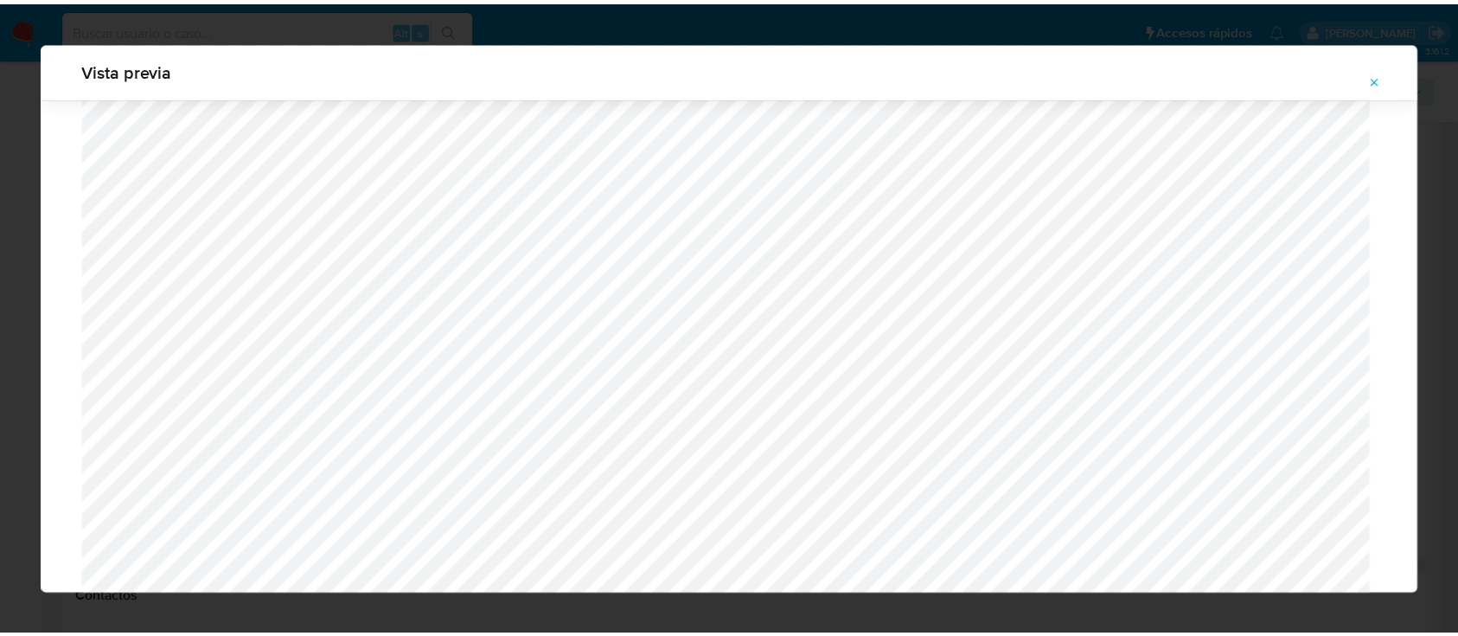
scroll to position [55, 0]
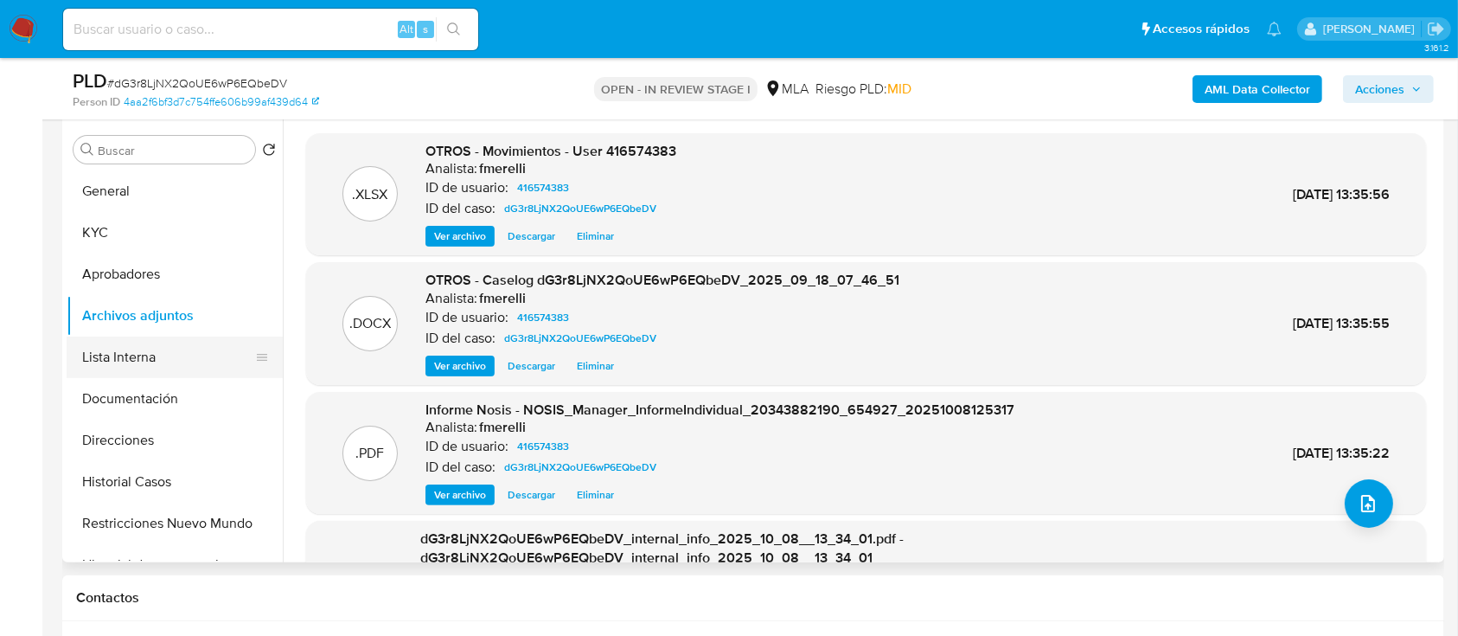
click at [109, 353] on button "Lista Interna" at bounding box center [168, 357] width 202 height 42
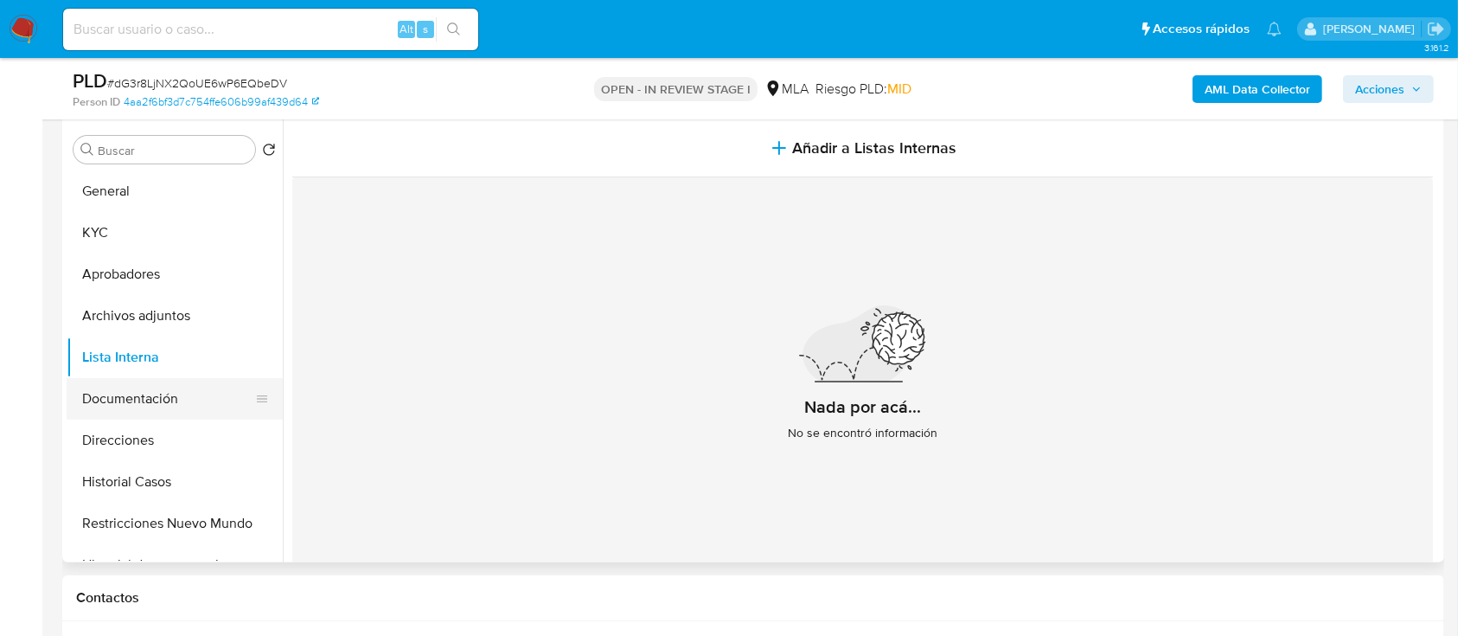
click at [118, 398] on button "Documentación" at bounding box center [168, 399] width 202 height 42
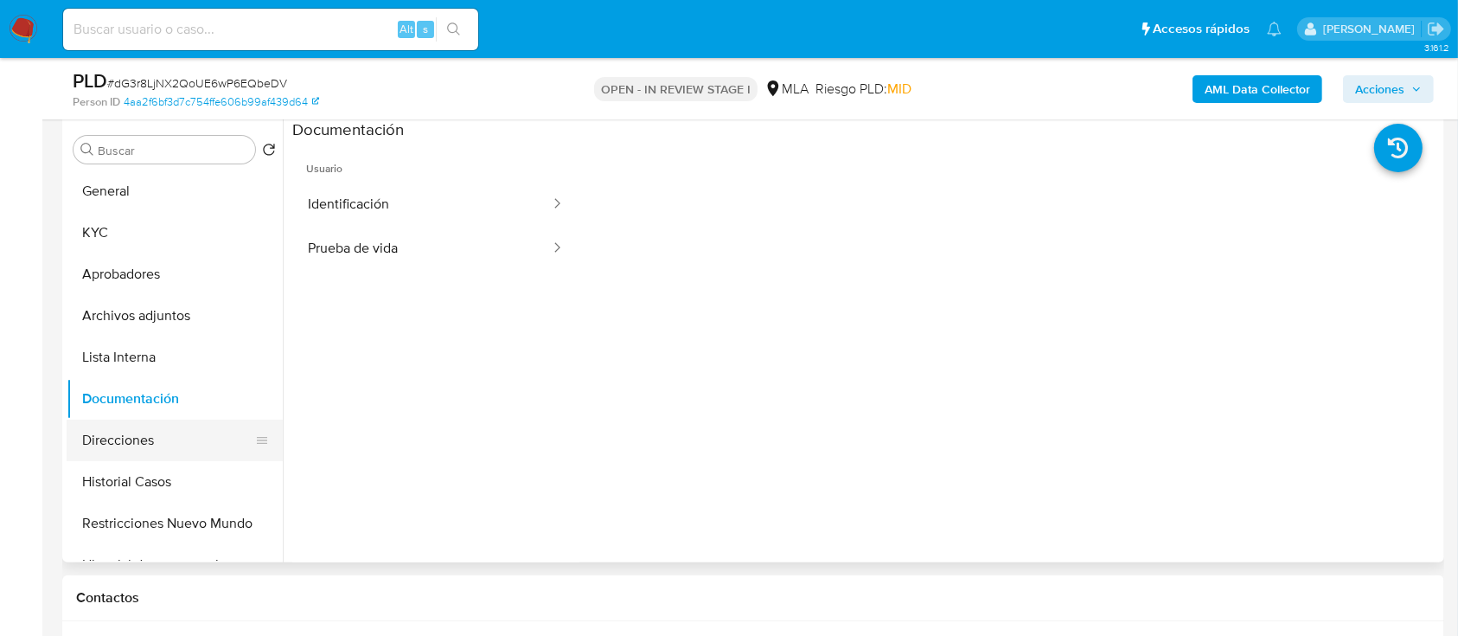
click at [145, 438] on button "Direcciones" at bounding box center [168, 440] width 202 height 42
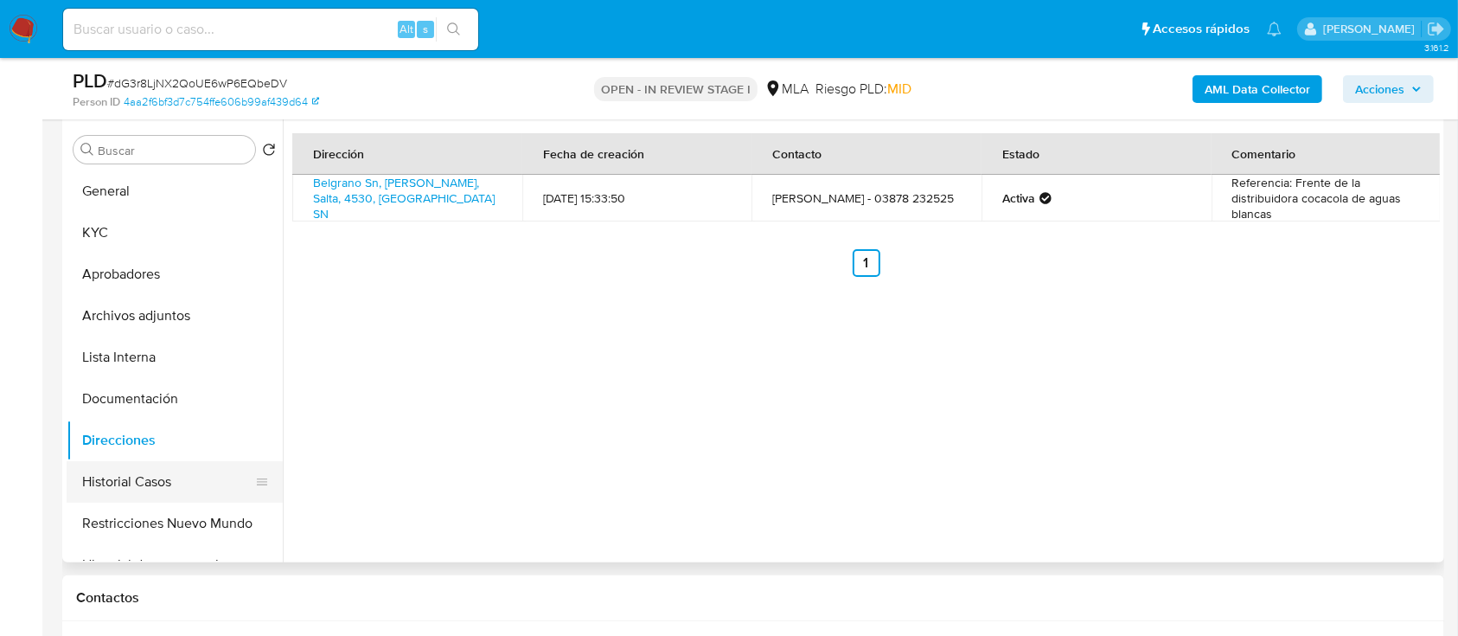
click at [168, 472] on button "Historial Casos" at bounding box center [168, 482] width 202 height 42
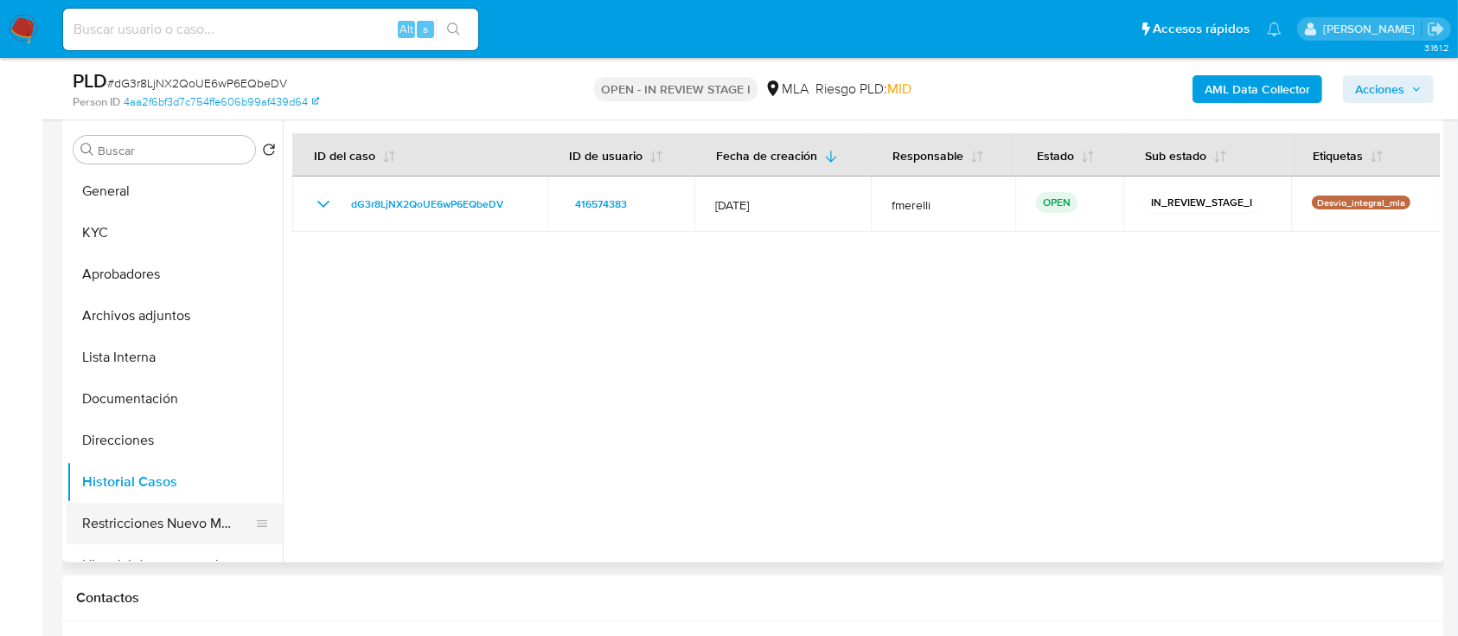
click at [170, 520] on button "Restricciones Nuevo Mundo" at bounding box center [168, 523] width 202 height 42
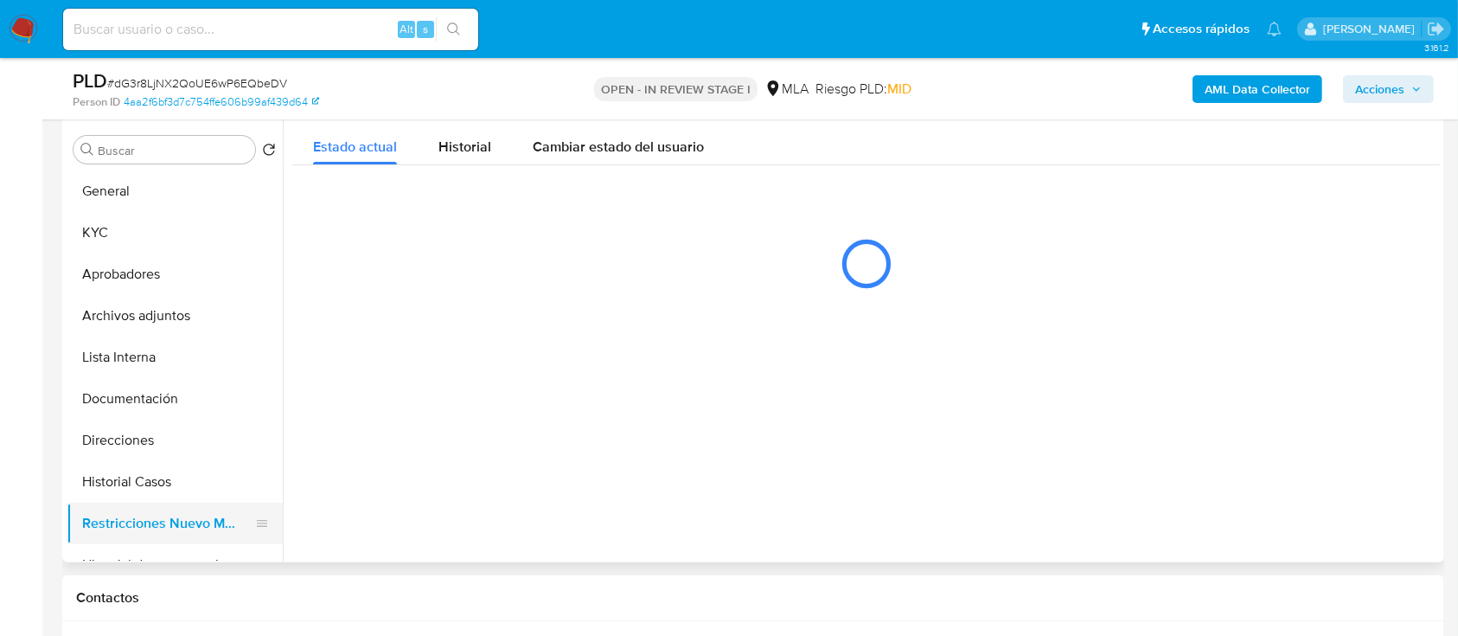
scroll to position [115, 0]
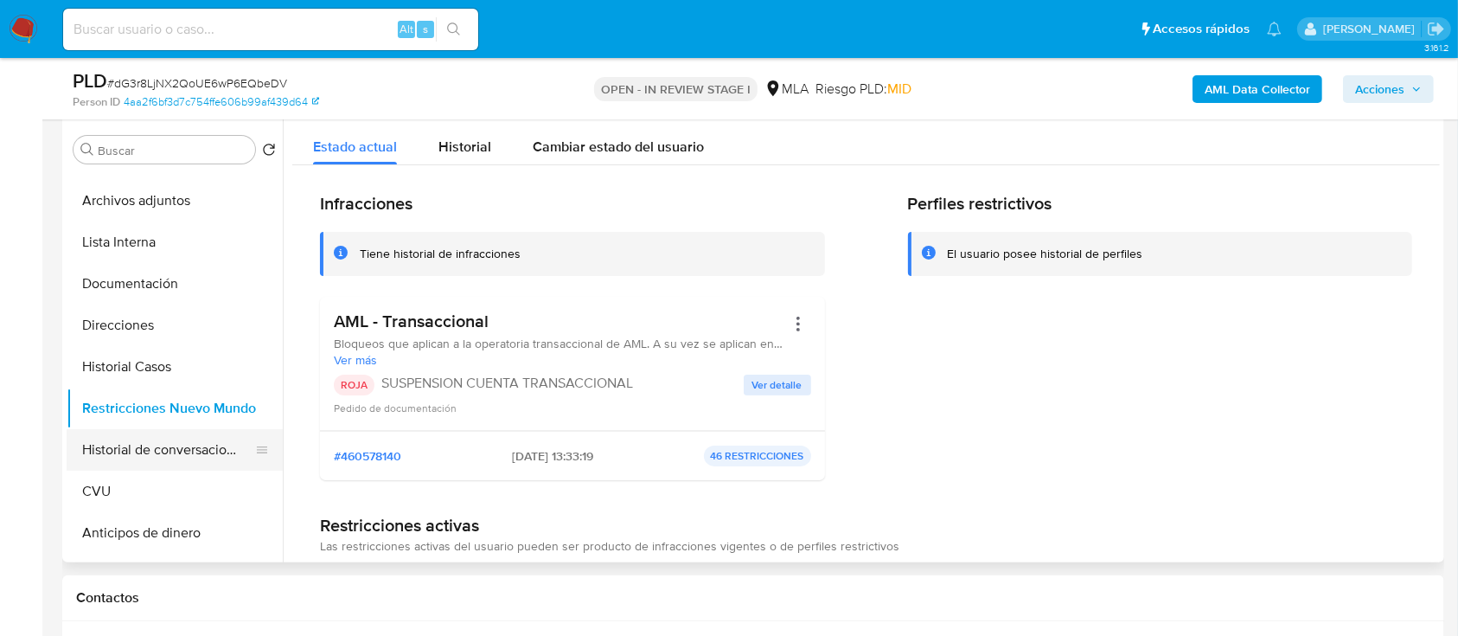
click at [138, 444] on button "Historial de conversaciones" at bounding box center [168, 450] width 202 height 42
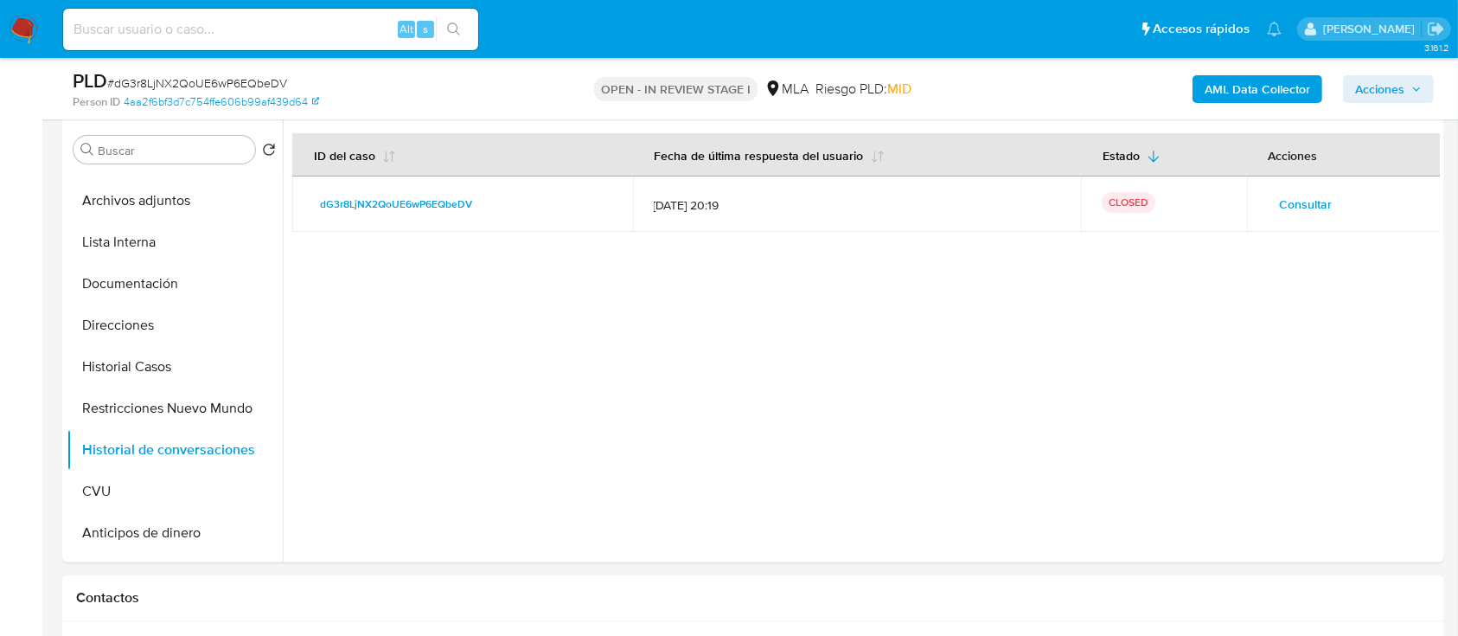
click at [1385, 90] on span "Acciones" at bounding box center [1379, 89] width 49 height 28
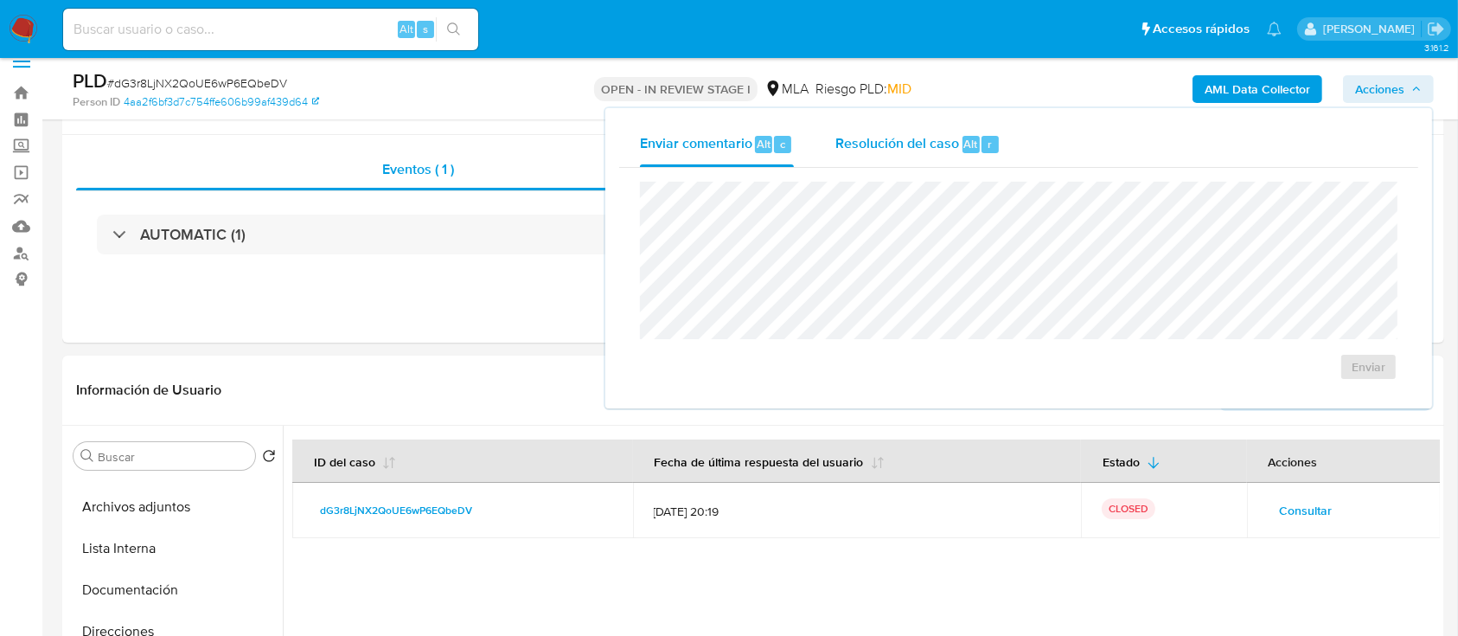
scroll to position [0, 0]
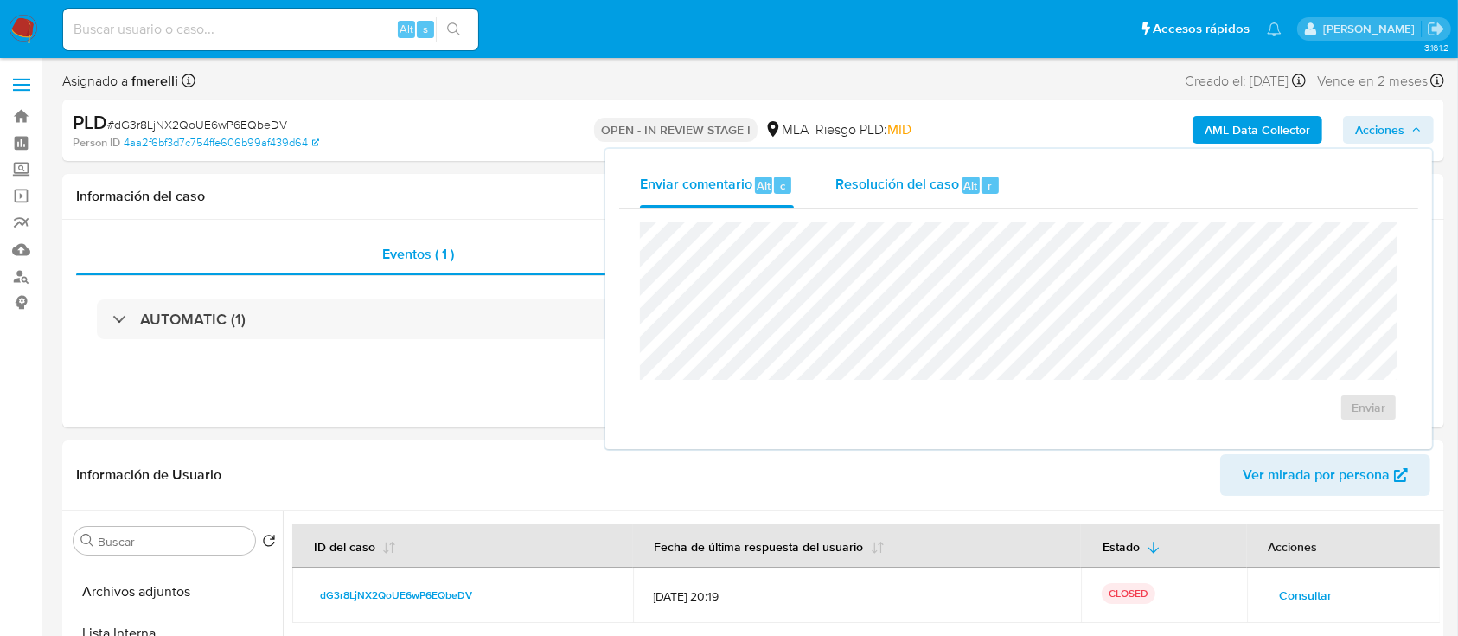
click at [899, 178] on span "Resolución del caso" at bounding box center [897, 185] width 124 height 20
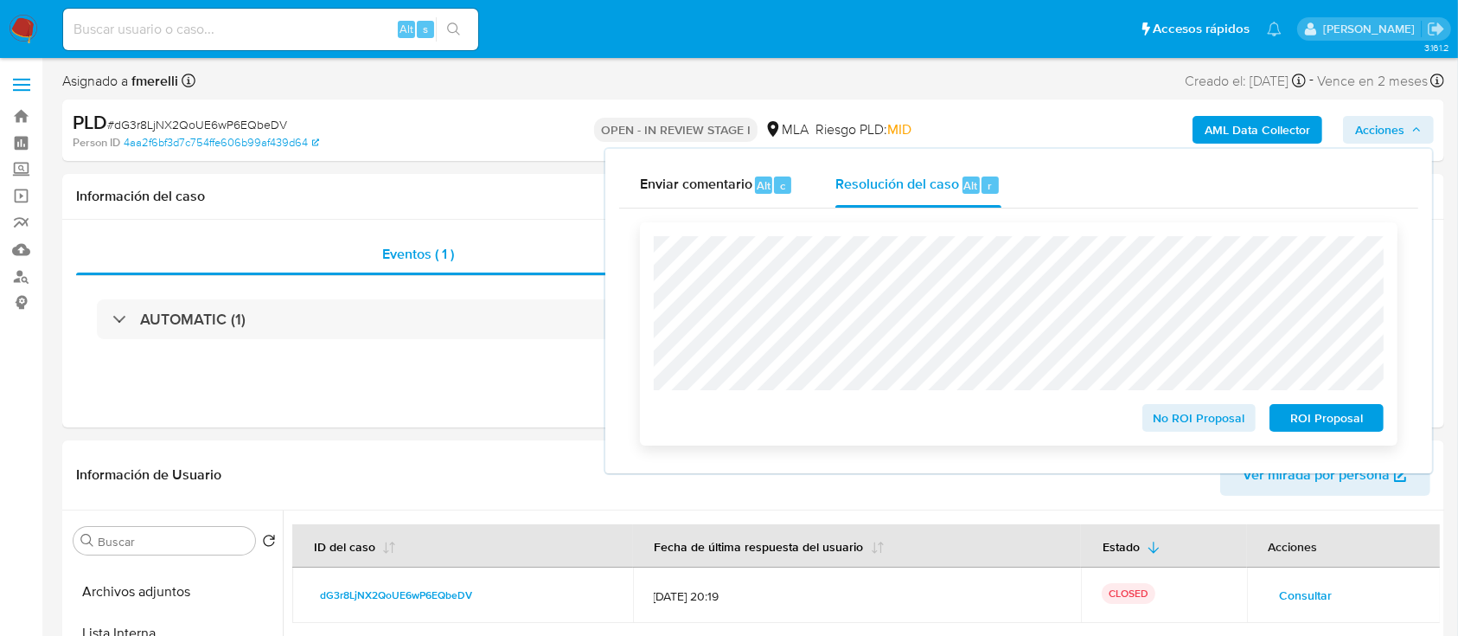
click at [1308, 420] on span "ROI Proposal" at bounding box center [1327, 418] width 90 height 24
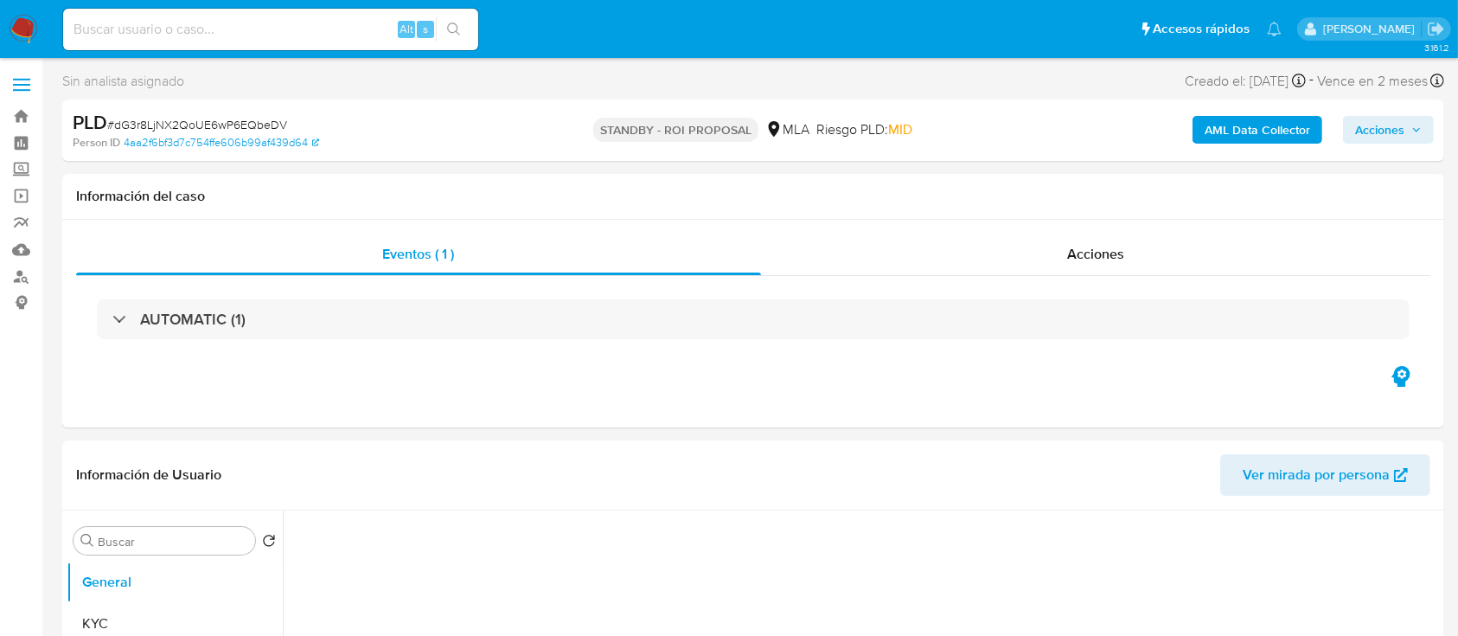
click at [359, 19] on input at bounding box center [270, 29] width 415 height 22
select select "10"
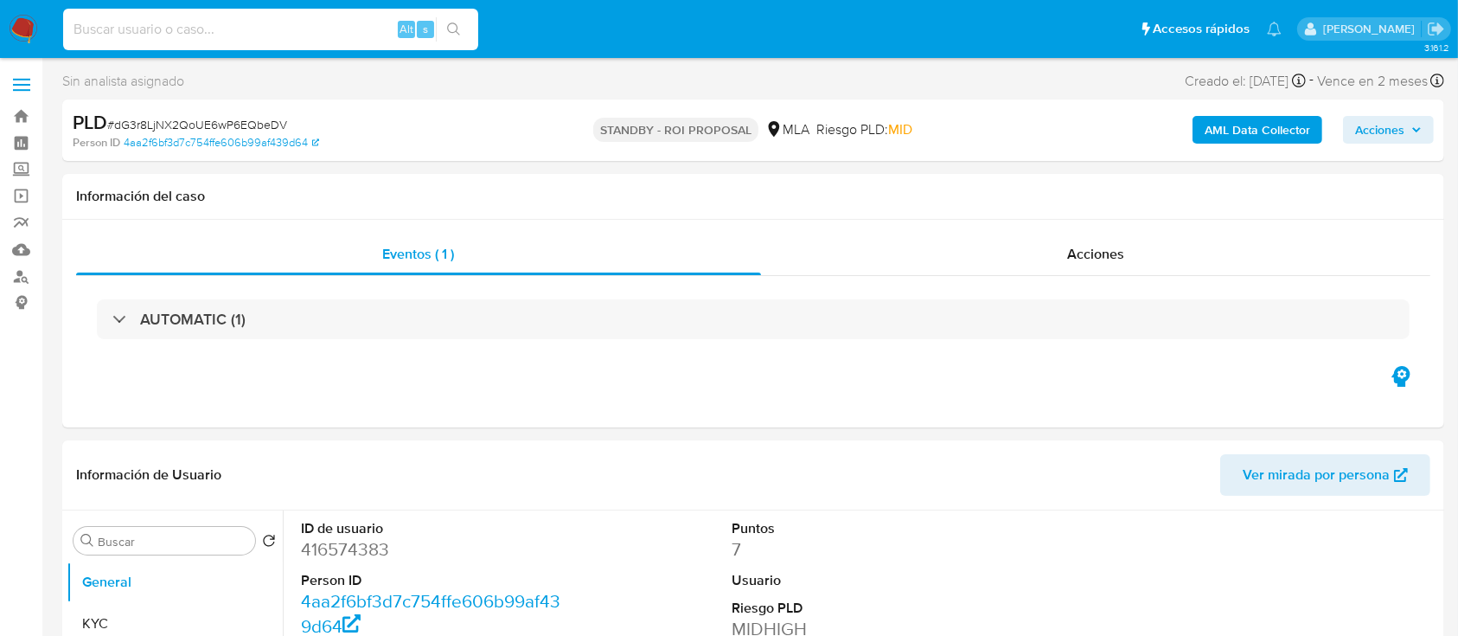
paste input "nHMj7lS8a8fRtTPkXAaLidzl"
type input "nHMj7lS8a8fRtTPkXAaLidzl"
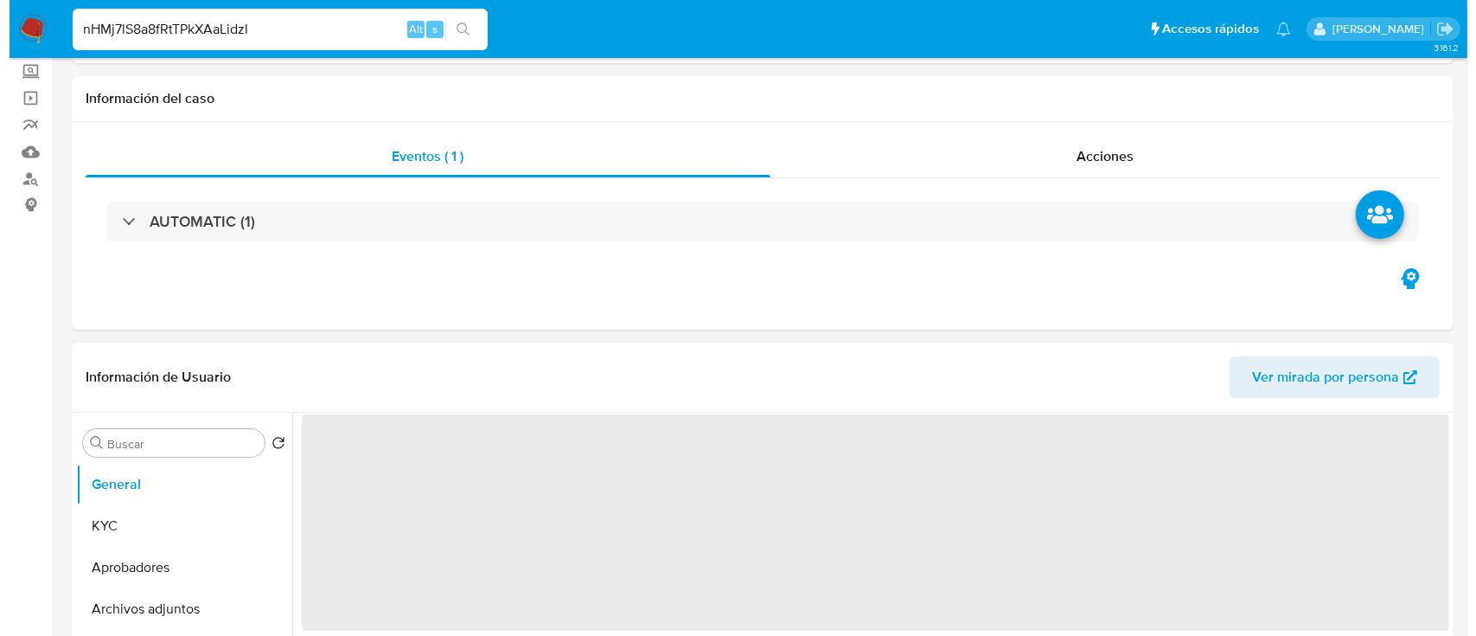
scroll to position [230, 0]
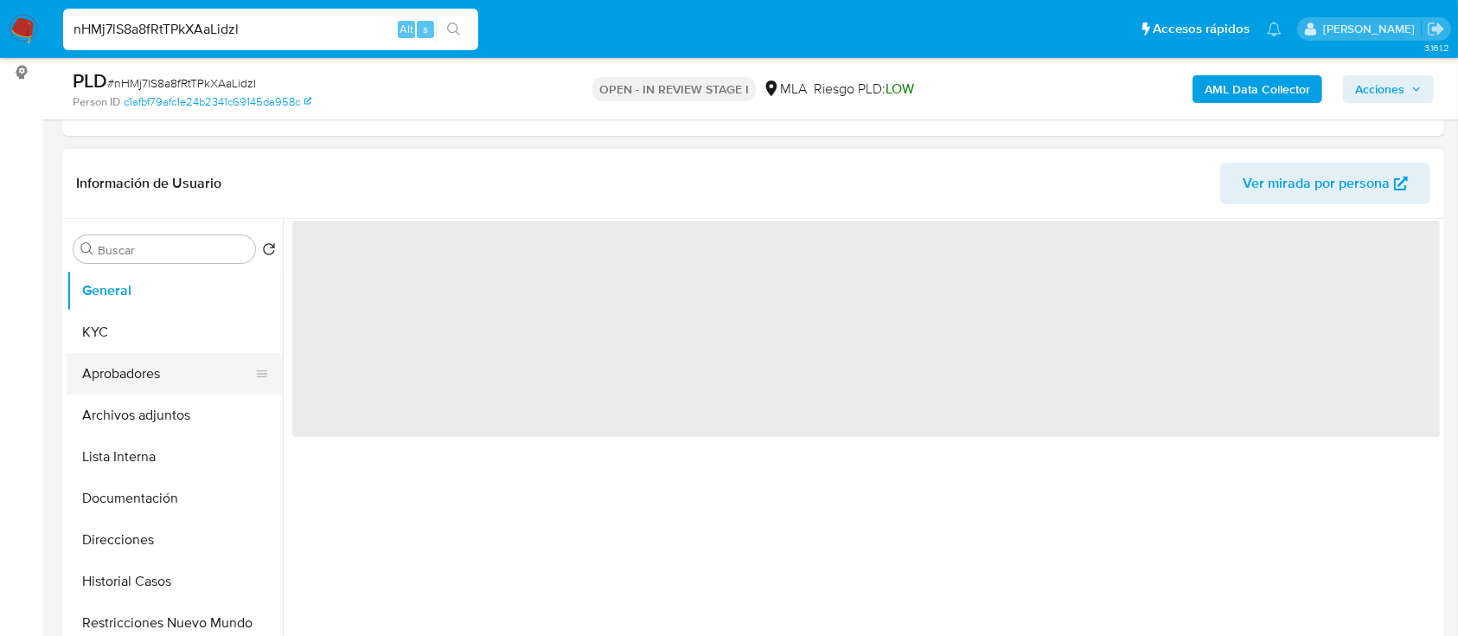
select select "10"
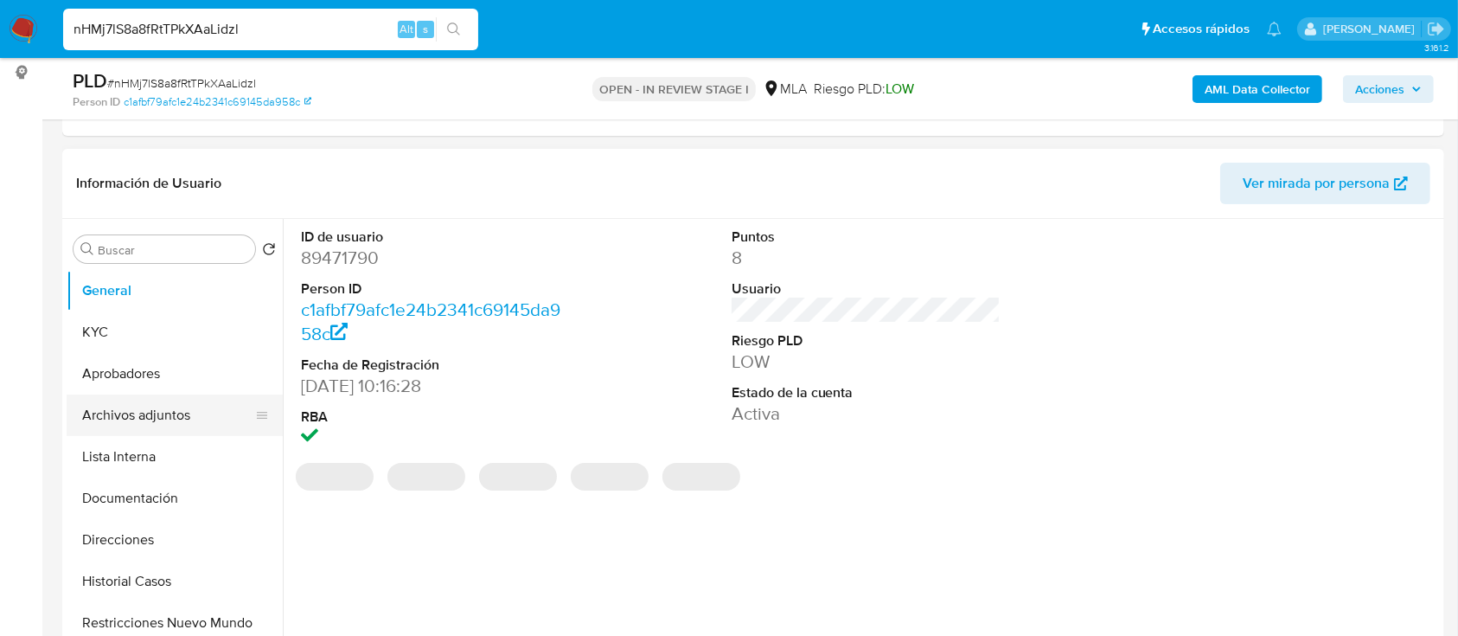
click at [158, 400] on button "Archivos adjuntos" at bounding box center [168, 415] width 202 height 42
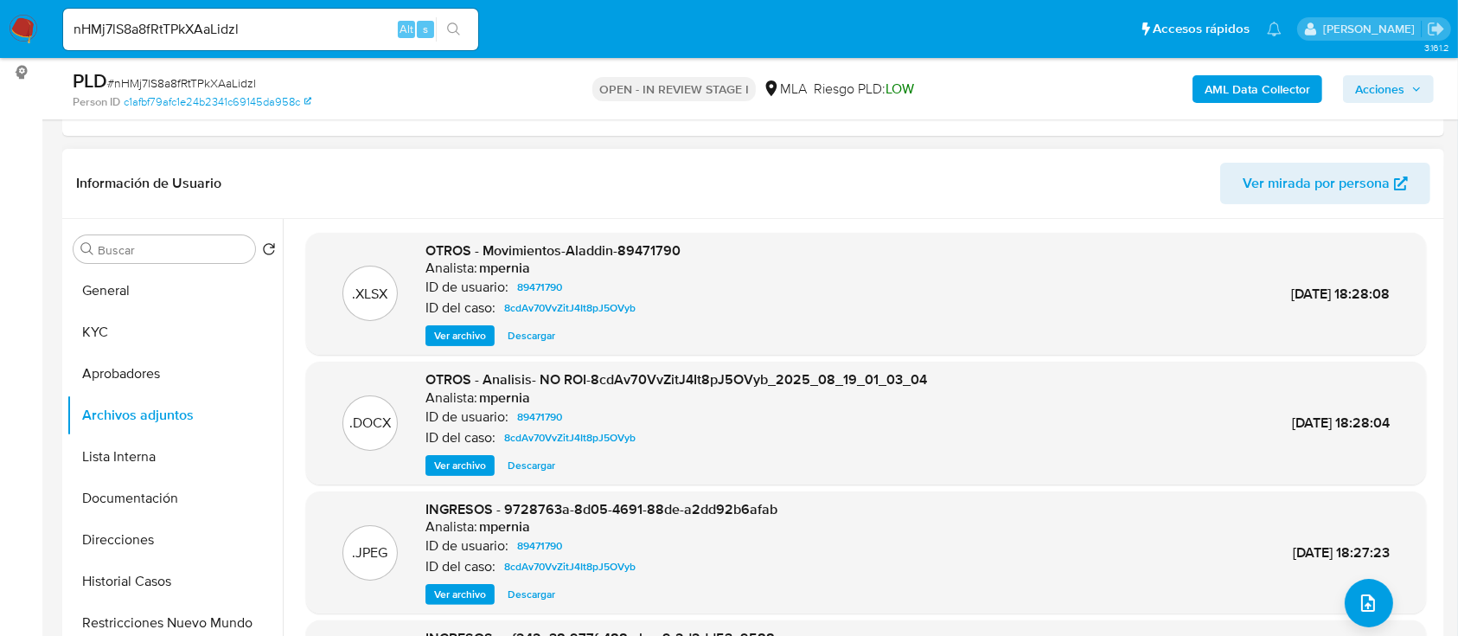
click at [456, 472] on span "Ver archivo" at bounding box center [460, 465] width 52 height 17
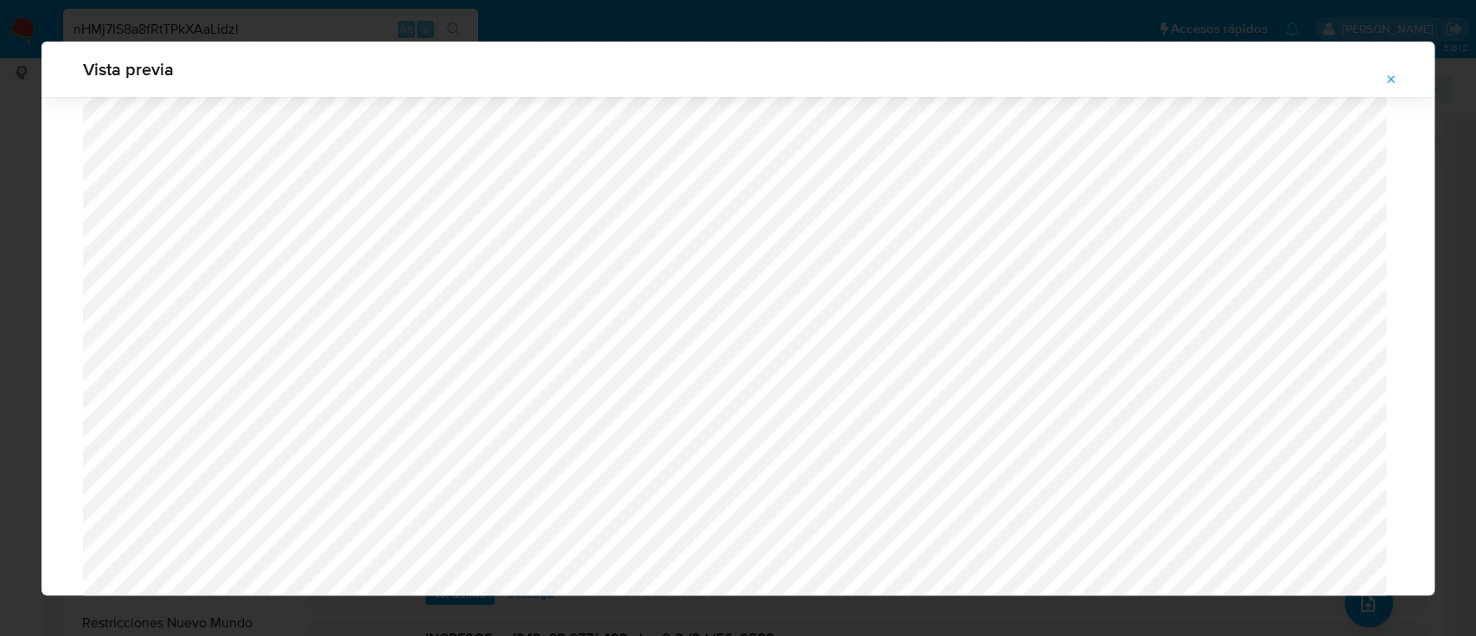
scroll to position [842, 0]
click at [1389, 80] on icon "Attachment preview" at bounding box center [1392, 79] width 8 height 8
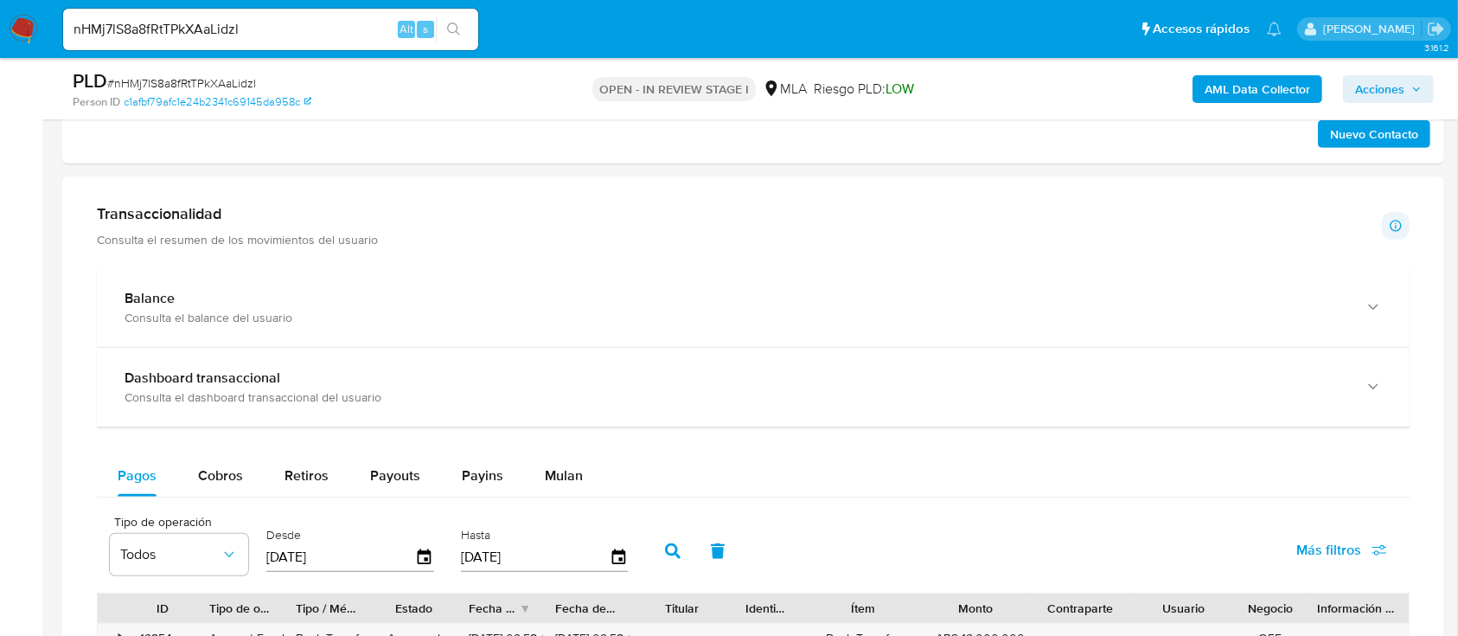
scroll to position [1153, 0]
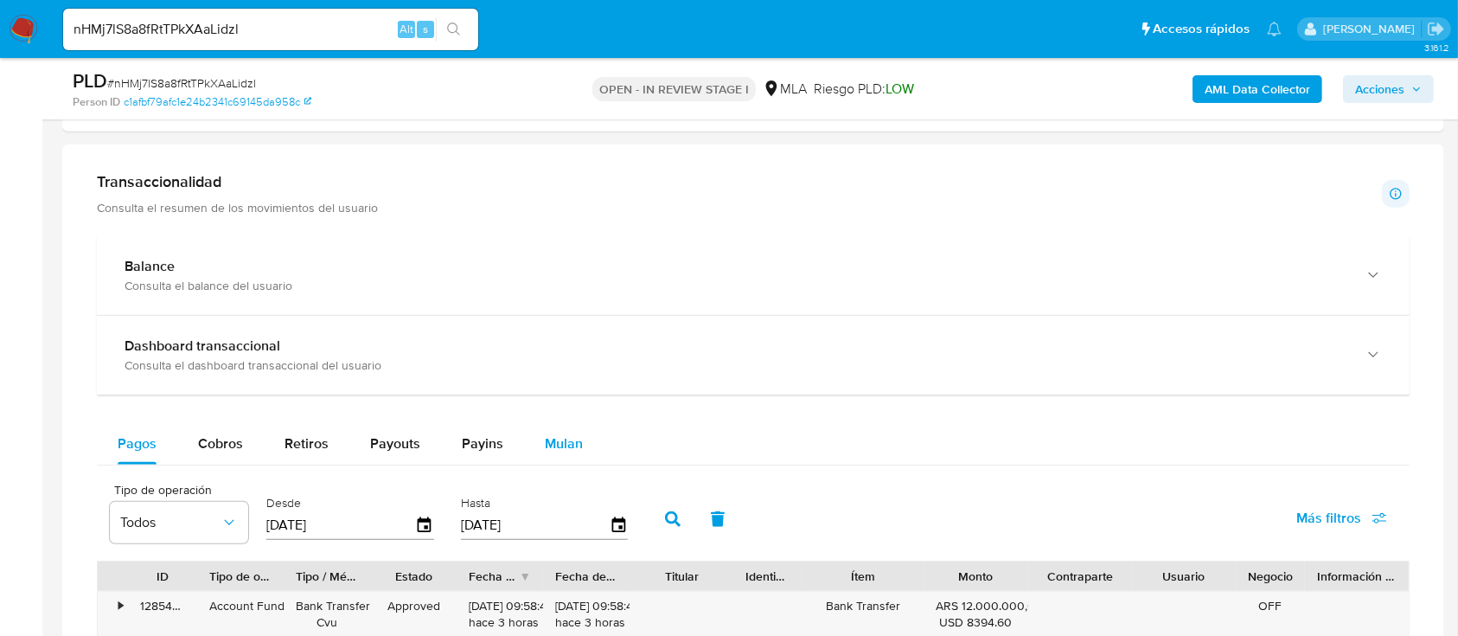
click at [547, 444] on span "Mulan" at bounding box center [564, 443] width 38 height 20
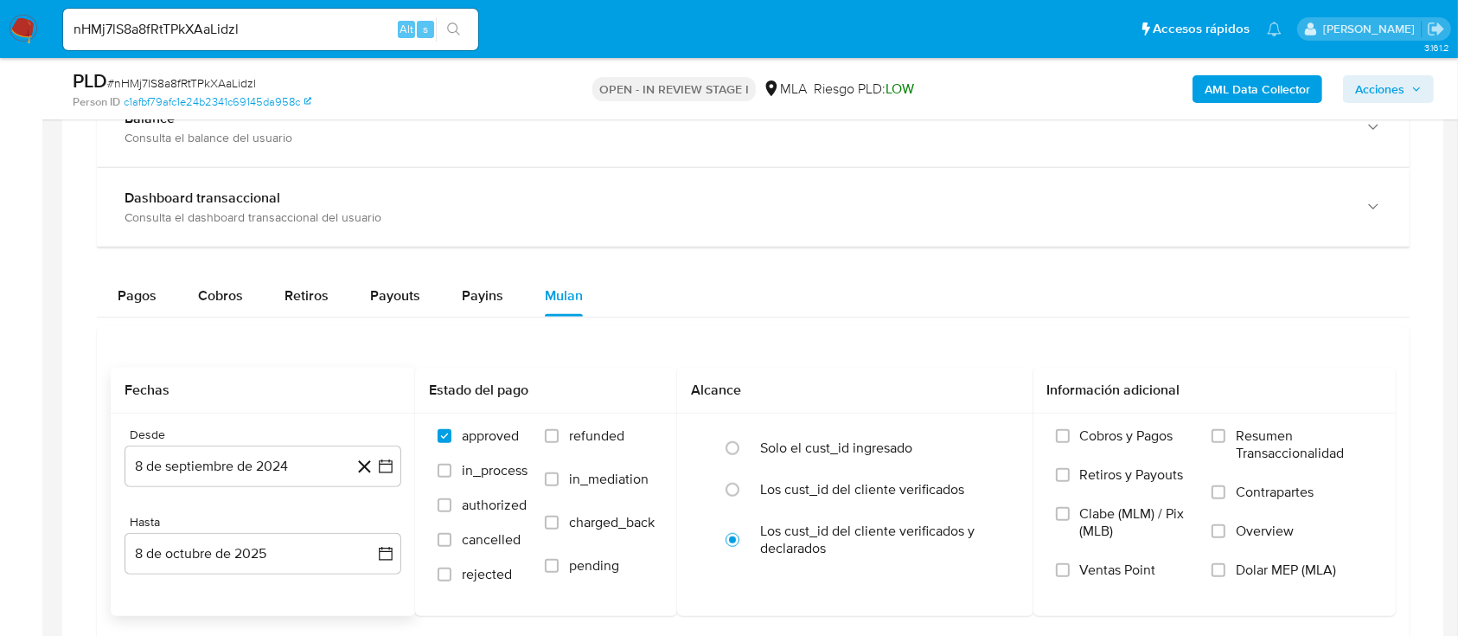
scroll to position [1384, 0]
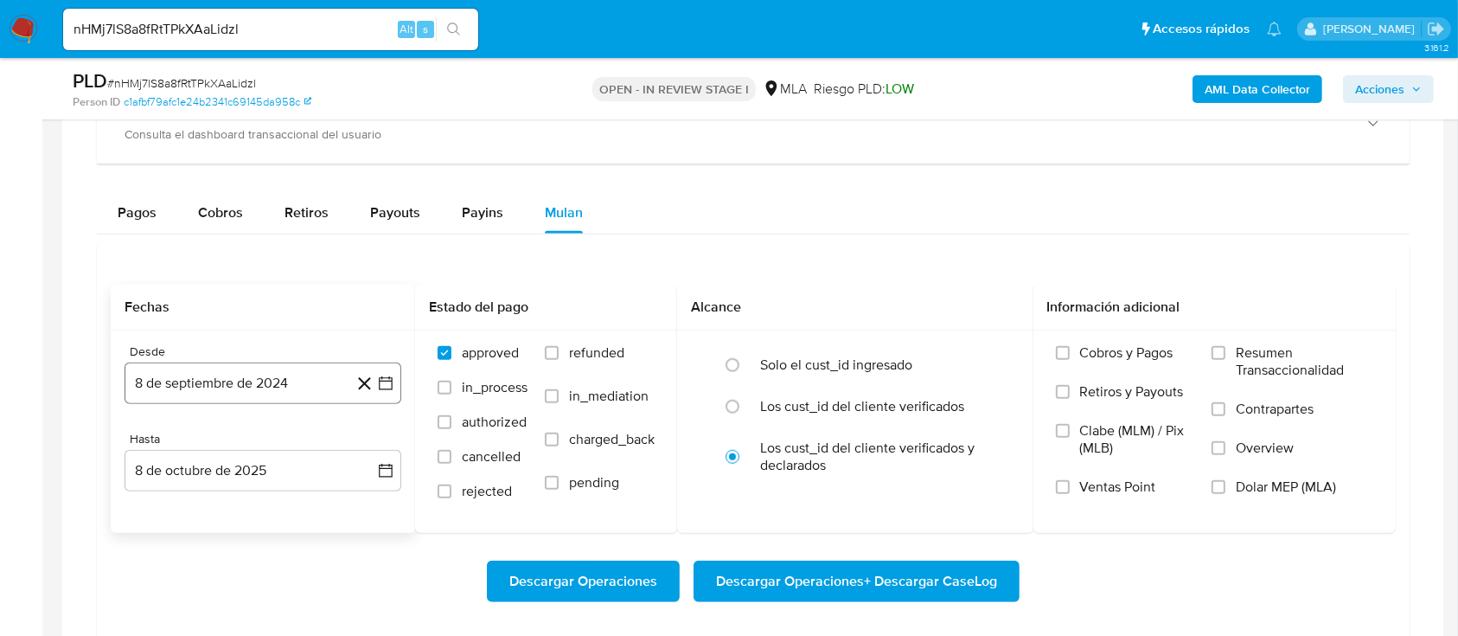
click at [260, 377] on button "8 de septiembre de 2024" at bounding box center [263, 383] width 277 height 42
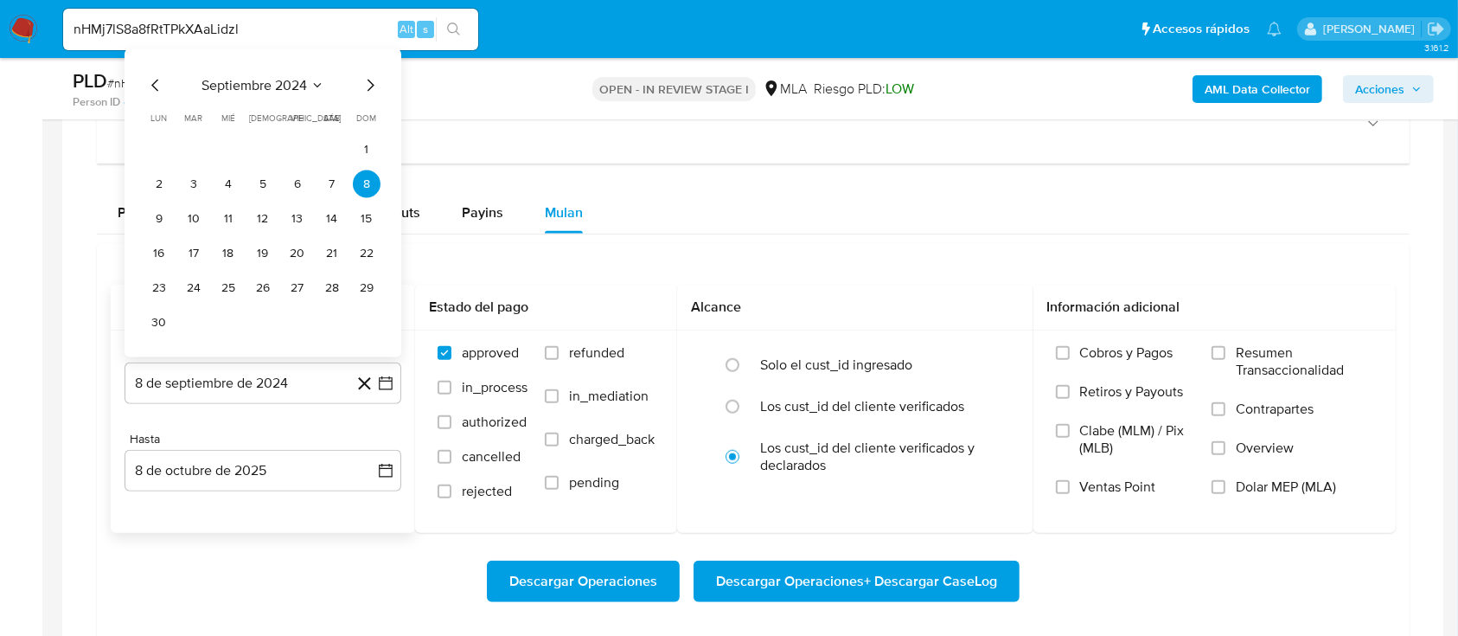
click at [304, 80] on span "septiembre 2024" at bounding box center [254, 85] width 106 height 17
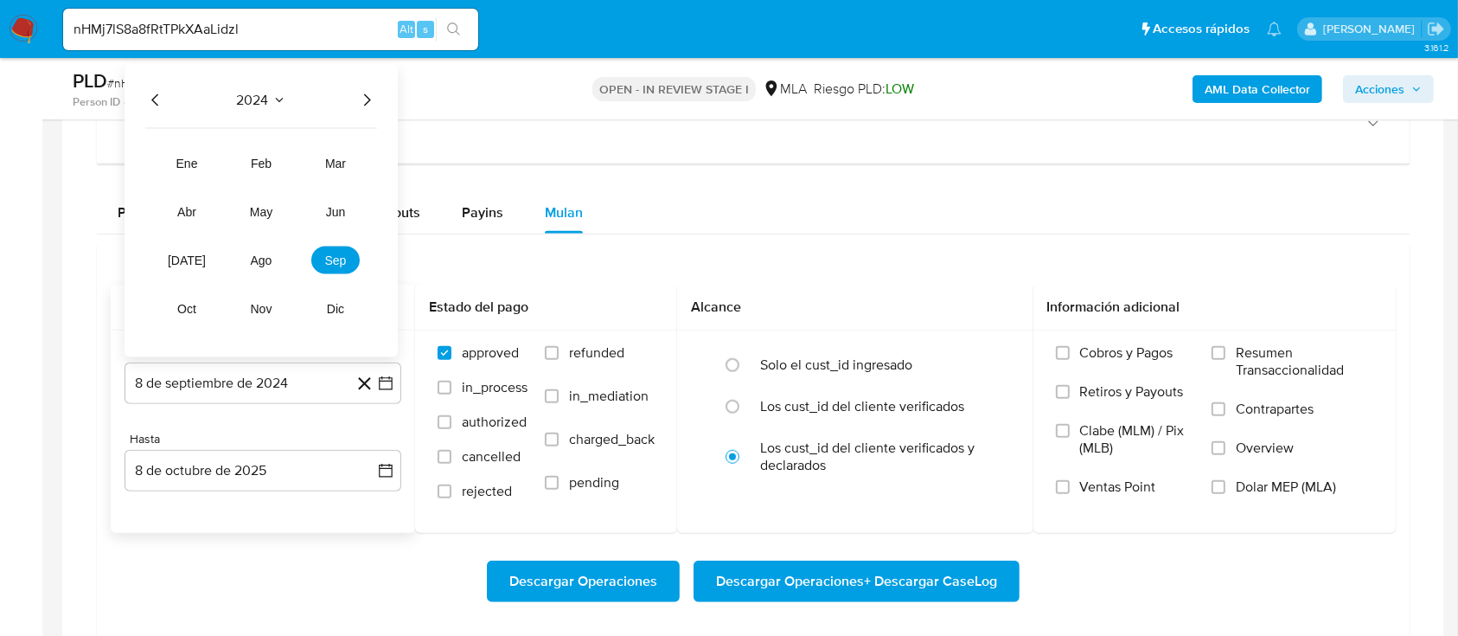
click at [365, 98] on icon "Año siguiente" at bounding box center [366, 100] width 21 height 21
click at [259, 263] on span "ago" at bounding box center [262, 260] width 22 height 14
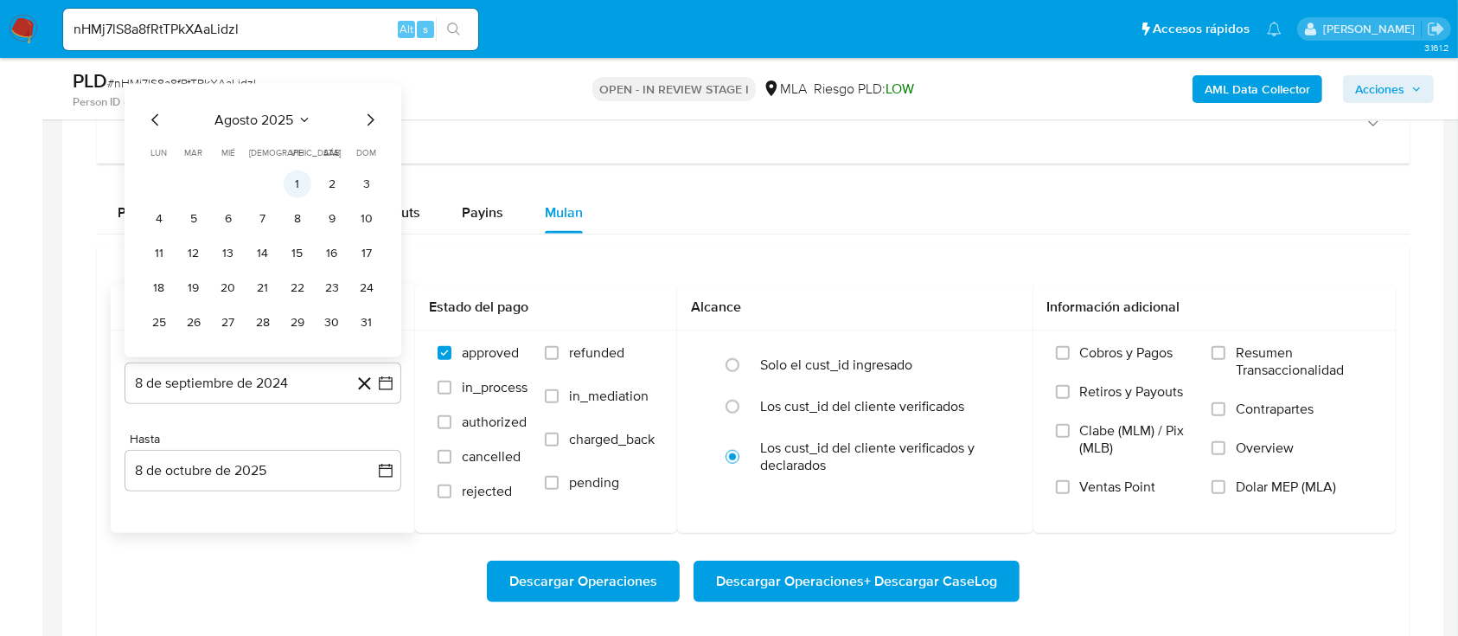
click at [297, 179] on button "1" at bounding box center [298, 184] width 28 height 28
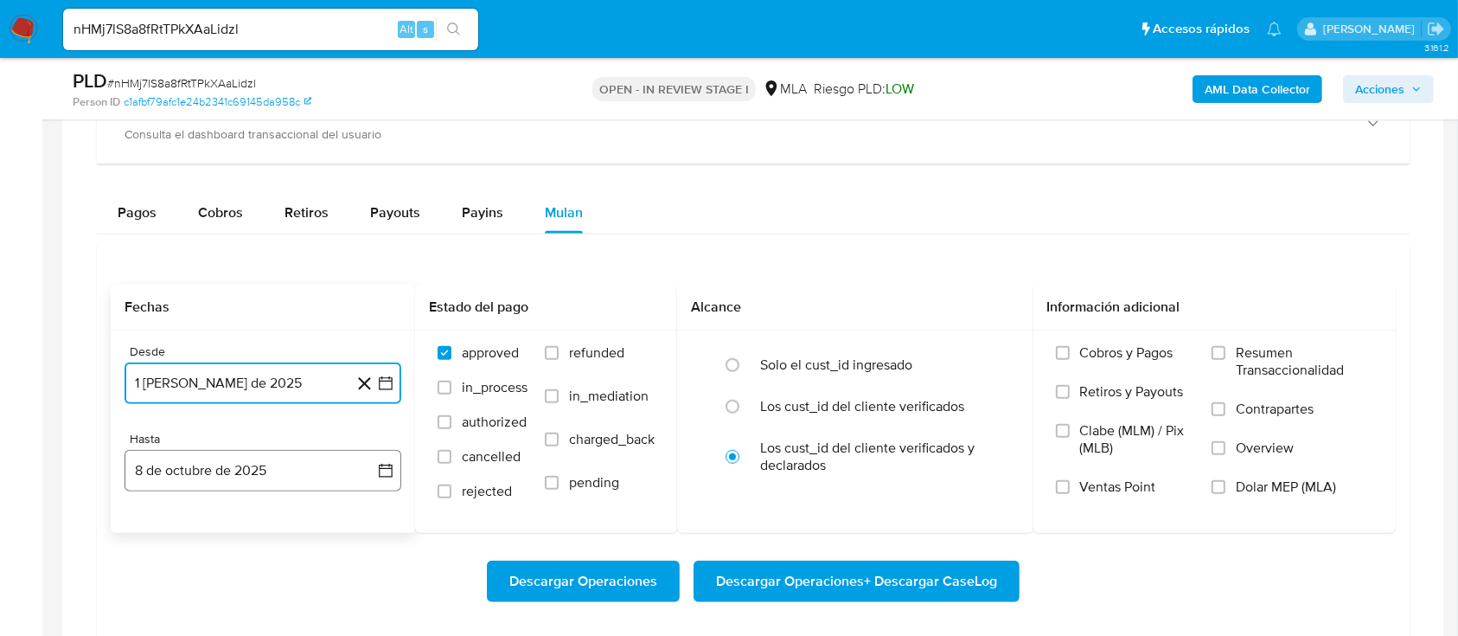
click at [278, 481] on button "8 de octubre de 2025" at bounding box center [263, 471] width 277 height 42
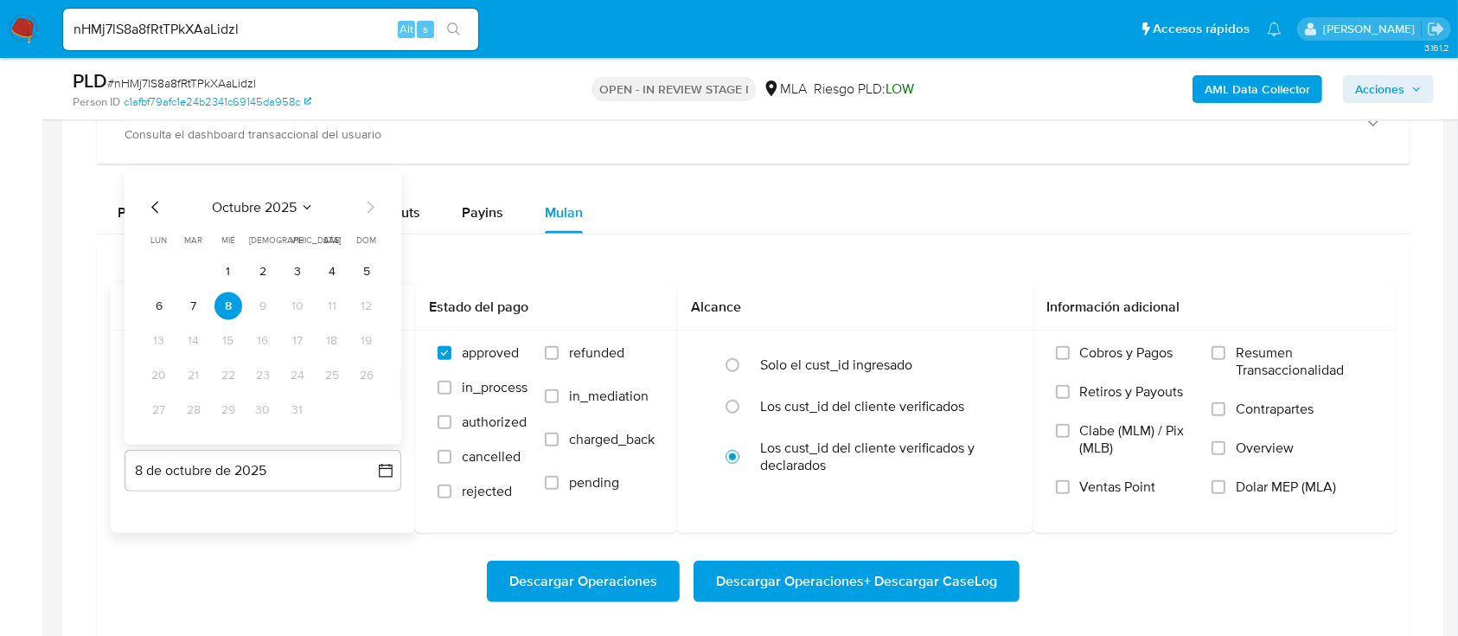
click at [283, 207] on span "octubre 2025" at bounding box center [254, 207] width 85 height 17
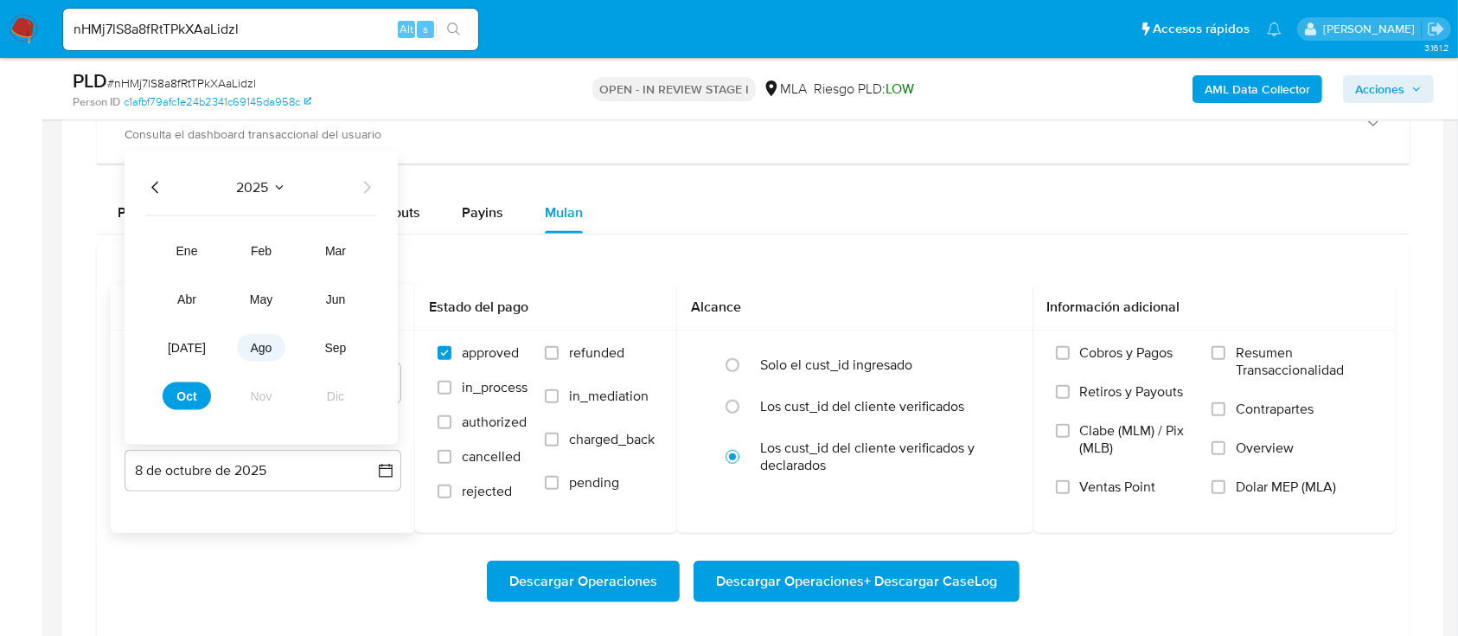
click at [280, 349] on button "ago" at bounding box center [261, 348] width 48 height 28
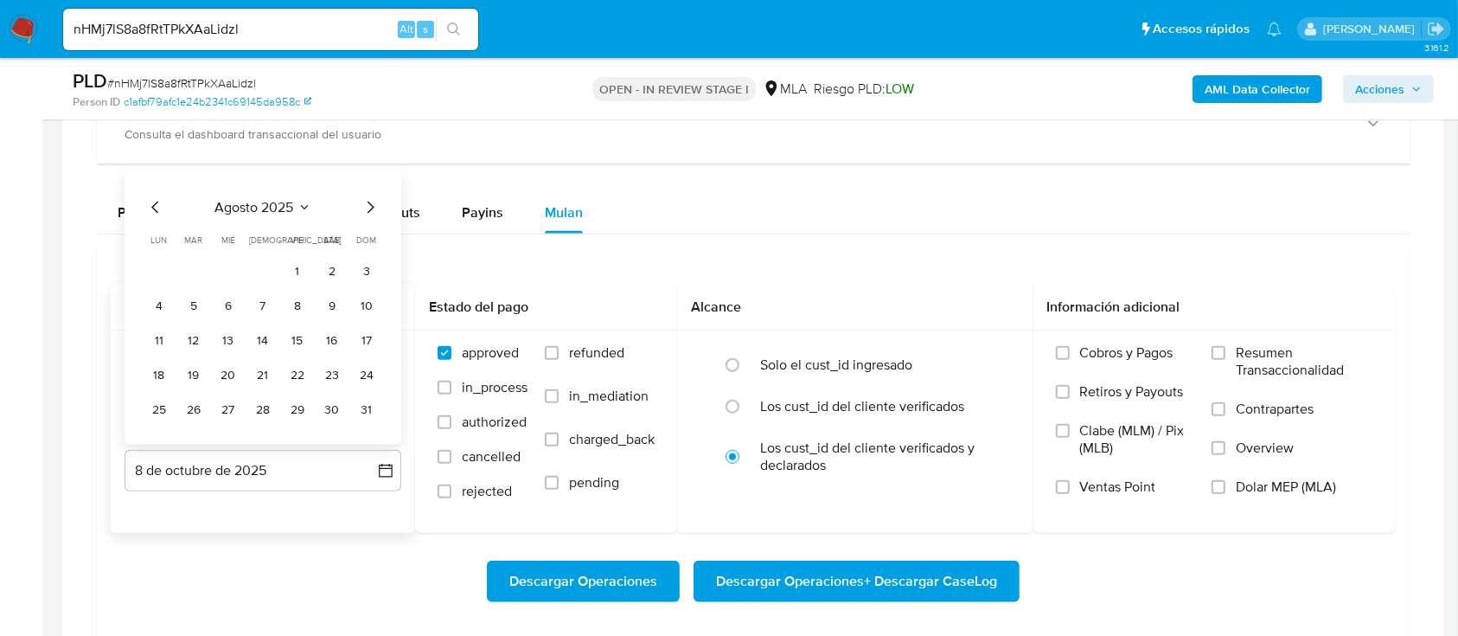
click at [383, 406] on div "agosto 2025 agosto 2025 lun lunes mar martes mié miércoles jue jueves vie viern…" at bounding box center [263, 307] width 277 height 273
click at [370, 408] on button "31" at bounding box center [367, 410] width 28 height 28
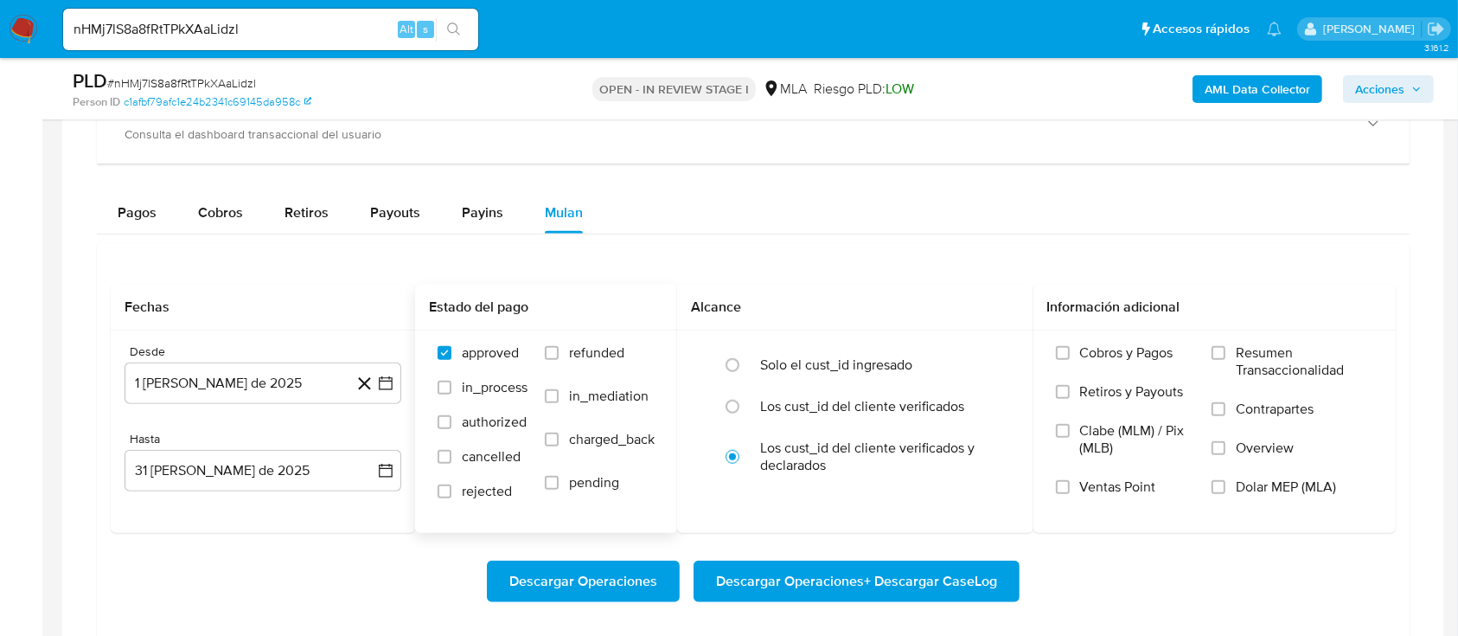
click at [613, 360] on span "refunded" at bounding box center [596, 352] width 55 height 17
click at [559, 360] on input "refunded" at bounding box center [552, 353] width 14 height 14
checkbox input "true"
click at [1243, 492] on span "Dolar MEP (MLA)" at bounding box center [1286, 486] width 100 height 17
click at [1225, 492] on input "Dolar MEP (MLA)" at bounding box center [1219, 487] width 14 height 14
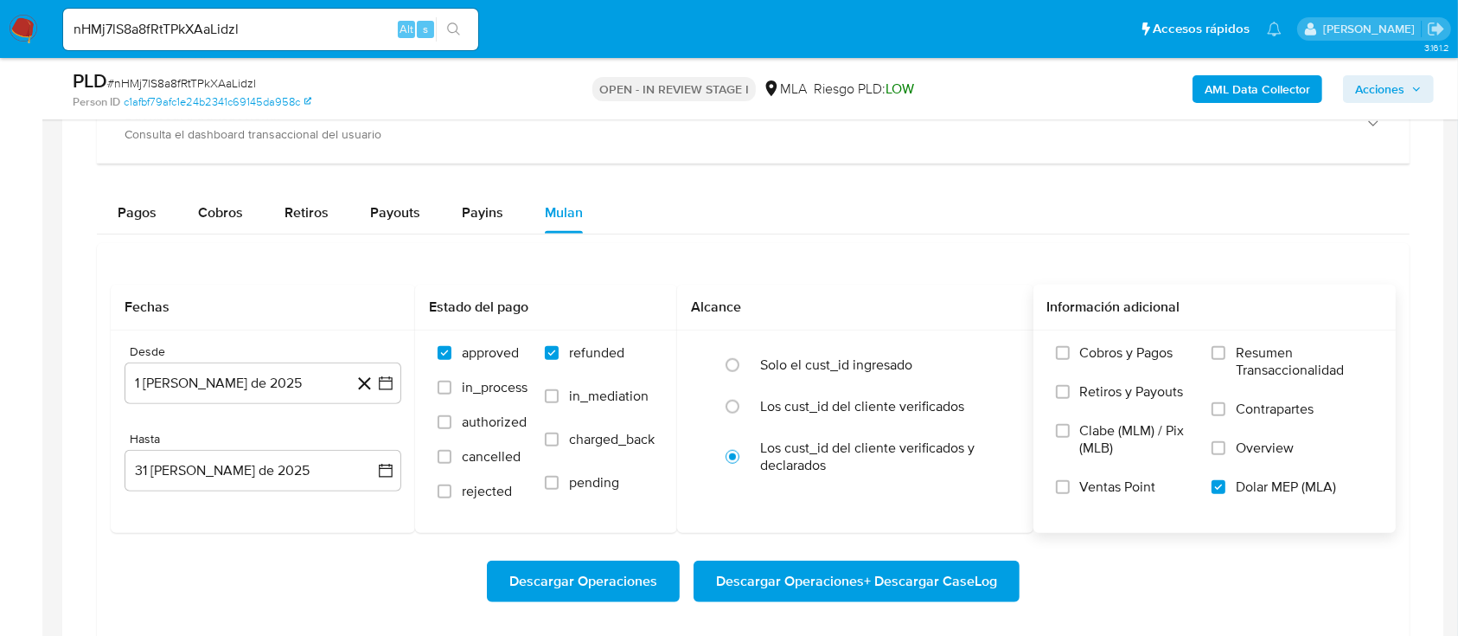
click at [943, 582] on span "Descargar Operaciones + Descargar CaseLog" at bounding box center [856, 581] width 281 height 38
click at [315, 29] on input "nHMj7lS8a8fRtTPkXAaLidzl" at bounding box center [270, 29] width 415 height 22
click at [315, 28] on input "nHMj7lS8a8fRtTPkXAaLidzl" at bounding box center [270, 29] width 415 height 22
paste input "PIJmONPSFlVhWtkV8vpm8ZeM"
type input "PIJmONPSFlVhWtkV8vpm8ZeM"
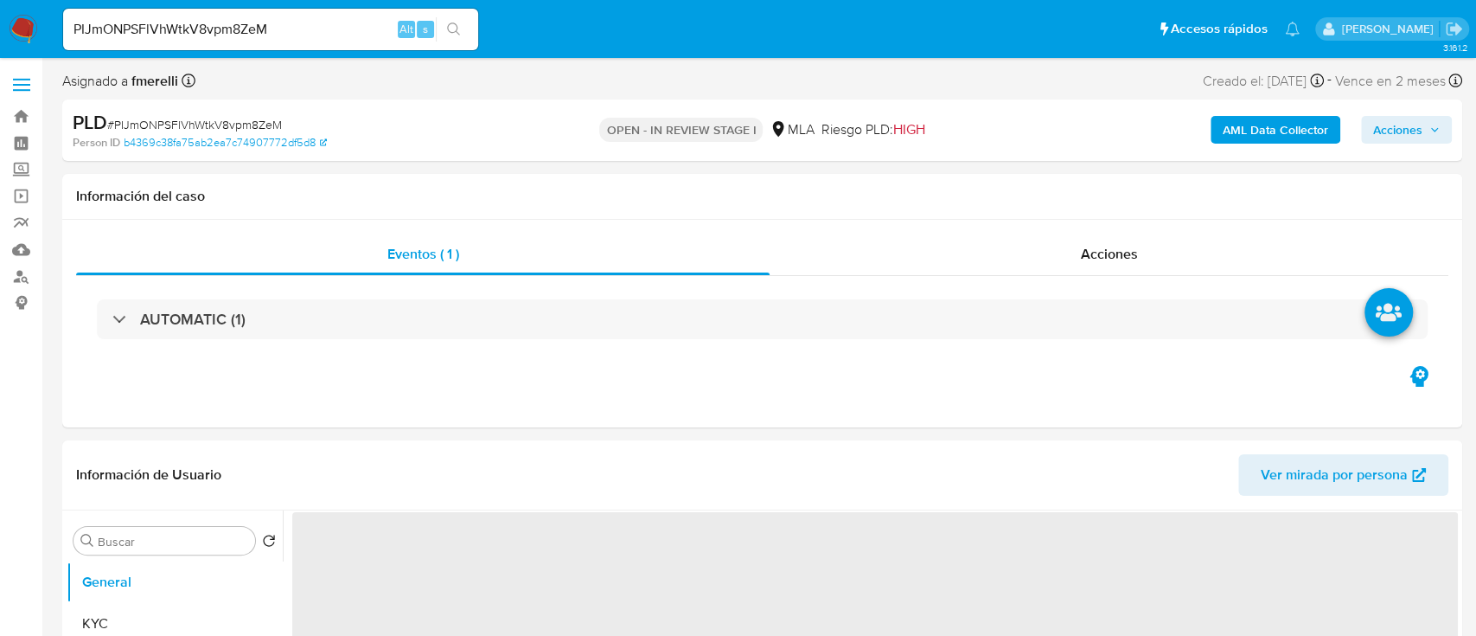
select select "10"
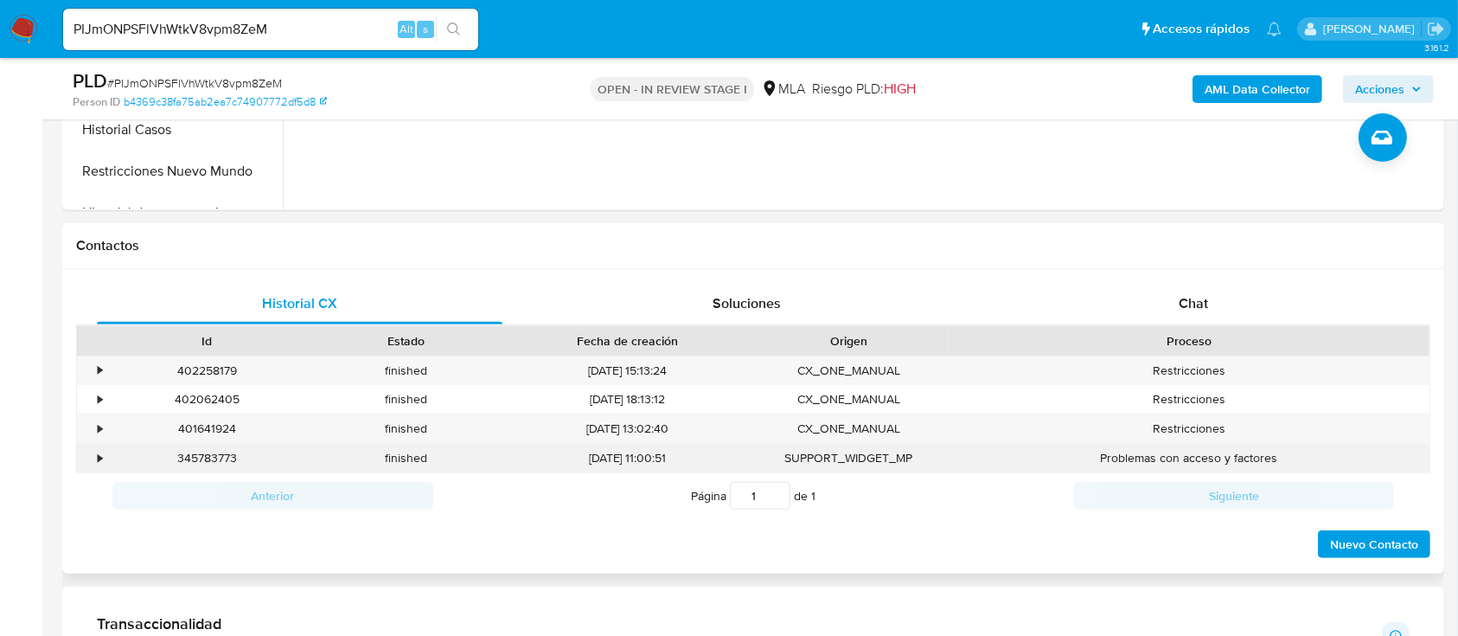
scroll to position [692, 0]
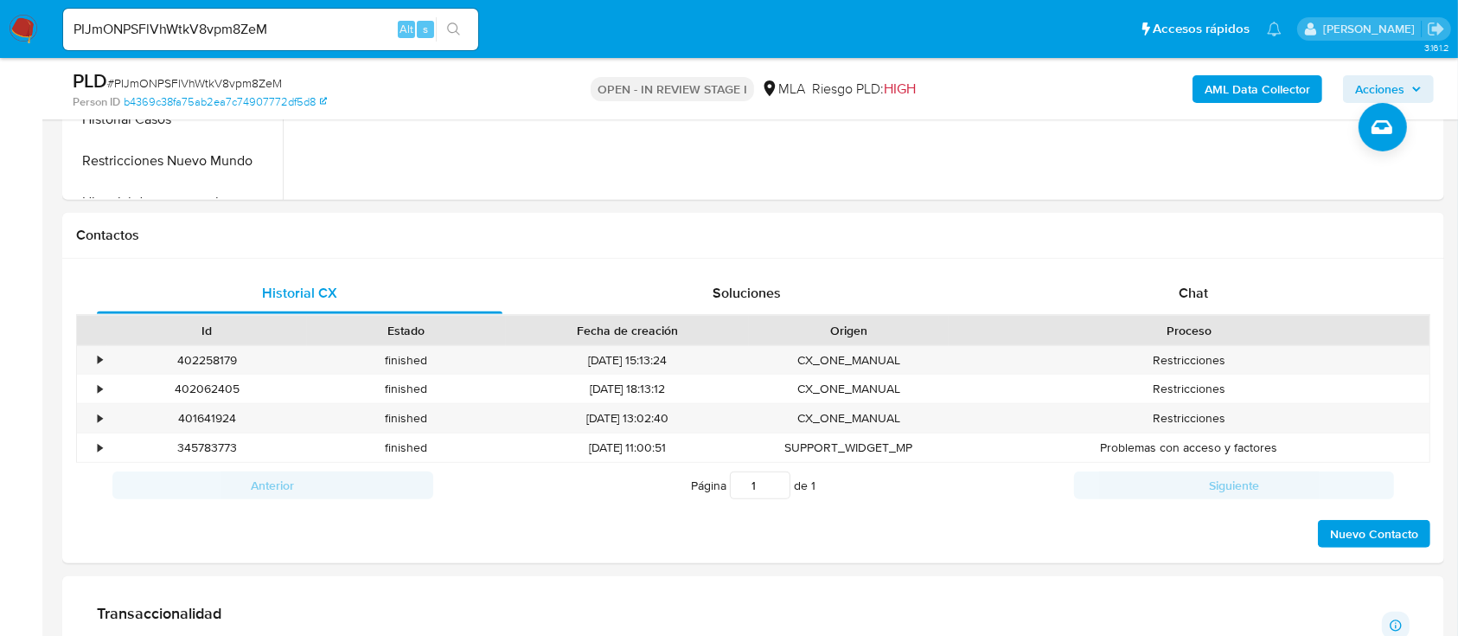
click at [334, 35] on input "PIJmONPSFlVhWtkV8vpm8ZeM" at bounding box center [270, 29] width 415 height 22
click at [334, 34] on input "PIJmONPSFlVhWtkV8vpm8ZeM" at bounding box center [270, 29] width 415 height 22
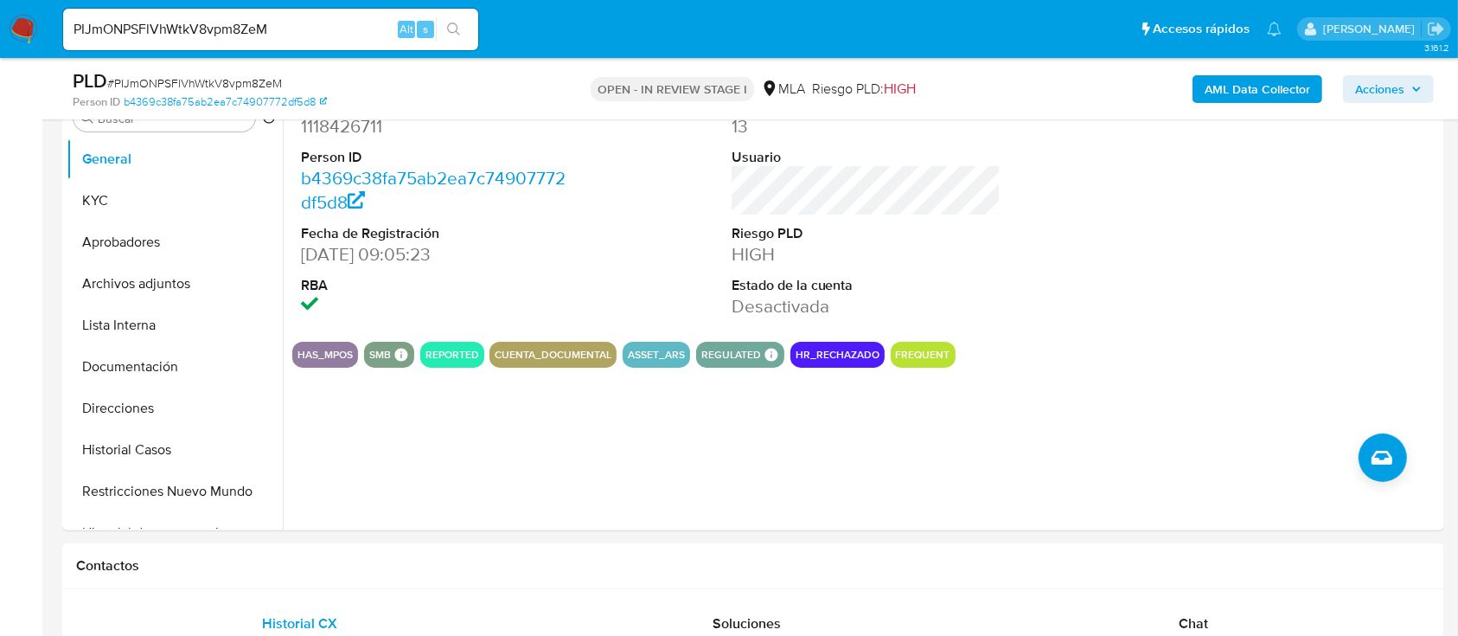
scroll to position [0, 0]
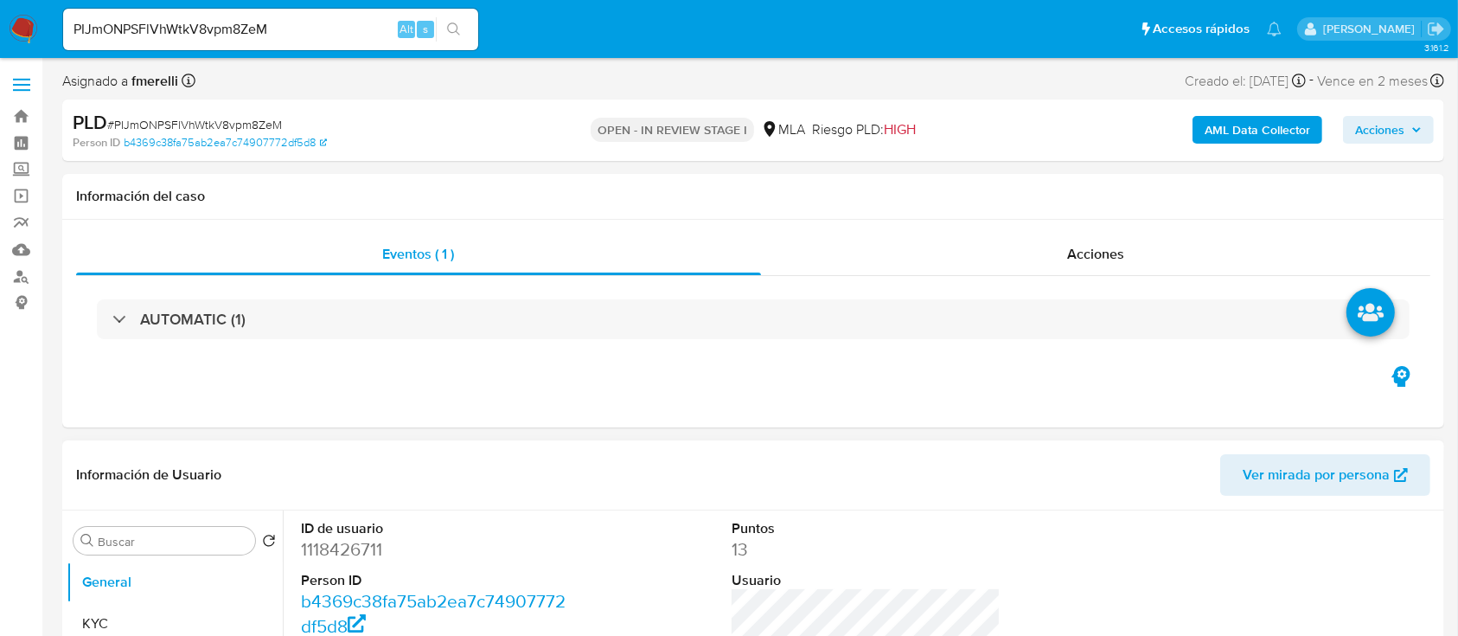
click at [334, 551] on dd "1118426711" at bounding box center [436, 549] width 270 height 24
copy dd "1118426711"
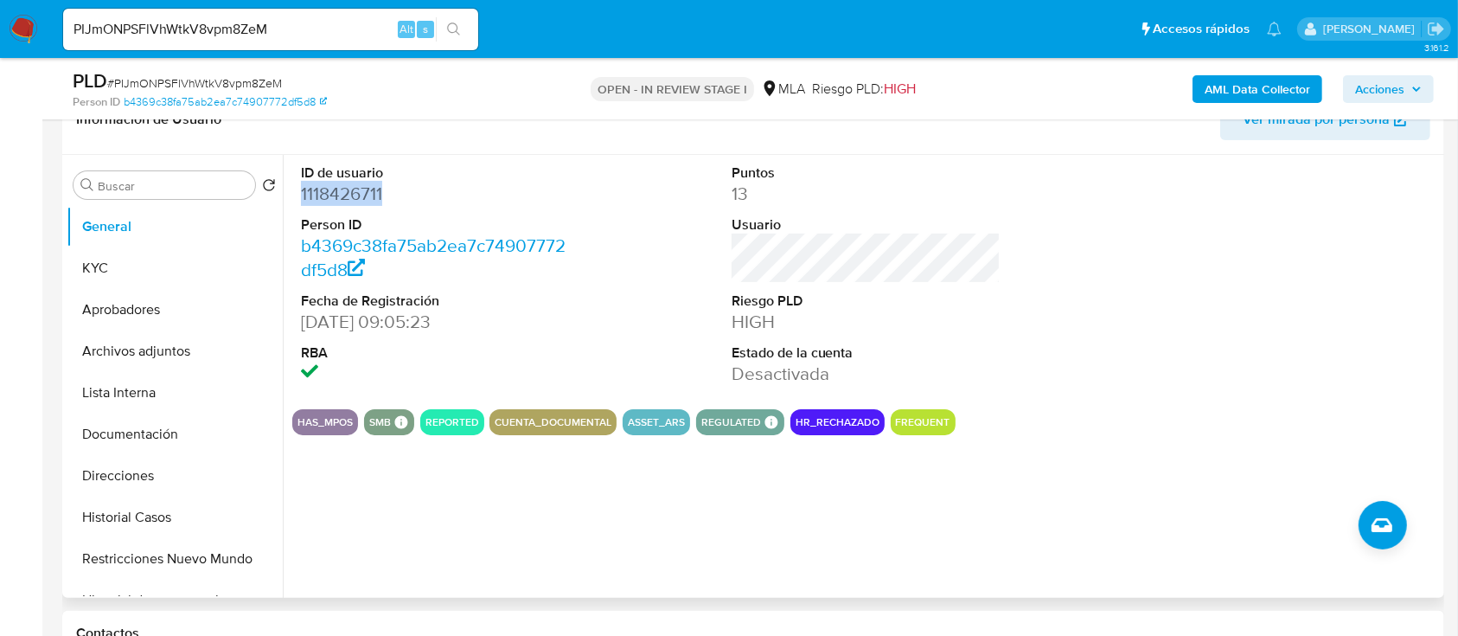
scroll to position [346, 0]
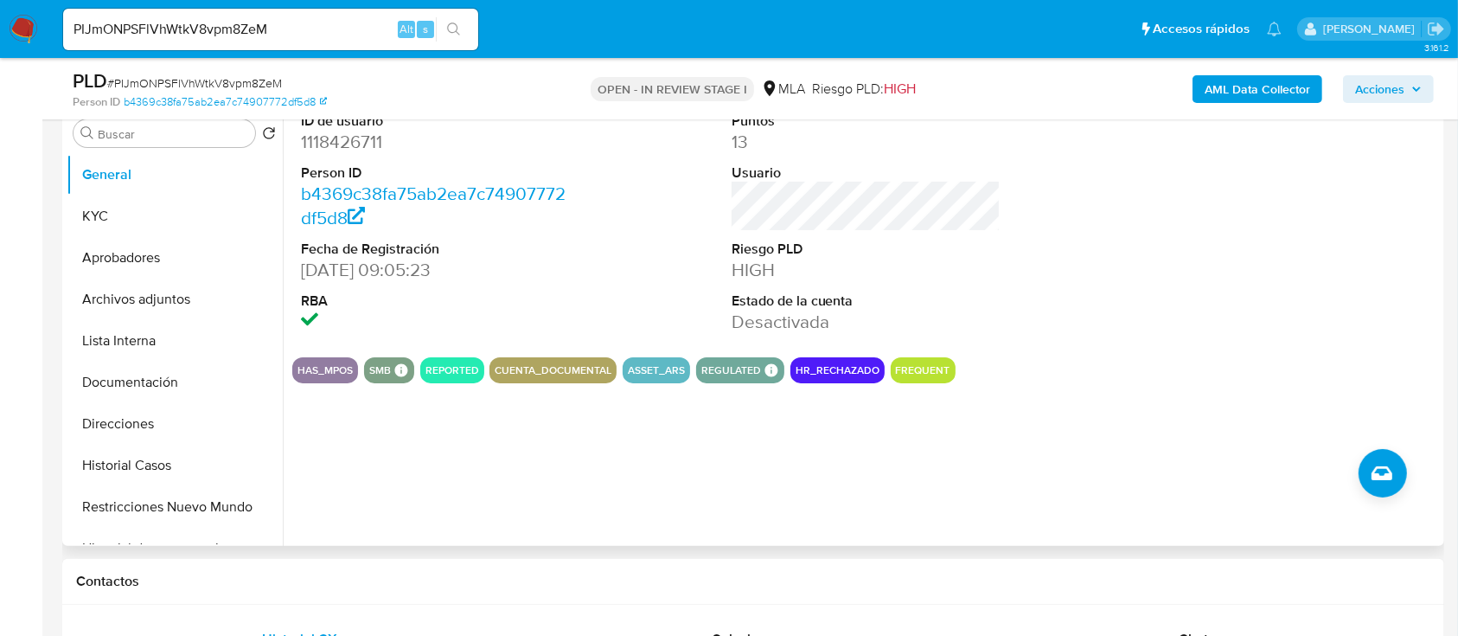
drag, startPoint x: 841, startPoint y: 0, endPoint x: 574, endPoint y: 515, distance: 580.2
click at [546, 531] on div "ID de usuario 1118426711 Person ID b4369c38fa75ab2ea7c74907772df5d8 Fecha de Re…" at bounding box center [861, 324] width 1157 height 443
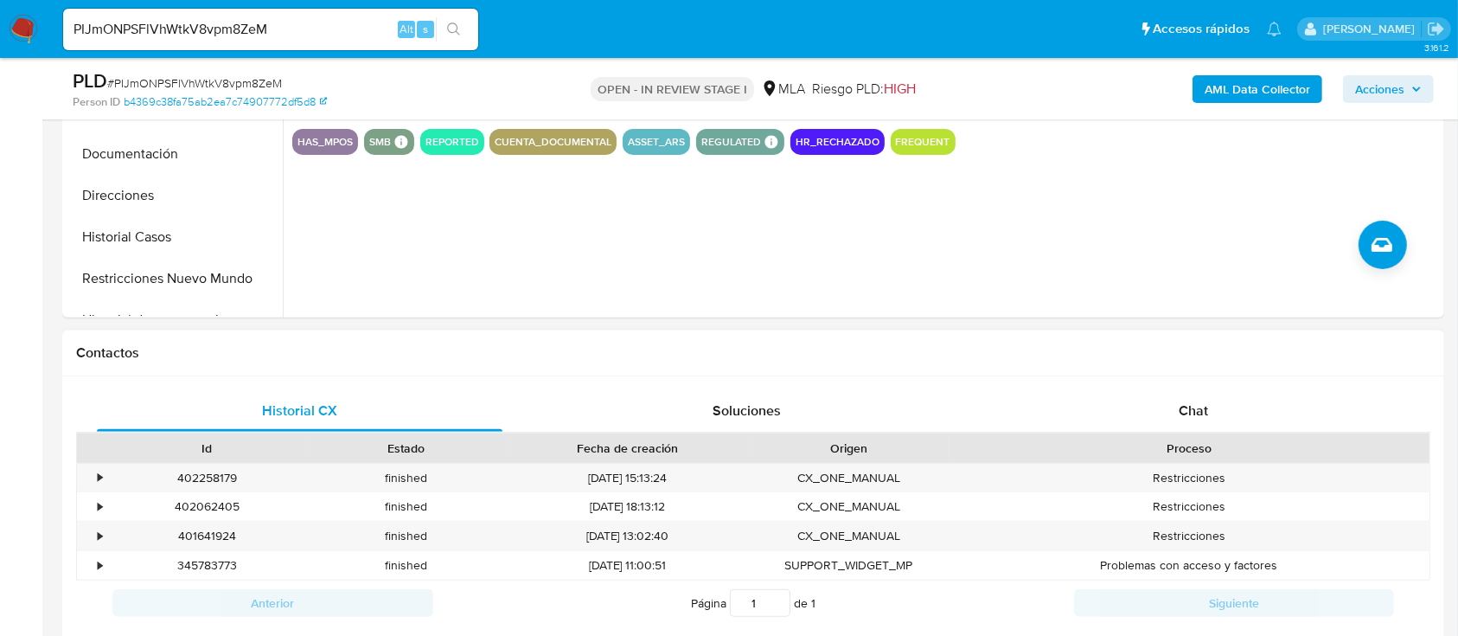
scroll to position [576, 0]
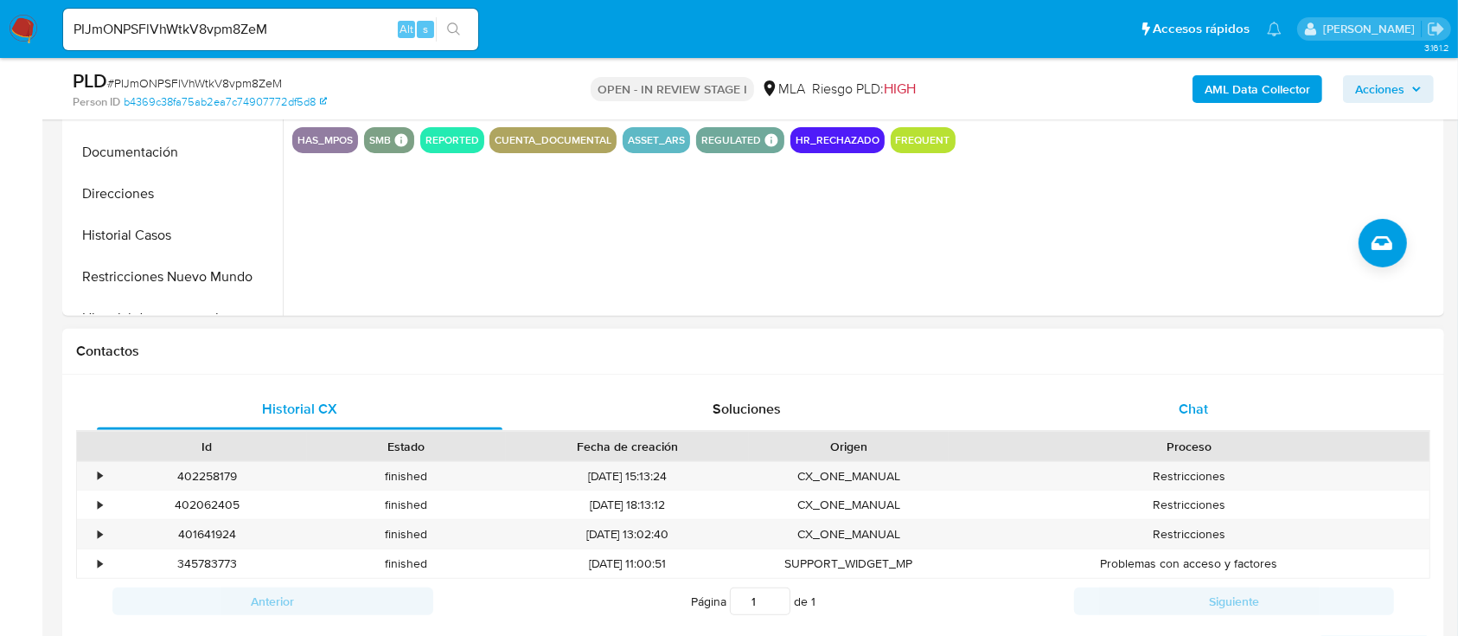
click at [1104, 413] on div "Chat" at bounding box center [1194, 409] width 406 height 42
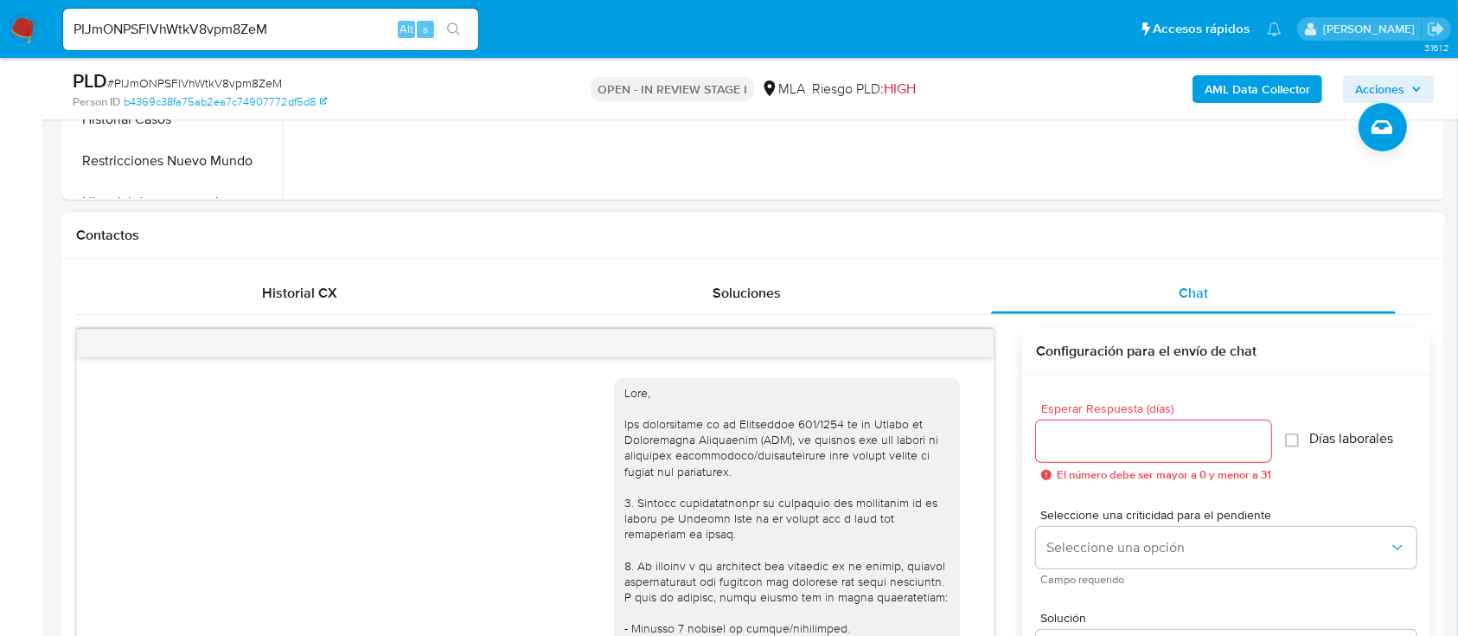
scroll to position [1070, 0]
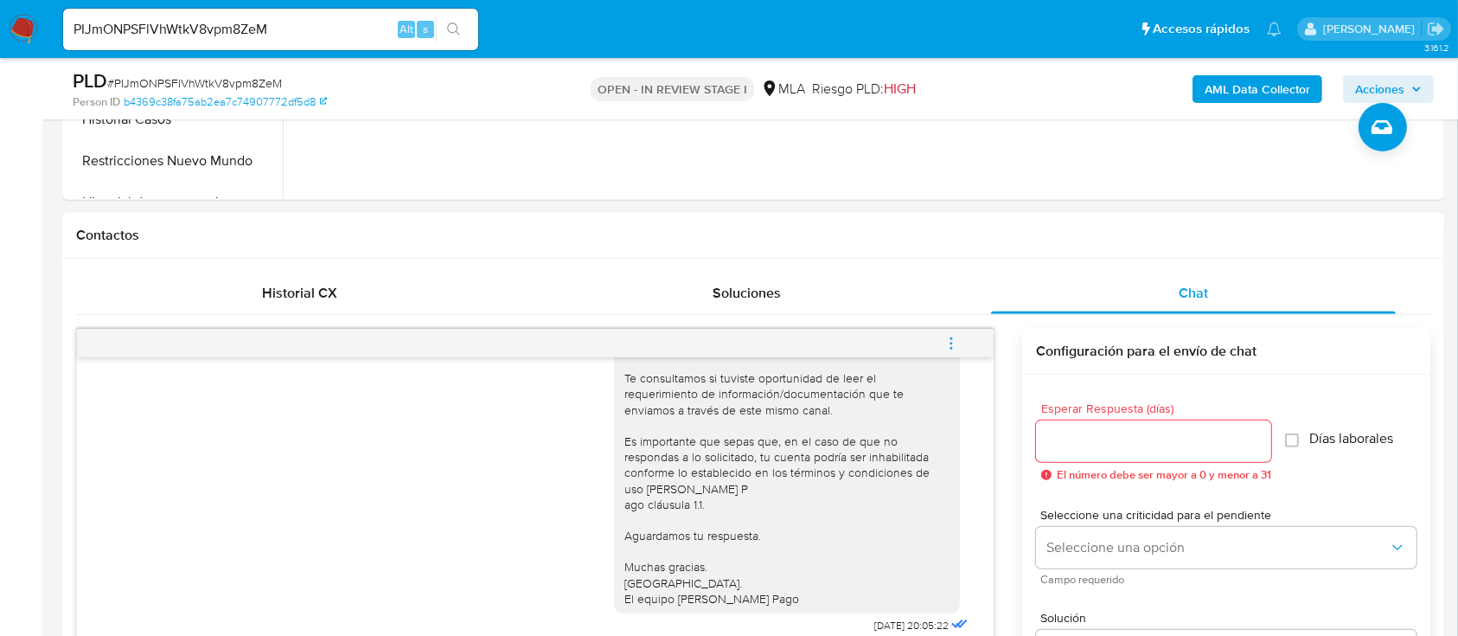
click at [954, 342] on icon "menu-action" at bounding box center [951, 344] width 16 height 16
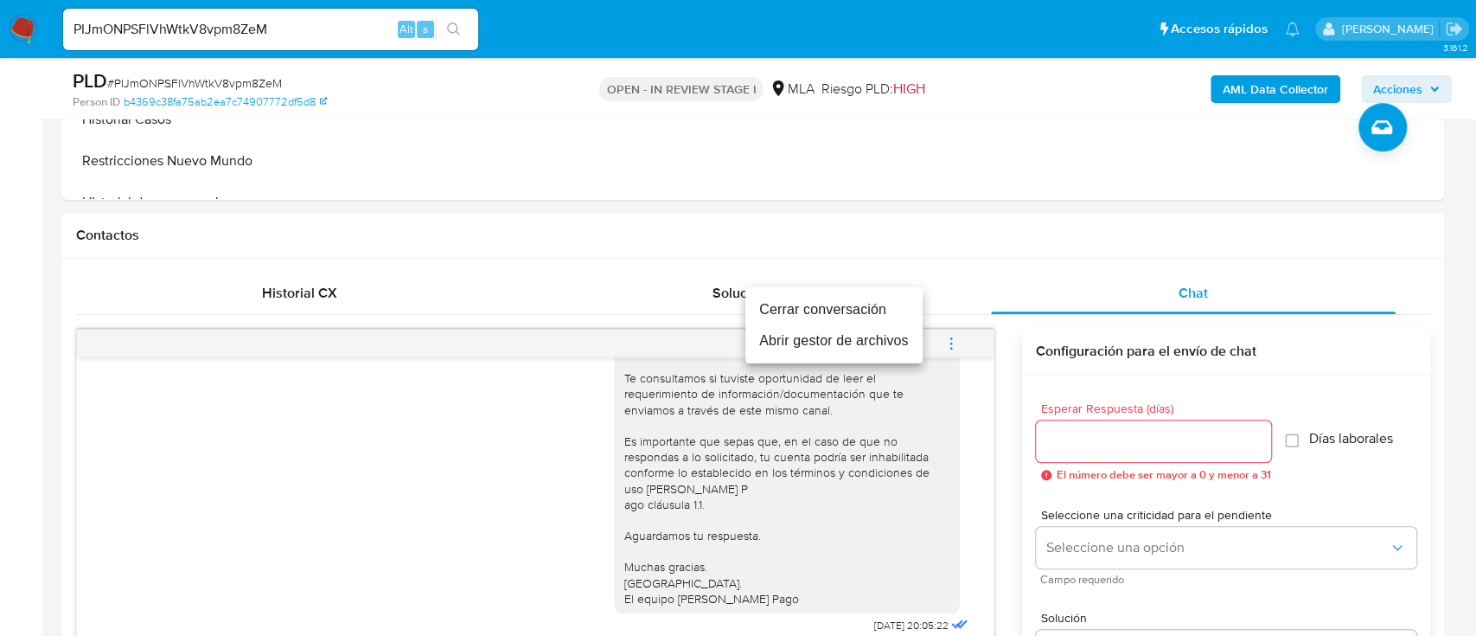
click at [828, 303] on li "Cerrar conversación" at bounding box center [833, 309] width 177 height 31
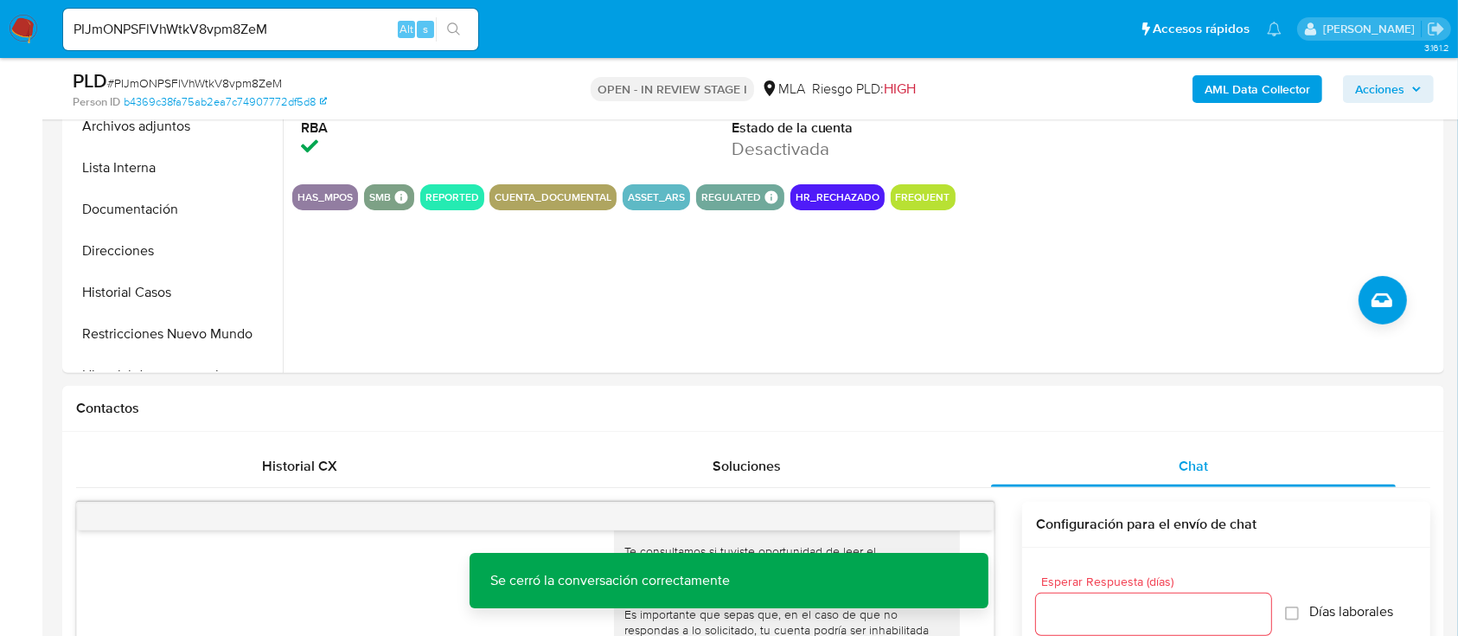
scroll to position [346, 0]
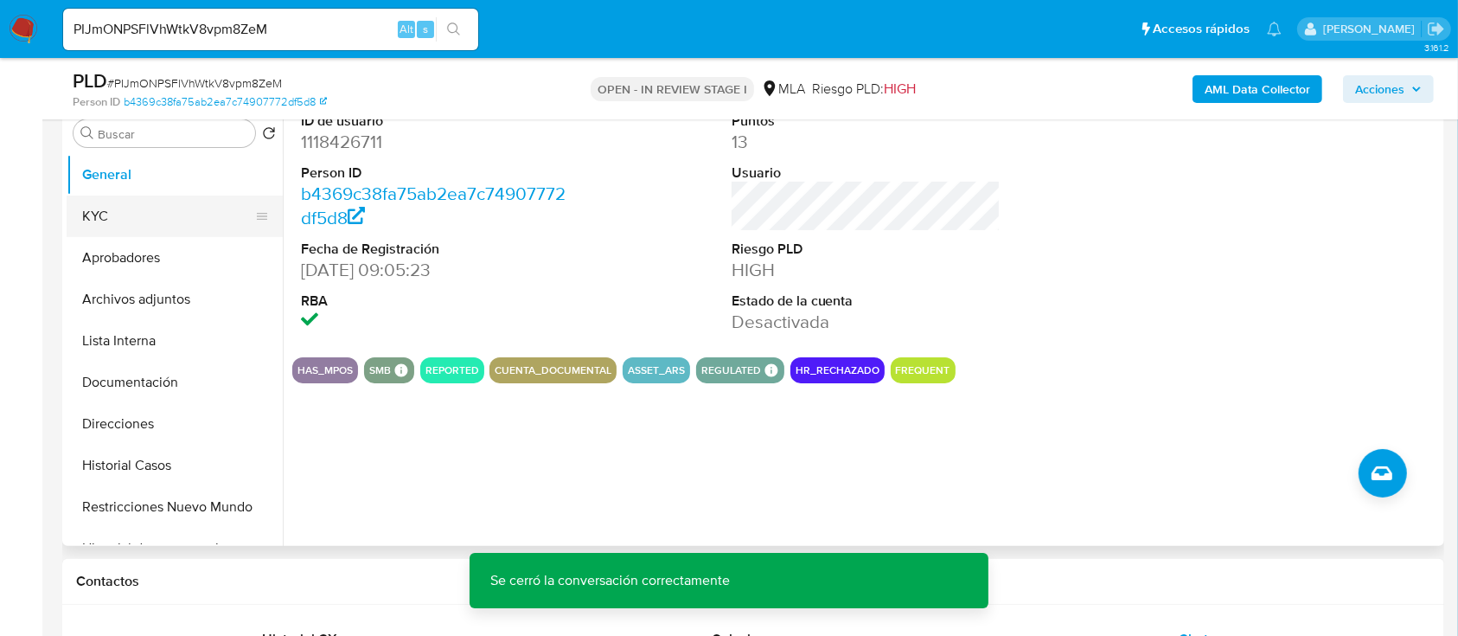
click at [159, 218] on button "KYC" at bounding box center [168, 216] width 202 height 42
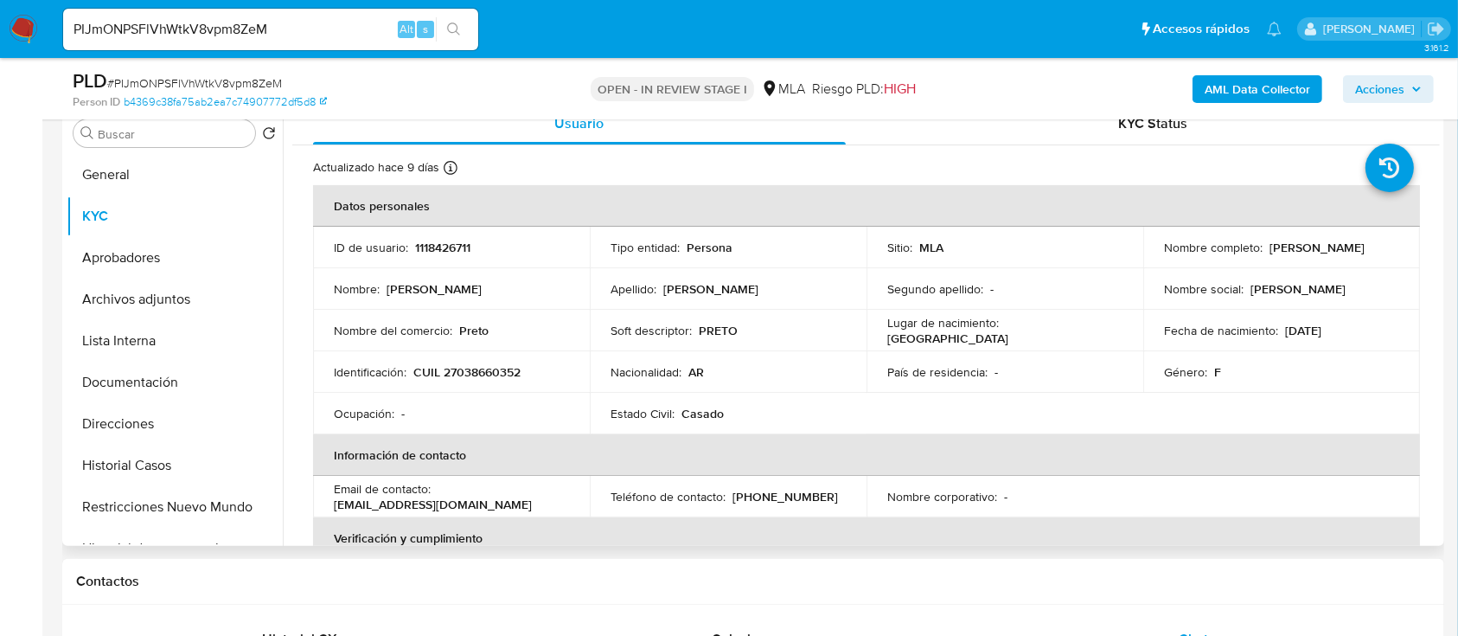
click at [478, 368] on p "CUIL 27038660352" at bounding box center [466, 372] width 107 height 16
copy p "27038660352"
click at [147, 294] on button "Archivos adjuntos" at bounding box center [168, 299] width 202 height 42
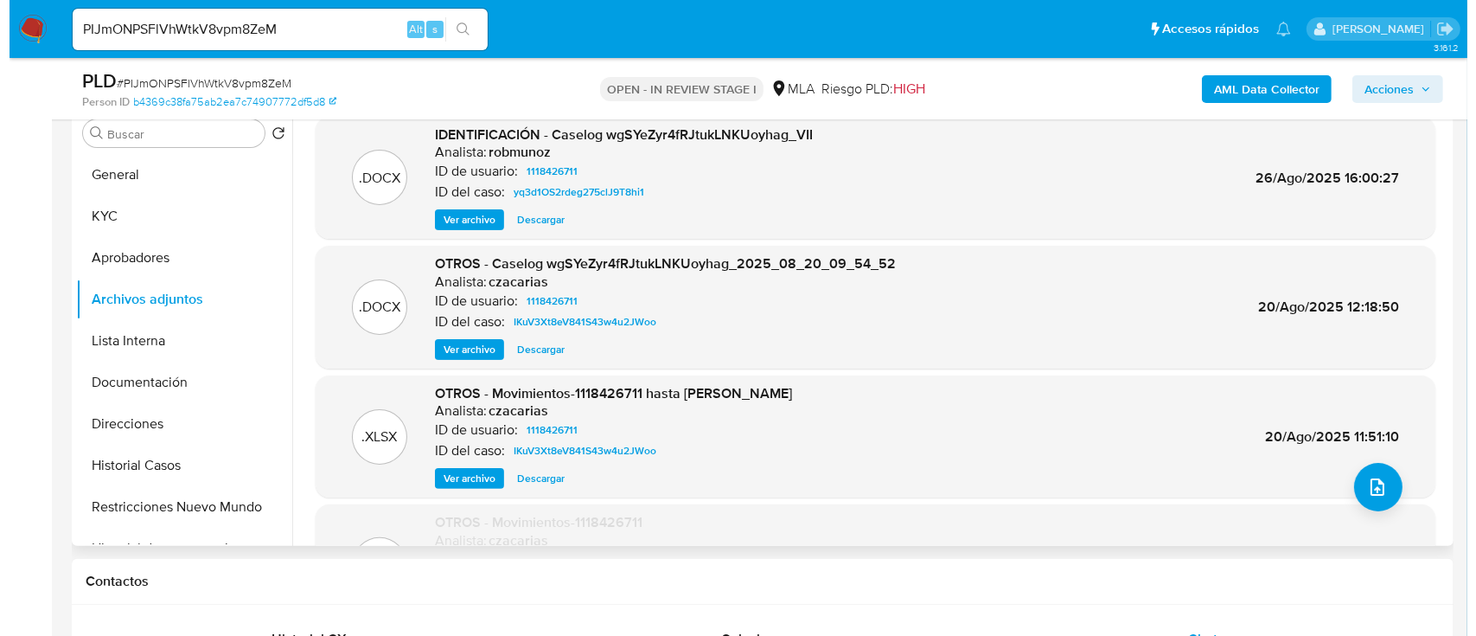
scroll to position [230, 0]
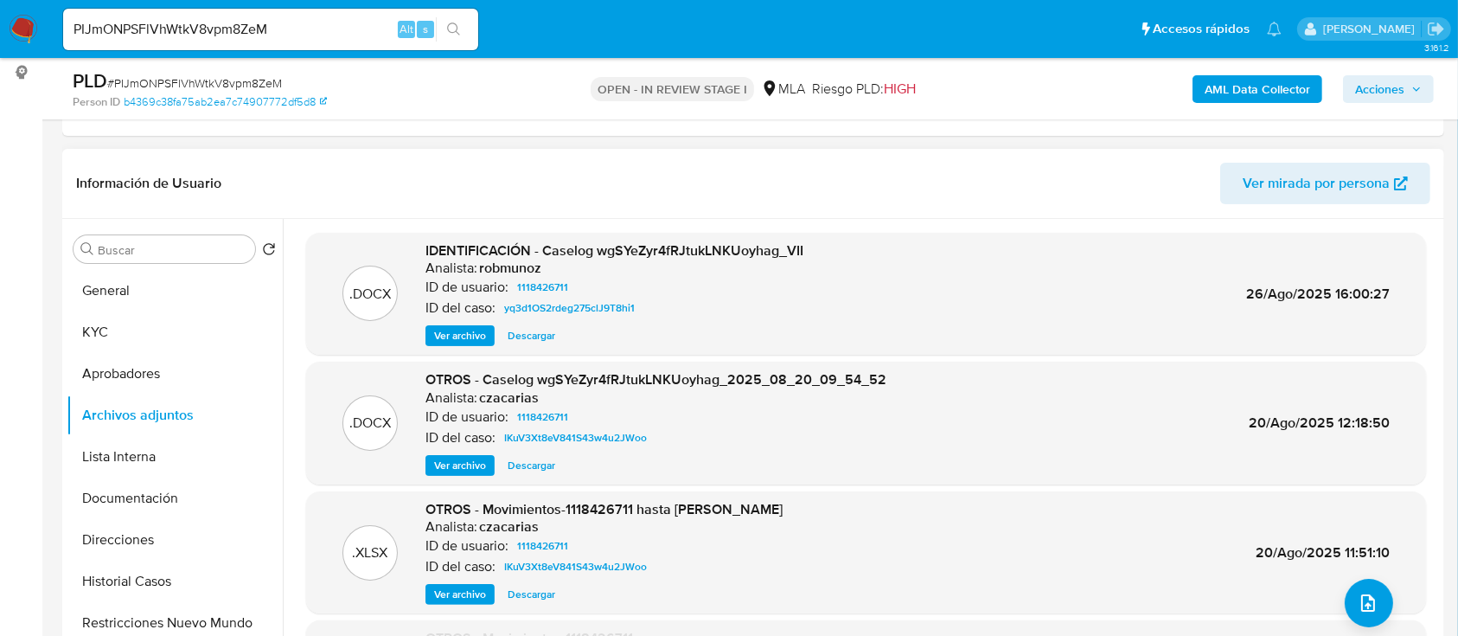
click at [450, 333] on span "Ver archivo" at bounding box center [460, 335] width 52 height 17
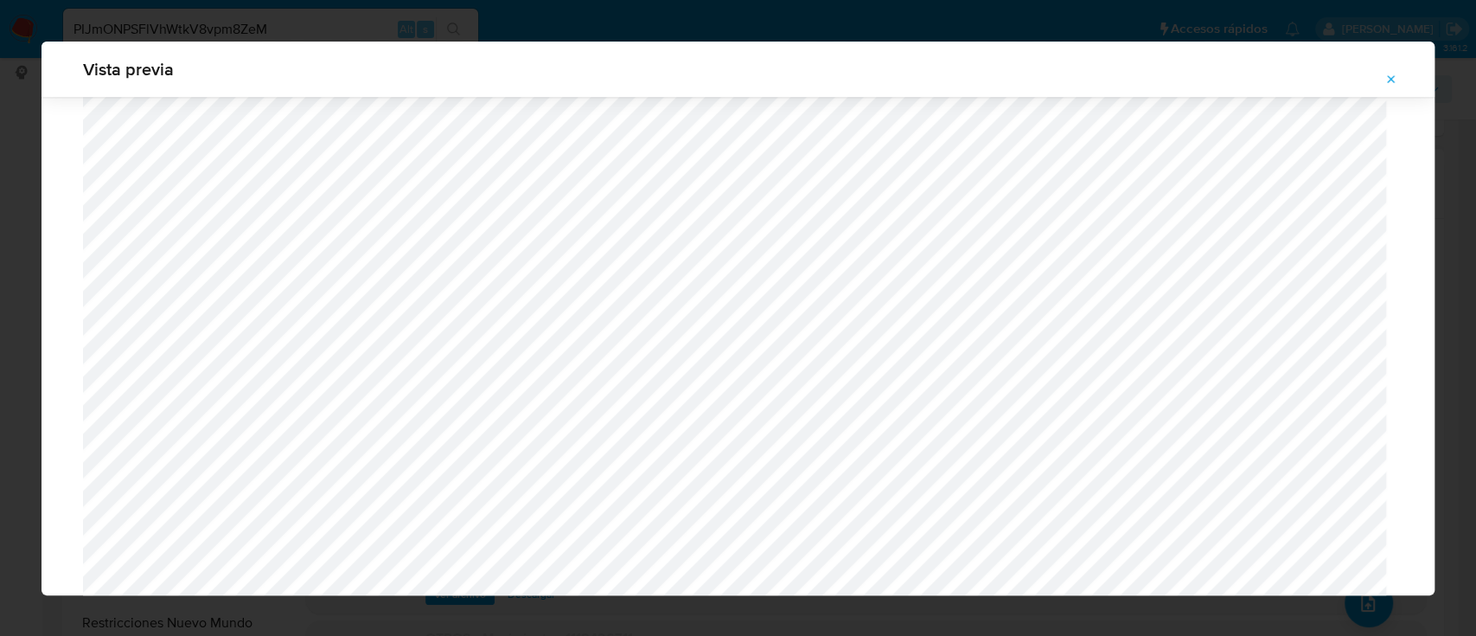
scroll to position [1605, 0]
click at [1396, 81] on icon "Attachment preview" at bounding box center [1392, 80] width 14 height 14
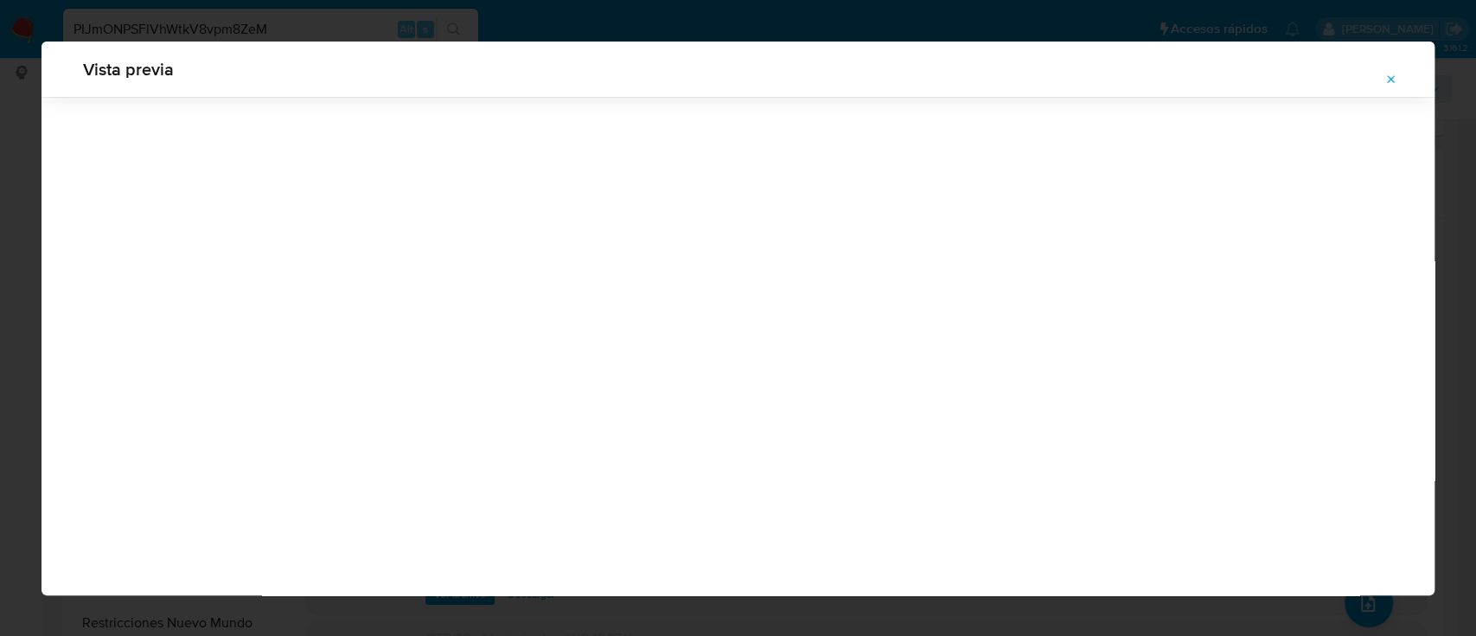
scroll to position [55, 0]
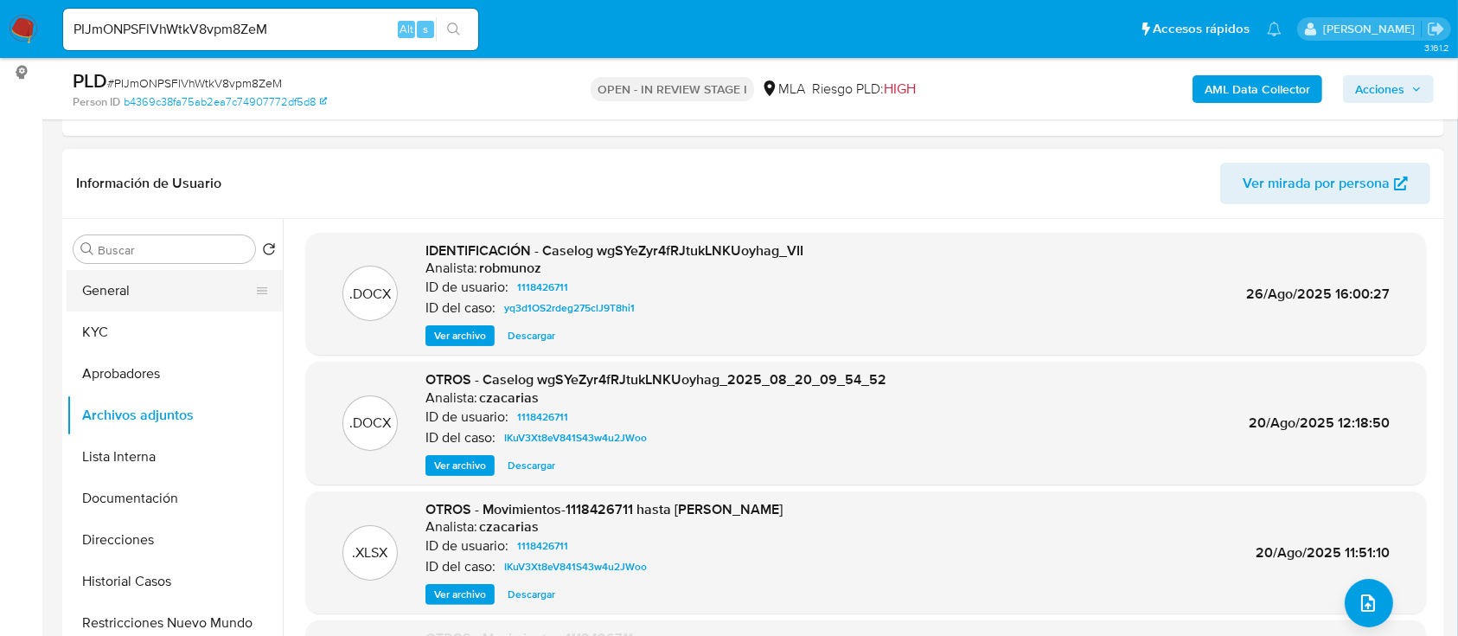
click at [138, 280] on button "General" at bounding box center [168, 291] width 202 height 42
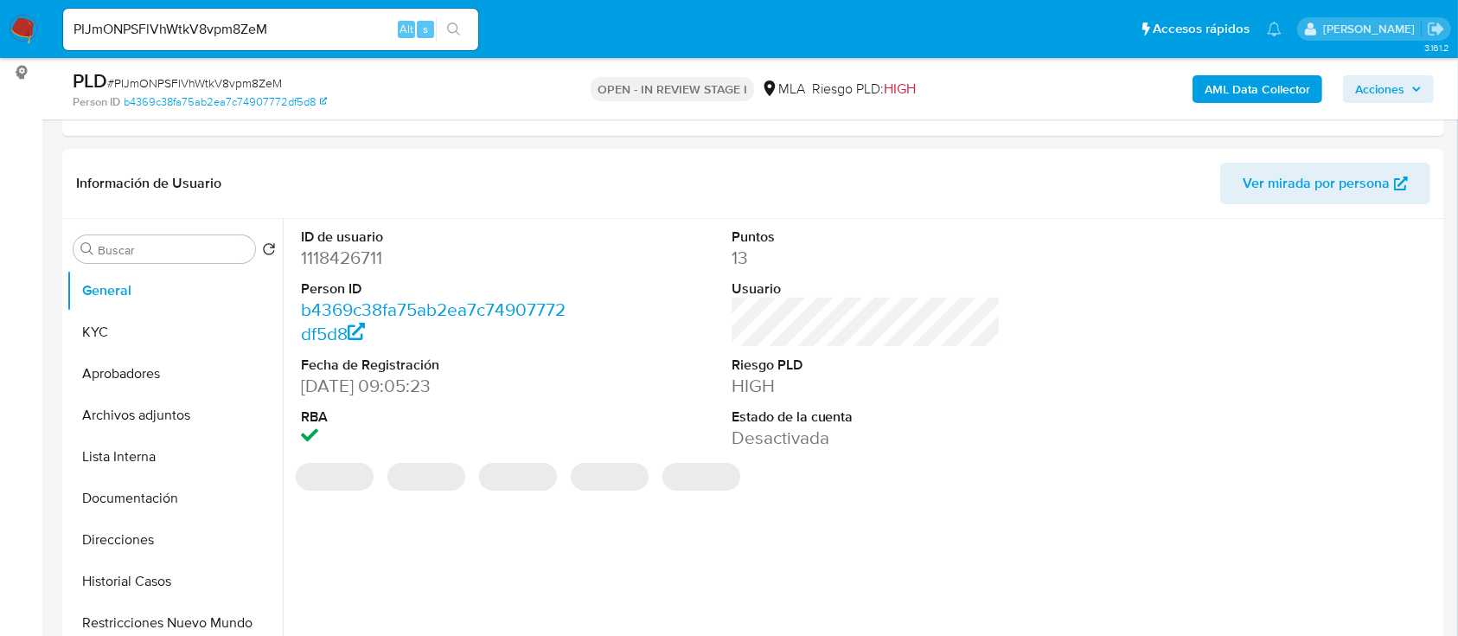
click at [348, 253] on dd "1118426711" at bounding box center [436, 258] width 270 height 24
copy dd "1118426711"
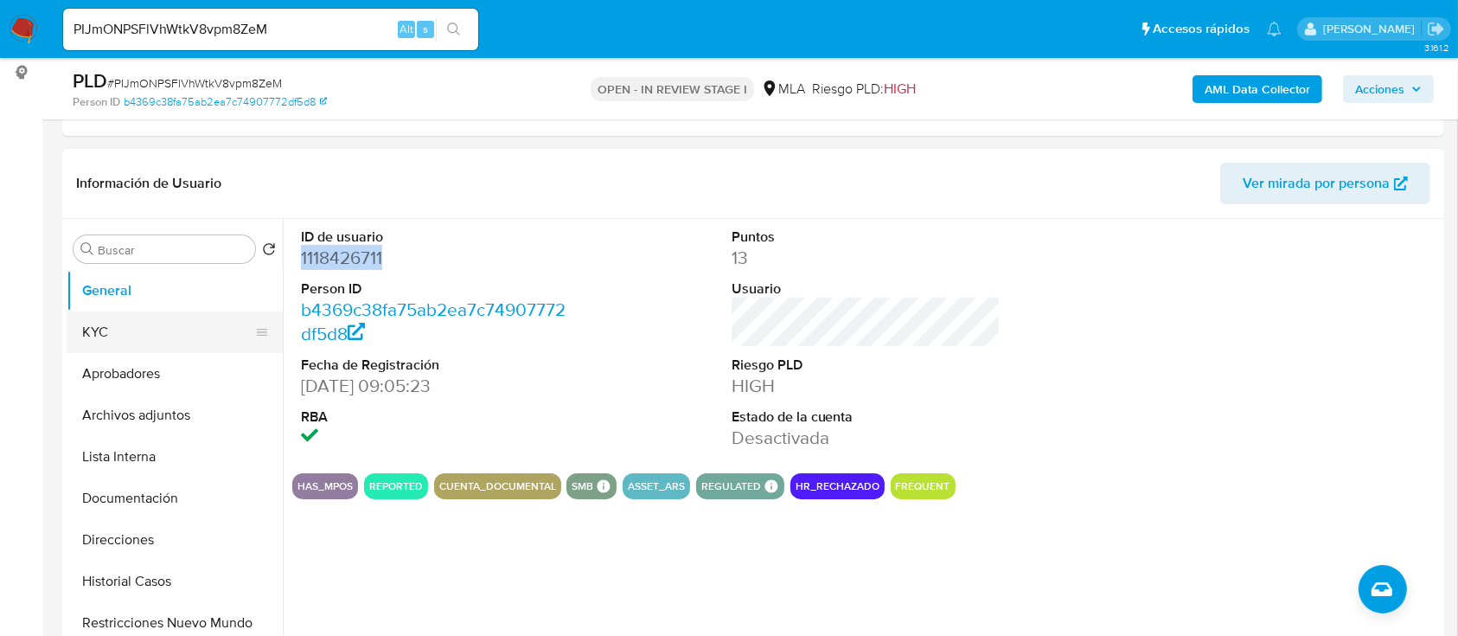
click at [144, 329] on button "KYC" at bounding box center [168, 332] width 202 height 42
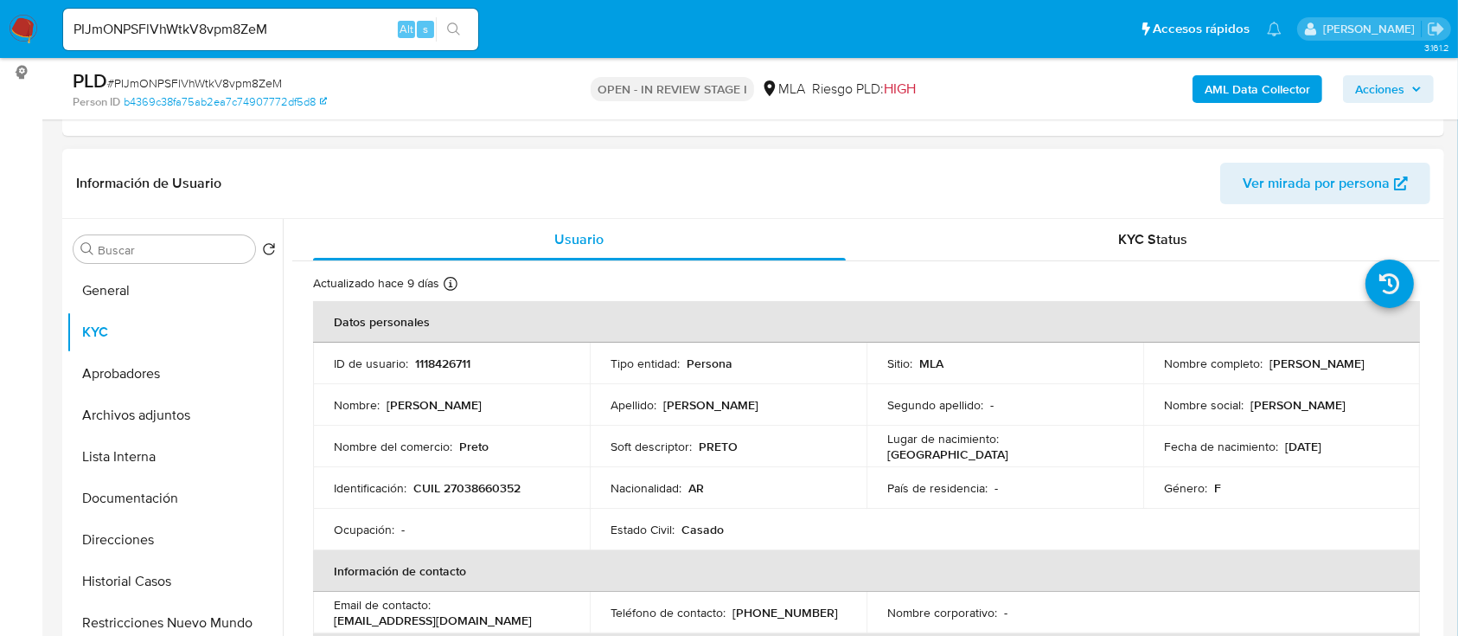
click at [475, 489] on p "CUIL 27038660352" at bounding box center [466, 488] width 107 height 16
copy p "27038660352"
click at [473, 488] on p "CUIL 27038660352" at bounding box center [466, 488] width 107 height 16
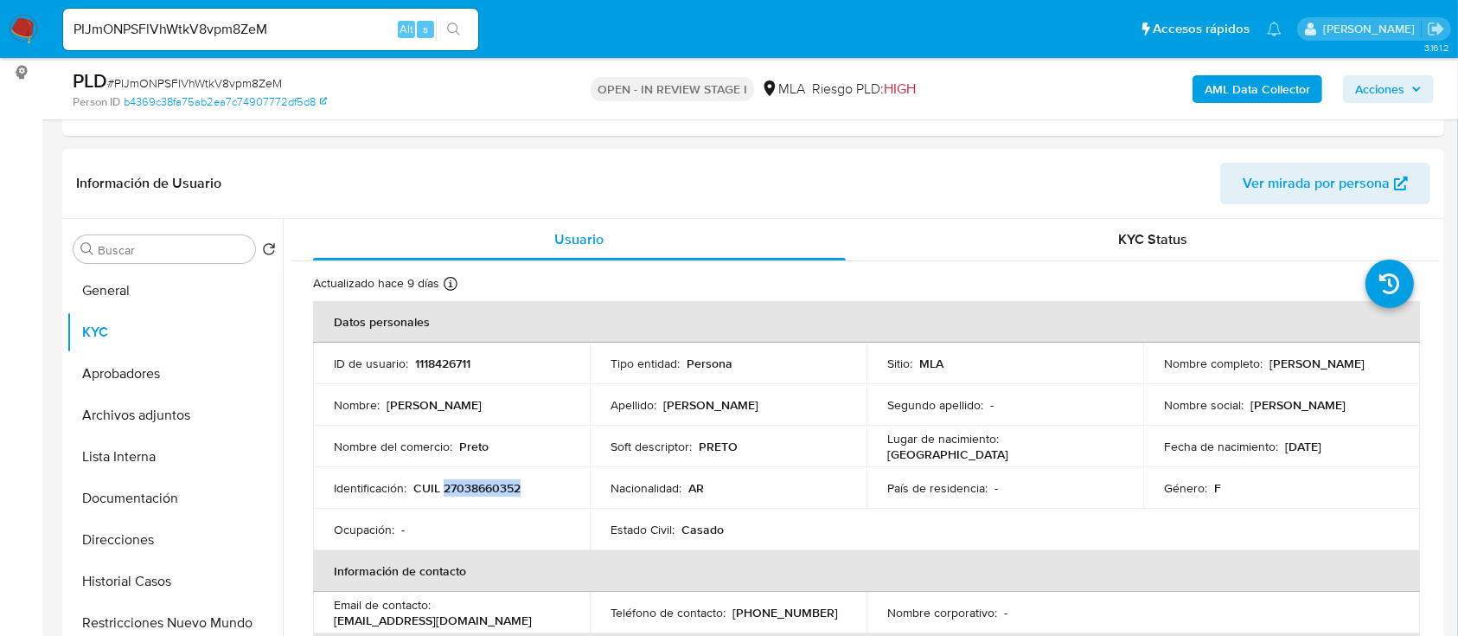
copy p "27038660352"
click at [174, 612] on button "Restricciones Nuevo Mundo" at bounding box center [168, 623] width 202 height 42
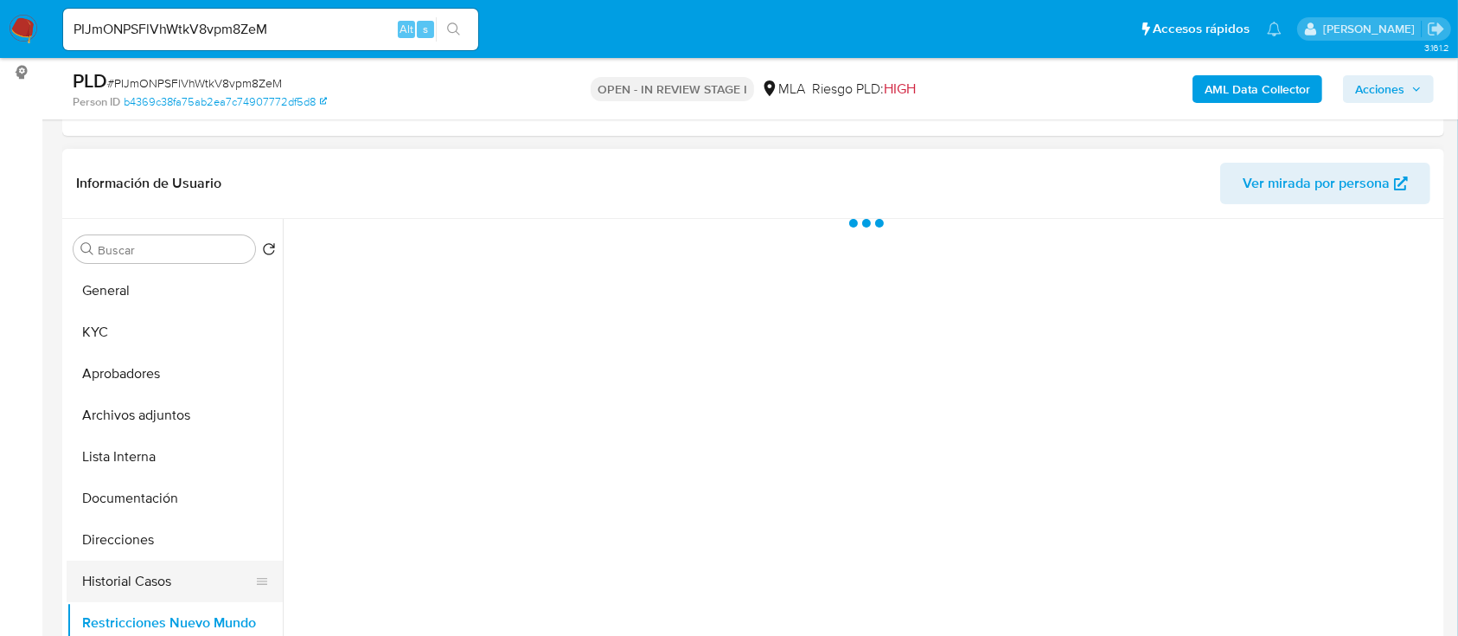
click at [137, 584] on button "Historial Casos" at bounding box center [168, 581] width 202 height 42
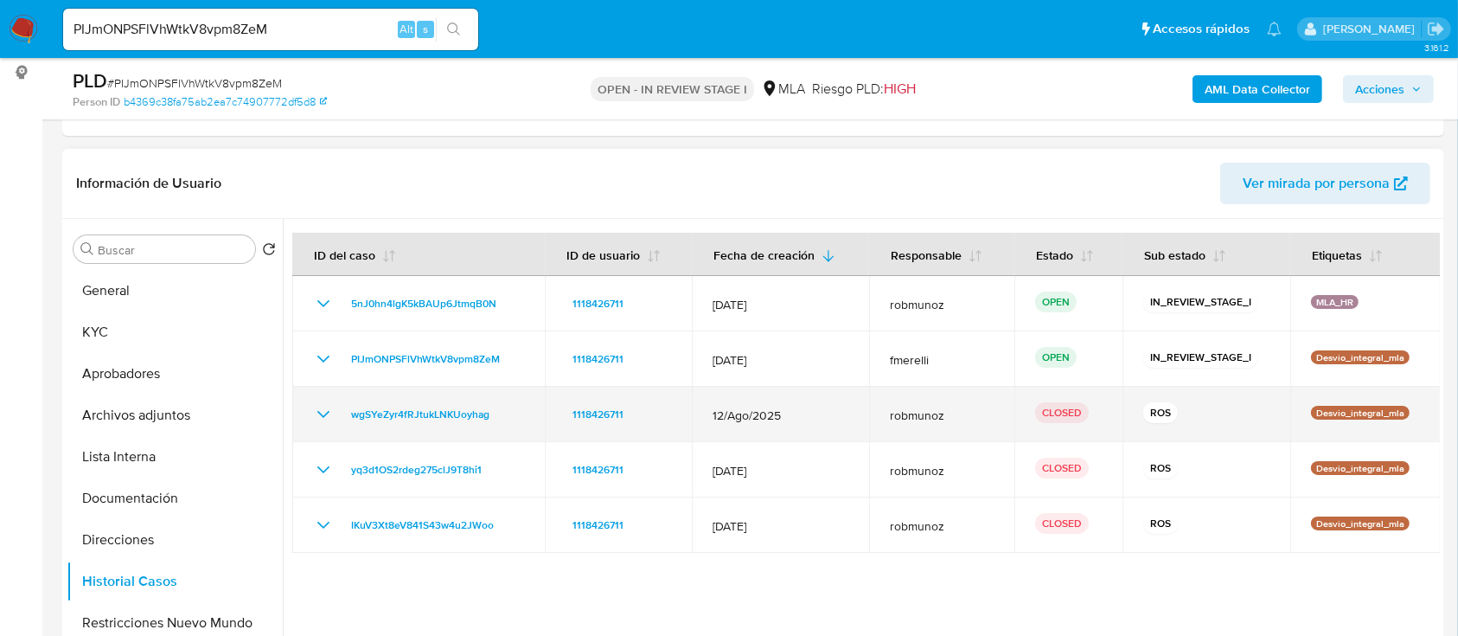
click at [317, 413] on icon "Mostrar/Ocultar" at bounding box center [323, 414] width 21 height 21
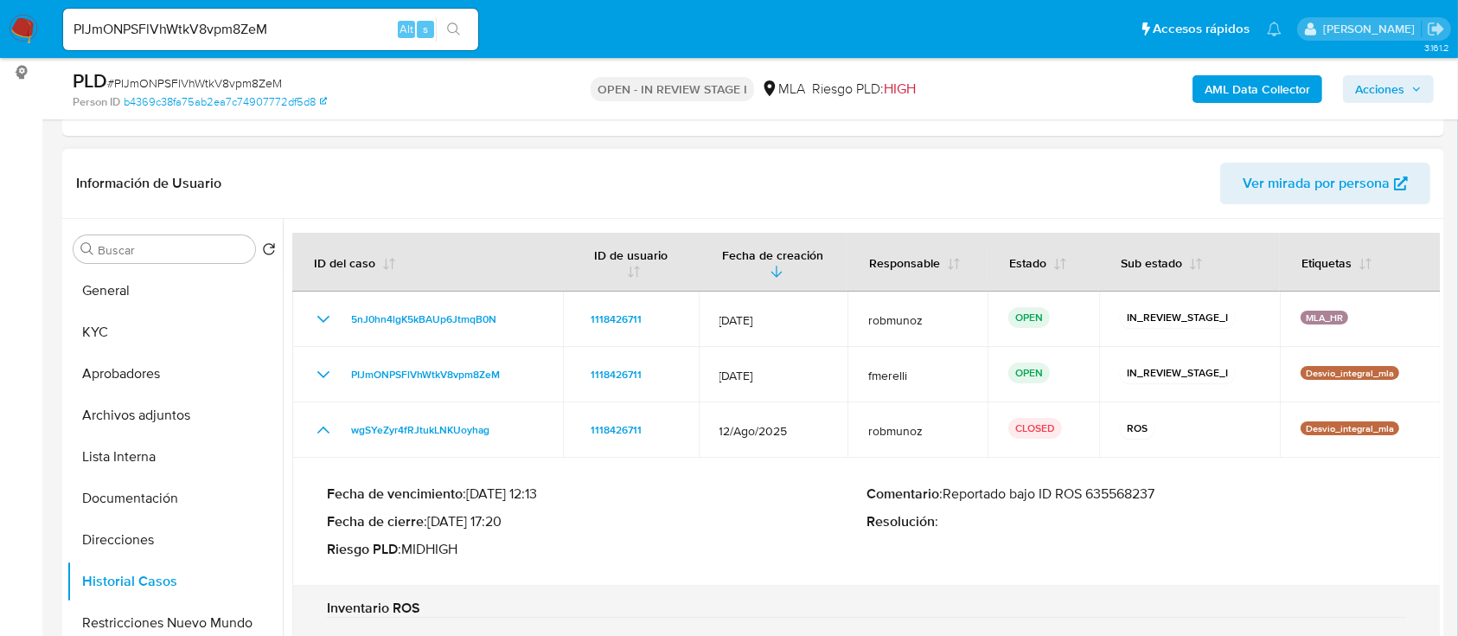
click at [1126, 495] on p "Comentario : Reportado bajo ID ROS 635568237" at bounding box center [1137, 493] width 540 height 17
click at [153, 412] on button "Archivos adjuntos" at bounding box center [168, 415] width 202 height 42
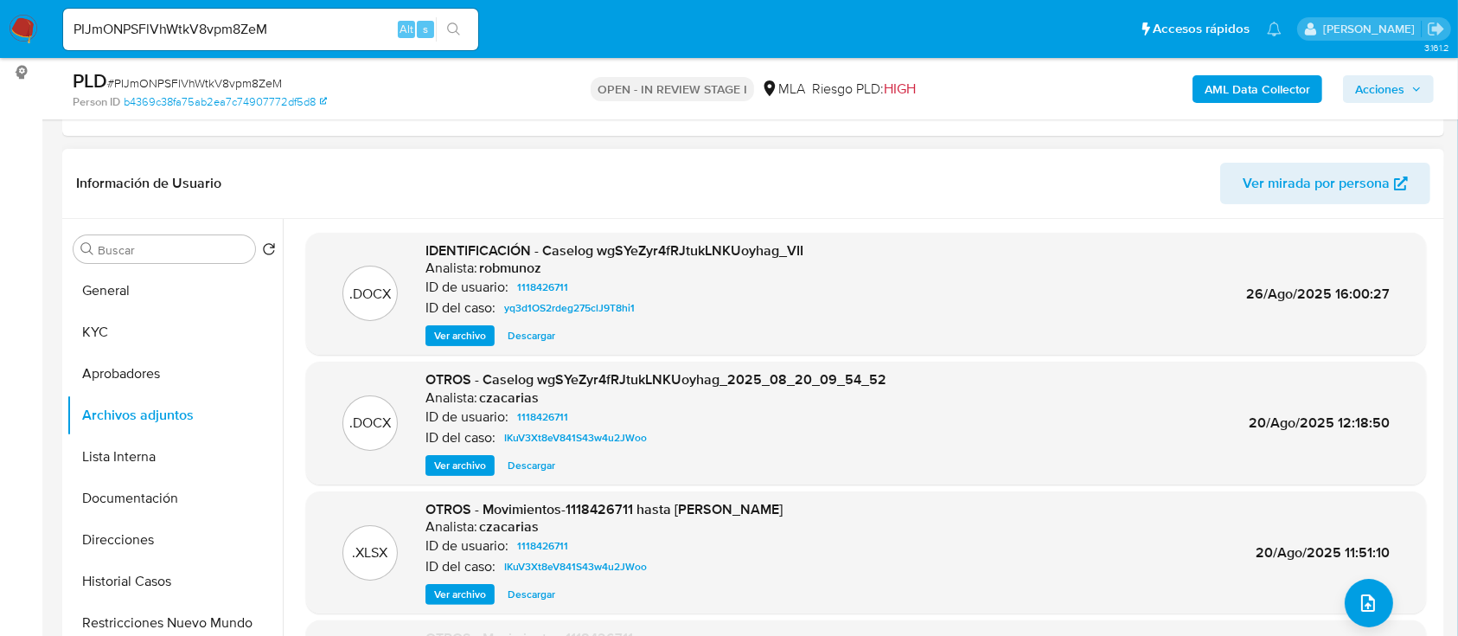
click at [442, 336] on span "Ver archivo" at bounding box center [460, 335] width 52 height 17
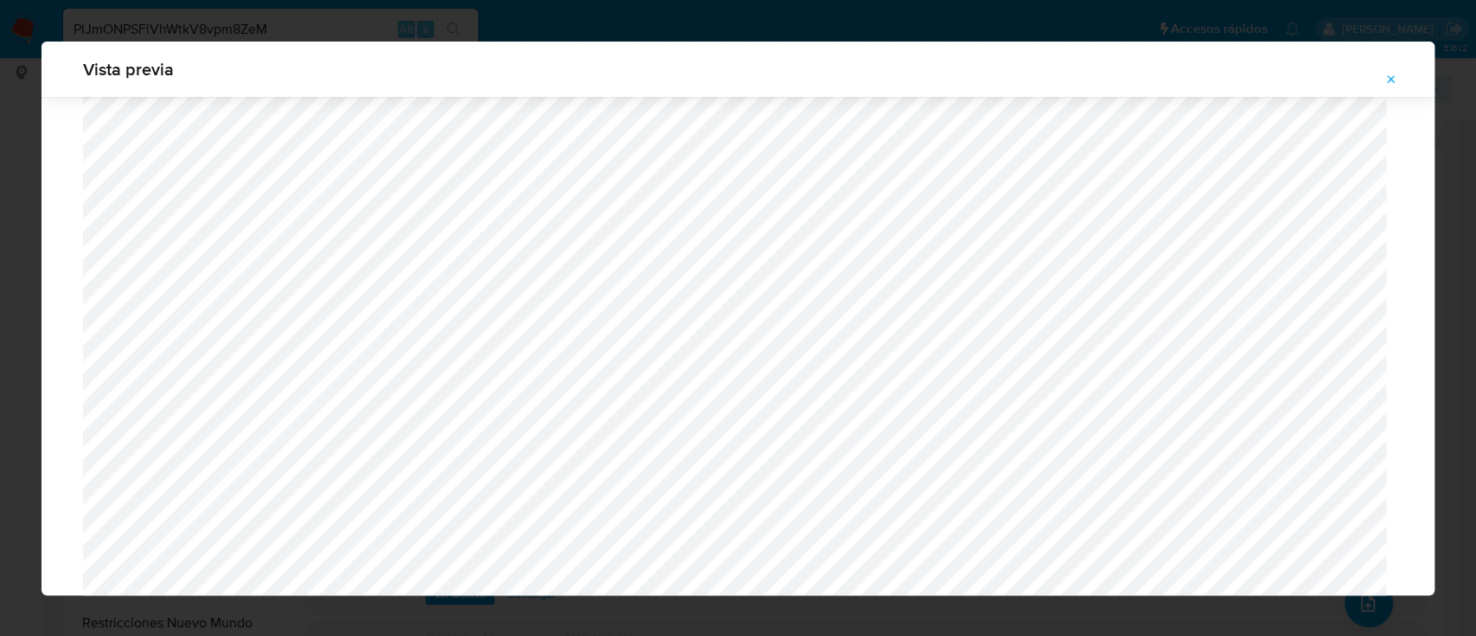
scroll to position [0, 0]
click at [1390, 81] on icon "Attachment preview" at bounding box center [1392, 80] width 14 height 14
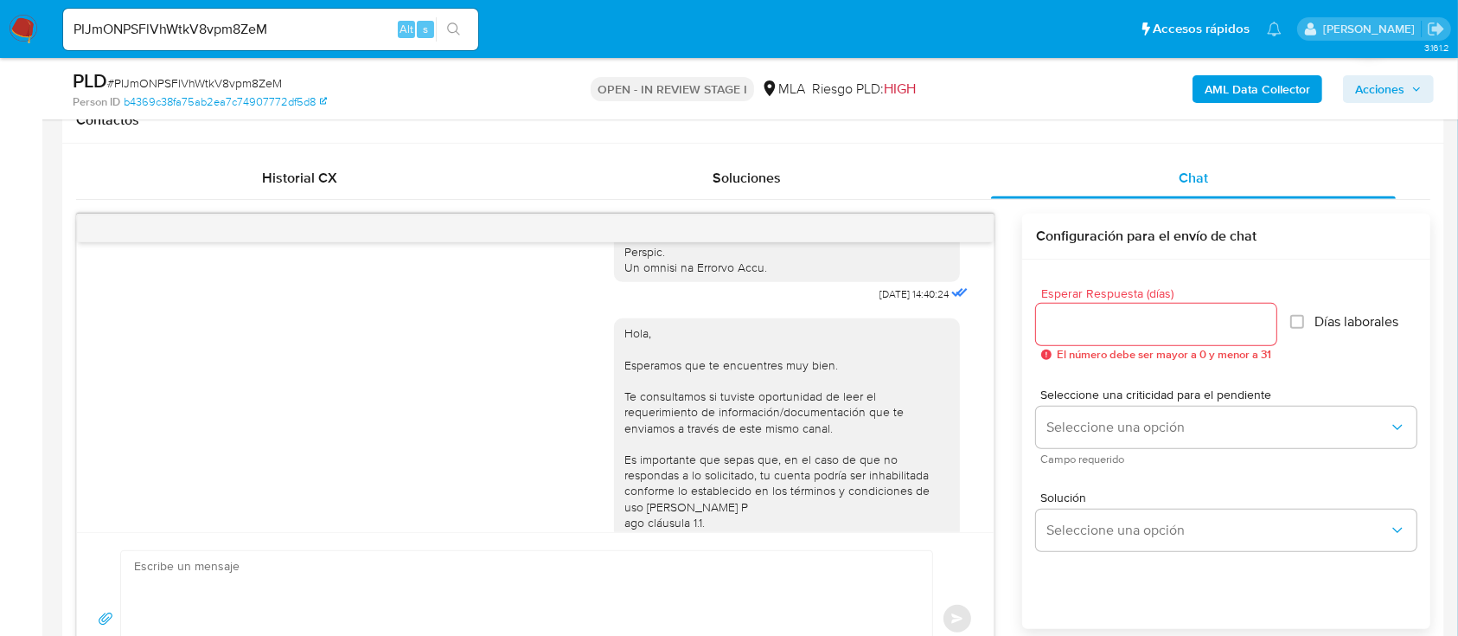
scroll to position [839, 0]
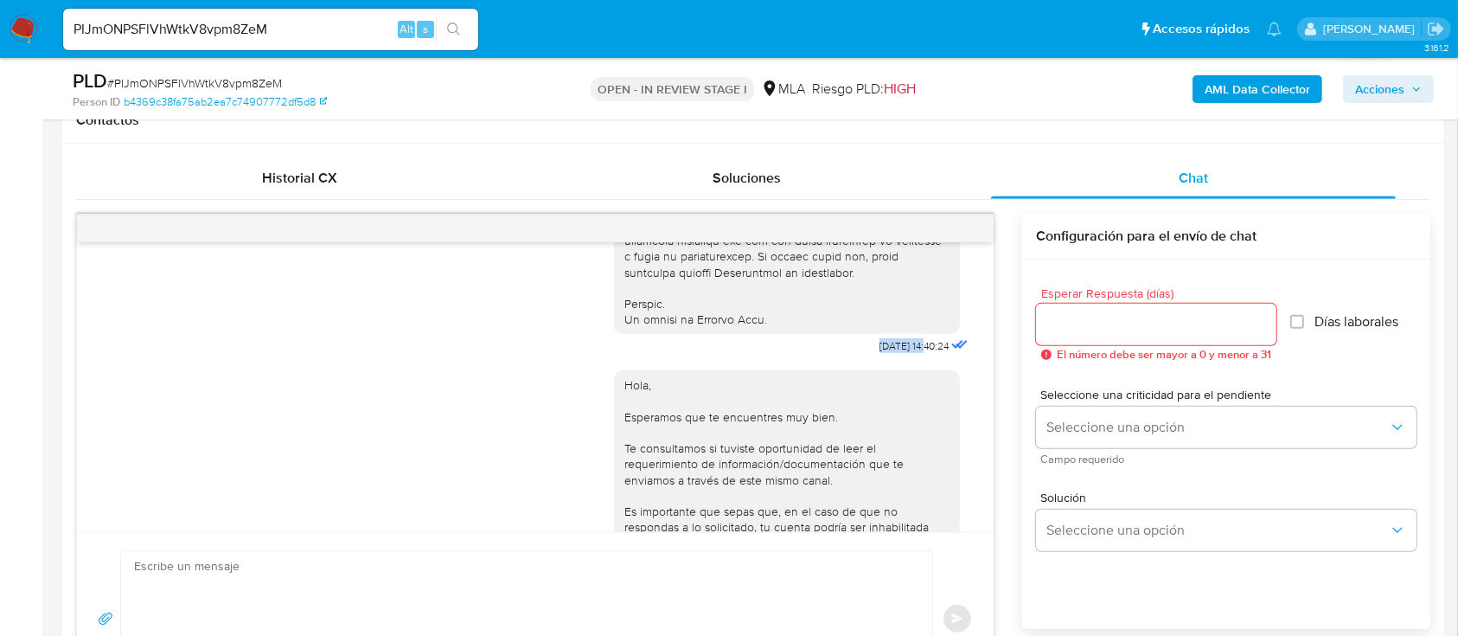
drag, startPoint x: 847, startPoint y: 378, endPoint x: 890, endPoint y: 381, distance: 42.5
copy span "[DATE]"
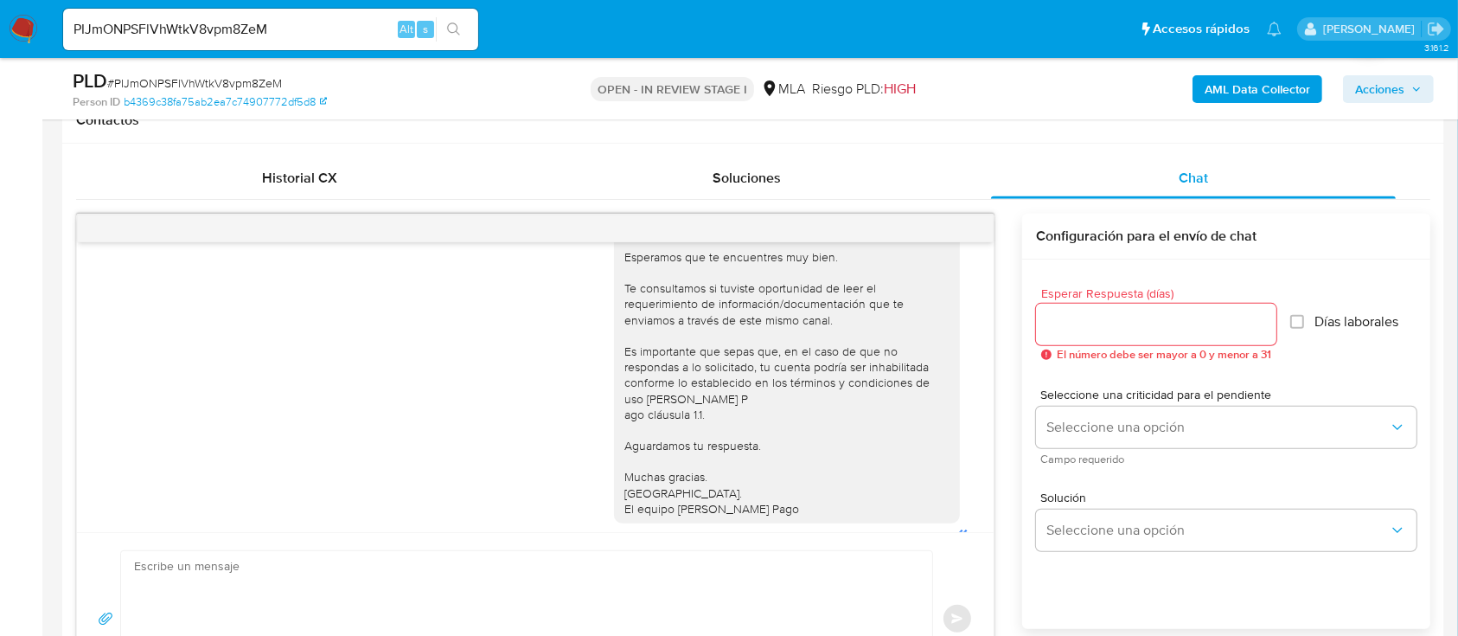
scroll to position [1070, 0]
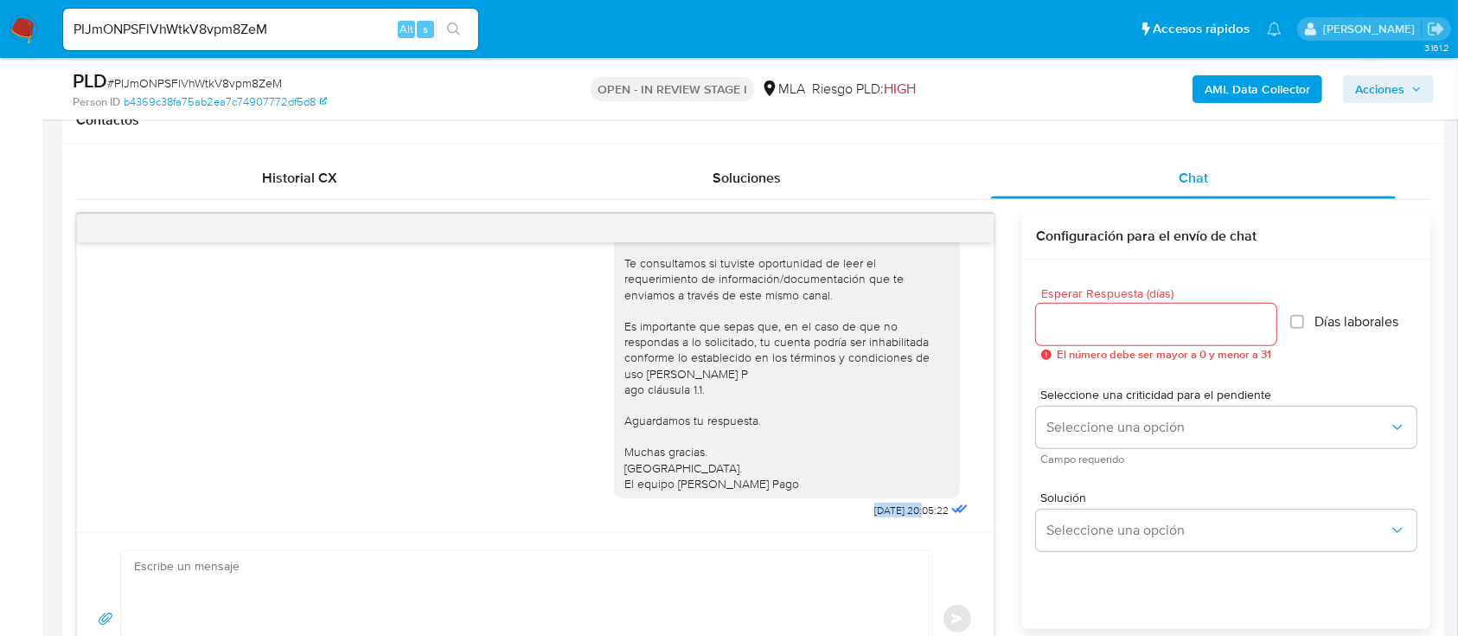
drag, startPoint x: 830, startPoint y: 516, endPoint x: 885, endPoint y: 521, distance: 54.7
click at [885, 521] on div "Hola, Esperamos que te encuentres muy bien. Te consultamos si tuviste oportunid…" at bounding box center [793, 347] width 358 height 349
copy span "22/09/2025"
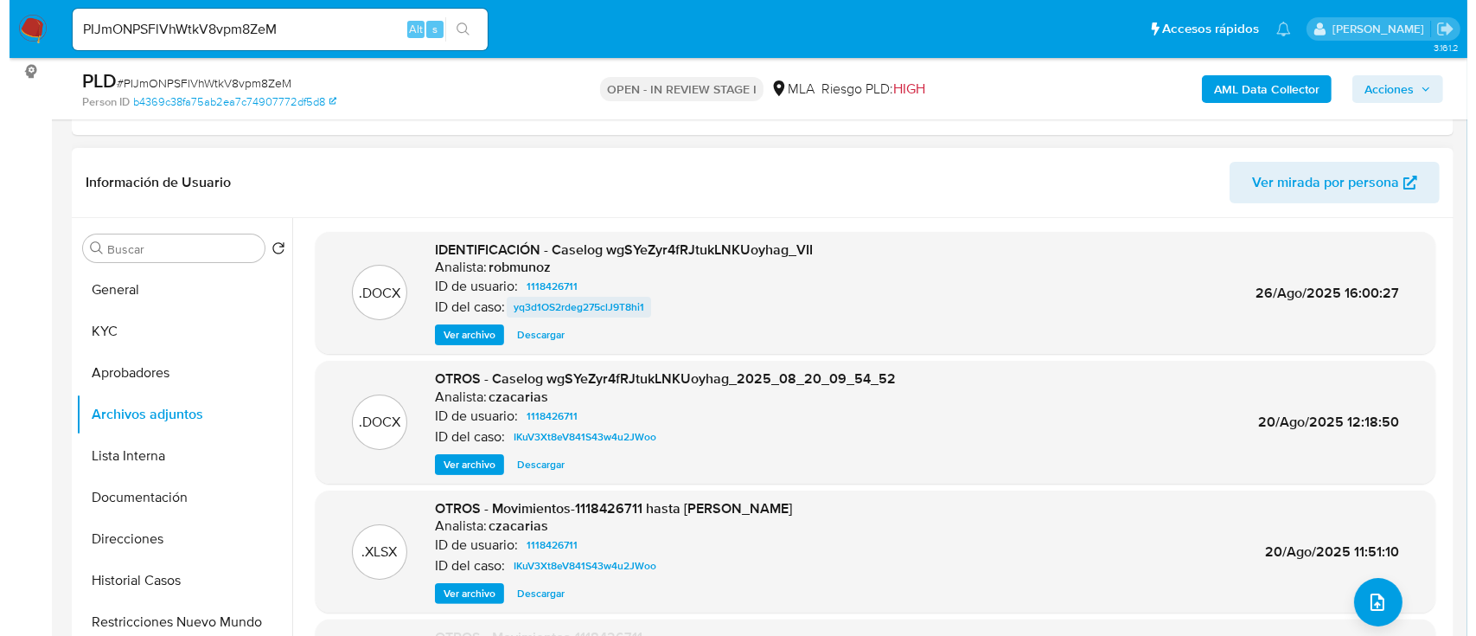
scroll to position [230, 0]
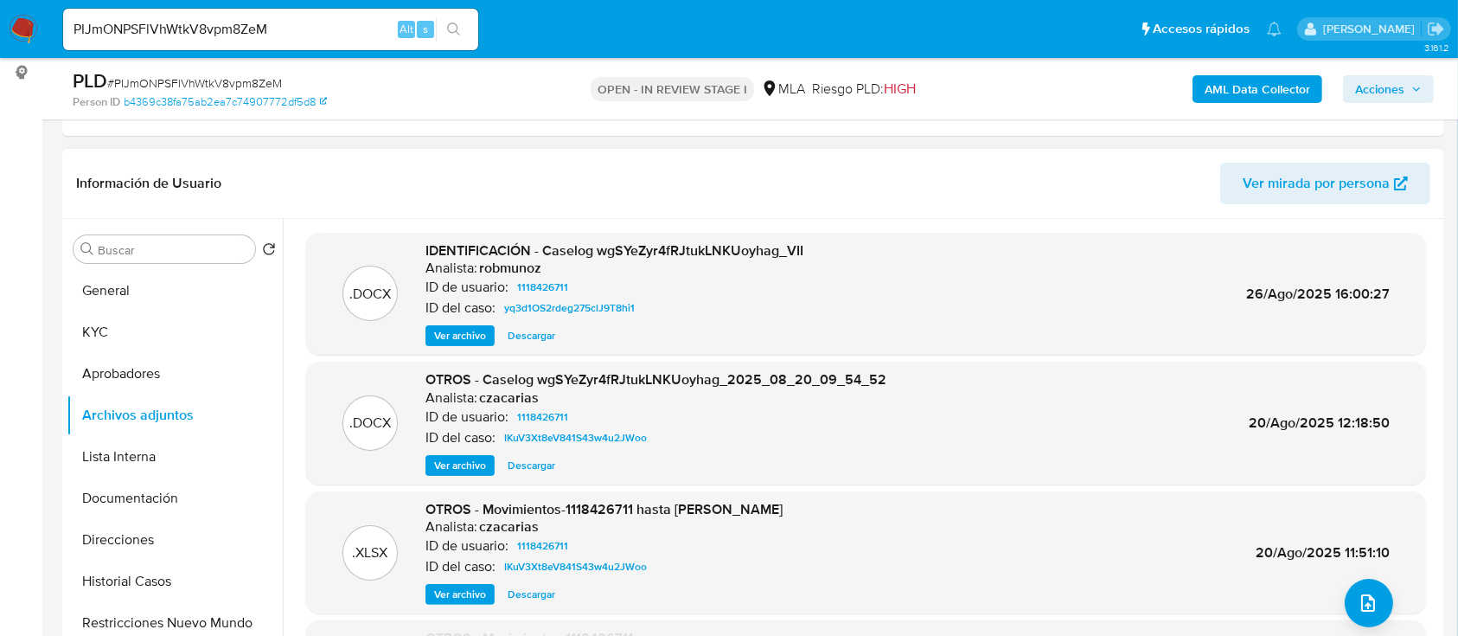
click at [462, 329] on span "Ver archivo" at bounding box center [460, 335] width 52 height 17
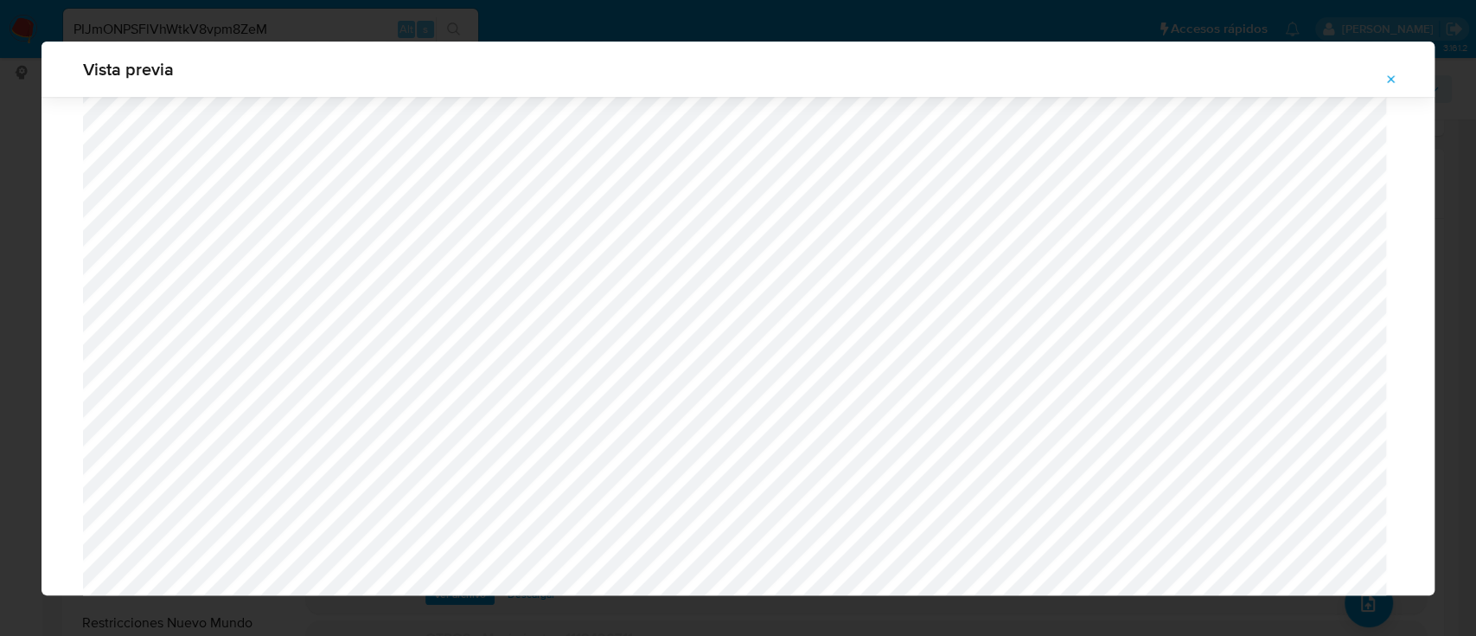
scroll to position [1579, 0]
click at [0, 242] on div "Vista previa" at bounding box center [738, 318] width 1476 height 636
click at [1394, 78] on icon "Attachment preview" at bounding box center [1392, 80] width 14 height 14
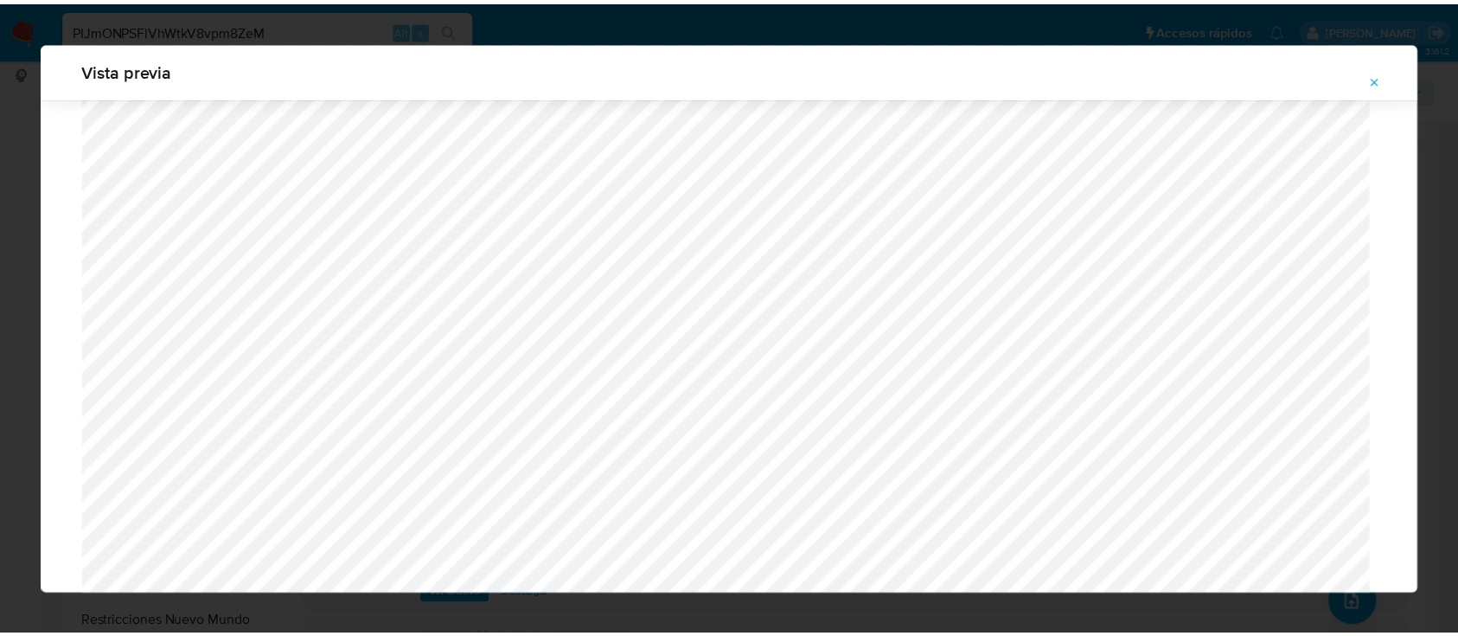
scroll to position [55, 0]
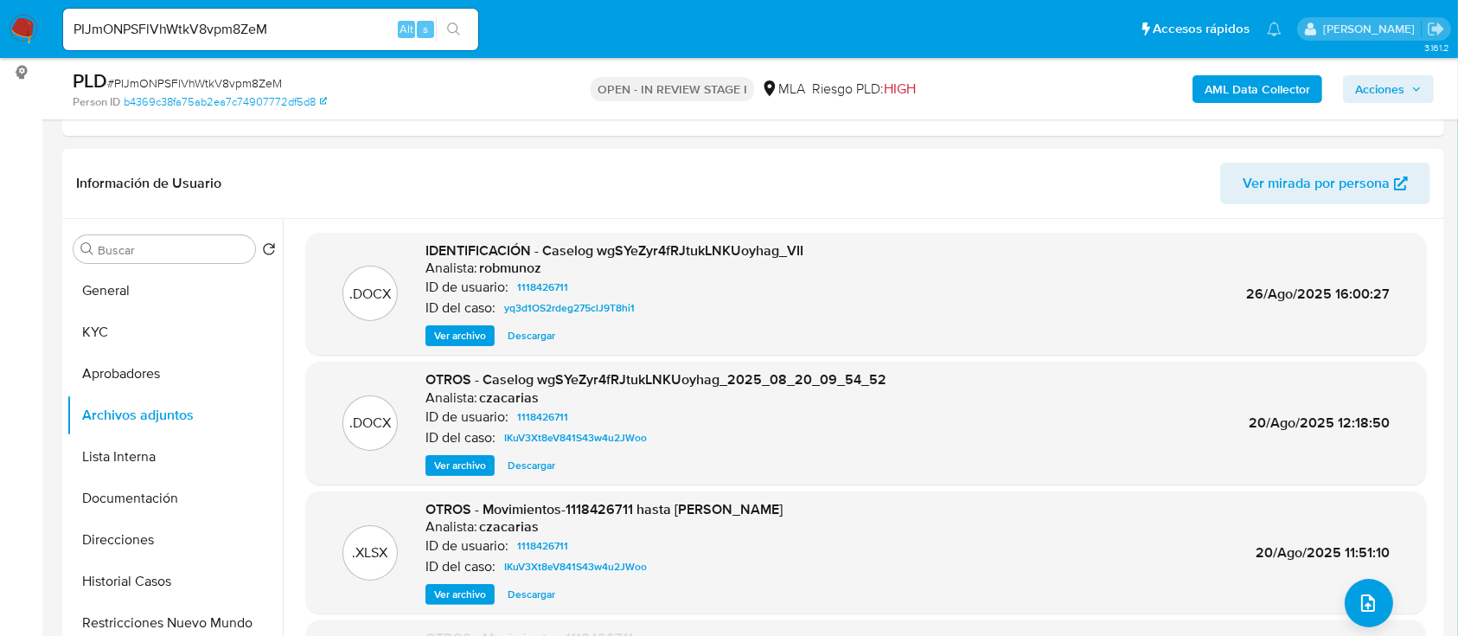
click at [14, 19] on img at bounding box center [23, 29] width 29 height 29
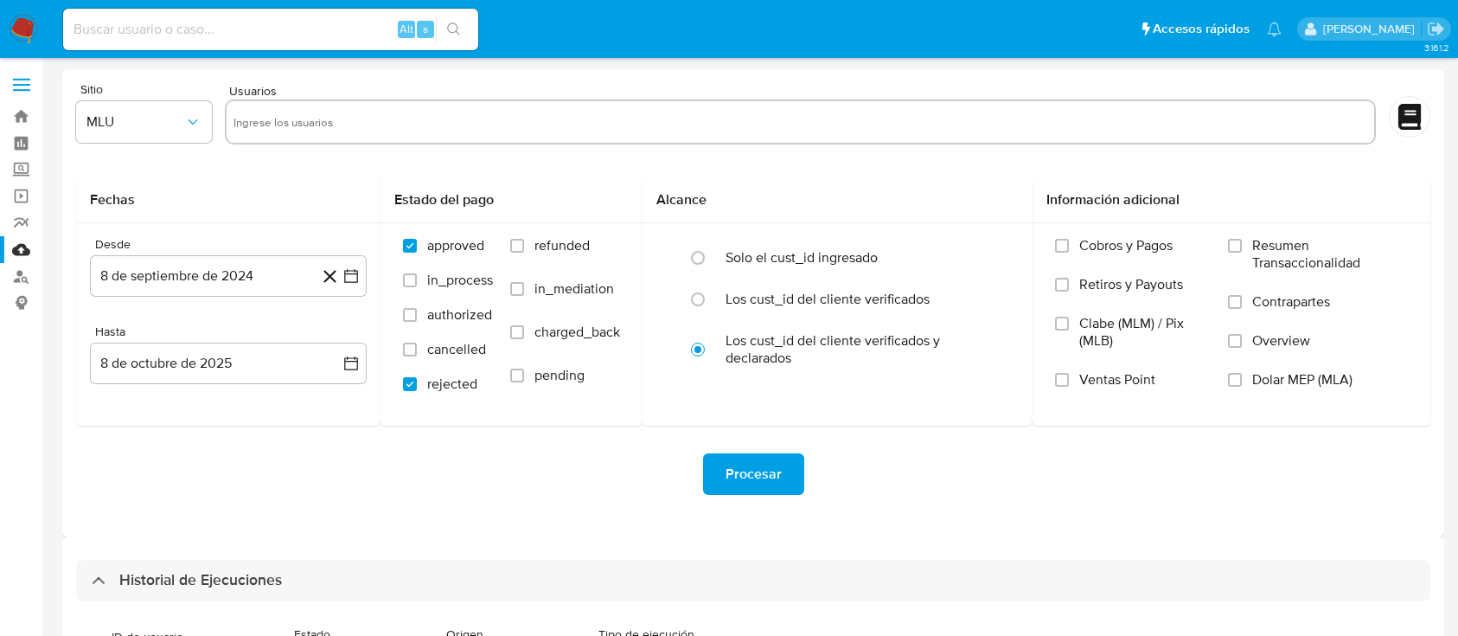
select select "10"
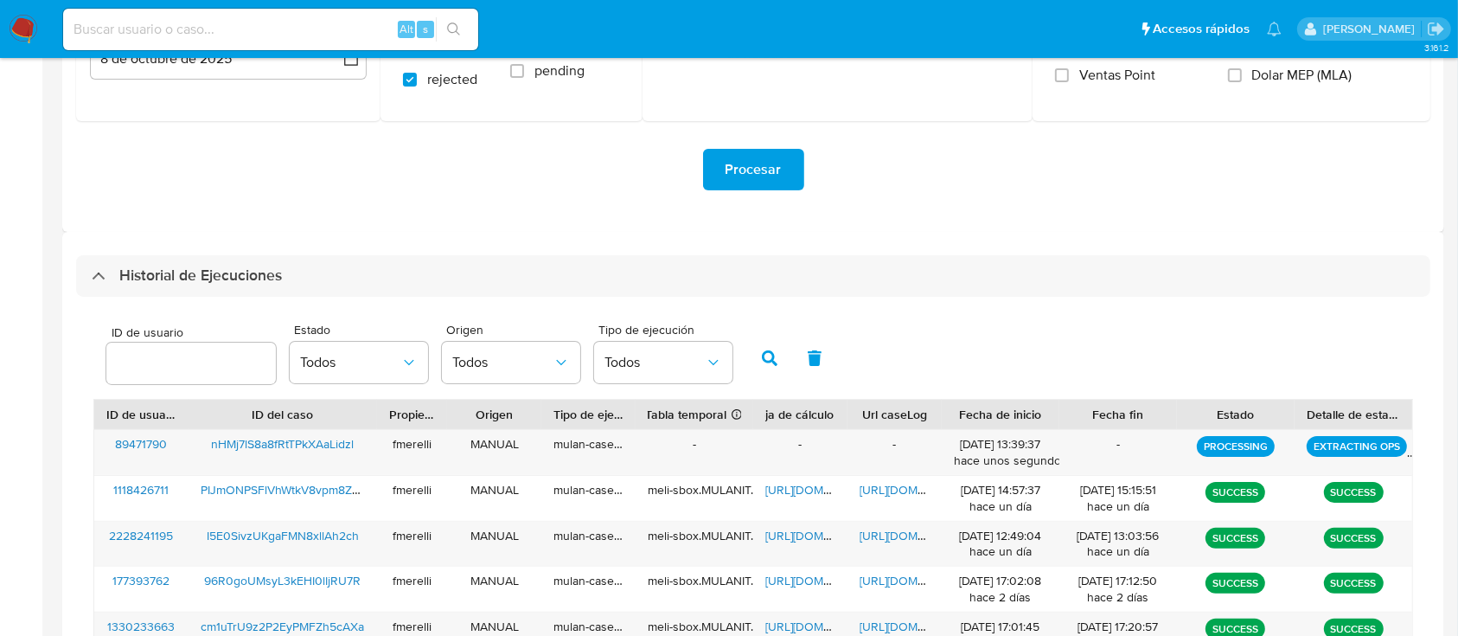
click at [177, 378] on div "416574383" at bounding box center [190, 363] width 169 height 42
click at [190, 366] on input "416574383" at bounding box center [190, 363] width 169 height 22
paste input "1118426711"
type input "1118426711"
click at [776, 363] on icon "button" at bounding box center [770, 358] width 16 height 16
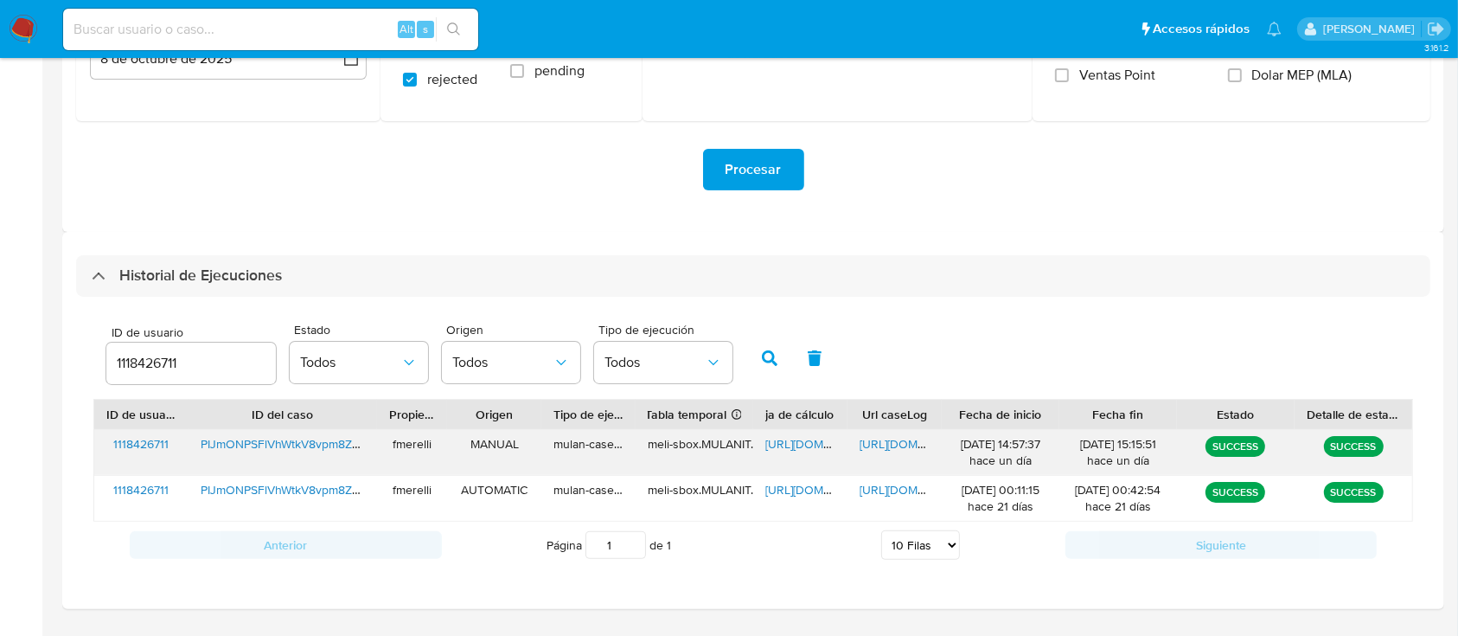
click at [879, 442] on span "[URL][DOMAIN_NAME]" at bounding box center [919, 443] width 119 height 17
click at [150, 368] on input "1118426711" at bounding box center [190, 363] width 169 height 22
click at [150, 367] on input "1118426711" at bounding box center [190, 363] width 169 height 22
click at [779, 439] on span "[URL][DOMAIN_NAME]" at bounding box center [824, 443] width 119 height 17
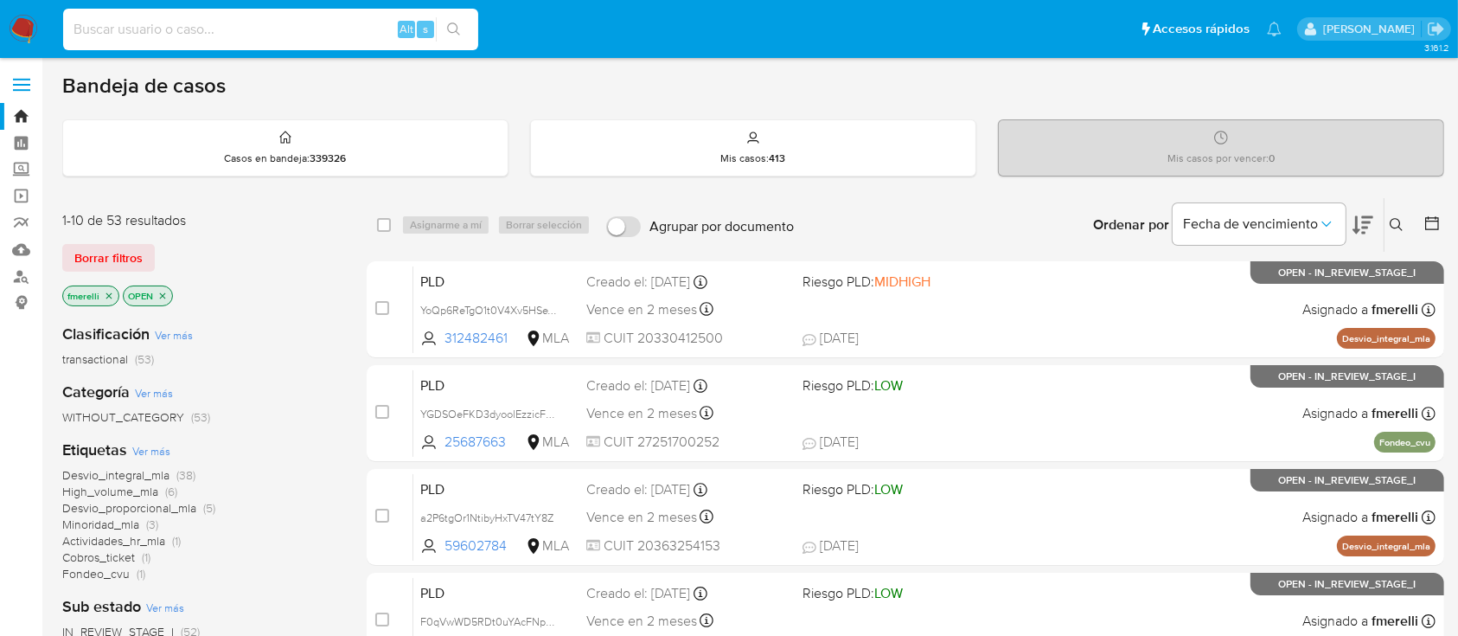
click at [297, 35] on input at bounding box center [270, 29] width 415 height 22
paste input "9AvudkQBE6GZk7Jzh2ePZHdQ"
type input "9AvudkQBE6GZk7Jzh2ePZHdQ"
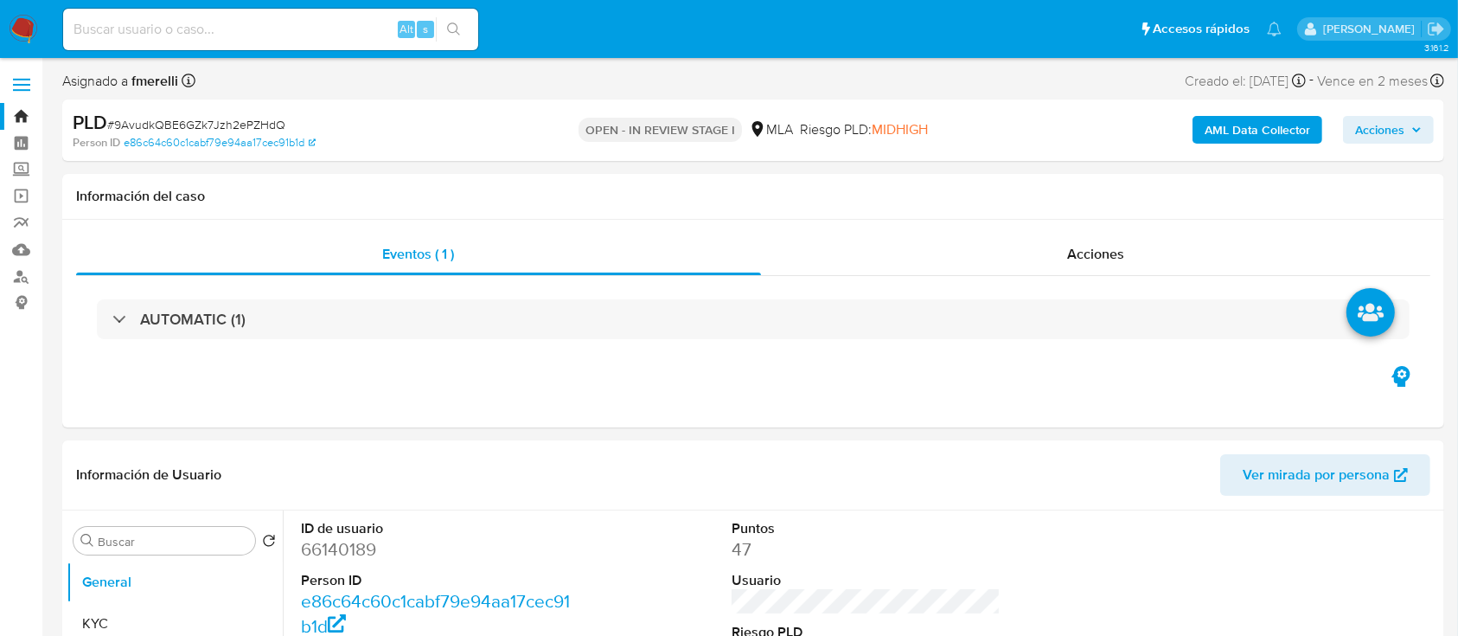
select select "10"
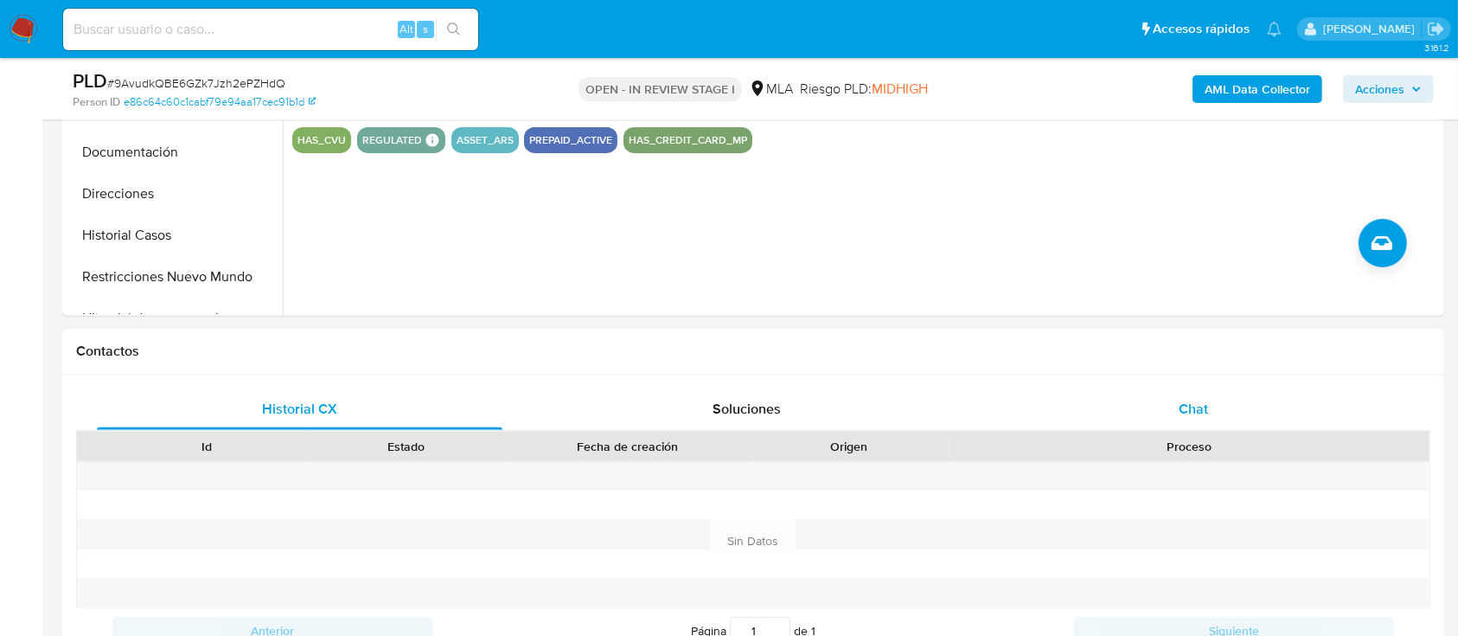
click at [1210, 417] on div "Chat" at bounding box center [1194, 409] width 406 height 42
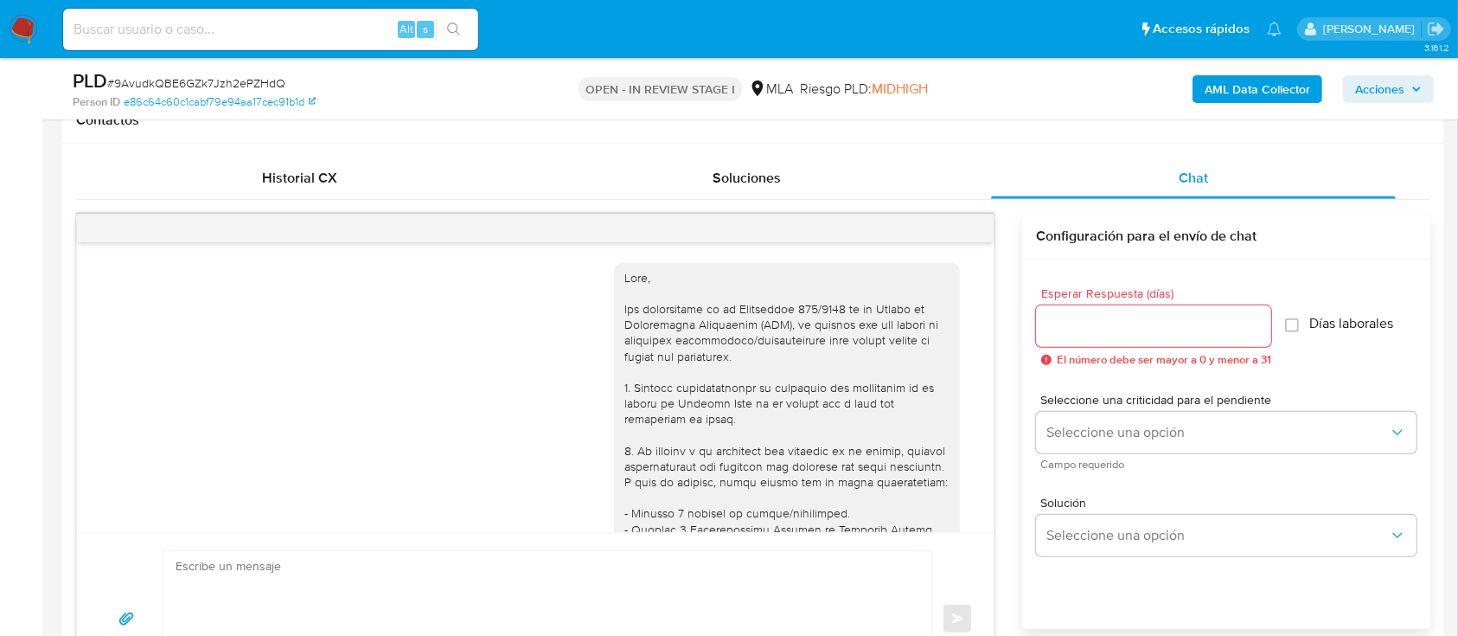
scroll to position [1341, 0]
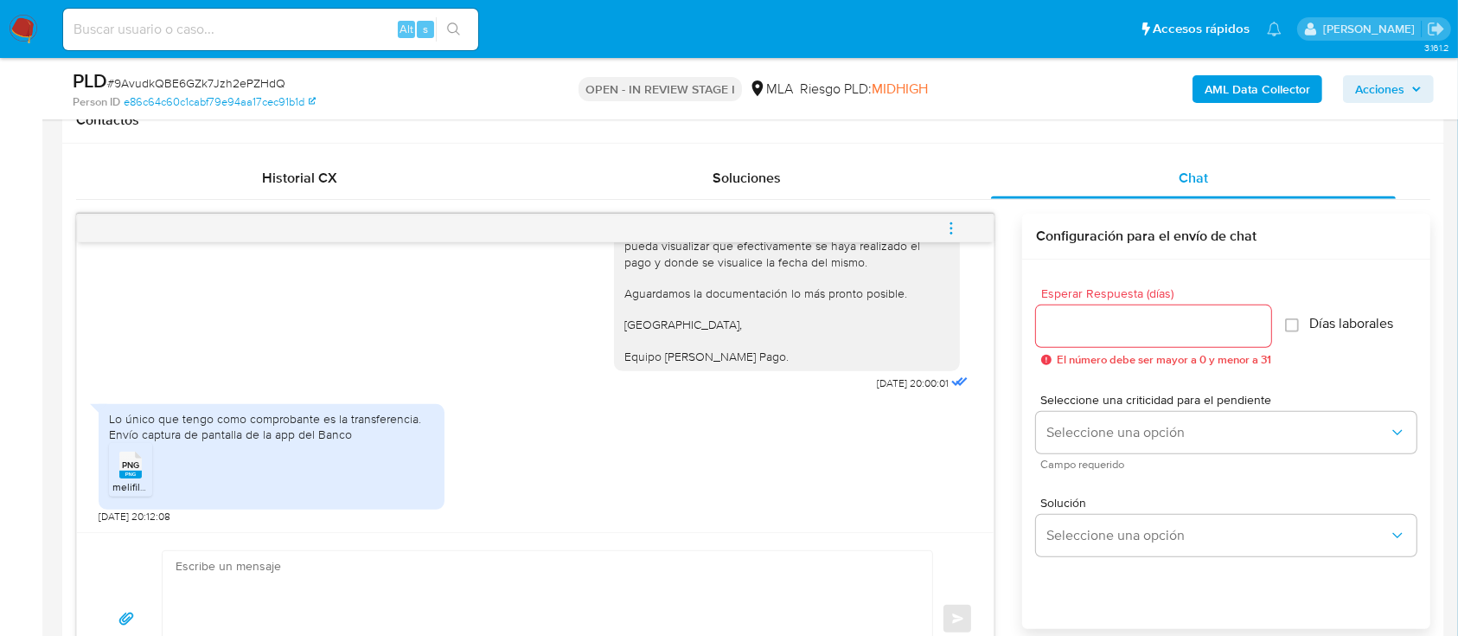
click at [140, 467] on icon at bounding box center [130, 464] width 22 height 27
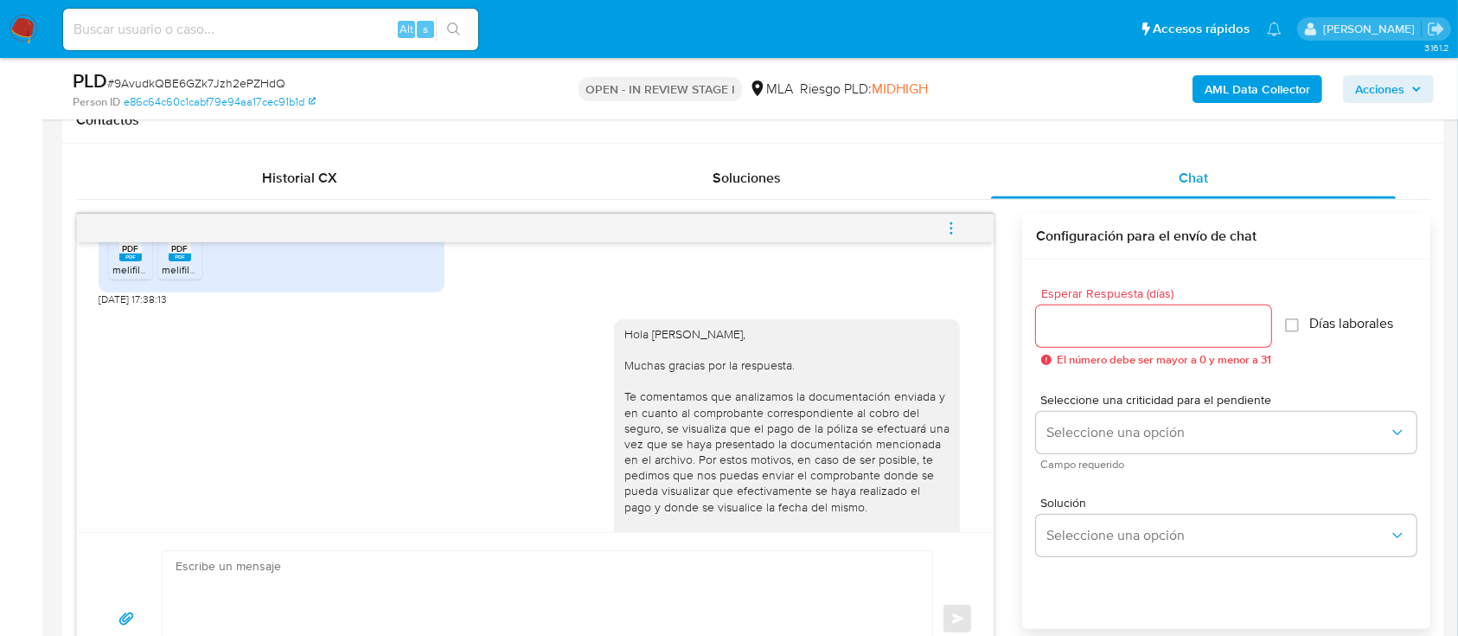
scroll to position [995, 0]
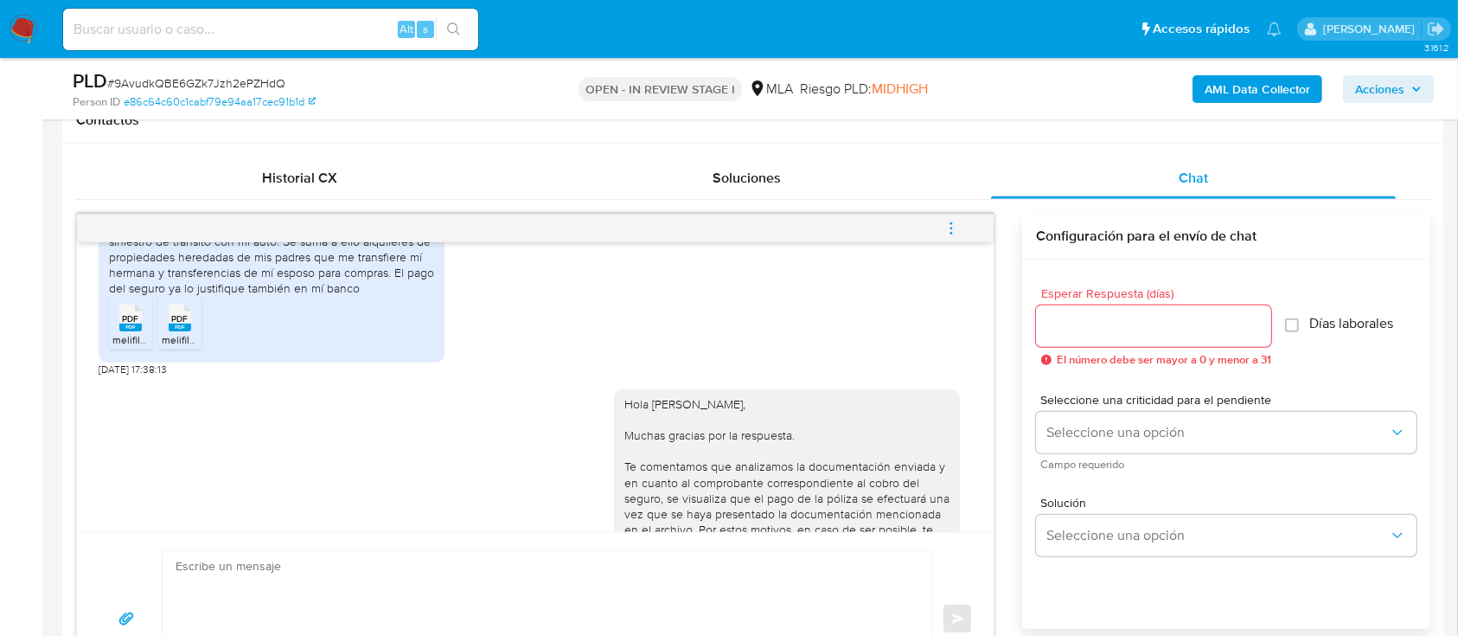
drag, startPoint x: 130, startPoint y: 367, endPoint x: 167, endPoint y: 363, distance: 37.3
click at [130, 347] on span "melifile1621765808439880213.pdf" at bounding box center [190, 339] width 157 height 15
click at [167, 333] on div "PDF PDF" at bounding box center [180, 316] width 36 height 34
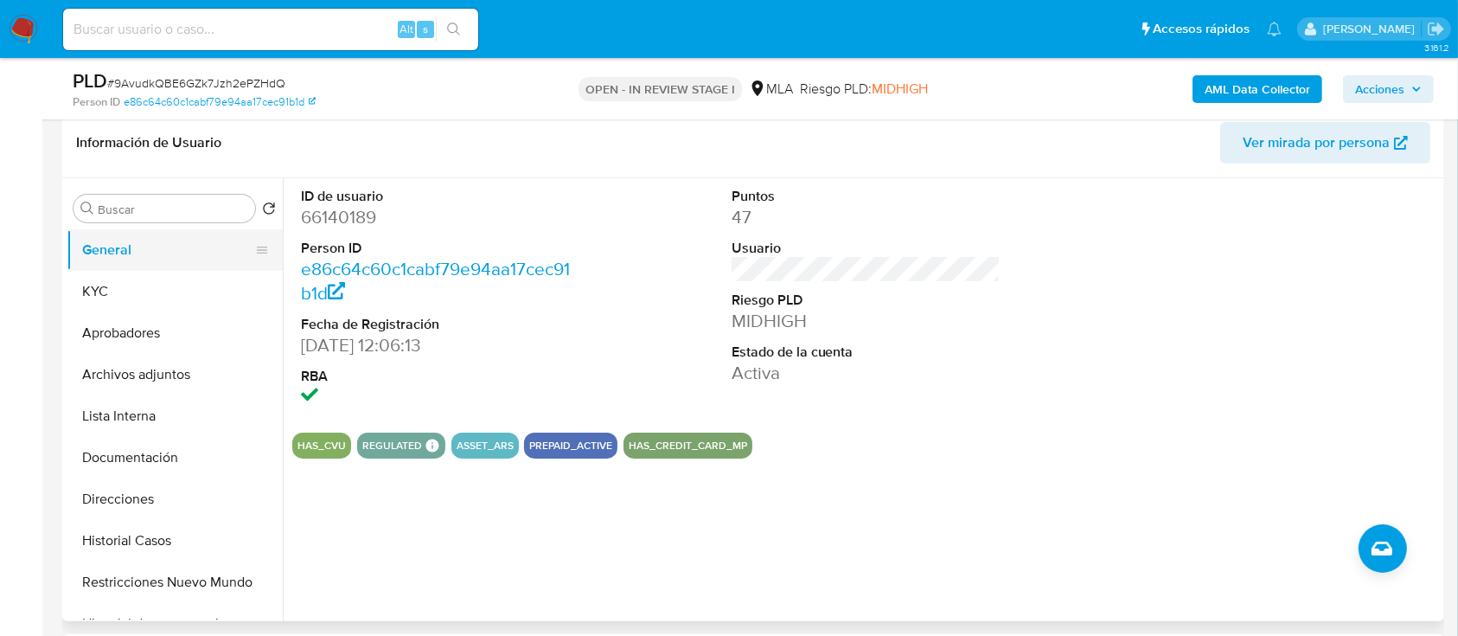
scroll to position [230, 0]
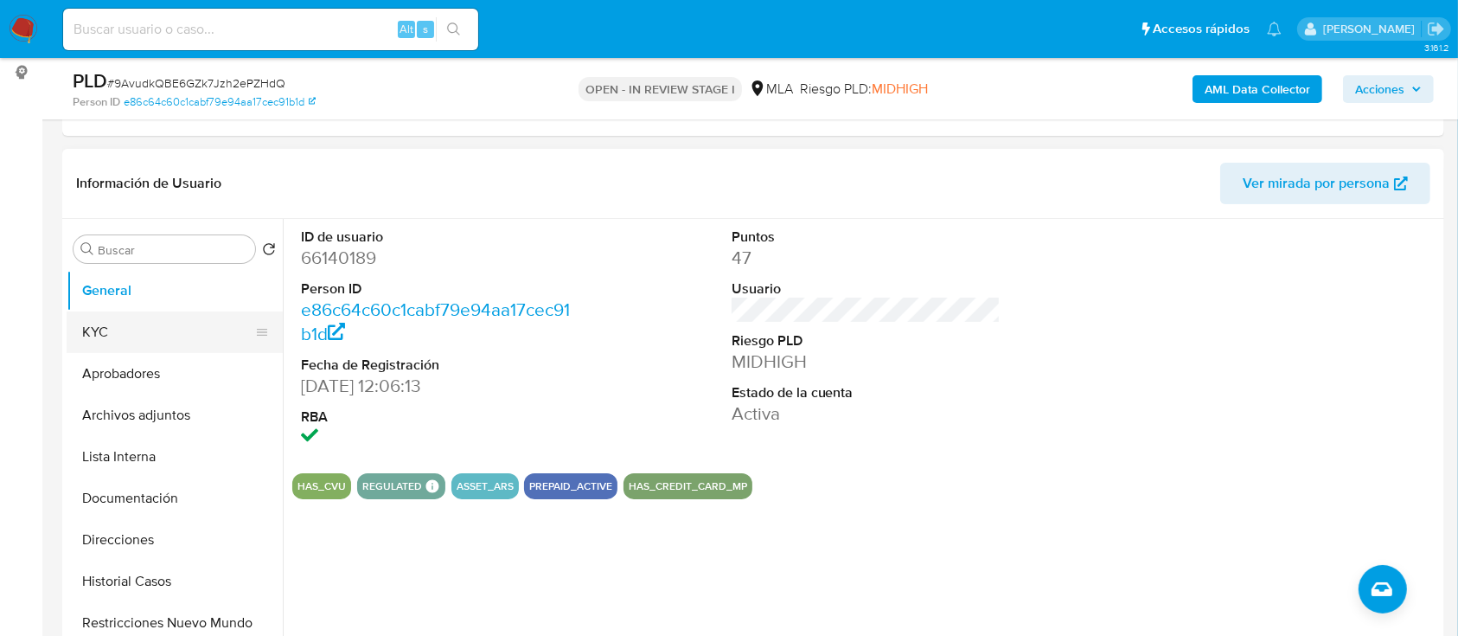
click at [93, 329] on button "KYC" at bounding box center [168, 332] width 202 height 42
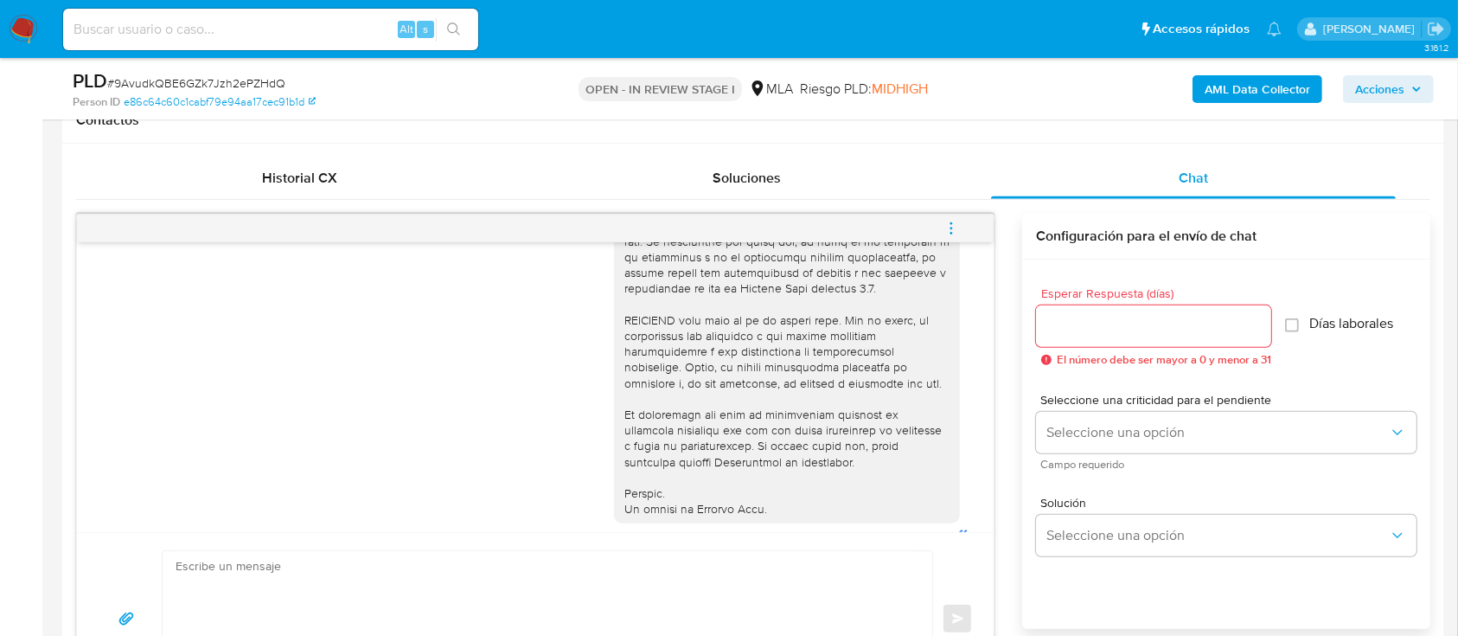
scroll to position [995, 0]
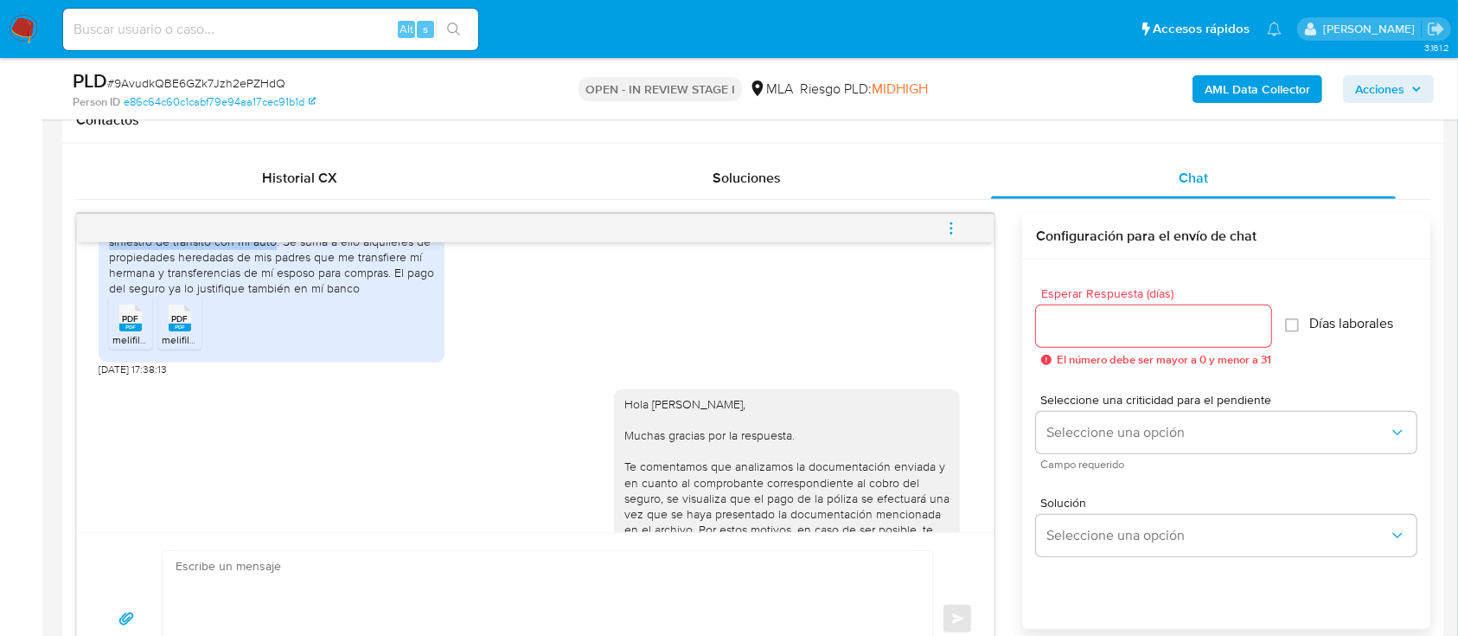
drag, startPoint x: 110, startPoint y: 262, endPoint x: 273, endPoint y: 273, distance: 163.8
click at [273, 273] on div "El mayor depósito corresponde al pago del seguro de un siniestro de tránsito co…" at bounding box center [271, 256] width 325 height 79
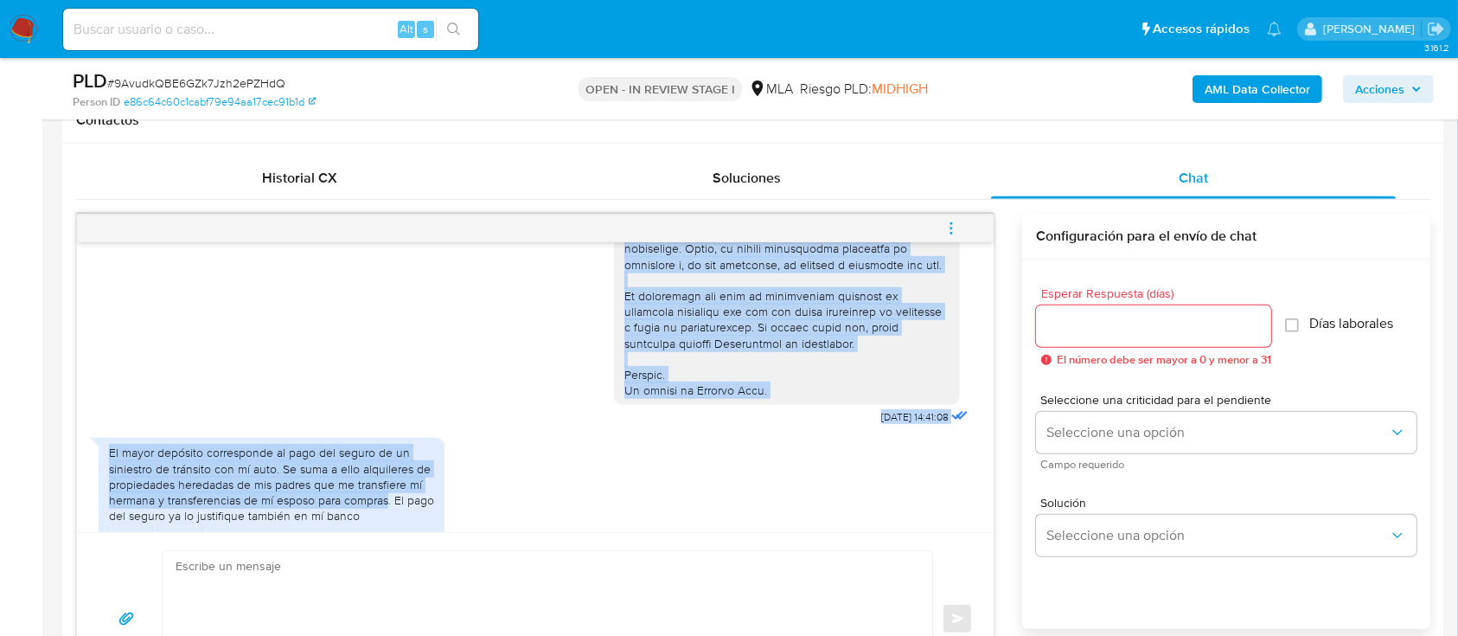
scroll to position [747, 0]
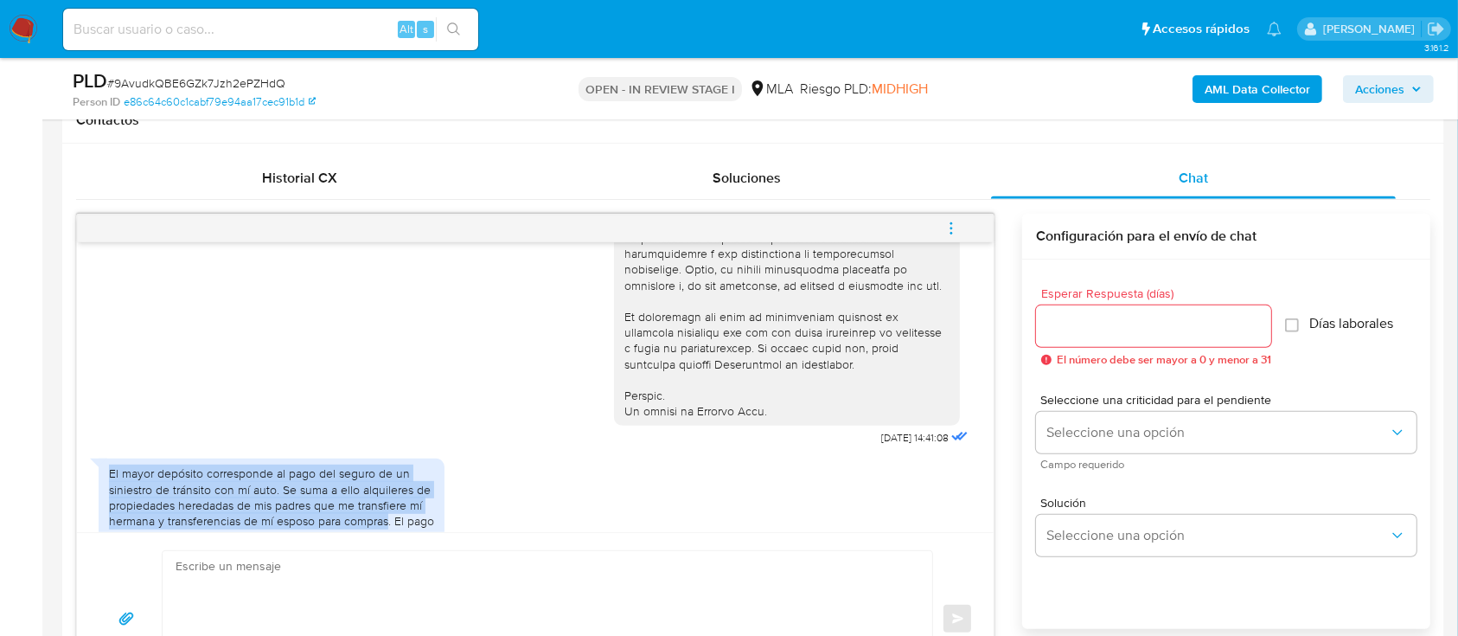
drag, startPoint x: 387, startPoint y: 304, endPoint x: 108, endPoint y: 496, distance: 338.2
click at [109, 496] on div "El mayor depósito corresponde al pago del seguro de un siniestro de tránsito co…" at bounding box center [271, 504] width 325 height 79
copy div "El mayor depósito corresponde al pago del seguro de un siniestro de tránsito co…"
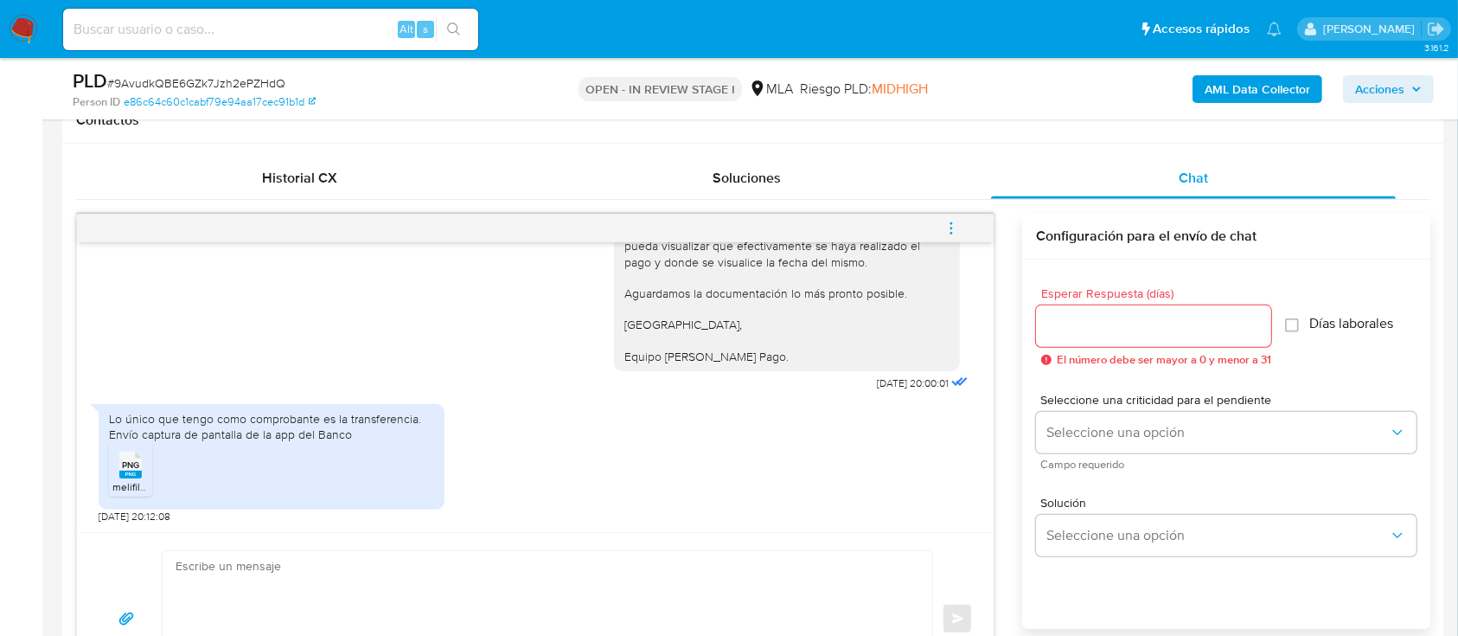
click at [616, 602] on textarea at bounding box center [543, 619] width 735 height 136
drag, startPoint x: 243, startPoint y: 585, endPoint x: 56, endPoint y: 578, distance: 187.0
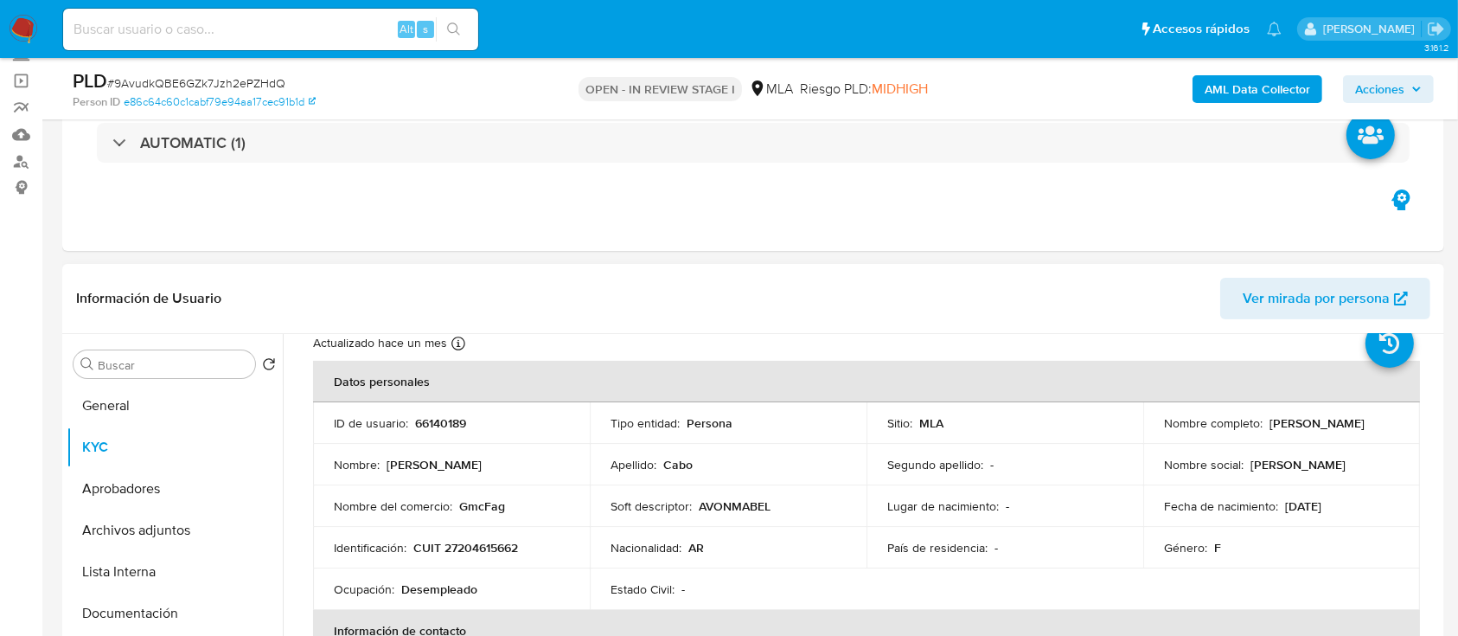
scroll to position [0, 0]
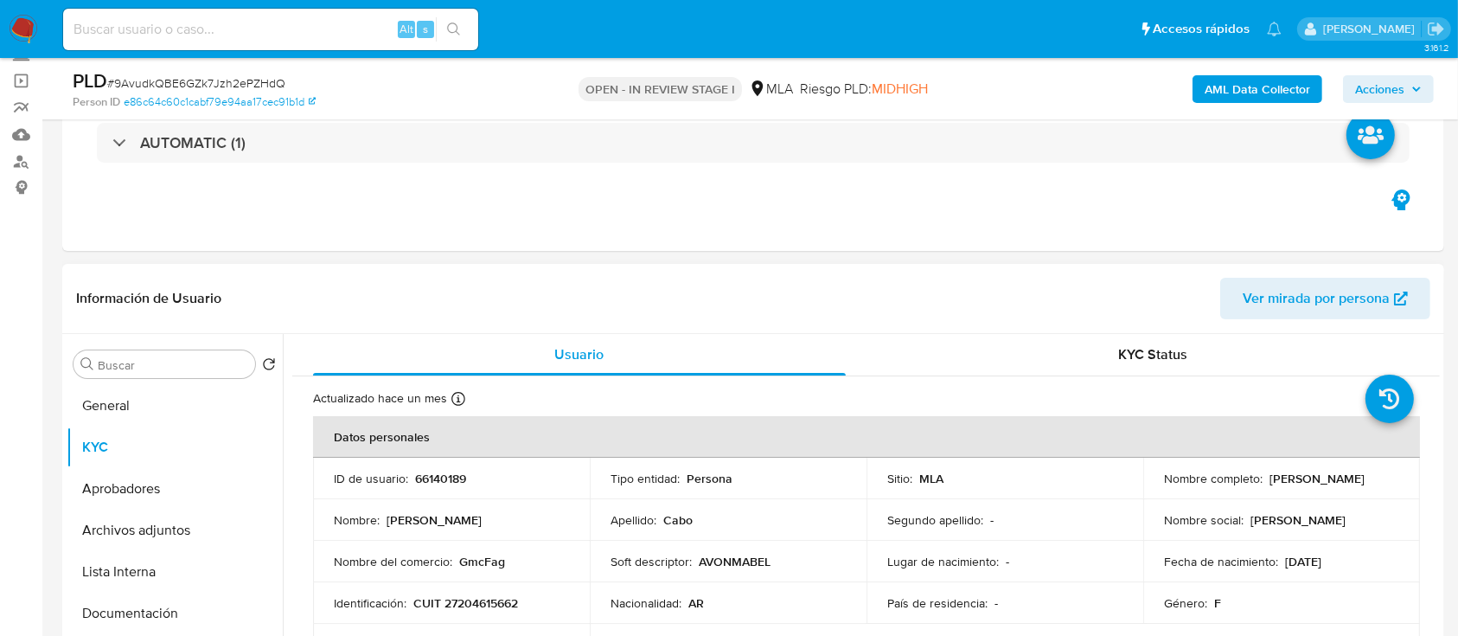
drag, startPoint x: 1266, startPoint y: 478, endPoint x: 1397, endPoint y: 482, distance: 131.5
click at [1397, 482] on td "Nombre completo : Gladis Mabel Cabo" at bounding box center [1281, 478] width 277 height 42
copy p "[PERSON_NAME]"
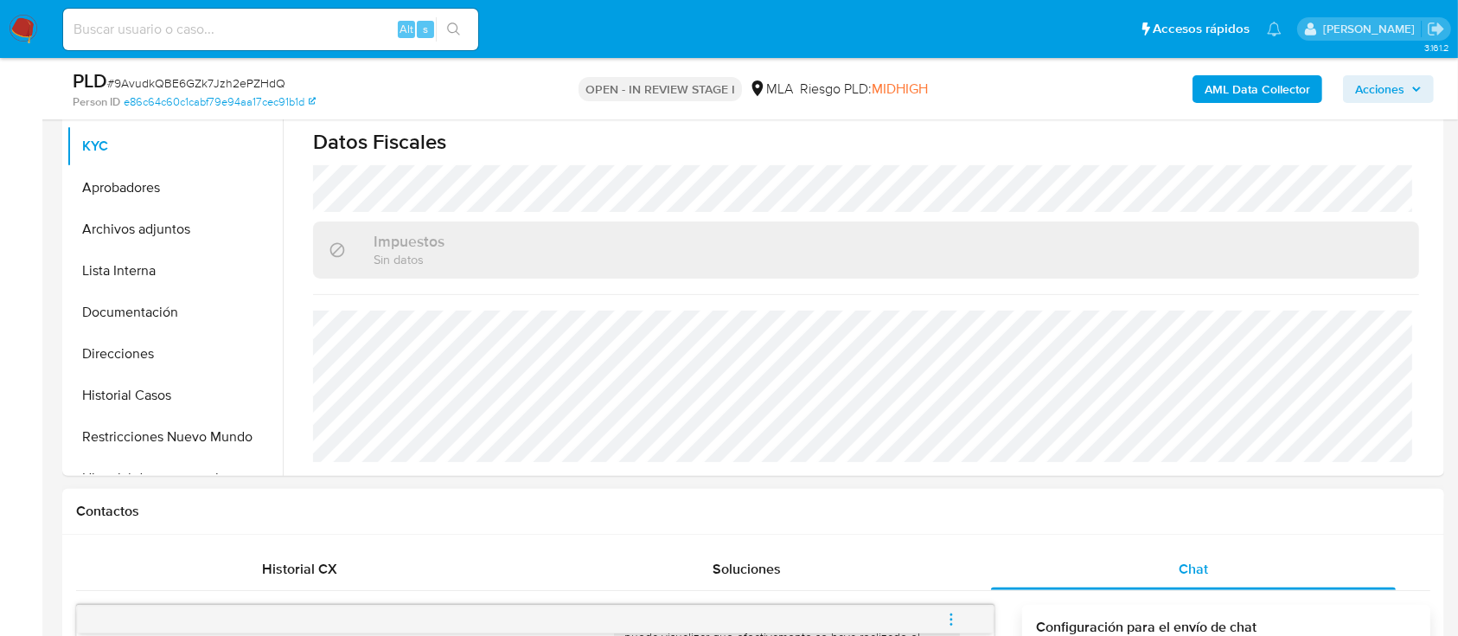
scroll to position [807, 0]
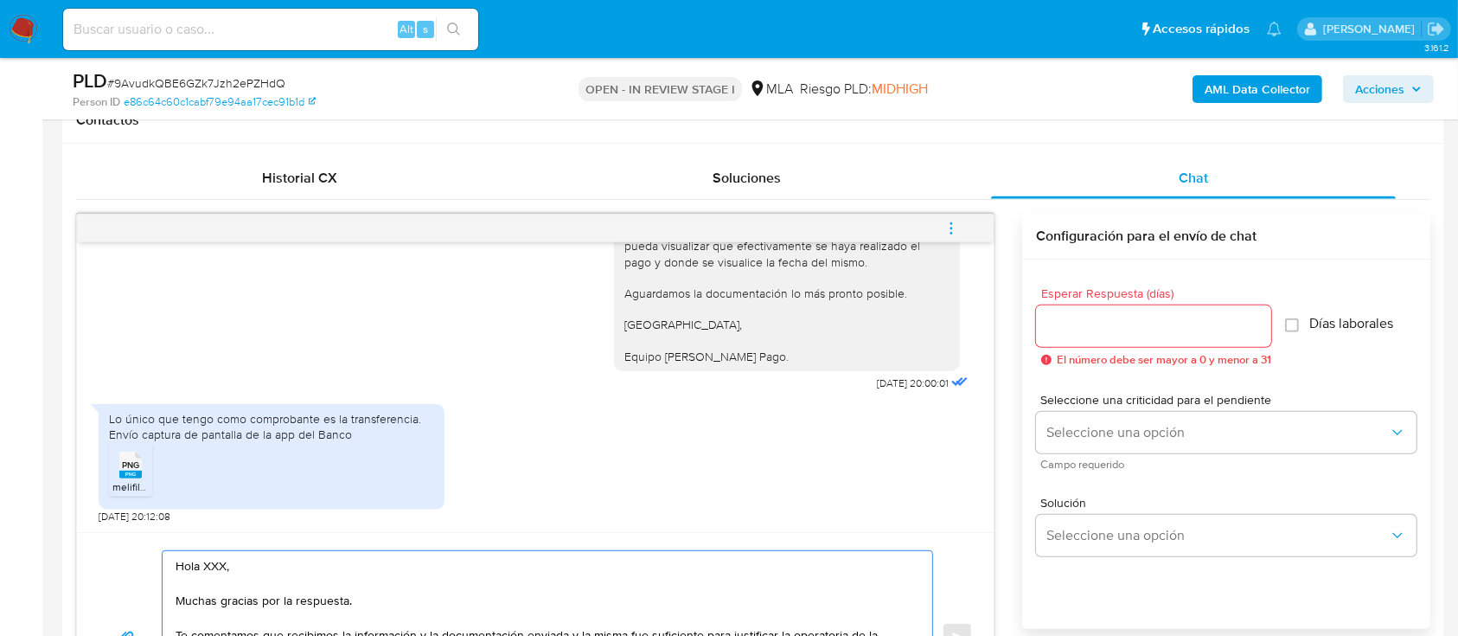
click at [209, 563] on textarea "Hola XXX, Muchas gracias por la respuesta. Te comentamos que recibimos la infor…" at bounding box center [543, 637] width 735 height 173
paste textarea "[PERSON_NAME]"
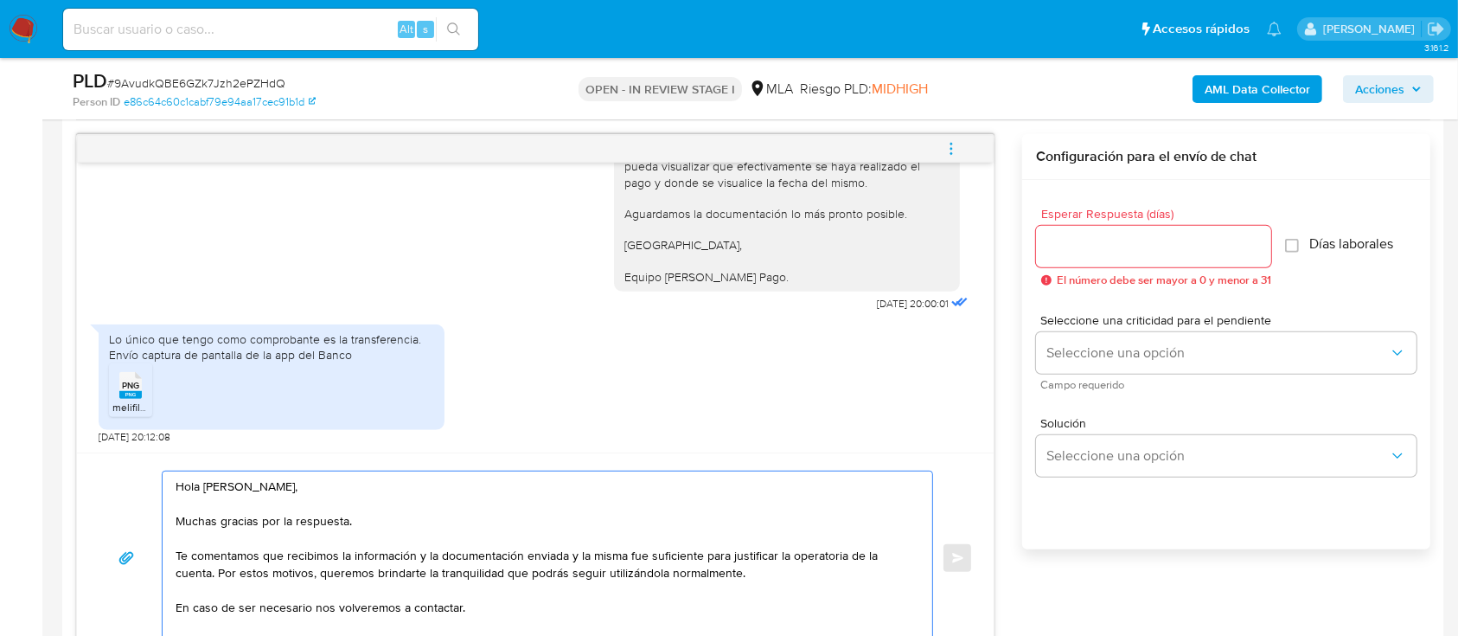
scroll to position [922, 0]
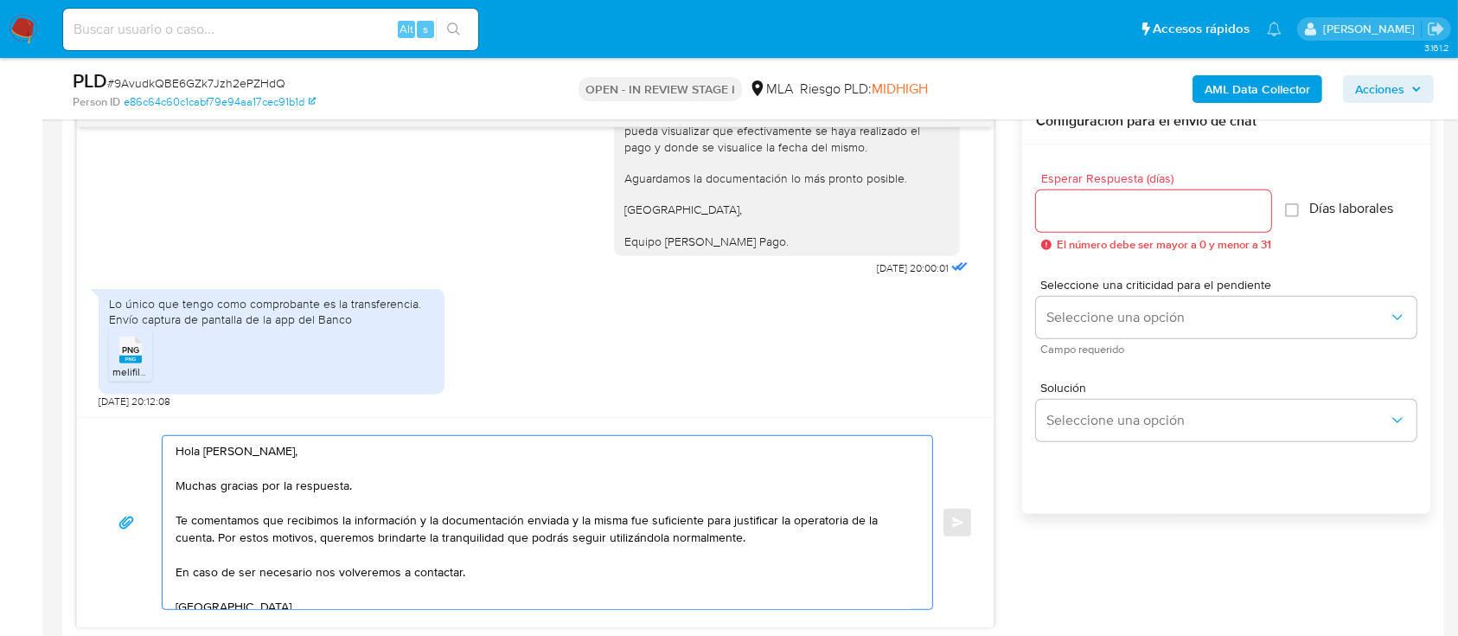
type textarea "Hola Gladis Mabel Cabo, Muchas gracias por la respuesta. Te comentamos que reci…"
click at [1175, 201] on input "Esperar Respuesta (días)" at bounding box center [1153, 211] width 235 height 22
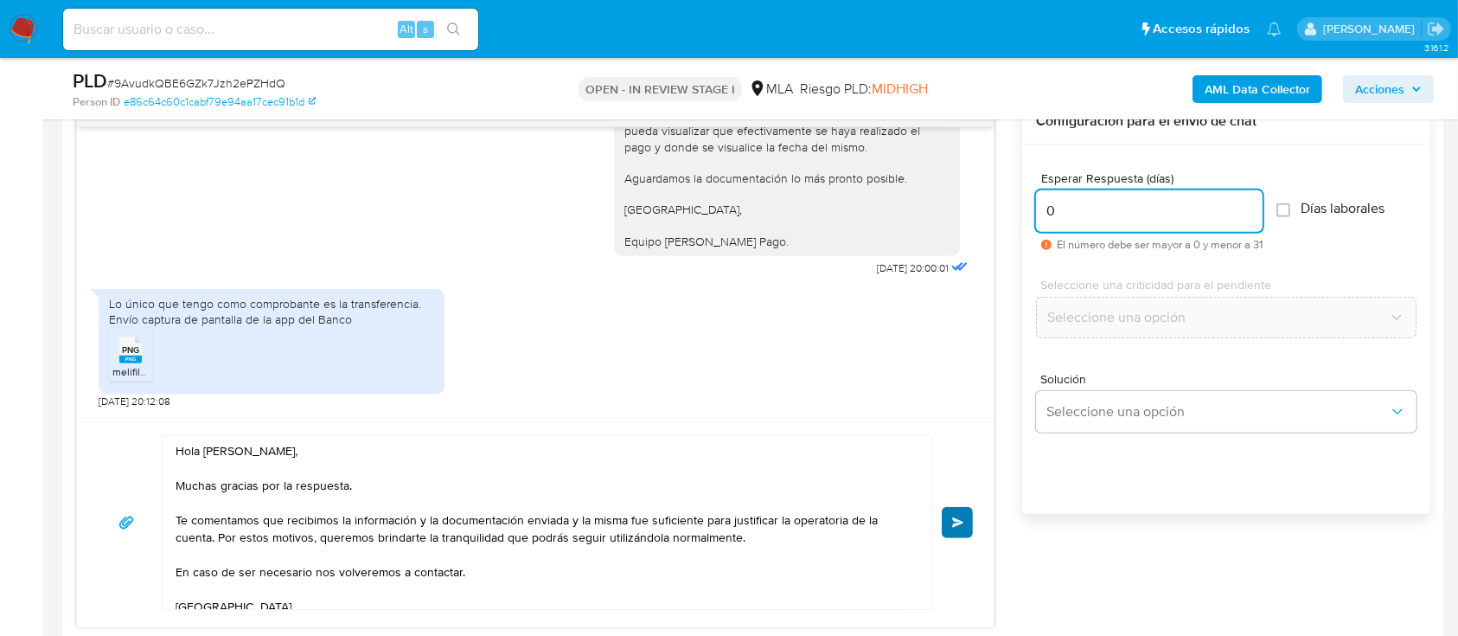
type input "0"
click at [962, 521] on span "Enviar" at bounding box center [958, 522] width 12 height 10
click at [953, 524] on span "Enviar" at bounding box center [958, 522] width 12 height 10
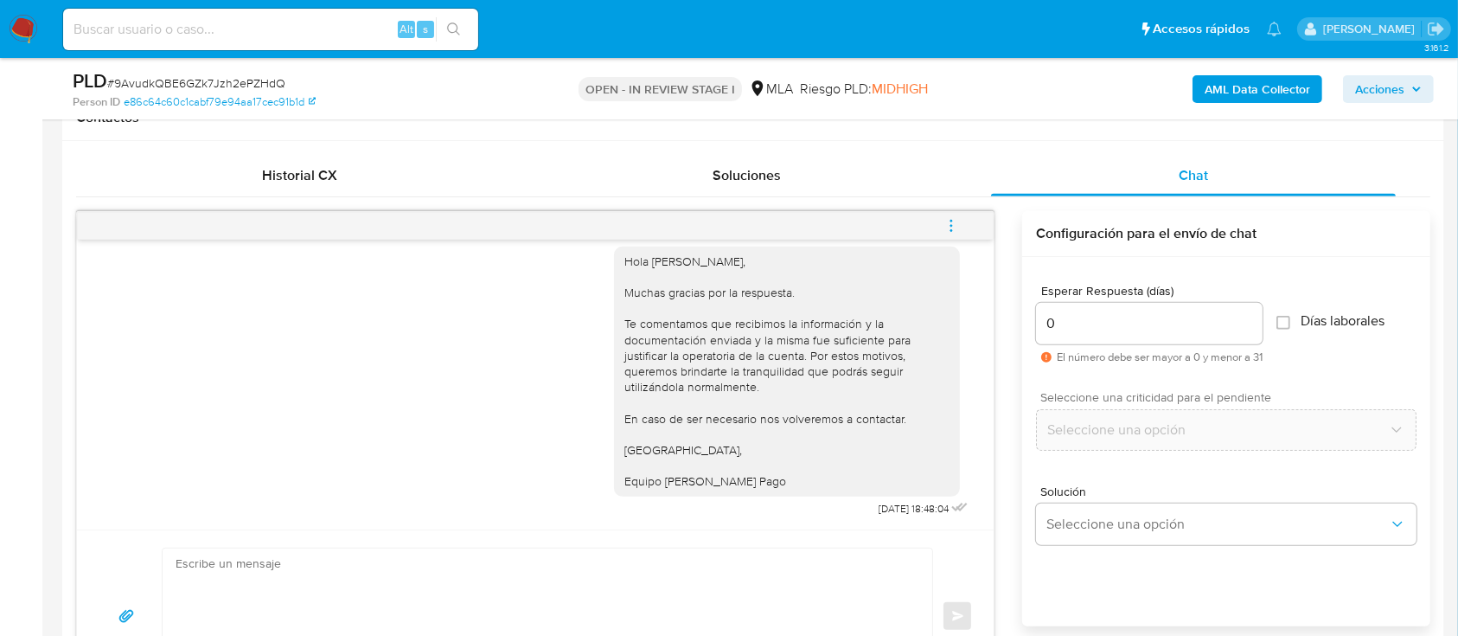
scroll to position [803, 0]
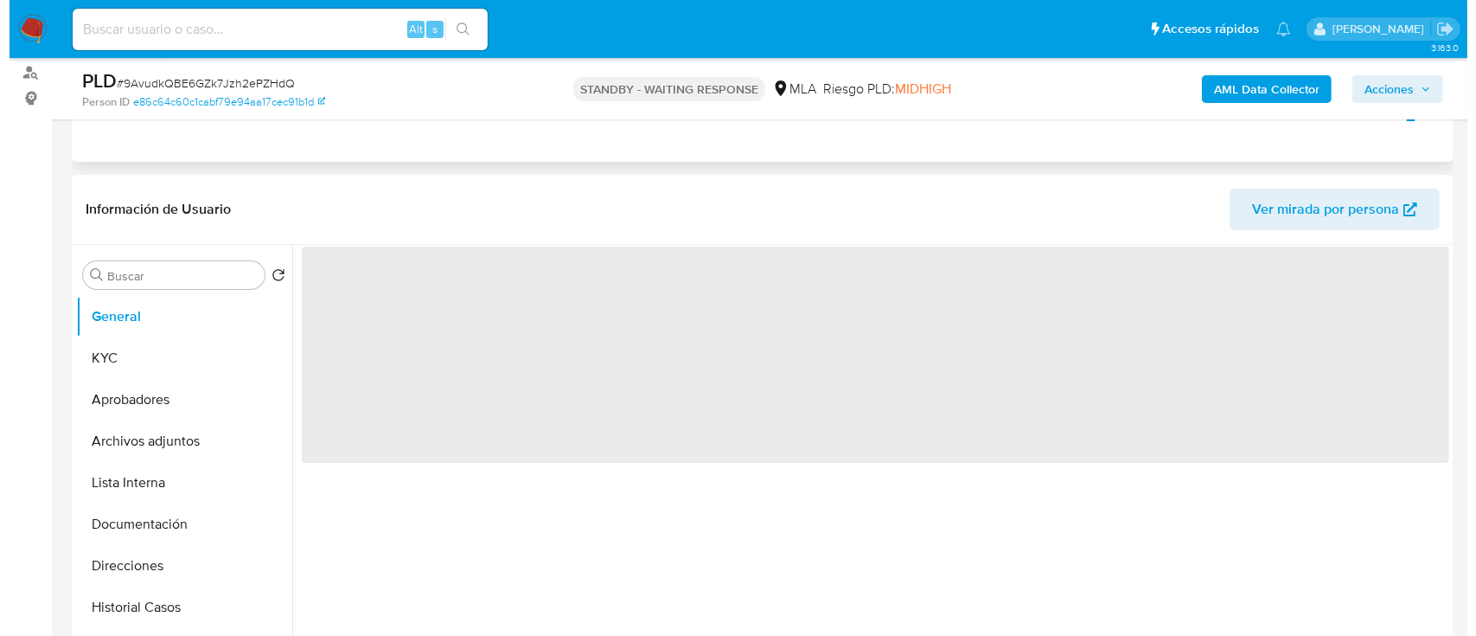
scroll to position [205, 0]
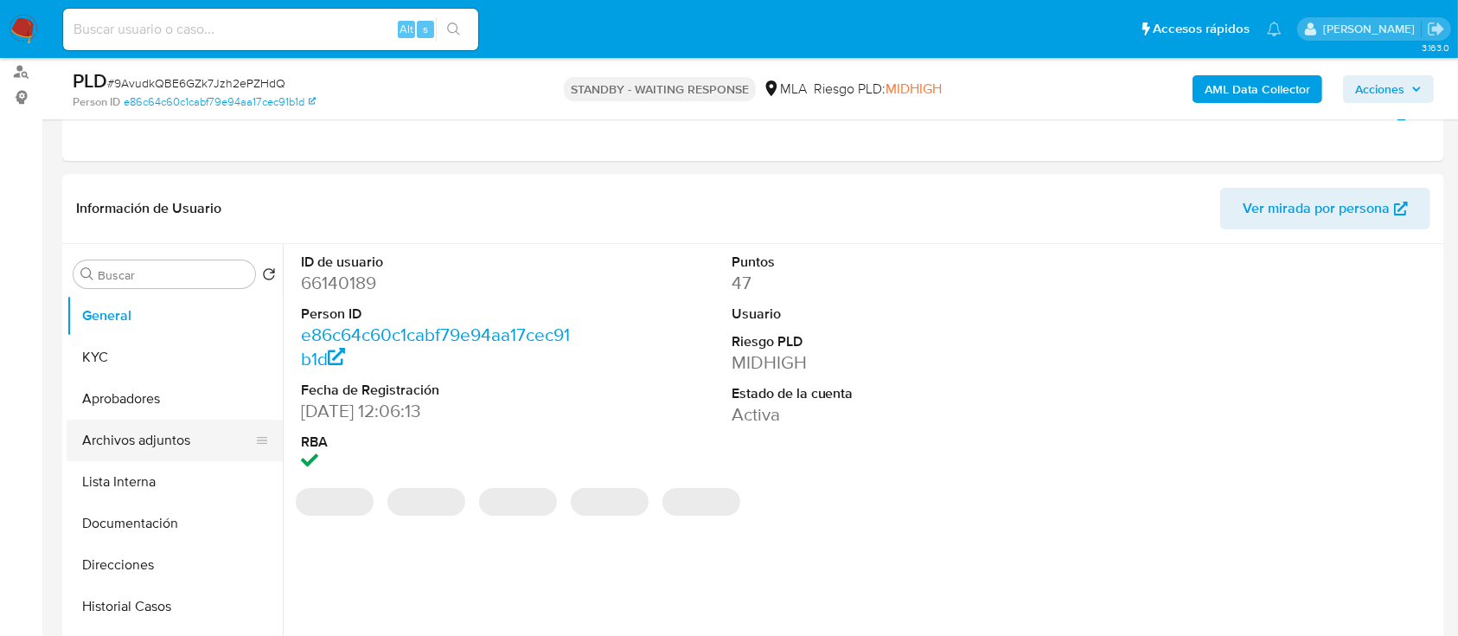
select select "10"
click at [188, 422] on button "Archivos adjuntos" at bounding box center [168, 440] width 202 height 42
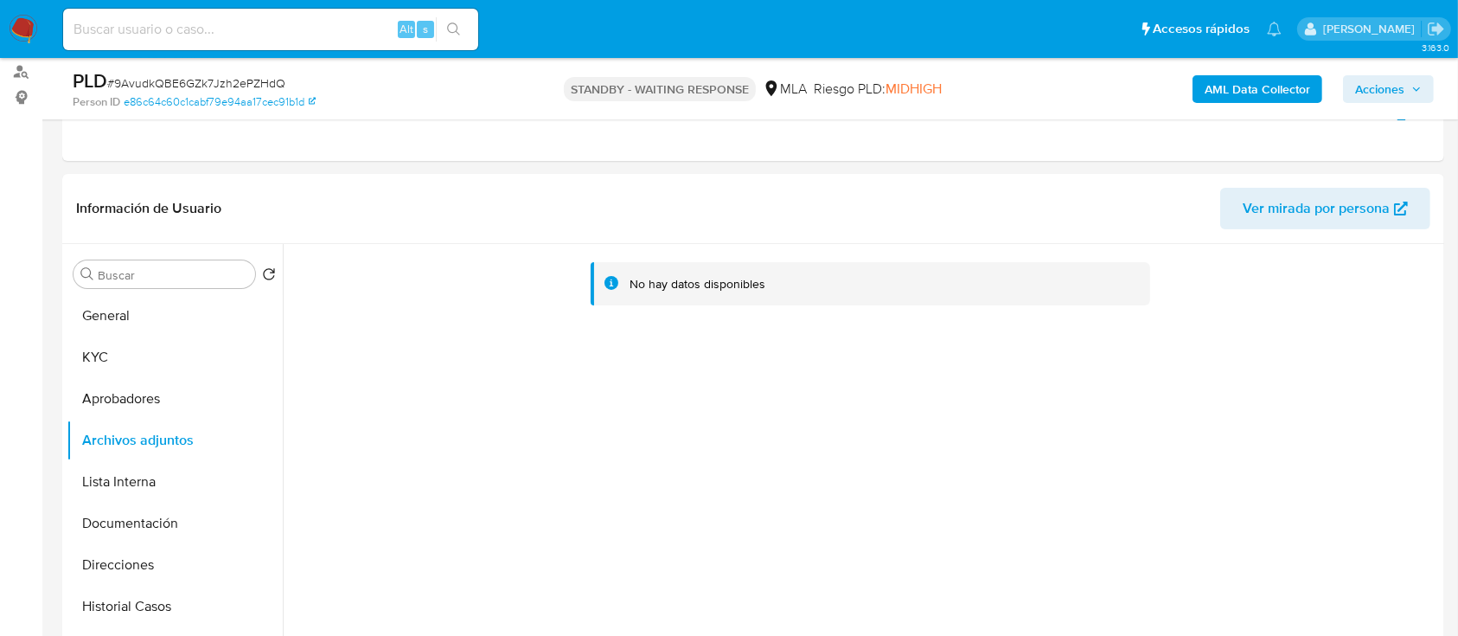
click at [1249, 98] on b "AML Data Collector" at bounding box center [1258, 89] width 106 height 28
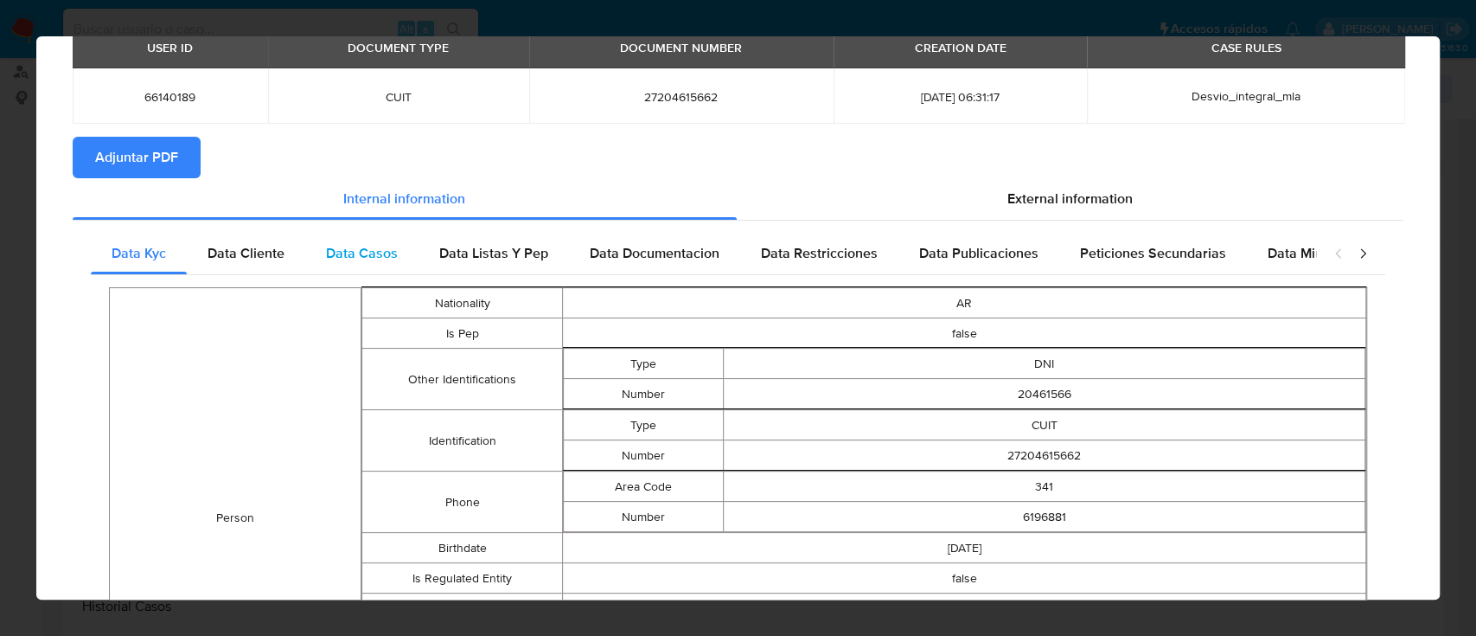
scroll to position [0, 0]
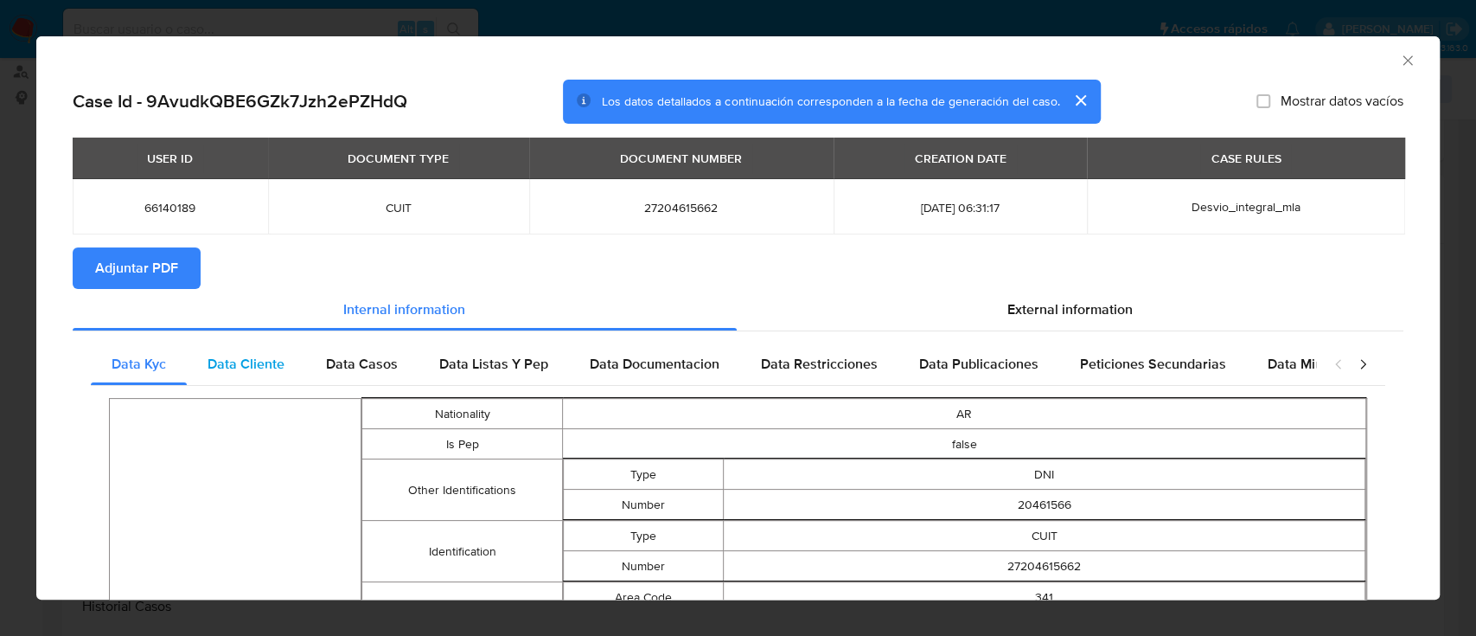
click at [253, 370] on span "Data Cliente" at bounding box center [246, 364] width 77 height 20
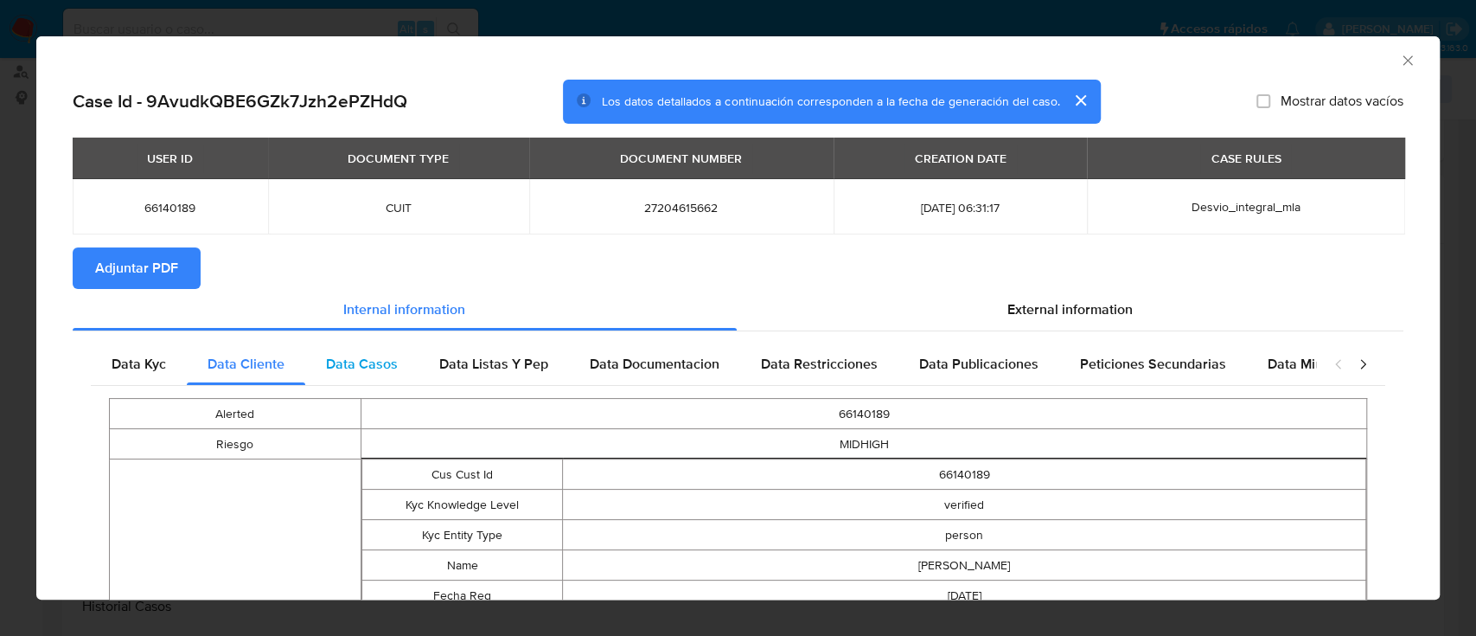
click at [381, 361] on span "Data Casos" at bounding box center [362, 364] width 72 height 20
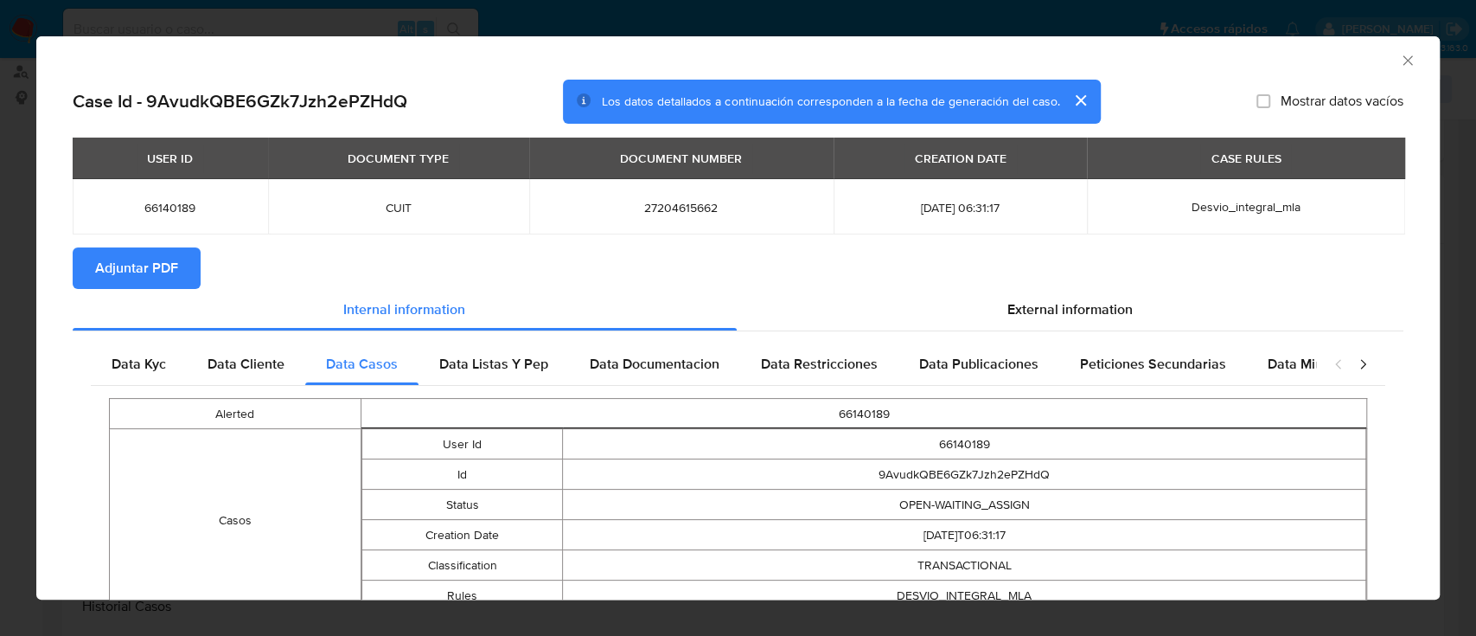
scroll to position [99, 0]
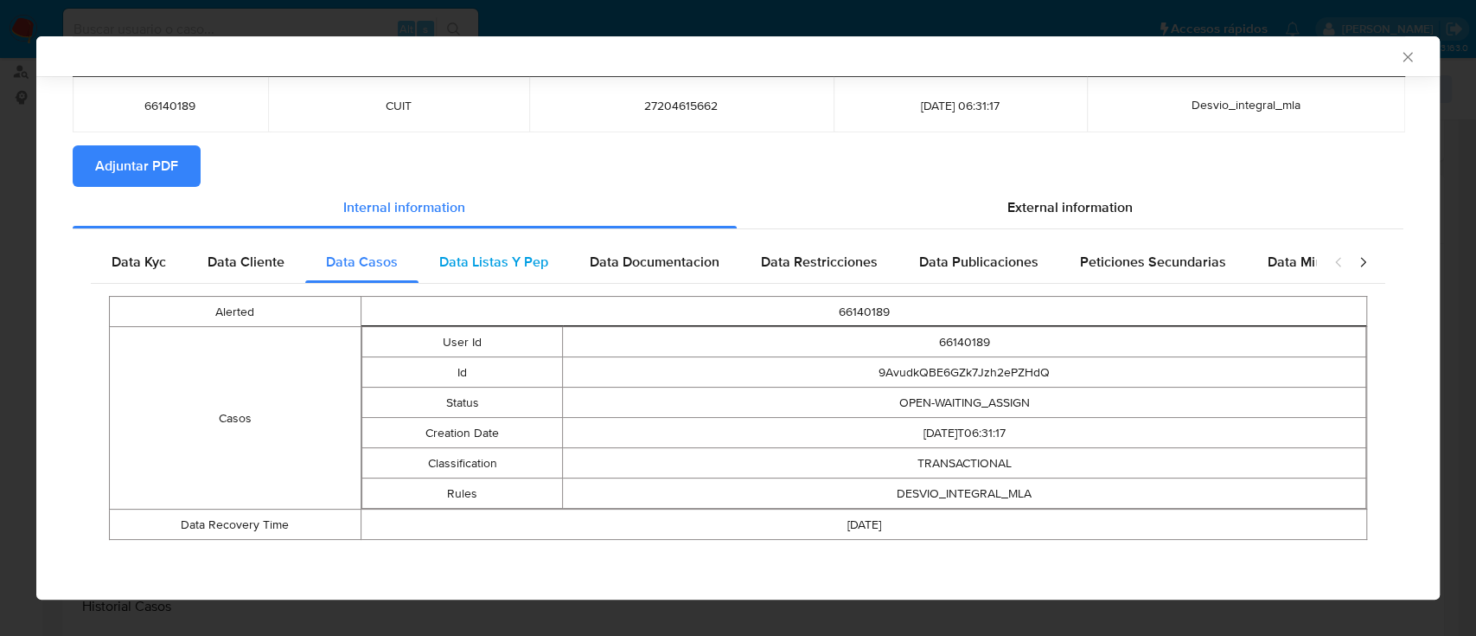
click at [533, 256] on span "Data Listas Y Pep" at bounding box center [493, 262] width 109 height 20
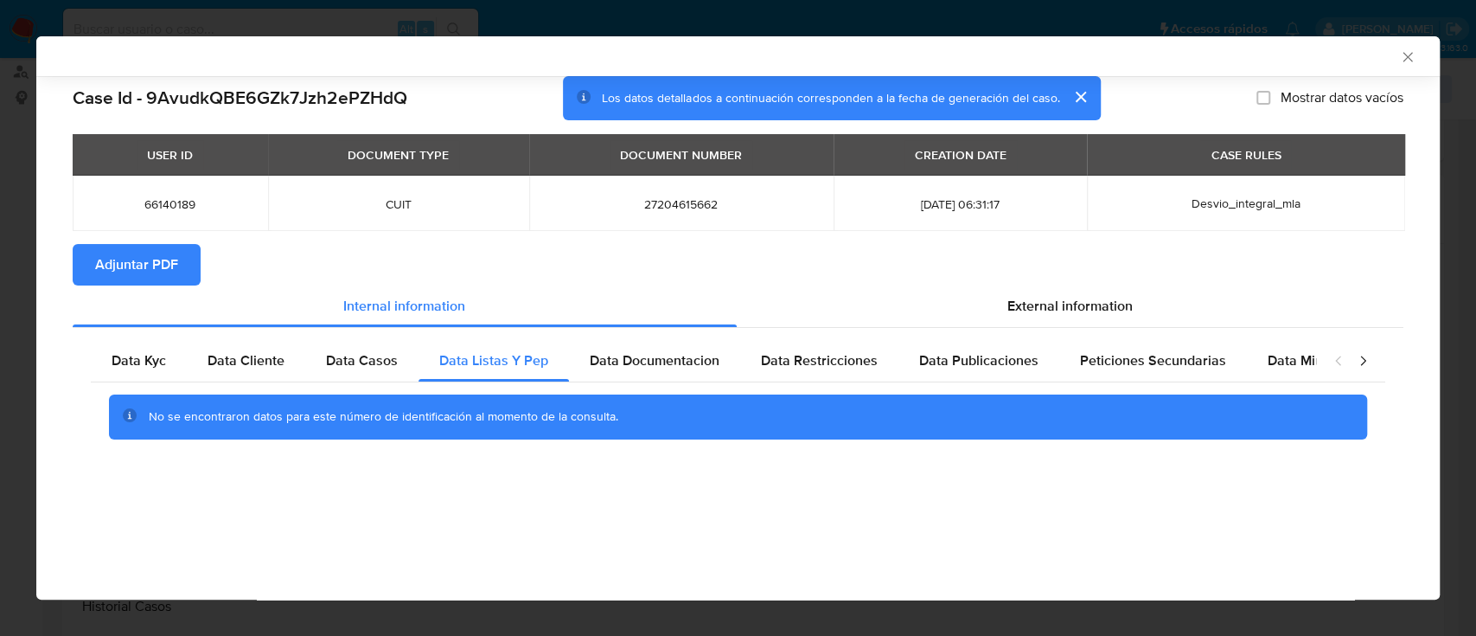
click at [663, 382] on div "No se encontraron datos para este número de identificación al momento de la con…" at bounding box center [738, 416] width 1295 height 69
click at [656, 345] on div "Data Documentacion" at bounding box center [654, 361] width 171 height 42
click at [794, 365] on span "Data Restricciones" at bounding box center [819, 360] width 117 height 20
click at [949, 379] on div "Data Publicaciones" at bounding box center [979, 361] width 161 height 42
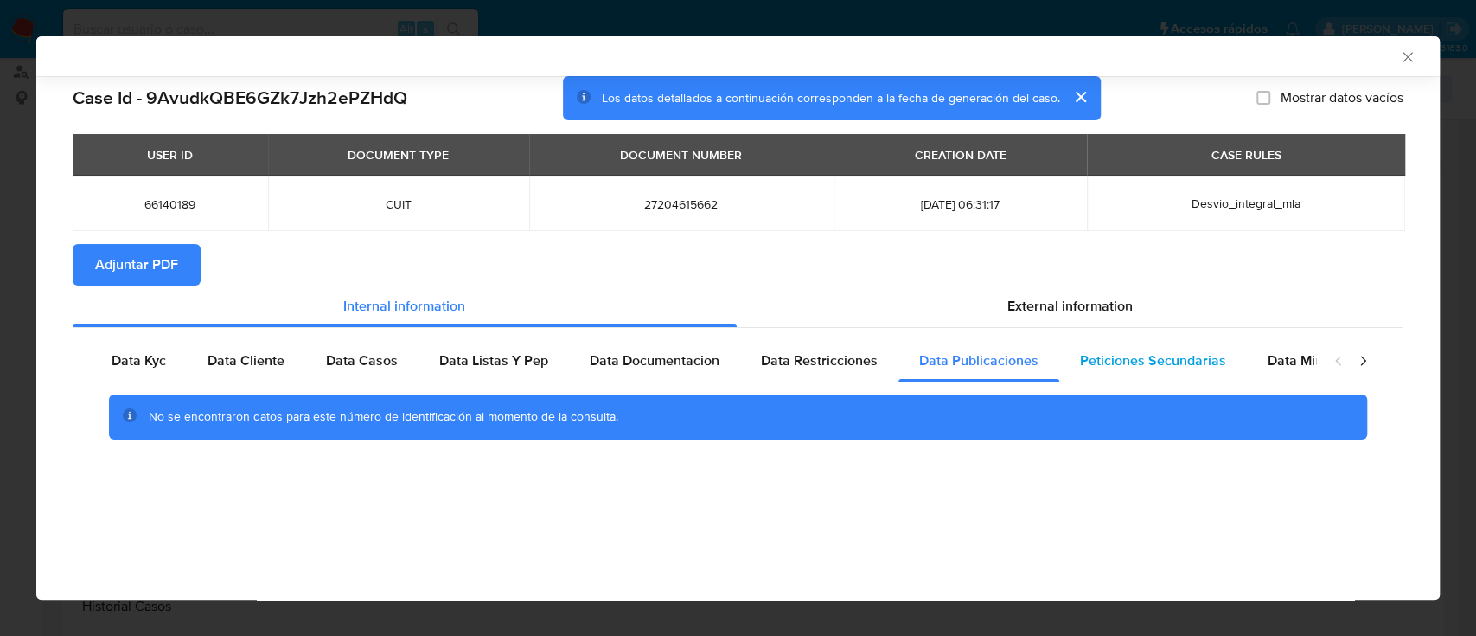
click at [1151, 340] on div "Peticiones Secundarias" at bounding box center [1153, 361] width 188 height 42
click at [1273, 373] on div "Data Minoridad" at bounding box center [1315, 361] width 137 height 42
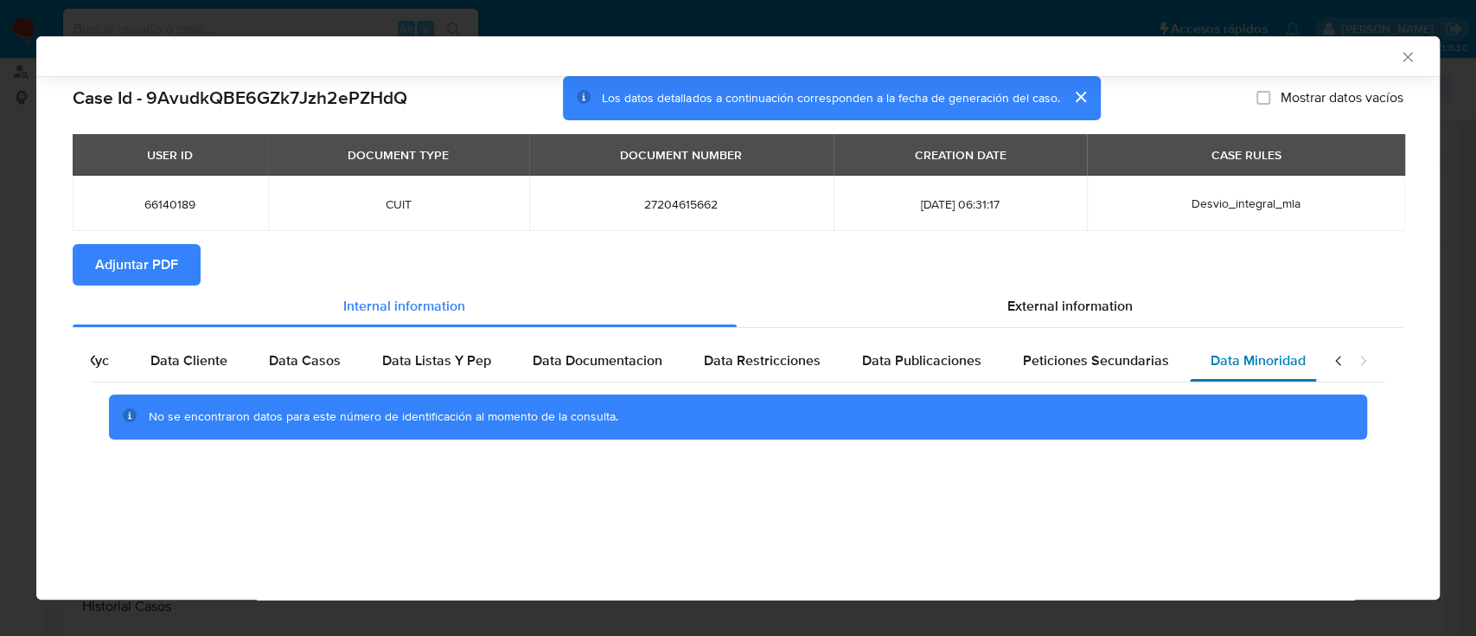
scroll to position [0, 58]
click at [1043, 278] on section "Adjuntar PDF" at bounding box center [738, 265] width 1331 height 42
click at [1043, 301] on span "External information" at bounding box center [1069, 306] width 125 height 20
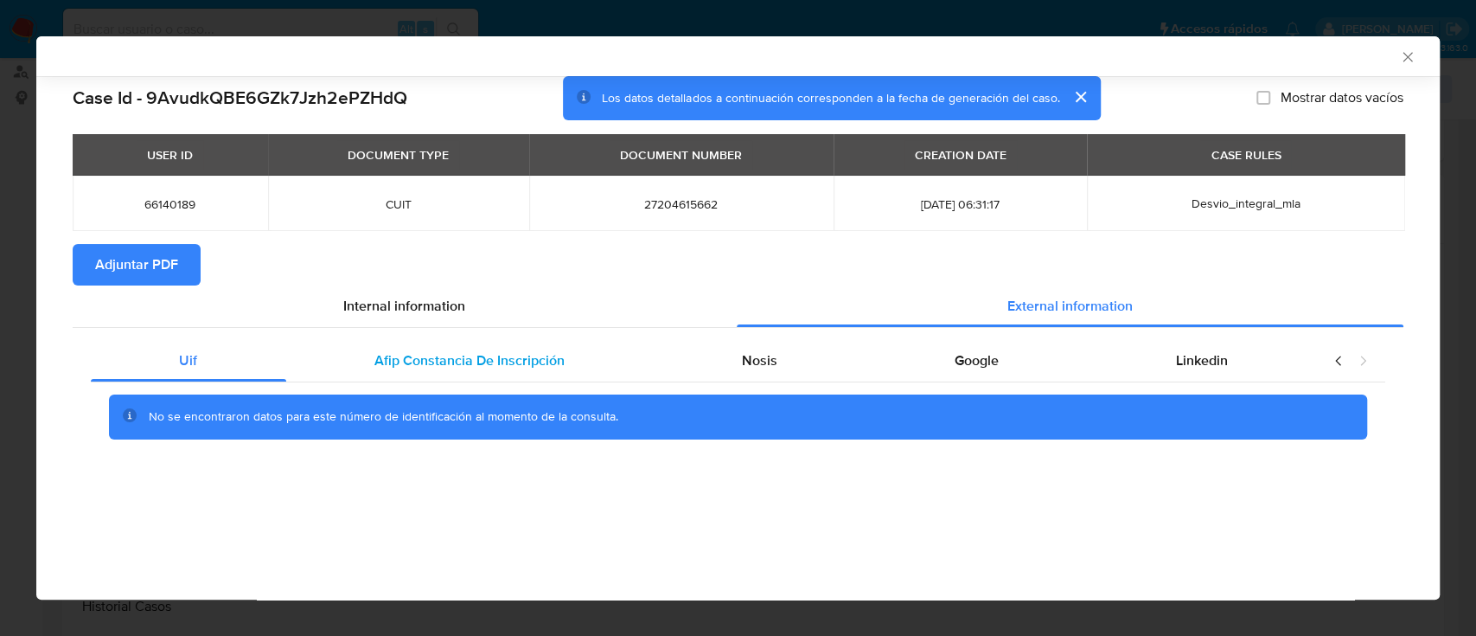
click at [484, 358] on span "Afip Constancia De Inscripción" at bounding box center [469, 360] width 190 height 20
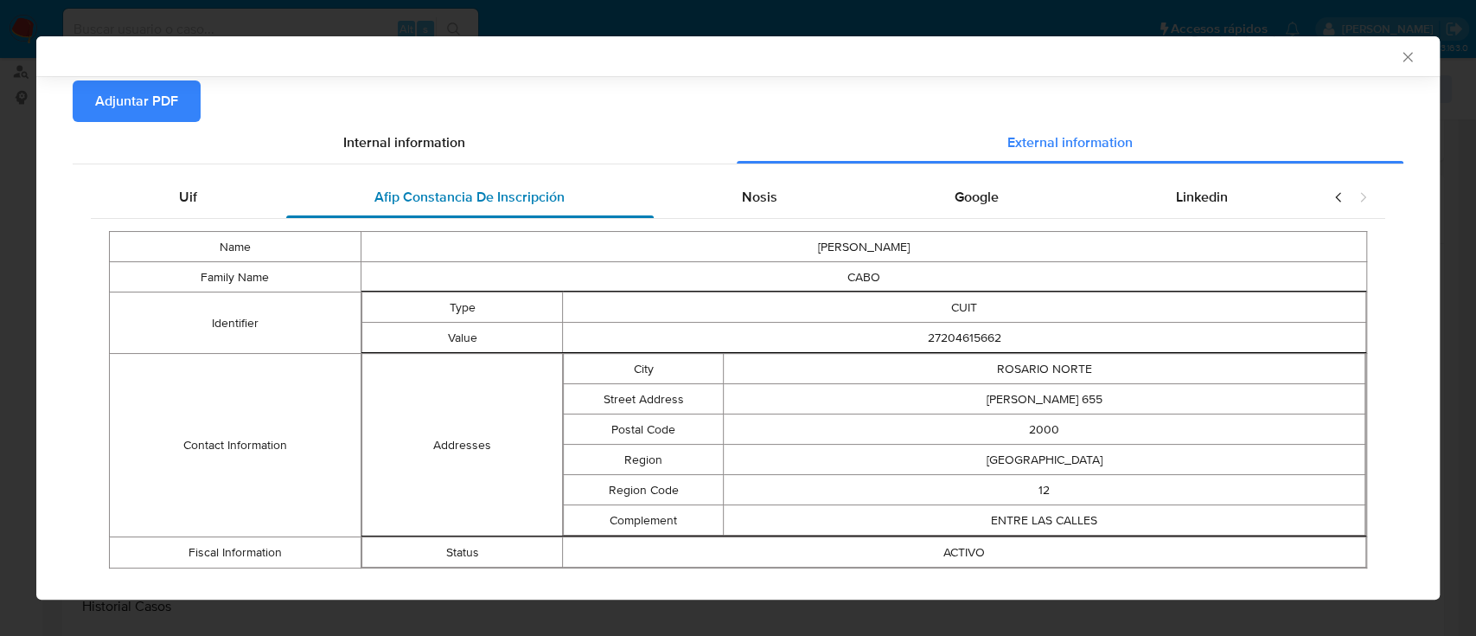
scroll to position [191, 0]
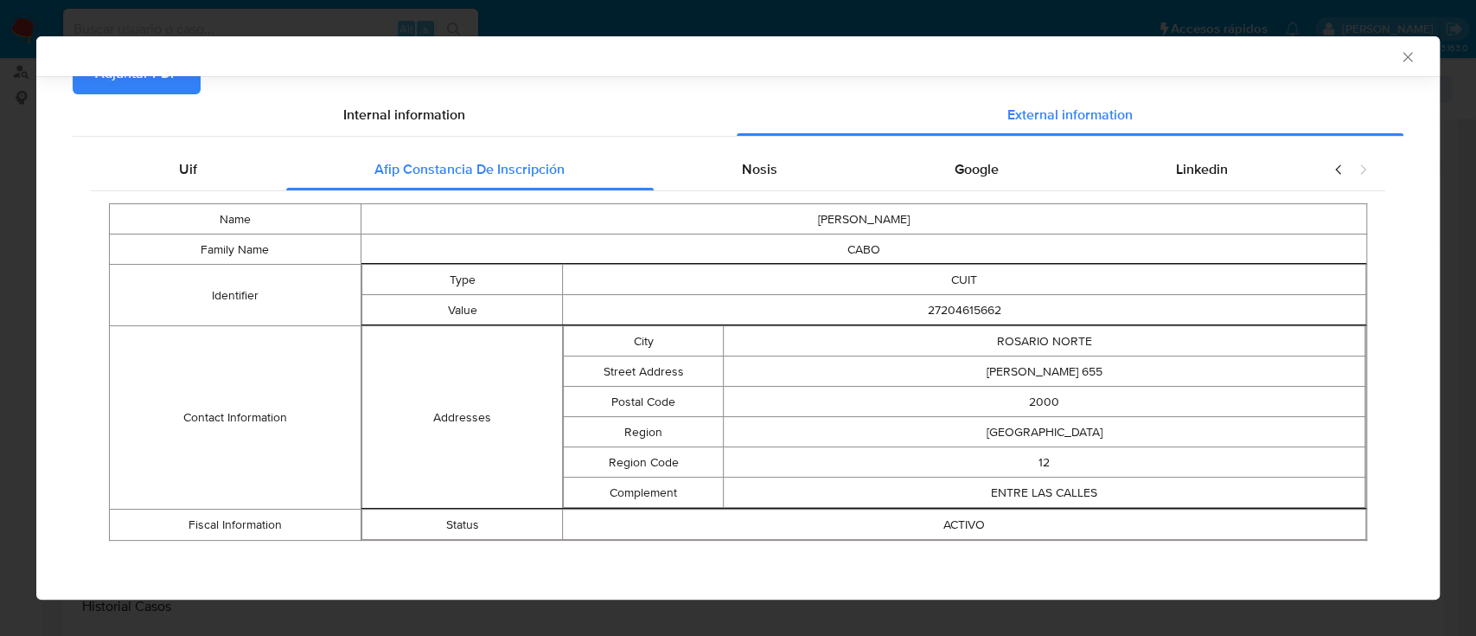
click at [726, 195] on div "Name GLADIS MABEL Family Name CABO Identifier Type CUIT Value 27204615662 Conta…" at bounding box center [738, 371] width 1295 height 361
click at [722, 165] on div "Nosis" at bounding box center [760, 170] width 213 height 42
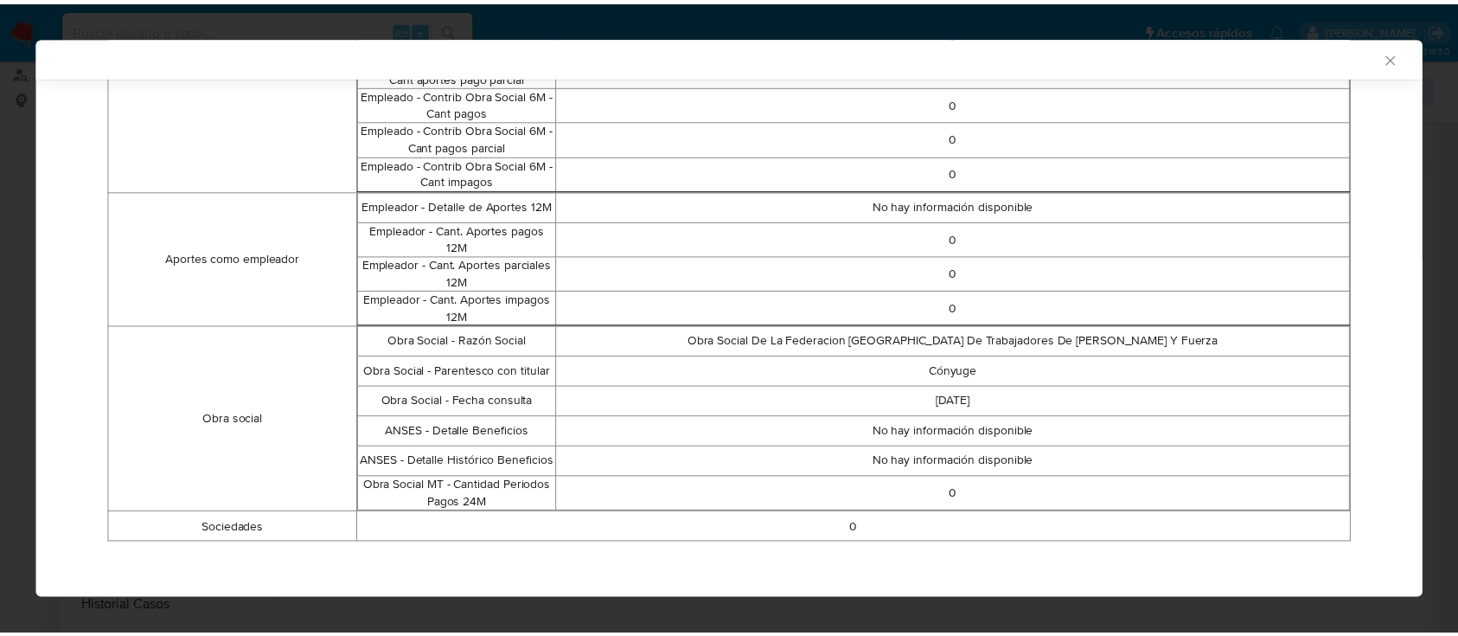
scroll to position [0, 0]
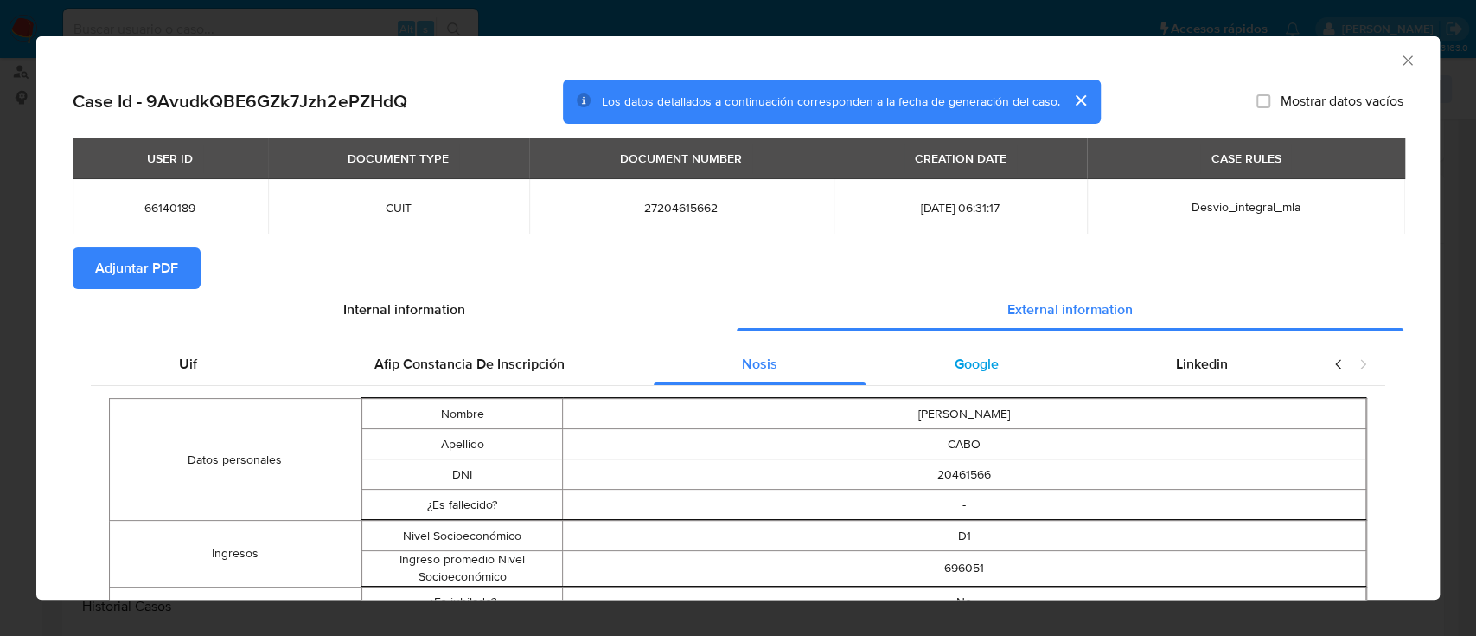
click at [971, 358] on span "Google" at bounding box center [977, 364] width 44 height 20
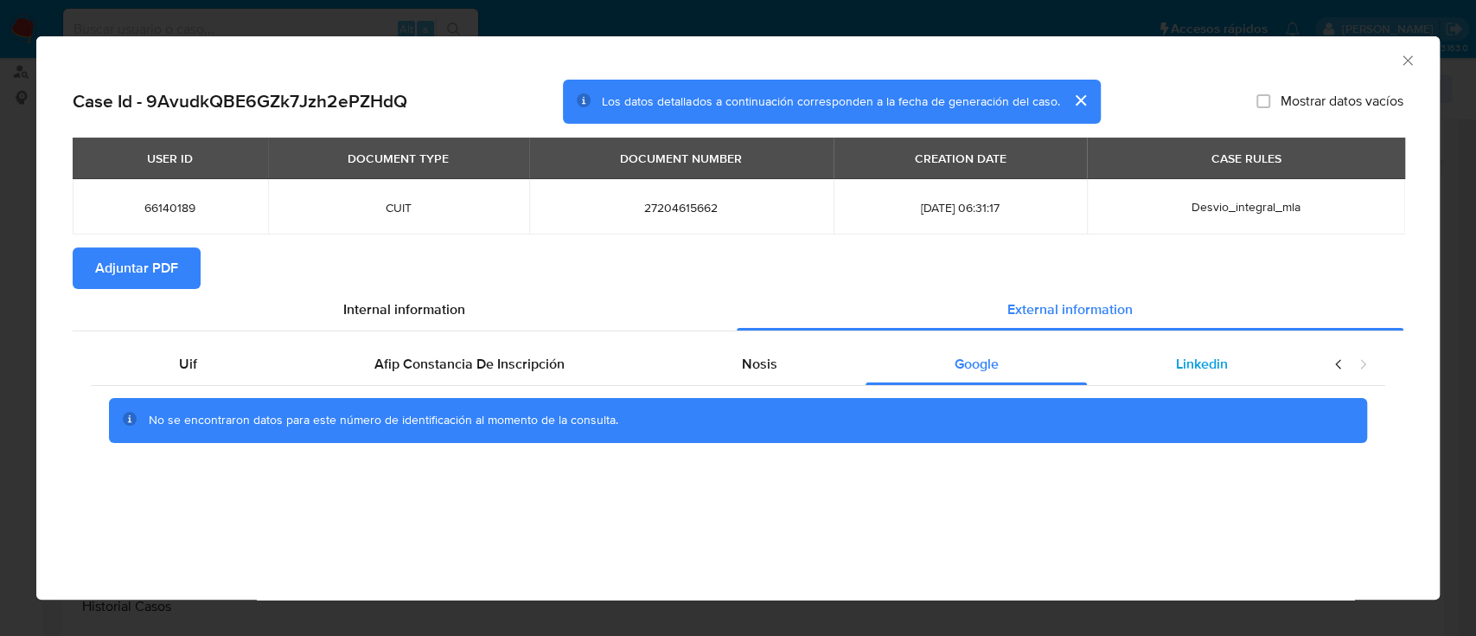
click at [1181, 358] on span "Linkedin" at bounding box center [1202, 364] width 52 height 20
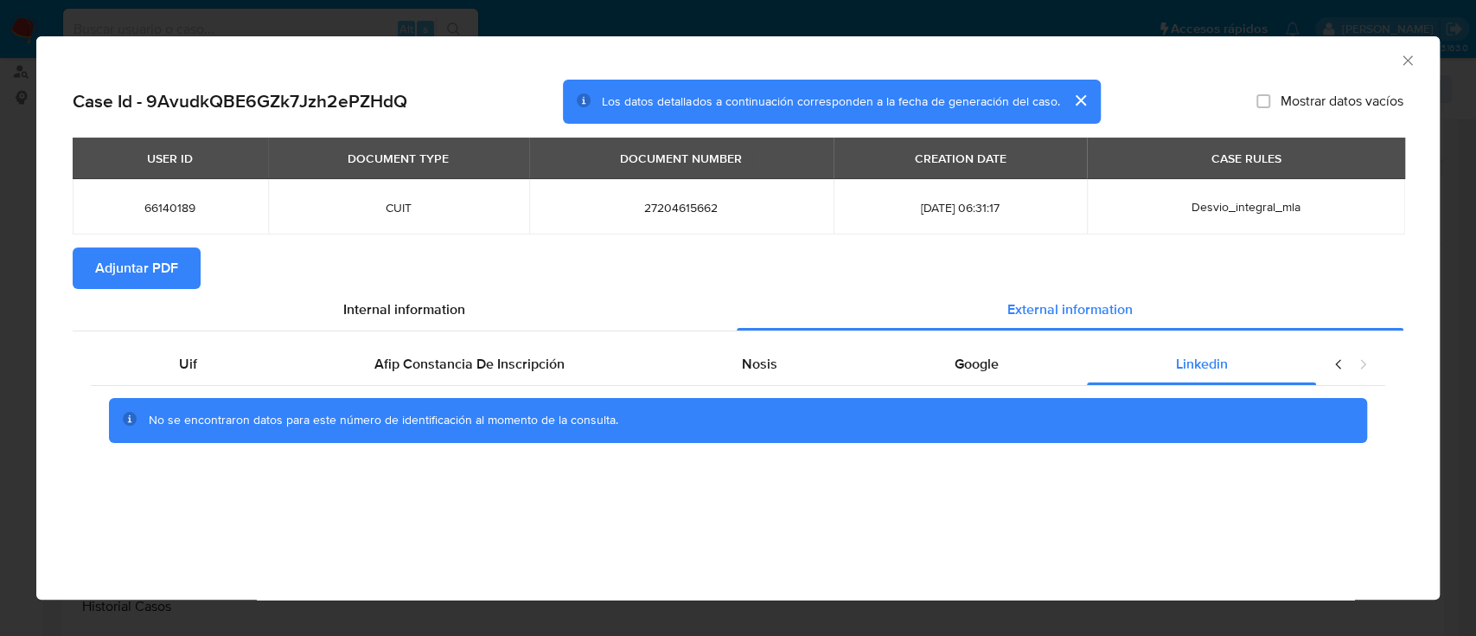
click at [151, 239] on div "USER ID DOCUMENT TYPE DOCUMENT NUMBER CREATION DATE CASE RULES 66140189 CUIT 27…" at bounding box center [738, 193] width 1331 height 110
click at [155, 265] on span "Adjuntar PDF" at bounding box center [136, 268] width 83 height 38
click at [1391, 66] on div "AML Data Collector" at bounding box center [723, 57] width 1351 height 19
click at [1403, 66] on icon "Cerrar ventana" at bounding box center [1407, 60] width 17 height 17
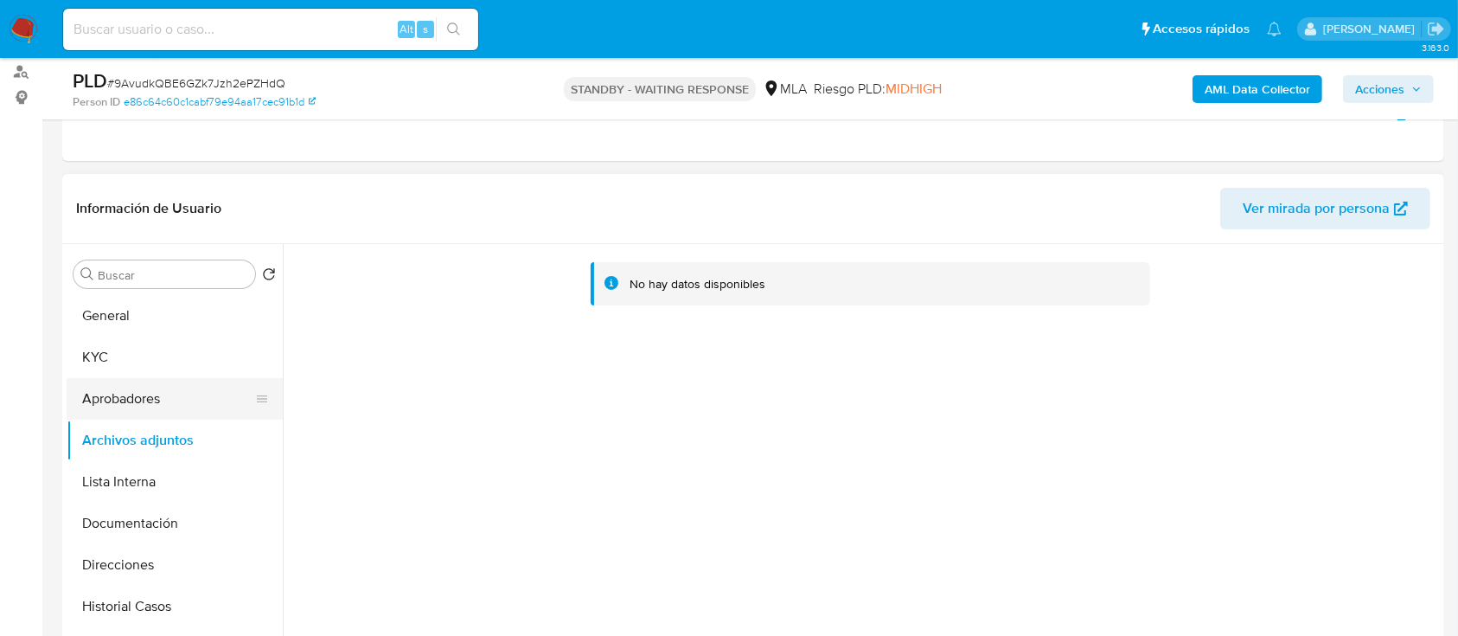
click at [182, 398] on button "Aprobadores" at bounding box center [168, 399] width 202 height 42
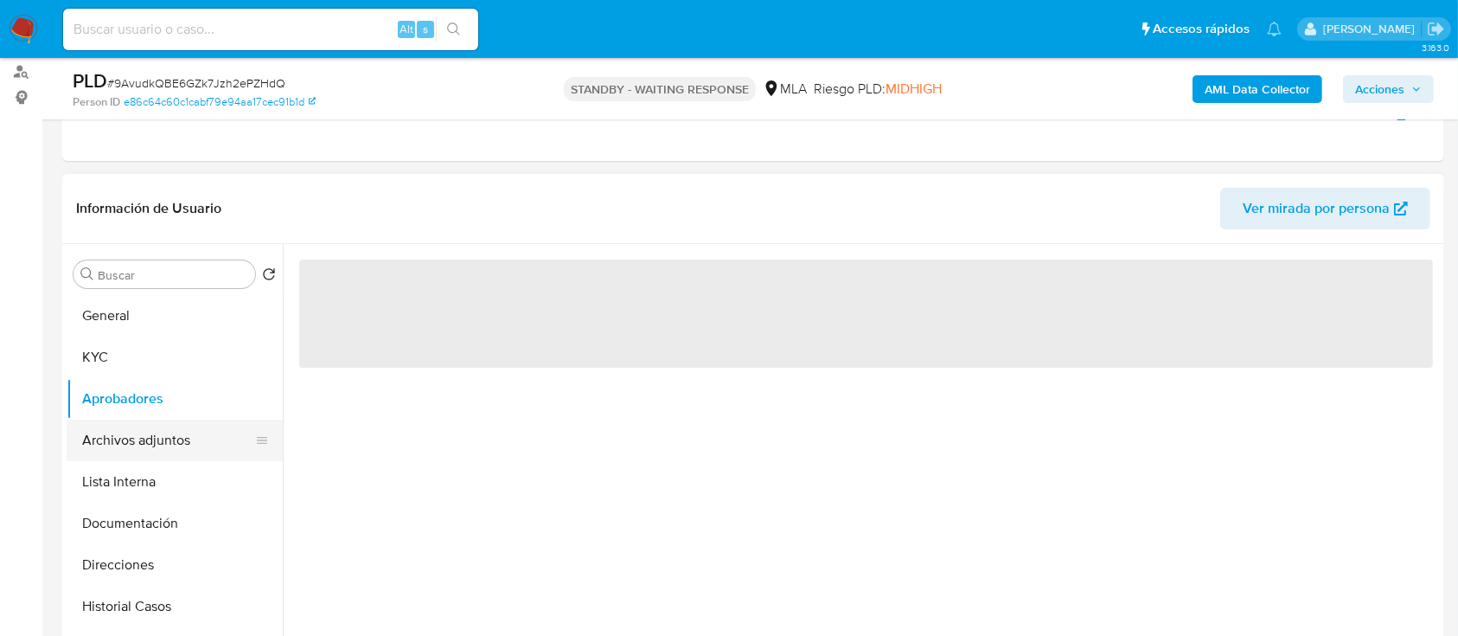
click at [181, 435] on button "Archivos adjuntos" at bounding box center [168, 440] width 202 height 42
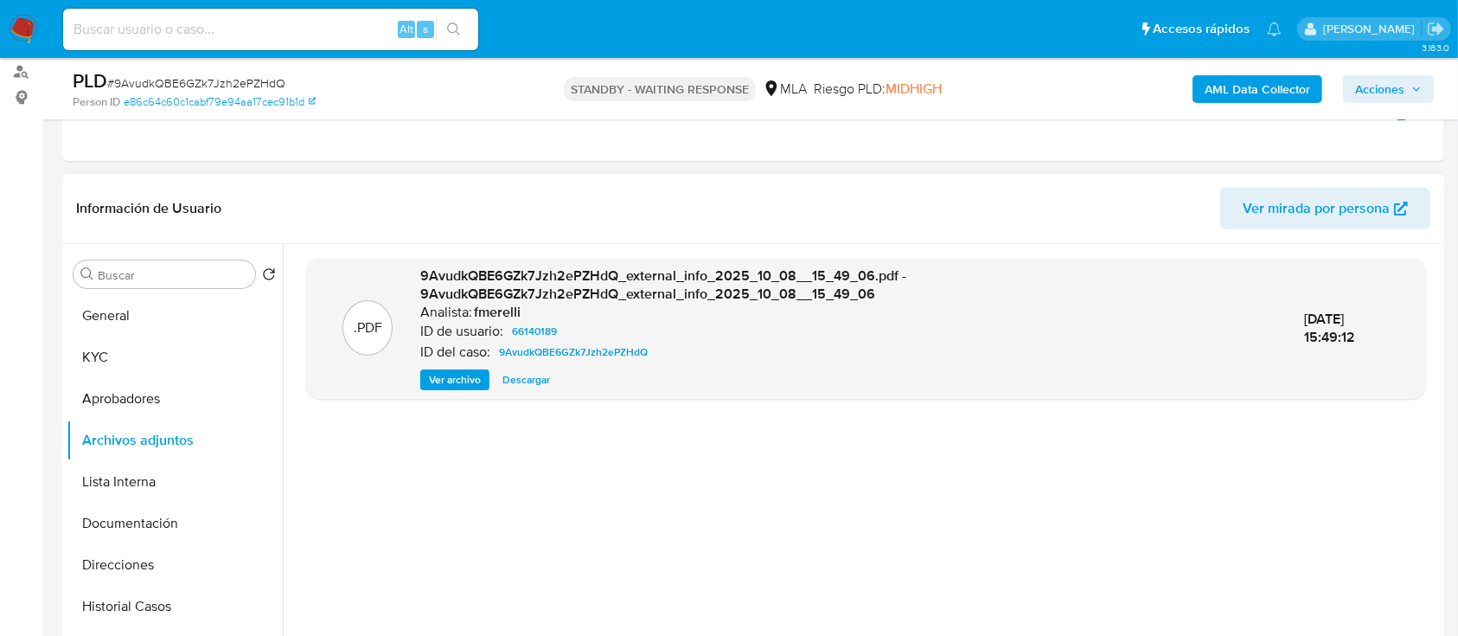
click at [464, 384] on span "Ver archivo" at bounding box center [455, 379] width 52 height 17
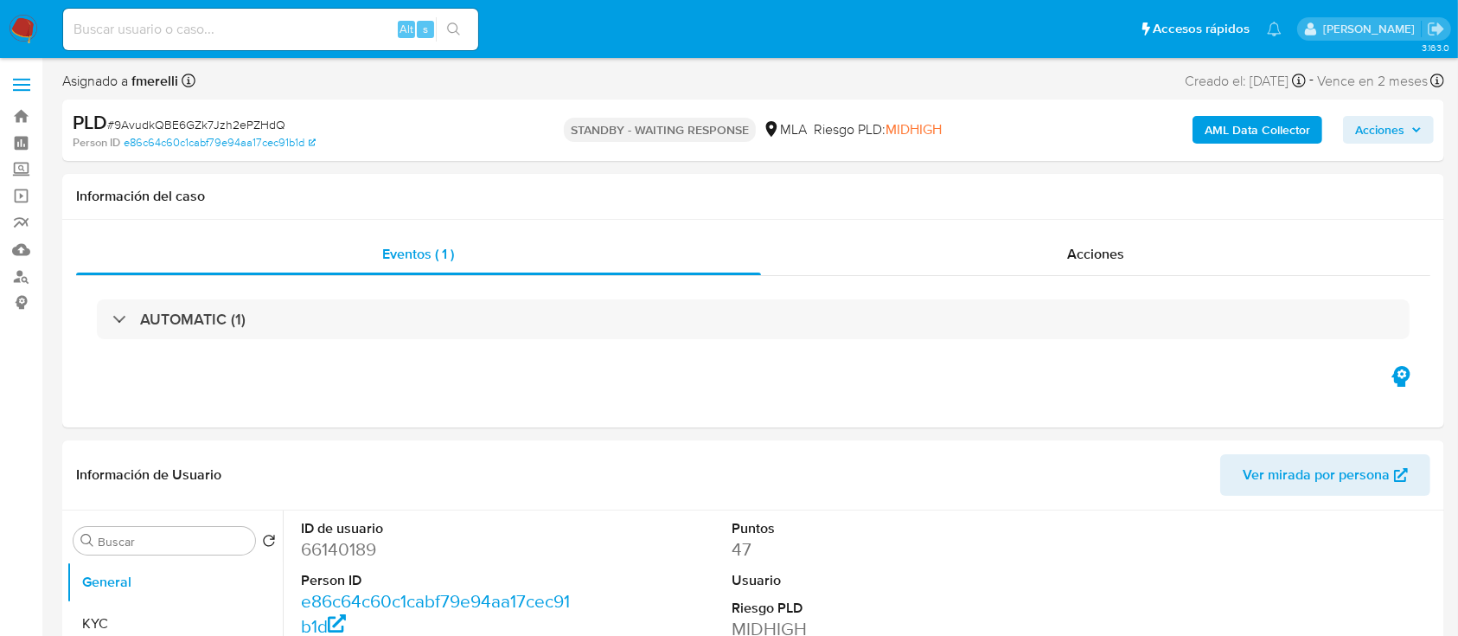
select select "10"
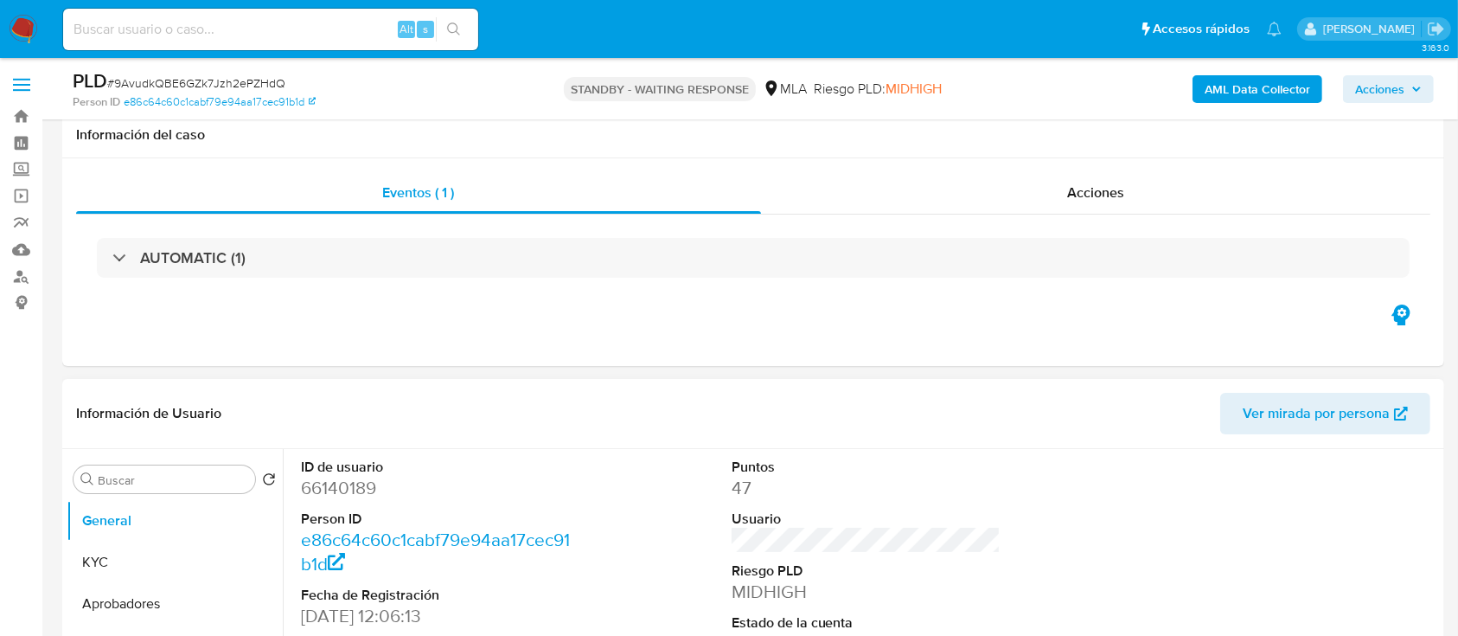
scroll to position [208, 0]
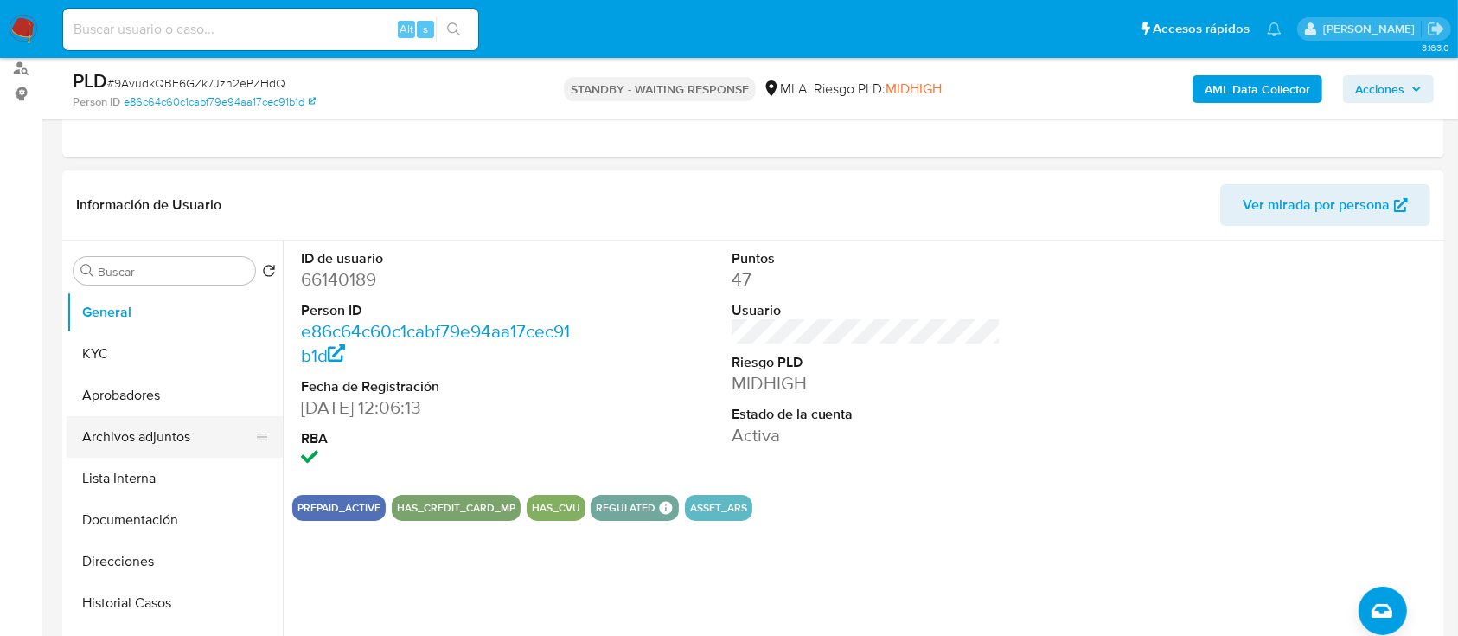
click at [208, 425] on button "Archivos adjuntos" at bounding box center [168, 437] width 202 height 42
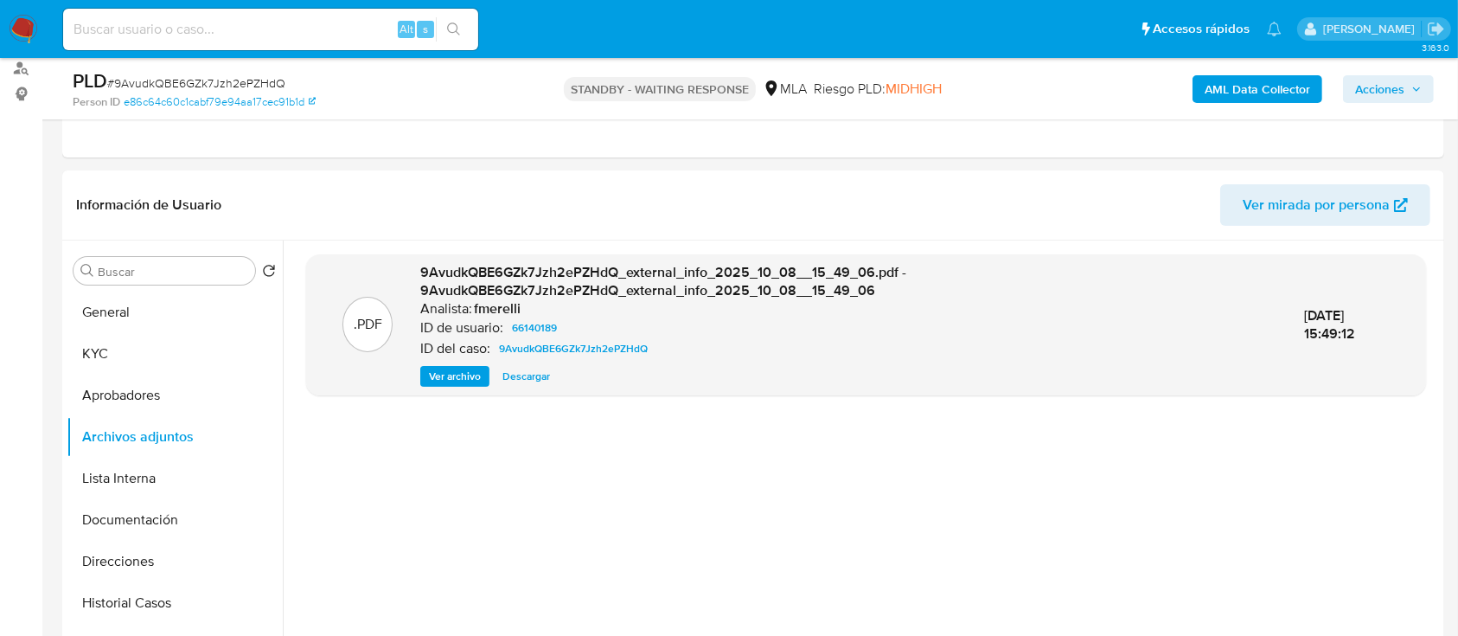
click at [1244, 103] on div "AML Data Collector Acciones" at bounding box center [1209, 88] width 449 height 41
click at [1215, 94] on b "AML Data Collector" at bounding box center [1258, 89] width 106 height 28
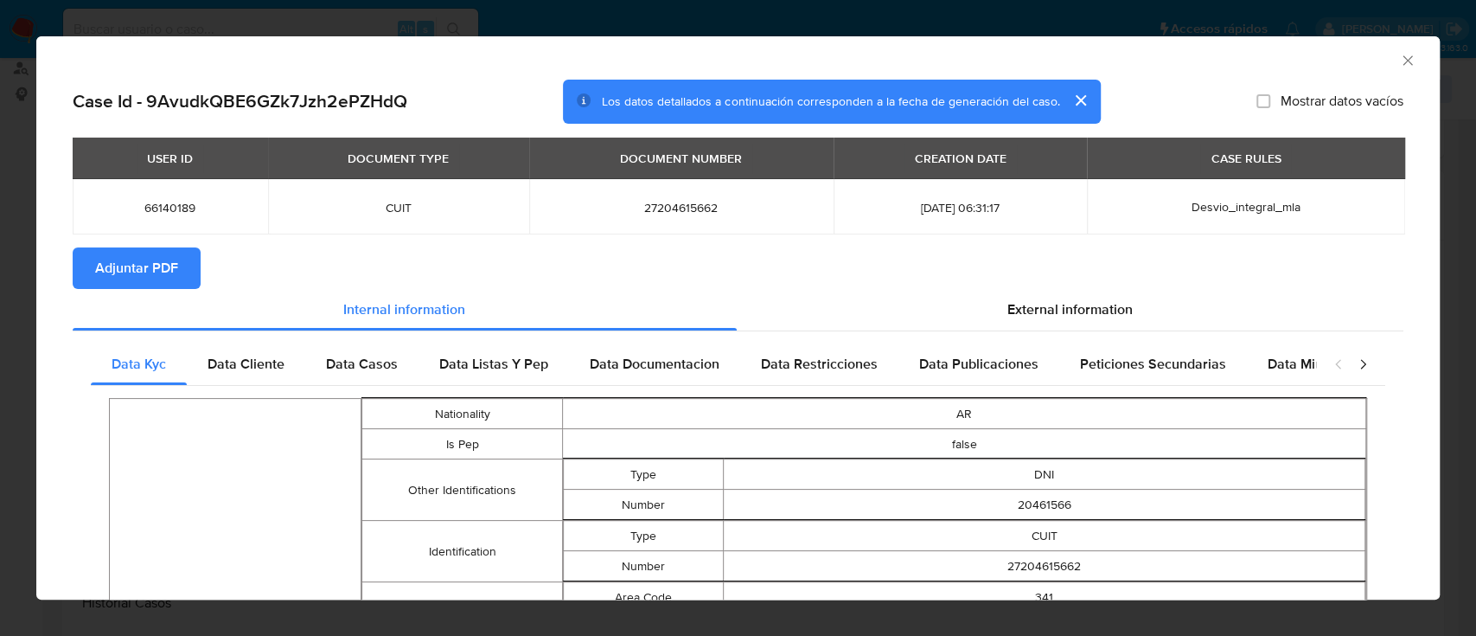
click at [182, 266] on button "Adjuntar PDF" at bounding box center [137, 268] width 128 height 42
click at [1374, 58] on div "AML Data Collector" at bounding box center [723, 57] width 1351 height 19
click at [1403, 62] on icon "Cerrar ventana" at bounding box center [1408, 60] width 10 height 10
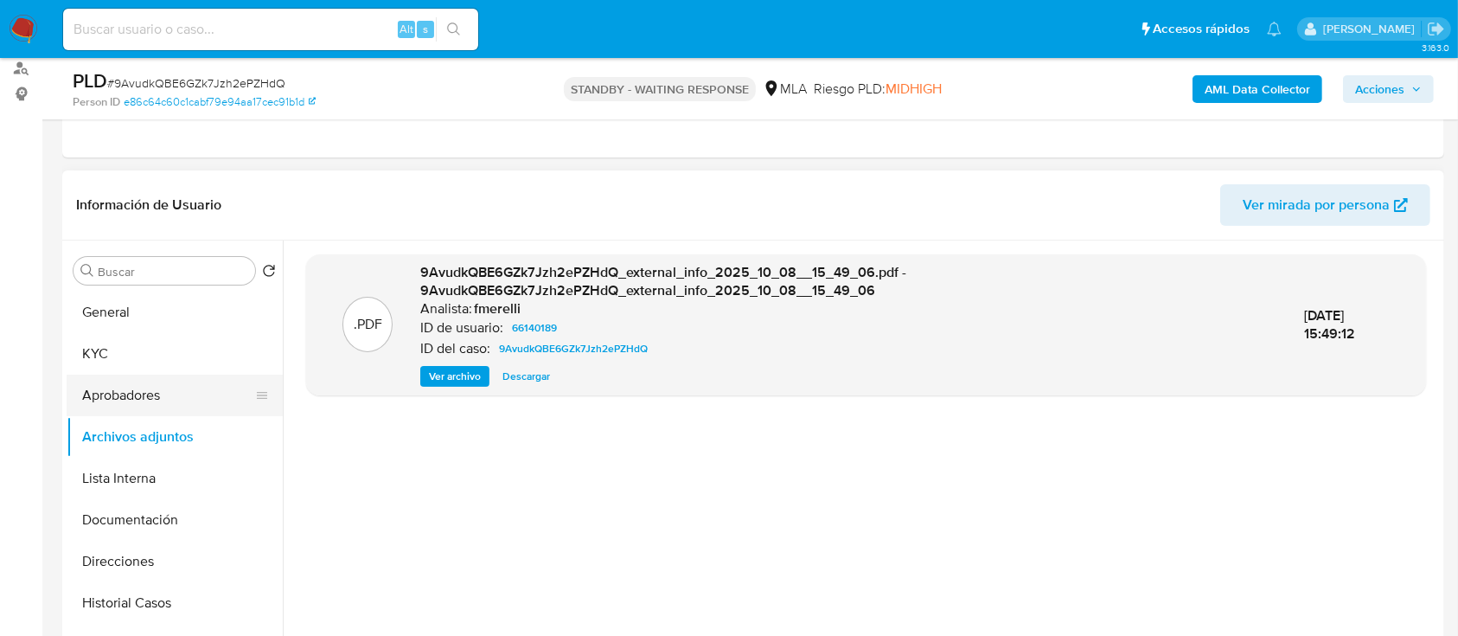
click at [138, 404] on button "Aprobadores" at bounding box center [168, 395] width 202 height 42
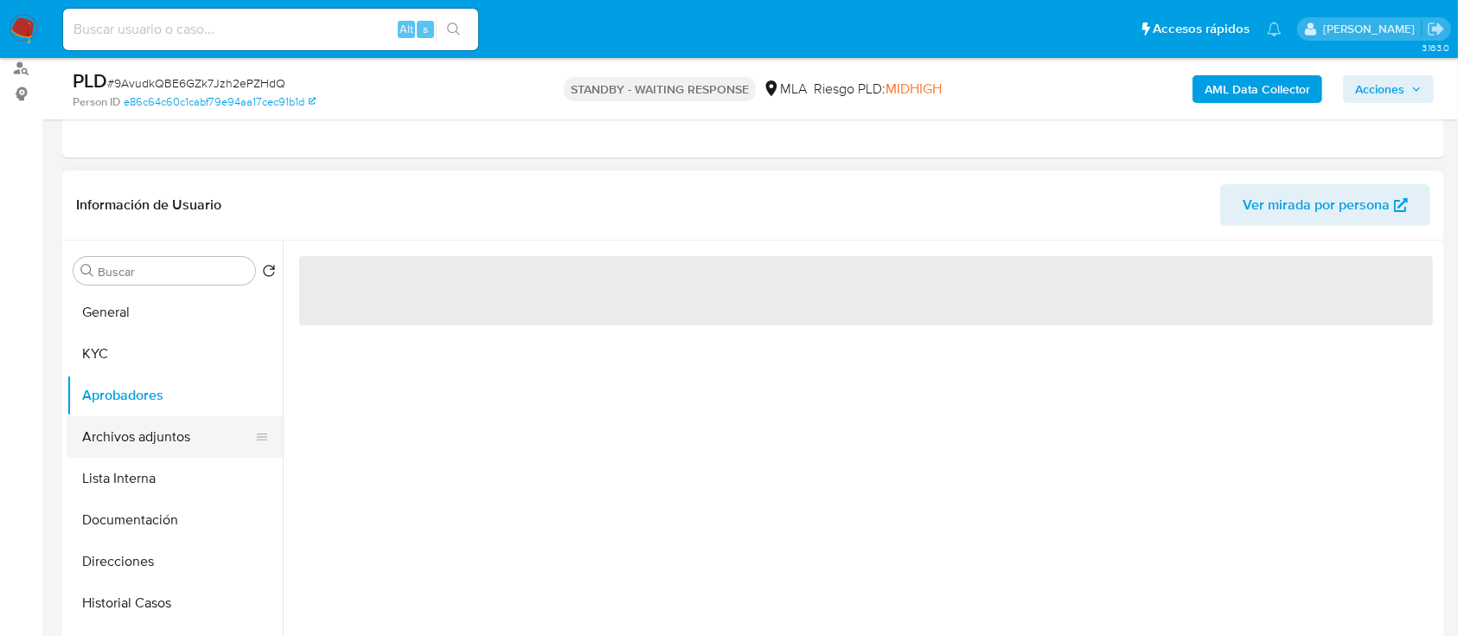
click at [159, 428] on button "Archivos adjuntos" at bounding box center [168, 437] width 202 height 42
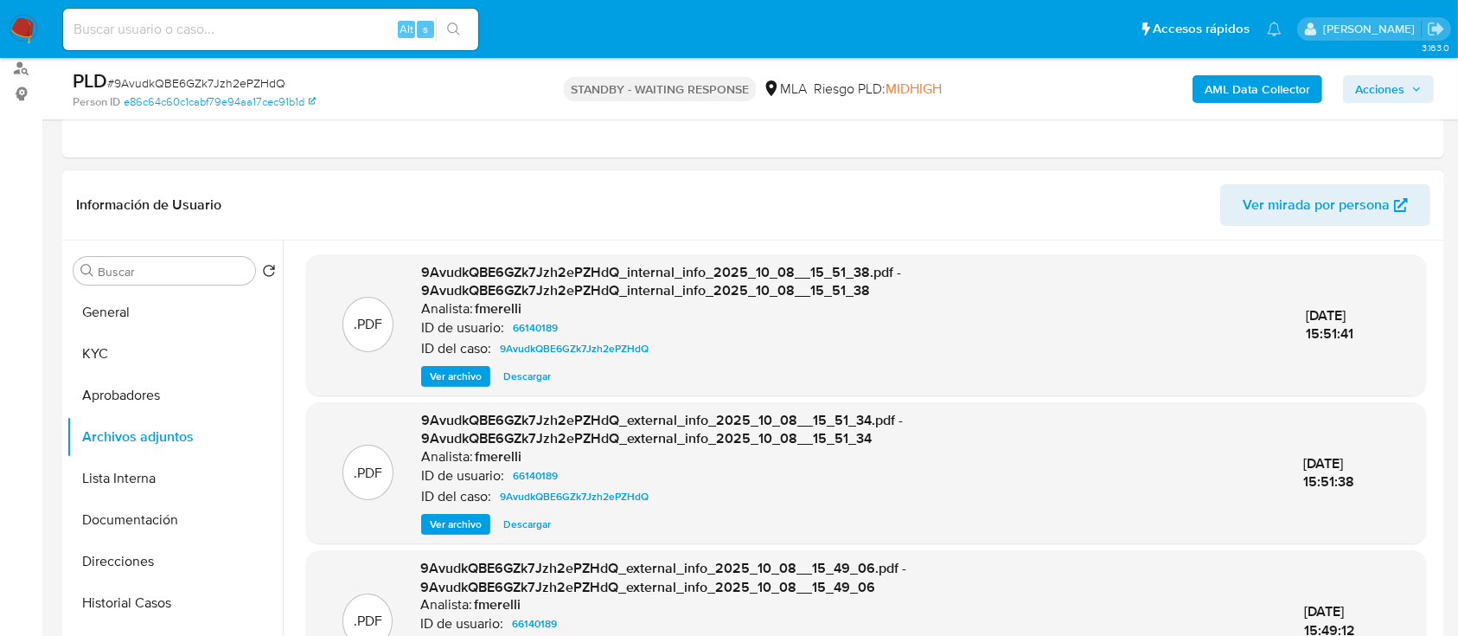
click at [446, 374] on span "Ver archivo" at bounding box center [456, 376] width 52 height 17
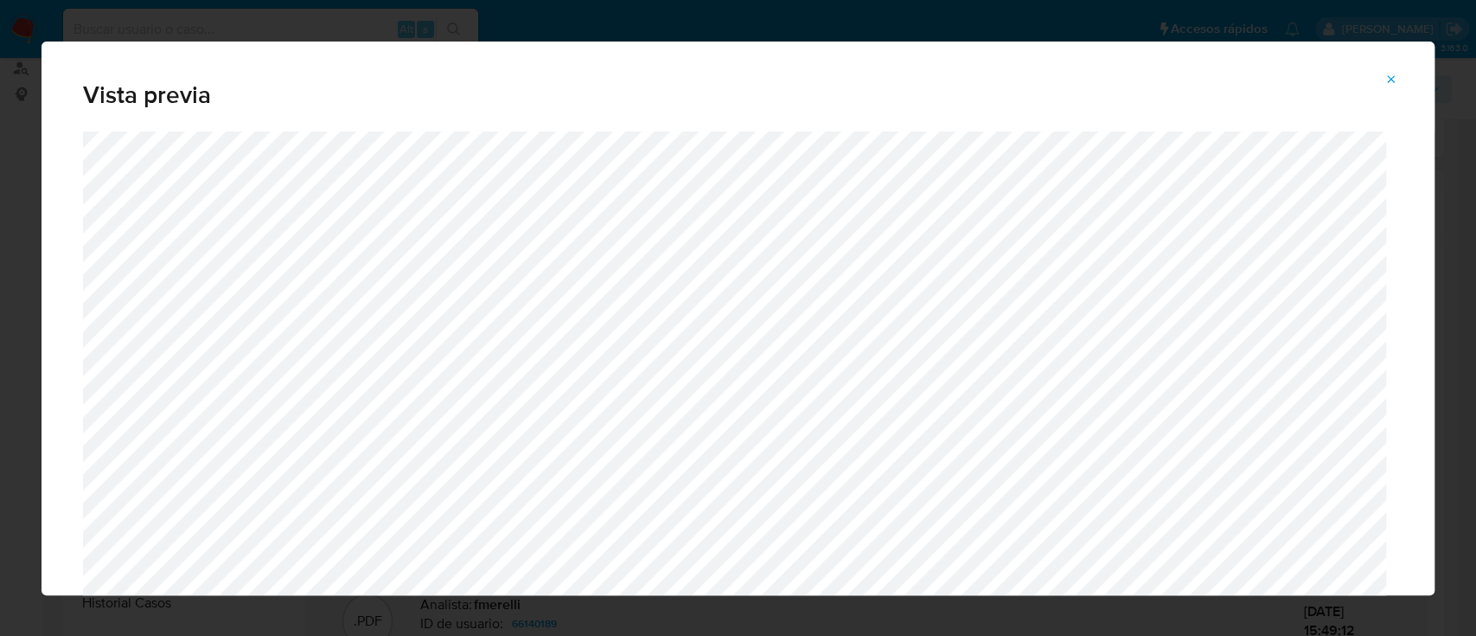
click at [1386, 84] on icon "Attachment preview" at bounding box center [1392, 80] width 14 height 14
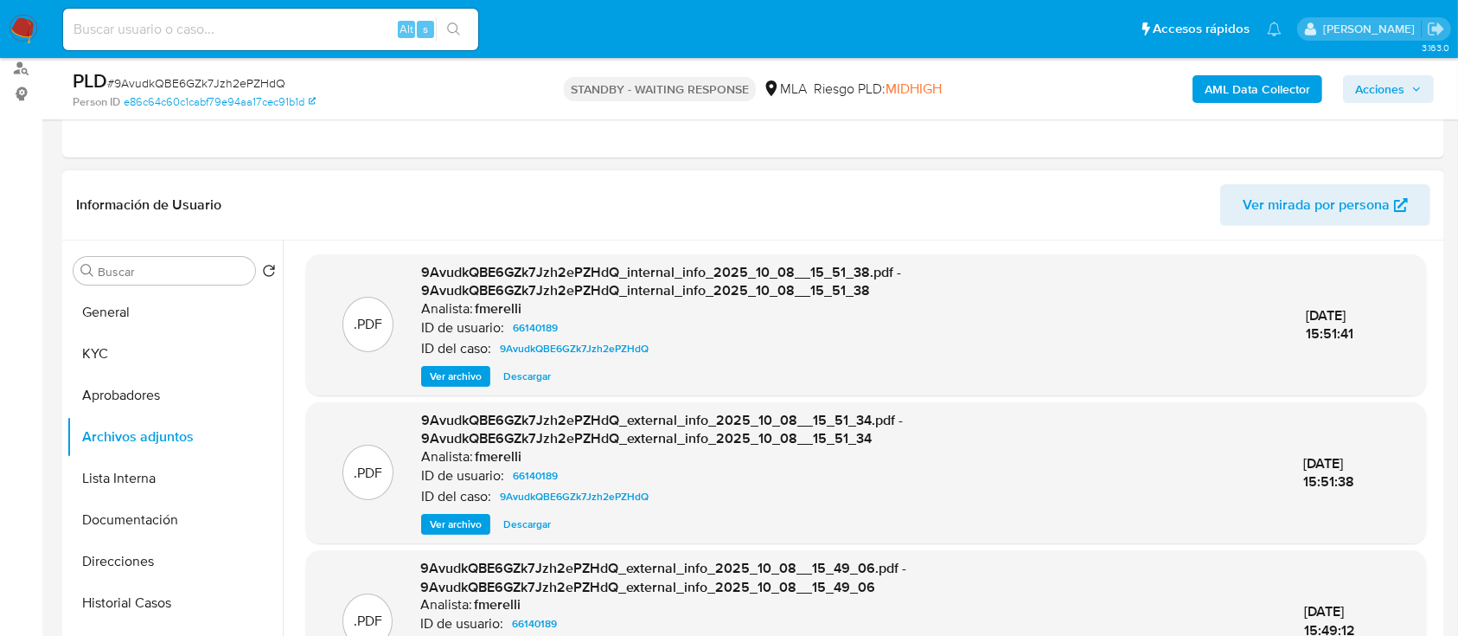
click at [442, 523] on span "Ver archivo" at bounding box center [456, 523] width 52 height 17
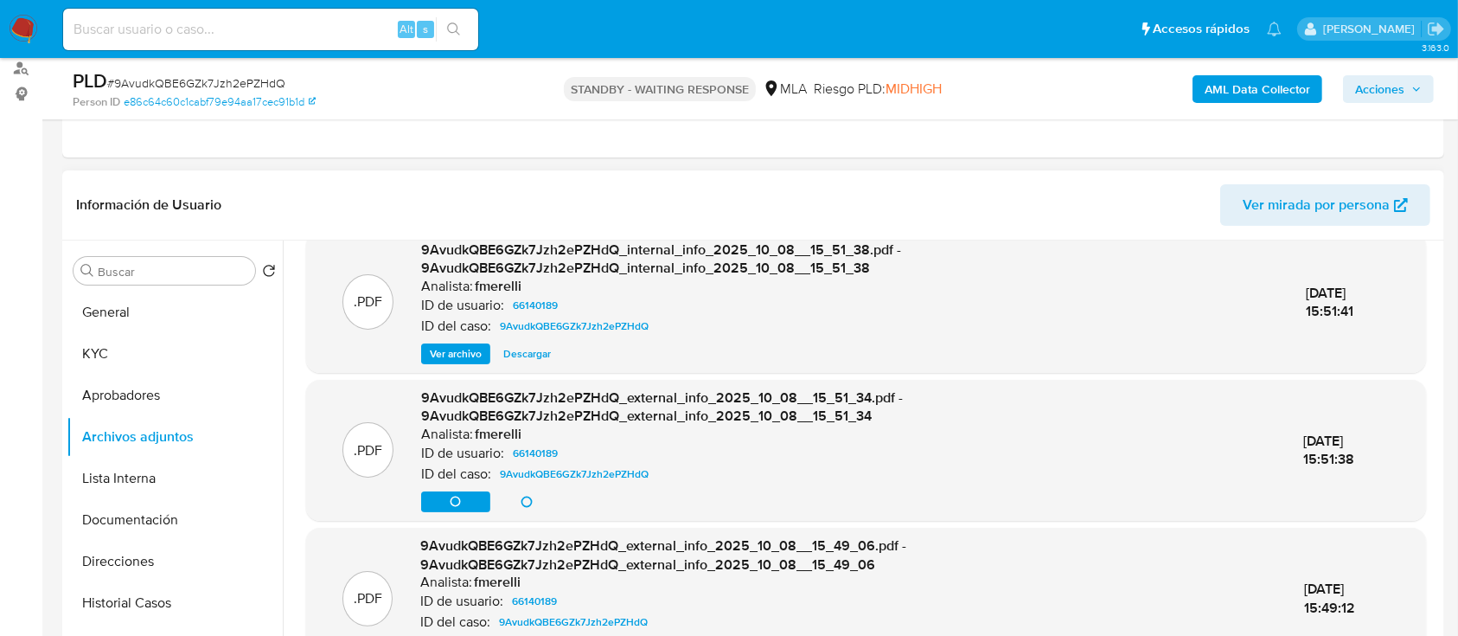
scroll to position [23, 0]
click at [166, 405] on button "Aprobadores" at bounding box center [168, 395] width 202 height 42
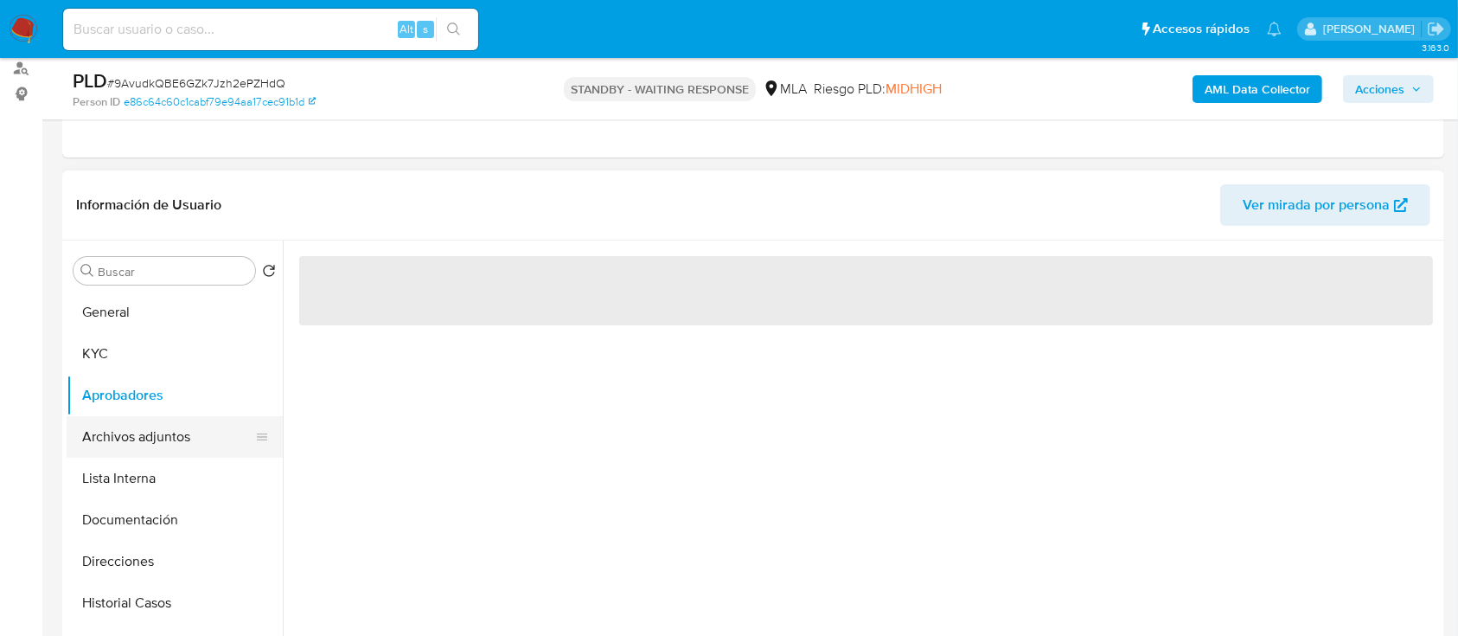
click at [188, 433] on button "Archivos adjuntos" at bounding box center [168, 437] width 202 height 42
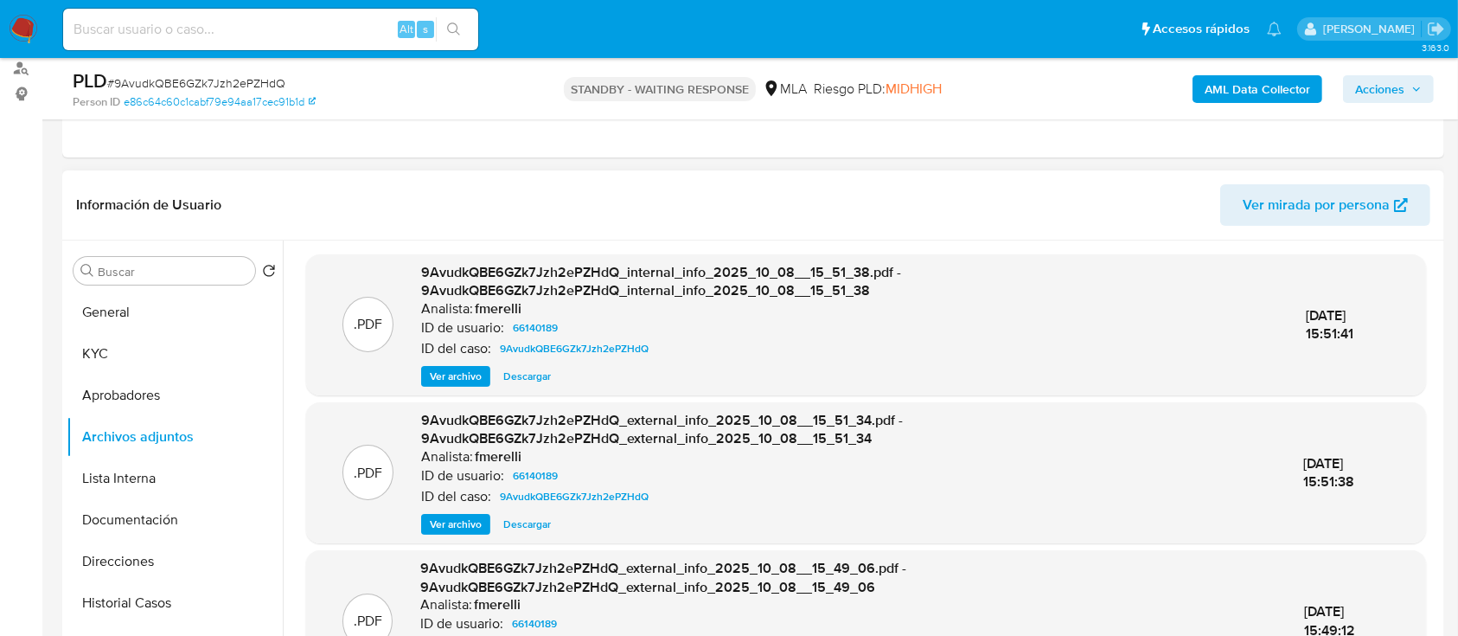
click at [464, 521] on span "Ver archivo" at bounding box center [456, 523] width 52 height 17
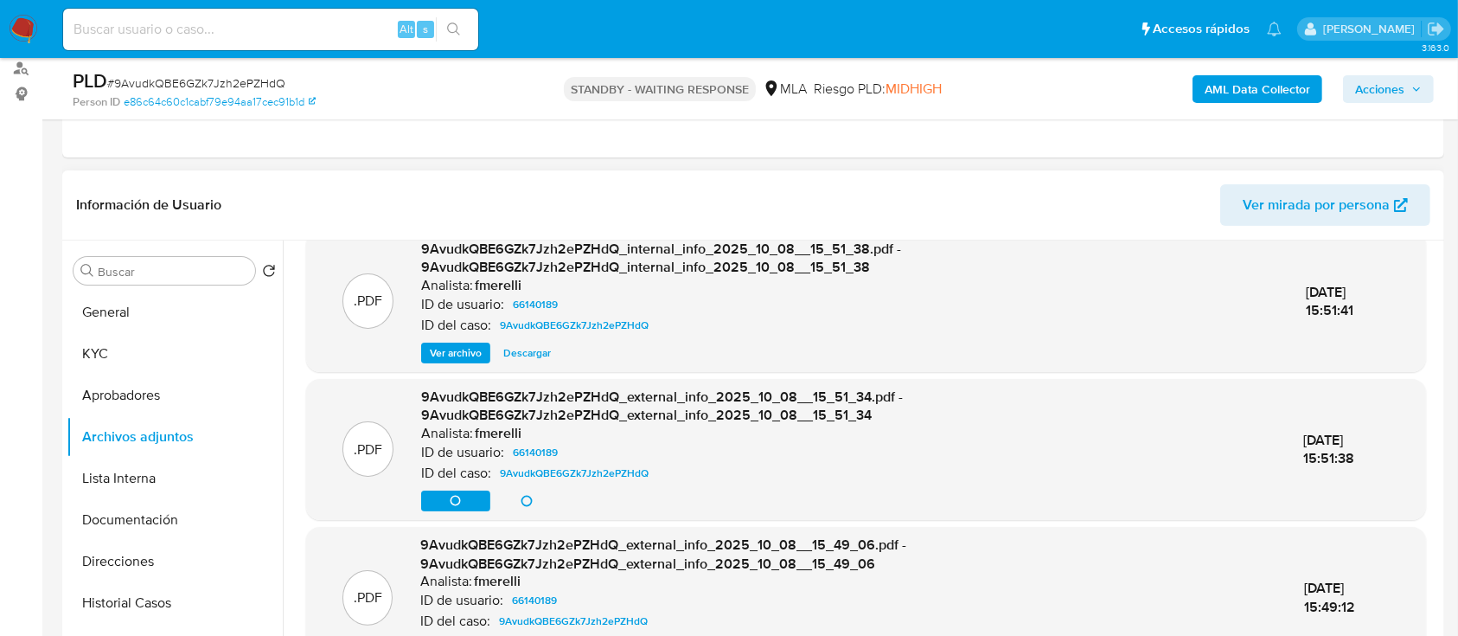
scroll to position [522, 0]
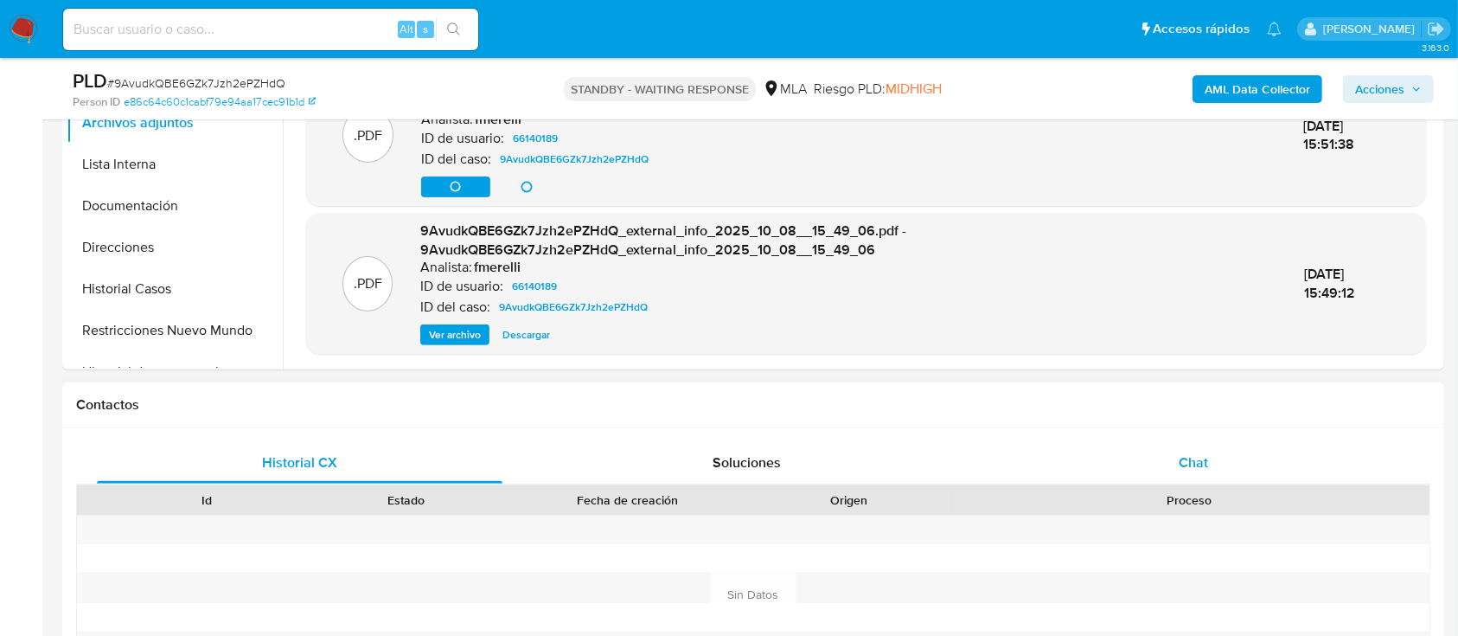
click at [1034, 464] on div "Chat" at bounding box center [1194, 463] width 406 height 42
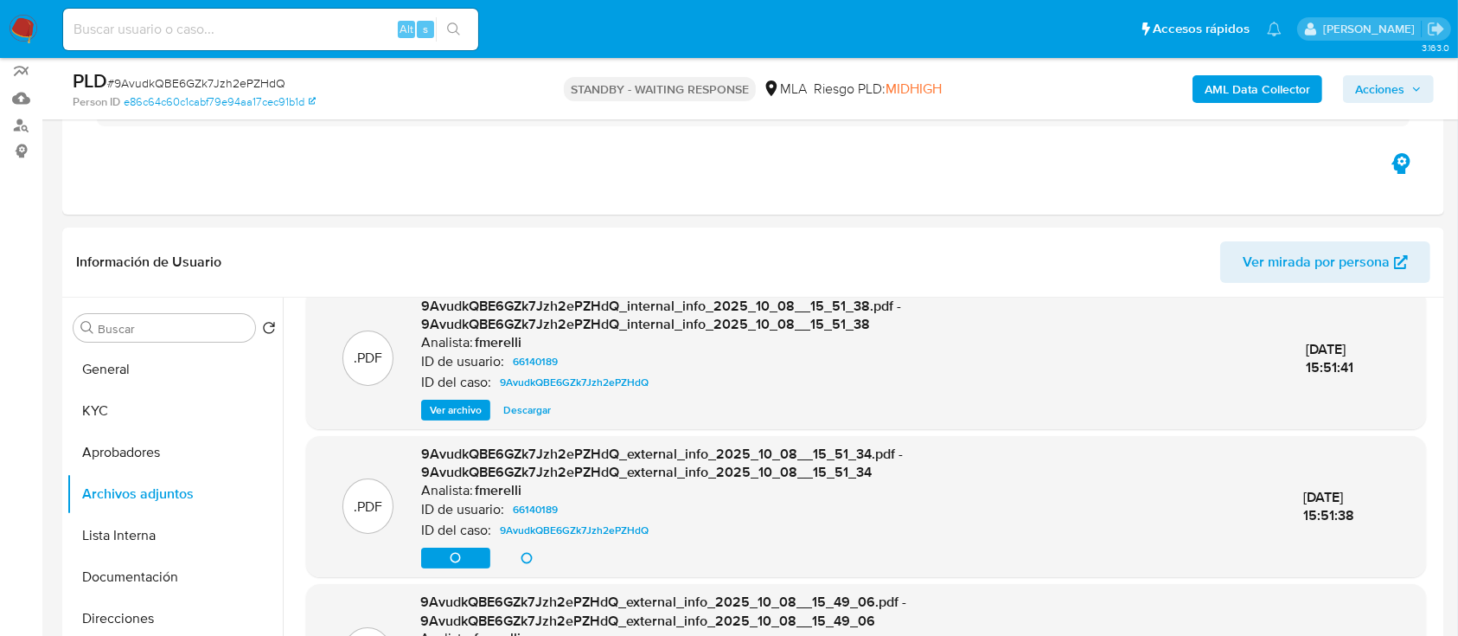
scroll to position [150, 0]
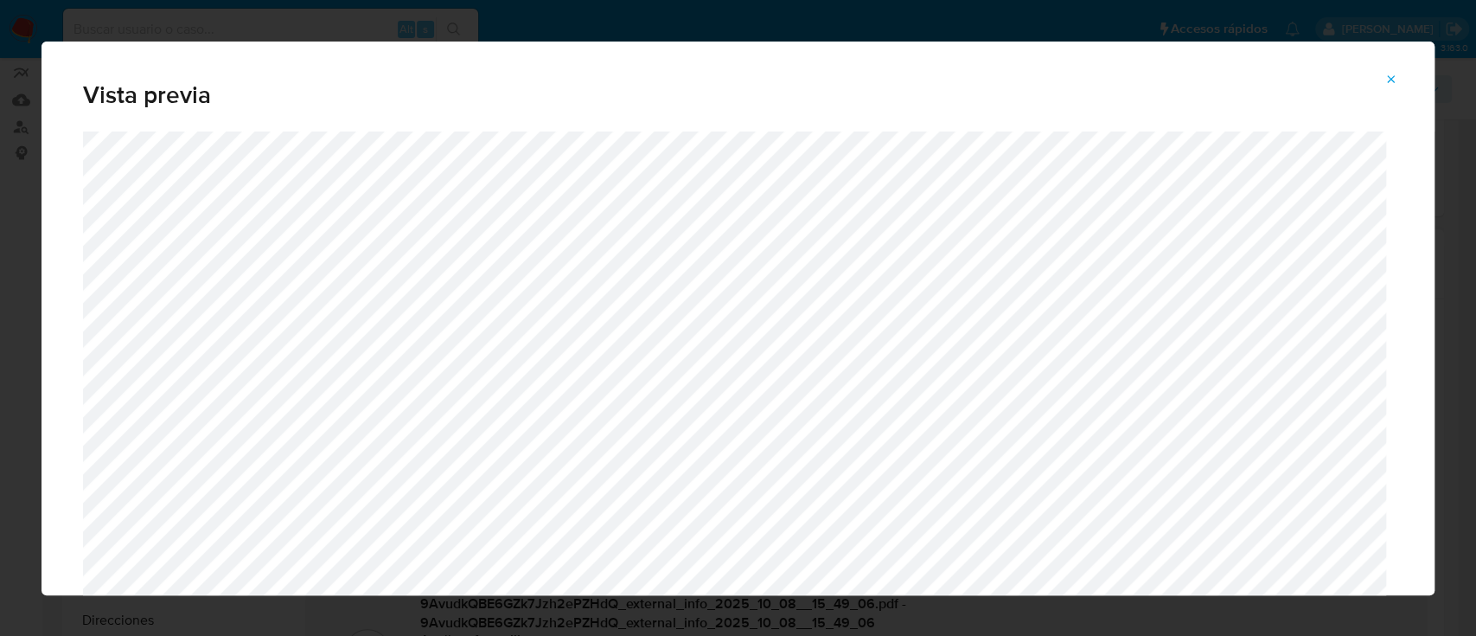
click at [1397, 80] on icon "Attachment preview" at bounding box center [1392, 80] width 14 height 14
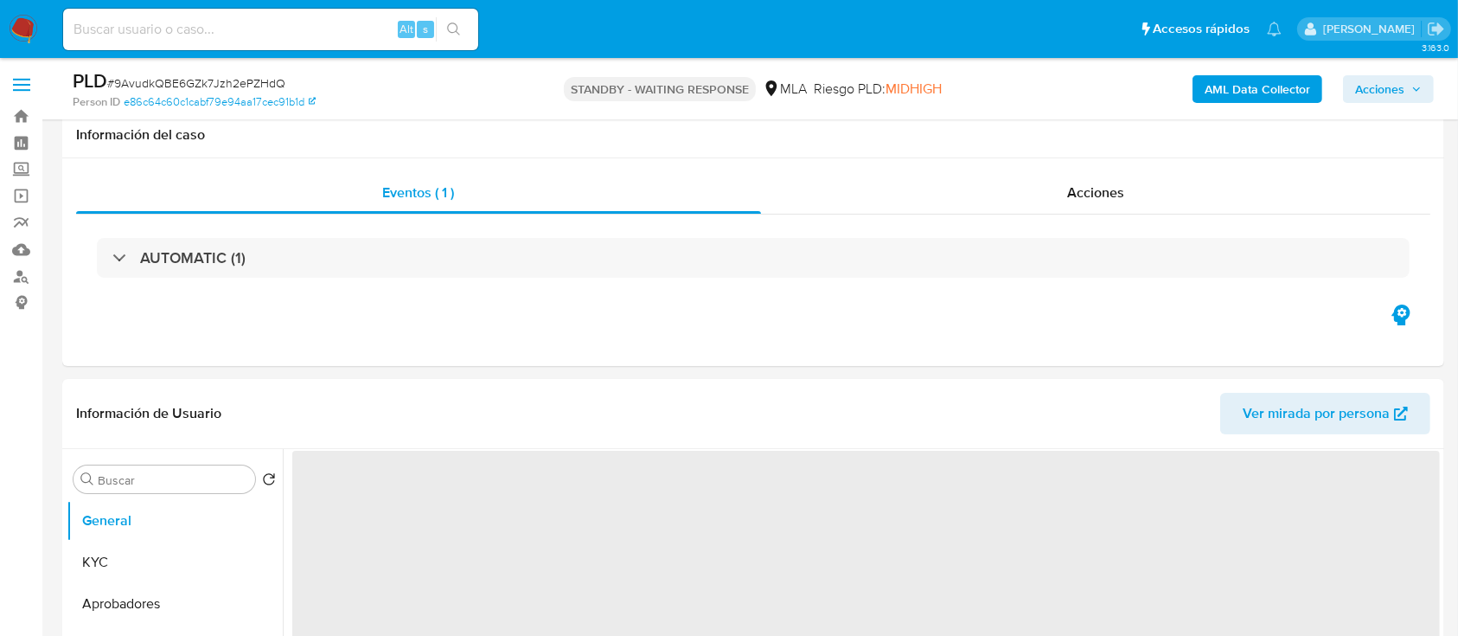
scroll to position [666, 0]
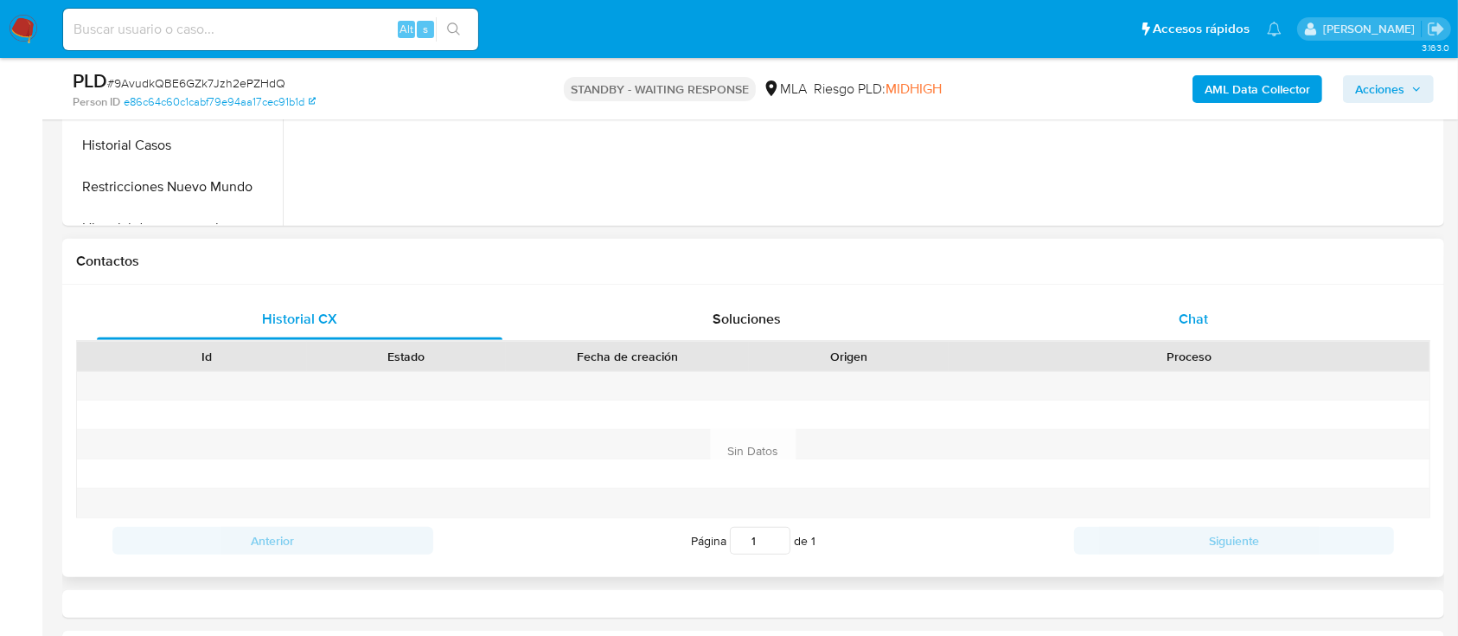
select select "10"
click at [1236, 322] on div "Chat" at bounding box center [1194, 319] width 406 height 42
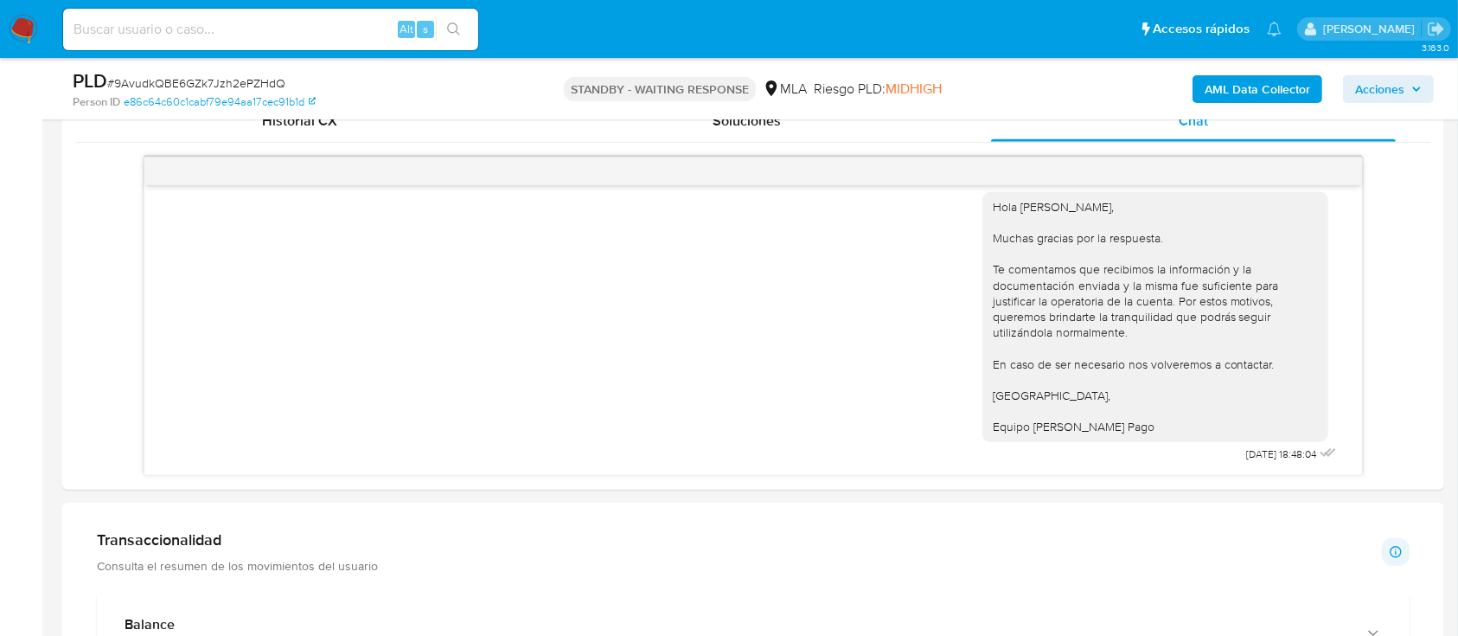
scroll to position [846, 0]
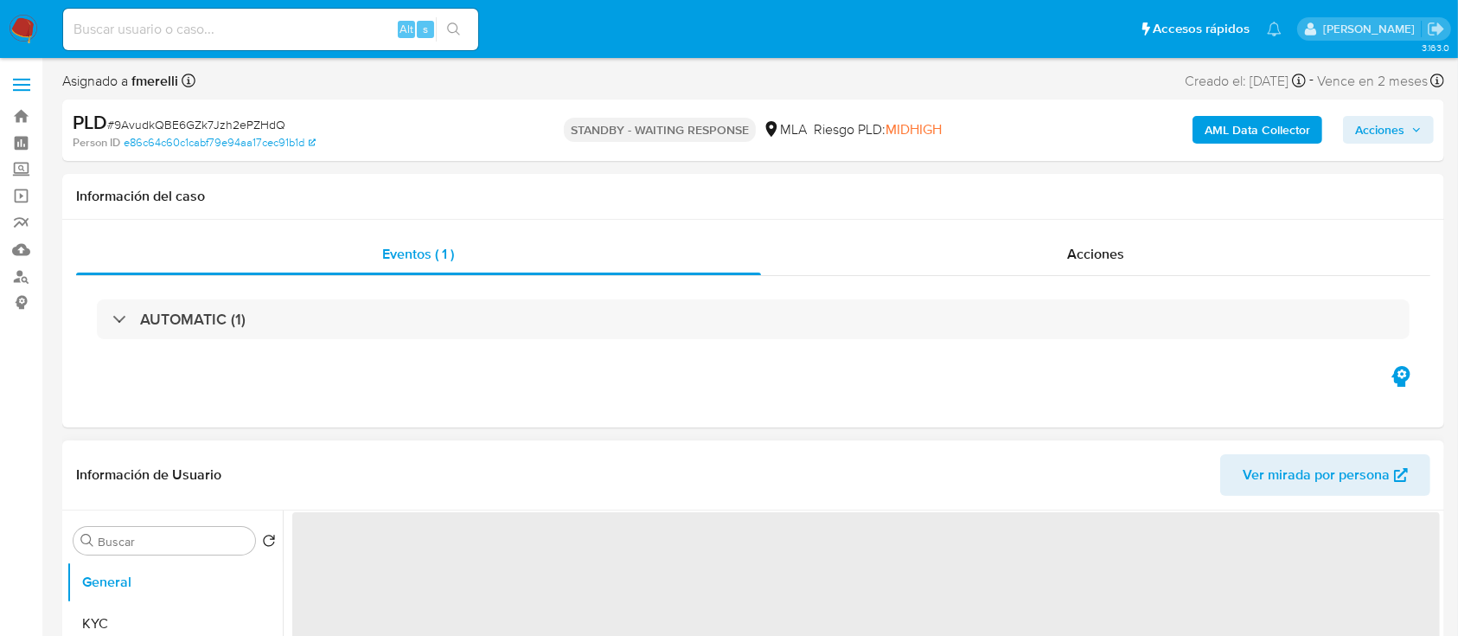
select select "10"
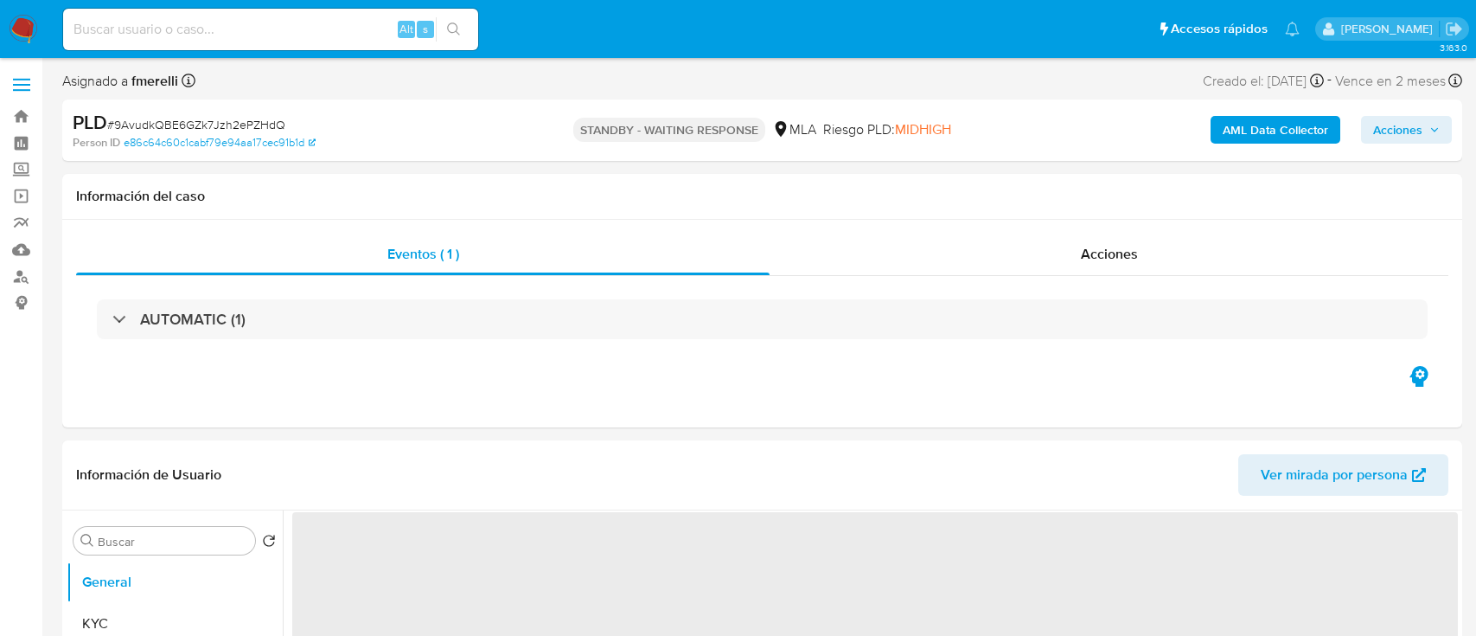
select select "10"
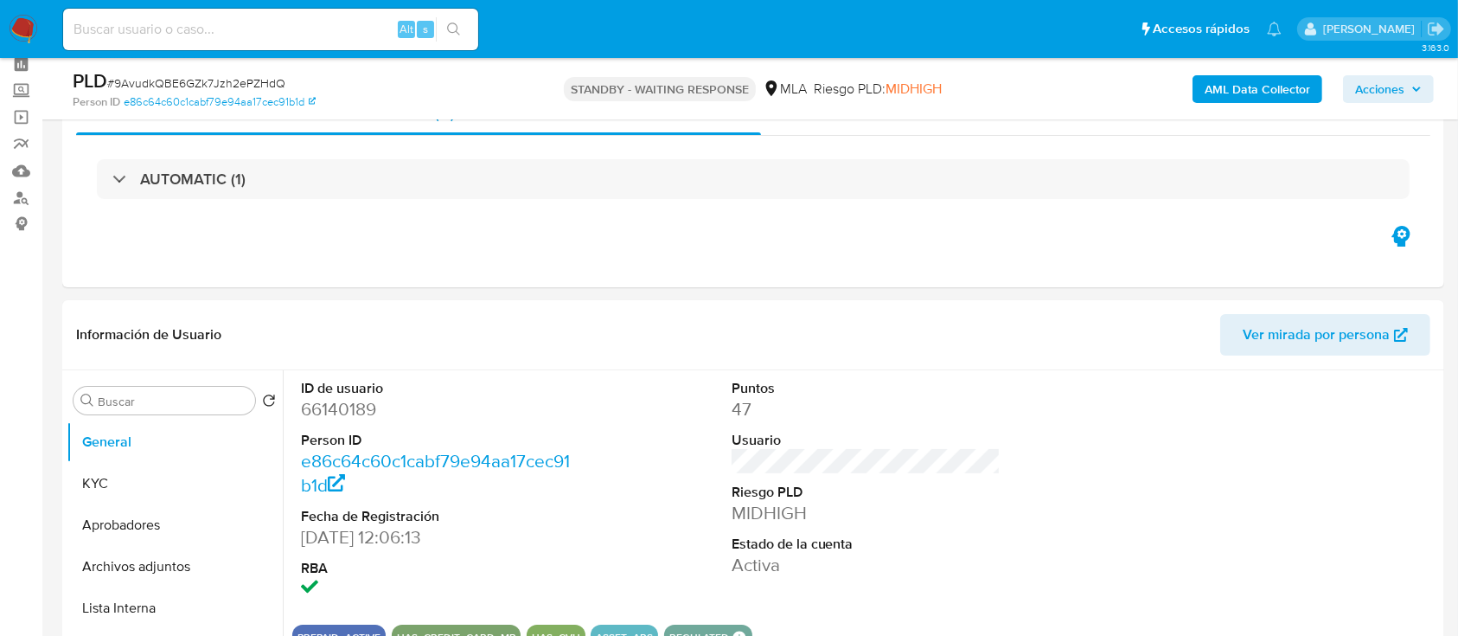
scroll to position [115, 0]
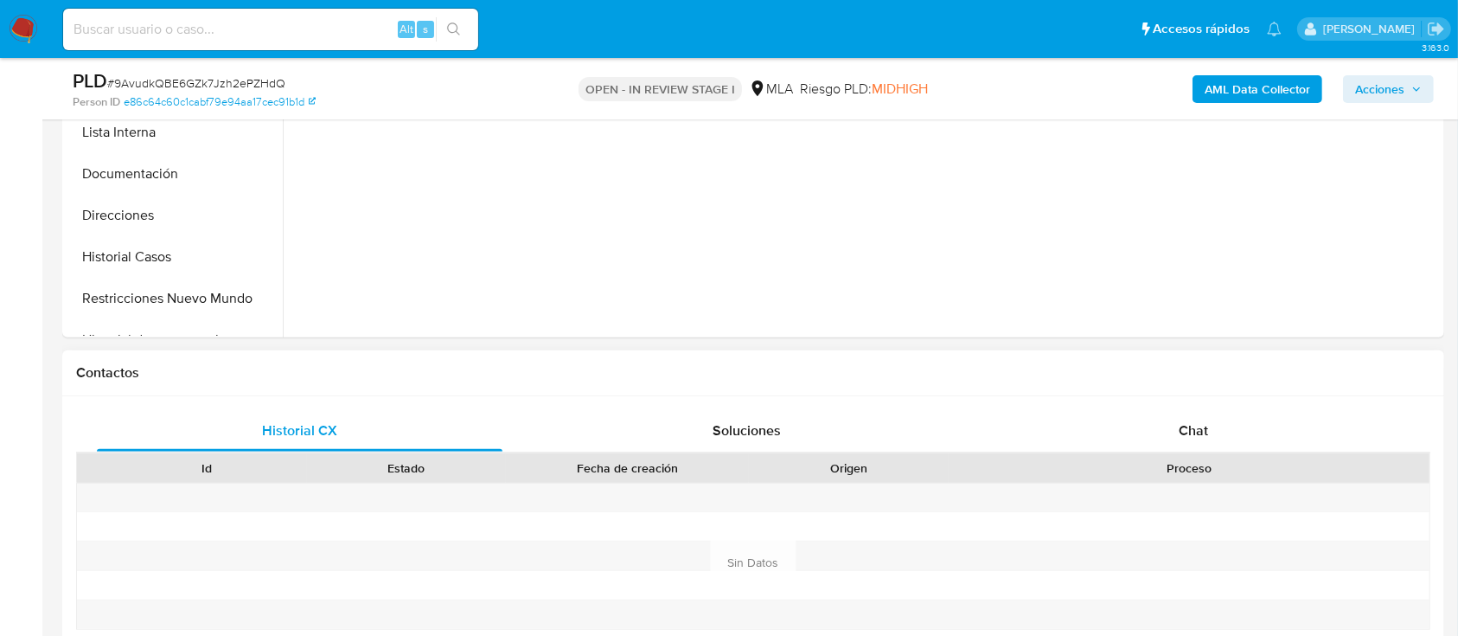
scroll to position [576, 0]
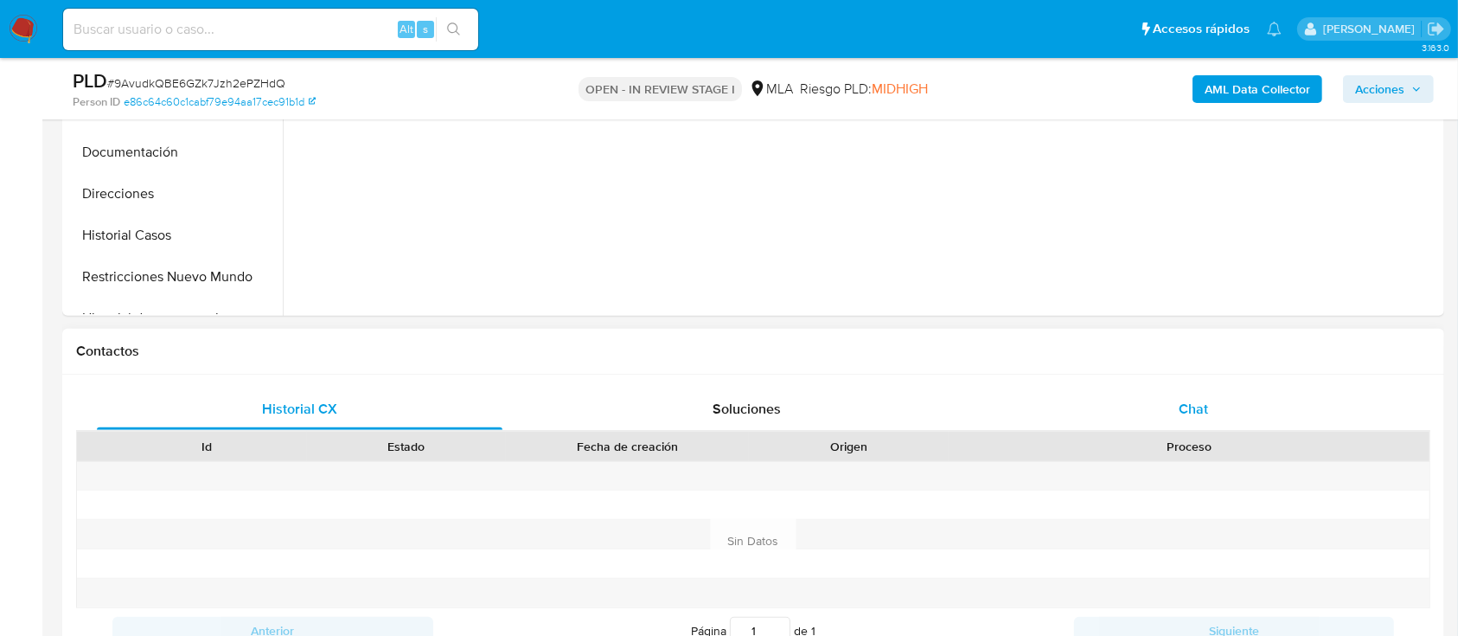
click at [1216, 411] on div "Chat" at bounding box center [1194, 409] width 406 height 42
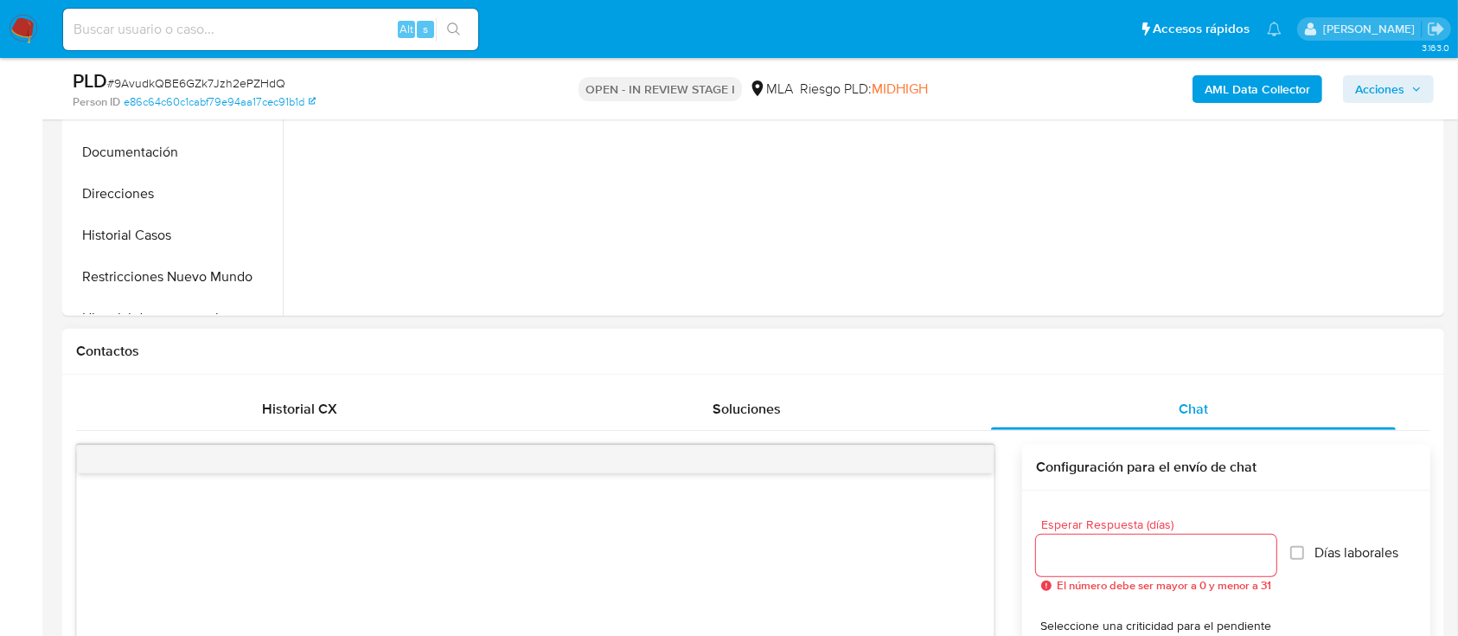
select select "10"
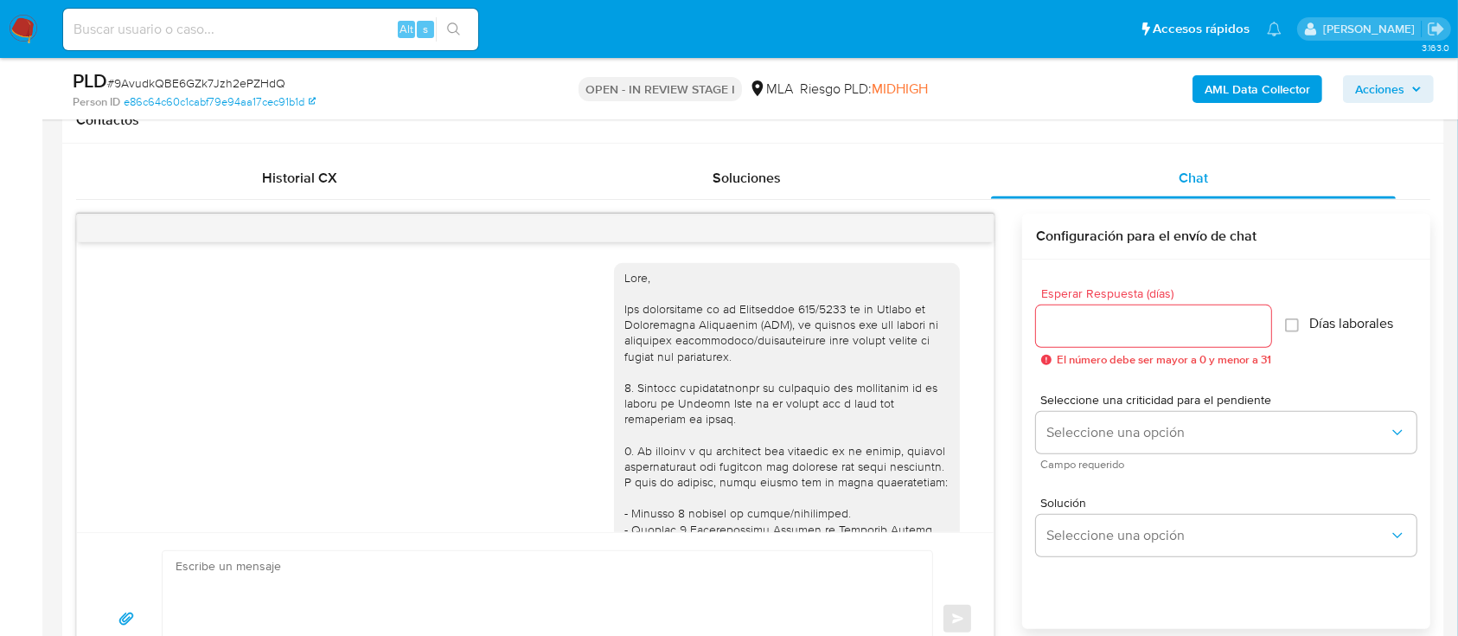
scroll to position [1627, 0]
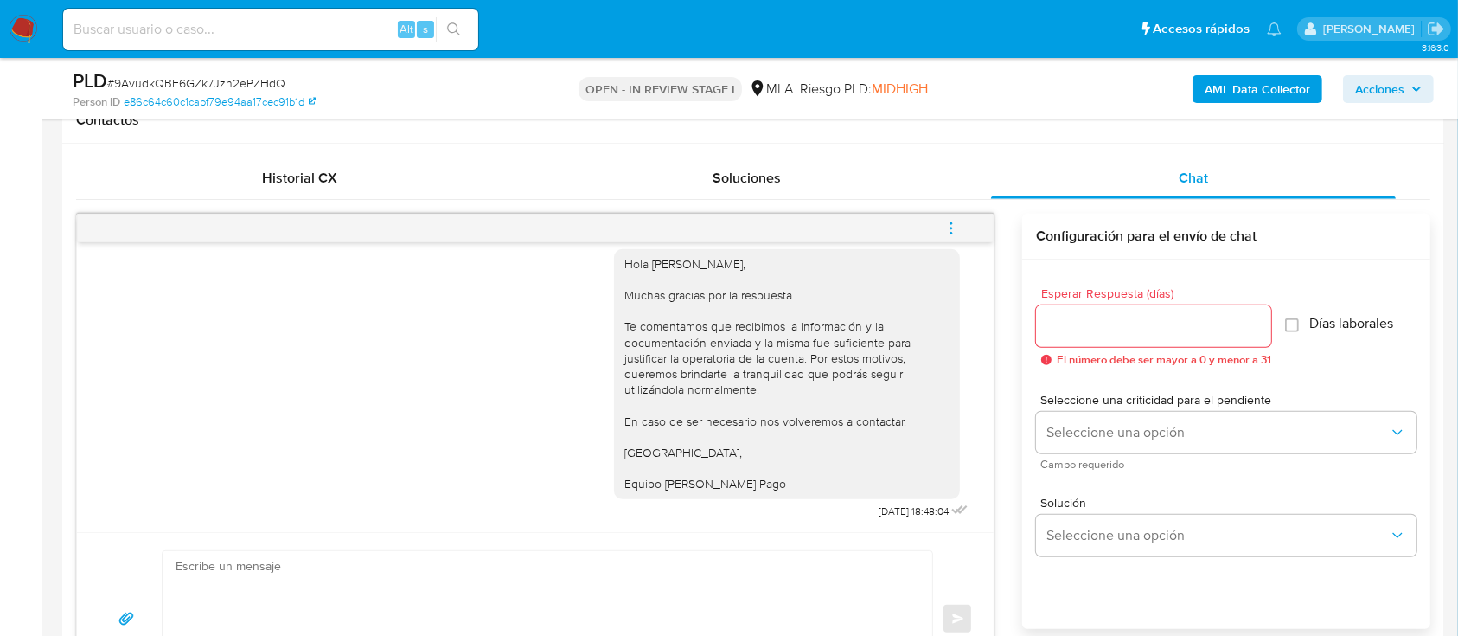
click at [962, 212] on button "menu-action" at bounding box center [951, 229] width 57 height 42
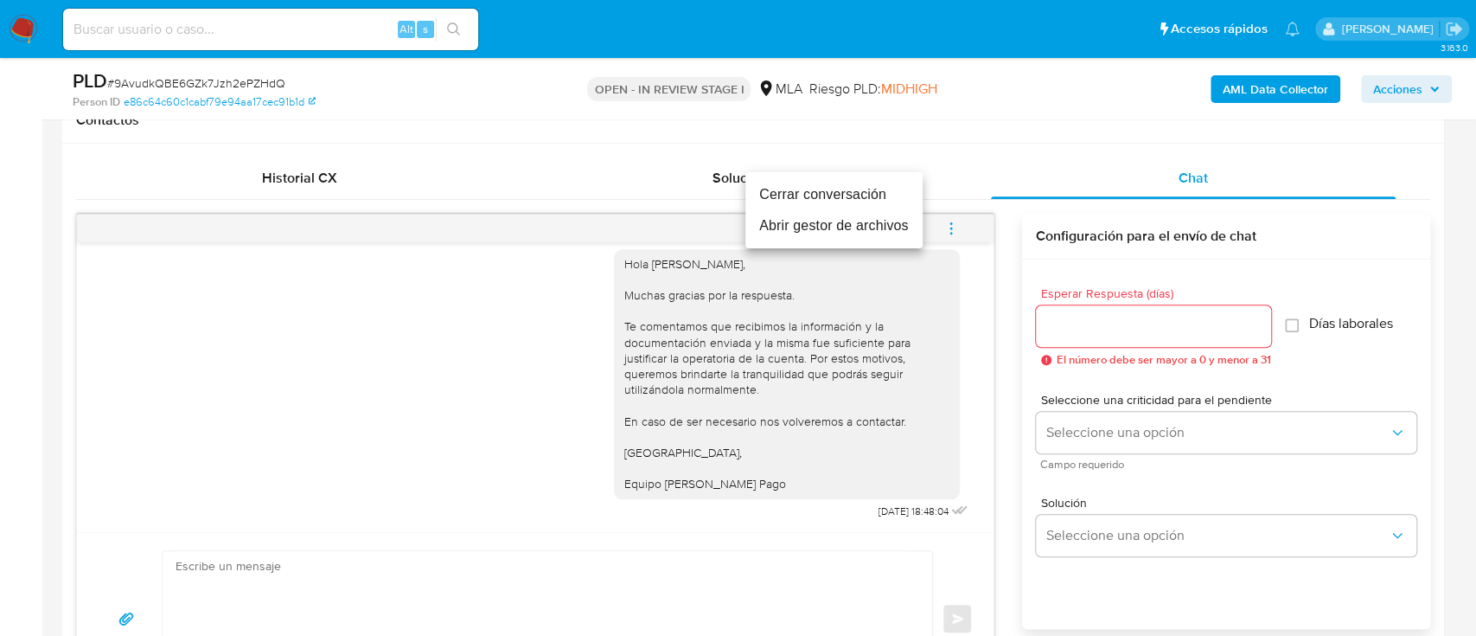
click at [837, 196] on li "Cerrar conversación" at bounding box center [833, 194] width 177 height 31
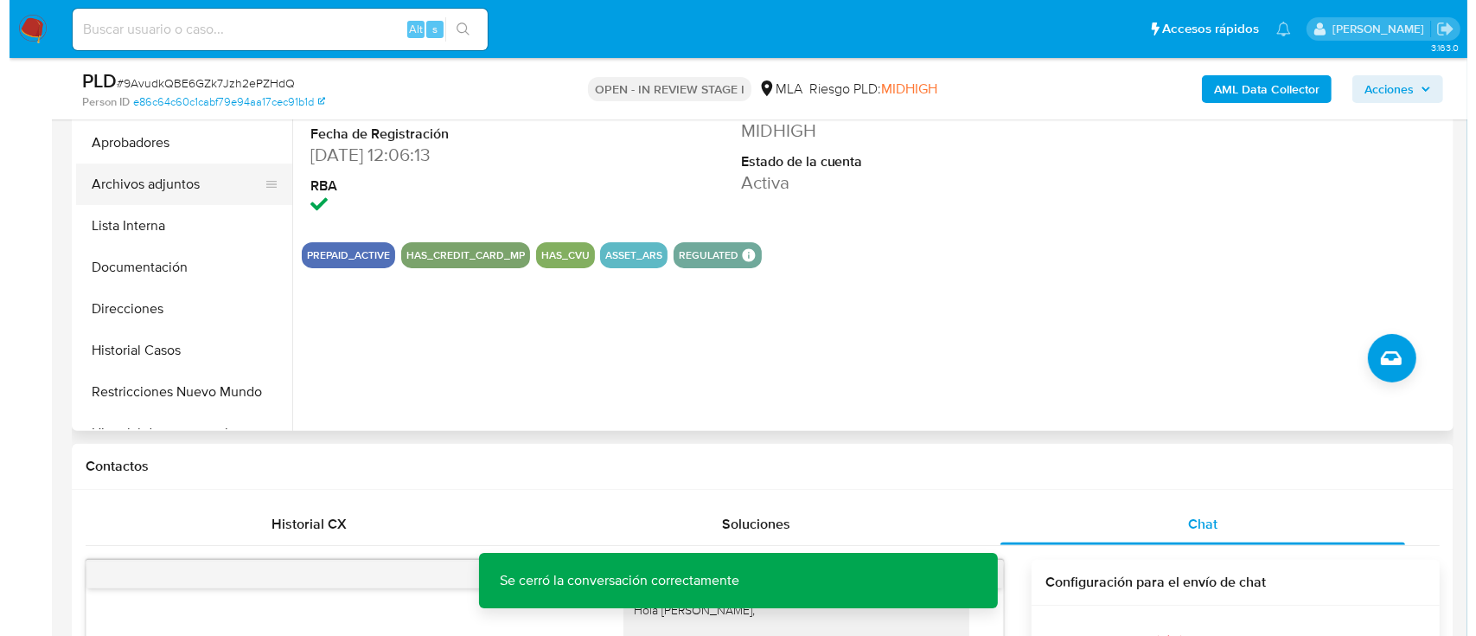
scroll to position [346, 0]
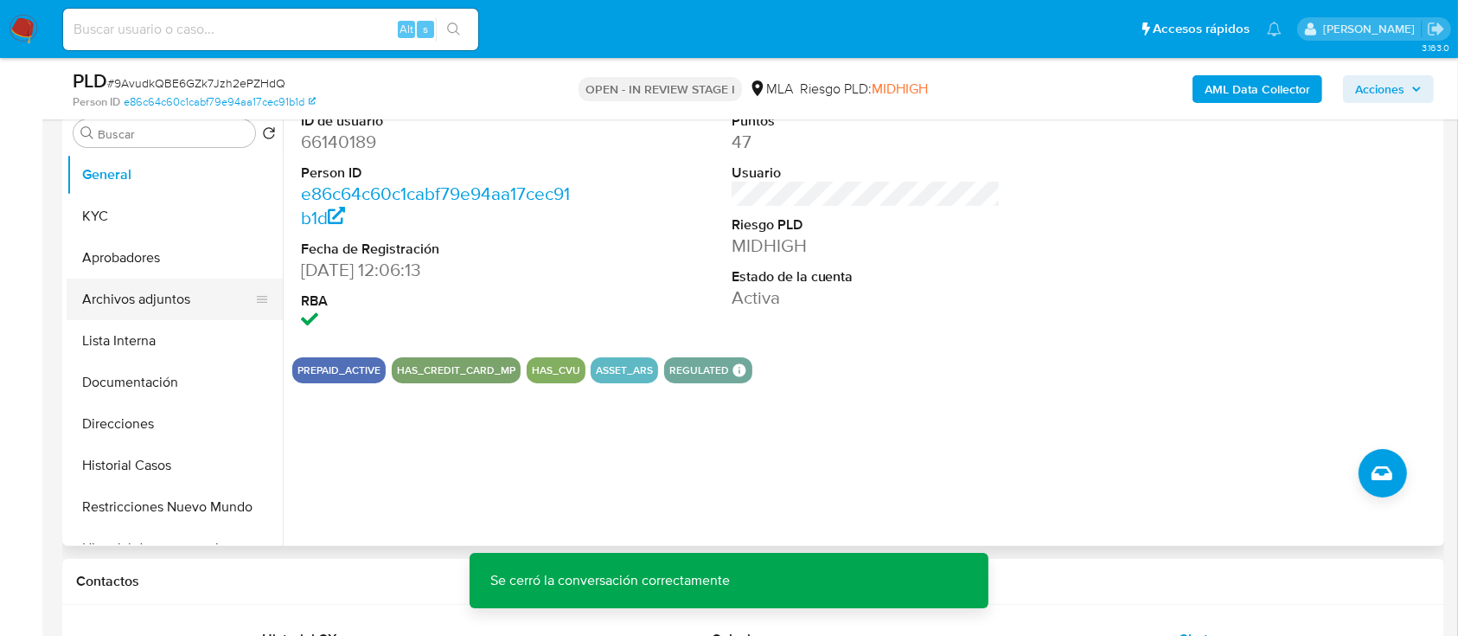
click at [211, 291] on button "Archivos adjuntos" at bounding box center [168, 299] width 202 height 42
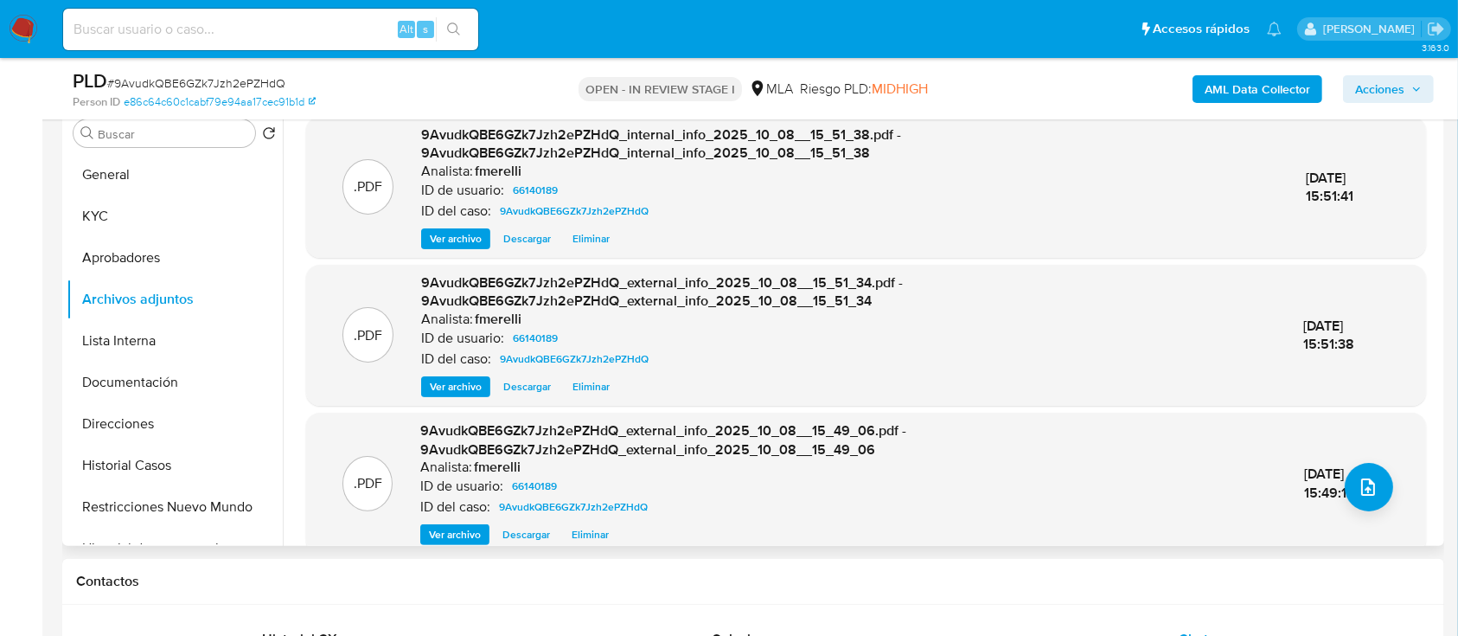
click at [452, 238] on span "Ver archivo" at bounding box center [456, 238] width 52 height 17
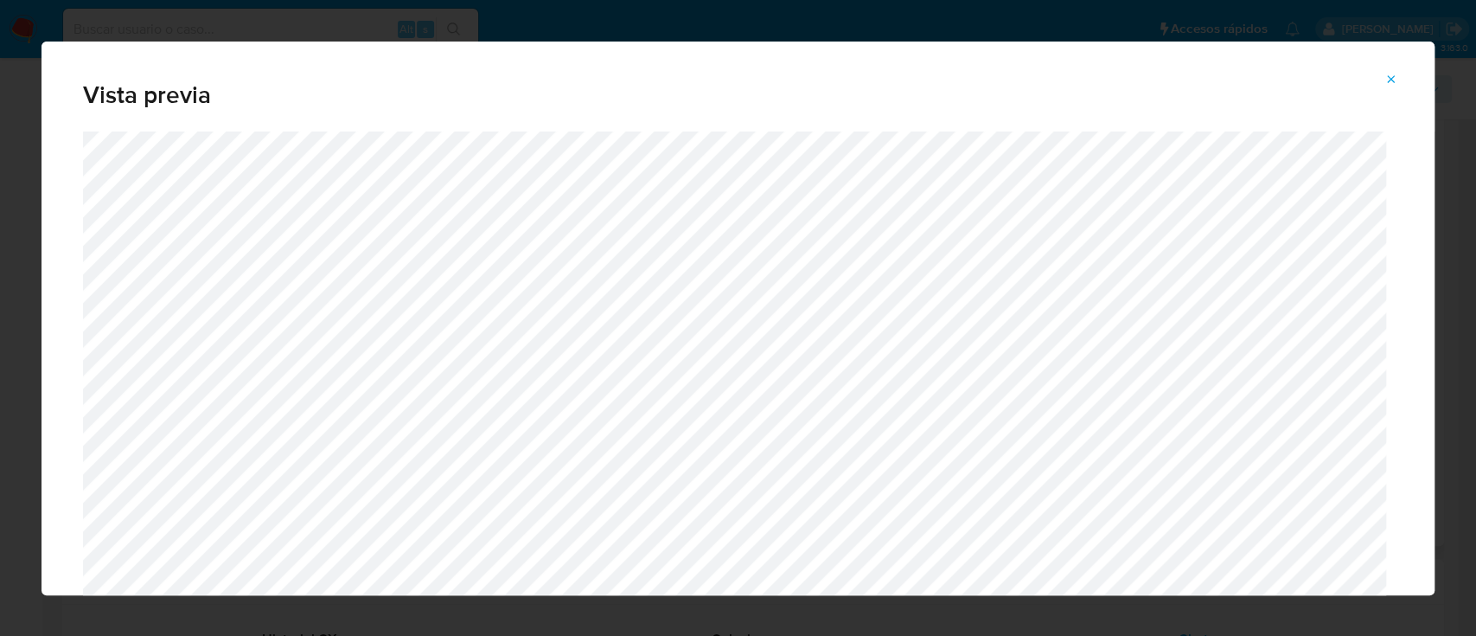
click at [1385, 80] on icon "Attachment preview" at bounding box center [1392, 80] width 14 height 14
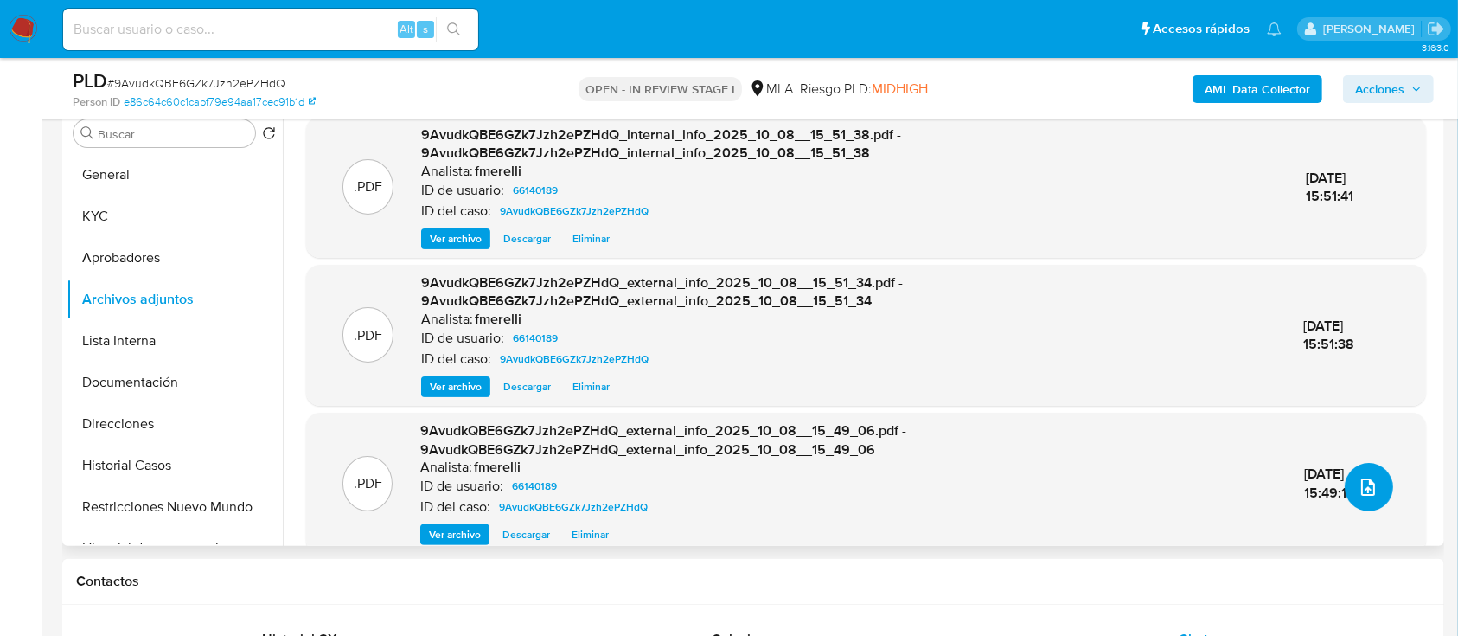
click at [1365, 495] on icon "upload-file" at bounding box center [1368, 486] width 21 height 21
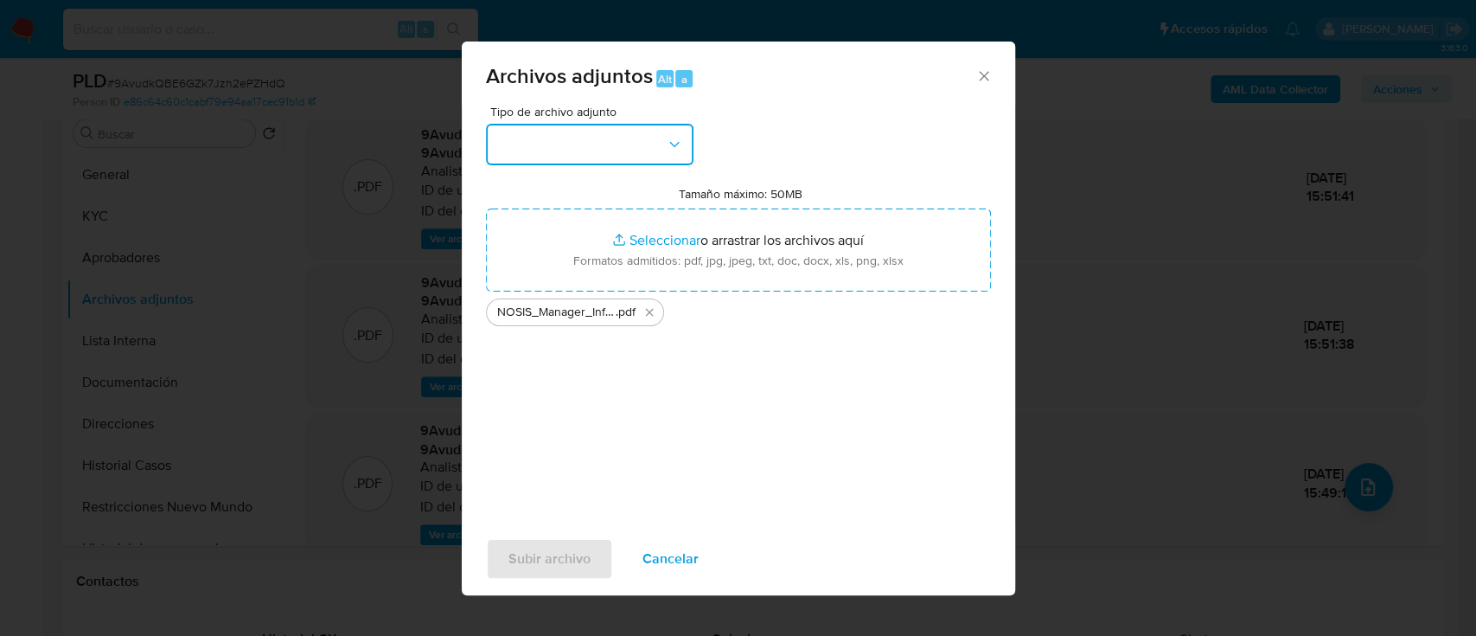
click at [576, 143] on button "button" at bounding box center [590, 145] width 208 height 42
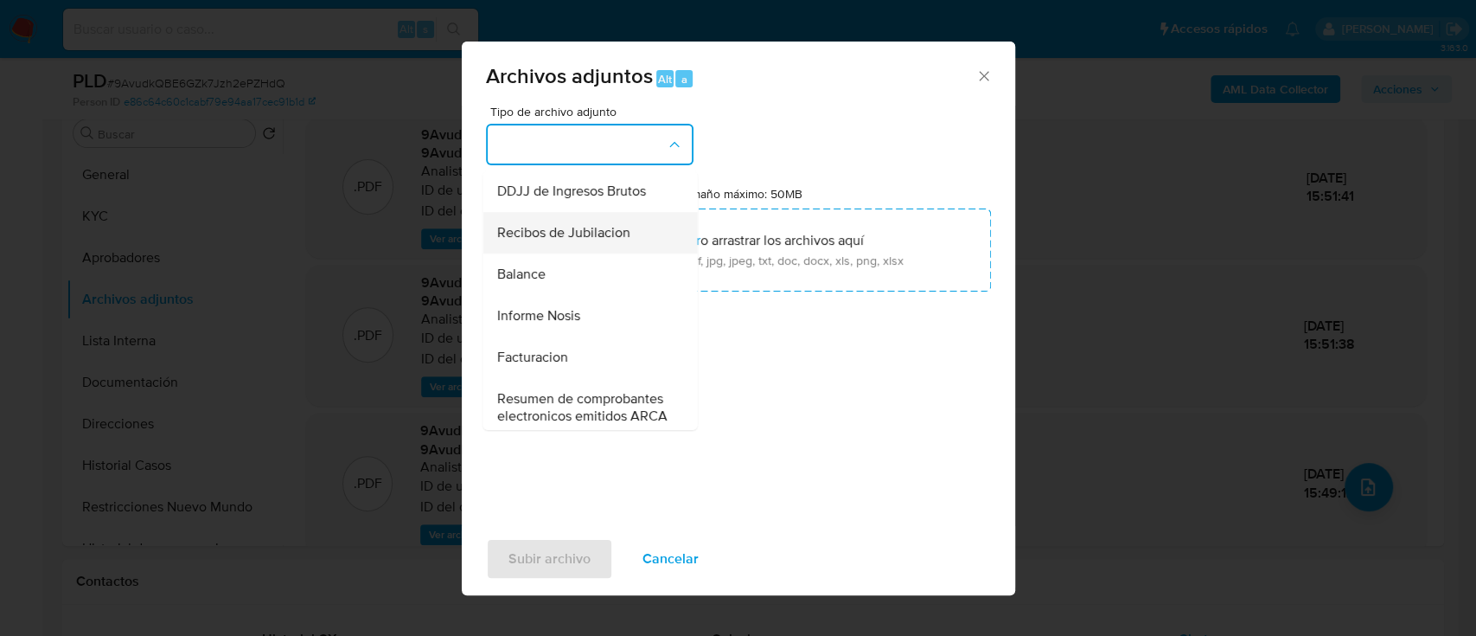
scroll to position [576, 0]
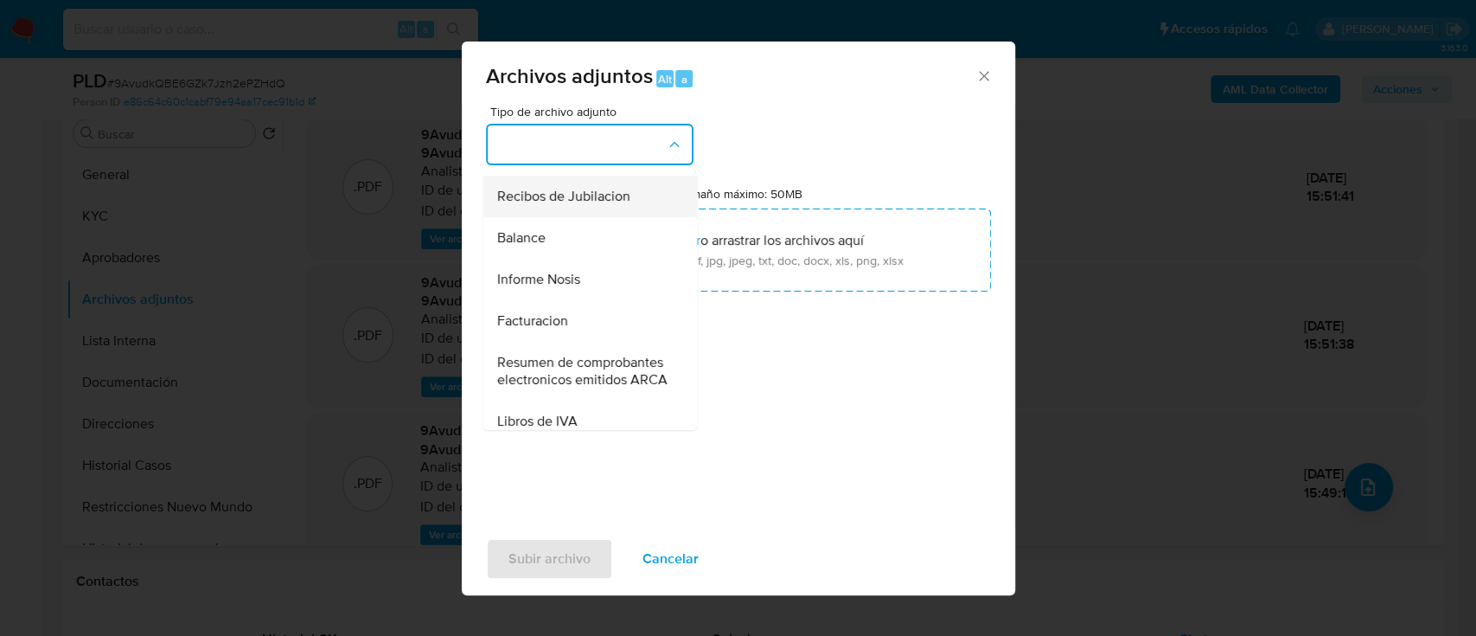
click at [596, 300] on div "Informe Nosis" at bounding box center [584, 280] width 176 height 42
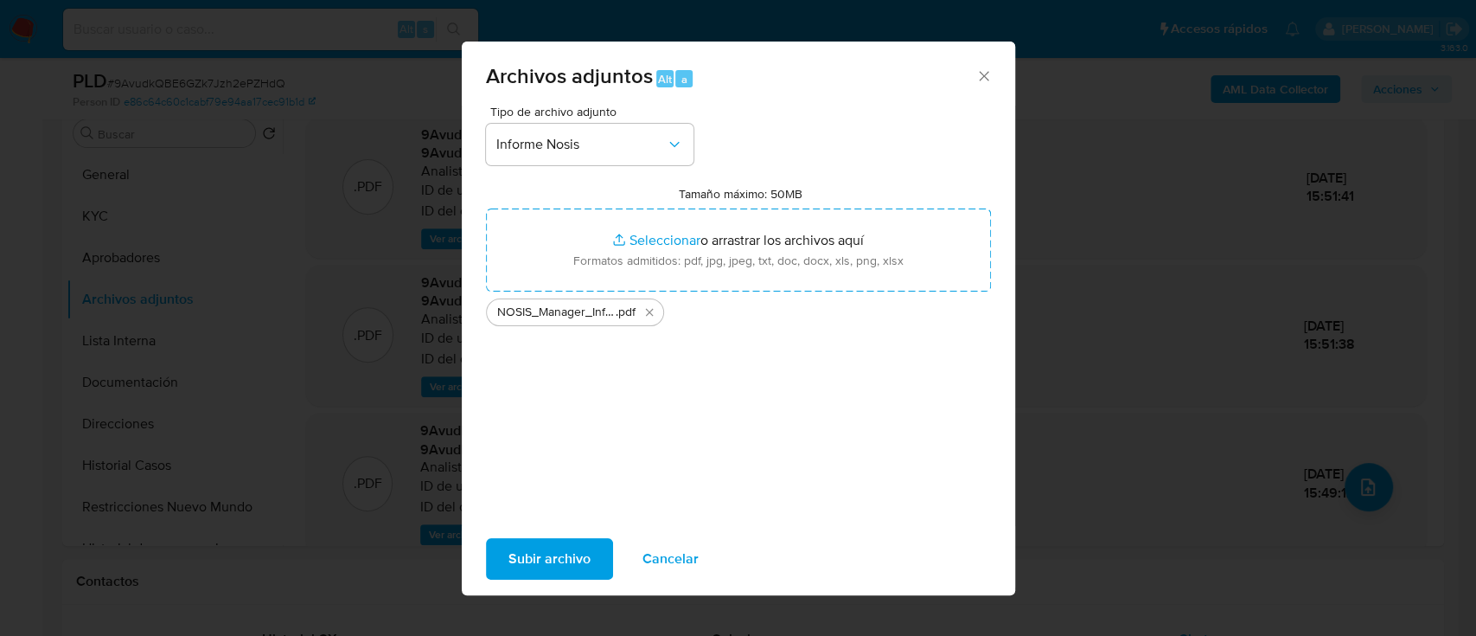
click at [534, 560] on span "Subir archivo" at bounding box center [549, 559] width 82 height 38
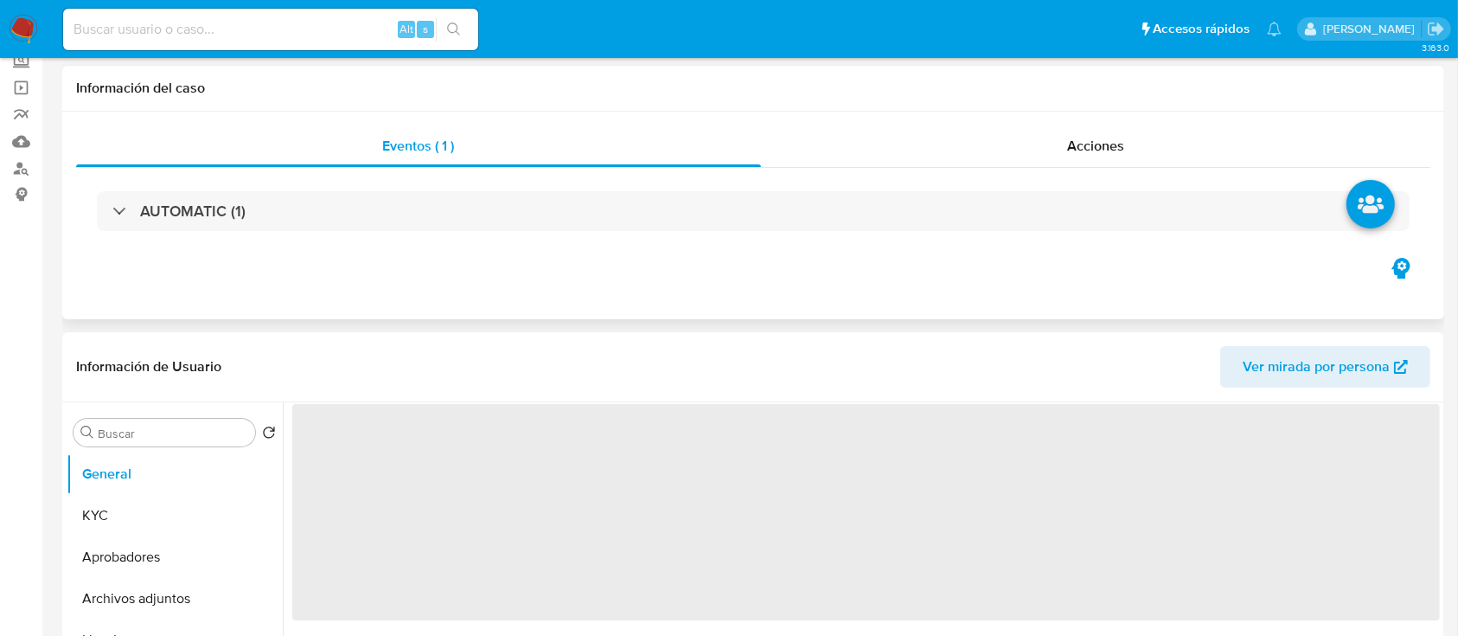
scroll to position [346, 0]
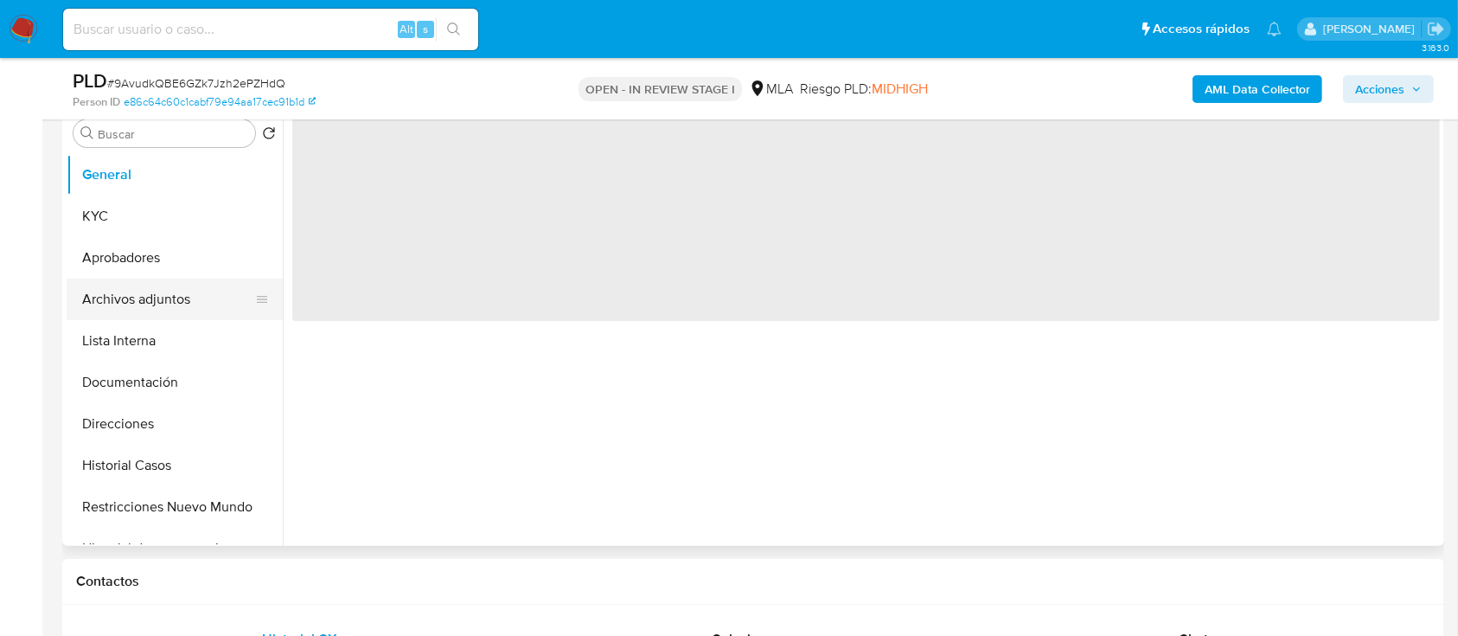
click at [172, 288] on button "Archivos adjuntos" at bounding box center [168, 299] width 202 height 42
select select "10"
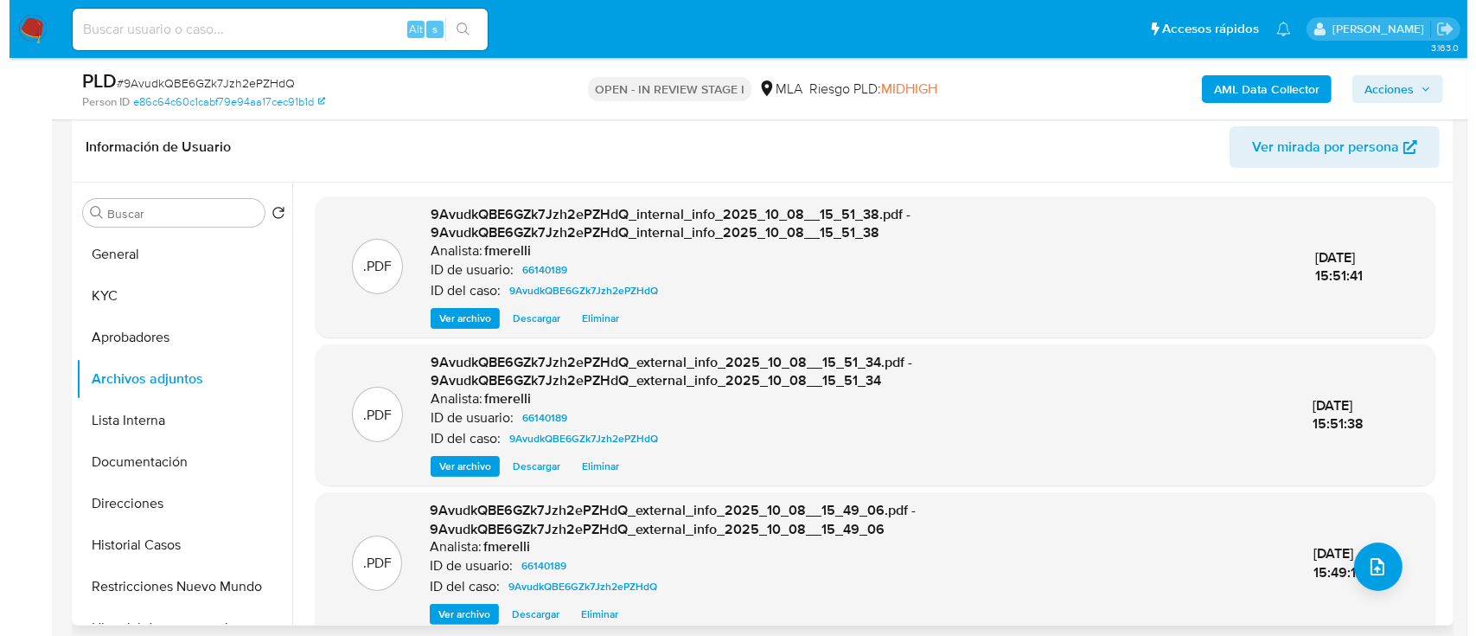
scroll to position [230, 0]
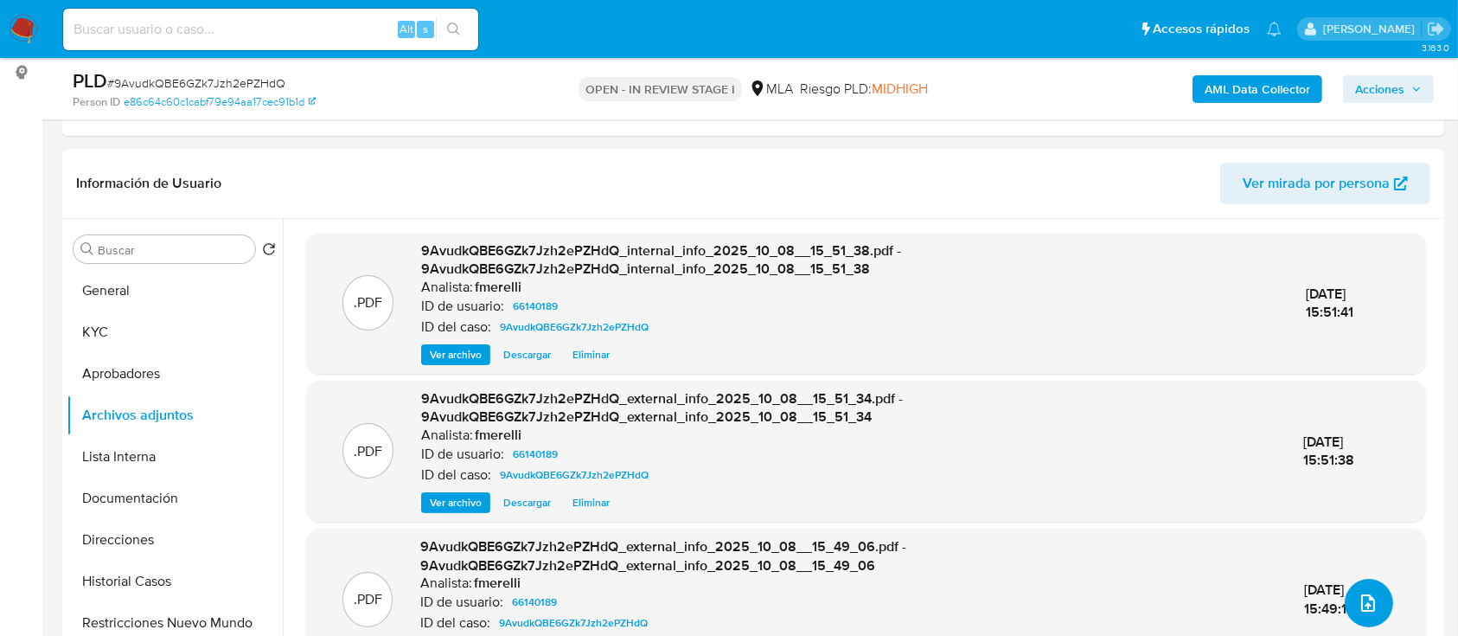
click at [1361, 594] on icon "upload-file" at bounding box center [1368, 602] width 14 height 17
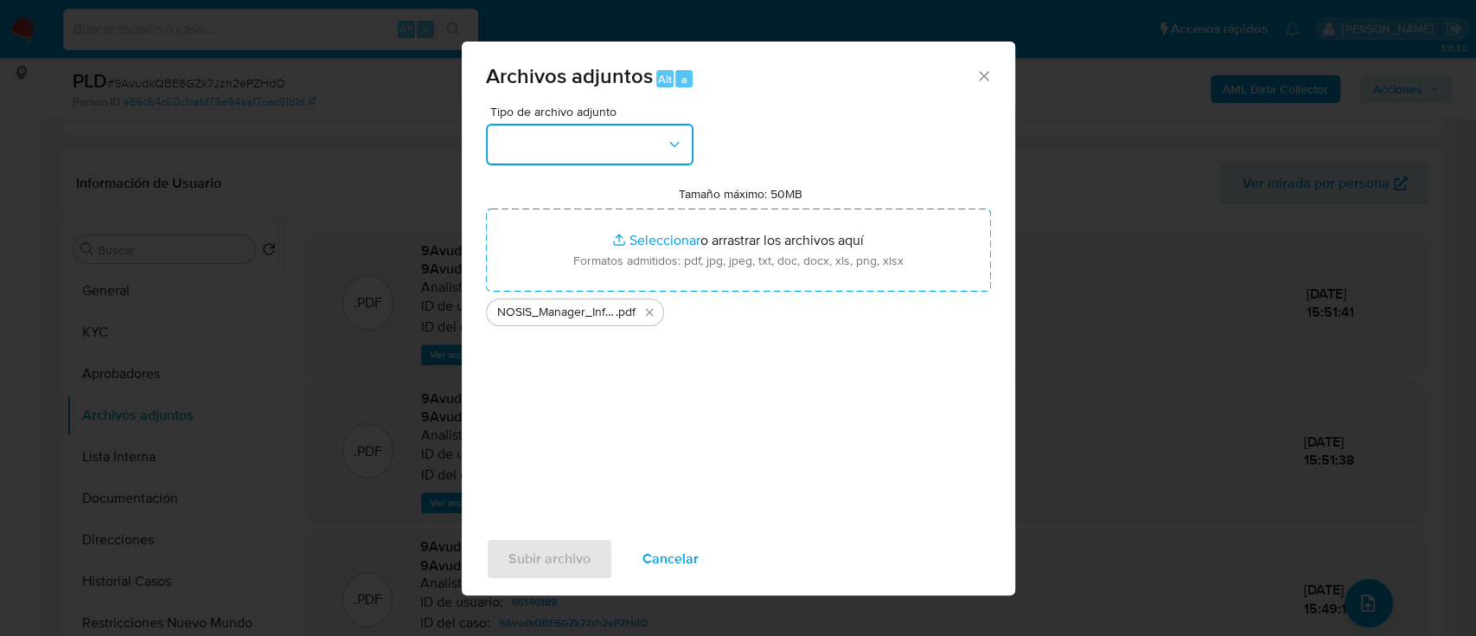
click at [572, 131] on button "button" at bounding box center [590, 145] width 208 height 42
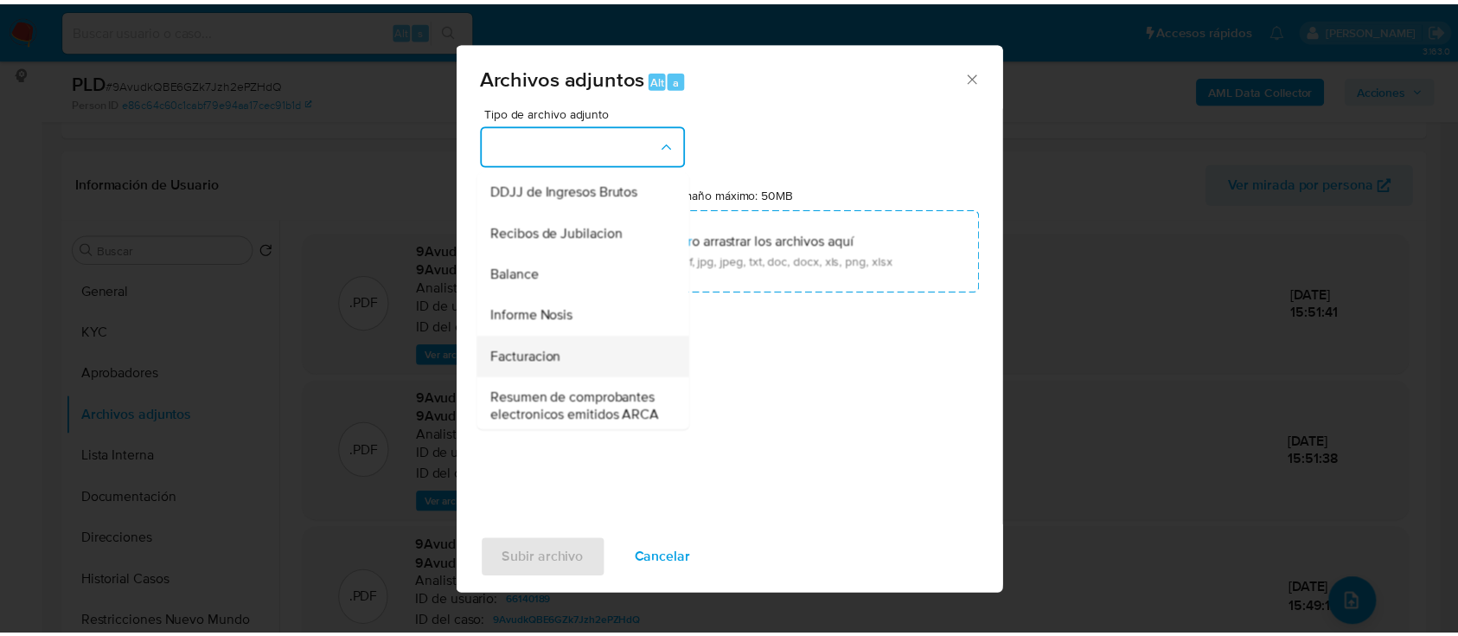
scroll to position [576, 0]
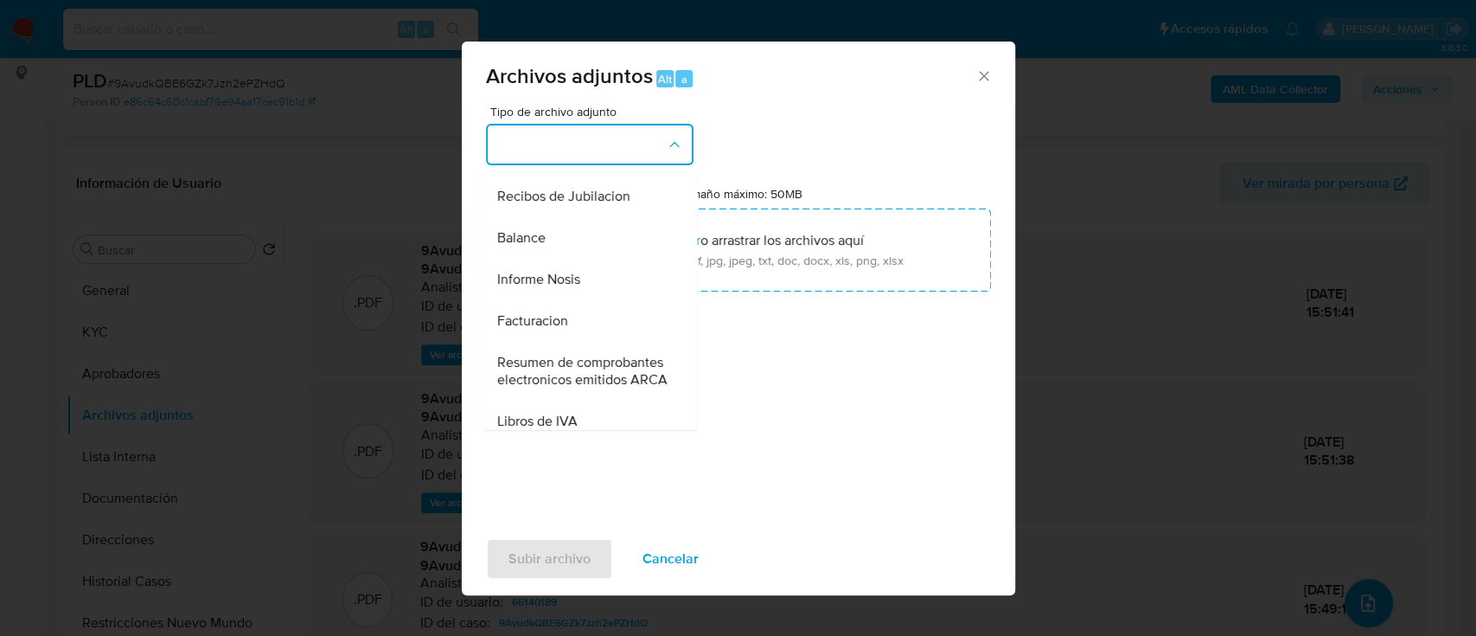
drag, startPoint x: 593, startPoint y: 314, endPoint x: 595, endPoint y: 480, distance: 166.0
click at [593, 300] on div "Informe Nosis" at bounding box center [584, 280] width 176 height 42
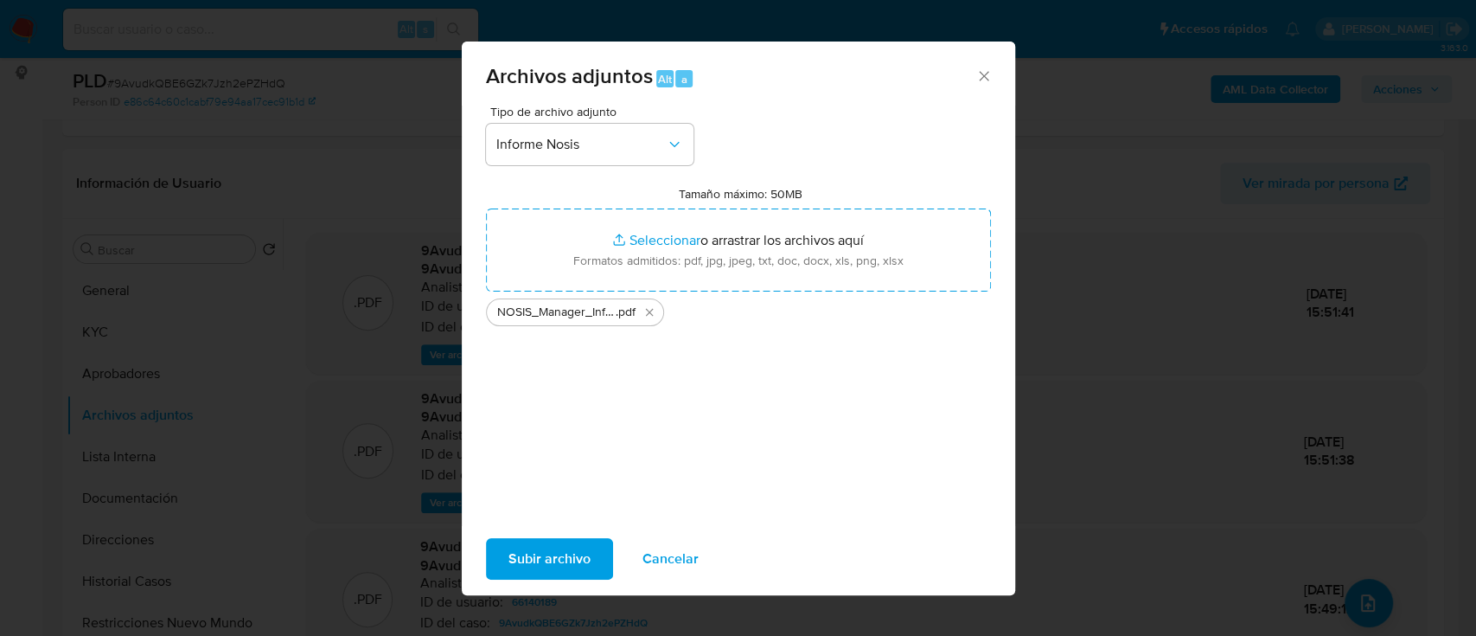
click at [561, 555] on span "Subir archivo" at bounding box center [549, 559] width 82 height 38
click at [981, 65] on div "Archivos adjuntos Alt a" at bounding box center [738, 74] width 553 height 65
click at [990, 74] on icon "Cerrar" at bounding box center [983, 75] width 17 height 17
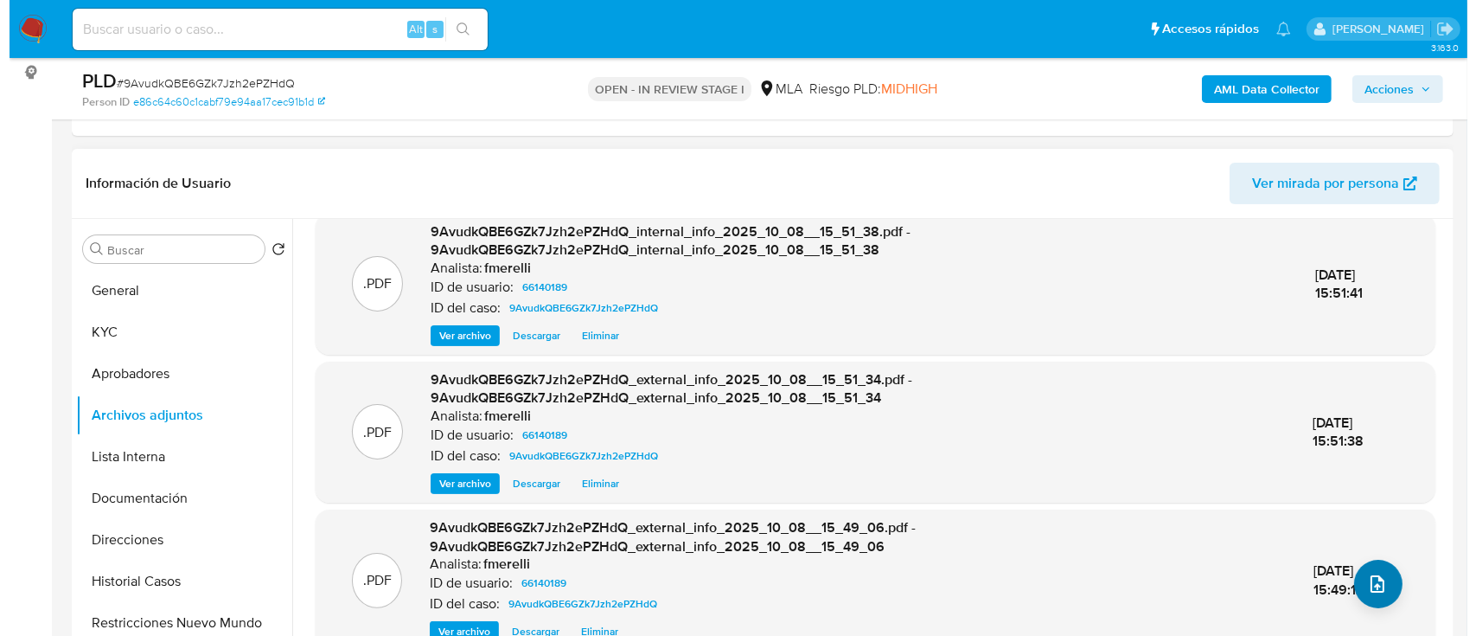
scroll to position [23, 0]
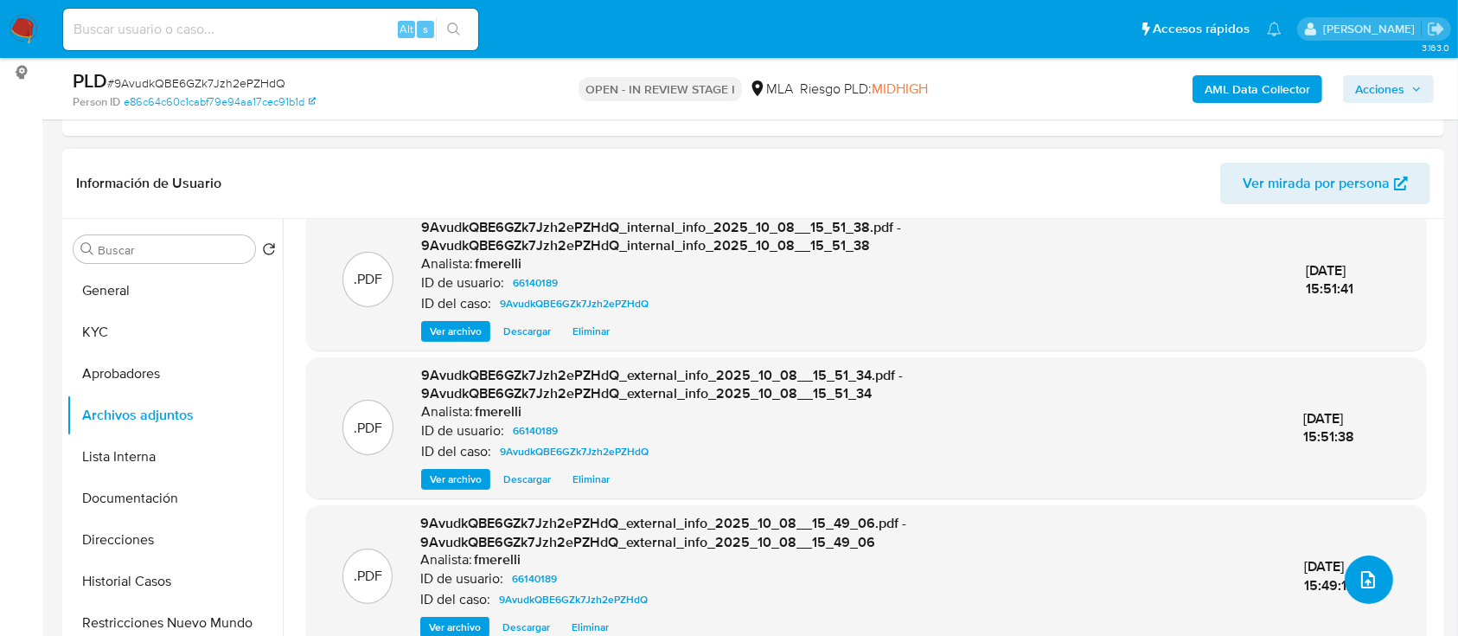
click at [1358, 592] on button "upload-file" at bounding box center [1369, 579] width 48 height 48
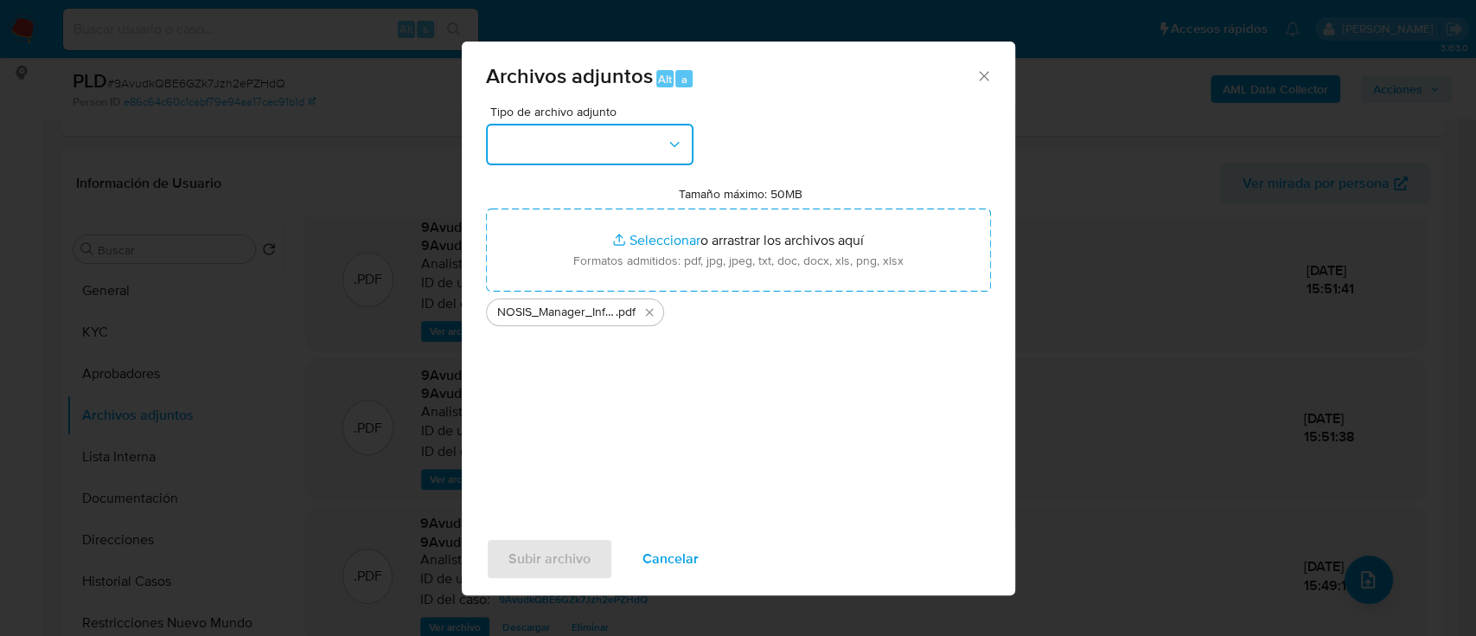
click at [584, 149] on button "button" at bounding box center [590, 145] width 208 height 42
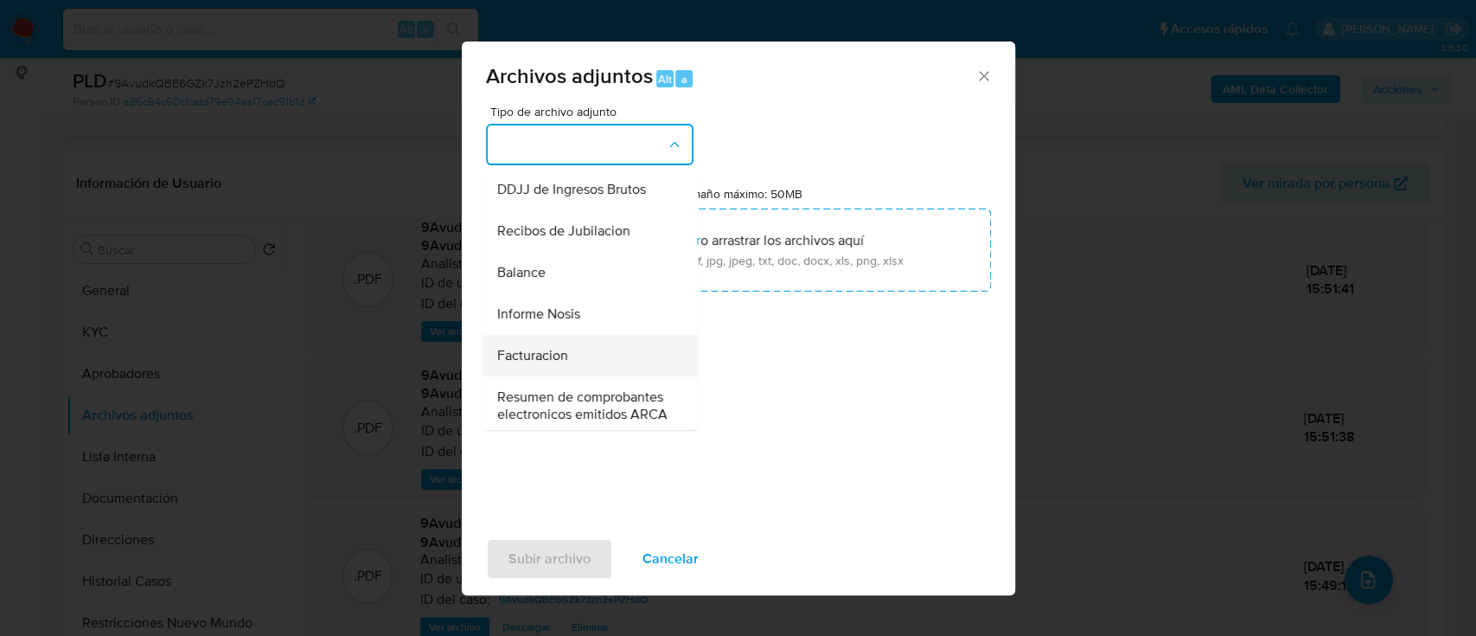
scroll to position [576, 0]
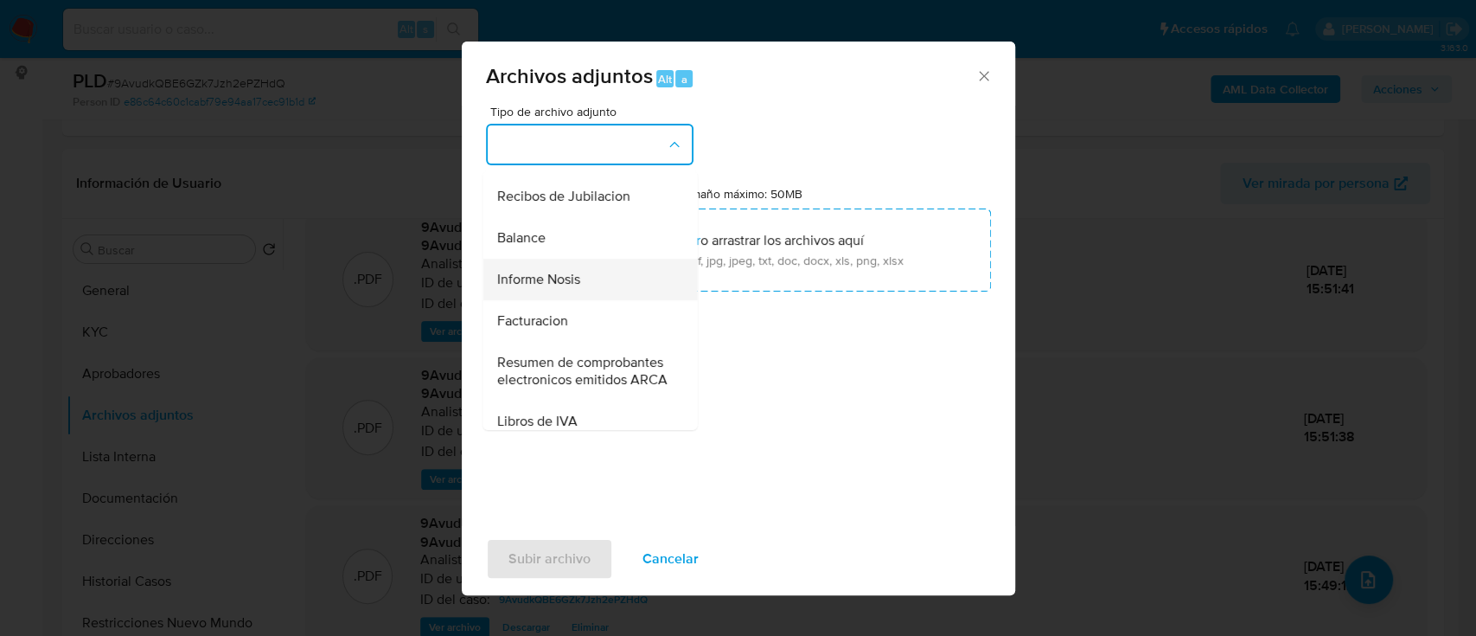
click at [582, 300] on div "Informe Nosis" at bounding box center [584, 280] width 176 height 42
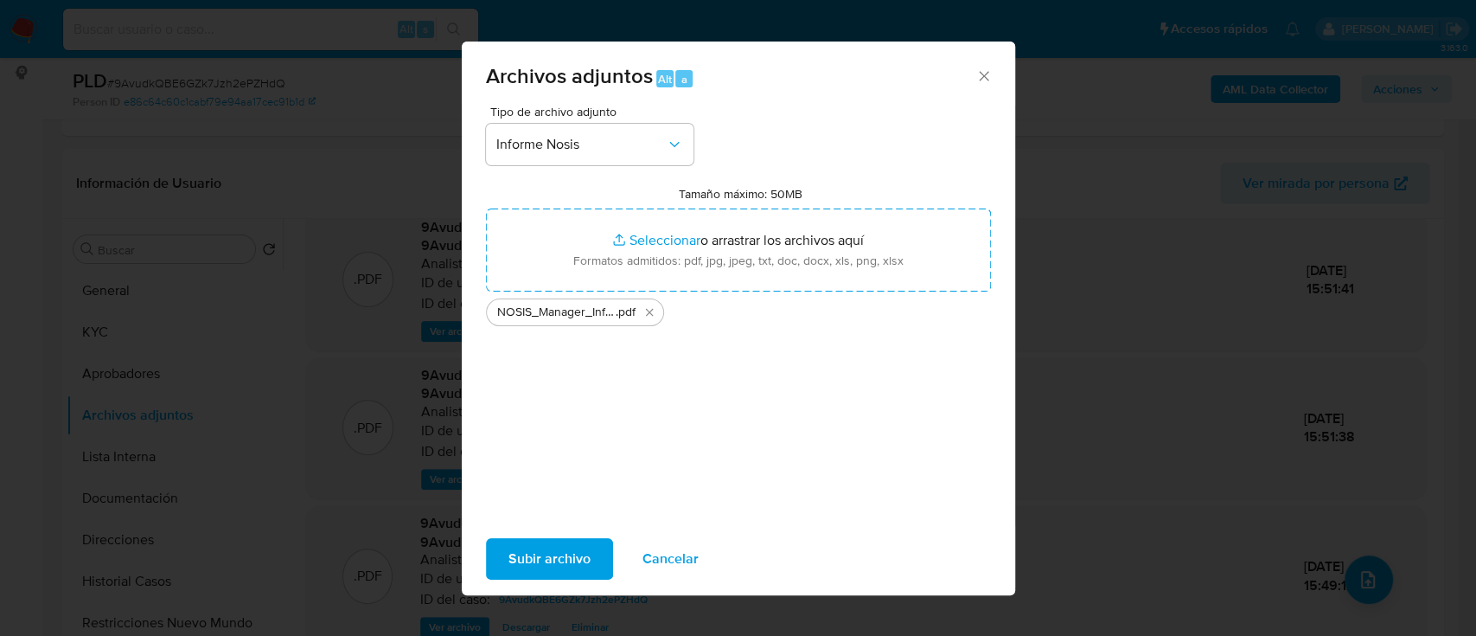
click at [564, 567] on span "Subir archivo" at bounding box center [549, 559] width 82 height 38
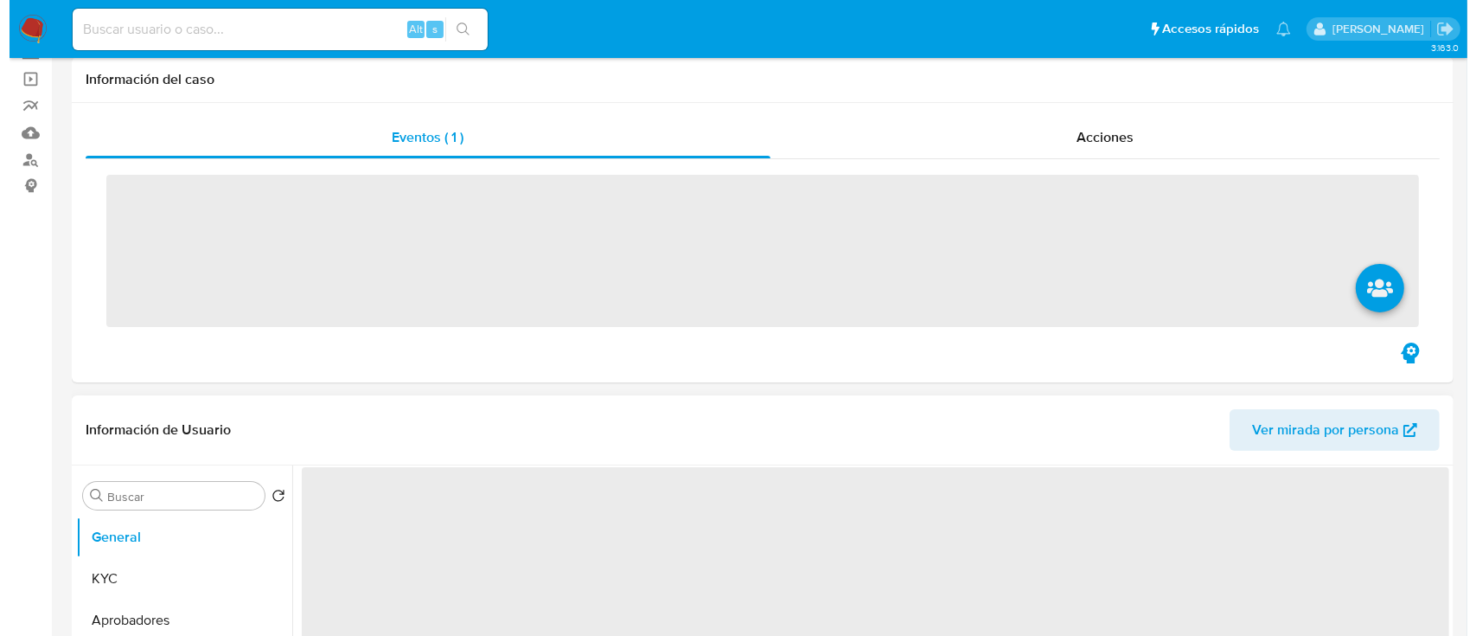
scroll to position [230, 0]
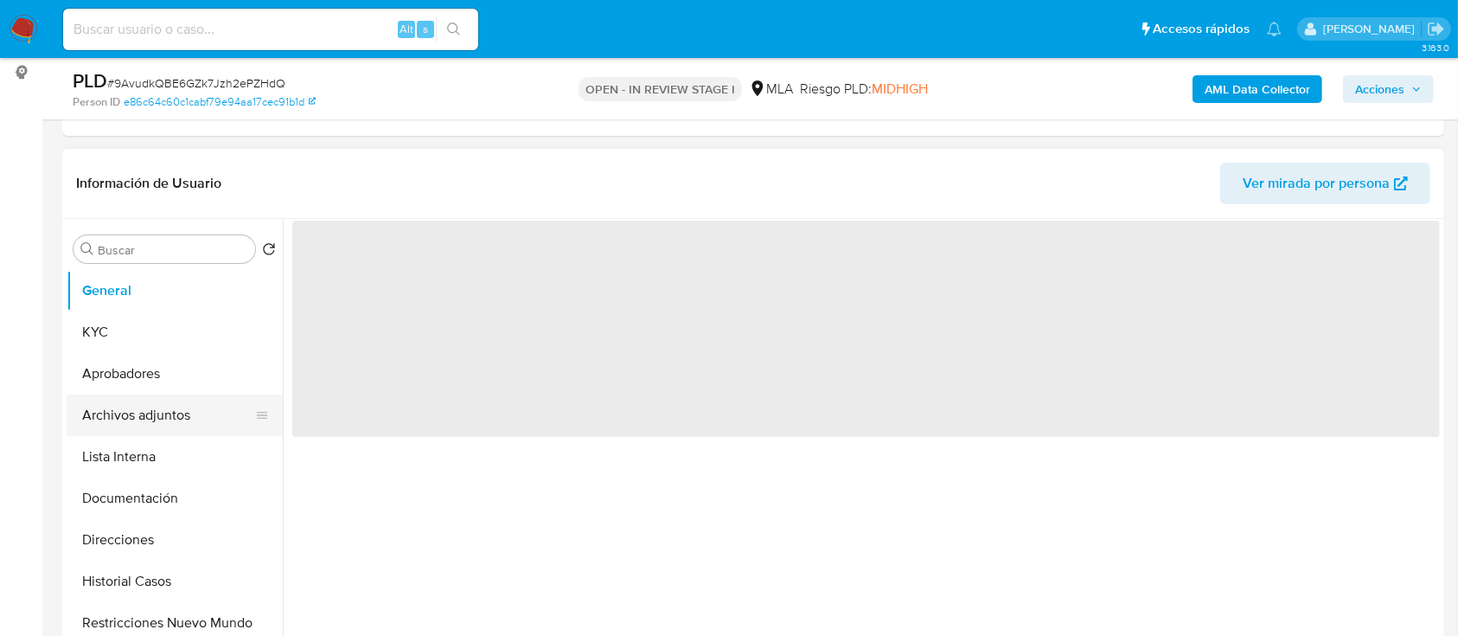
click at [195, 398] on button "Archivos adjuntos" at bounding box center [168, 415] width 202 height 42
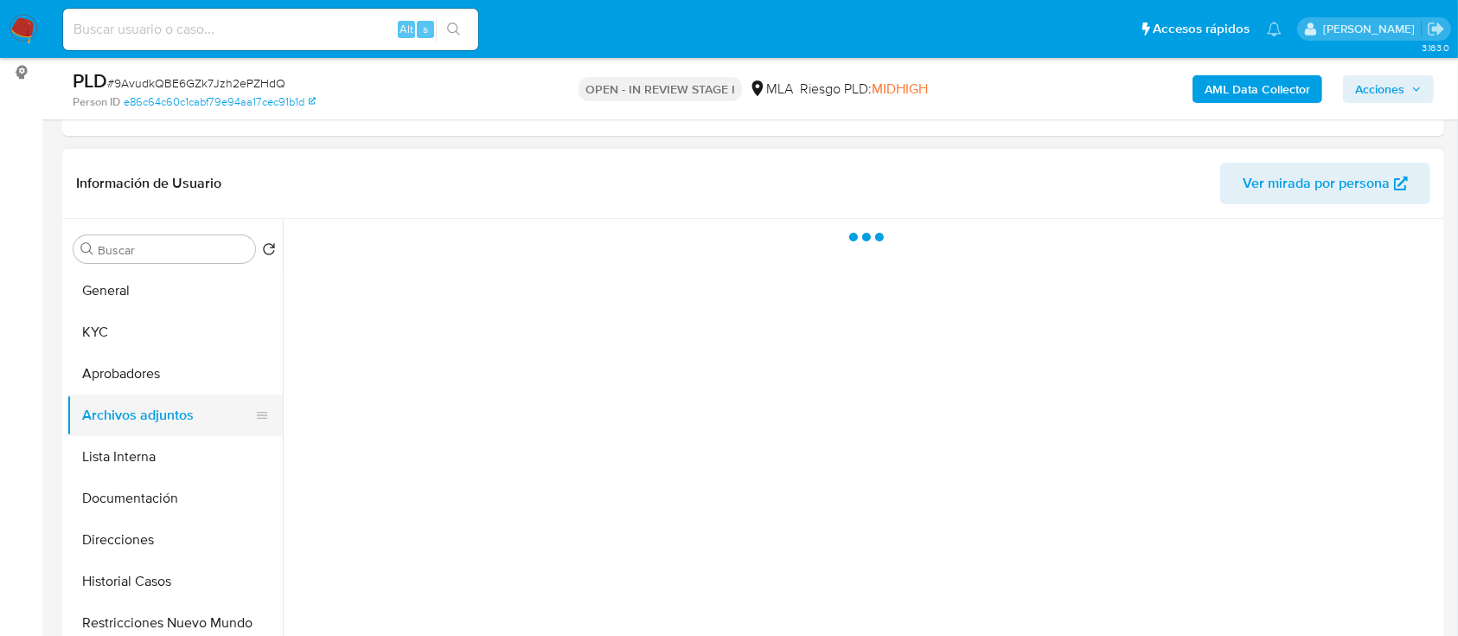
select select "10"
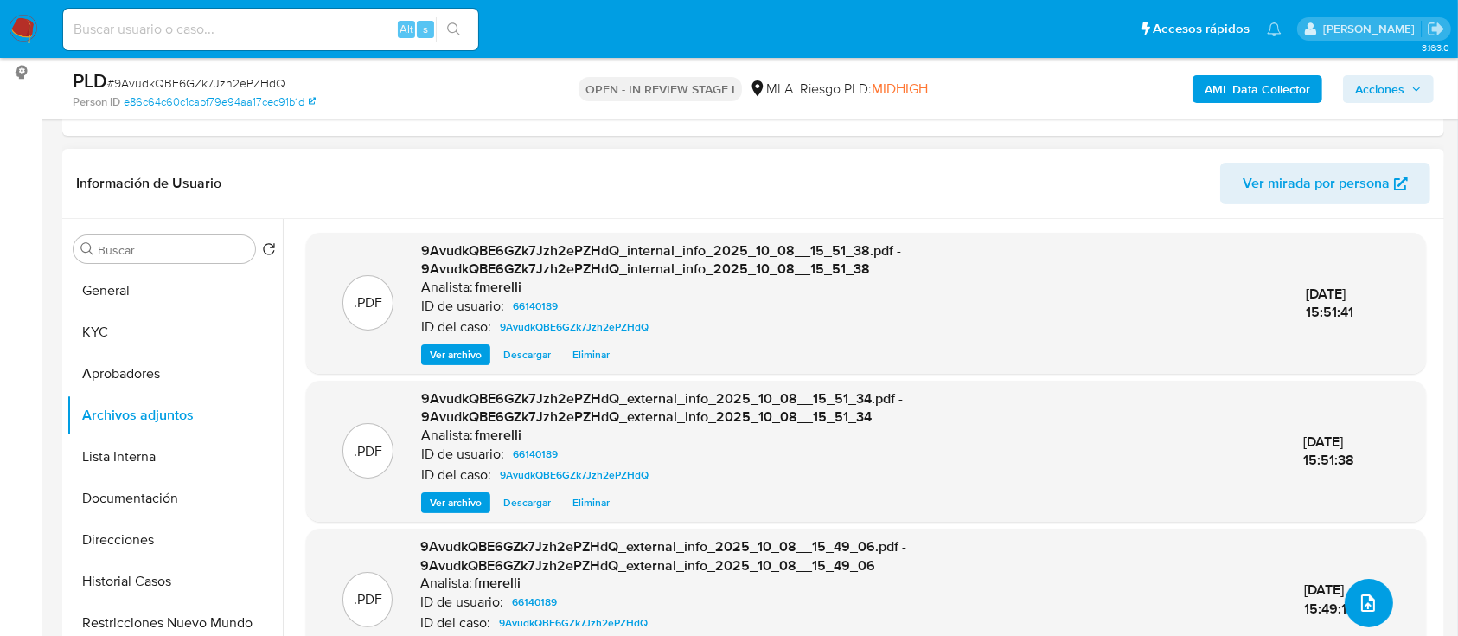
click at [1361, 611] on icon "upload-file" at bounding box center [1368, 602] width 21 height 21
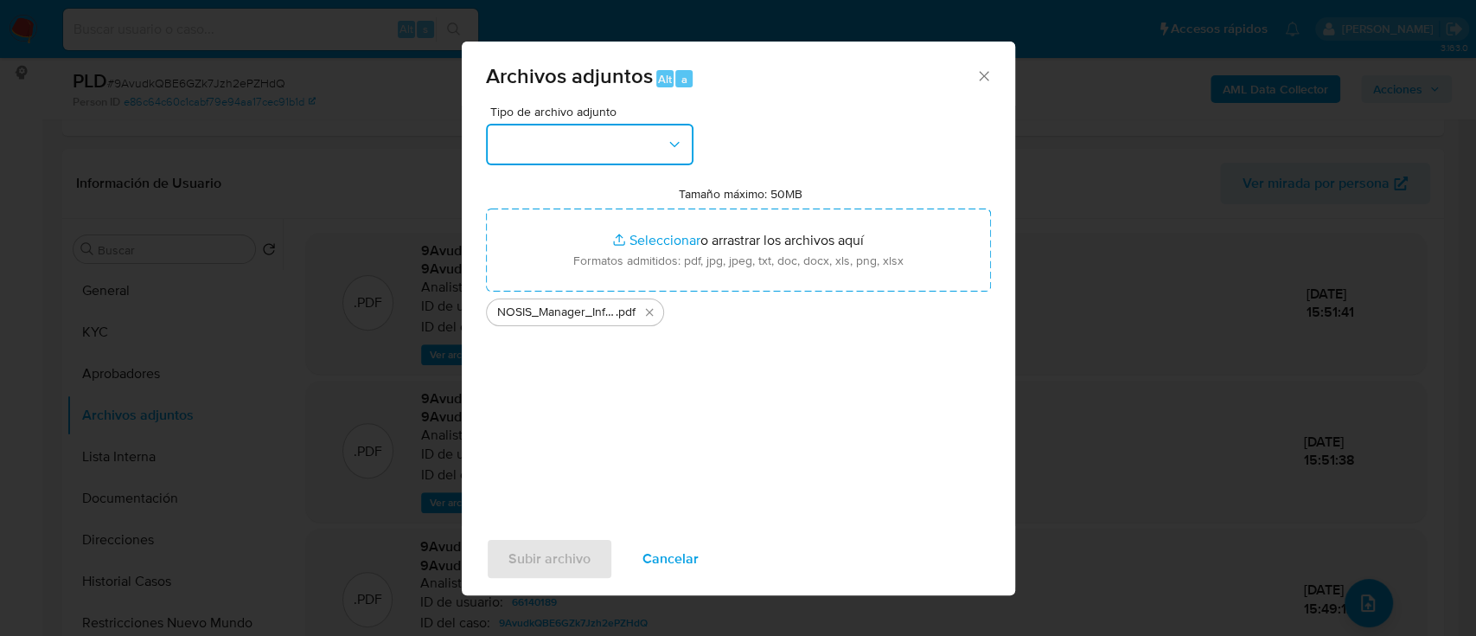
click at [624, 152] on button "button" at bounding box center [590, 145] width 208 height 42
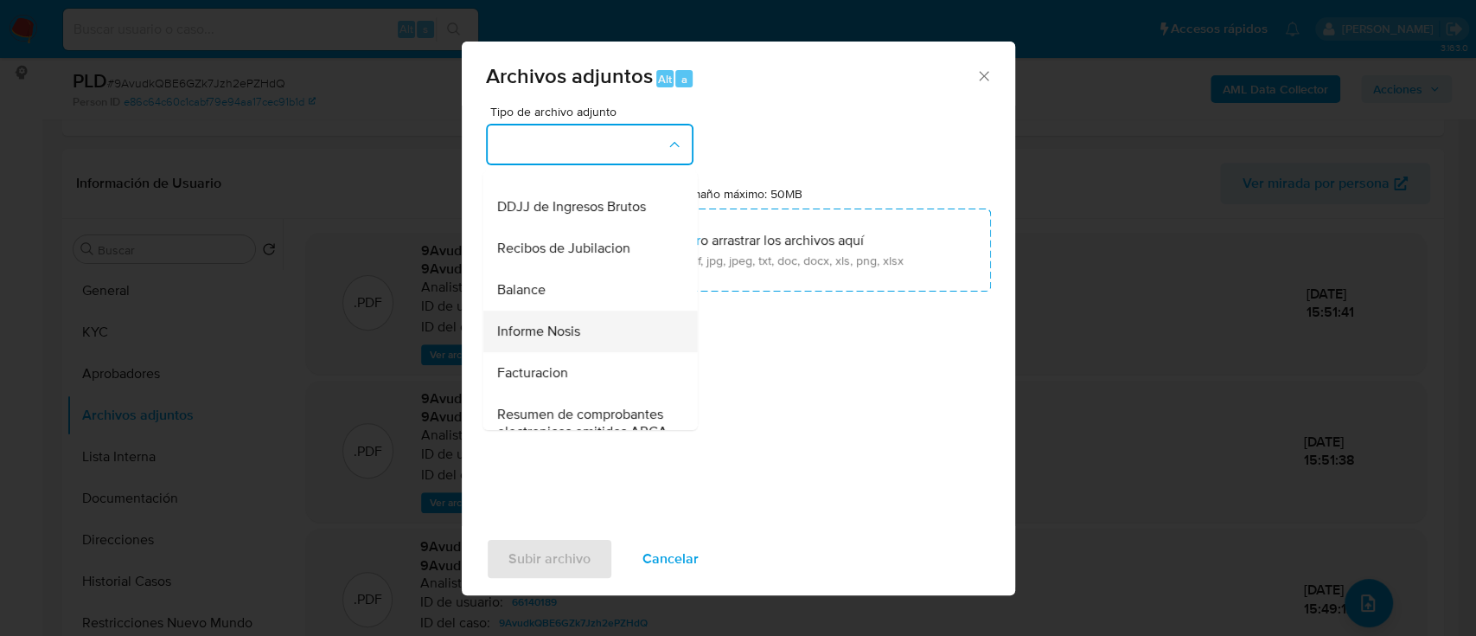
scroll to position [576, 0]
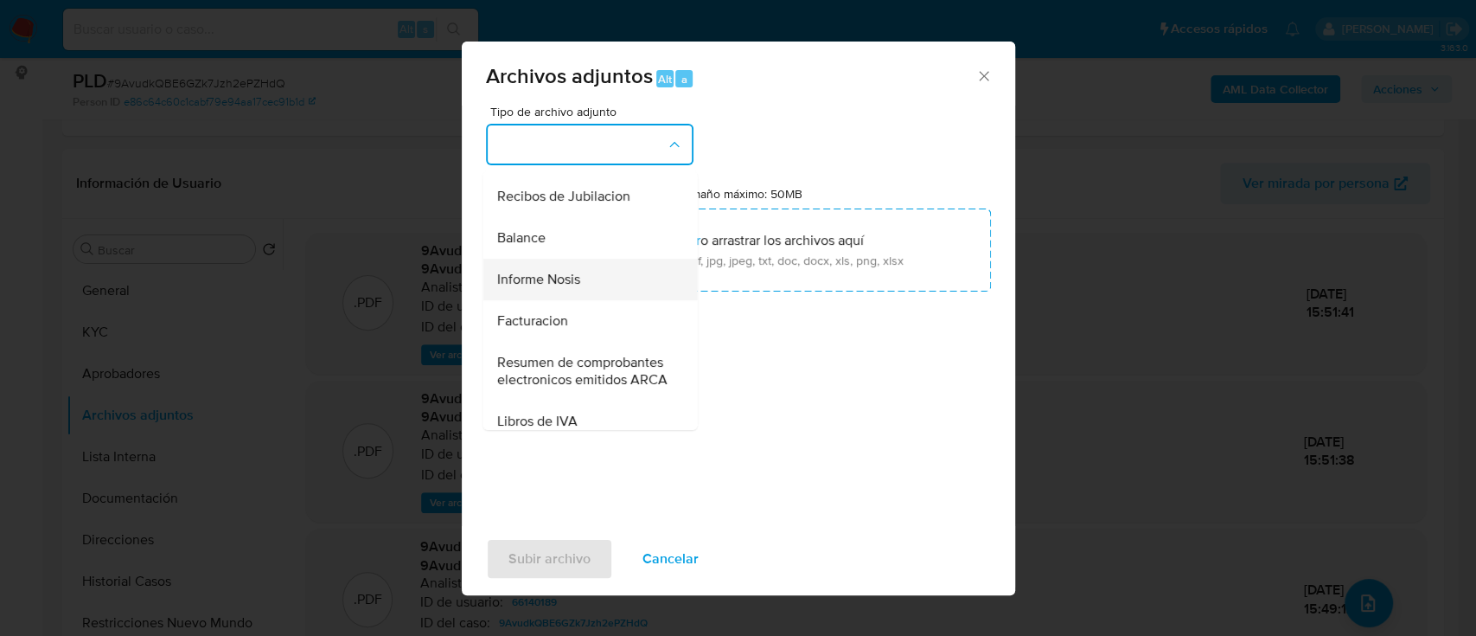
click at [595, 300] on div "Informe Nosis" at bounding box center [584, 280] width 176 height 42
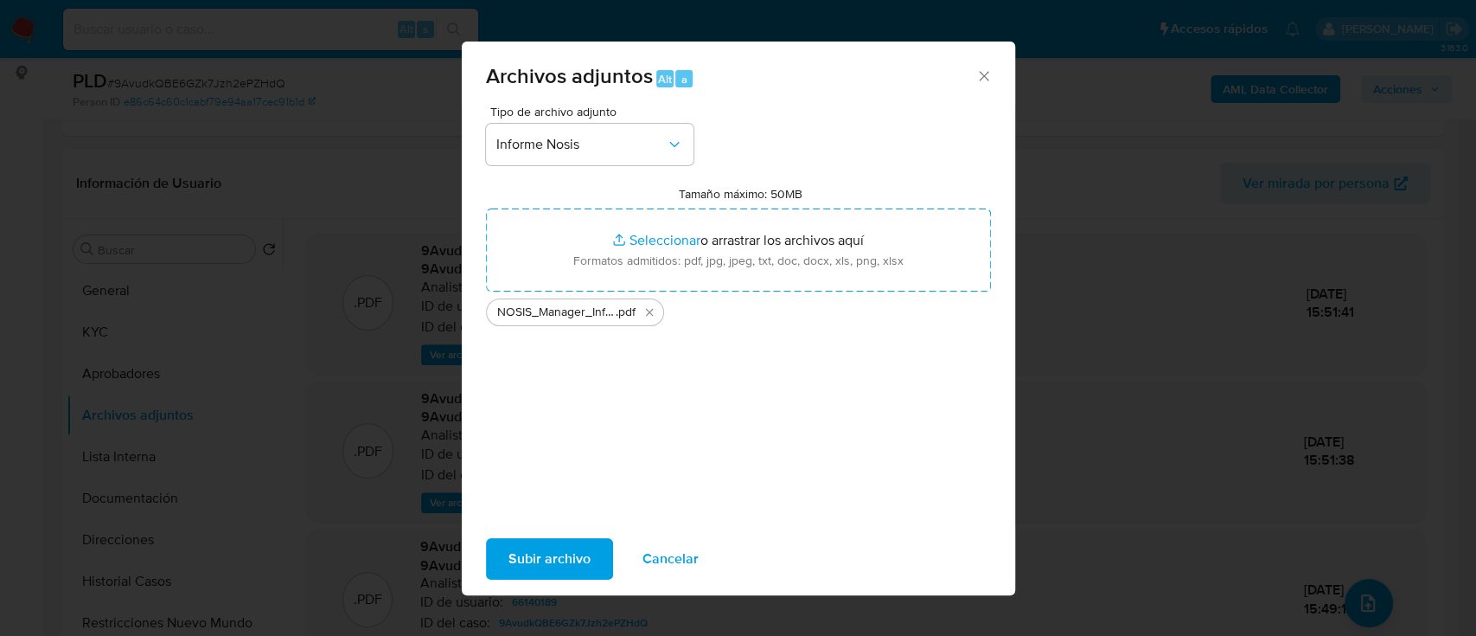
click at [562, 549] on span "Subir archivo" at bounding box center [549, 559] width 82 height 38
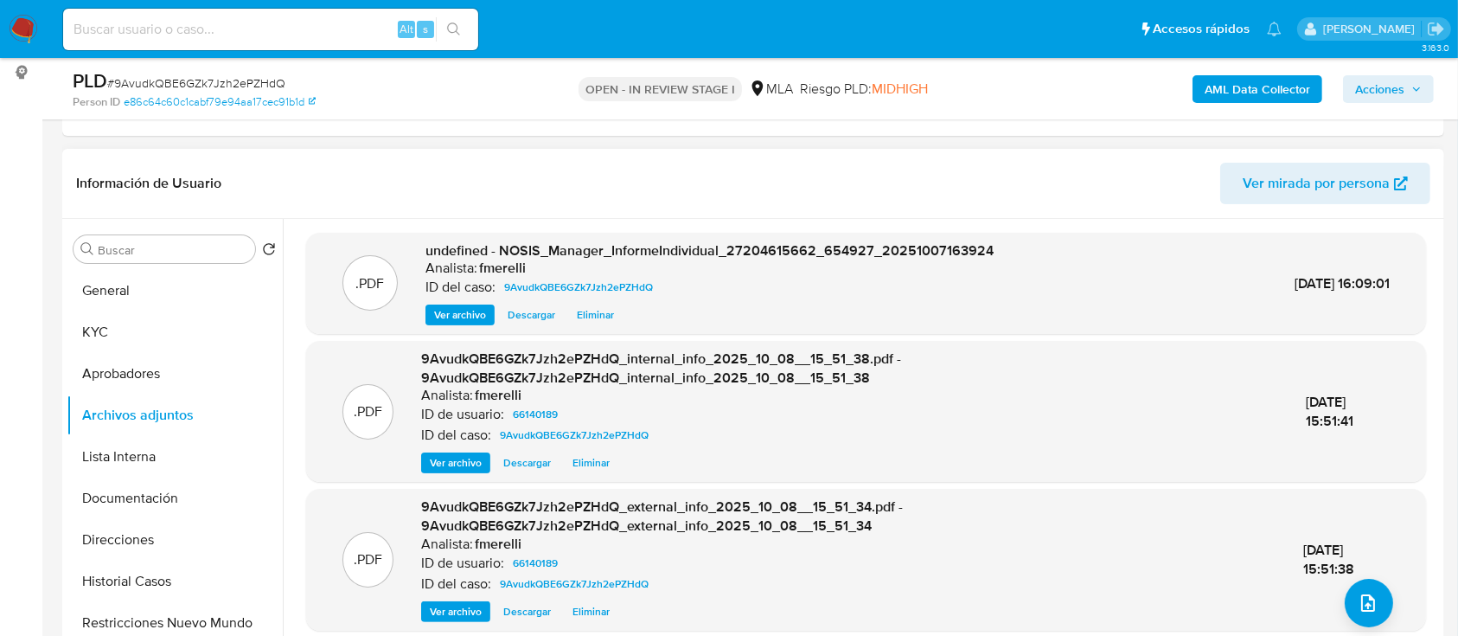
click at [457, 308] on span "Ver archivo" at bounding box center [460, 314] width 52 height 17
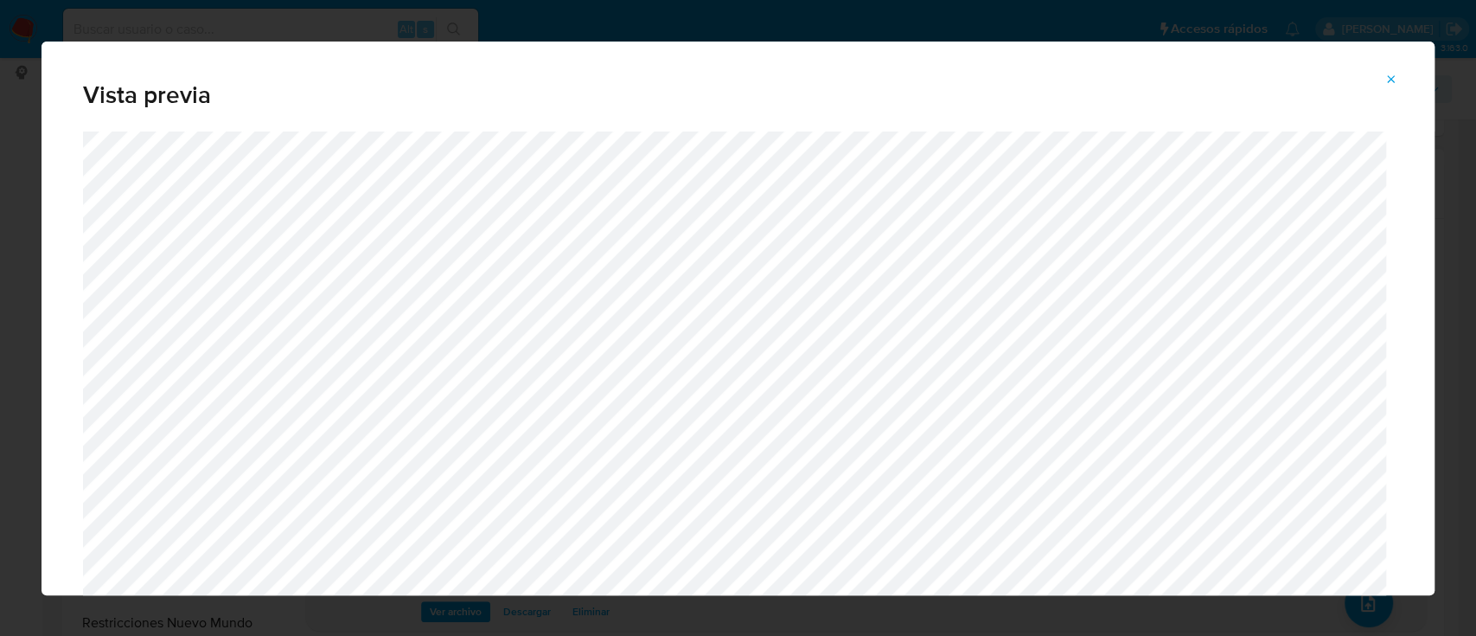
drag, startPoint x: 1390, startPoint y: 90, endPoint x: 1374, endPoint y: 292, distance: 203.0
click at [1390, 89] on span "Attachment preview" at bounding box center [1392, 79] width 14 height 24
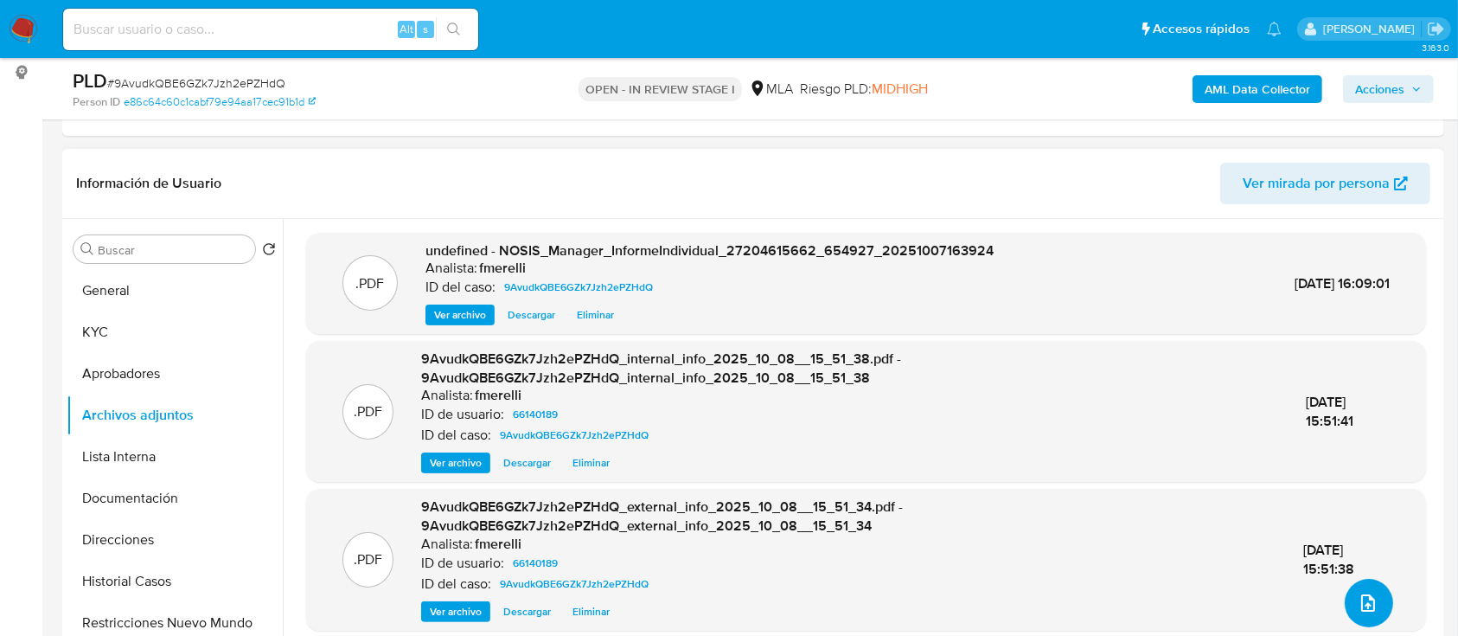
click at [1365, 610] on icon "upload-file" at bounding box center [1368, 602] width 21 height 21
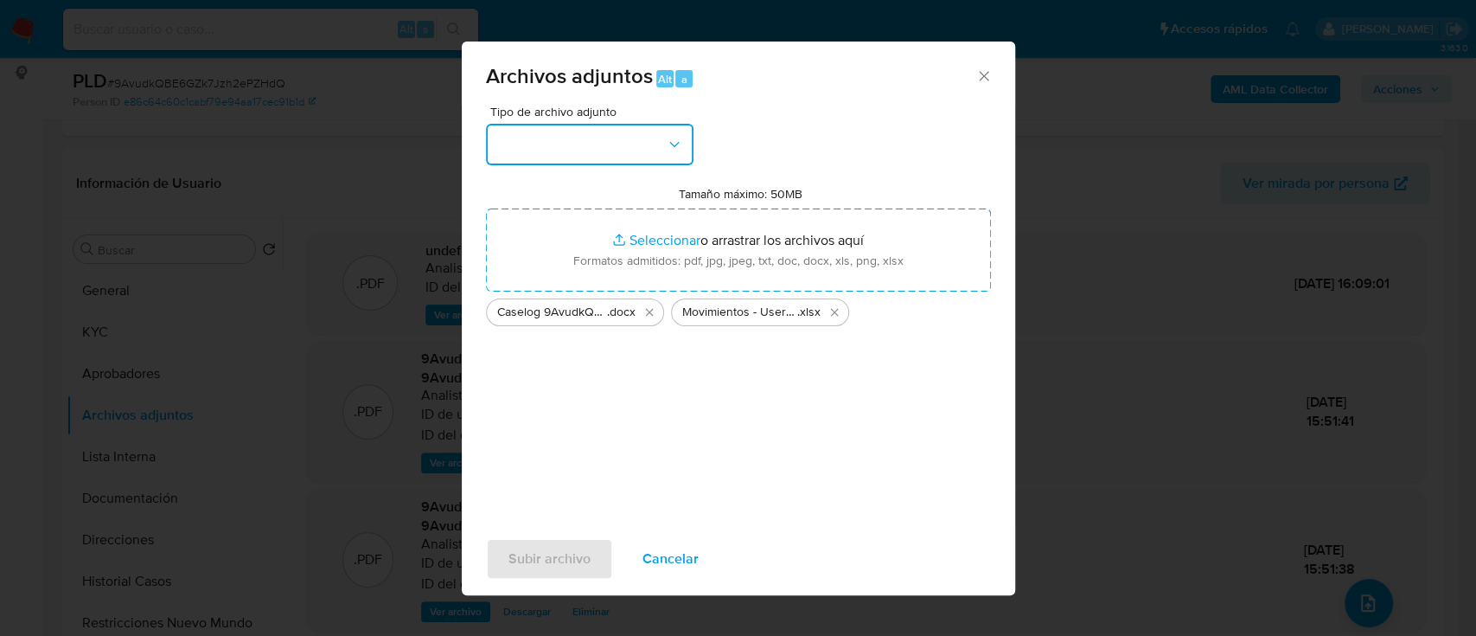
click at [605, 131] on button "button" at bounding box center [590, 145] width 208 height 42
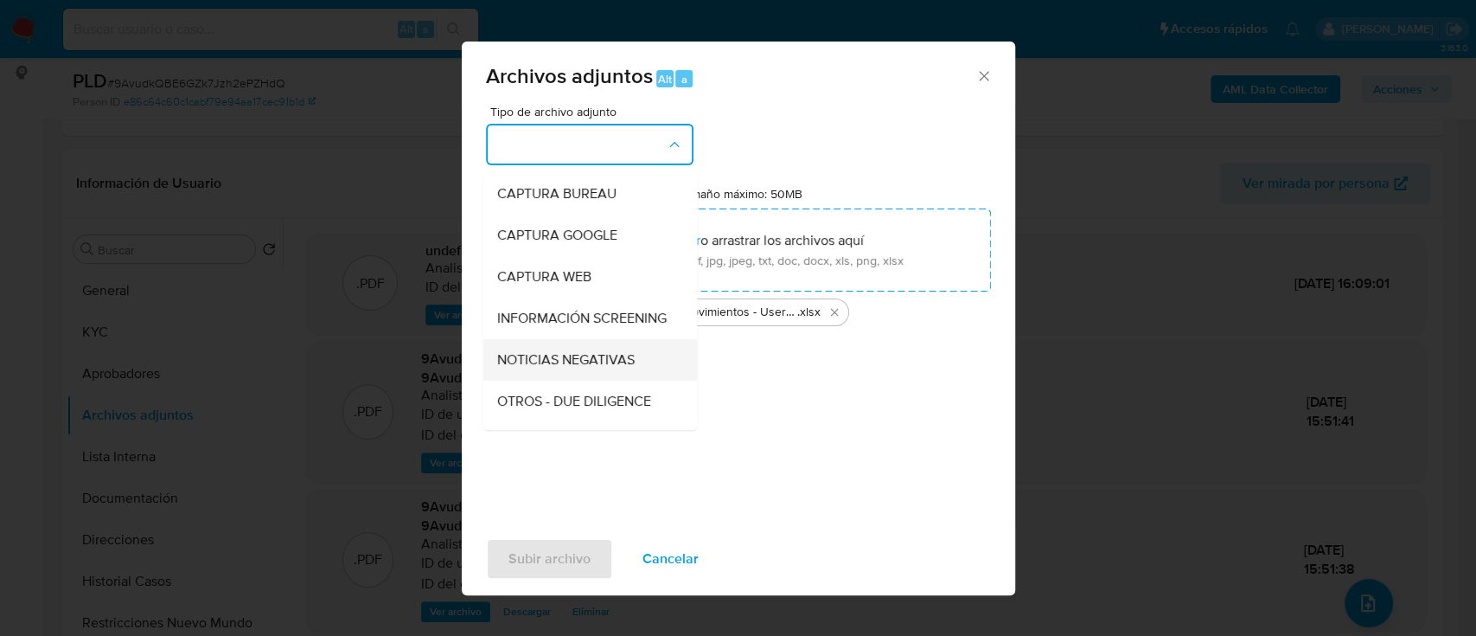
scroll to position [115, 0]
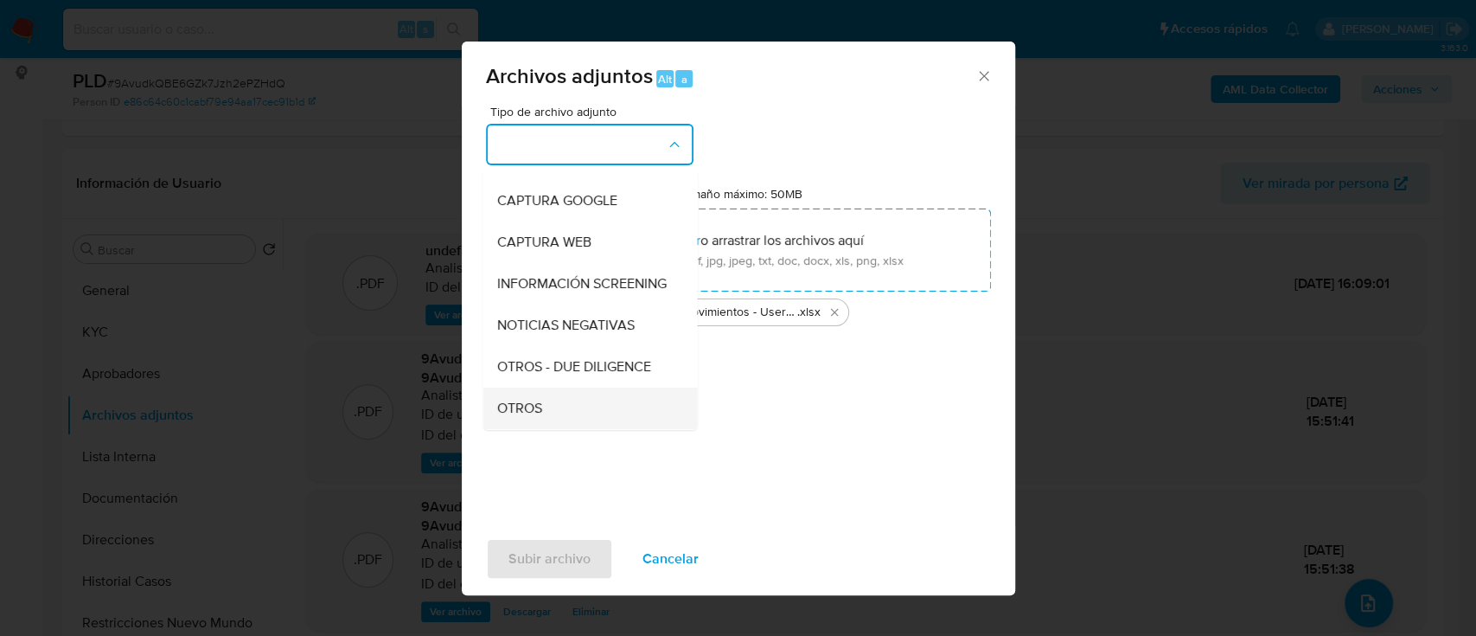
click at [540, 416] on span "OTROS" at bounding box center [518, 408] width 45 height 17
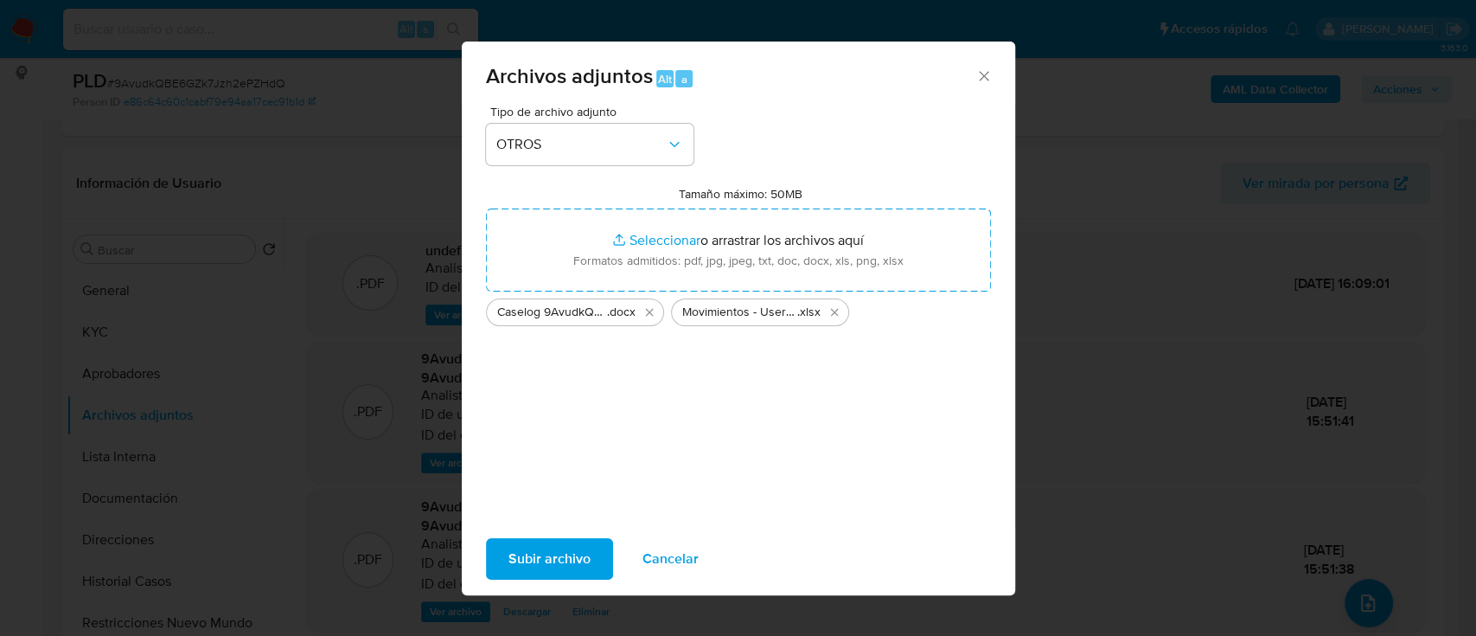
click at [536, 560] on span "Subir archivo" at bounding box center [549, 559] width 82 height 38
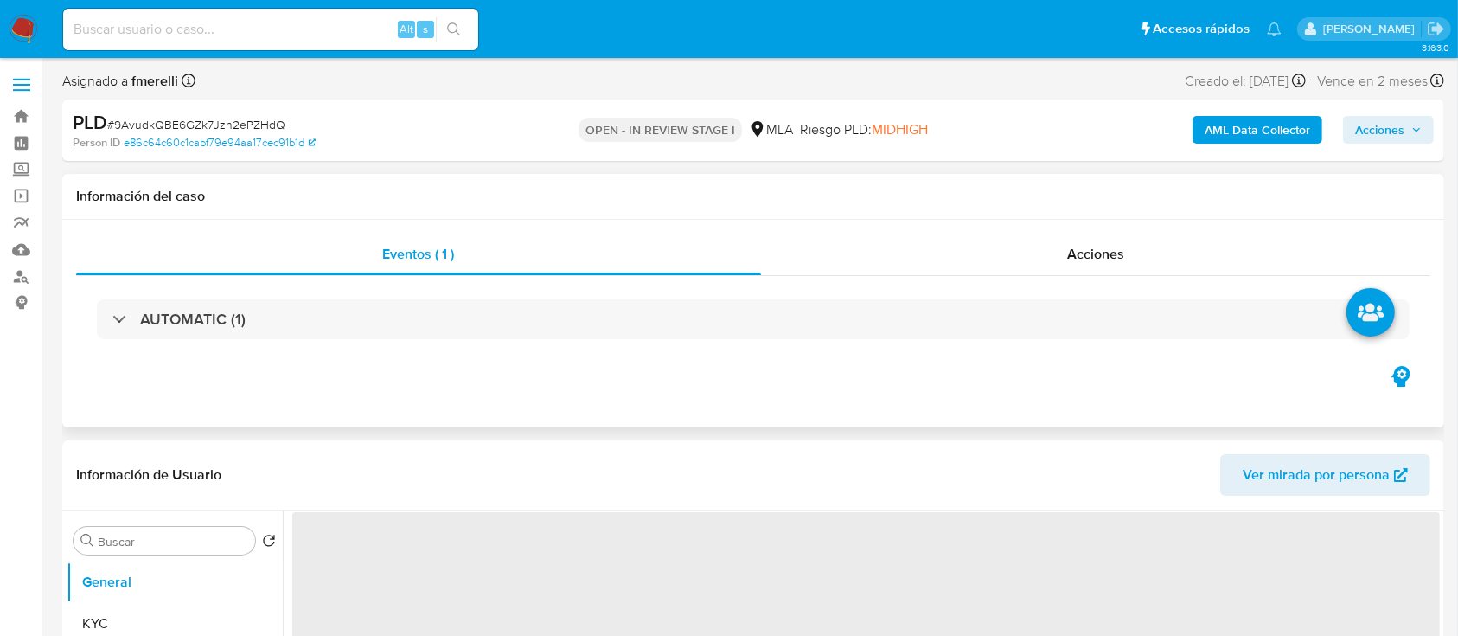
select select "10"
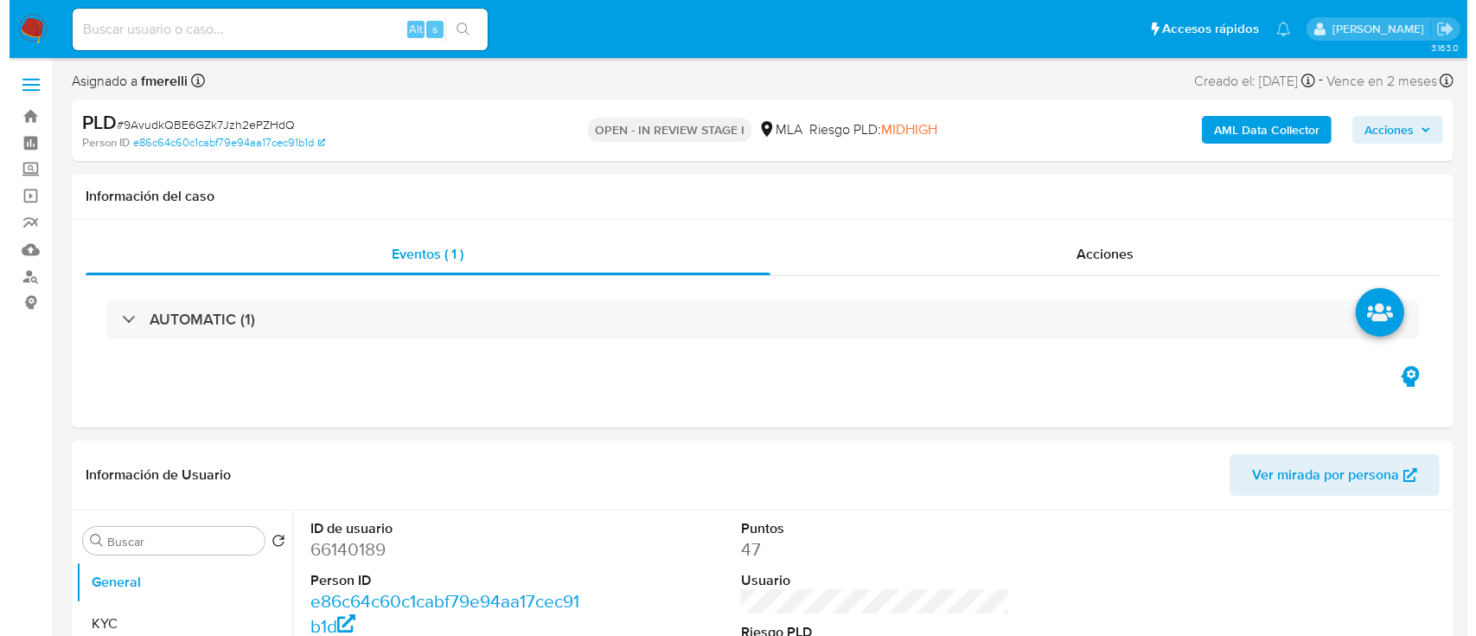
scroll to position [230, 0]
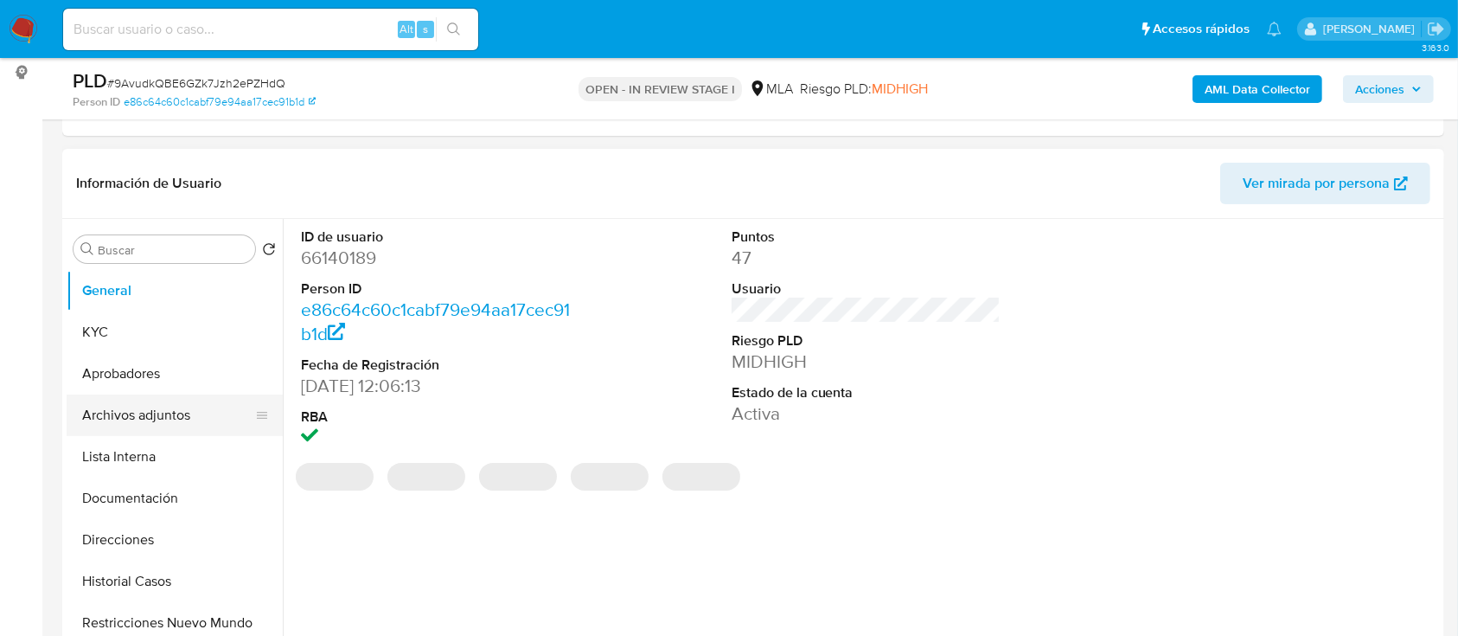
click at [205, 407] on button "Archivos adjuntos" at bounding box center [168, 415] width 202 height 42
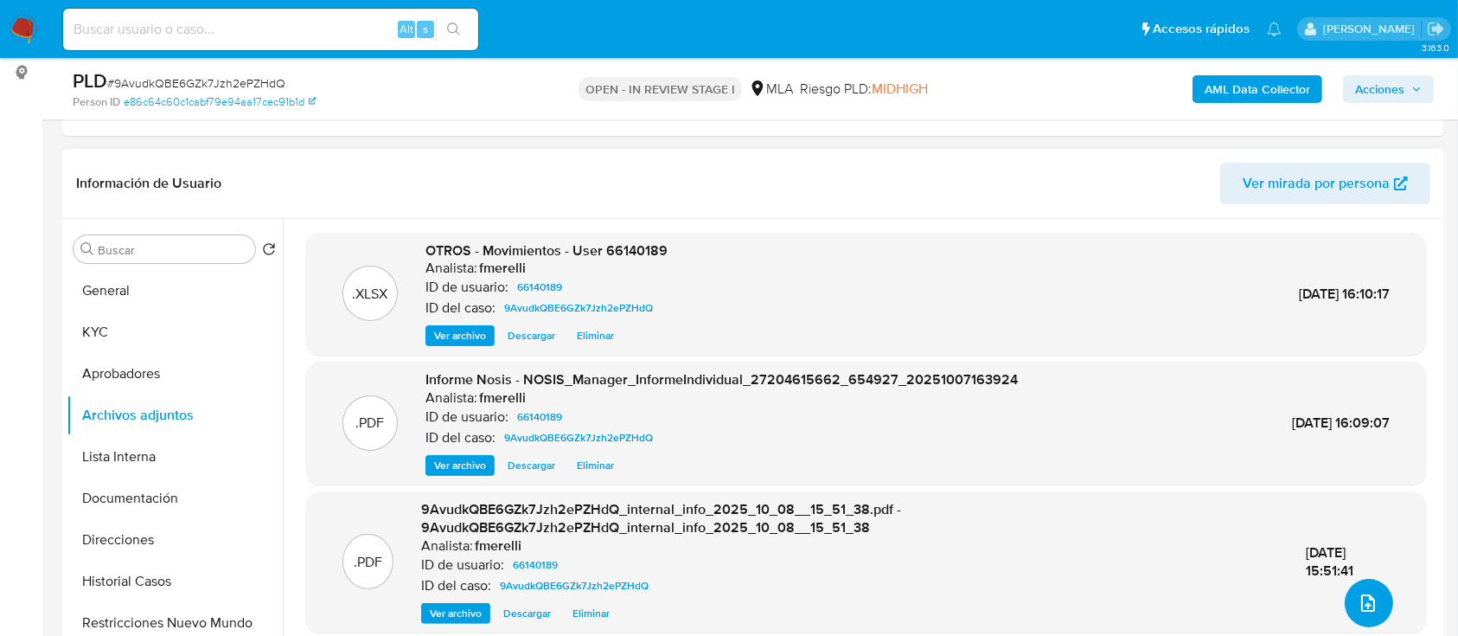
click at [1365, 595] on icon "upload-file" at bounding box center [1368, 602] width 21 height 21
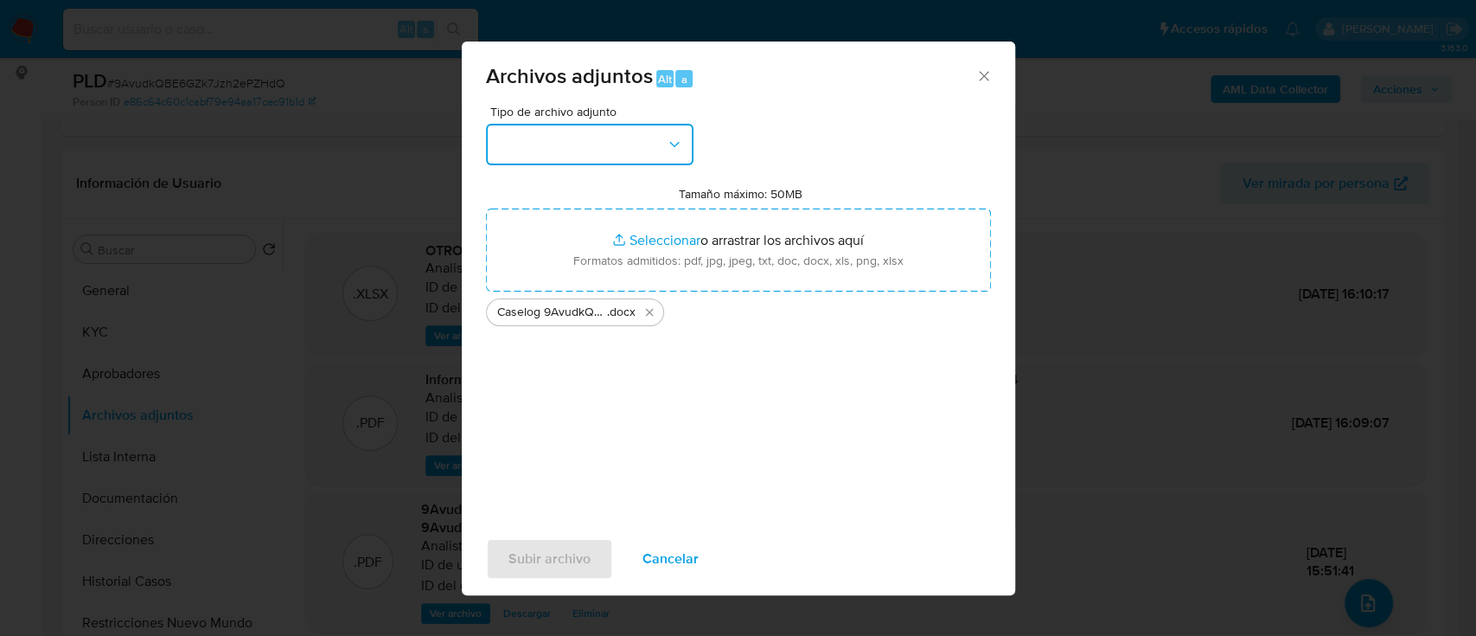
click at [537, 125] on button "button" at bounding box center [590, 145] width 208 height 42
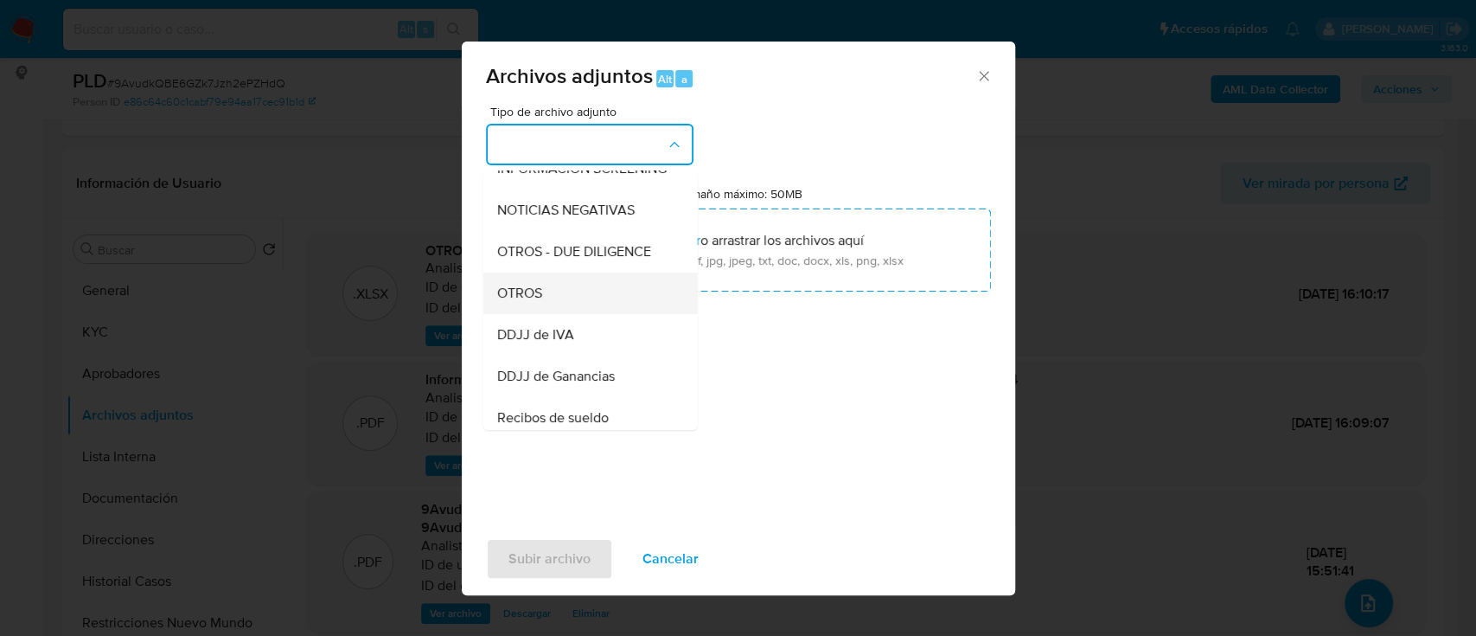
click at [553, 304] on div "OTROS" at bounding box center [584, 293] width 176 height 42
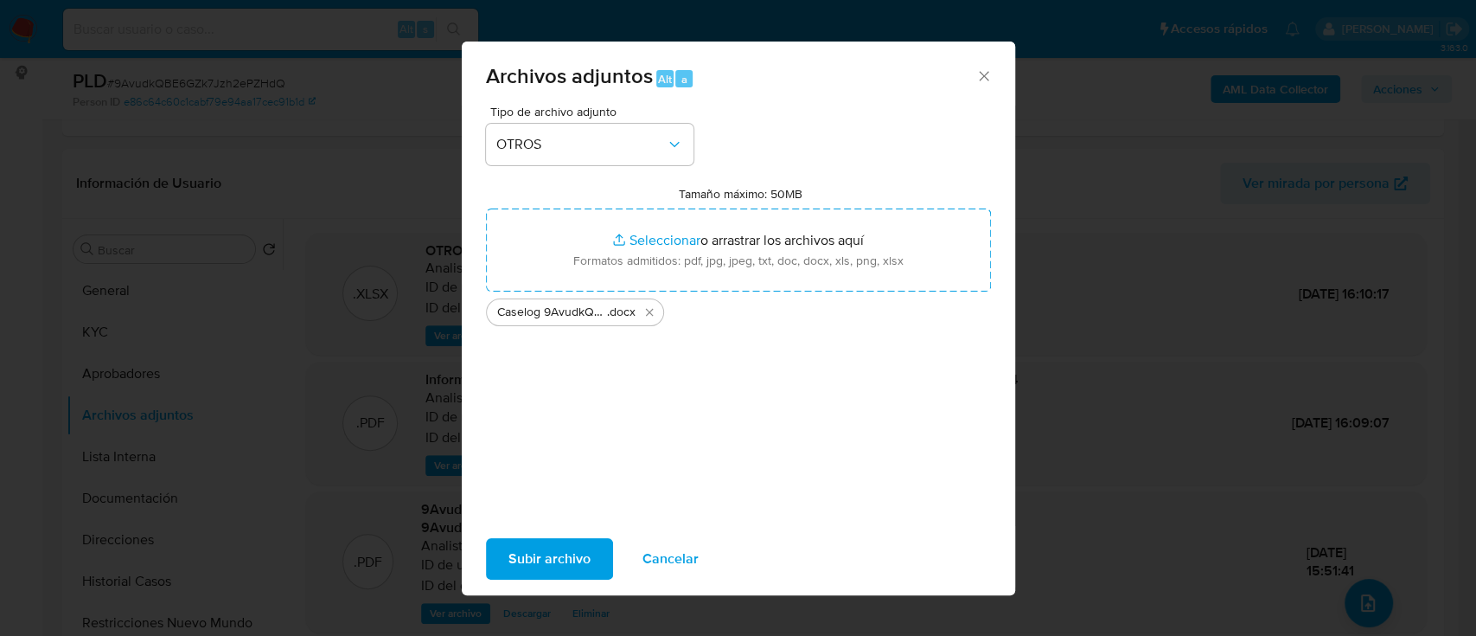
click at [564, 561] on span "Subir archivo" at bounding box center [549, 559] width 82 height 38
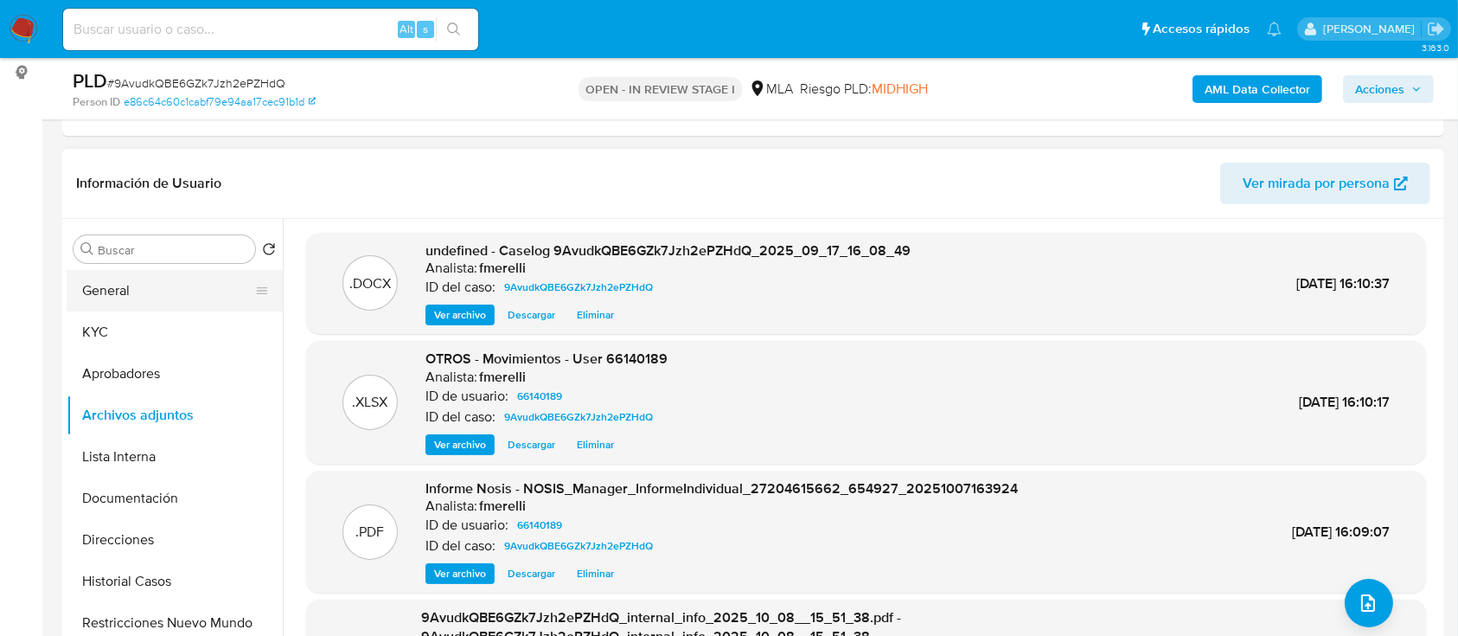
click at [125, 277] on button "General" at bounding box center [168, 291] width 202 height 42
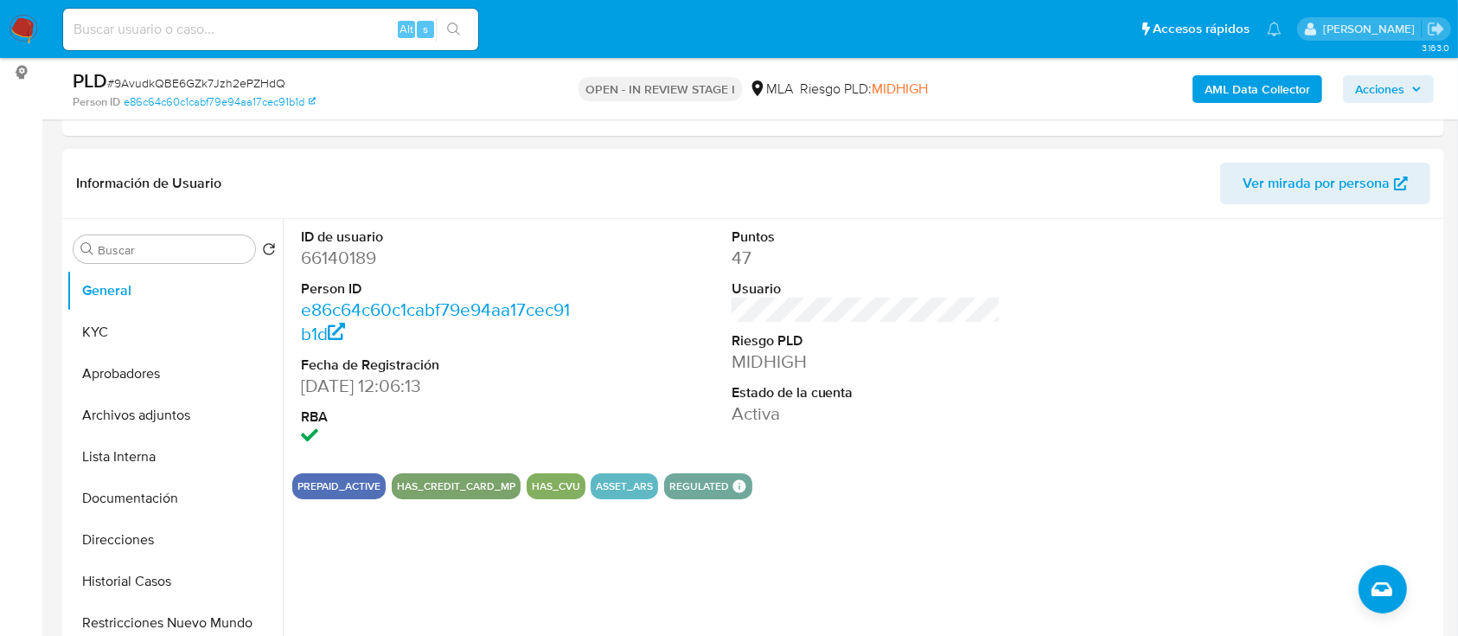
click at [330, 265] on dd "66140189" at bounding box center [436, 258] width 270 height 24
copy dd "66140189"
click at [148, 428] on button "Archivos adjuntos" at bounding box center [168, 415] width 202 height 42
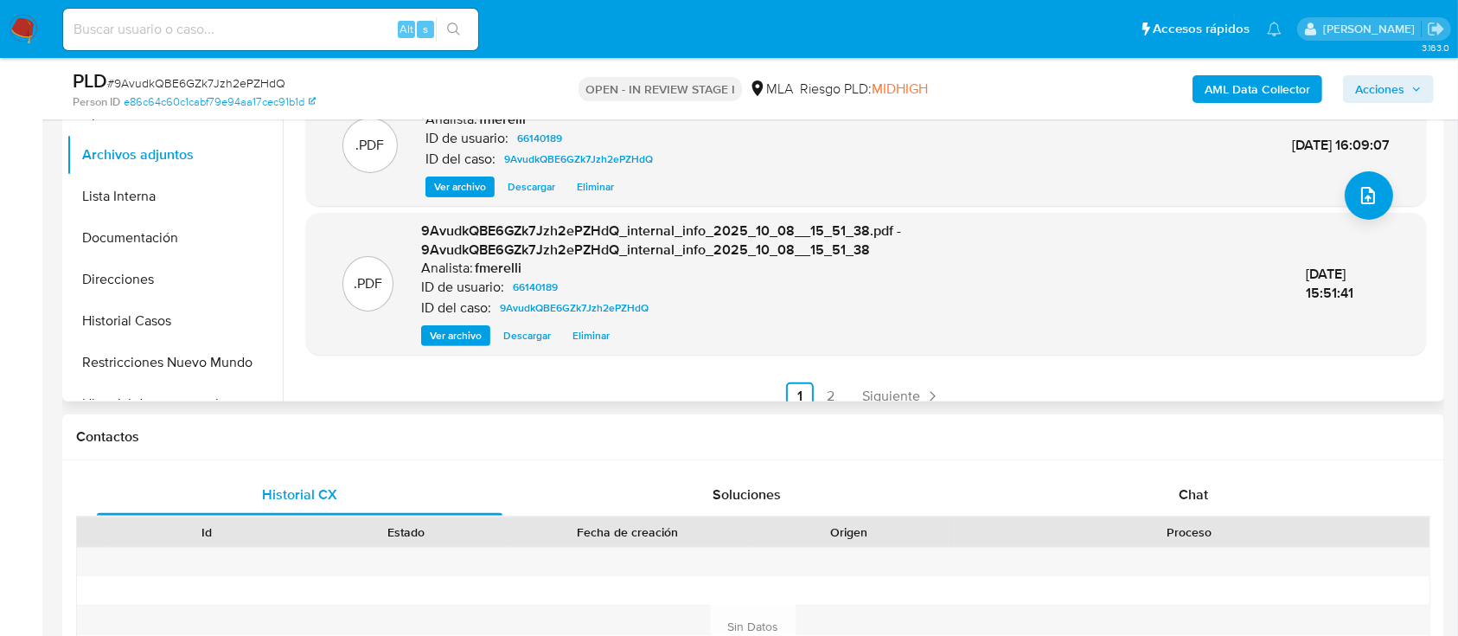
scroll to position [164, 0]
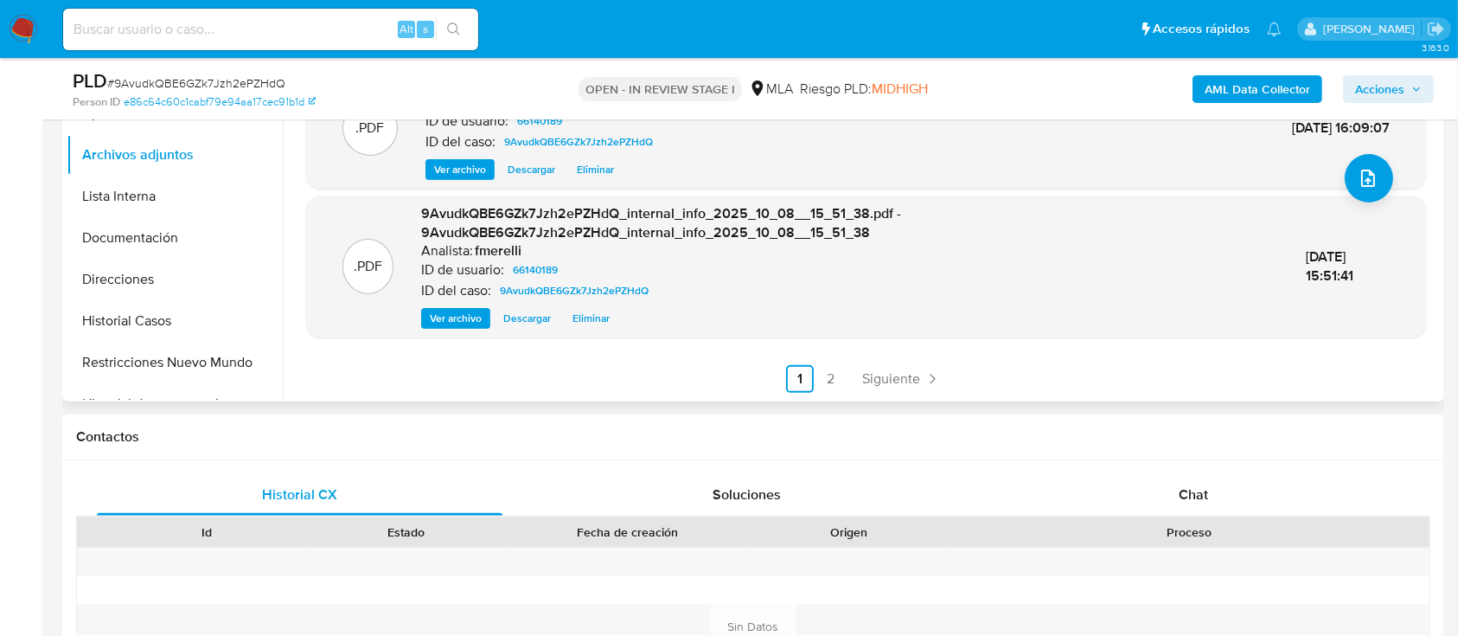
click at [891, 399] on div ".DOCX OTROS - Caselog 9AvudkQBE6GZk7Jzh2ePZHdQ_2025_09_17_16_08_49 Analista: fm…" at bounding box center [861, 179] width 1157 height 443
click at [904, 374] on span "Siguiente" at bounding box center [891, 379] width 58 height 14
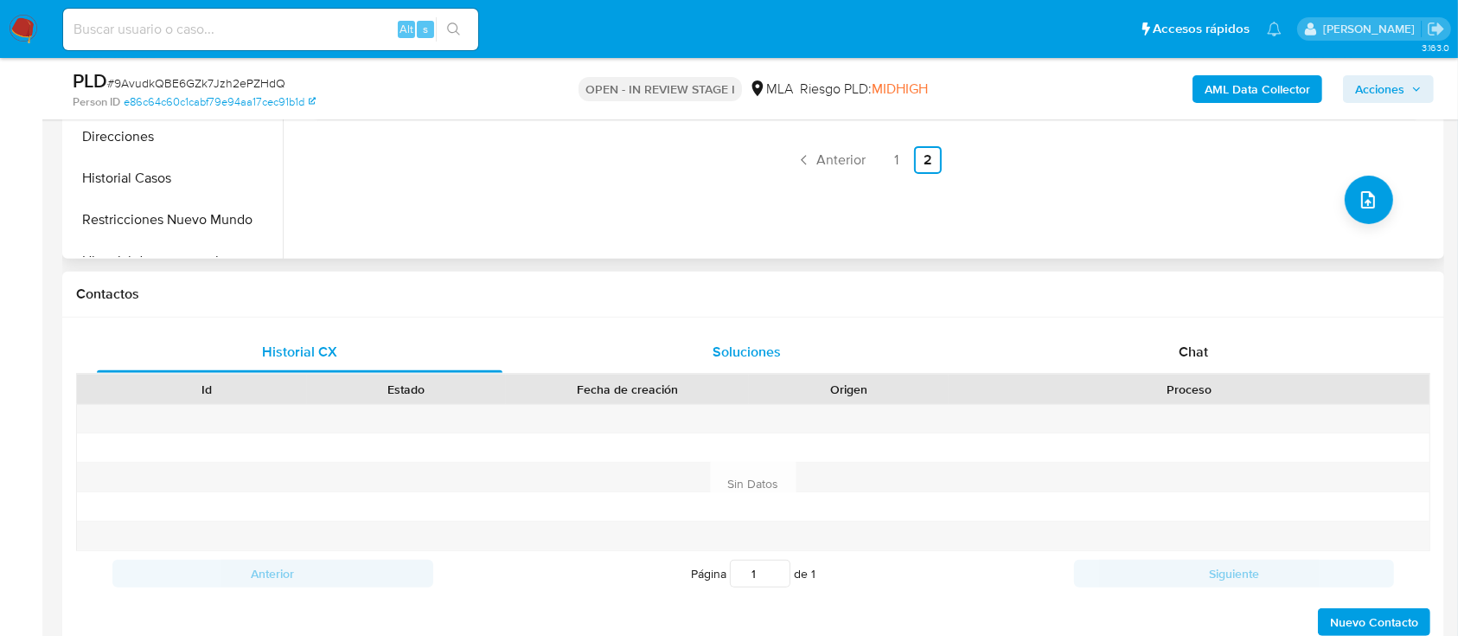
scroll to position [287, 0]
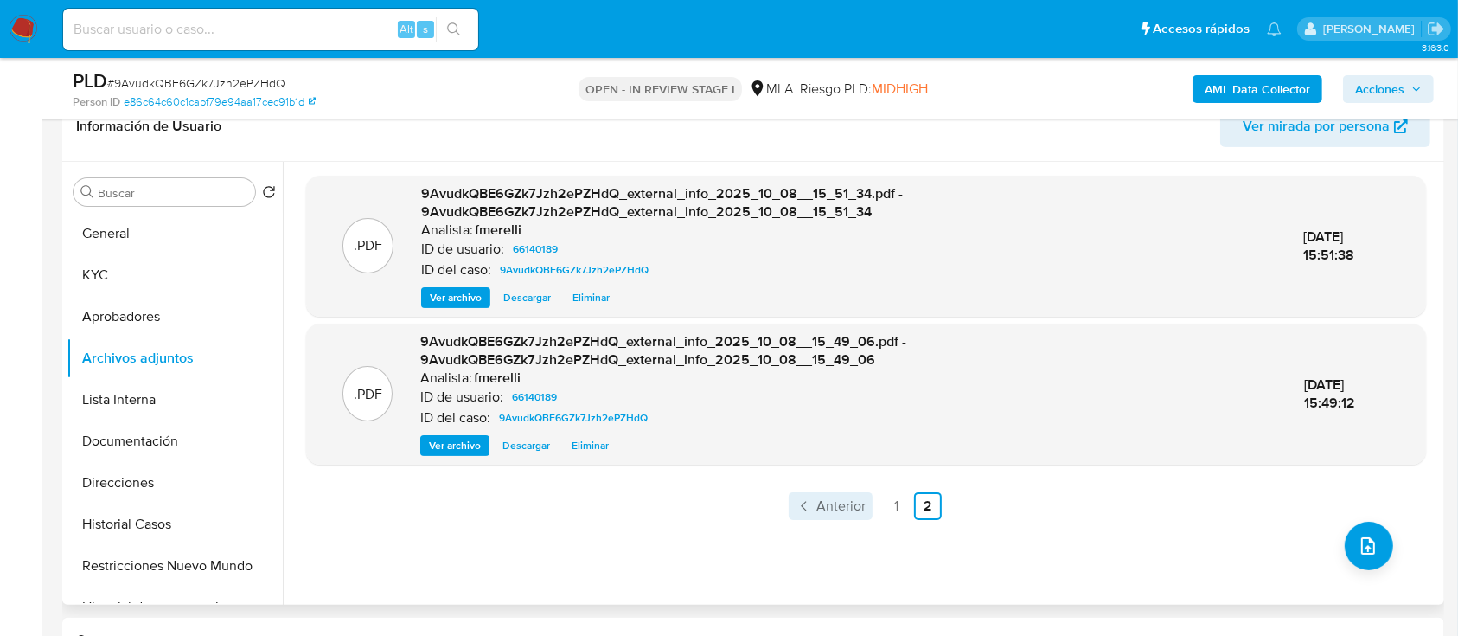
click at [847, 515] on link "Anterior" at bounding box center [831, 506] width 84 height 28
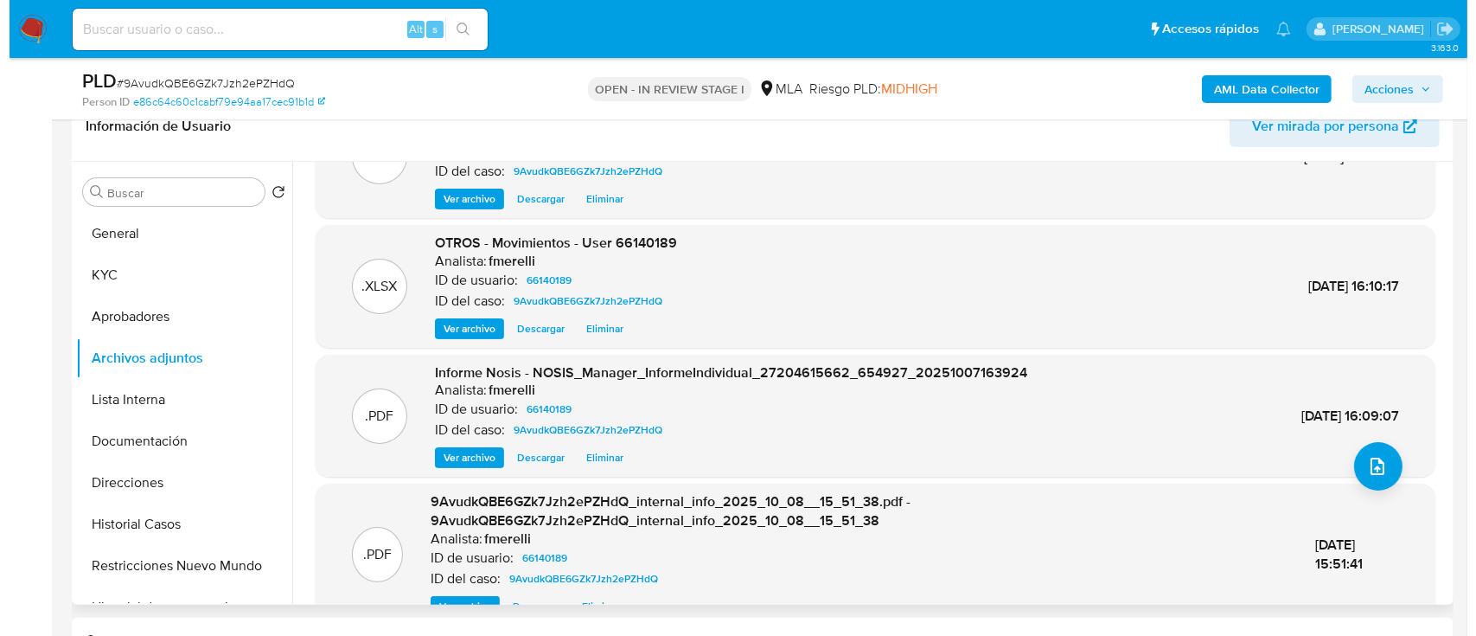
scroll to position [0, 0]
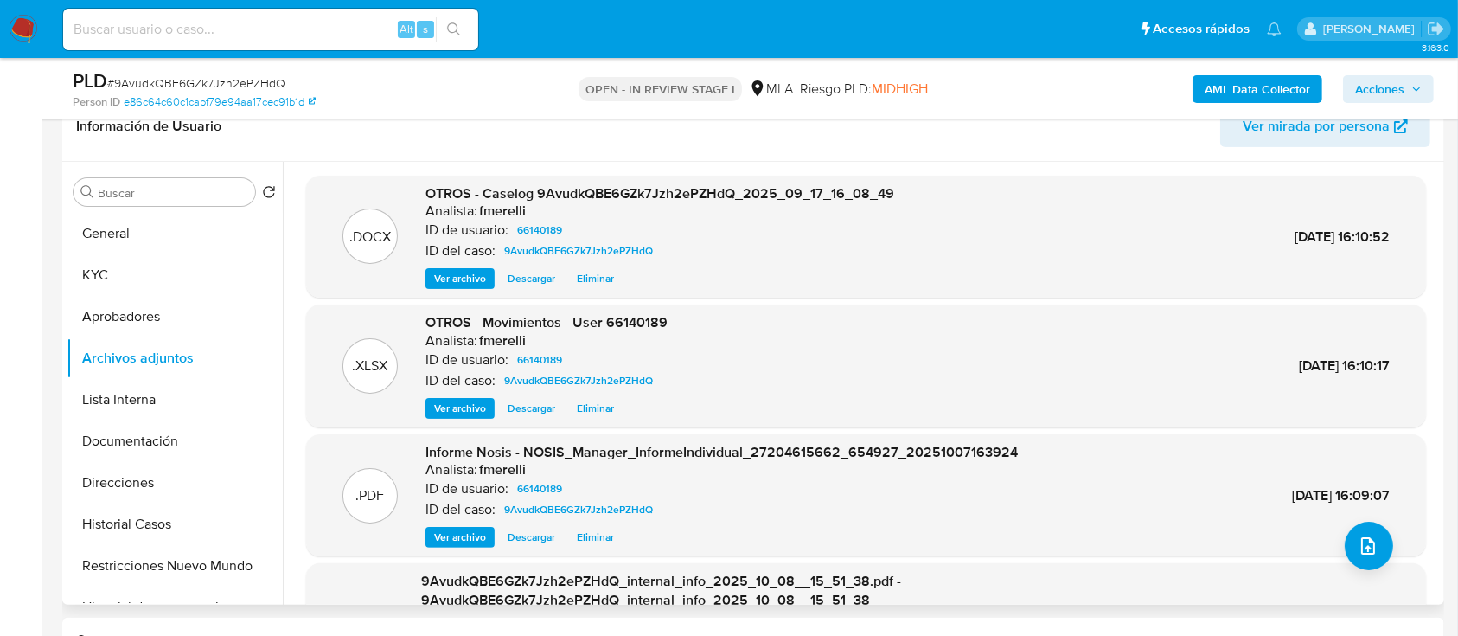
click at [454, 275] on span "Ver archivo" at bounding box center [460, 278] width 52 height 17
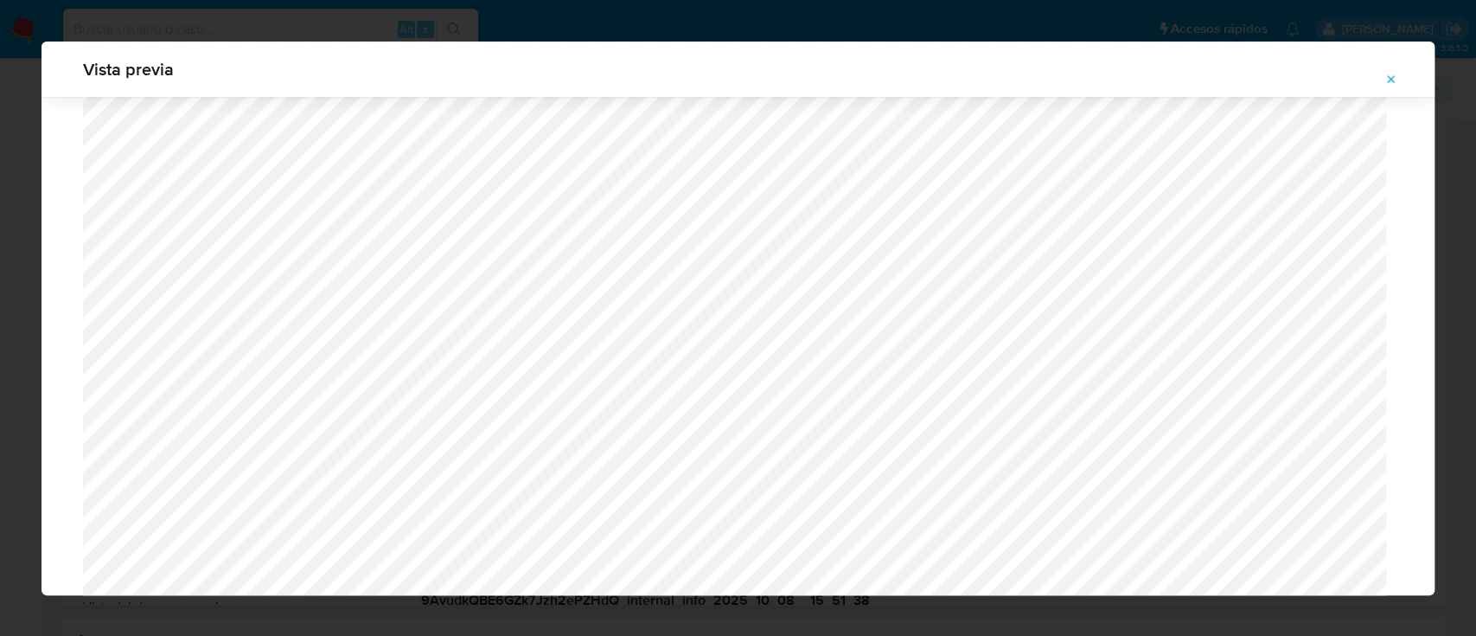
scroll to position [1346, 0]
click at [1391, 70] on span "Attachment preview" at bounding box center [1392, 79] width 14 height 24
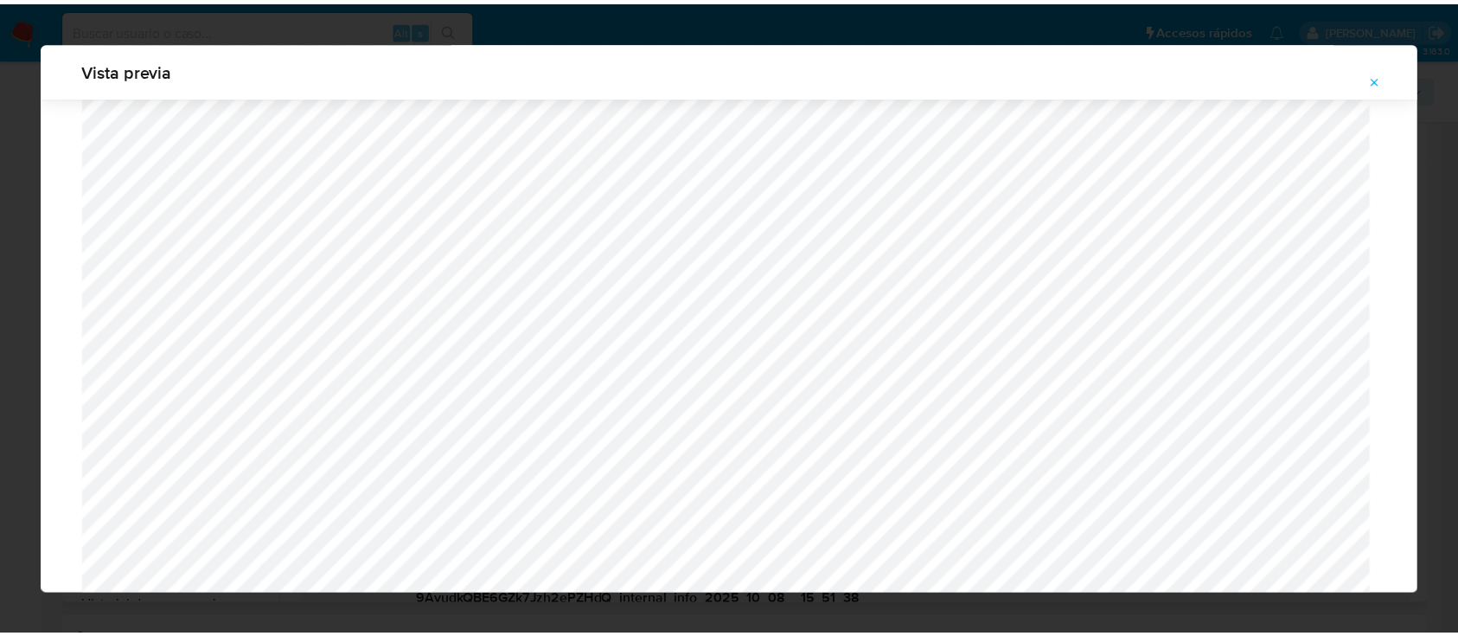
scroll to position [55, 0]
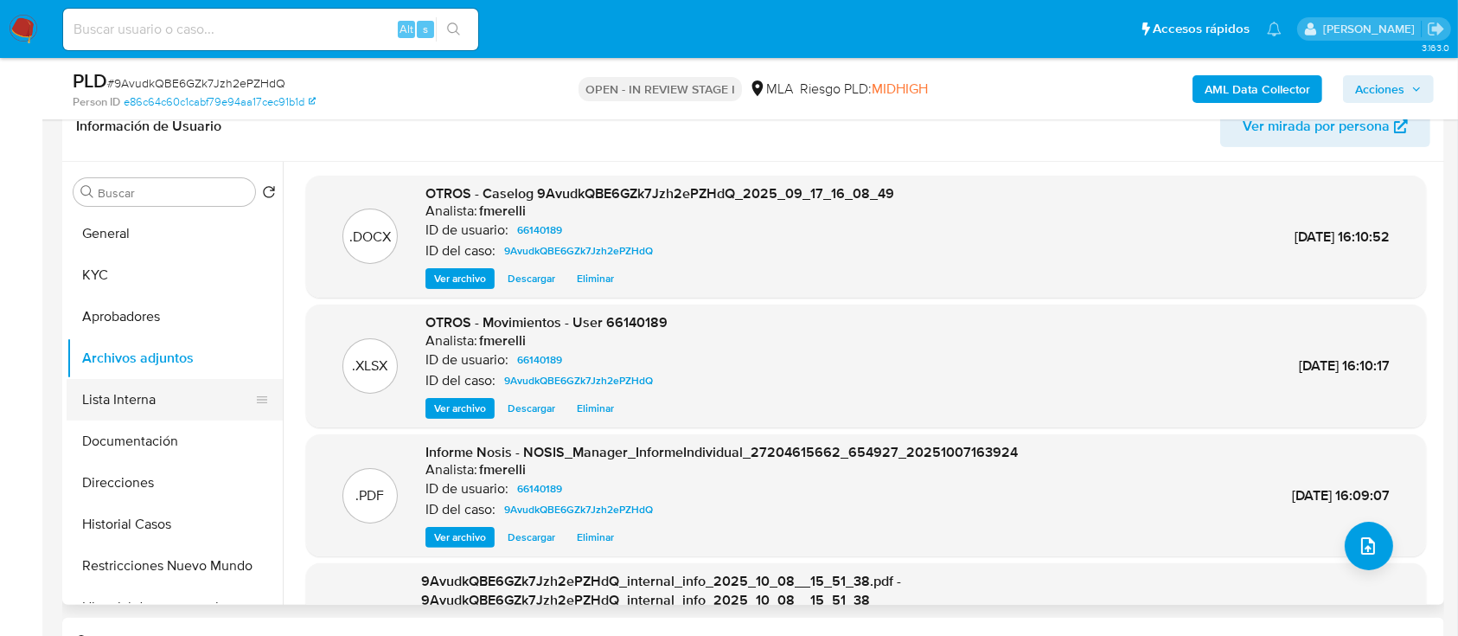
click at [150, 416] on button "Lista Interna" at bounding box center [168, 400] width 202 height 42
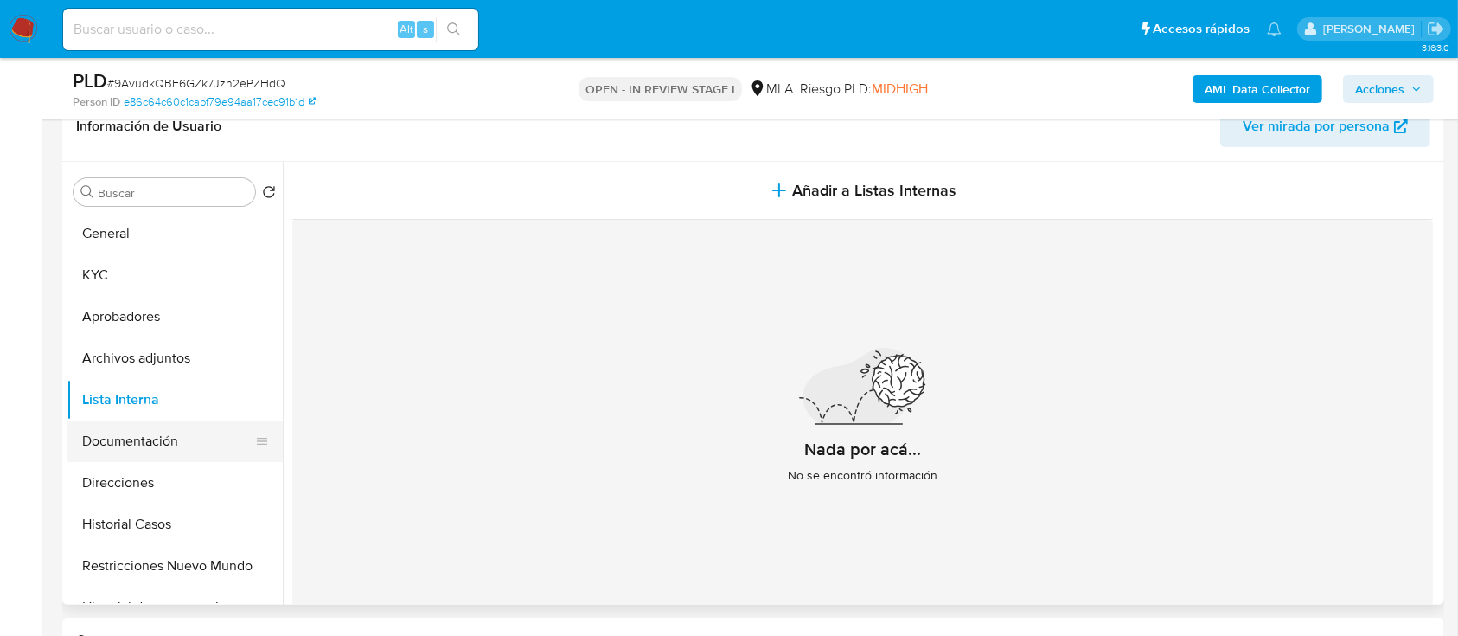
click at [125, 453] on button "Documentación" at bounding box center [168, 441] width 202 height 42
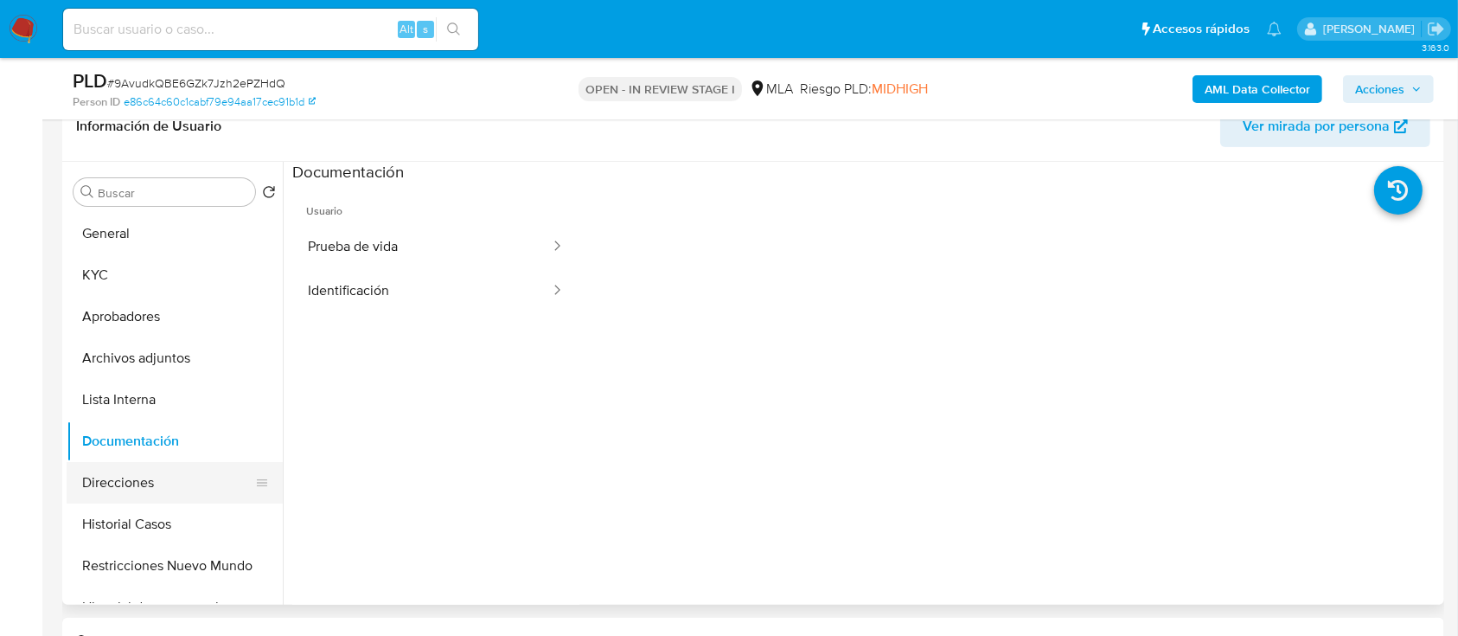
click at [120, 474] on button "Direcciones" at bounding box center [168, 483] width 202 height 42
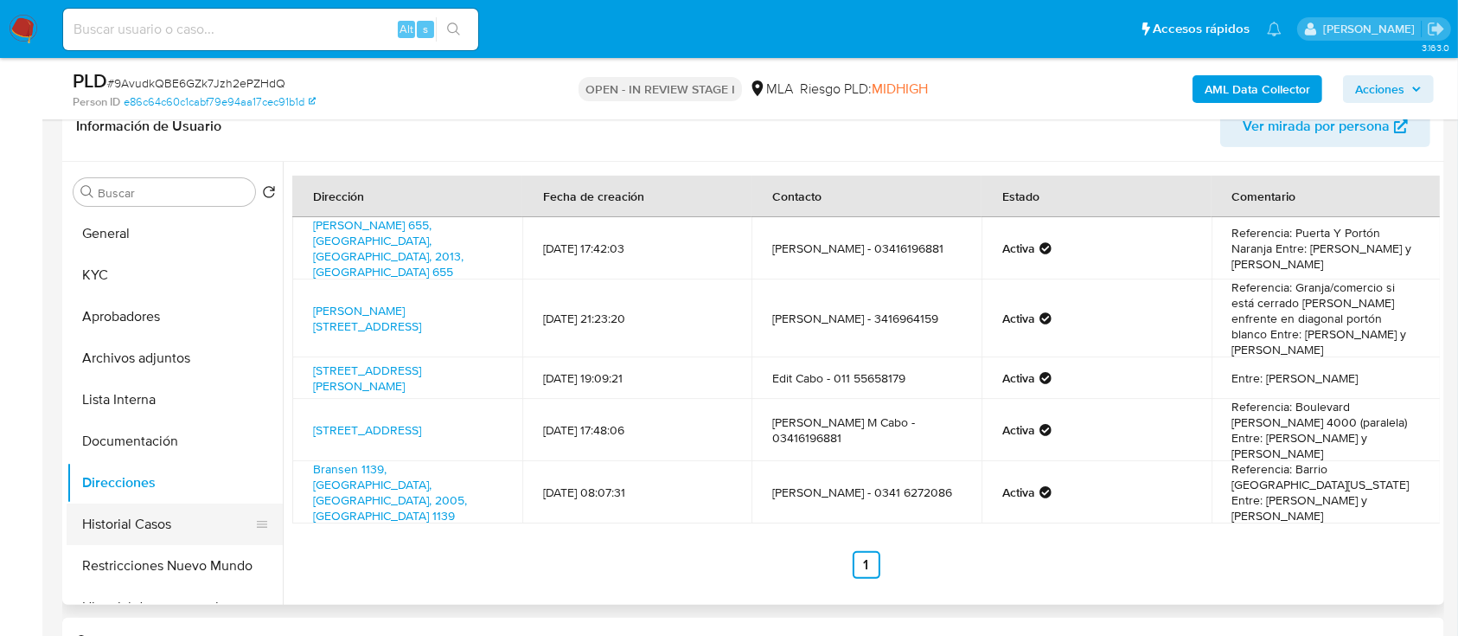
click at [124, 523] on button "Historial Casos" at bounding box center [168, 524] width 202 height 42
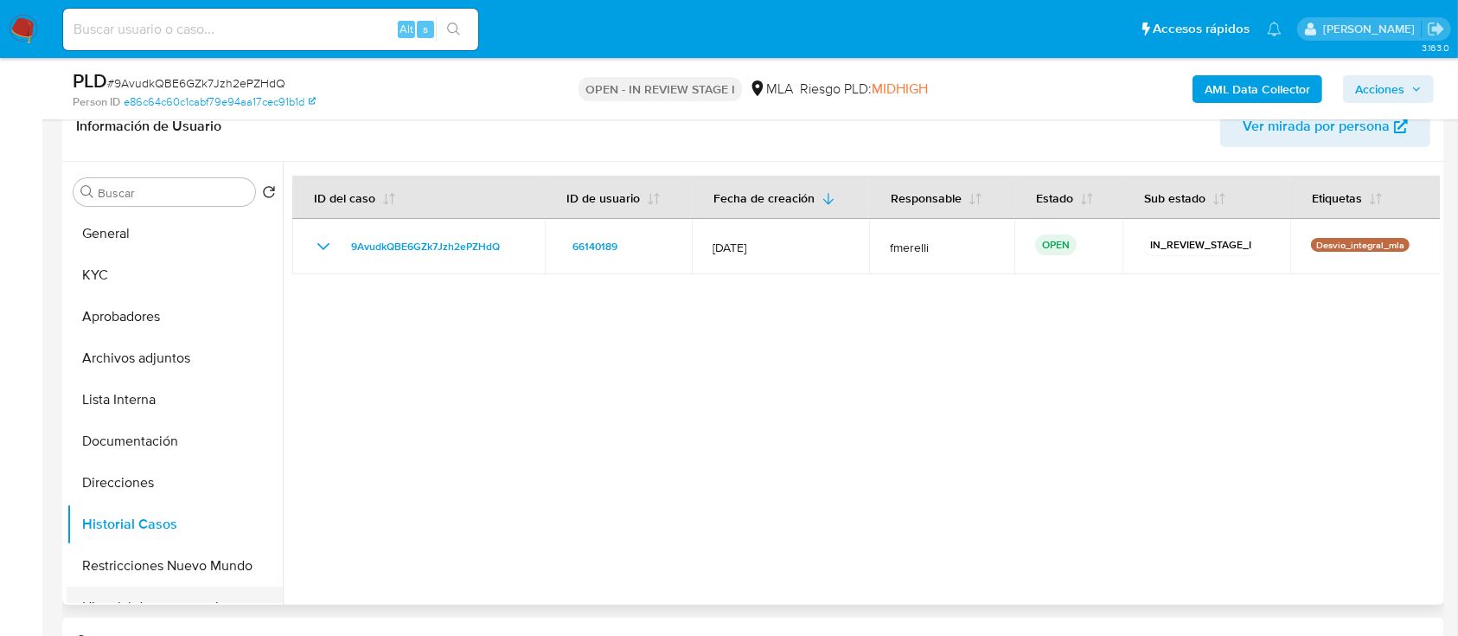
scroll to position [115, 0]
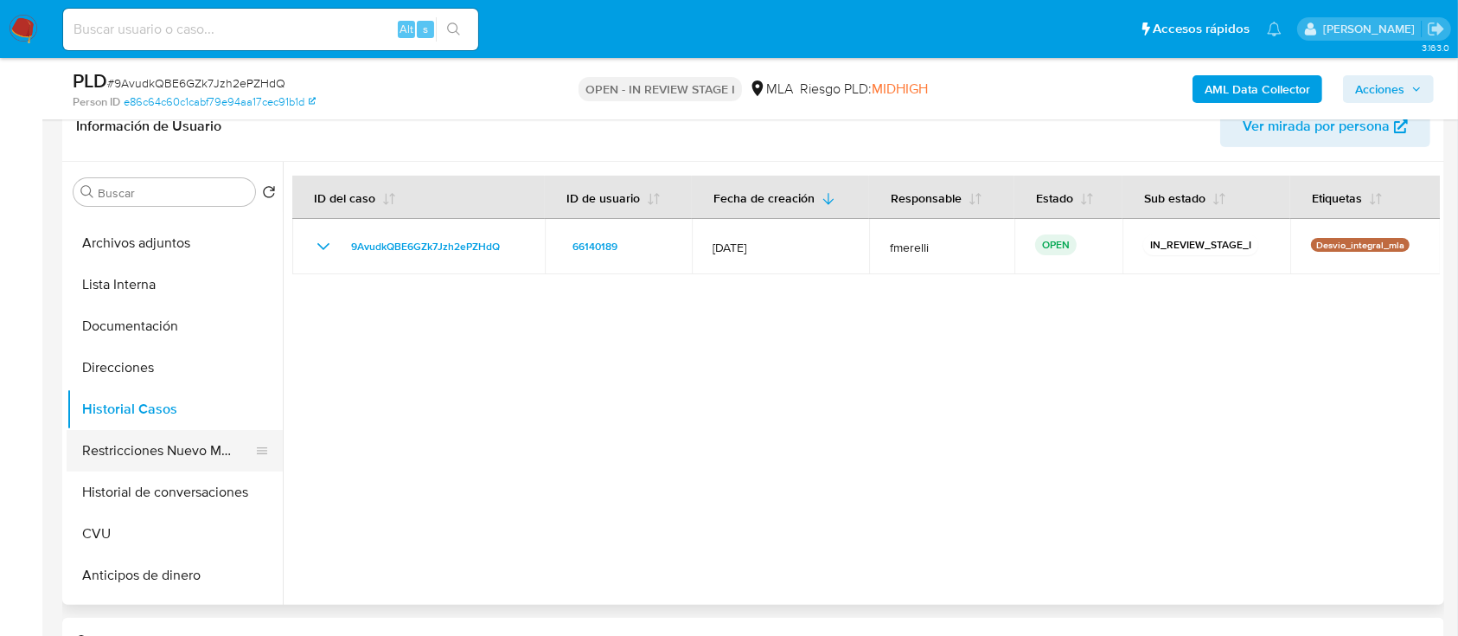
click at [161, 457] on button "Restricciones Nuevo Mundo" at bounding box center [168, 451] width 202 height 42
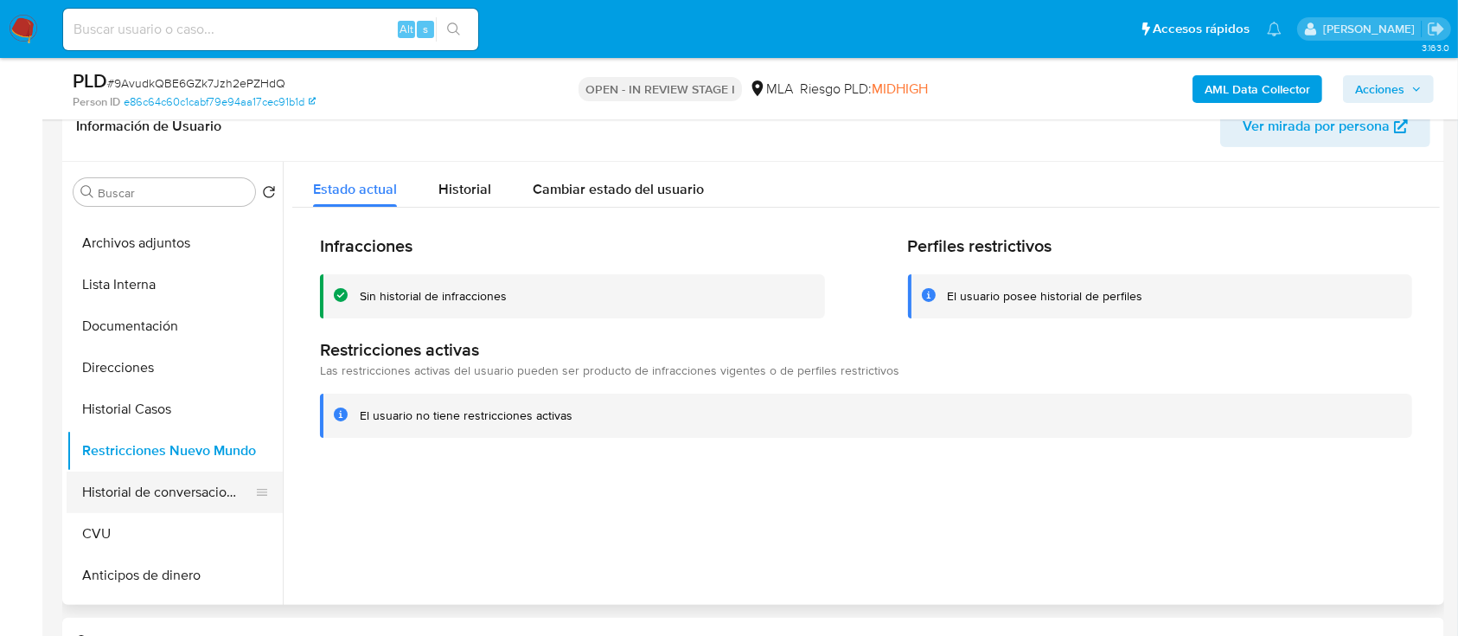
click at [150, 489] on button "Historial de conversaciones" at bounding box center [168, 492] width 202 height 42
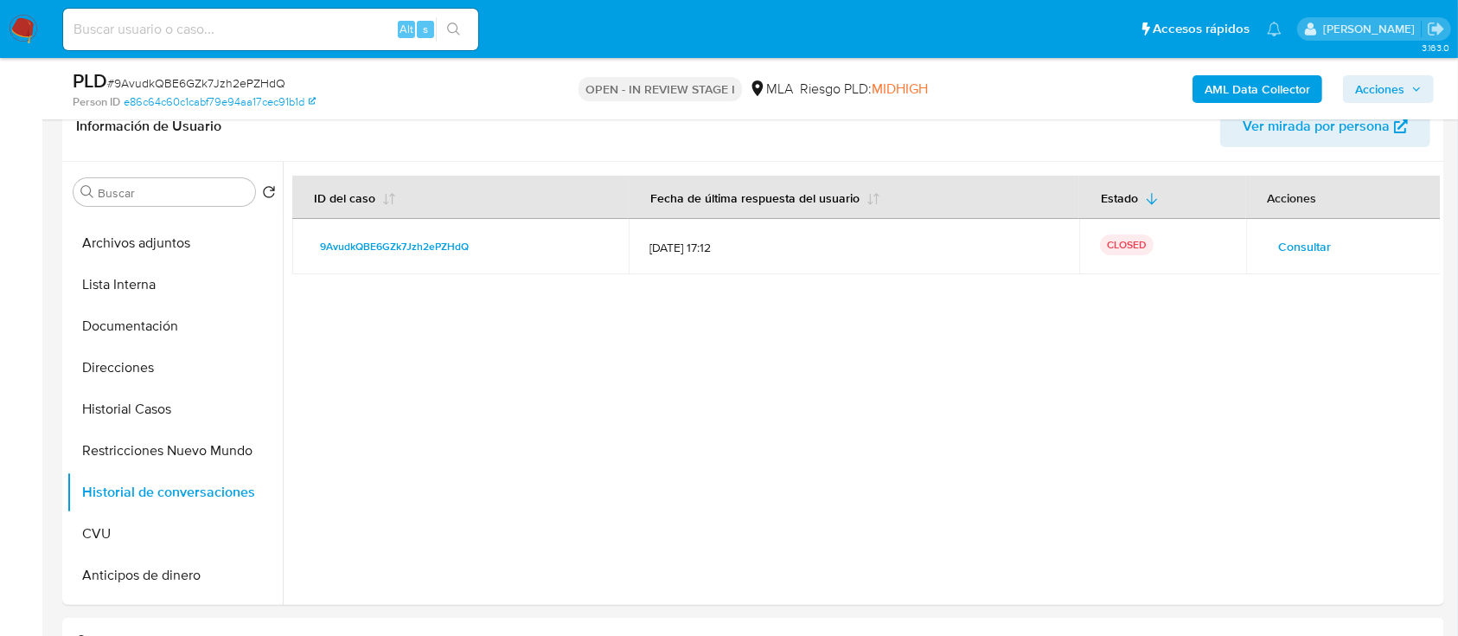
drag, startPoint x: 1408, startPoint y: 85, endPoint x: 1342, endPoint y: 100, distance: 67.5
click at [1408, 85] on span "Acciones" at bounding box center [1388, 89] width 67 height 24
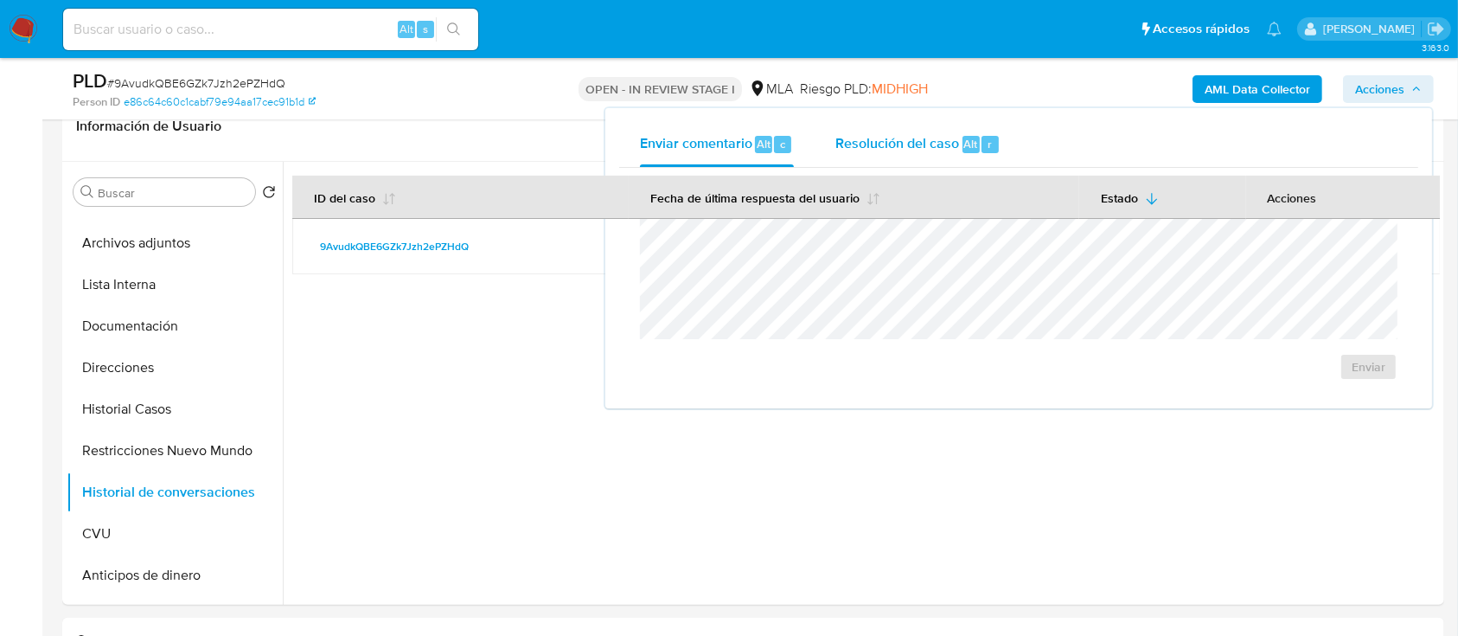
click at [969, 136] on div "Alt" at bounding box center [971, 144] width 17 height 17
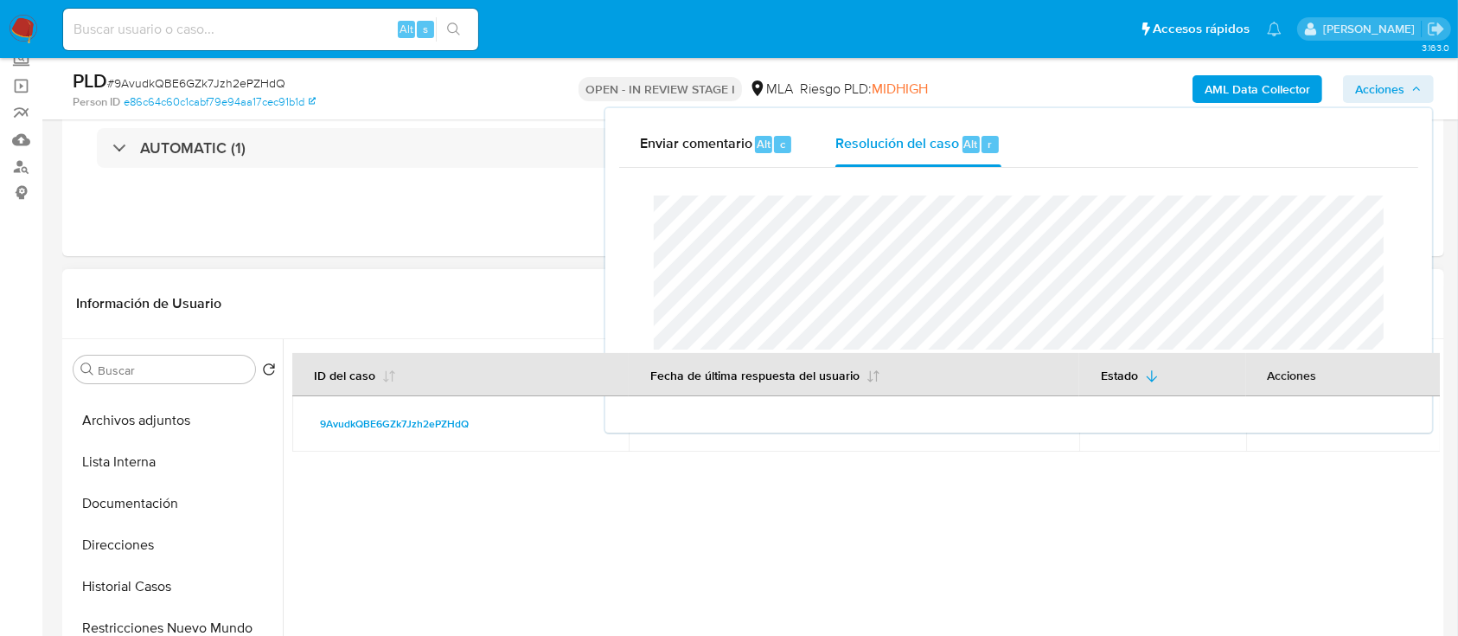
scroll to position [0, 0]
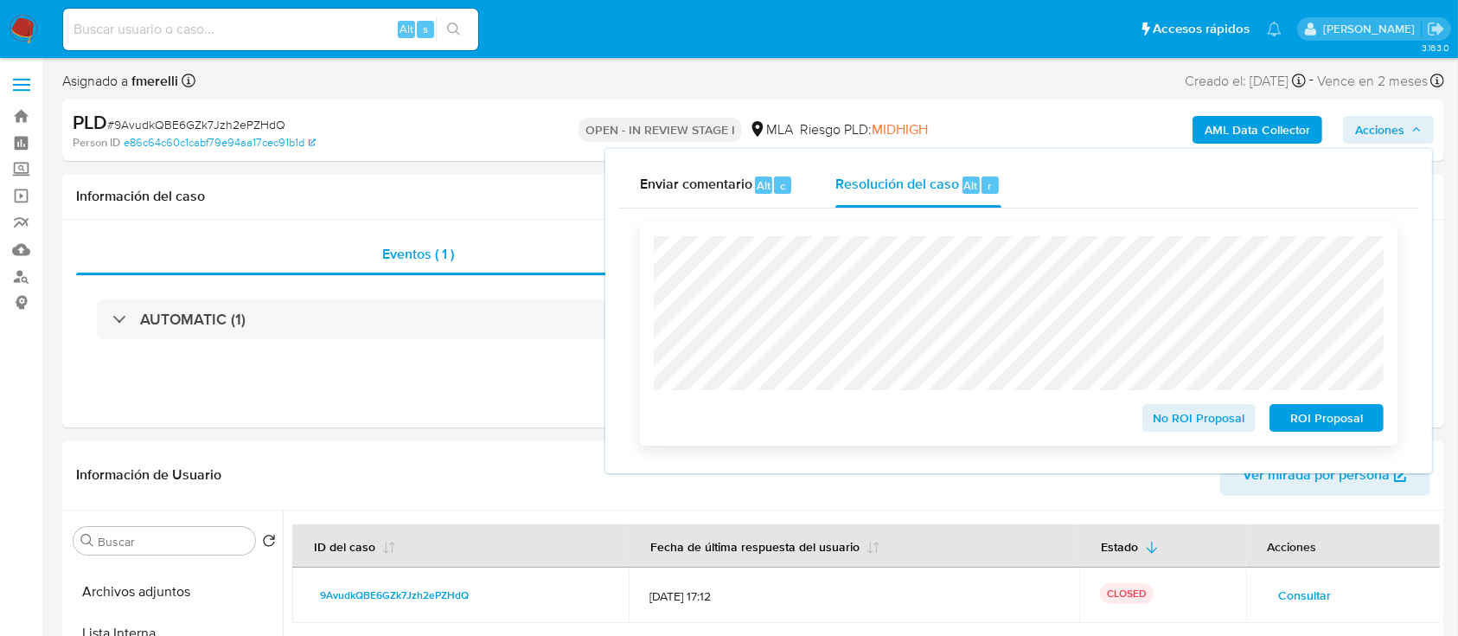
click at [1199, 416] on span "No ROI Proposal" at bounding box center [1199, 418] width 90 height 24
click at [1176, 419] on span "No ROI Proposal" at bounding box center [1199, 418] width 90 height 24
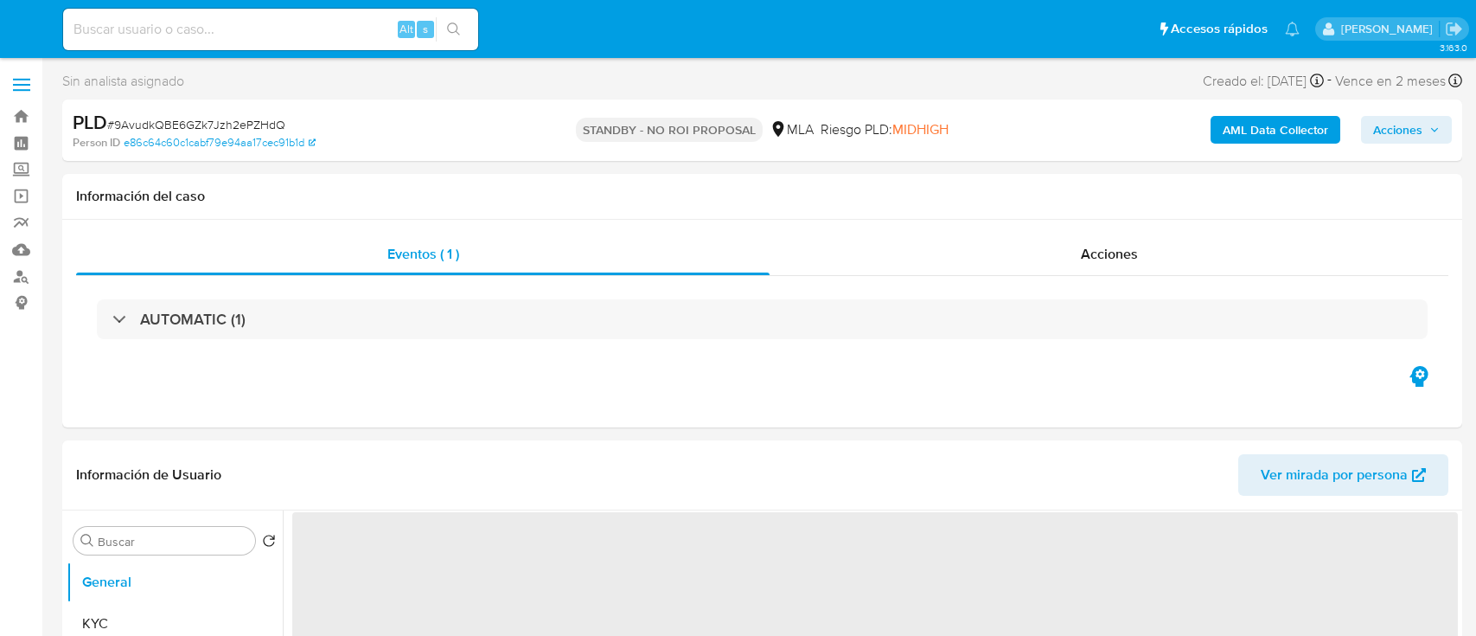
select select "10"
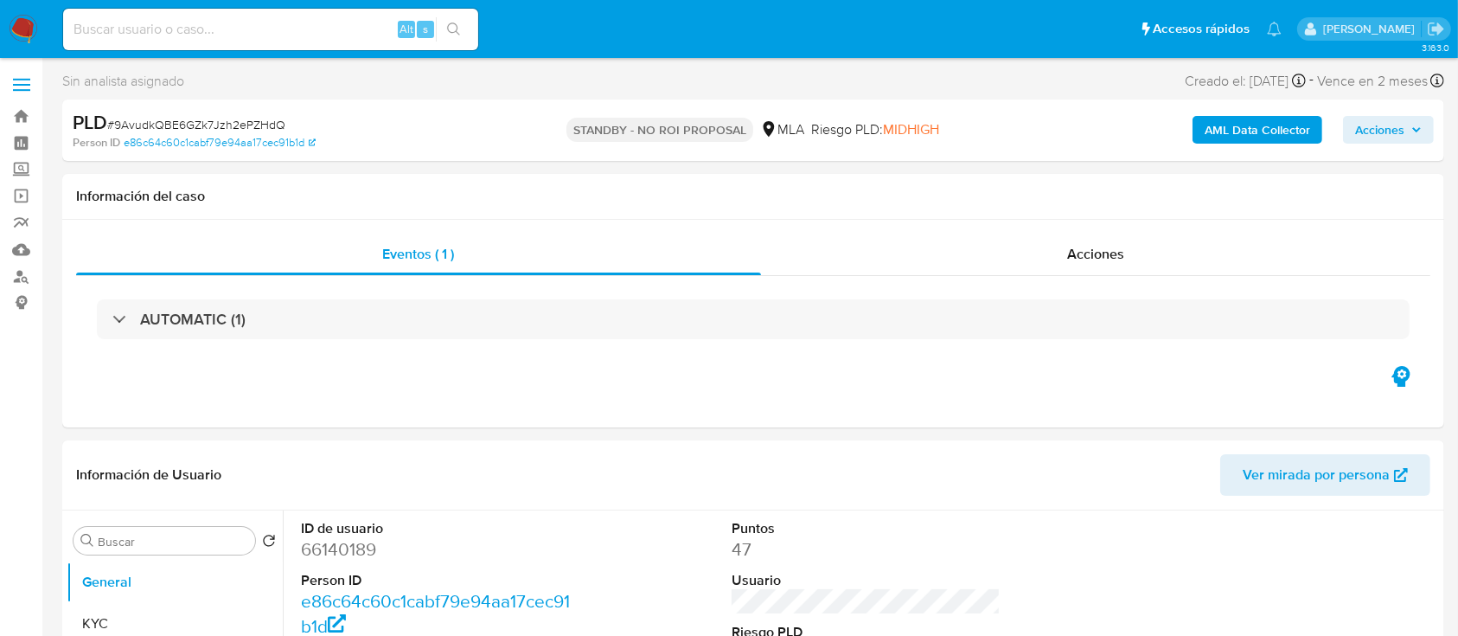
click at [13, 34] on img at bounding box center [23, 29] width 29 height 29
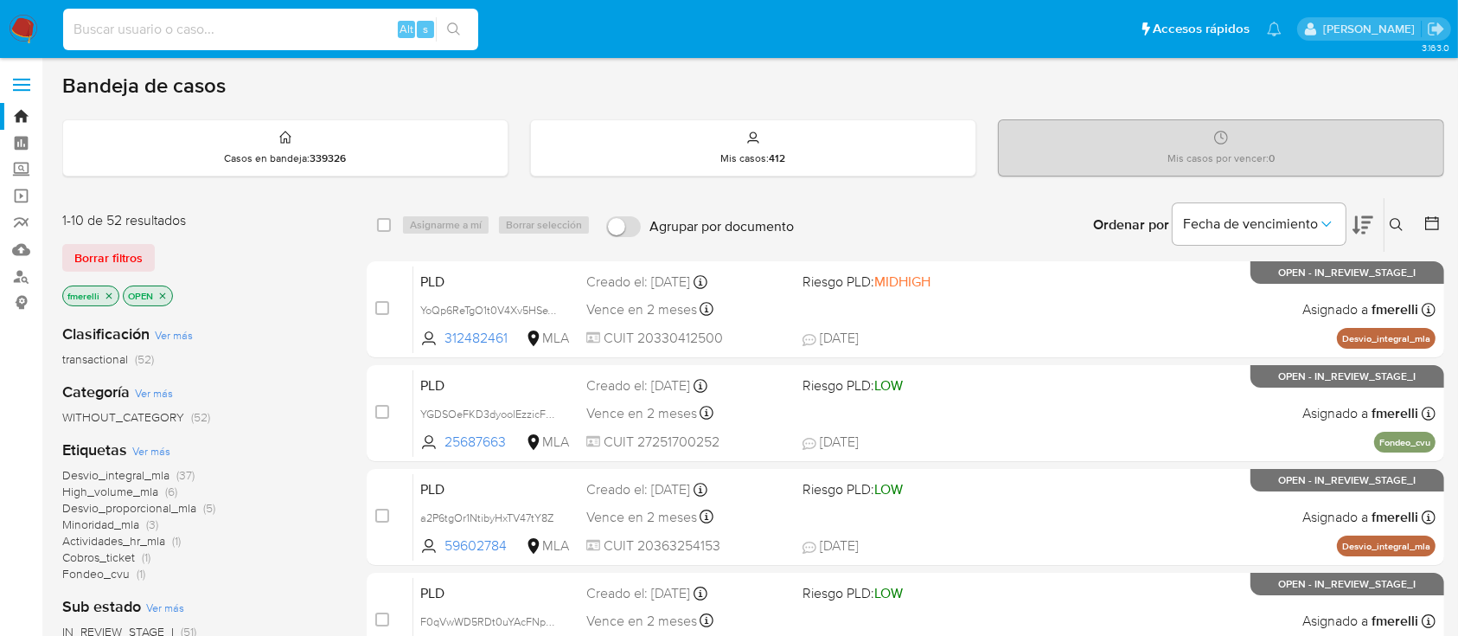
click at [325, 28] on input at bounding box center [270, 29] width 415 height 22
paste input "PIJmONPSFlVhWtkV8vpm8ZeM"
type input "PIJmONPSFlVhWtkV8vpm8ZeM"
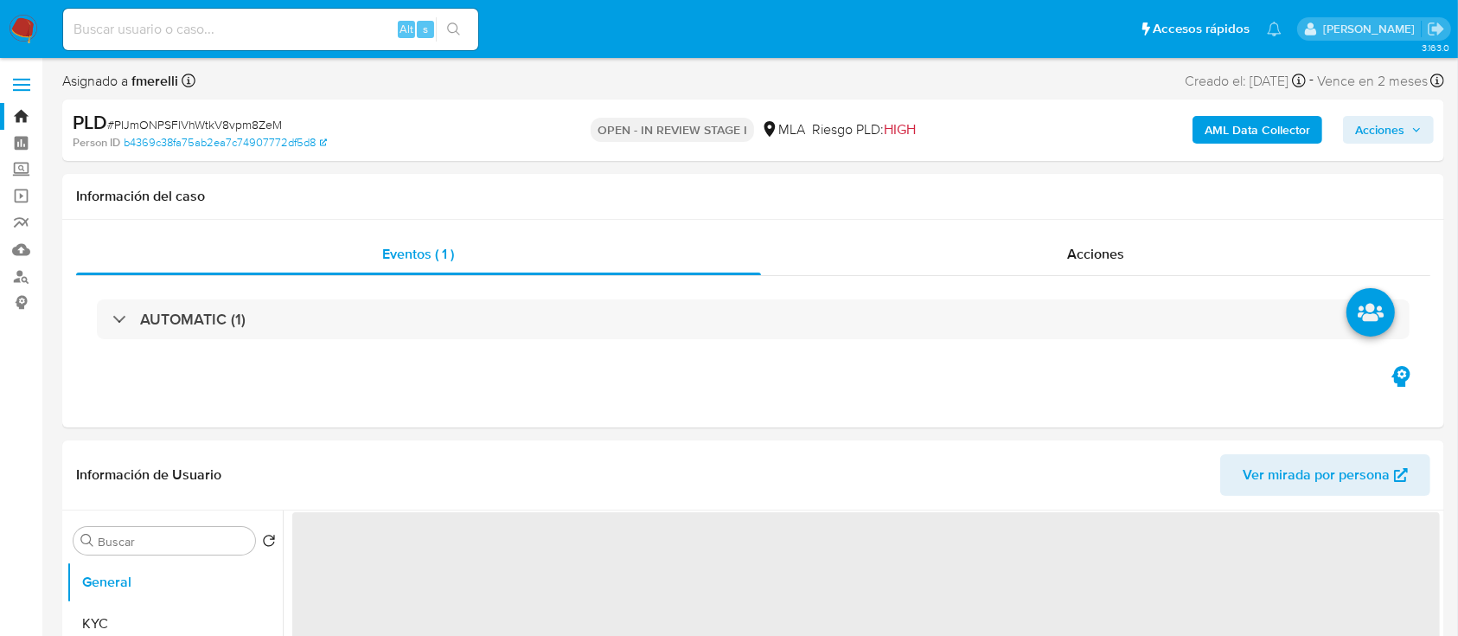
select select "10"
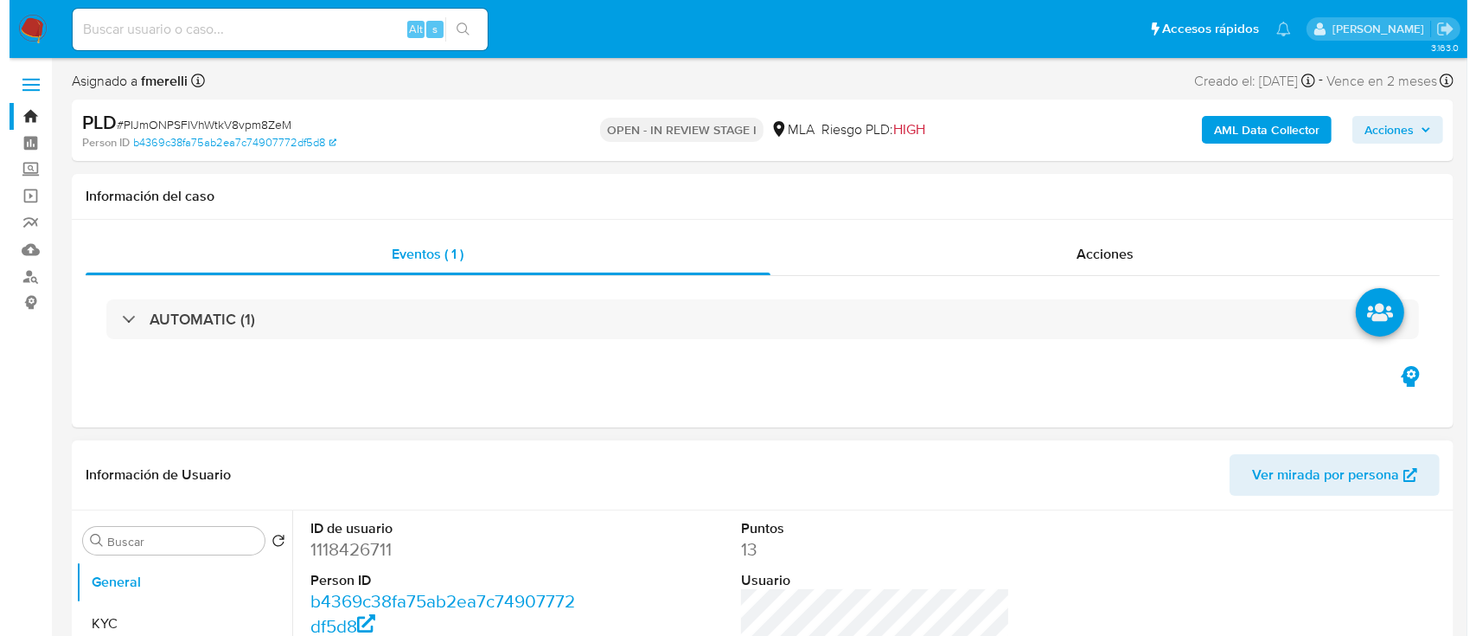
scroll to position [230, 0]
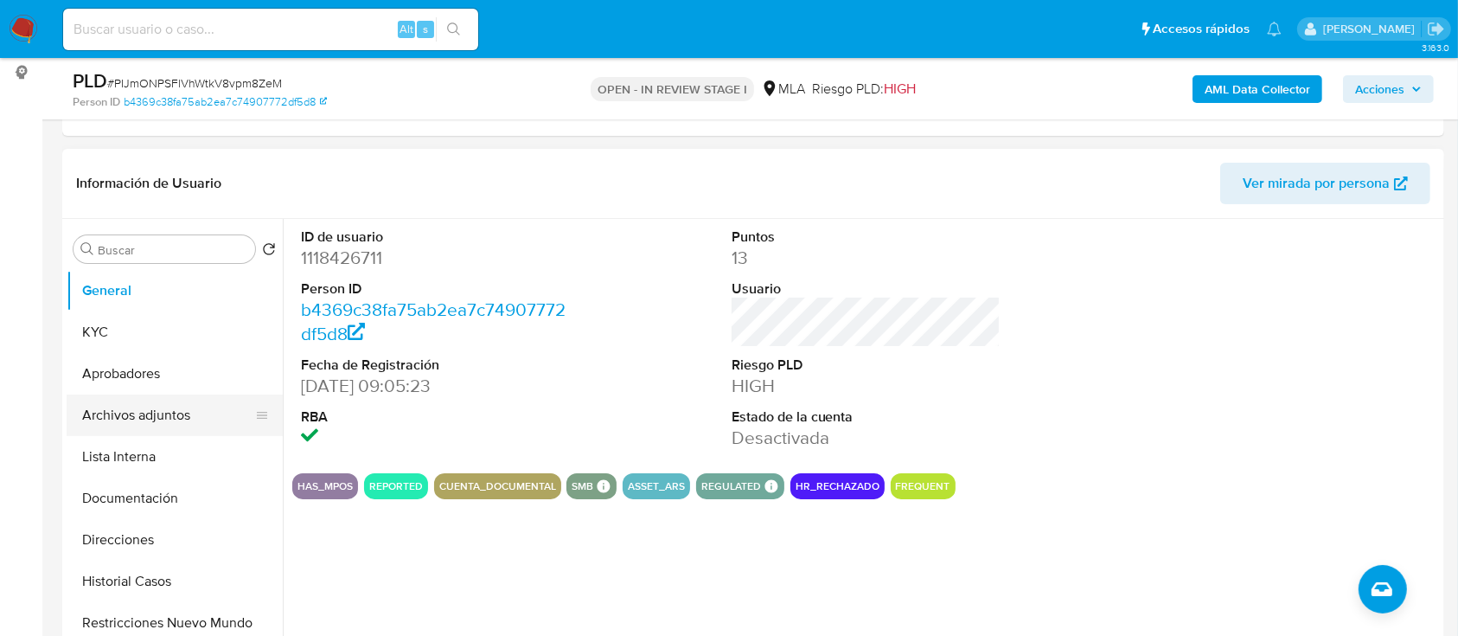
click at [206, 410] on button "Archivos adjuntos" at bounding box center [168, 415] width 202 height 42
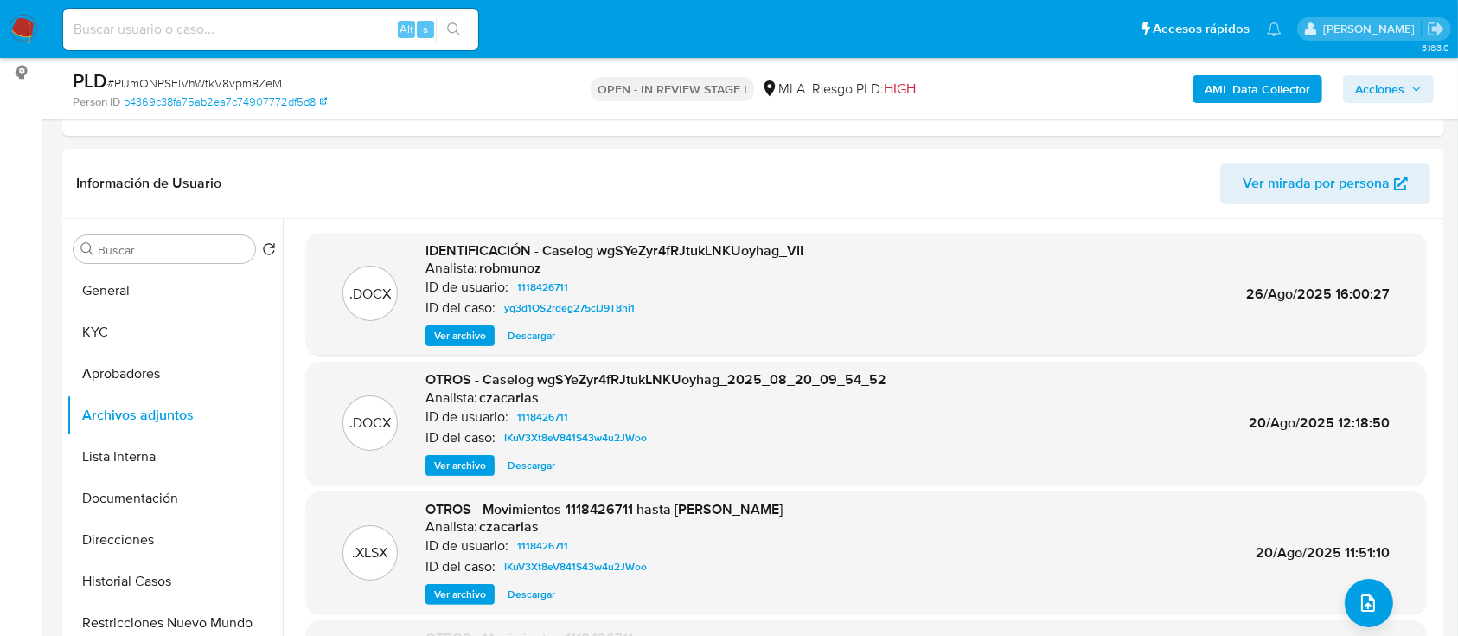
click at [1287, 73] on div "AML Data Collector Acciones" at bounding box center [1209, 88] width 449 height 41
click at [1280, 88] on b "AML Data Collector" at bounding box center [1258, 89] width 106 height 28
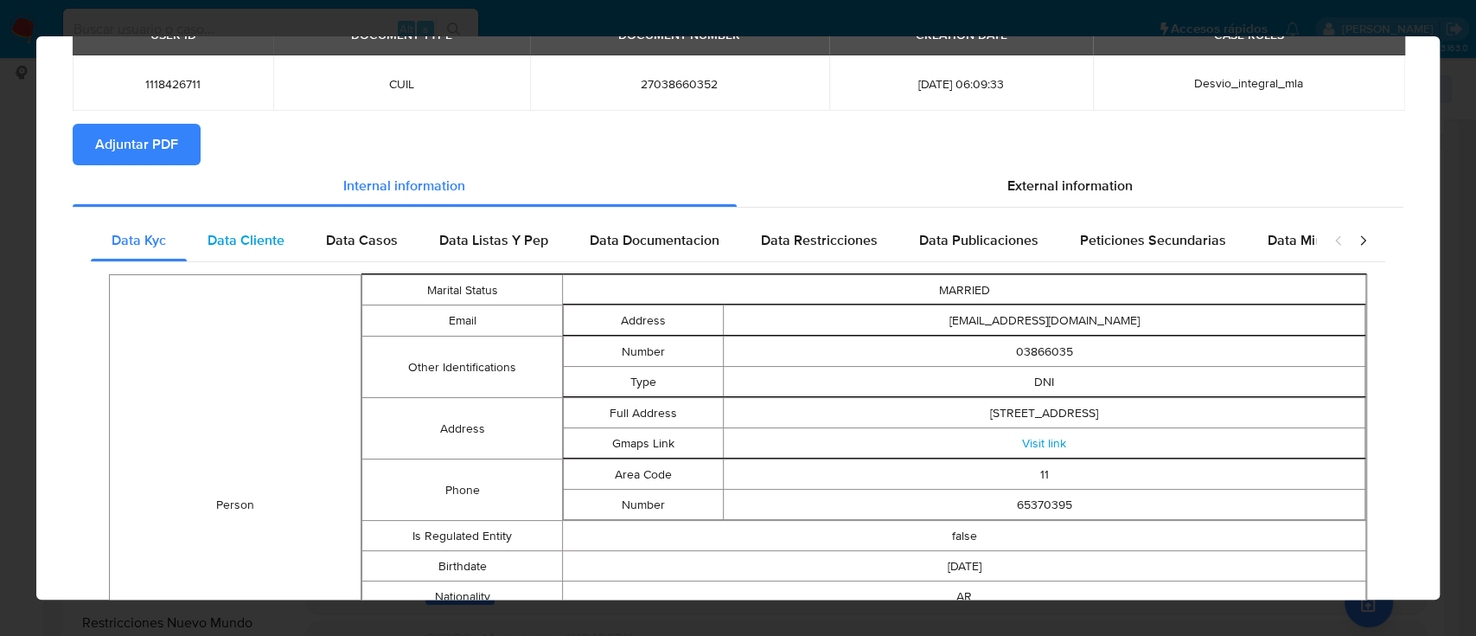
scroll to position [0, 0]
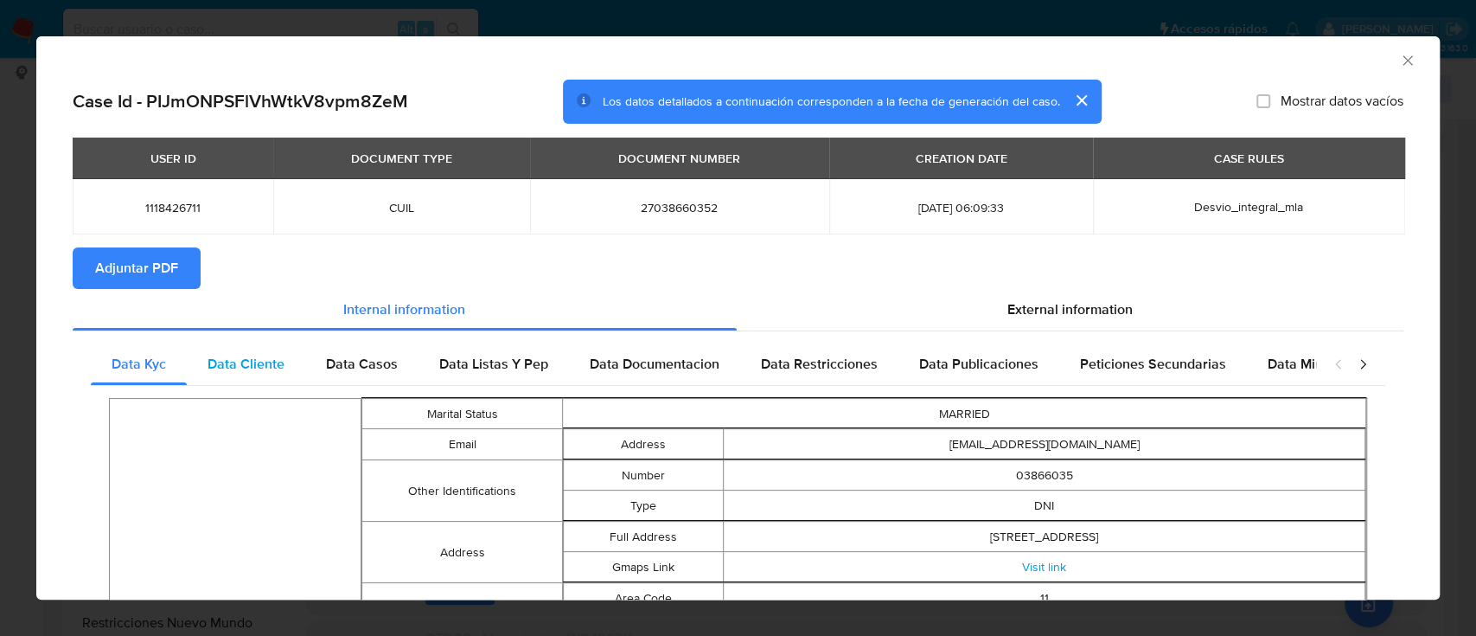
click at [252, 361] on span "Data Cliente" at bounding box center [246, 364] width 77 height 20
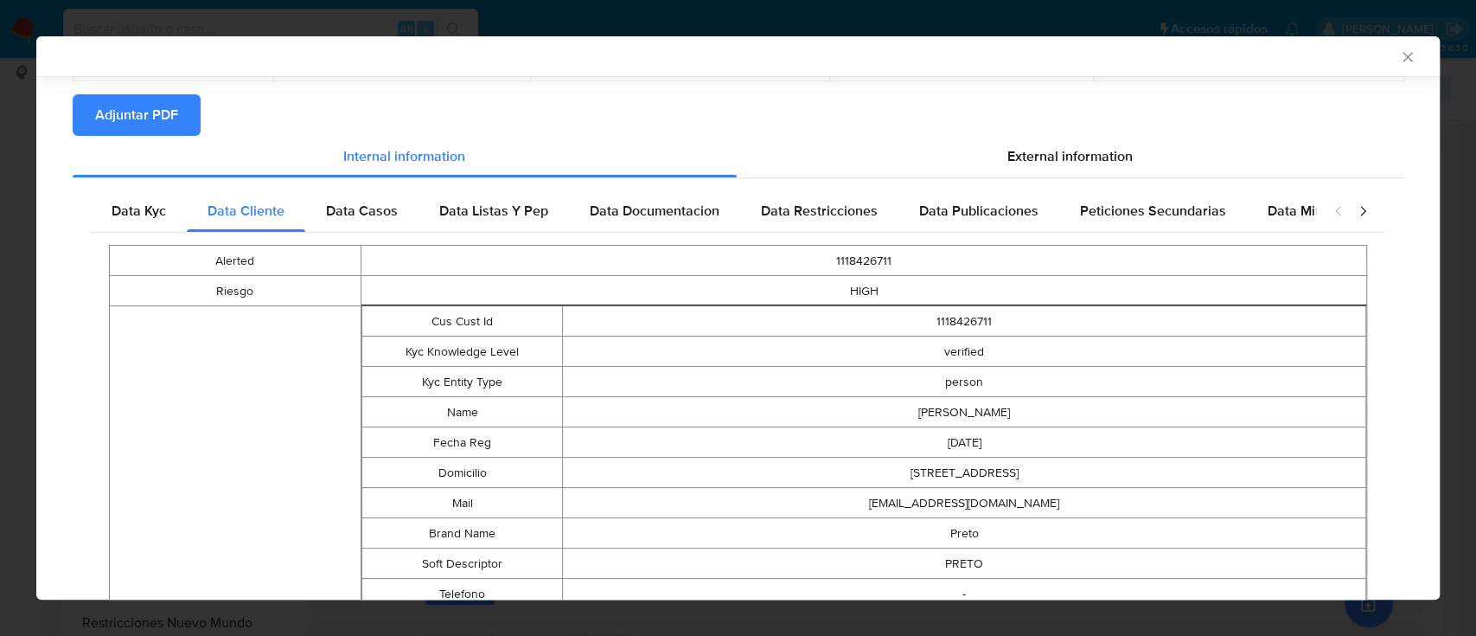
scroll to position [614, 0]
click at [353, 191] on div "Data Casos" at bounding box center [361, 209] width 113 height 42
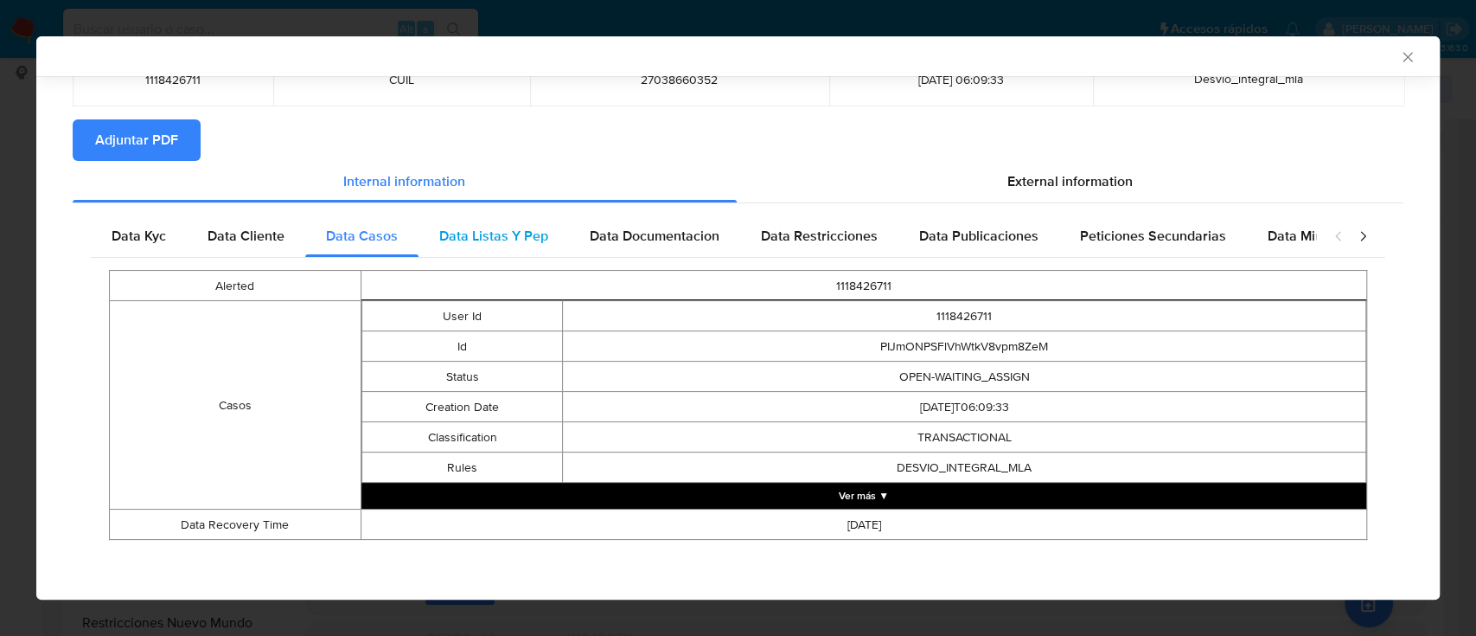
click at [499, 239] on span "Data Listas Y Pep" at bounding box center [493, 236] width 109 height 20
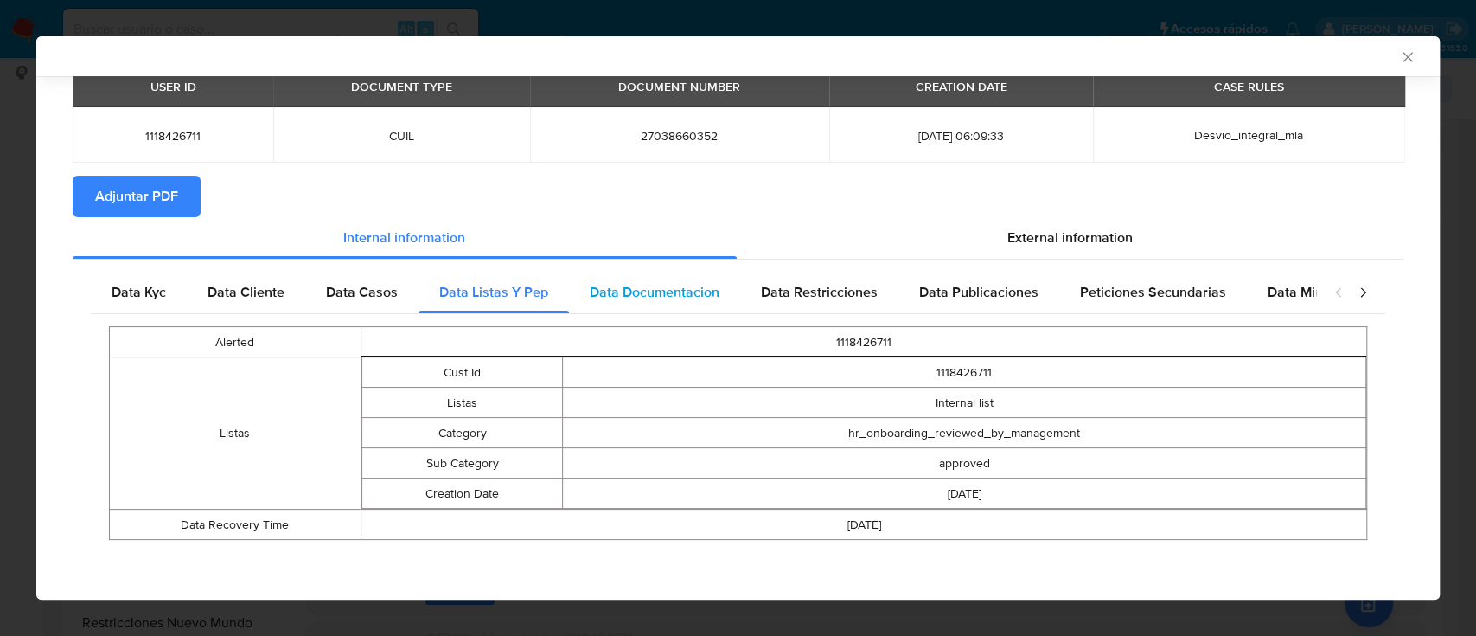
click at [636, 297] on span "Data Documentacion" at bounding box center [655, 292] width 130 height 20
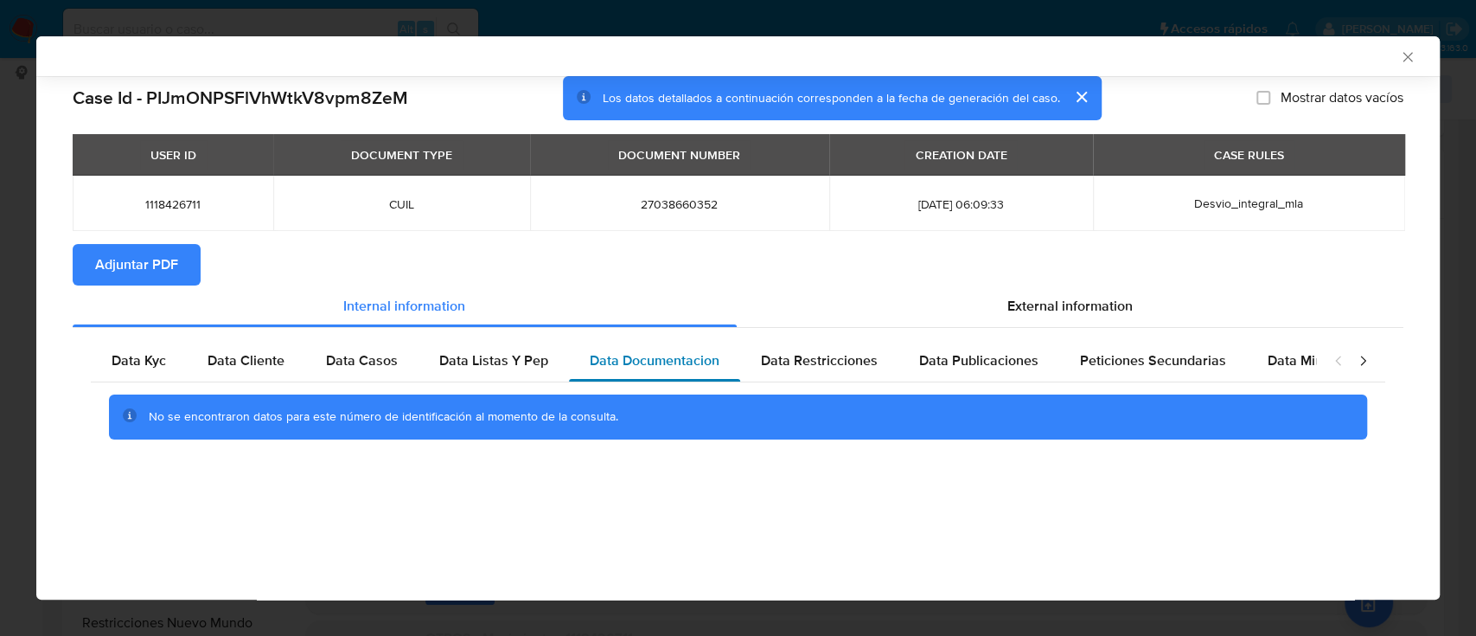
scroll to position [0, 0]
click at [828, 373] on div "Data Restricciones" at bounding box center [819, 361] width 158 height 42
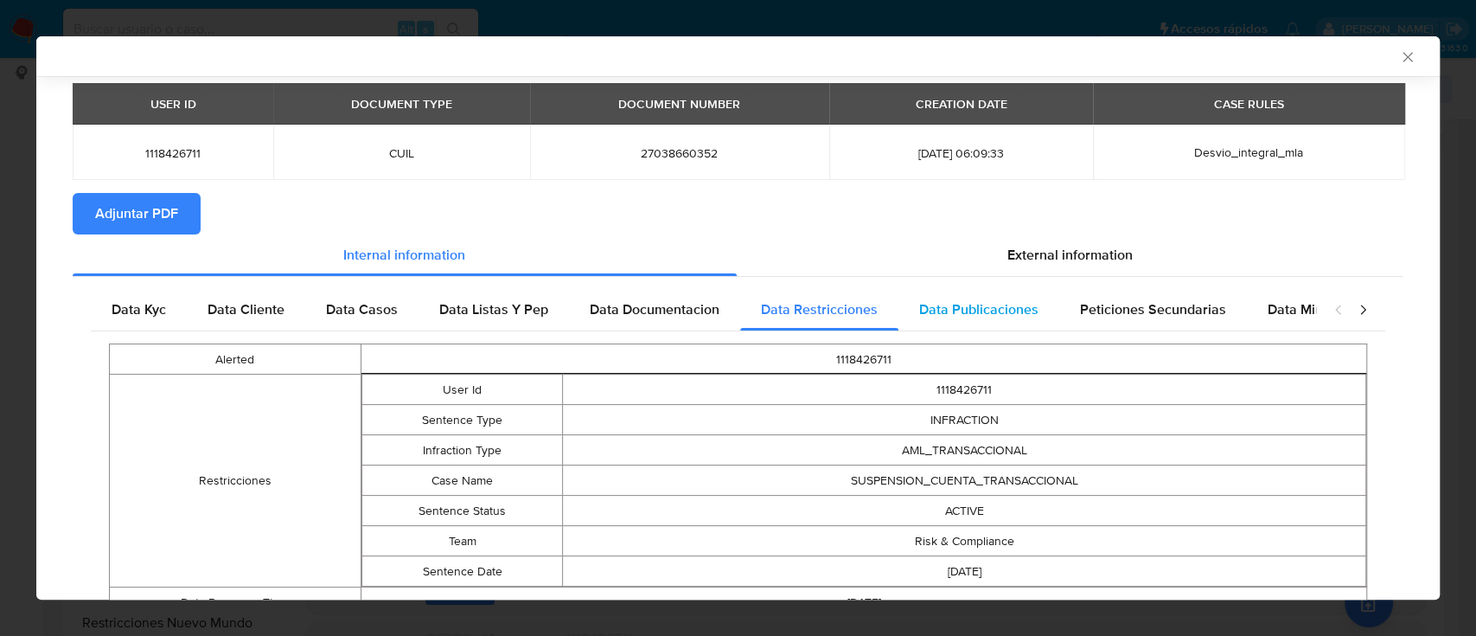
scroll to position [129, 0]
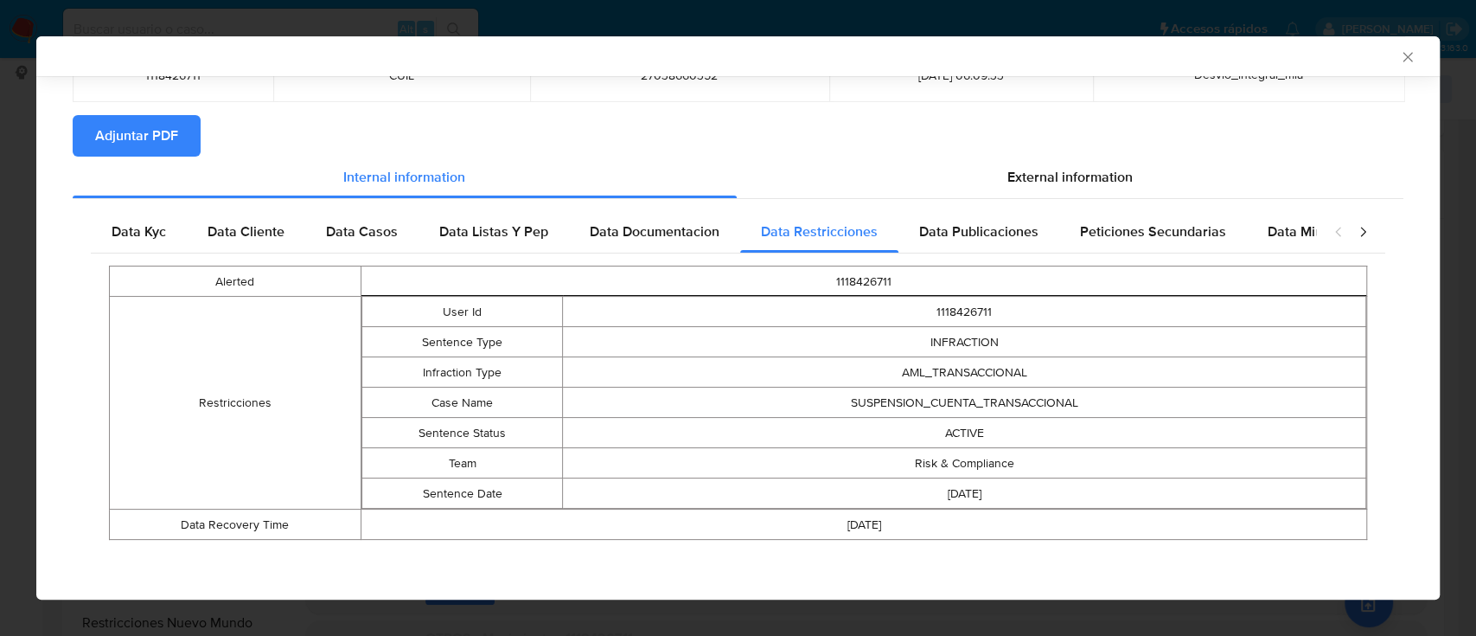
click at [983, 239] on span "Data Publicaciones" at bounding box center [978, 231] width 119 height 20
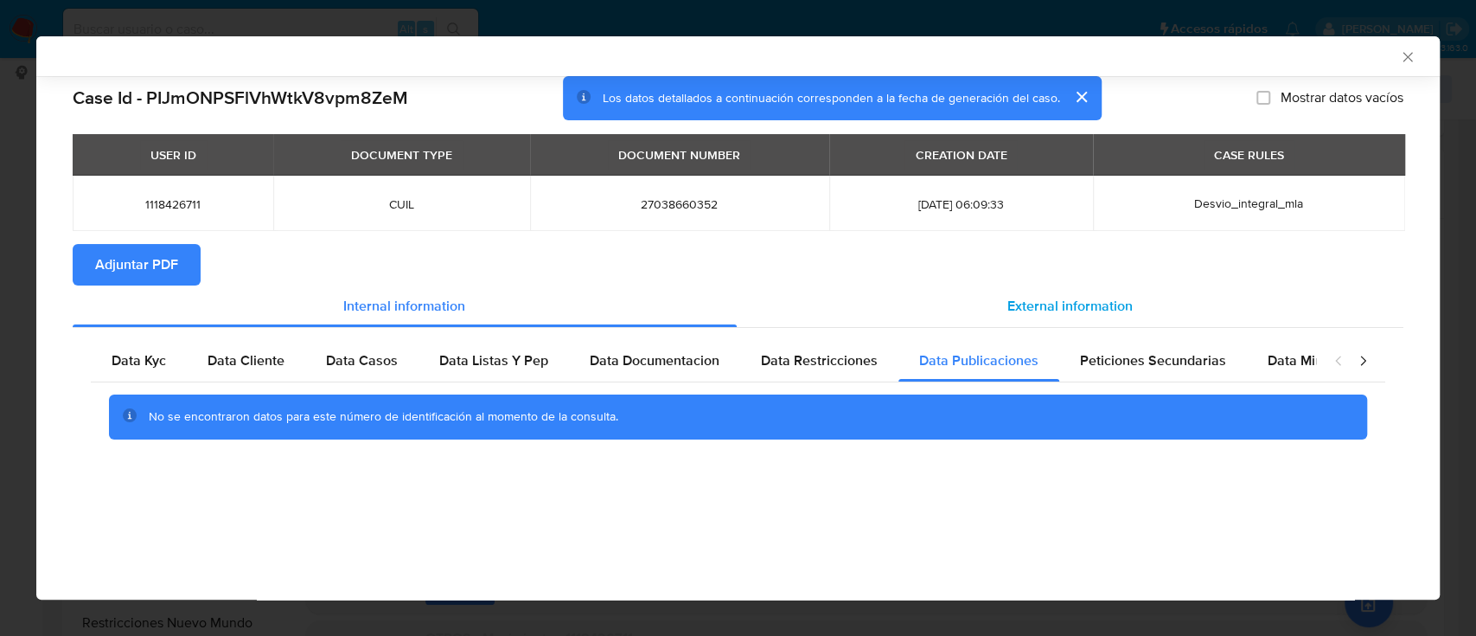
scroll to position [0, 0]
click at [1160, 388] on div "No se encontraron datos para este número de identificación al momento de la con…" at bounding box center [738, 416] width 1295 height 69
click at [1180, 370] on span "Peticiones Secundarias" at bounding box center [1153, 360] width 146 height 20
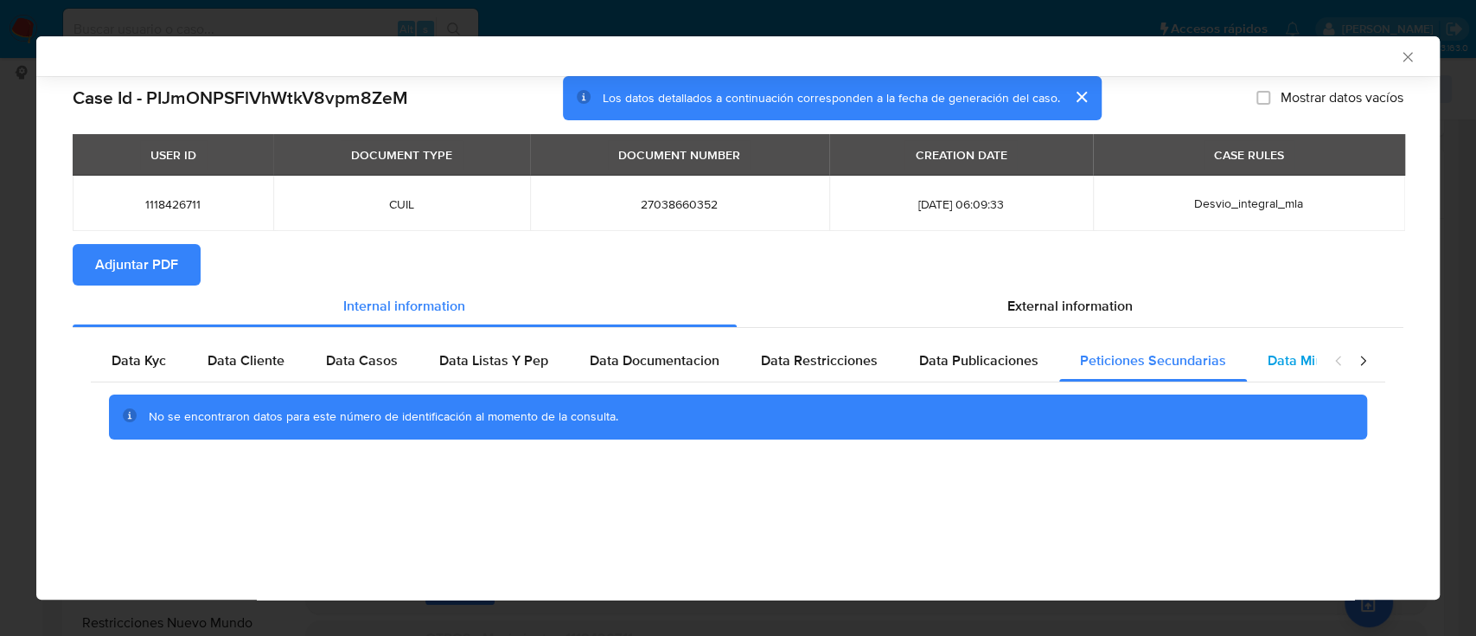
click at [1274, 364] on span "Data Minoridad" at bounding box center [1315, 360] width 95 height 20
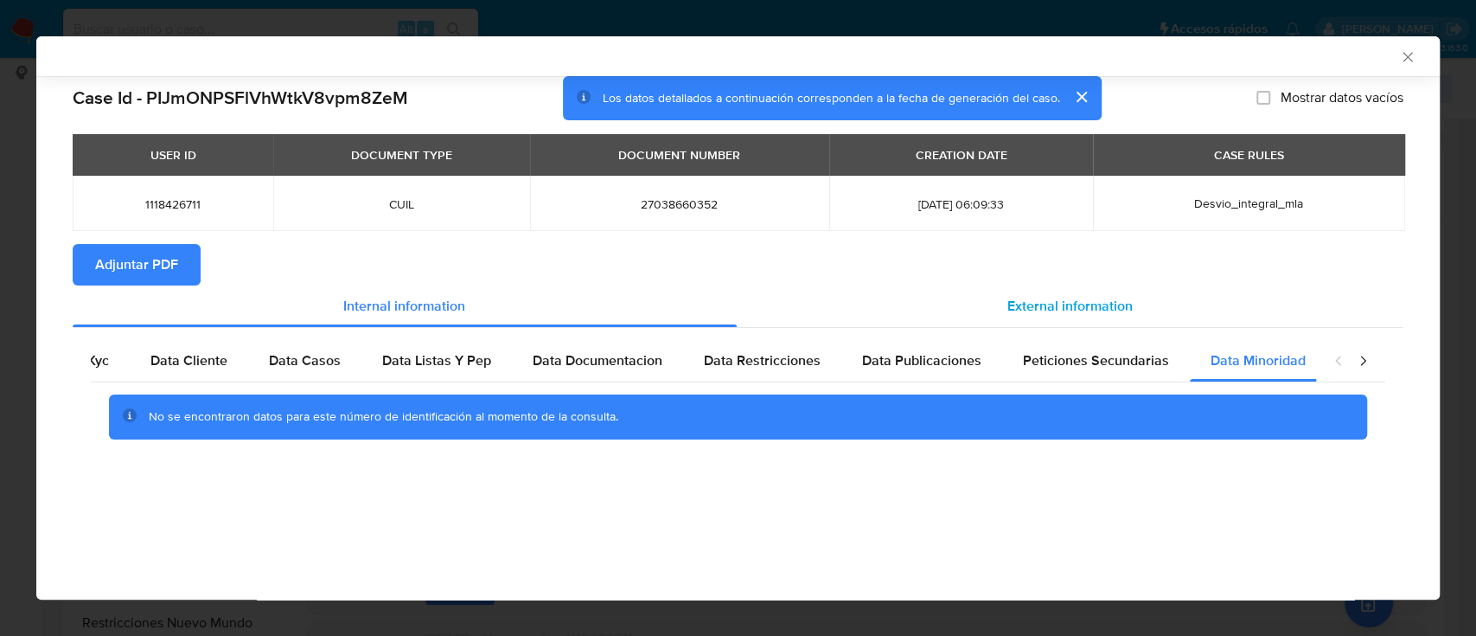
scroll to position [0, 58]
click at [1102, 308] on span "External information" at bounding box center [1069, 306] width 125 height 20
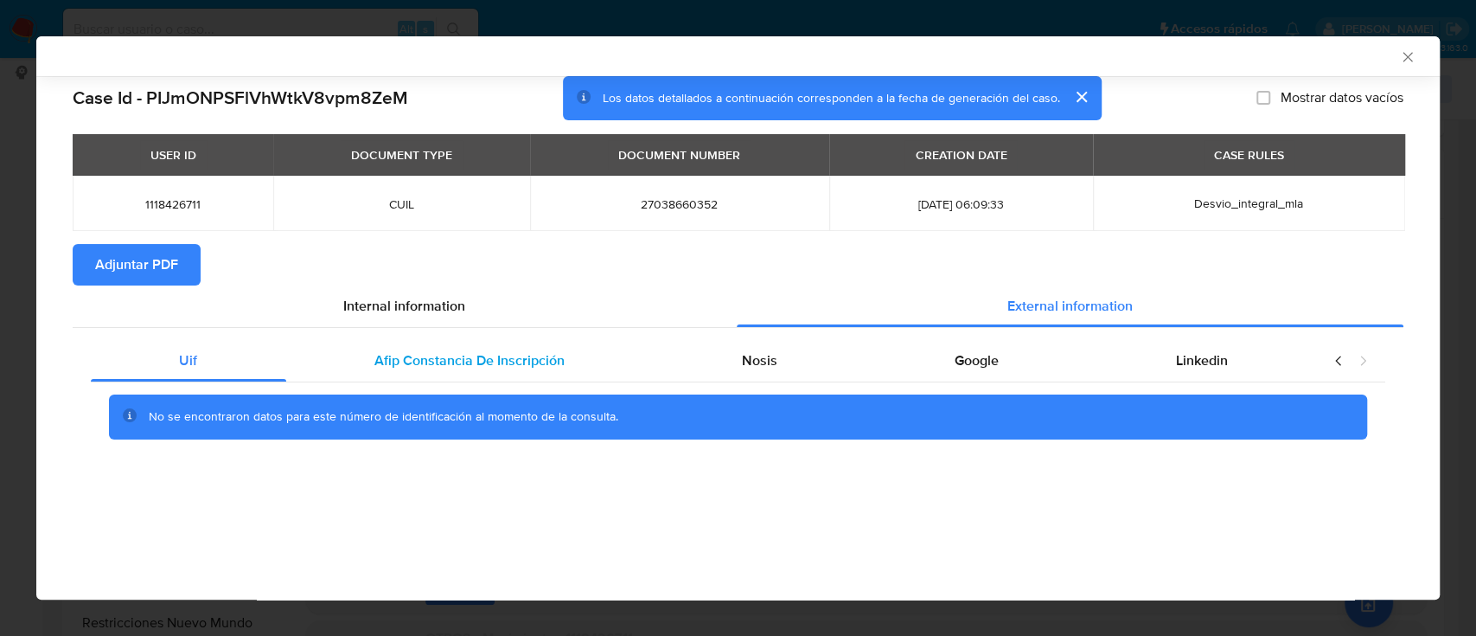
click at [450, 377] on div "Afip Constancia De Inscripción" at bounding box center [470, 361] width 368 height 42
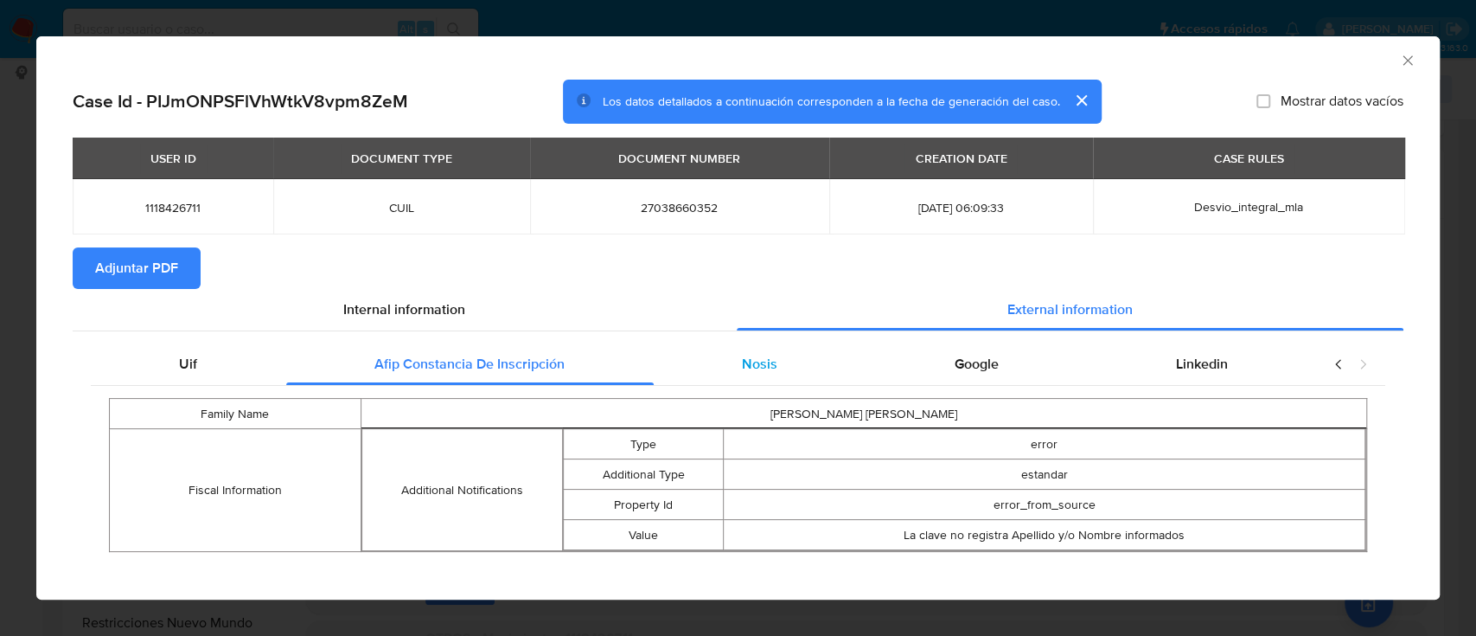
scroll to position [8, 0]
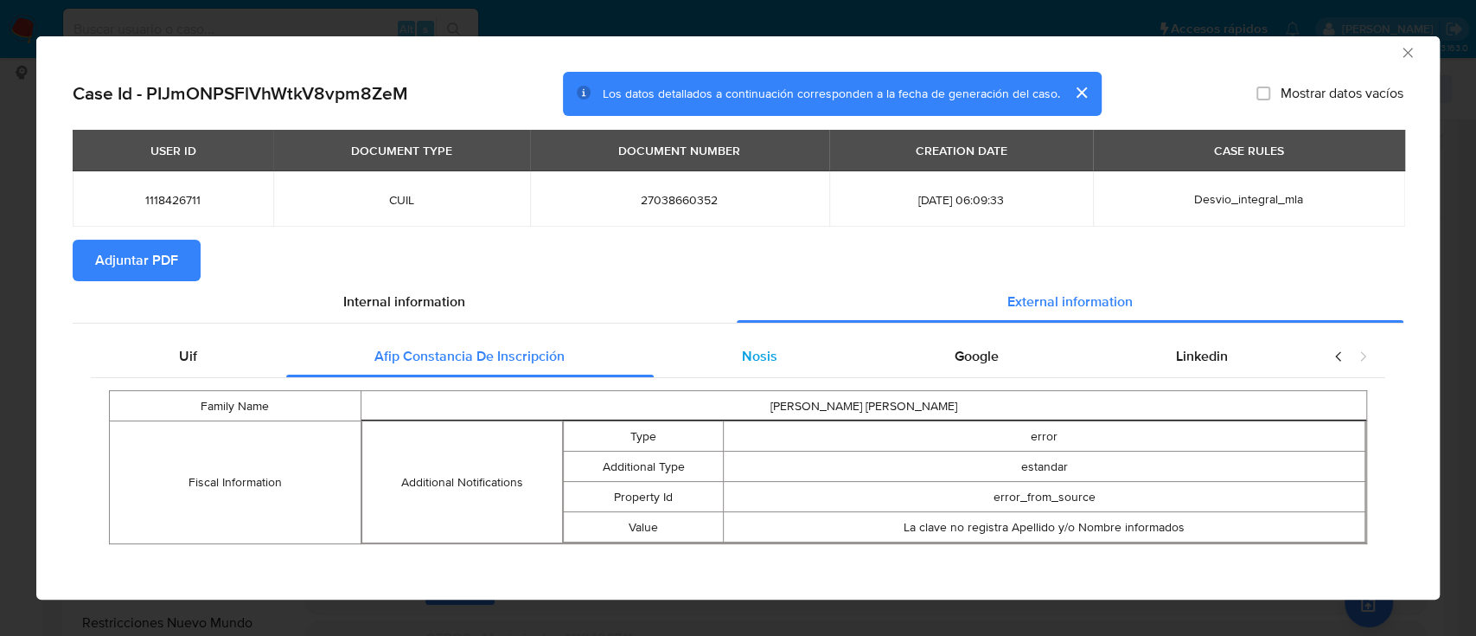
click at [762, 358] on span "Nosis" at bounding box center [759, 356] width 35 height 20
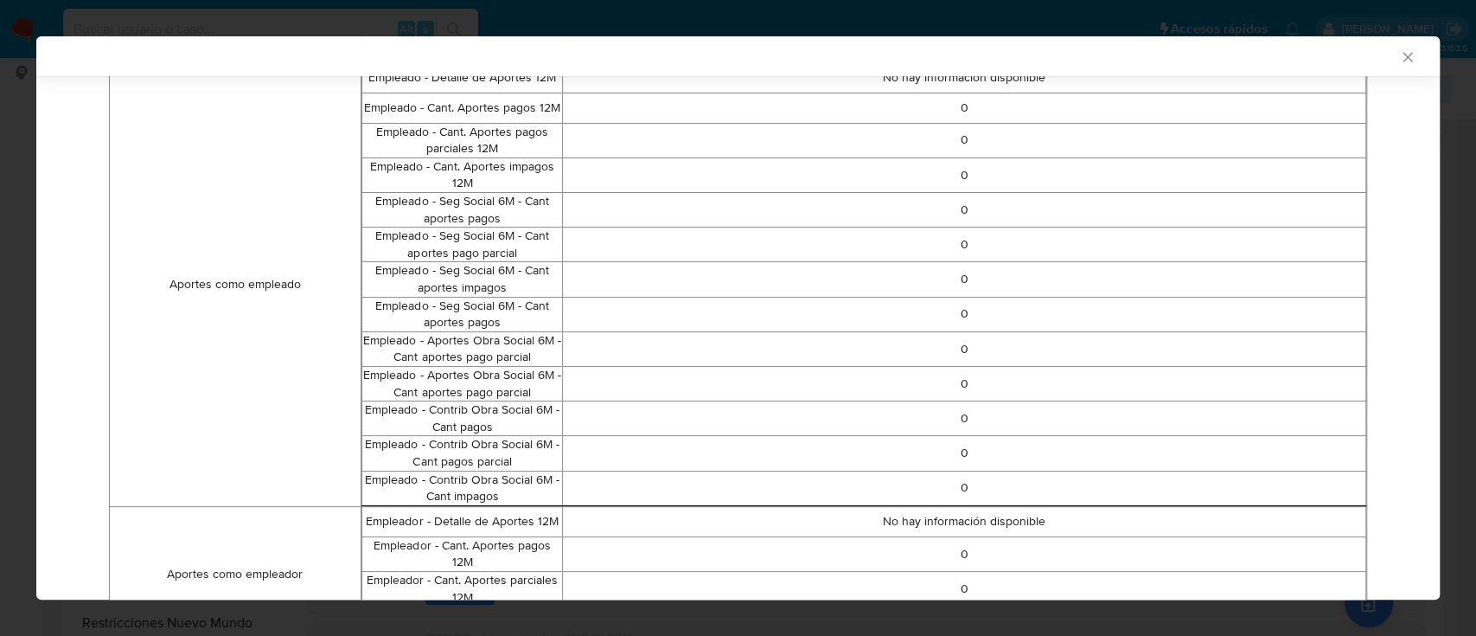
scroll to position [132, 0]
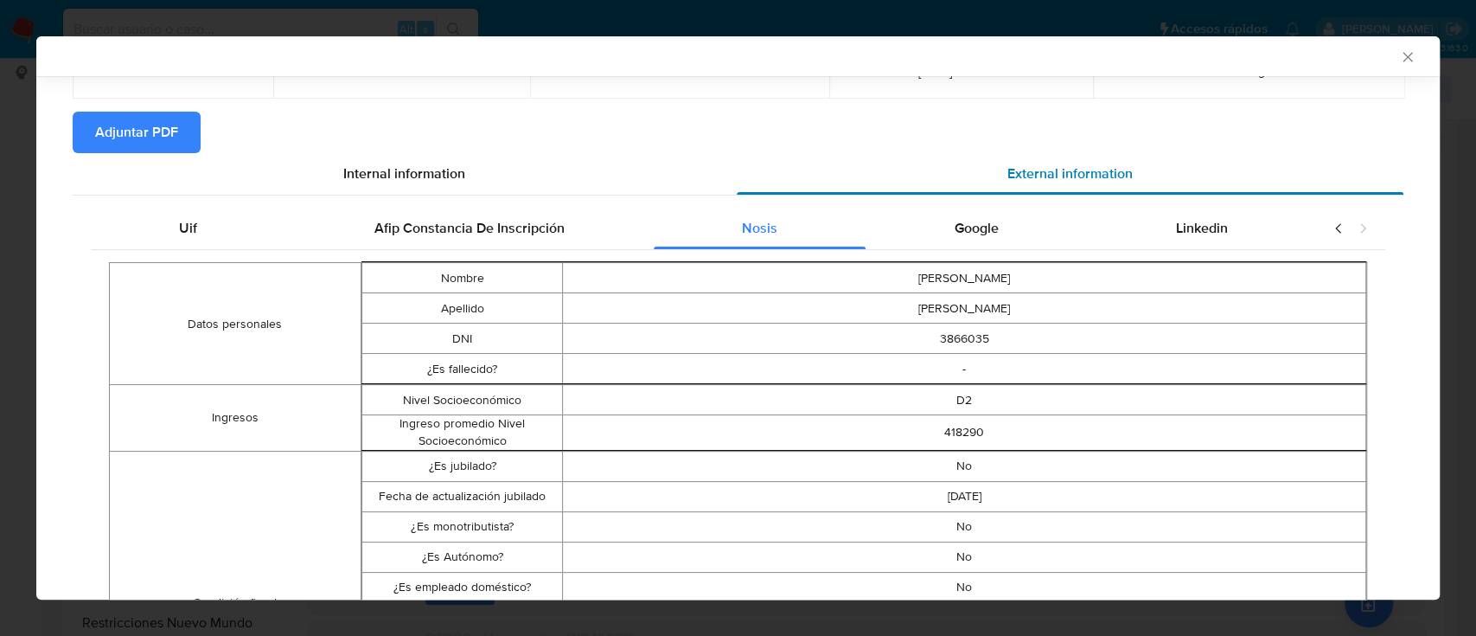
click at [990, 186] on div "External information" at bounding box center [1071, 174] width 668 height 42
click at [969, 222] on span "Google" at bounding box center [977, 228] width 44 height 20
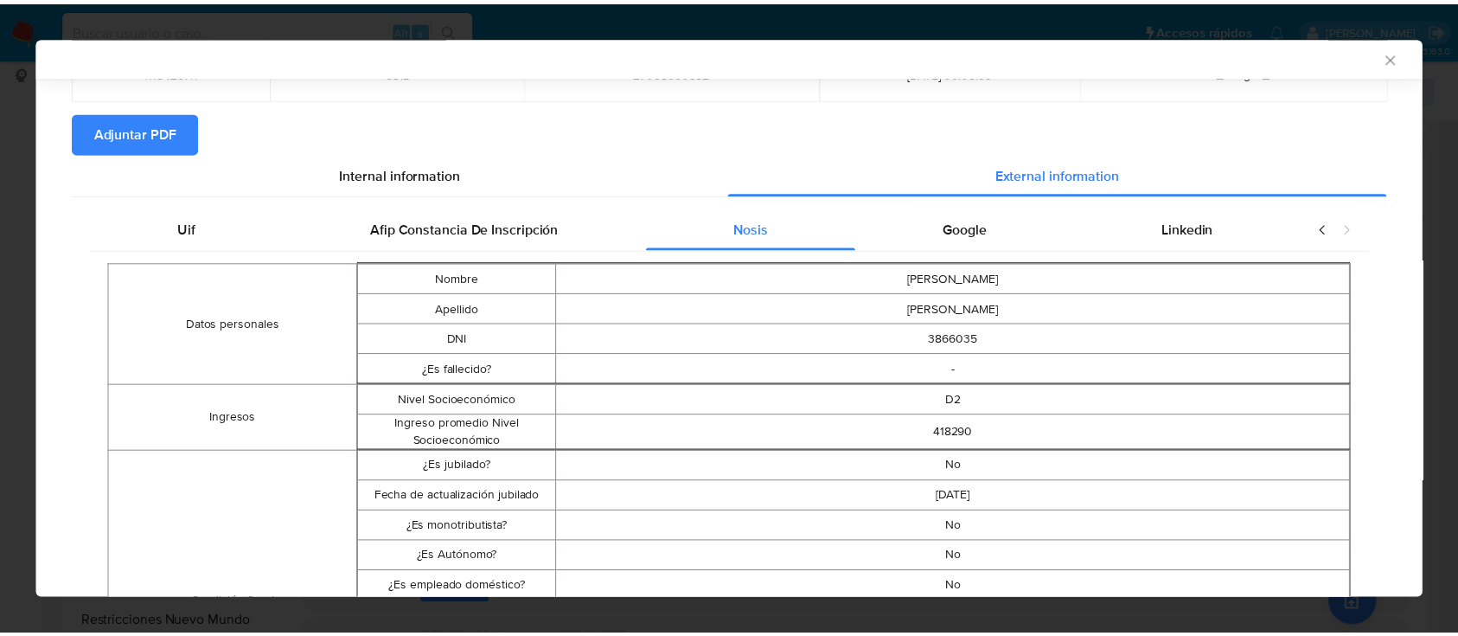
scroll to position [0, 0]
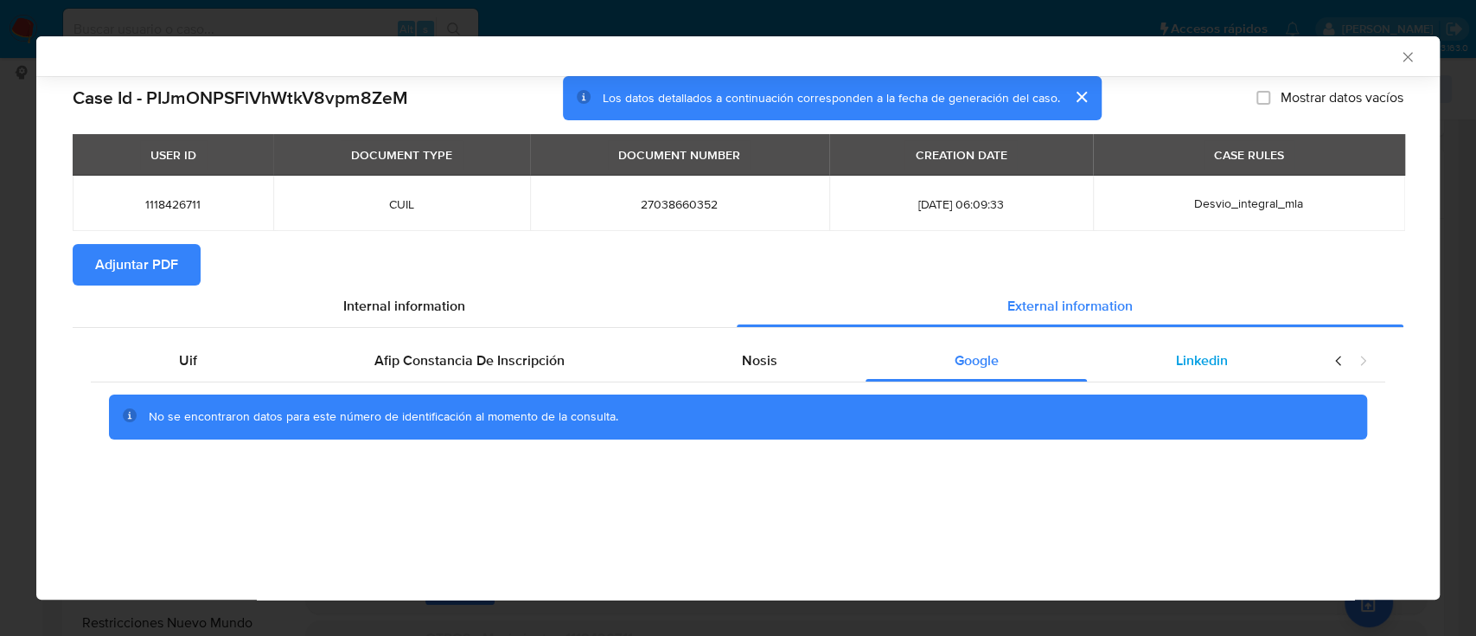
click at [1209, 376] on div "Linkedin" at bounding box center [1201, 361] width 229 height 42
click at [166, 266] on span "Adjuntar PDF" at bounding box center [136, 265] width 83 height 38
click at [1406, 45] on div "AML Data Collector" at bounding box center [738, 56] width 1404 height 40
click at [1397, 54] on div "AML Data Collector" at bounding box center [723, 56] width 1351 height 16
click at [1409, 61] on icon "Cerrar ventana" at bounding box center [1407, 56] width 17 height 17
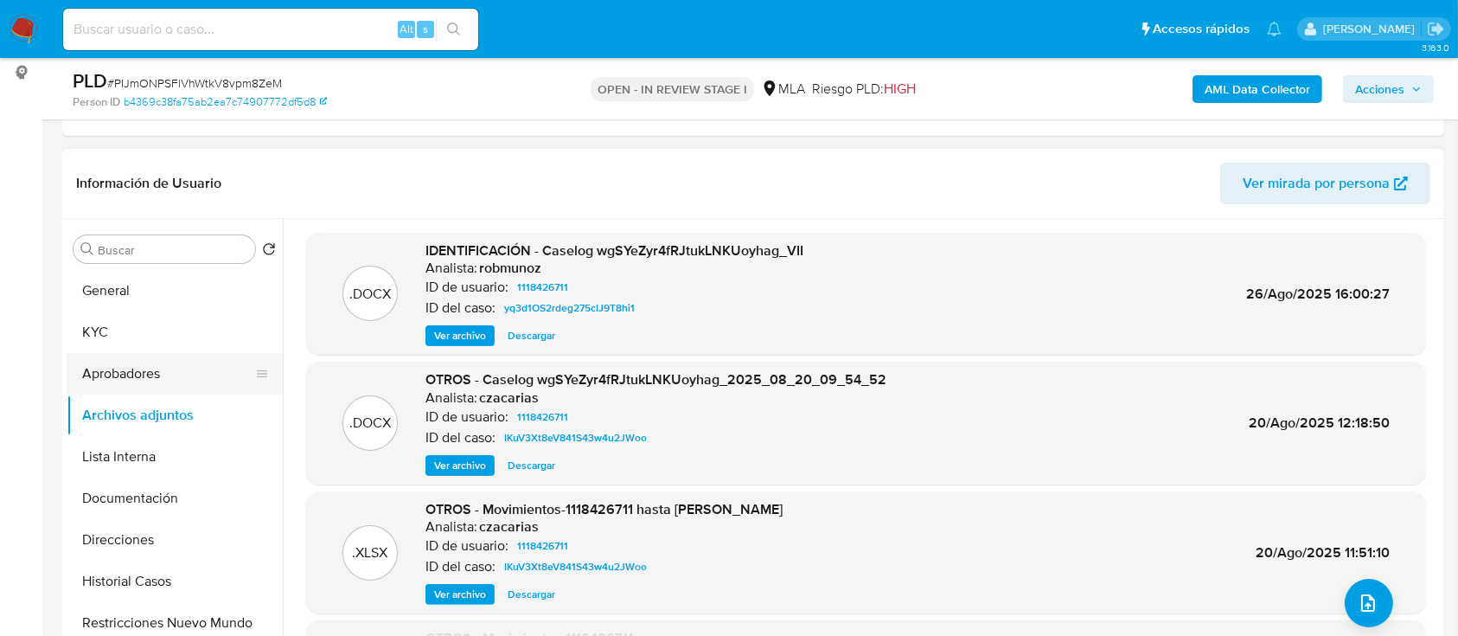
click at [104, 386] on button "Aprobadores" at bounding box center [168, 374] width 202 height 42
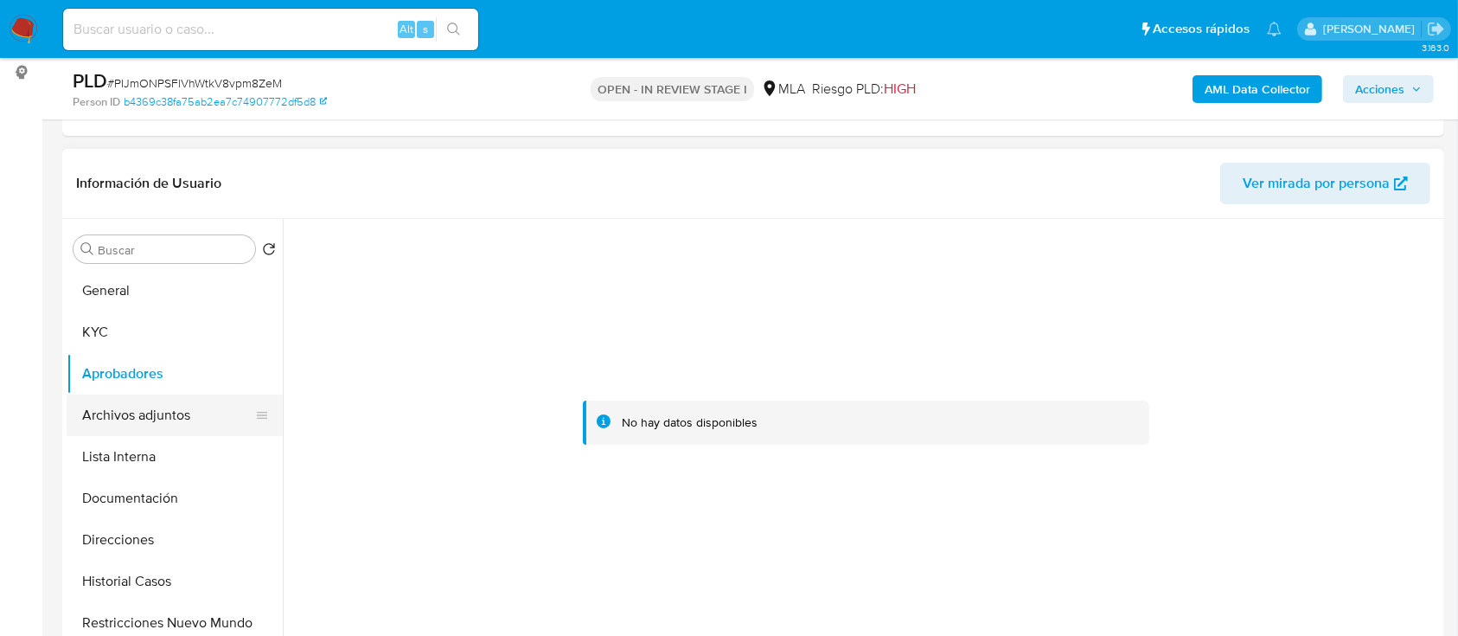
click at [131, 421] on button "Archivos adjuntos" at bounding box center [168, 415] width 202 height 42
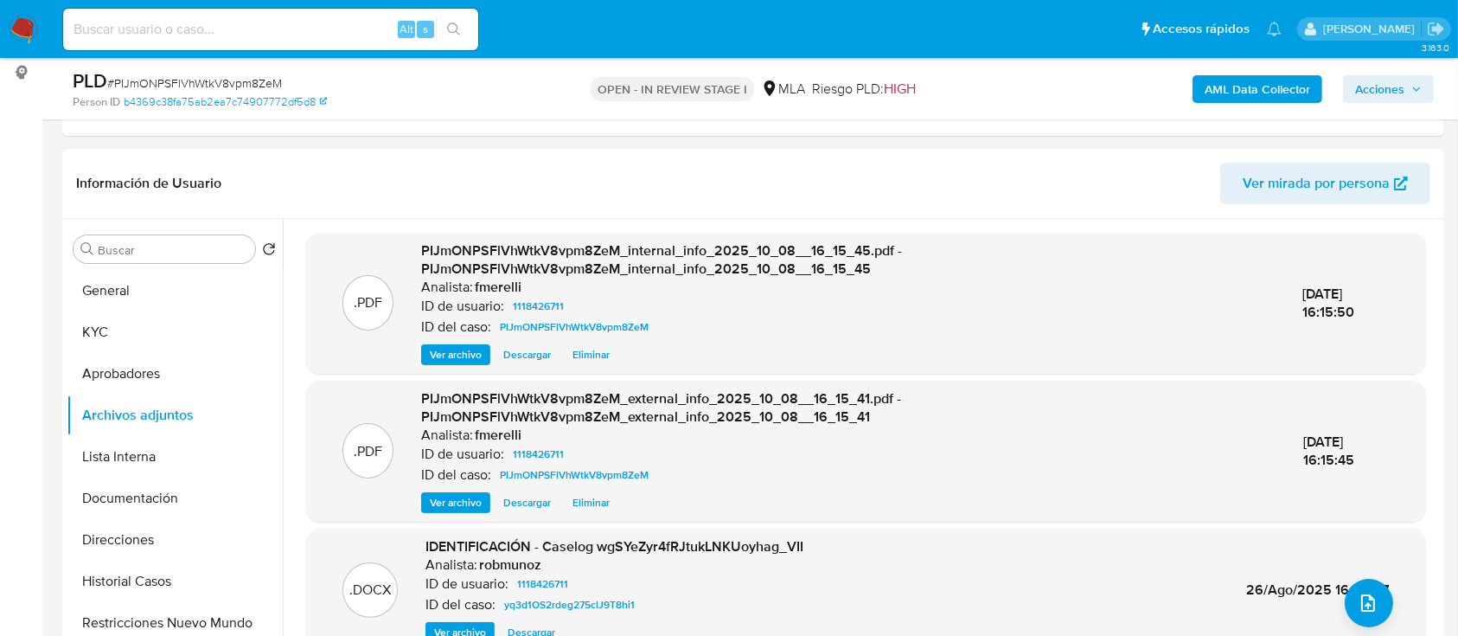
click at [470, 349] on span "Ver archivo" at bounding box center [456, 354] width 52 height 17
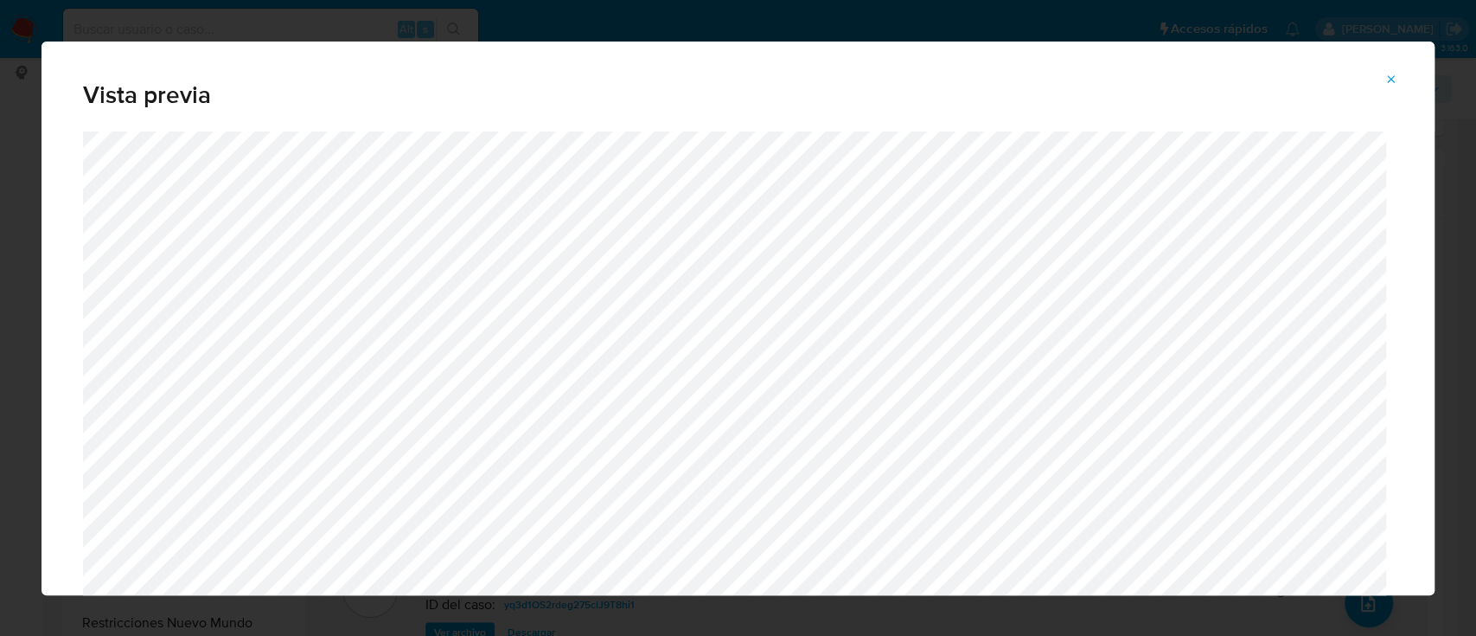
click at [1391, 80] on icon "Attachment preview" at bounding box center [1392, 80] width 14 height 14
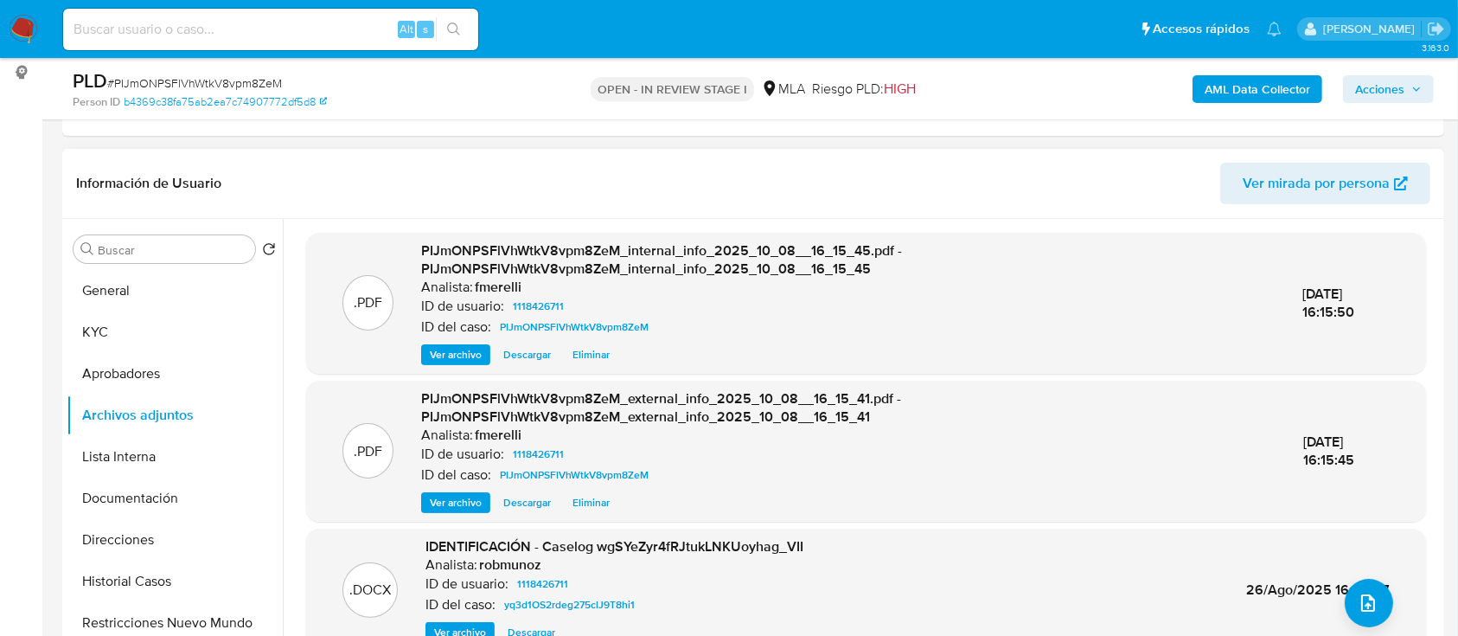
click at [475, 508] on span "Ver archivo" at bounding box center [456, 502] width 52 height 17
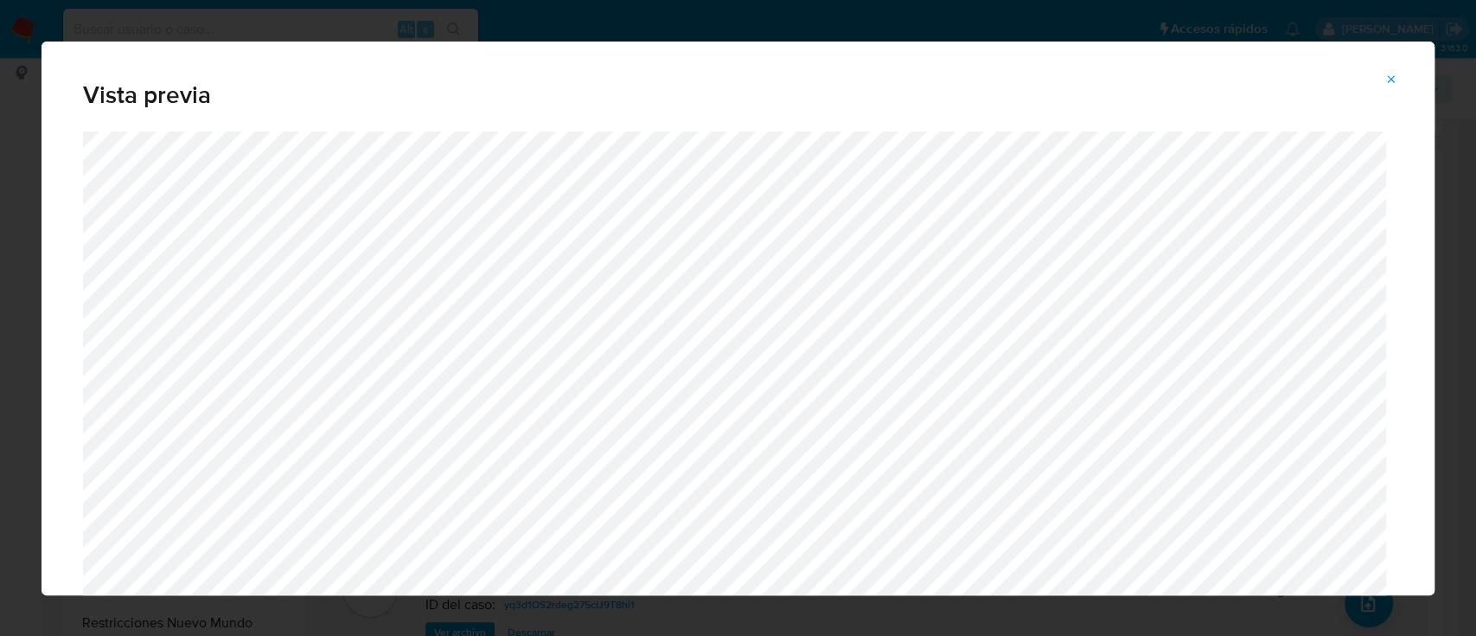
click at [1385, 80] on icon "Attachment preview" at bounding box center [1392, 80] width 14 height 14
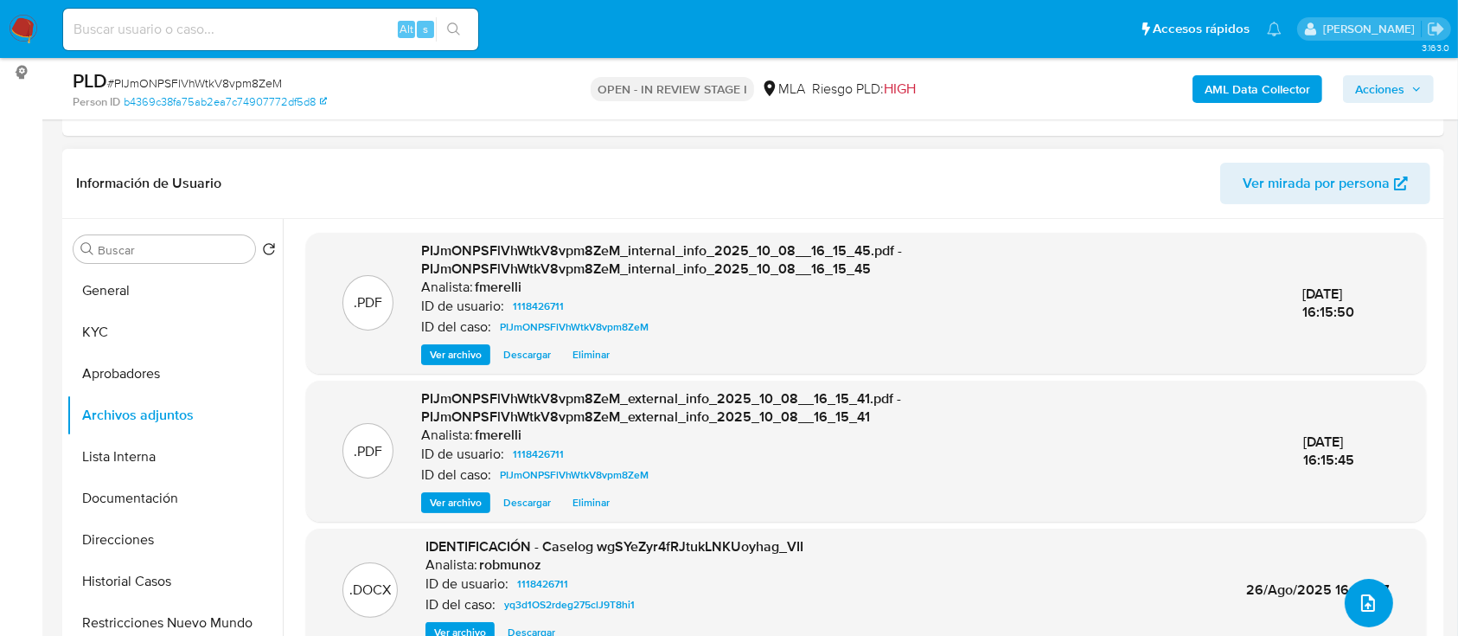
click at [1369, 609] on span "upload-file" at bounding box center [1368, 602] width 21 height 21
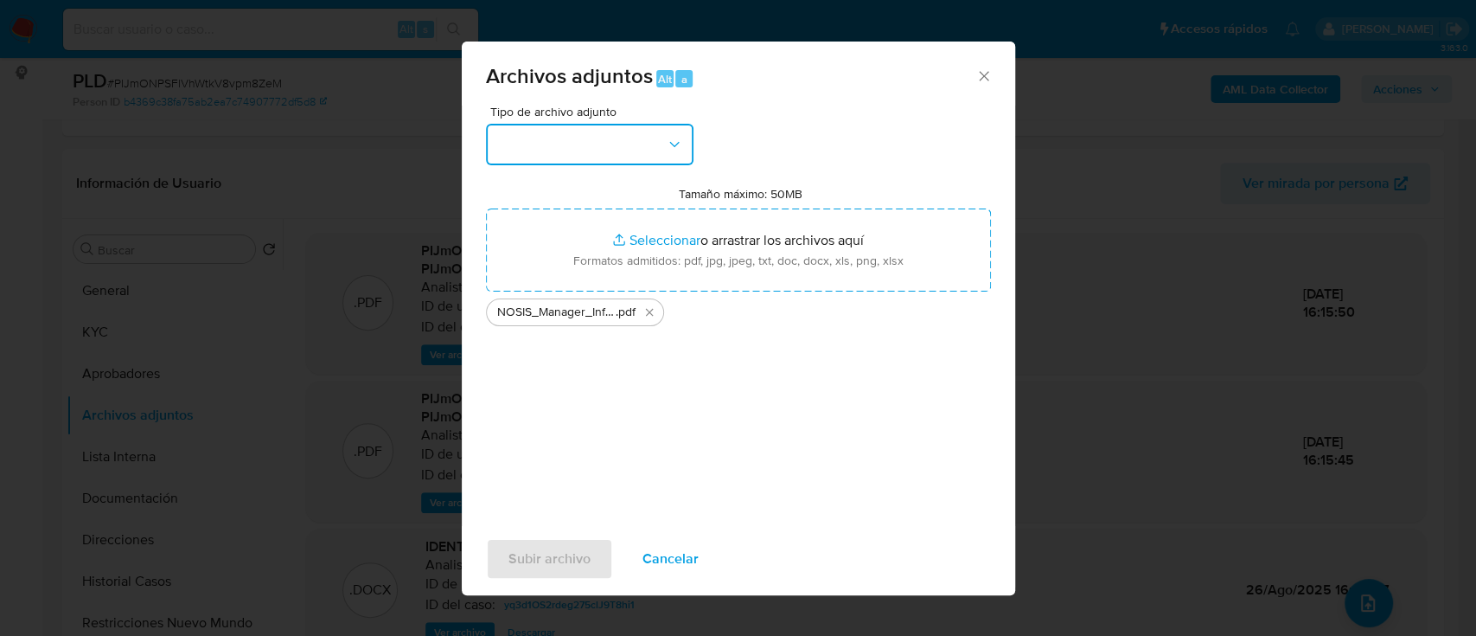
click at [617, 149] on button "button" at bounding box center [590, 145] width 208 height 42
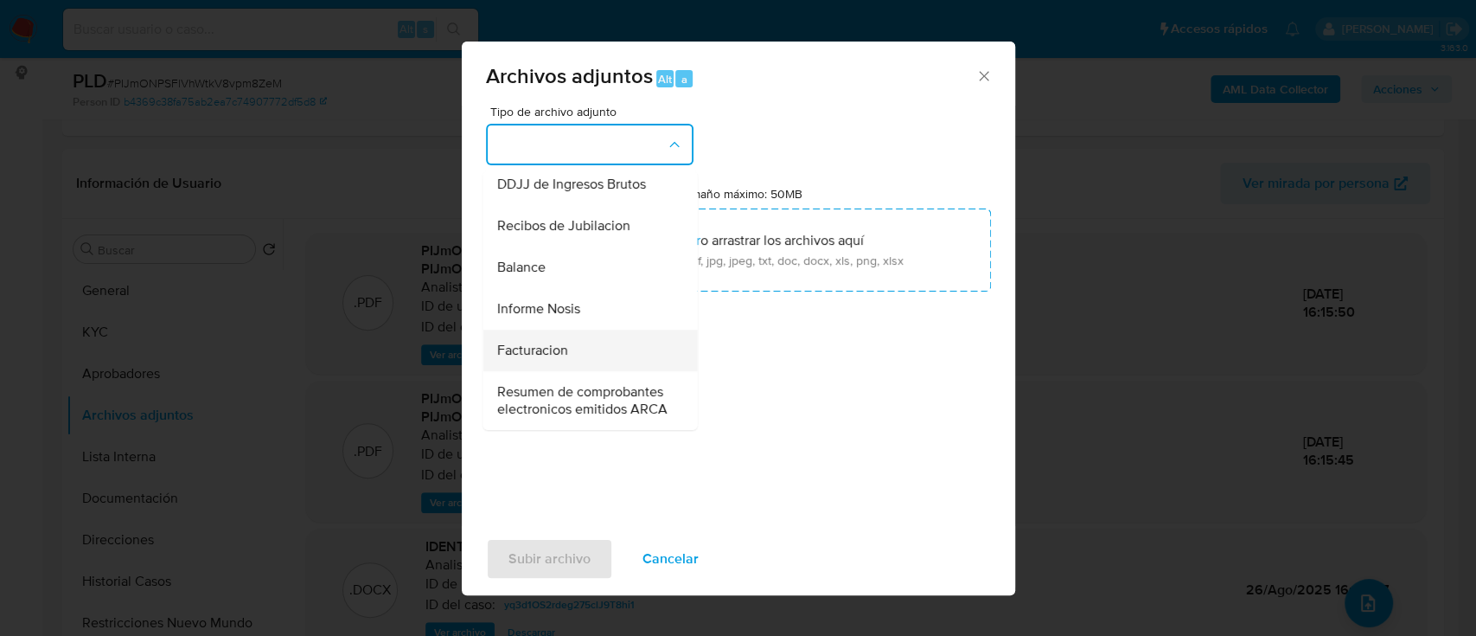
scroll to position [576, 0]
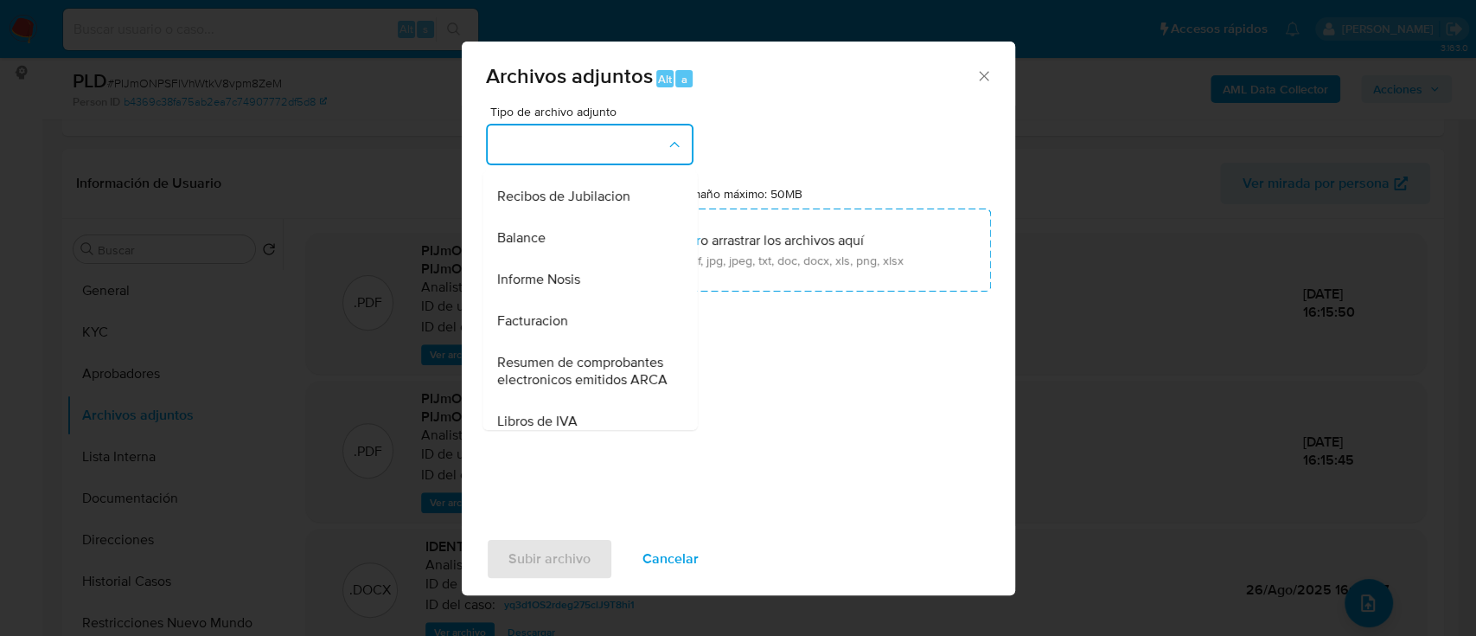
drag, startPoint x: 596, startPoint y: 321, endPoint x: 556, endPoint y: 523, distance: 206.2
click at [596, 300] on div "Informe Nosis" at bounding box center [584, 280] width 176 height 42
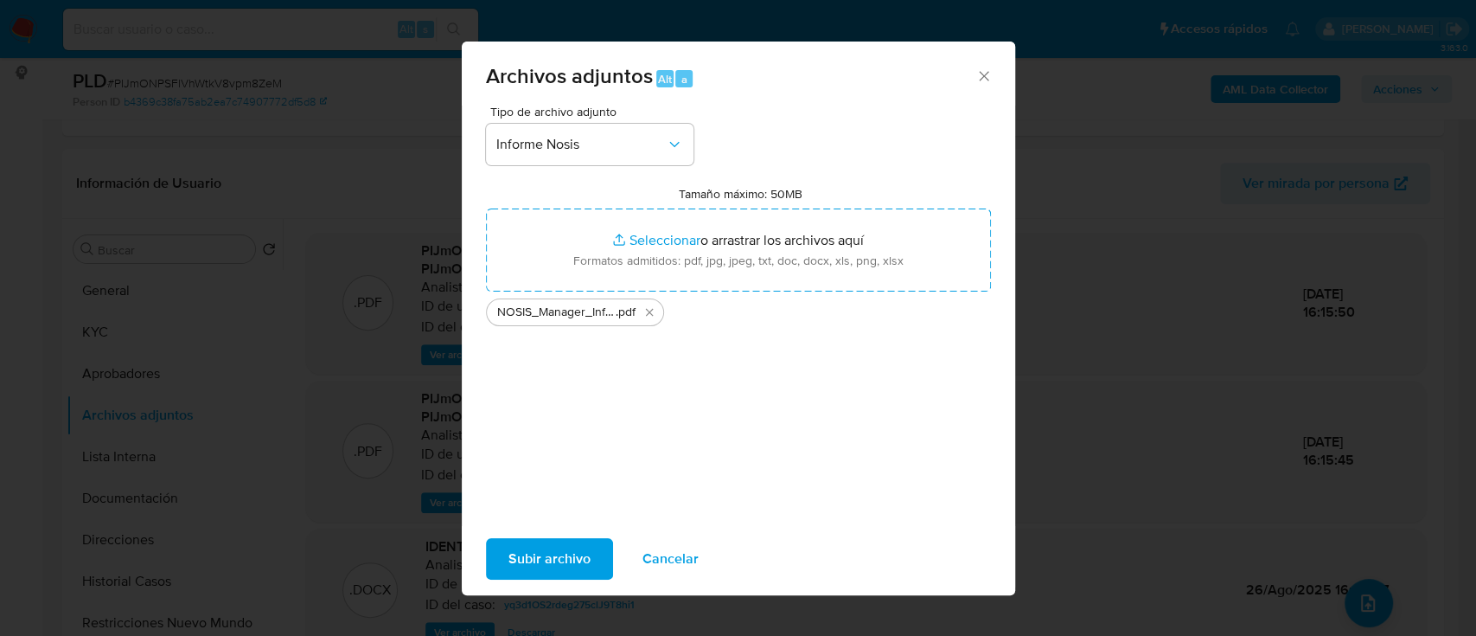
click at [560, 567] on span "Subir archivo" at bounding box center [549, 559] width 82 height 38
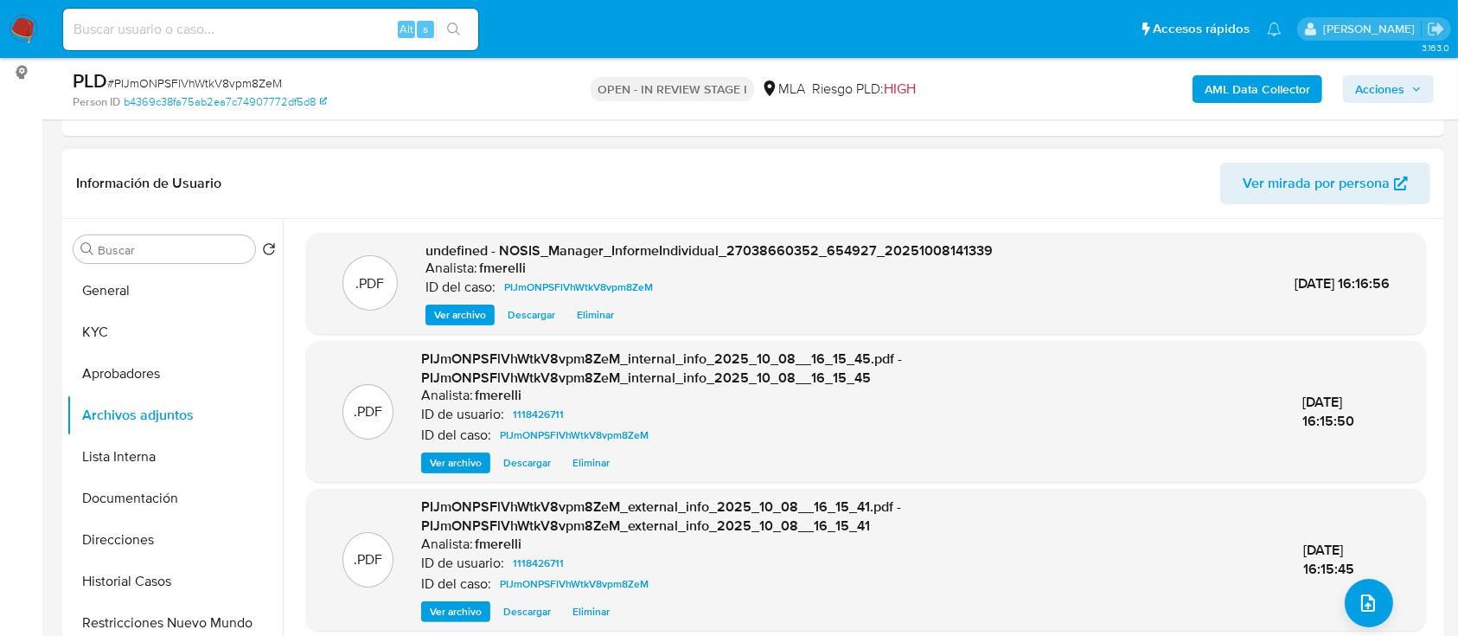
click at [481, 317] on span "Ver archivo" at bounding box center [460, 314] width 52 height 17
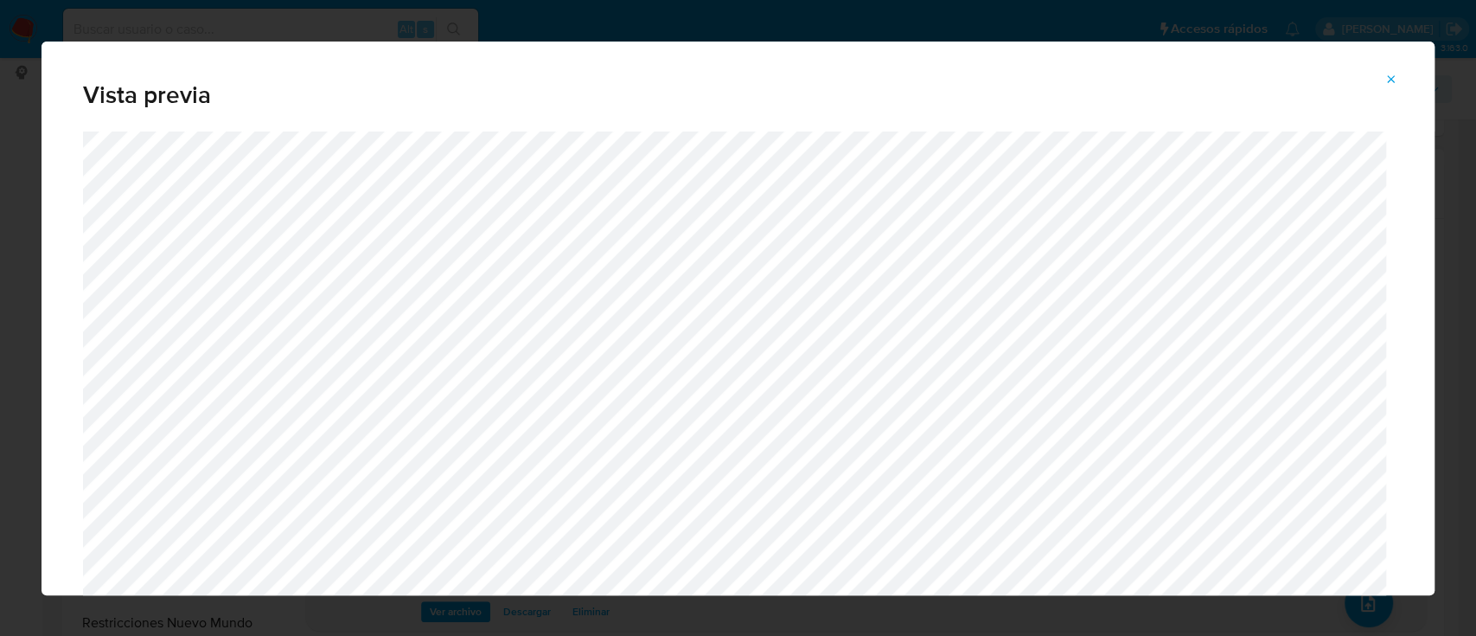
click at [1391, 82] on icon "Attachment preview" at bounding box center [1392, 80] width 14 height 14
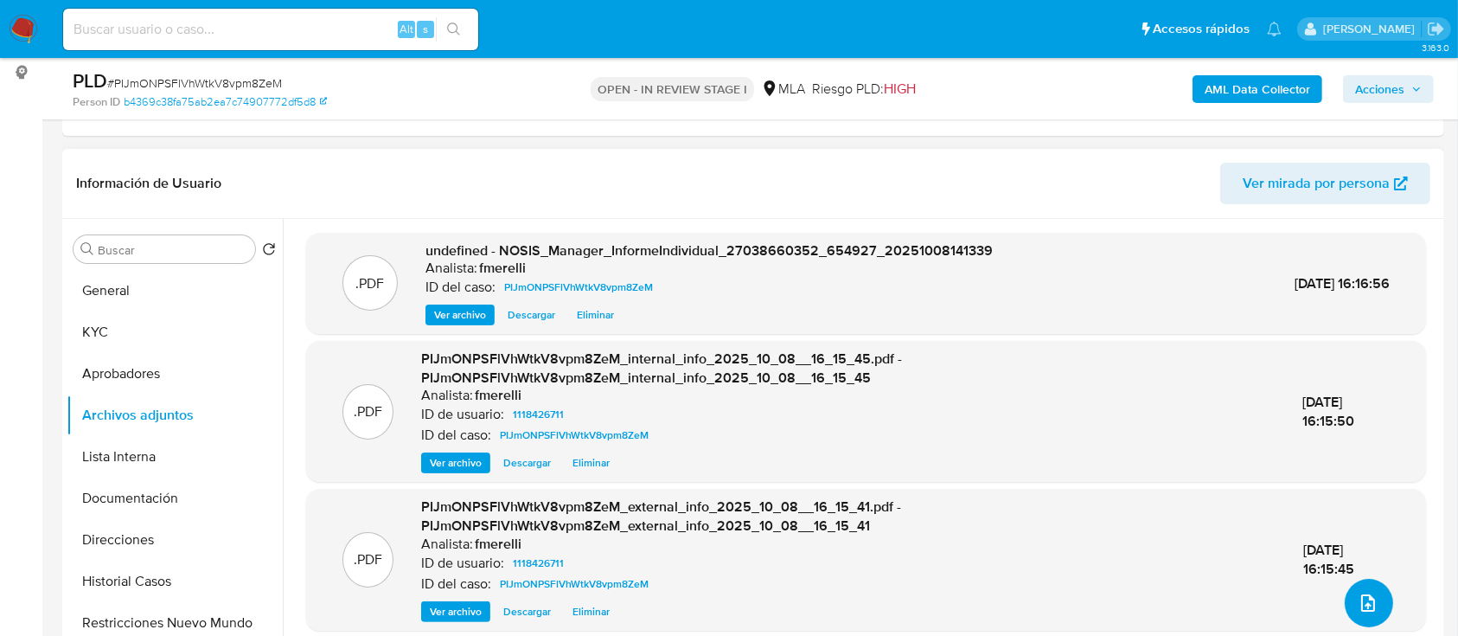
click at [1363, 596] on icon "upload-file" at bounding box center [1368, 602] width 21 height 21
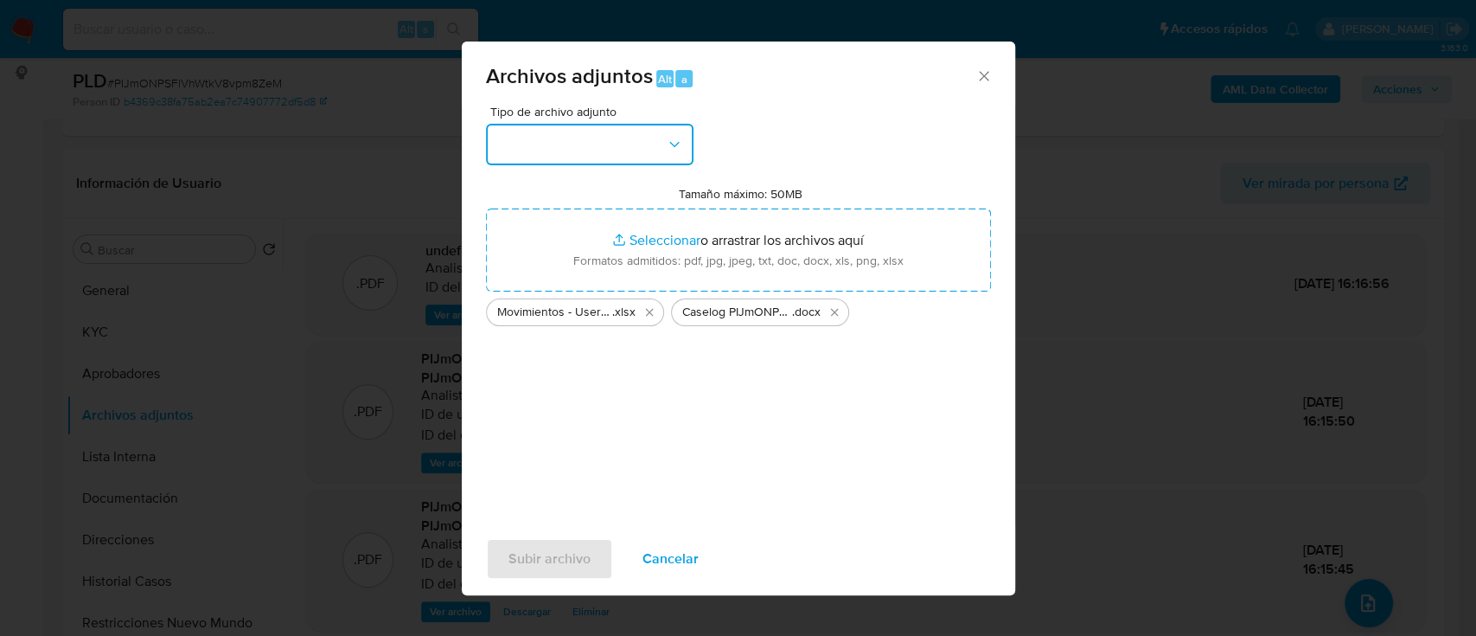
click at [563, 124] on button "button" at bounding box center [590, 145] width 208 height 42
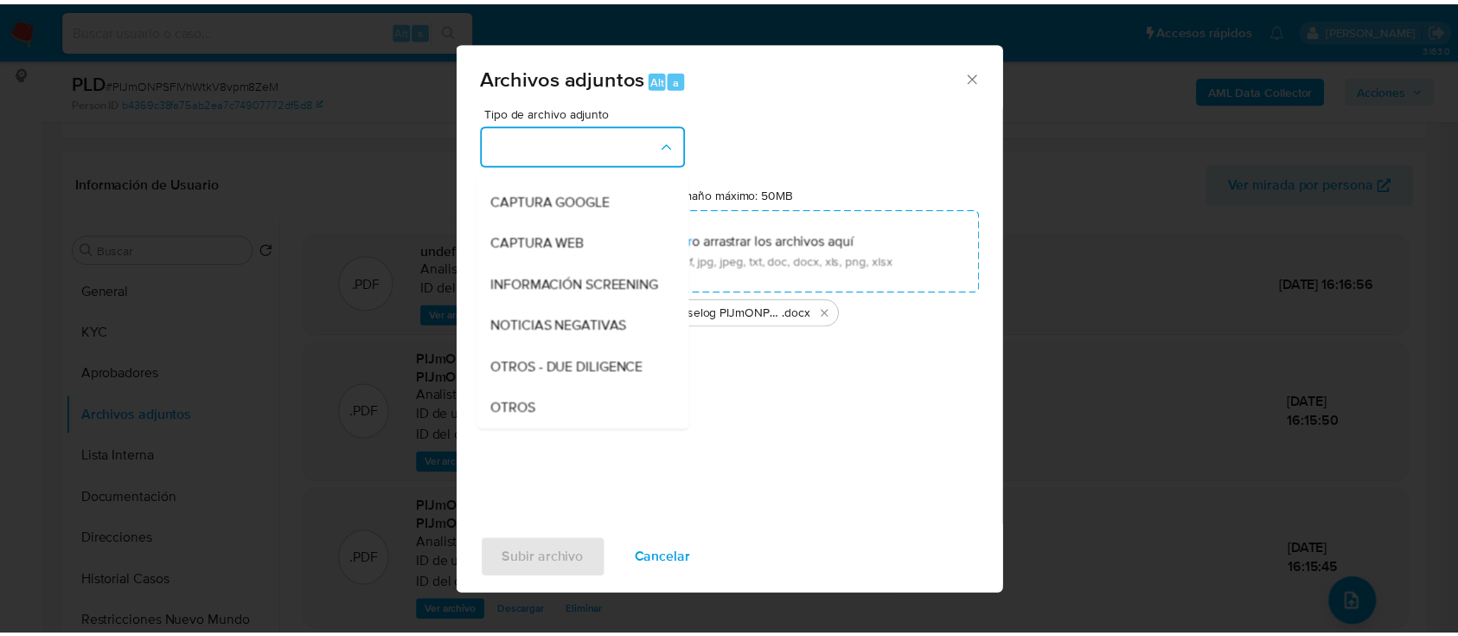
scroll to position [230, 0]
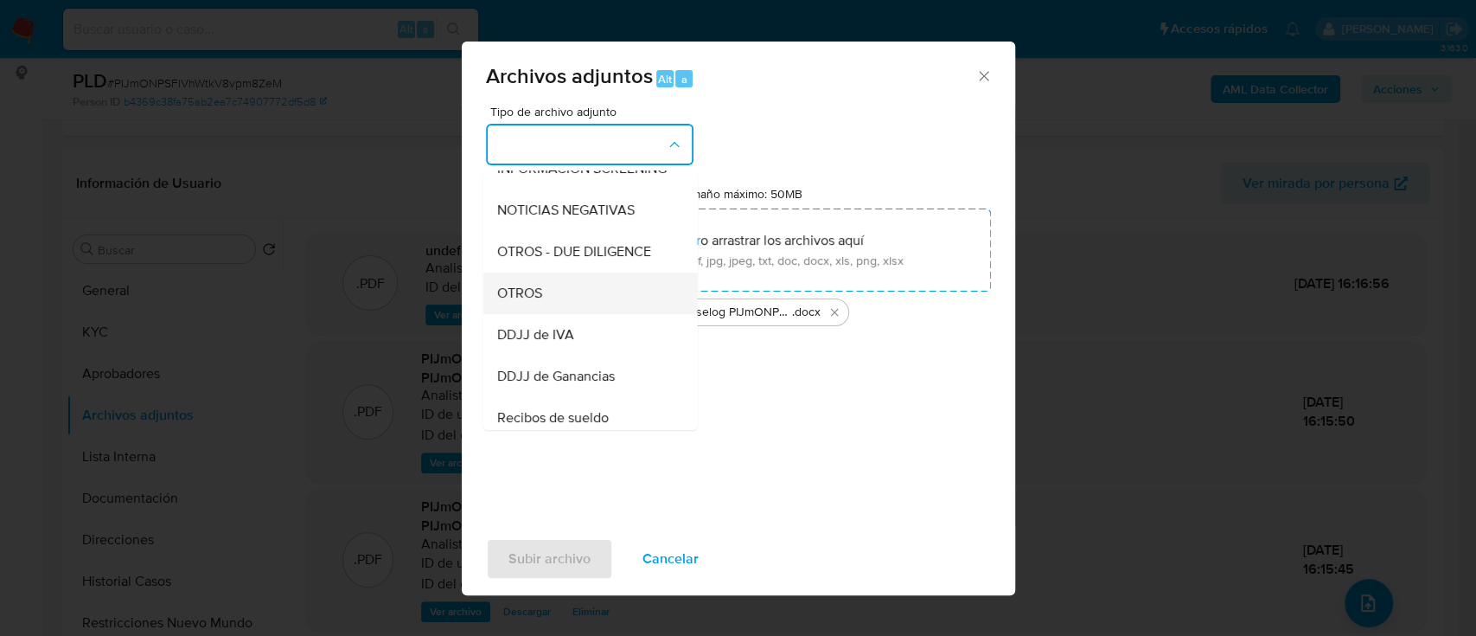
click at [585, 313] on div "OTROS" at bounding box center [584, 293] width 176 height 42
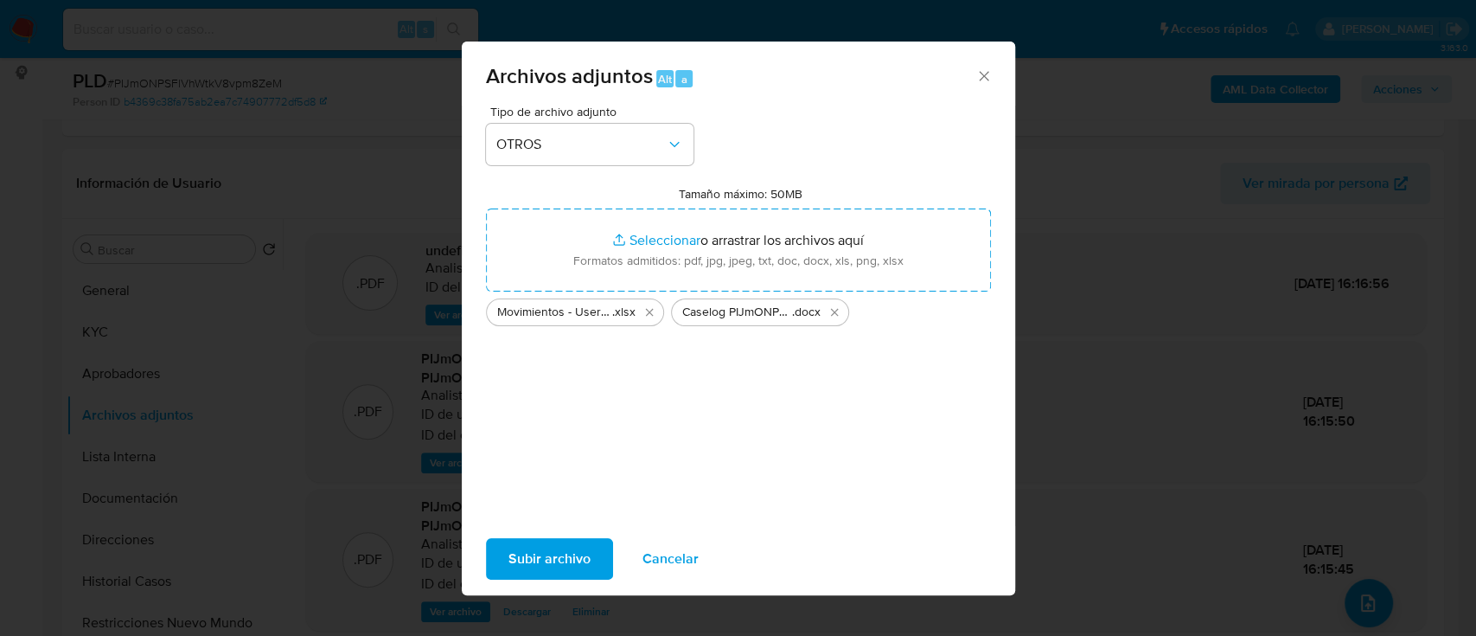
click at [543, 562] on span "Subir archivo" at bounding box center [549, 559] width 82 height 38
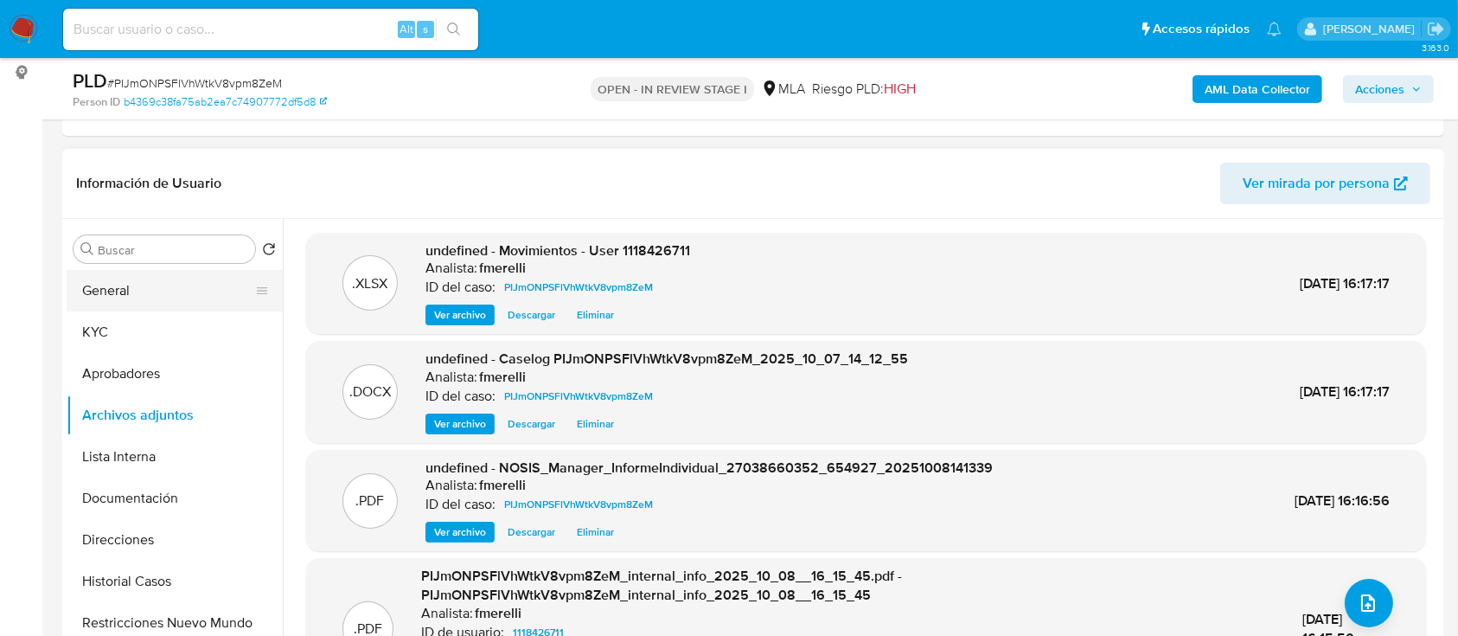
click at [148, 294] on button "General" at bounding box center [168, 291] width 202 height 42
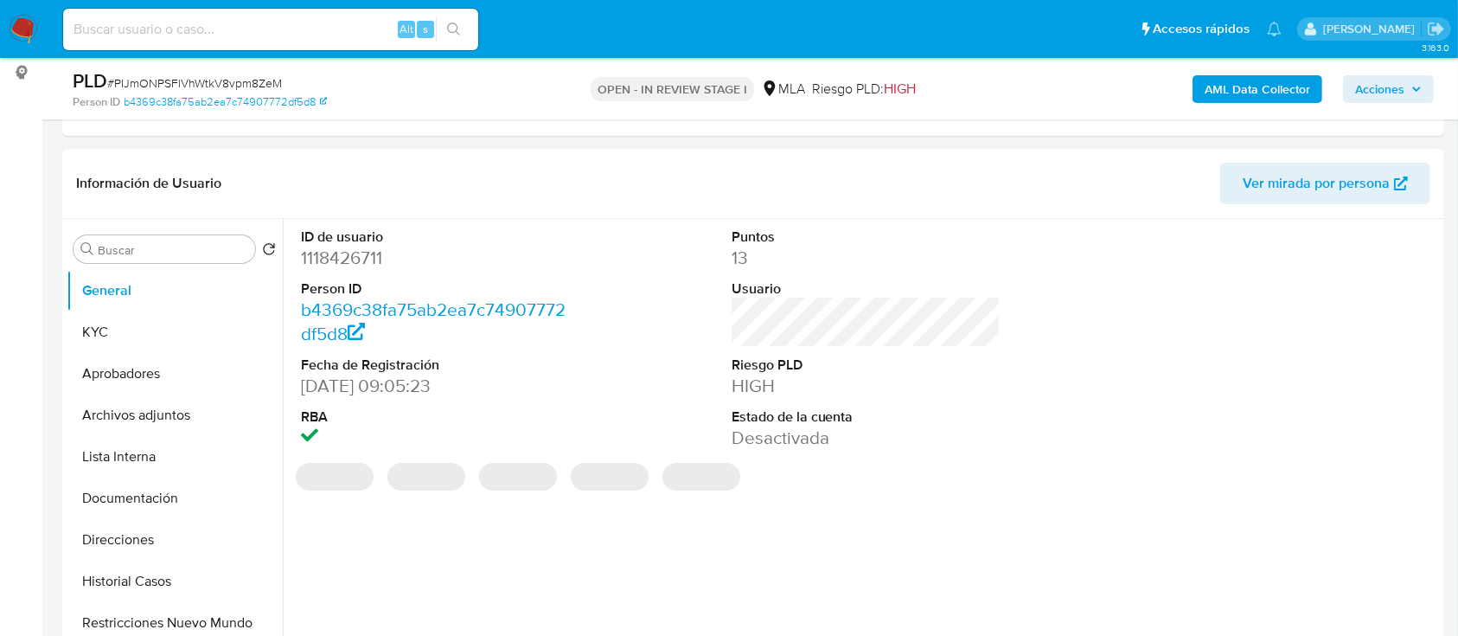
click at [341, 246] on dd "1118426711" at bounding box center [436, 258] width 270 height 24
copy dd "1118426711"
click at [187, 415] on button "Archivos adjuntos" at bounding box center [168, 415] width 202 height 42
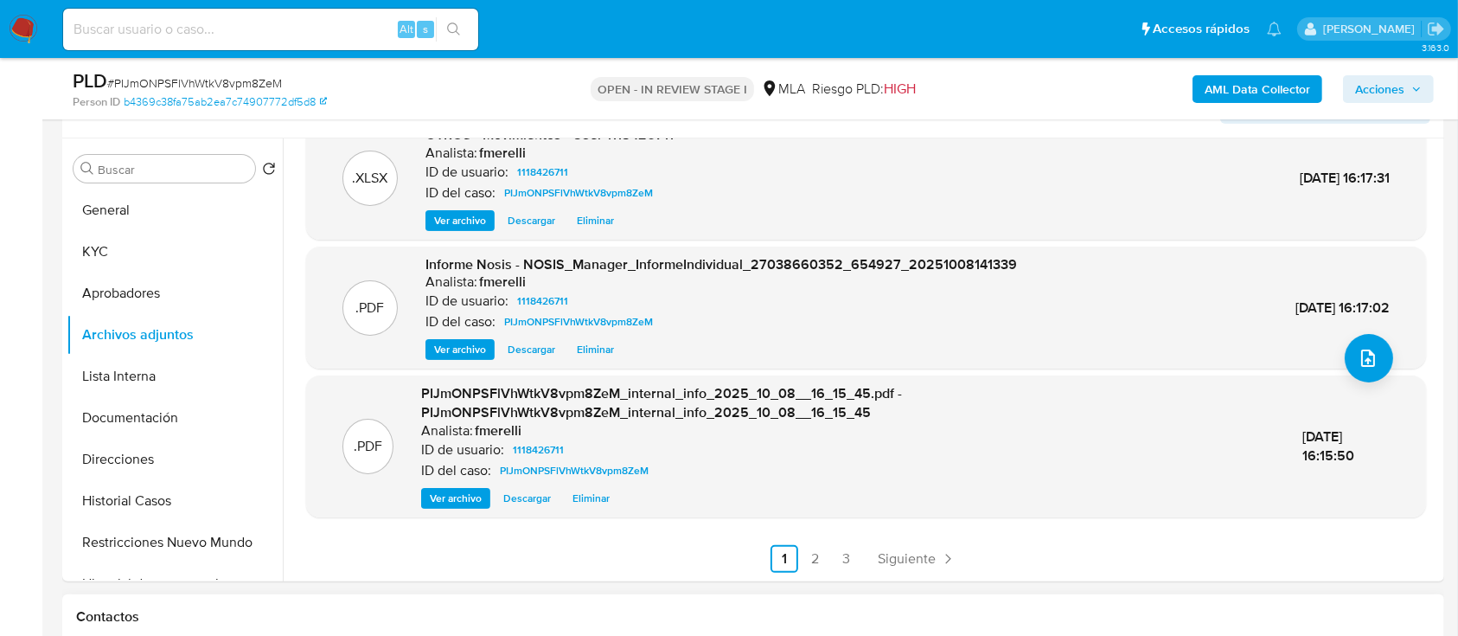
scroll to position [346, 0]
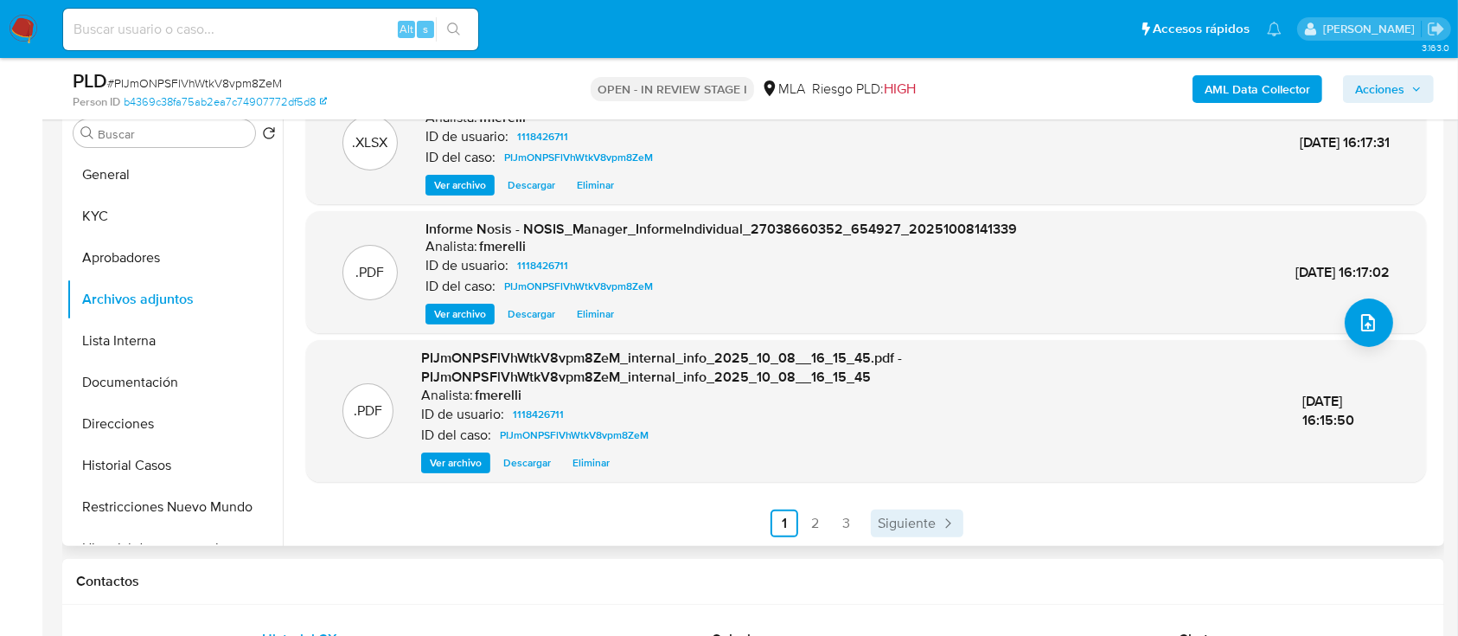
click at [905, 520] on span "Siguiente" at bounding box center [907, 523] width 58 height 14
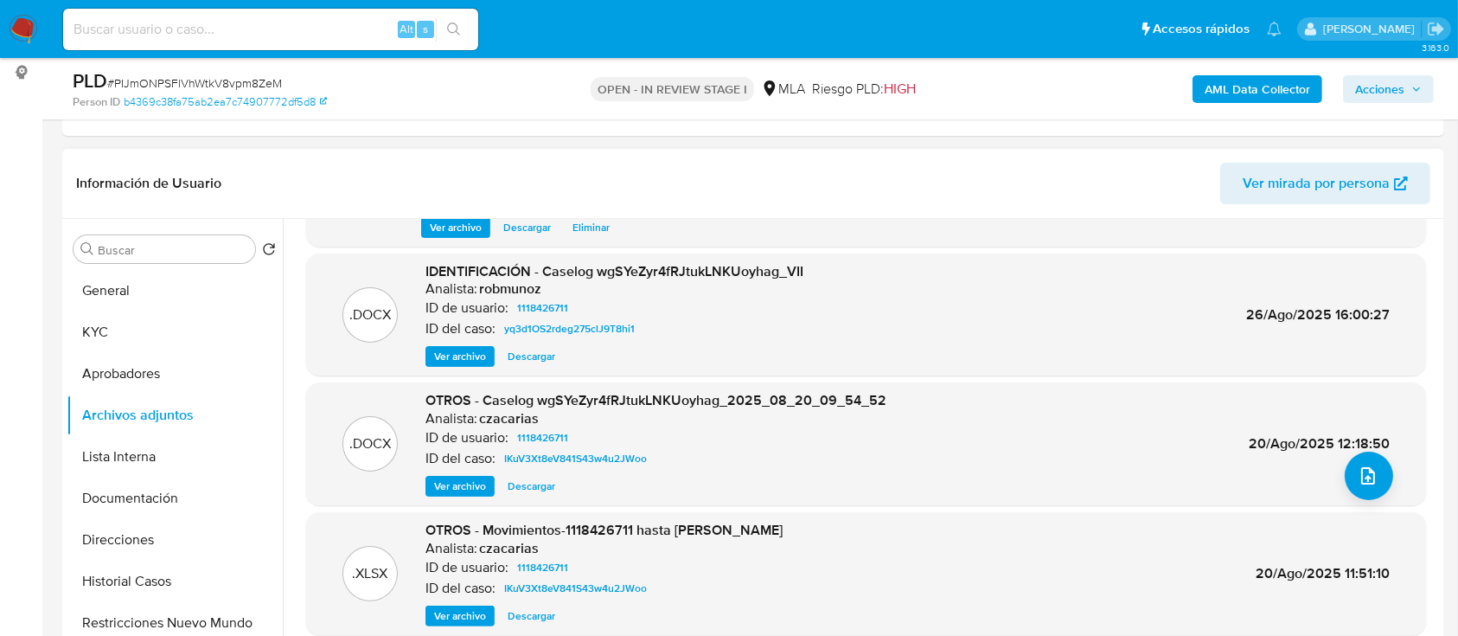
scroll to position [164, 0]
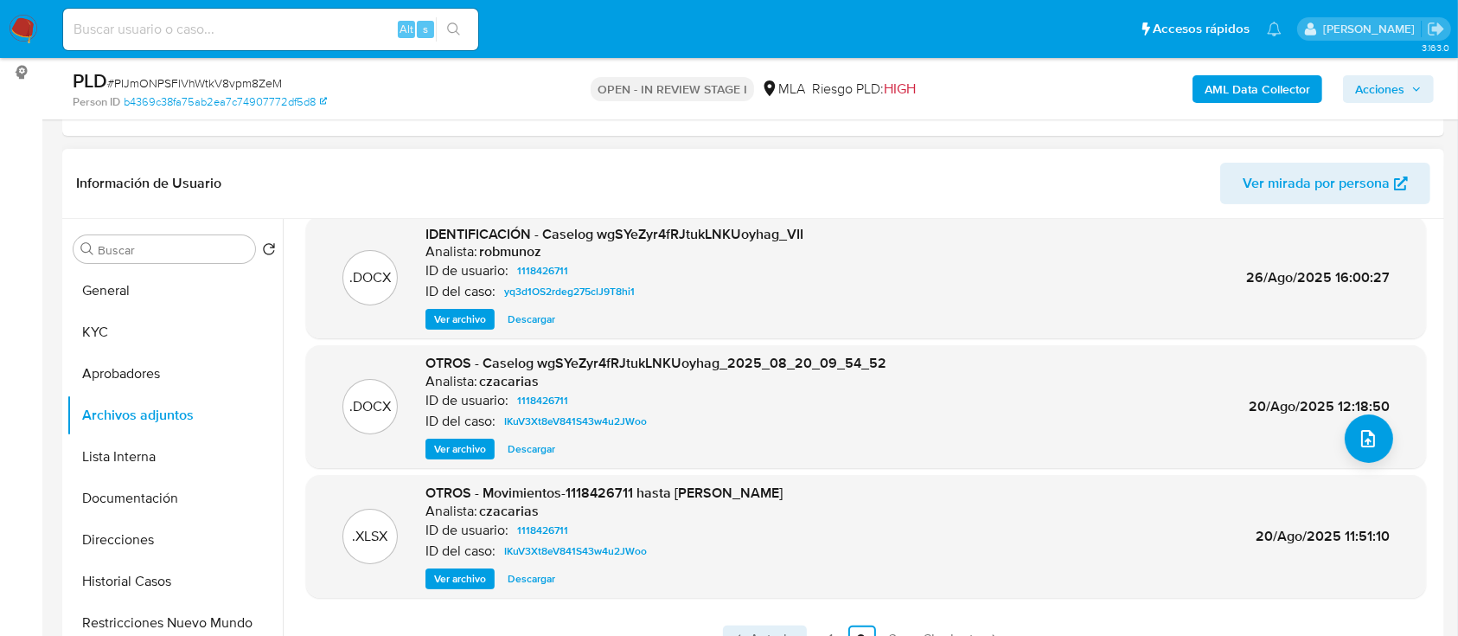
click at [771, 632] on span "Anterior" at bounding box center [775, 639] width 49 height 14
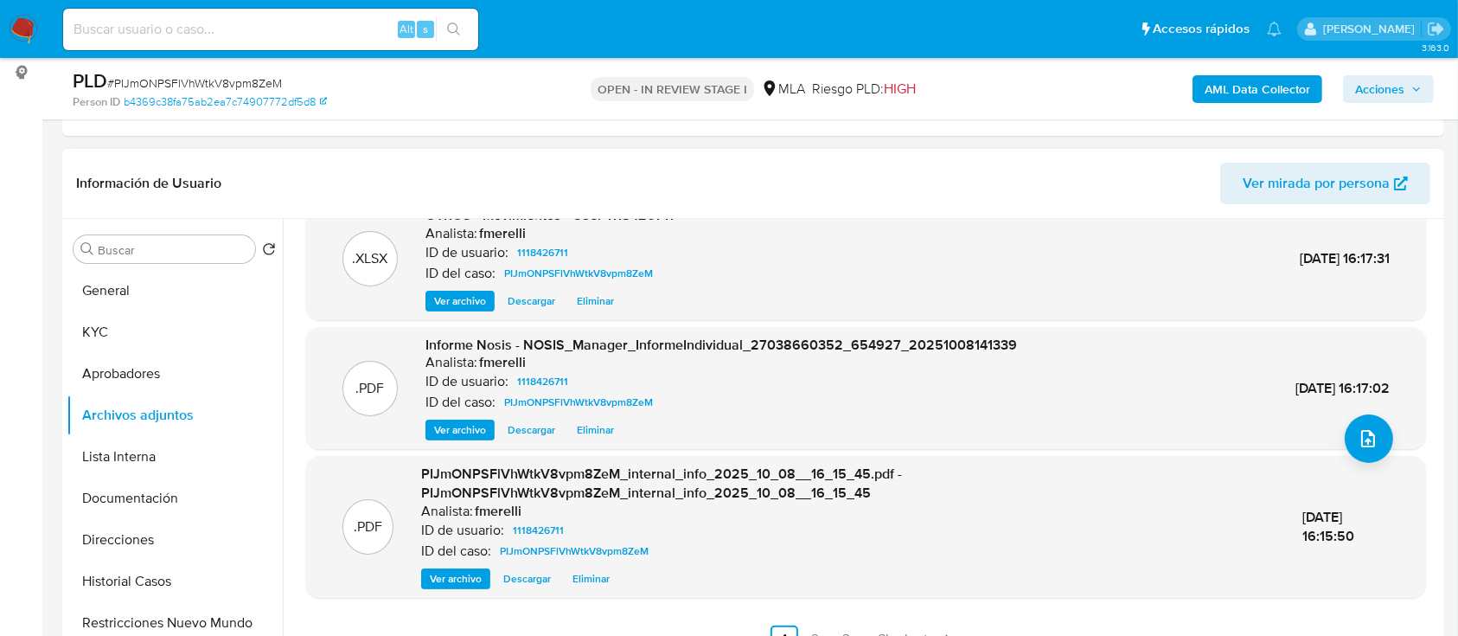
click at [240, 76] on span "# PIJmONPSFlVhWtkV8vpm8ZeM" at bounding box center [194, 82] width 175 height 17
copy span "PIJmONPSFlVhWtkV8vpm8ZeM"
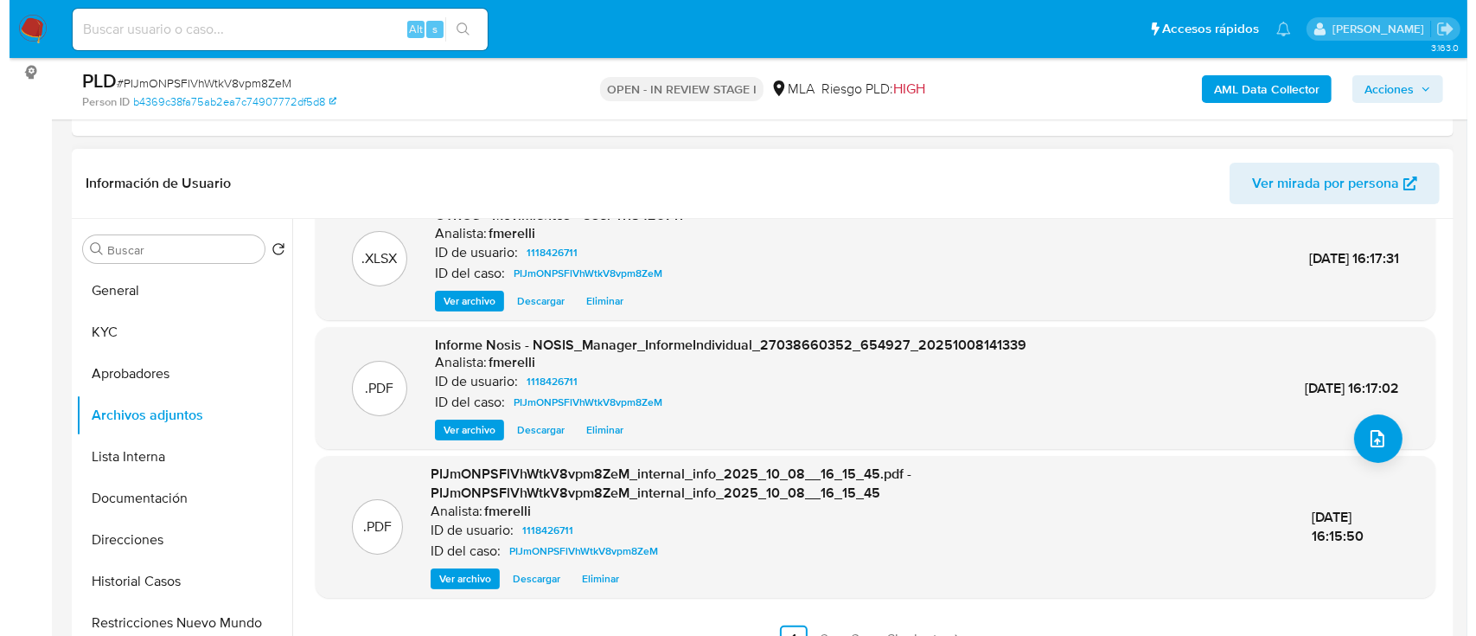
scroll to position [0, 0]
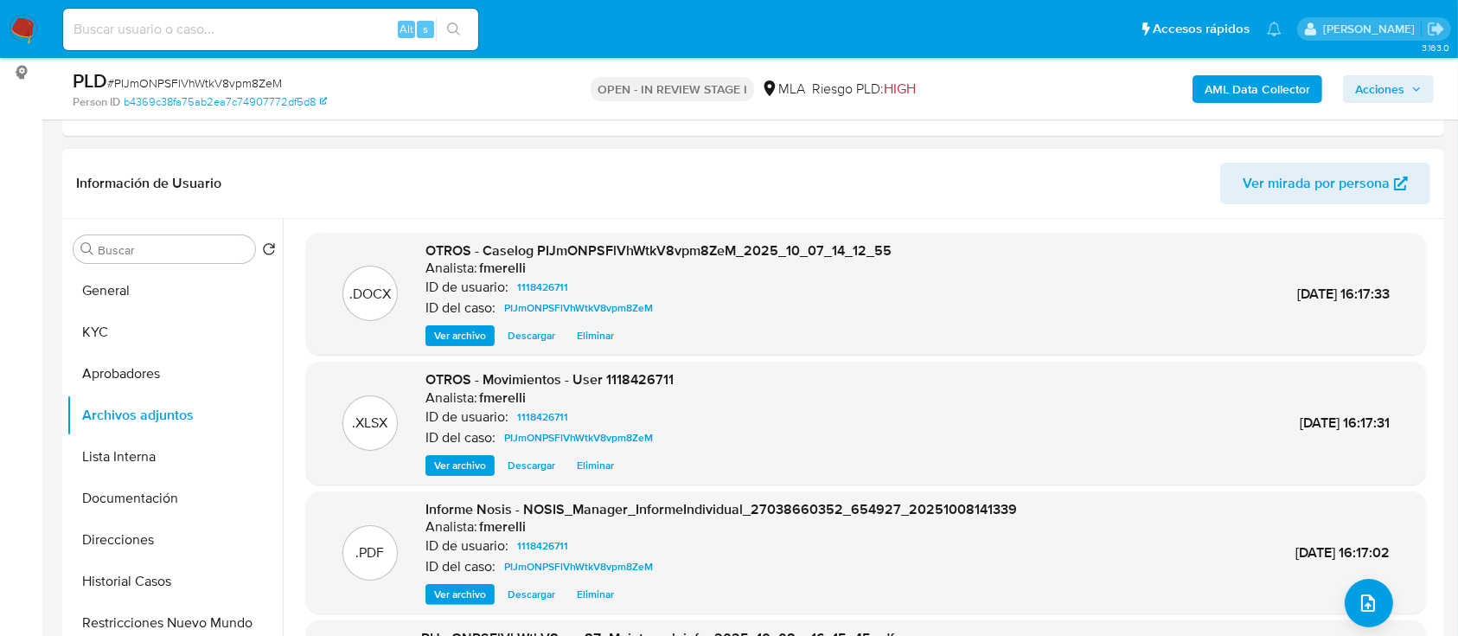
click at [455, 341] on span "Ver archivo" at bounding box center [460, 335] width 52 height 17
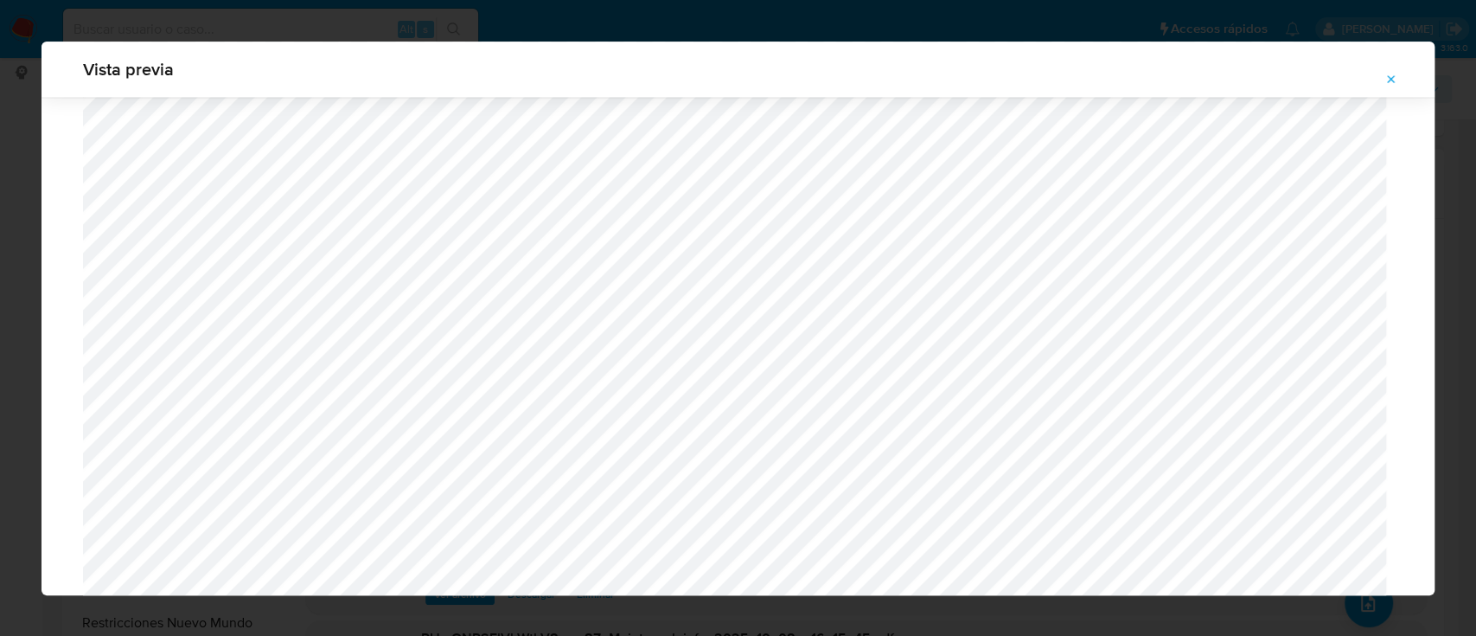
scroll to position [1810, 0]
click at [1392, 80] on icon "Attachment preview" at bounding box center [1392, 80] width 14 height 14
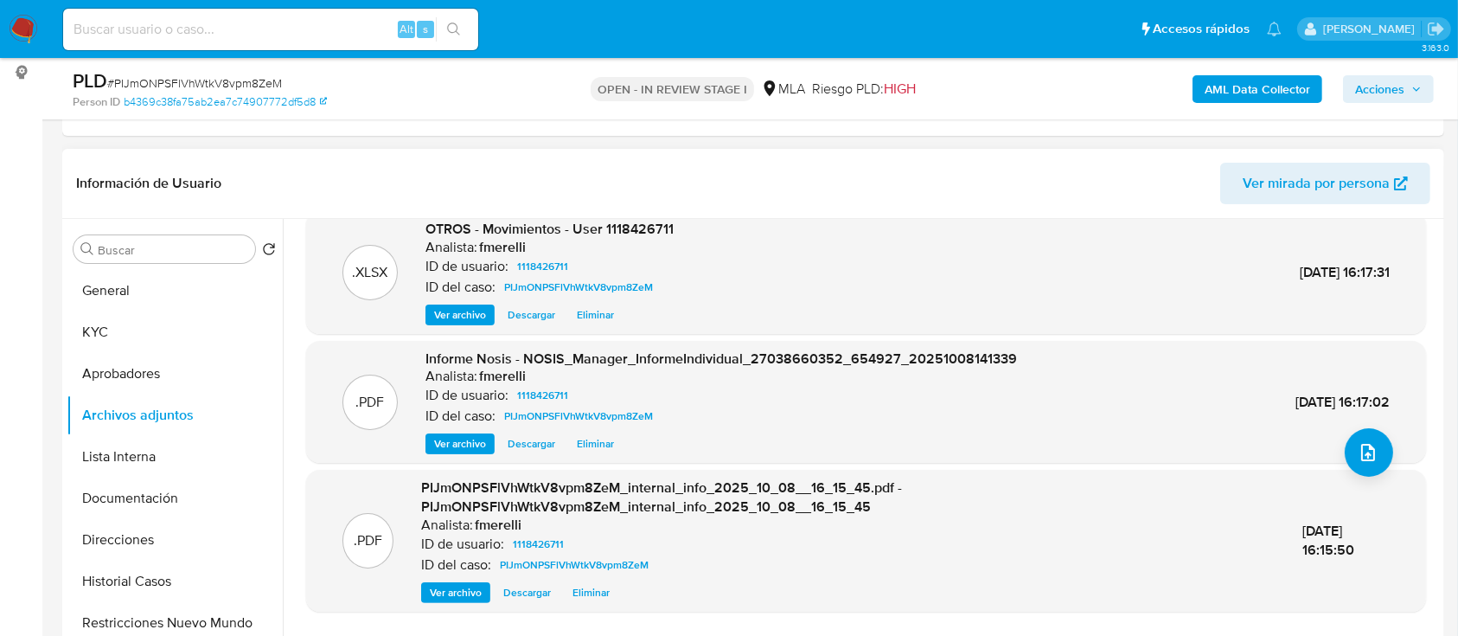
scroll to position [164, 0]
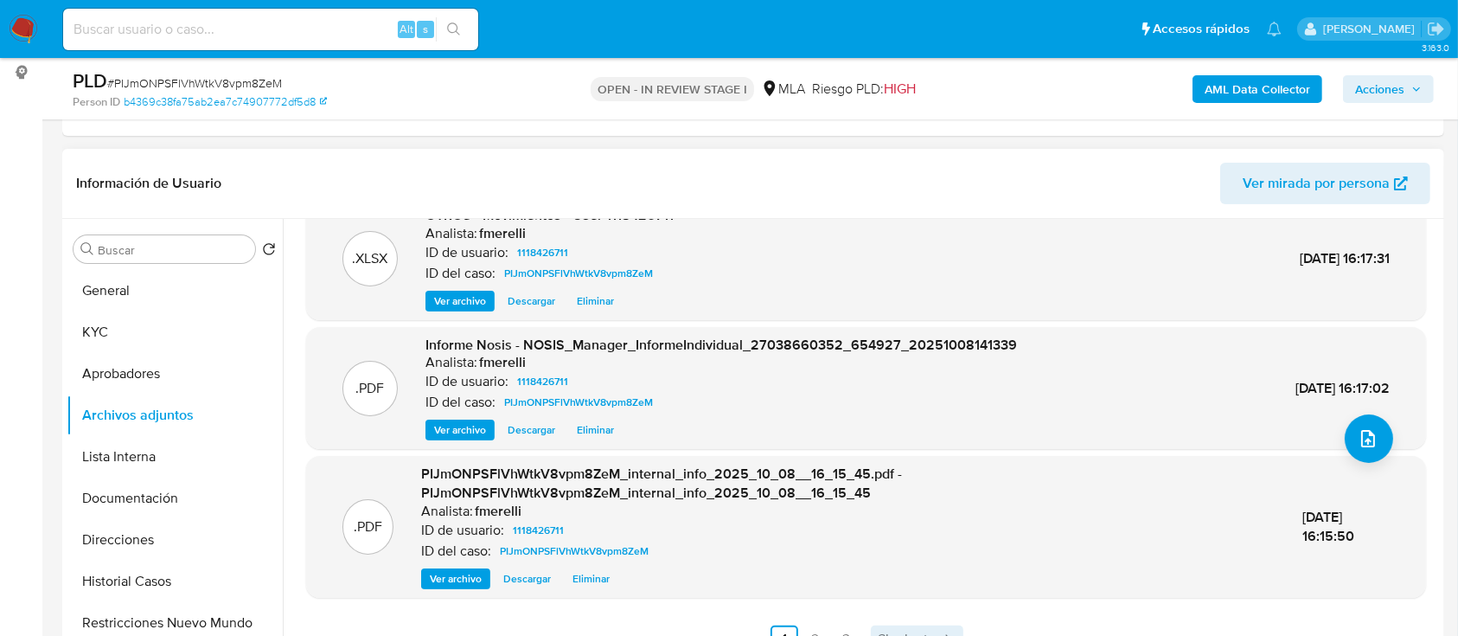
click at [878, 632] on span "Siguiente" at bounding box center [907, 639] width 58 height 14
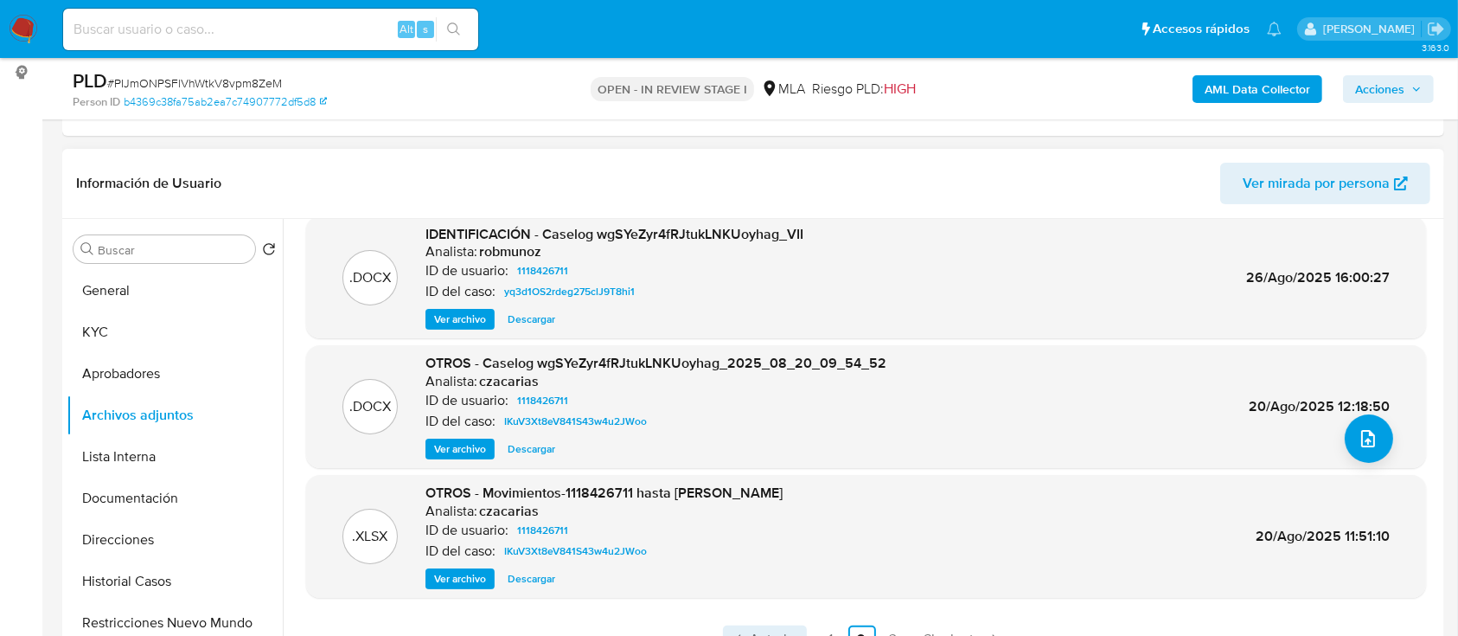
click at [782, 632] on span "Anterior" at bounding box center [775, 639] width 49 height 14
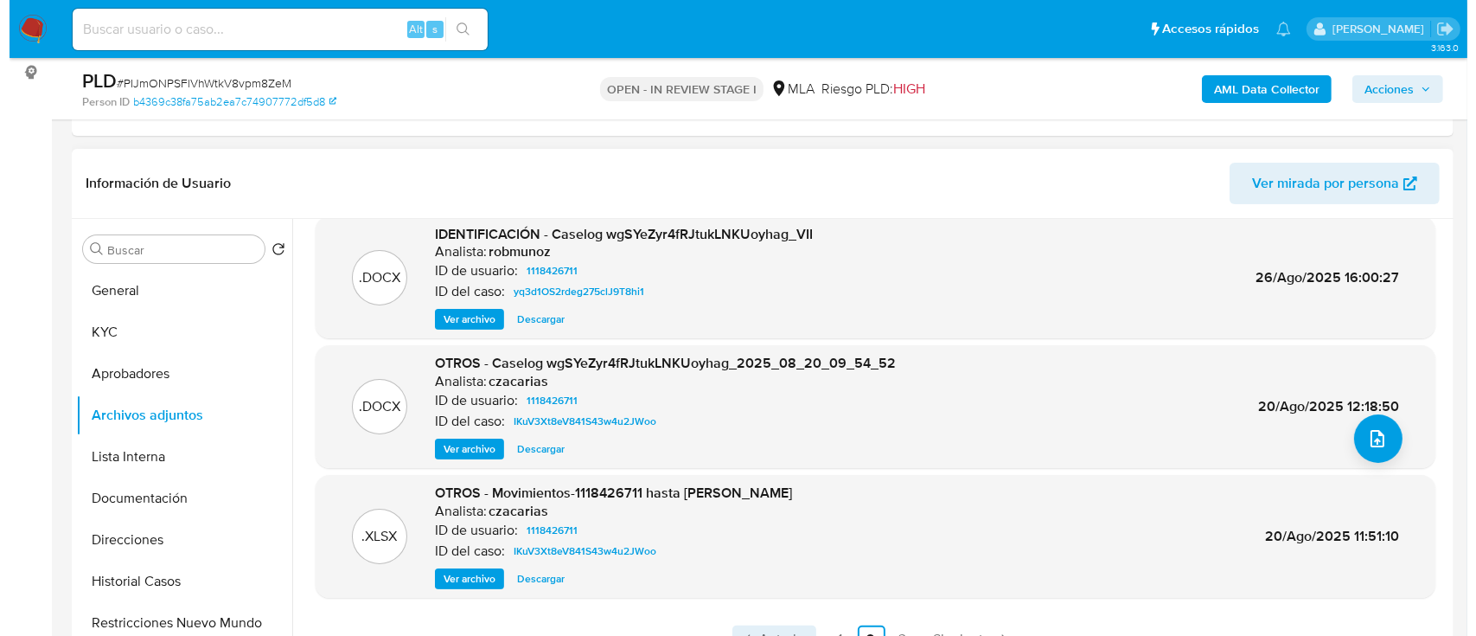
scroll to position [0, 0]
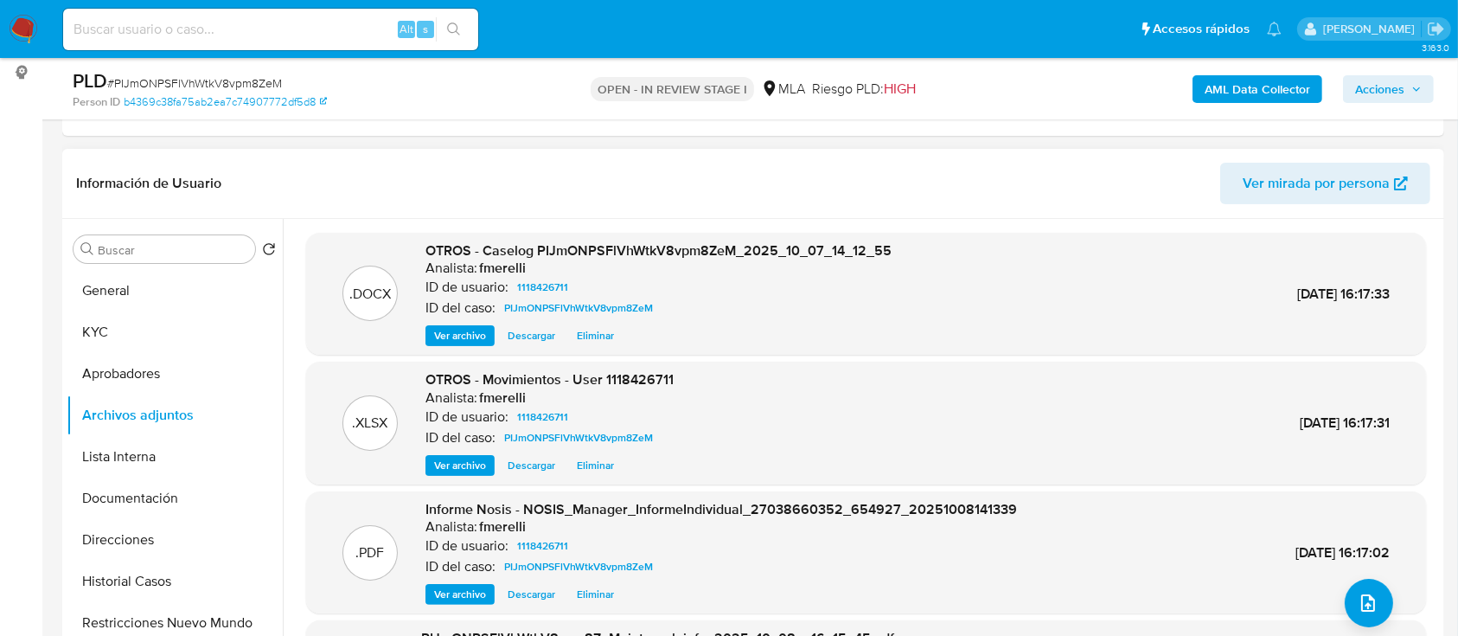
click at [459, 327] on span "Ver archivo" at bounding box center [460, 335] width 52 height 17
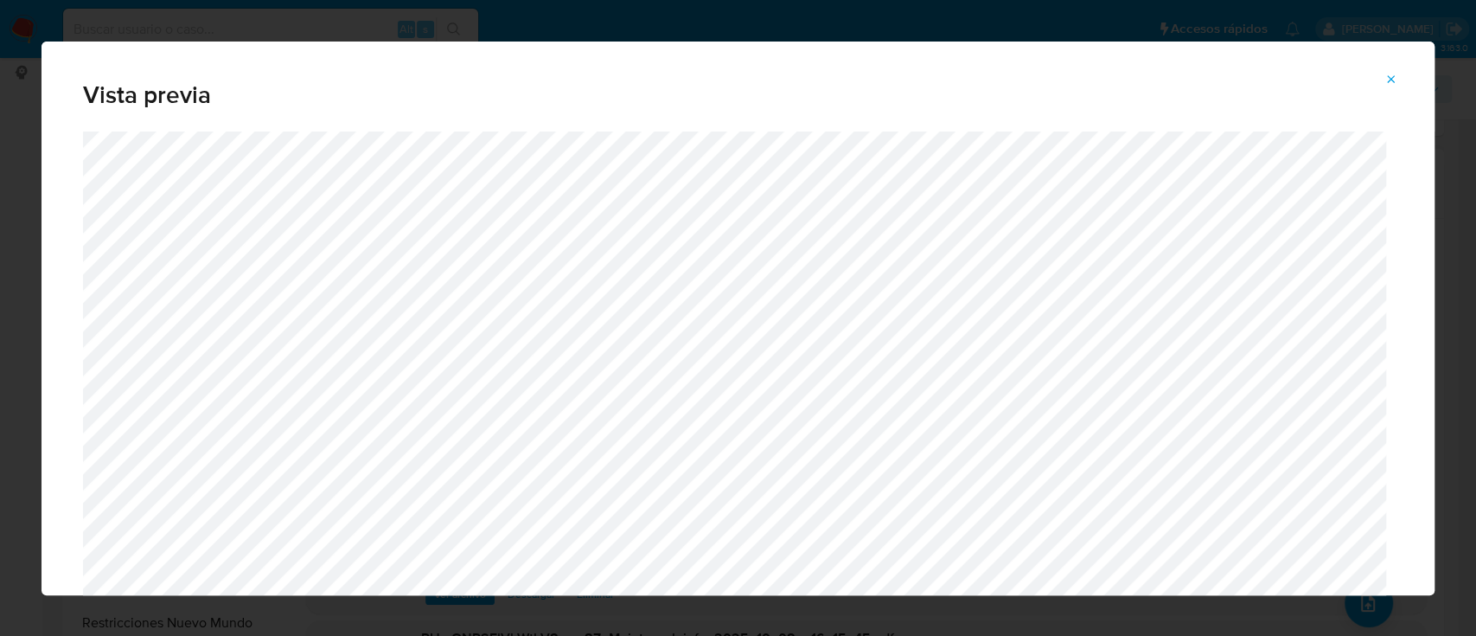
scroll to position [769, 0]
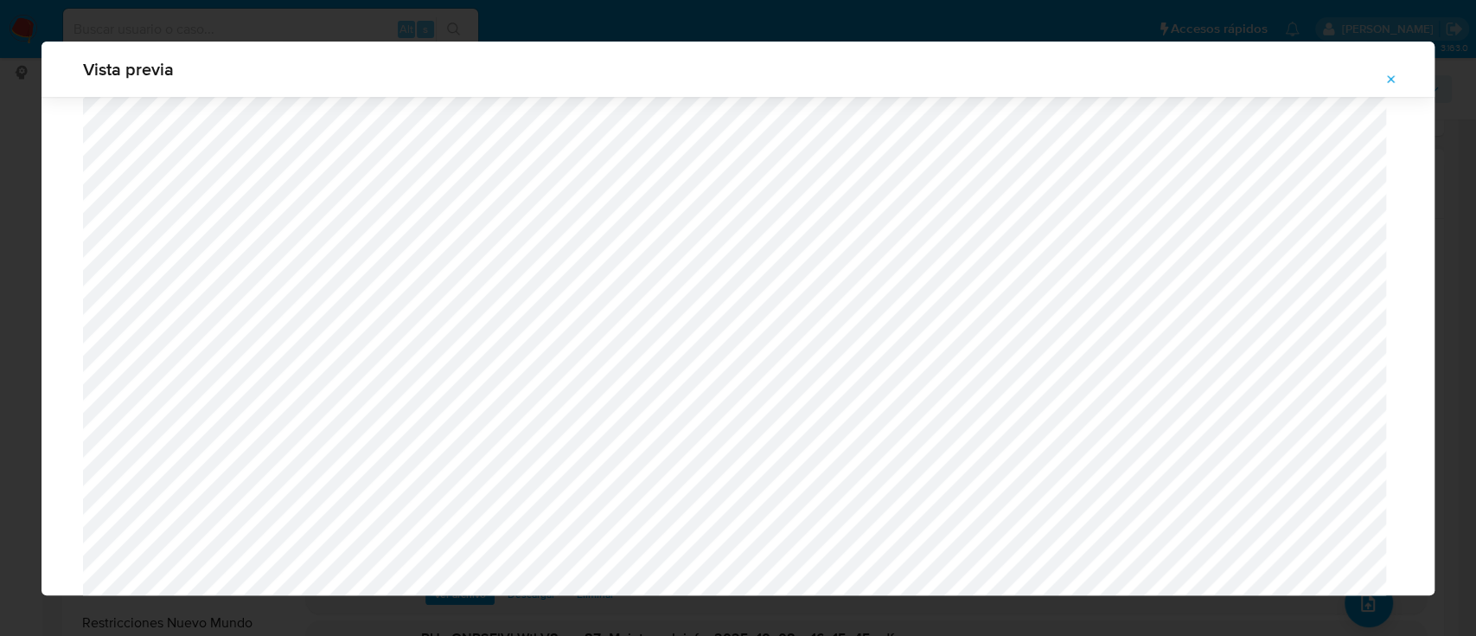
click at [1394, 73] on icon "Attachment preview" at bounding box center [1392, 80] width 14 height 14
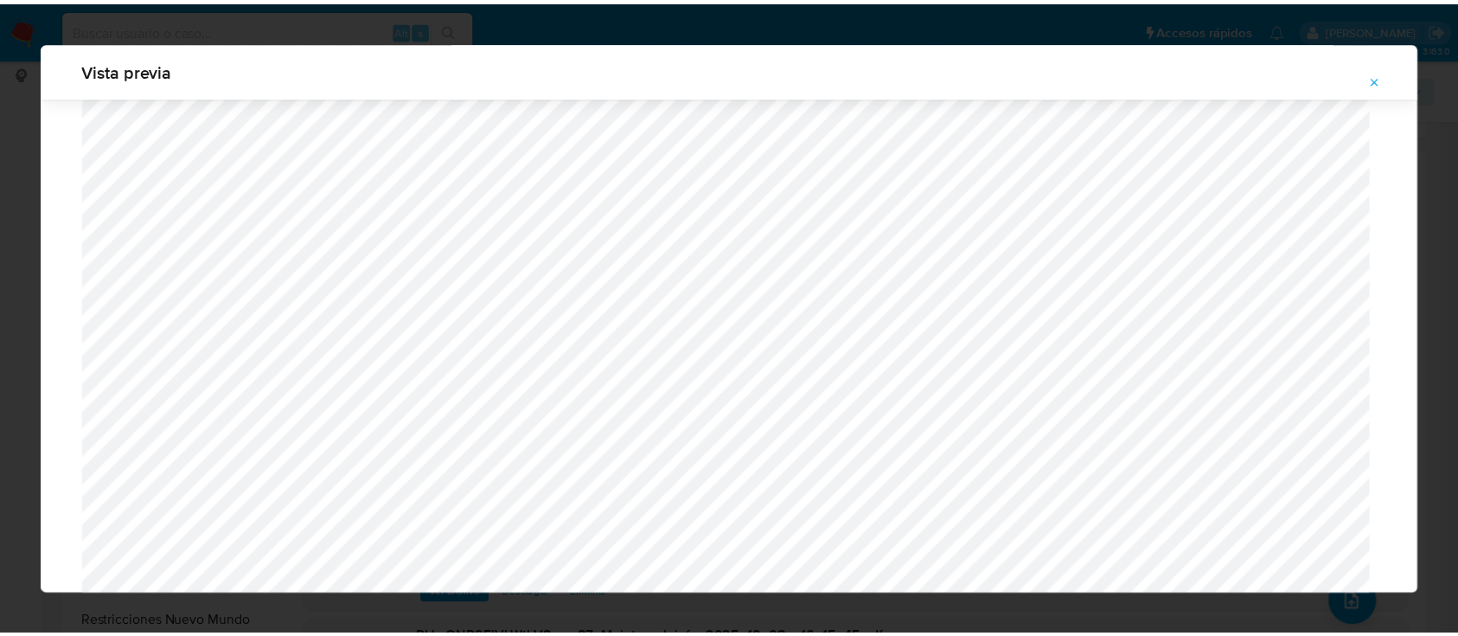
scroll to position [55, 0]
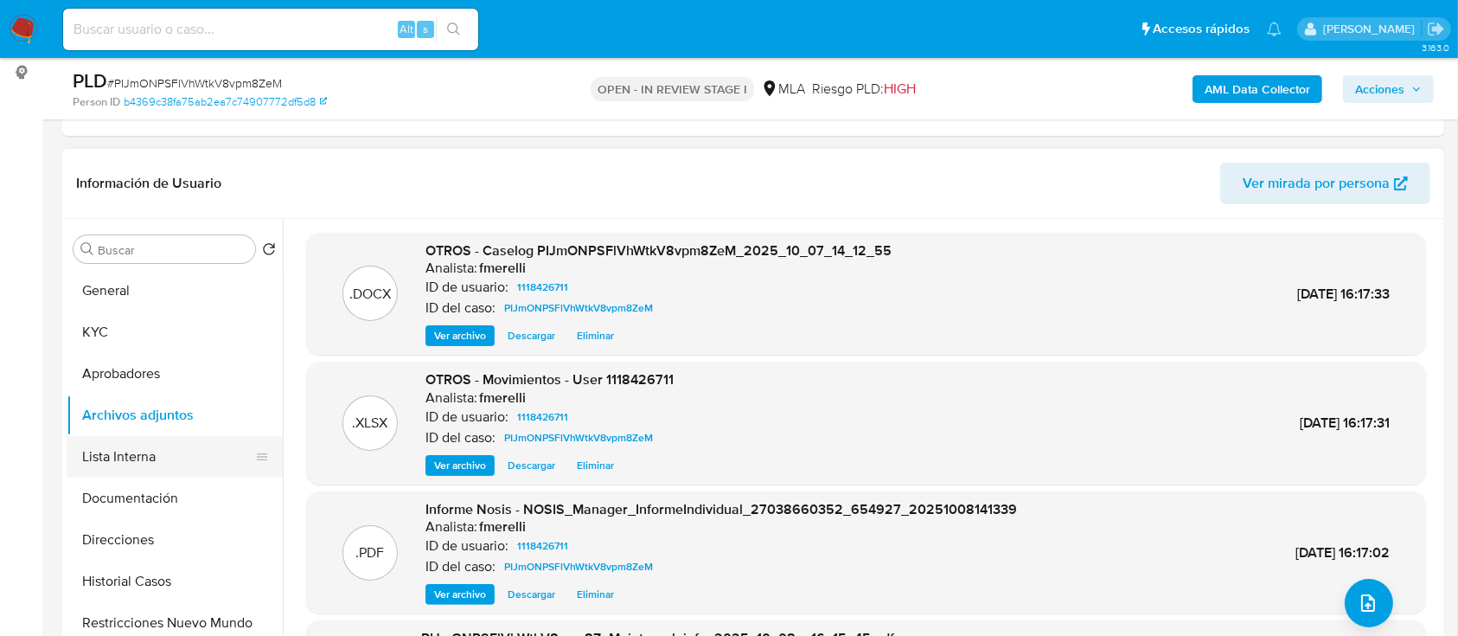
click at [167, 463] on button "Lista Interna" at bounding box center [168, 457] width 202 height 42
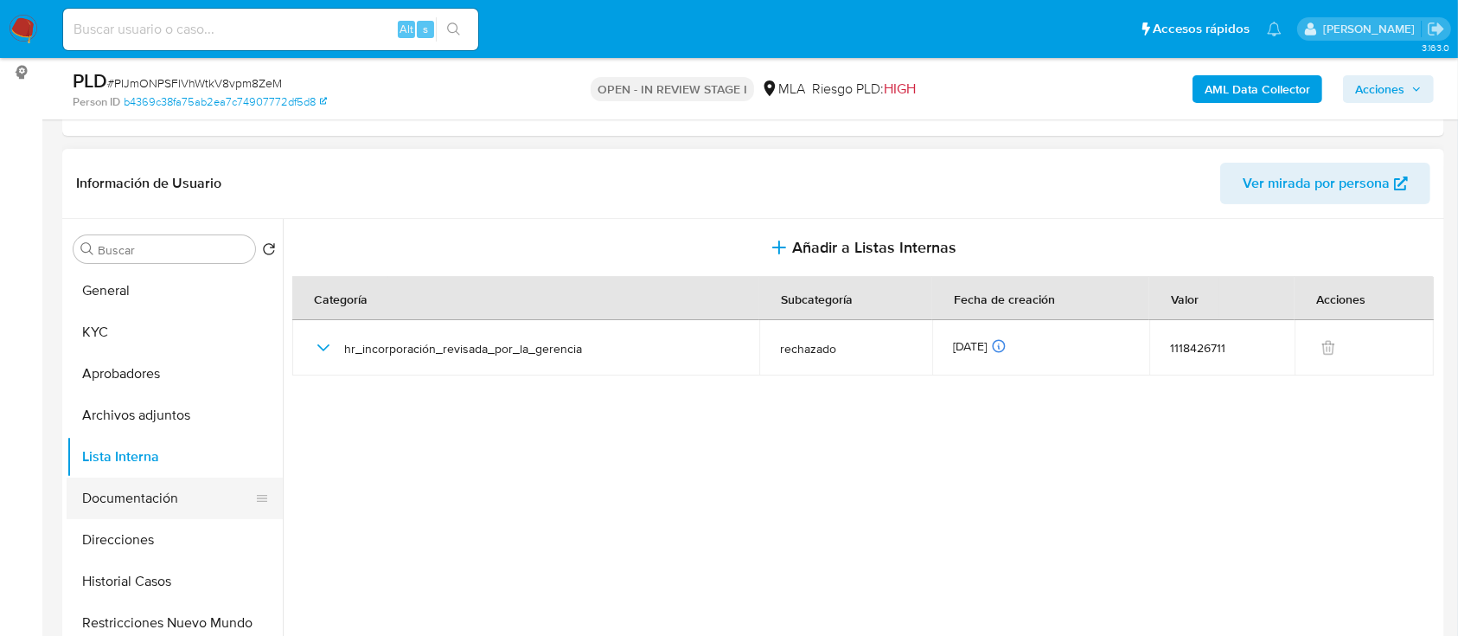
click at [131, 495] on button "Documentación" at bounding box center [168, 498] width 202 height 42
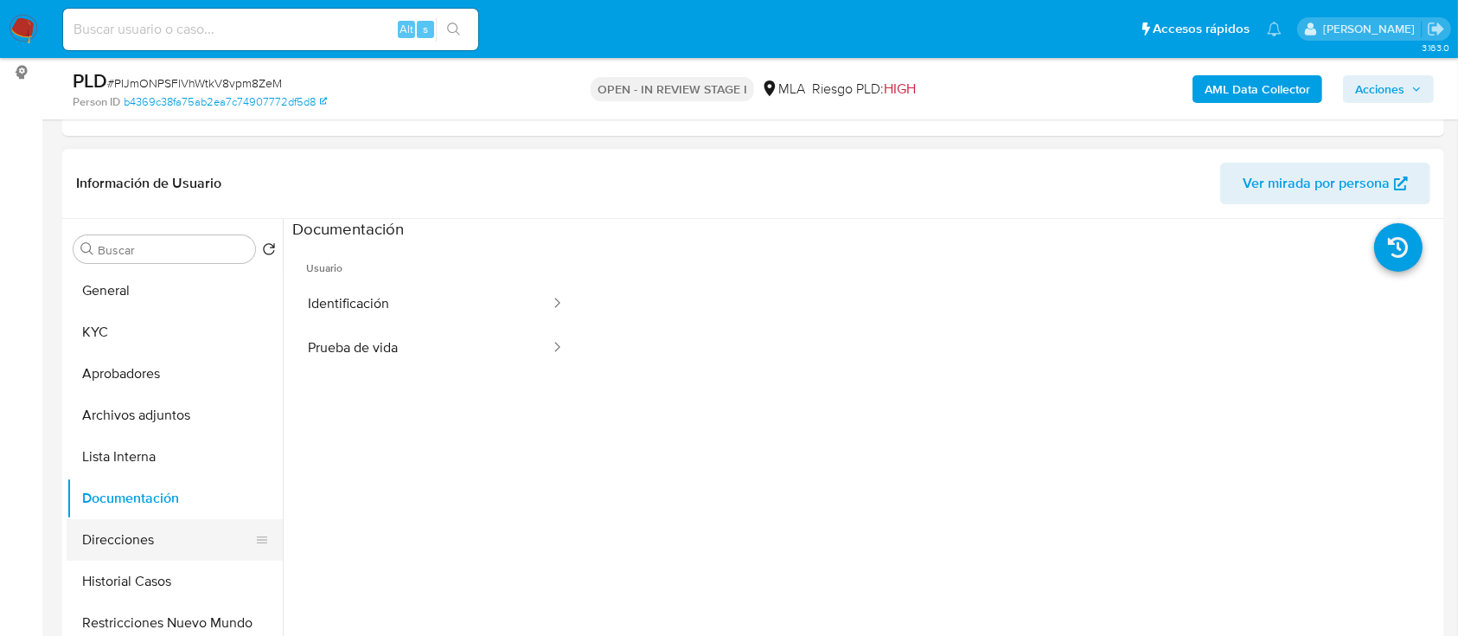
click at [125, 541] on button "Direcciones" at bounding box center [168, 540] width 202 height 42
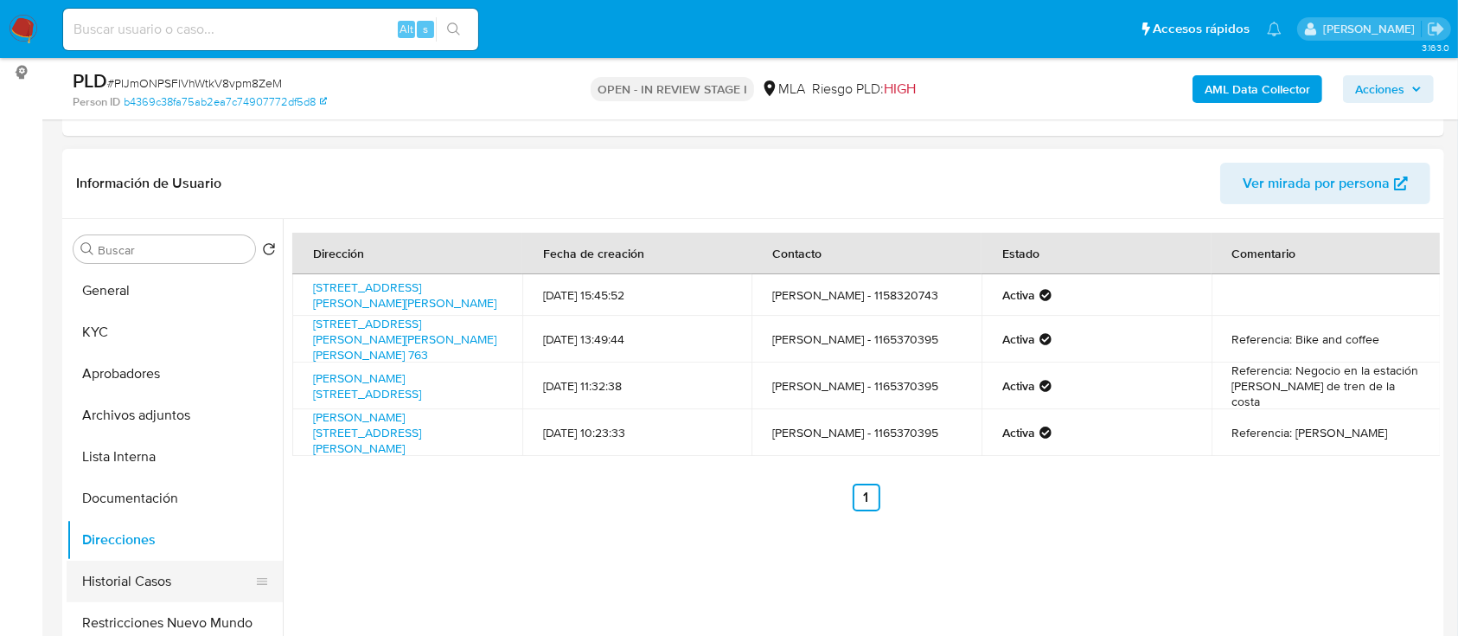
click at [125, 578] on button "Historial Casos" at bounding box center [168, 581] width 202 height 42
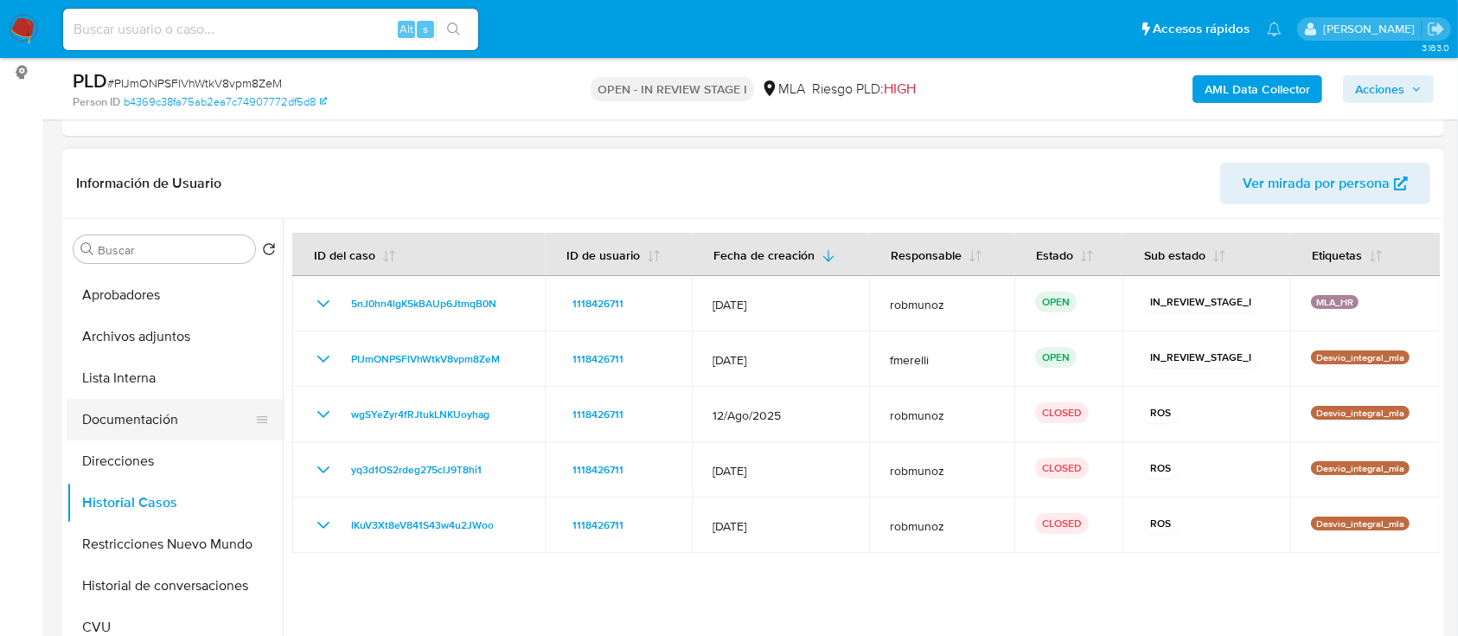
scroll to position [115, 0]
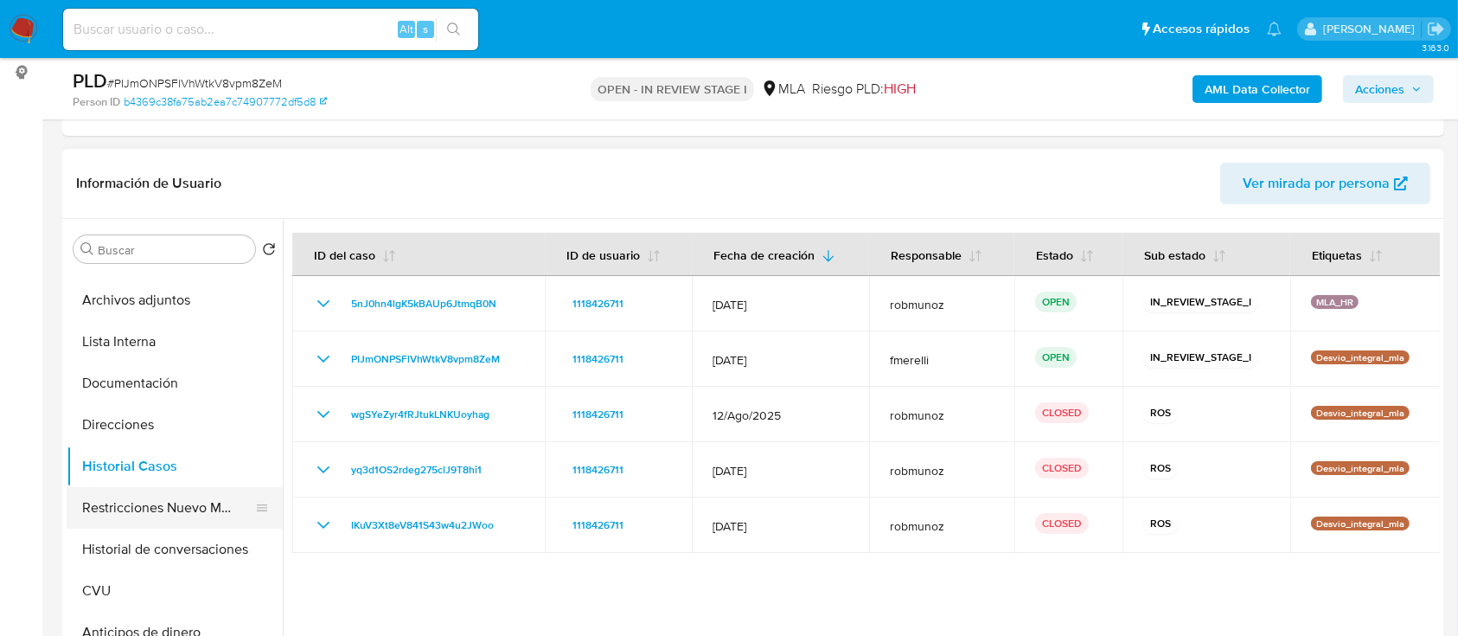
click at [146, 502] on button "Restricciones Nuevo Mundo" at bounding box center [168, 508] width 202 height 42
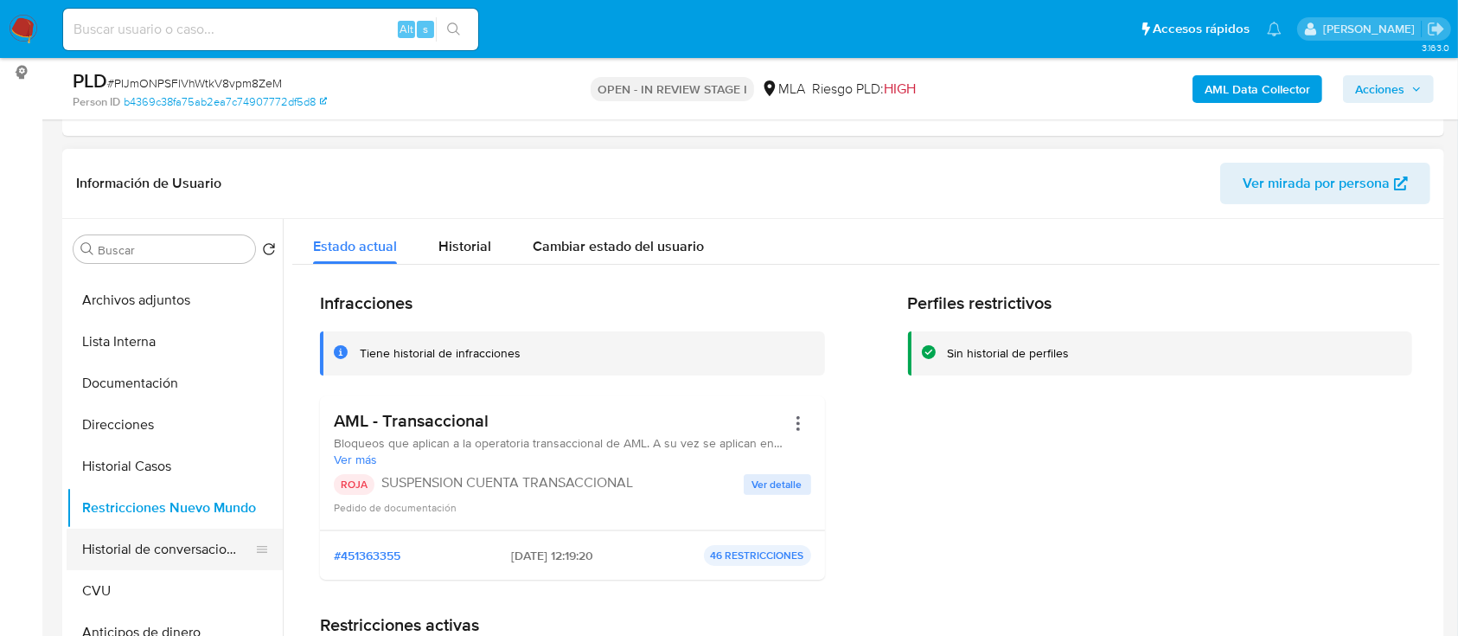
click at [161, 549] on button "Historial de conversaciones" at bounding box center [168, 549] width 202 height 42
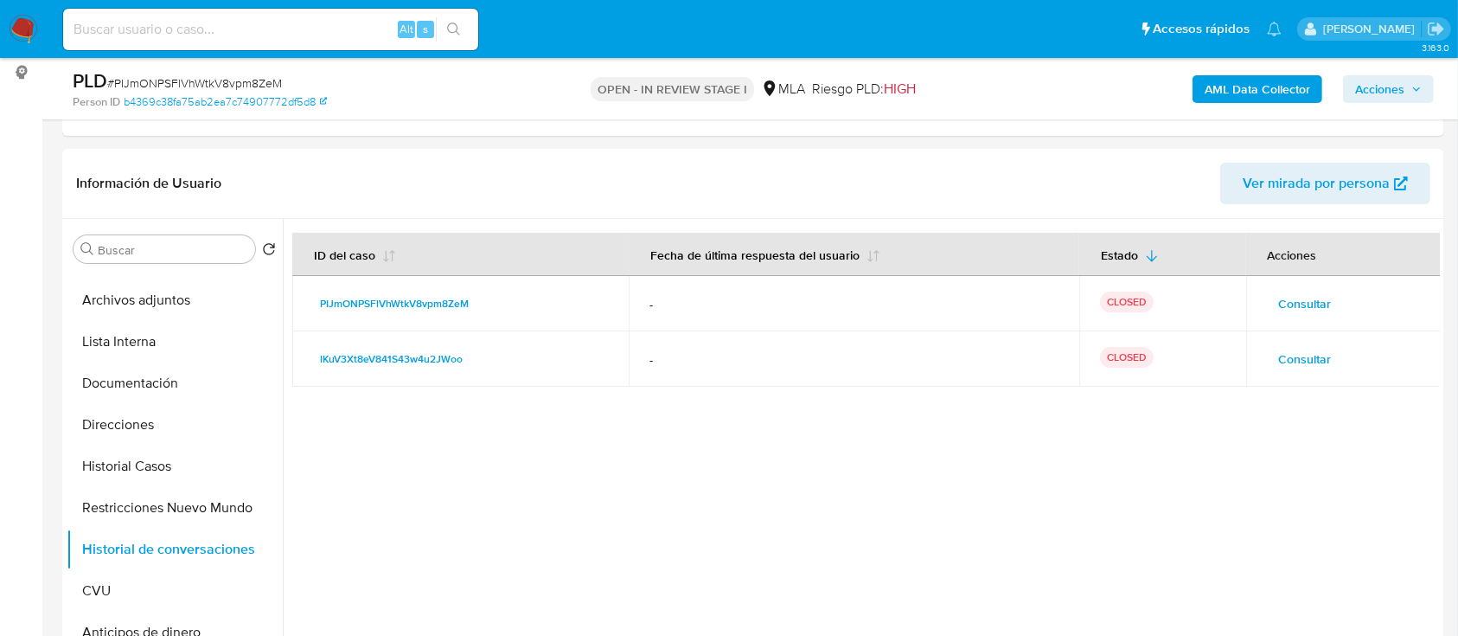
click at [1389, 93] on span "Acciones" at bounding box center [1379, 89] width 49 height 28
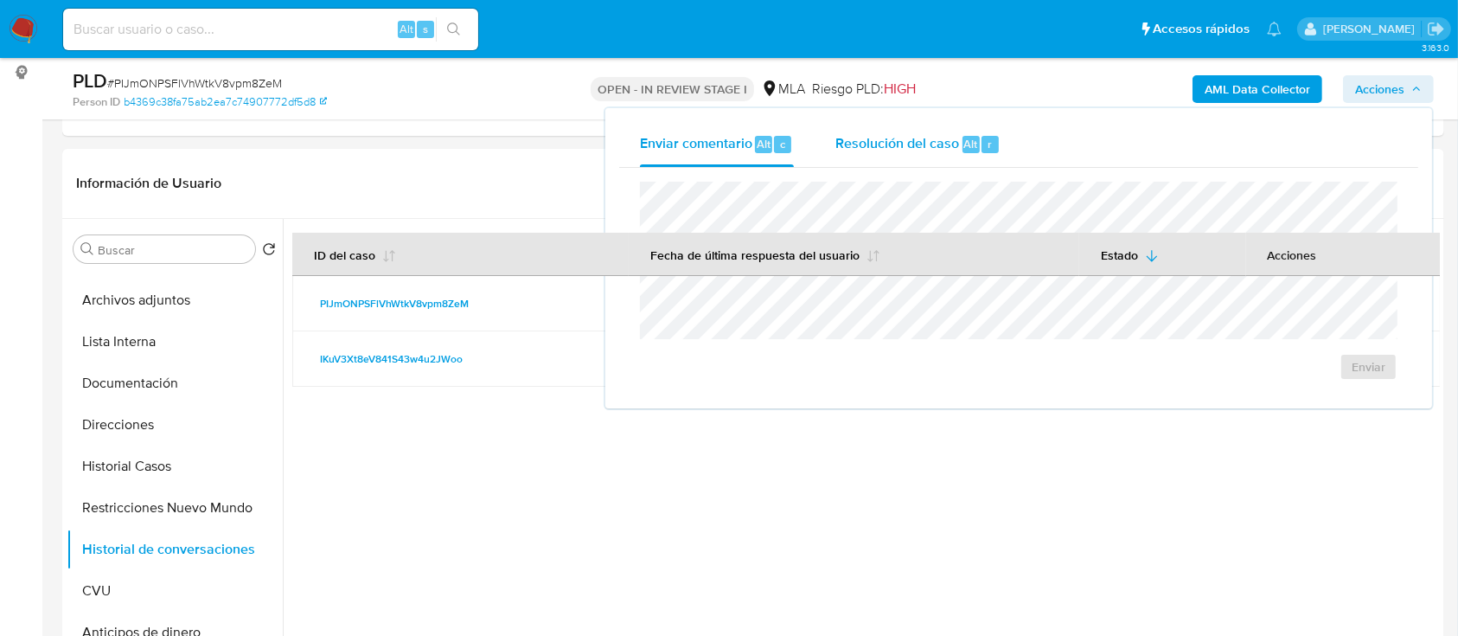
click at [923, 156] on div "Resolución del caso Alt r" at bounding box center [917, 144] width 165 height 45
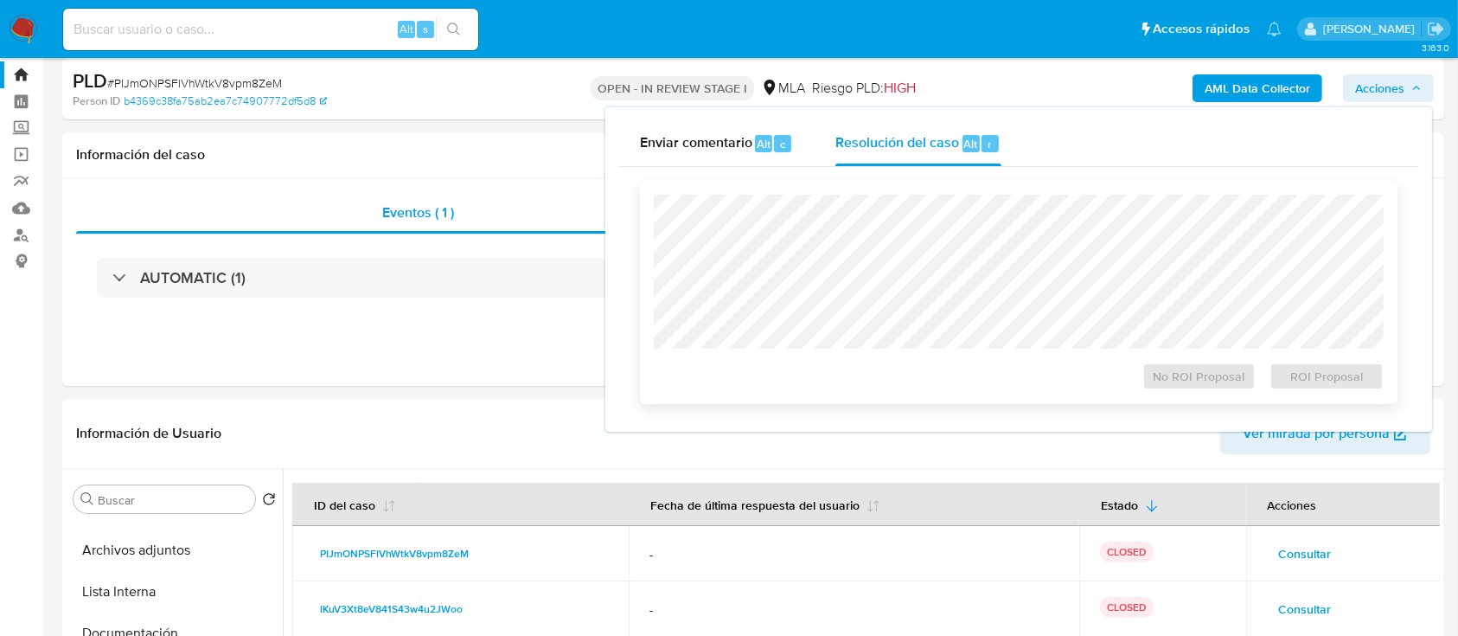
scroll to position [0, 0]
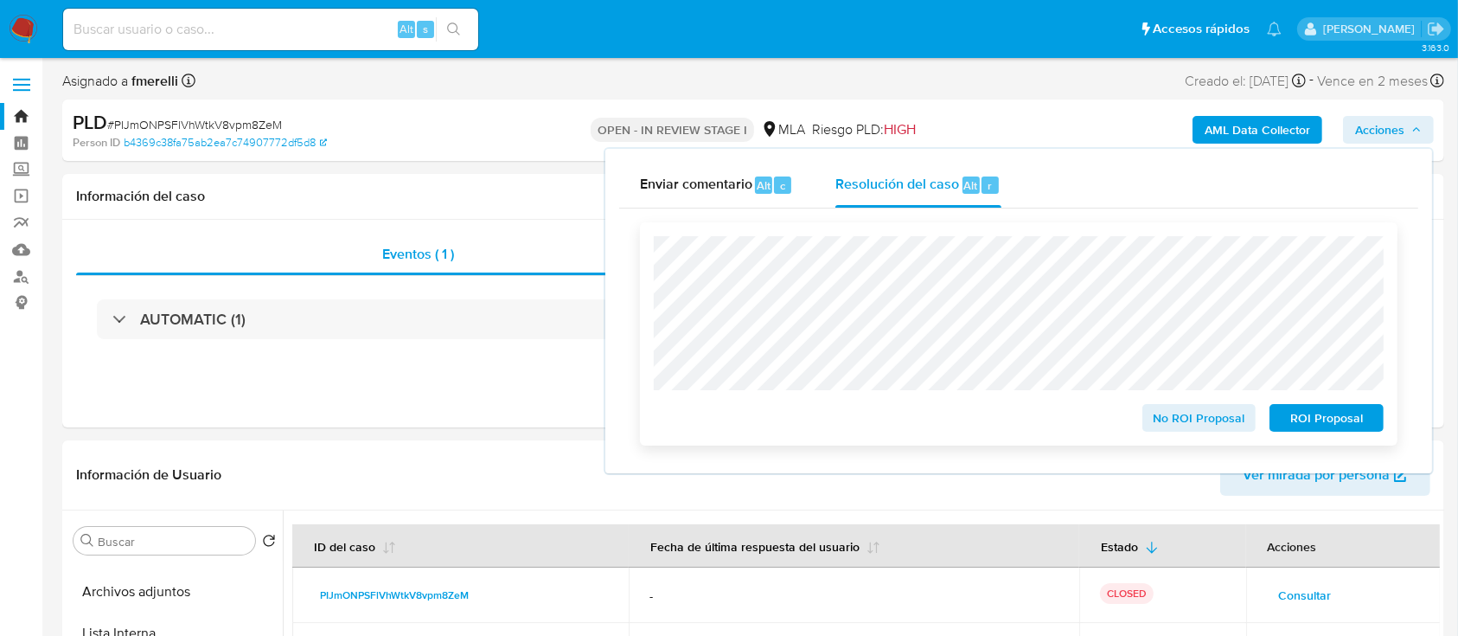
click at [1340, 420] on span "ROI Proposal" at bounding box center [1327, 418] width 90 height 24
click at [1313, 426] on span "ROI Proposal" at bounding box center [1327, 418] width 90 height 24
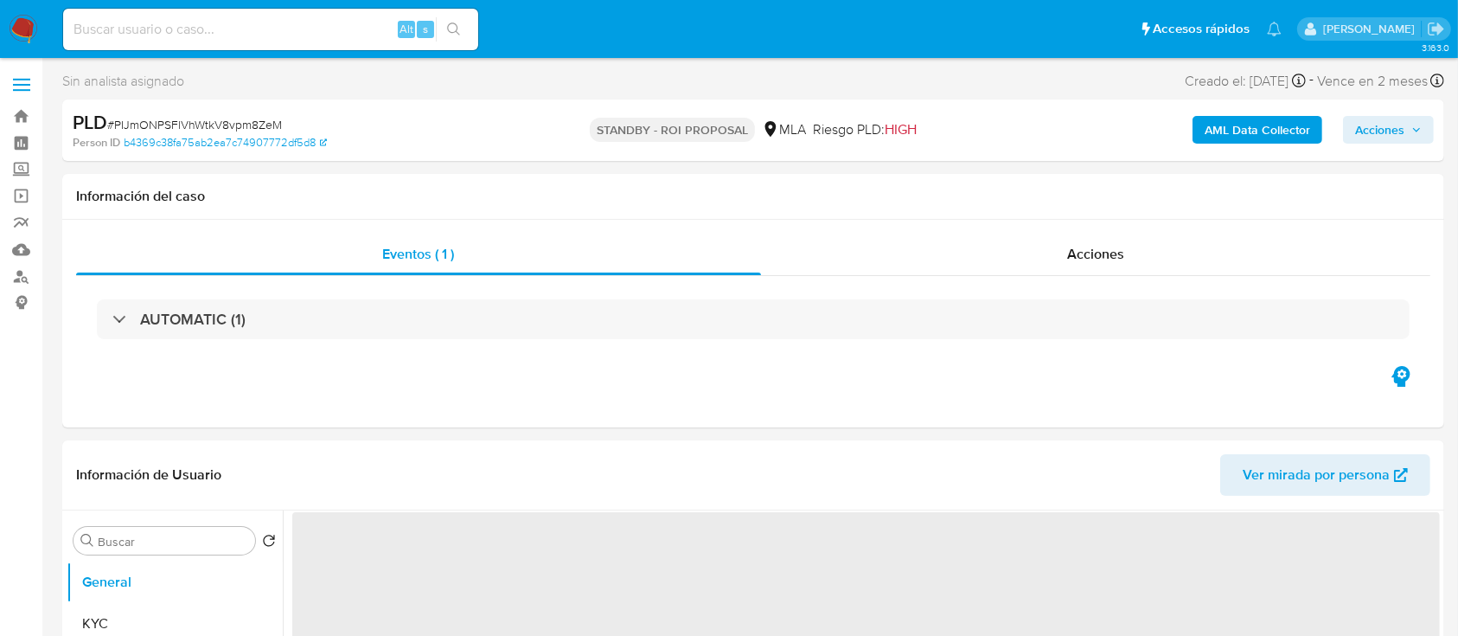
click at [15, 22] on img at bounding box center [23, 29] width 29 height 29
select select "10"
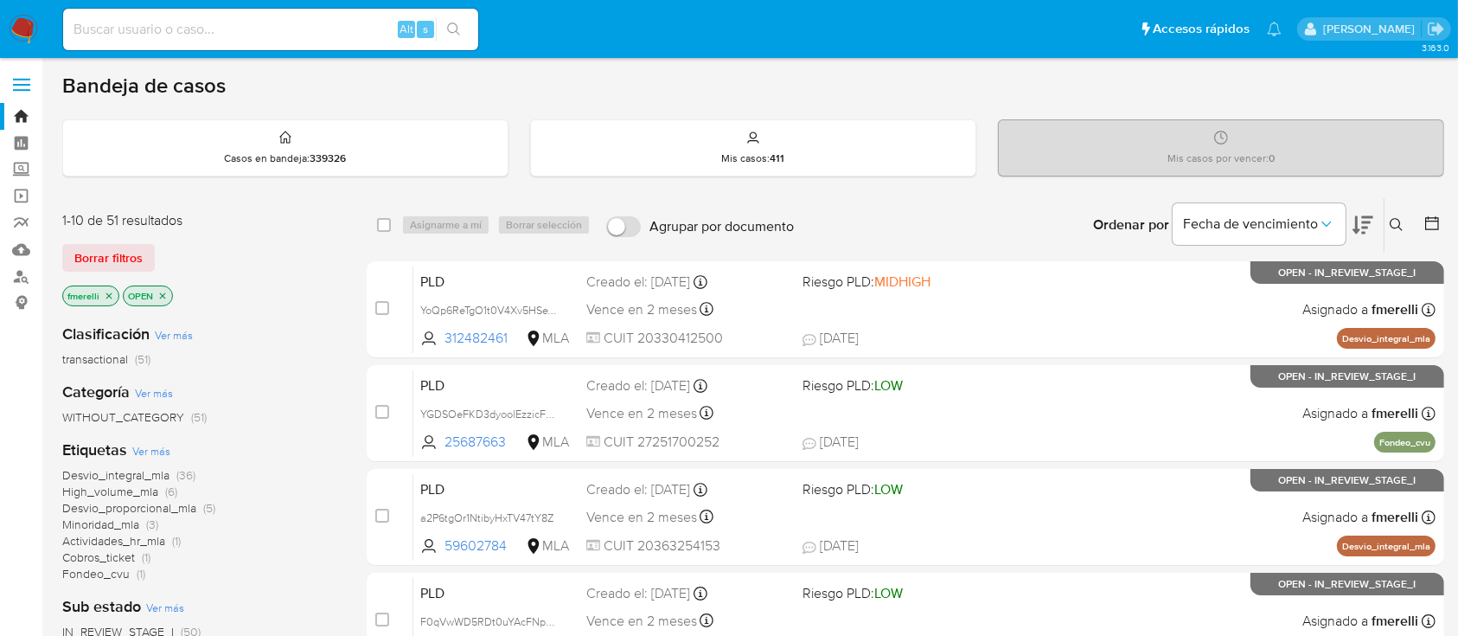
click at [130, 517] on span "Minoridad_mla" at bounding box center [100, 523] width 77 height 17
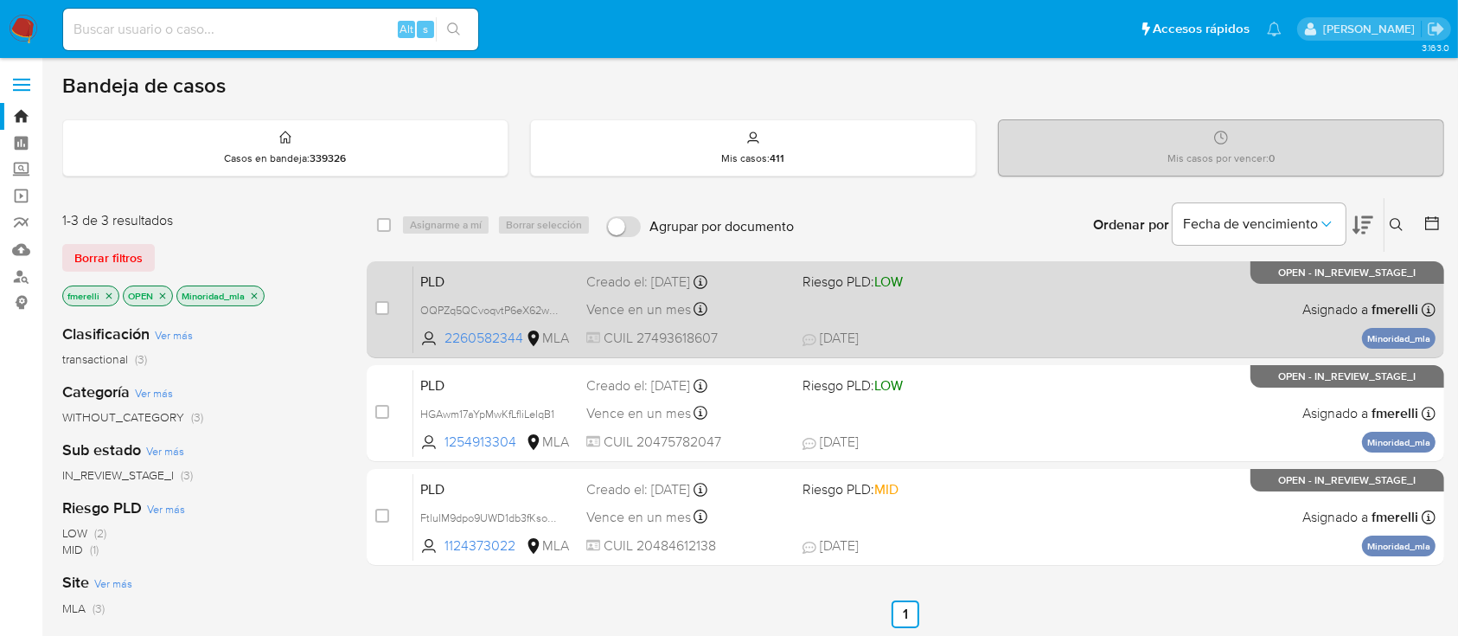
click at [1020, 315] on div "PLD OQPZq5QCvoqvtP6eX62wN4R8 2260582344 MLA Riesgo PLD: LOW Creado el: [DATE] C…" at bounding box center [924, 308] width 1022 height 87
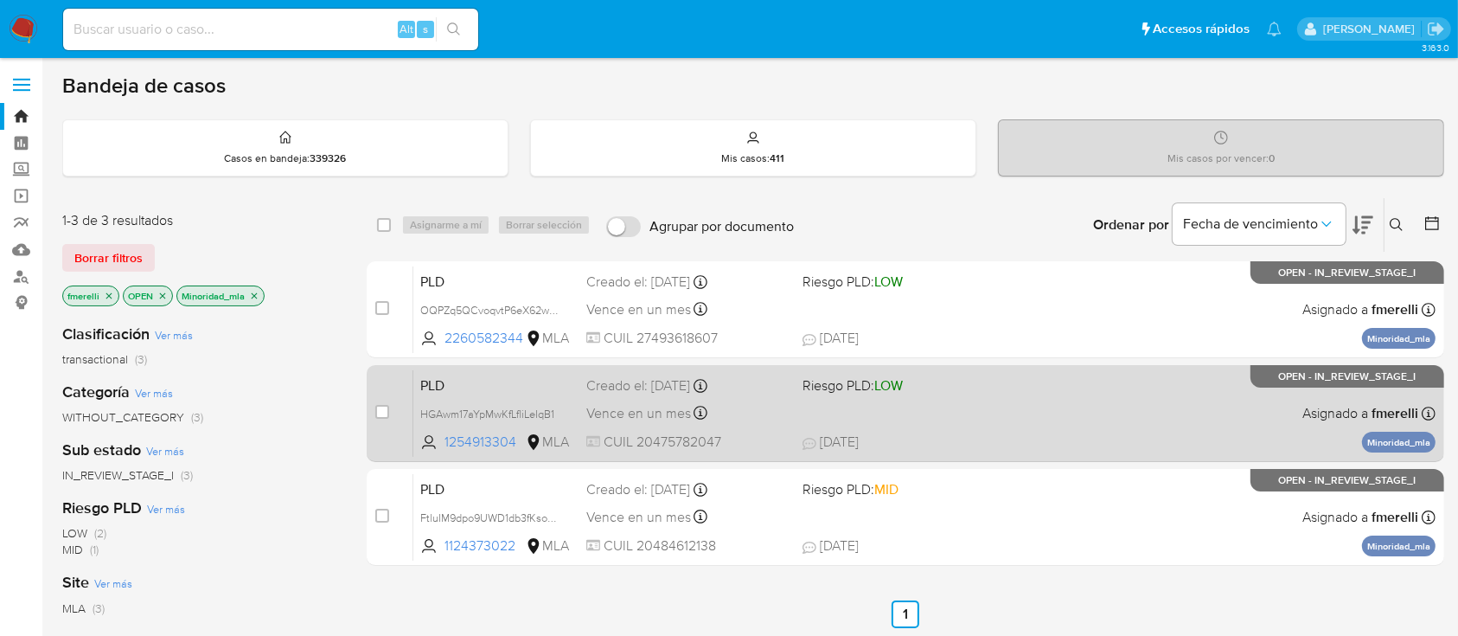
click at [1004, 400] on div "PLD HGAwm17aYpMwKfLfliLeIqB1 1254913304 MLA Riesgo PLD: LOW Creado el: 12/09/20…" at bounding box center [924, 412] width 1022 height 87
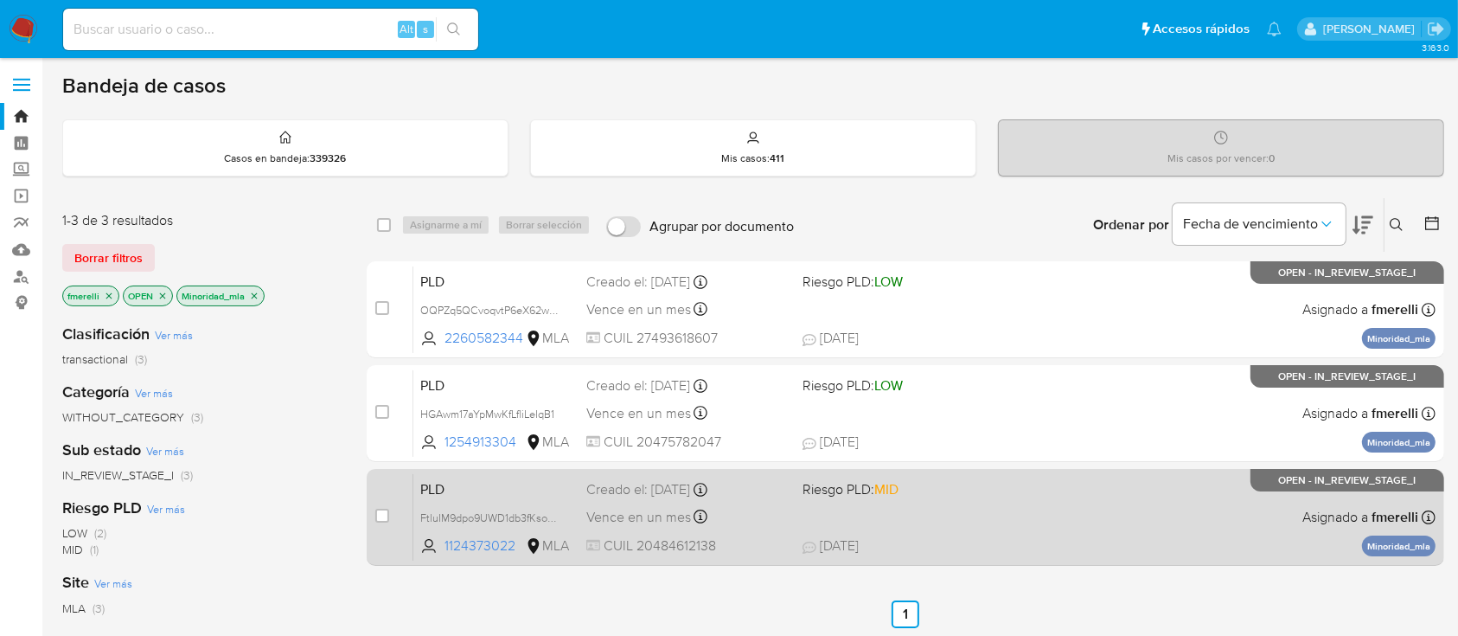
click at [916, 505] on div "PLD FtluIM9dpo9UWD1db3fKsoRF 1124373022 MLA Riesgo PLD: MID Creado el: 12/09/20…" at bounding box center [924, 516] width 1022 height 87
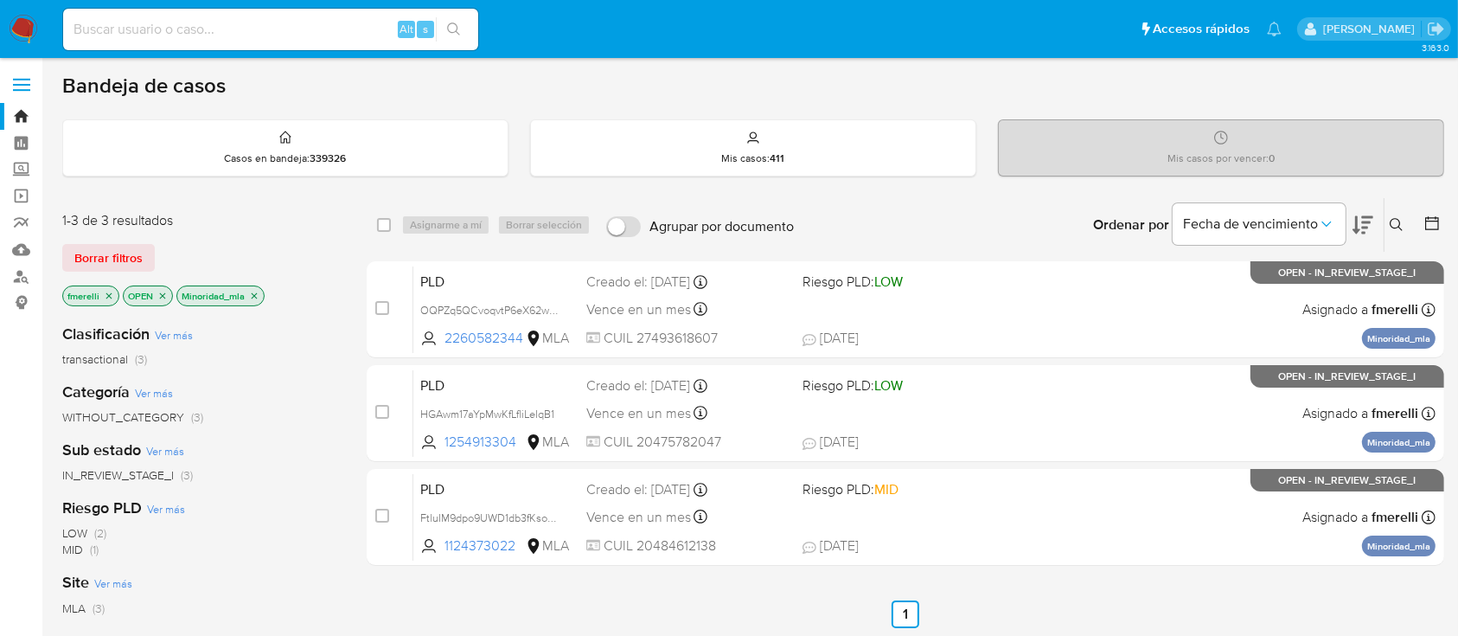
click at [250, 291] on icon "close-filter" at bounding box center [254, 296] width 10 height 10
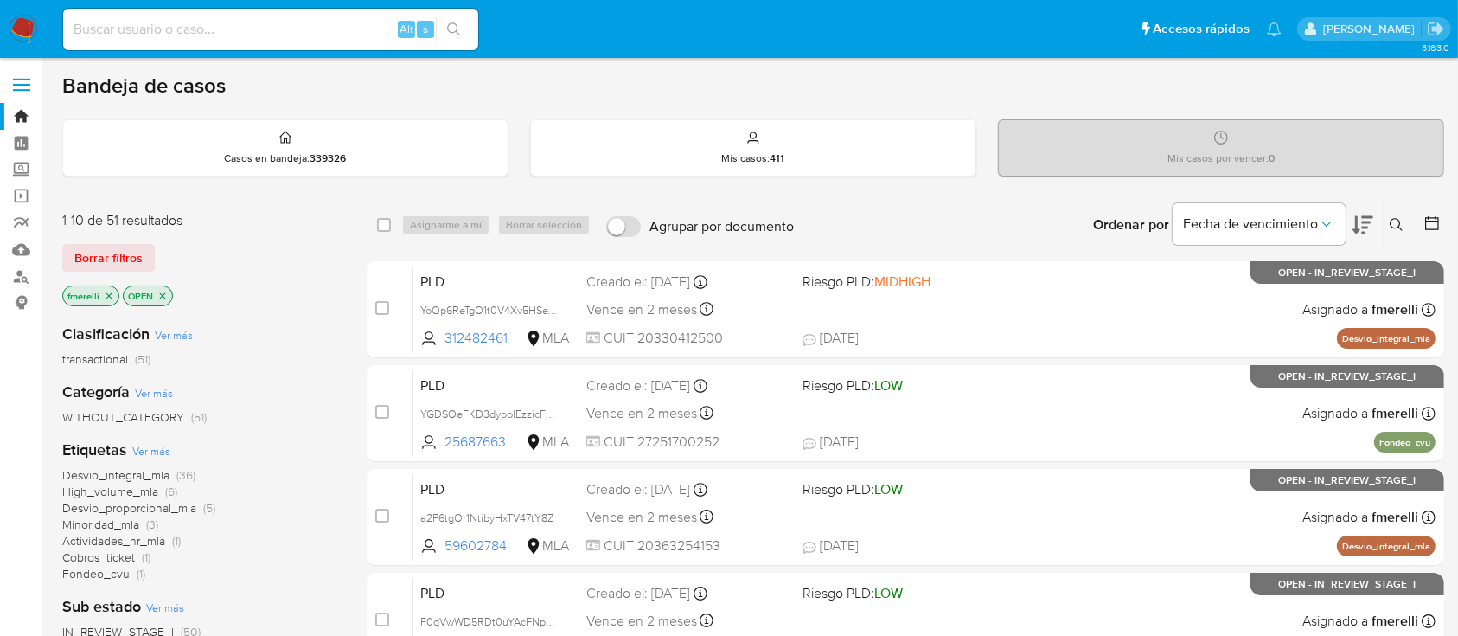
click at [230, 40] on div "Alt s" at bounding box center [270, 30] width 415 height 42
click at [240, 36] on input at bounding box center [270, 29] width 415 height 22
paste input "M8HfXrUdiqv57Ki9EtuVU1np"
type input "M8HfXrUdiqv57Ki9EtuVU1np"
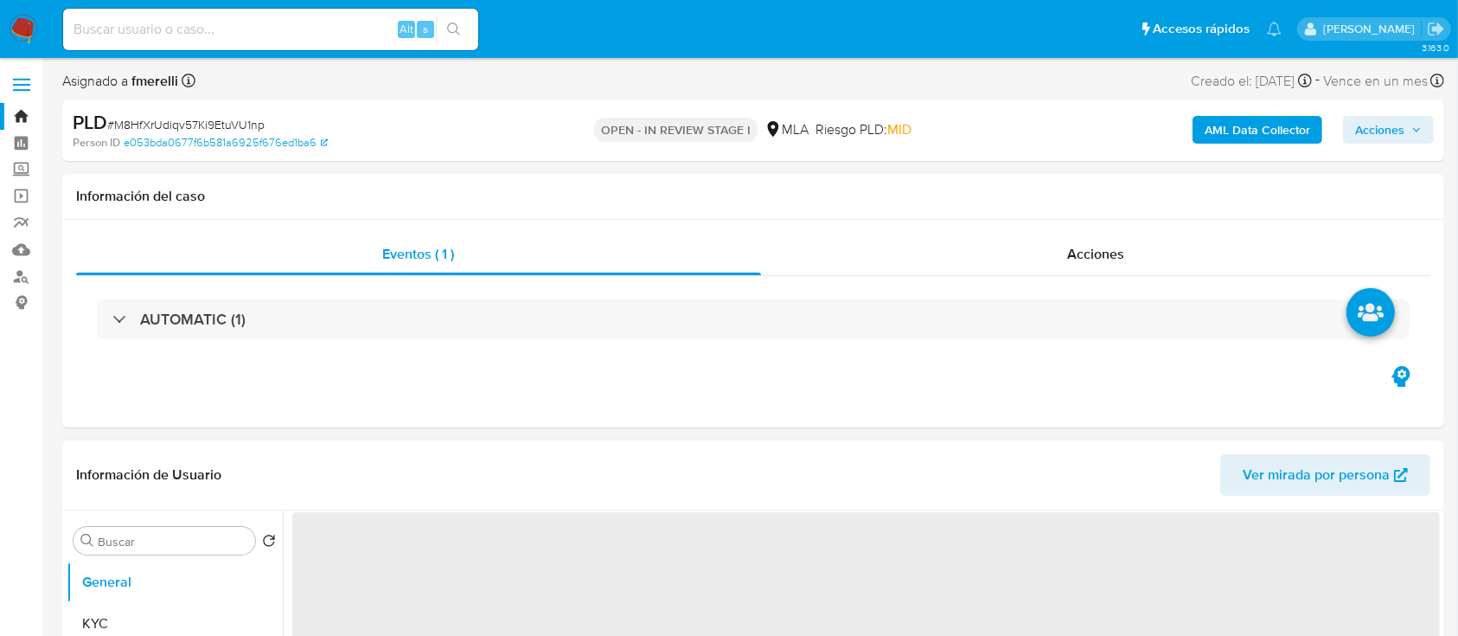
select select "10"
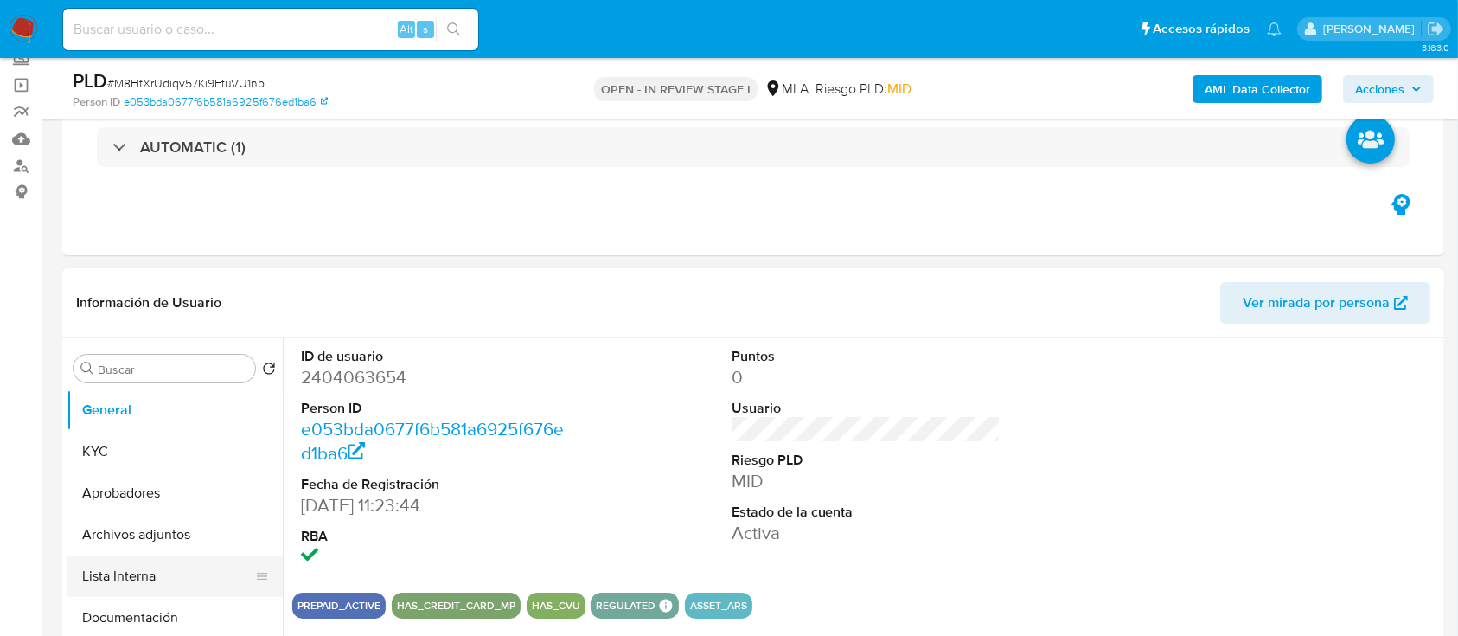
scroll to position [230, 0]
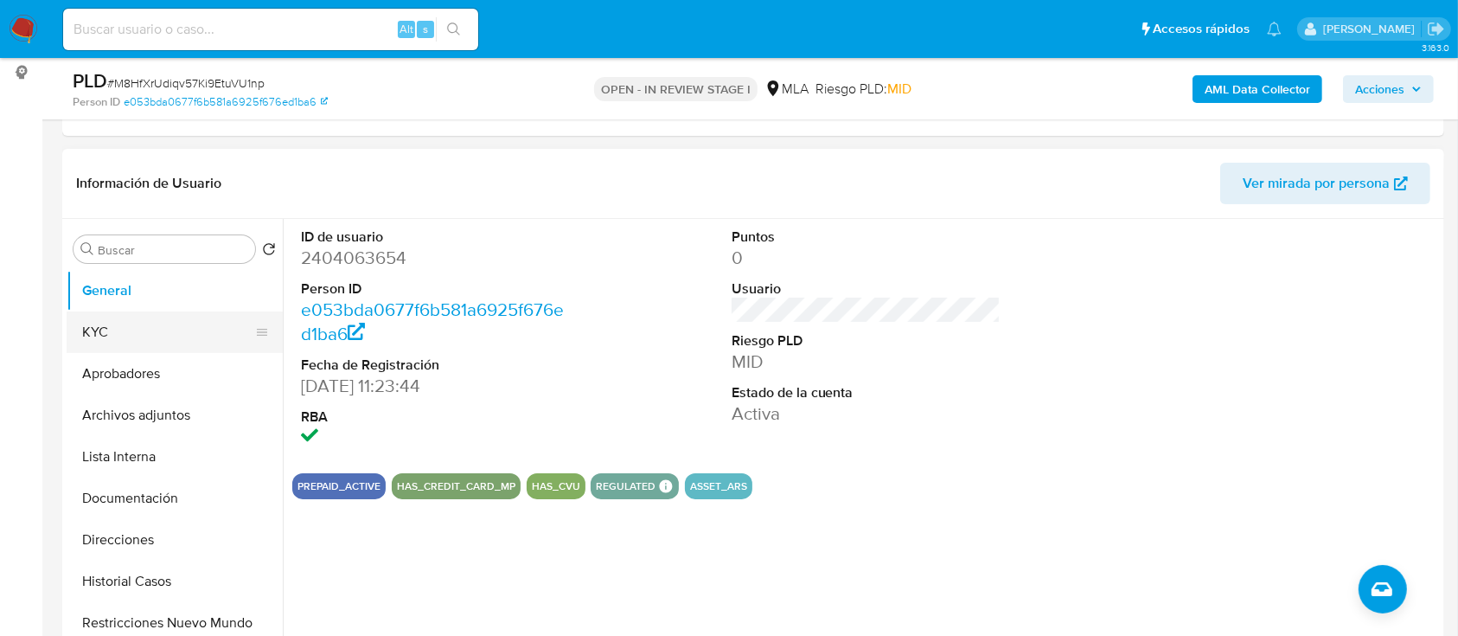
click at [117, 311] on button "KYC" at bounding box center [168, 332] width 202 height 42
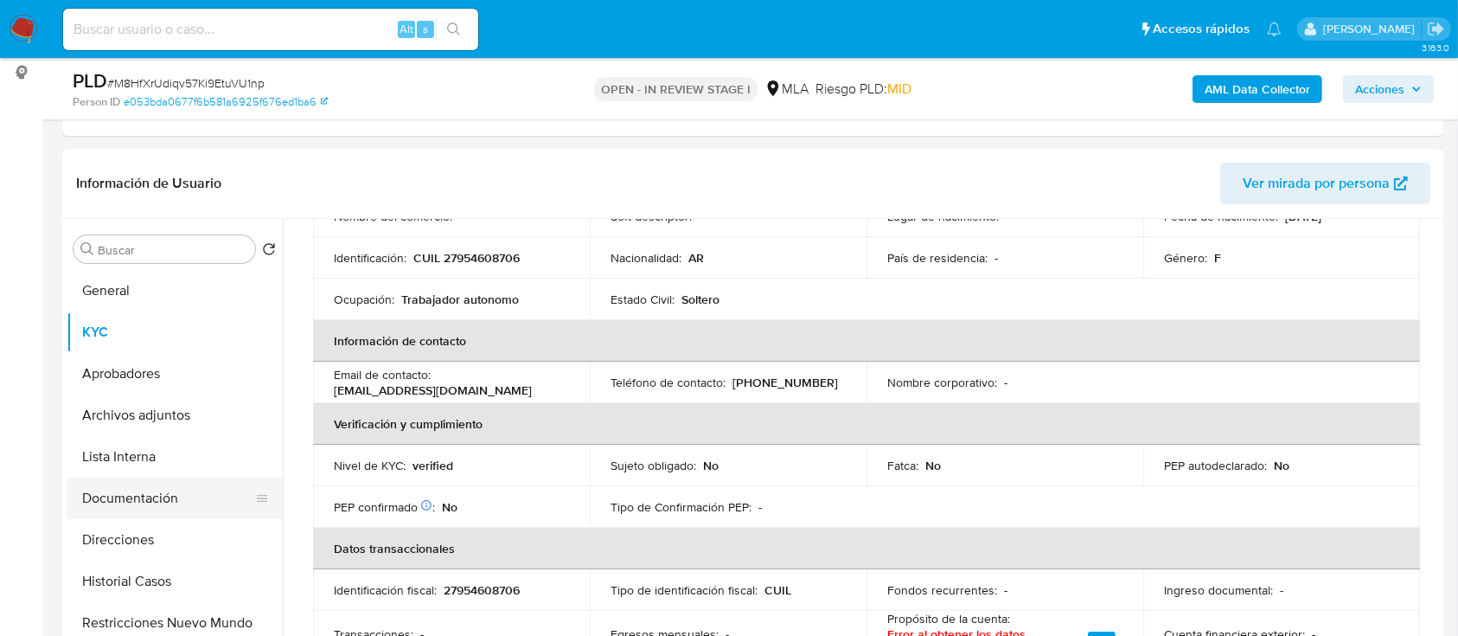
drag, startPoint x: 615, startPoint y: 4, endPoint x: 133, endPoint y: 499, distance: 690.4
click at [132, 496] on button "Documentación" at bounding box center [168, 498] width 202 height 42
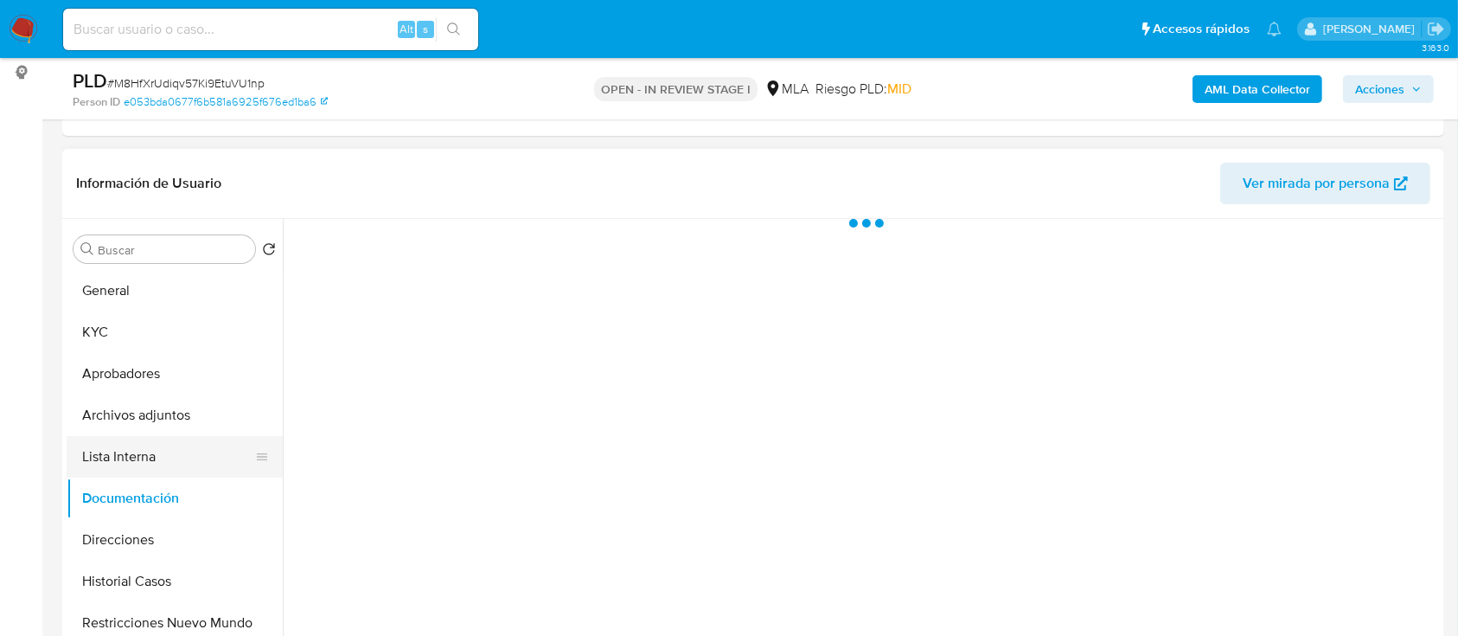
scroll to position [0, 0]
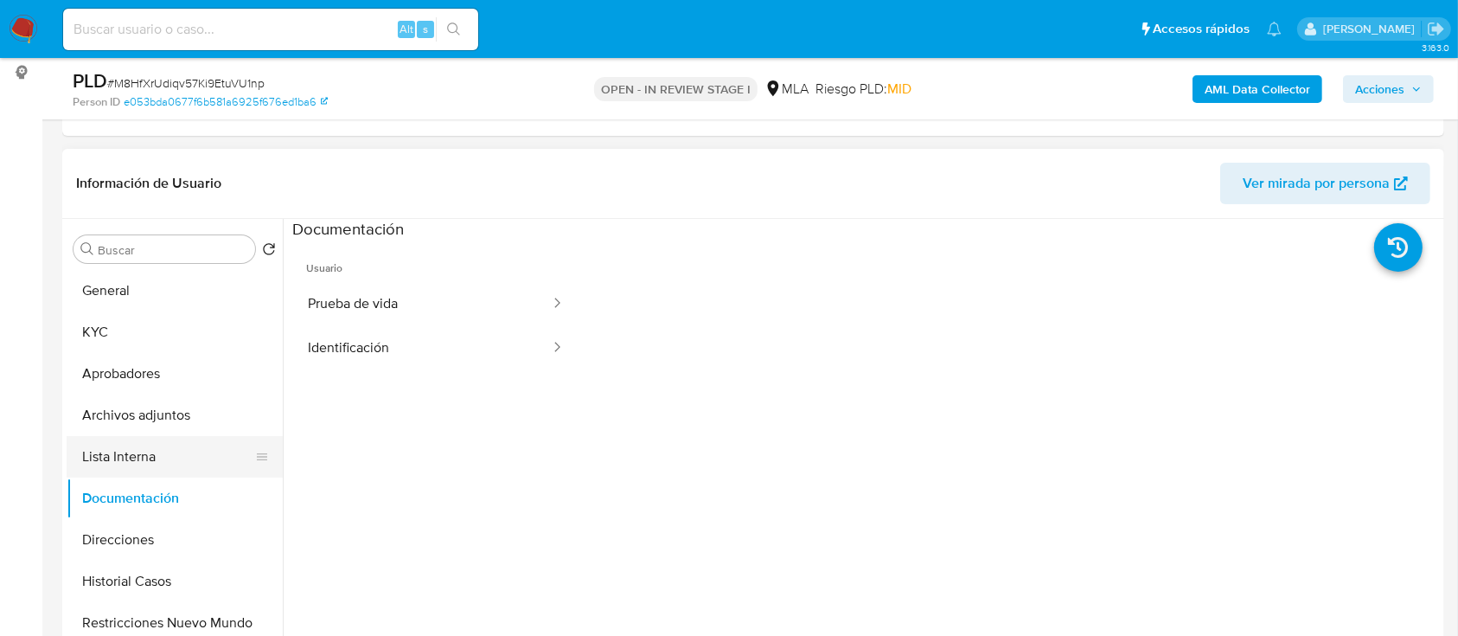
click at [159, 457] on button "Lista Interna" at bounding box center [168, 457] width 202 height 42
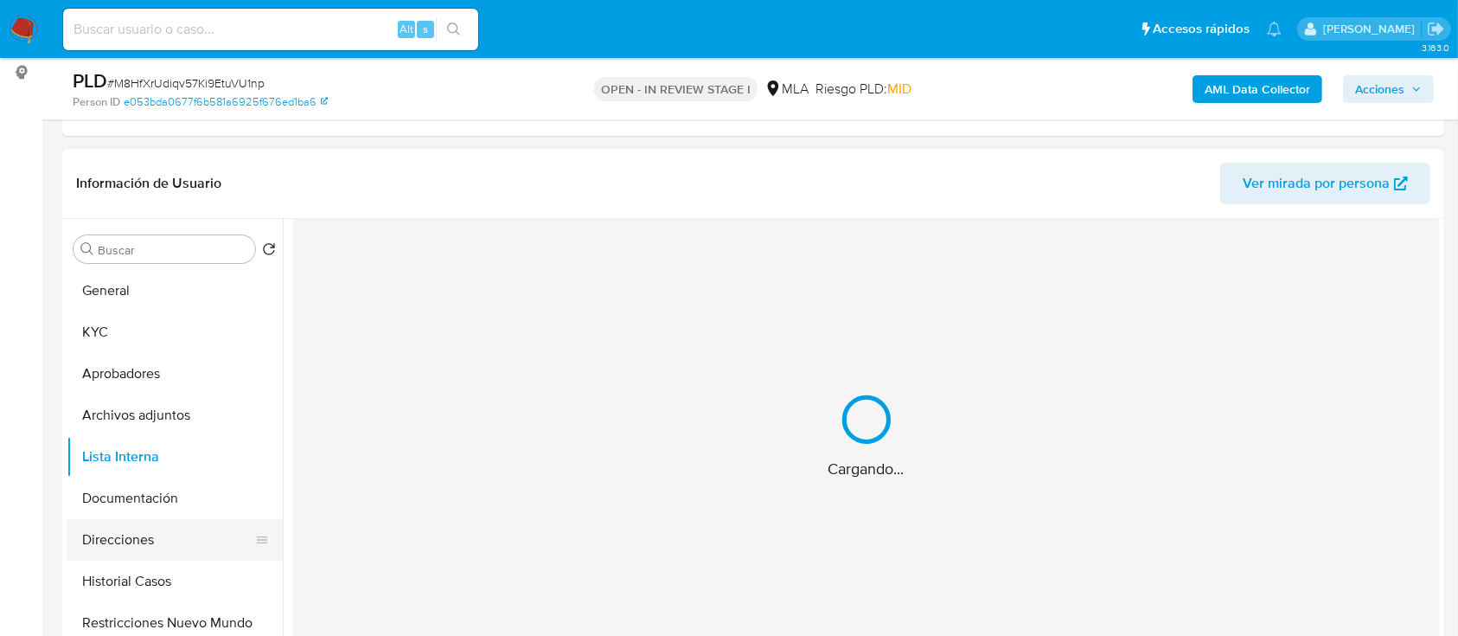
click at [176, 540] on button "Direcciones" at bounding box center [168, 540] width 202 height 42
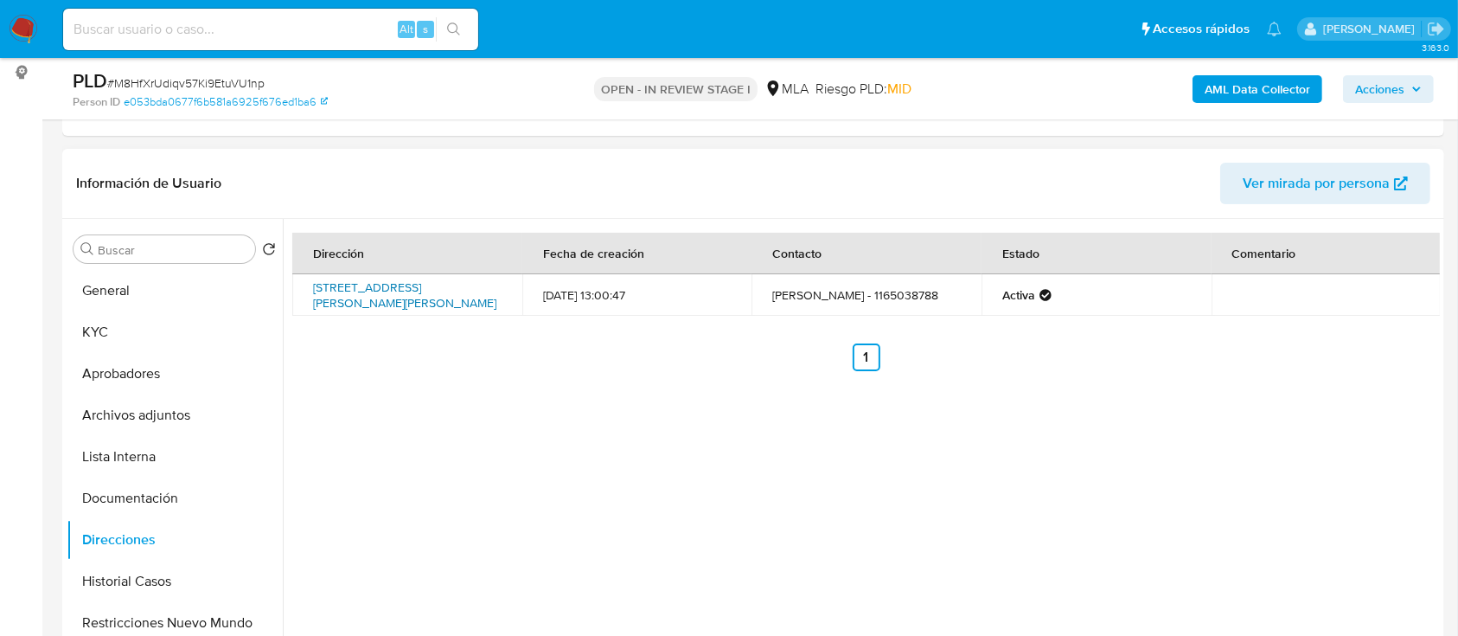
click at [373, 301] on link "Avenida B. Mitre 135 Sn, San Rafael, Mendoza, 5600, Argentina SN" at bounding box center [404, 294] width 183 height 33
click at [148, 311] on button "KYC" at bounding box center [168, 332] width 202 height 42
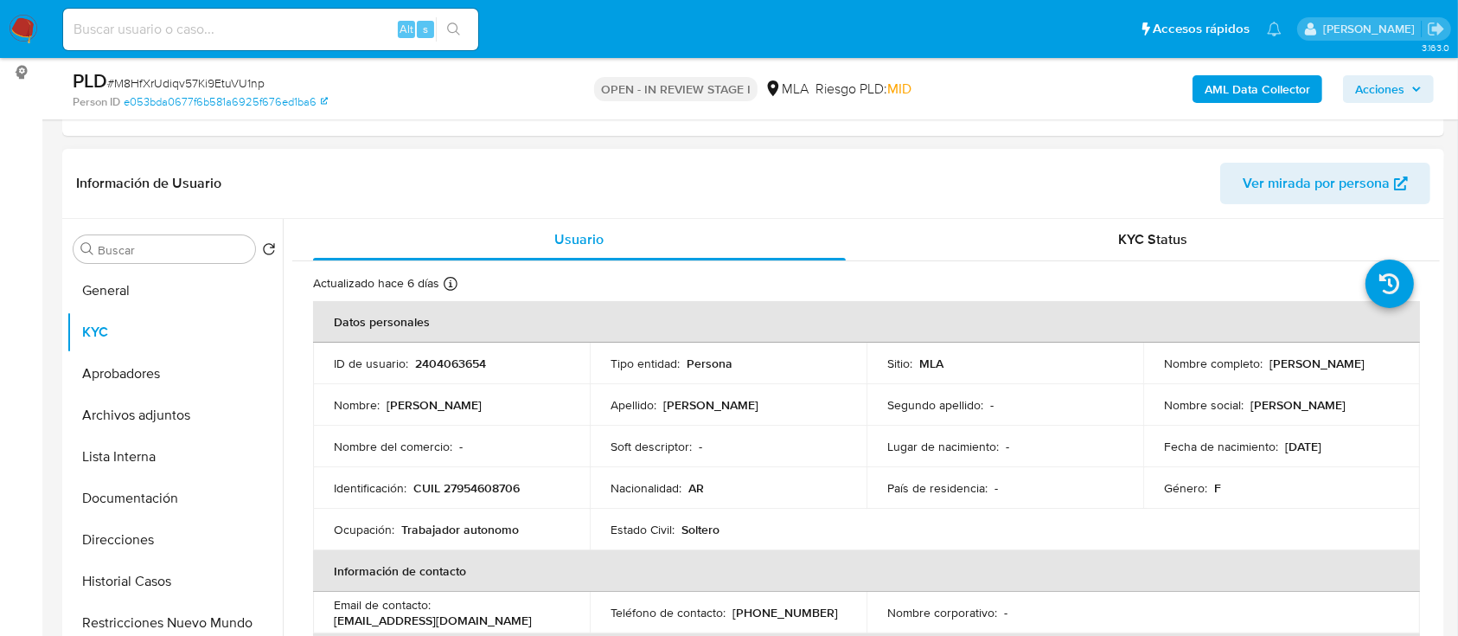
click at [480, 483] on p "CUIL 27954608706" at bounding box center [466, 488] width 106 height 16
click at [480, 482] on p "CUIL 27954608706" at bounding box center [466, 488] width 106 height 16
copy p "27954608706"
click at [194, 413] on button "Archivos adjuntos" at bounding box center [168, 415] width 202 height 42
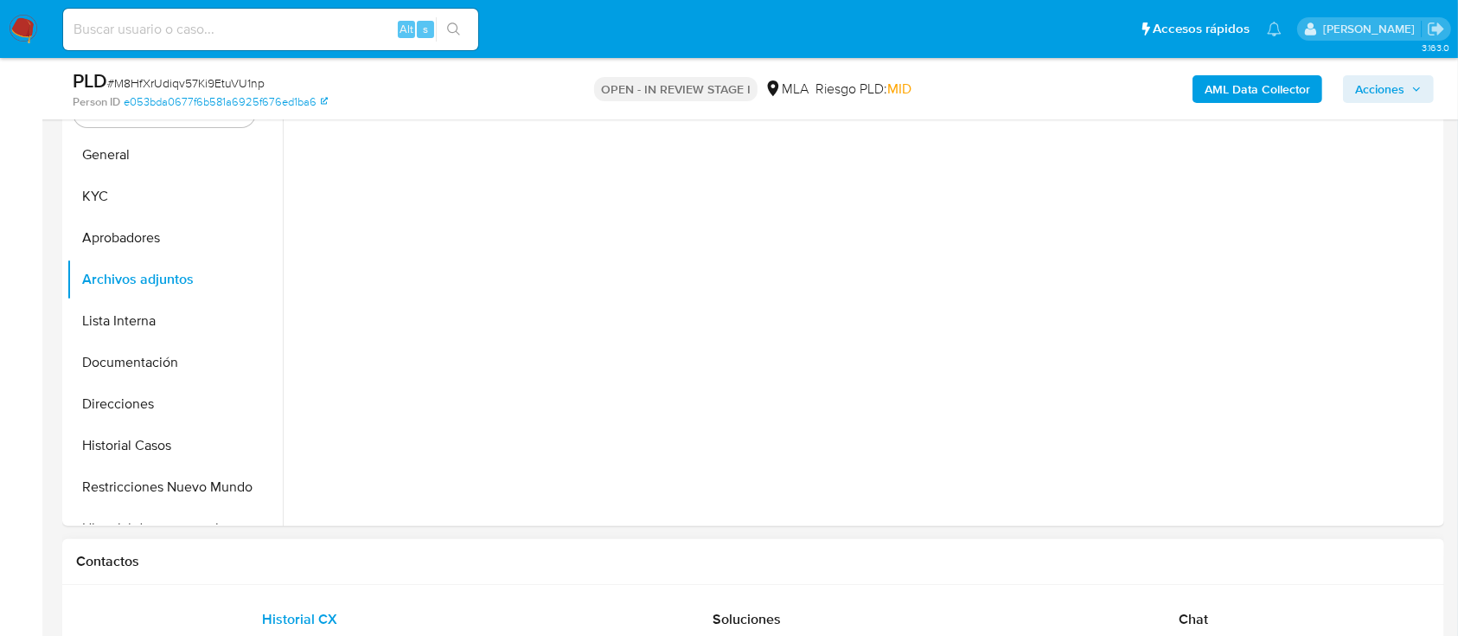
scroll to position [576, 0]
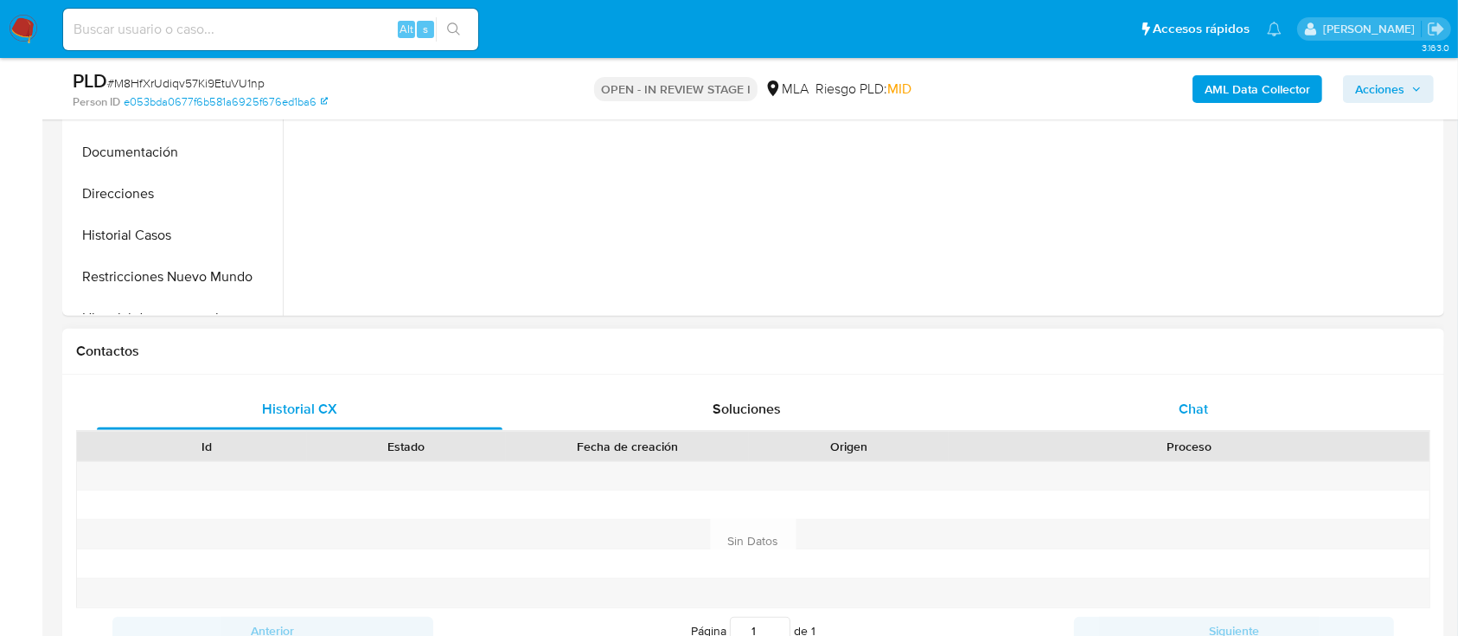
click at [1170, 411] on div "Chat" at bounding box center [1194, 409] width 406 height 42
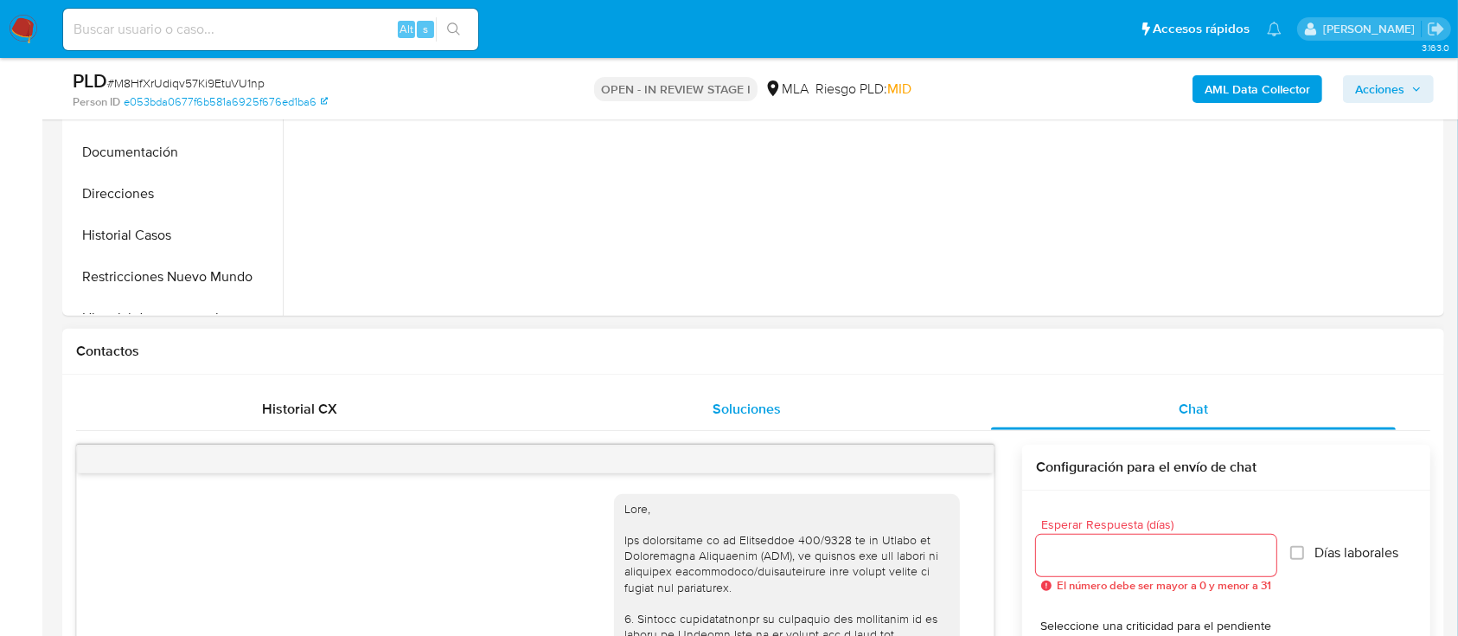
scroll to position [2048, 0]
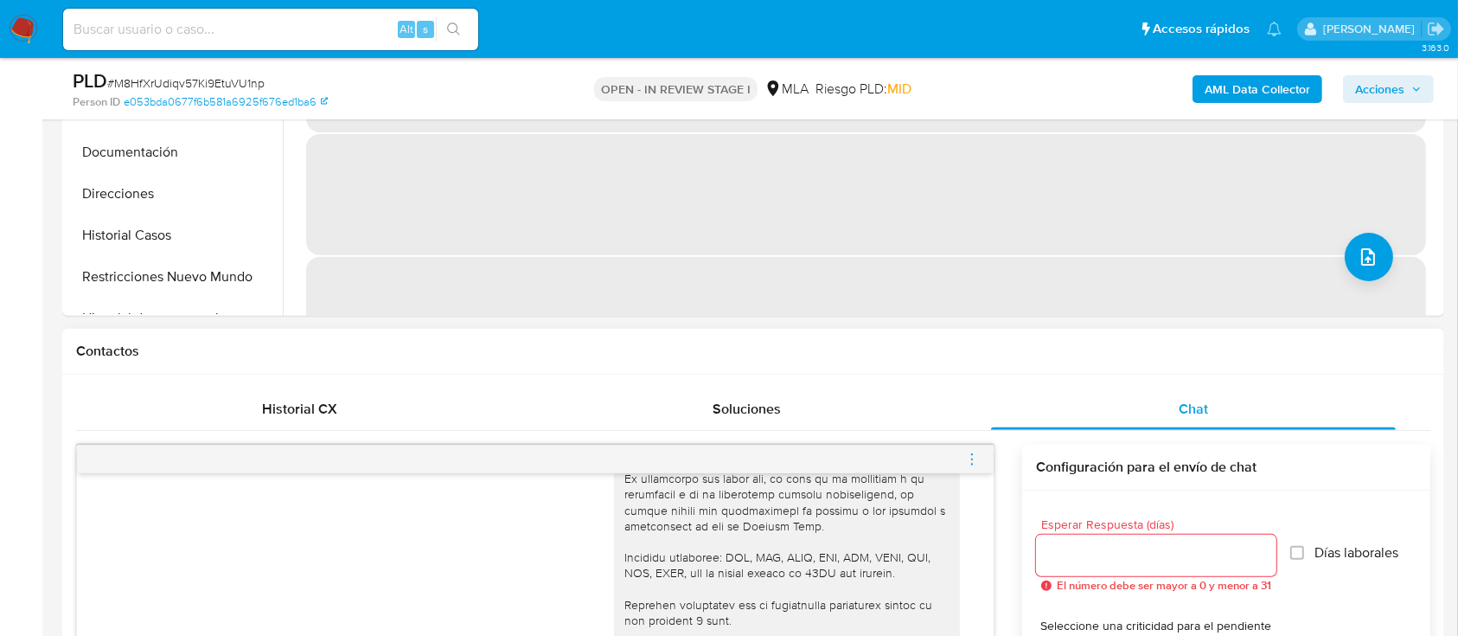
click at [956, 464] on div at bounding box center [535, 459] width 917 height 28
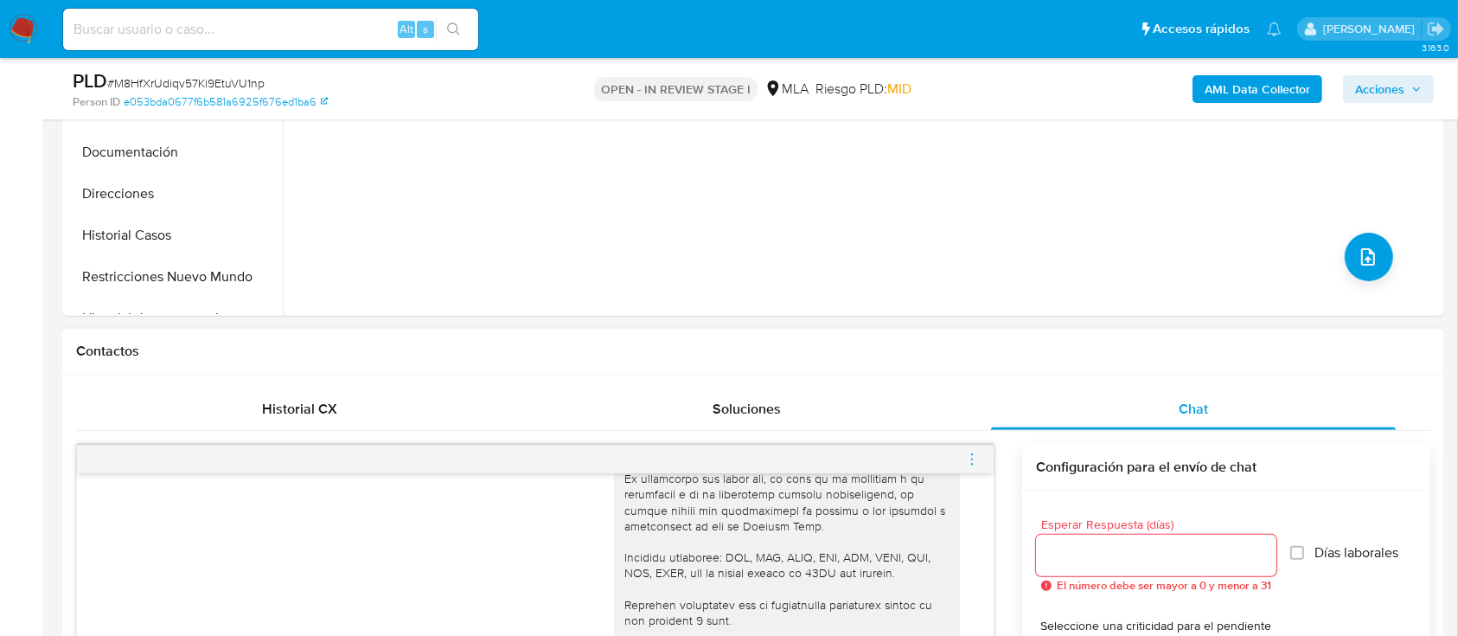
click at [977, 451] on icon "menu-action" at bounding box center [972, 459] width 16 height 16
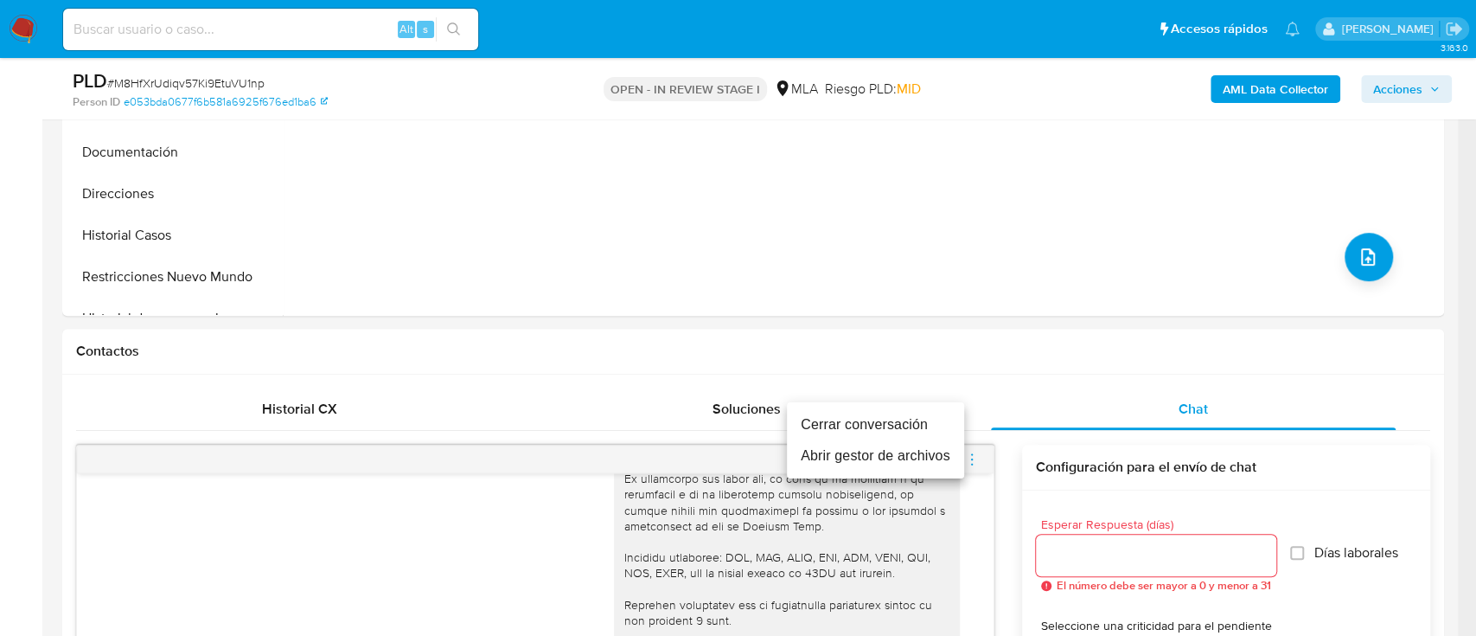
click at [882, 432] on li "Cerrar conversación" at bounding box center [875, 424] width 177 height 31
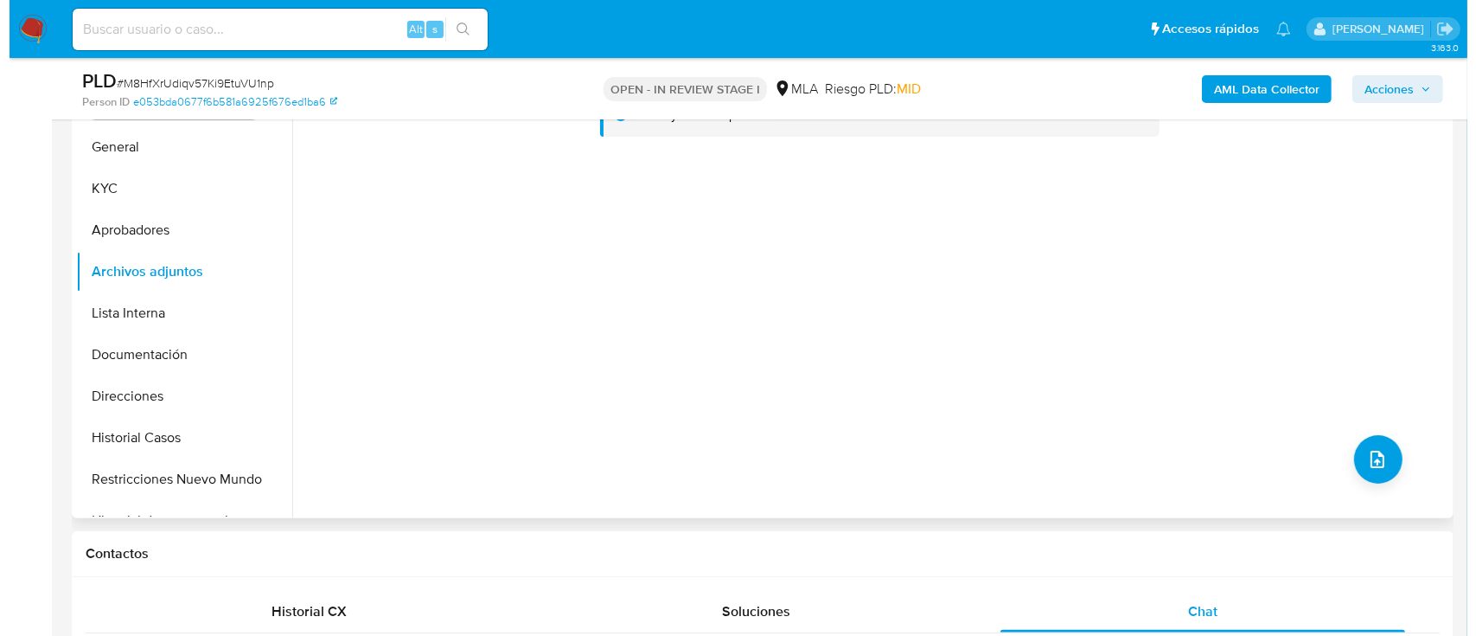
scroll to position [230, 0]
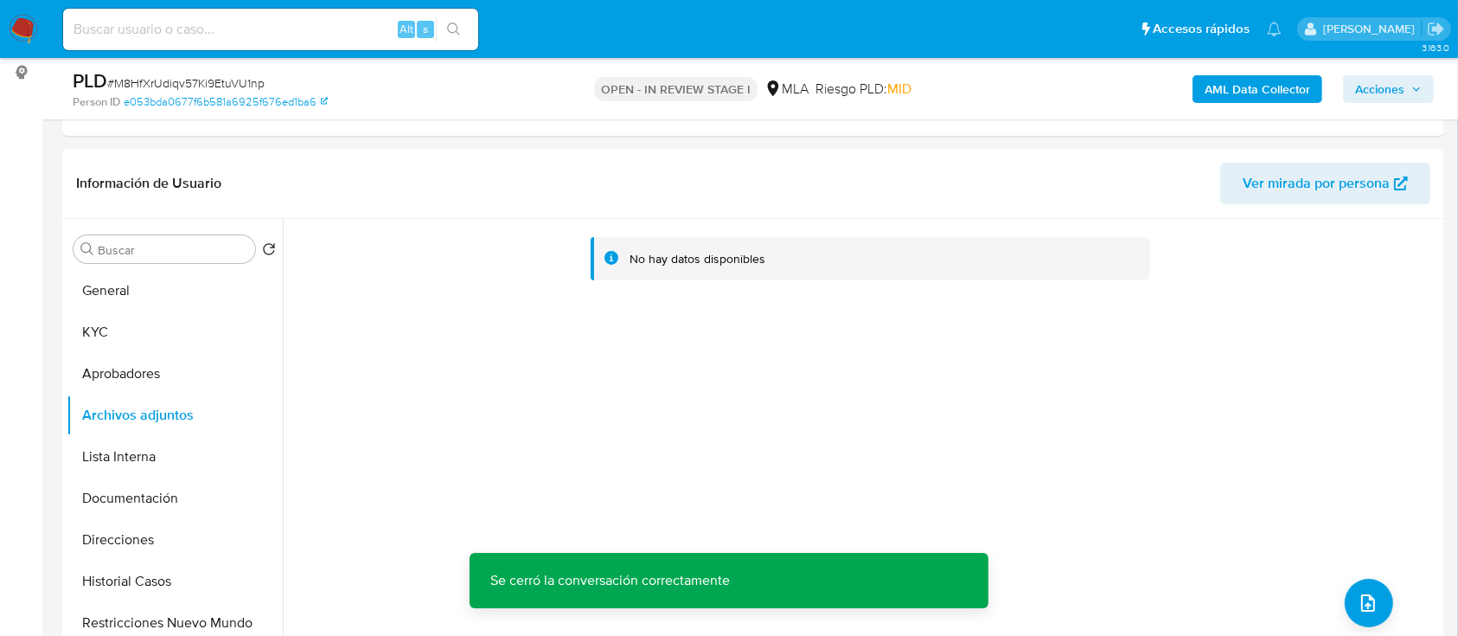
click at [1295, 80] on b "AML Data Collector" at bounding box center [1258, 89] width 106 height 28
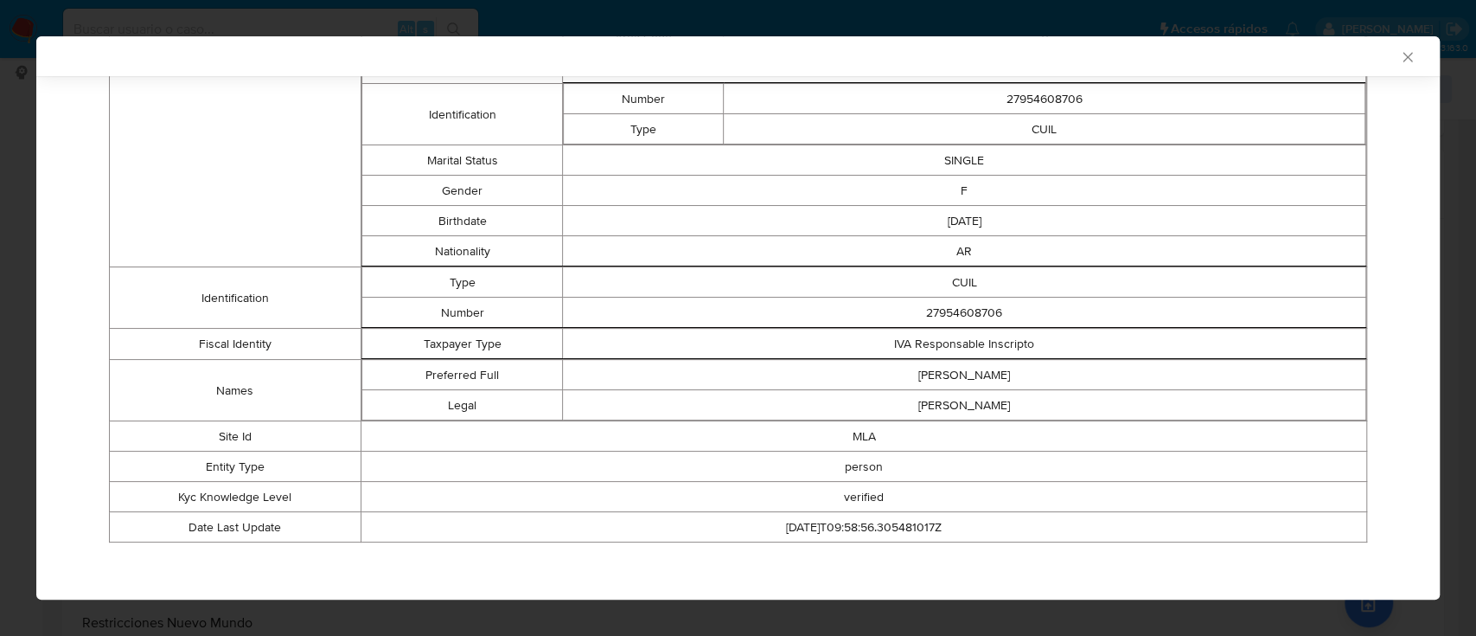
scroll to position [0, 0]
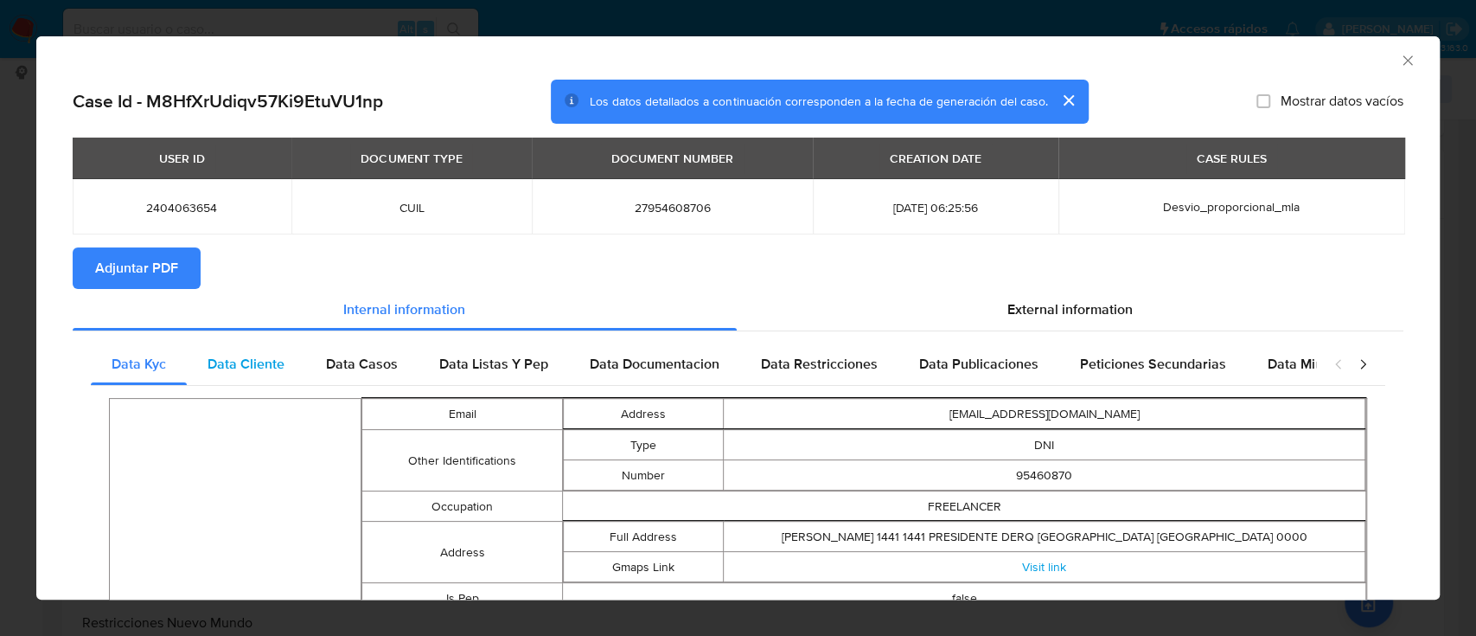
click at [214, 371] on span "Data Cliente" at bounding box center [246, 364] width 77 height 20
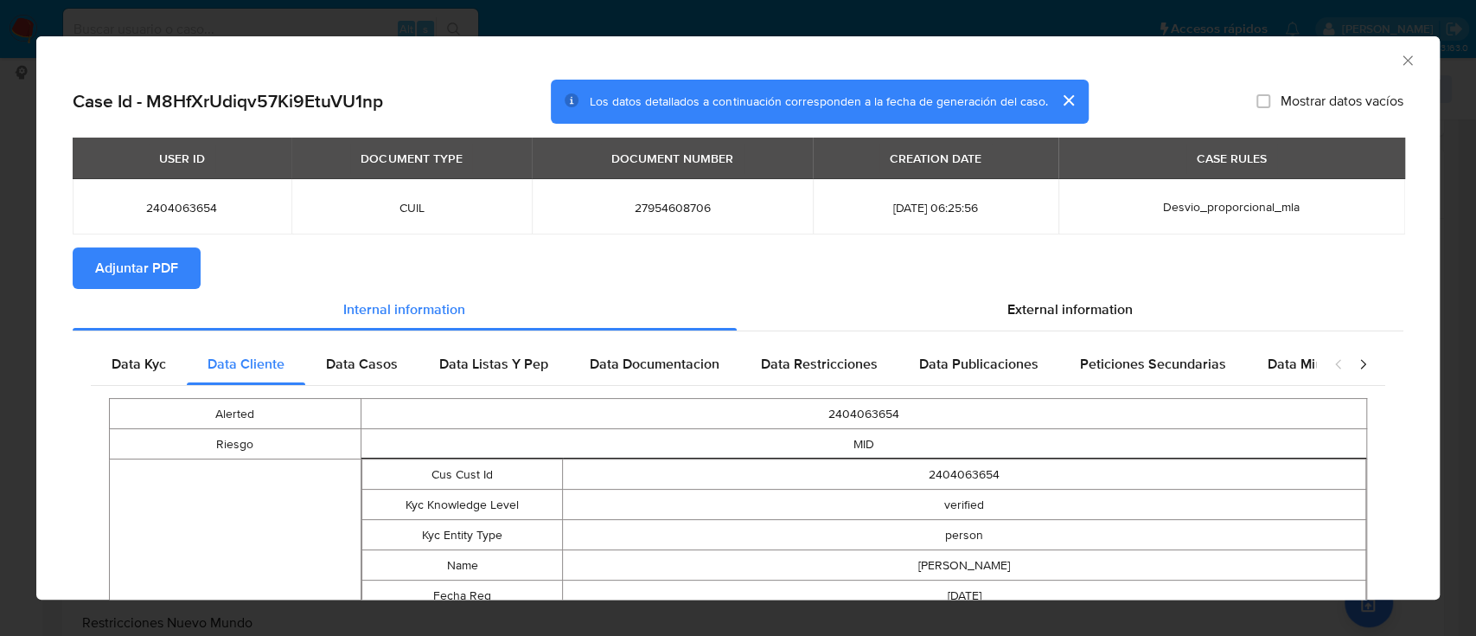
drag, startPoint x: 368, startPoint y: 362, endPoint x: 535, endPoint y: 410, distance: 174.4
click at [368, 363] on span "Data Casos" at bounding box center [362, 364] width 72 height 20
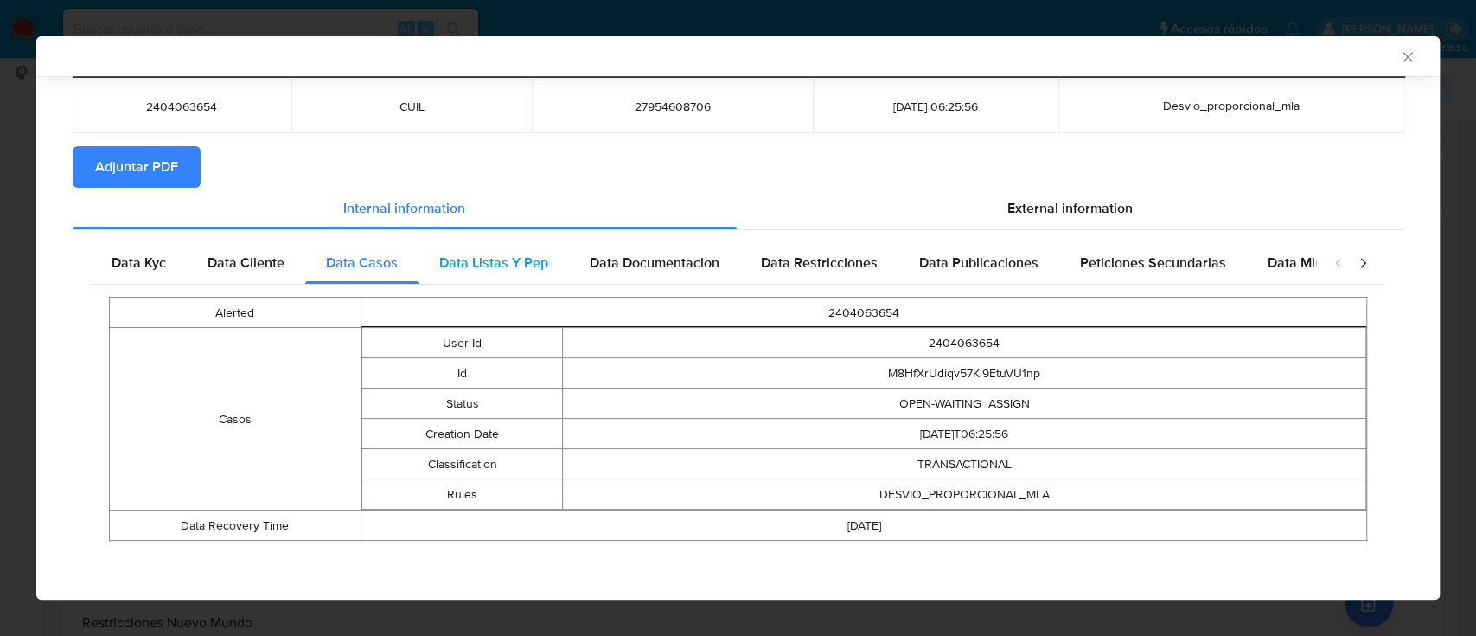
click at [470, 267] on span "Data Listas Y Pep" at bounding box center [493, 263] width 109 height 20
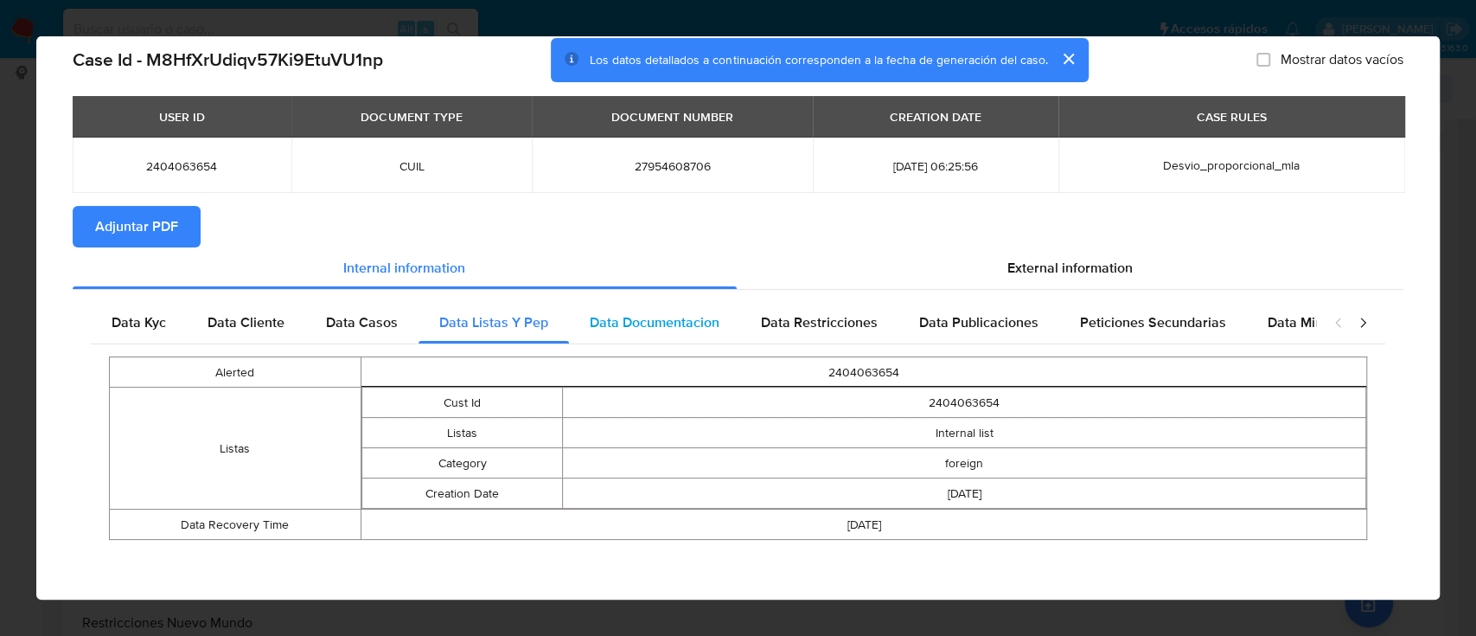
click at [687, 329] on span "Data Documentacion" at bounding box center [655, 322] width 130 height 20
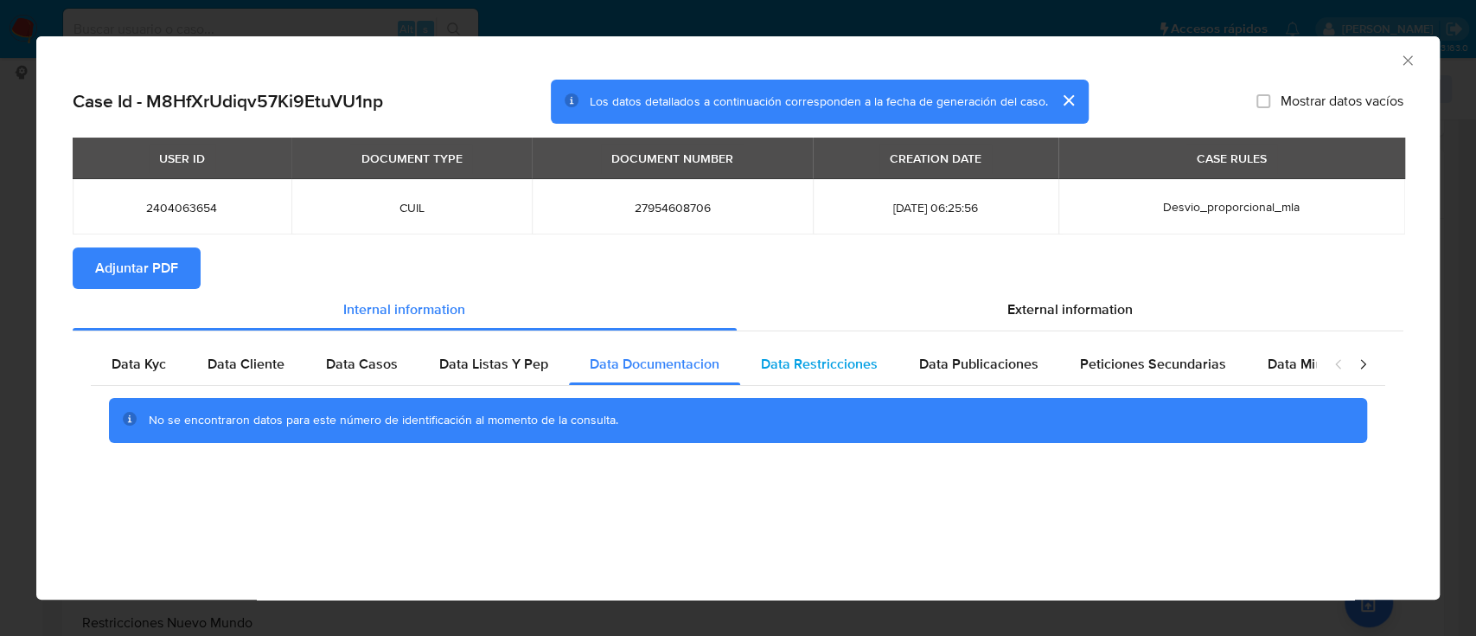
scroll to position [0, 0]
click at [790, 365] on span "Data Restricciones" at bounding box center [819, 364] width 117 height 20
drag, startPoint x: 984, startPoint y: 372, endPoint x: 1257, endPoint y: 377, distance: 273.3
click at [985, 371] on span "Data Publicaciones" at bounding box center [978, 364] width 119 height 20
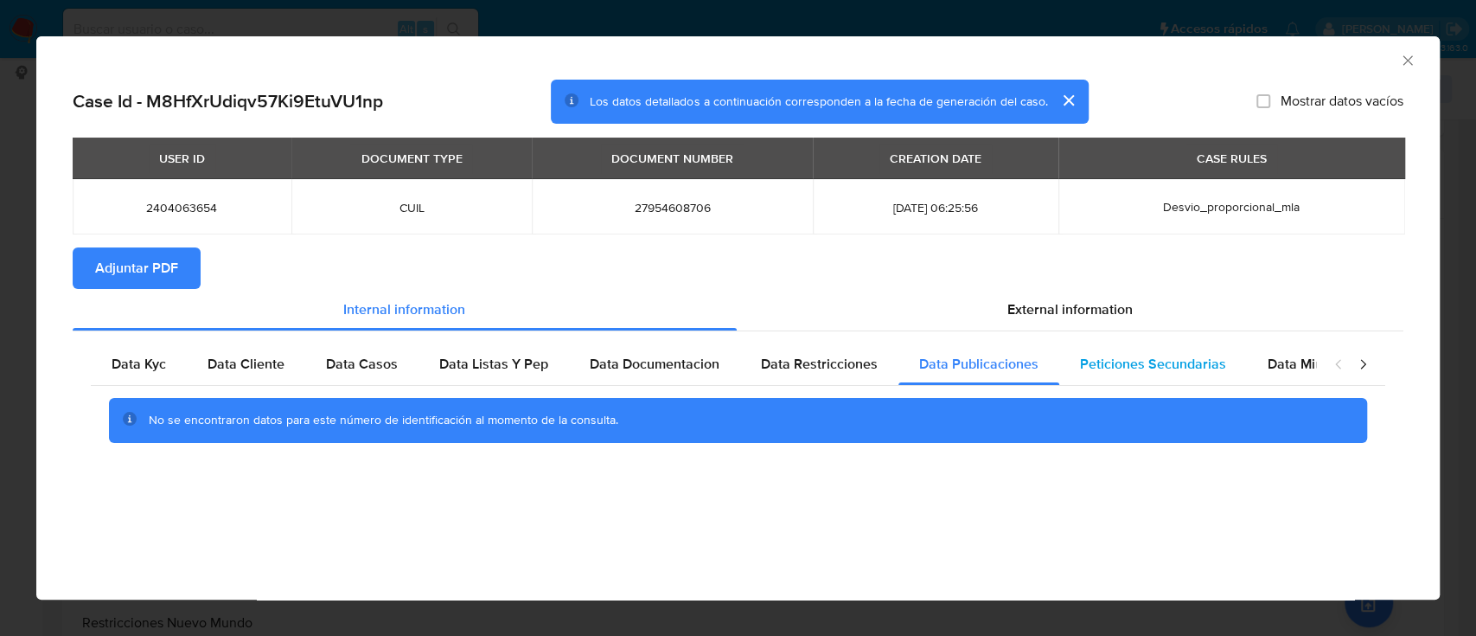
click at [1160, 363] on span "Peticiones Secundarias" at bounding box center [1153, 364] width 146 height 20
click at [1294, 355] on span "Data Minoridad" at bounding box center [1315, 364] width 95 height 20
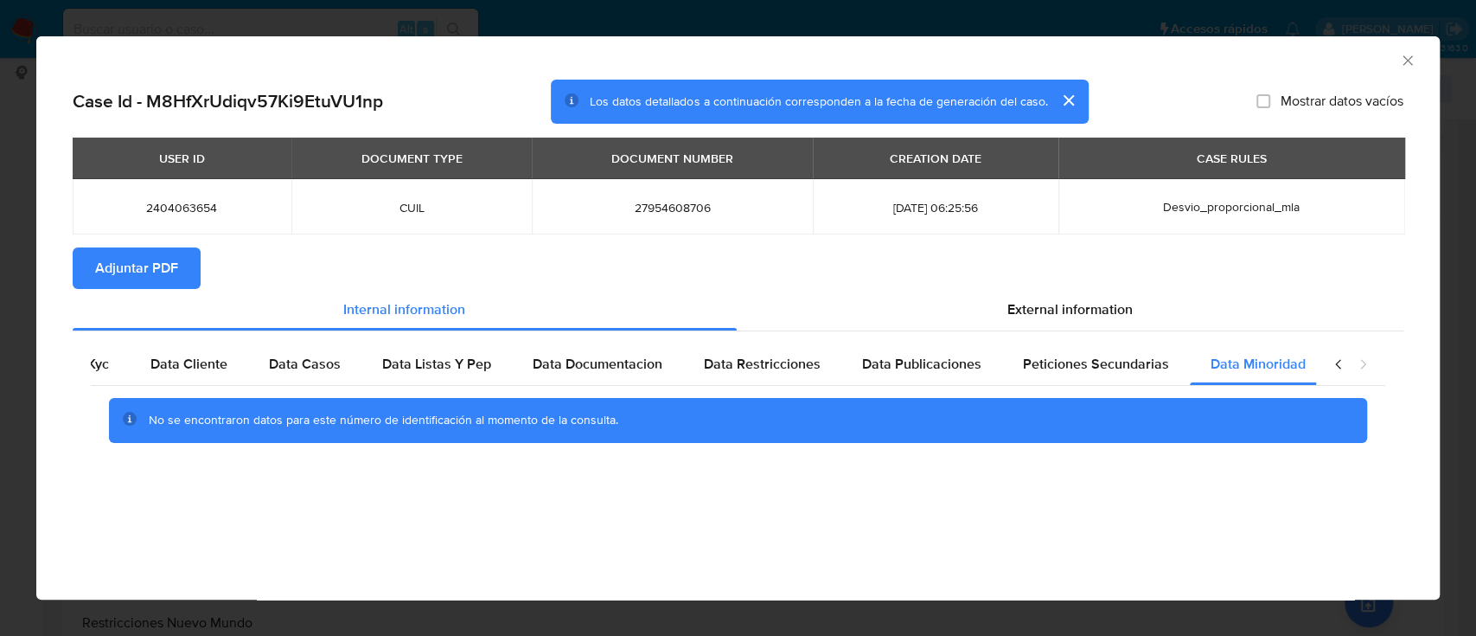
scroll to position [0, 58]
click at [1098, 285] on section "Adjuntar PDF" at bounding box center [738, 268] width 1331 height 42
click at [1038, 306] on span "External information" at bounding box center [1069, 309] width 125 height 20
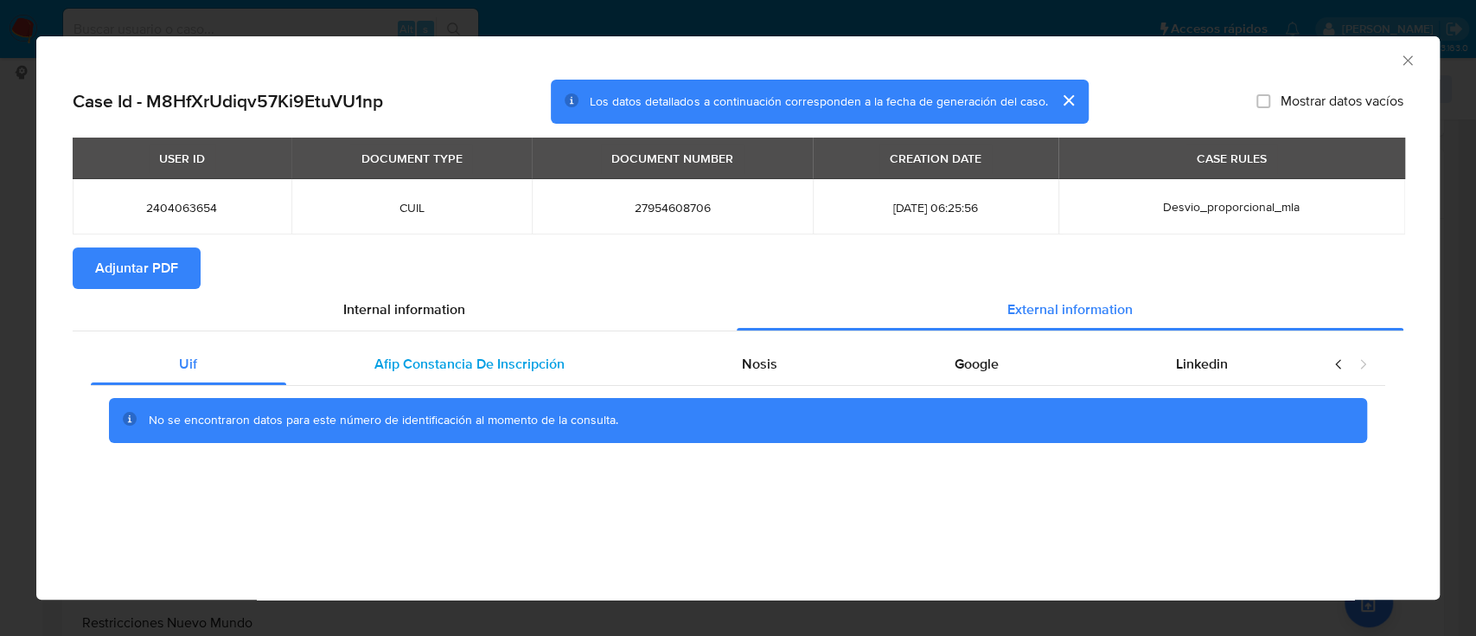
scroll to position [0, 0]
drag, startPoint x: 483, startPoint y: 367, endPoint x: 600, endPoint y: 384, distance: 118.0
click at [483, 366] on span "Afip Constancia De Inscripción" at bounding box center [469, 364] width 190 height 20
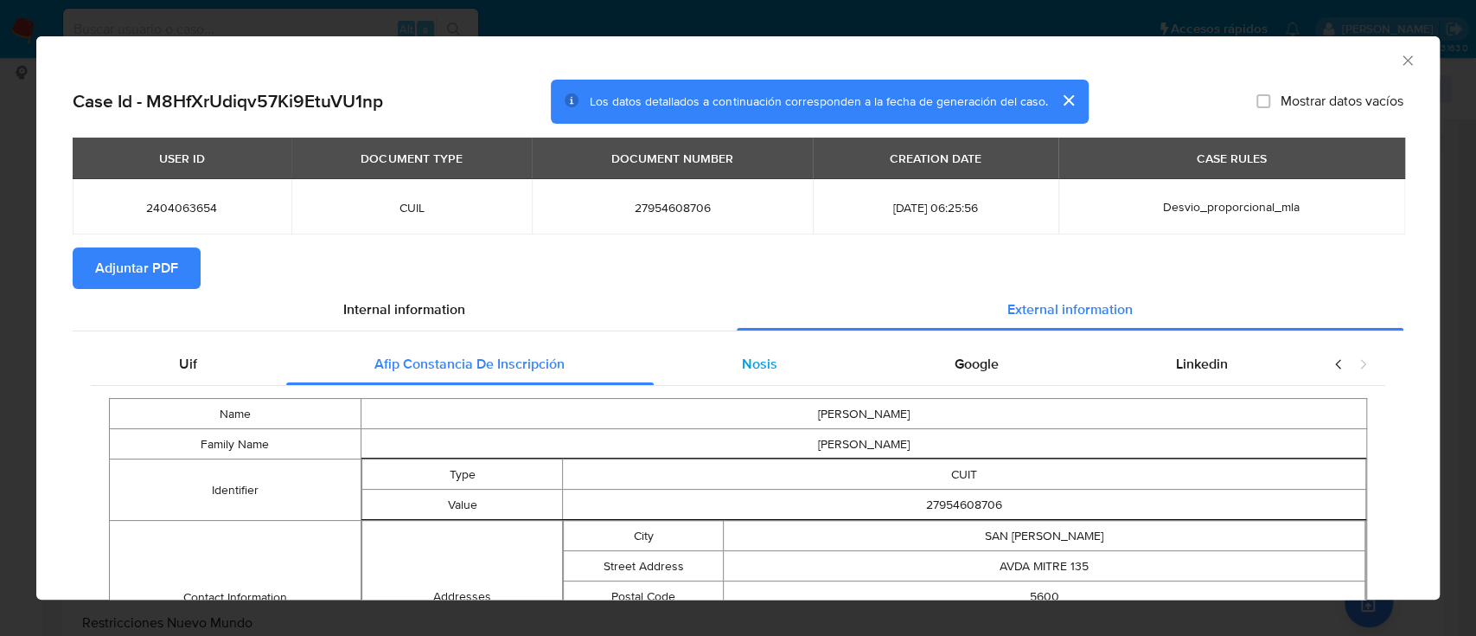
click at [719, 366] on div "Nosis" at bounding box center [760, 364] width 213 height 42
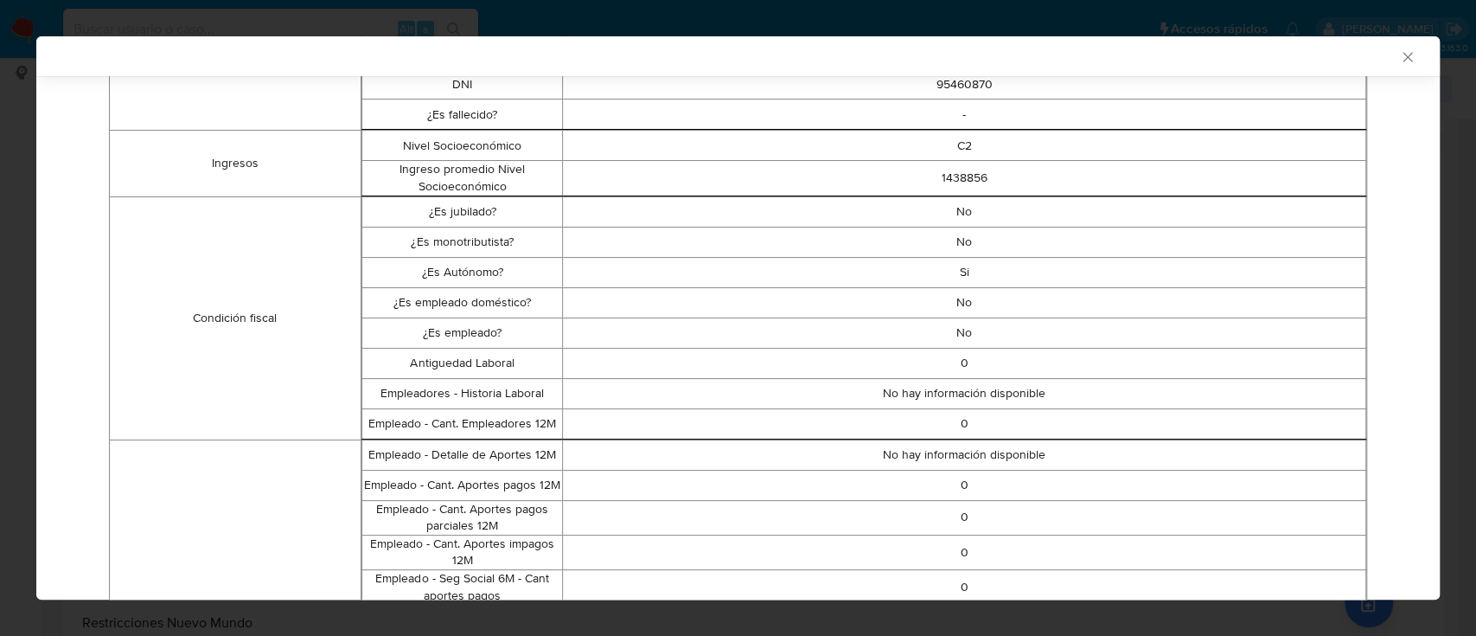
scroll to position [457, 0]
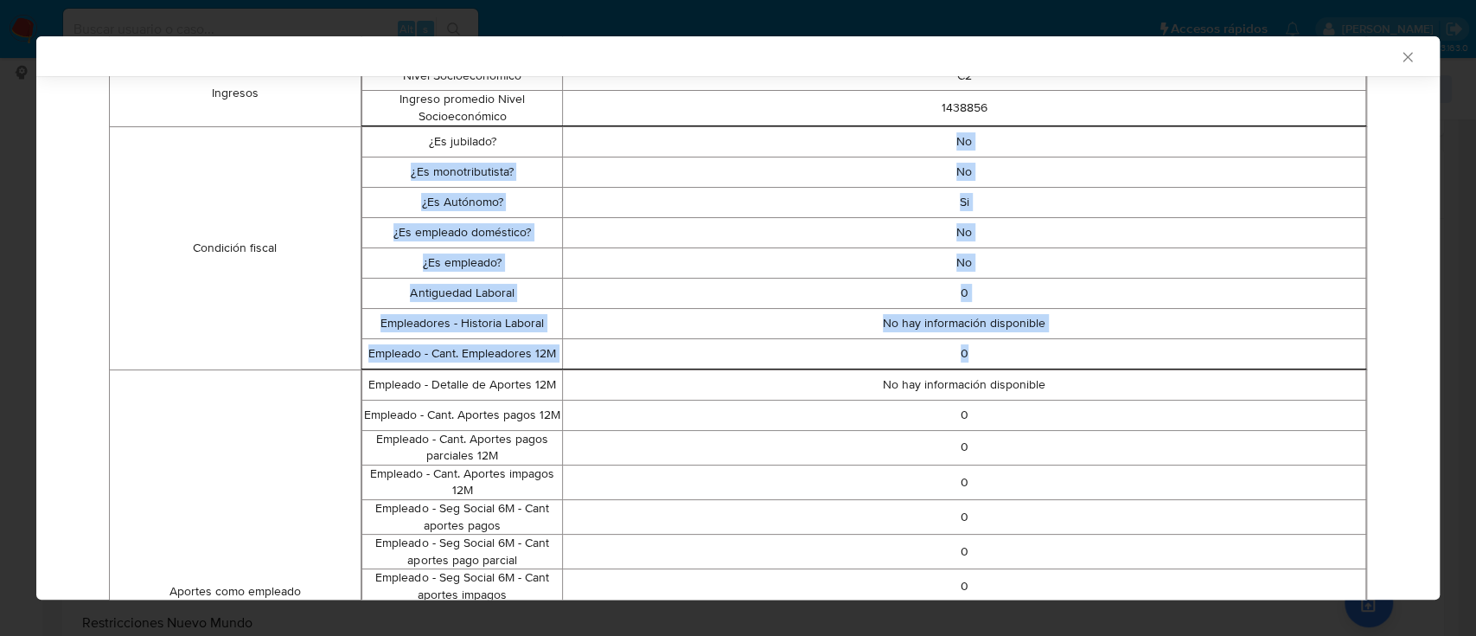
drag, startPoint x: 936, startPoint y: 146, endPoint x: 967, endPoint y: 338, distance: 194.5
click at [967, 338] on tbody "¿Es jubilado? No ¿Es monotributista? No ¿Es Autónomo? Si ¿Es empleado doméstico…" at bounding box center [863, 247] width 1004 height 242
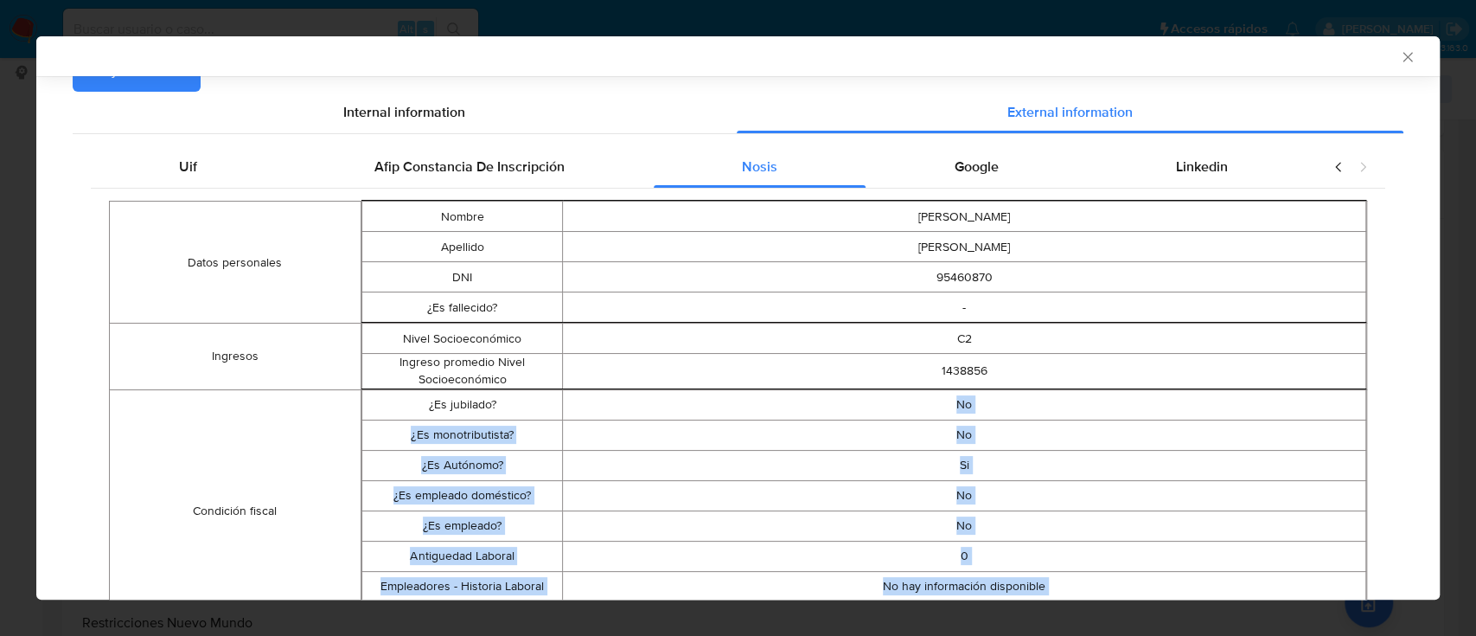
scroll to position [182, 0]
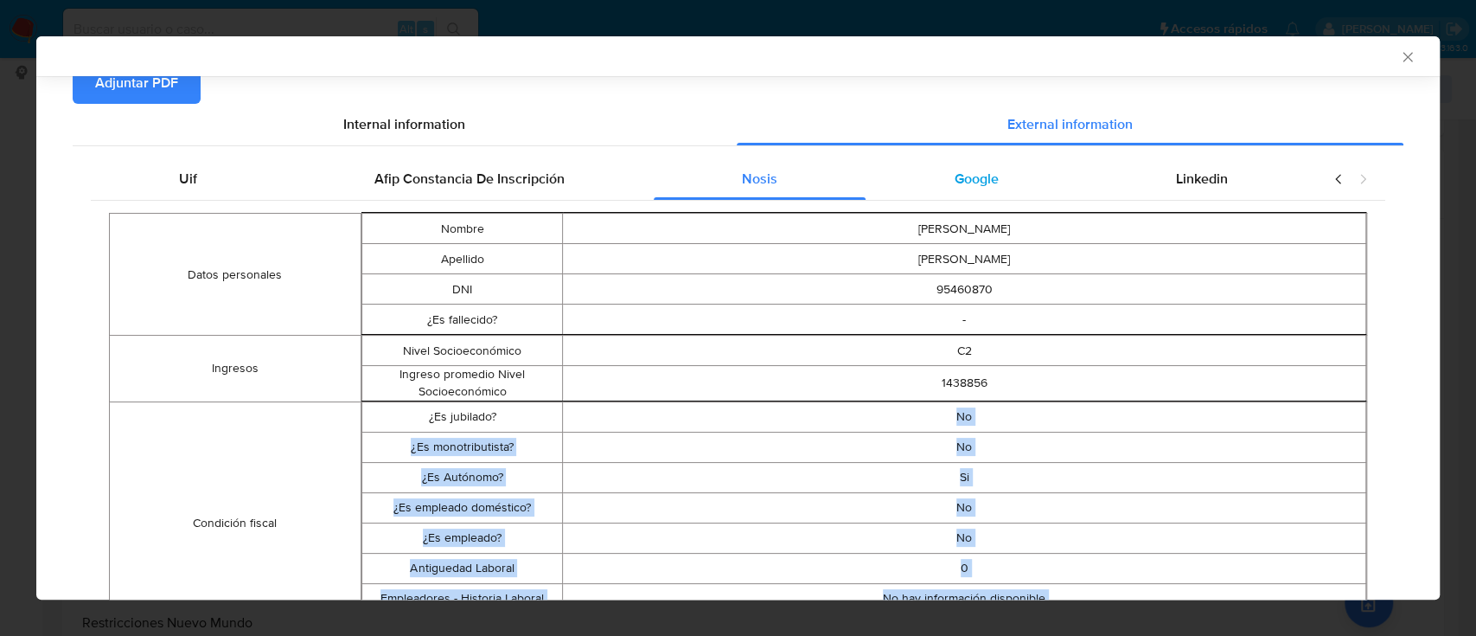
click at [973, 191] on div "Google" at bounding box center [976, 179] width 221 height 42
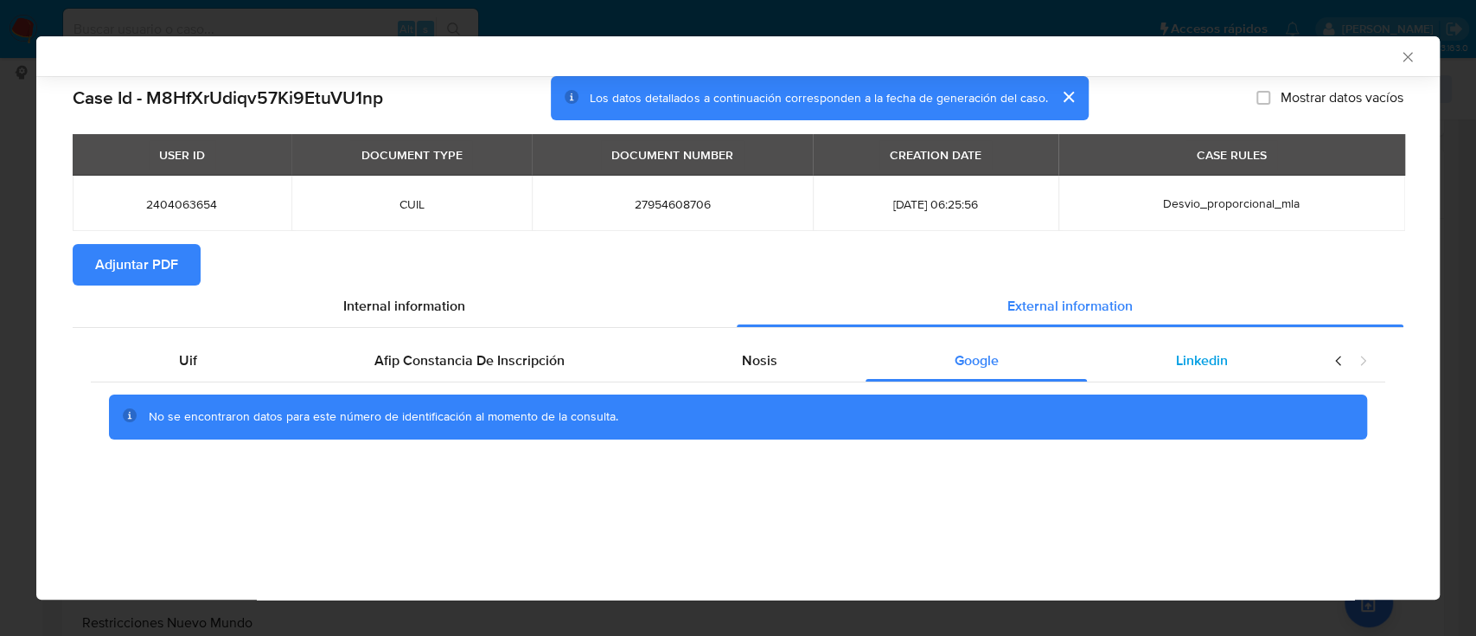
click at [1215, 362] on span "Linkedin" at bounding box center [1202, 360] width 52 height 20
click at [177, 261] on span "Adjuntar PDF" at bounding box center [136, 265] width 83 height 38
click at [1399, 59] on icon "Cerrar ventana" at bounding box center [1407, 56] width 17 height 17
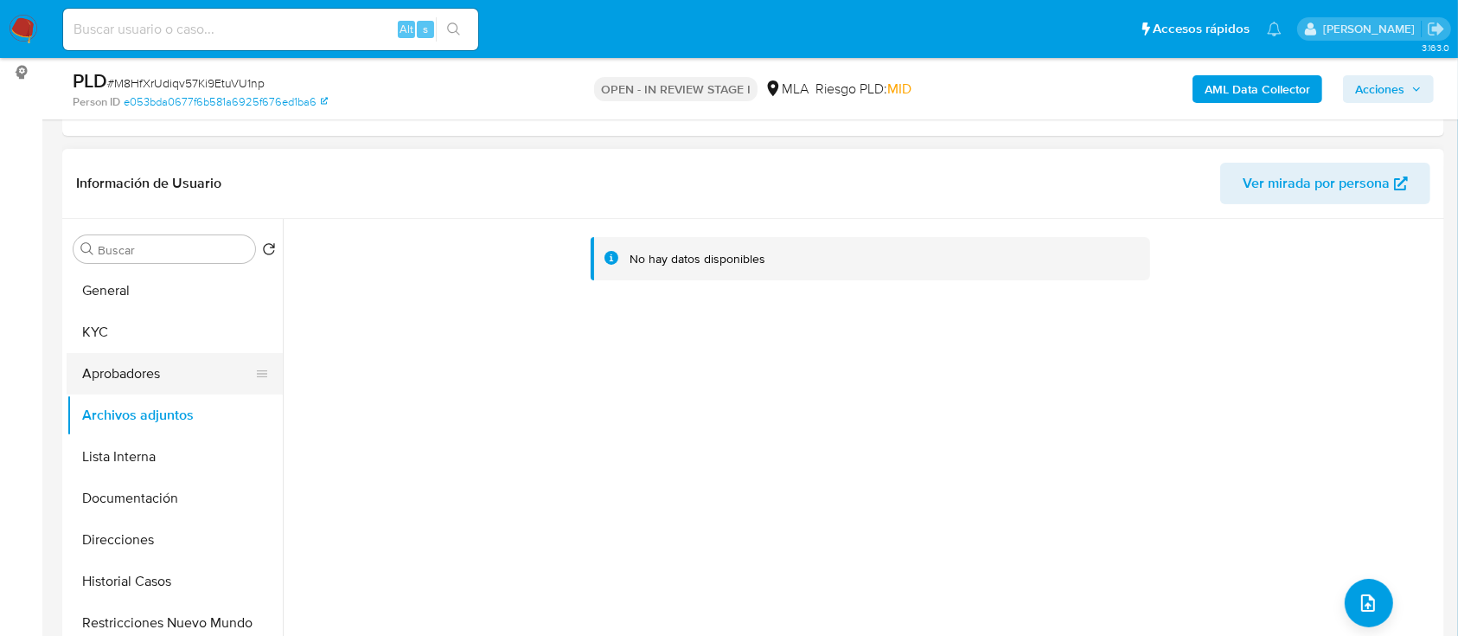
click at [131, 320] on button "KYC" at bounding box center [175, 332] width 216 height 42
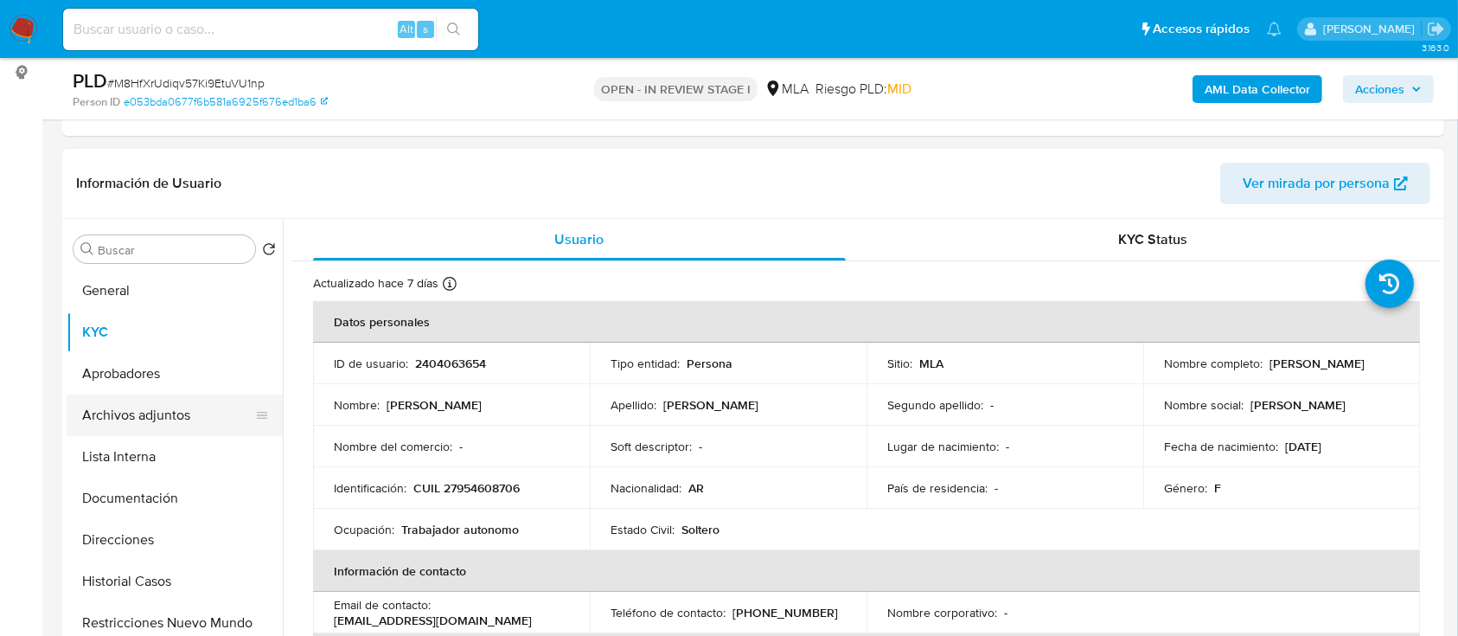
click at [130, 400] on button "Archivos adjuntos" at bounding box center [168, 415] width 202 height 42
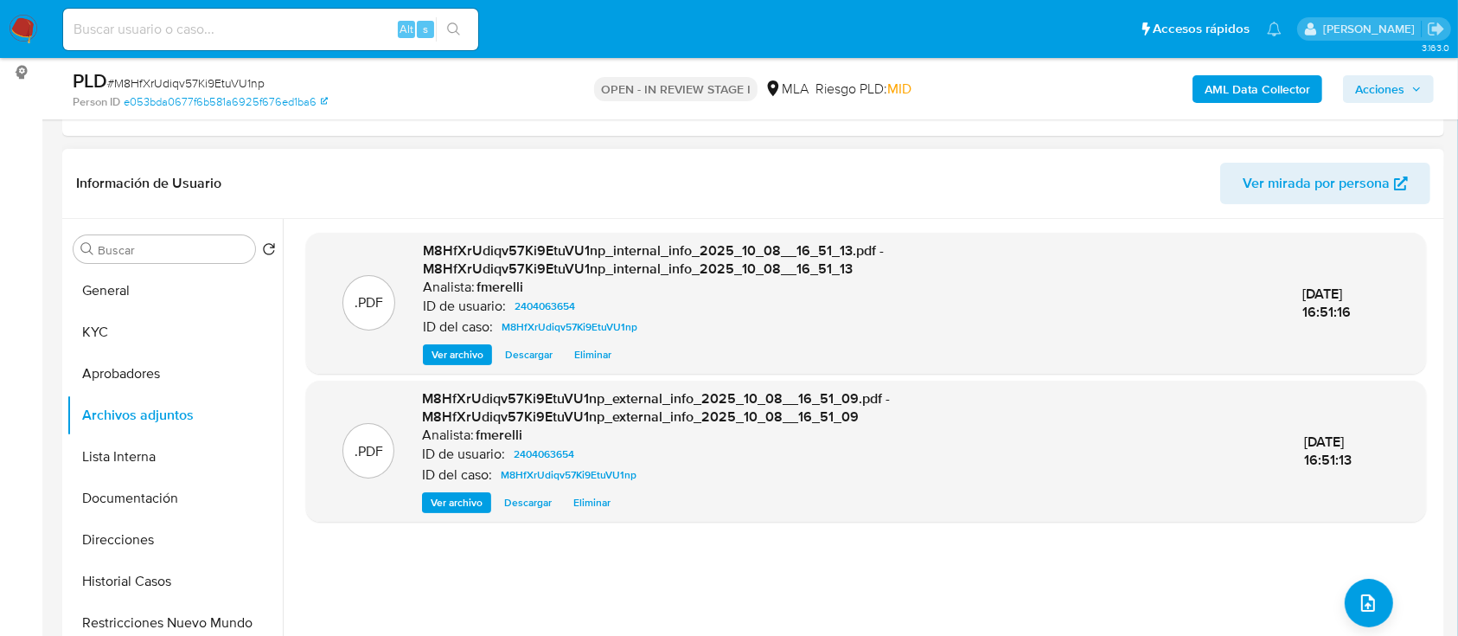
click at [462, 359] on span "Ver archivo" at bounding box center [458, 354] width 52 height 17
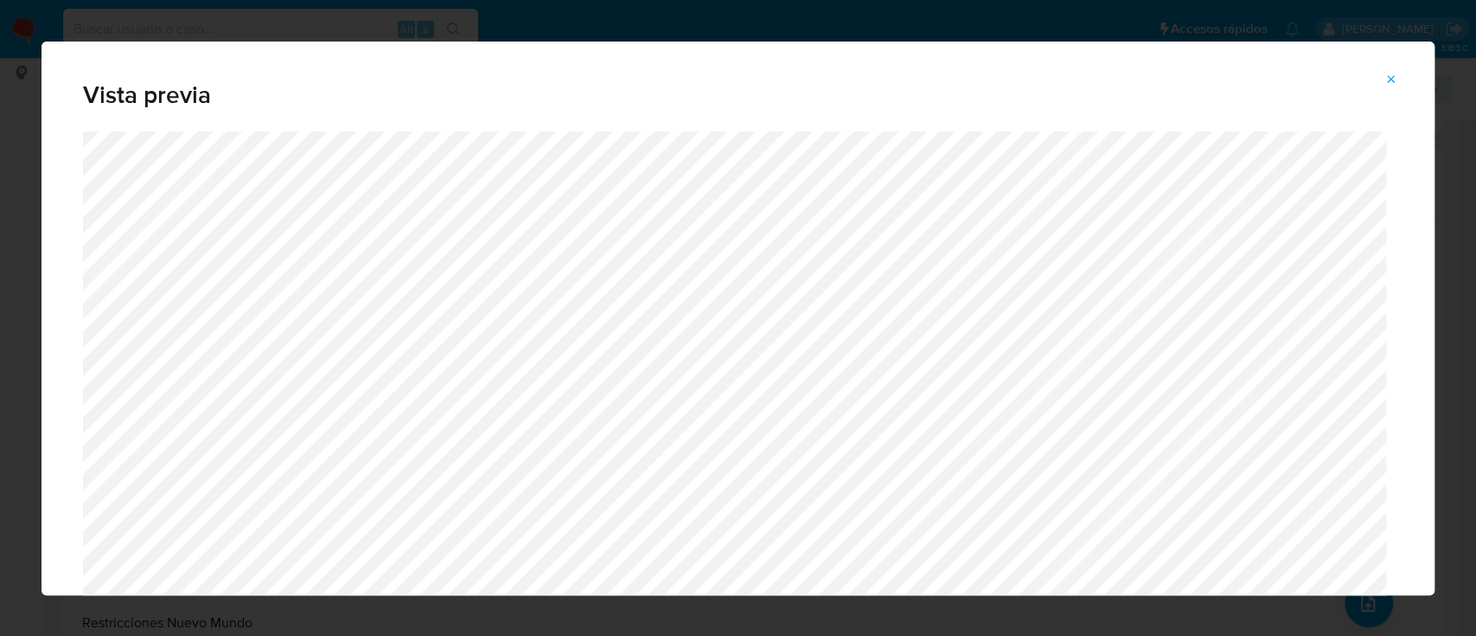
drag, startPoint x: 1392, startPoint y: 90, endPoint x: 1384, endPoint y: 93, distance: 9.0
click at [1392, 89] on span "Attachment preview" at bounding box center [1392, 79] width 14 height 24
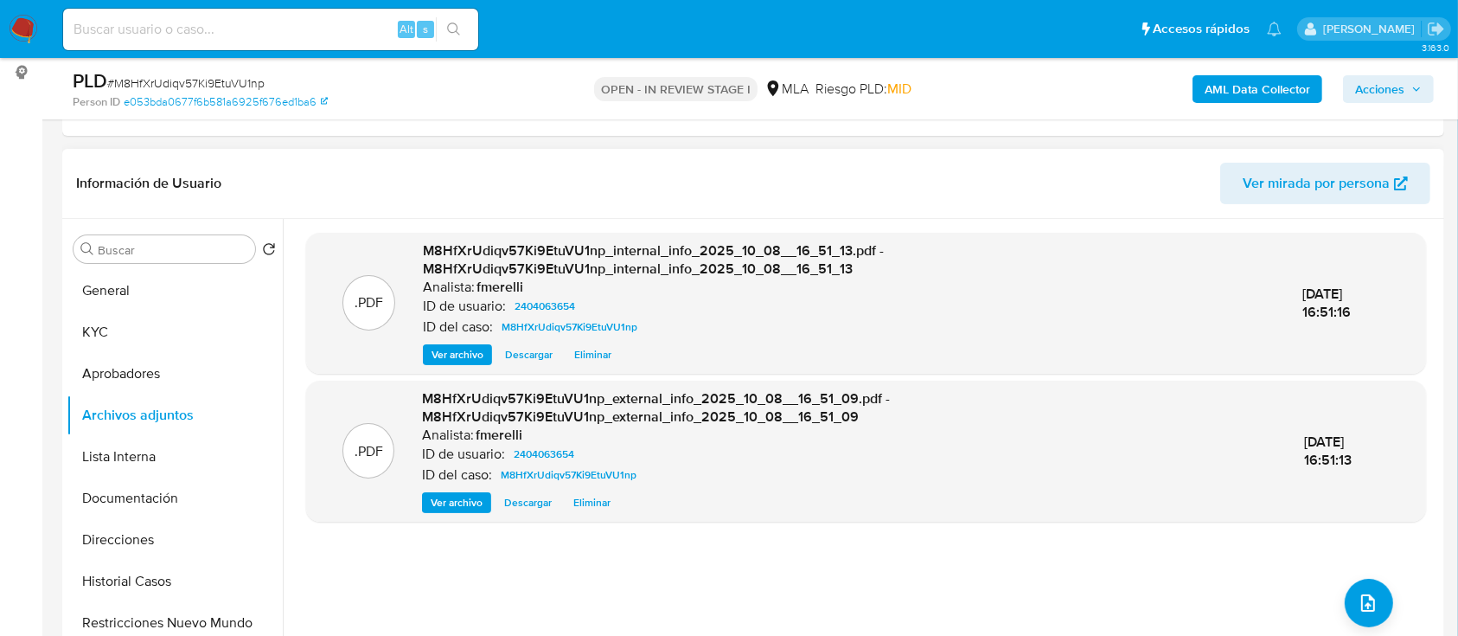
click at [456, 502] on span "Ver archivo" at bounding box center [457, 502] width 52 height 17
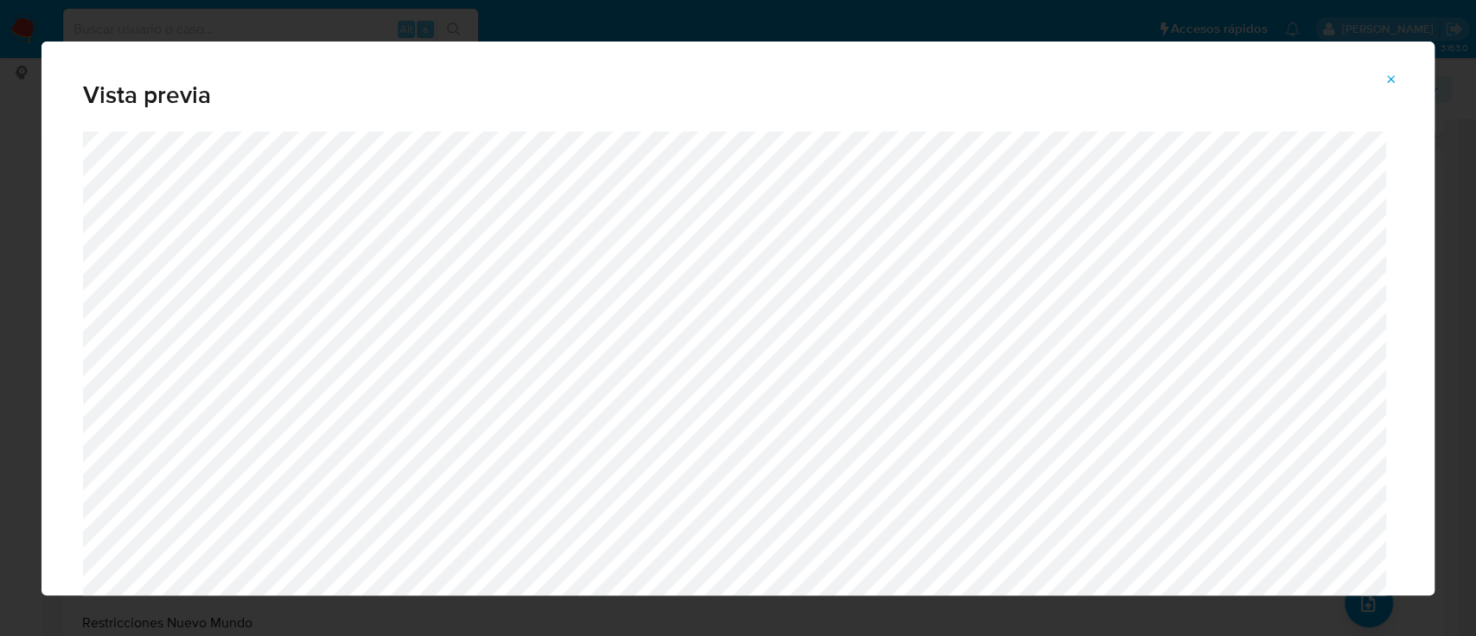
click at [1397, 83] on icon "Attachment preview" at bounding box center [1392, 80] width 14 height 14
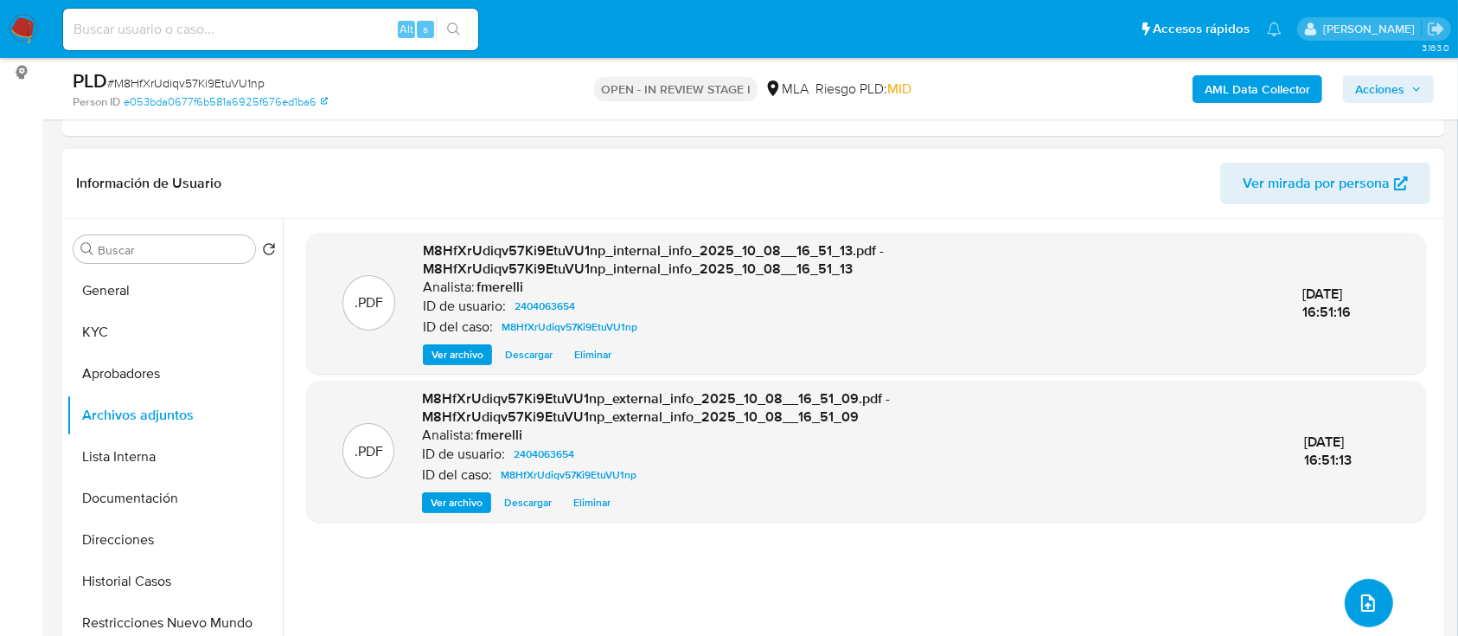
click at [1345, 619] on button "upload-file" at bounding box center [1369, 603] width 48 height 48
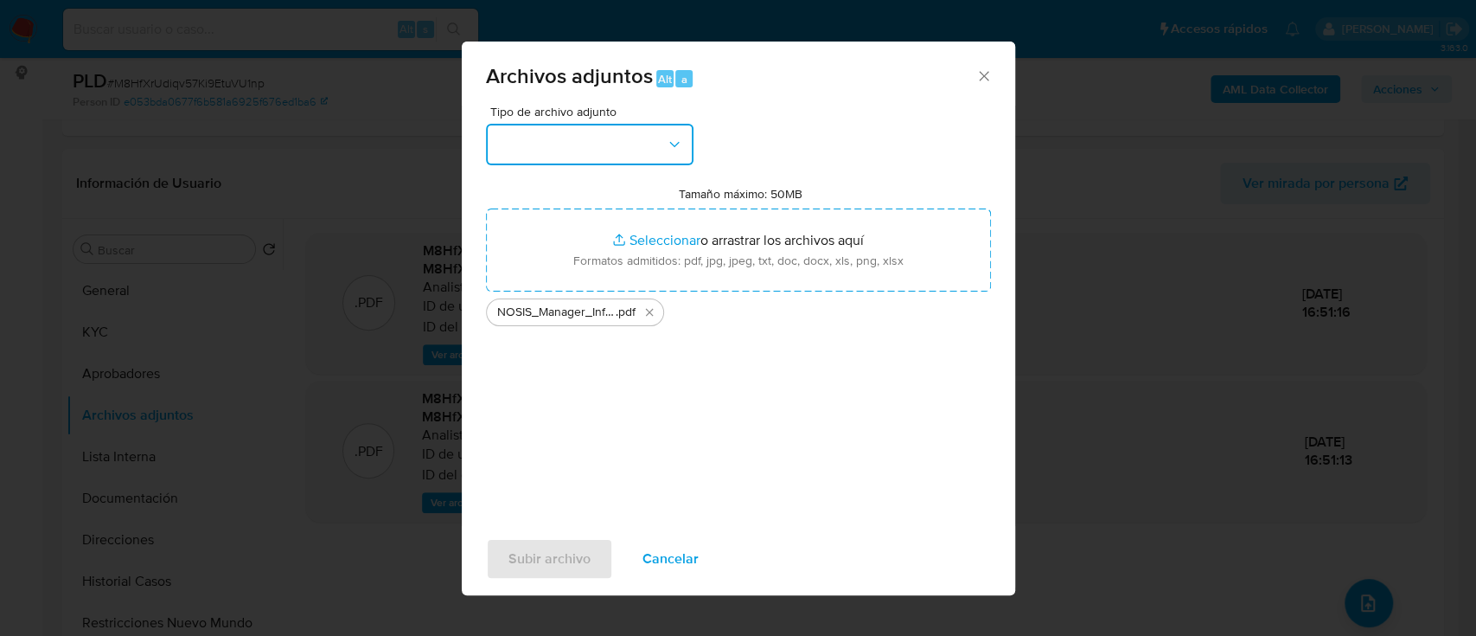
click at [643, 139] on button "button" at bounding box center [590, 145] width 208 height 42
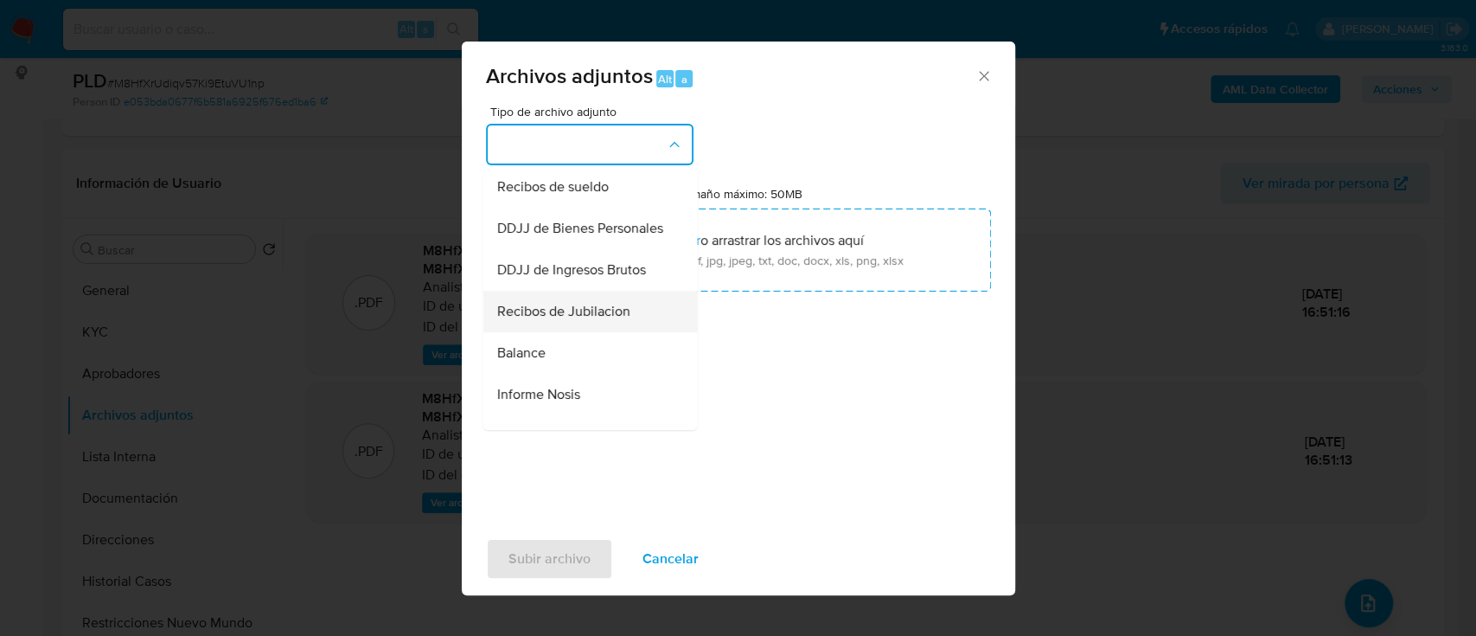
scroll to position [576, 0]
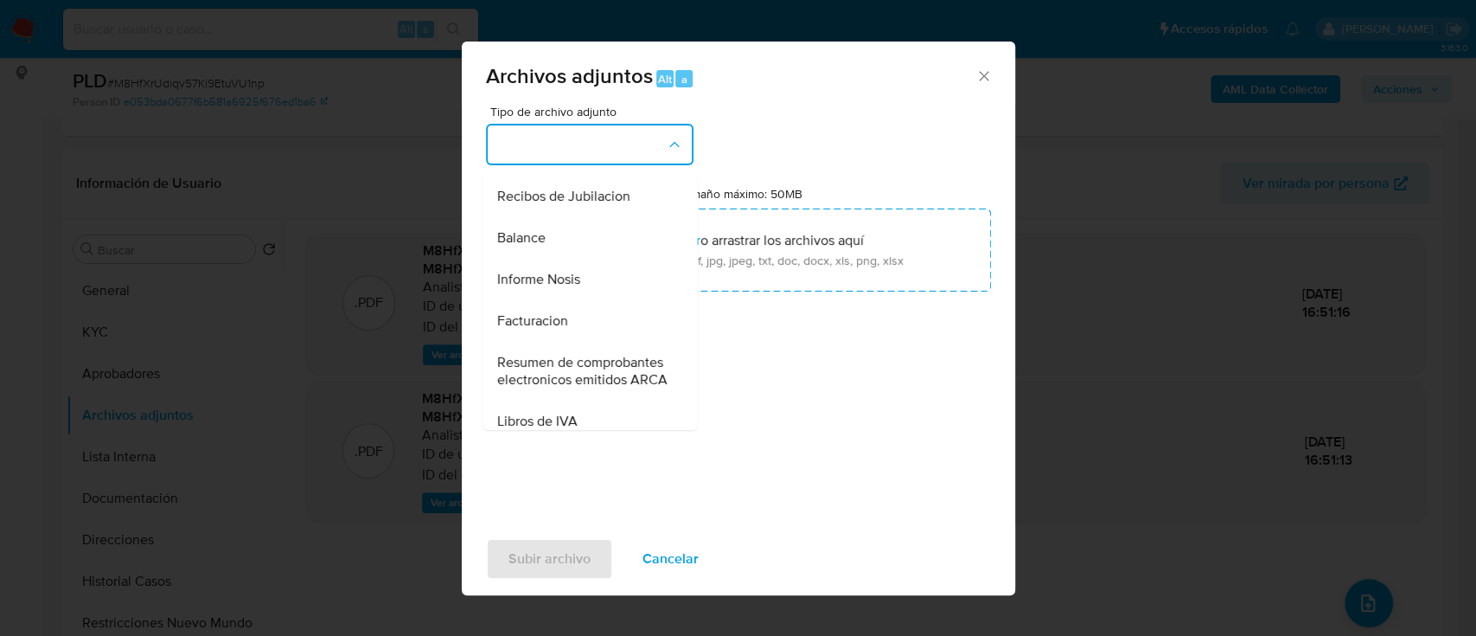
click at [579, 300] on div "Informe Nosis" at bounding box center [584, 280] width 176 height 42
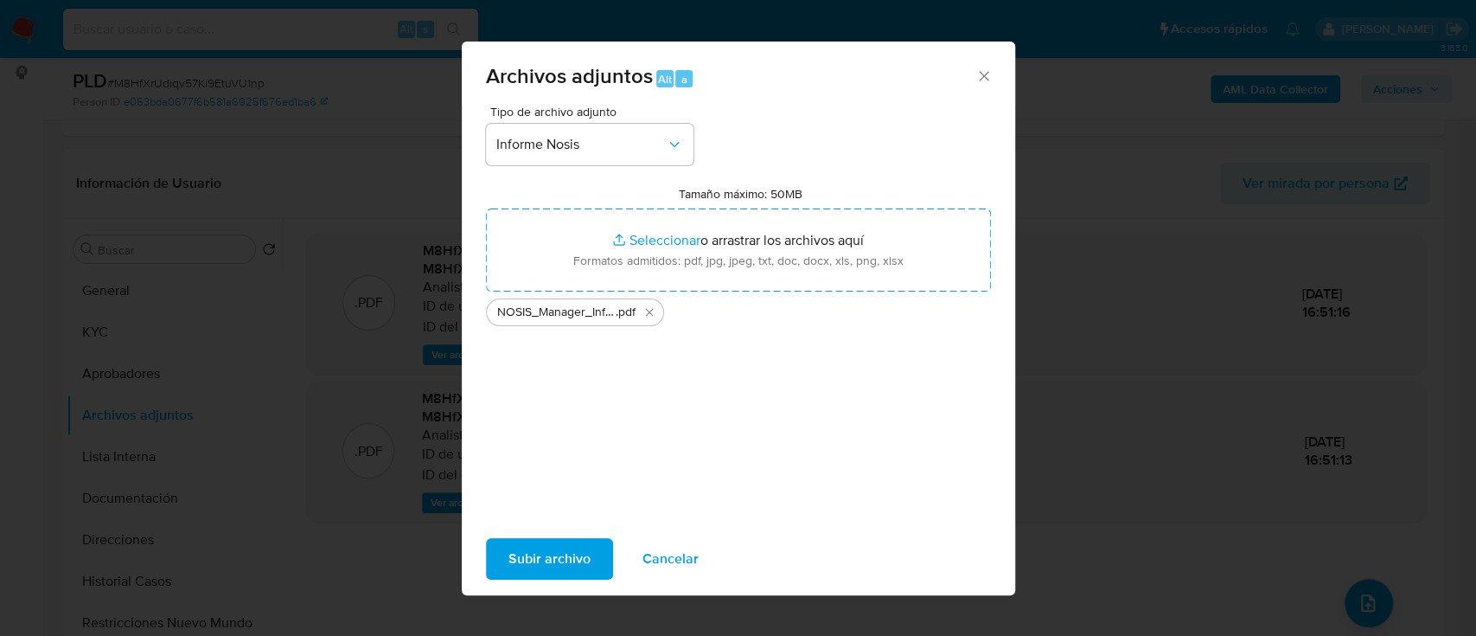
click at [555, 559] on span "Subir archivo" at bounding box center [549, 559] width 82 height 38
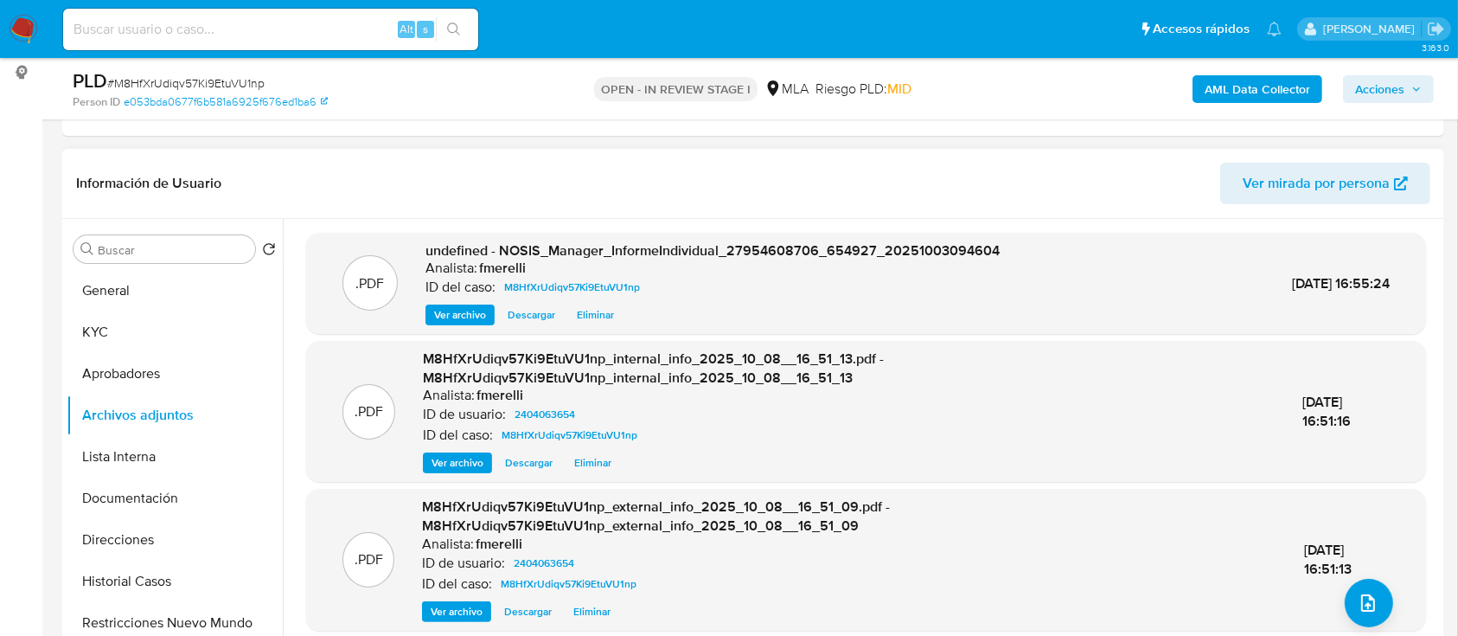
drag, startPoint x: 470, startPoint y: 315, endPoint x: 484, endPoint y: 334, distance: 23.5
click at [470, 314] on span "Ver archivo" at bounding box center [460, 314] width 52 height 17
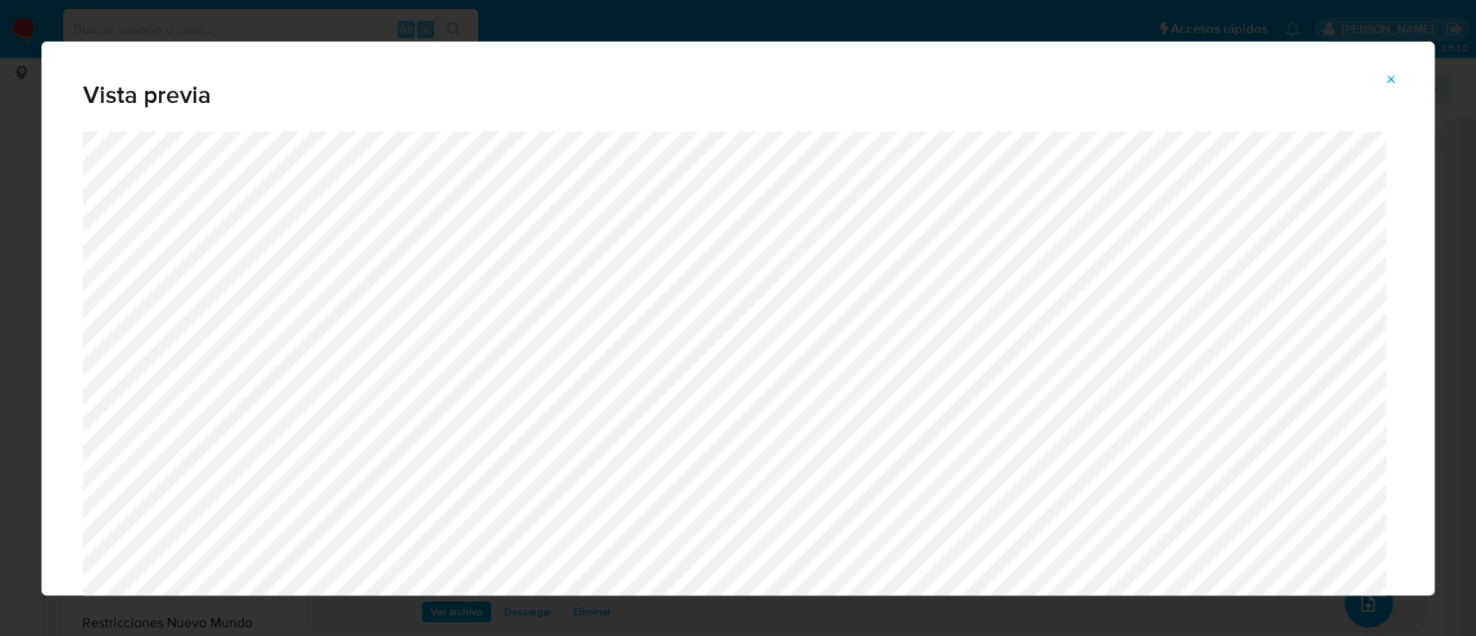
click at [1387, 90] on span "Attachment preview" at bounding box center [1392, 79] width 14 height 24
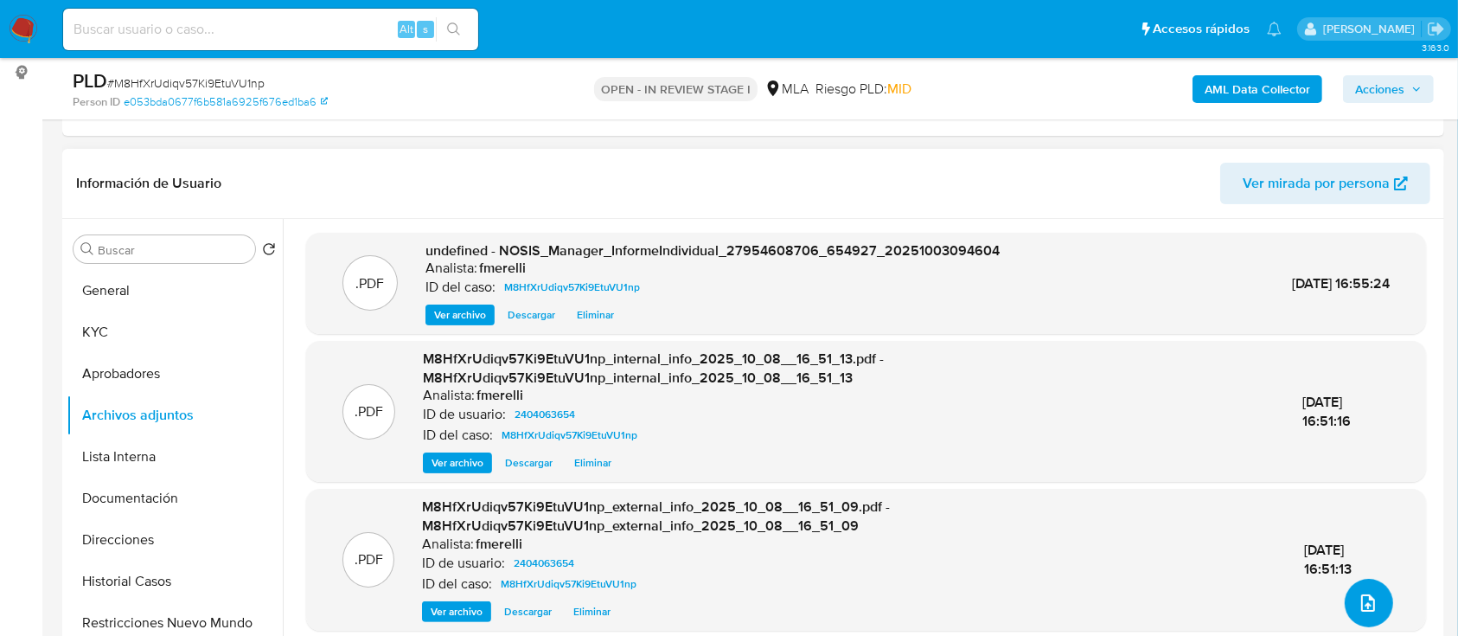
click at [1358, 595] on icon "upload-file" at bounding box center [1368, 602] width 21 height 21
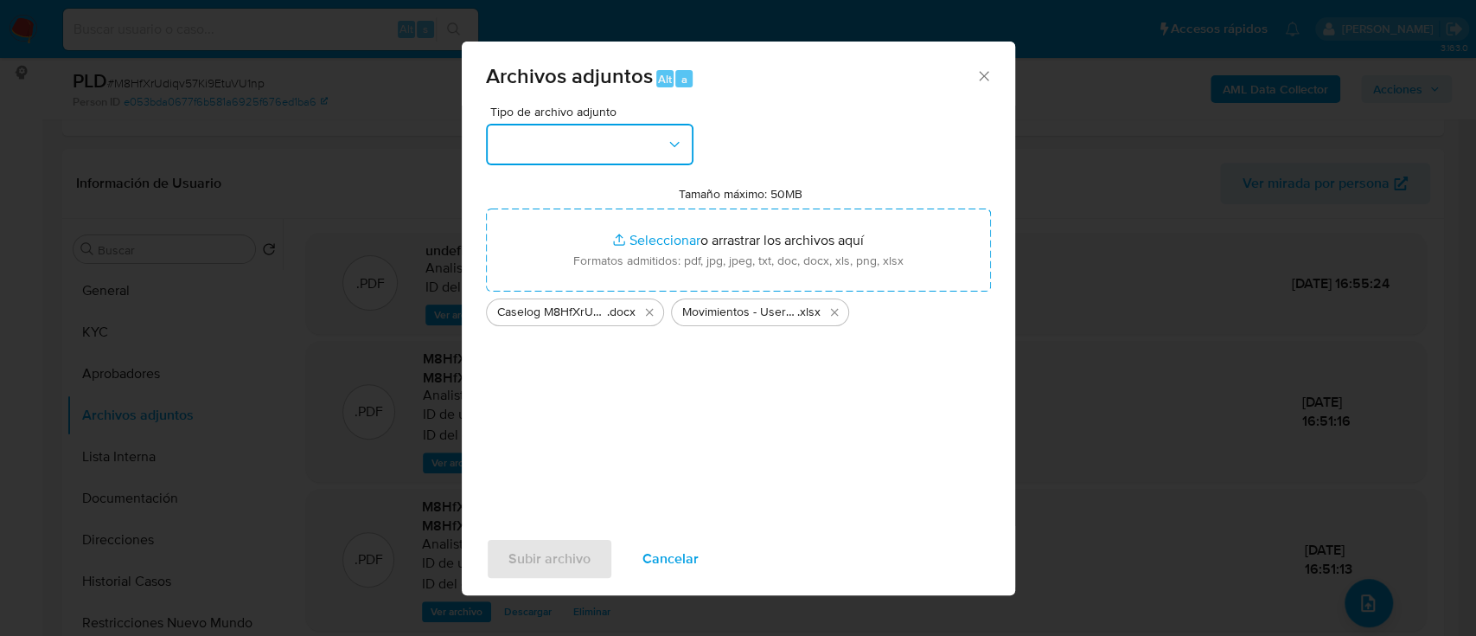
click at [617, 149] on button "button" at bounding box center [590, 145] width 208 height 42
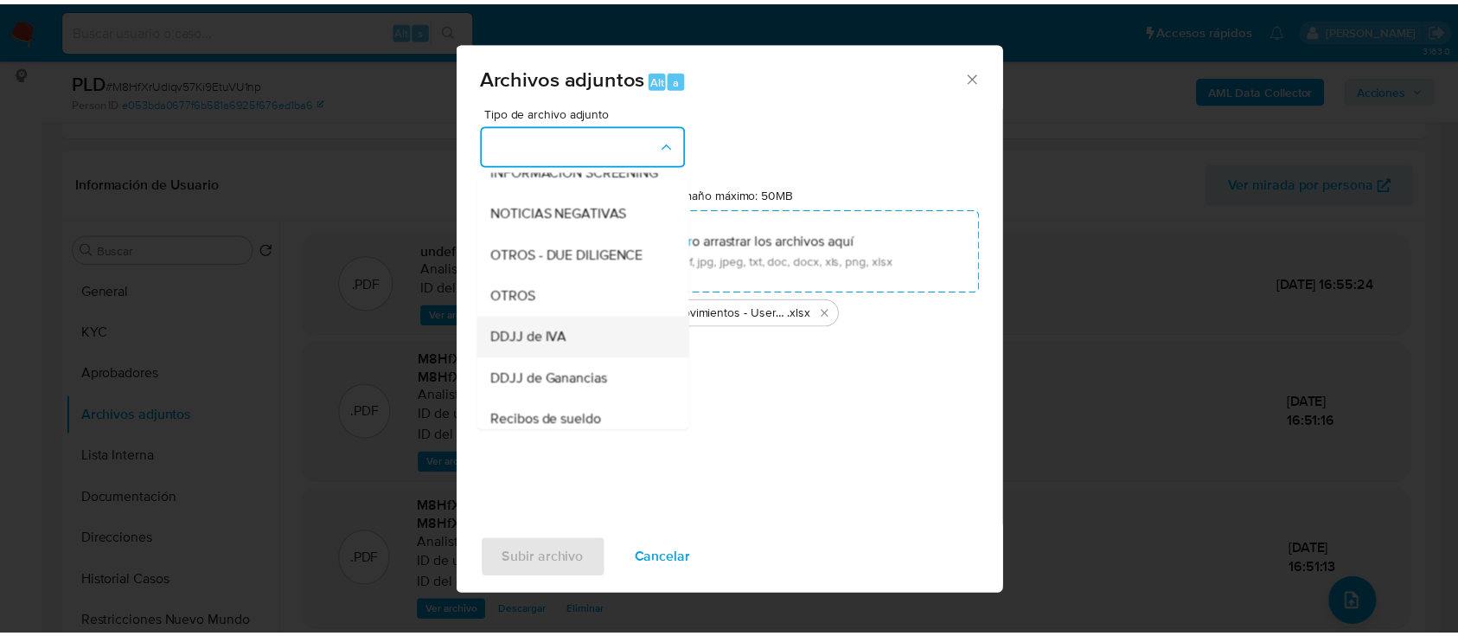
scroll to position [230, 0]
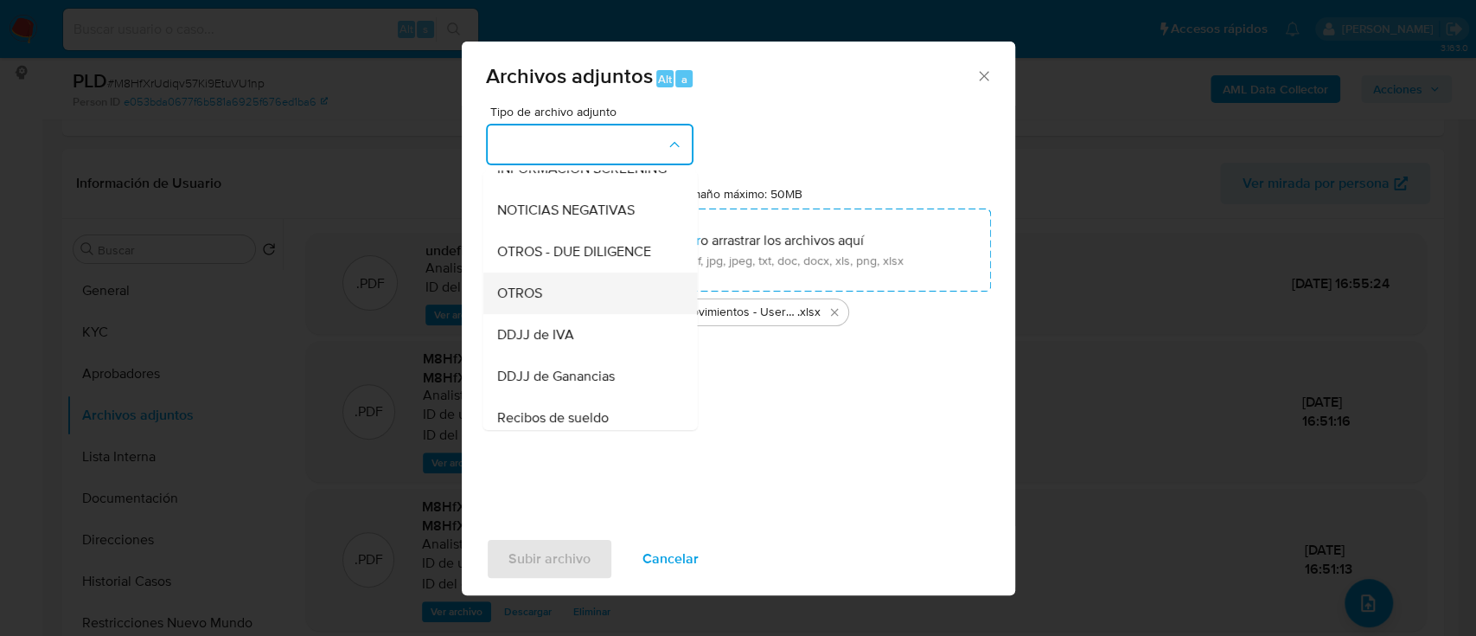
click at [581, 314] on div "OTROS" at bounding box center [584, 293] width 176 height 42
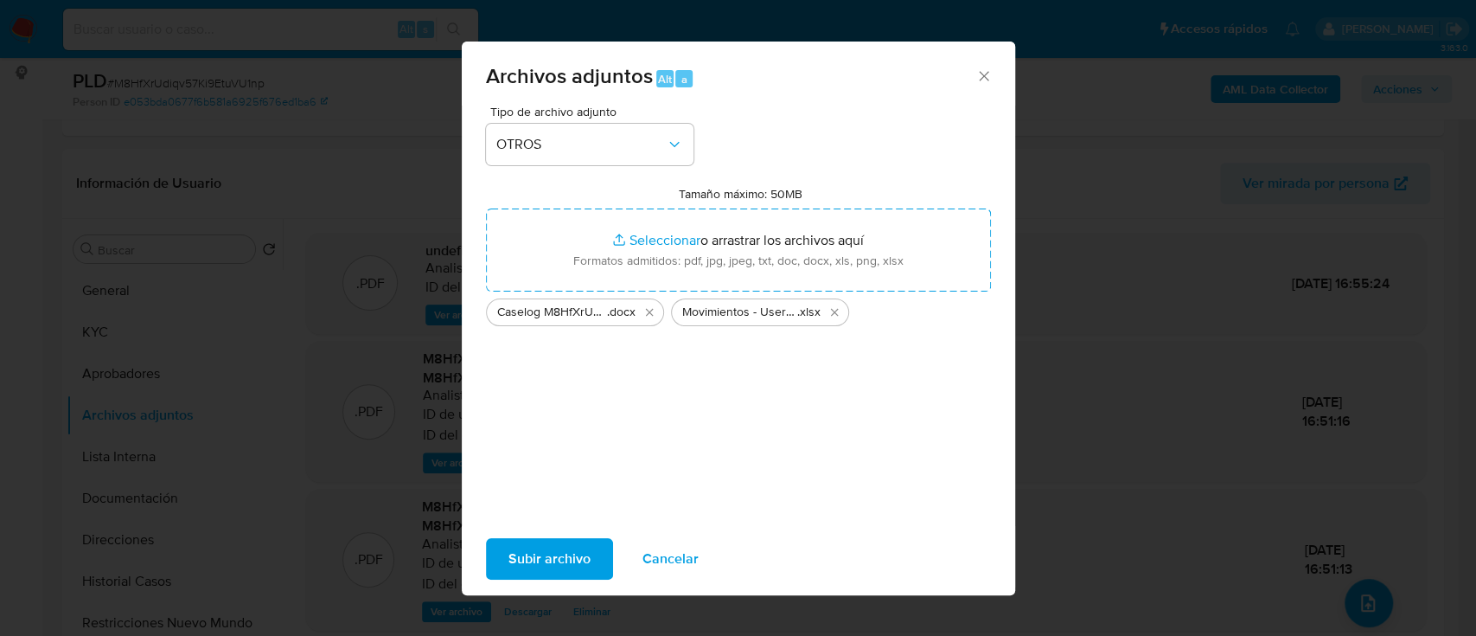
click at [562, 564] on span "Subir archivo" at bounding box center [549, 559] width 82 height 38
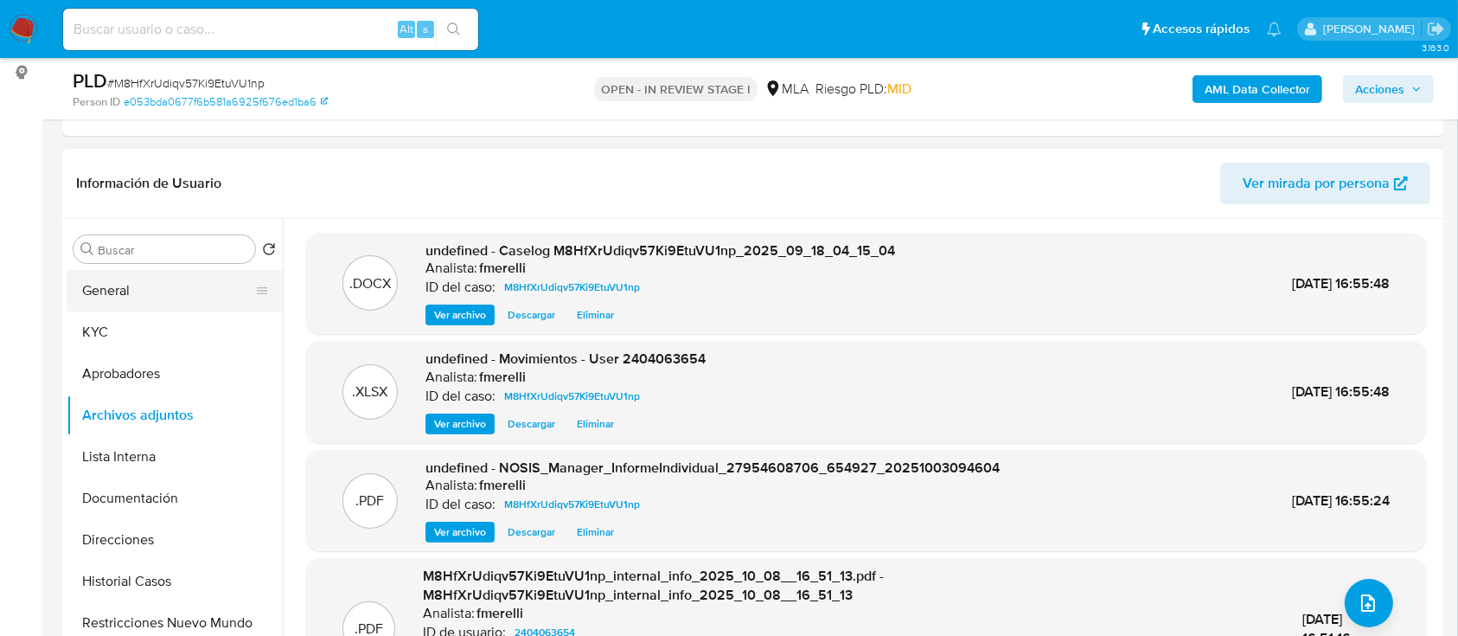
click at [164, 284] on button "General" at bounding box center [168, 291] width 202 height 42
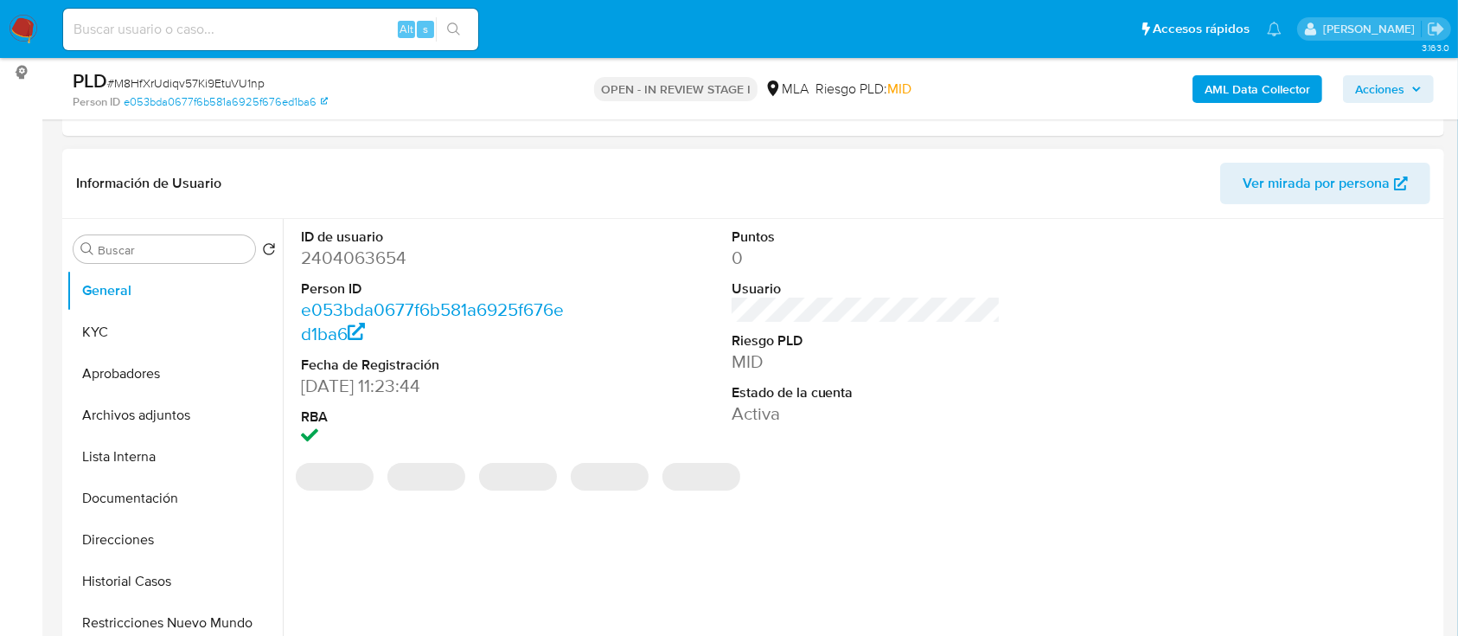
click at [367, 268] on dd "2404063654" at bounding box center [436, 258] width 270 height 24
copy dd "2404063654"
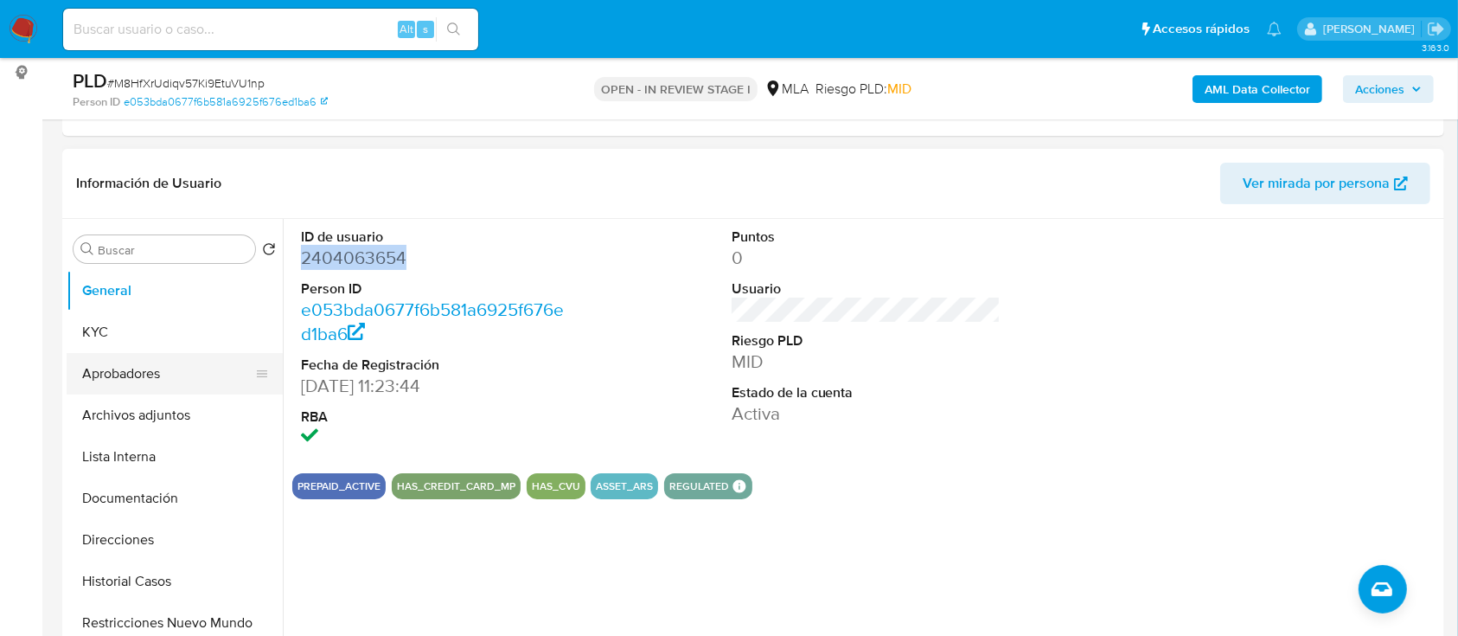
click at [159, 377] on button "Aprobadores" at bounding box center [168, 374] width 202 height 42
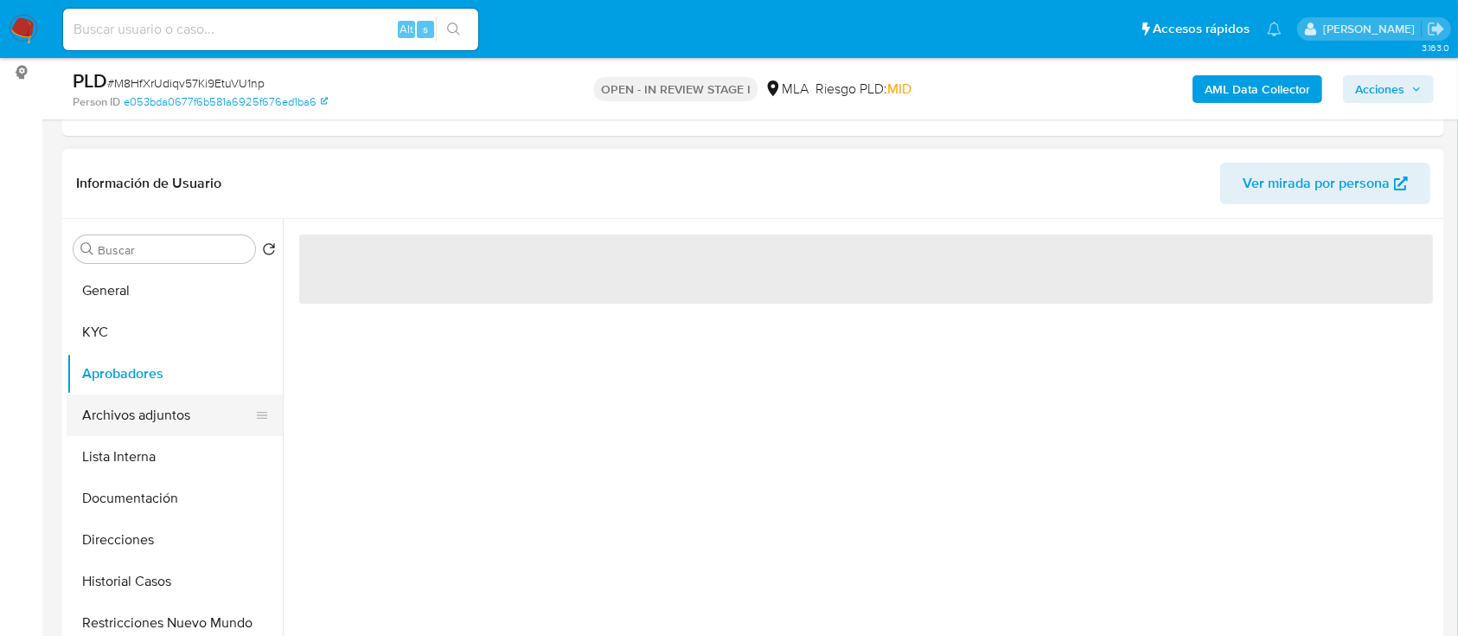
click at [171, 413] on button "Archivos adjuntos" at bounding box center [168, 415] width 202 height 42
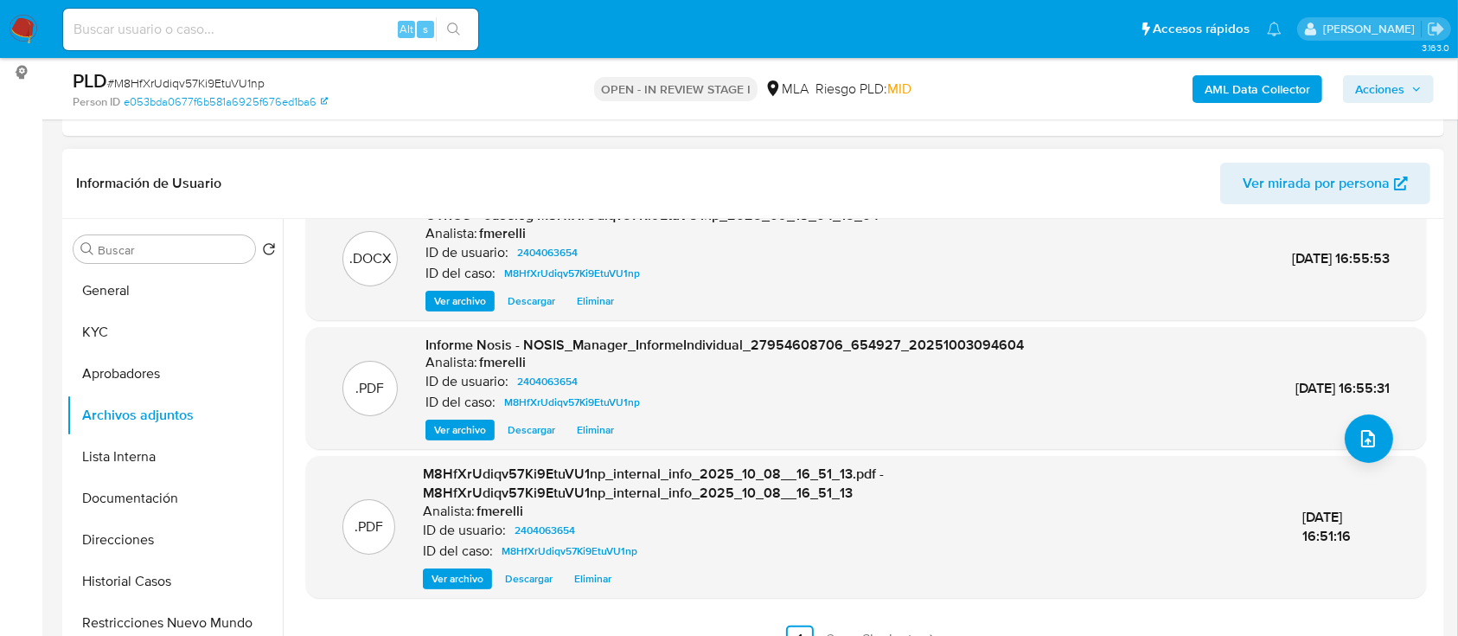
scroll to position [346, 0]
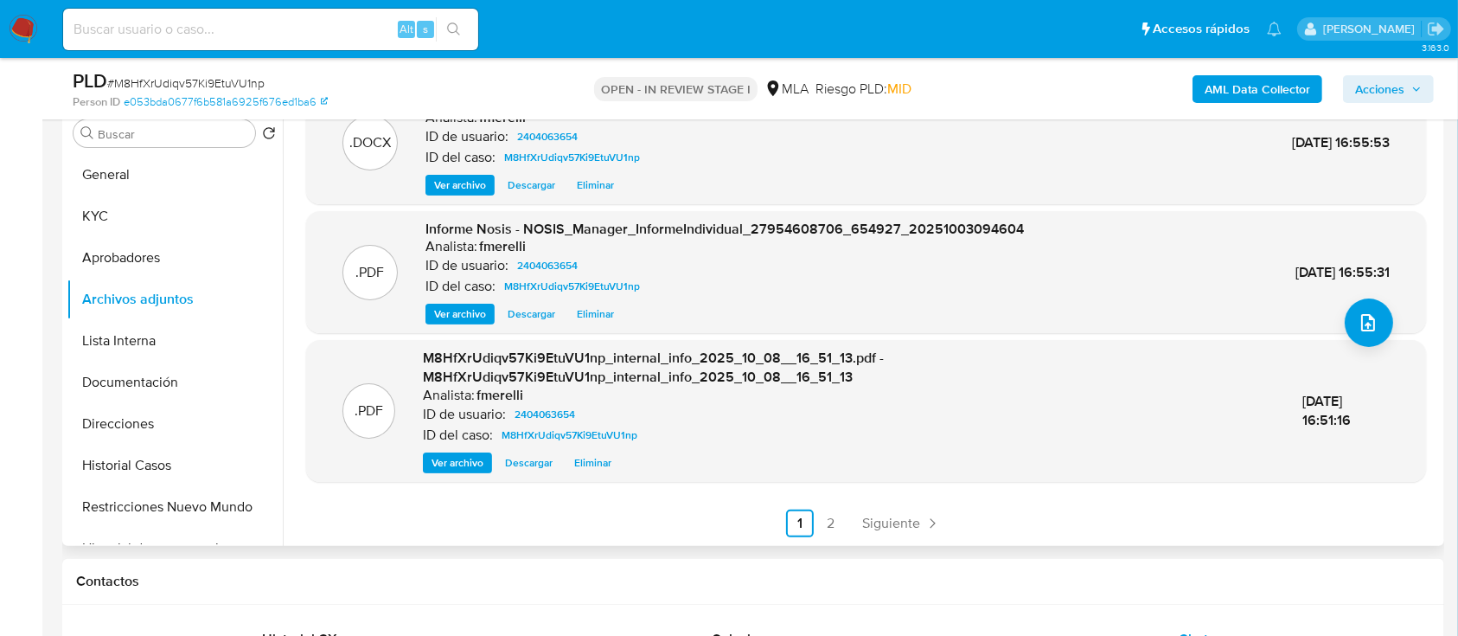
click at [896, 538] on div ".XLSX OTROS - Movimientos - User 2404063654 Analista: fmerelli ID de usuario: 2…" at bounding box center [861, 324] width 1157 height 443
click at [898, 522] on span "Siguiente" at bounding box center [891, 523] width 58 height 14
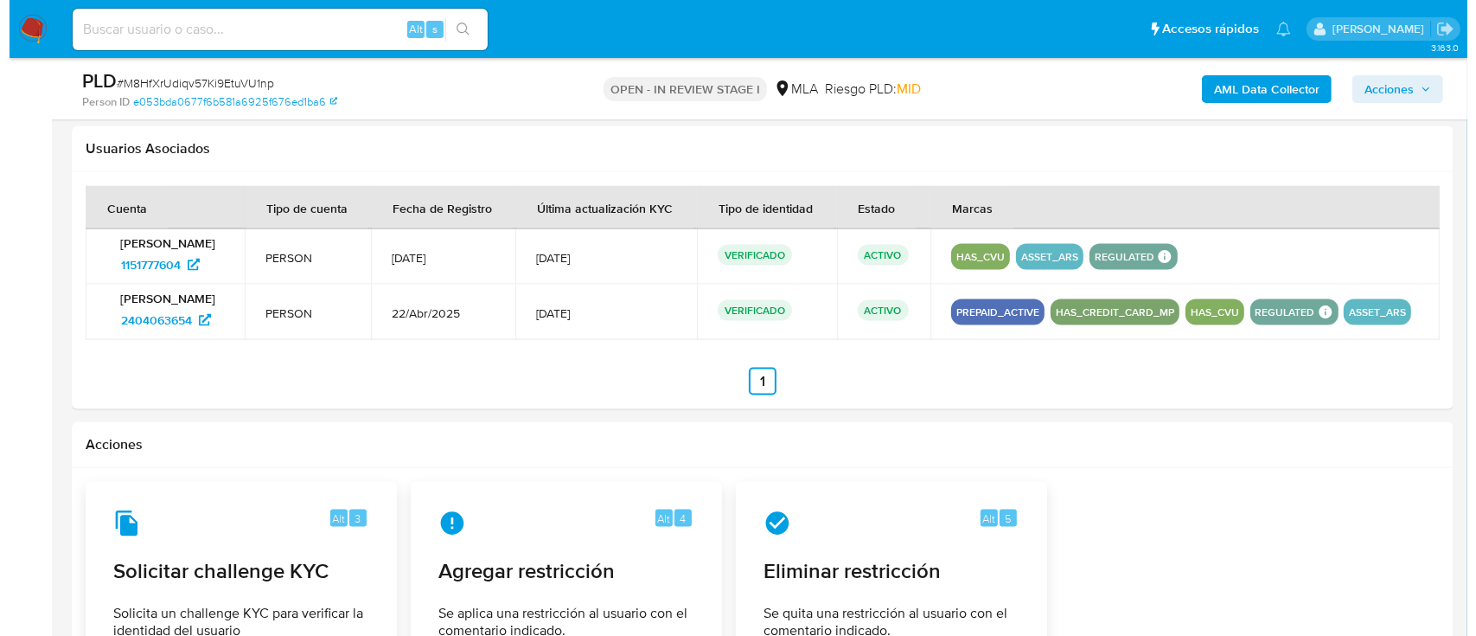
scroll to position [217, 0]
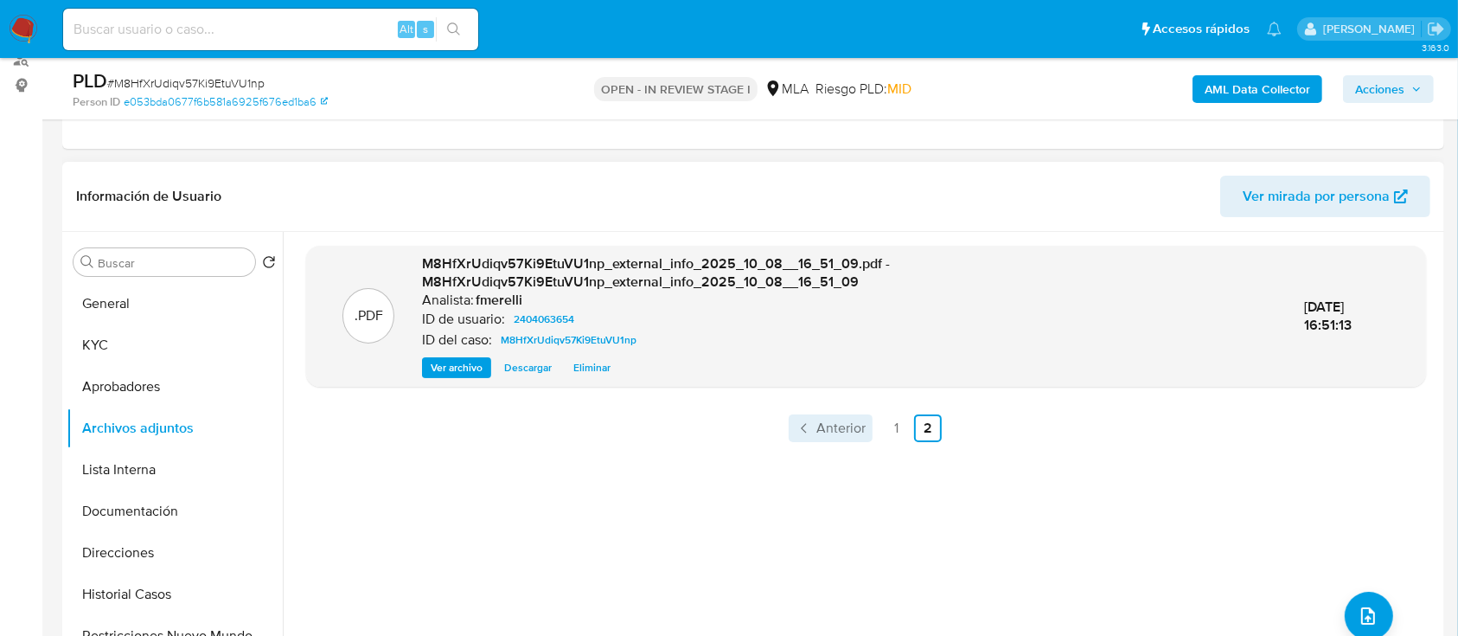
click at [837, 421] on span "Anterior" at bounding box center [840, 428] width 49 height 14
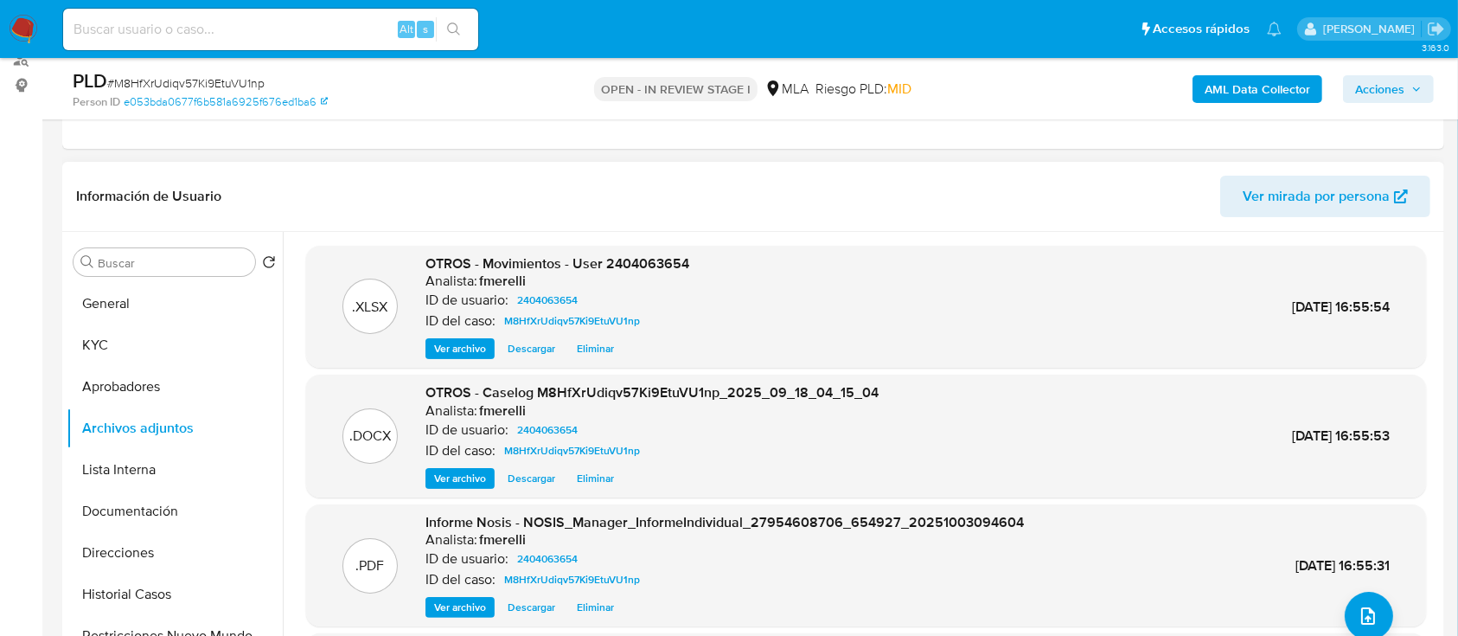
click at [454, 470] on span "Ver archivo" at bounding box center [460, 478] width 52 height 17
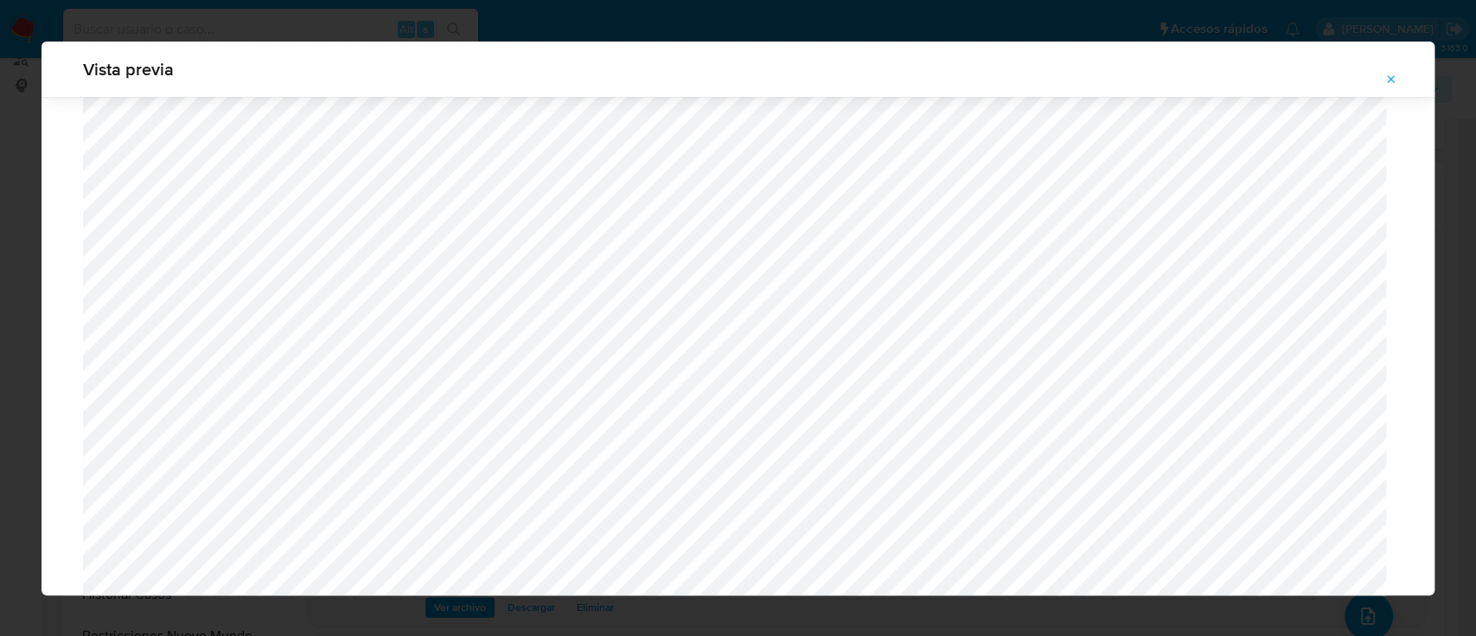
scroll to position [1461, 0]
click at [1393, 73] on icon "Attachment preview" at bounding box center [1392, 80] width 14 height 14
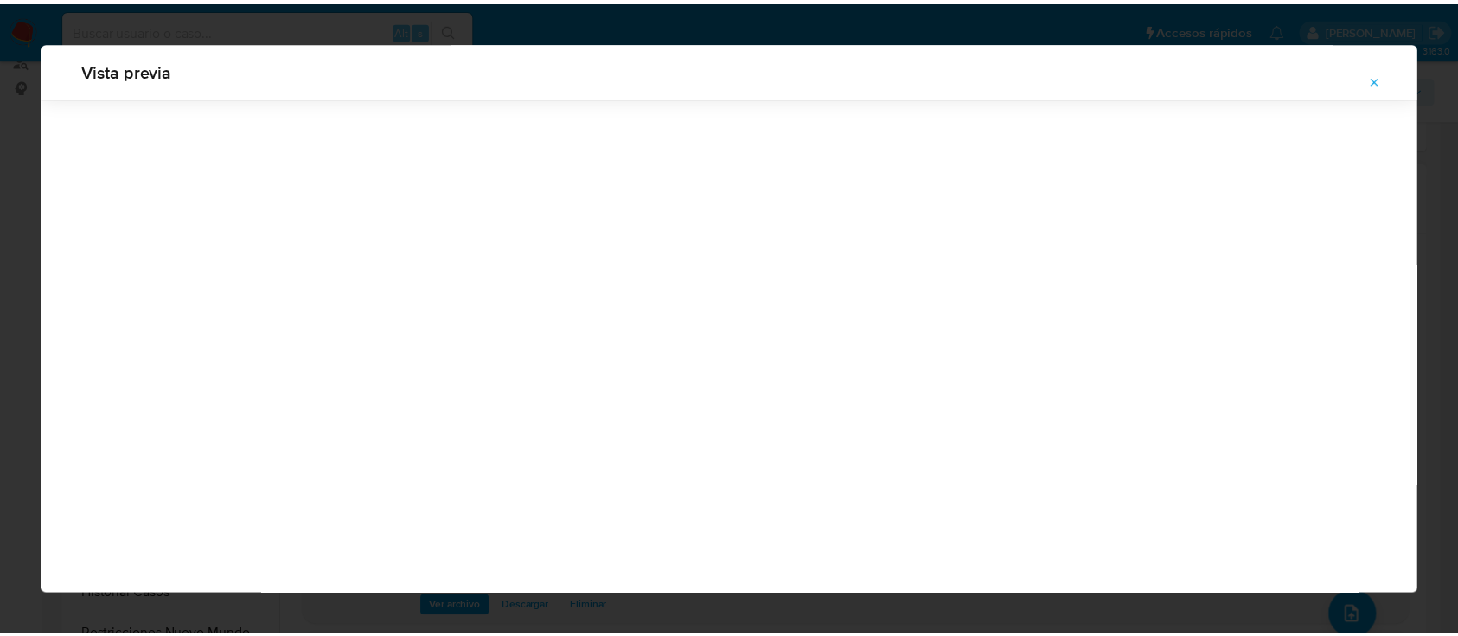
scroll to position [55, 0]
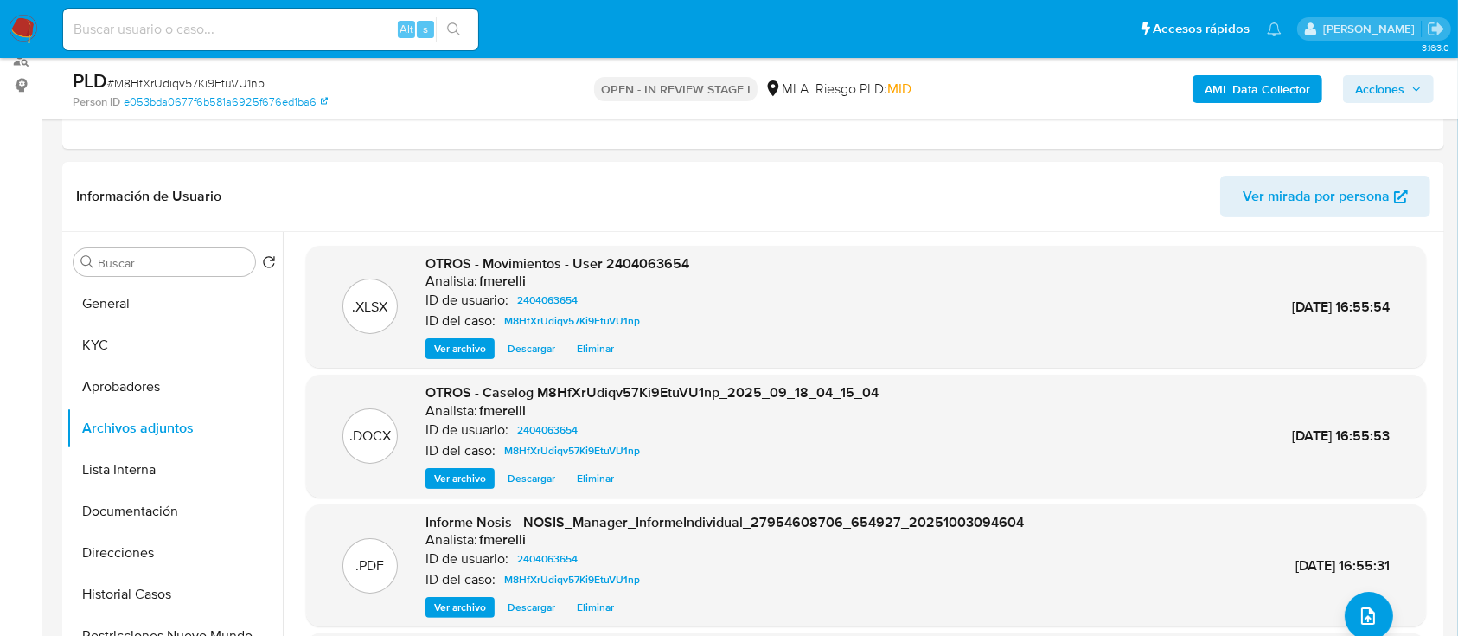
click at [238, 80] on span "# M8HfXrUdiqv57Ki9EtuVU1np" at bounding box center [185, 82] width 157 height 17
copy span "M8HfXrUdiqv57Ki9EtuVU1np"
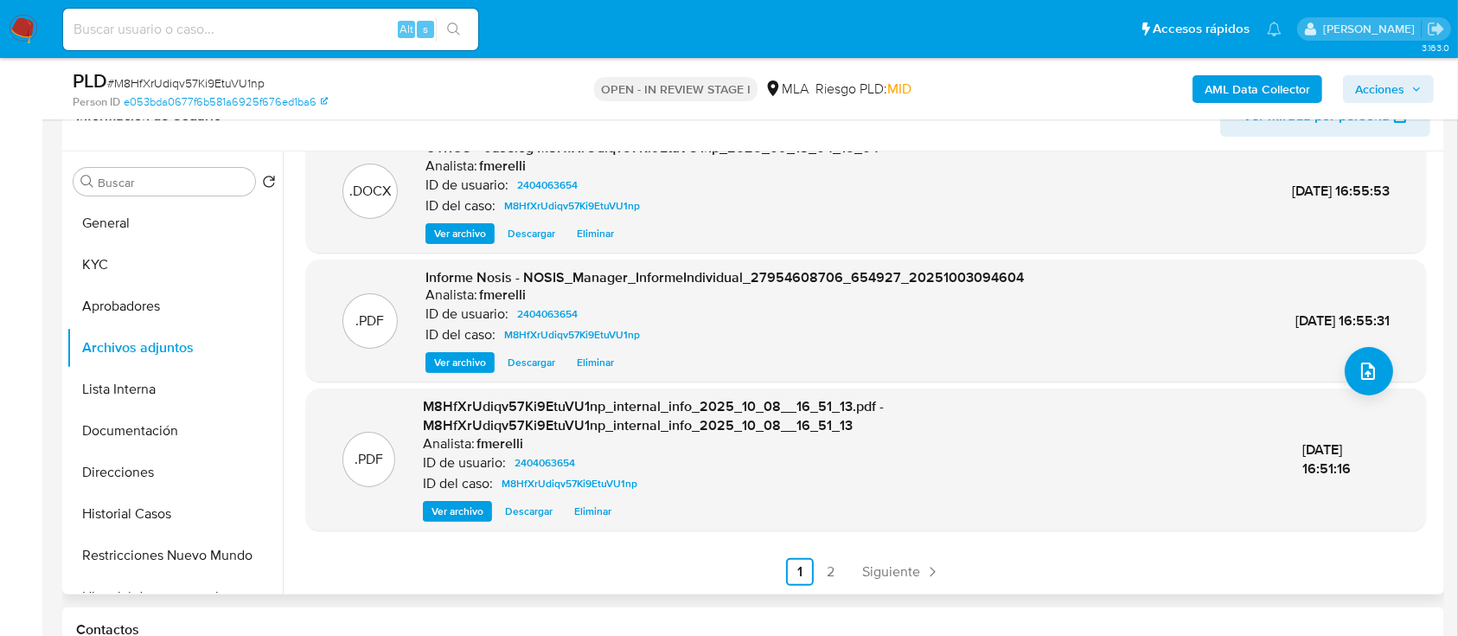
scroll to position [332, 0]
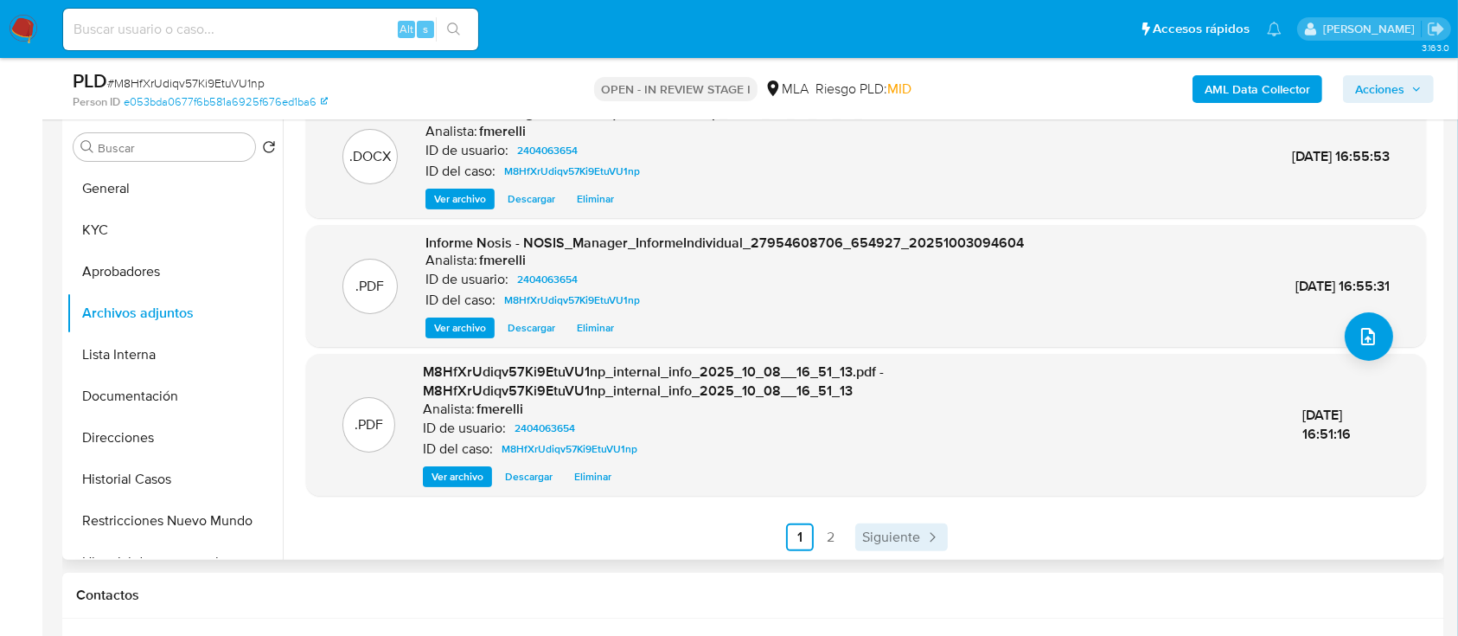
click at [911, 533] on span "Siguiente" at bounding box center [891, 537] width 58 height 14
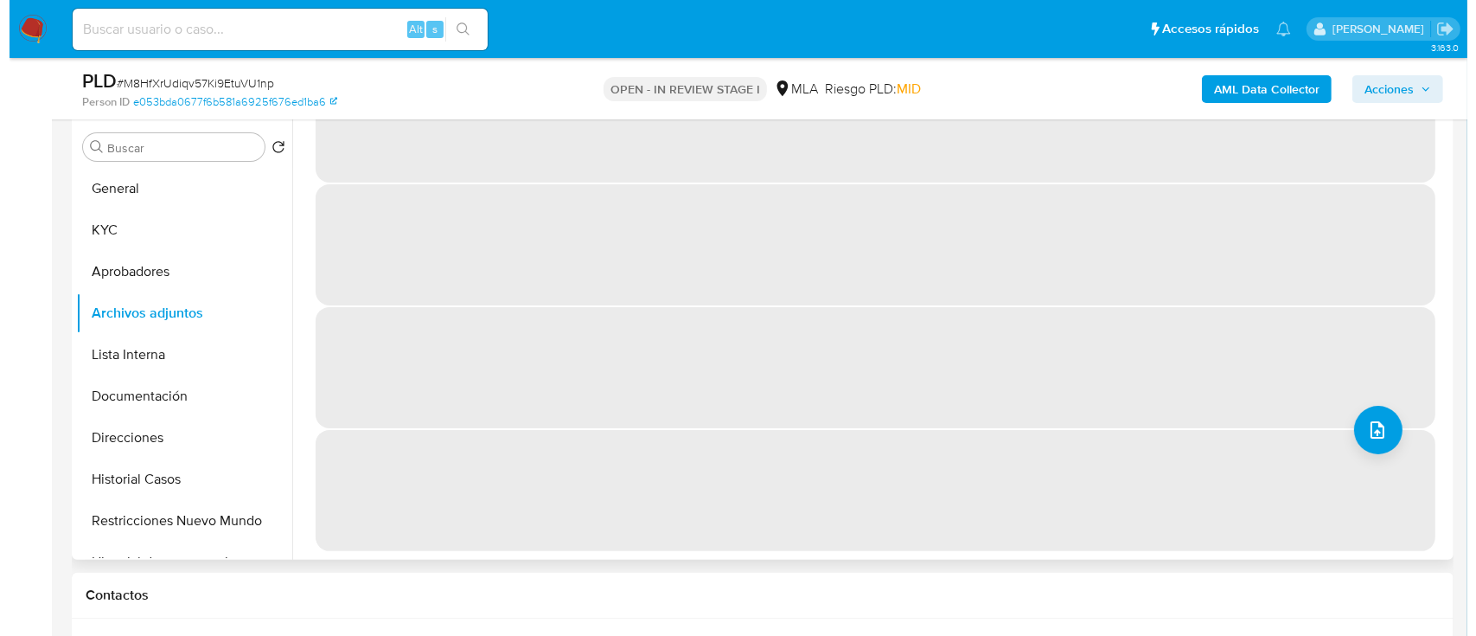
scroll to position [0, 0]
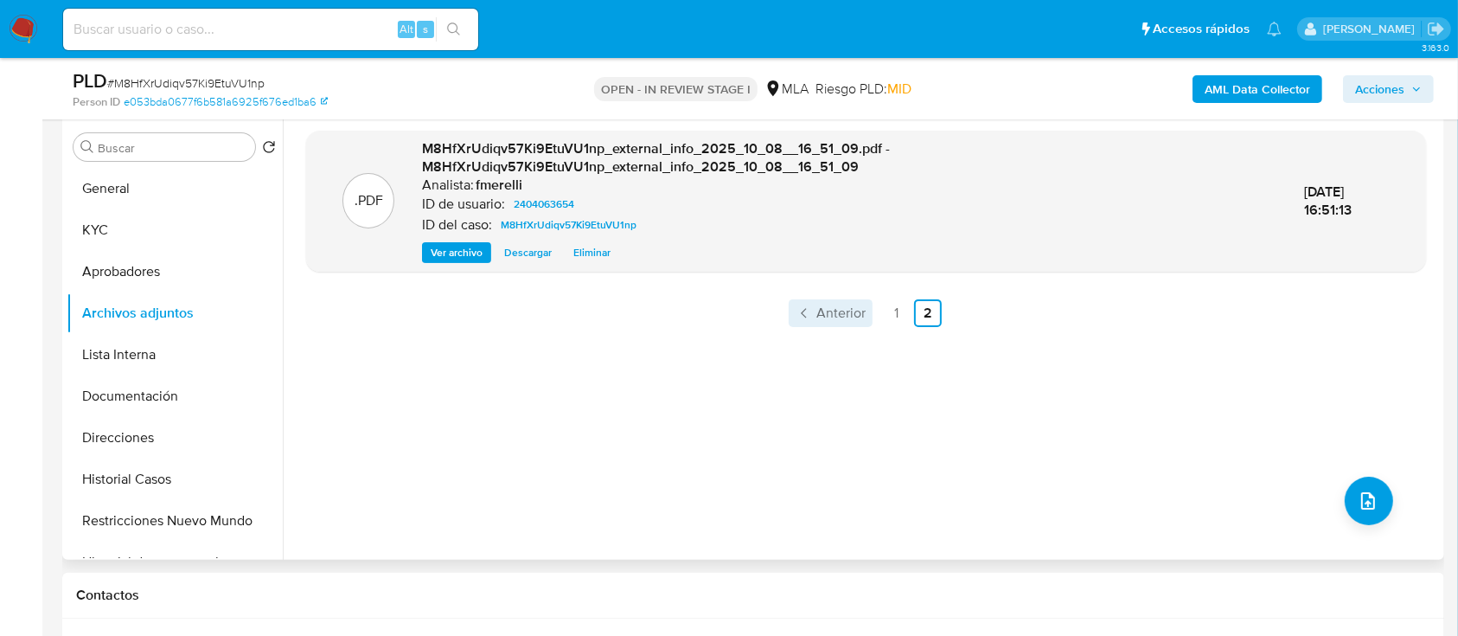
click at [837, 316] on span "Anterior" at bounding box center [840, 313] width 49 height 14
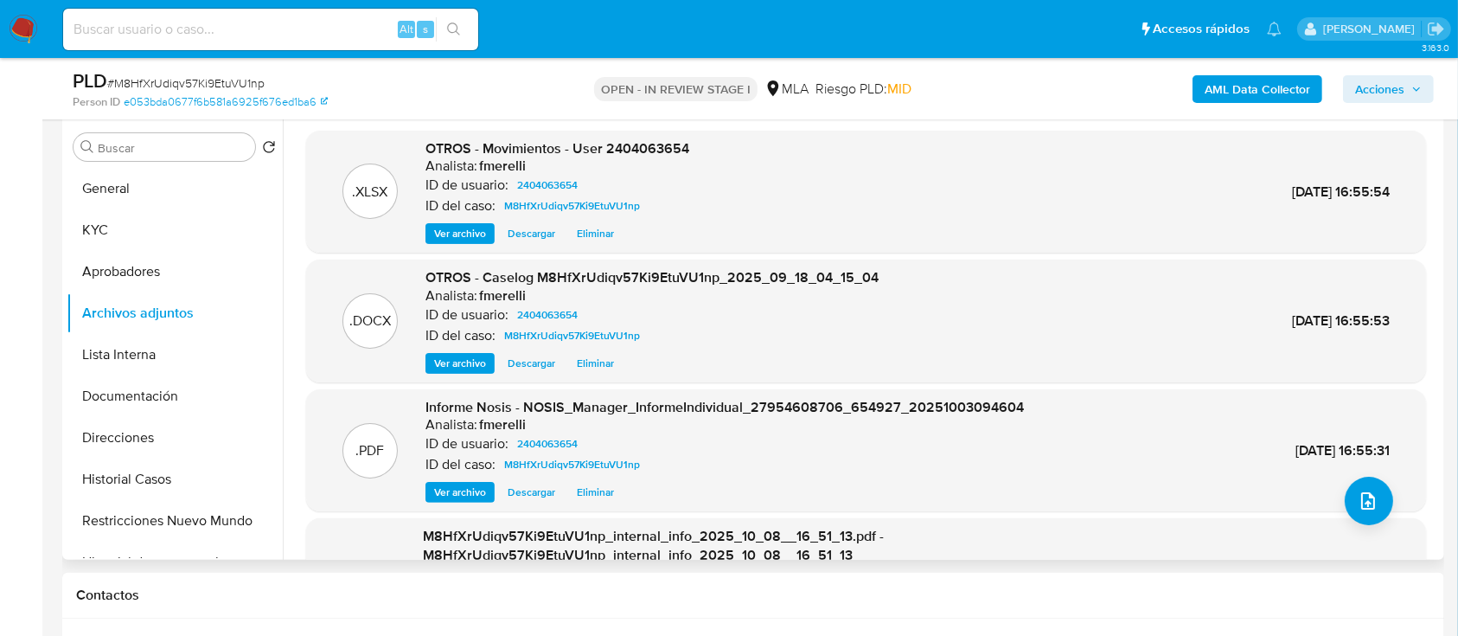
click at [451, 363] on span "Ver archivo" at bounding box center [460, 363] width 52 height 17
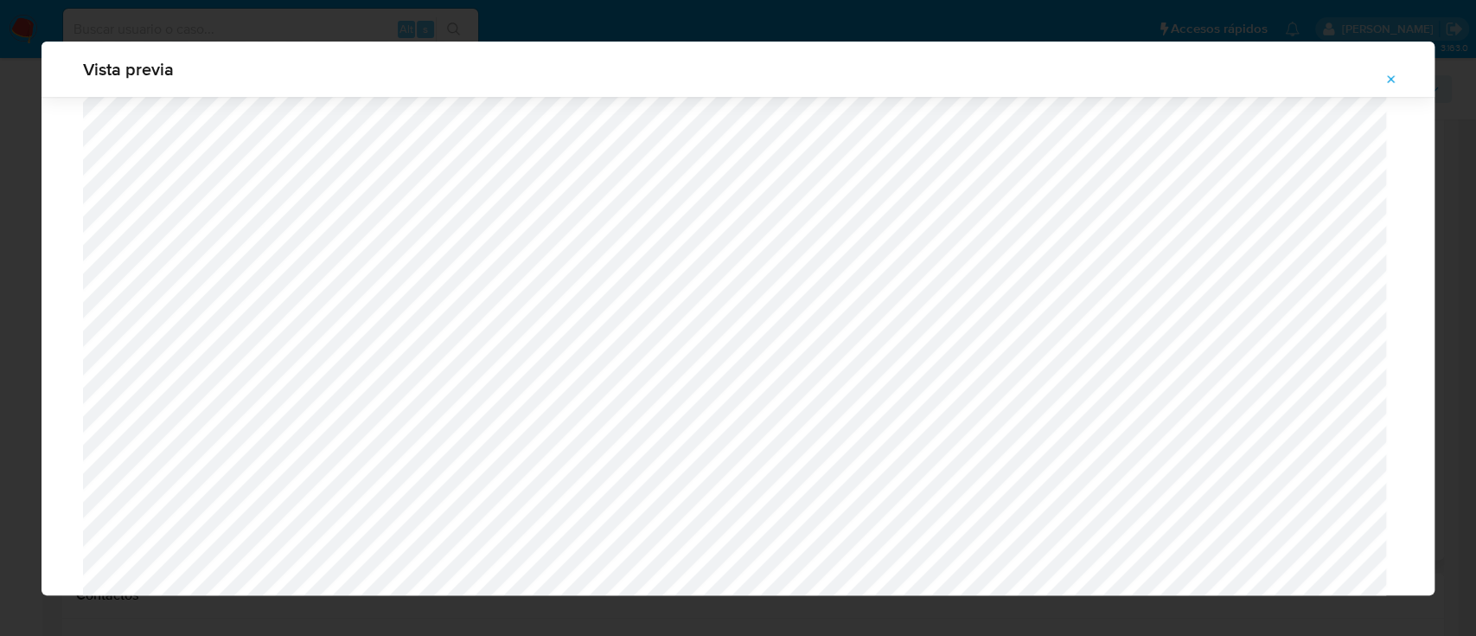
scroll to position [1464, 0]
click at [1378, 71] on button "Attachment preview" at bounding box center [1391, 80] width 38 height 28
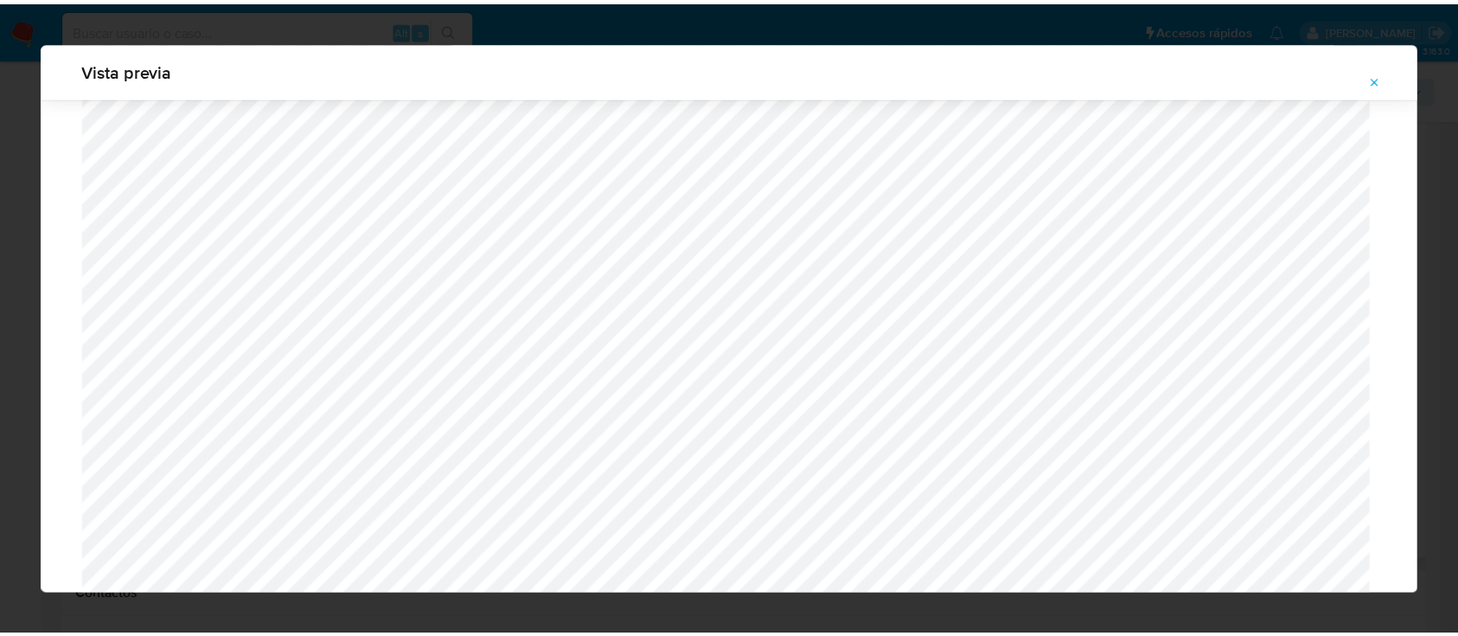
scroll to position [55, 0]
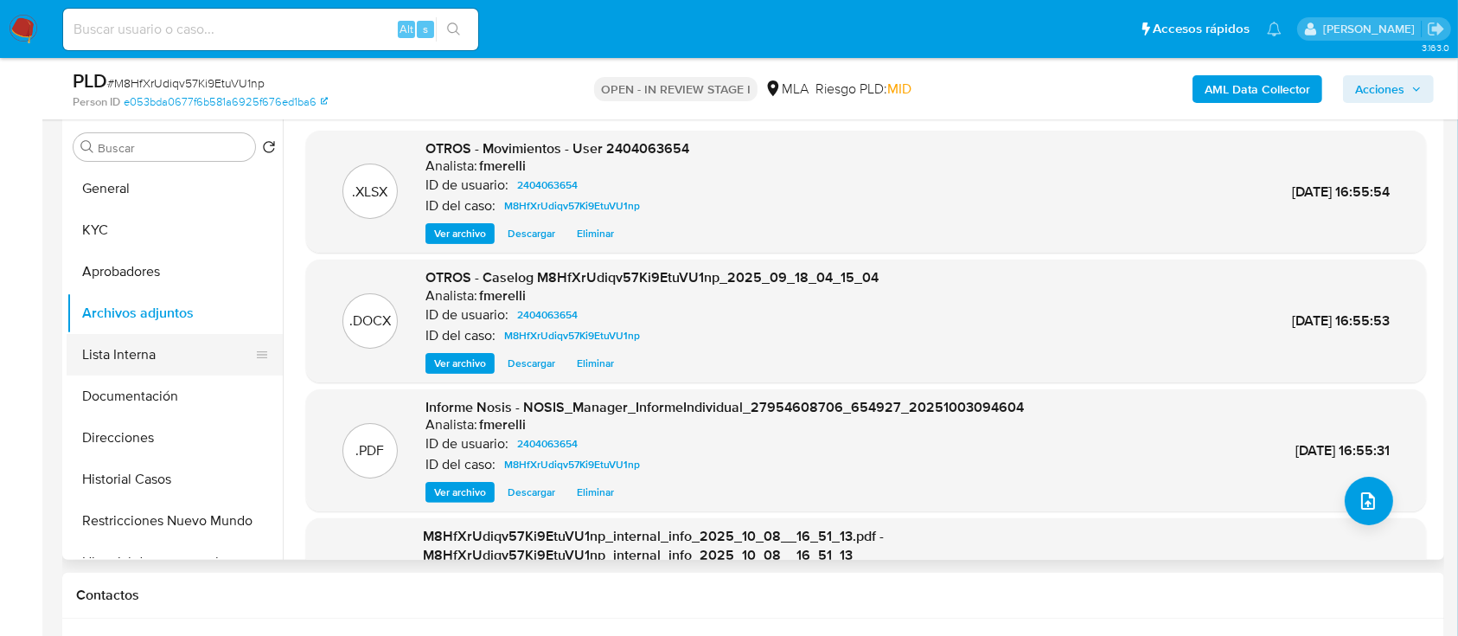
click at [163, 334] on button "Lista Interna" at bounding box center [168, 355] width 202 height 42
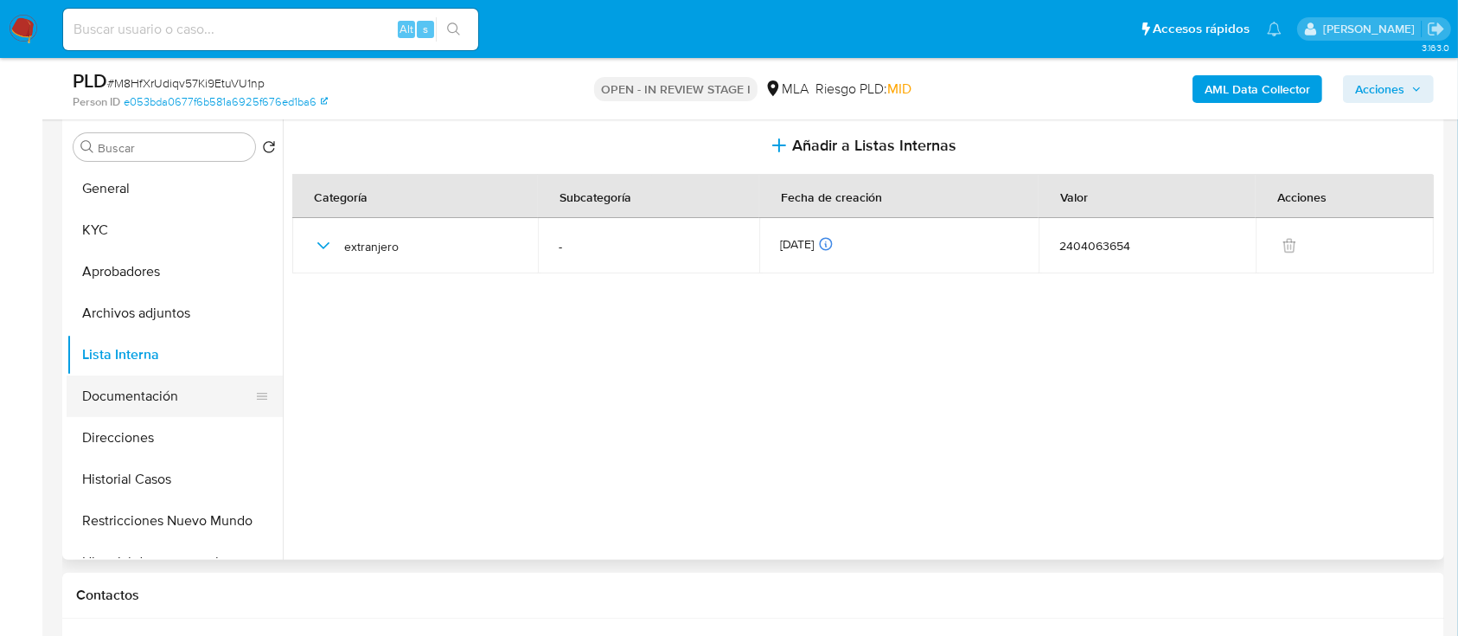
click at [159, 388] on button "Documentación" at bounding box center [168, 396] width 202 height 42
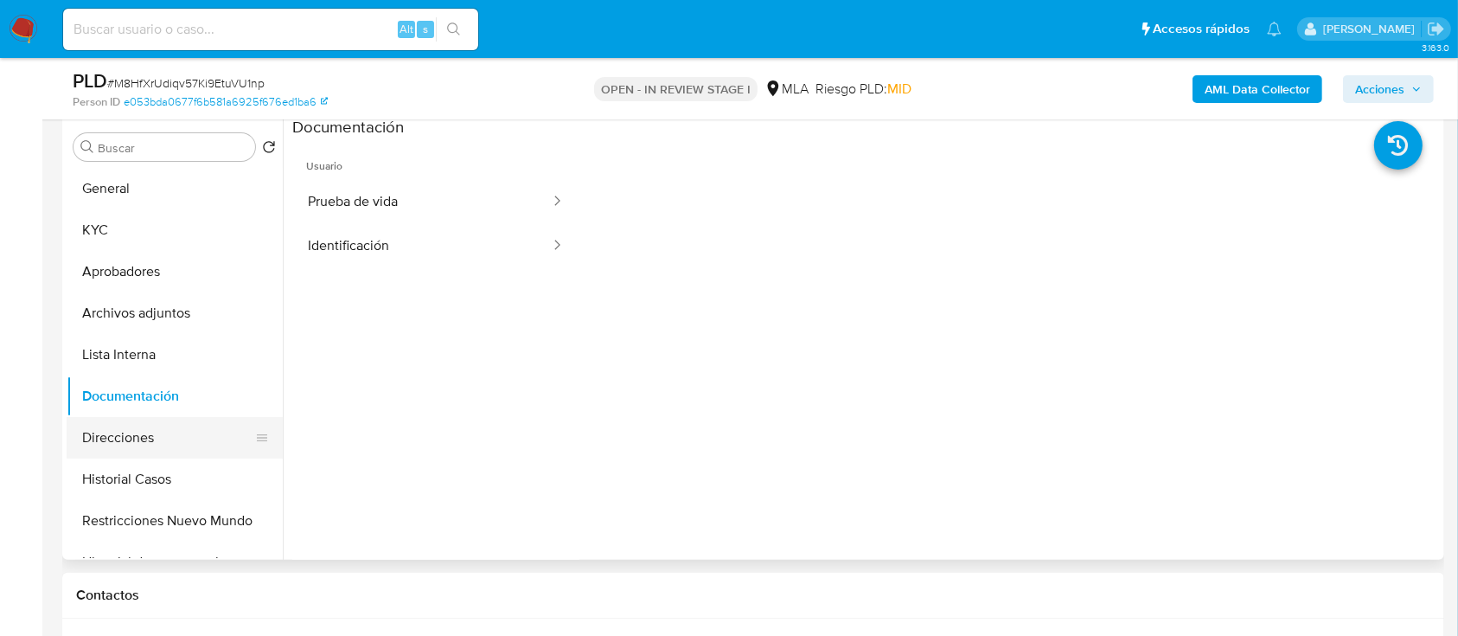
click at [159, 438] on button "Direcciones" at bounding box center [168, 438] width 202 height 42
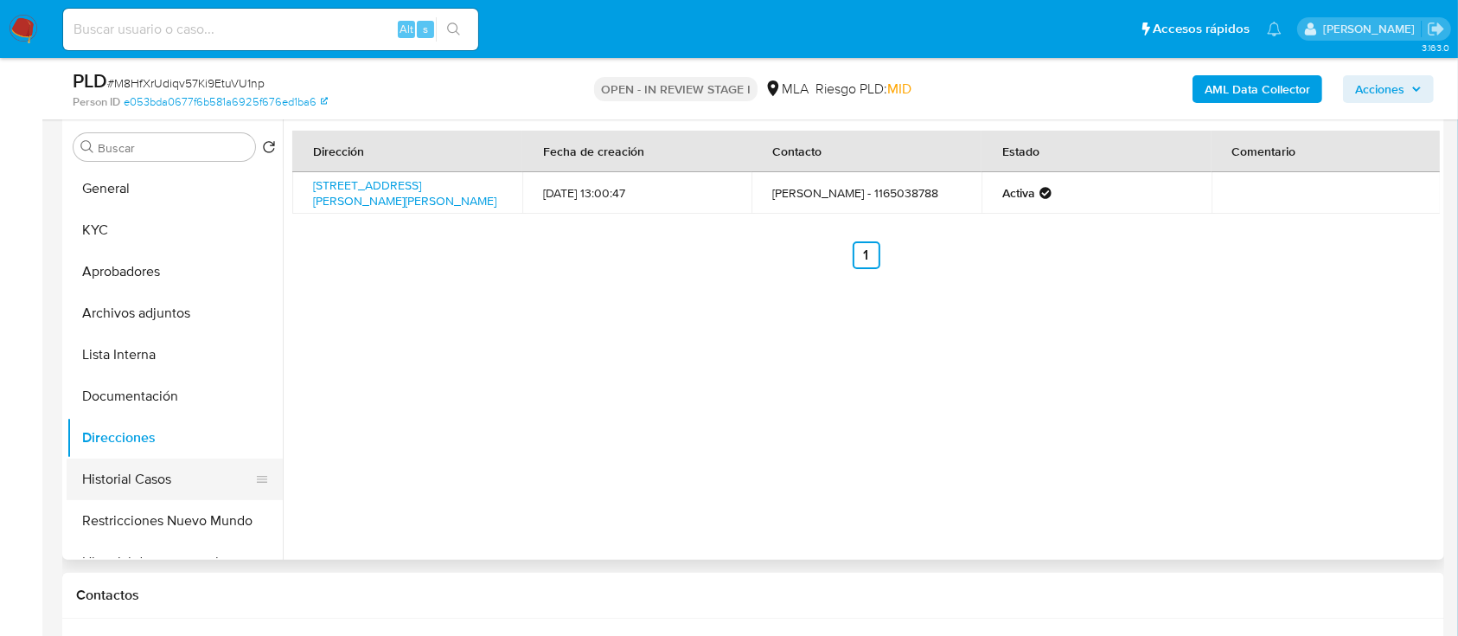
click at [127, 489] on button "Historial Casos" at bounding box center [168, 479] width 202 height 42
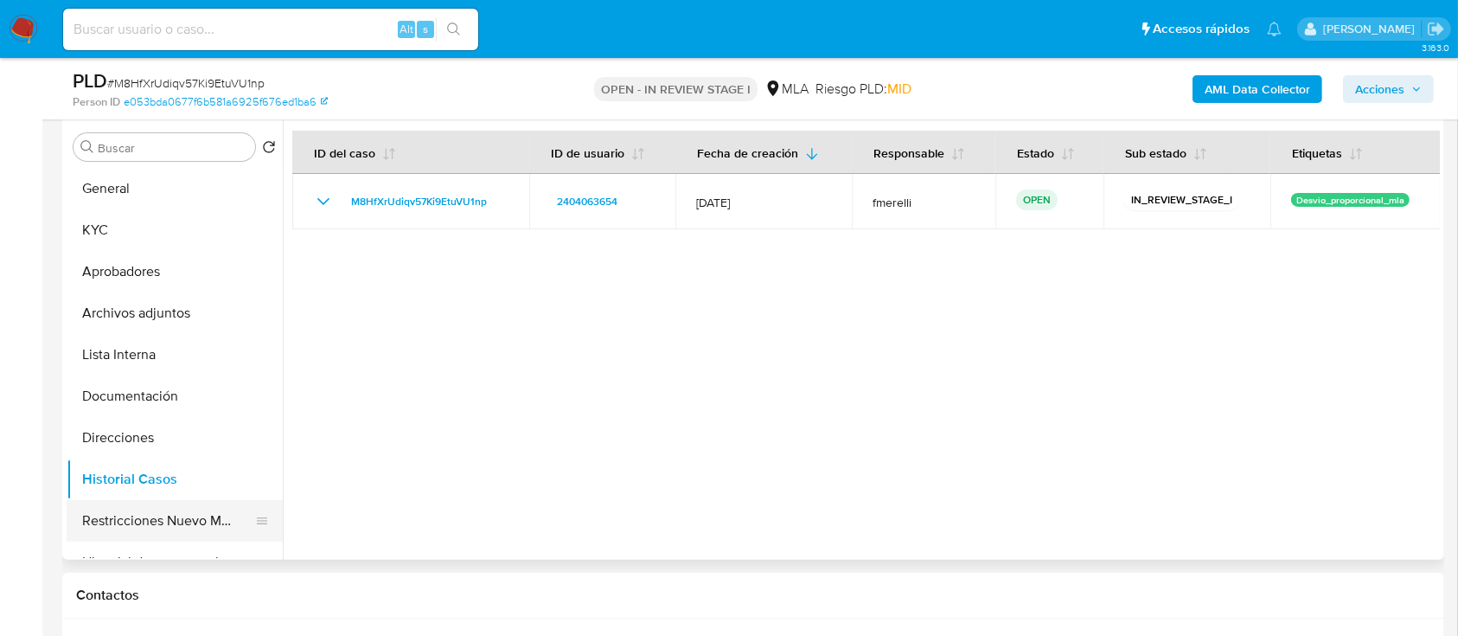
click at [137, 529] on button "Restricciones Nuevo Mundo" at bounding box center [168, 521] width 202 height 42
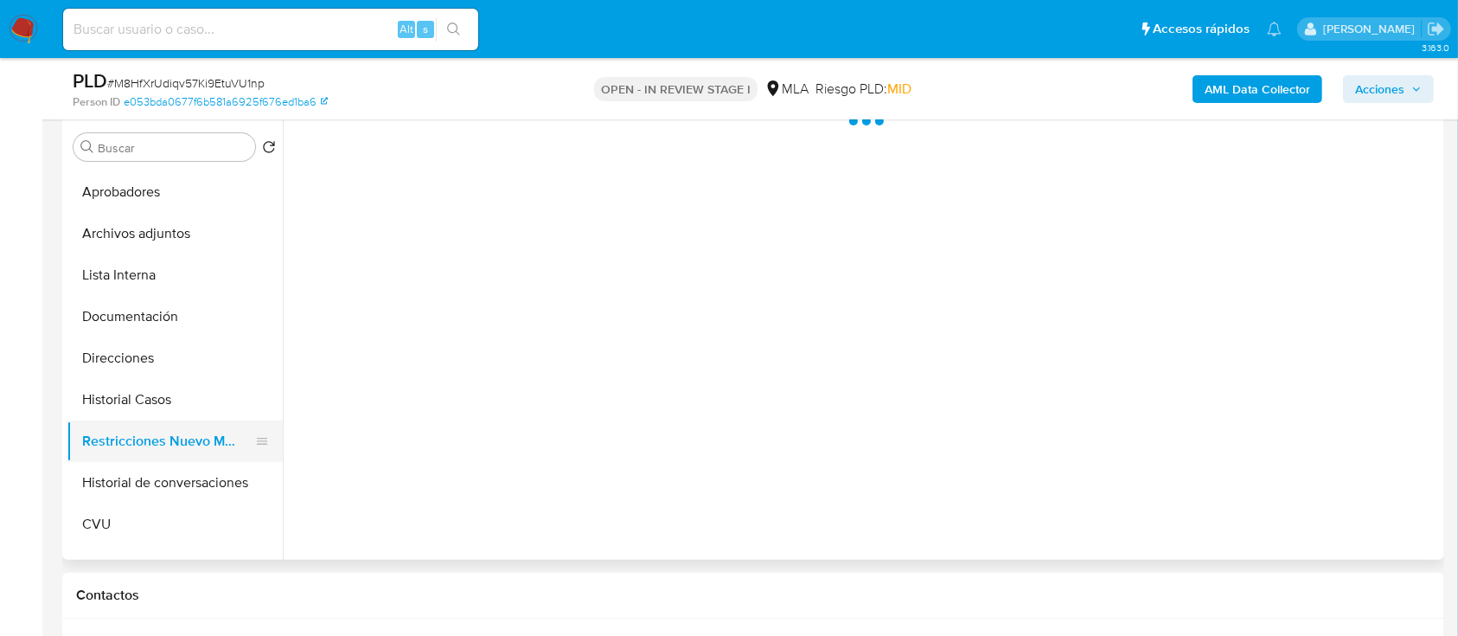
scroll to position [115, 0]
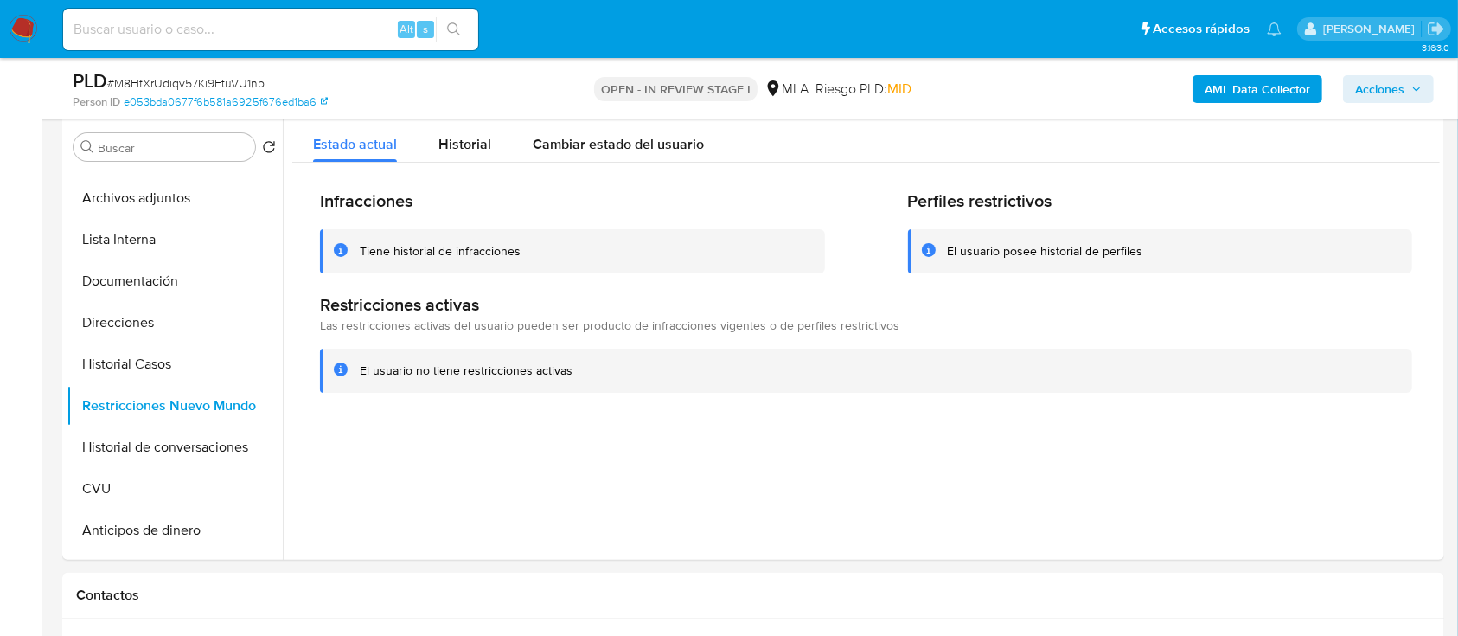
click at [459, 169] on div "Infracciones Tiene historial de infracciones Perfiles restrictivos El usuario p…" at bounding box center [866, 291] width 1148 height 257
click at [483, 142] on span "Historial" at bounding box center [464, 144] width 53 height 20
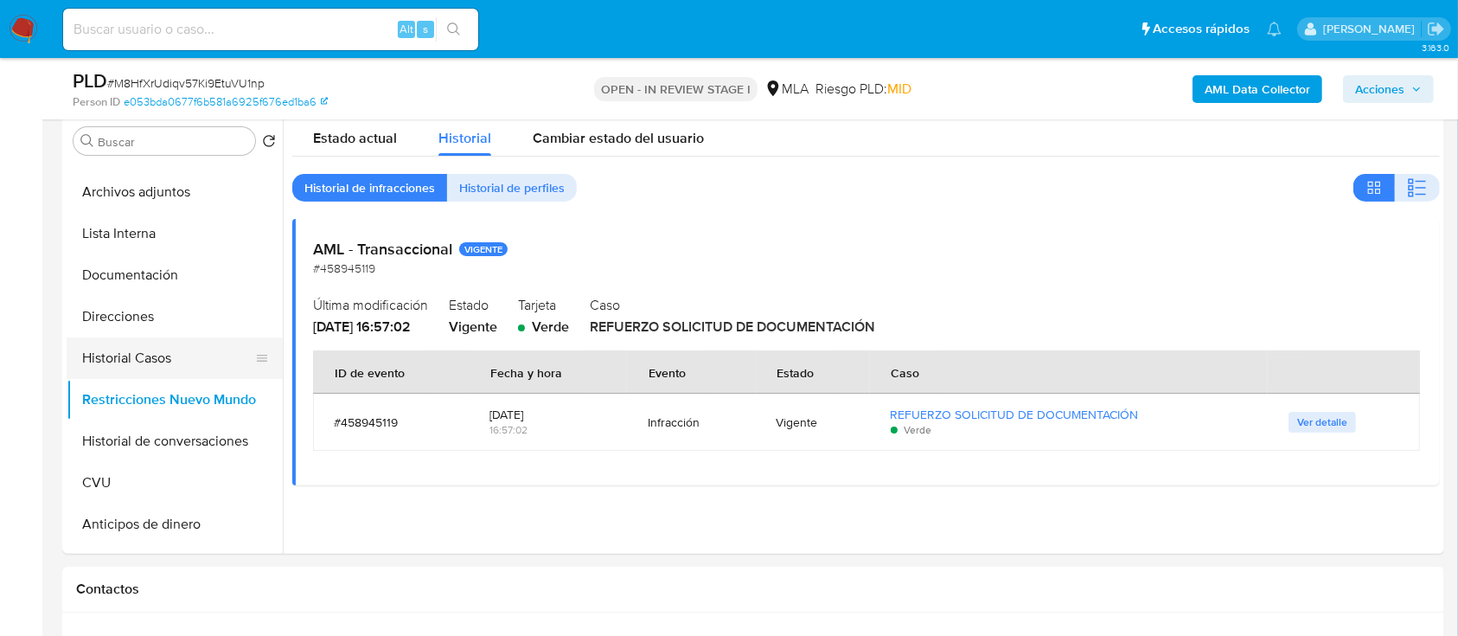
scroll to position [332, 0]
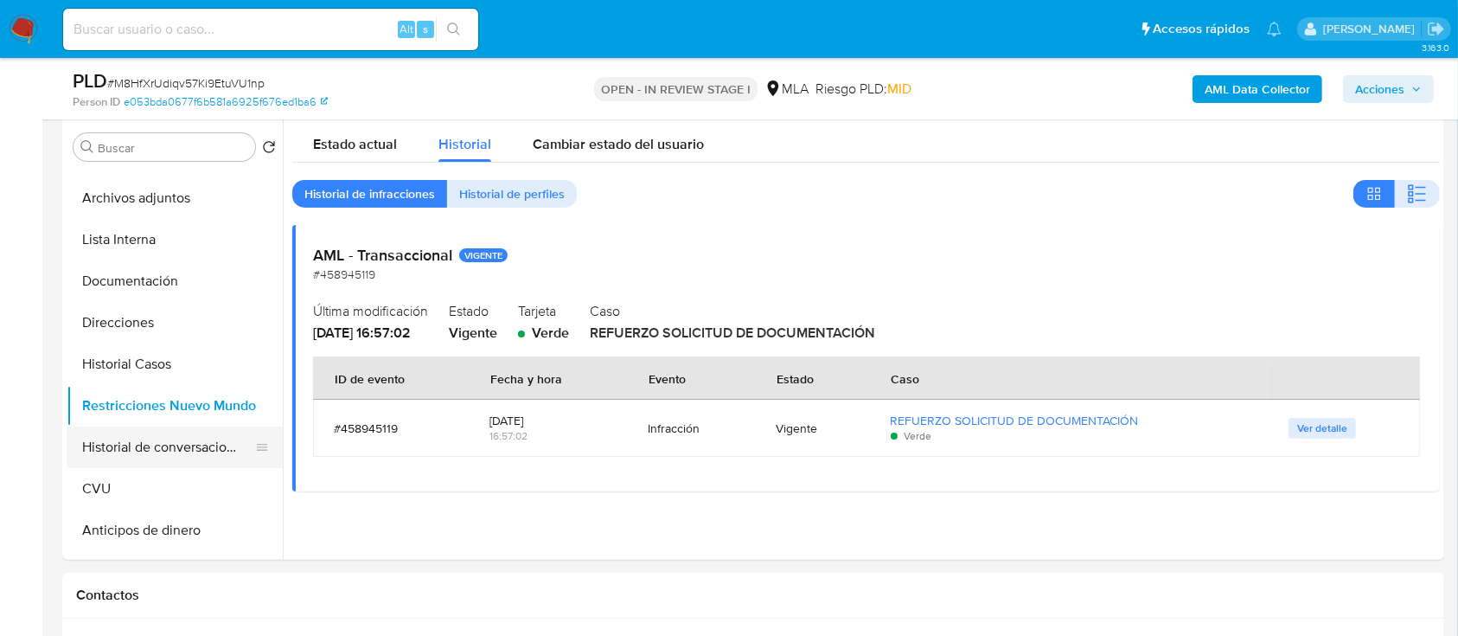
click at [194, 429] on button "Historial de conversaciones" at bounding box center [168, 447] width 202 height 42
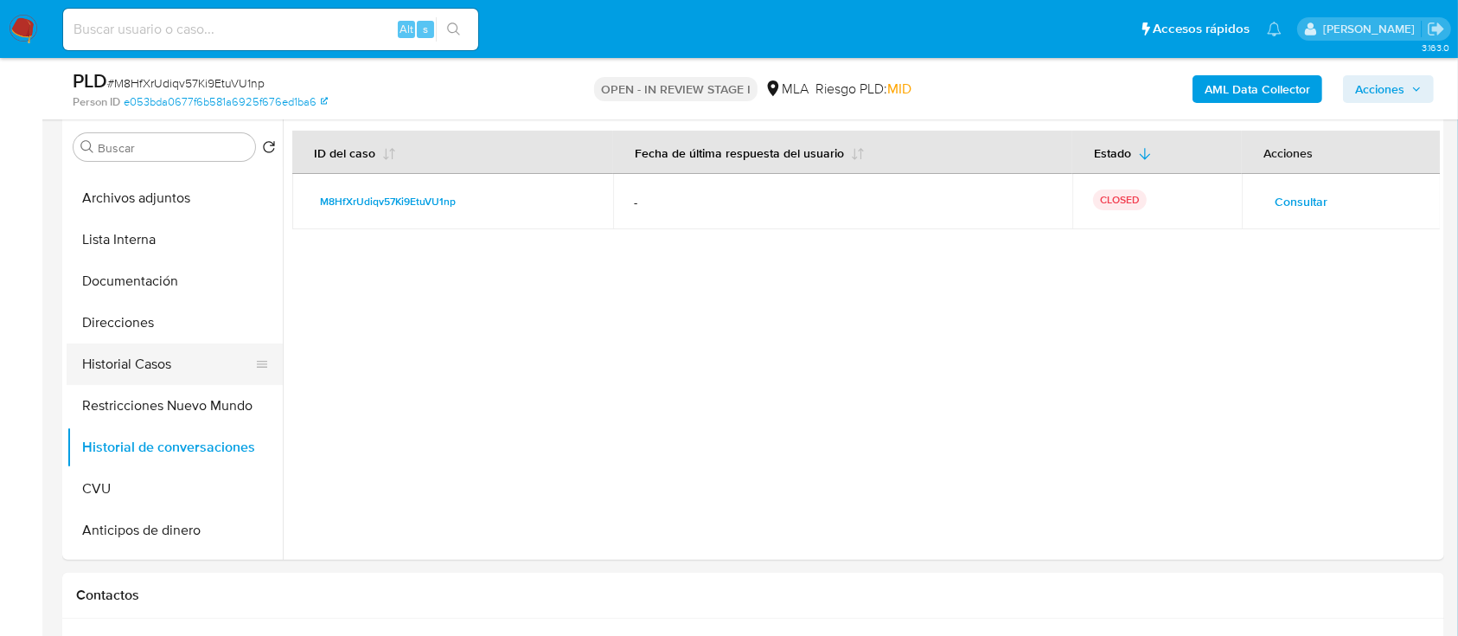
click at [149, 343] on button "Historial Casos" at bounding box center [168, 364] width 202 height 42
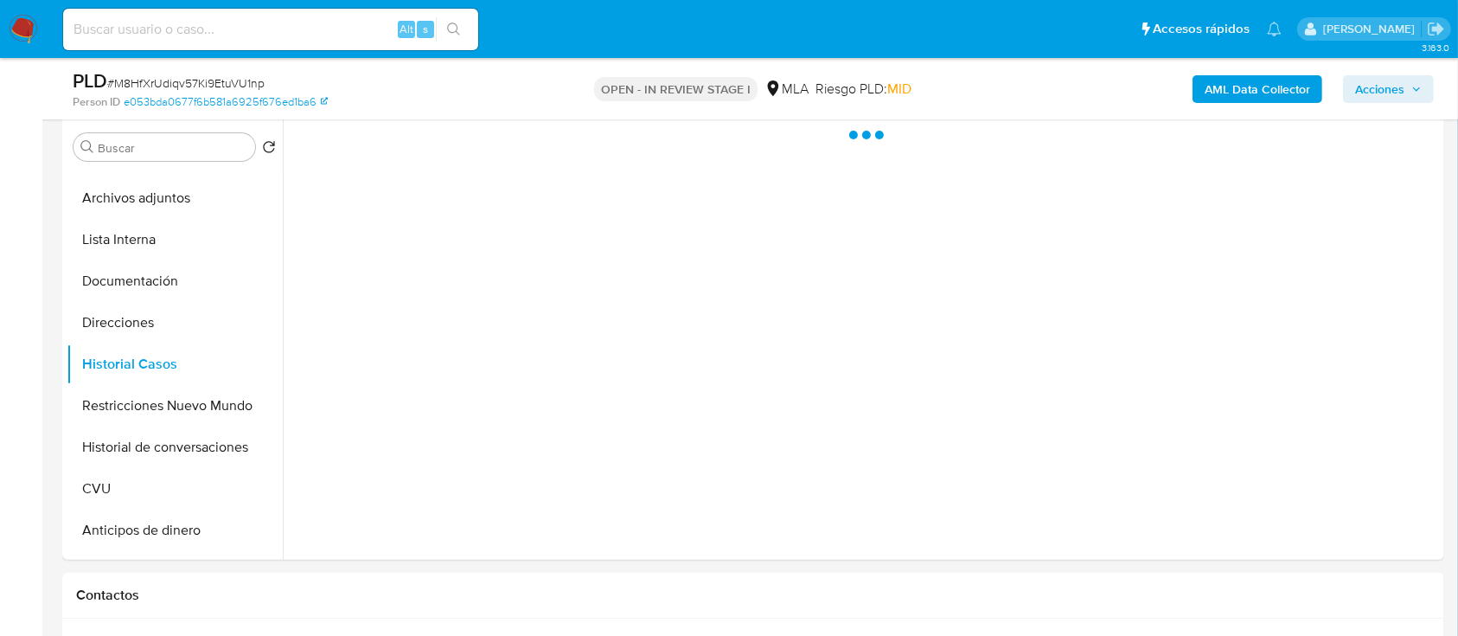
click at [1413, 84] on icon "button" at bounding box center [1416, 89] width 10 height 10
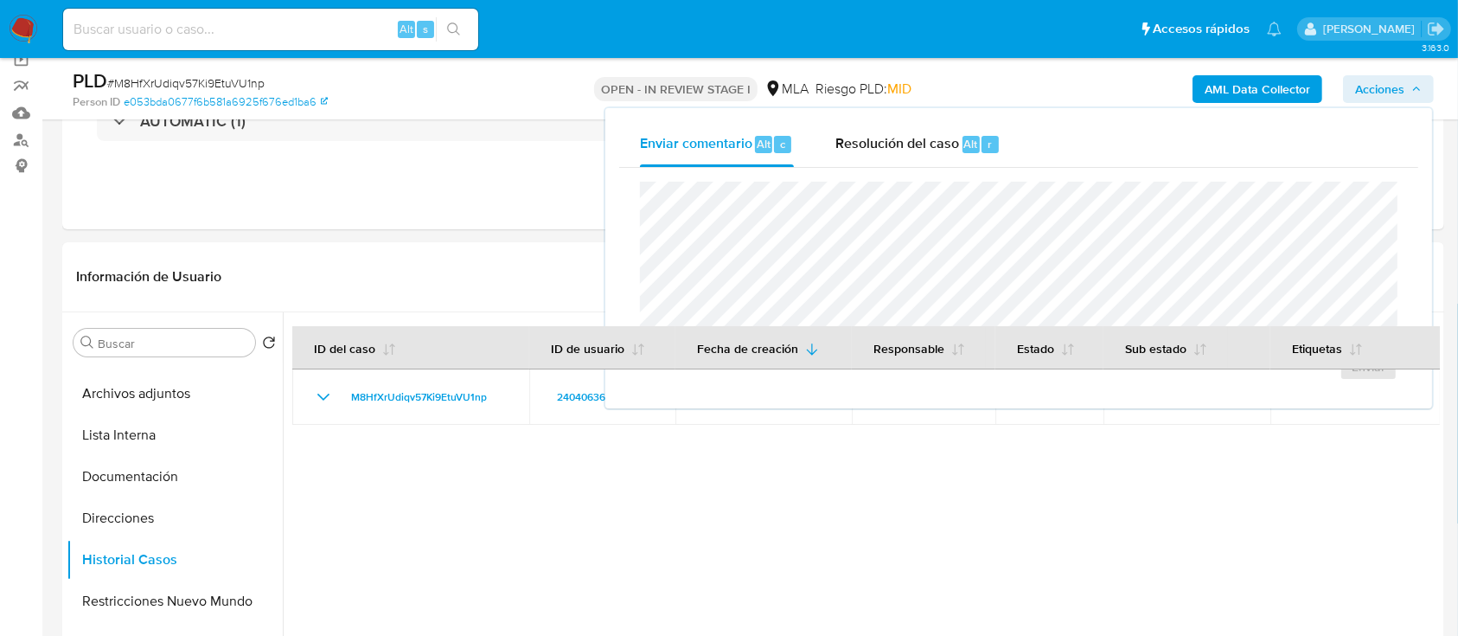
scroll to position [102, 0]
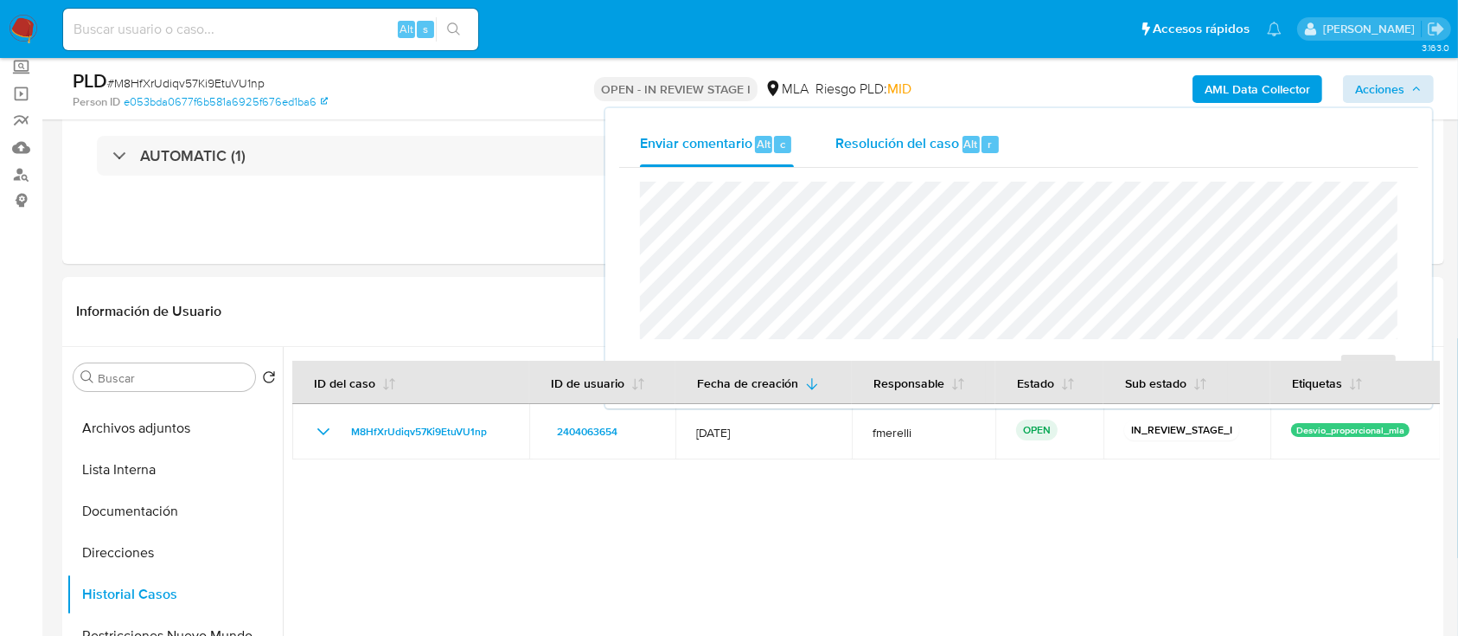
click at [952, 132] on div "Resolución del caso Alt r" at bounding box center [917, 144] width 165 height 45
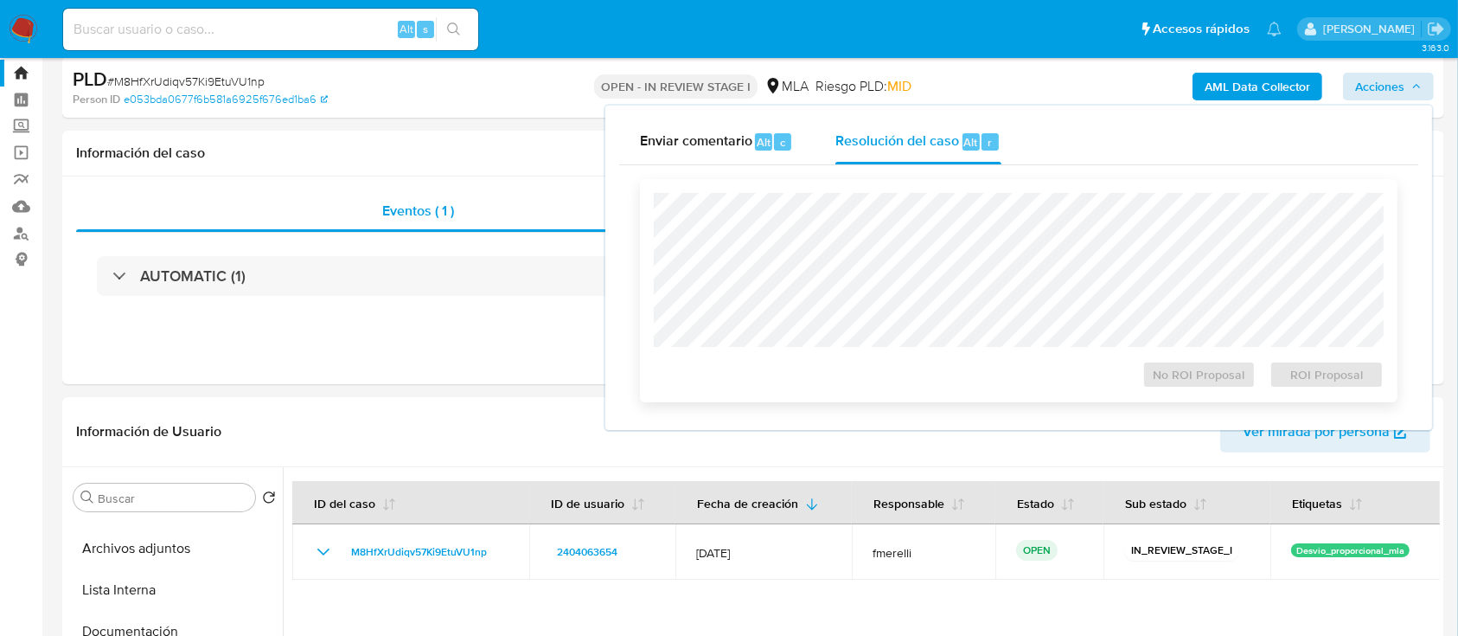
scroll to position [0, 0]
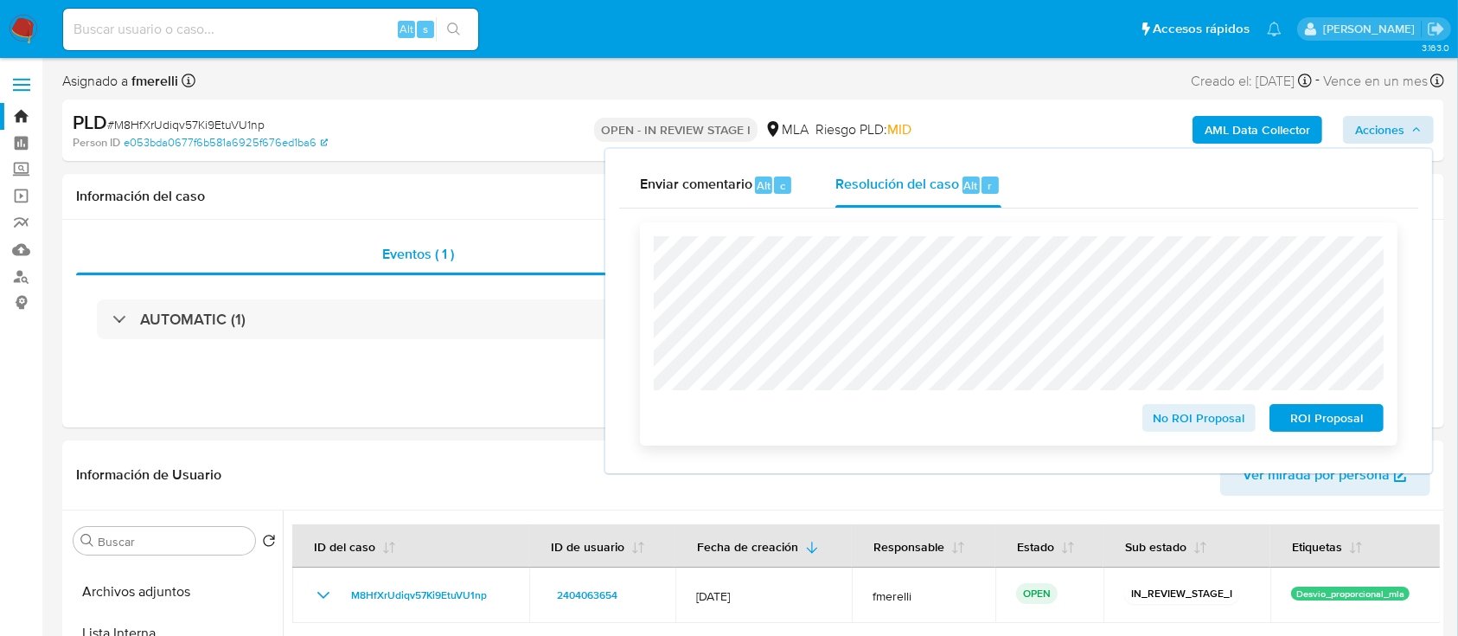
click at [1205, 421] on span "No ROI Proposal" at bounding box center [1199, 418] width 90 height 24
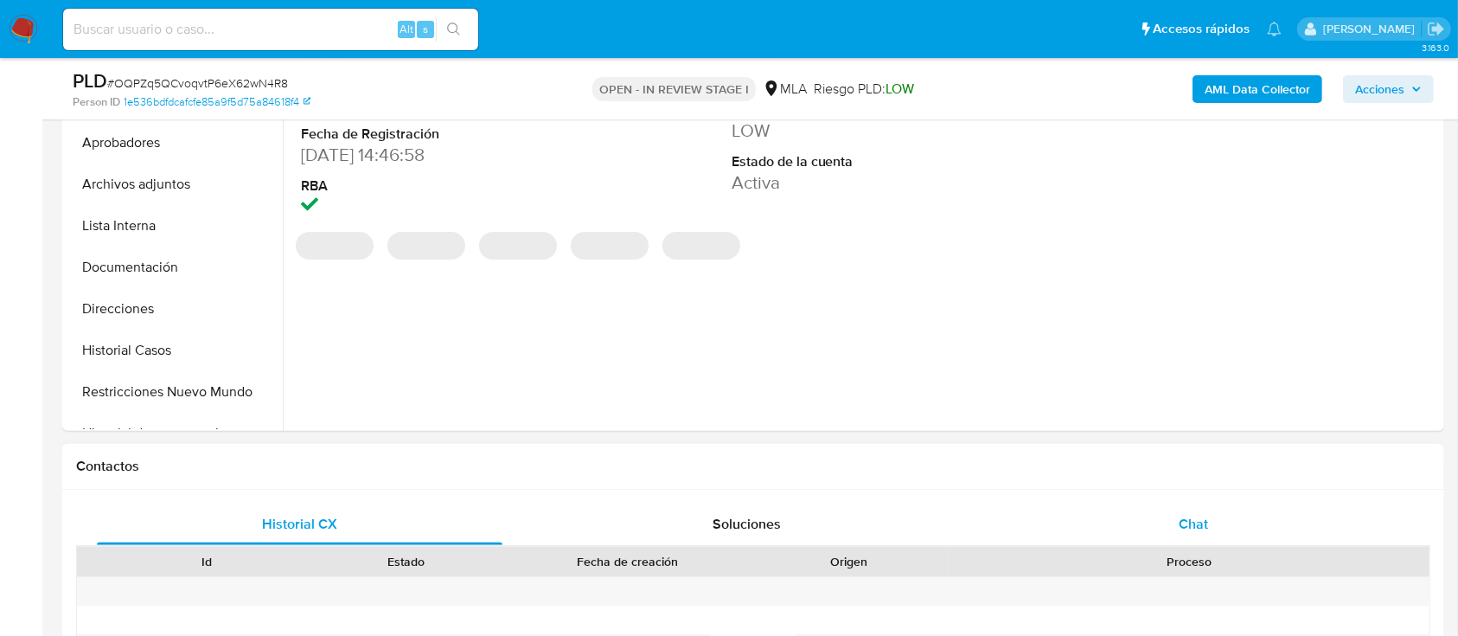
click at [1093, 476] on div "Chat" at bounding box center [1194, 524] width 406 height 42
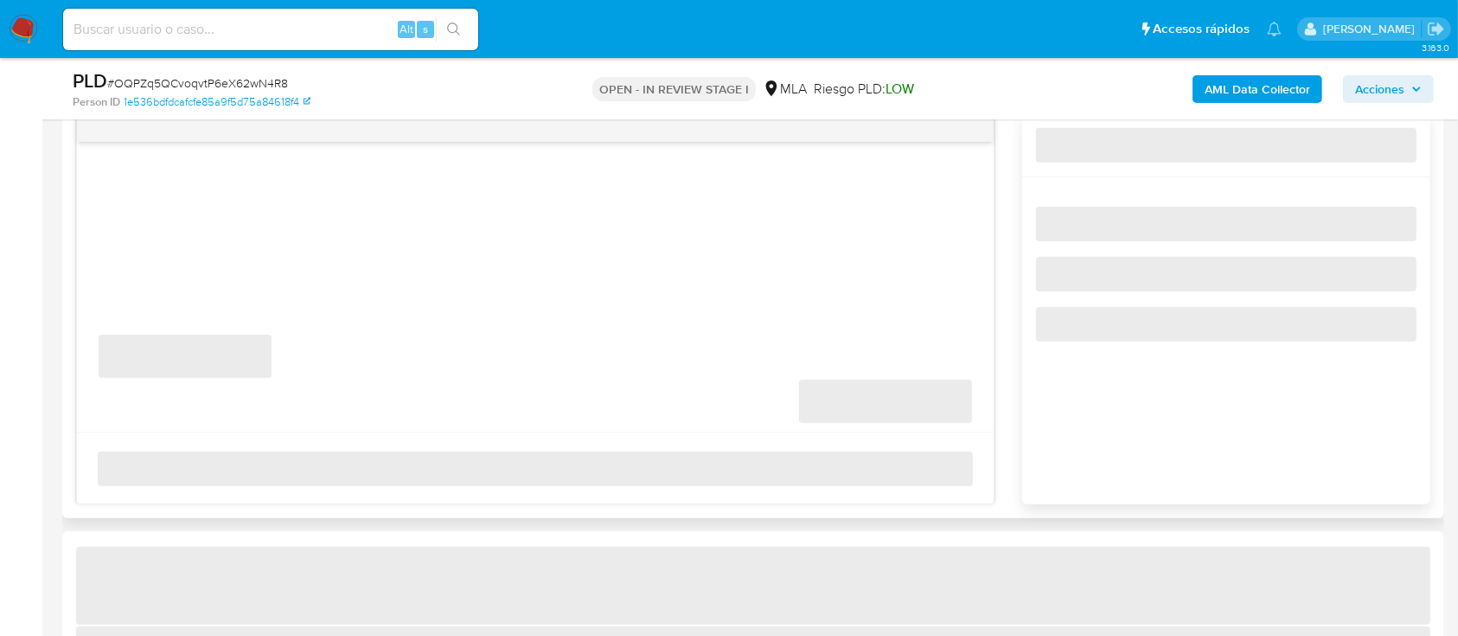
select select "10"
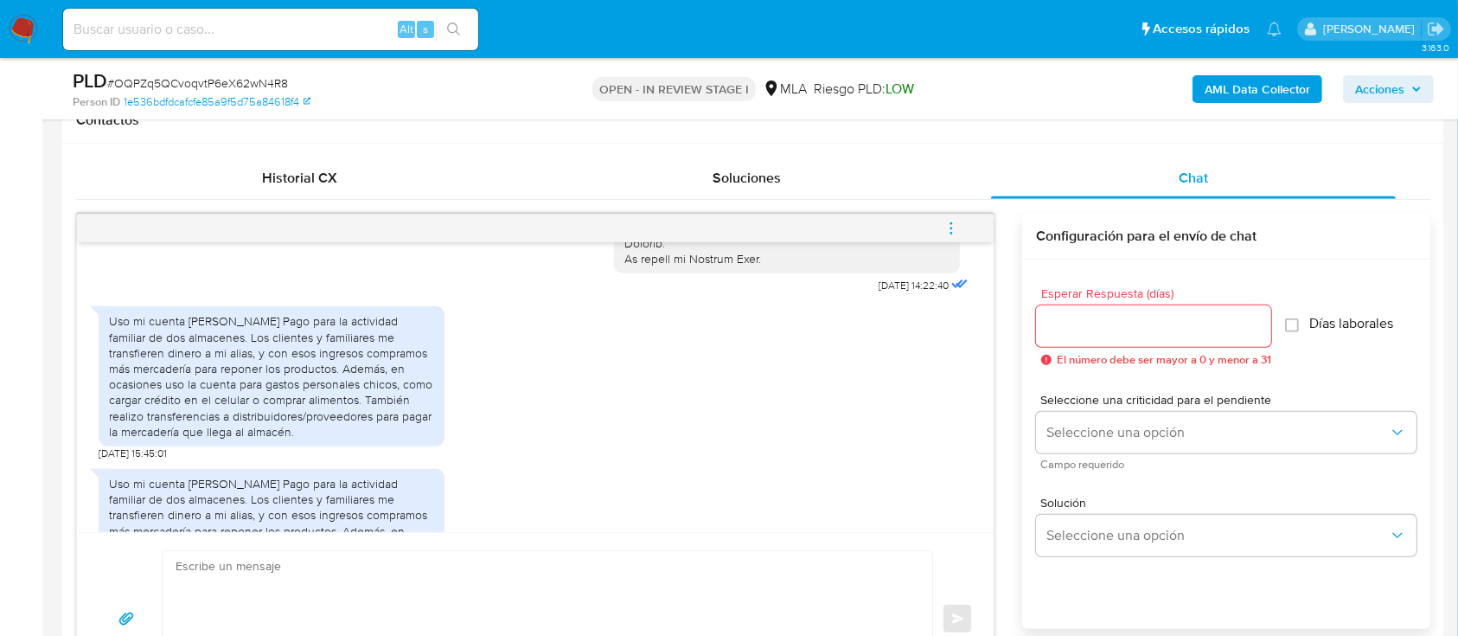
scroll to position [692, 0]
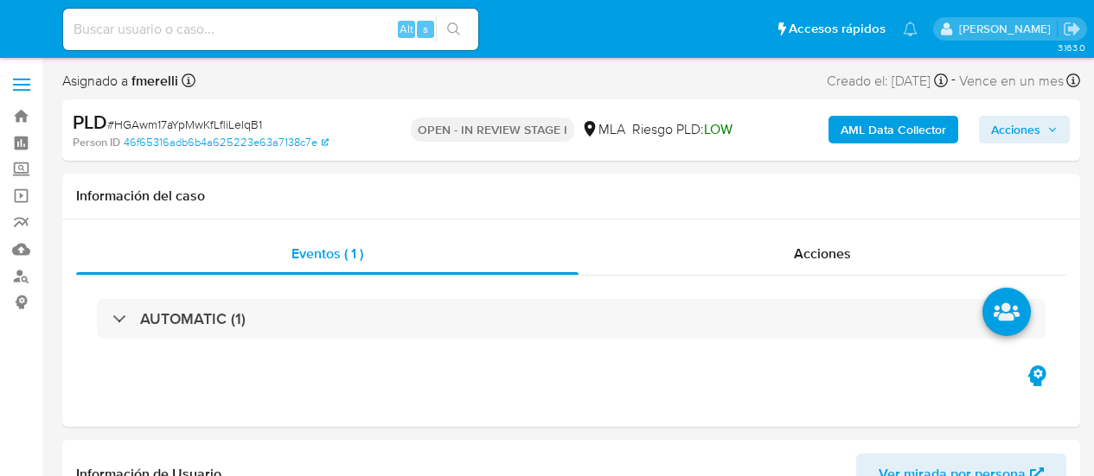
select select "10"
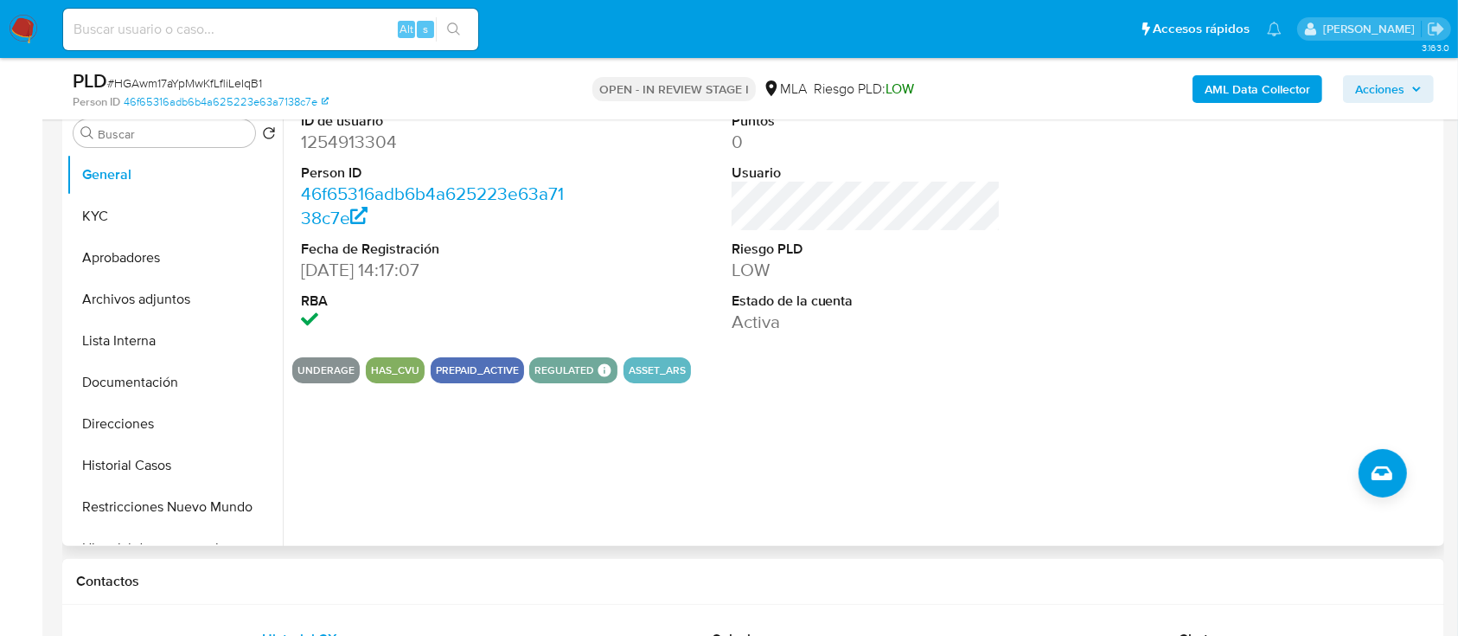
scroll to position [692, 0]
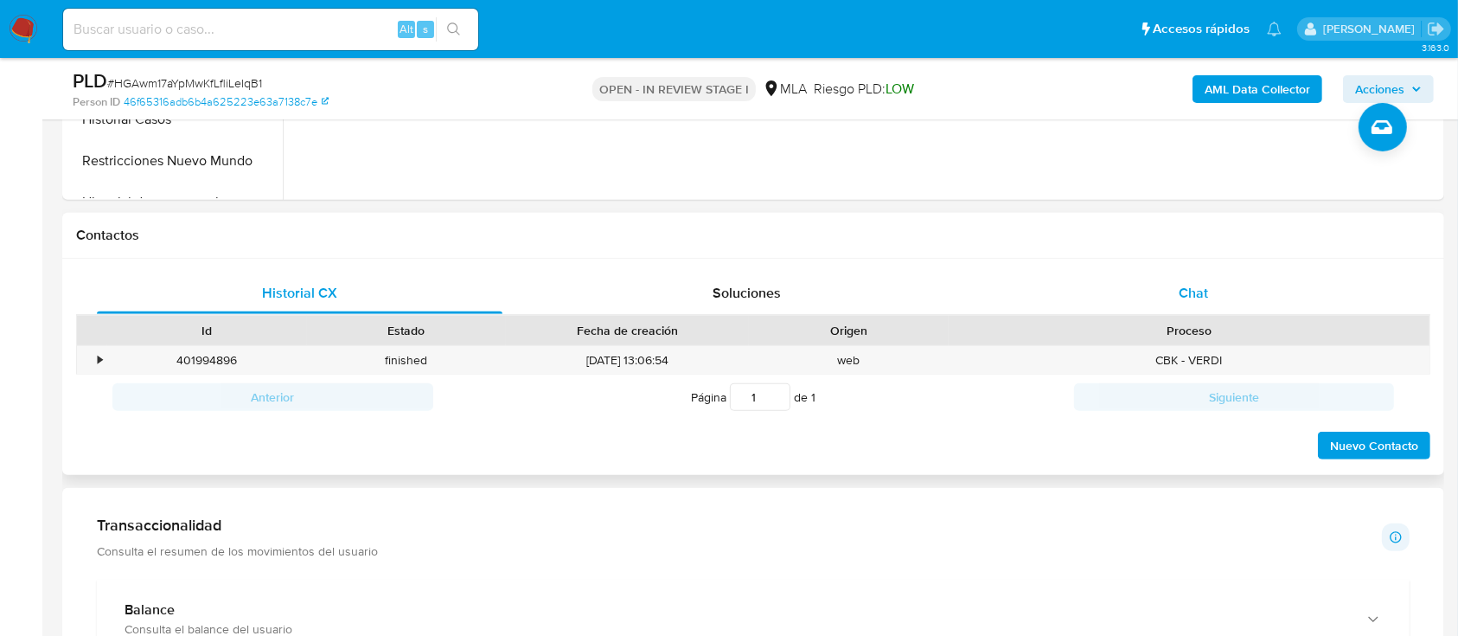
click at [1093, 276] on div "Chat" at bounding box center [1194, 293] width 406 height 42
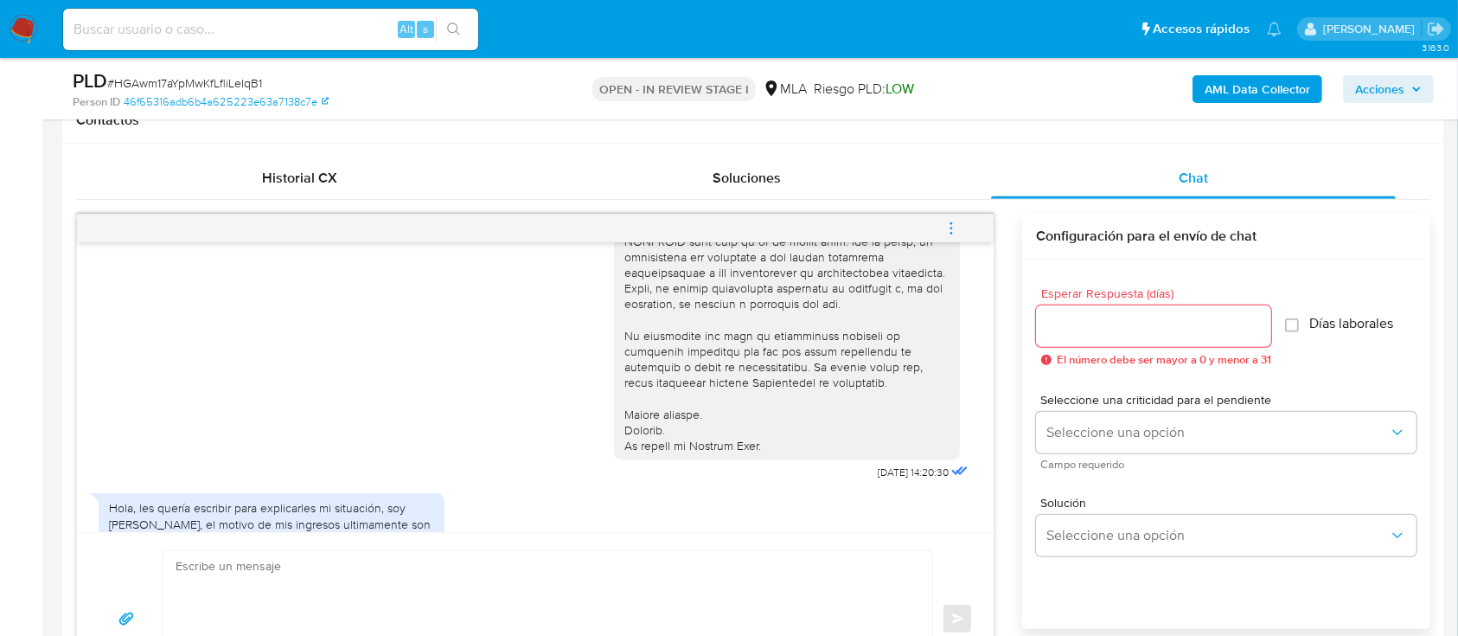
scroll to position [845, 0]
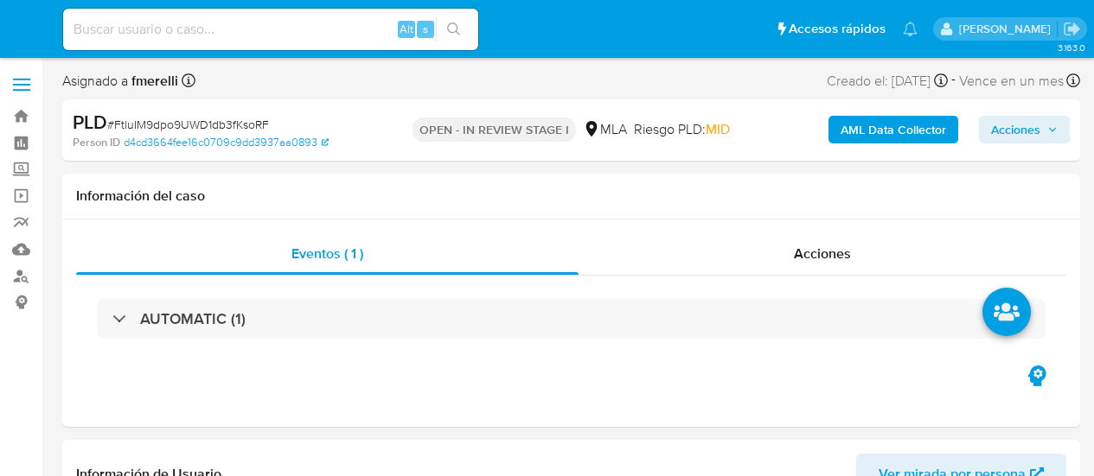
select select "10"
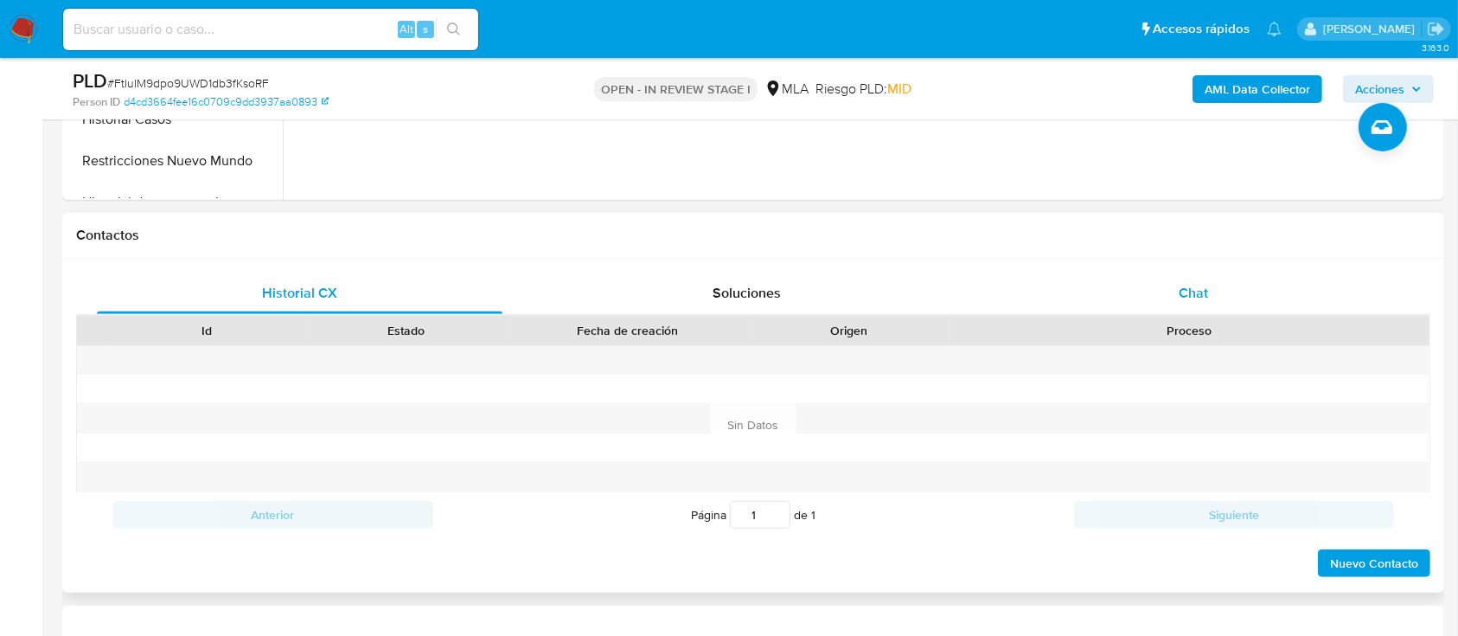
click at [1093, 287] on div "Chat" at bounding box center [1194, 293] width 406 height 42
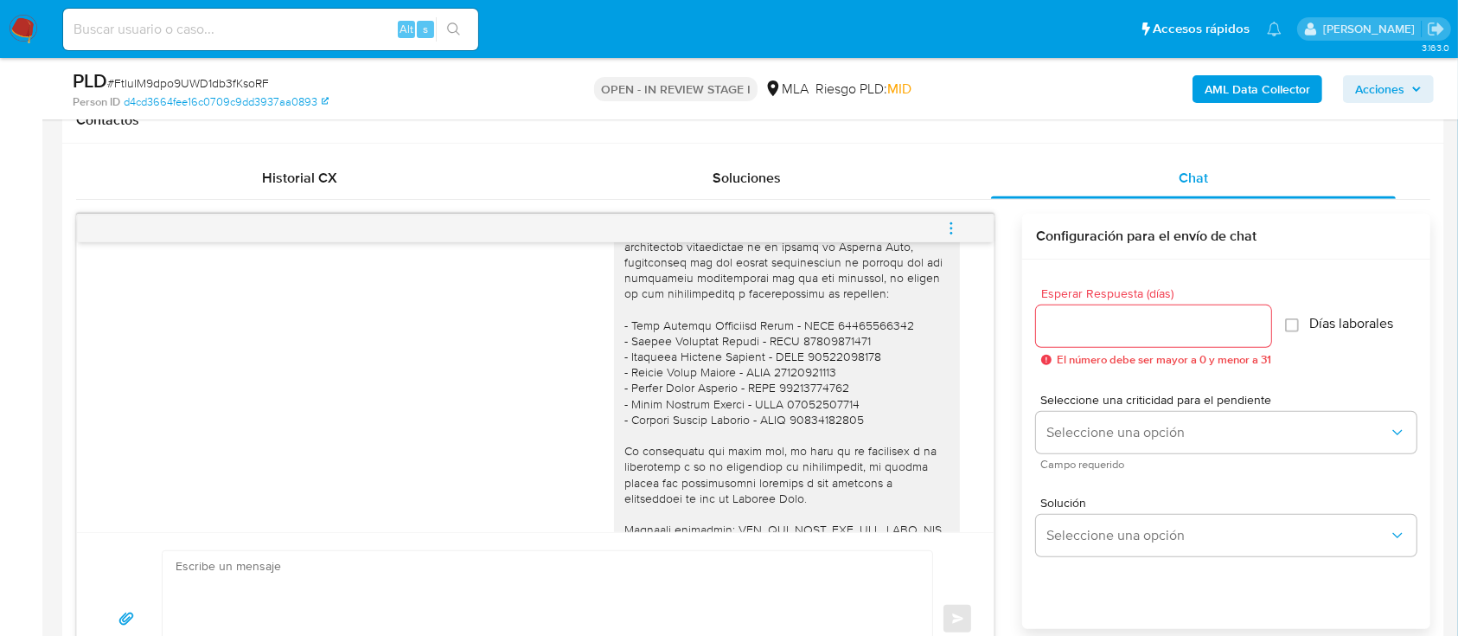
scroll to position [1536, 0]
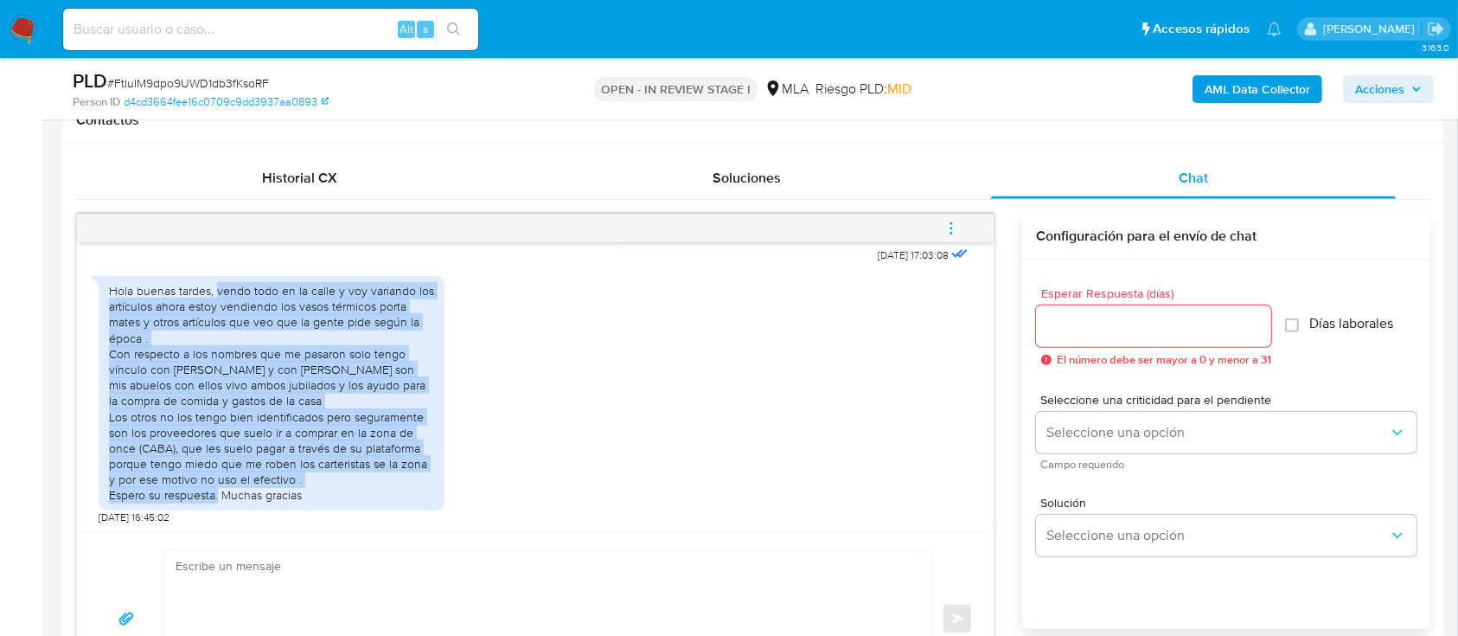
drag, startPoint x: 217, startPoint y: 284, endPoint x: 431, endPoint y: 505, distance: 307.6
click at [431, 476] on div "Hola buenas tardes, vendo todo en la calle y voy variando los artículos ahora e…" at bounding box center [272, 393] width 346 height 234
click at [390, 476] on div "Hola buenas tardes, vendo todo en la calle y voy variando los artículos ahora e…" at bounding box center [271, 393] width 325 height 221
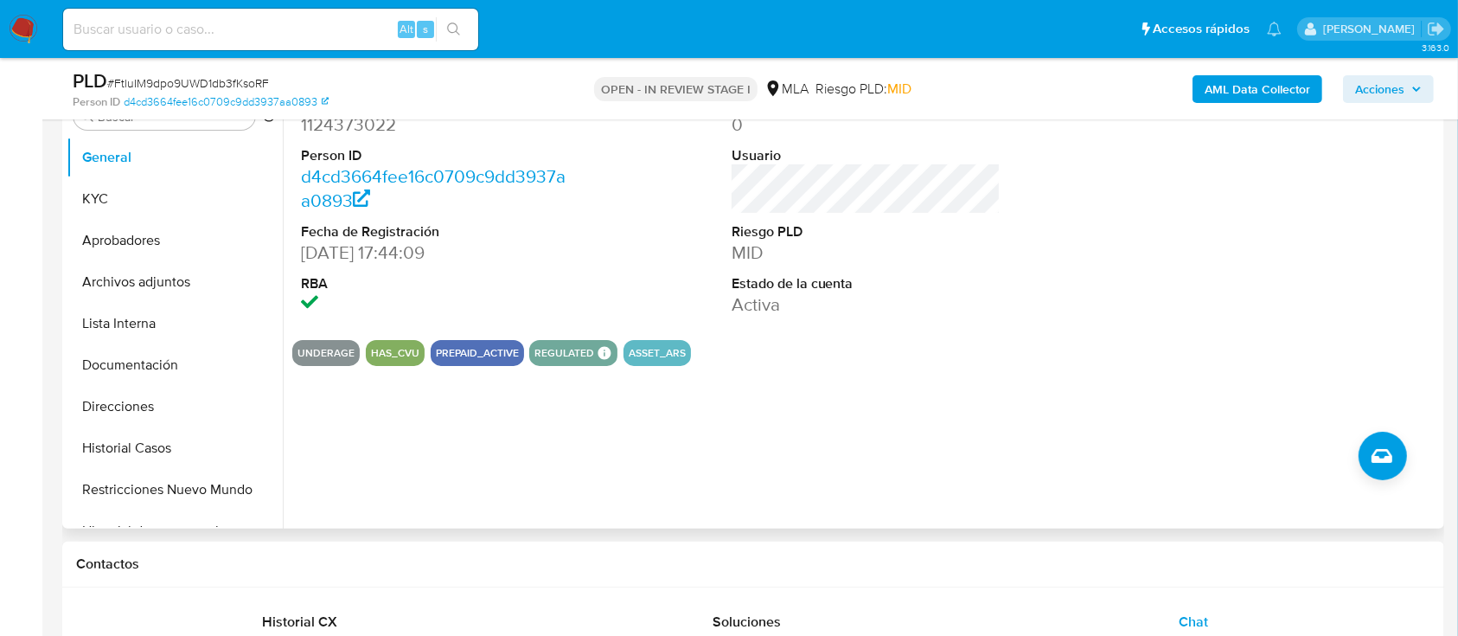
scroll to position [230, 0]
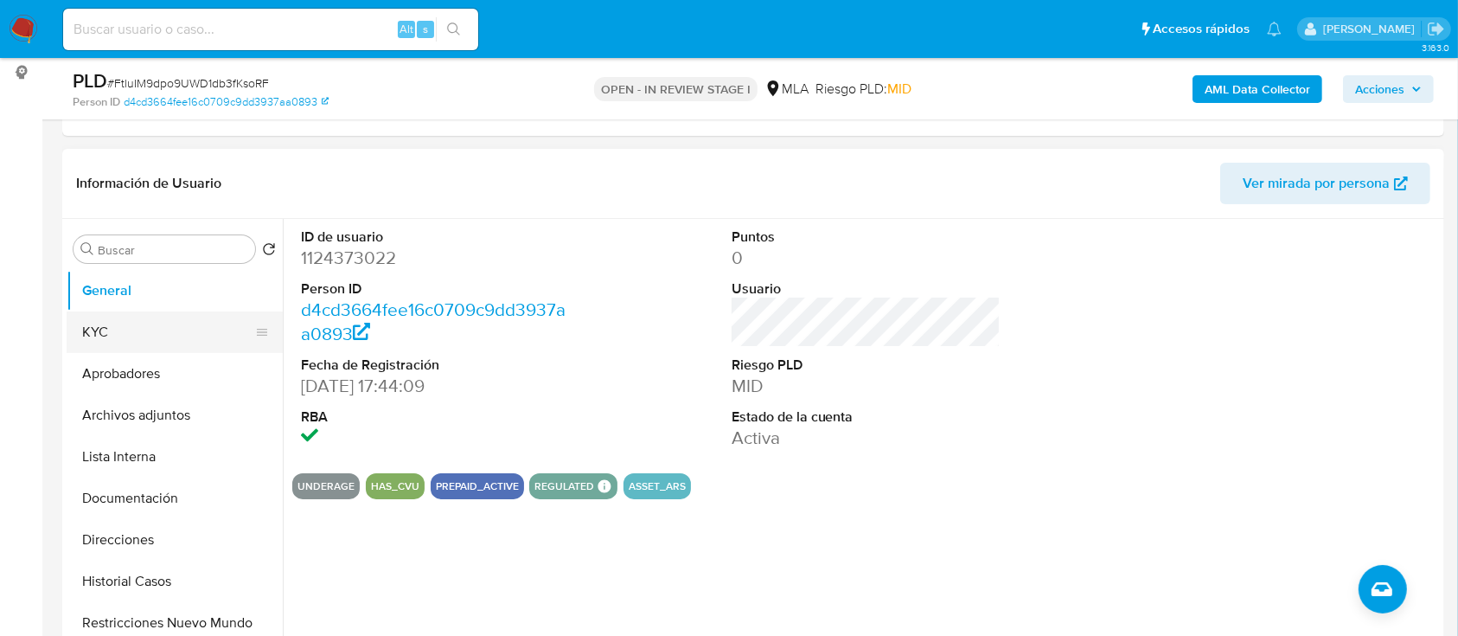
click at [144, 324] on button "KYC" at bounding box center [168, 332] width 202 height 42
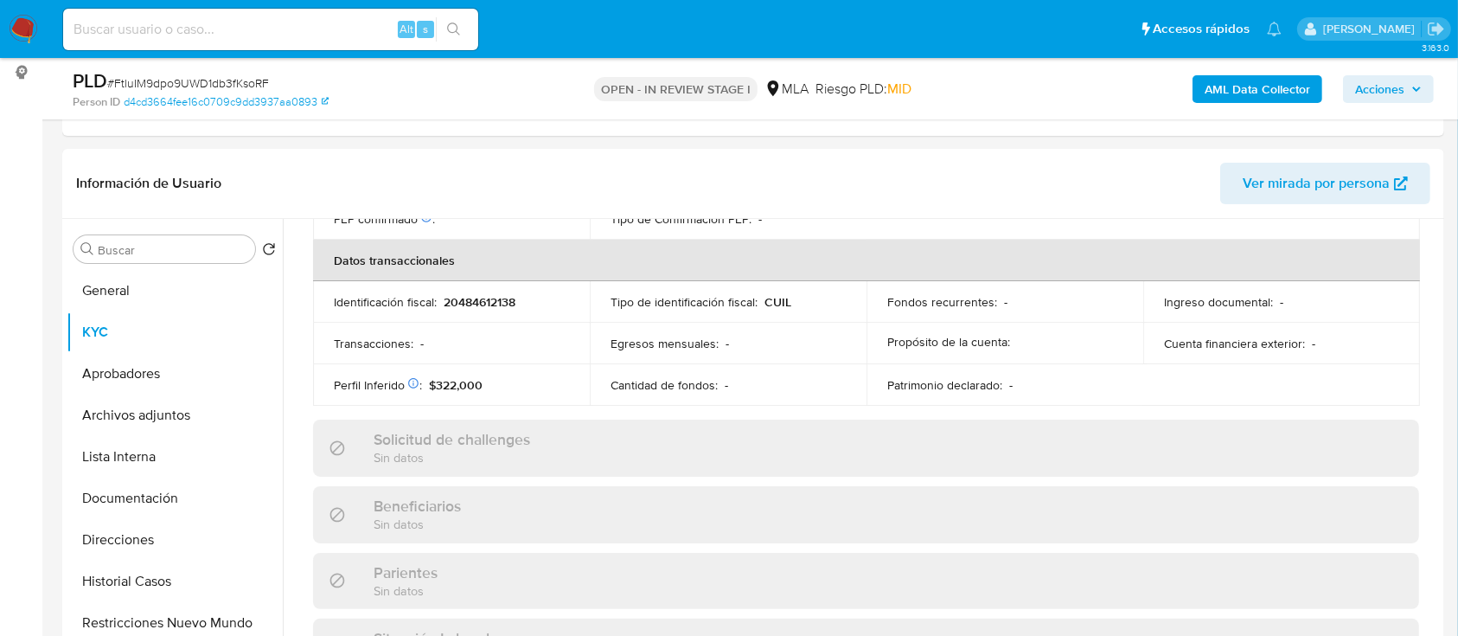
scroll to position [911, 0]
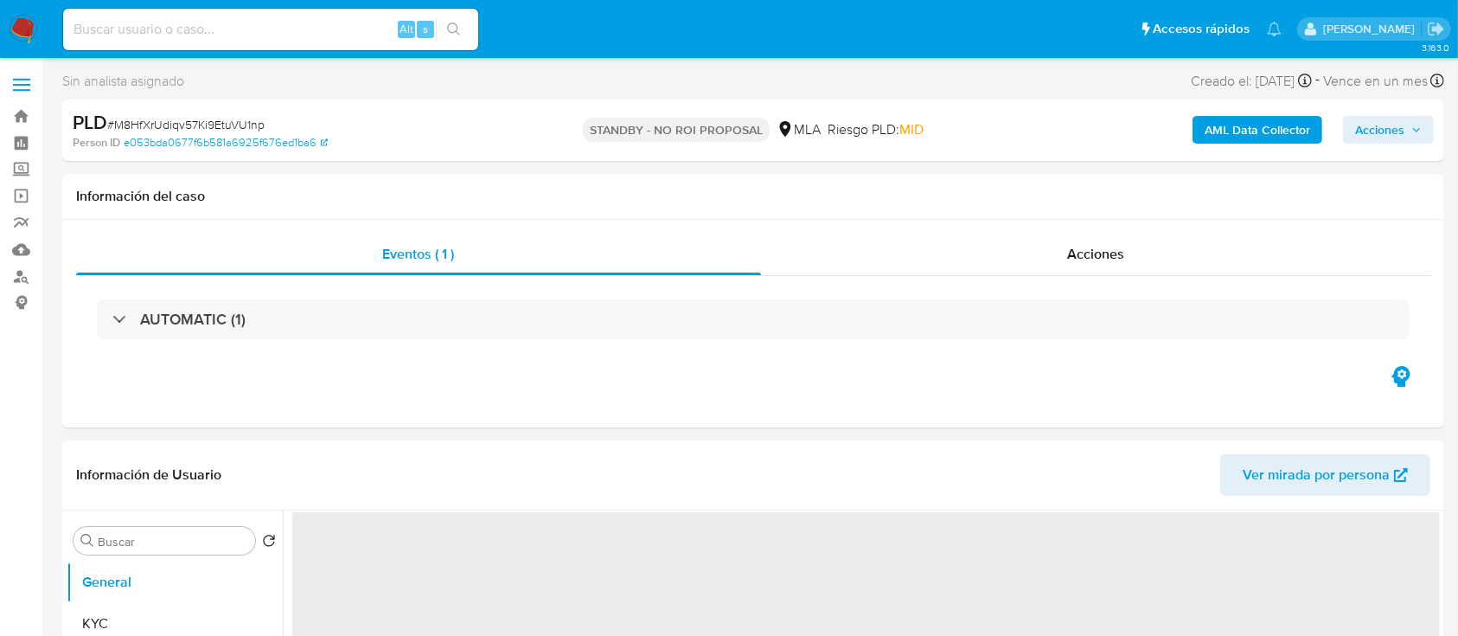
select select "10"
click at [29, 25] on img at bounding box center [23, 29] width 29 height 29
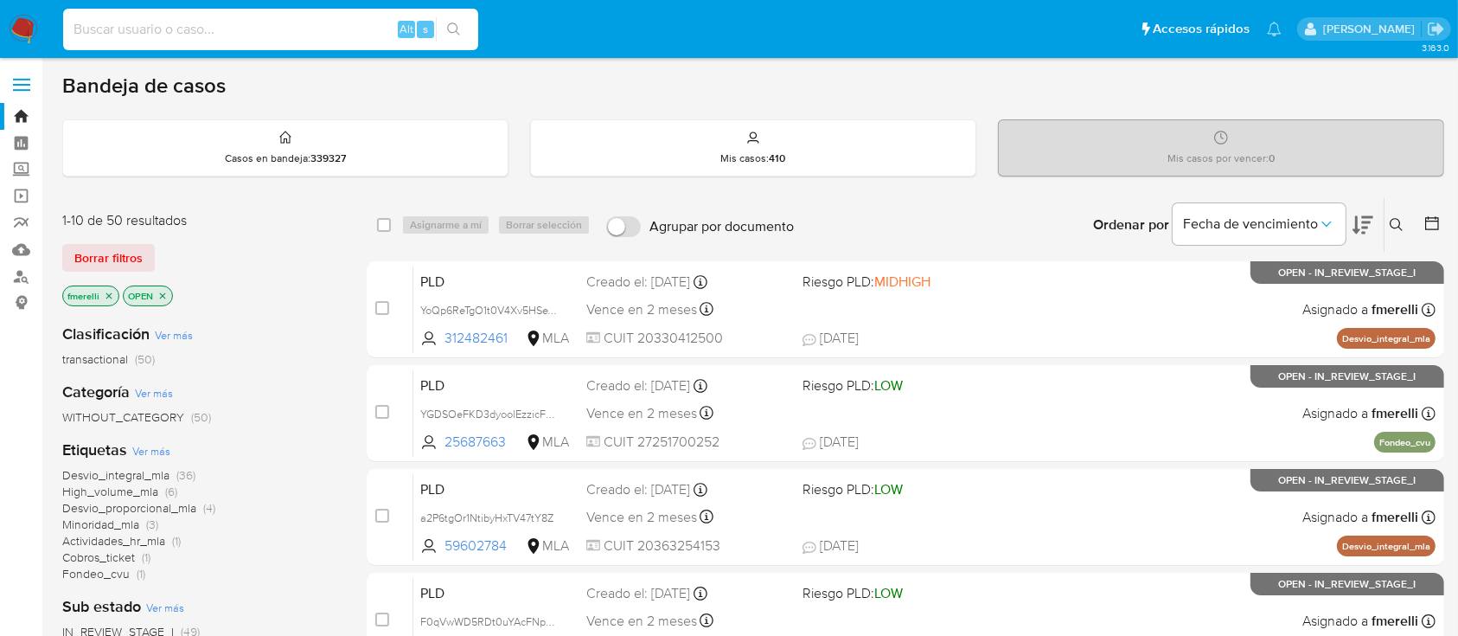
click at [292, 33] on input at bounding box center [270, 29] width 415 height 22
paste input "VfFi7vEojIV011JdJftZypvO"
type input "VfFi7vEojIV011JdJftZypvO"
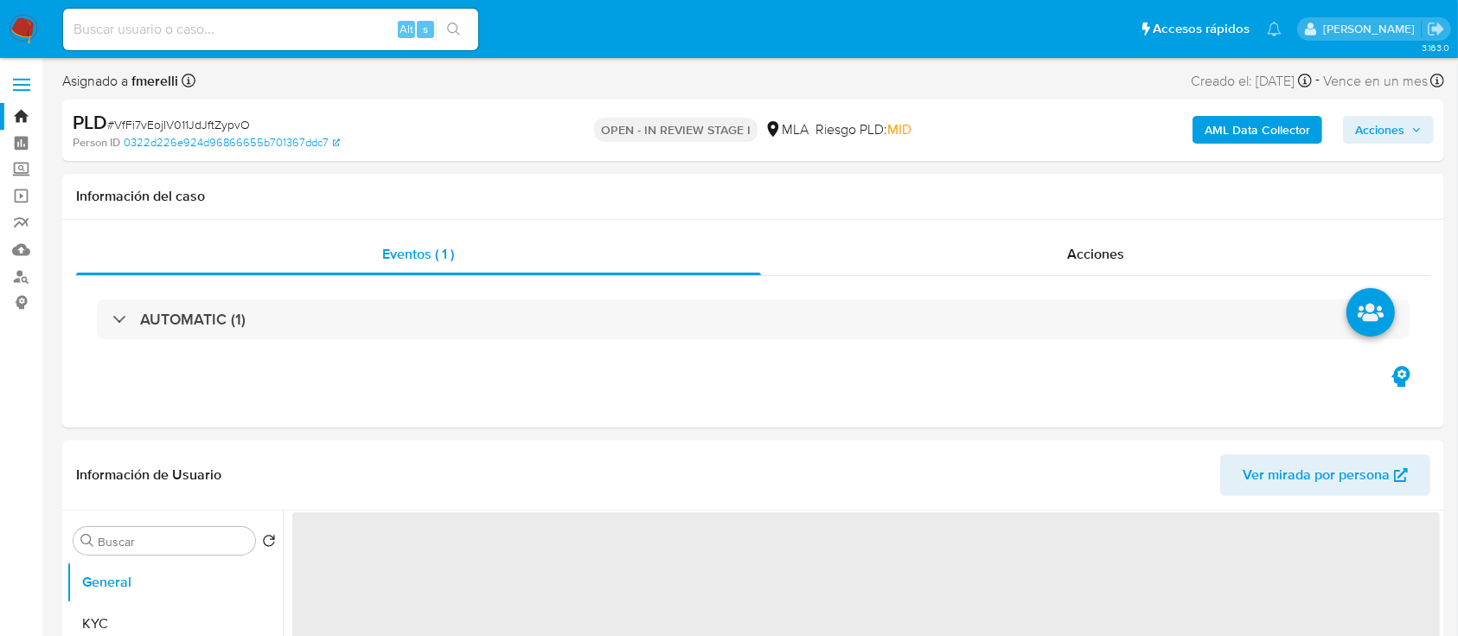
select select "10"
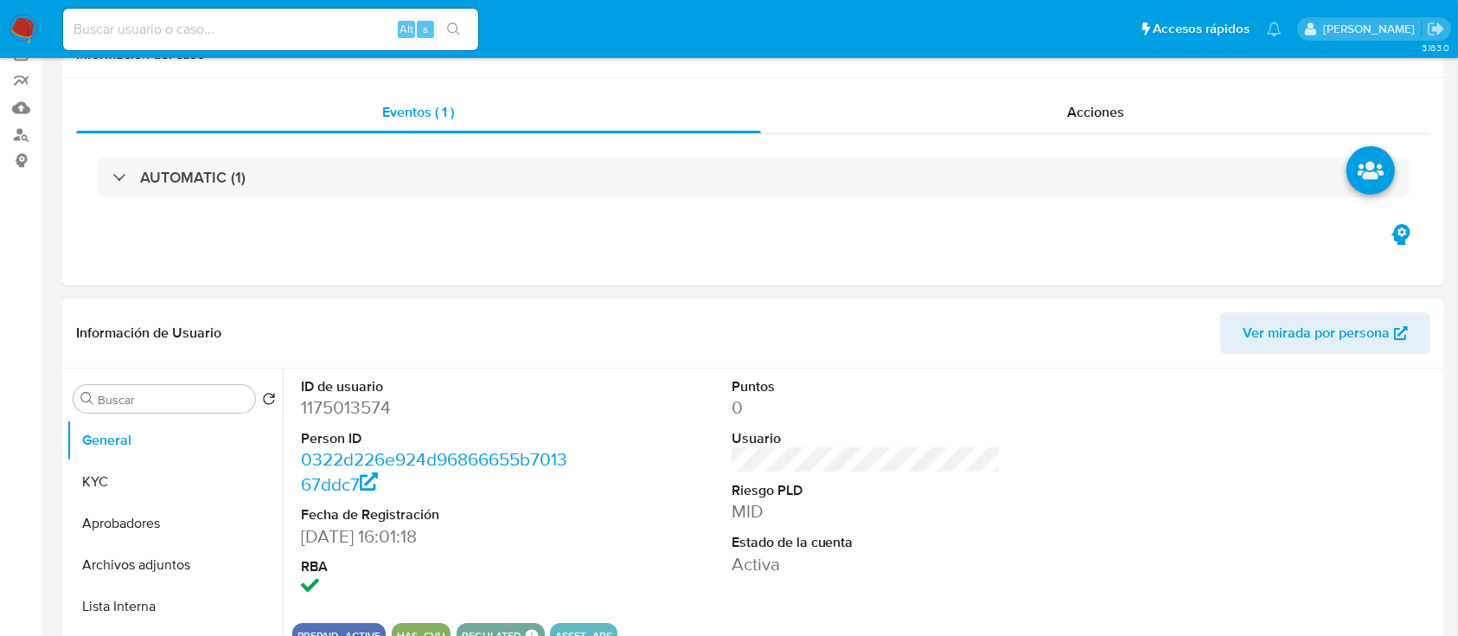
scroll to position [346, 0]
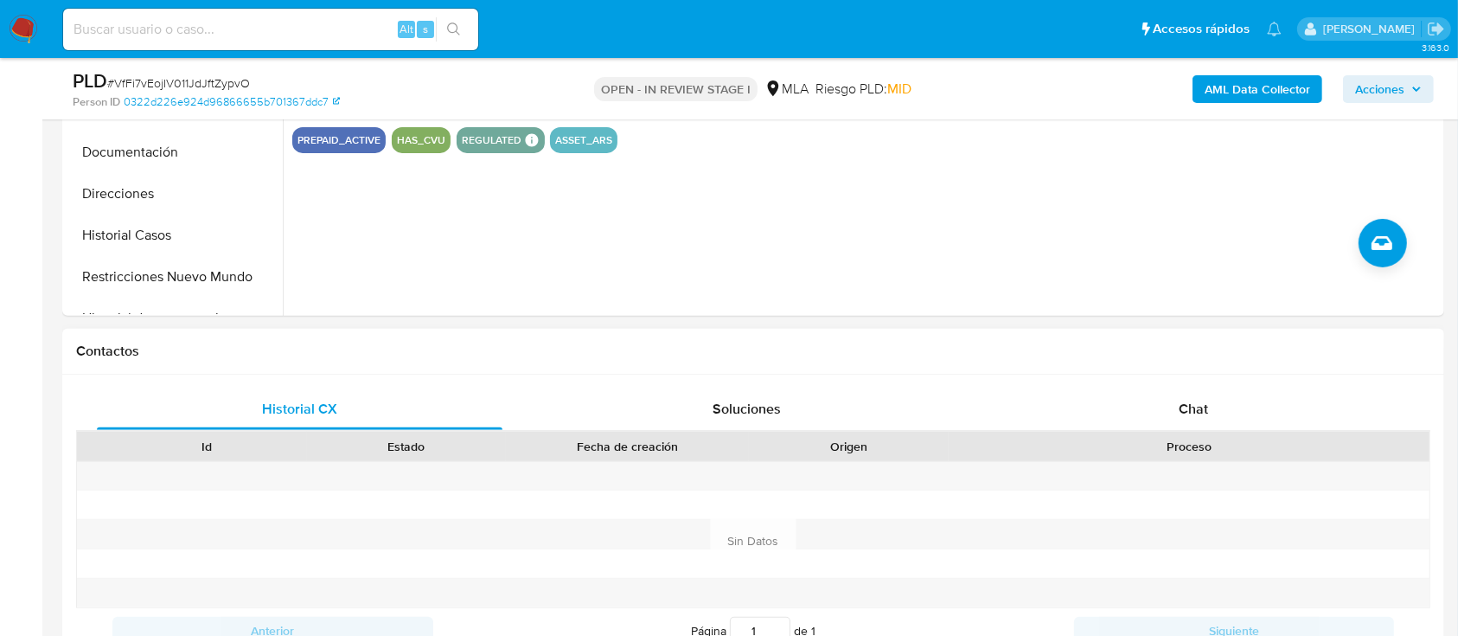
click at [1135, 391] on div "Chat" at bounding box center [1194, 409] width 406 height 42
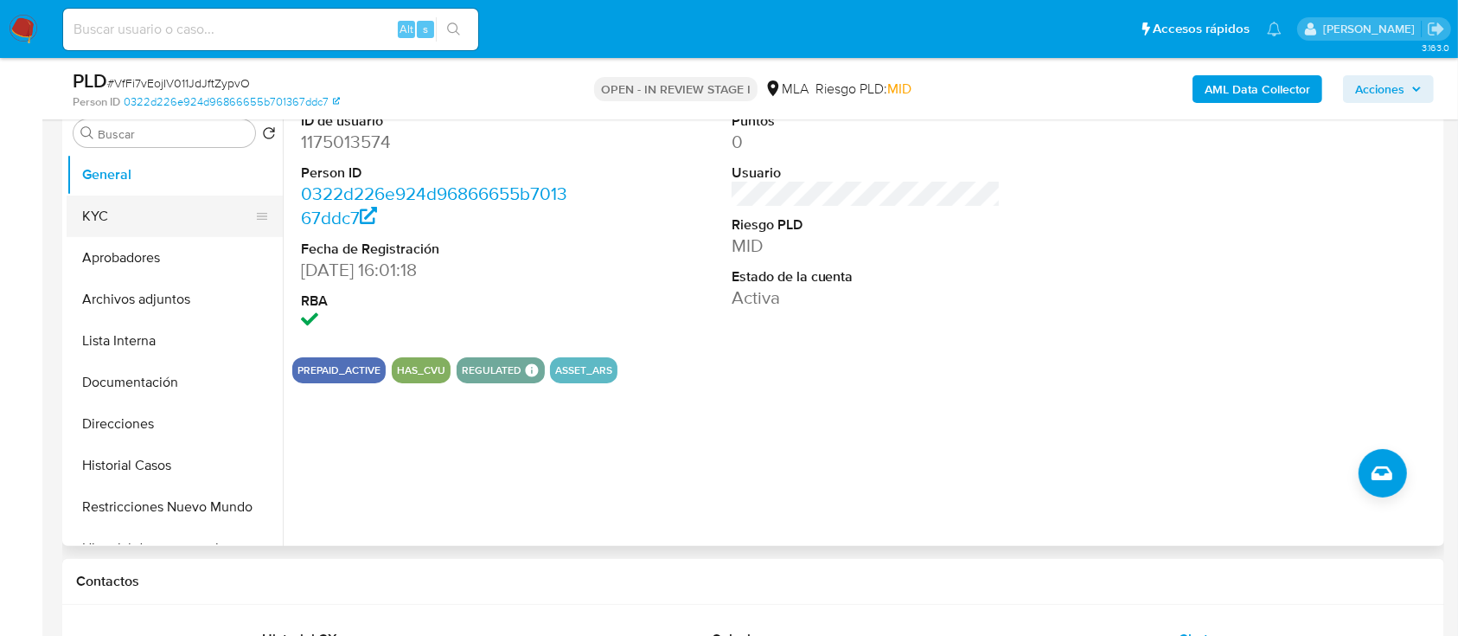
click at [92, 227] on button "KYC" at bounding box center [168, 216] width 202 height 42
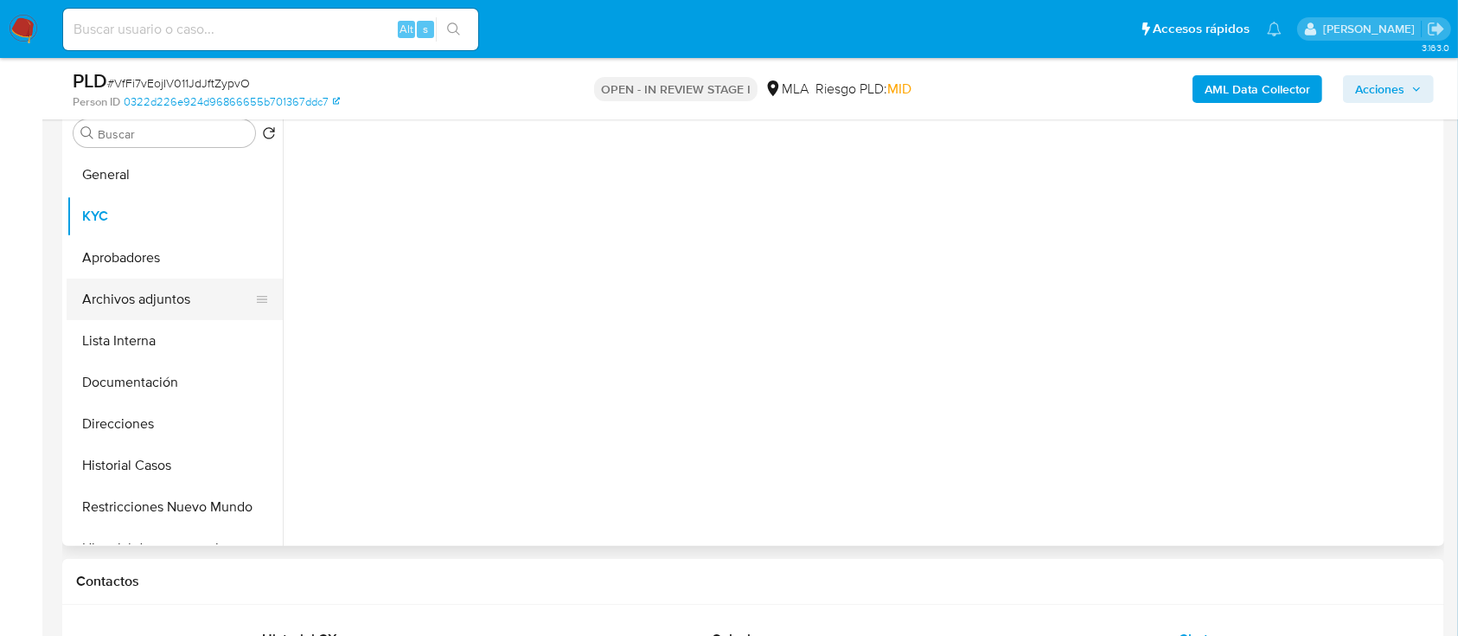
scroll to position [2793, 0]
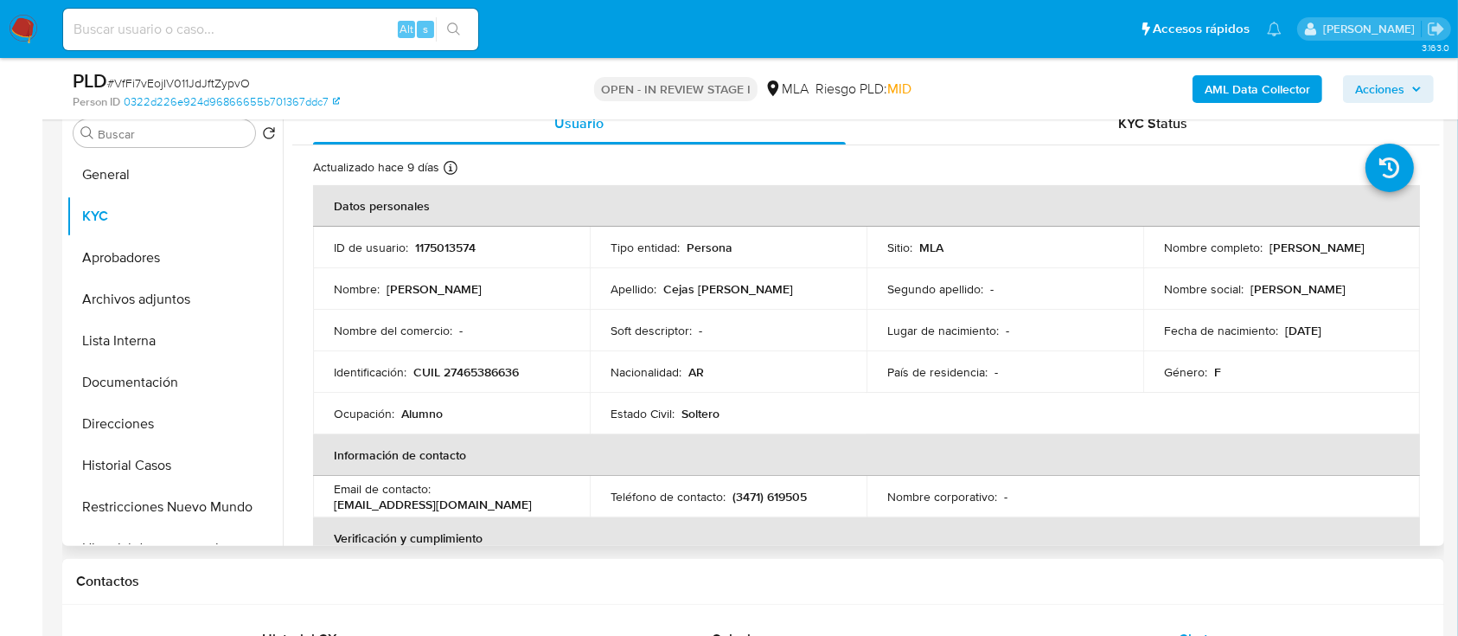
click at [1155, 258] on td "Nombre completo : [PERSON_NAME]" at bounding box center [1281, 248] width 277 height 42
click at [1155, 257] on td "Nombre completo : [PERSON_NAME]" at bounding box center [1281, 248] width 277 height 42
copy p "[PERSON_NAME]"
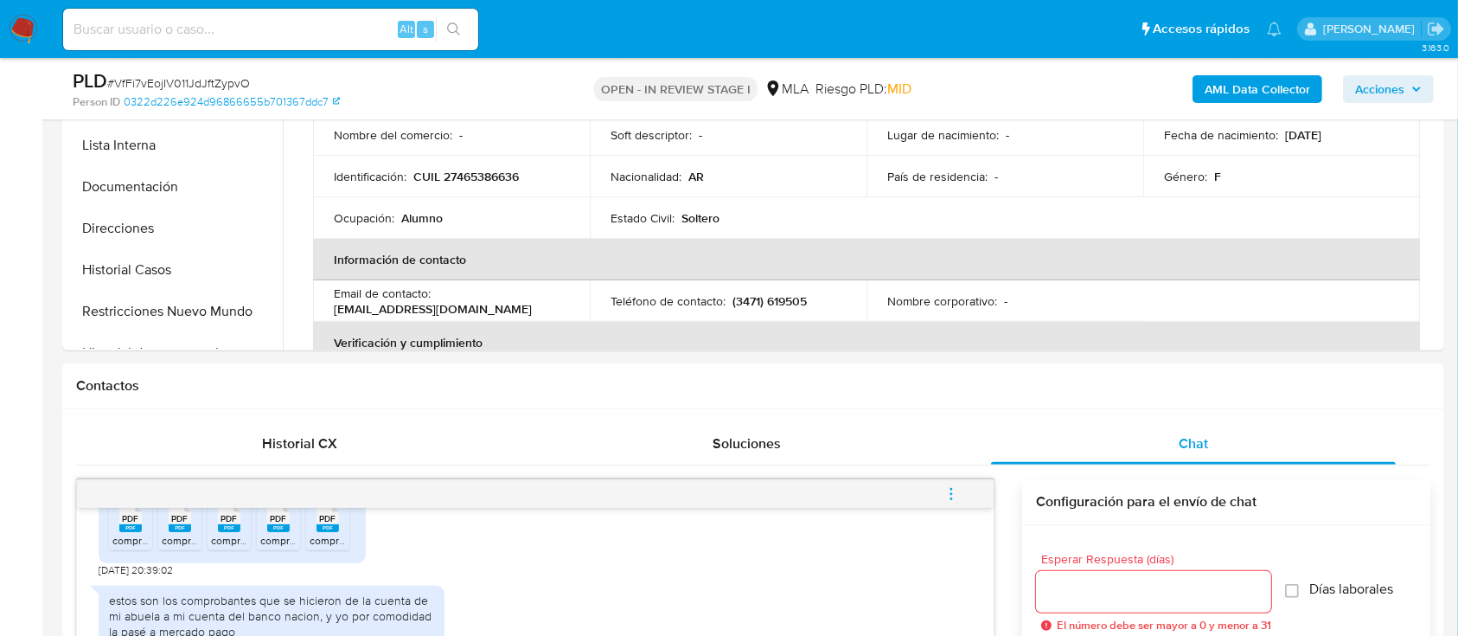
scroll to position [1153, 0]
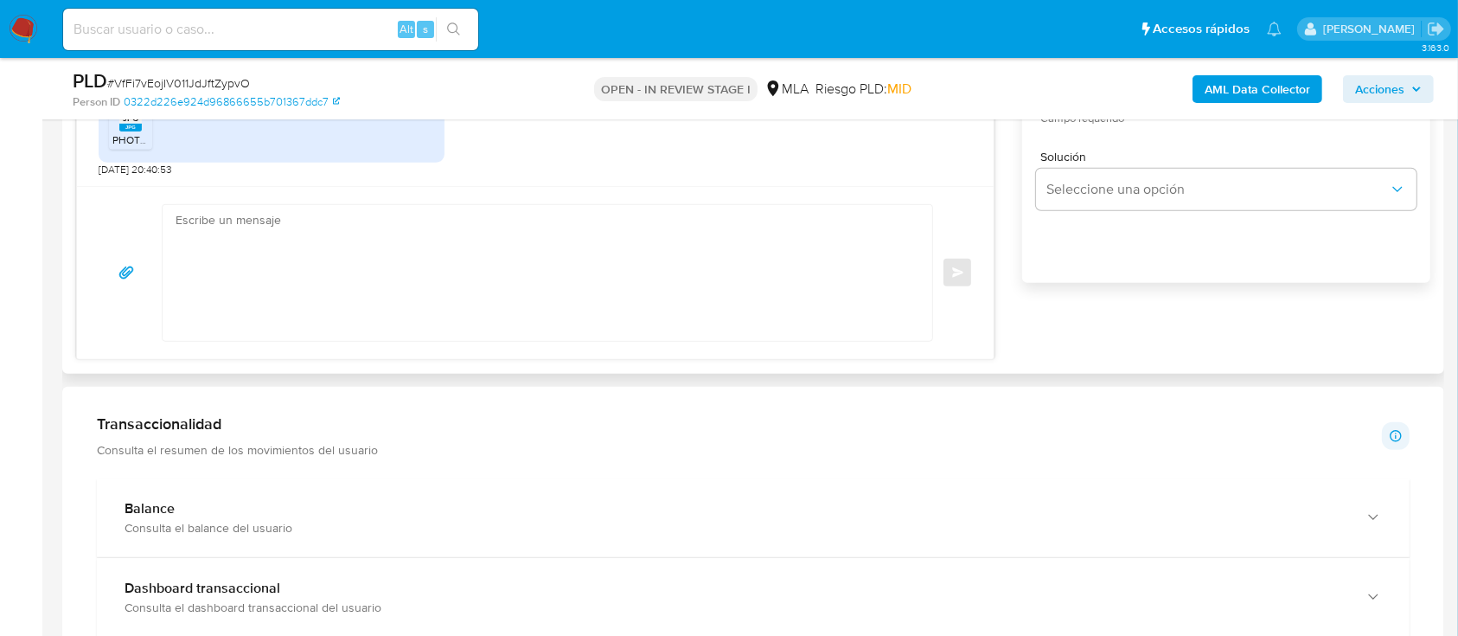
click at [686, 342] on div "Enviar" at bounding box center [535, 272] width 917 height 173
click at [687, 325] on textarea at bounding box center [543, 273] width 735 height 136
paste textarea "[PERSON_NAME]"
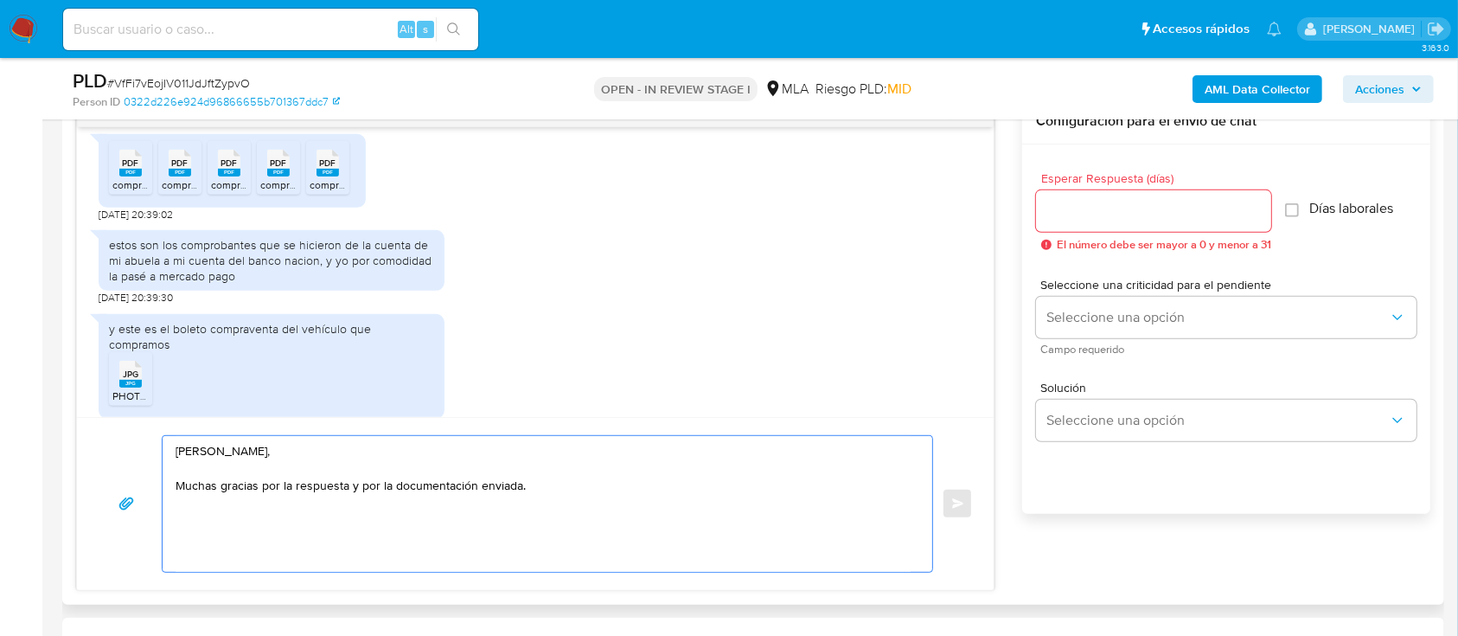
scroll to position [2677, 0]
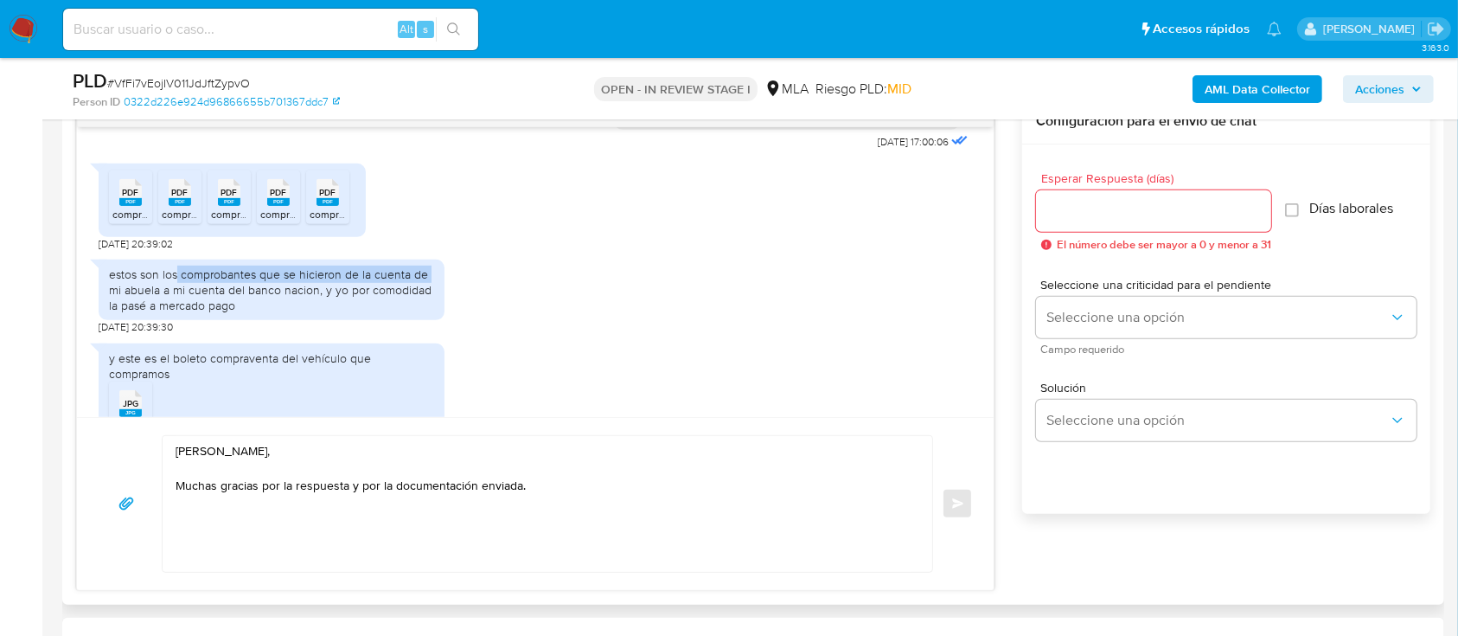
drag, startPoint x: 176, startPoint y: 355, endPoint x: 148, endPoint y: 367, distance: 29.9
click at [131, 314] on div "estos son los comprobantes que se hicieron de la cuenta de mi abuela a mi cuent…" at bounding box center [271, 290] width 325 height 48
click at [401, 522] on textarea "[PERSON_NAME], Muchas gracias por la respuesta y por la documentación enviada." at bounding box center [543, 504] width 735 height 136
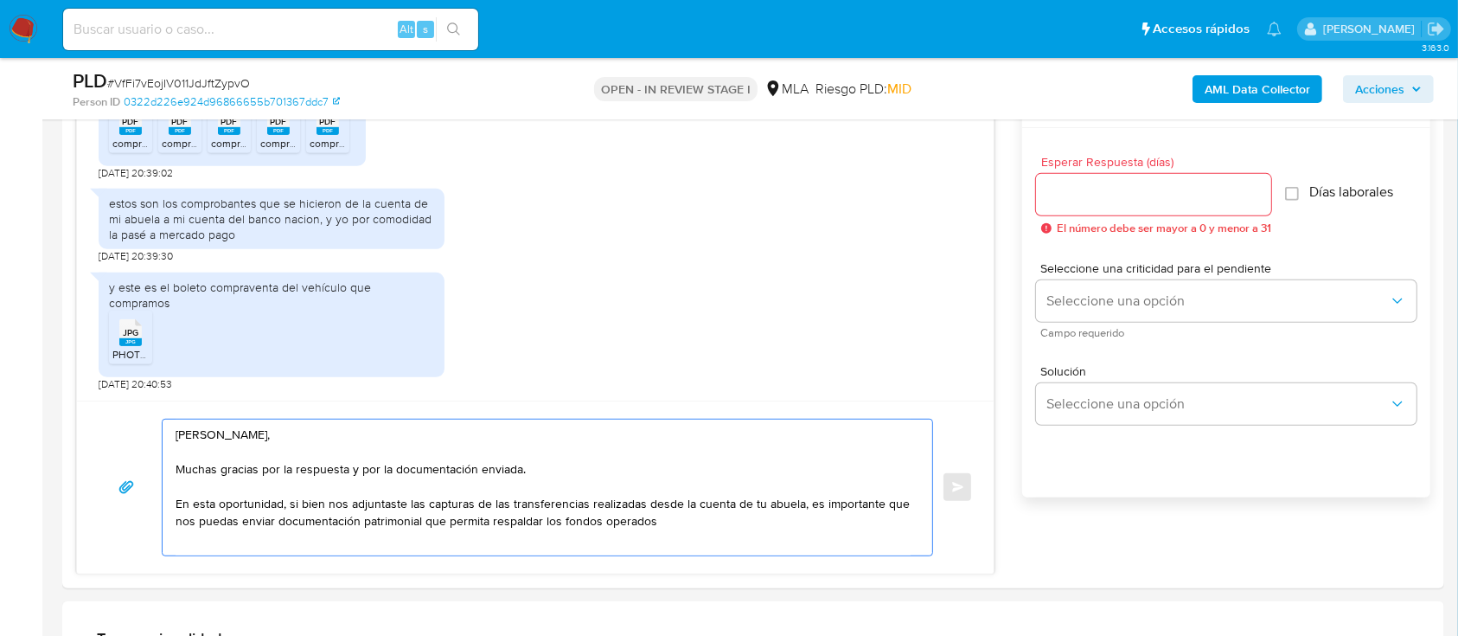
scroll to position [1081, 0]
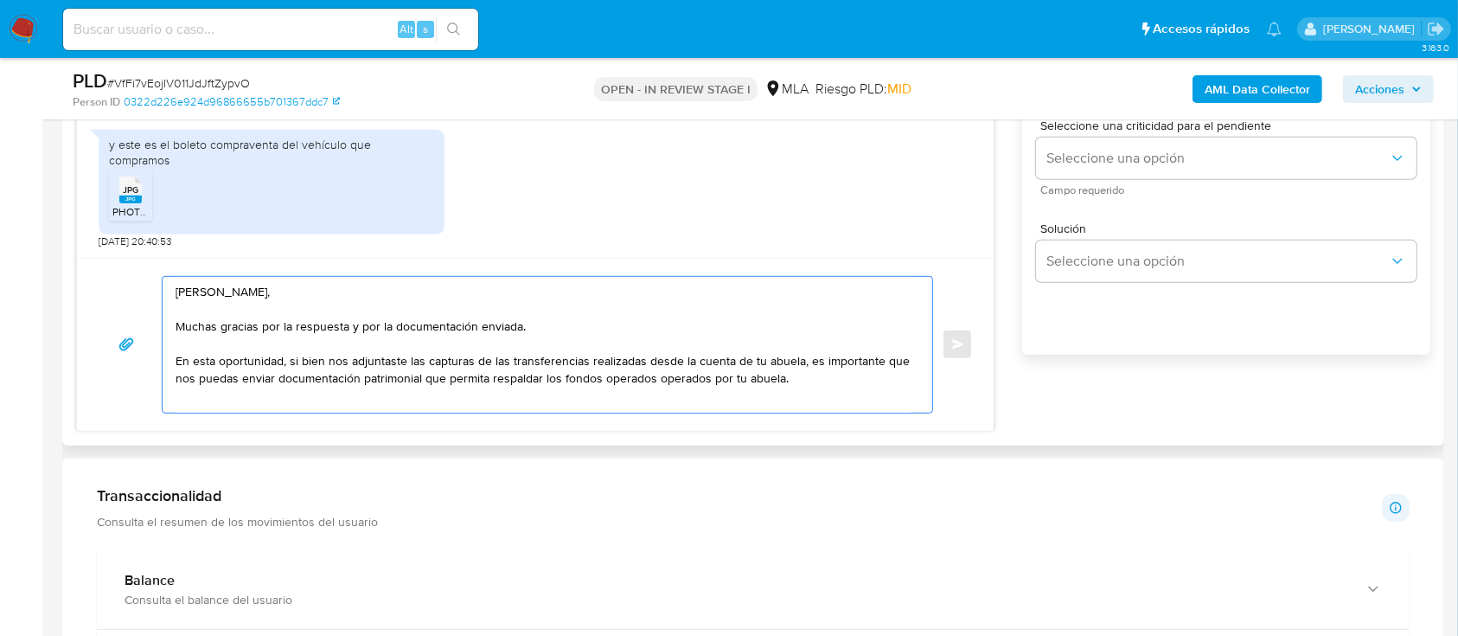
click at [585, 359] on textarea "[PERSON_NAME], Muchas gracias por la respuesta y por la documentación enviada. …" at bounding box center [543, 345] width 735 height 136
click at [178, 360] on textarea "[PERSON_NAME], Muchas gracias por la respuesta y por la documentación enviada. …" at bounding box center [543, 345] width 735 height 136
drag, startPoint x: 351, startPoint y: 329, endPoint x: 565, endPoint y: 334, distance: 213.6
click at [565, 334] on textarea "[PERSON_NAME], Muchas gracias por la respuesta y por la documentación enviada. …" at bounding box center [543, 345] width 735 height 136
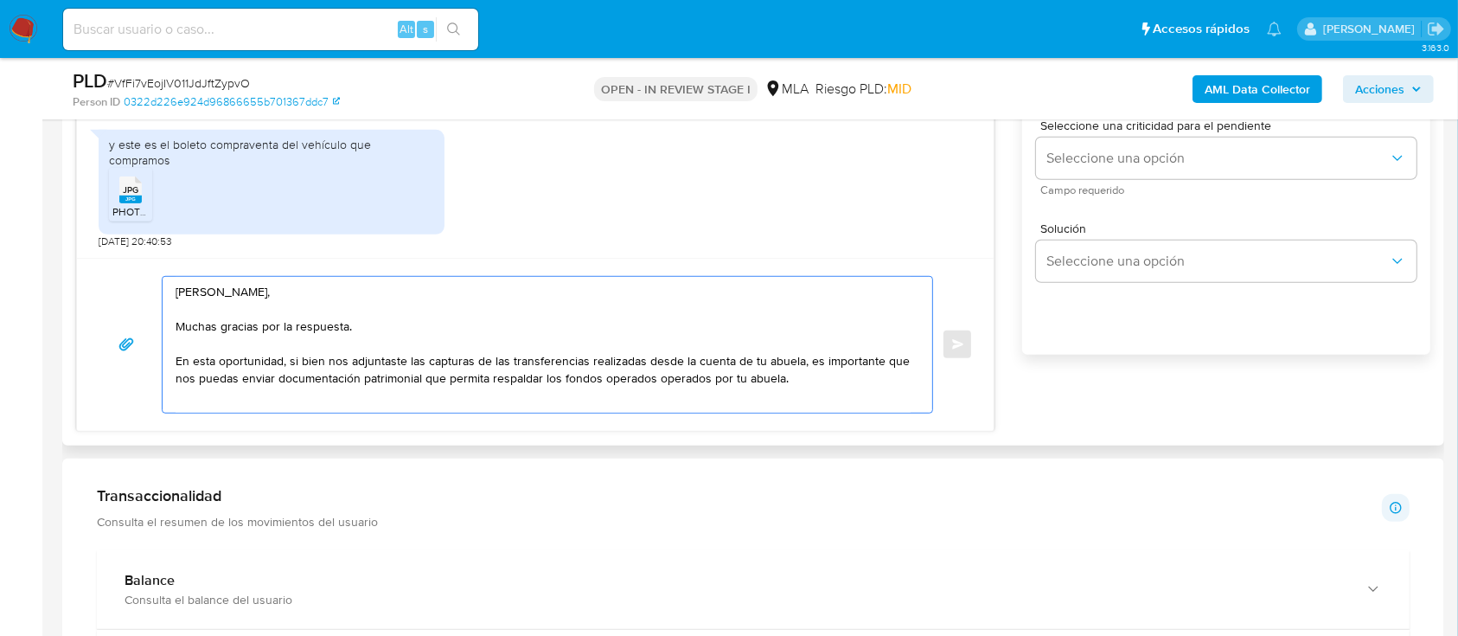
click at [187, 350] on textarea "[PERSON_NAME], Muchas gracias por la respuesta. En esta oportunidad, si bien no…" at bounding box center [543, 345] width 735 height 136
click at [855, 363] on textarea "[PERSON_NAME], Muchas gracias por la respuesta. Te comentamos que analizamos la…" at bounding box center [543, 345] width 735 height 136
click at [304, 398] on textarea "[PERSON_NAME], Muchas gracias por la respuesta. Te comentamos que analizamos la…" at bounding box center [543, 345] width 735 height 136
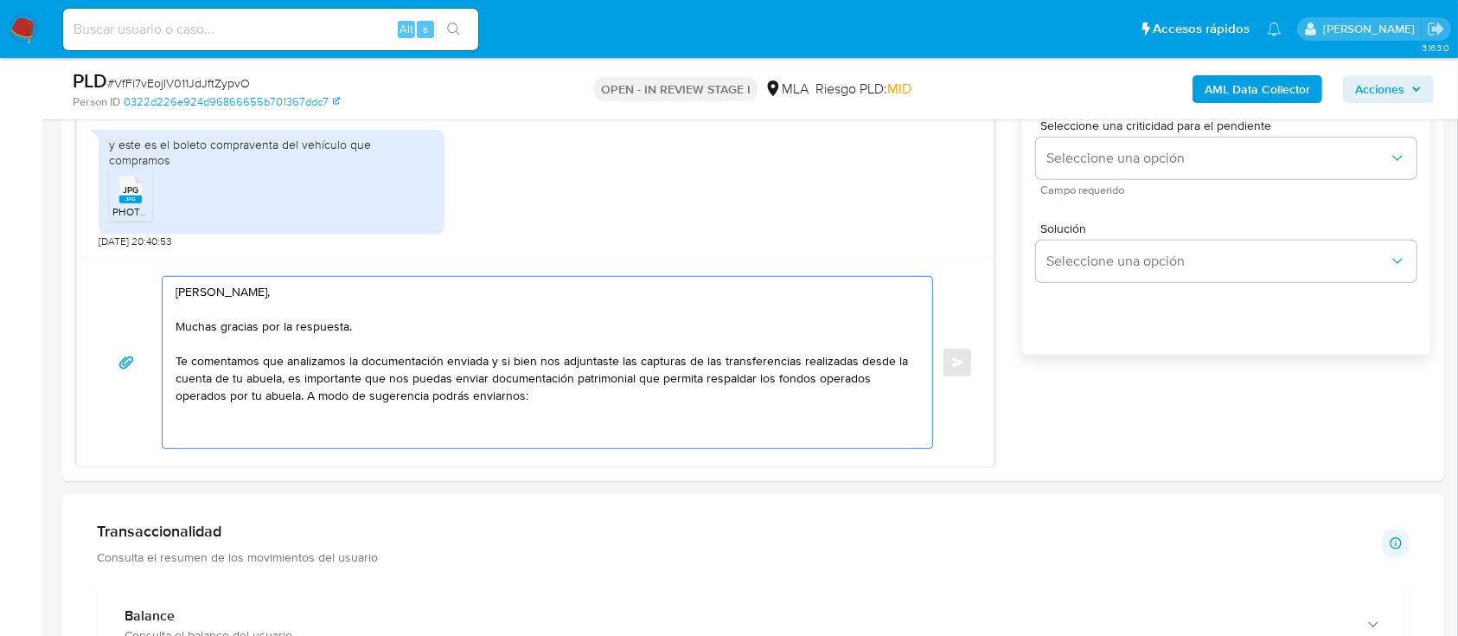
paste textarea "- Últimos 3 recibos [PERSON_NAME]/jubilación. - Últimas 6 Declaraciones Juradas…"
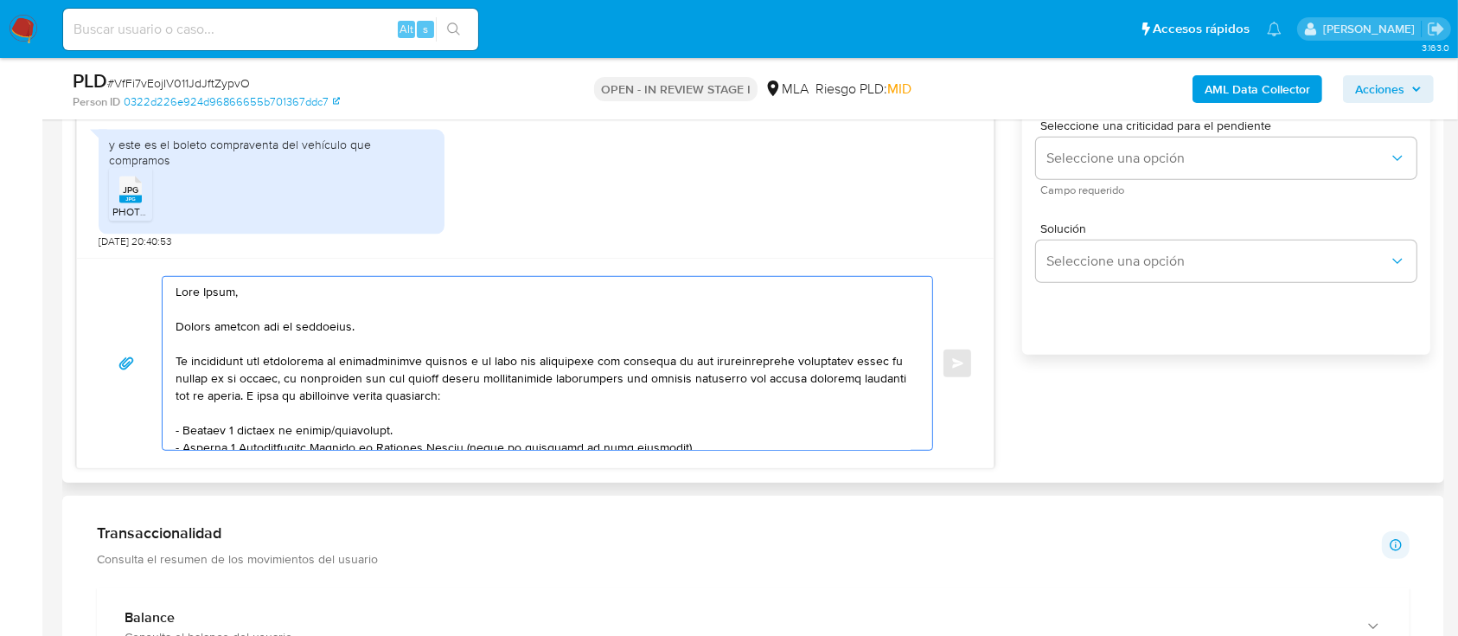
scroll to position [169, 0]
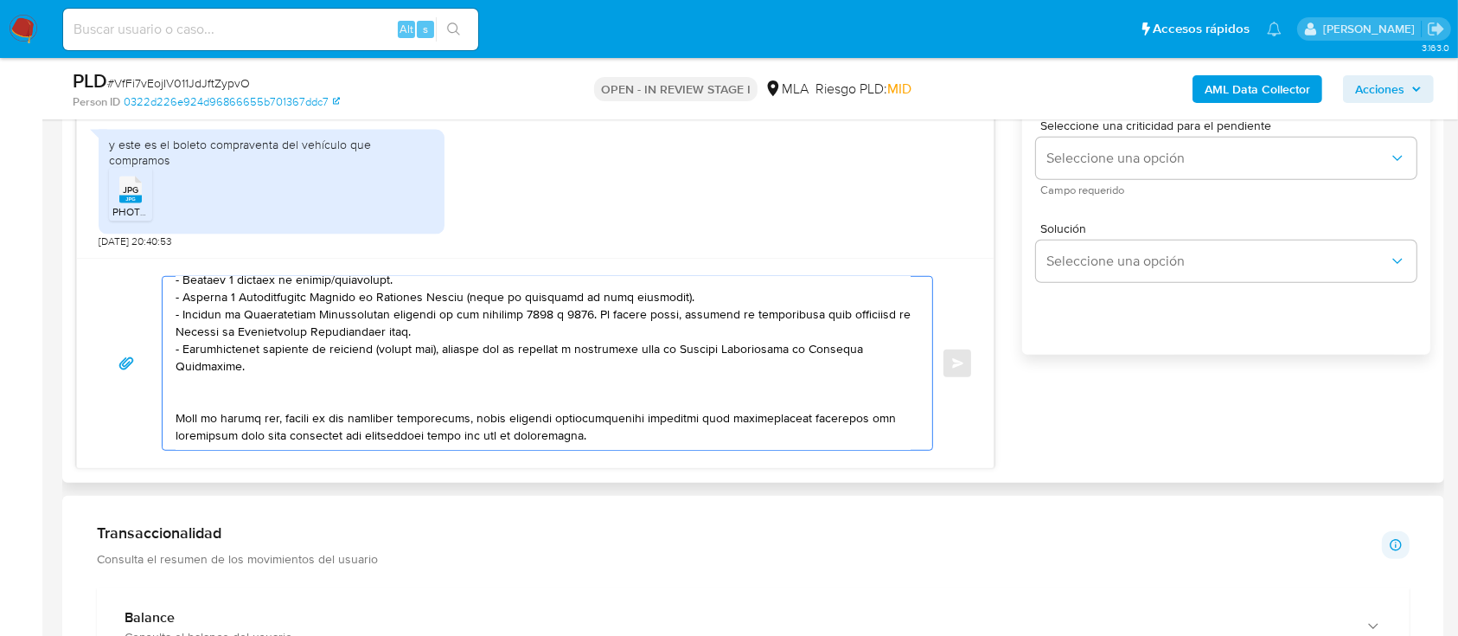
click at [453, 421] on textarea at bounding box center [543, 363] width 735 height 173
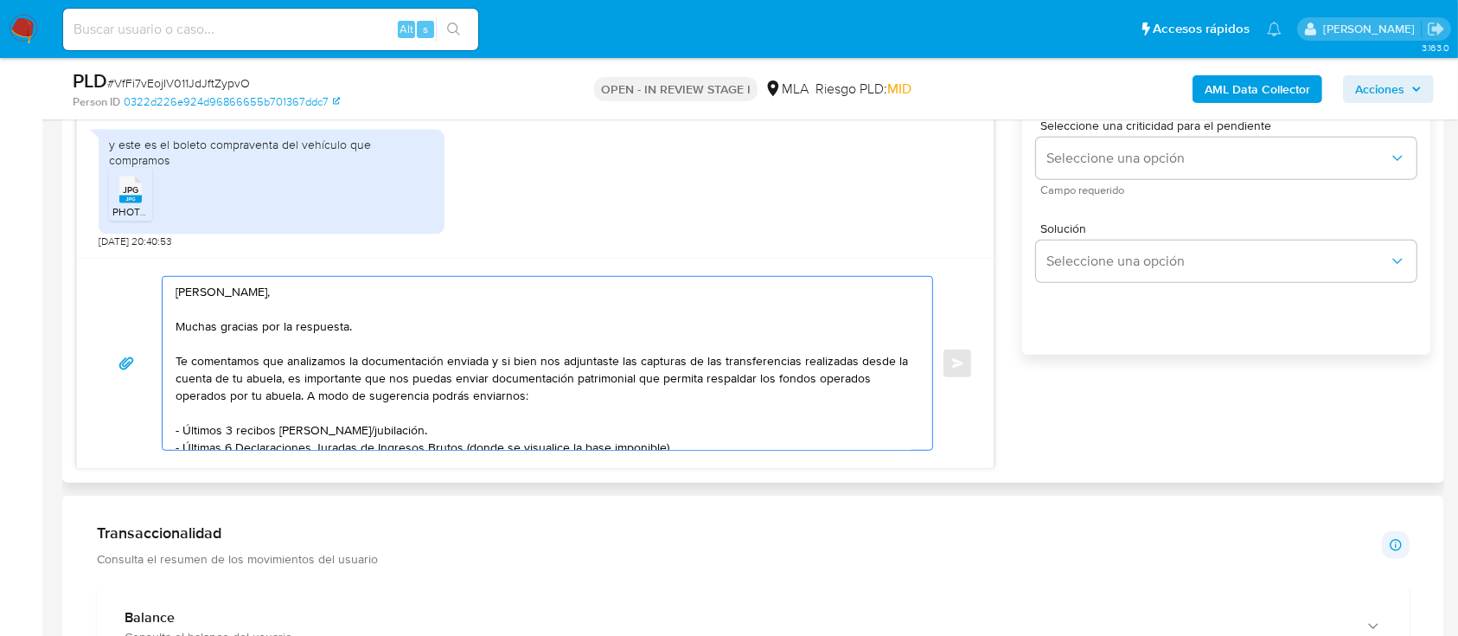
scroll to position [104, 0]
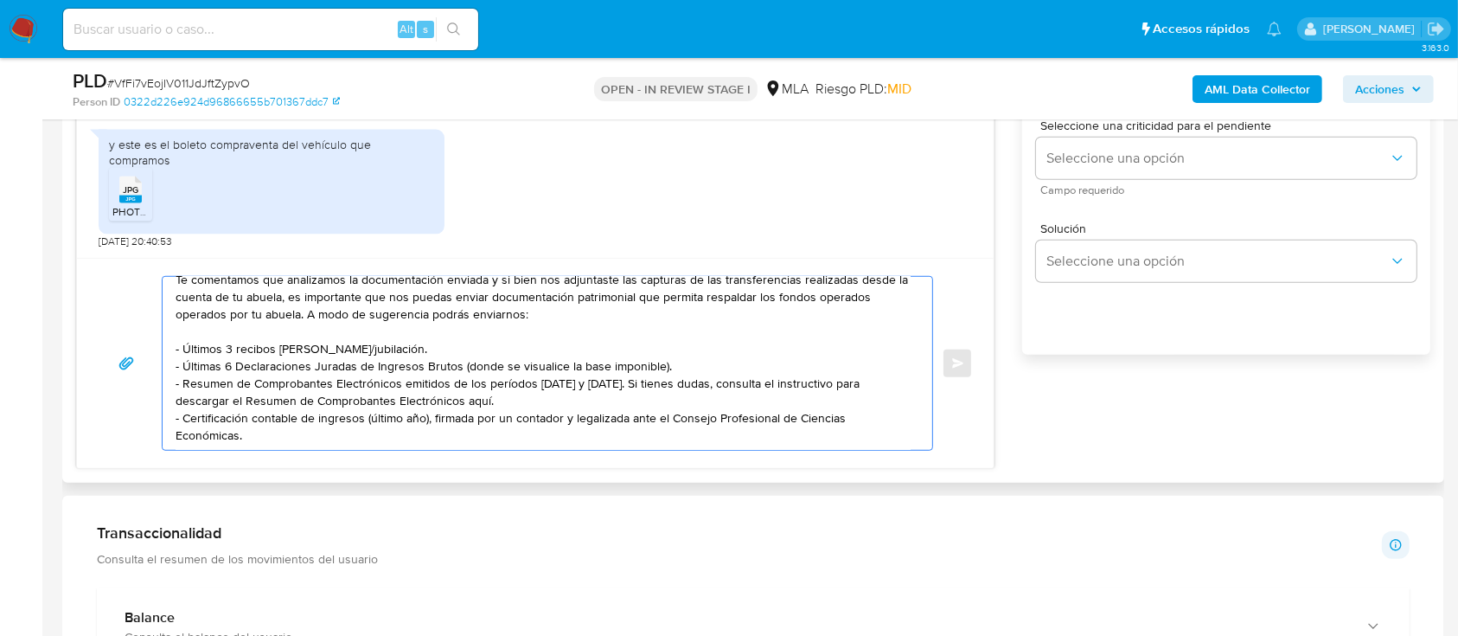
click at [331, 432] on textarea "[PERSON_NAME], Muchas gracias por la respuesta. Te comentamos que analizamos la…" at bounding box center [543, 363] width 735 height 173
paste textarea "Es importante que sepas que, en caso de no responder a lo solicitado o si lo pr…"
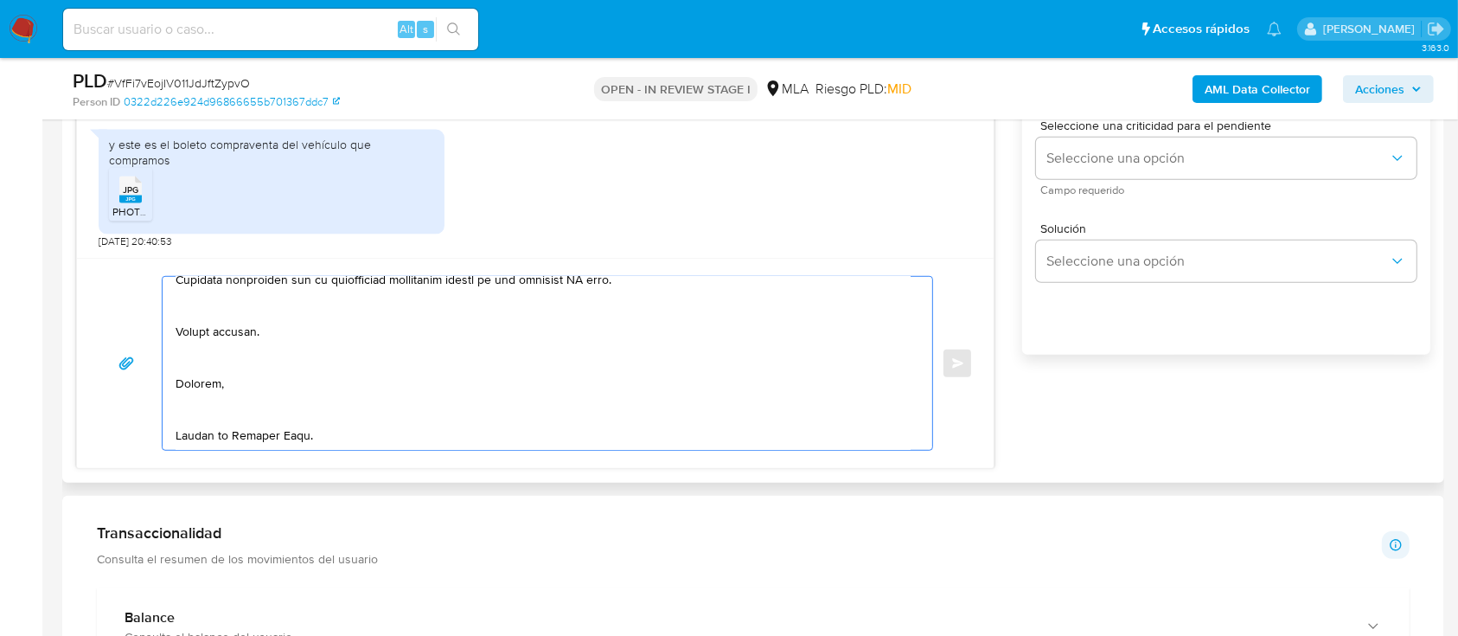
click at [309, 401] on textarea at bounding box center [543, 363] width 735 height 173
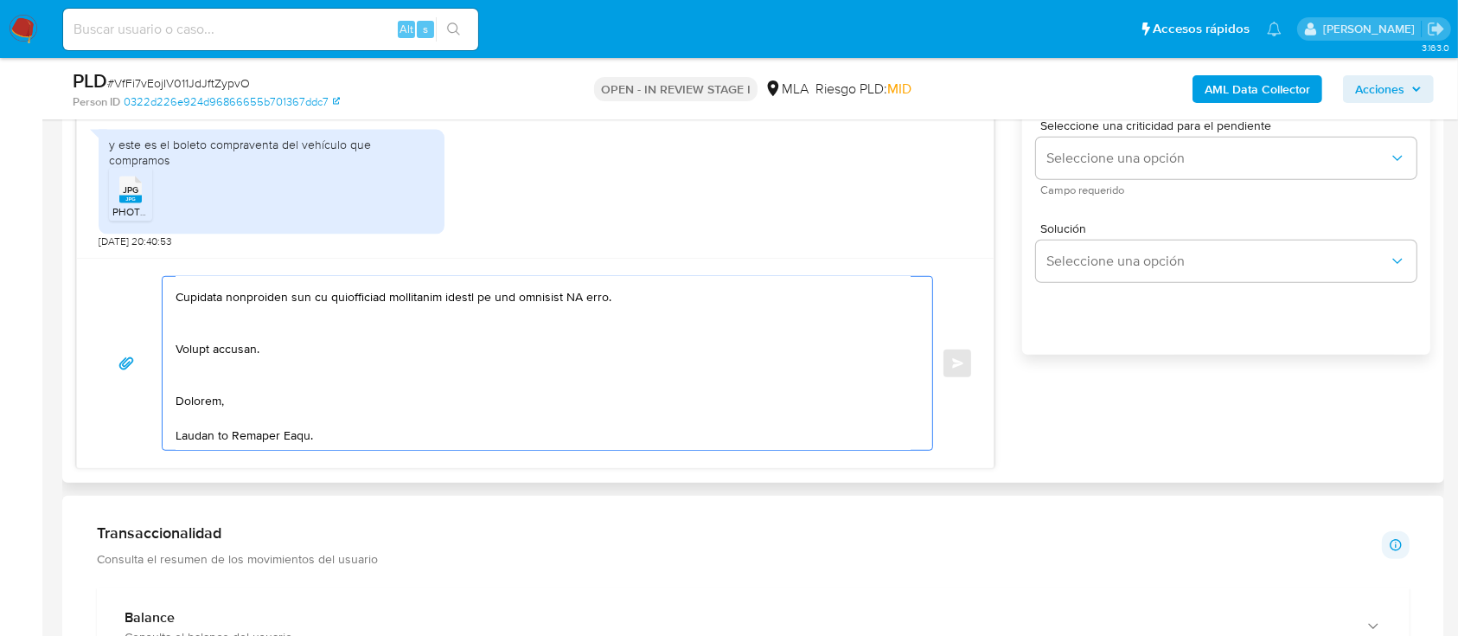
click at [304, 361] on textarea at bounding box center [543, 363] width 735 height 173
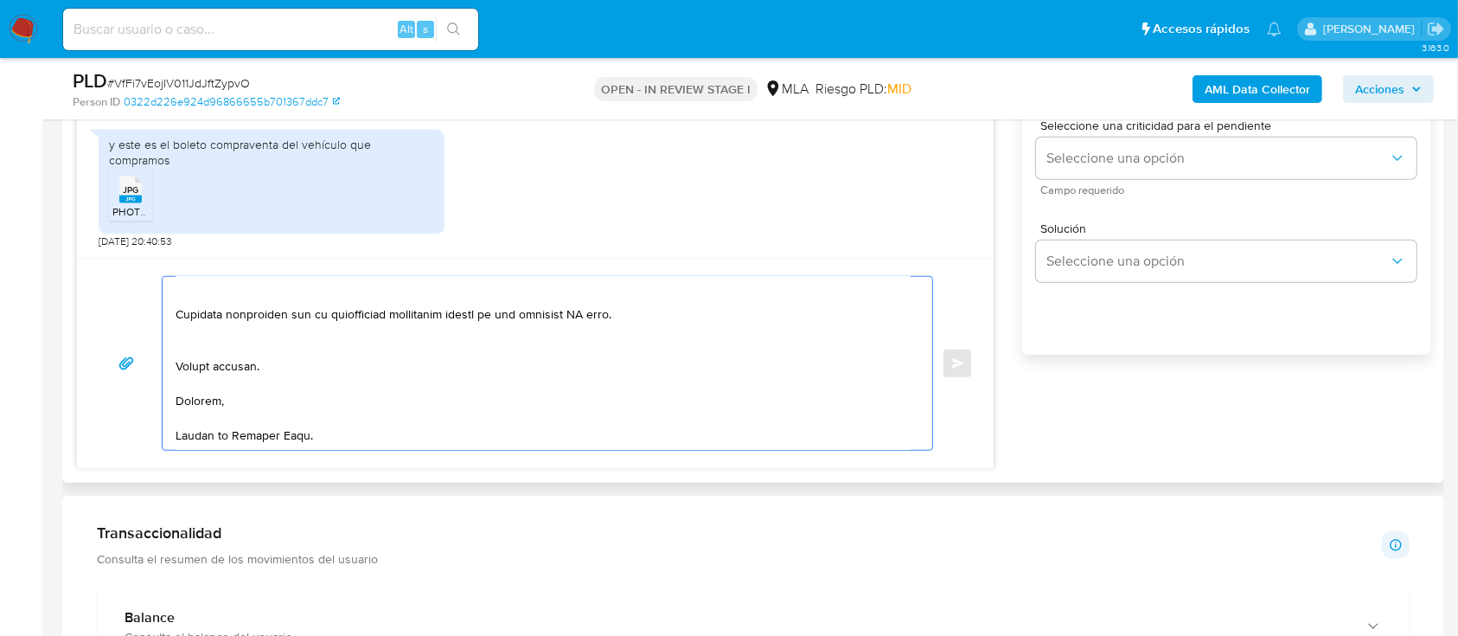
click at [323, 336] on textarea at bounding box center [543, 363] width 735 height 173
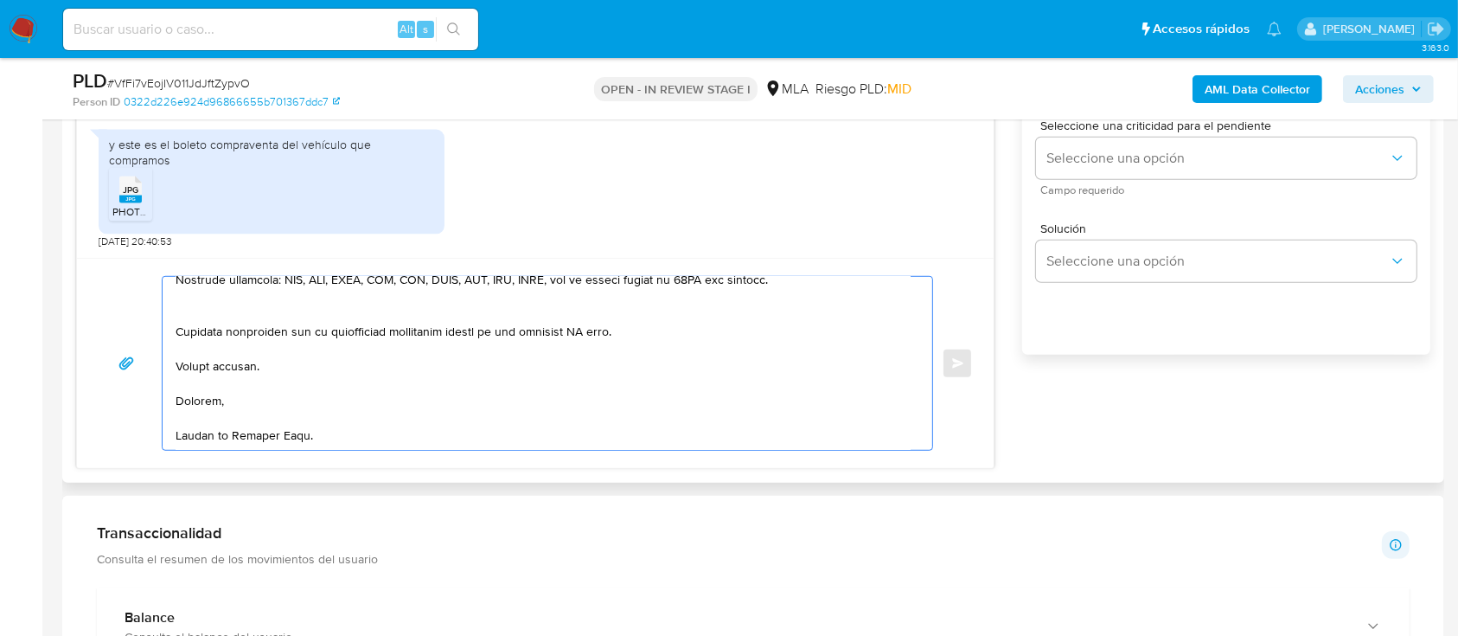
click at [334, 301] on textarea at bounding box center [543, 363] width 735 height 173
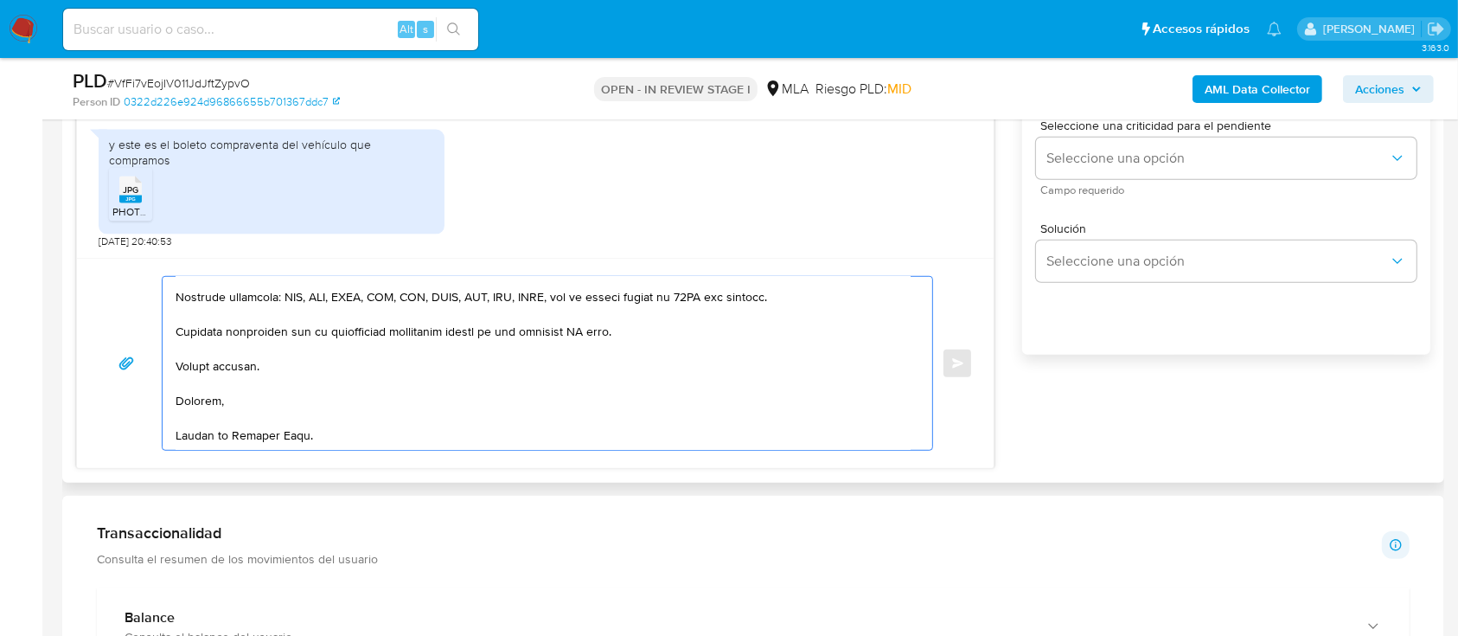
scroll to position [334, 0]
click at [591, 330] on textarea at bounding box center [543, 363] width 735 height 173
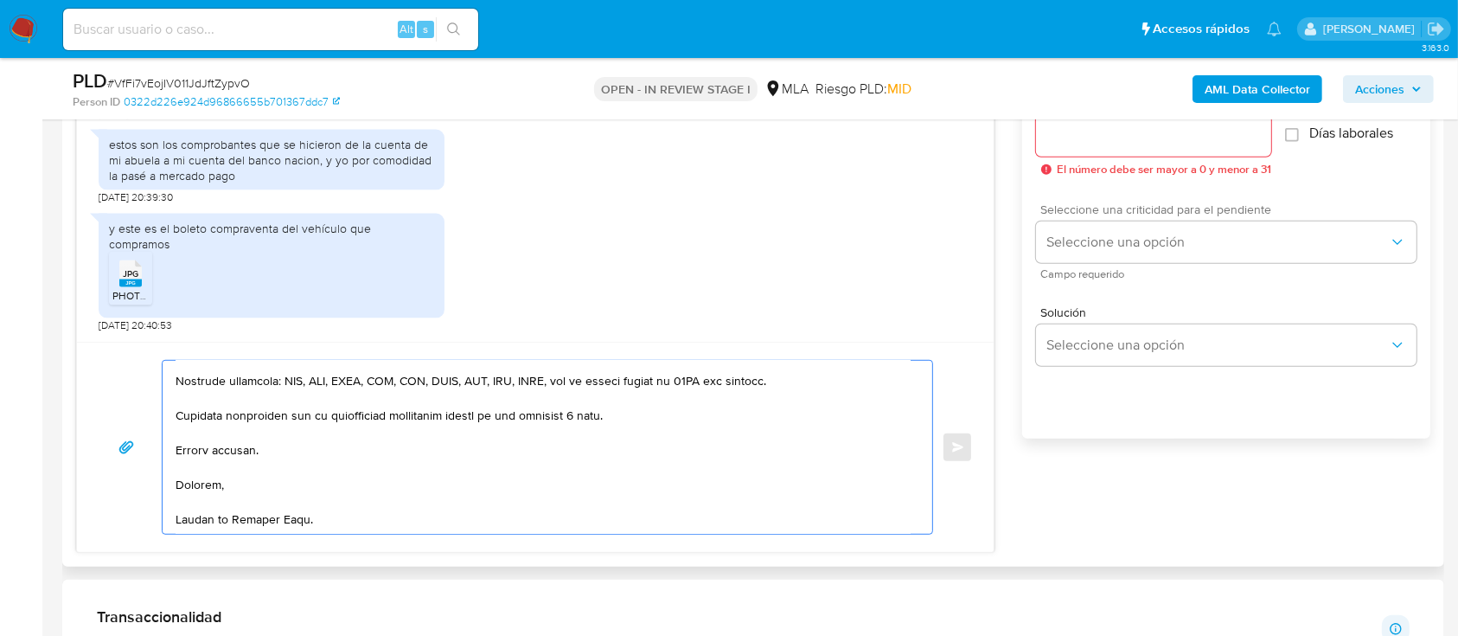
scroll to position [966, 0]
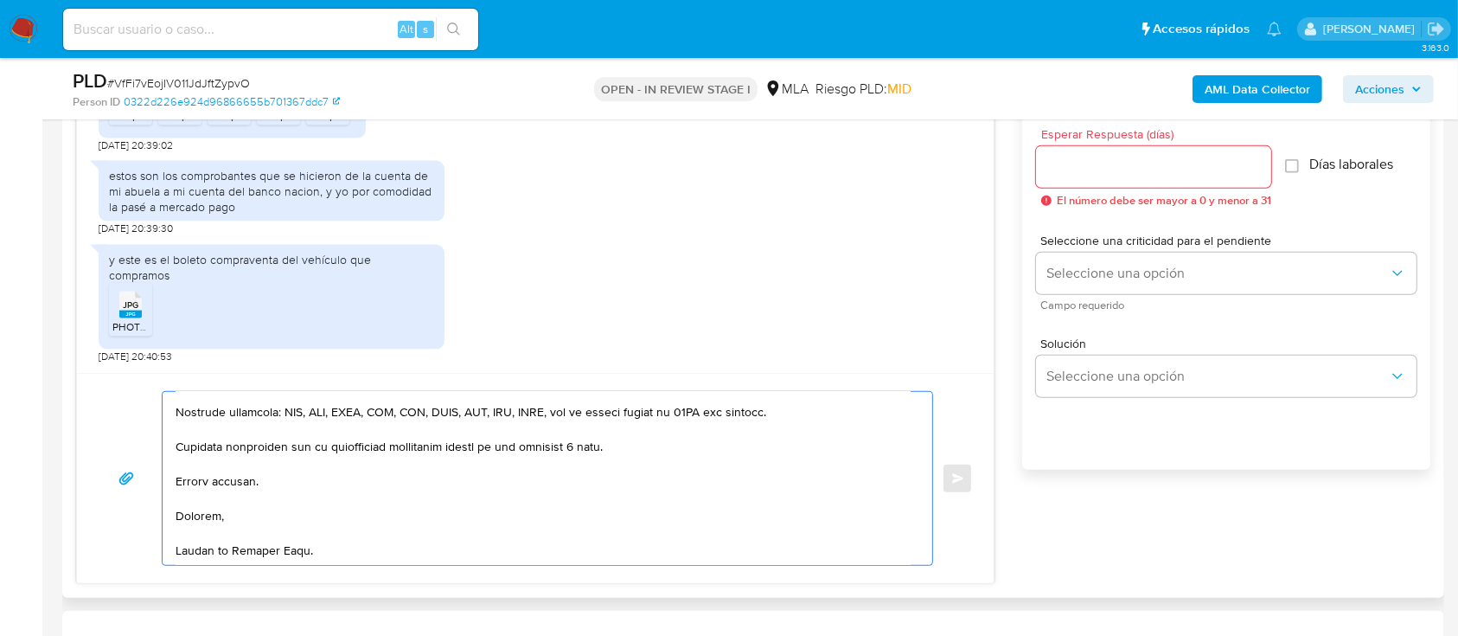
type textarea "Hola Nerea, Muchas gracias por la respuesta. Te comentamos que analizamos la do…"
click at [1178, 169] on input "Esperar Respuesta (días)" at bounding box center [1153, 167] width 235 height 22
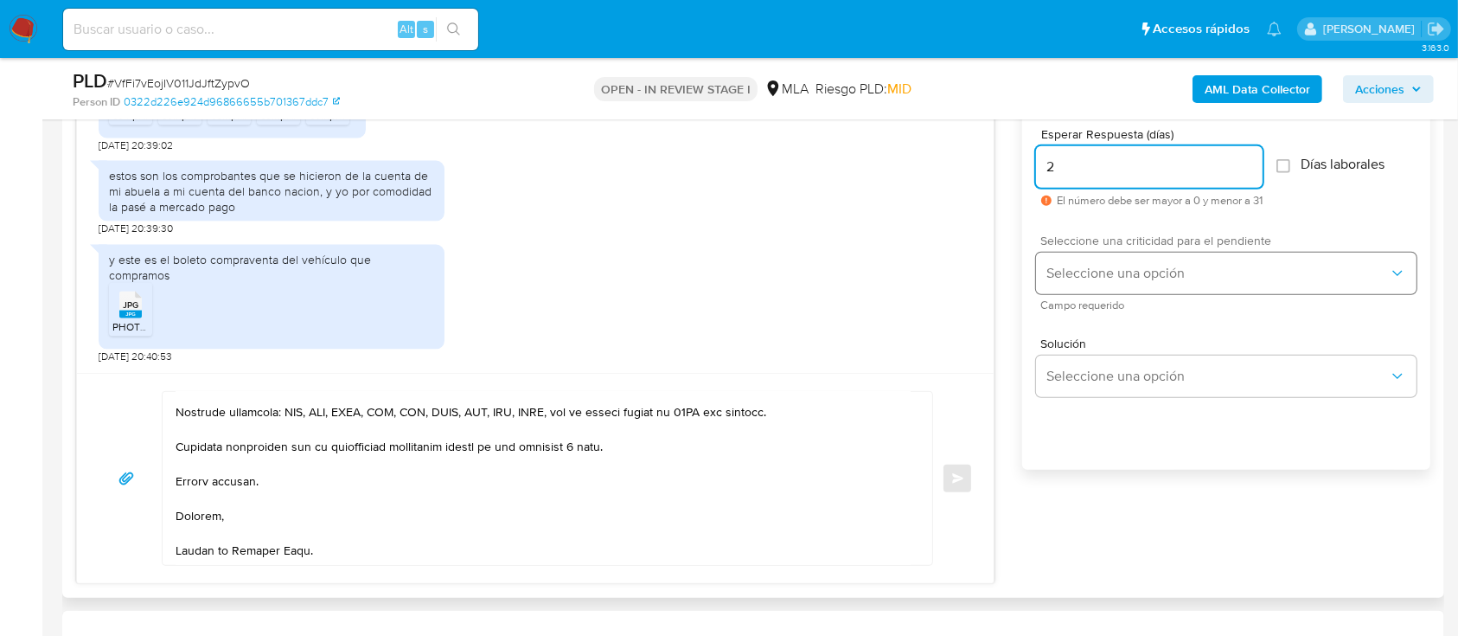
type input "2"
click at [1104, 276] on span "Seleccione una opción" at bounding box center [1217, 273] width 342 height 17
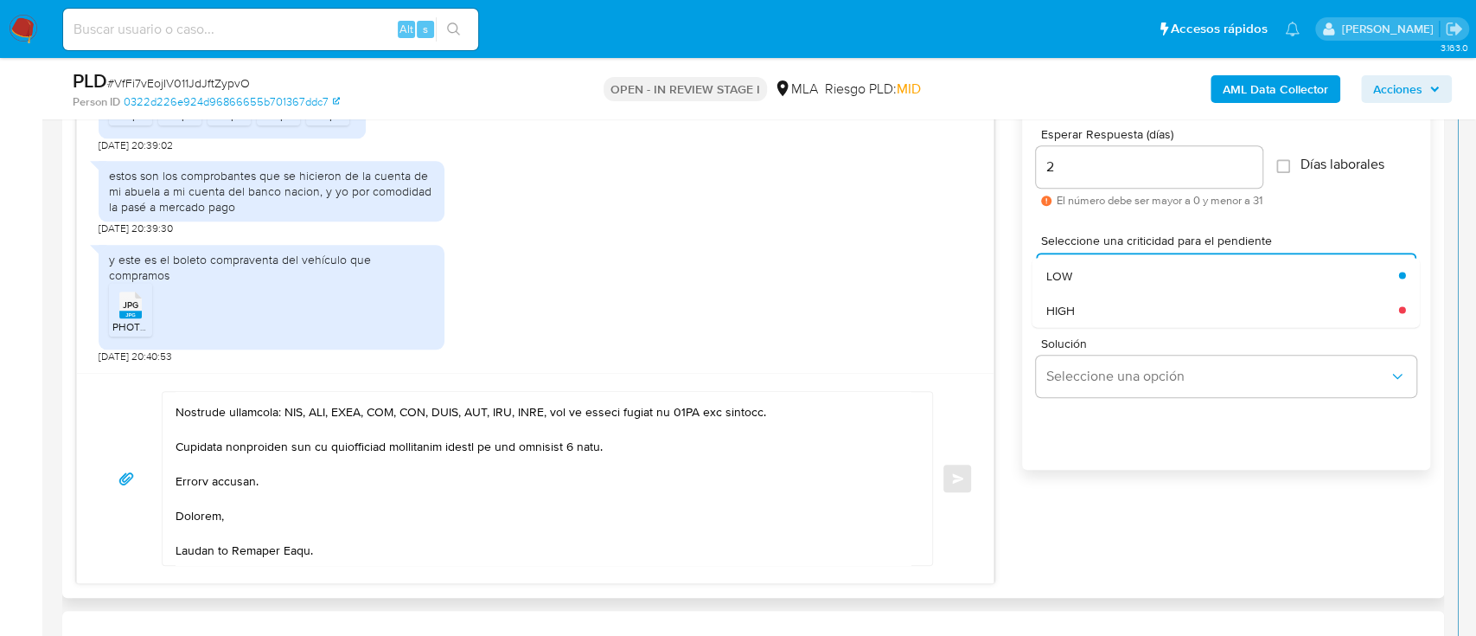
click at [1120, 329] on div "Solución Seleccione una opción" at bounding box center [1226, 370] width 381 height 94
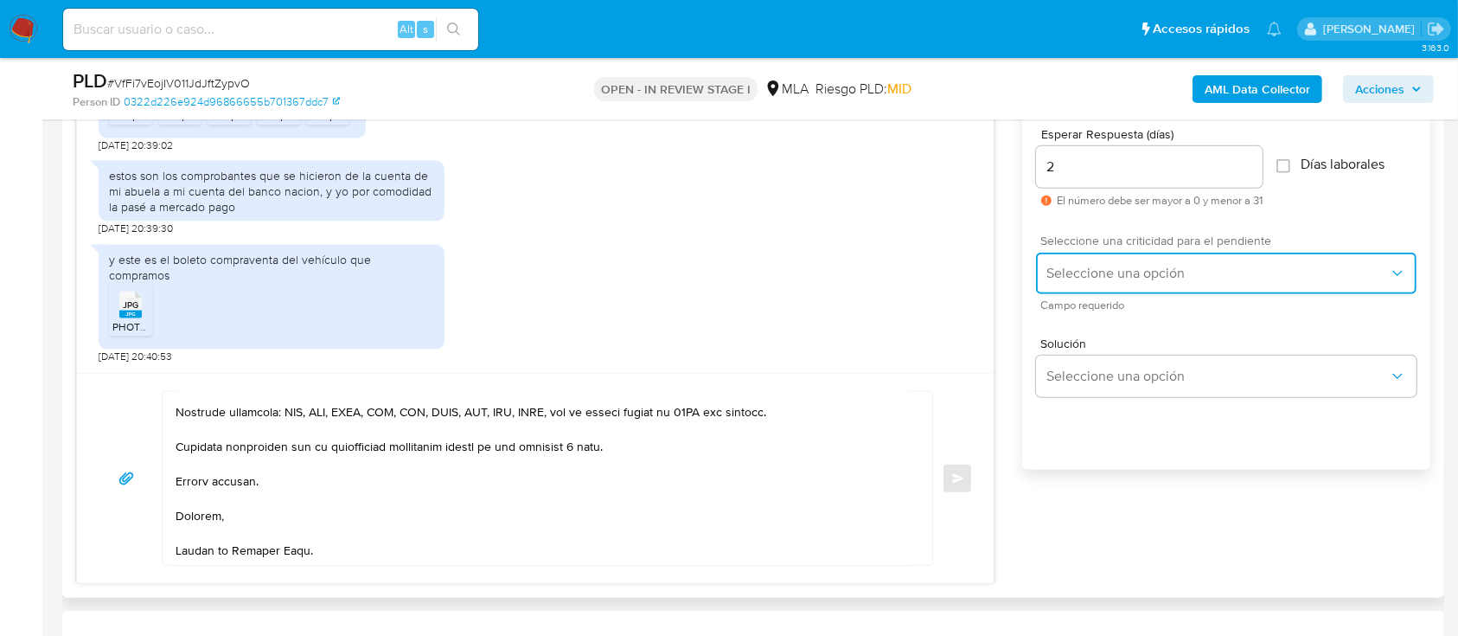
click at [1101, 276] on span "Seleccione una opción" at bounding box center [1217, 273] width 342 height 17
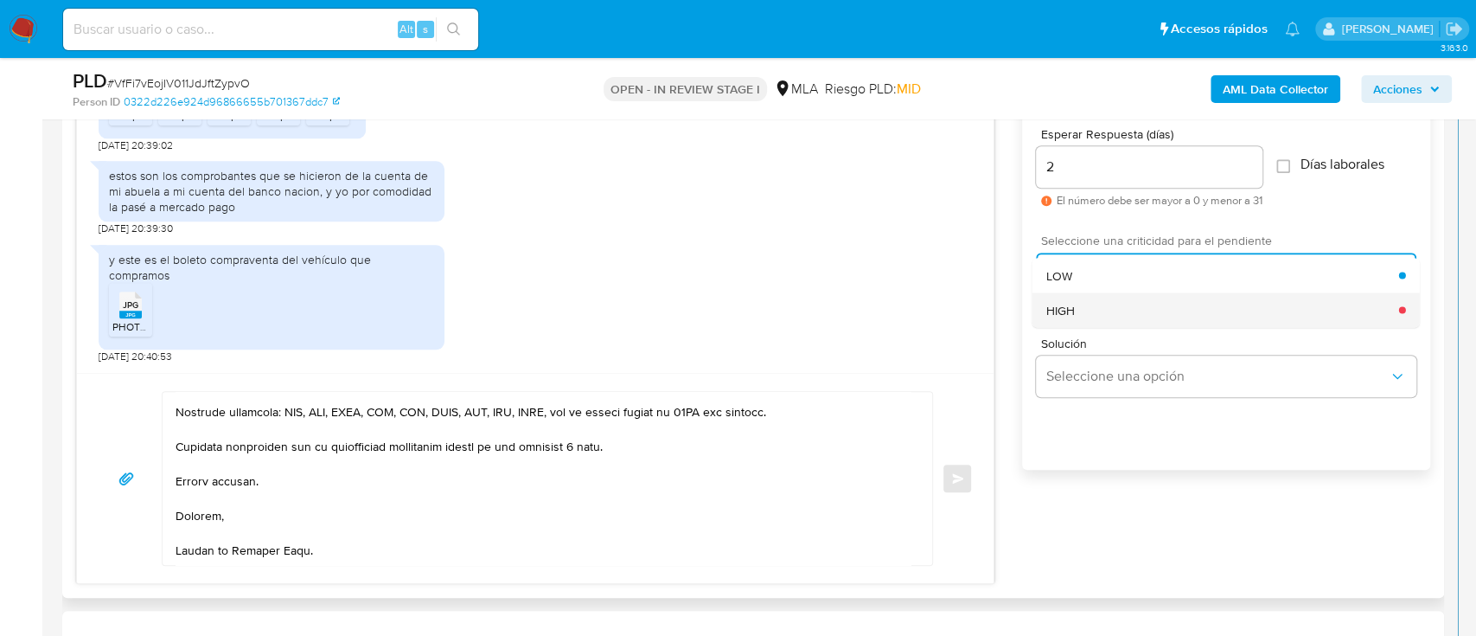
click at [1095, 304] on div "HIGH" at bounding box center [1222, 309] width 353 height 35
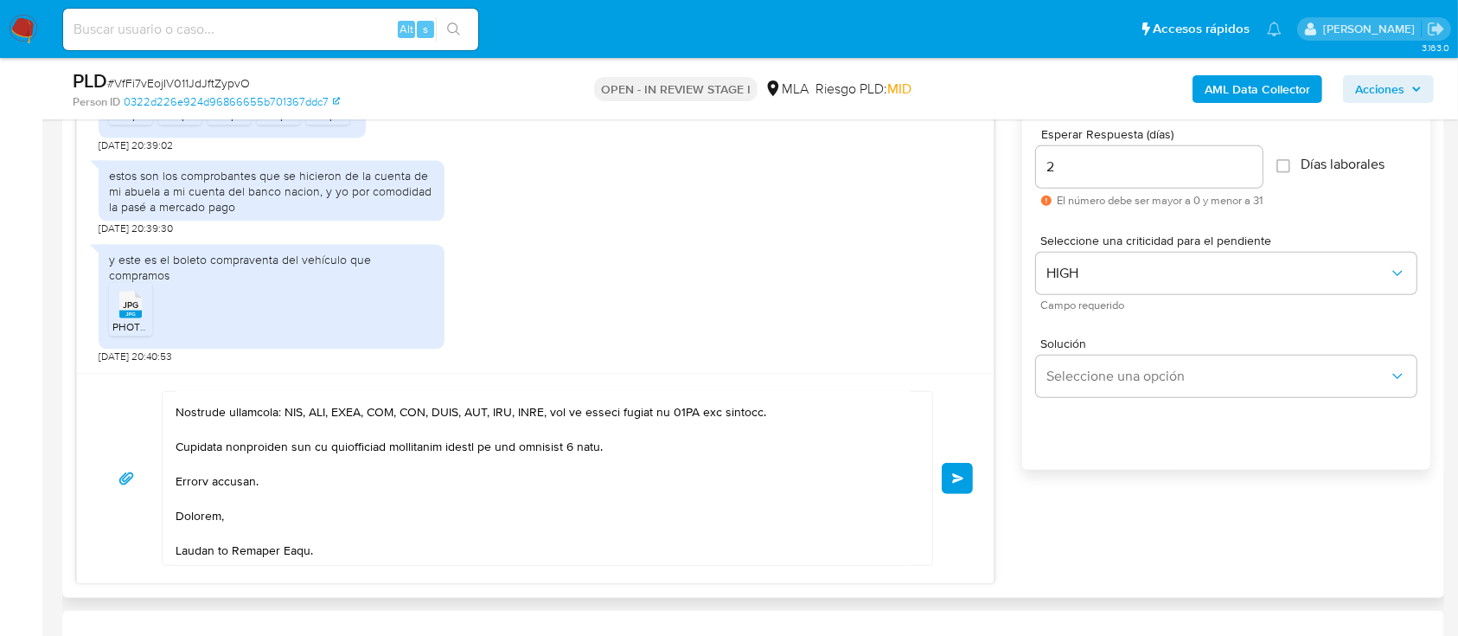
click at [955, 483] on button "Enviar" at bounding box center [957, 478] width 31 height 31
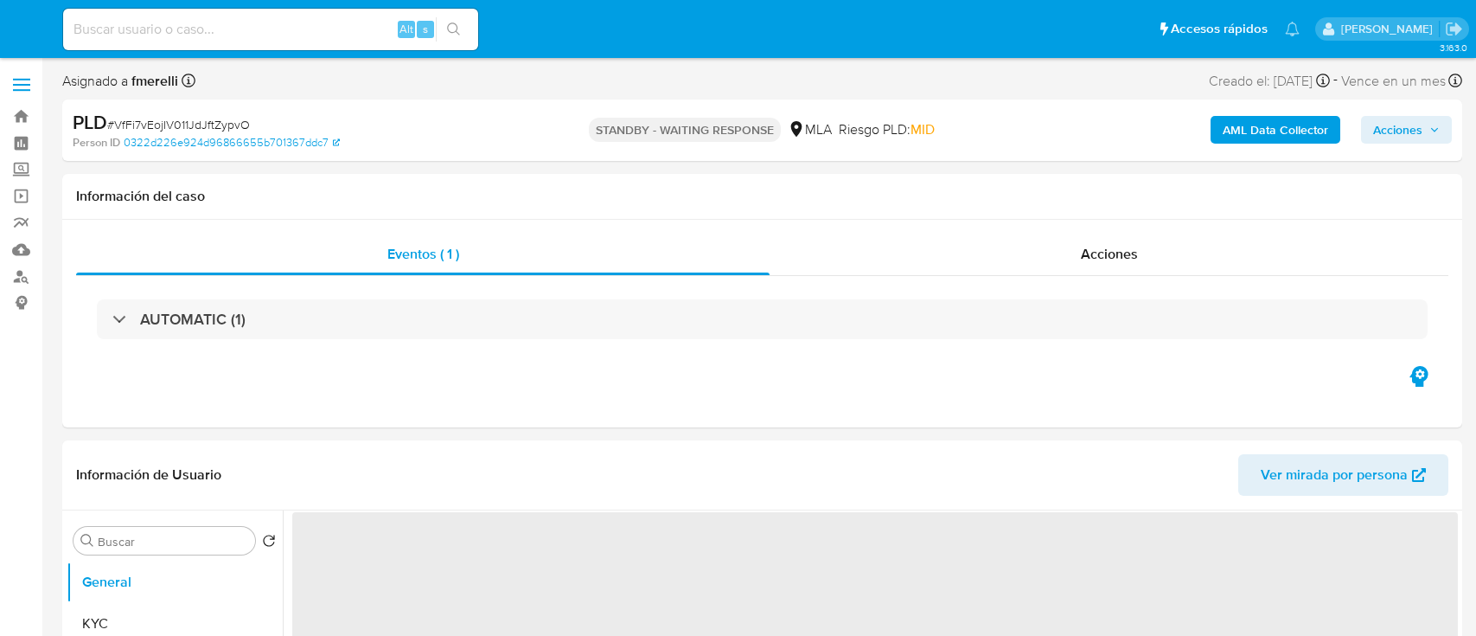
select select "10"
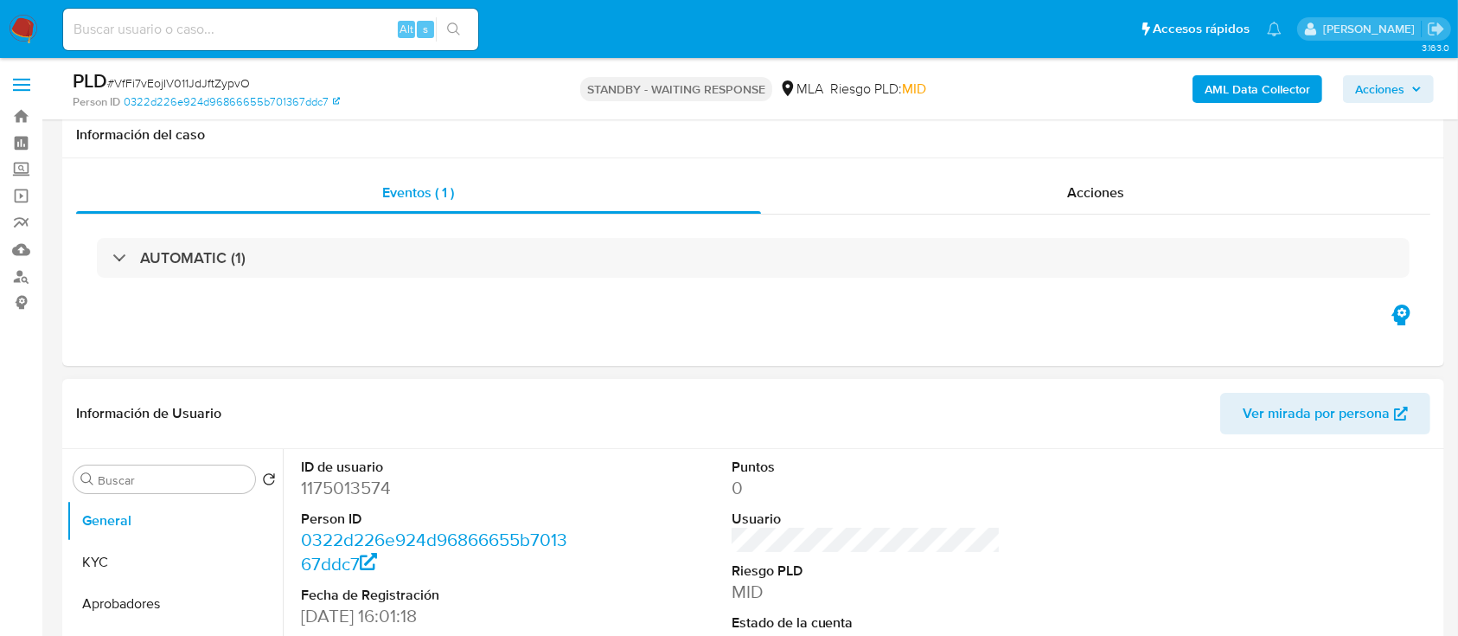
scroll to position [230, 0]
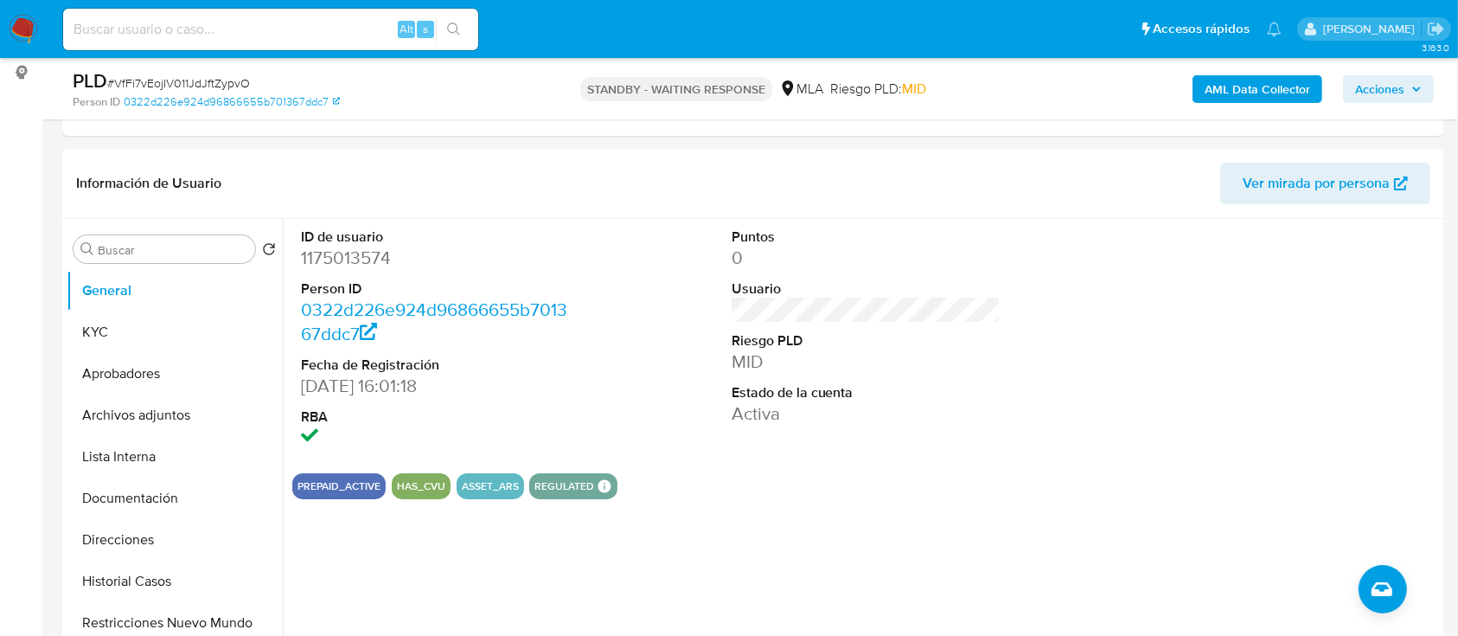
click at [345, 44] on div "Alt s" at bounding box center [270, 30] width 415 height 42
click at [350, 34] on input at bounding box center [270, 29] width 415 height 22
paste input "Bca8HmgEHca1aNARS159qr8W"
type input "Bca8HmgEHca1aNARS159qr8W"
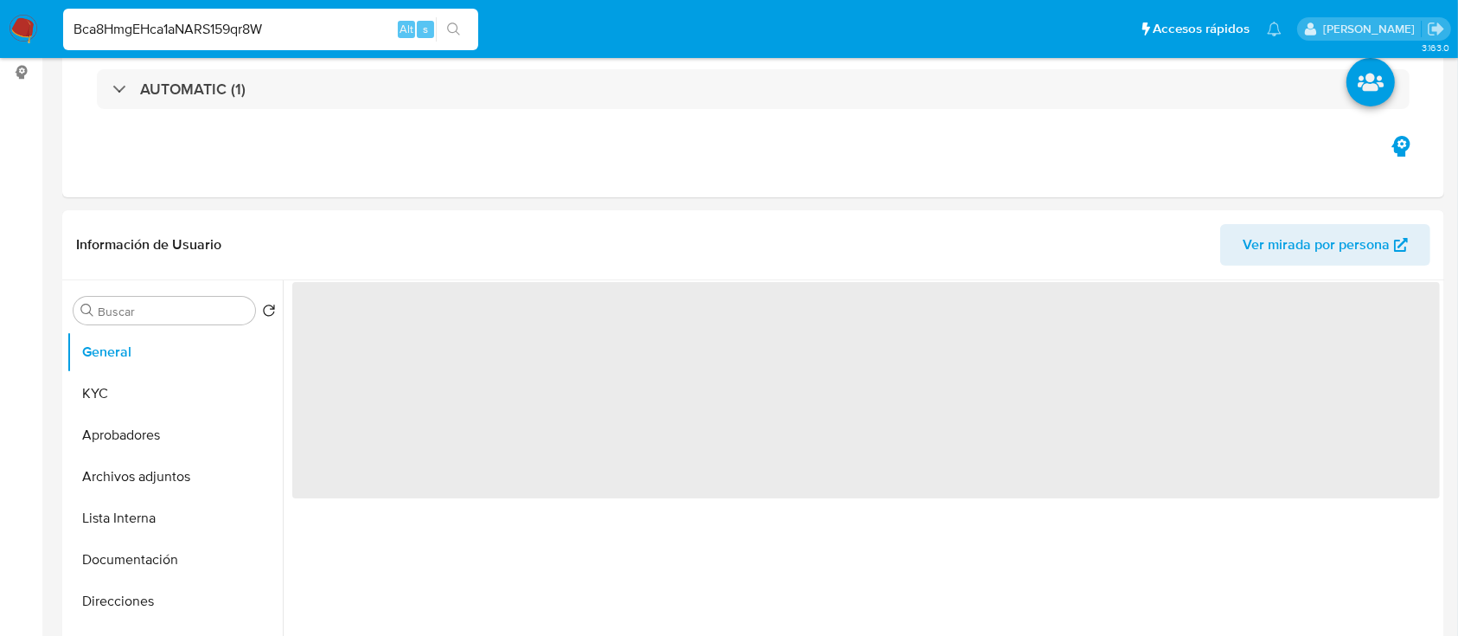
select select "10"
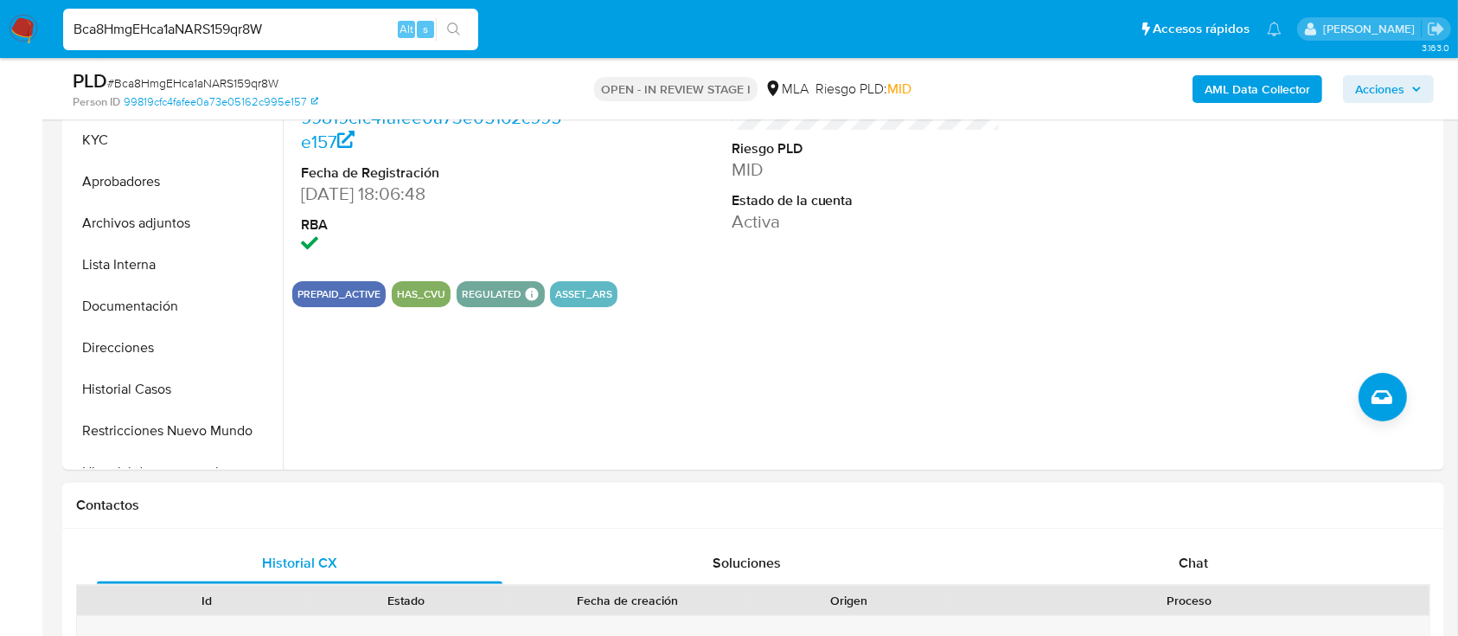
scroll to position [807, 0]
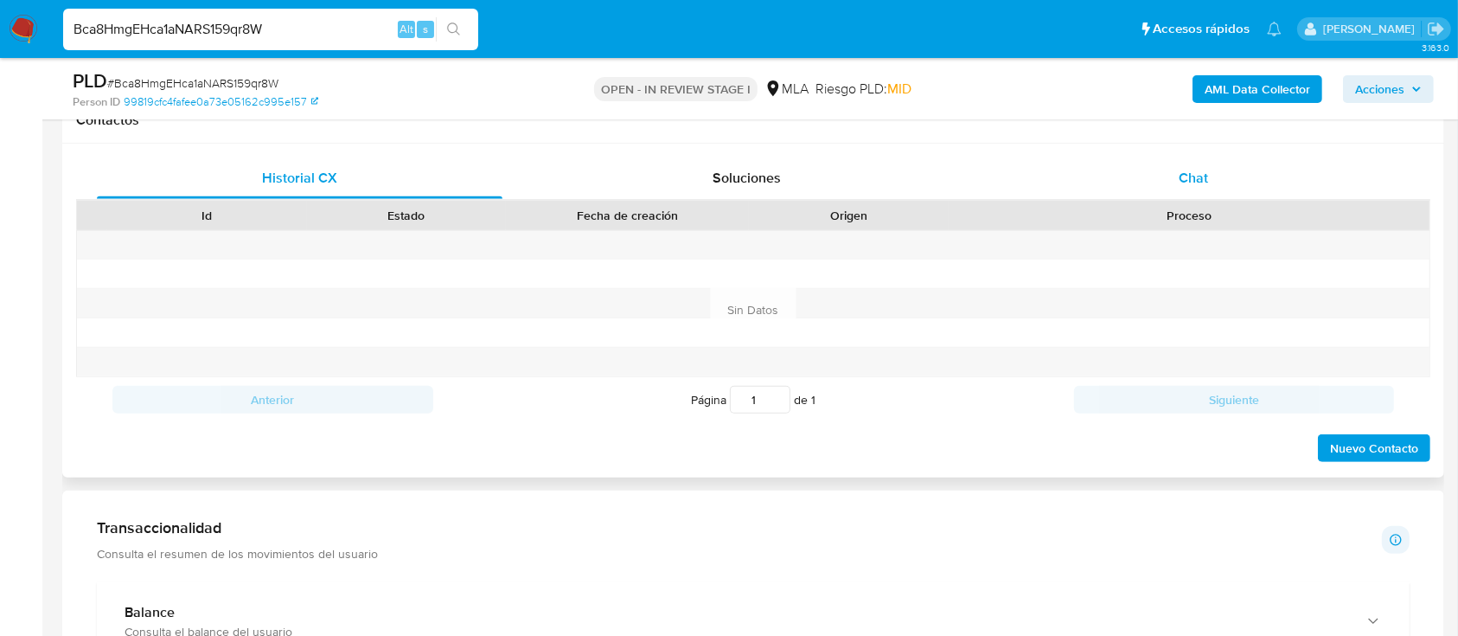
click at [1174, 182] on div "Chat" at bounding box center [1194, 178] width 406 height 42
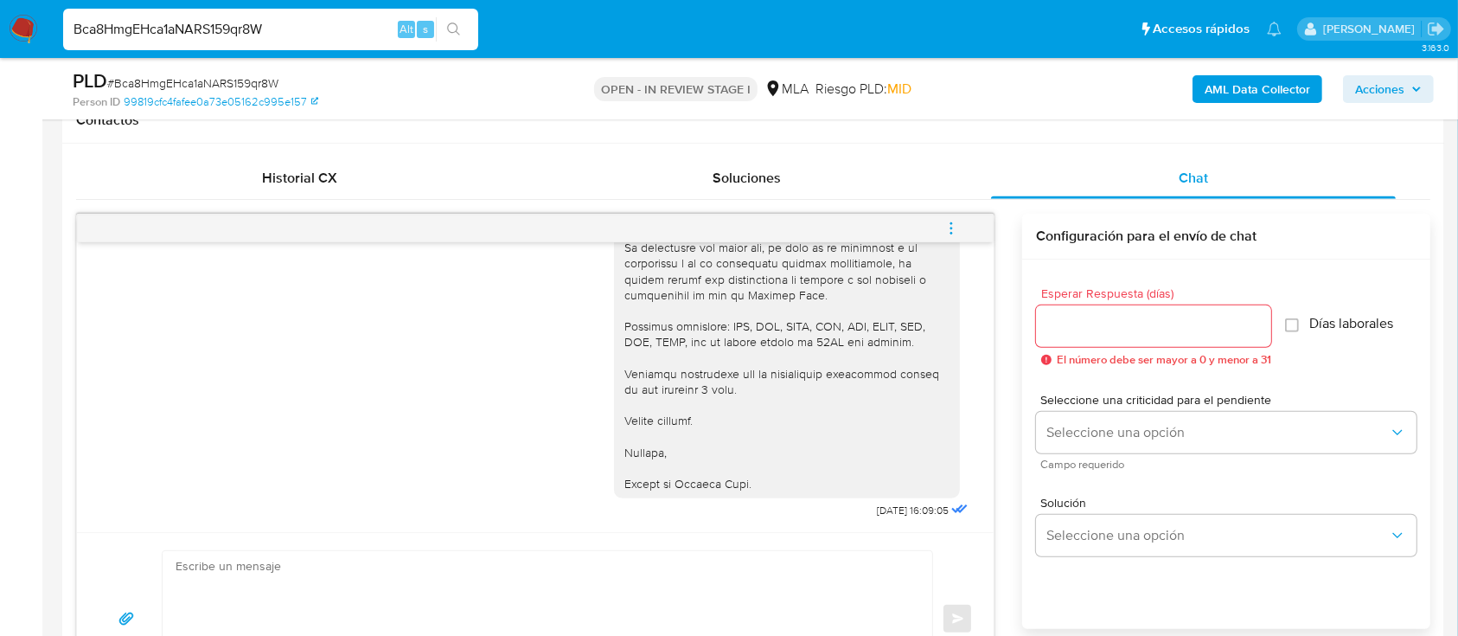
click at [966, 236] on button "menu-action" at bounding box center [951, 229] width 57 height 42
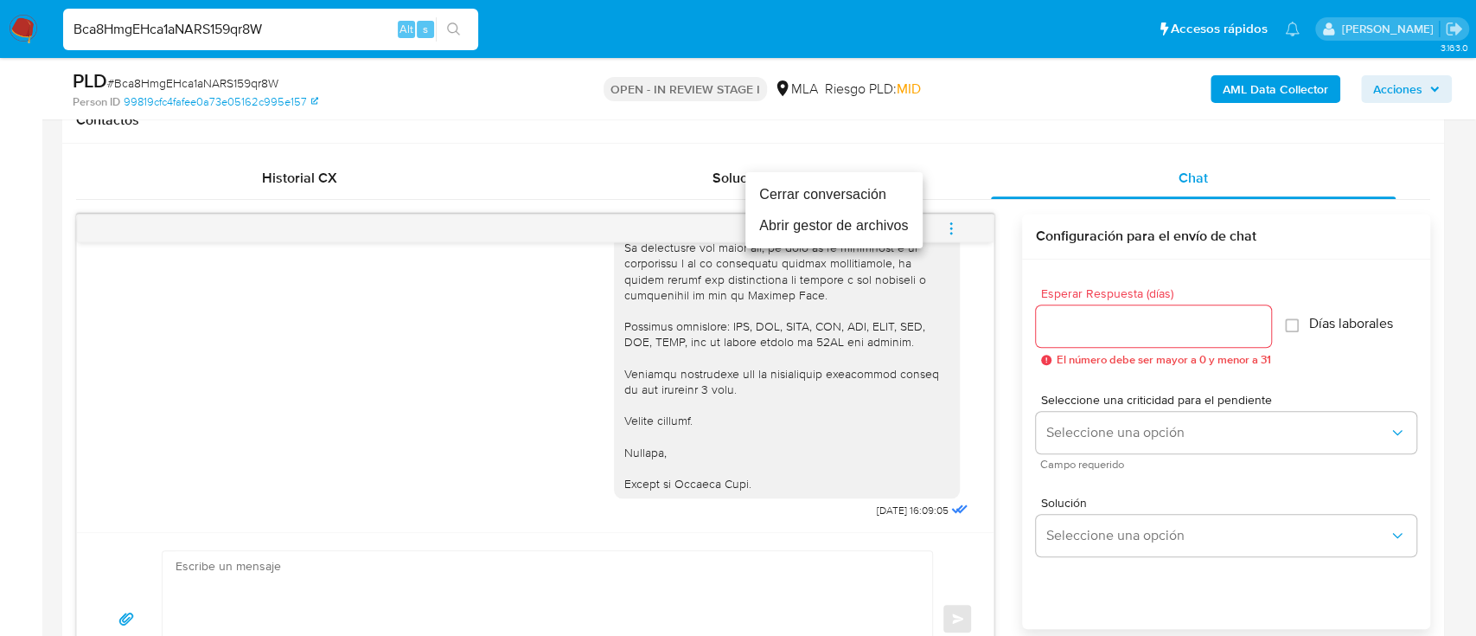
drag, startPoint x: 855, startPoint y: 202, endPoint x: 388, endPoint y: 253, distance: 469.7
click at [854, 202] on li "Cerrar conversación" at bounding box center [833, 194] width 177 height 31
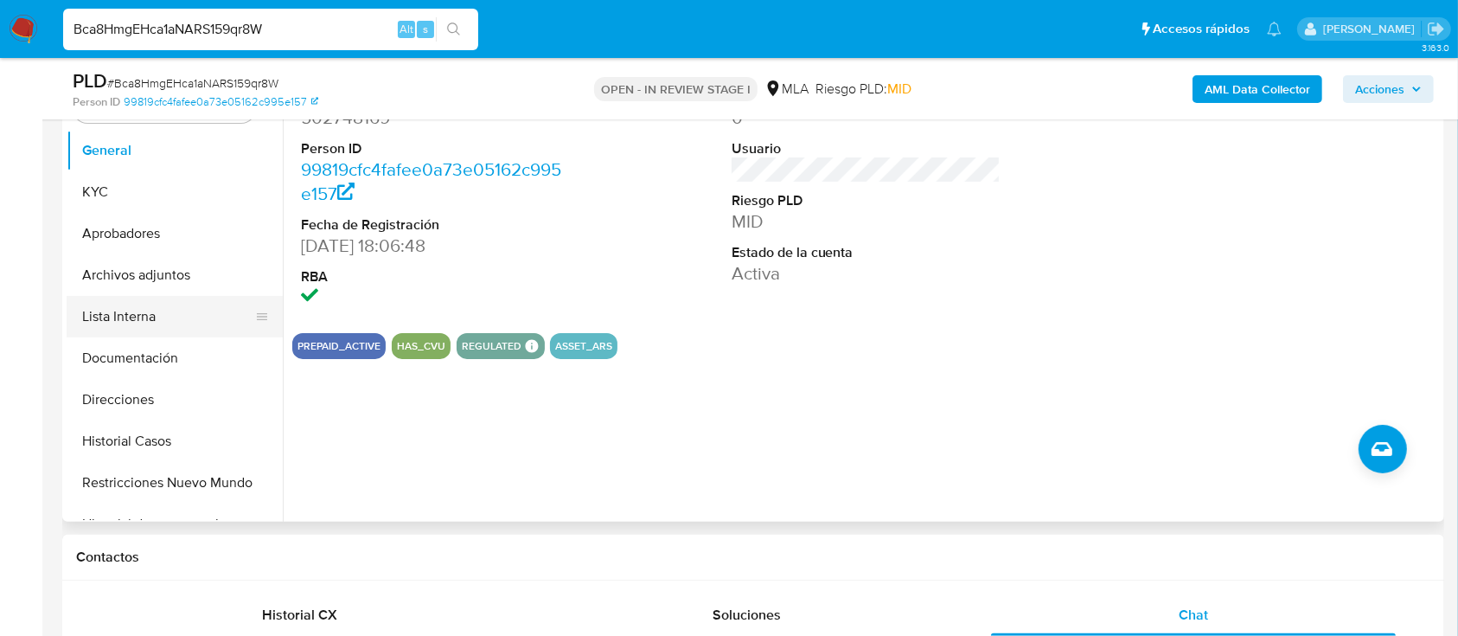
scroll to position [346, 0]
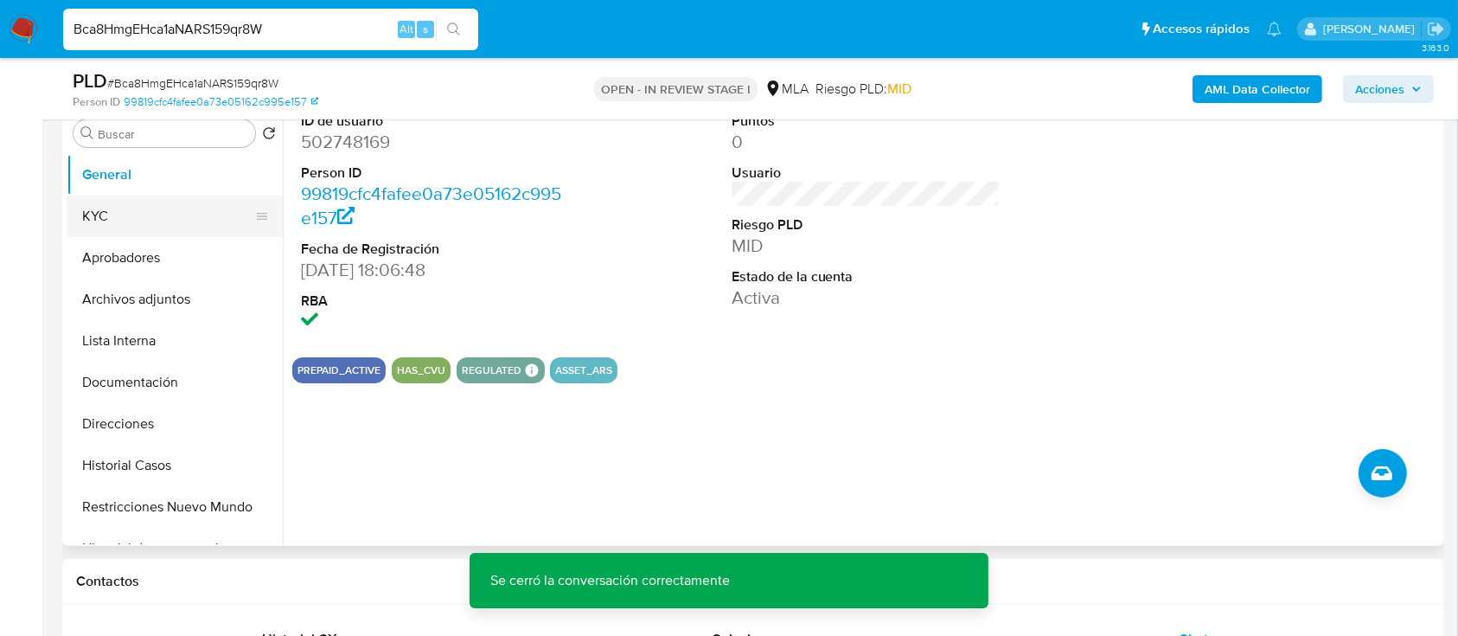
click at [198, 210] on button "KYC" at bounding box center [168, 216] width 202 height 42
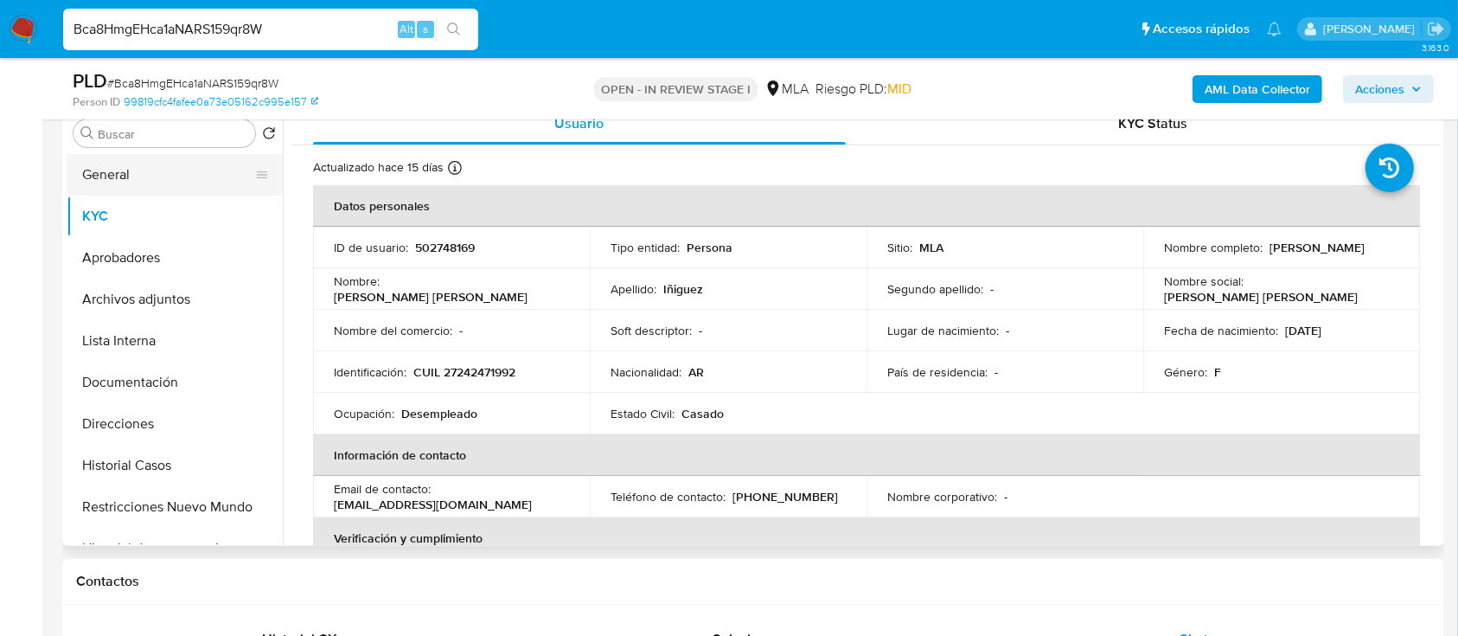
click at [179, 175] on button "General" at bounding box center [168, 175] width 202 height 42
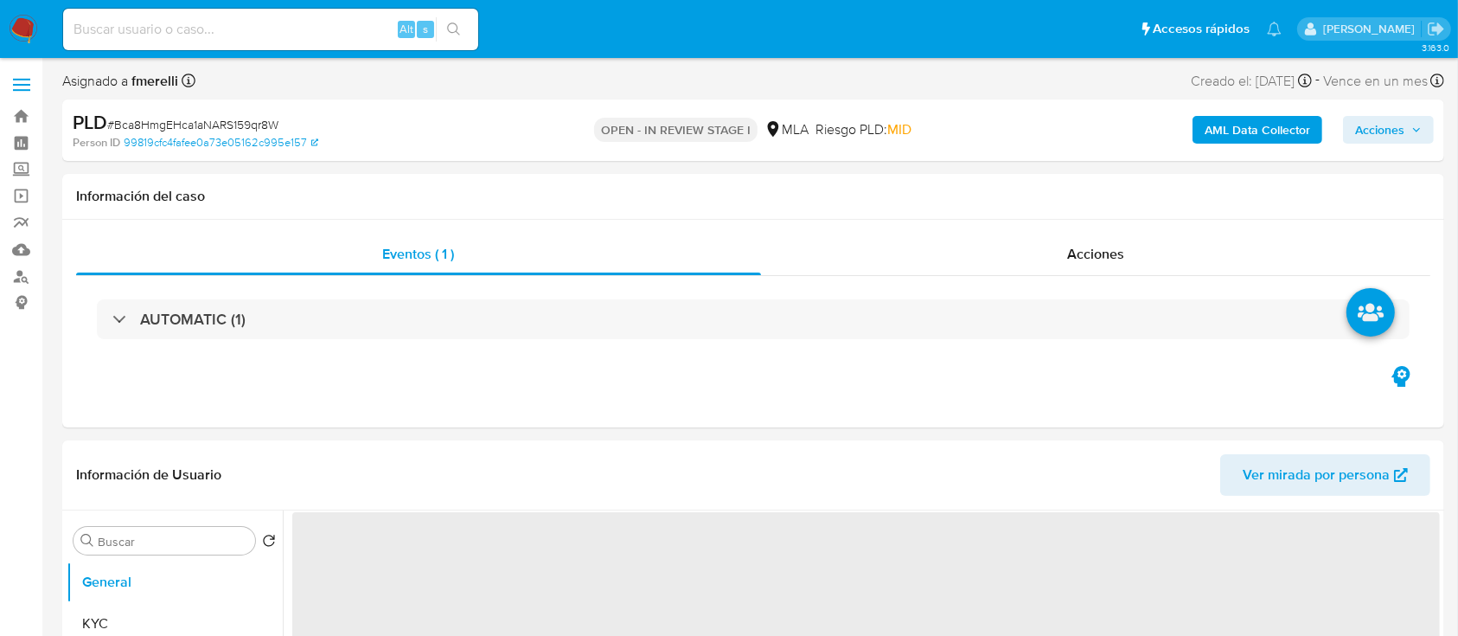
select select "10"
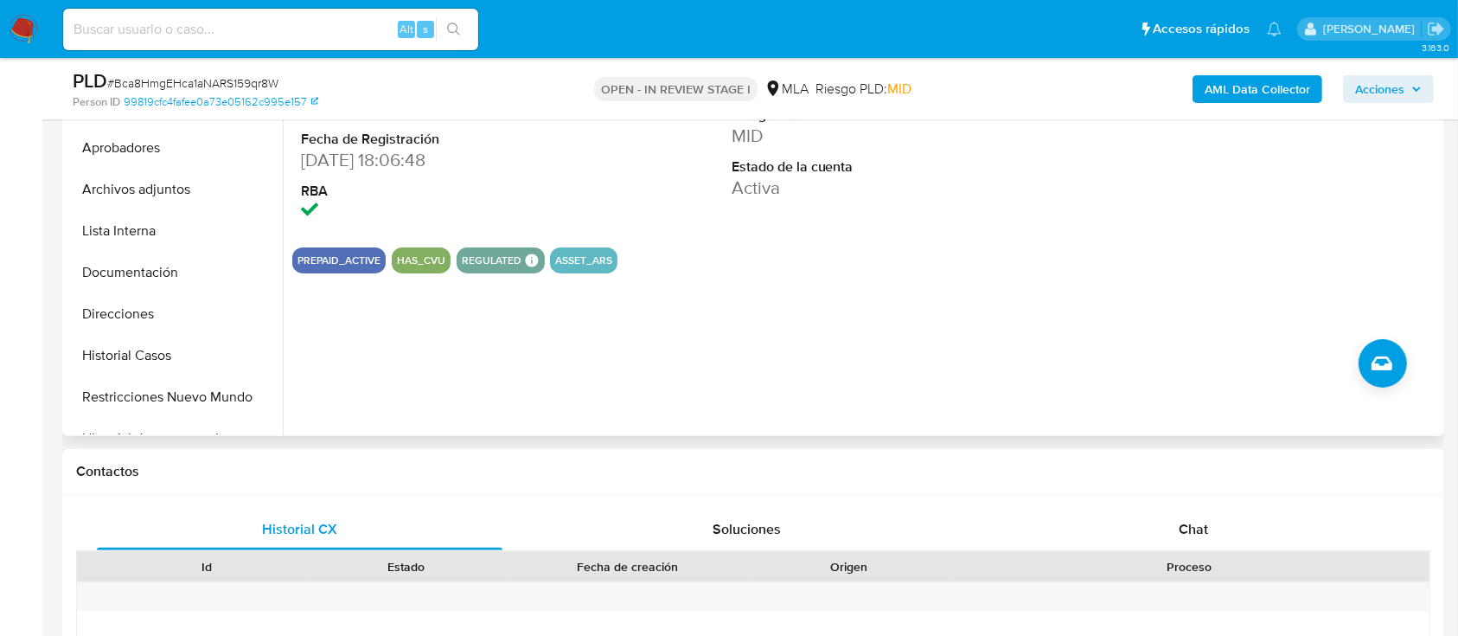
scroll to position [461, 0]
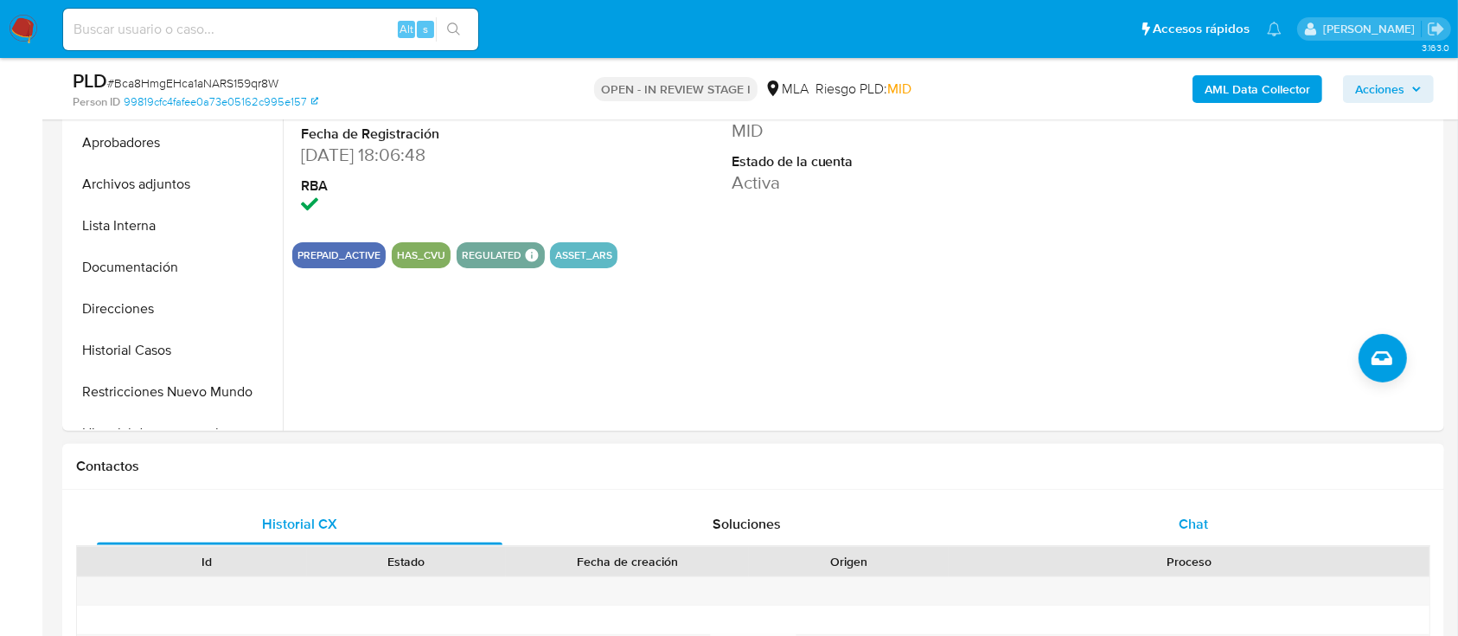
click at [1153, 516] on div "Chat" at bounding box center [1194, 524] width 406 height 42
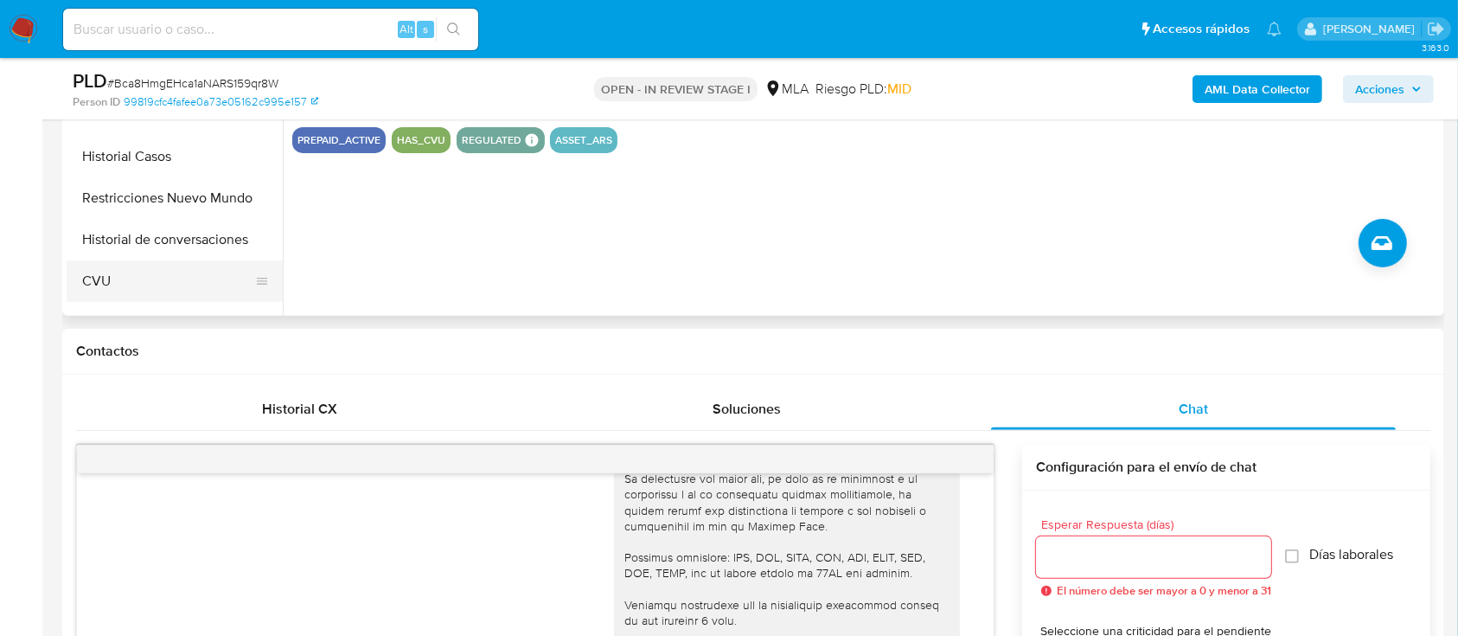
scroll to position [115, 0]
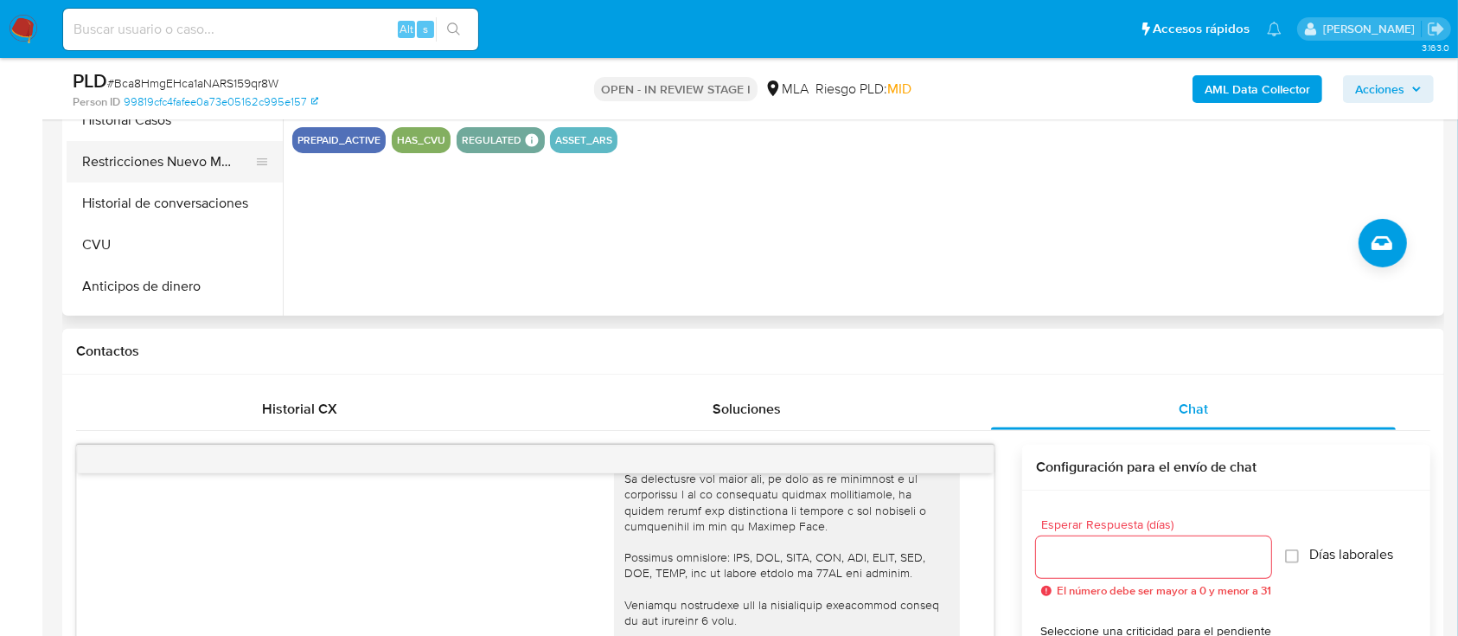
click at [192, 180] on ul "General KYC Aprobadores Archivos adjuntos Lista Interna Documentación Direccion…" at bounding box center [175, 119] width 216 height 390
click at [214, 205] on button "Historial de conversaciones" at bounding box center [168, 203] width 202 height 42
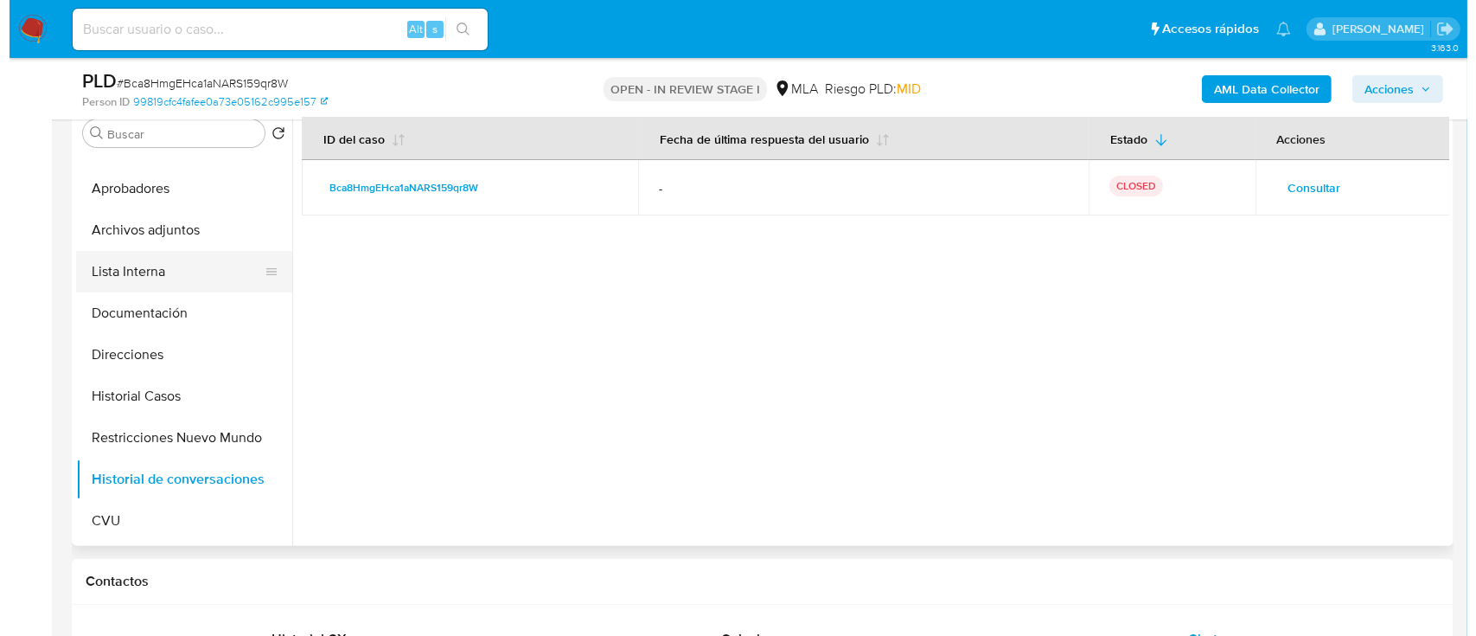
scroll to position [0, 0]
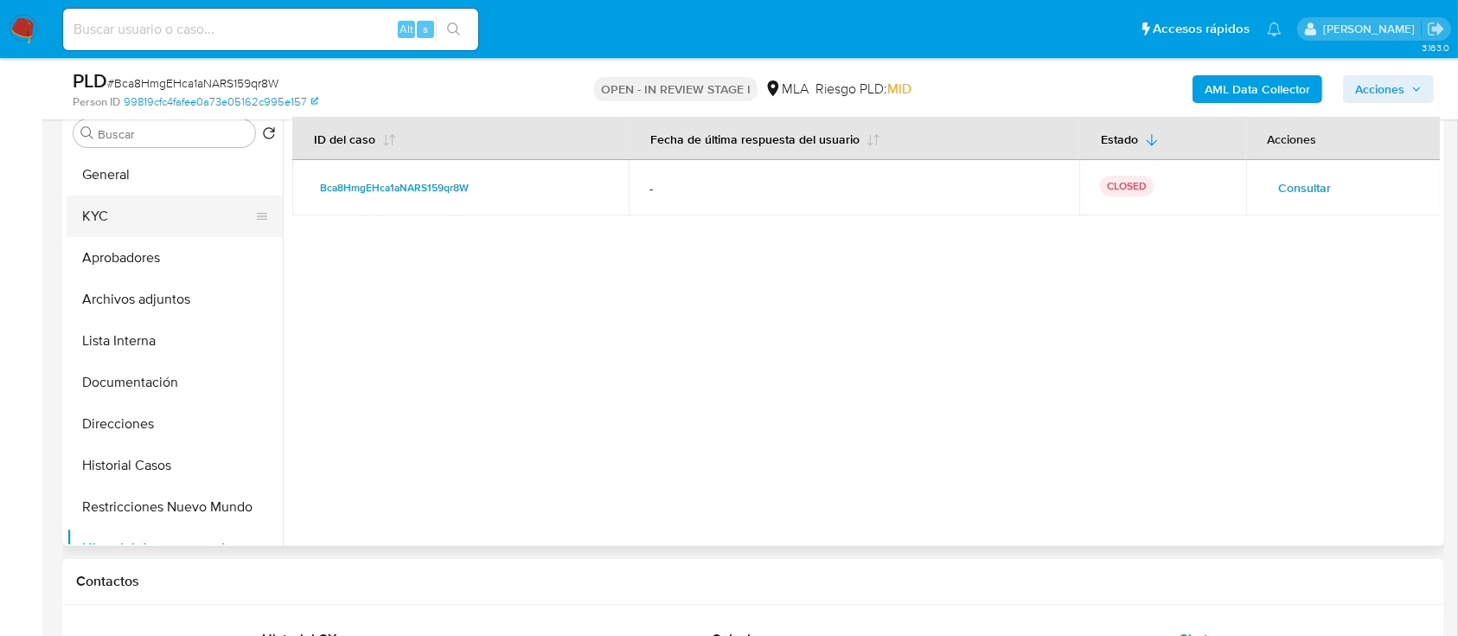
click at [155, 225] on button "KYC" at bounding box center [168, 216] width 202 height 42
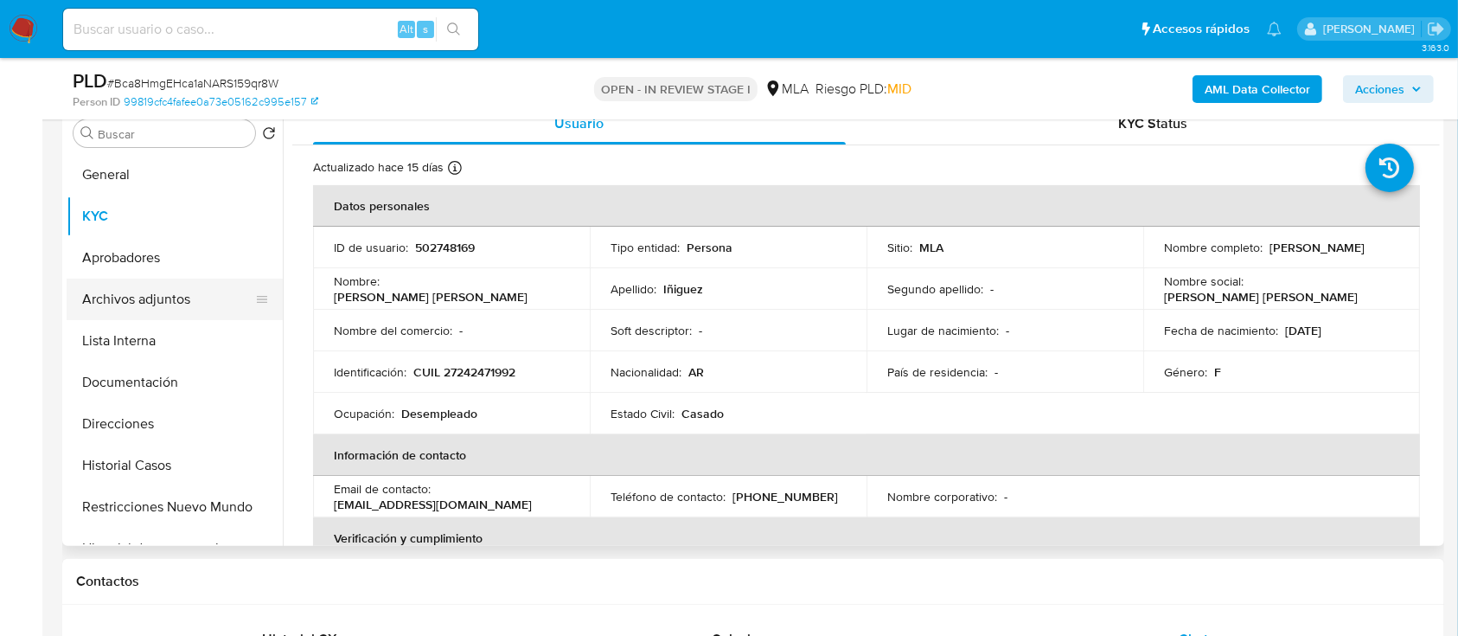
click at [194, 297] on button "Archivos adjuntos" at bounding box center [168, 299] width 202 height 42
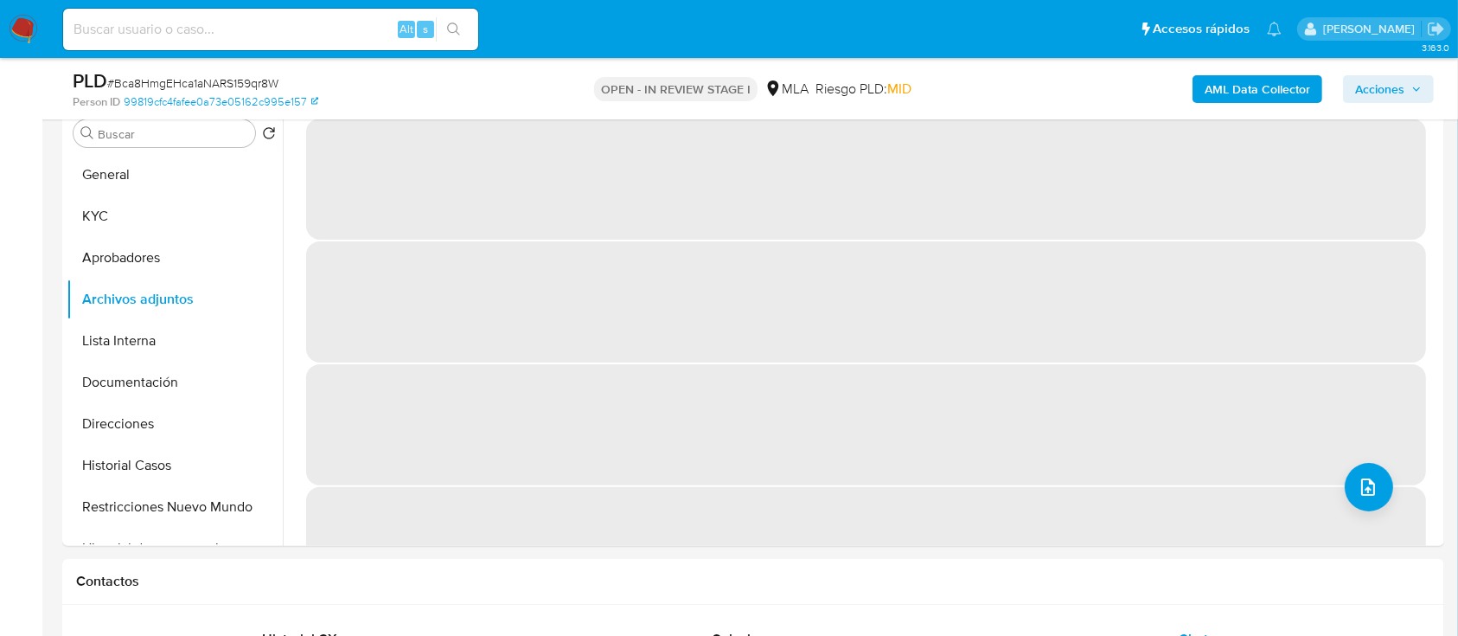
click at [1252, 83] on b "AML Data Collector" at bounding box center [1258, 89] width 106 height 28
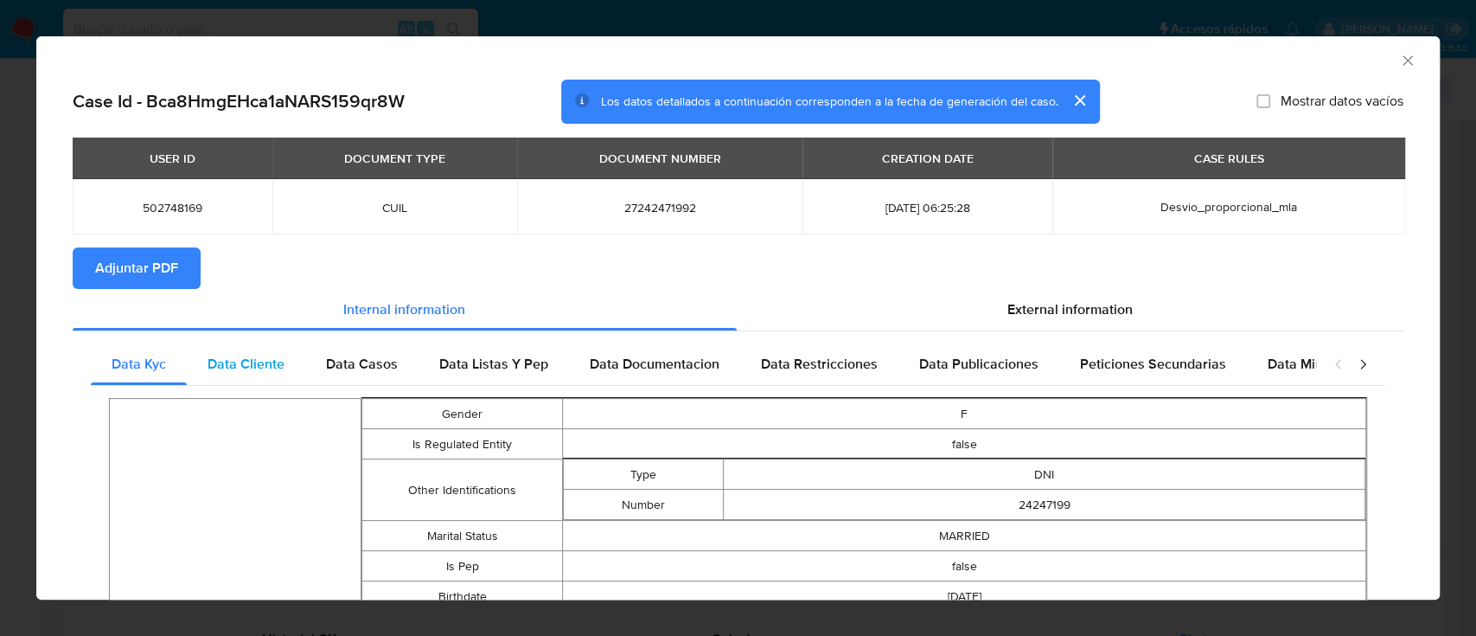
click at [280, 361] on span "Data Cliente" at bounding box center [246, 364] width 77 height 20
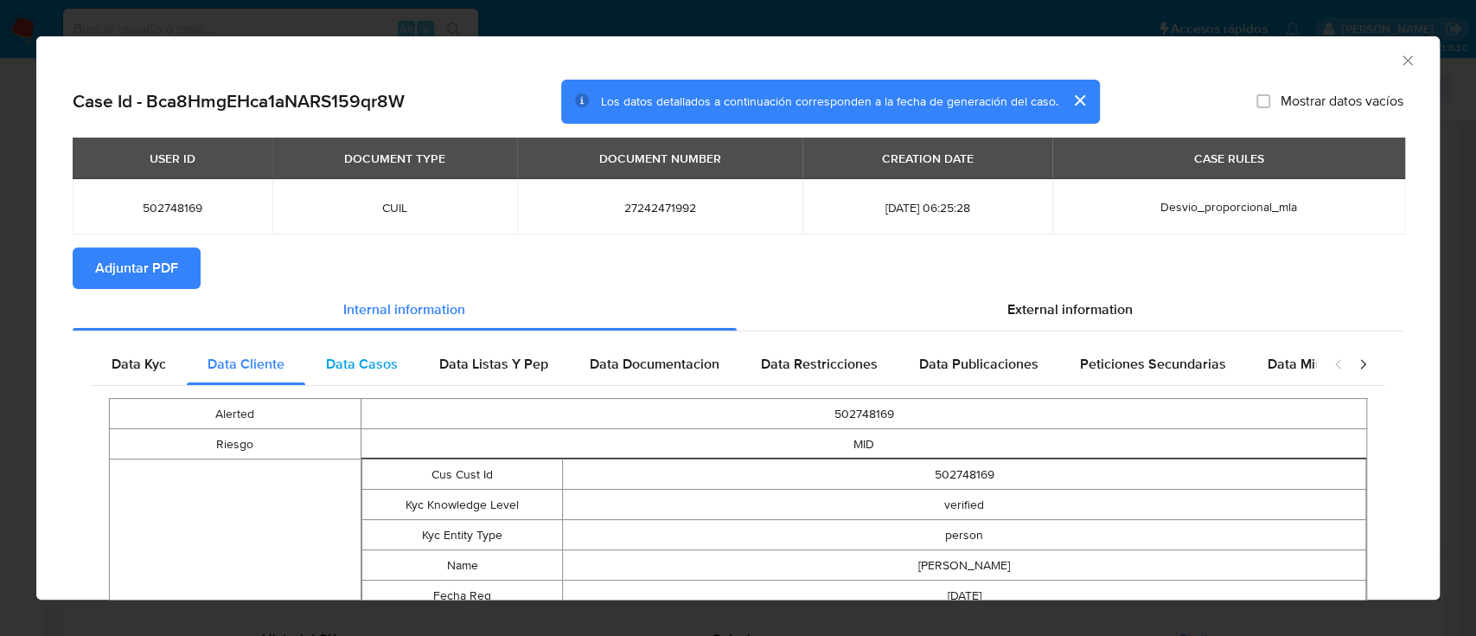
click at [368, 382] on div "Data Casos" at bounding box center [361, 364] width 113 height 42
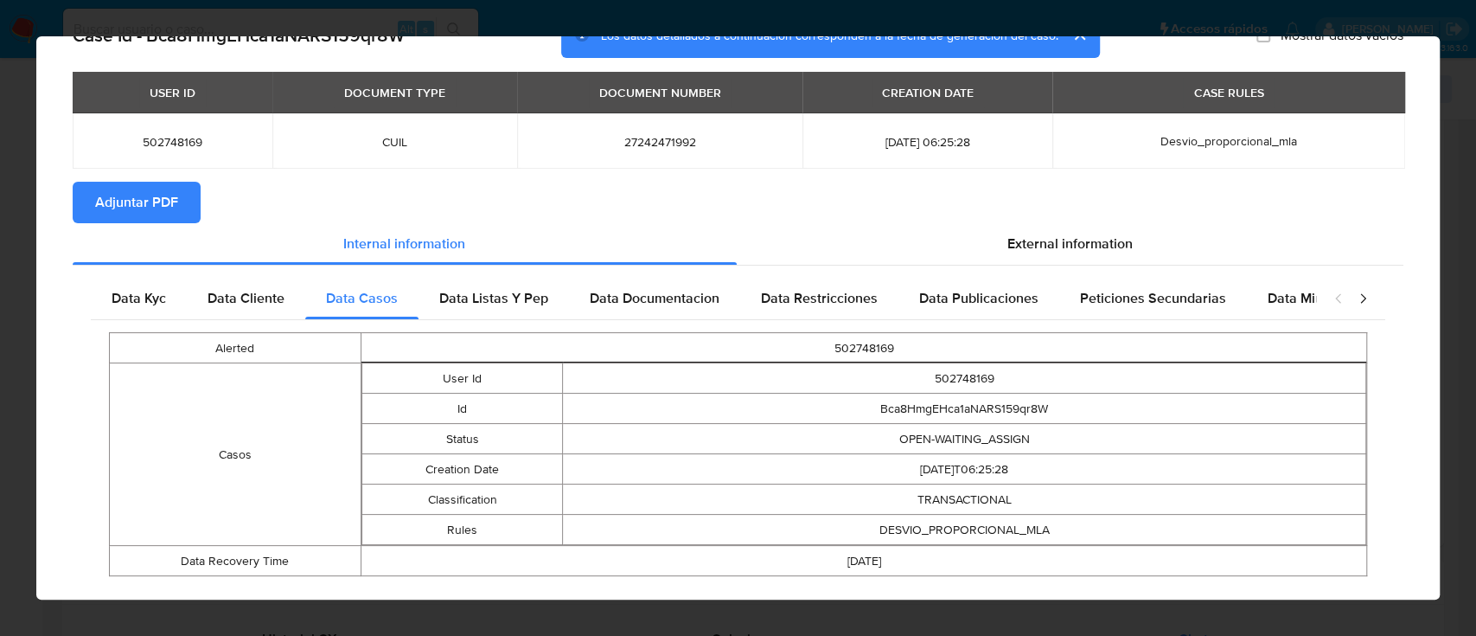
scroll to position [98, 0]
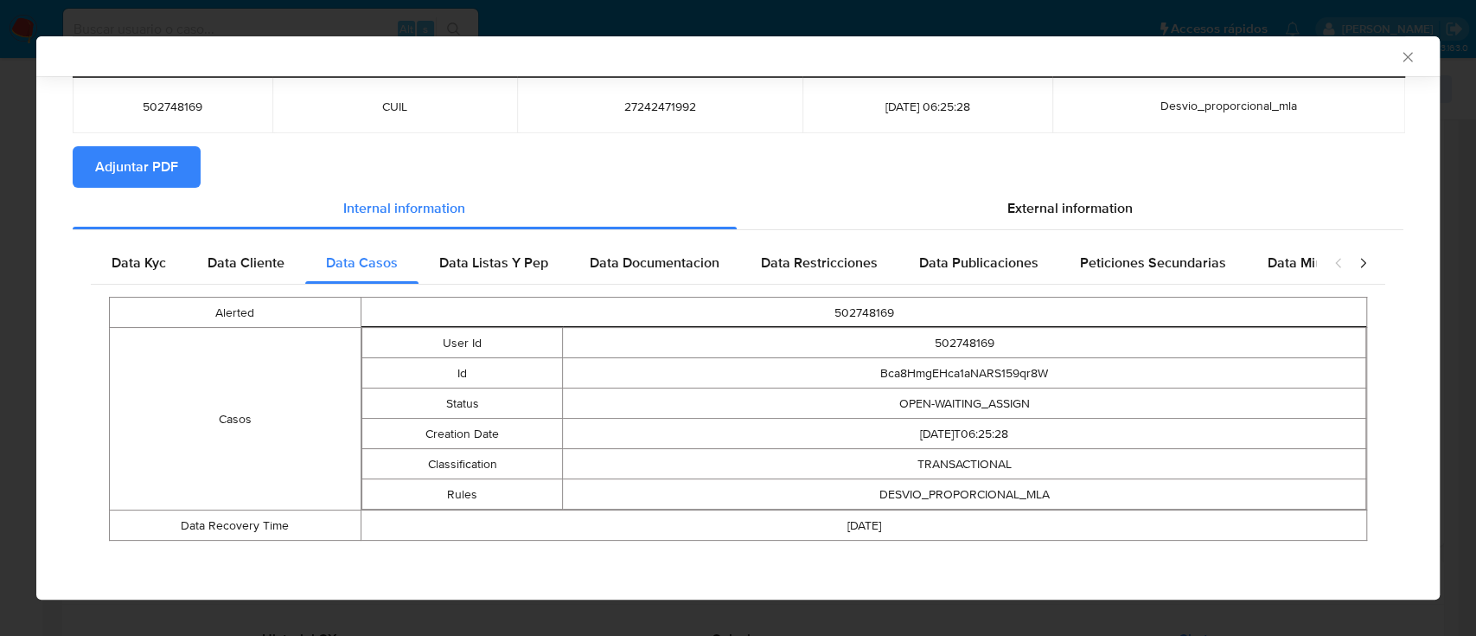
click at [489, 266] on span "Data Listas Y Pep" at bounding box center [493, 263] width 109 height 20
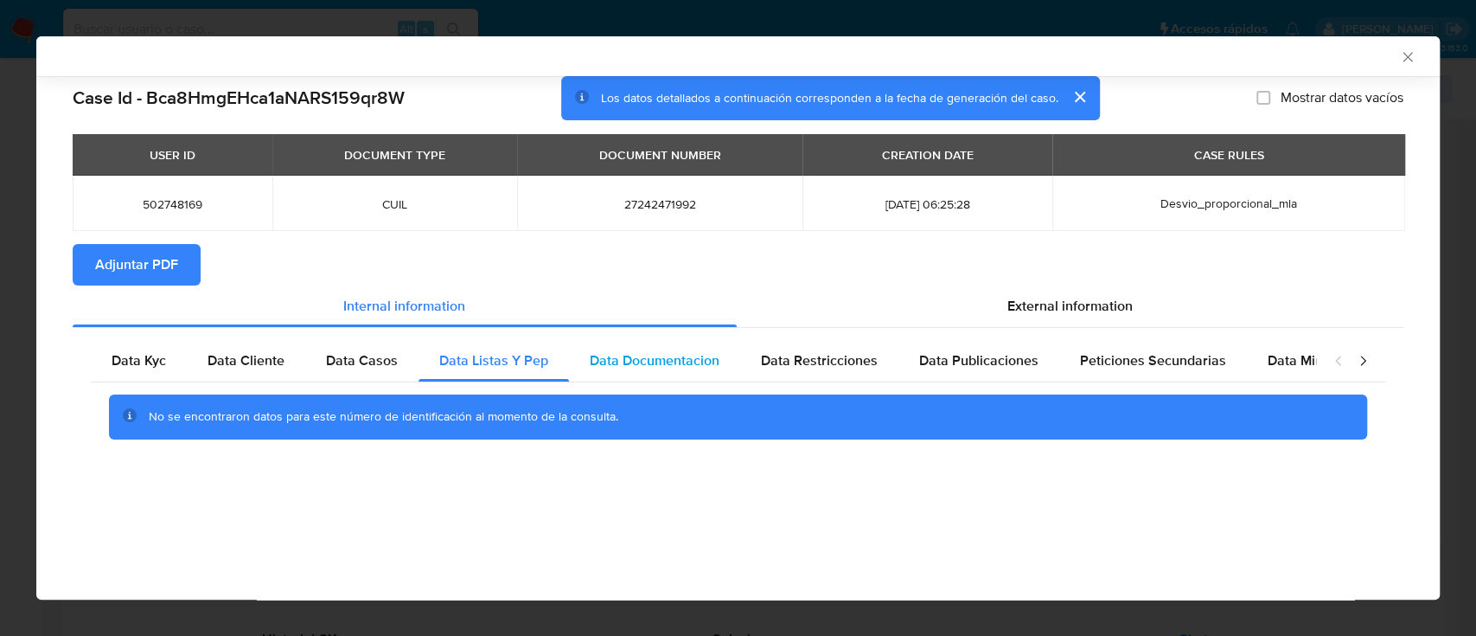
scroll to position [0, 0]
click at [635, 361] on span "Data Documentacion" at bounding box center [655, 360] width 130 height 20
click at [838, 348] on div "Data Restricciones" at bounding box center [819, 361] width 158 height 42
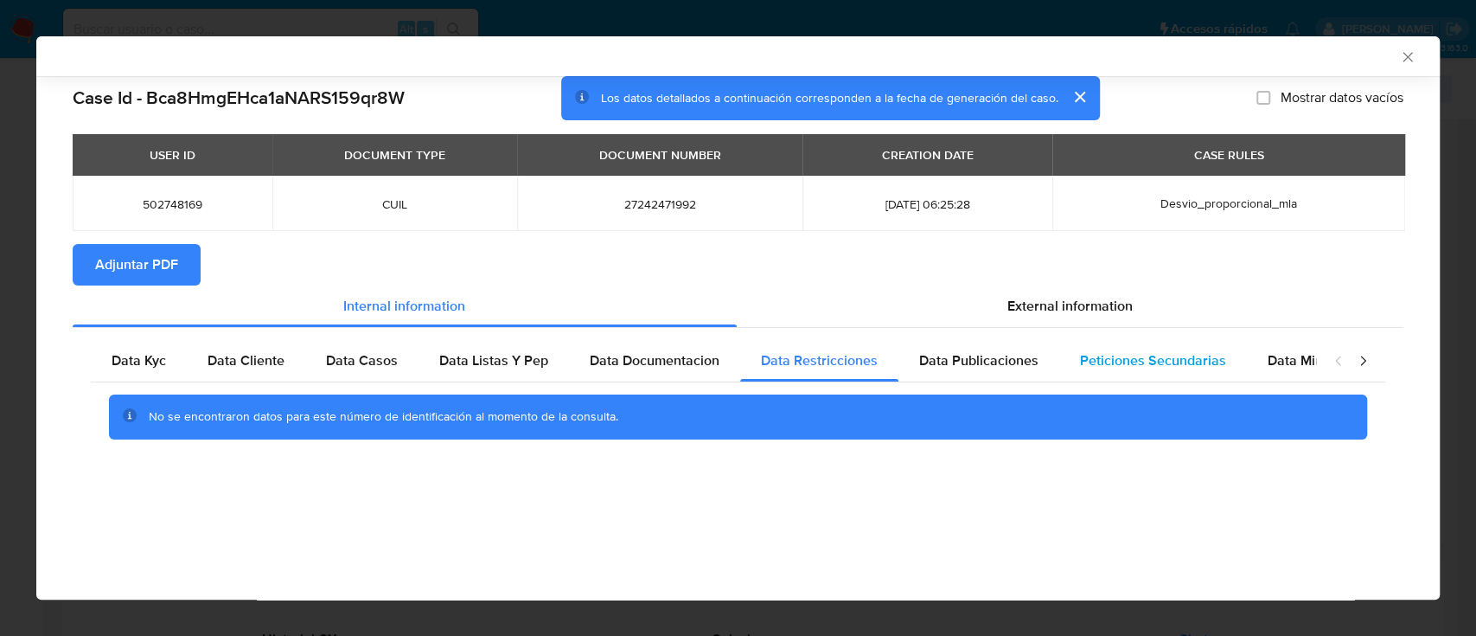
drag, startPoint x: 1007, startPoint y: 361, endPoint x: 1191, endPoint y: 380, distance: 185.1
click at [1013, 361] on span "Data Publicaciones" at bounding box center [978, 360] width 119 height 20
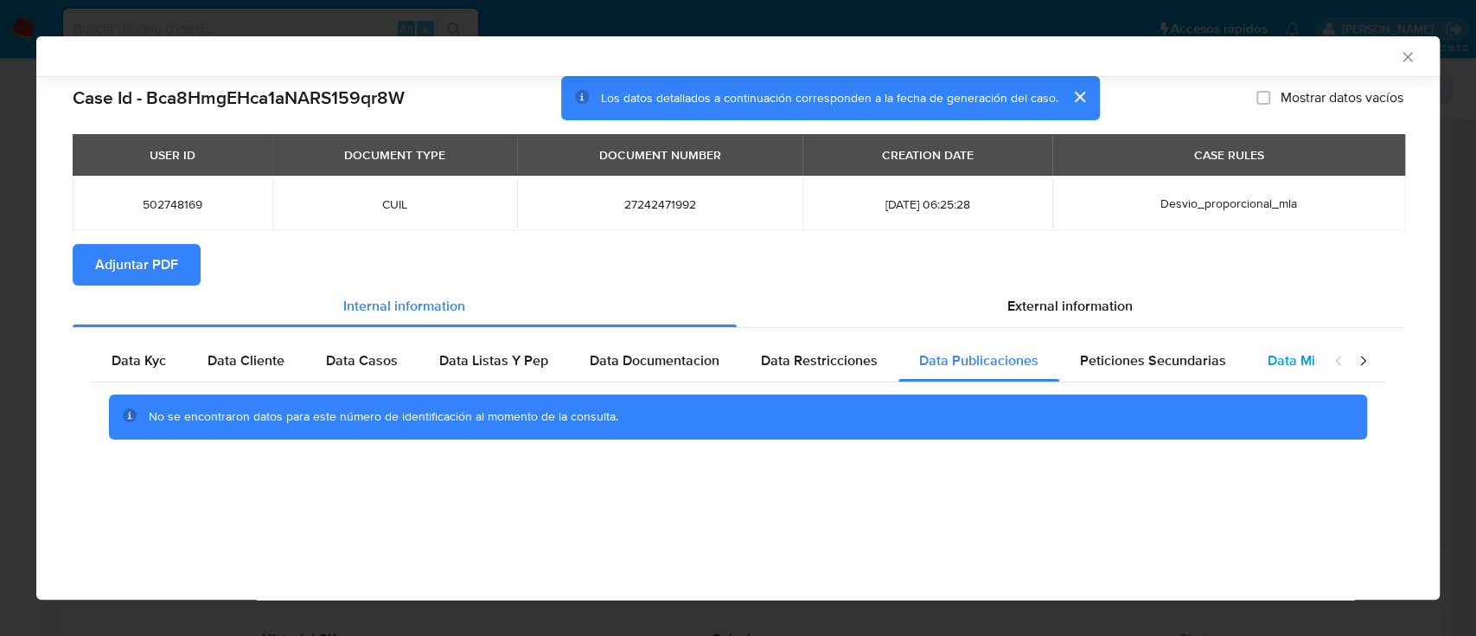
drag, startPoint x: 1169, startPoint y: 371, endPoint x: 1266, endPoint y: 364, distance: 97.1
click at [1176, 370] on div "Peticiones Secundarias" at bounding box center [1153, 361] width 188 height 42
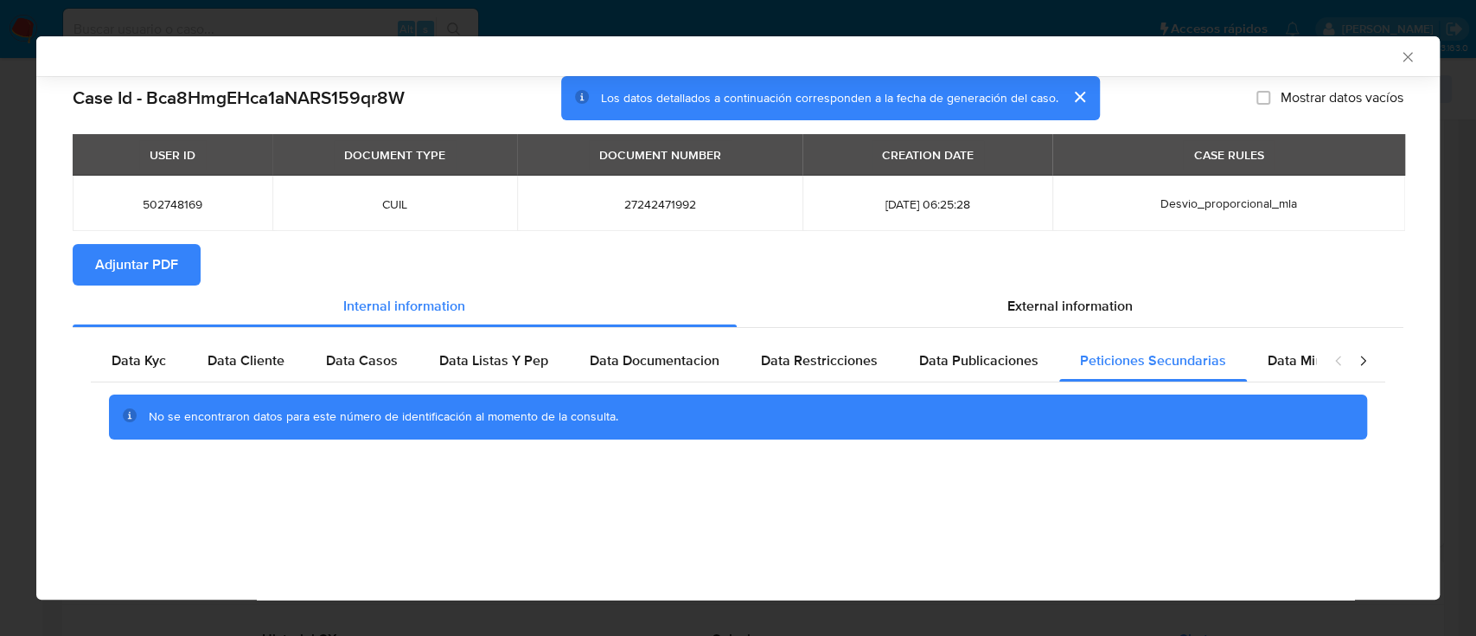
click at [1322, 365] on div "closure-recommendation-modal" at bounding box center [1350, 361] width 69 height 42
click at [1294, 363] on span "Data Minoridad" at bounding box center [1315, 360] width 95 height 20
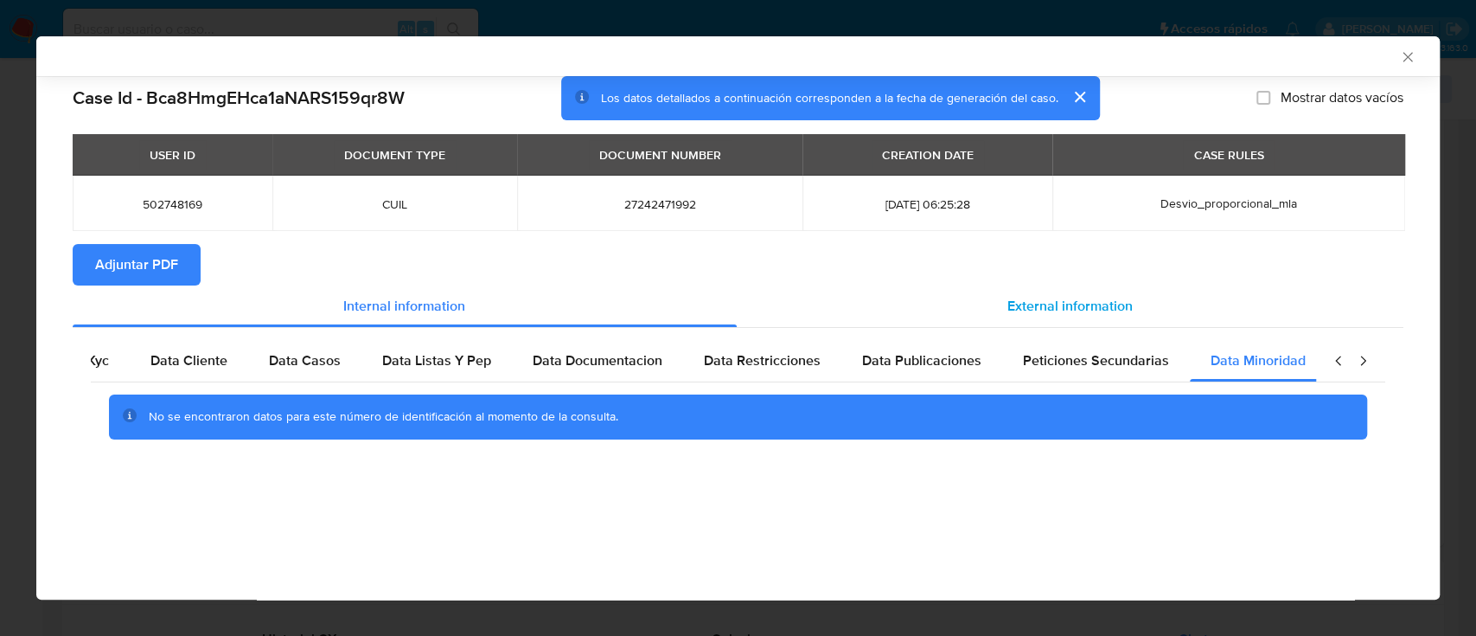
scroll to position [0, 58]
click at [1142, 303] on div "External information" at bounding box center [1071, 306] width 668 height 42
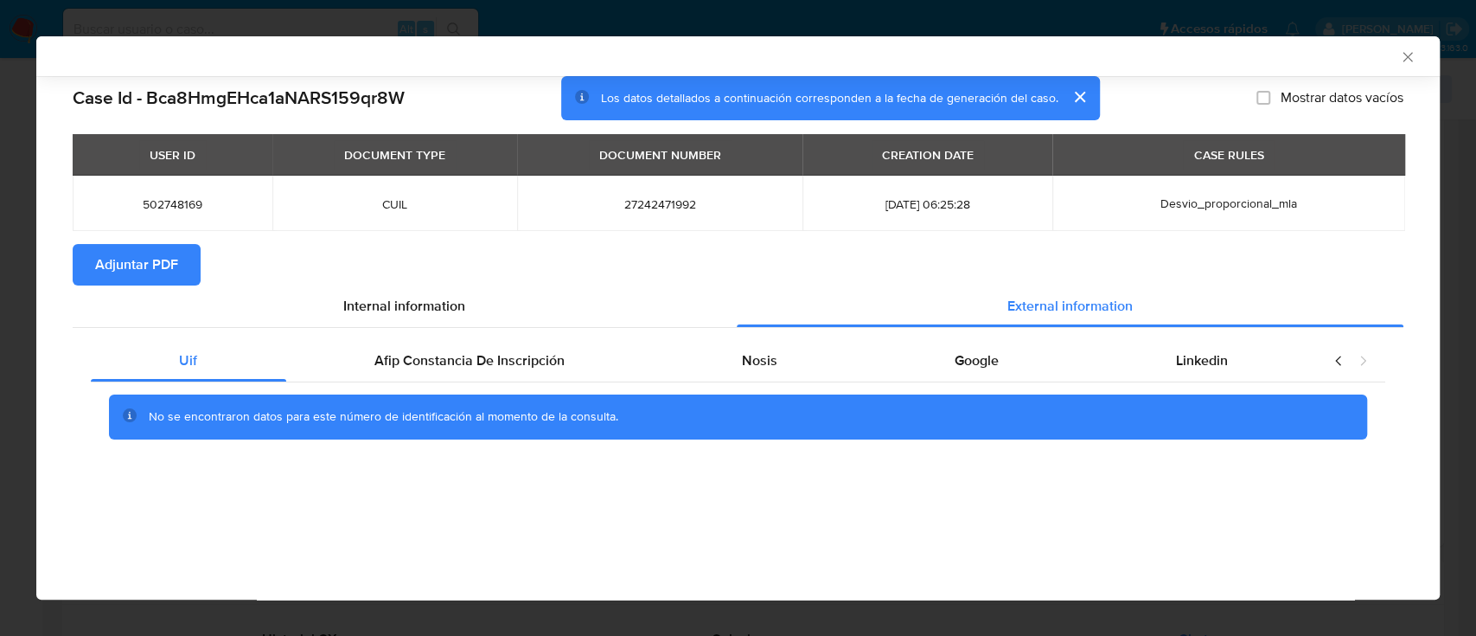
scroll to position [0, 0]
click at [393, 369] on span "Afip Constancia De Inscripción" at bounding box center [469, 360] width 190 height 20
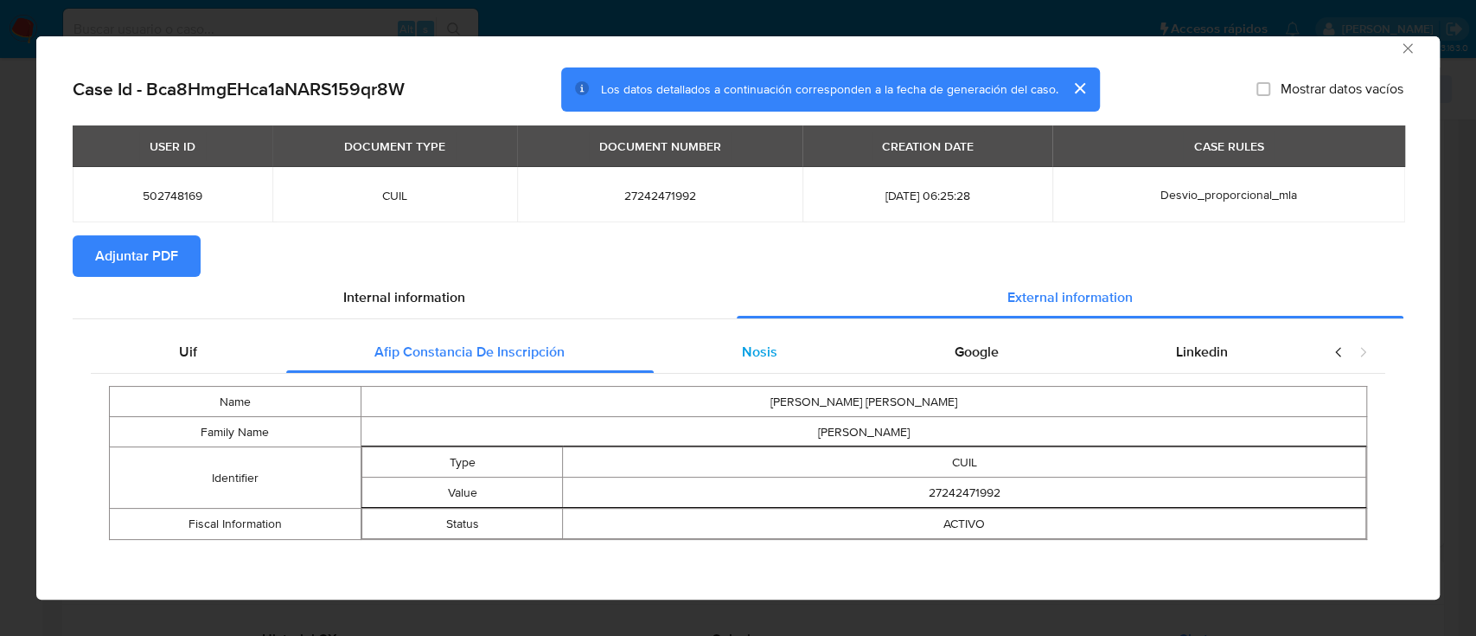
click at [723, 351] on div "Nosis" at bounding box center [760, 352] width 213 height 42
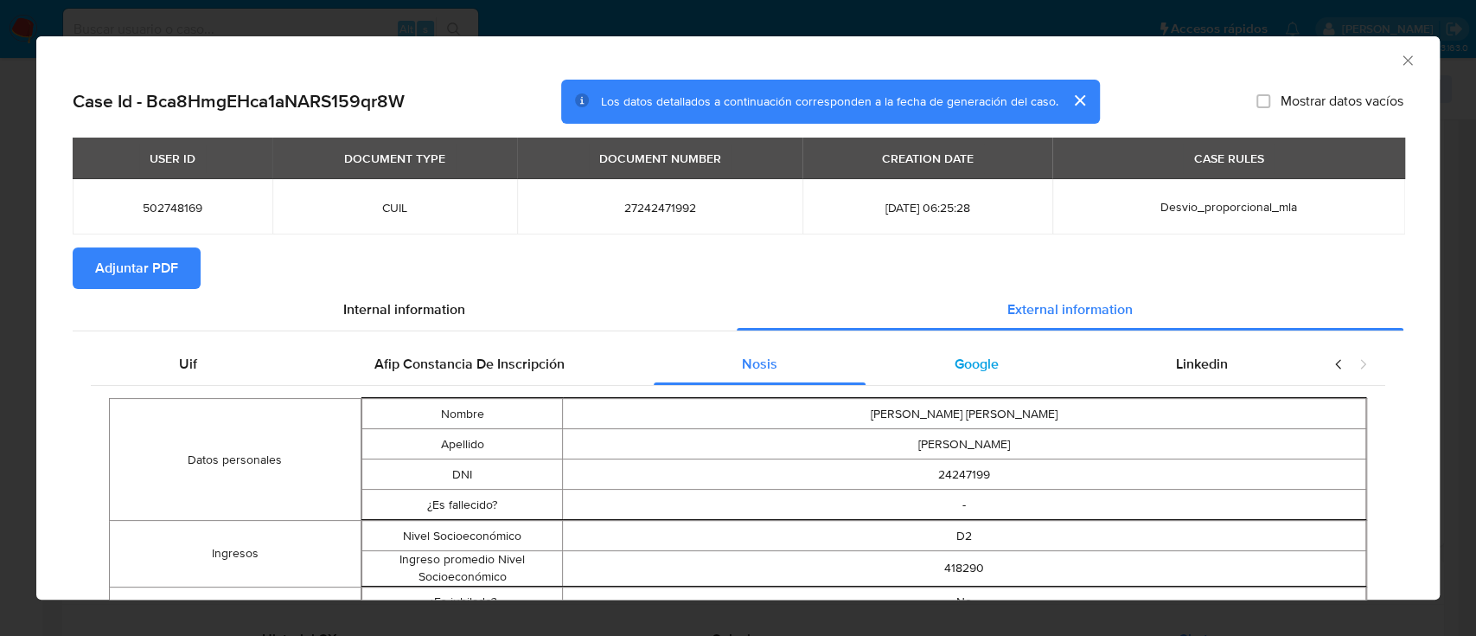
click at [931, 349] on div "Google" at bounding box center [976, 364] width 221 height 42
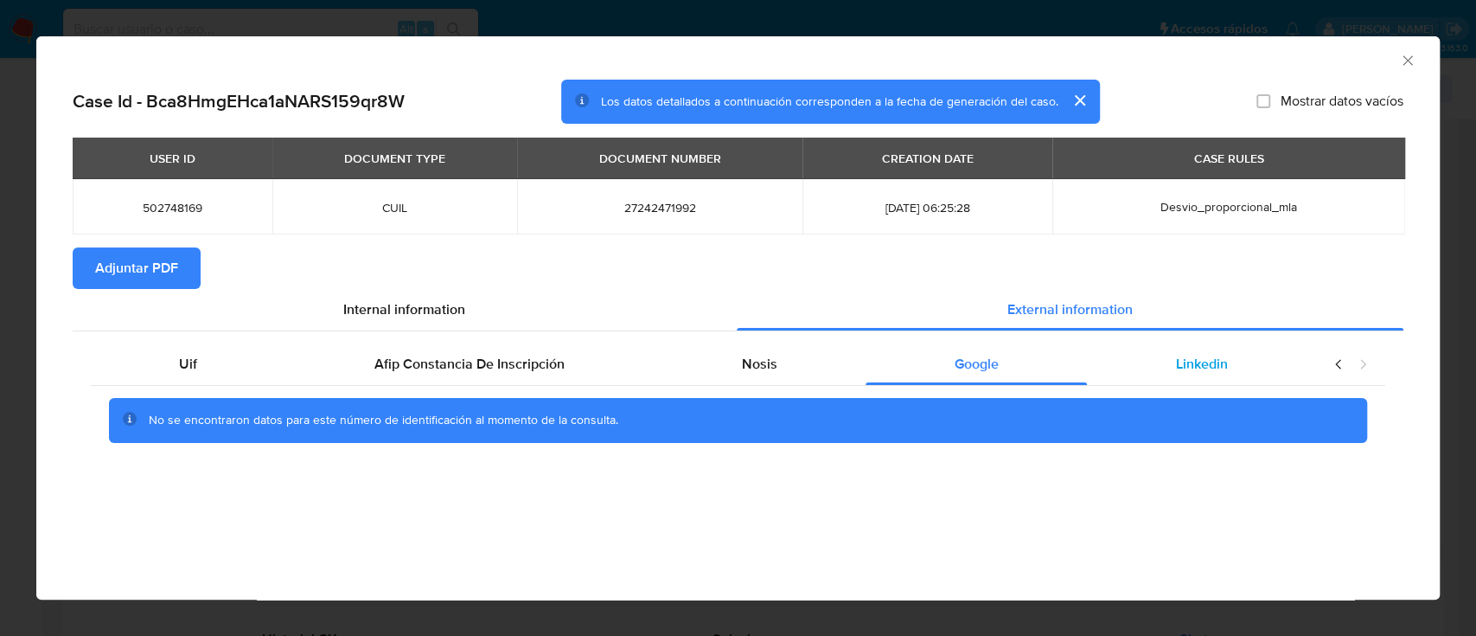
click at [1206, 362] on span "Linkedin" at bounding box center [1202, 364] width 52 height 20
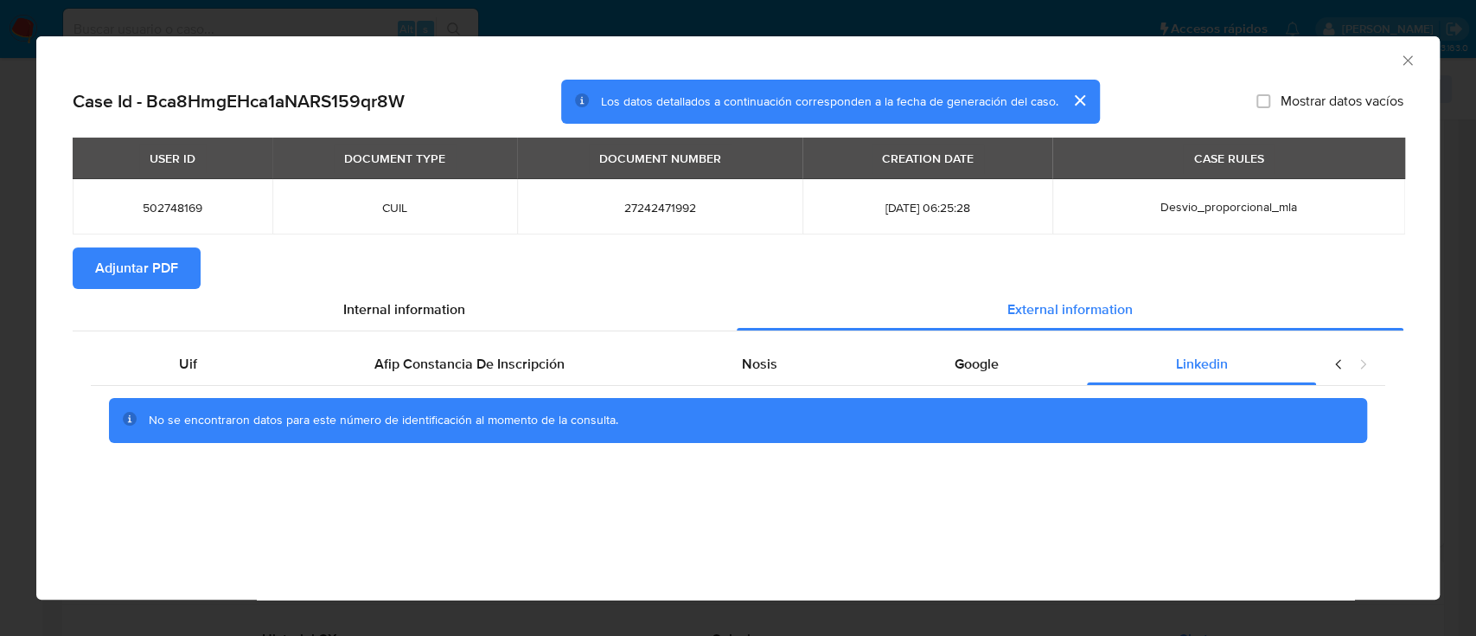
click at [151, 269] on span "Adjuntar PDF" at bounding box center [136, 268] width 83 height 38
click at [1413, 59] on icon "Cerrar ventana" at bounding box center [1407, 60] width 17 height 17
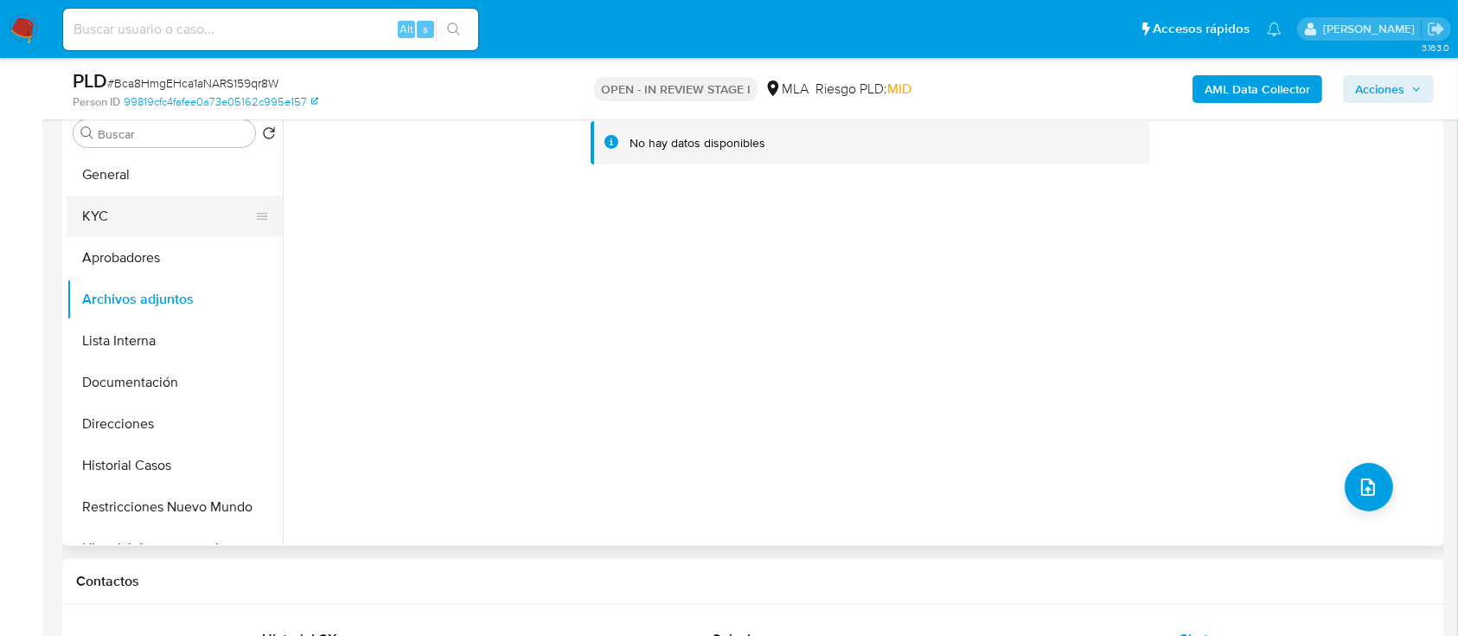
click at [106, 212] on button "KYC" at bounding box center [168, 216] width 202 height 42
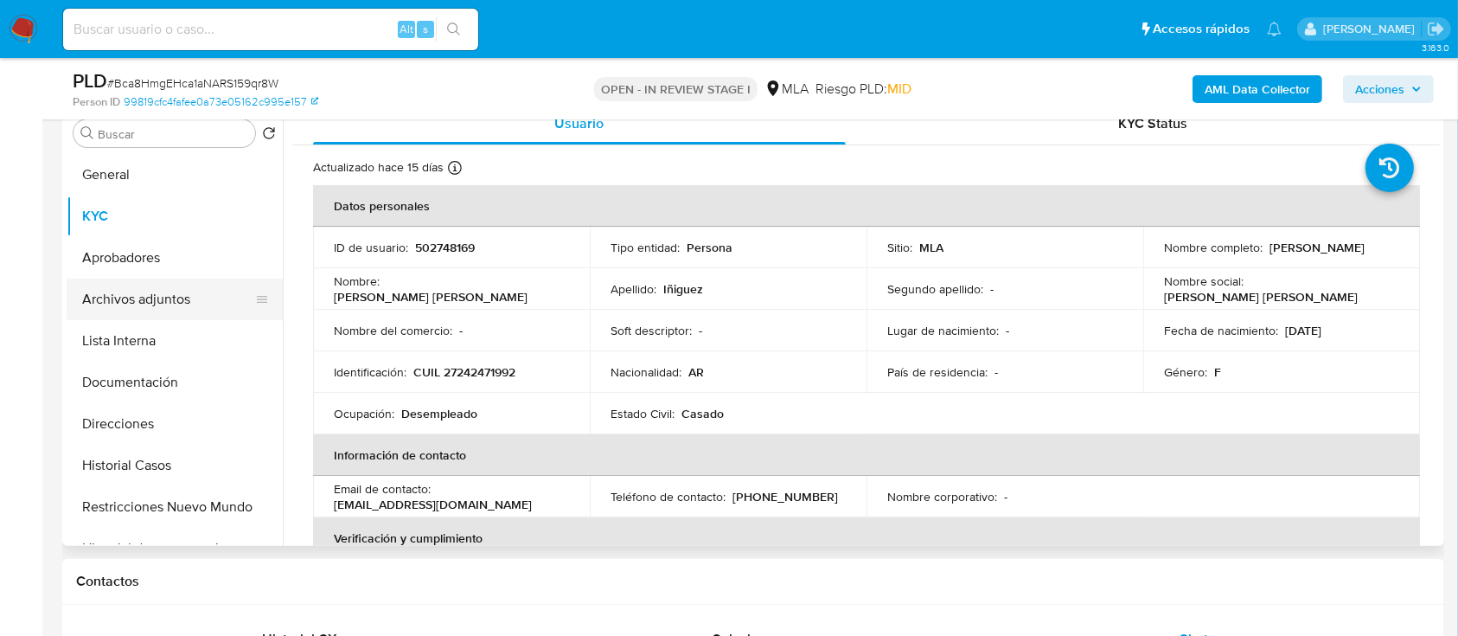
click at [155, 300] on button "Archivos adjuntos" at bounding box center [168, 299] width 202 height 42
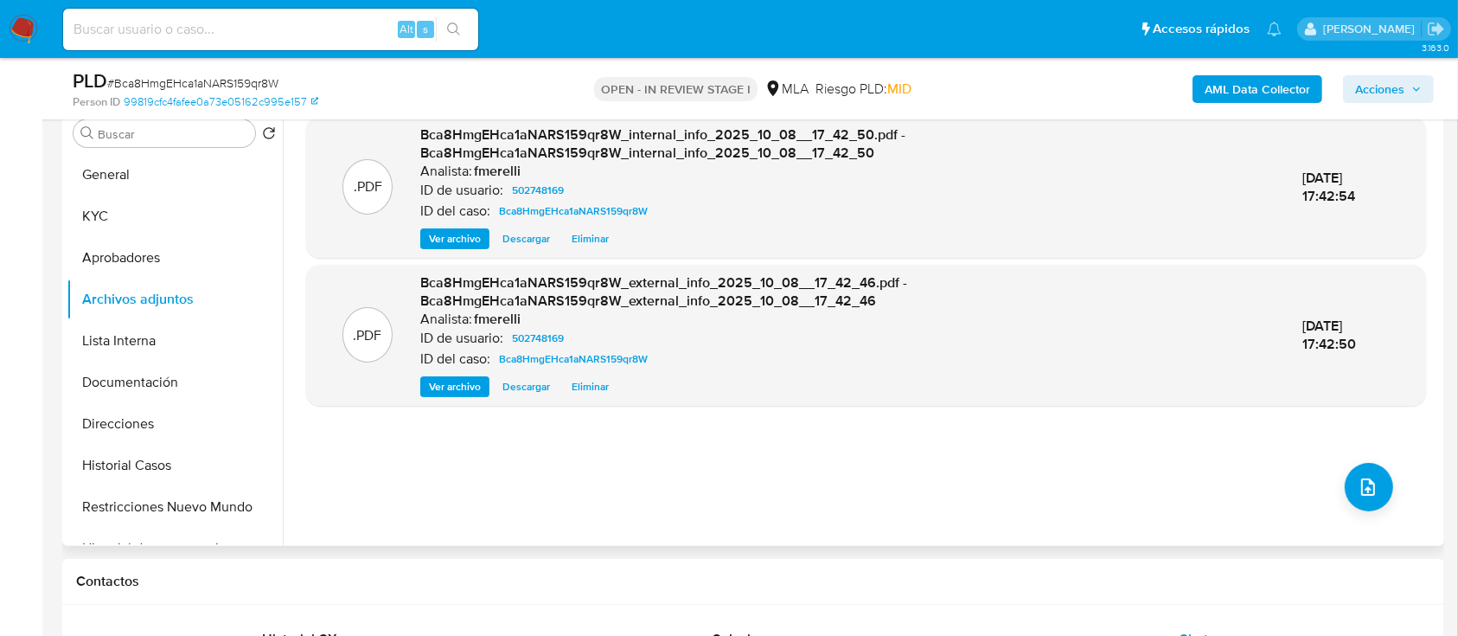
click at [454, 234] on span "Ver archivo" at bounding box center [455, 238] width 52 height 17
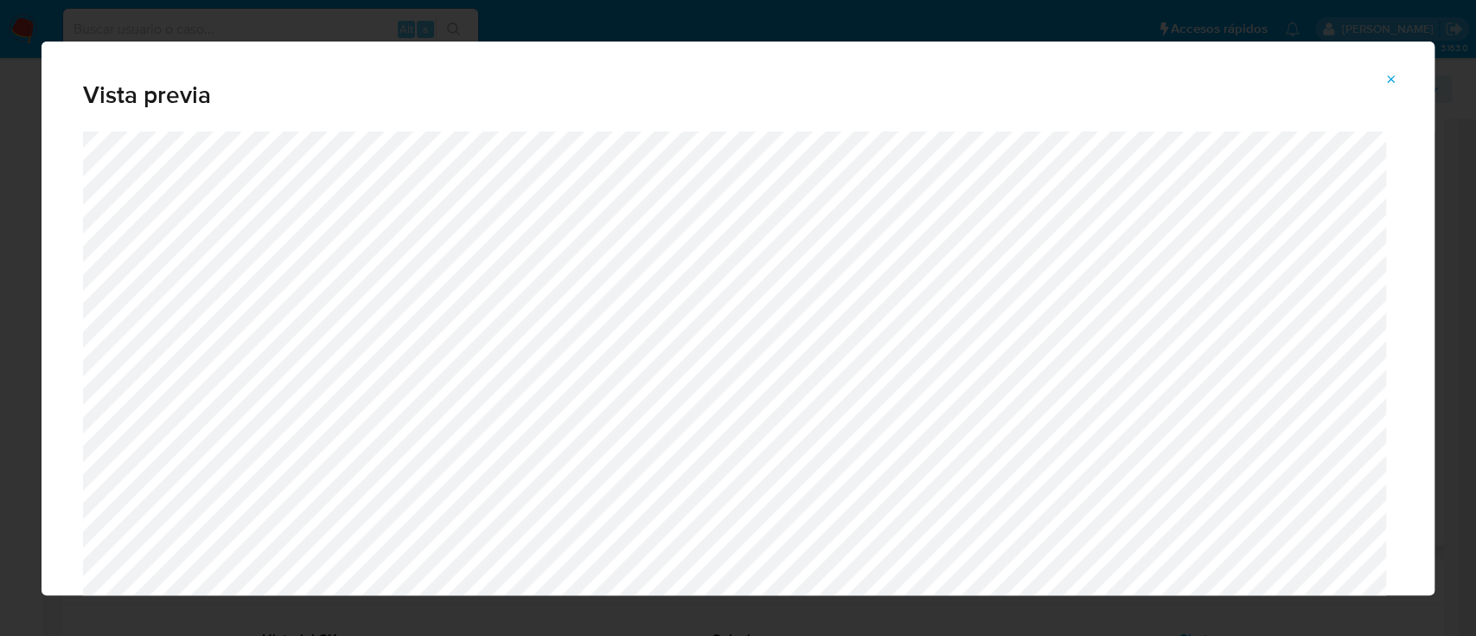
click at [1385, 80] on icon "Attachment preview" at bounding box center [1392, 80] width 14 height 14
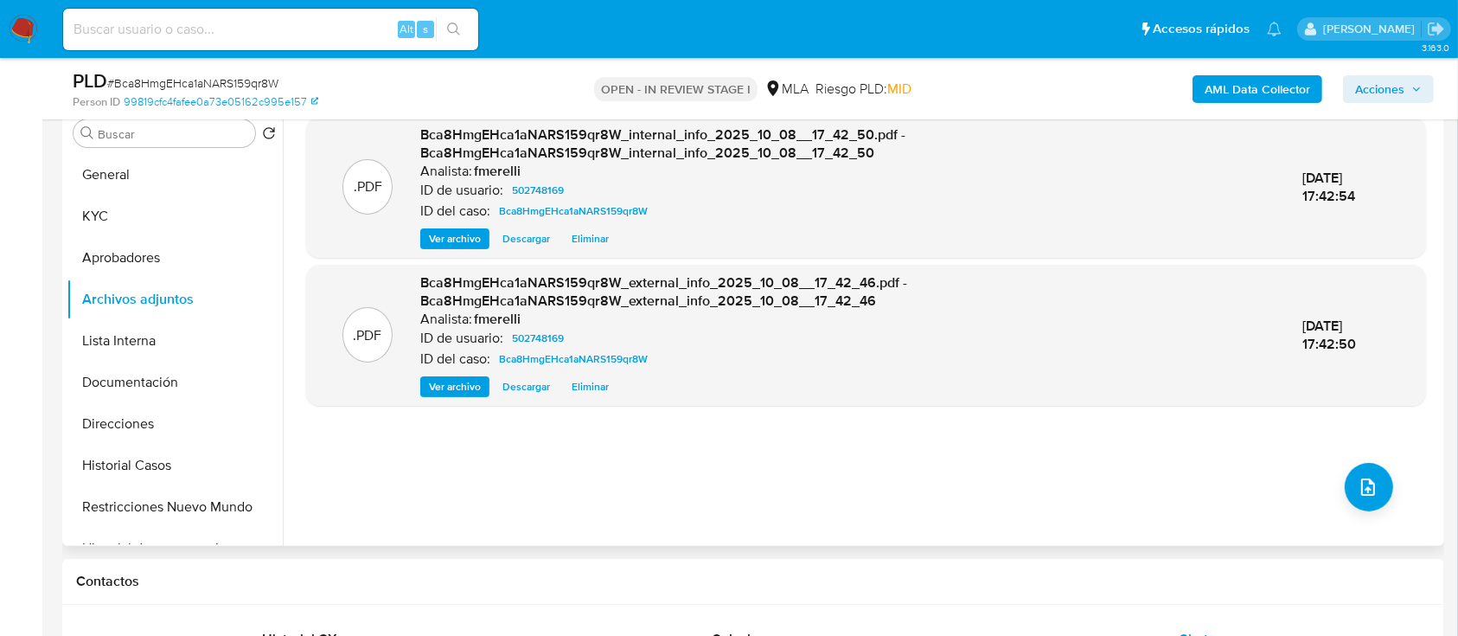
click at [442, 391] on span "Ver archivo" at bounding box center [455, 386] width 52 height 17
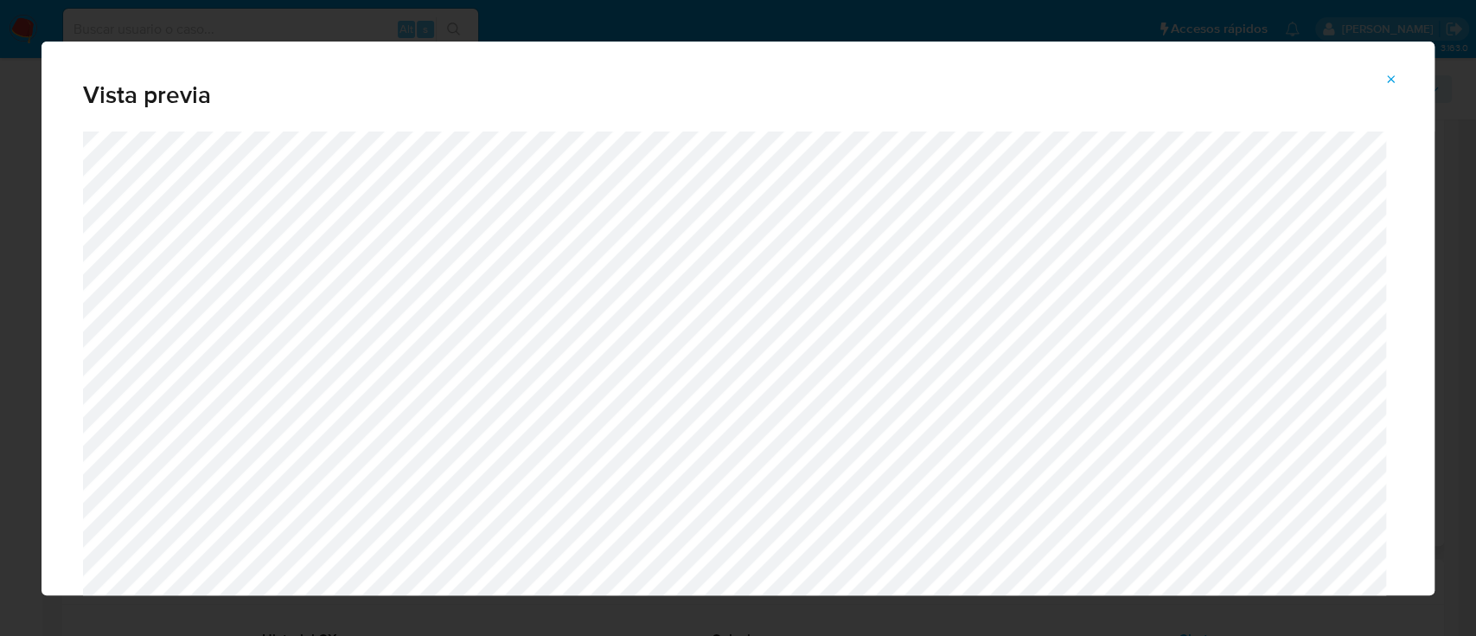
drag, startPoint x: 1385, startPoint y: 82, endPoint x: 1381, endPoint y: 99, distance: 17.6
click at [1385, 80] on icon "Attachment preview" at bounding box center [1392, 80] width 14 height 14
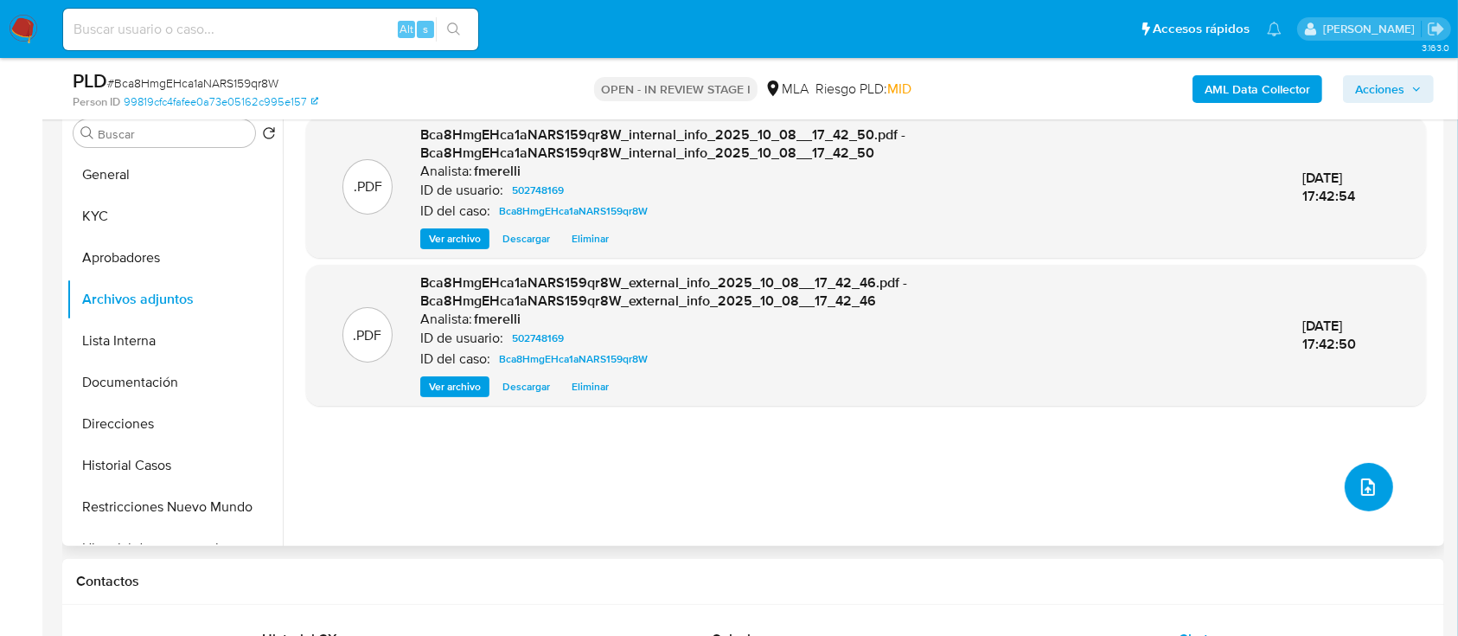
click at [1356, 508] on button "upload-file" at bounding box center [1369, 487] width 48 height 48
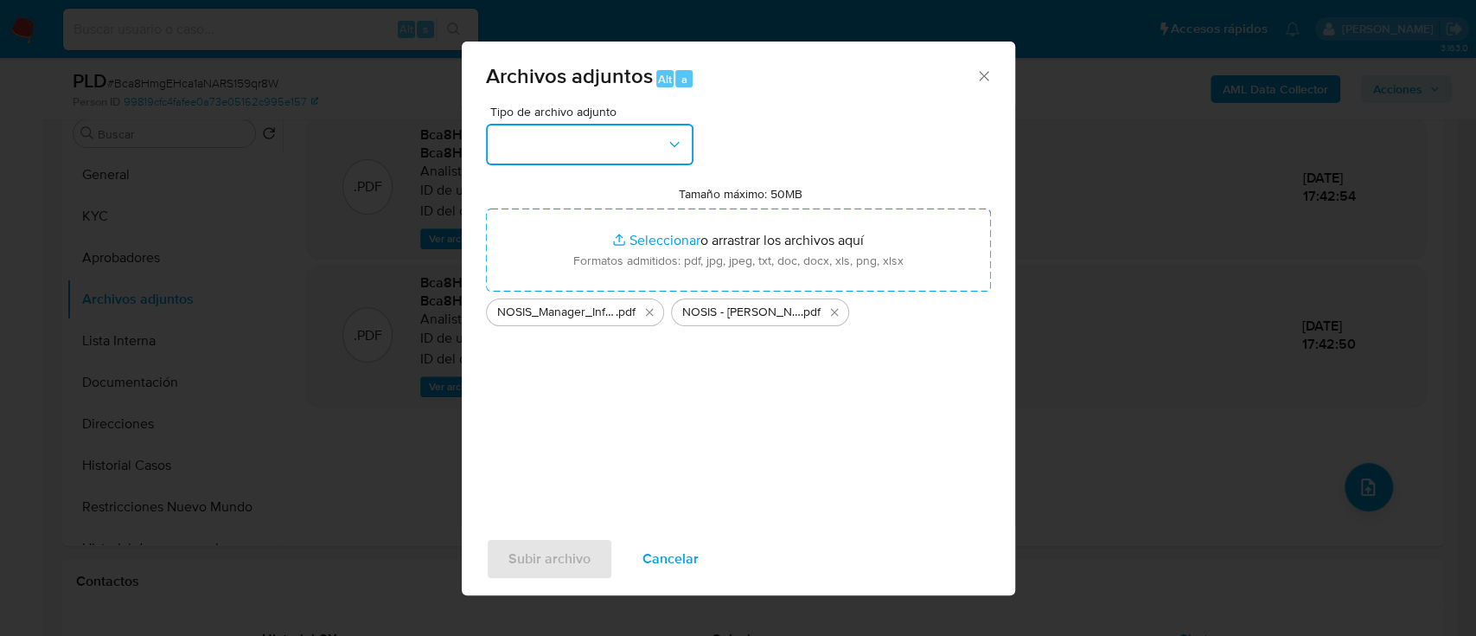
click at [601, 135] on button "button" at bounding box center [590, 145] width 208 height 42
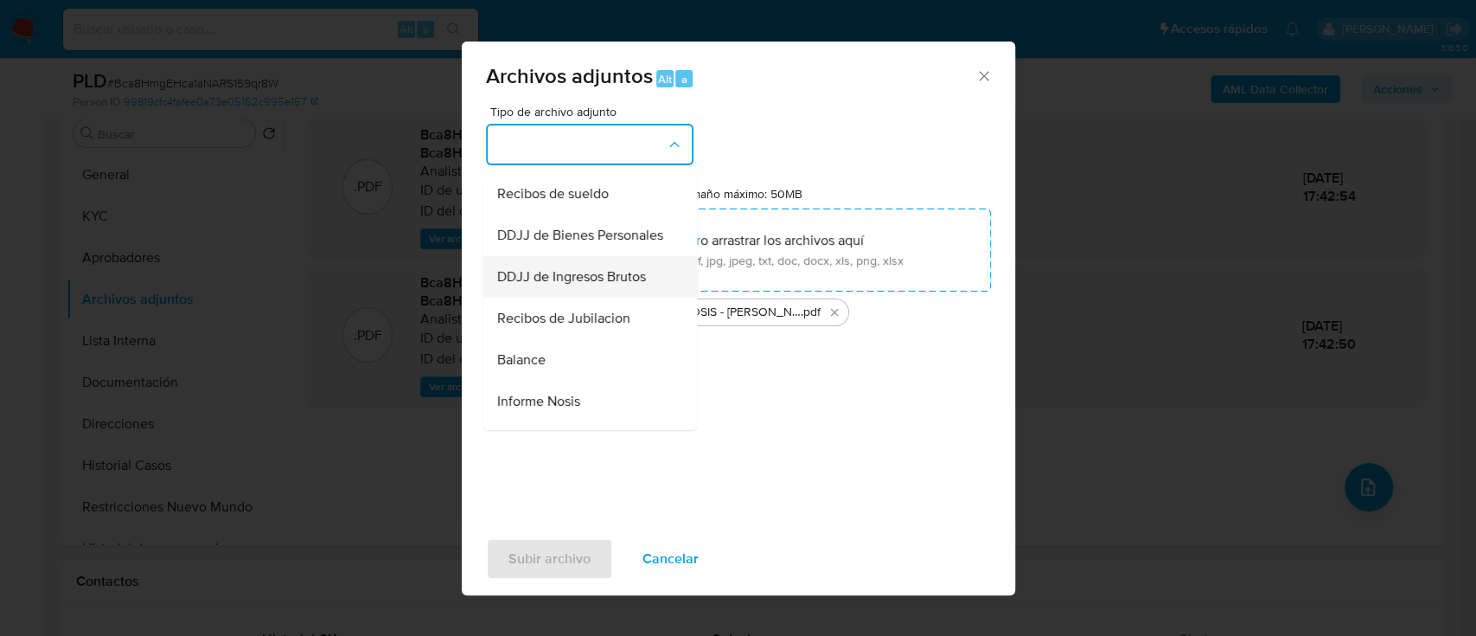
scroll to position [461, 0]
drag, startPoint x: 565, startPoint y: 419, endPoint x: 566, endPoint y: 502, distance: 83.0
click at [566, 403] on span "Informe Nosis" at bounding box center [537, 394] width 83 height 17
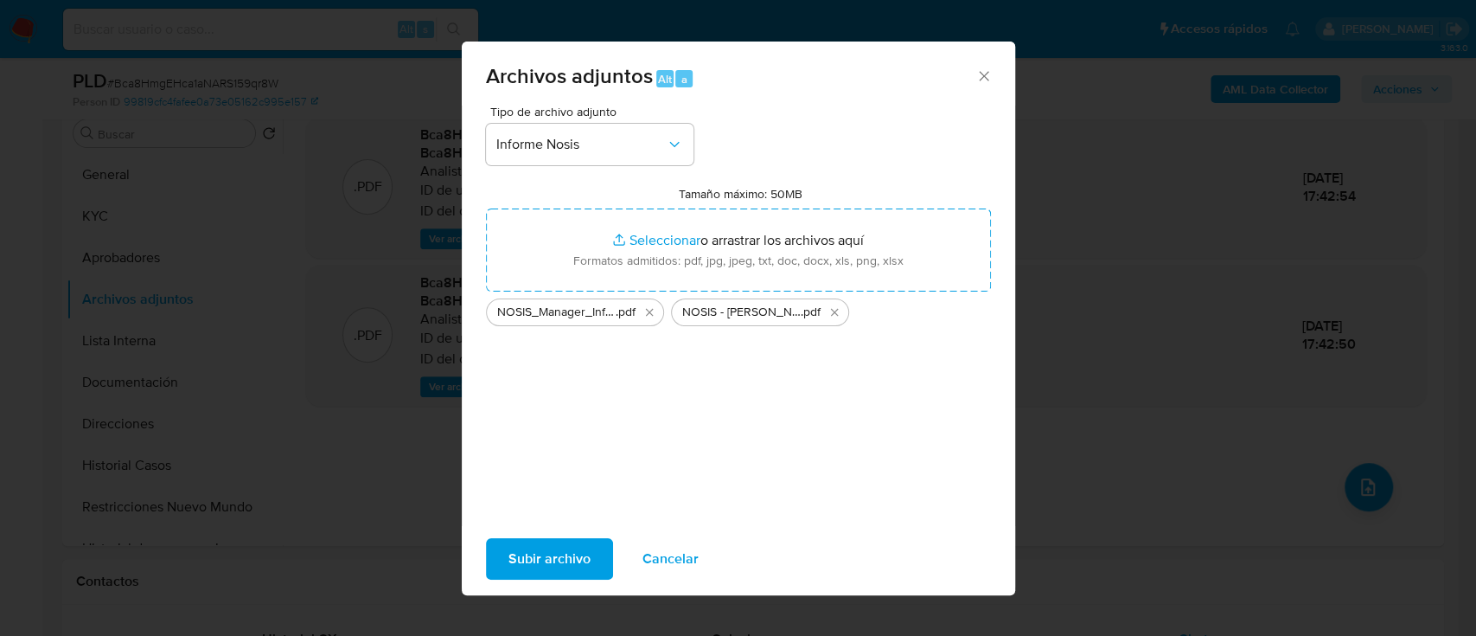
click at [562, 562] on span "Subir archivo" at bounding box center [549, 559] width 82 height 38
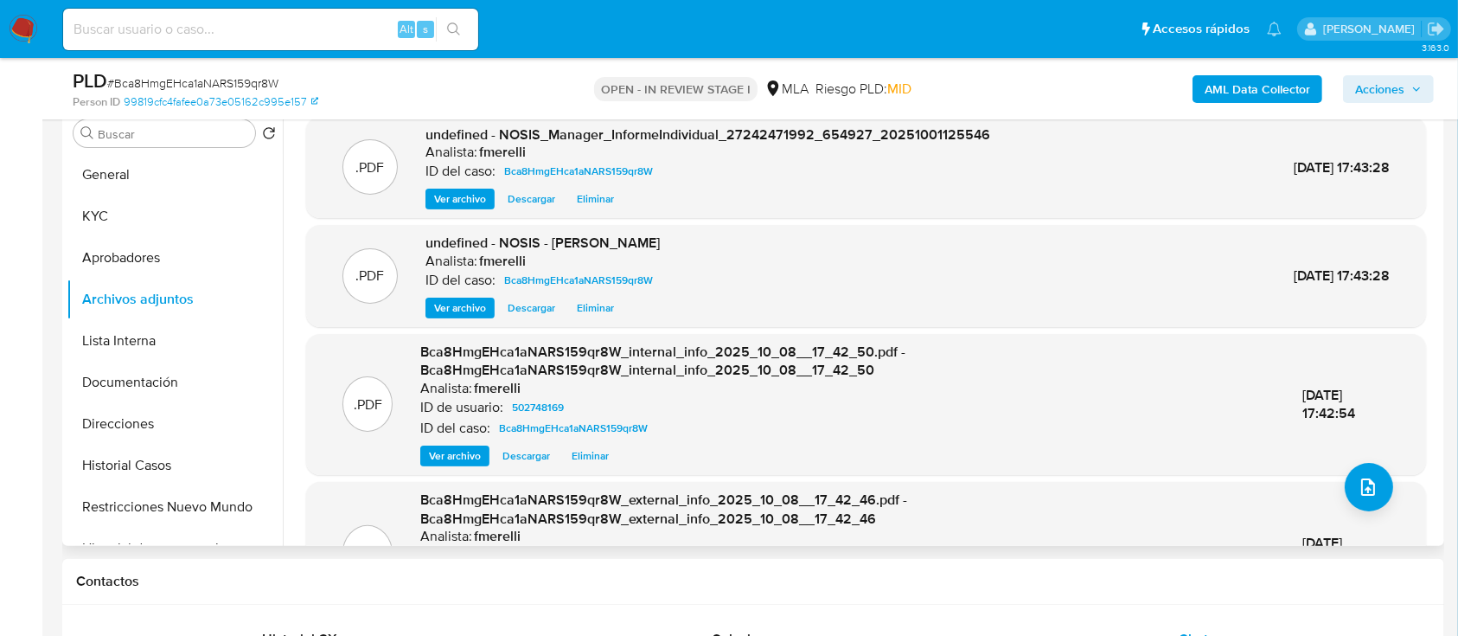
click at [461, 195] on span "Ver archivo" at bounding box center [460, 198] width 52 height 17
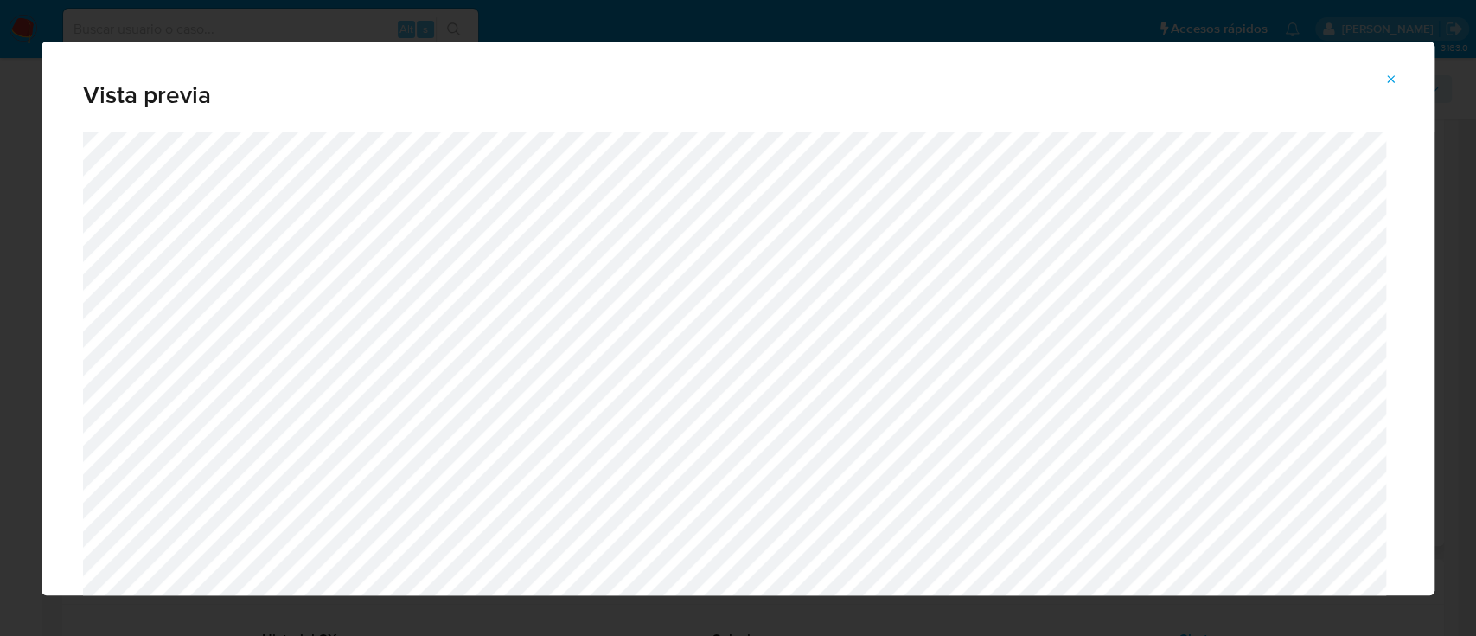
click at [1380, 86] on button "Attachment preview" at bounding box center [1391, 80] width 38 height 28
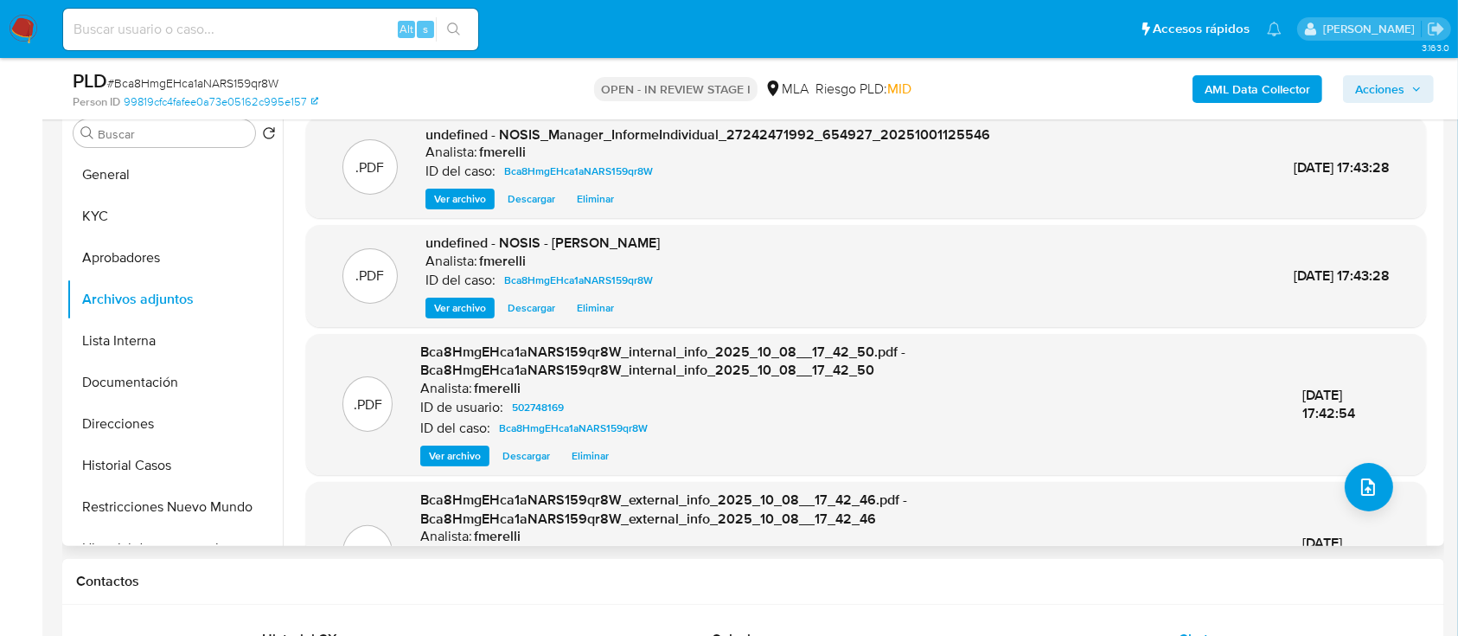
click at [460, 303] on span "Ver archivo" at bounding box center [460, 307] width 52 height 17
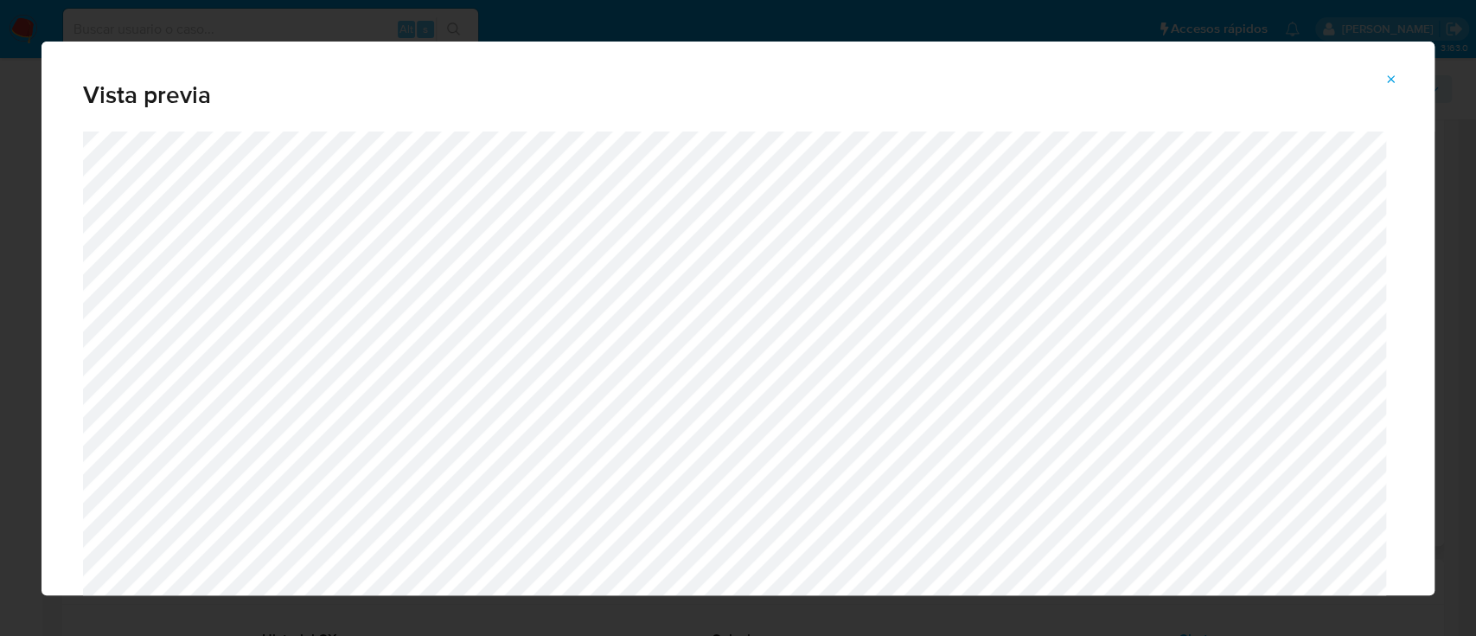
click at [1386, 83] on icon "Attachment preview" at bounding box center [1392, 80] width 14 height 14
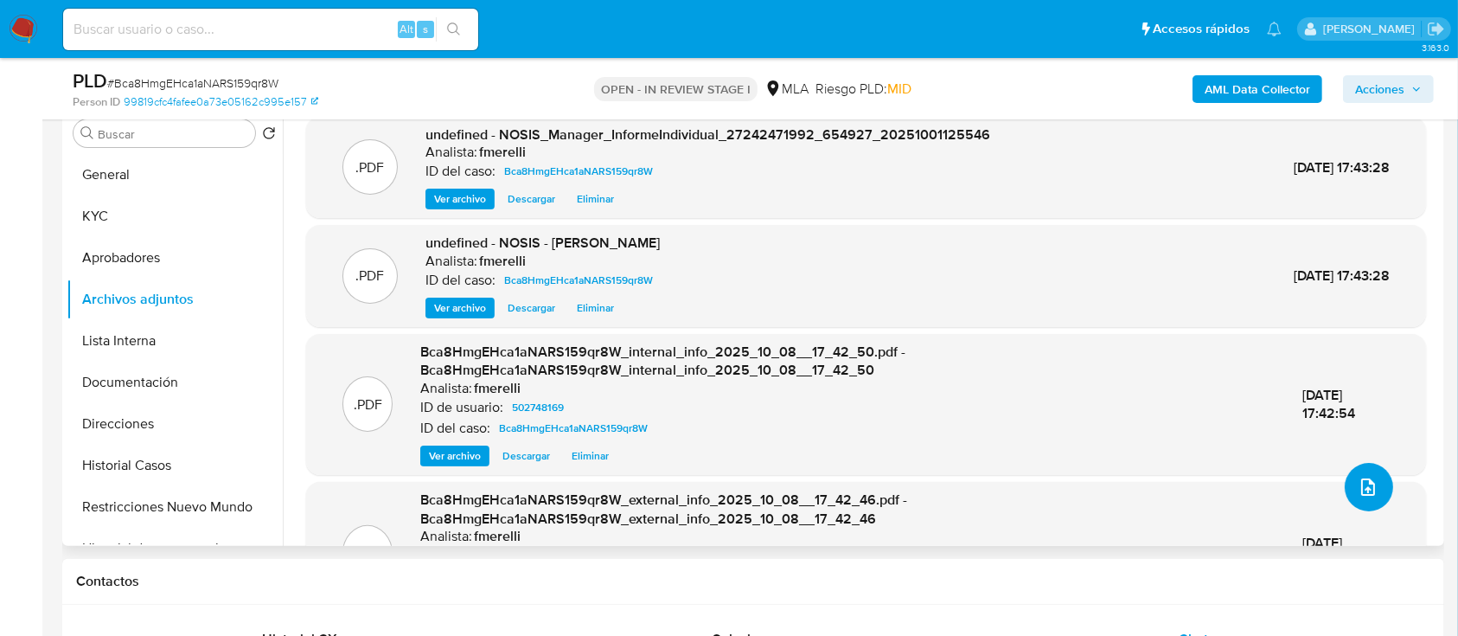
click at [1358, 485] on icon "upload-file" at bounding box center [1368, 486] width 21 height 21
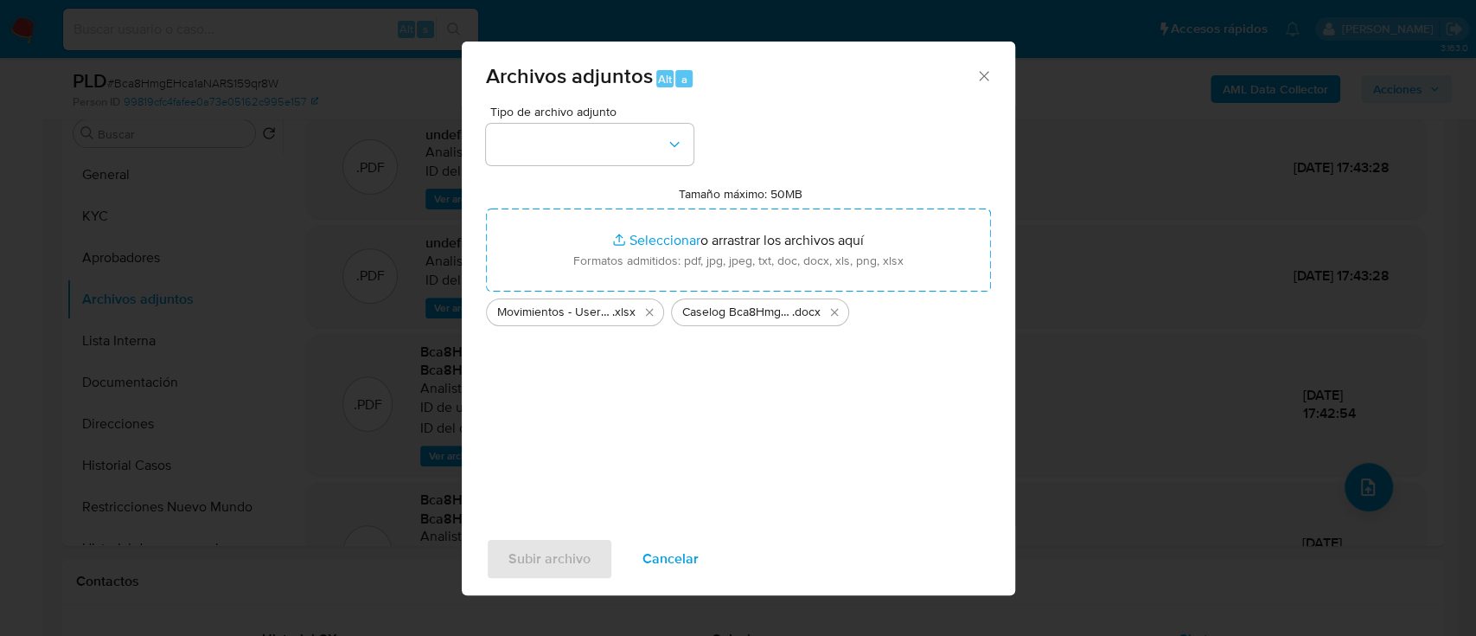
click at [575, 167] on div "Tipo de archivo adjunto Tamaño máximo: 50MB Seleccionar archivos Seleccionar o …" at bounding box center [738, 310] width 505 height 408
click at [562, 158] on button "button" at bounding box center [590, 145] width 208 height 42
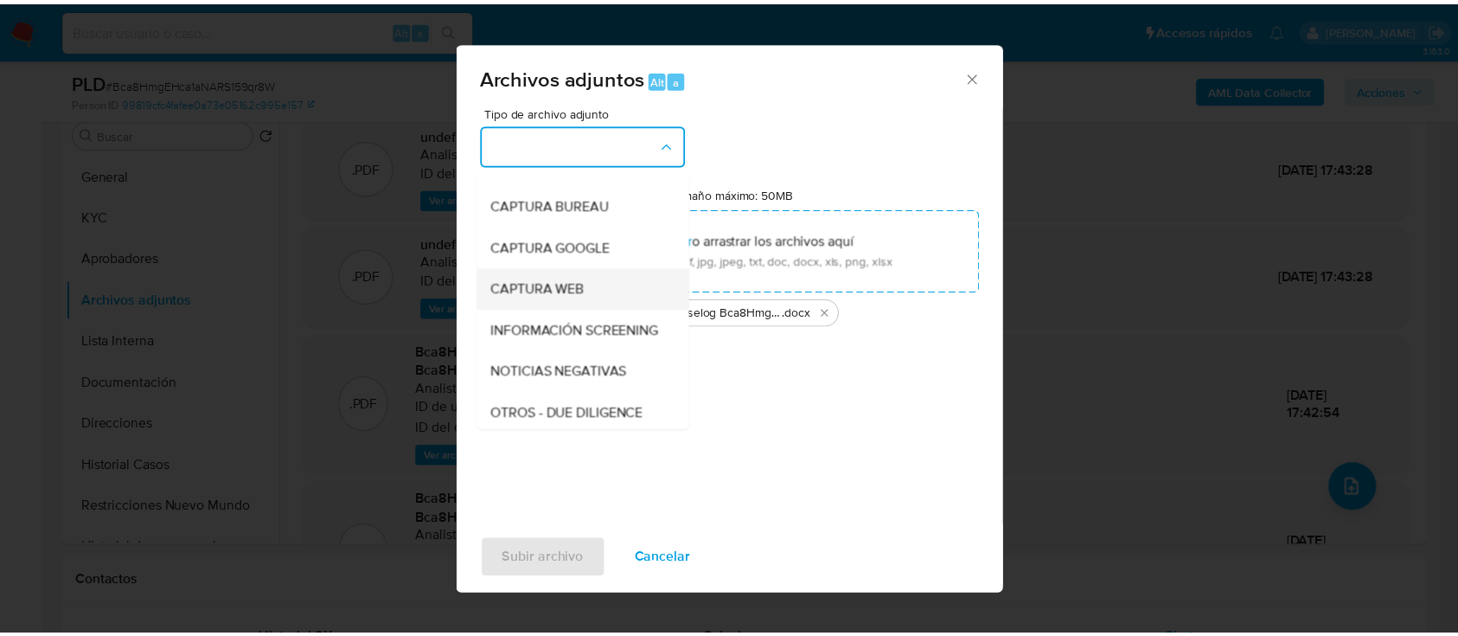
scroll to position [115, 0]
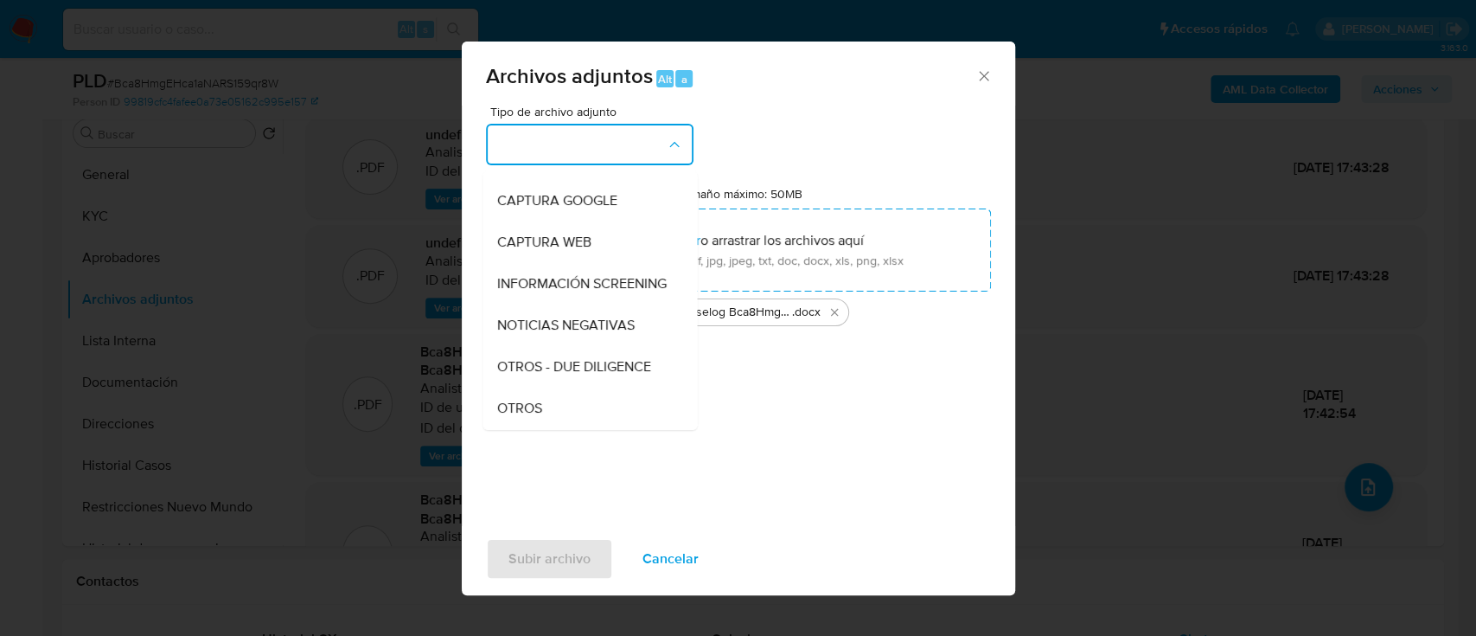
drag, startPoint x: 537, startPoint y: 409, endPoint x: 537, endPoint y: 427, distance: 18.2
click at [536, 410] on div "OTROS" at bounding box center [584, 408] width 176 height 42
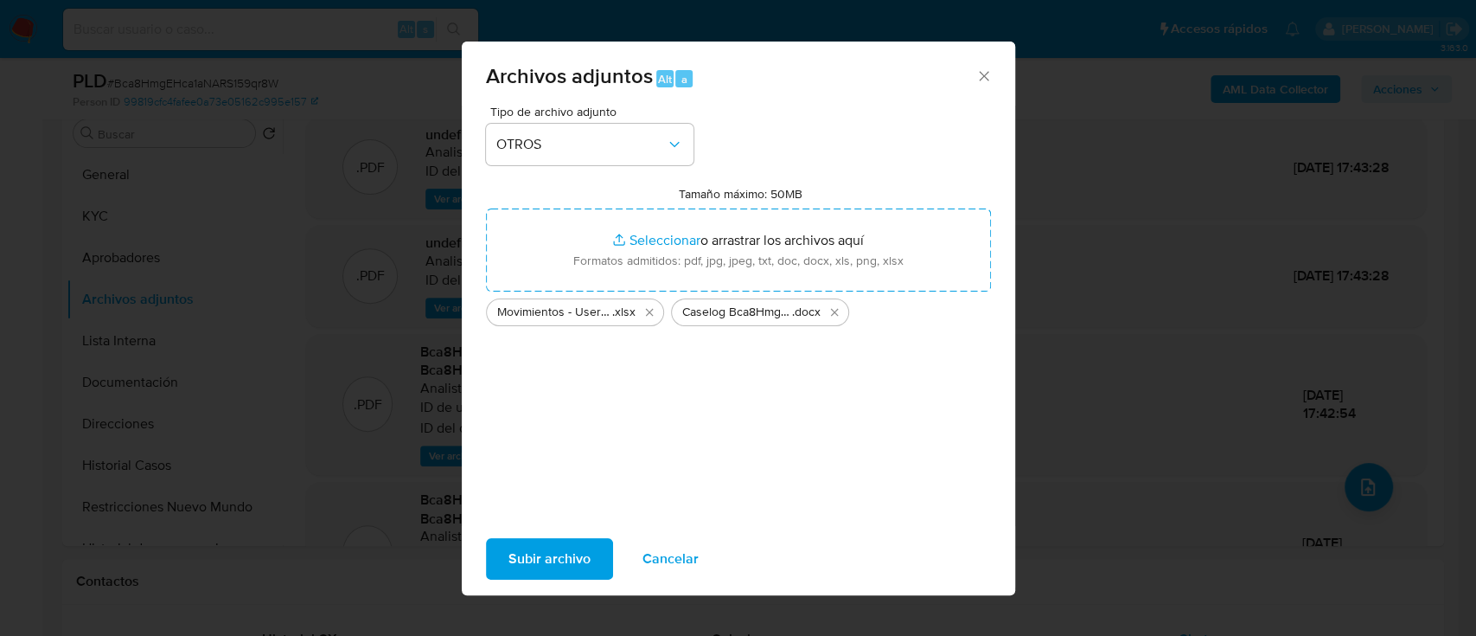
click at [536, 546] on span "Subir archivo" at bounding box center [549, 559] width 82 height 38
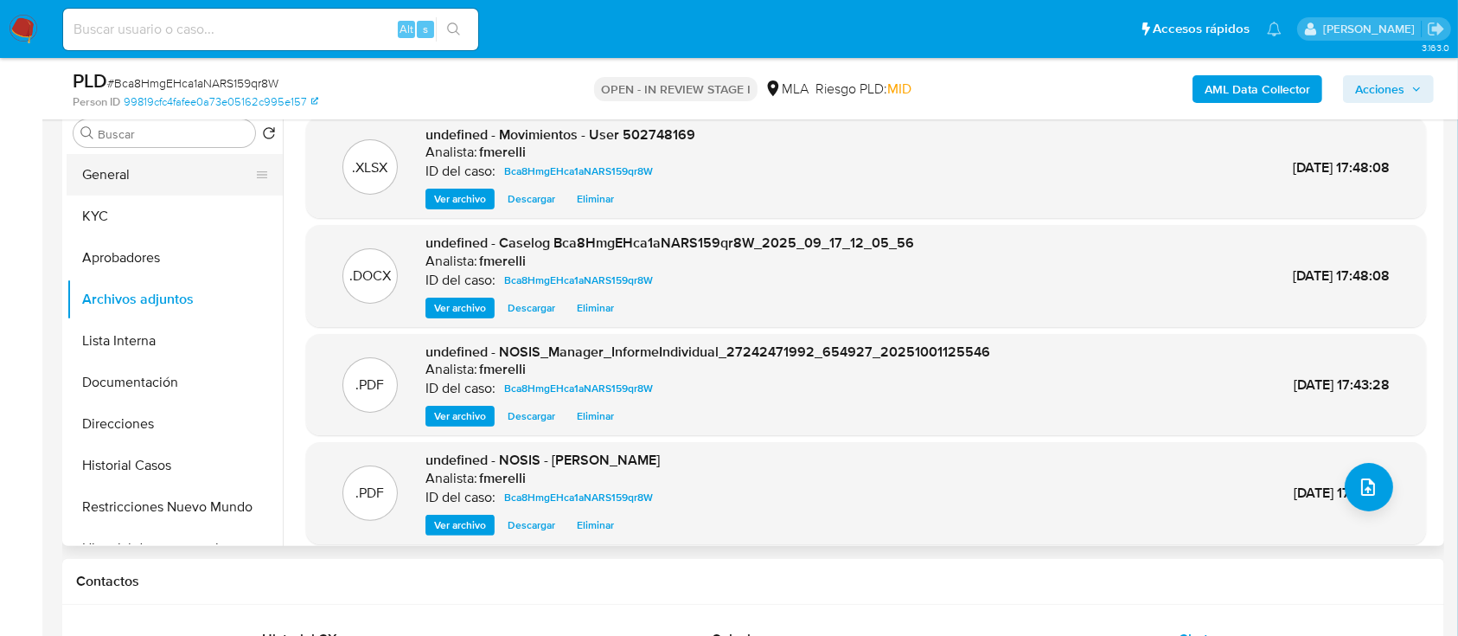
click at [110, 156] on button "General" at bounding box center [168, 175] width 202 height 42
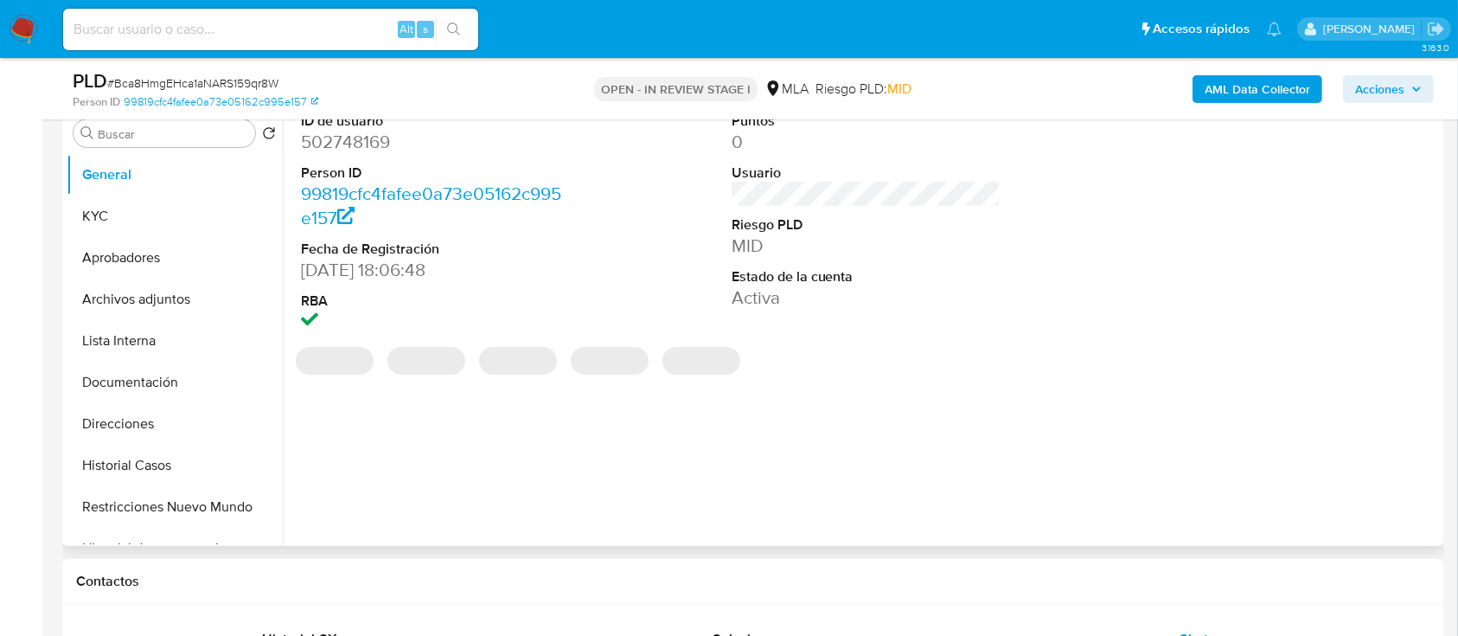
click at [337, 149] on dd "502748169" at bounding box center [436, 142] width 270 height 24
copy dd "502748169"
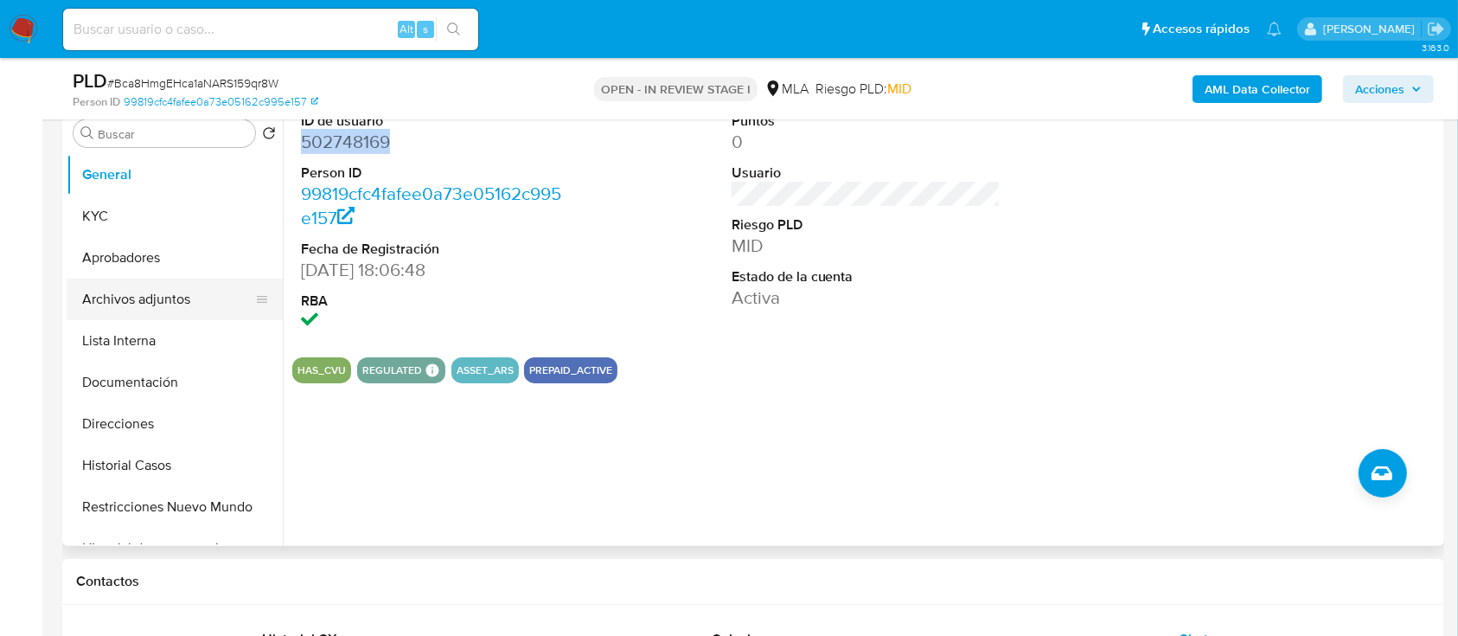
click at [176, 294] on button "Archivos adjuntos" at bounding box center [168, 299] width 202 height 42
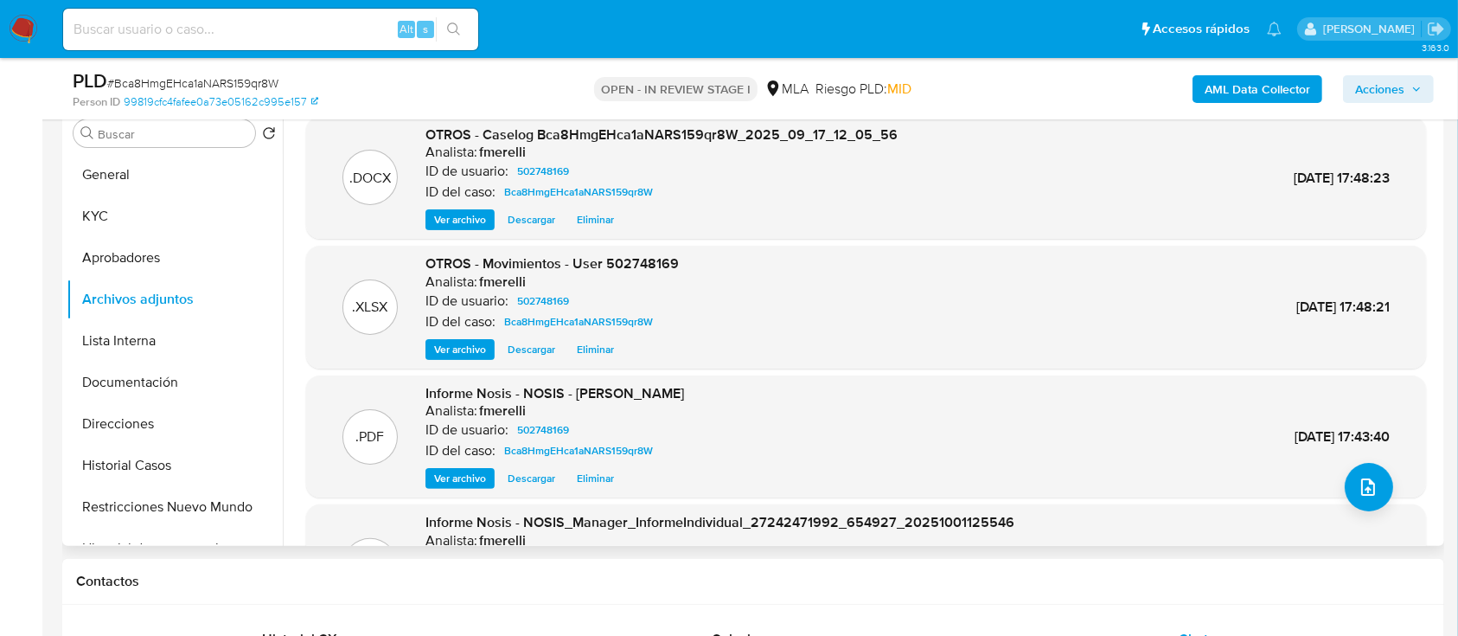
scroll to position [145, 0]
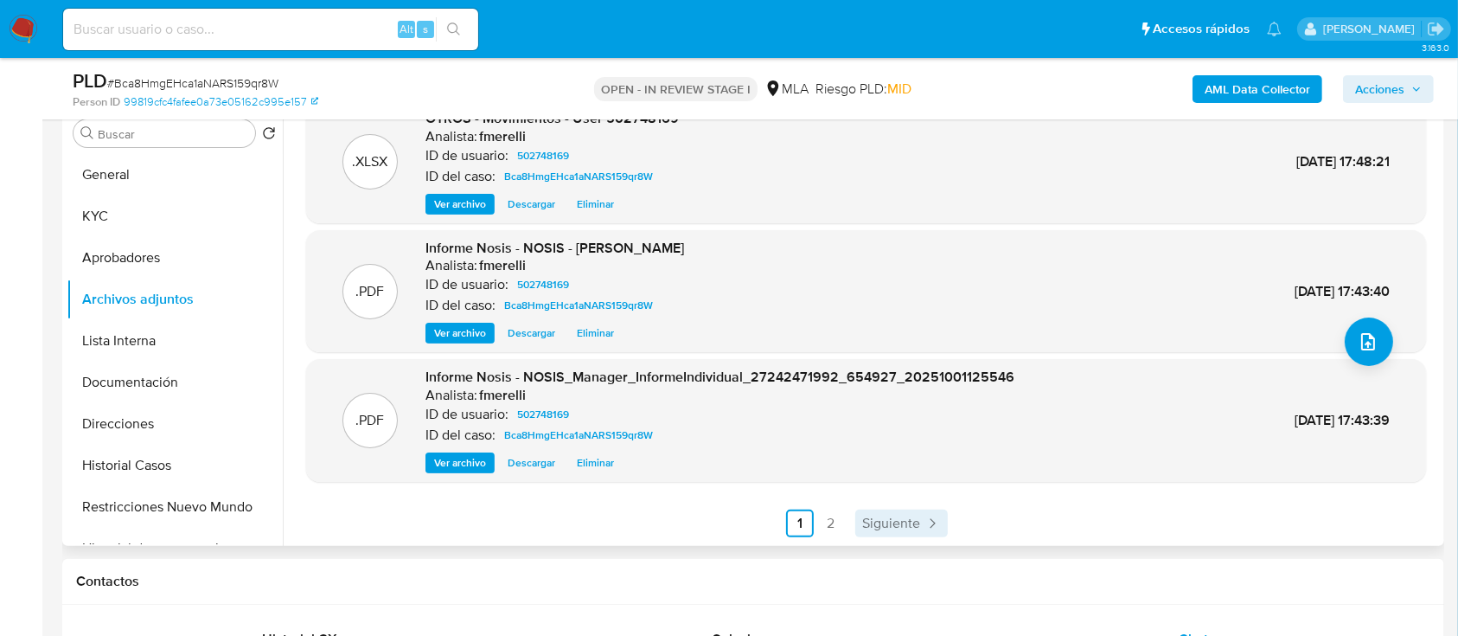
click at [885, 516] on span "Siguiente" at bounding box center [891, 523] width 58 height 14
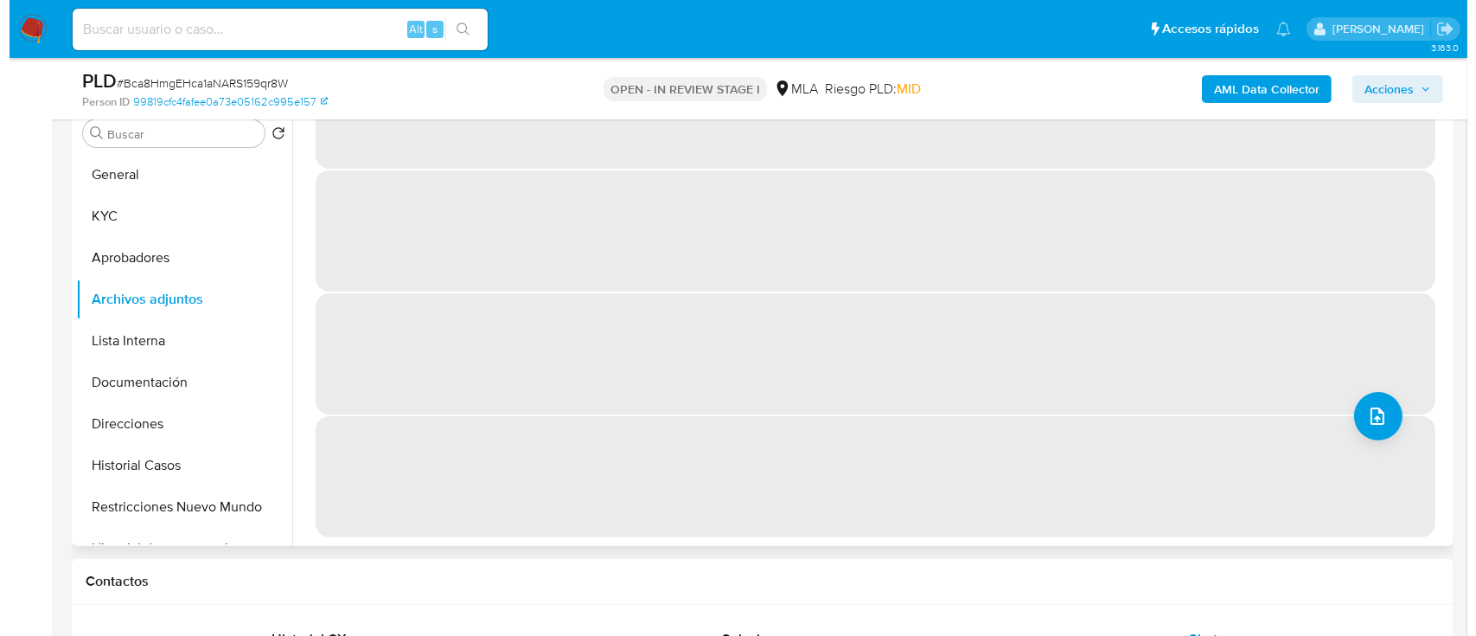
scroll to position [0, 0]
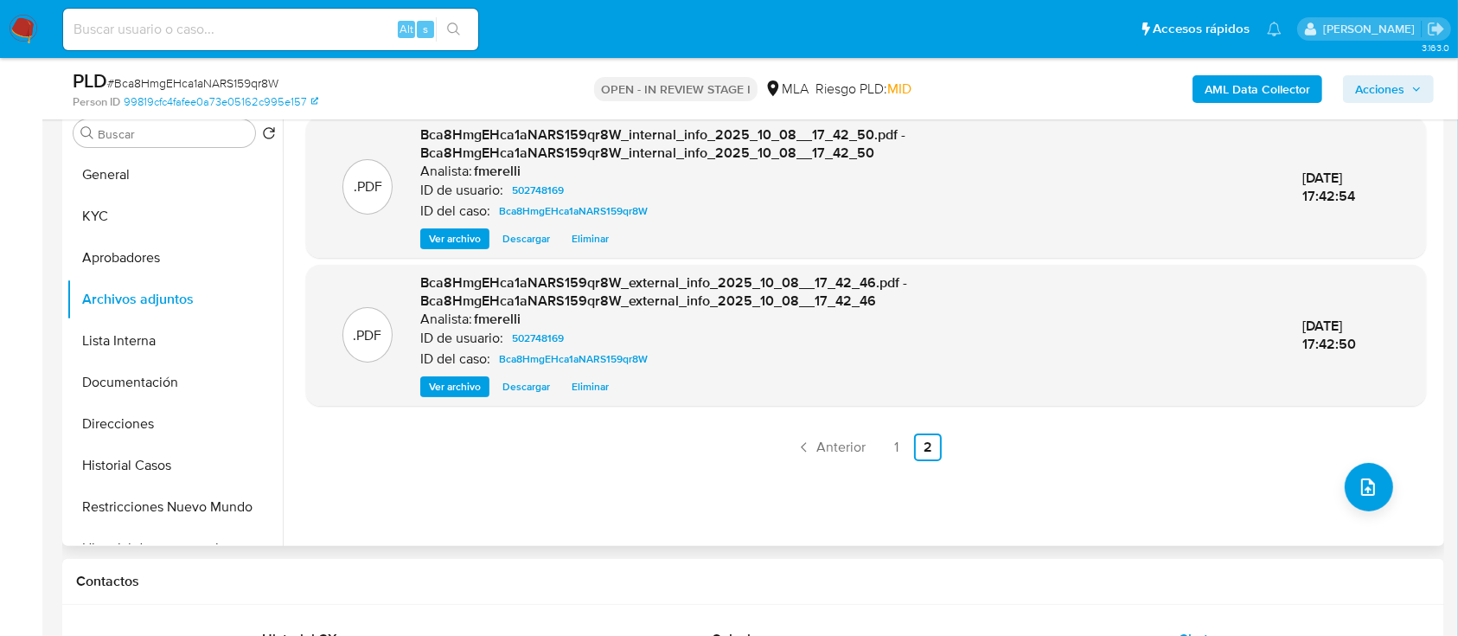
drag, startPoint x: 1041, startPoint y: 445, endPoint x: 970, endPoint y: 446, distance: 70.9
click at [1041, 445] on ul "Anterior 1 2 Siguiente" at bounding box center [866, 447] width 1120 height 28
click at [825, 450] on span "Anterior" at bounding box center [840, 447] width 49 height 14
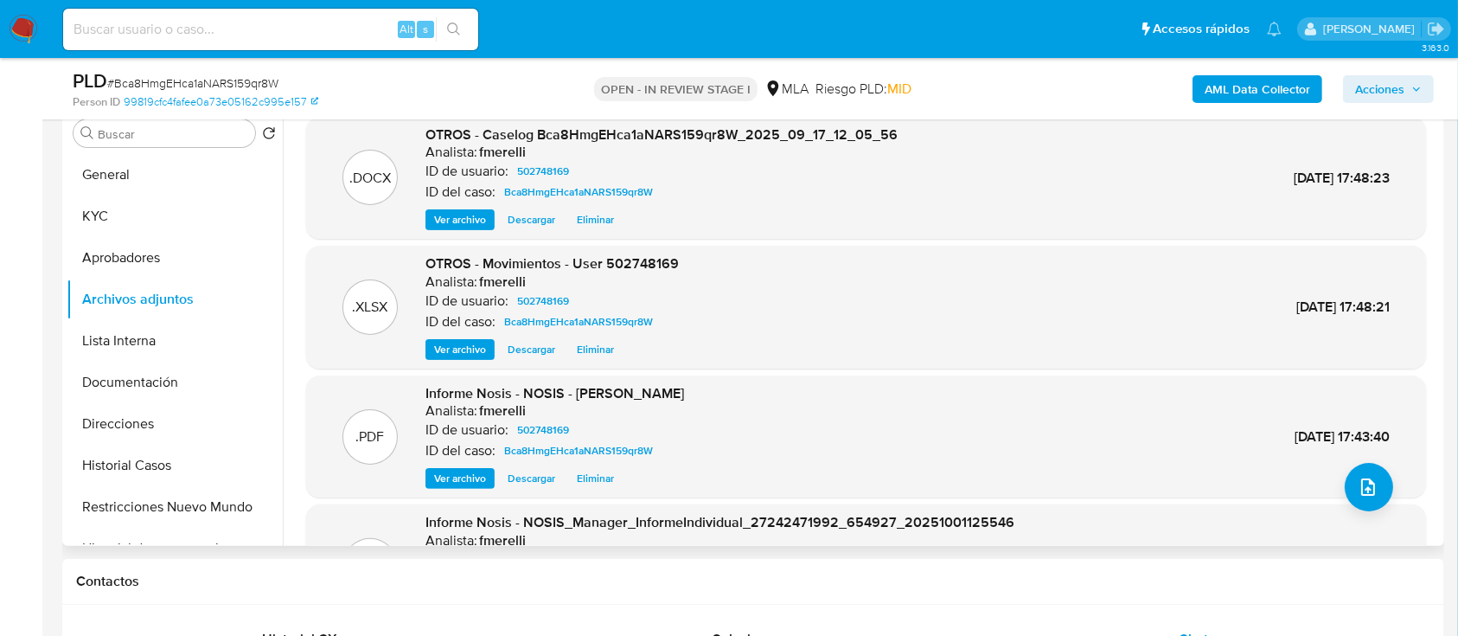
click at [477, 233] on div ".DOCX OTROS - Caselog Bca8HmgEHca1aNARS159qr8W_2025_09_17_12_05_56 Analista: fm…" at bounding box center [866, 178] width 1120 height 123
click at [465, 219] on span "Ver archivo" at bounding box center [460, 219] width 52 height 17
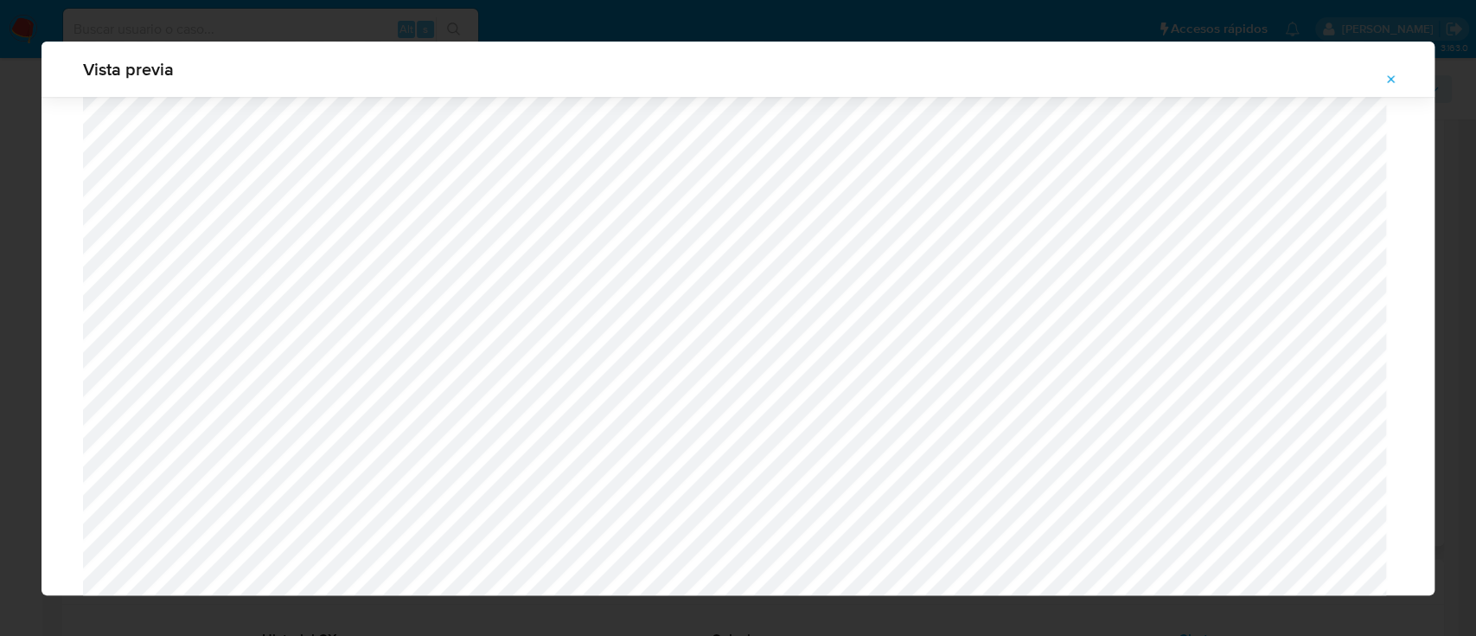
scroll to position [1576, 0]
click at [1397, 86] on icon "Attachment preview" at bounding box center [1392, 80] width 14 height 14
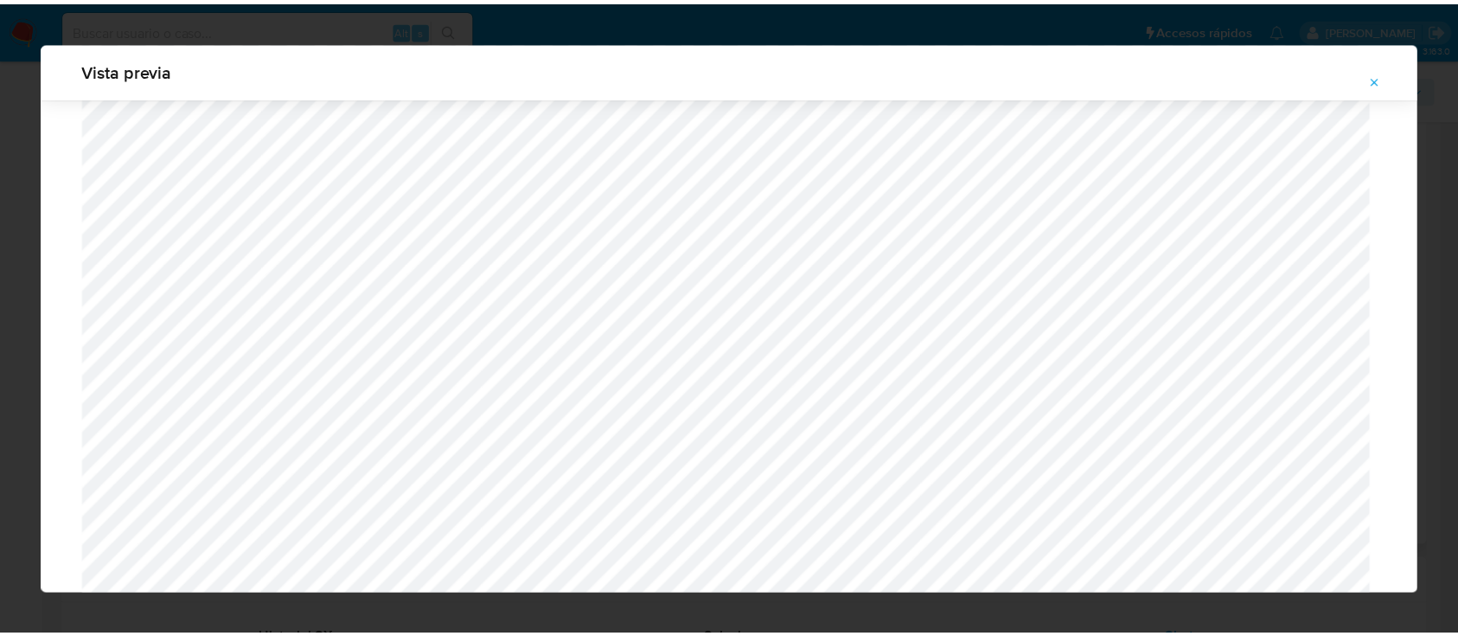
scroll to position [55, 0]
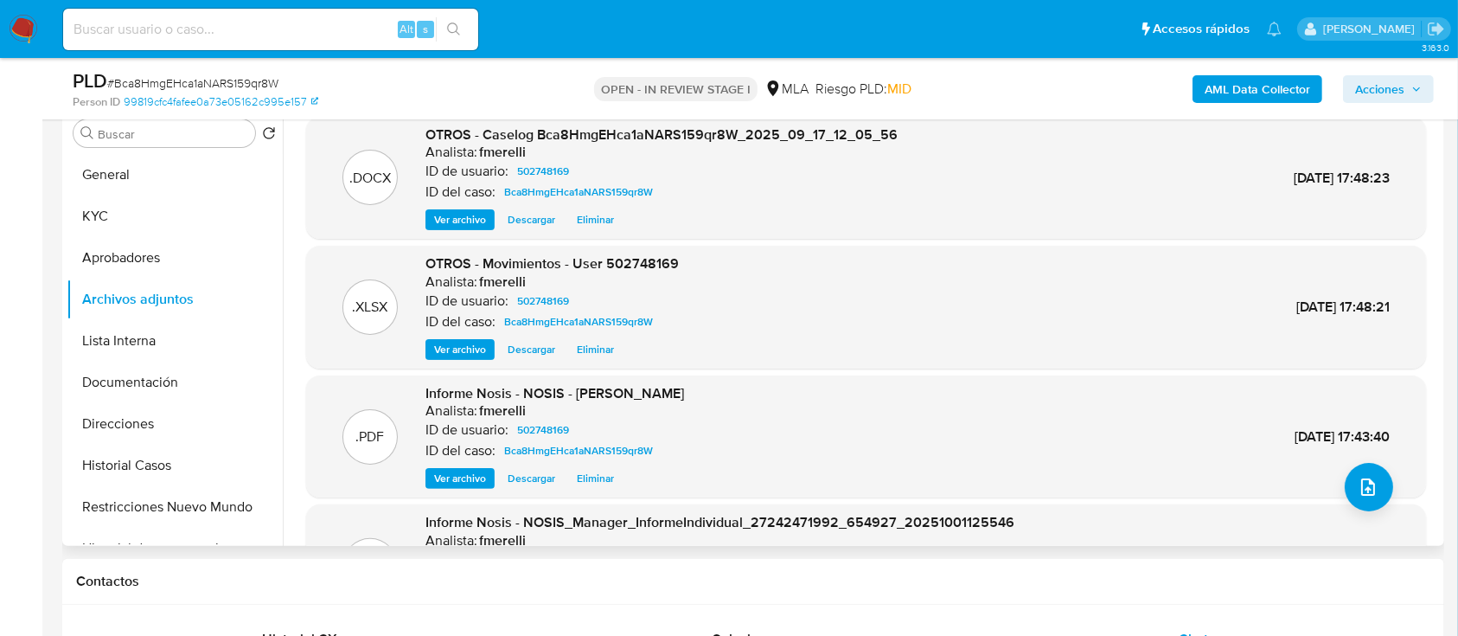
click at [224, 86] on span "# Bca8HmgEHca1aNARS159qr8W" at bounding box center [192, 82] width 171 height 17
click at [224, 85] on span "# Bca8HmgEHca1aNARS159qr8W" at bounding box center [192, 82] width 171 height 17
copy span "Bca8HmgEHca1aNARS159qr8W"
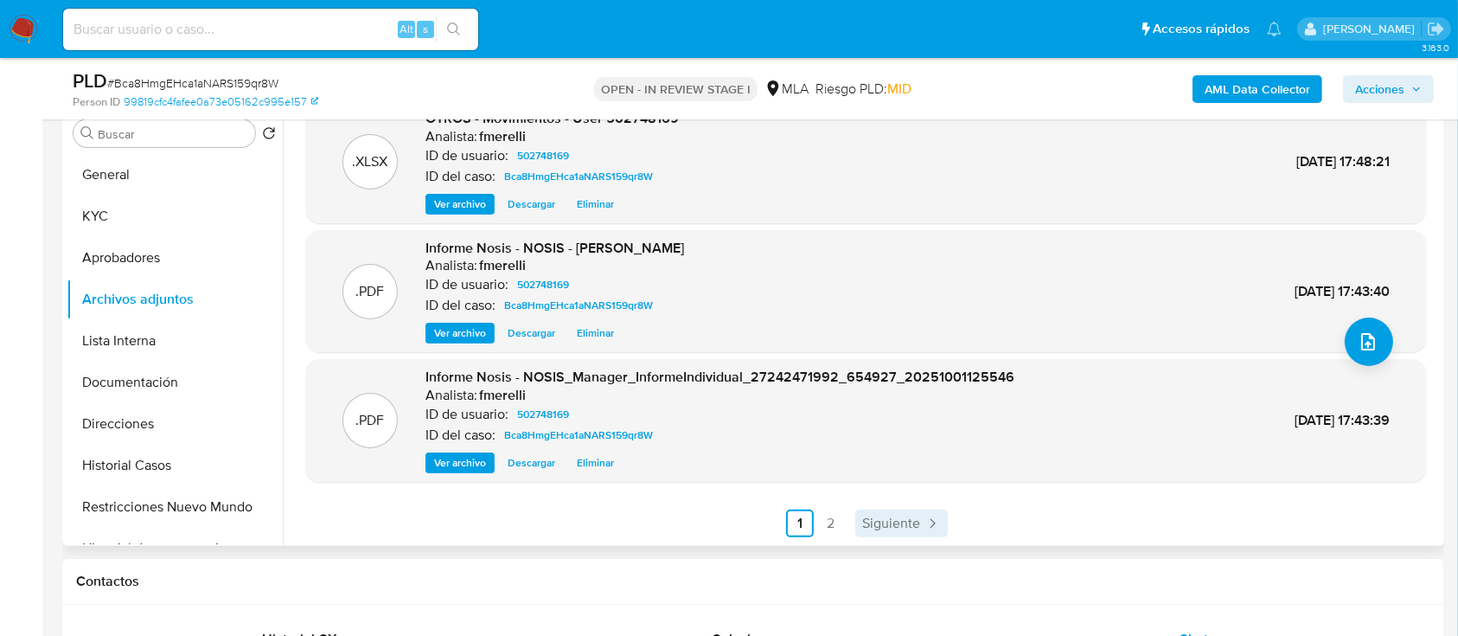
click at [871, 519] on span "Siguiente" at bounding box center [891, 523] width 58 height 14
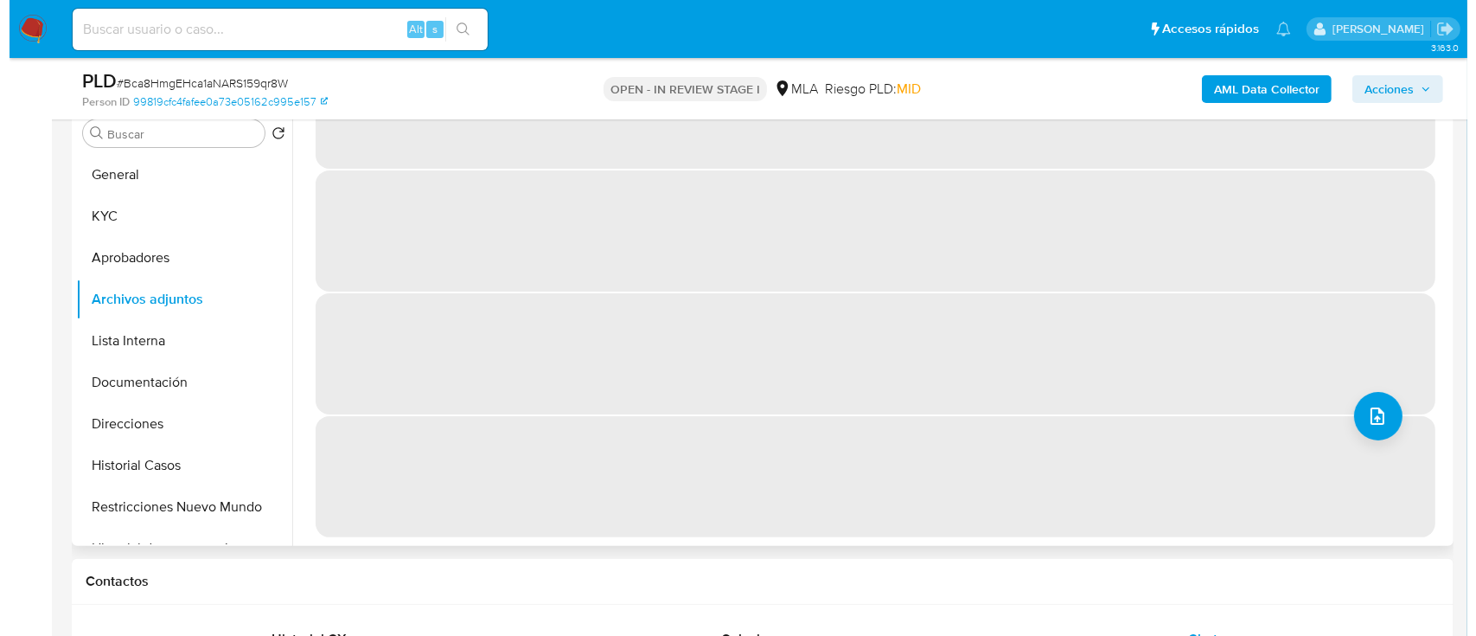
scroll to position [0, 0]
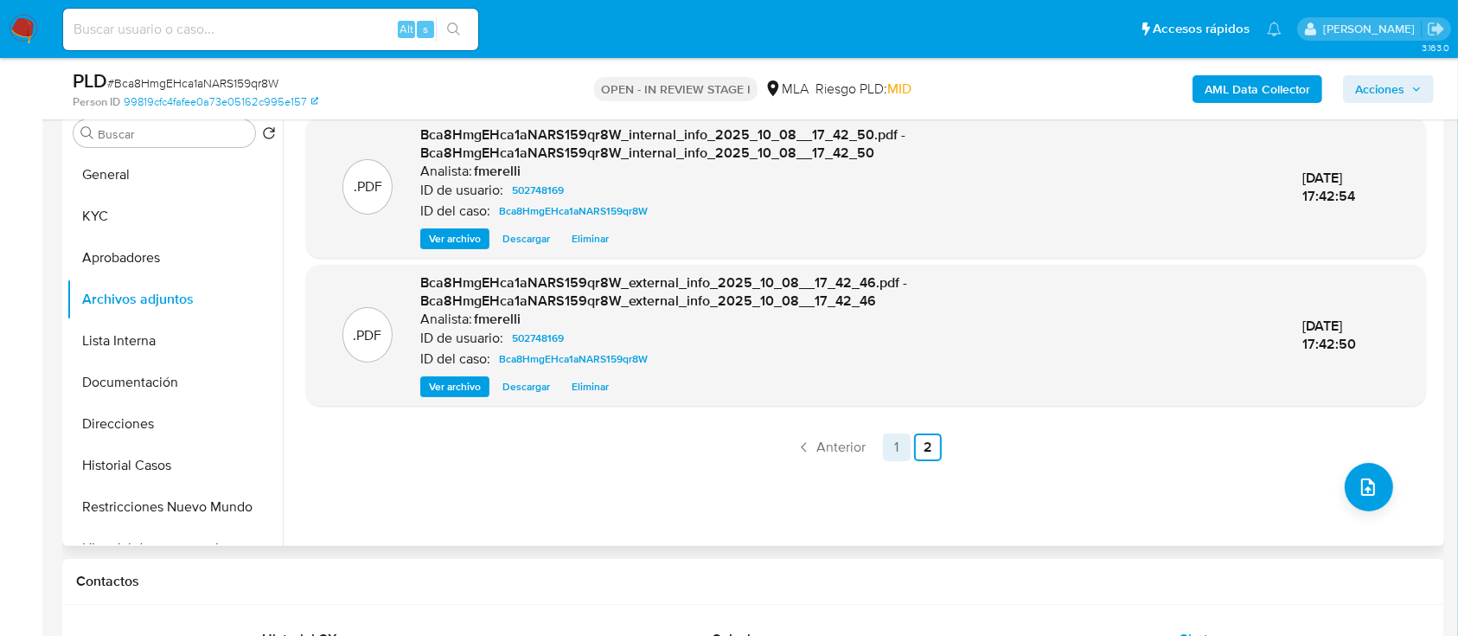
click at [892, 447] on link "1" at bounding box center [897, 447] width 28 height 28
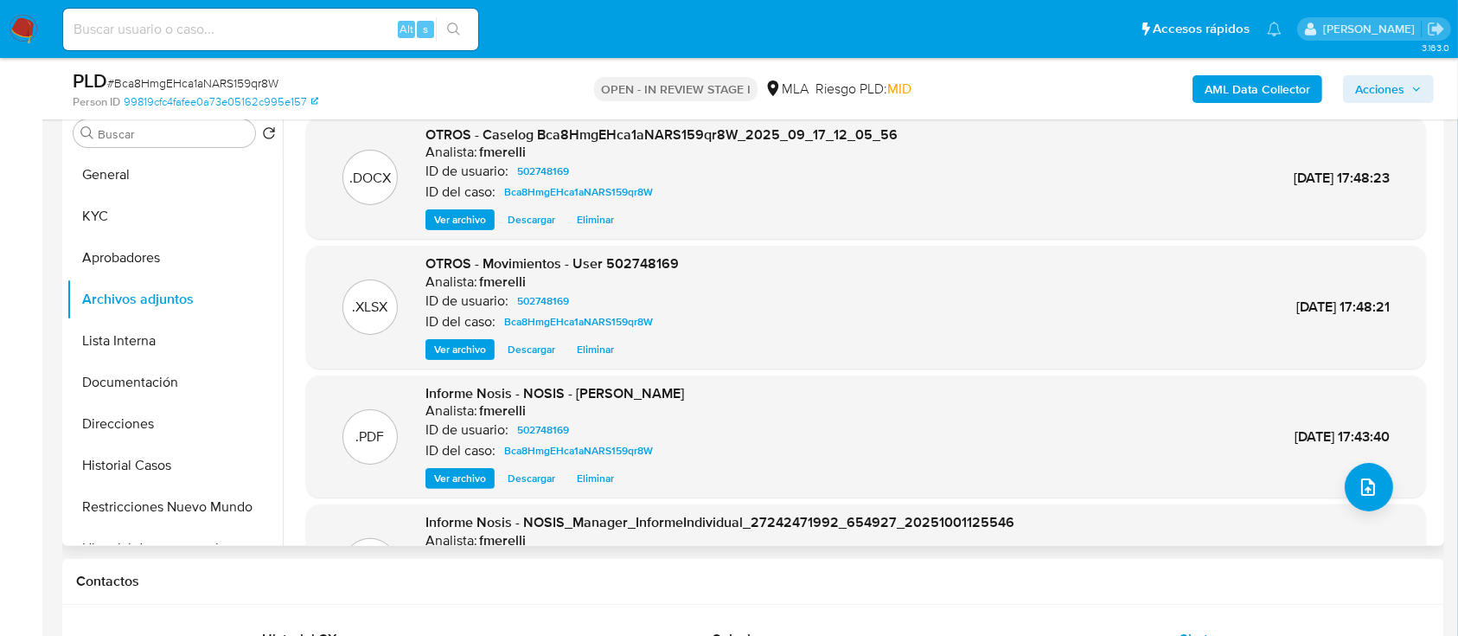
click at [464, 225] on span "Ver archivo" at bounding box center [460, 219] width 52 height 17
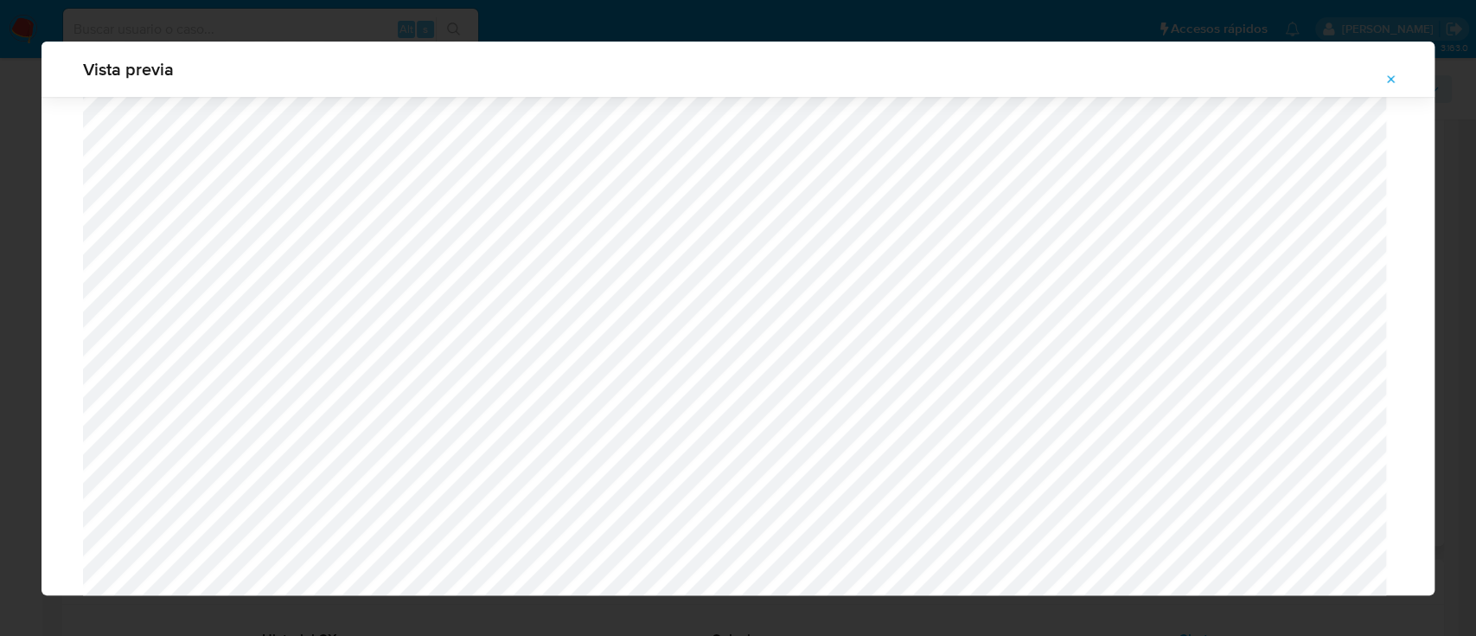
scroll to position [1349, 0]
click at [1379, 74] on button "Attachment preview" at bounding box center [1391, 80] width 38 height 28
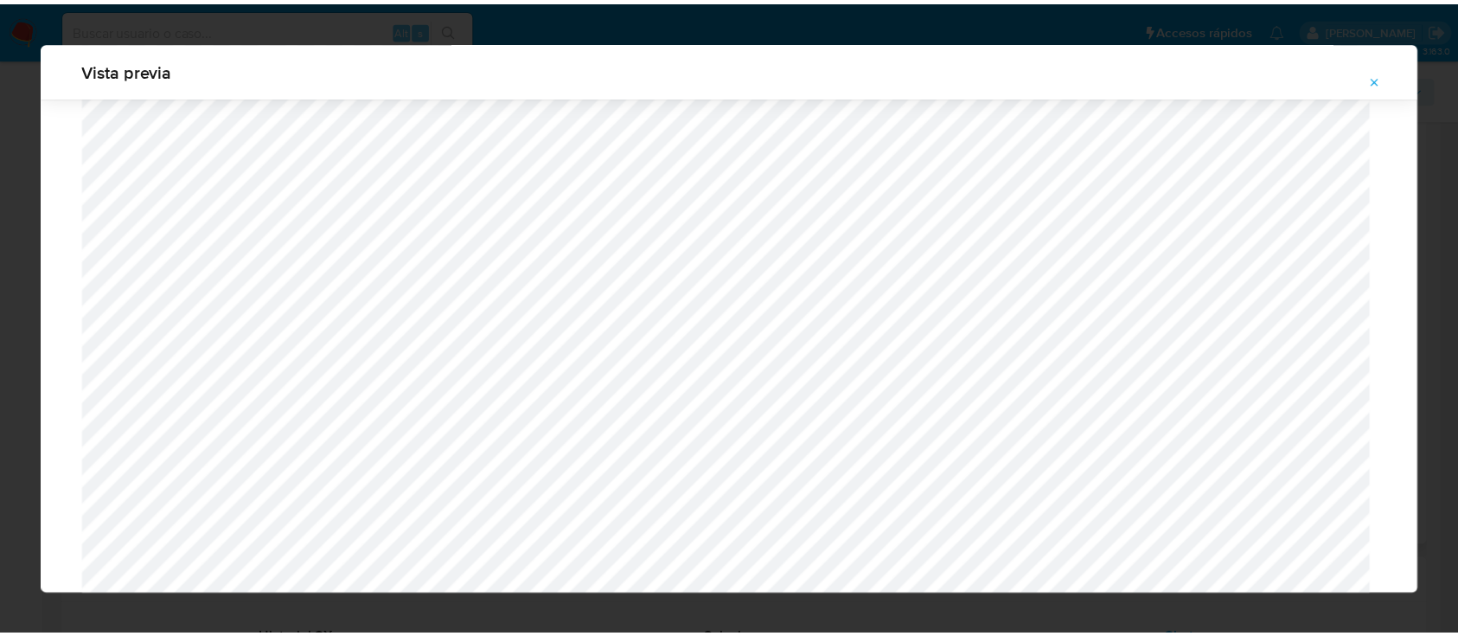
scroll to position [55, 0]
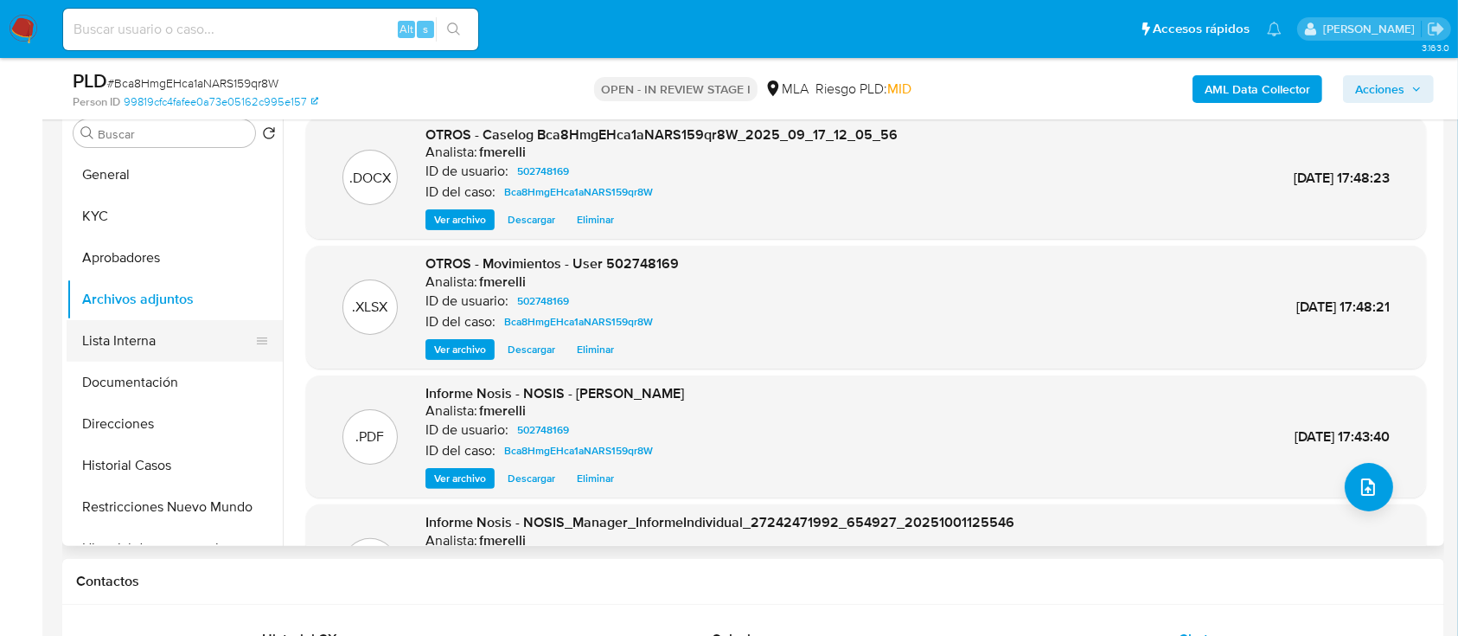
click at [164, 337] on button "Lista Interna" at bounding box center [168, 341] width 202 height 42
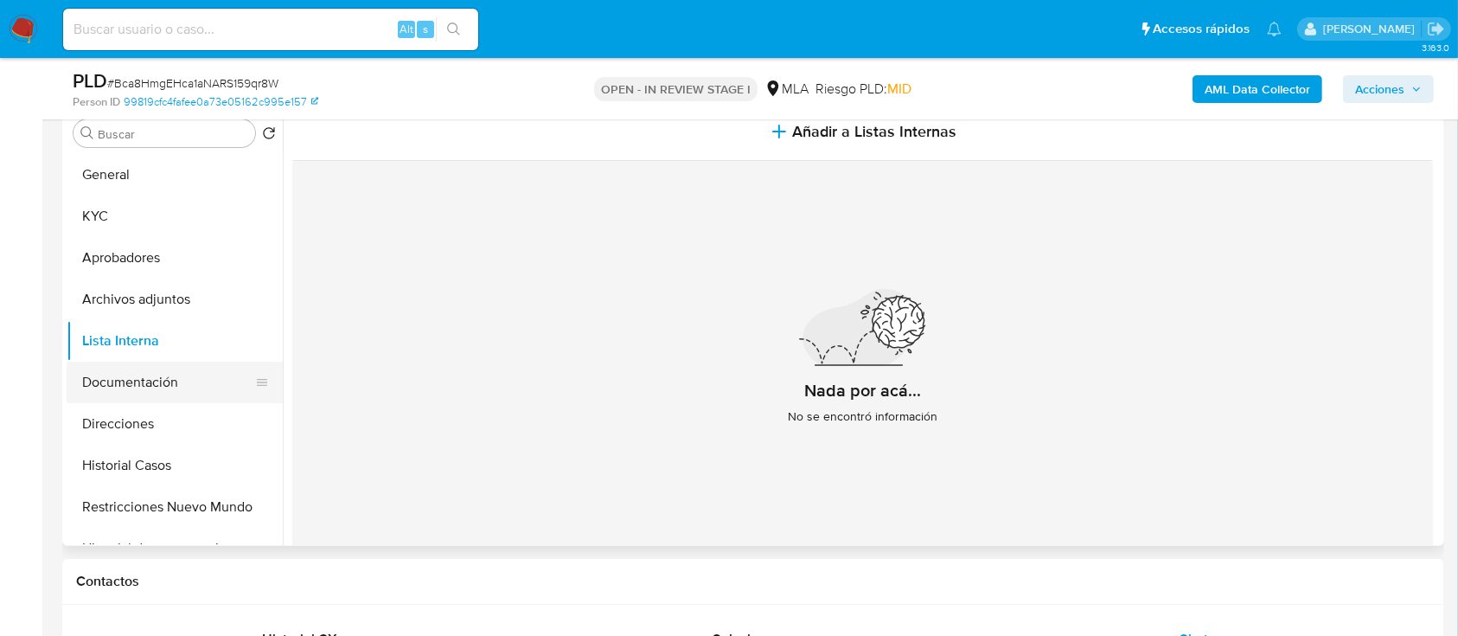
click at [165, 378] on button "Documentación" at bounding box center [168, 382] width 202 height 42
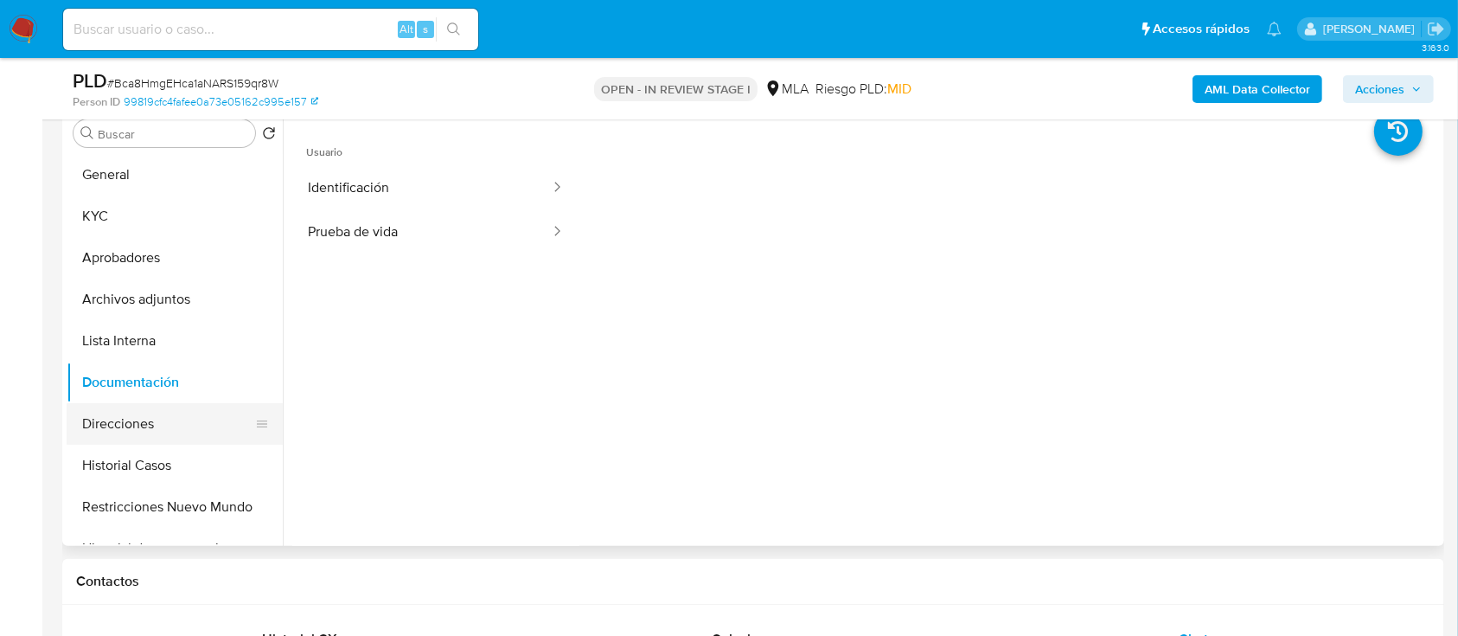
click at [154, 411] on button "Direcciones" at bounding box center [168, 424] width 202 height 42
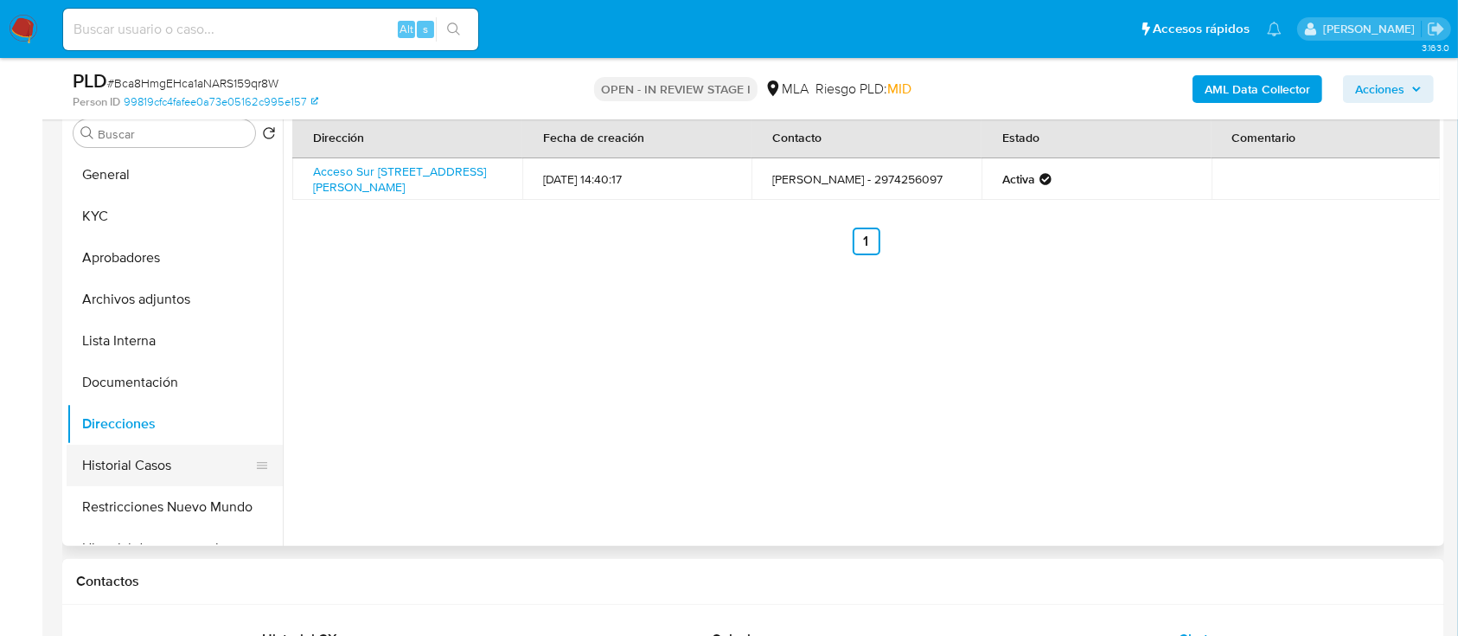
click at [173, 462] on button "Historial Casos" at bounding box center [168, 465] width 202 height 42
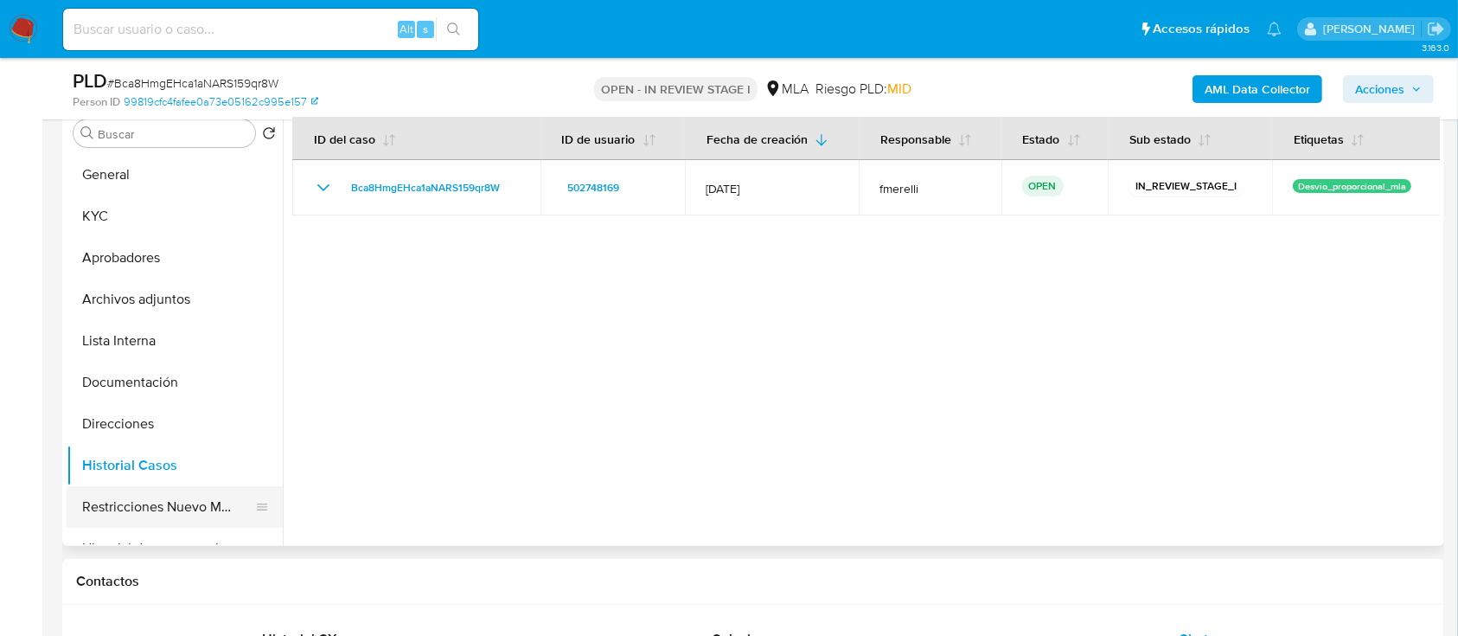
click at [161, 505] on button "Restricciones Nuevo Mundo" at bounding box center [168, 507] width 202 height 42
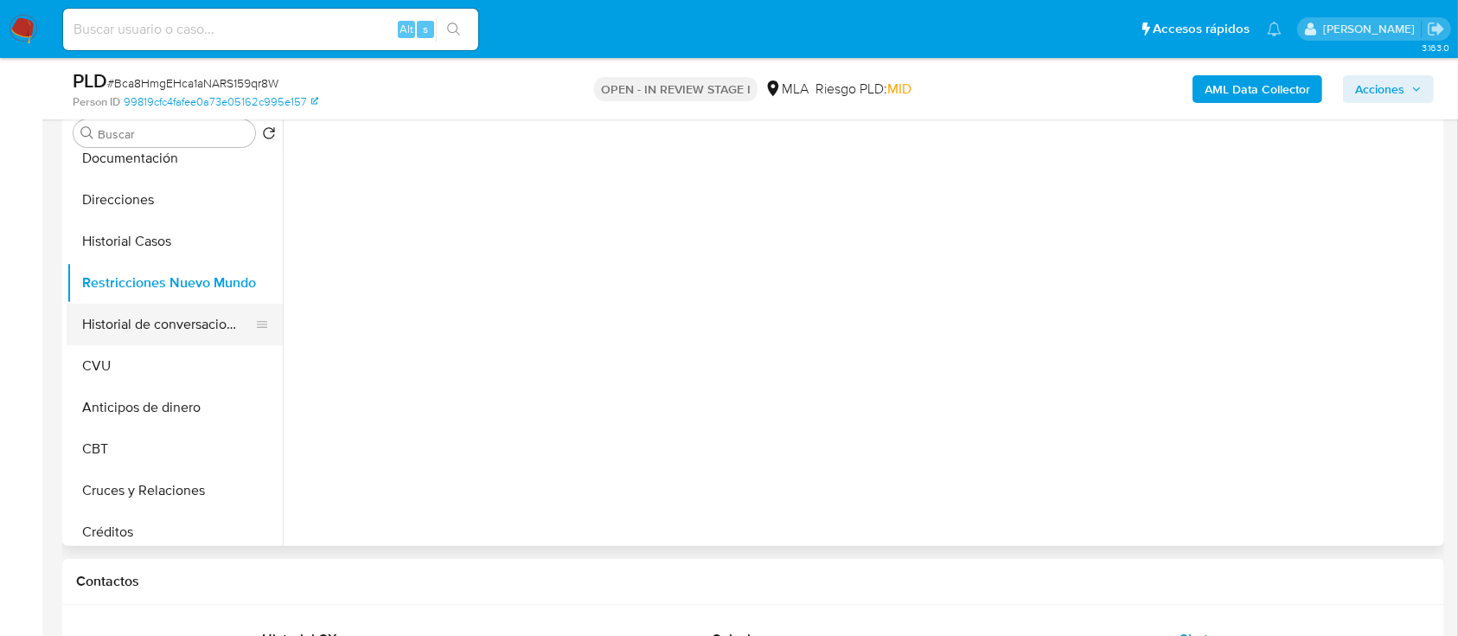
scroll to position [230, 0]
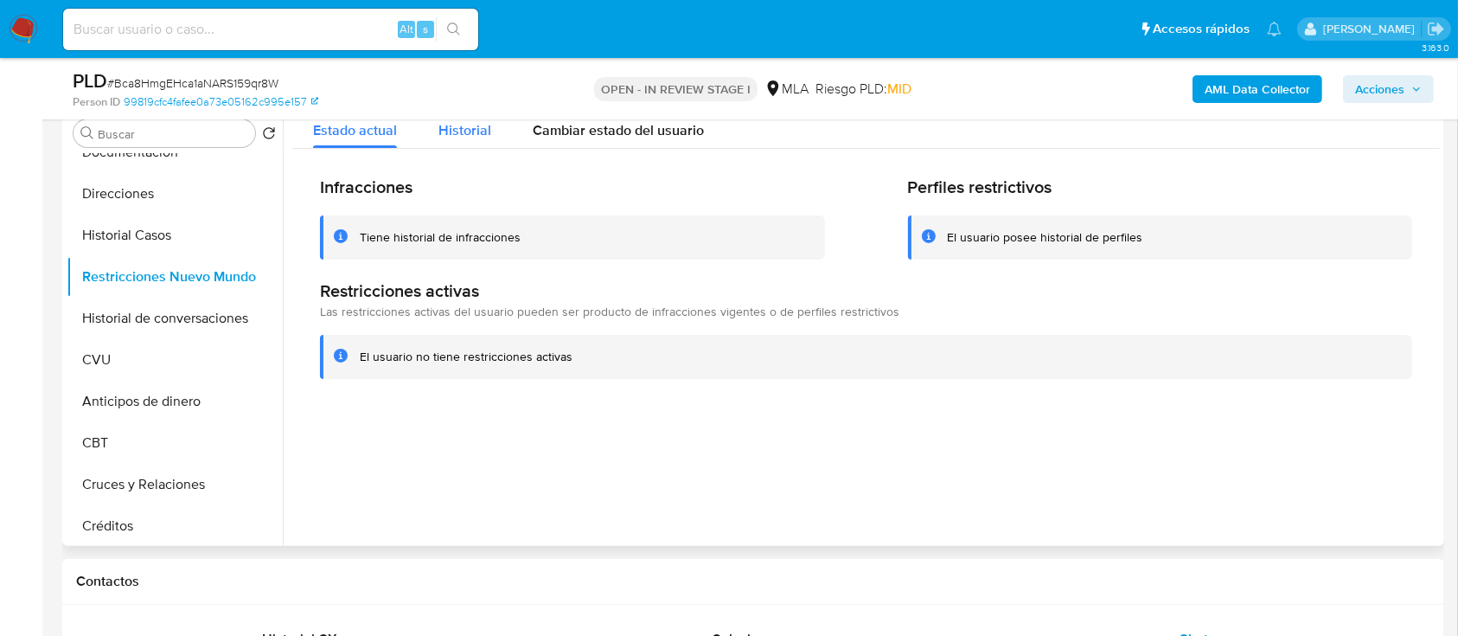
click at [482, 142] on div "Historial" at bounding box center [464, 126] width 53 height 46
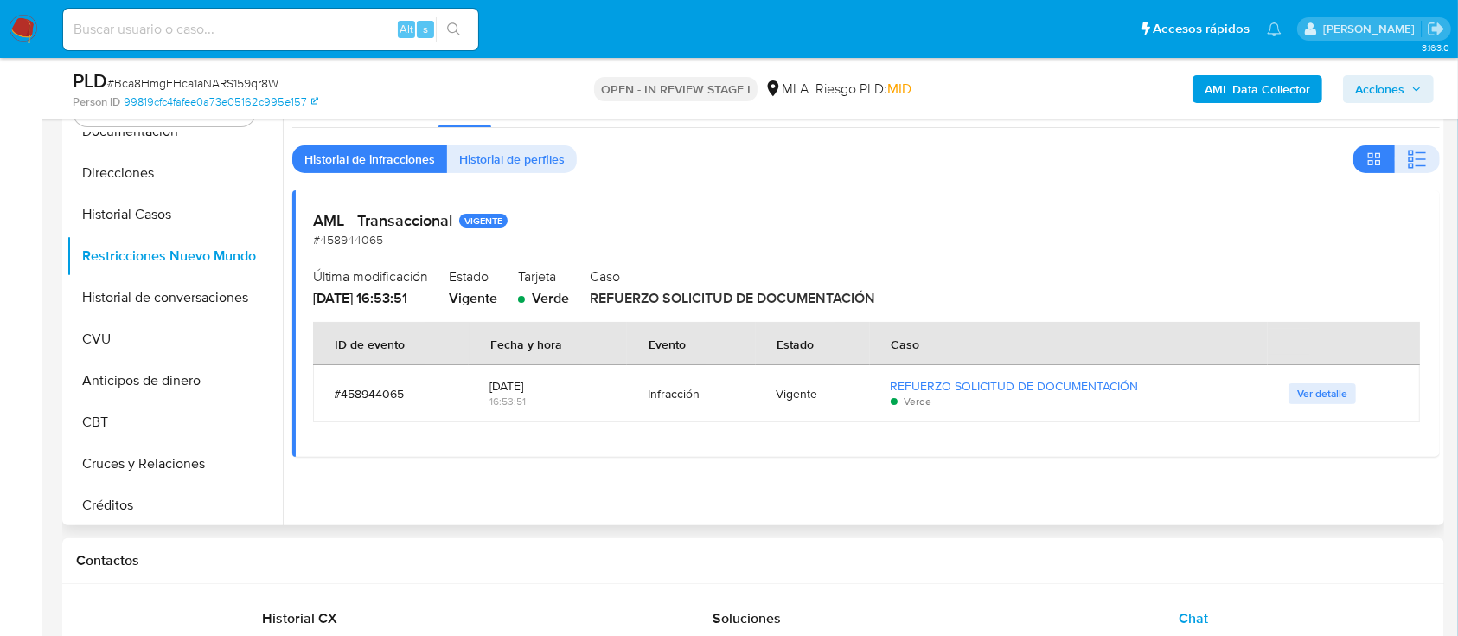
scroll to position [346, 0]
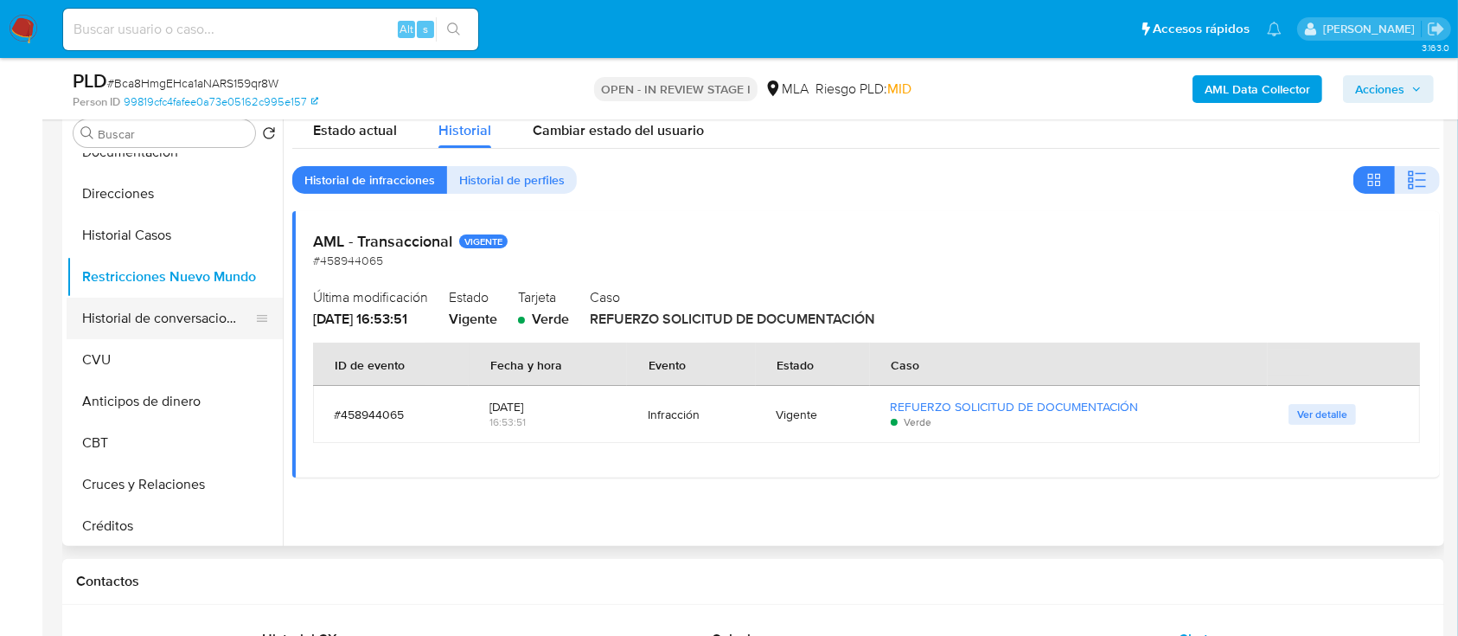
click at [201, 323] on button "Historial de conversaciones" at bounding box center [168, 318] width 202 height 42
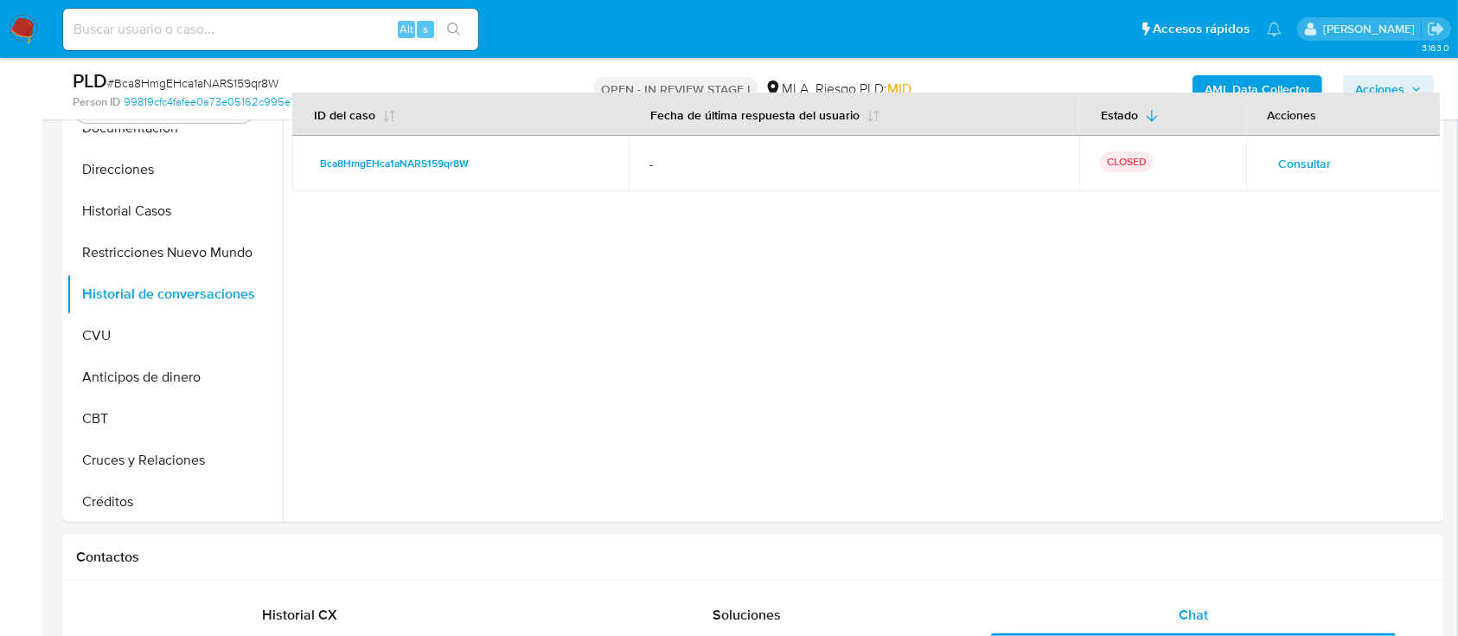
scroll to position [230, 0]
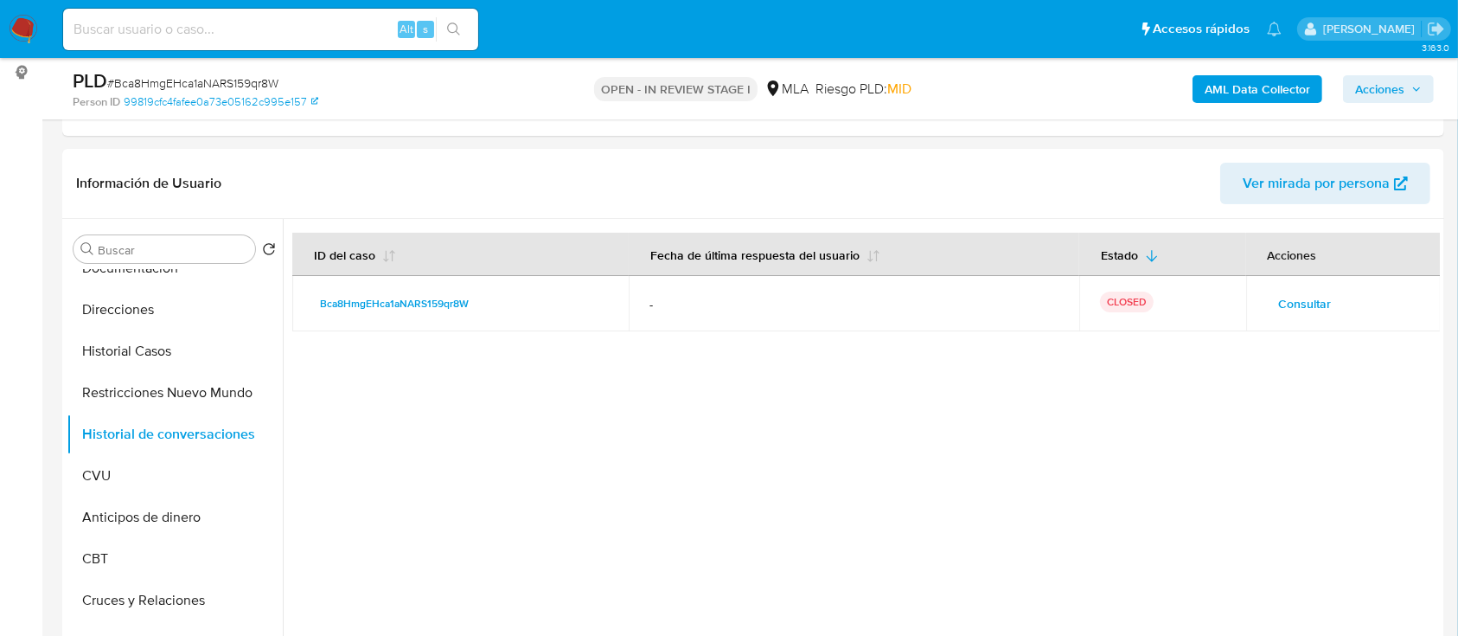
click at [1391, 99] on span "Acciones" at bounding box center [1379, 89] width 49 height 28
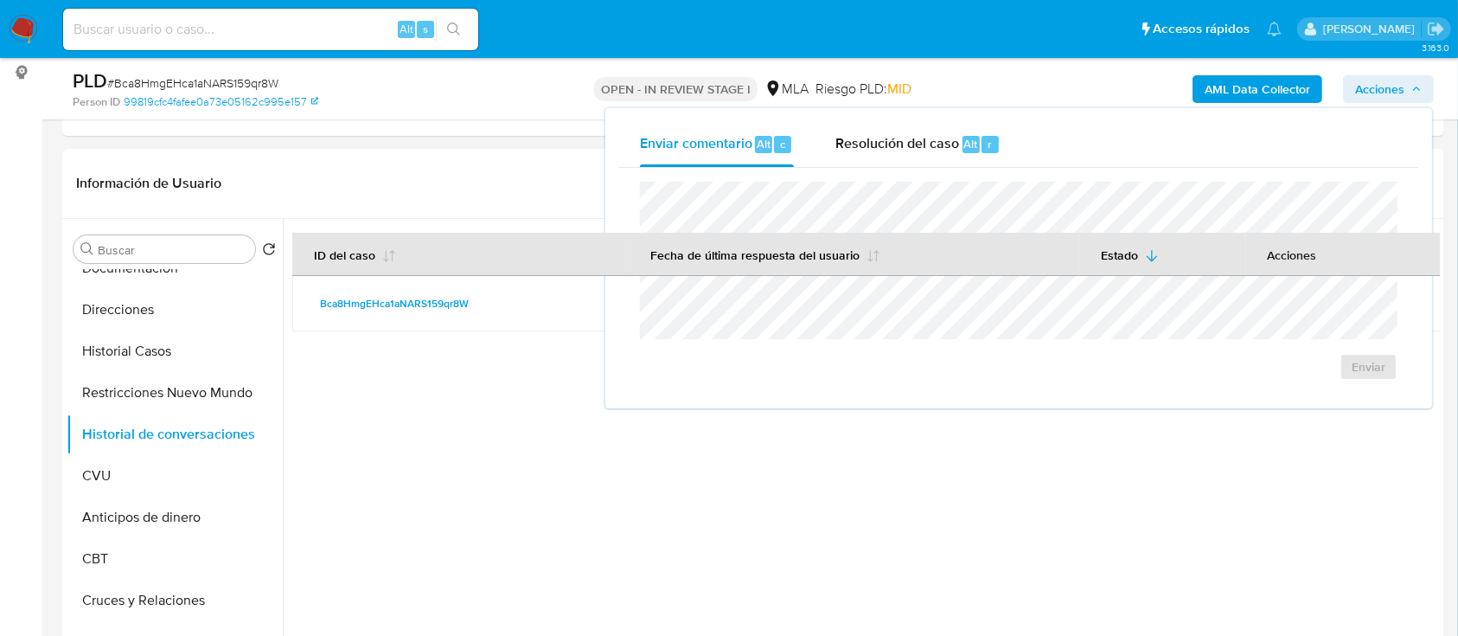
scroll to position [0, 0]
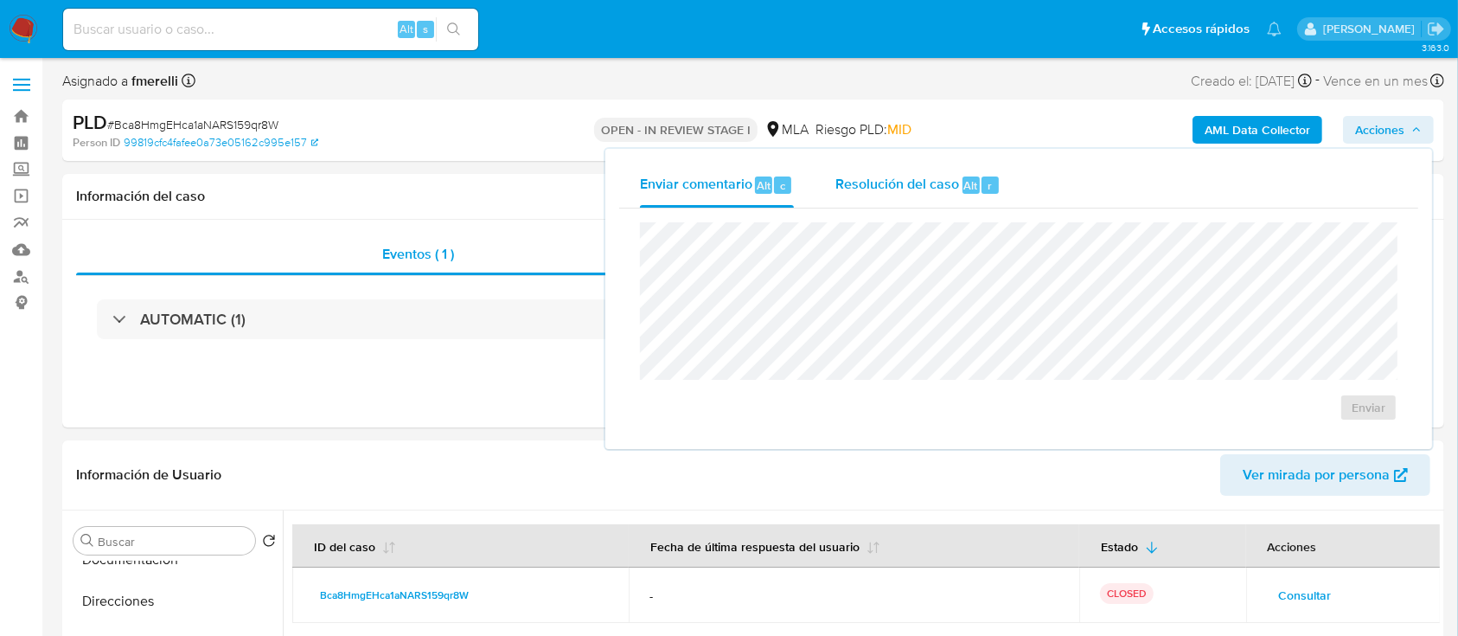
click at [912, 183] on span "Resolución del caso" at bounding box center [897, 185] width 124 height 20
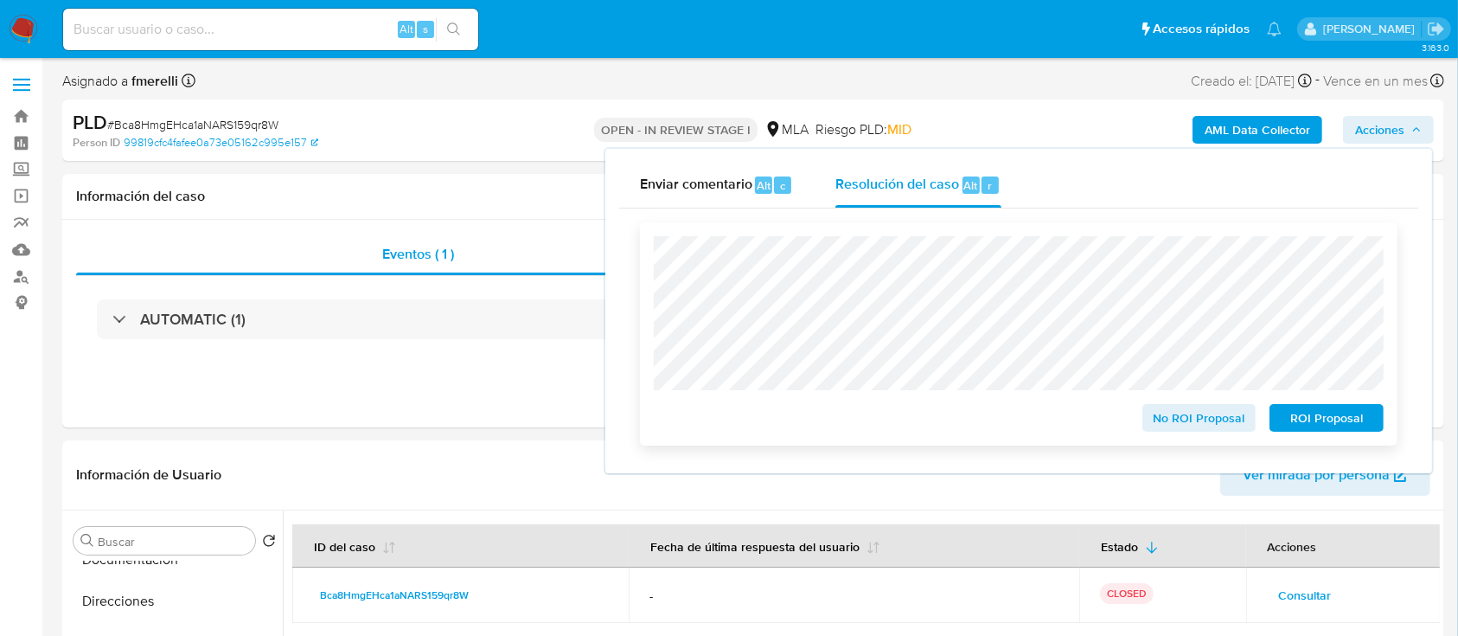
click at [1181, 418] on span "No ROI Proposal" at bounding box center [1199, 418] width 90 height 24
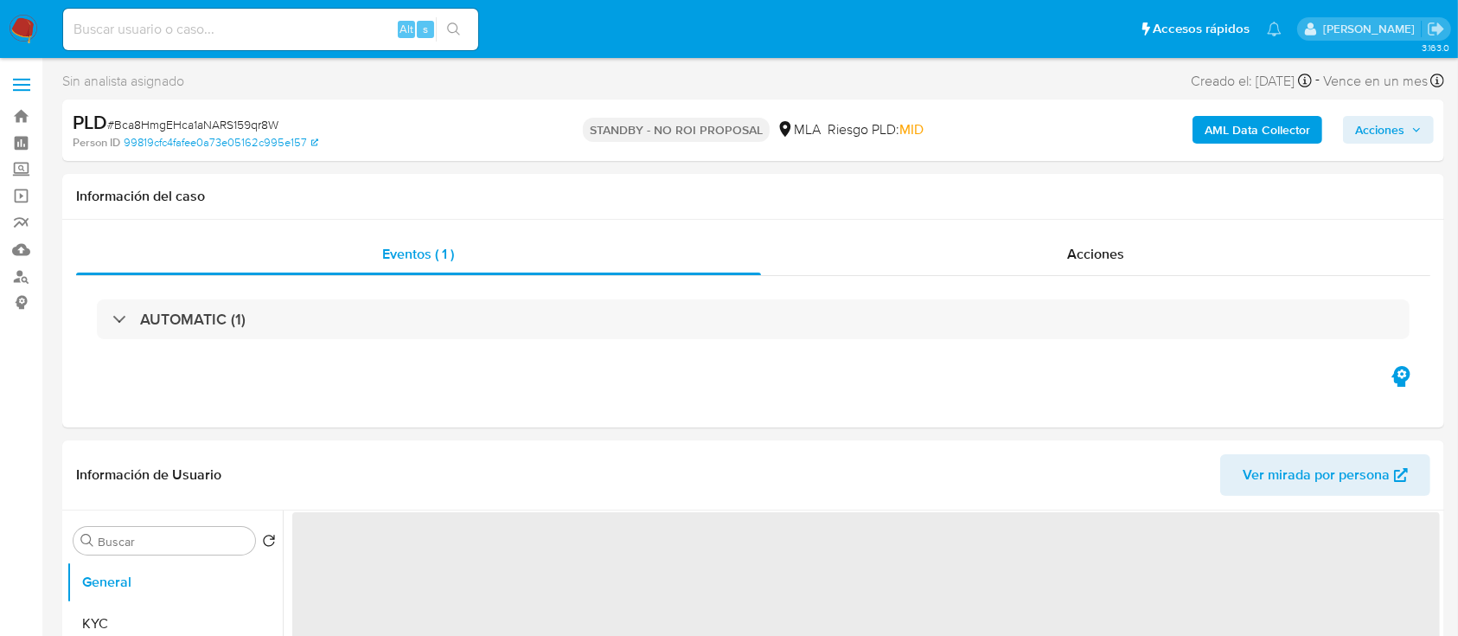
click at [24, 24] on img at bounding box center [23, 29] width 29 height 29
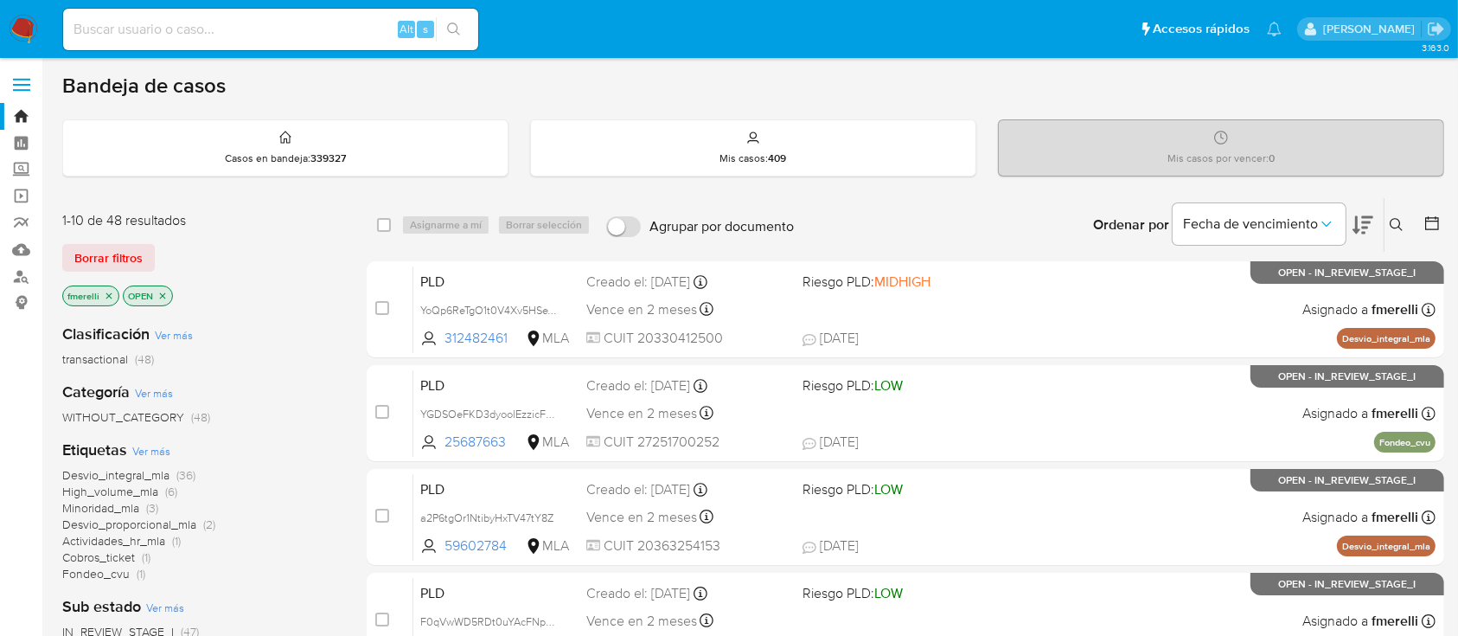
scroll to position [115, 0]
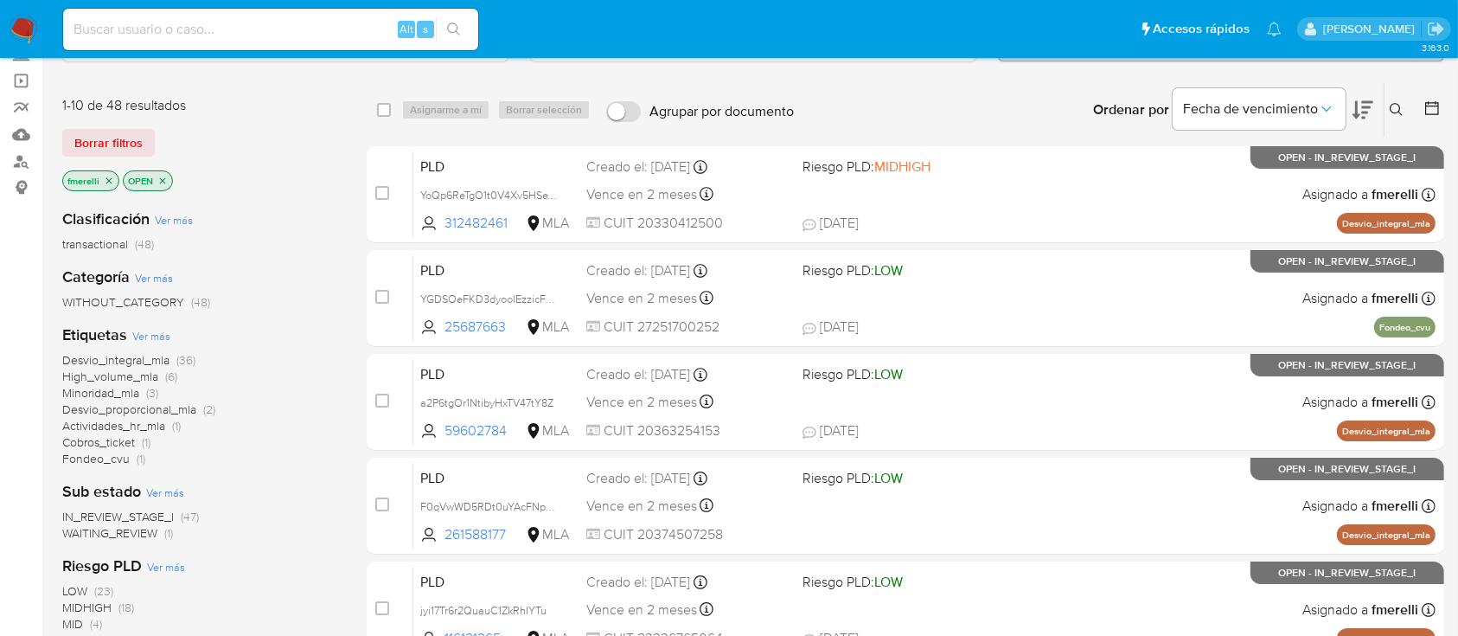
click at [345, 22] on input at bounding box center [270, 29] width 415 height 22
paste input "VfFi7vEojIV011JdJftZypvO"
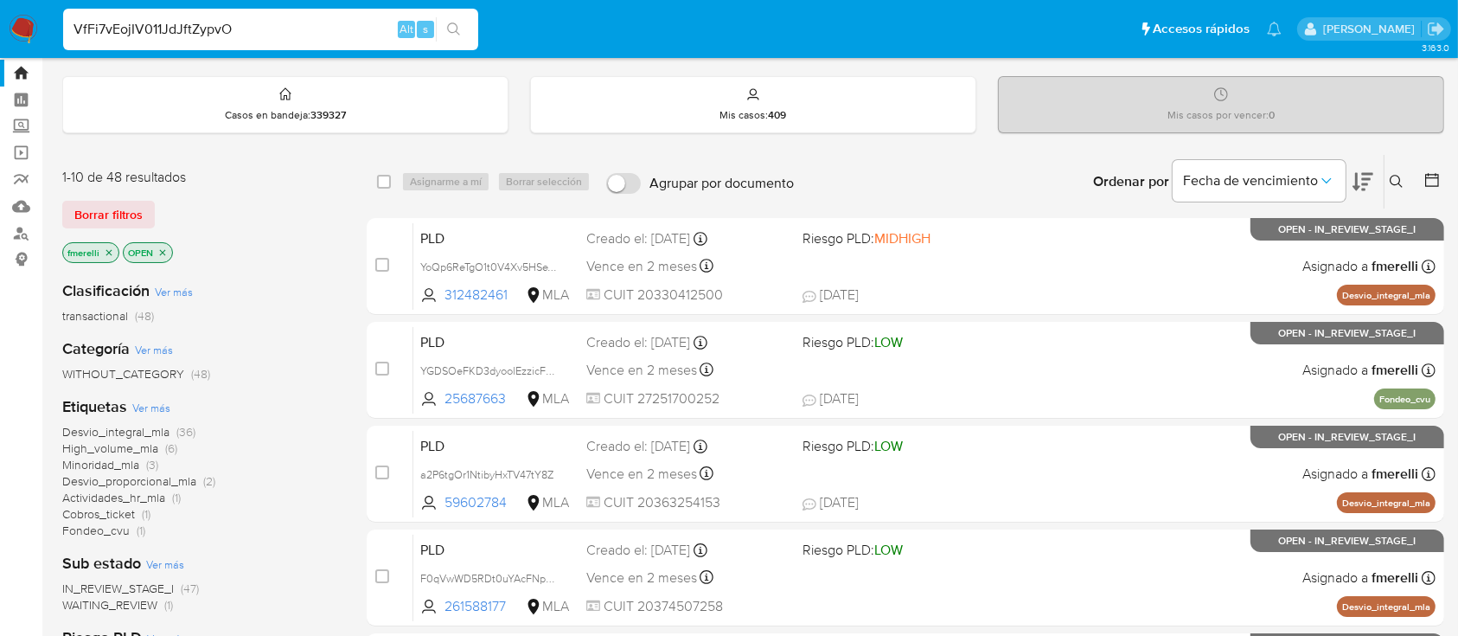
type input "VfFi7vEojIV011JdJftZypvO"
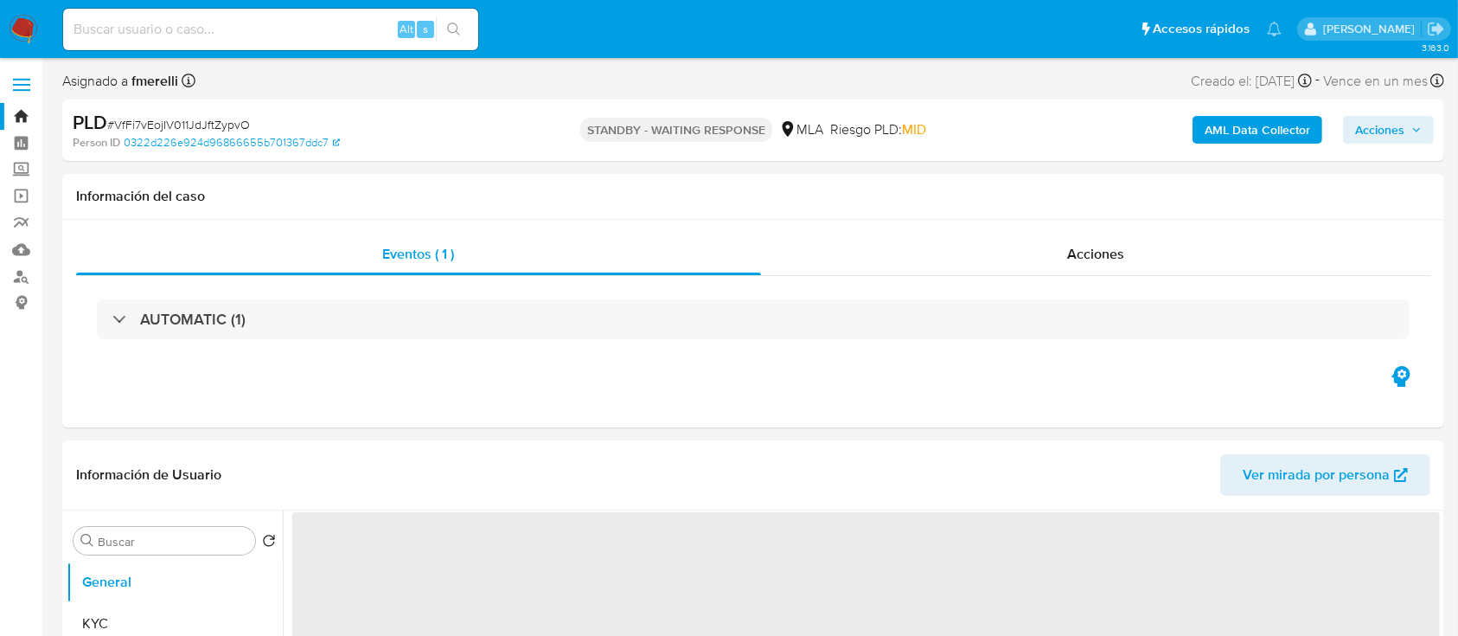
select select "10"
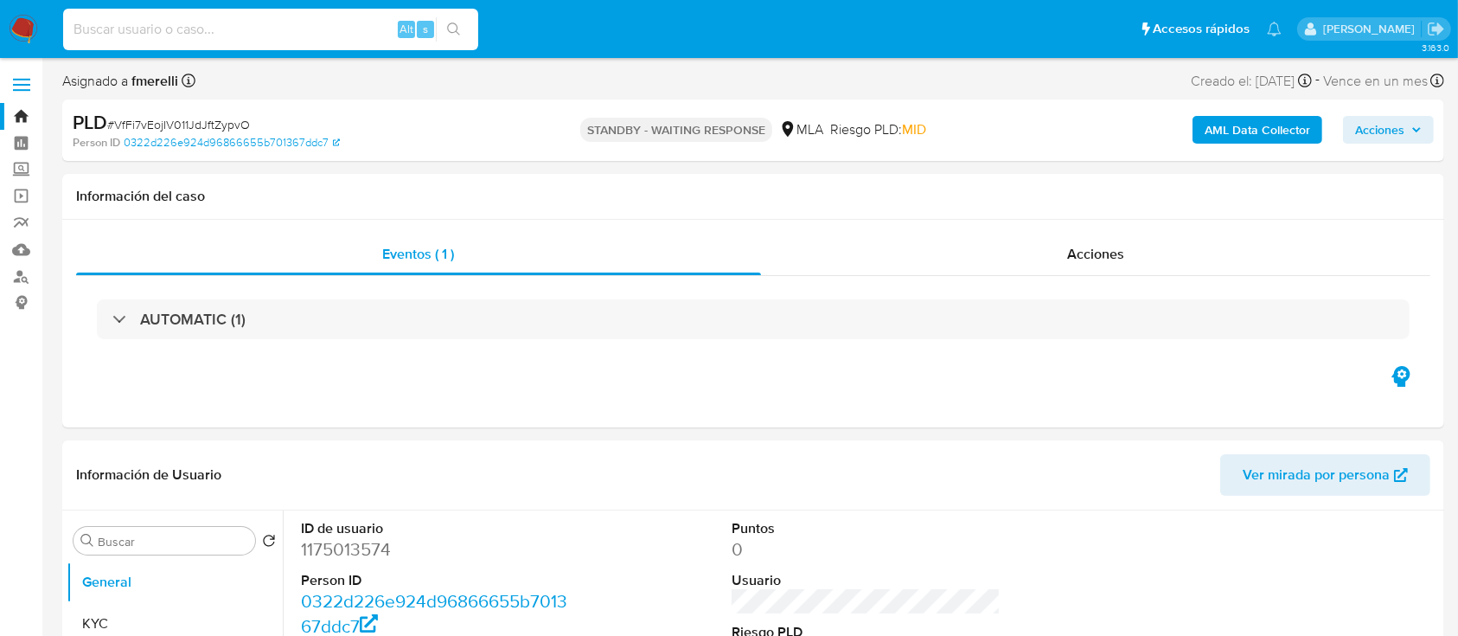
click at [285, 28] on input at bounding box center [270, 29] width 415 height 22
paste input "vo8cSBmbSXYT82TwbI7BqTzt"
type input "vo8cSBmbSXYT82TwbI7BqTzt"
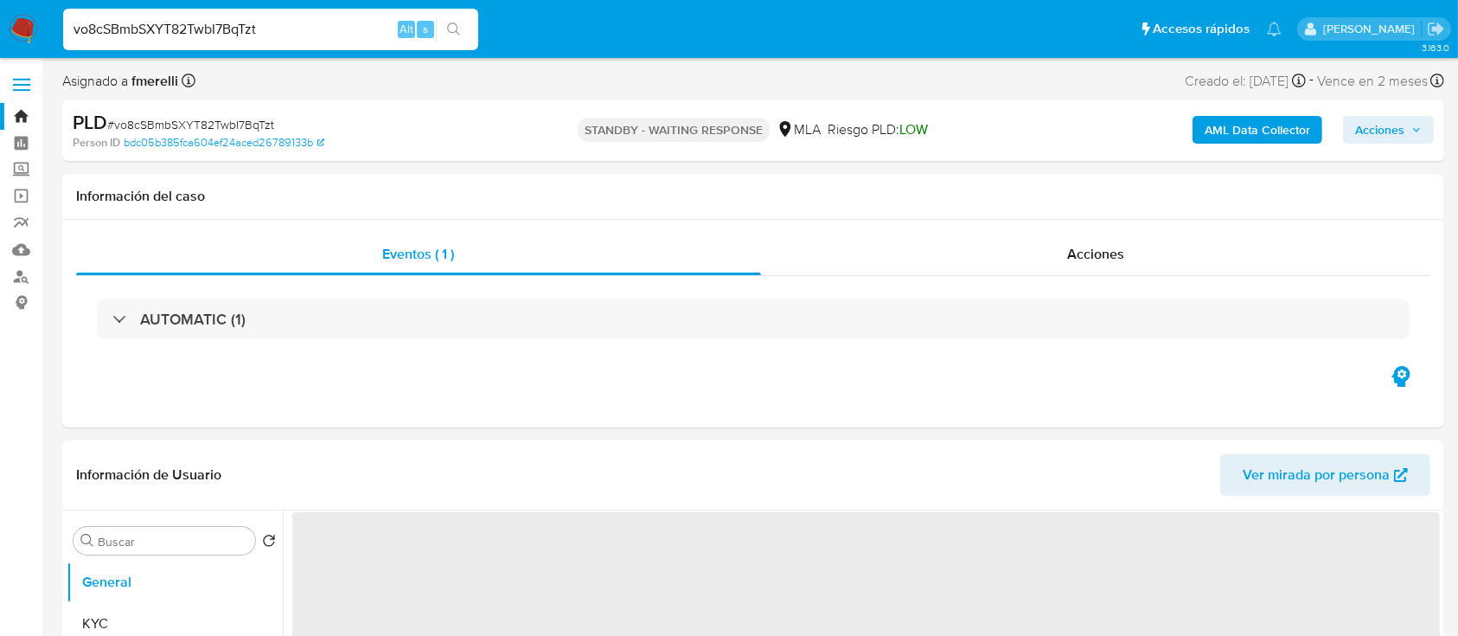
select select "10"
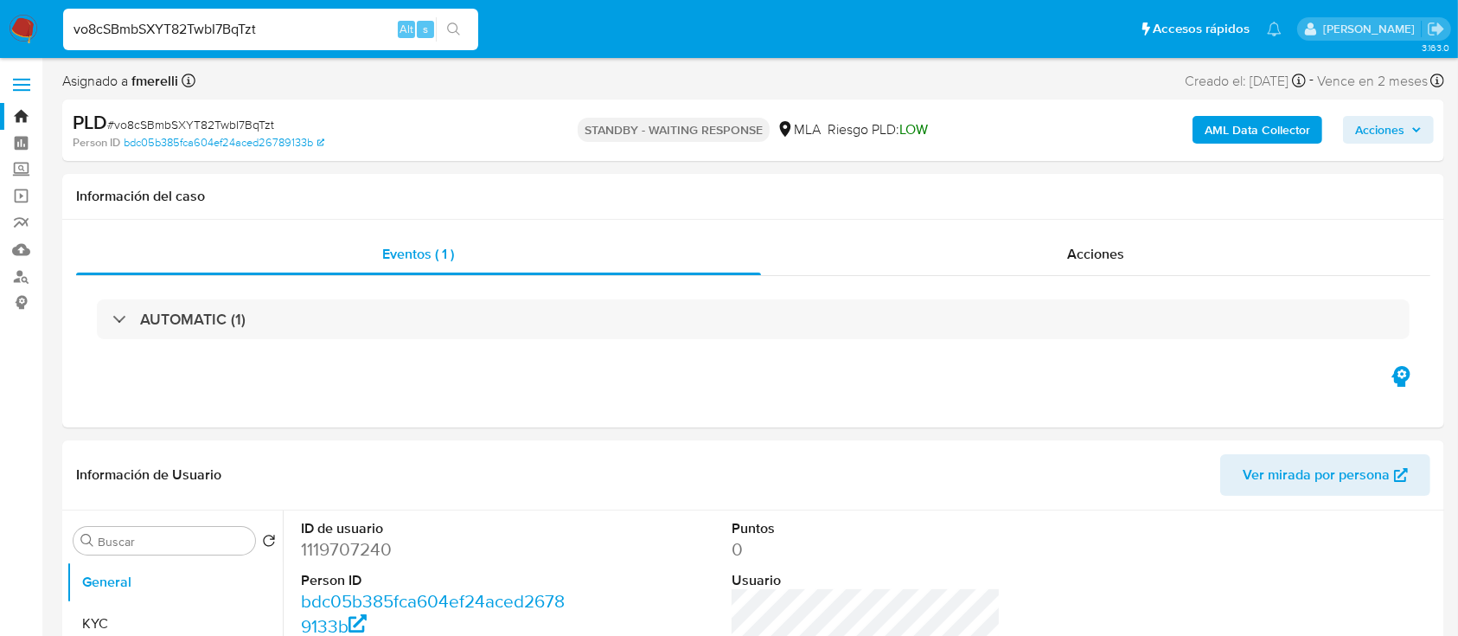
click at [318, 26] on input "vo8cSBmbSXYT82TwbI7BqTzt" at bounding box center [270, 29] width 415 height 22
paste input "2fYTuQ3Ves48QVnvvwrxNIN8"
type input "2fYTuQ3Ves48QVnvvwrxNIN8"
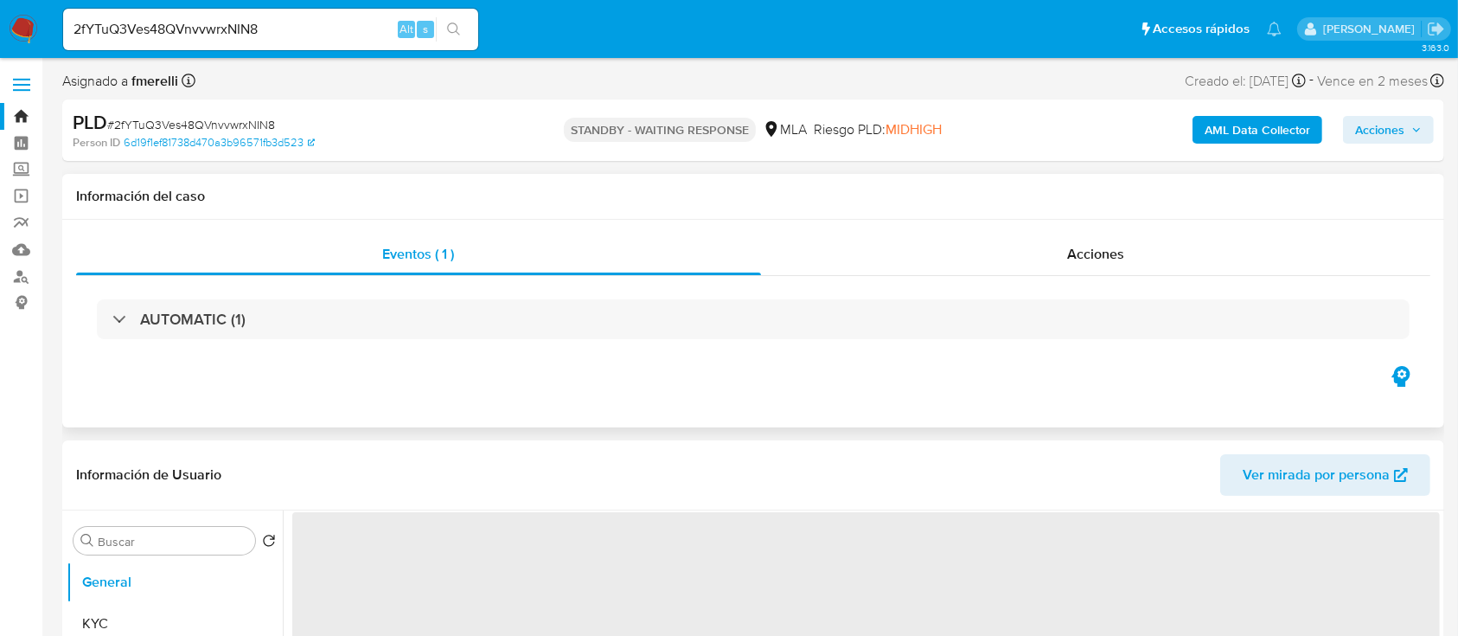
select select "10"
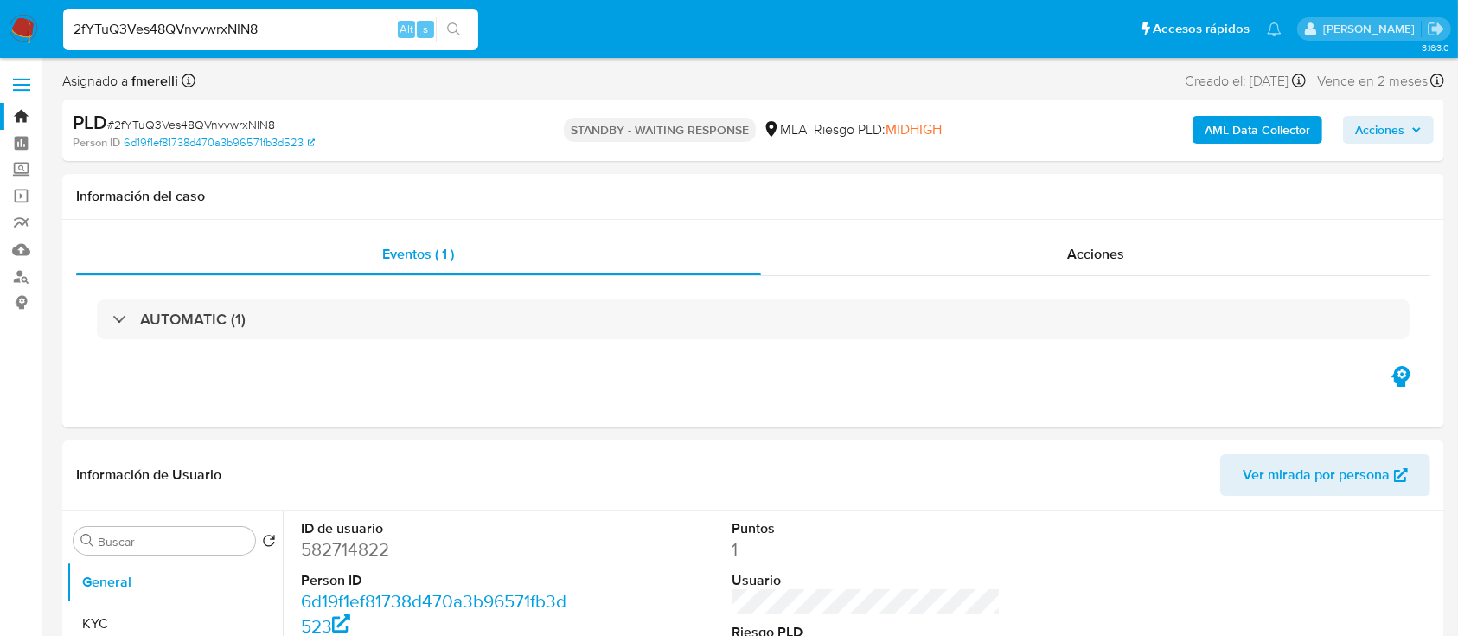
click at [173, 29] on input "2fYTuQ3Ves48QVnvvwrxNIN8" at bounding box center [270, 29] width 415 height 22
paste input "P485GkjD6gnPmlwvfqzDpG9w"
type input "P485GkjD6gnPmlwvfqzDpG9w"
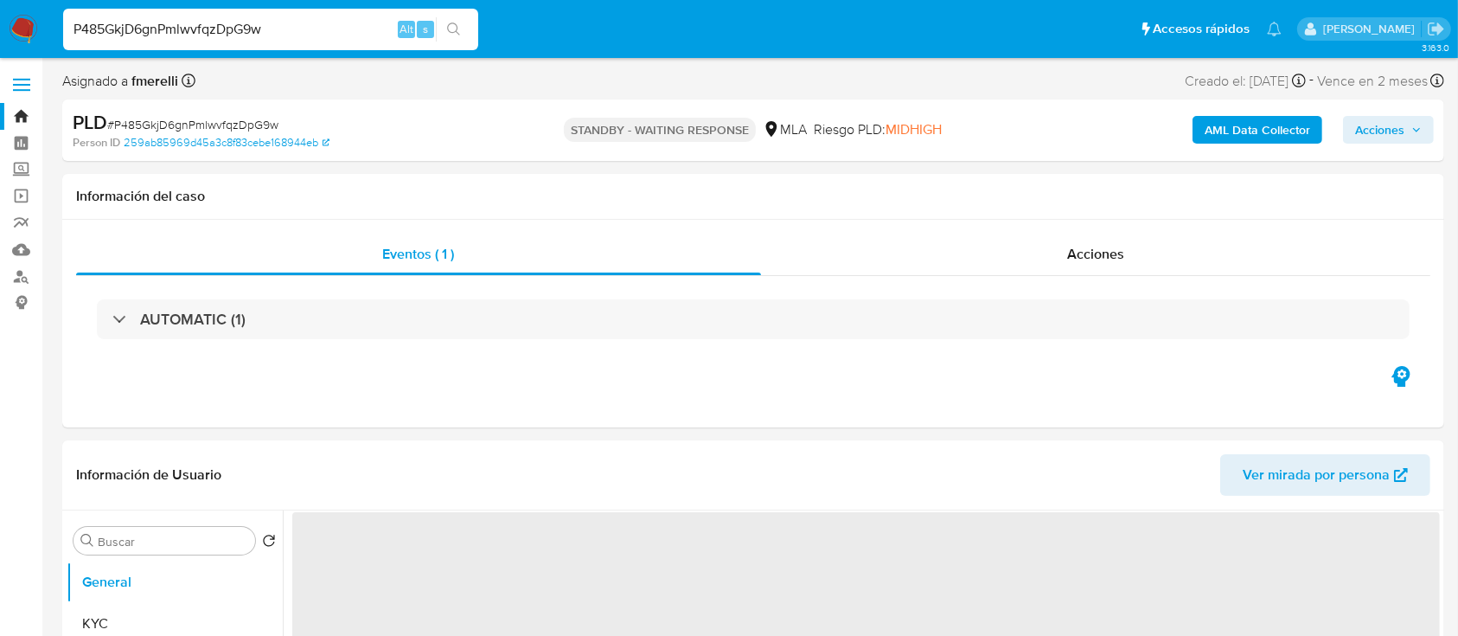
select select "10"
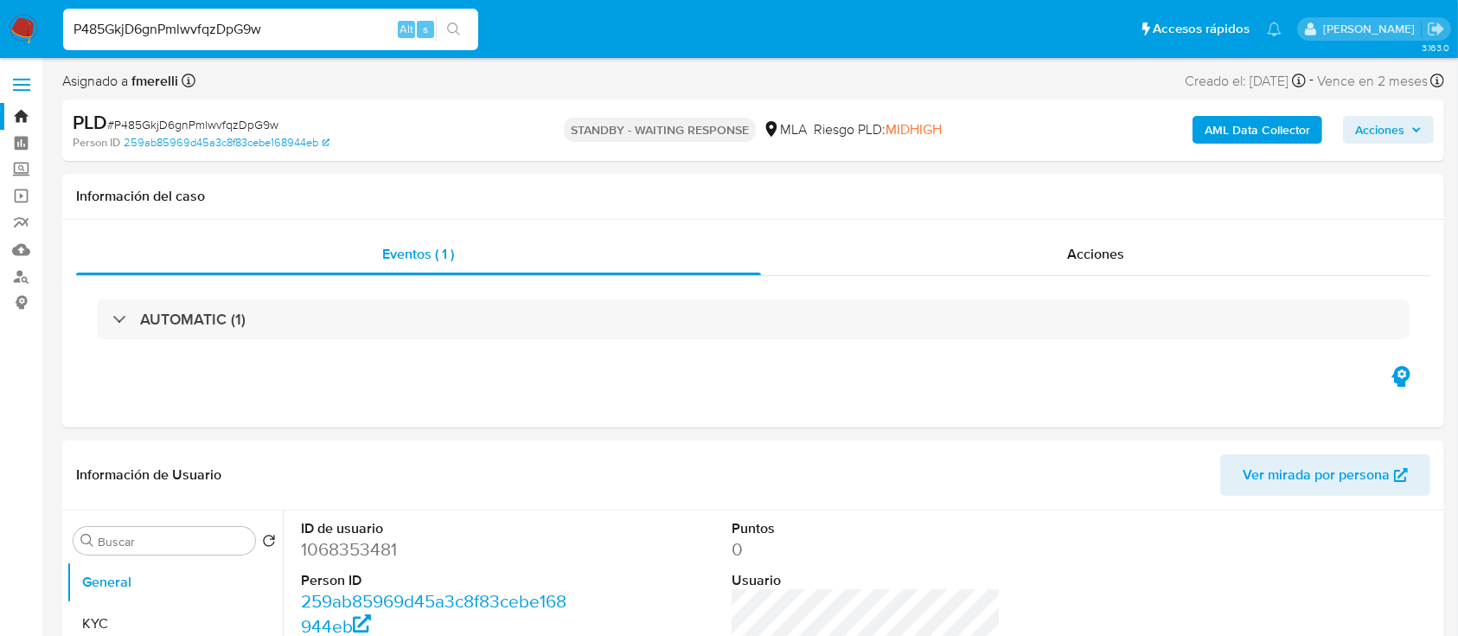
click at [214, 32] on input "P485GkjD6gnPmlwvfqzDpG9w" at bounding box center [270, 29] width 415 height 22
paste input "kEAlwMsAeeuEEj67XCT4lTa7"
type input "kEAlwMsAeeuEEj67XCT4lTa7"
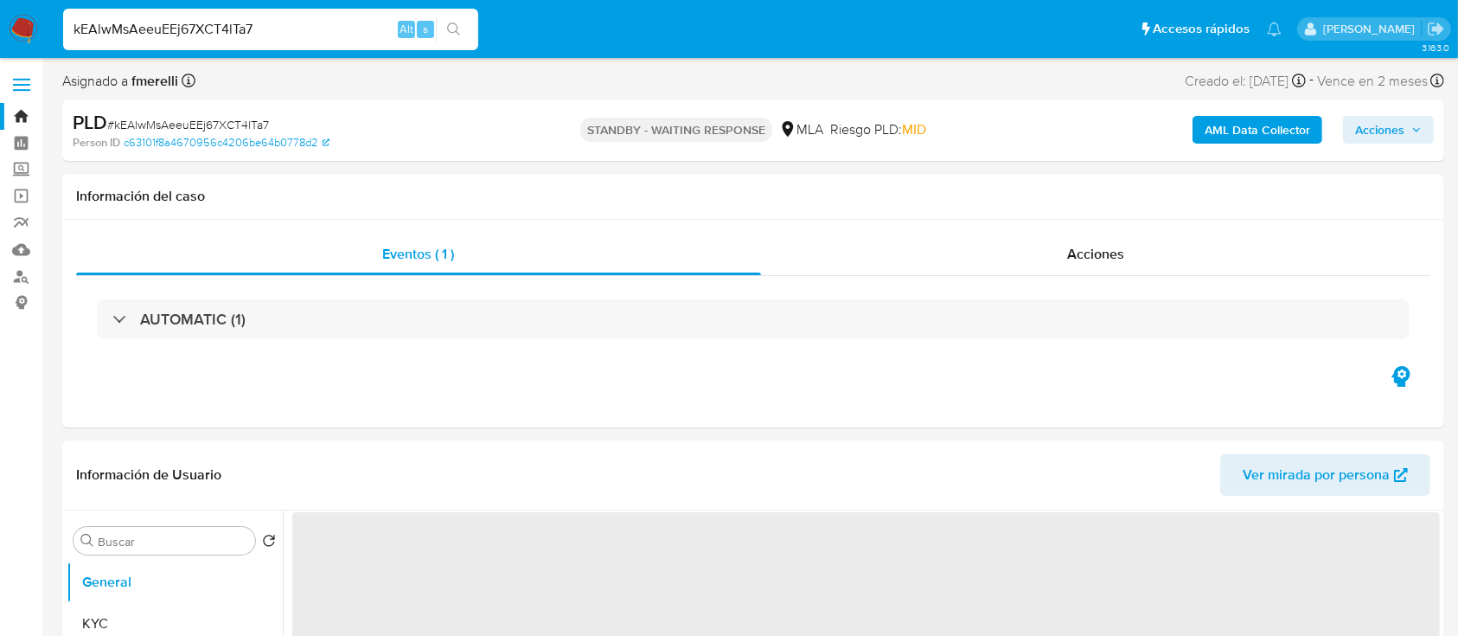
select select "10"
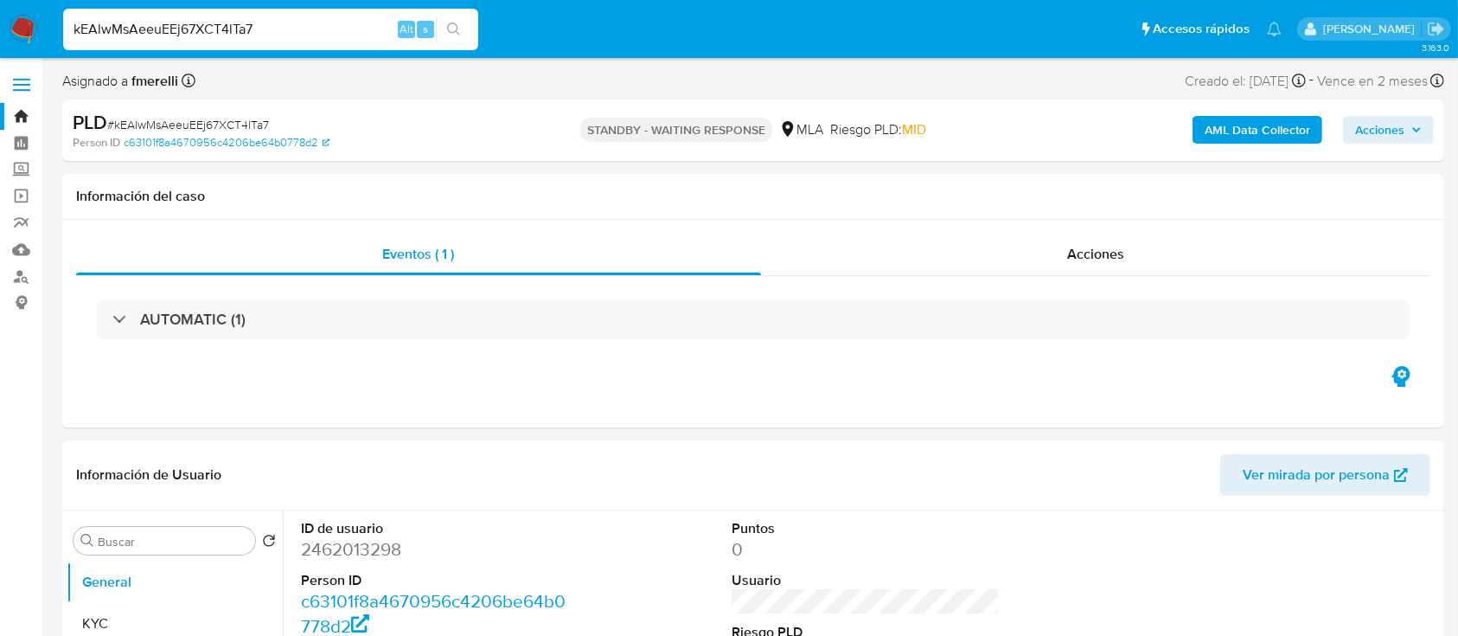
click at [362, 31] on input "kEAlwMsAeeuEEj67XCT4lTa7" at bounding box center [270, 29] width 415 height 22
paste input "el8igpjpfTr8T9SK1MoZBCa6"
type input "el8igpjpfTr8T9SK1MoZBCa6"
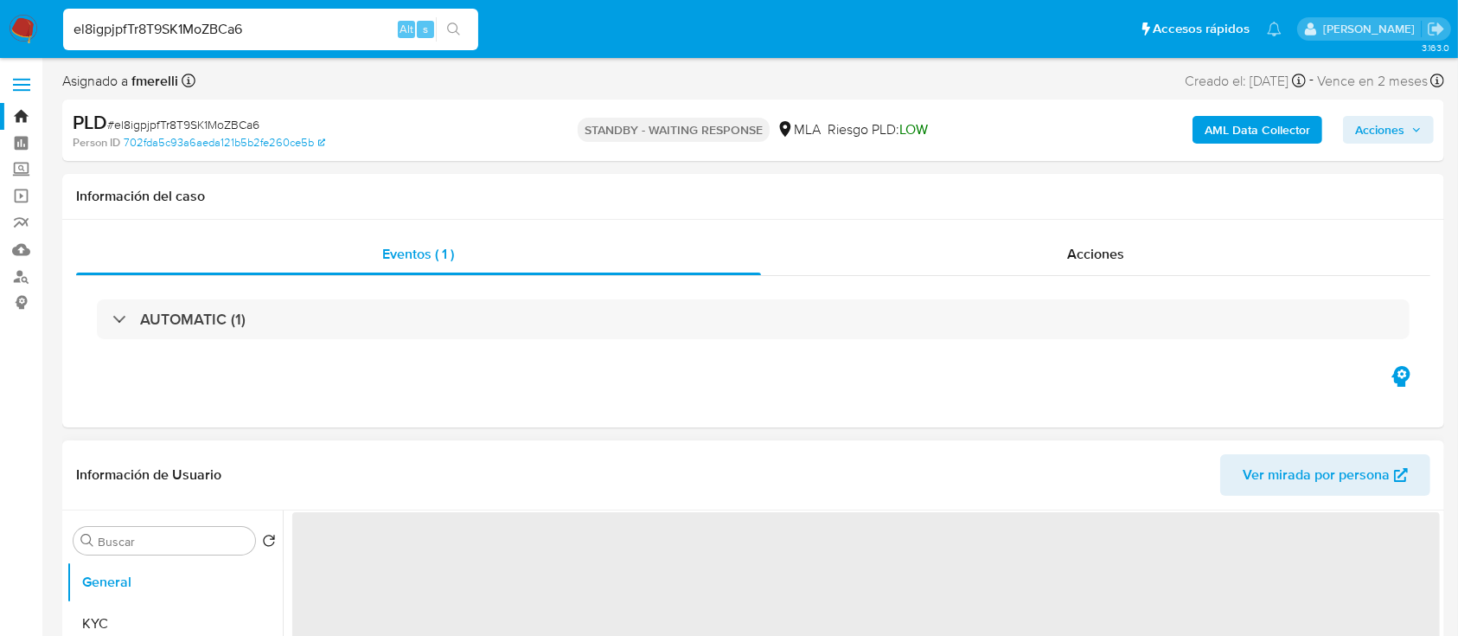
select select "10"
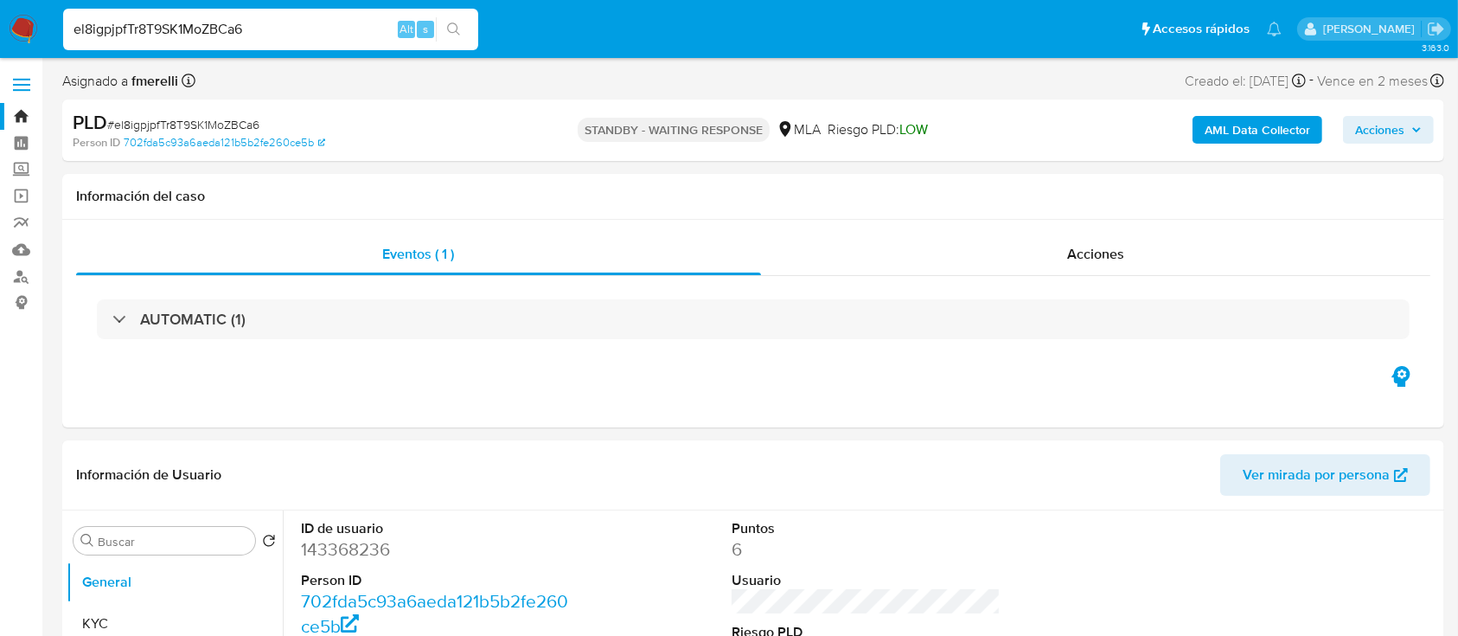
click at [246, 26] on input "el8igpjpfTr8T9SK1MoZBCa6" at bounding box center [270, 29] width 415 height 22
click at [246, 25] on input "el8igpjpfTr8T9SK1MoZBCa6" at bounding box center [270, 29] width 415 height 22
paste input "8Ip9lU5oVpJuE6MoUsH8thNe"
type input "8Ip9lU5oVpJuE6MoUsH8thNe"
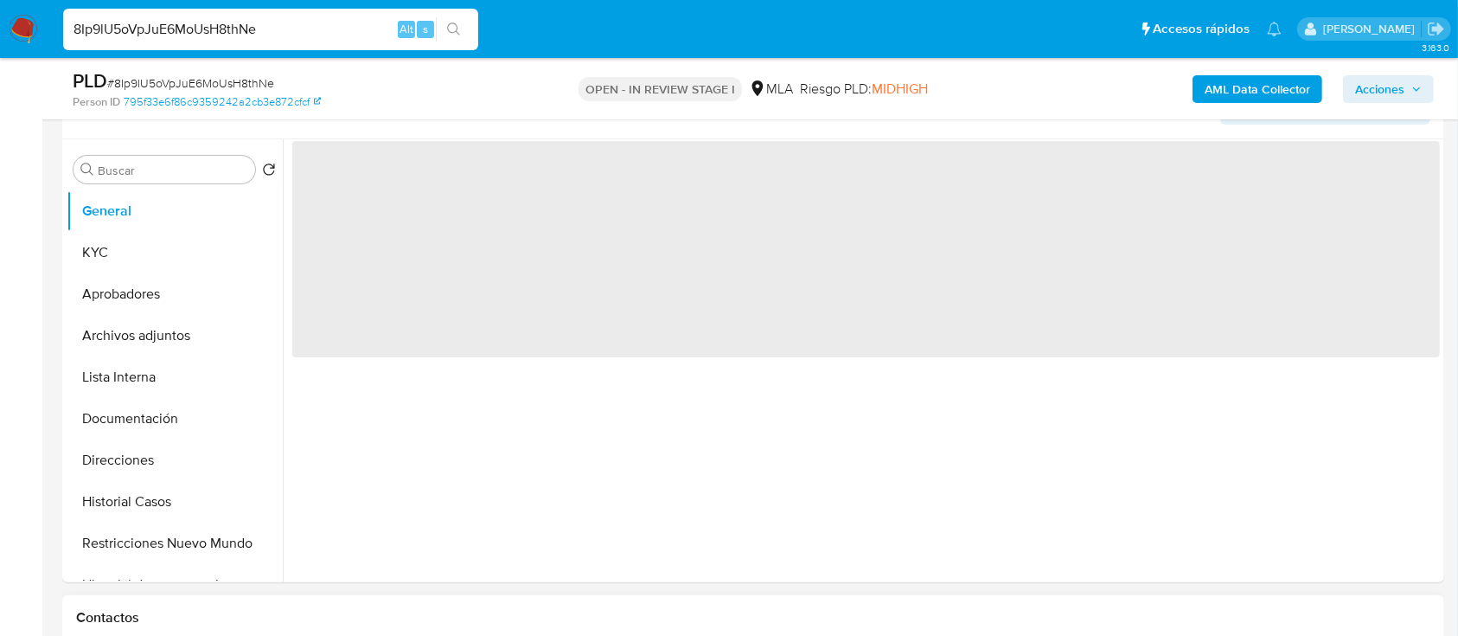
scroll to position [346, 0]
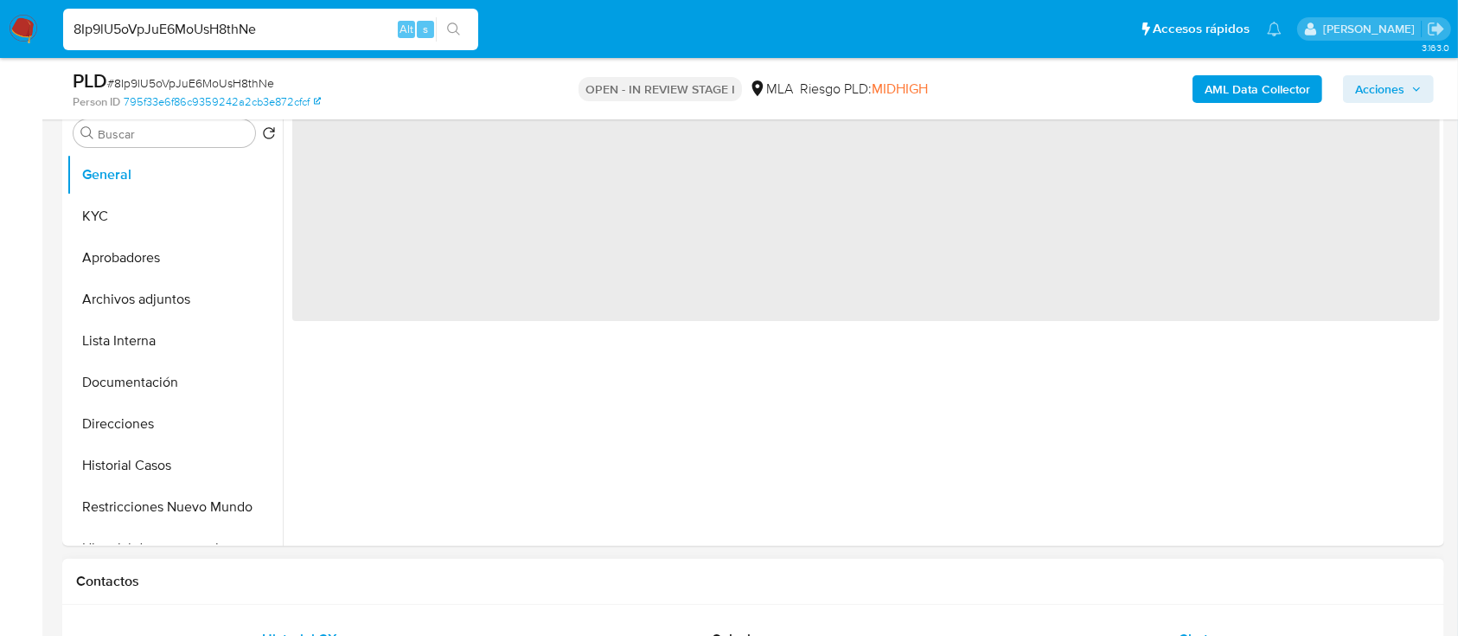
select select "10"
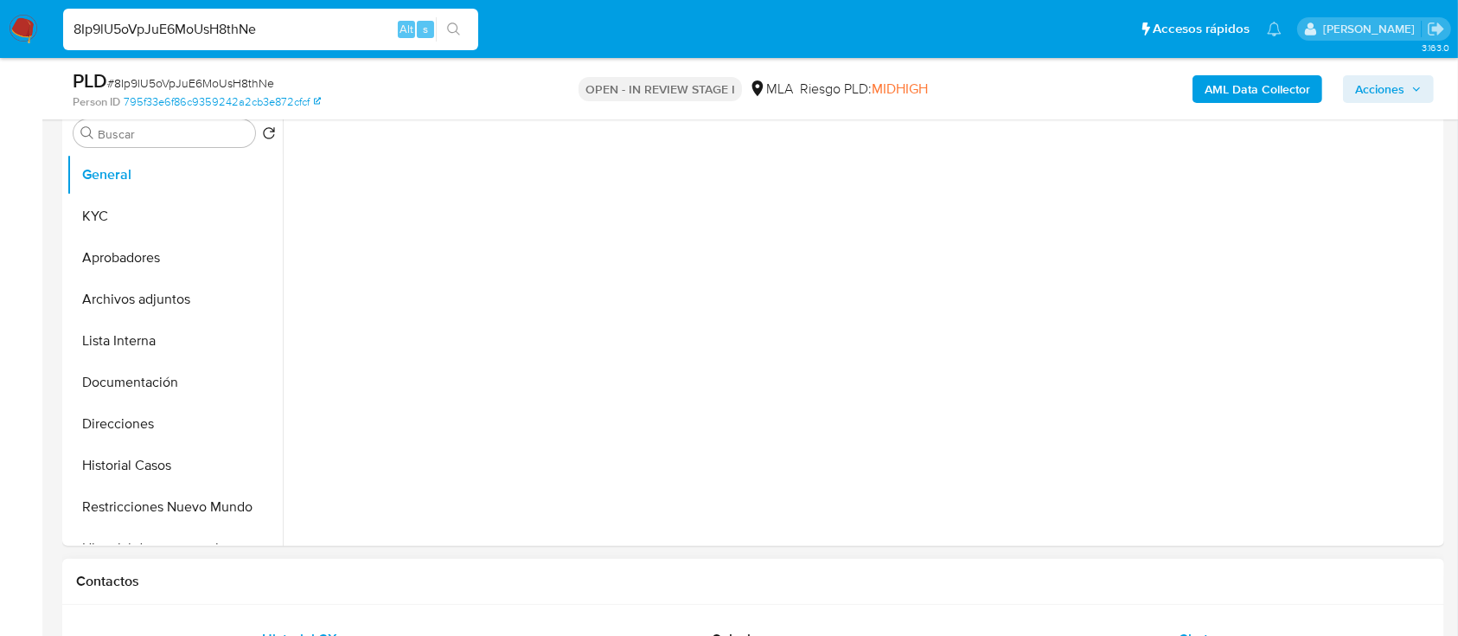
click at [1209, 624] on div "Chat" at bounding box center [1194, 639] width 406 height 42
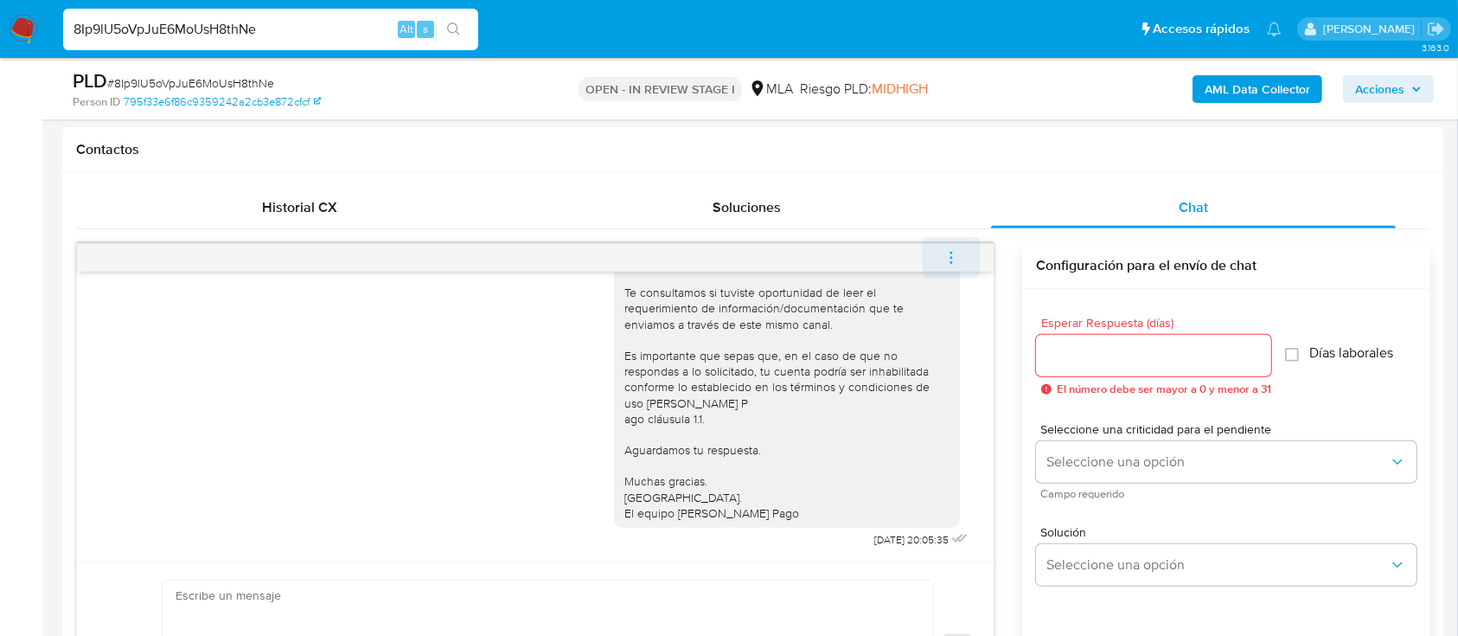
scroll to position [922, 0]
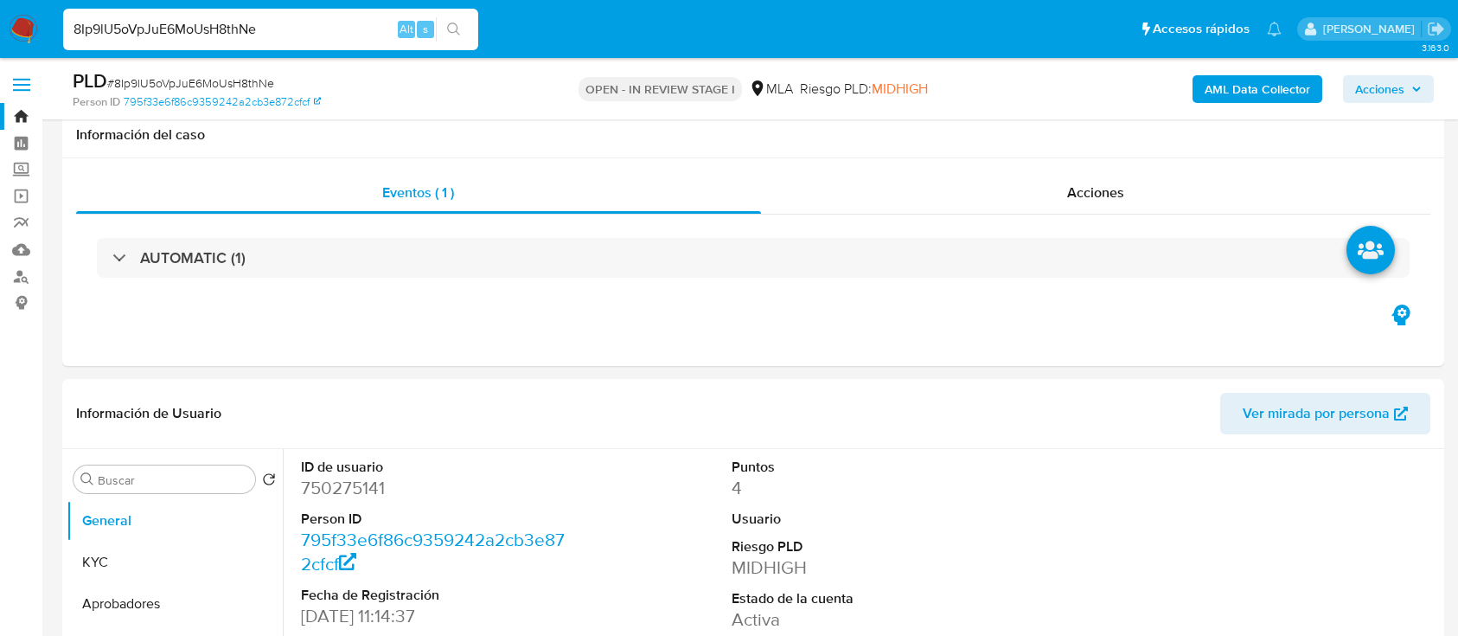
select select "10"
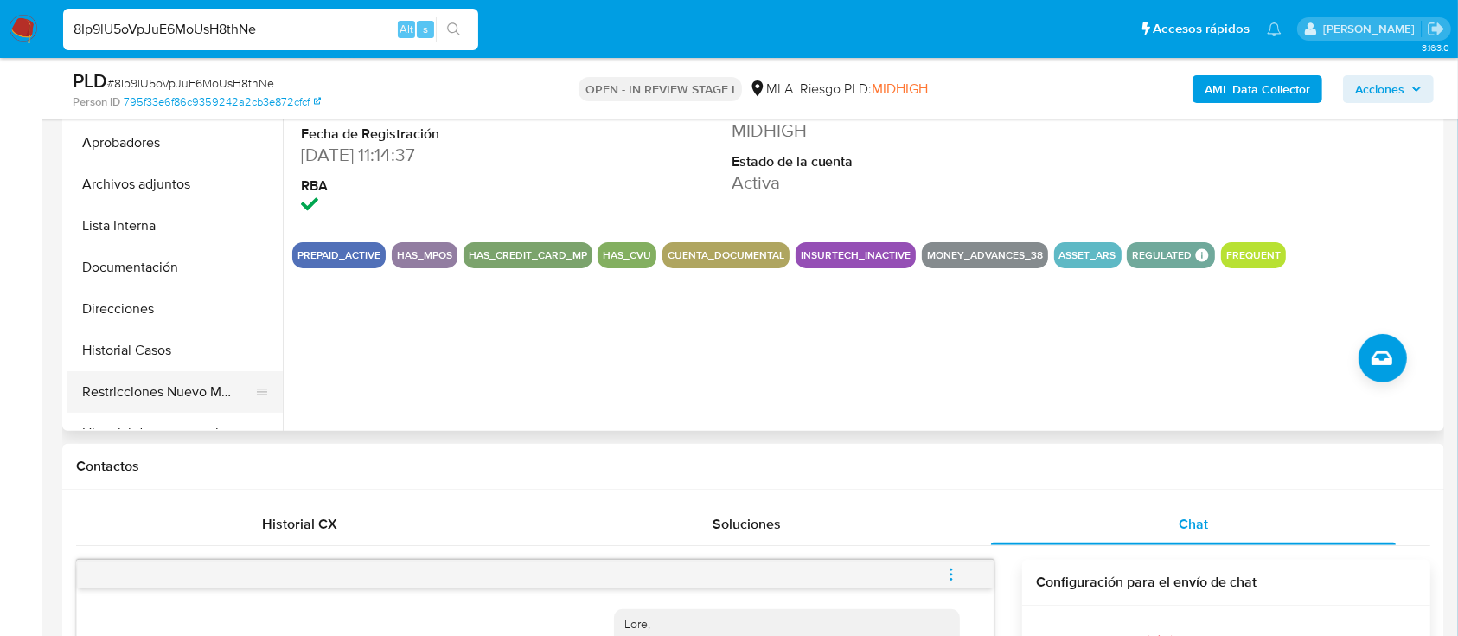
scroll to position [1070, 0]
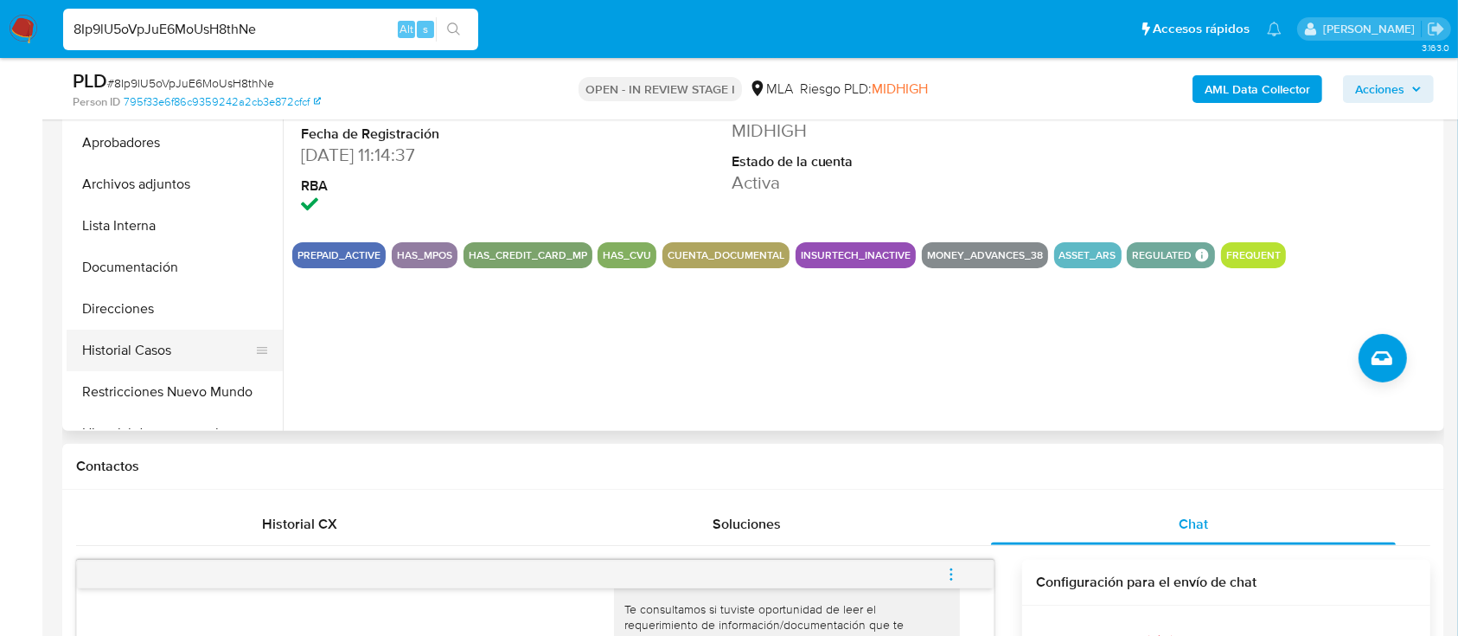
click at [152, 336] on button "Historial Casos" at bounding box center [168, 350] width 202 height 42
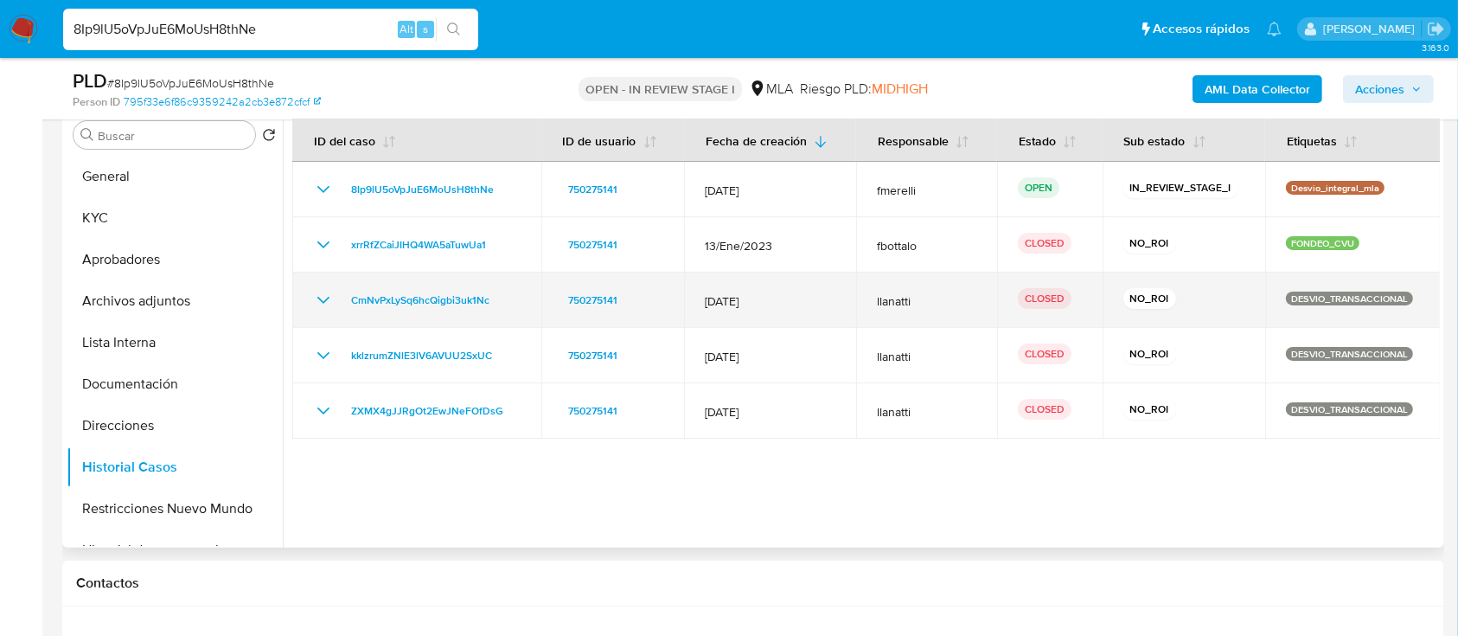
scroll to position [230, 0]
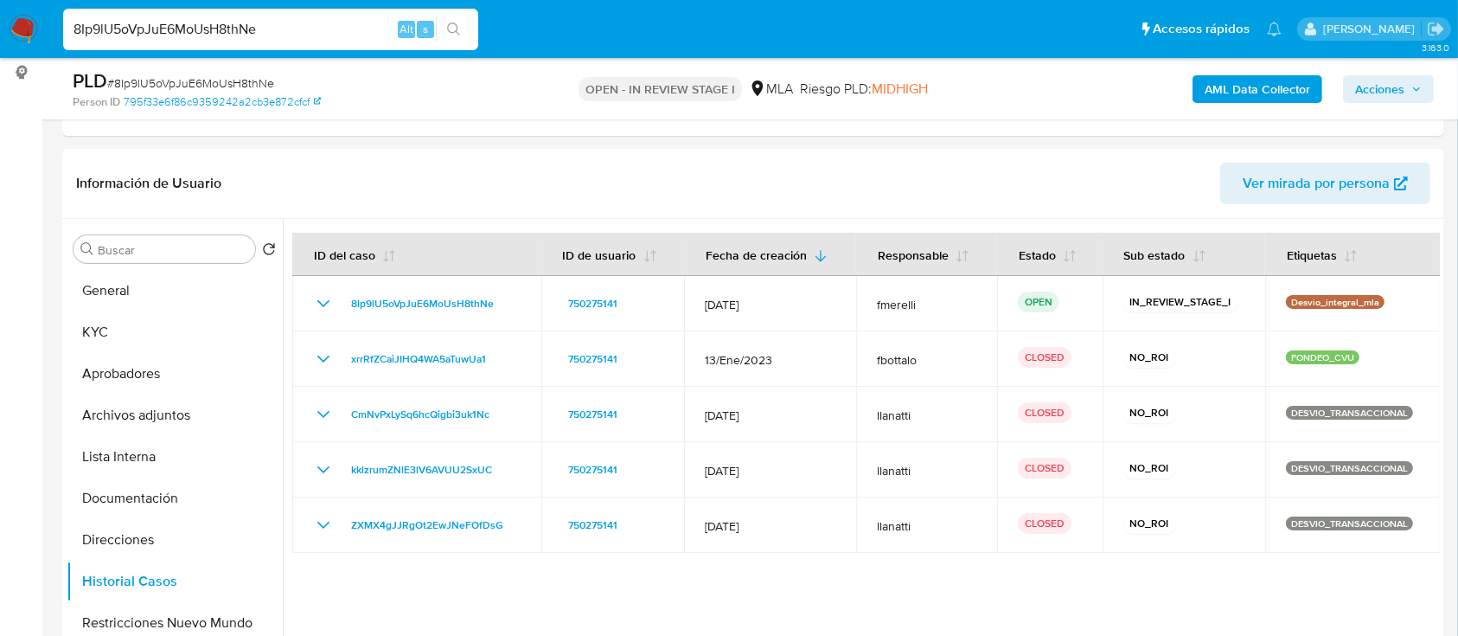
click at [251, 25] on input "8Ip9lU5oVpJuE6MoUsH8thNe" at bounding box center [270, 29] width 415 height 22
paste input "W5Kxyd5AC3x0NEYWWa9Udtkq"
type input "W5Kxyd5AC3x0NEYWWa9Udtkq"
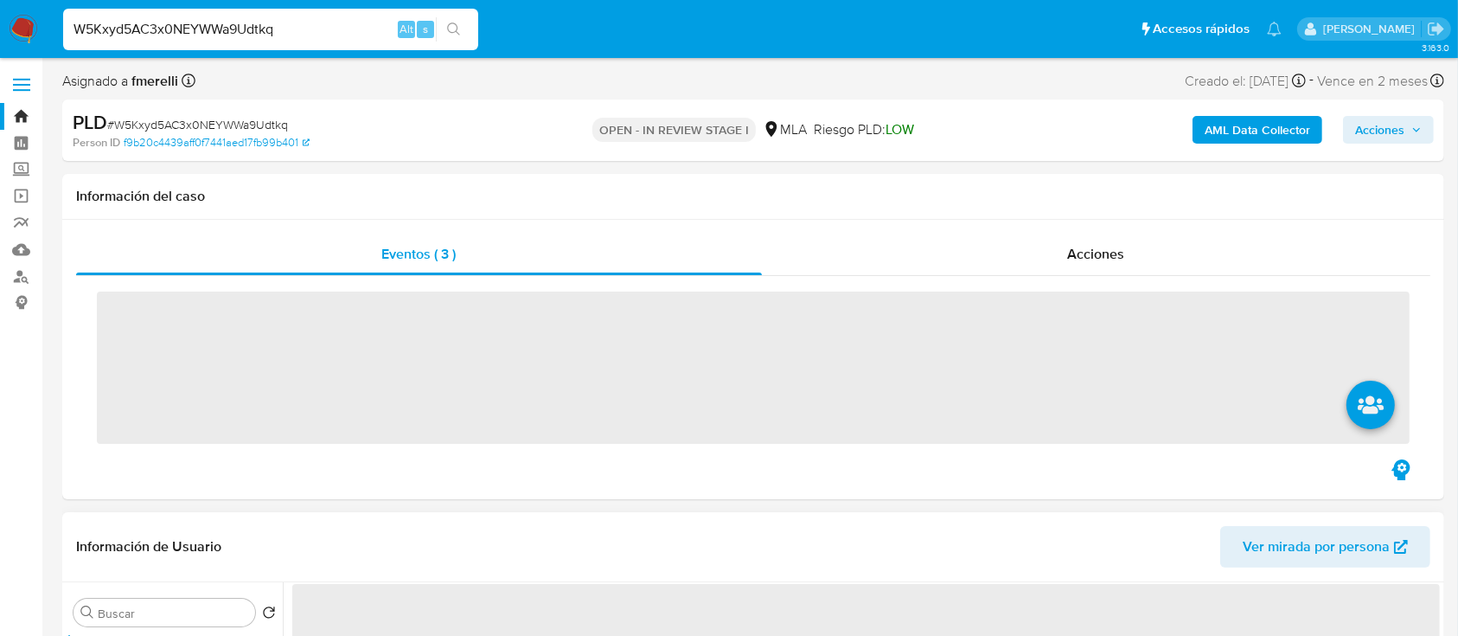
scroll to position [346, 0]
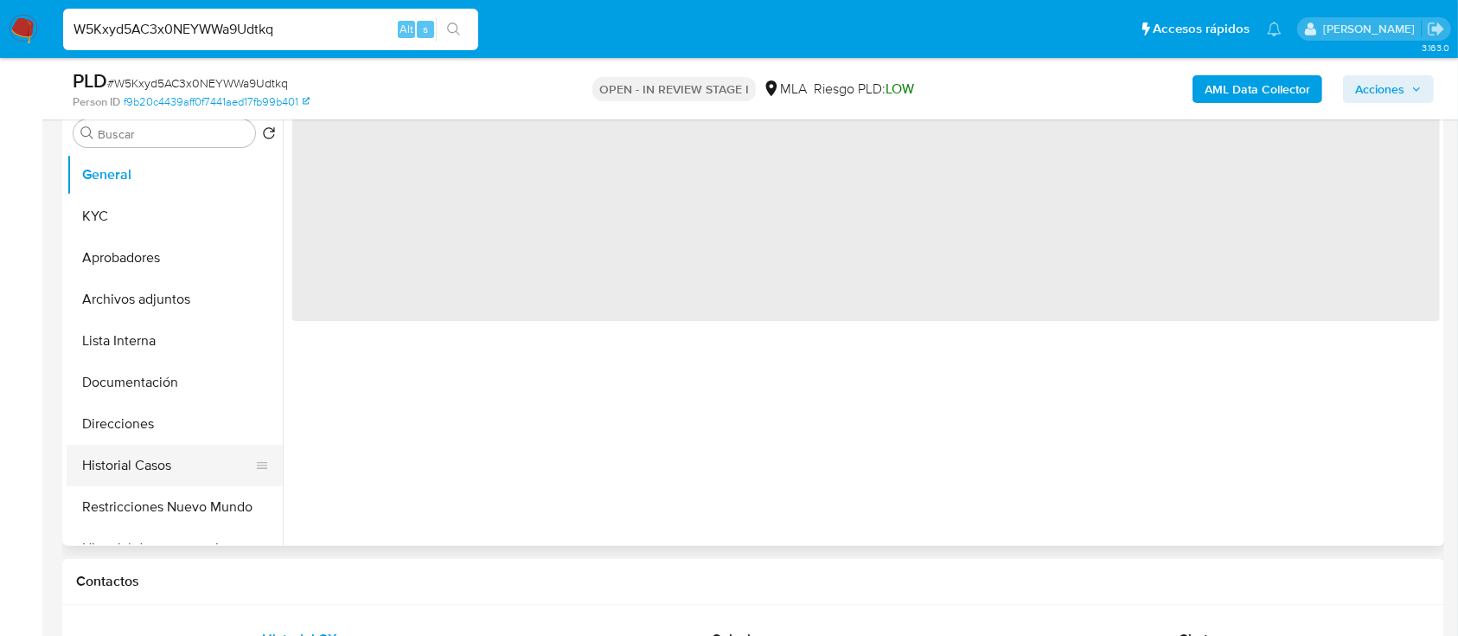
click at [110, 455] on button "Historial Casos" at bounding box center [168, 465] width 202 height 42
select select "10"
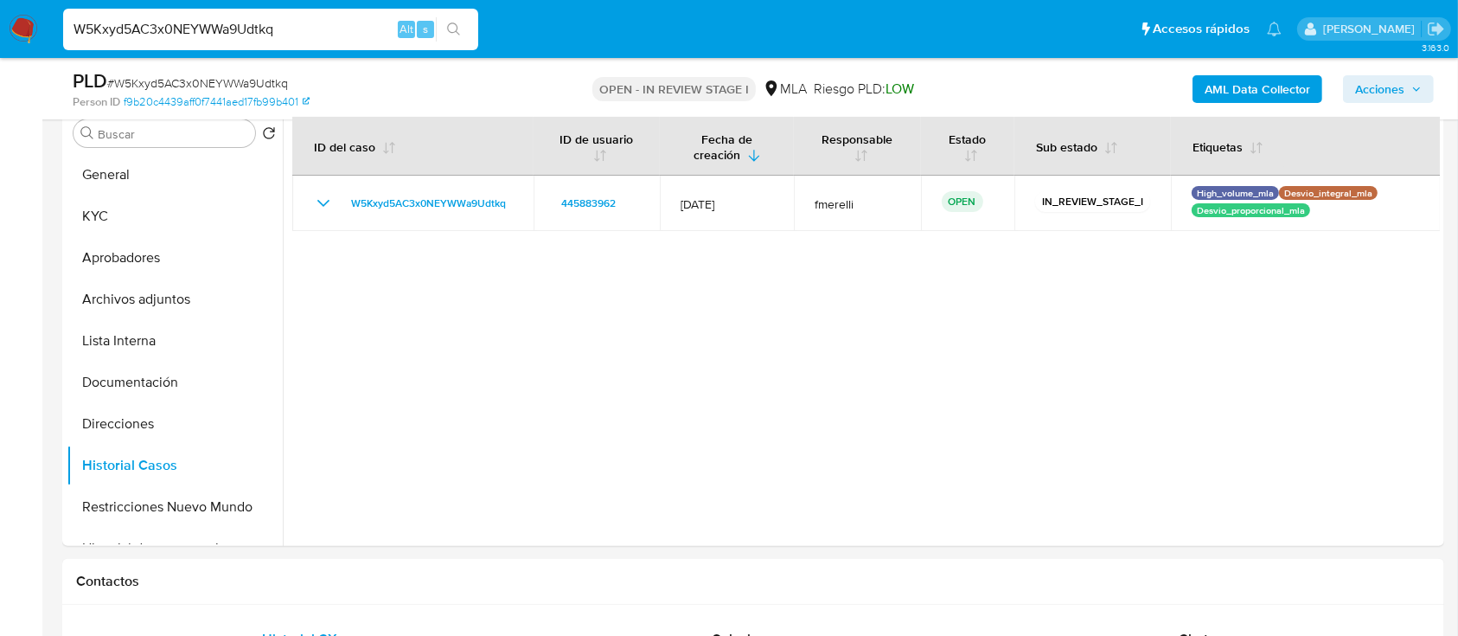
click at [350, 18] on input "W5Kxyd5AC3x0NEYWWa9Udtkq" at bounding box center [270, 29] width 415 height 22
paste input "k6MtGgW5UNSJcsOgKxgtDC0b"
type input "k6MtGgW5UNSJcsOgKxgtDC0b"
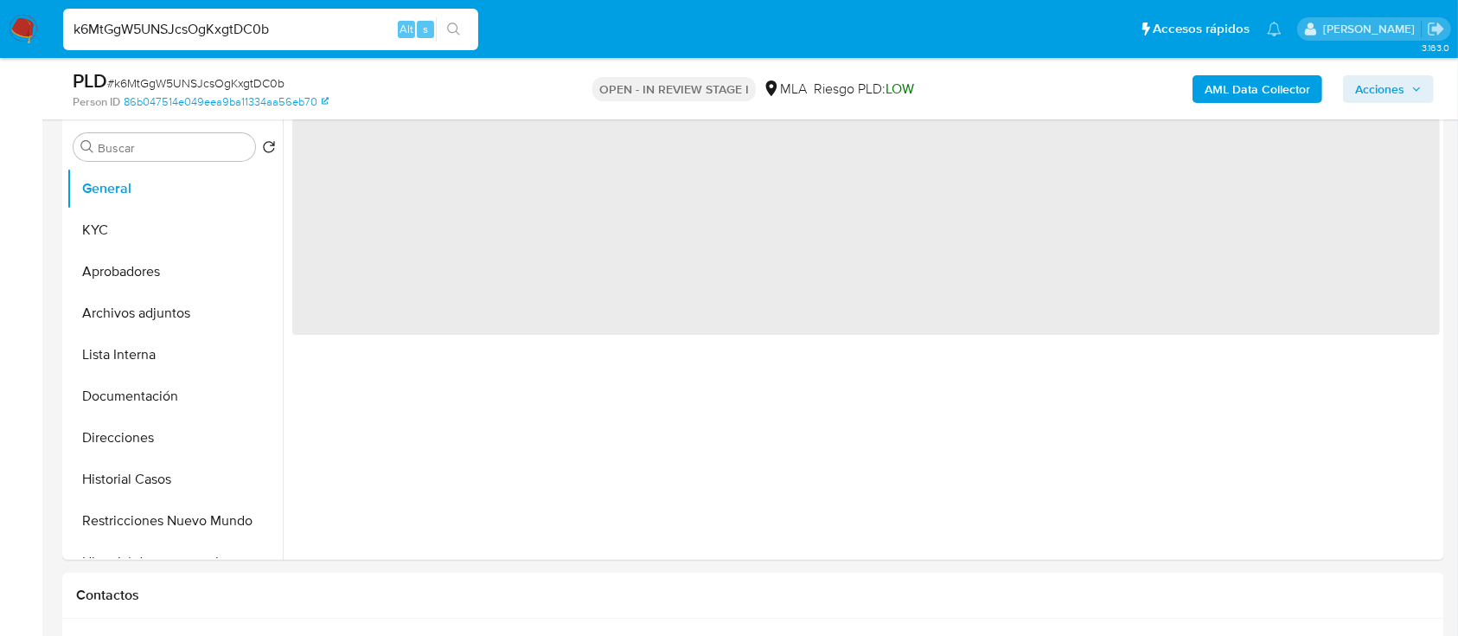
scroll to position [461, 0]
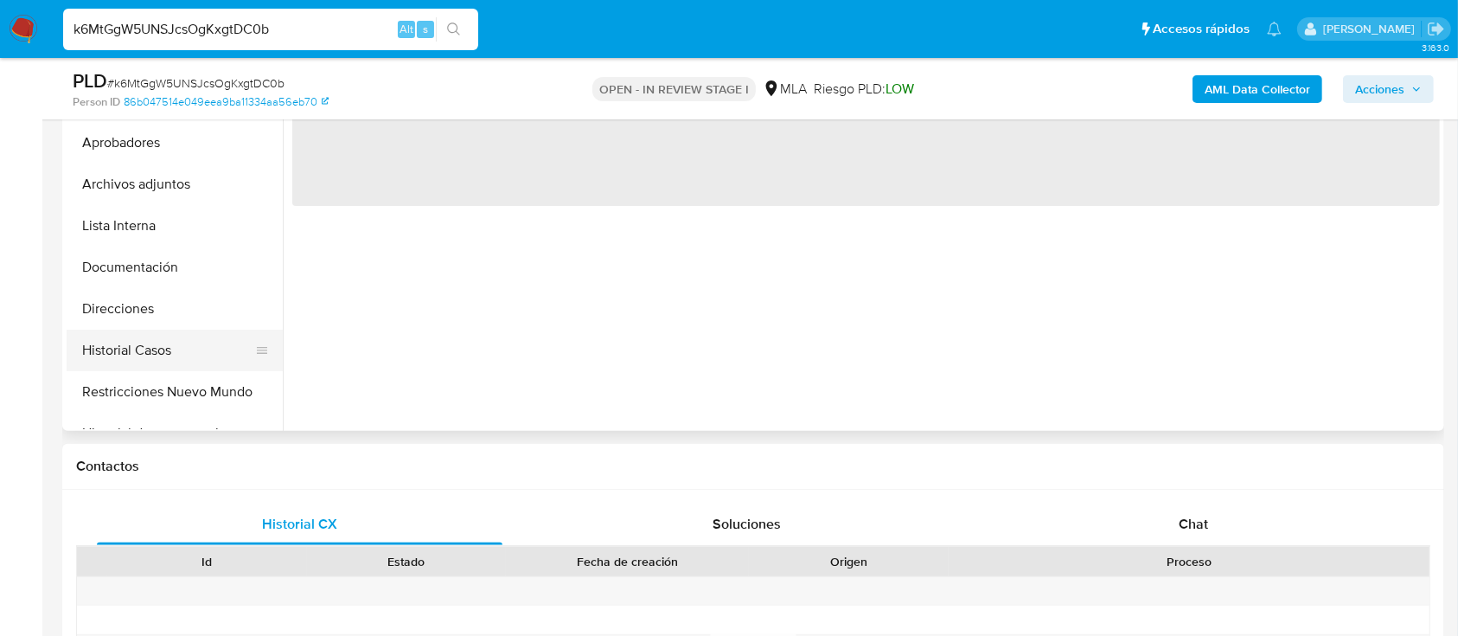
click at [134, 356] on button "Historial Casos" at bounding box center [168, 350] width 202 height 42
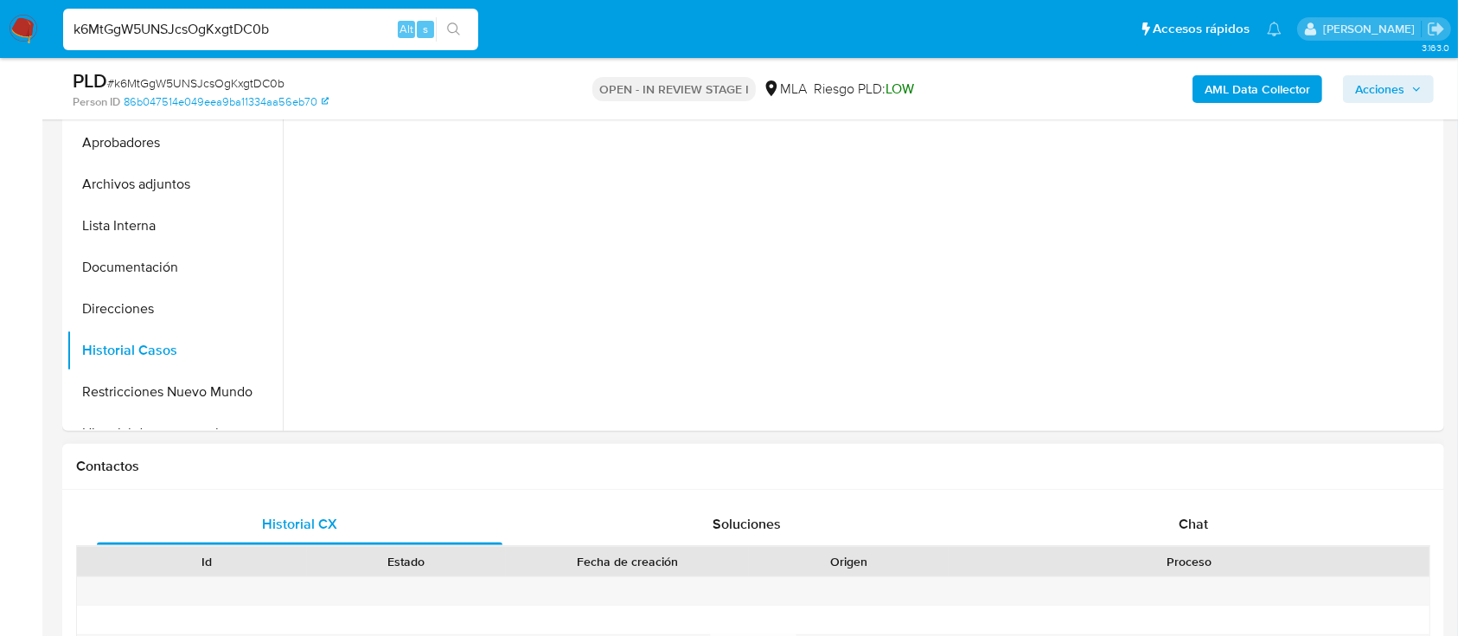
select select "10"
click at [1201, 508] on div "Chat" at bounding box center [1194, 524] width 406 height 42
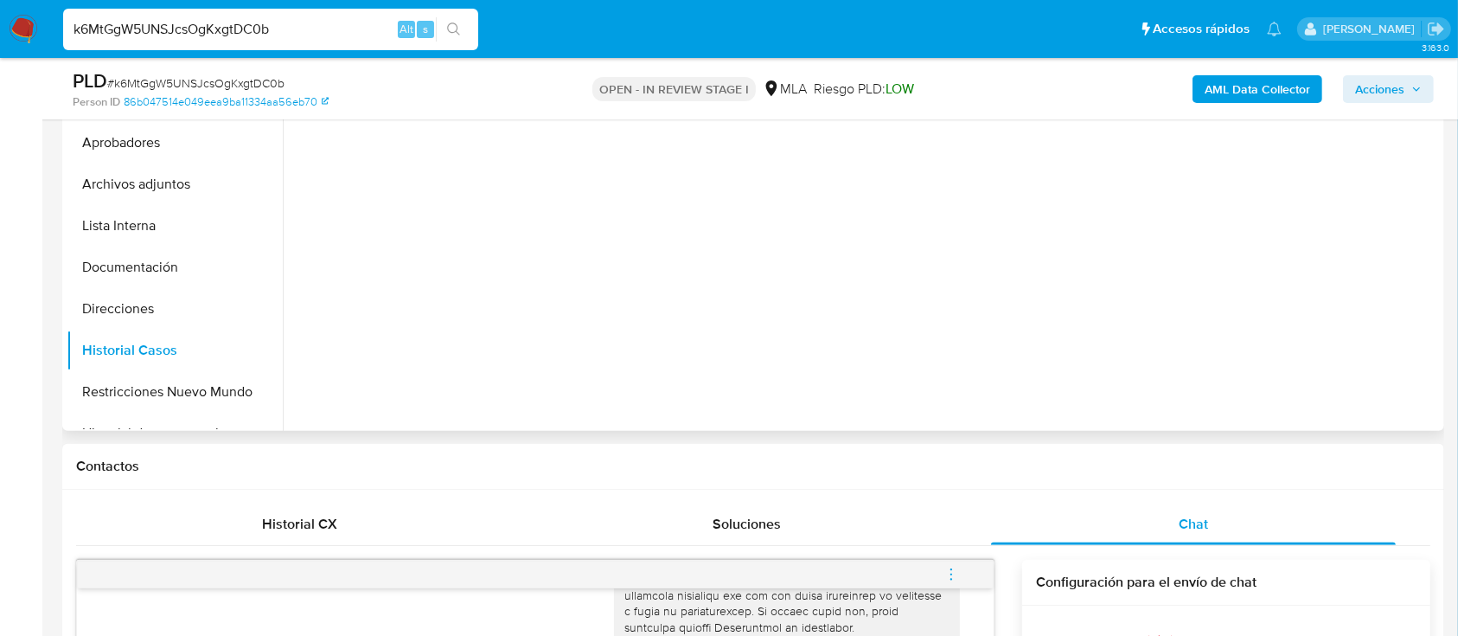
scroll to position [230, 0]
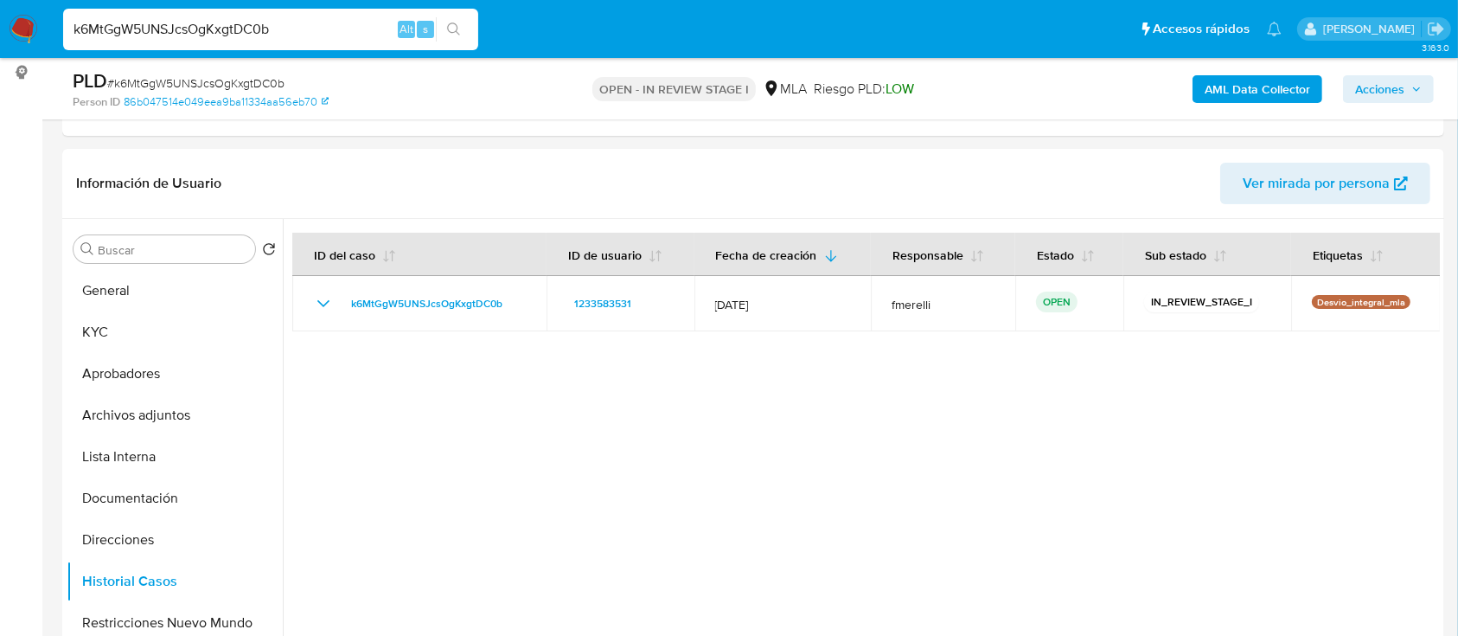
click at [291, 22] on input "k6MtGgW5UNSJcsOgKxgtDC0b" at bounding box center [270, 29] width 415 height 22
paste input "pATvOqubuaxQHTTuM1YW5h3n"
type input "pATvOqubuaxQHTTuM1YW5h3n"
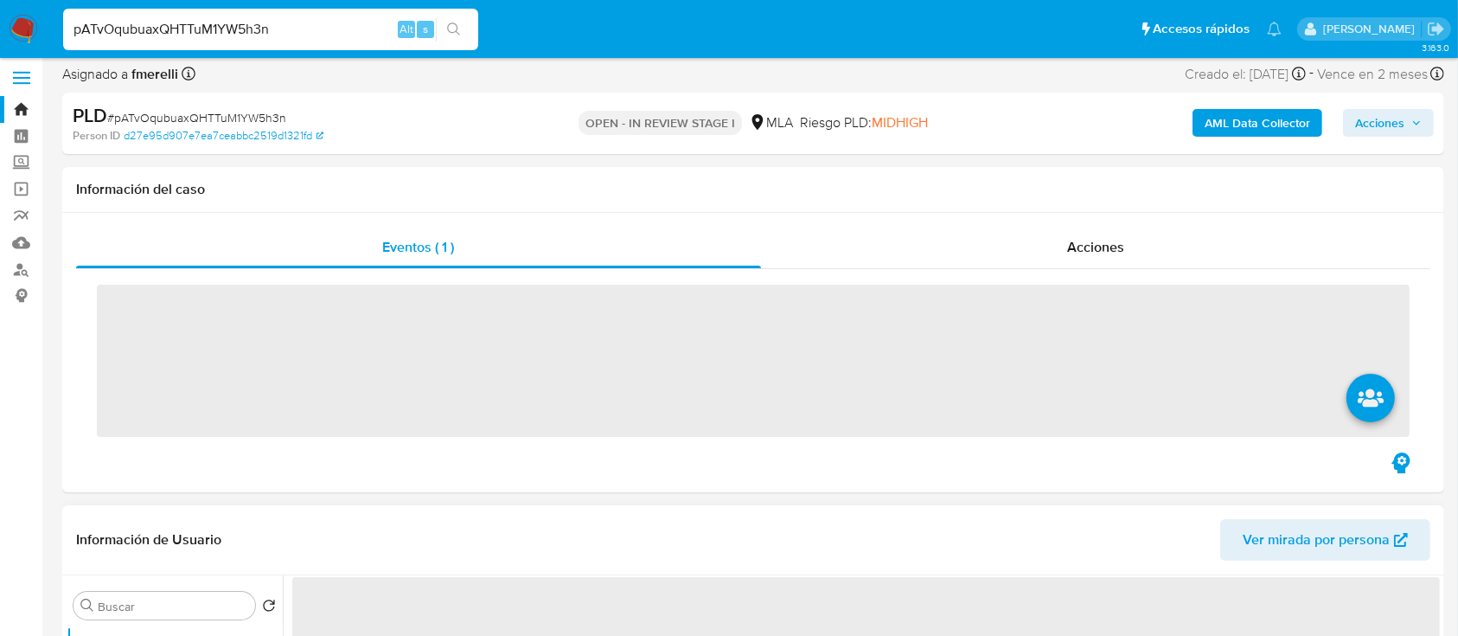
scroll to position [461, 0]
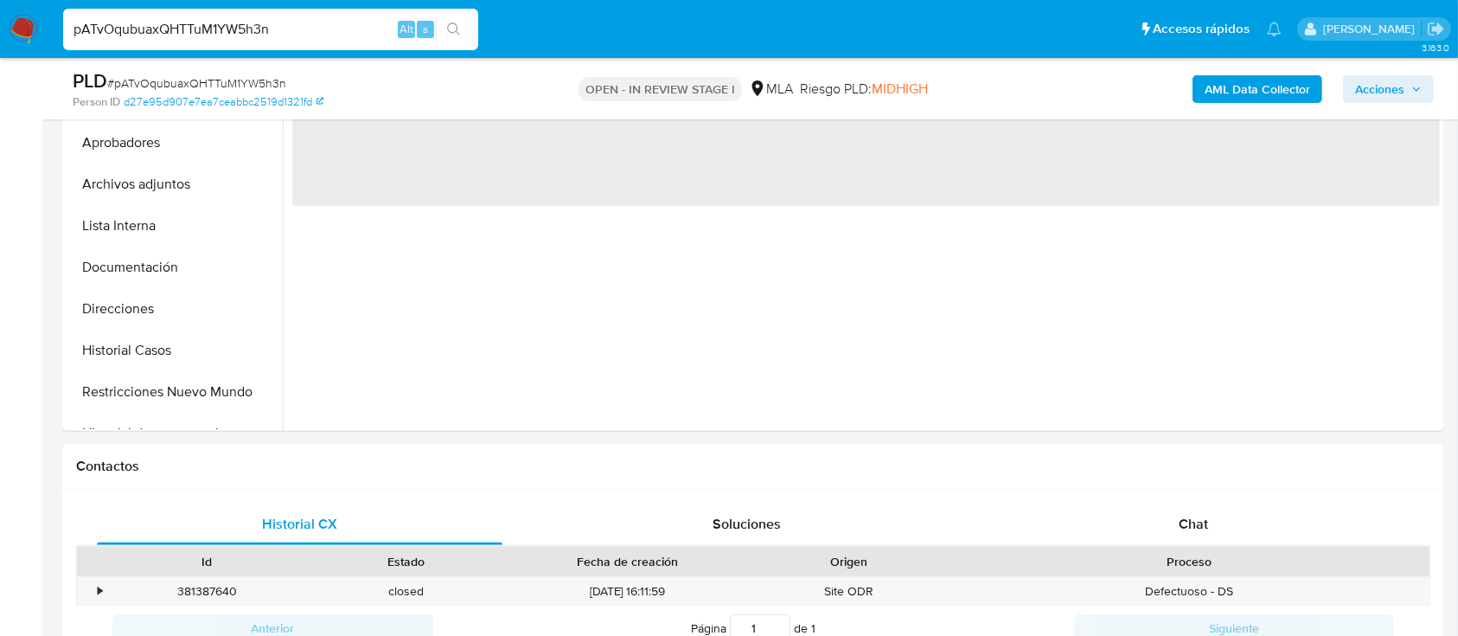
click at [159, 359] on button "Historial Casos" at bounding box center [175, 350] width 216 height 42
select select "10"
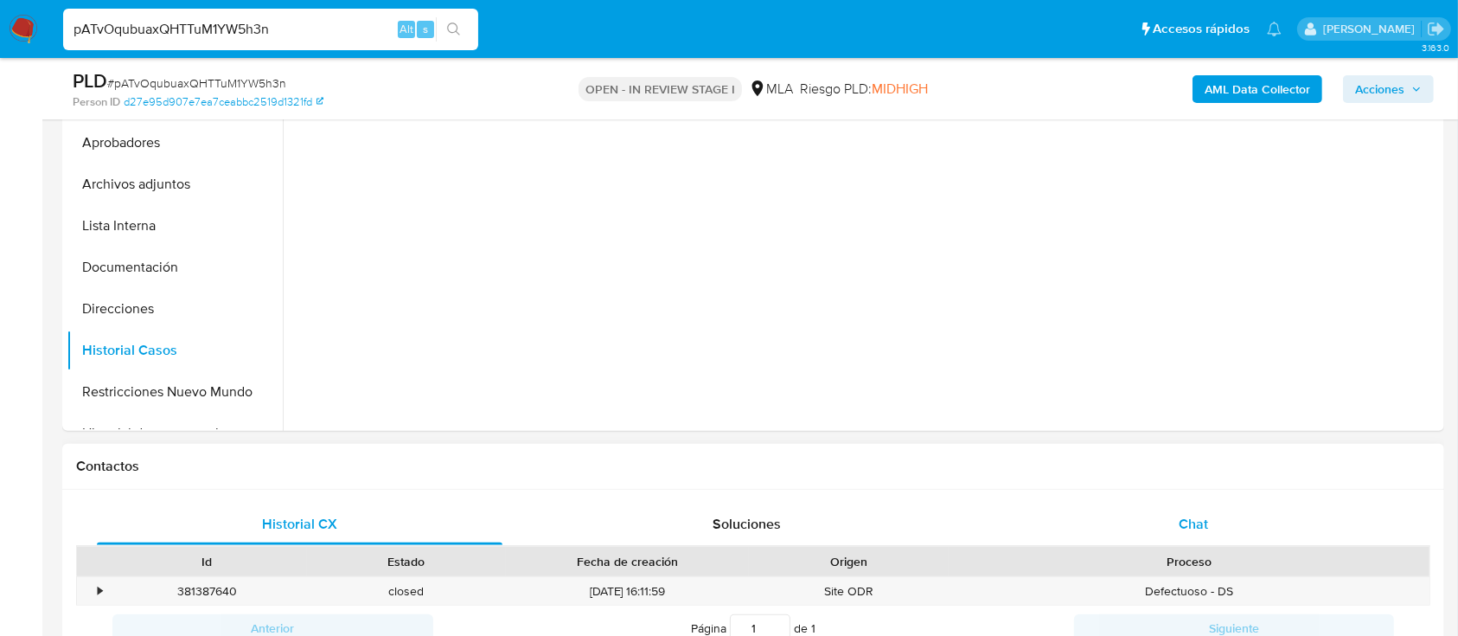
click at [1135, 522] on div "Chat" at bounding box center [1194, 524] width 406 height 42
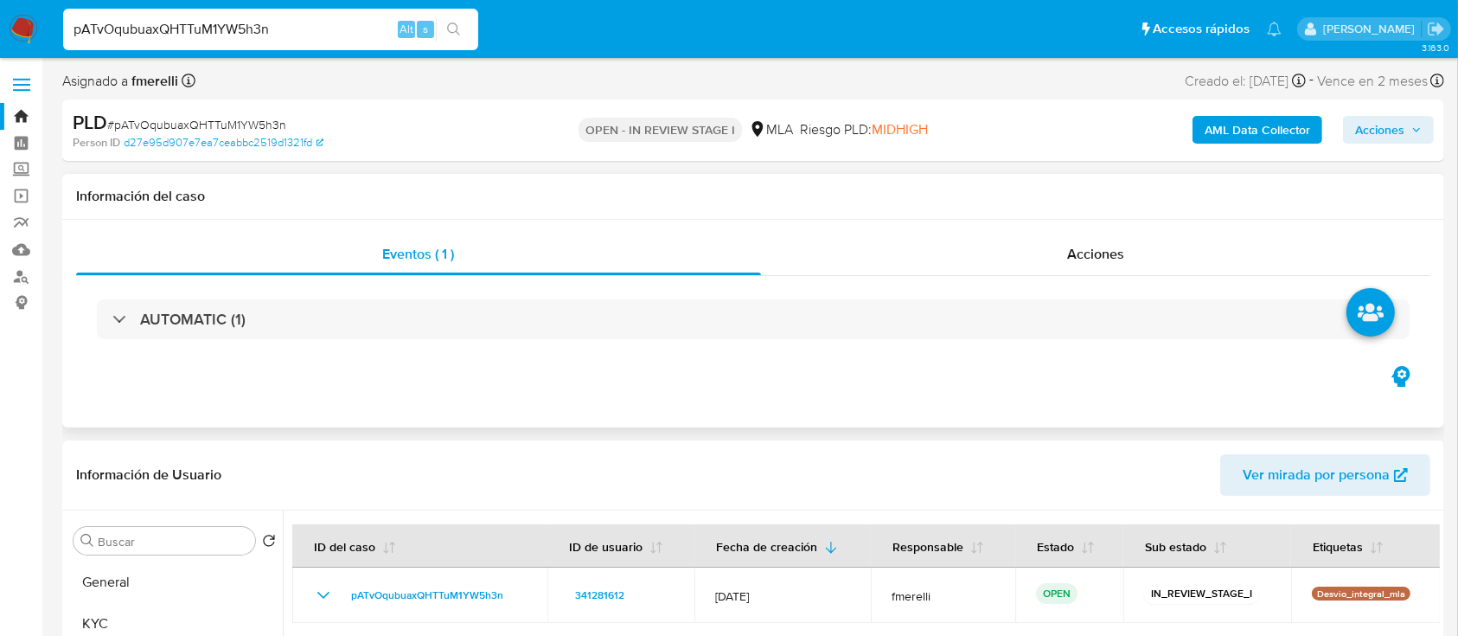
scroll to position [230, 0]
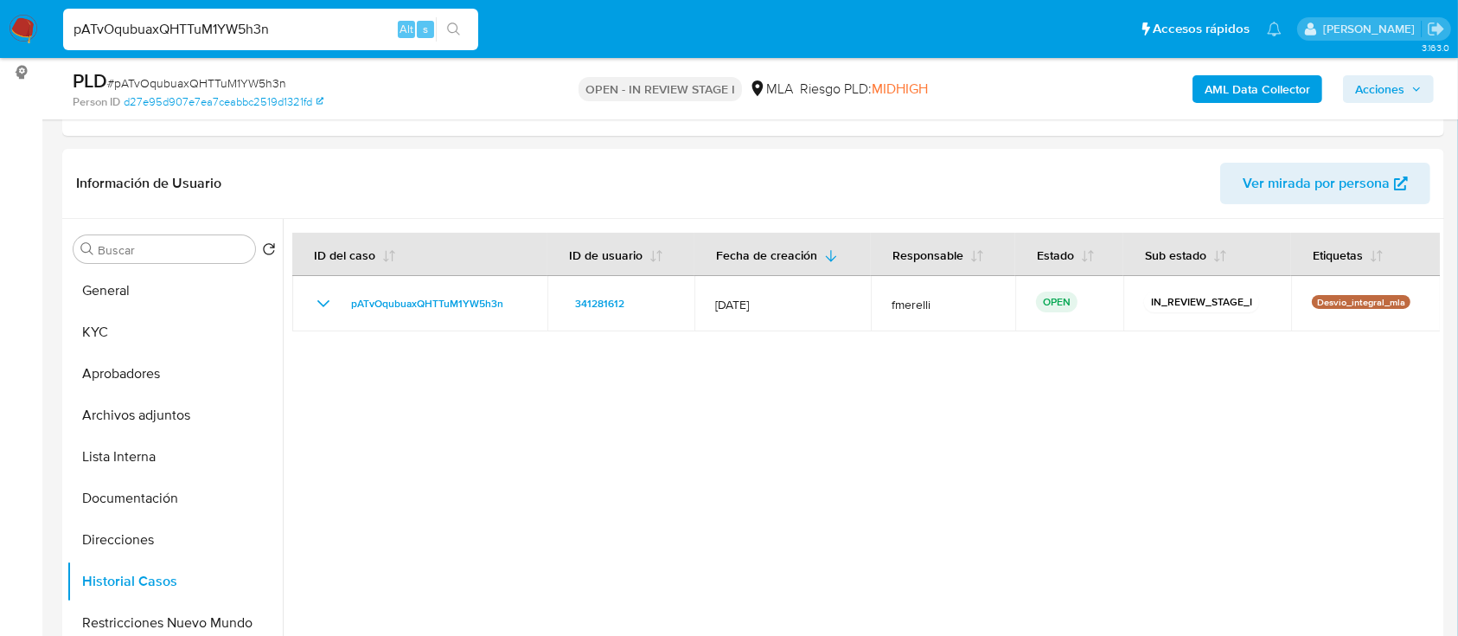
click at [370, 43] on div "pATvOqubuaxQHTTuM1YW5h3n Alt s" at bounding box center [270, 30] width 415 height 42
click at [373, 35] on input "pATvOqubuaxQHTTuM1YW5h3n" at bounding box center [270, 29] width 415 height 22
paste input "F0qVwWD5RDt0uYAcFNpQcAFm"
type input "F0qVwWD5RDt0uYAcFNpQcAFm"
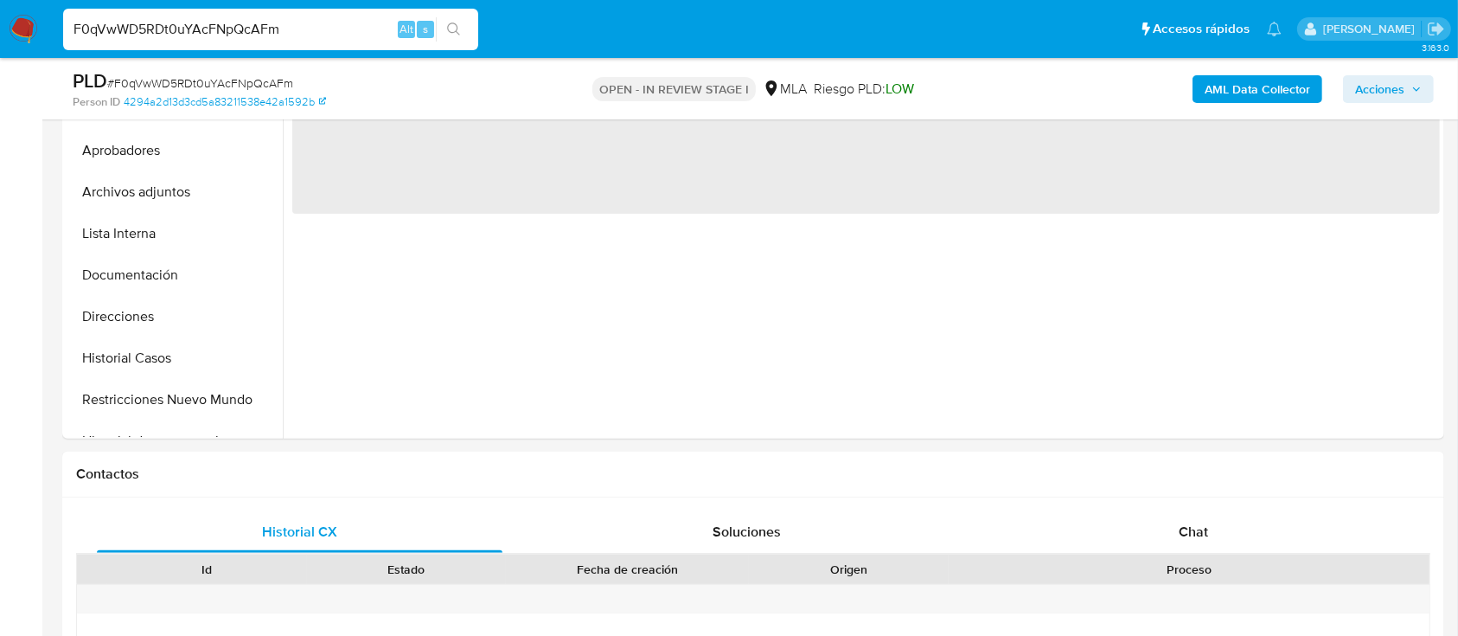
scroll to position [461, 0]
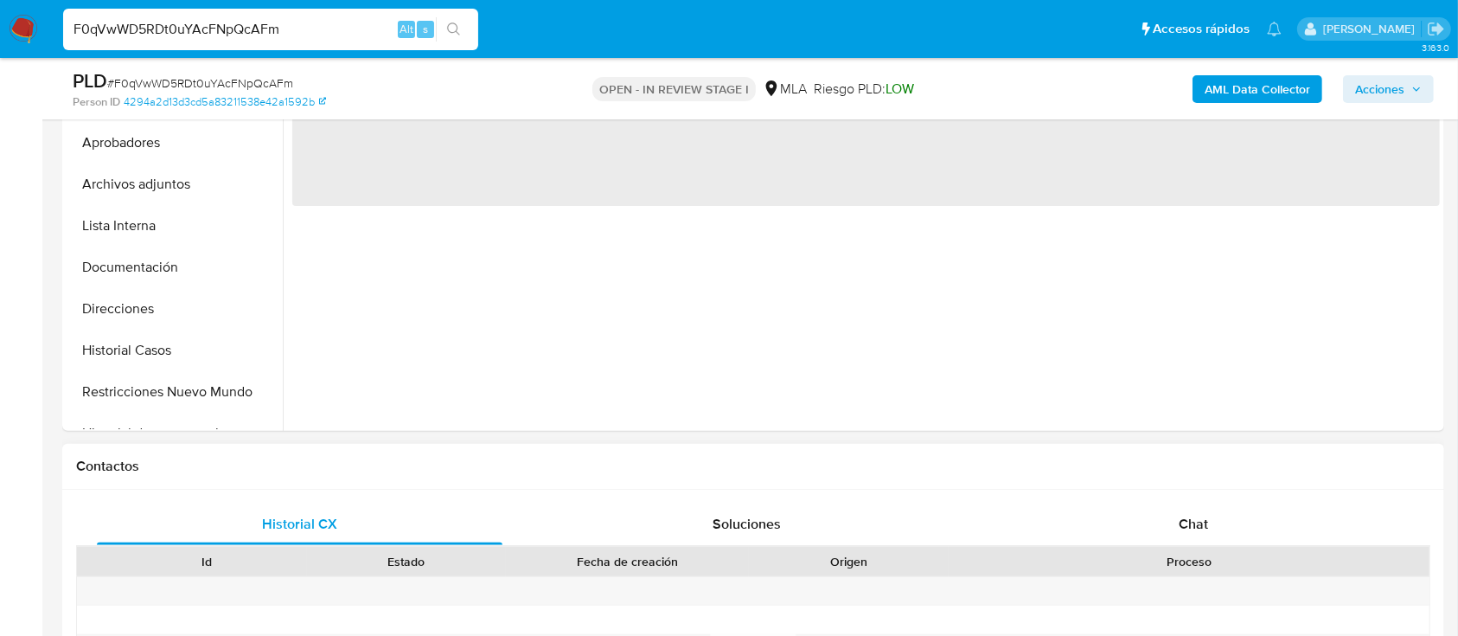
drag, startPoint x: 111, startPoint y: 355, endPoint x: 745, endPoint y: 462, distance: 643.6
click at [111, 355] on button "Historial Casos" at bounding box center [175, 350] width 216 height 42
select select "10"
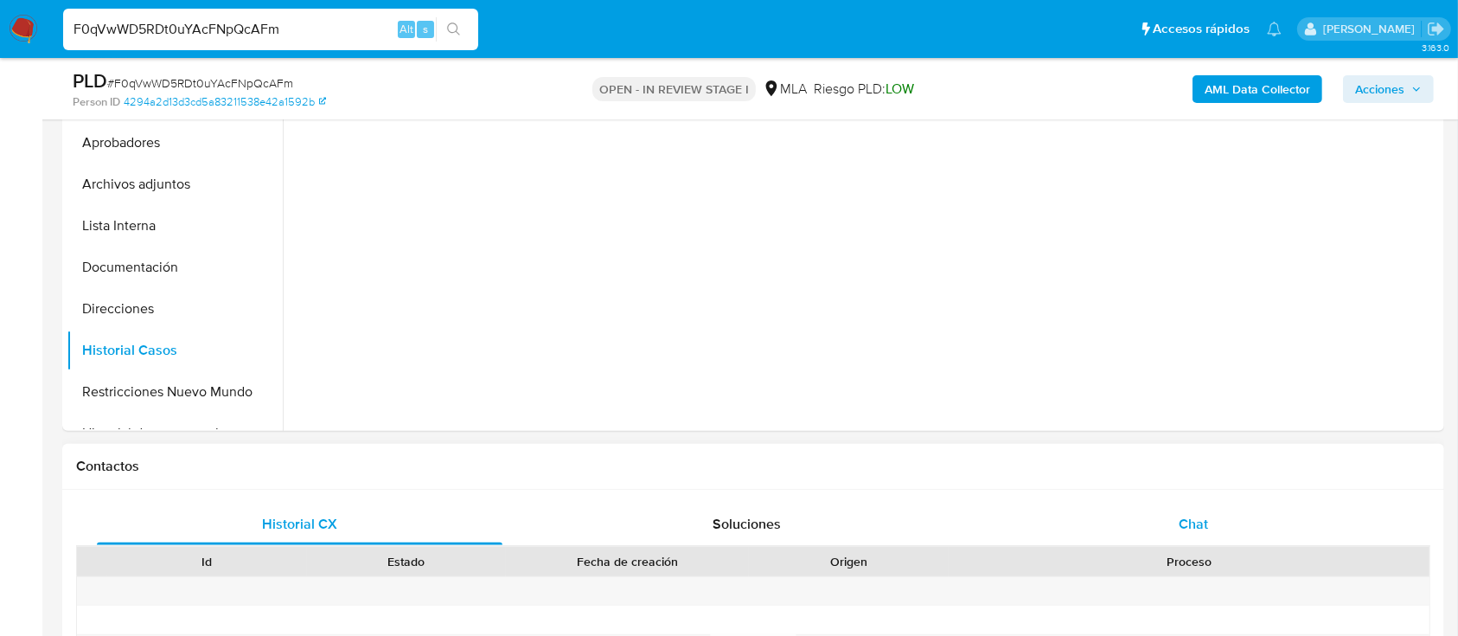
click at [1206, 521] on span "Chat" at bounding box center [1193, 524] width 29 height 20
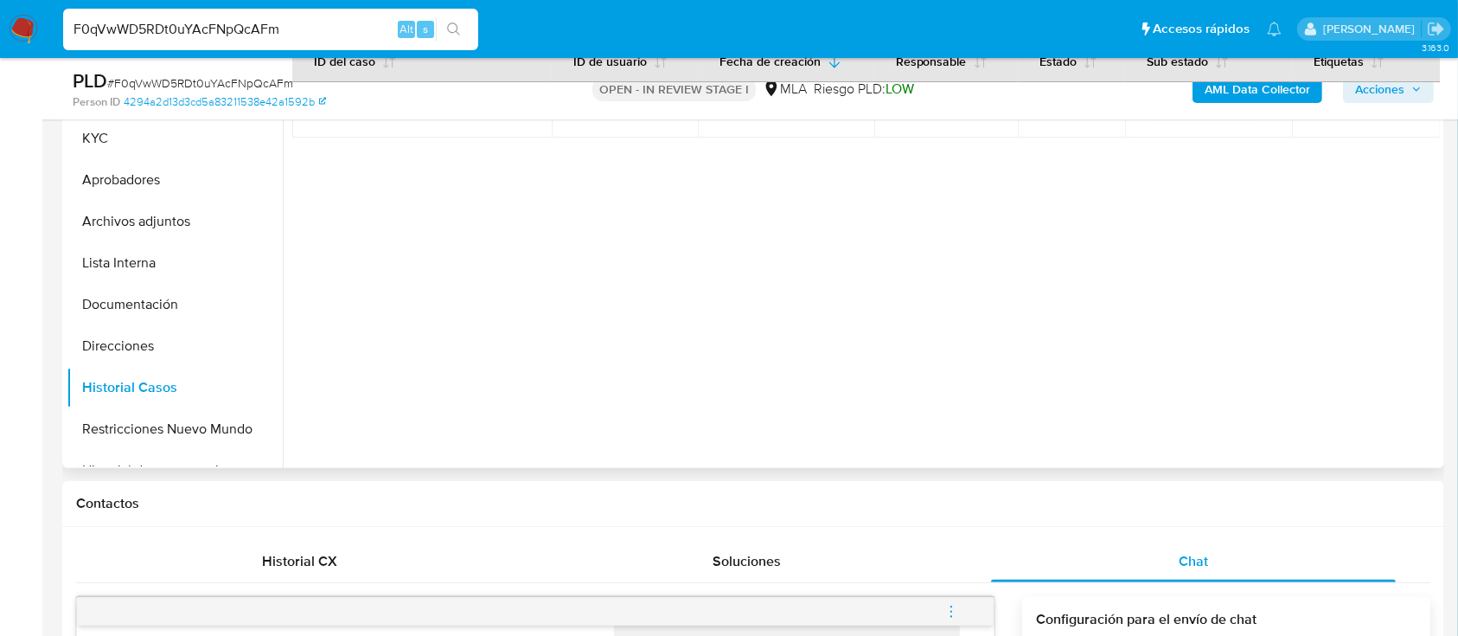
scroll to position [346, 0]
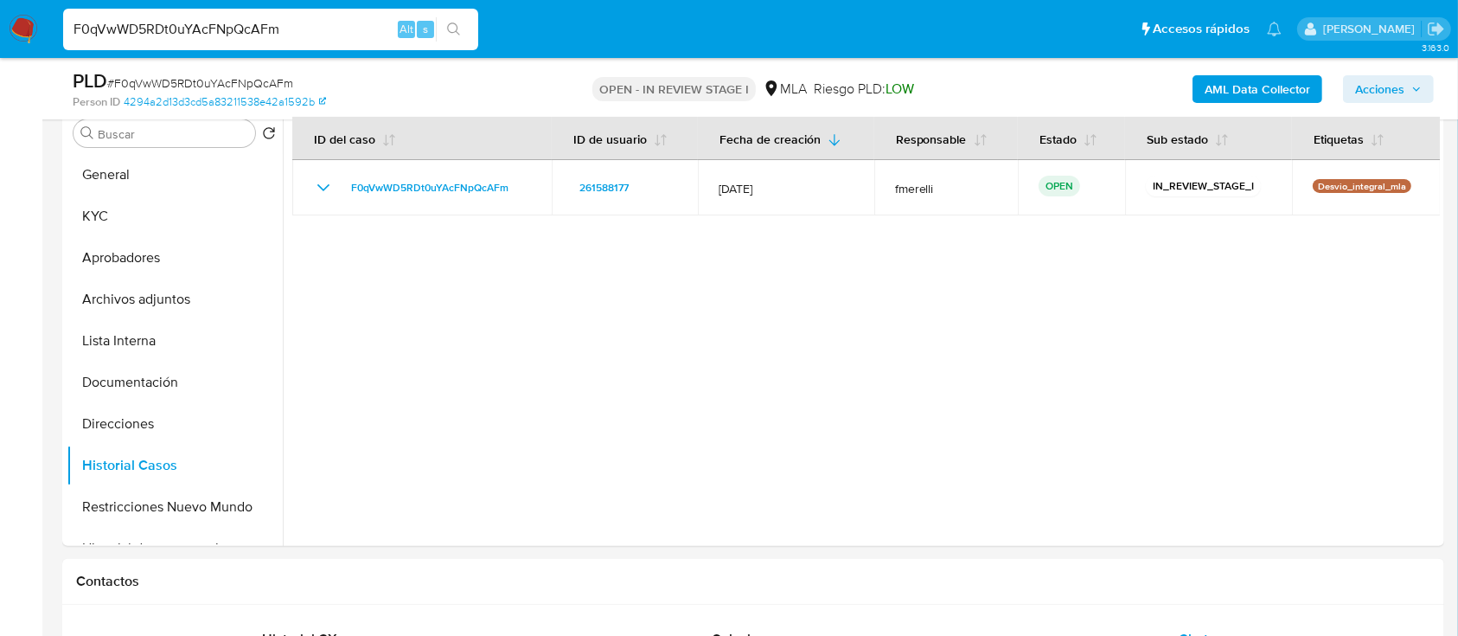
click at [294, 21] on input "F0qVwWD5RDt0uYAcFNpQcAFm" at bounding box center [270, 29] width 415 height 22
click at [294, 20] on input "F0qVwWD5RDt0uYAcFNpQcAFm" at bounding box center [270, 29] width 415 height 22
paste input "Ot38TU7RuIUG3vX9LK5eG4ix"
type input "Ot38TU7RuIUG3vX9LK5eG4ix"
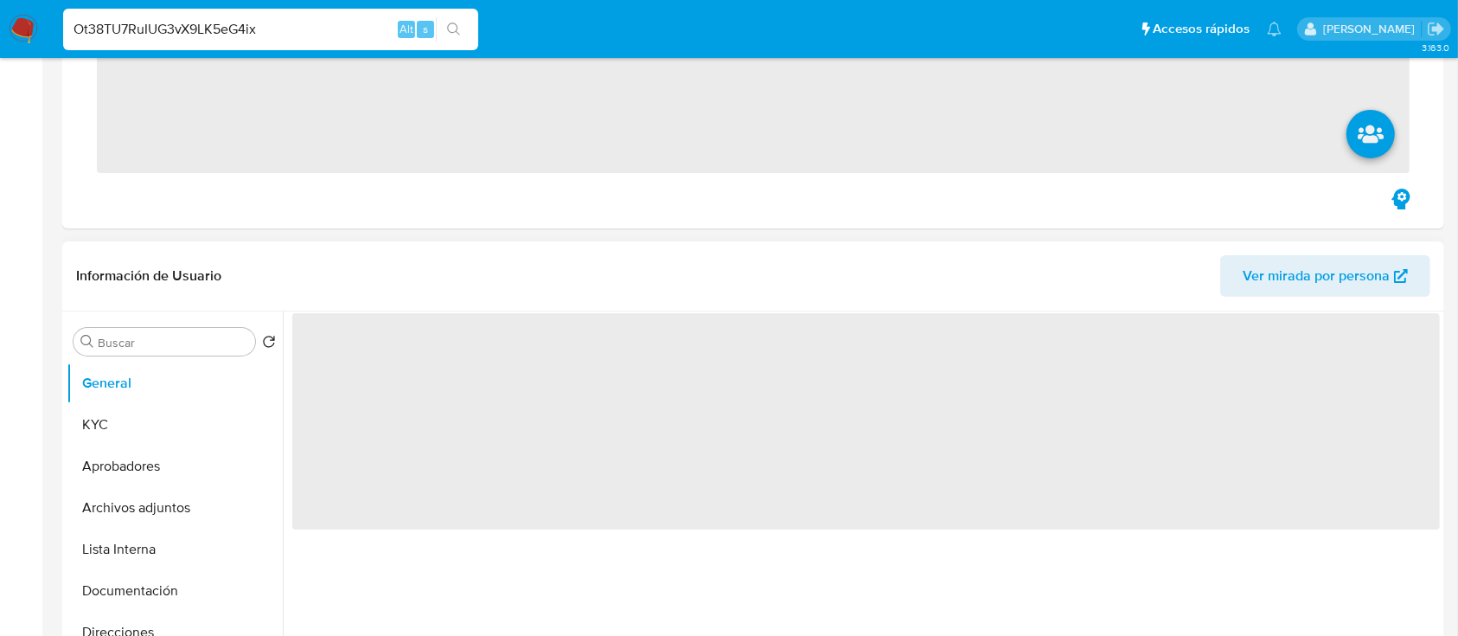
scroll to position [461, 0]
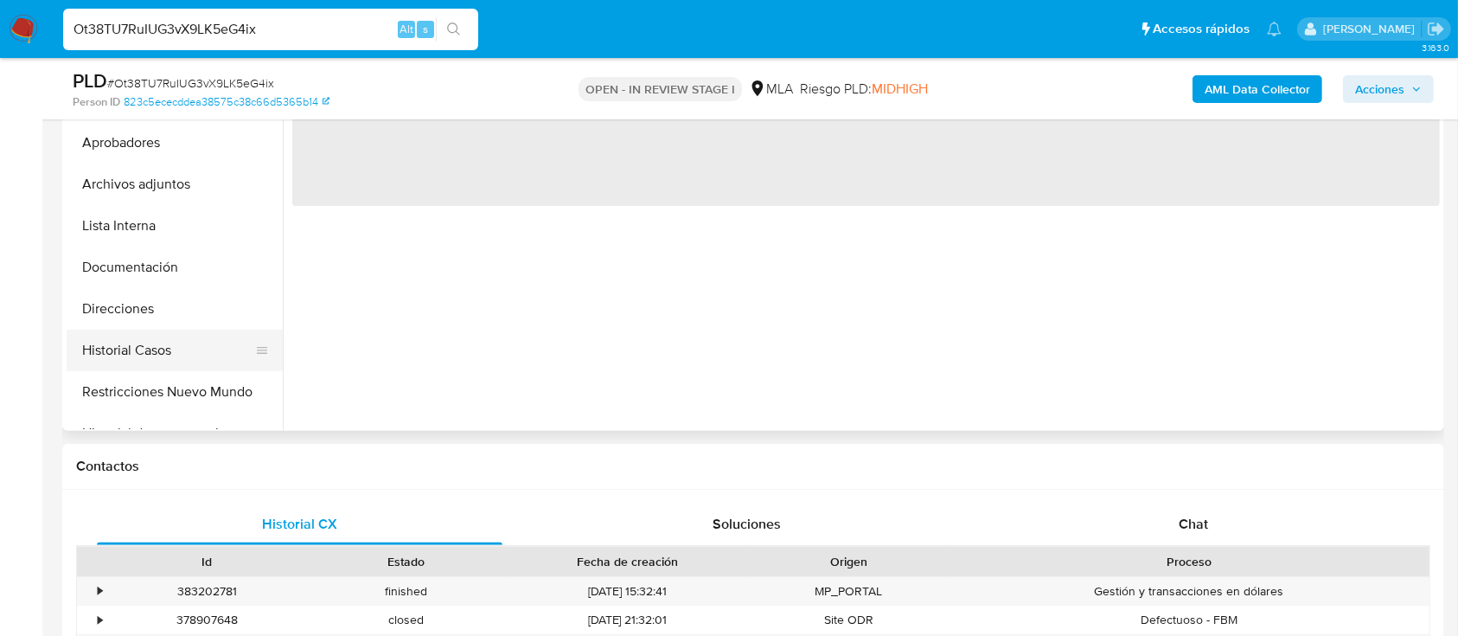
click at [189, 352] on button "Historial Casos" at bounding box center [168, 350] width 202 height 42
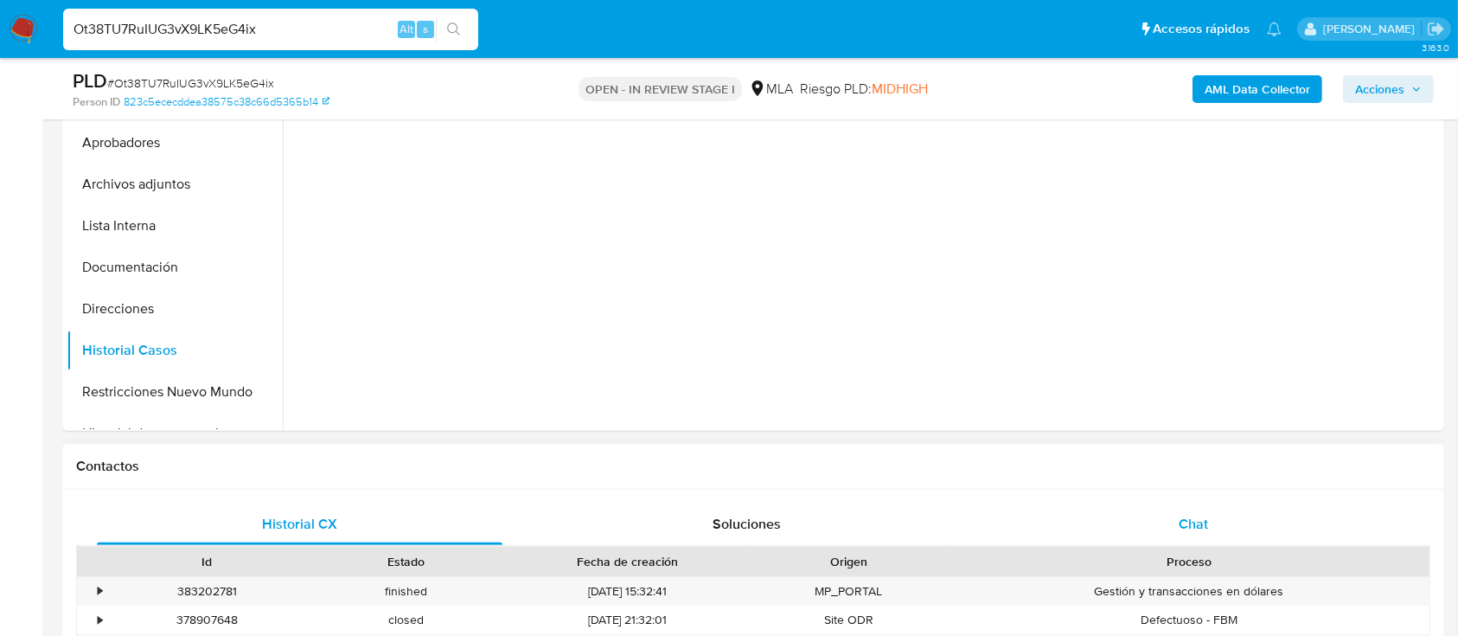
select select "10"
click at [1154, 521] on div "Chat" at bounding box center [1194, 524] width 406 height 42
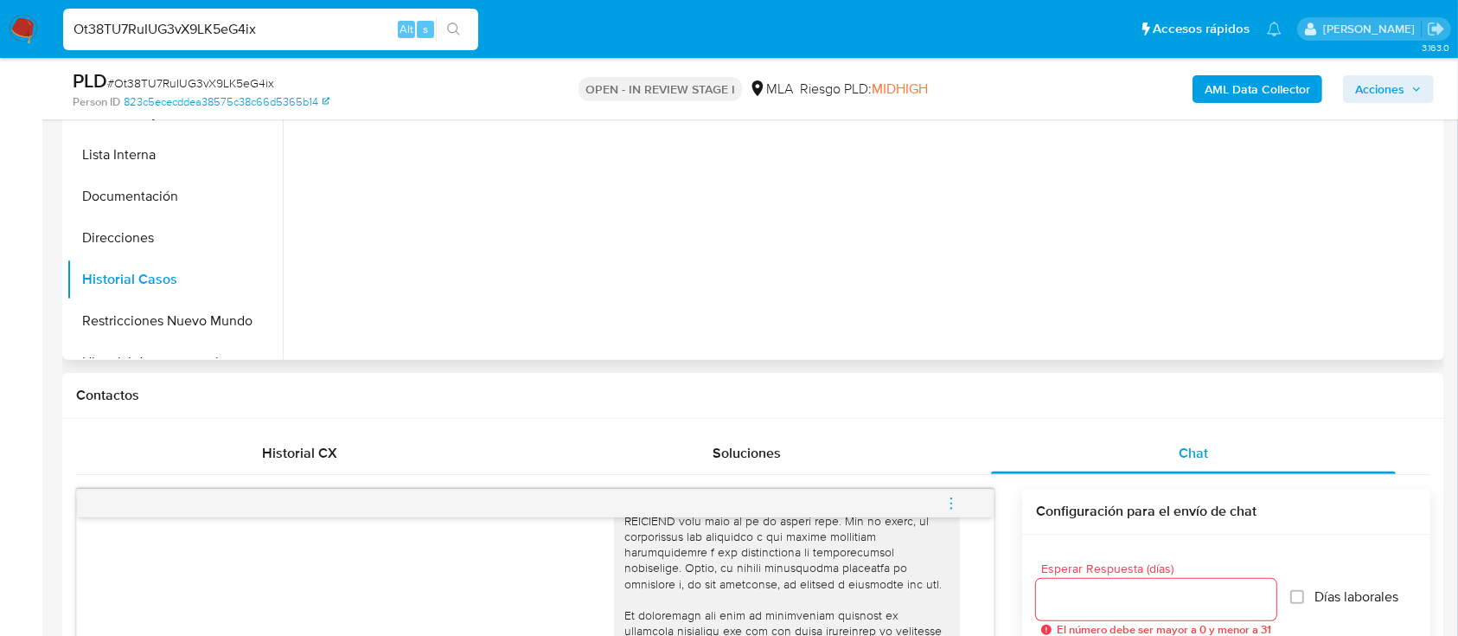
scroll to position [230, 0]
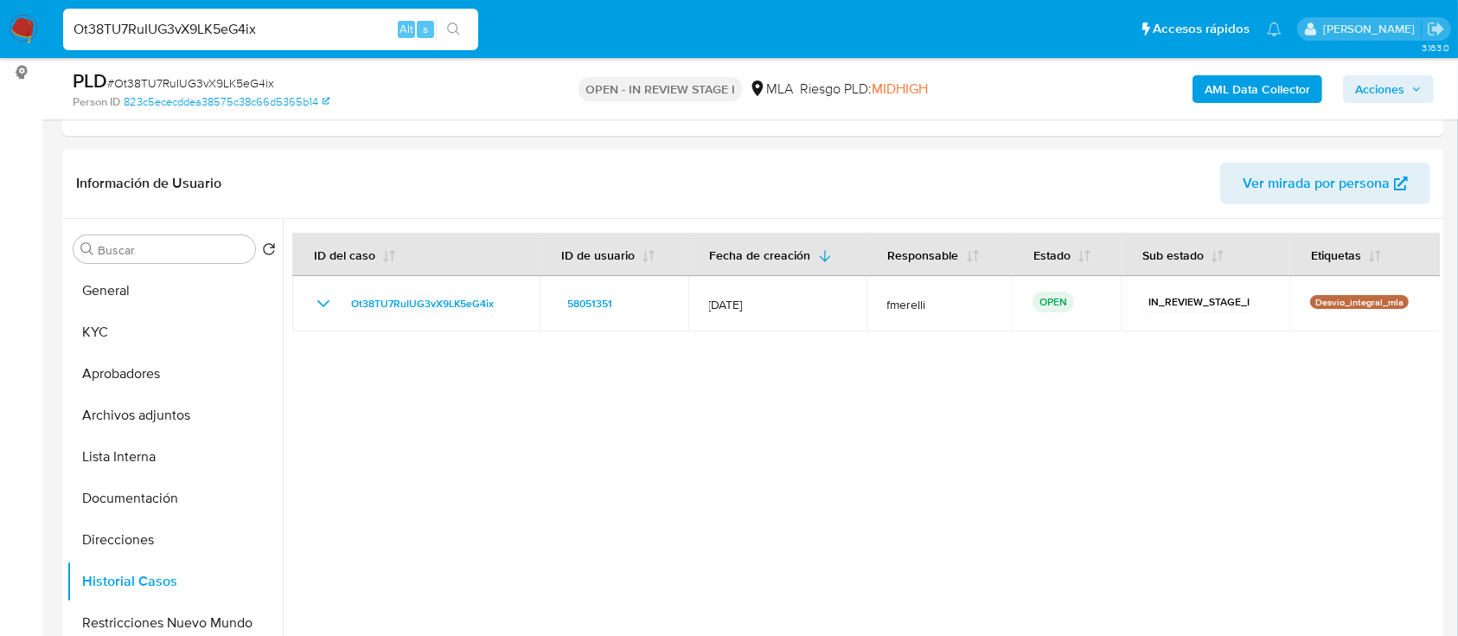
click at [242, 29] on input "Ot38TU7RuIUG3vX9LK5eG4ix" at bounding box center [270, 29] width 415 height 22
paste input "CdBD5XZuLlUpSAMoCkAuvt26"
type input "CdBD5XZuLlUpSAMoCkAuvt26"
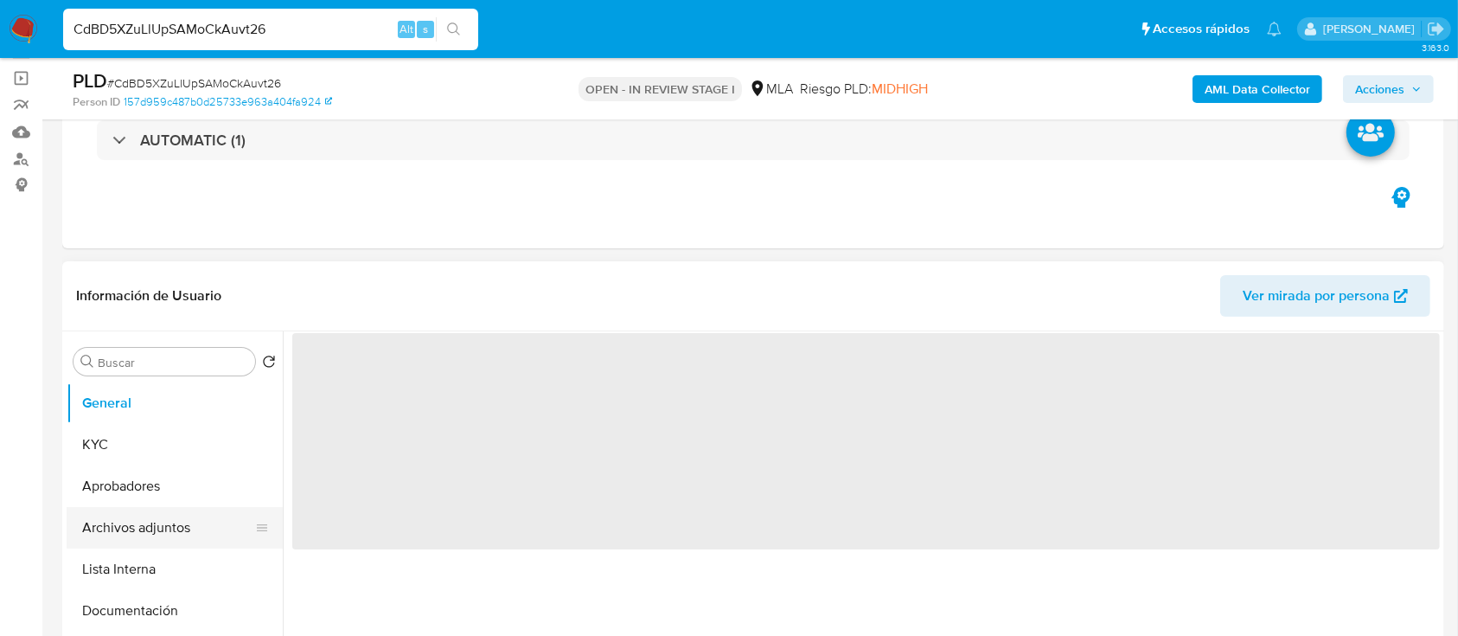
scroll to position [230, 0]
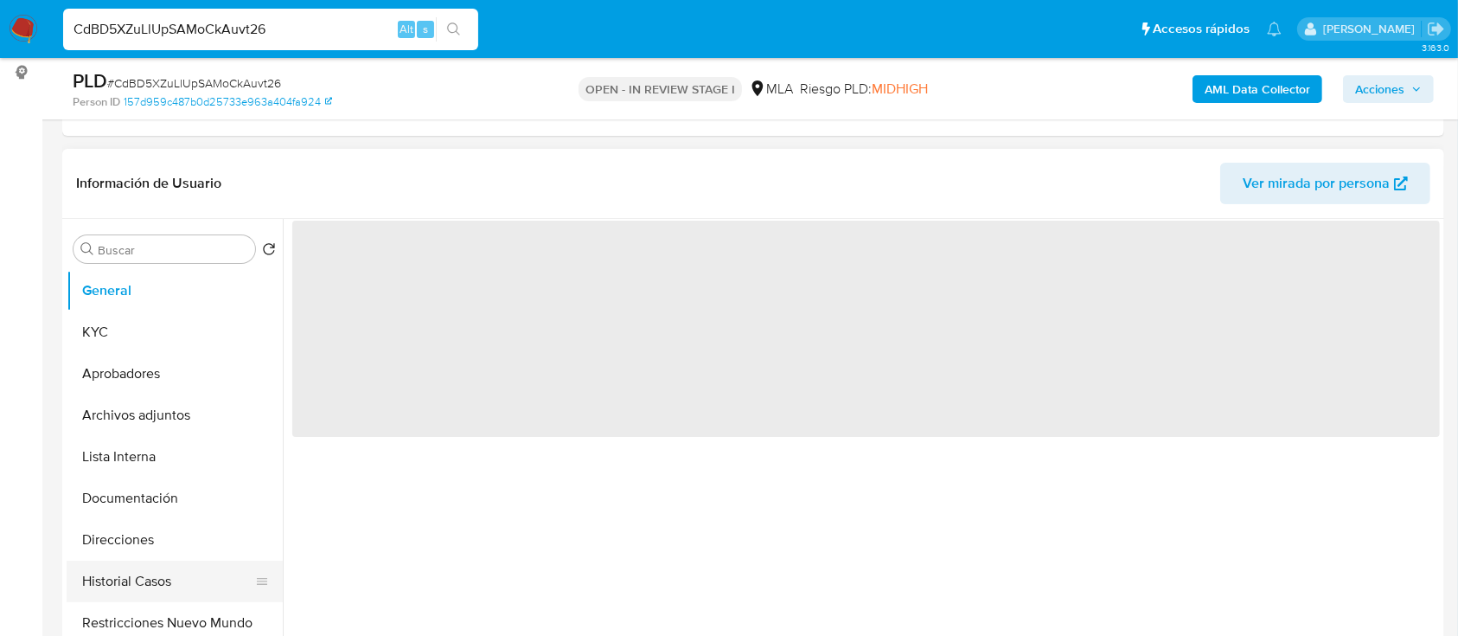
click at [146, 564] on button "Historial Casos" at bounding box center [168, 581] width 202 height 42
select select "10"
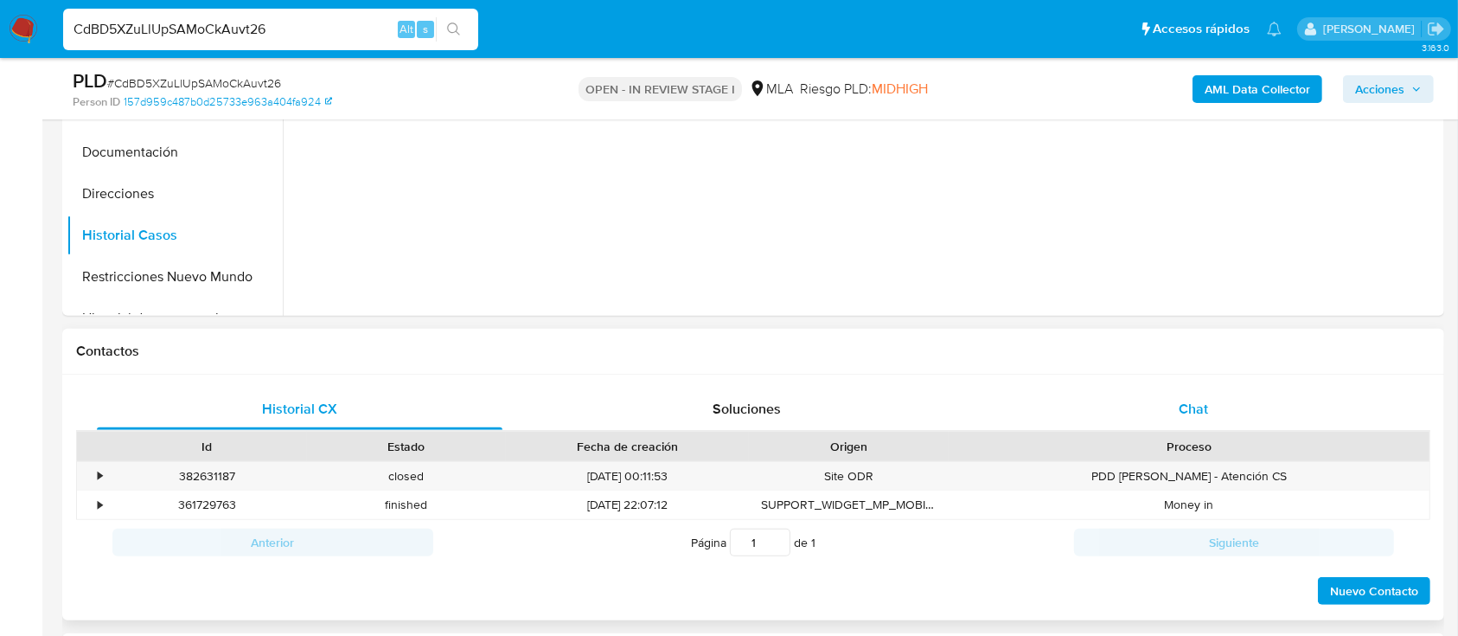
click at [1169, 405] on div "Chat" at bounding box center [1194, 409] width 406 height 42
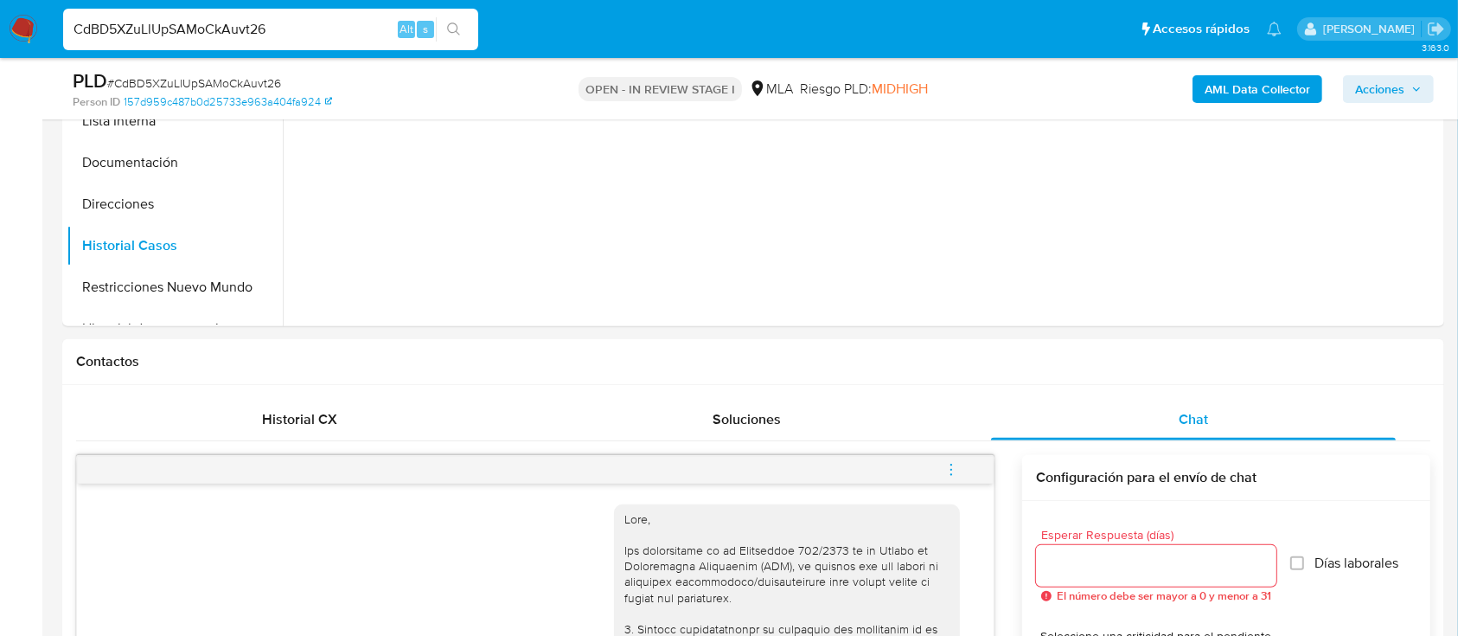
scroll to position [0, 0]
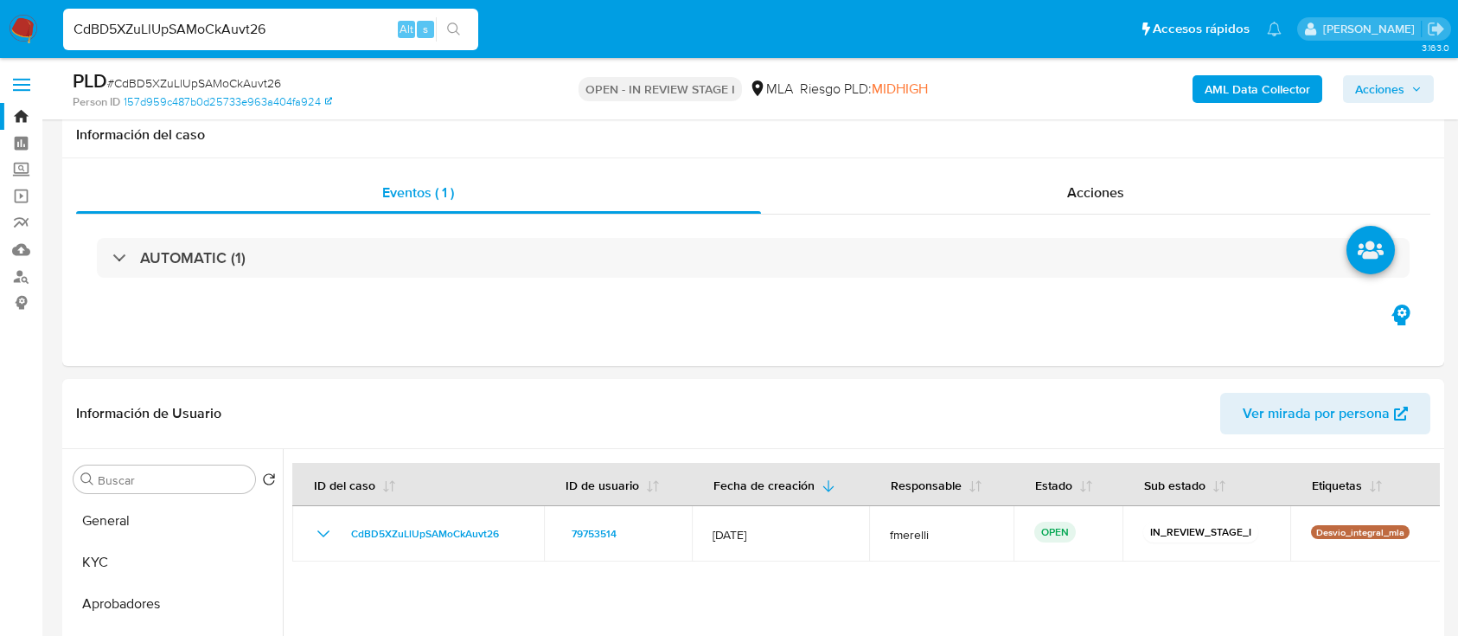
select select "10"
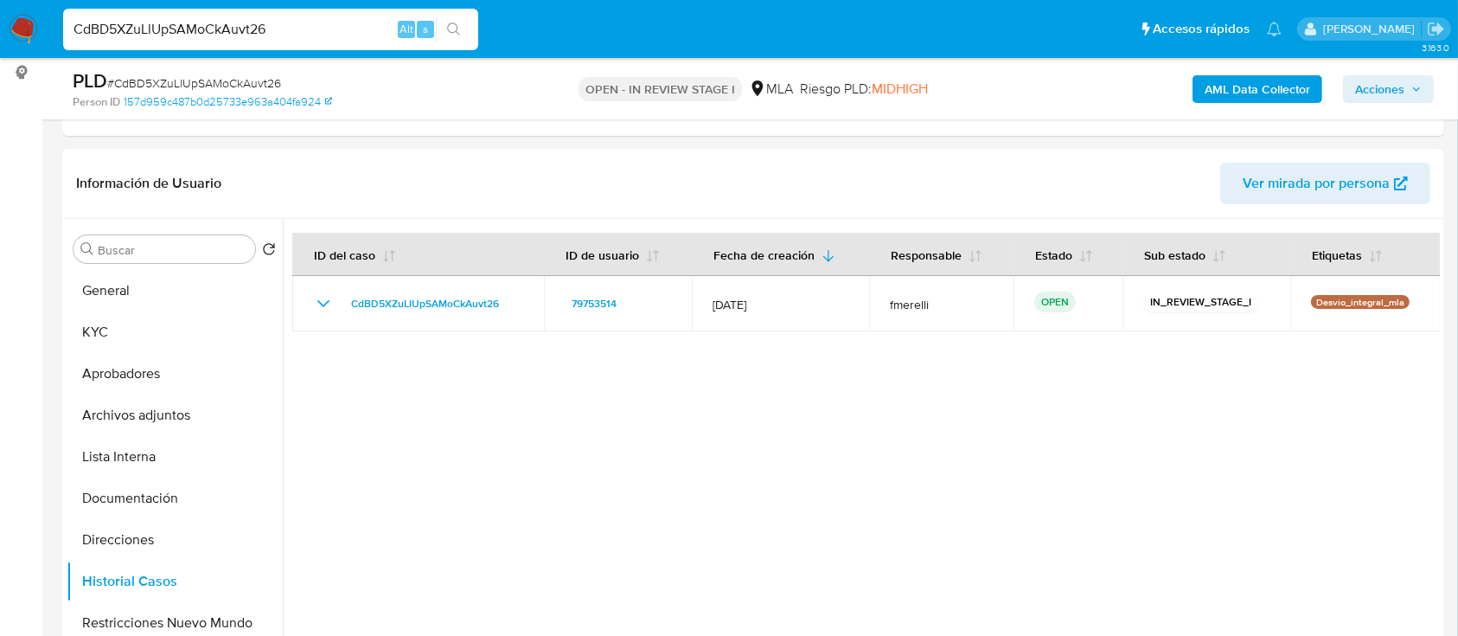
click at [306, 33] on input "CdBD5XZuLlUpSAMoCkAuvt26" at bounding box center [270, 29] width 415 height 22
click at [306, 32] on input "CdBD5XZuLlUpSAMoCkAuvt26" at bounding box center [270, 29] width 415 height 22
paste input "1YF8aFRR1DIlCmcnuKSSzj6Y"
type input "1YF8aFRR1DIlCmcnuKSSzj6Y"
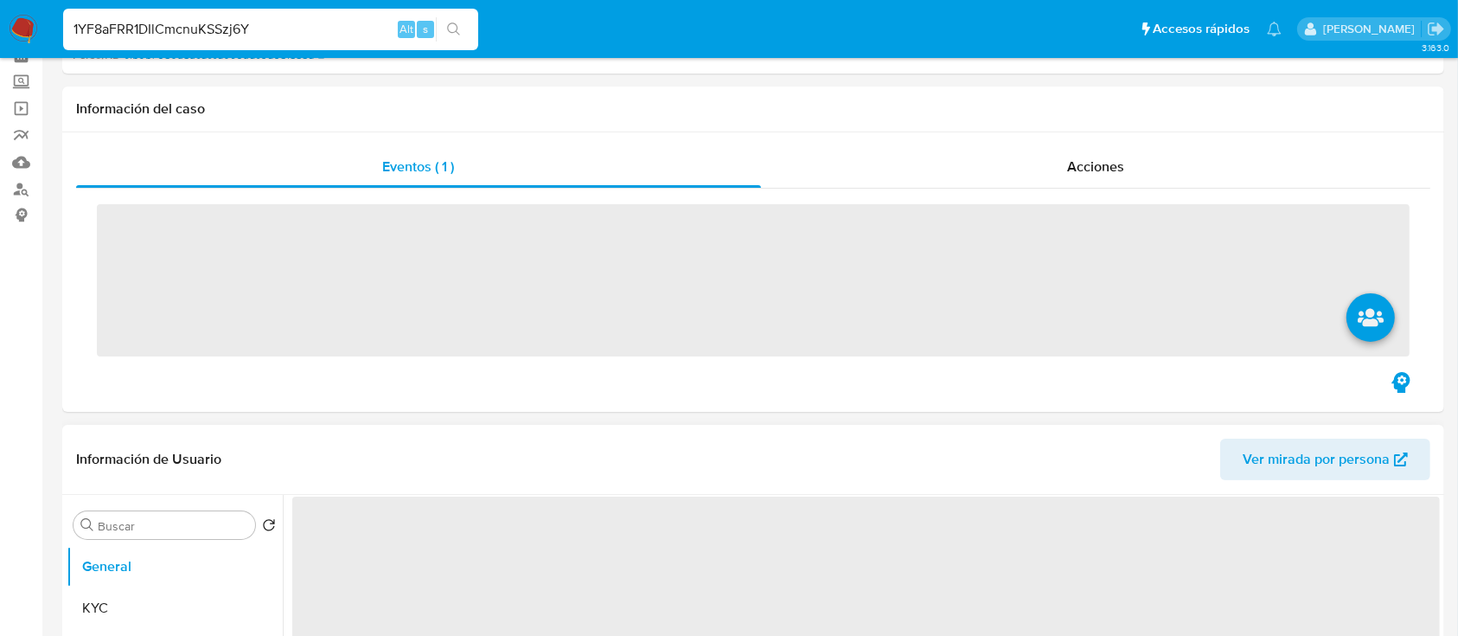
scroll to position [346, 0]
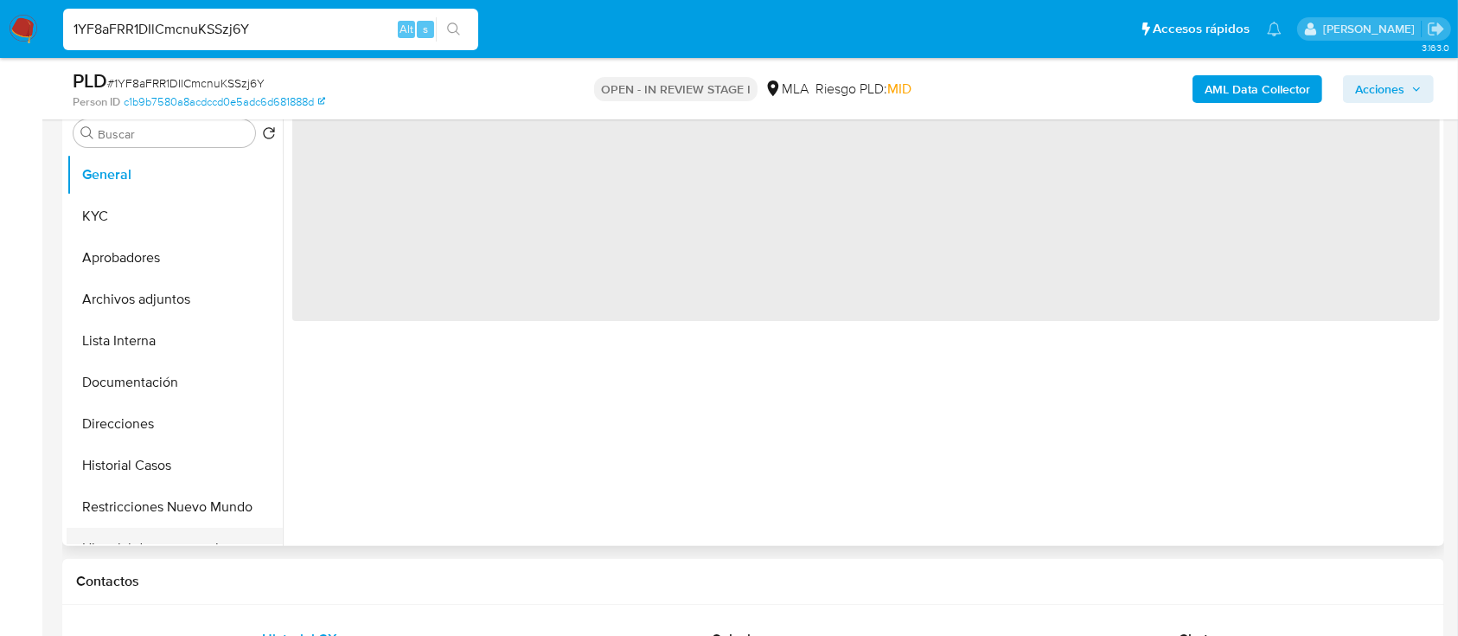
click at [159, 529] on button "Historial de conversaciones" at bounding box center [168, 549] width 202 height 42
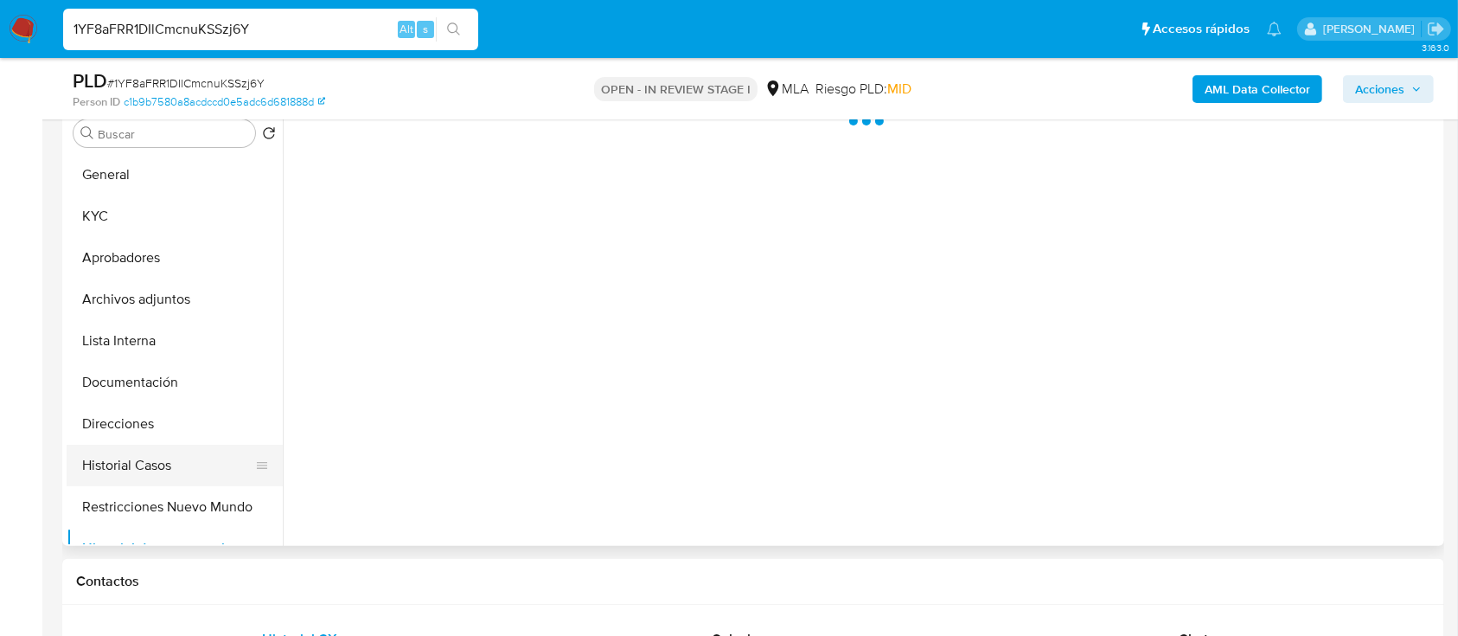
select select "10"
drag, startPoint x: 189, startPoint y: 470, endPoint x: 330, endPoint y: 491, distance: 142.5
click at [192, 470] on button "Historial Casos" at bounding box center [175, 465] width 216 height 42
click at [1118, 620] on div "Chat" at bounding box center [1194, 639] width 406 height 42
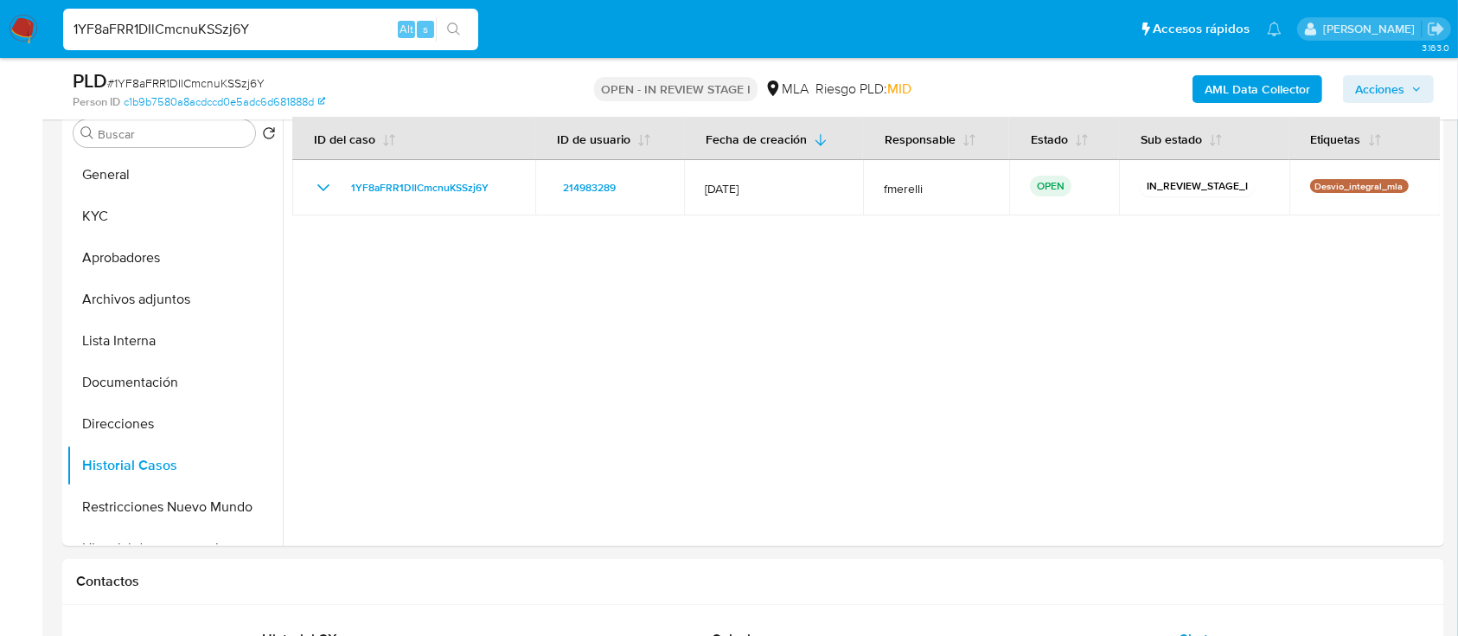
click at [329, 32] on input "1YF8aFRR1DIlCmcnuKSSzj6Y" at bounding box center [270, 29] width 415 height 22
click at [329, 31] on input "1YF8aFRR1DIlCmcnuKSSzj6Y" at bounding box center [270, 29] width 415 height 22
paste input "kRDyXvPrjjn4CbSpmQrsrQqP"
type input "kRDyXvPrjjn4CbSpmQrsrQqP"
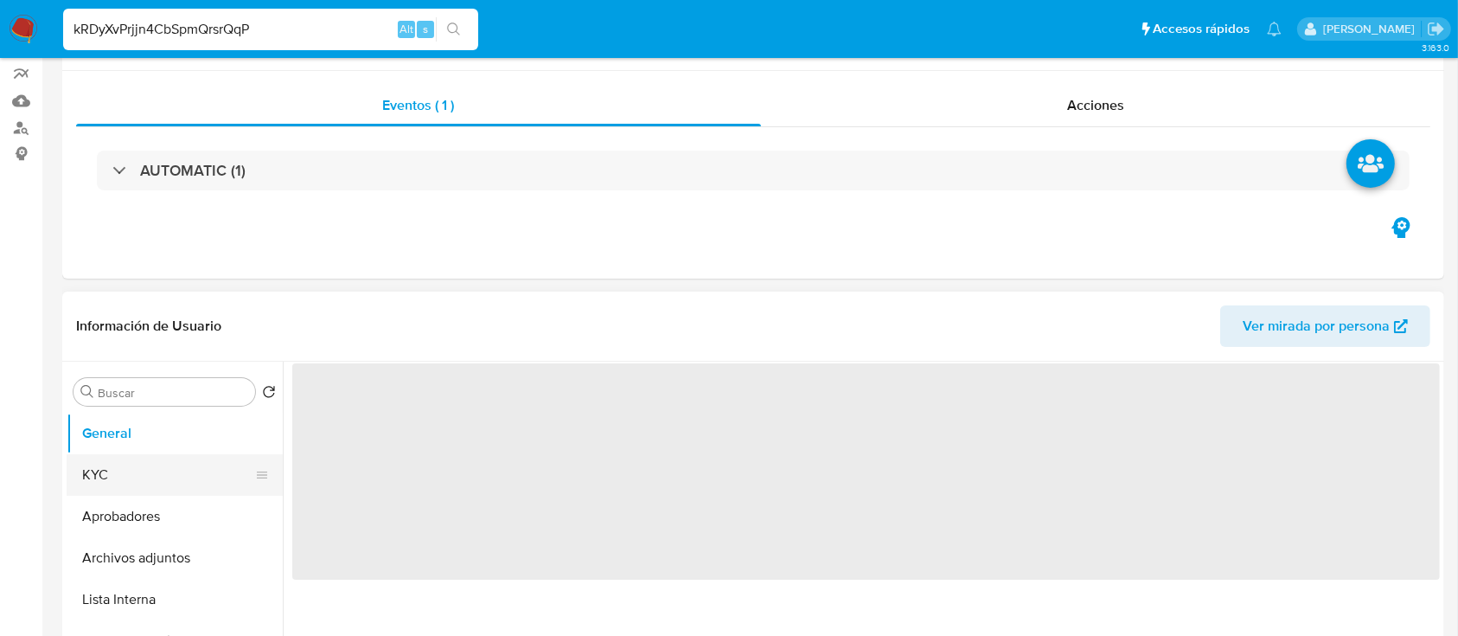
scroll to position [230, 0]
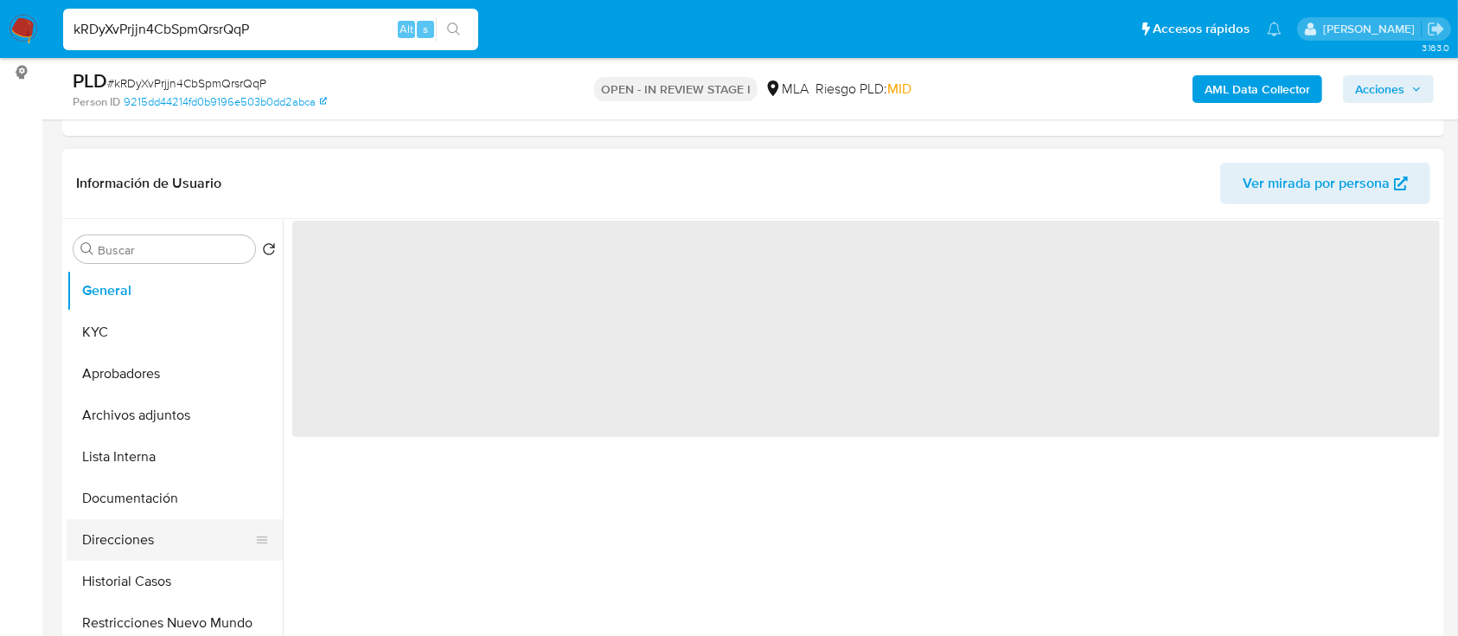
select select "10"
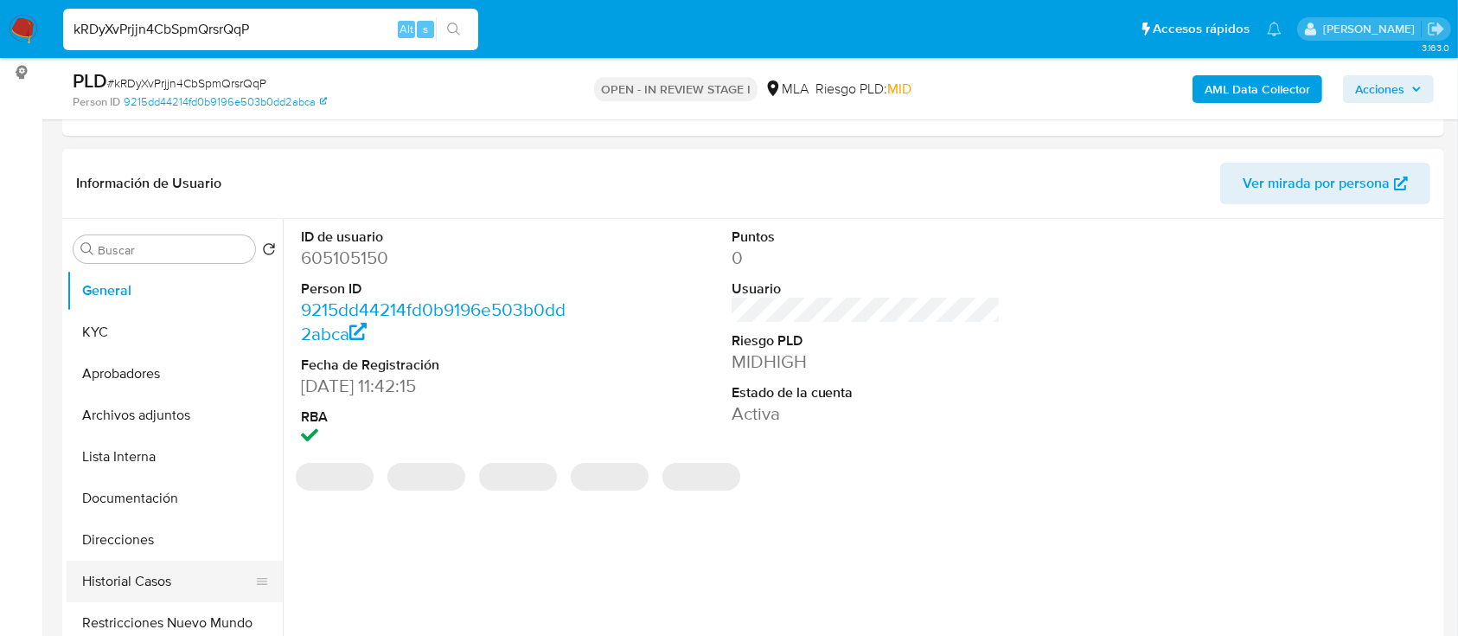
click at [155, 571] on button "Historial Casos" at bounding box center [168, 581] width 202 height 42
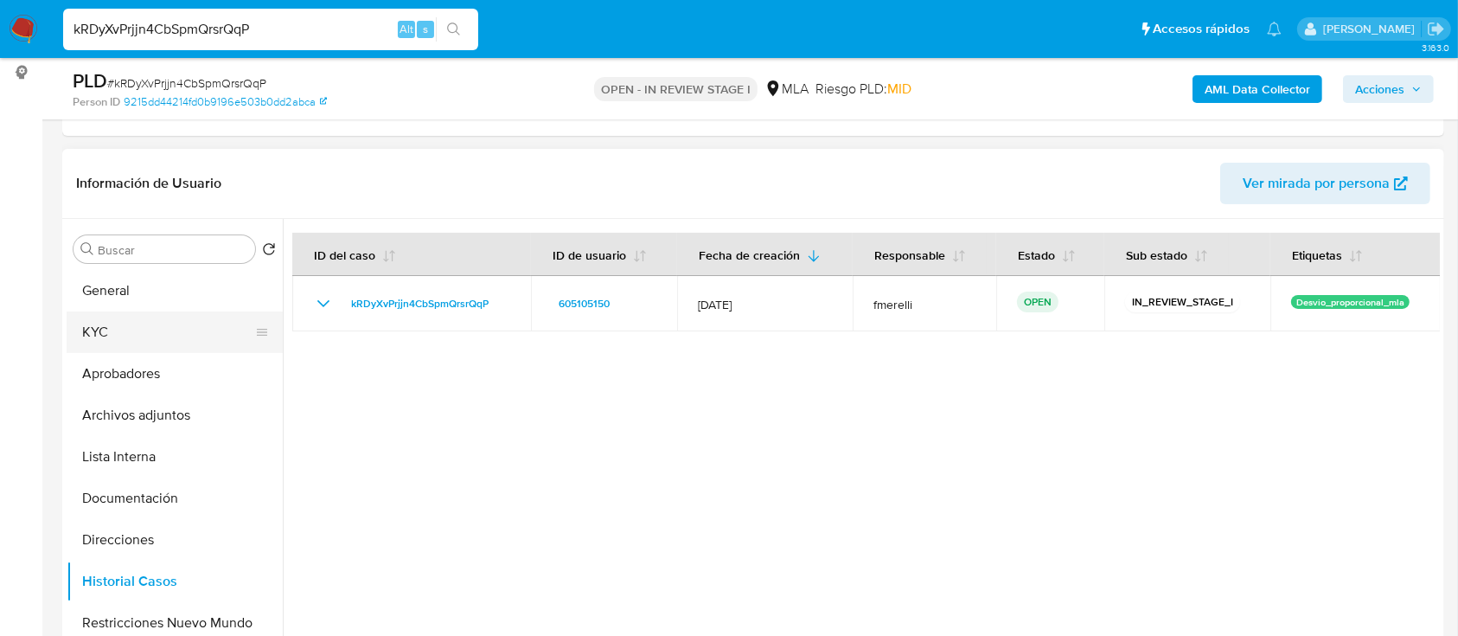
click at [125, 315] on button "KYC" at bounding box center [168, 332] width 202 height 42
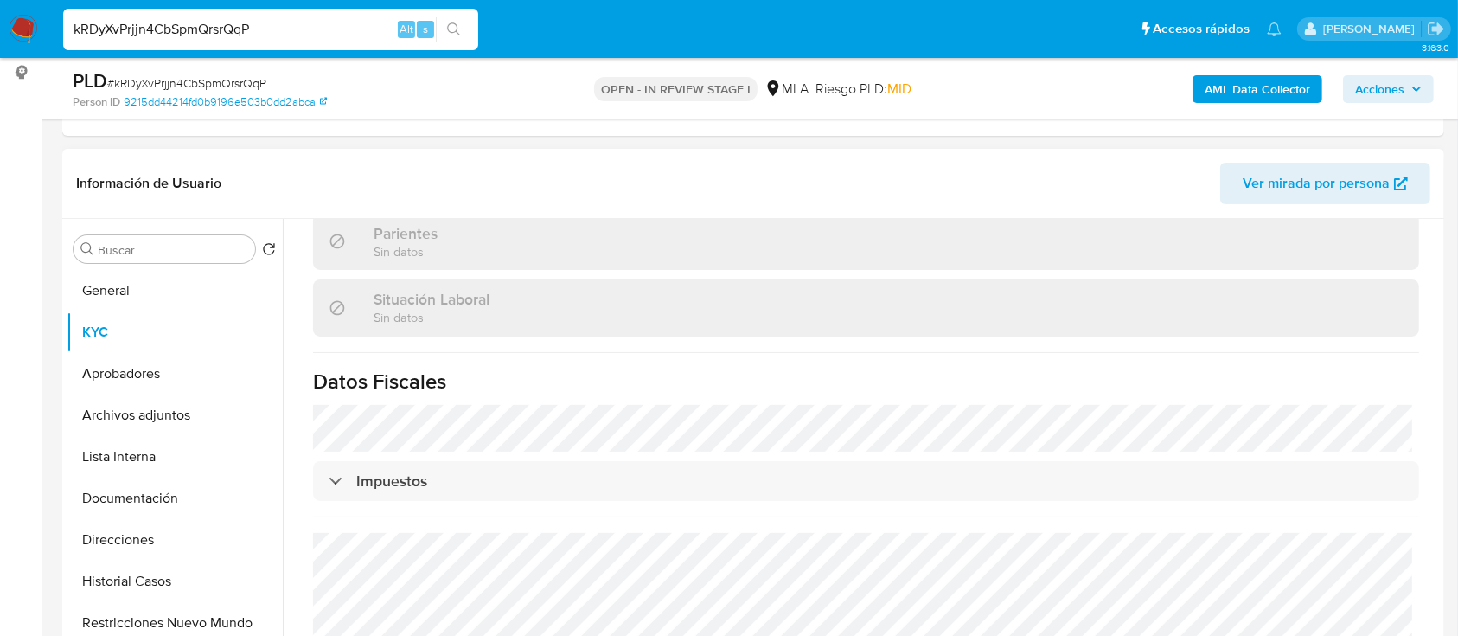
scroll to position [899, 0]
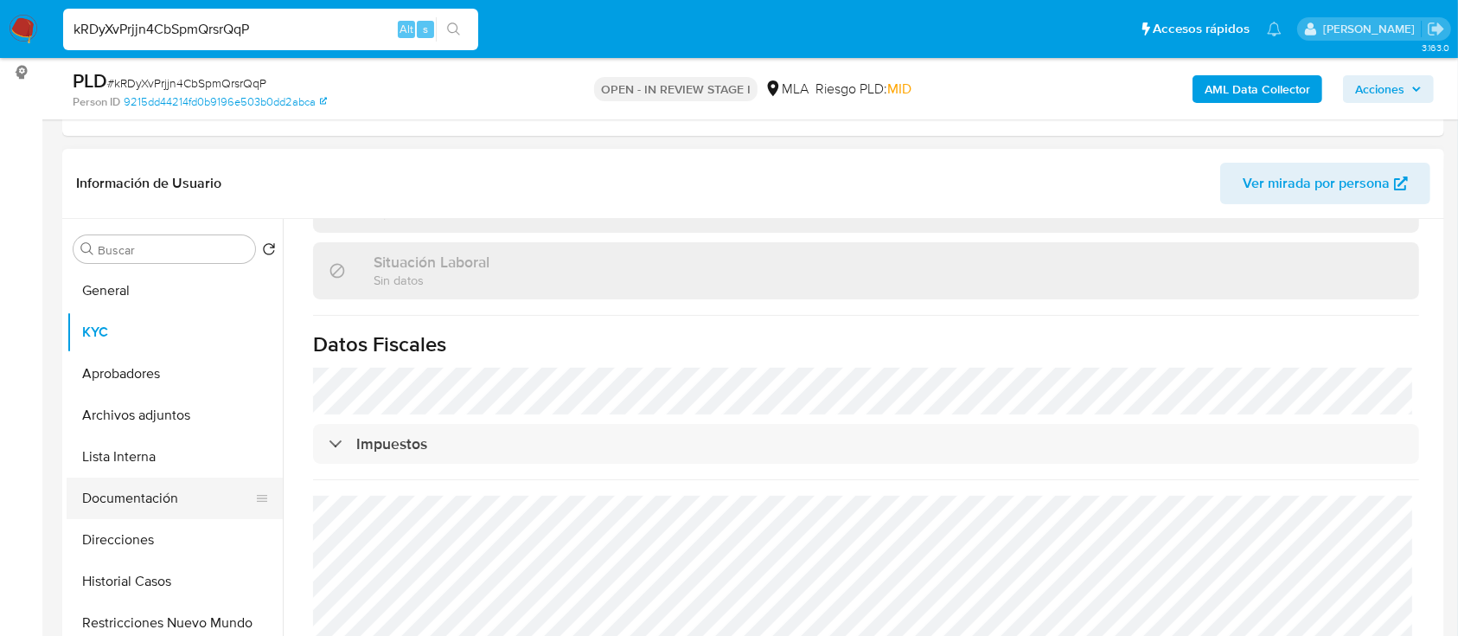
click at [135, 512] on button "Documentación" at bounding box center [168, 498] width 202 height 42
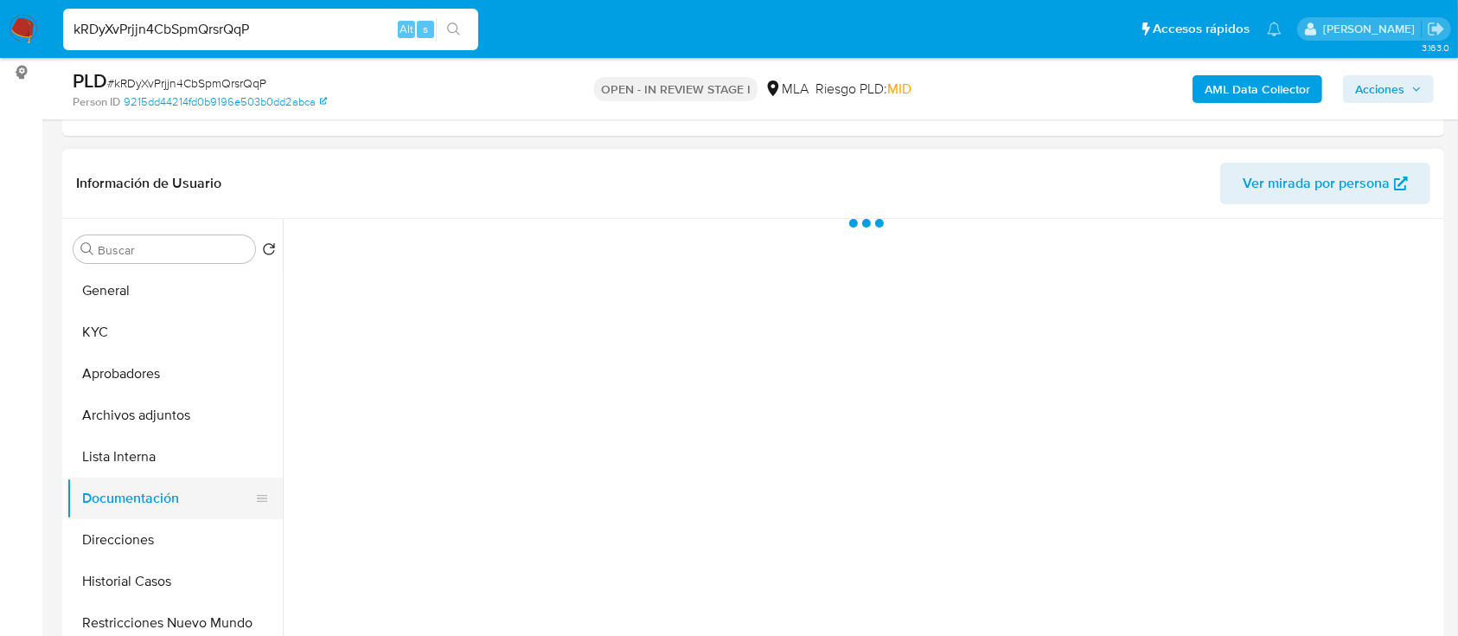
scroll to position [0, 0]
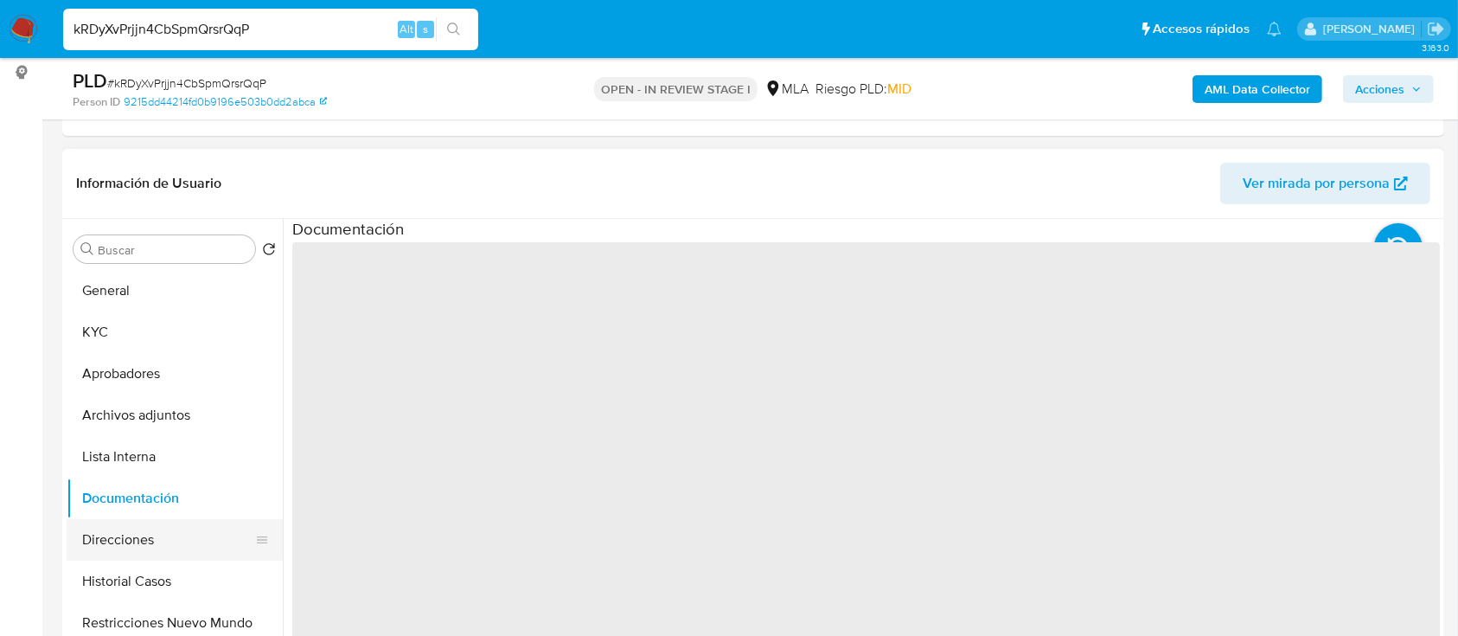
click at [136, 524] on button "Direcciones" at bounding box center [168, 540] width 202 height 42
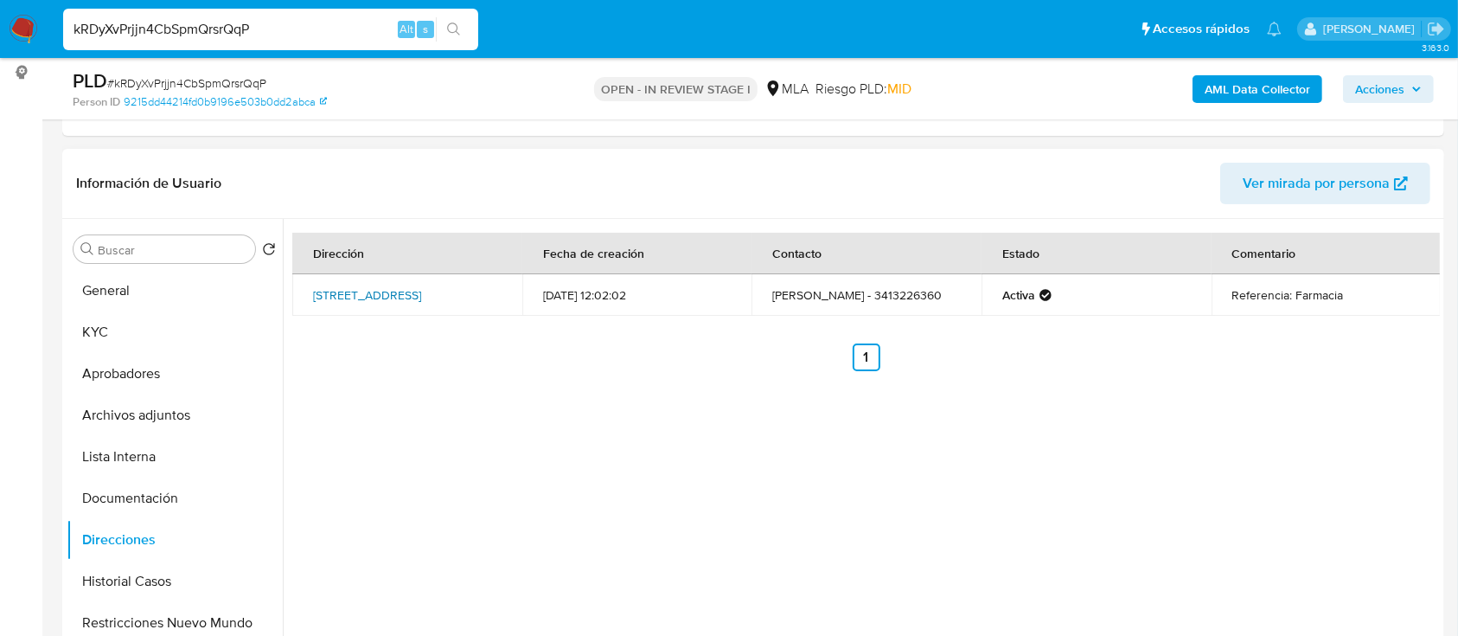
click at [365, 297] on link "[STREET_ADDRESS]" at bounding box center [367, 294] width 108 height 17
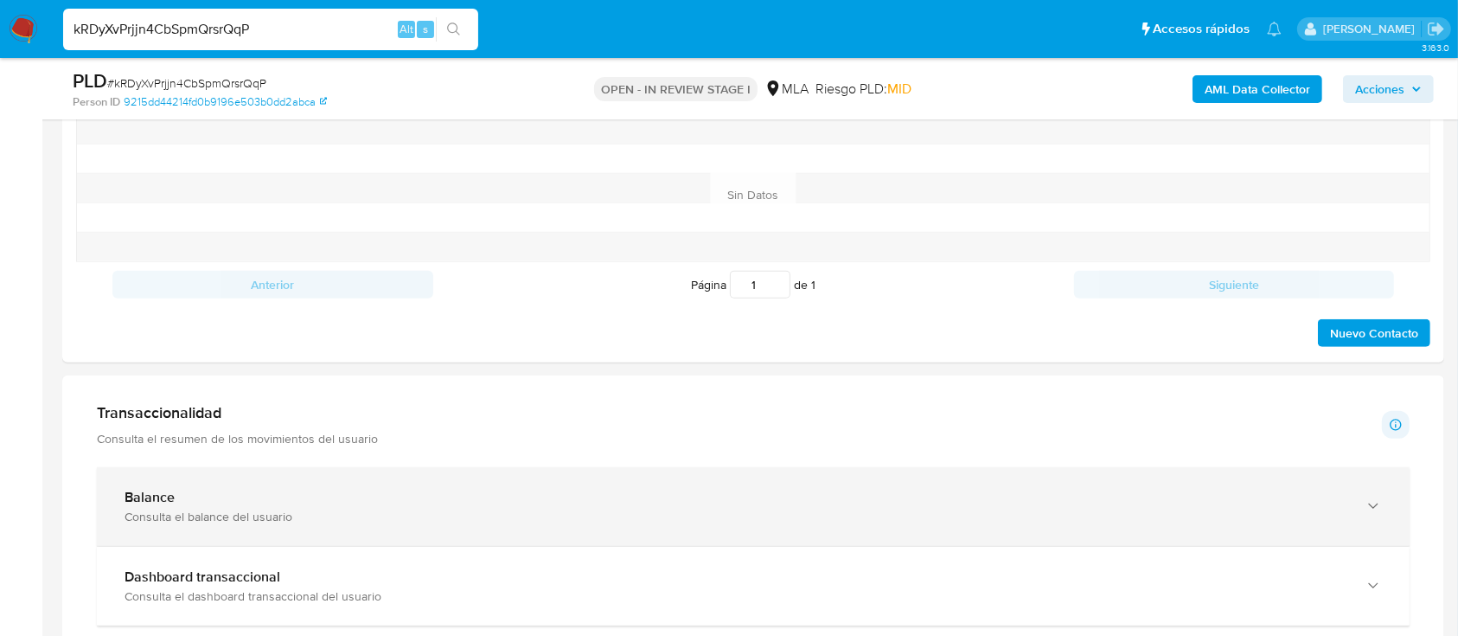
scroll to position [1153, 0]
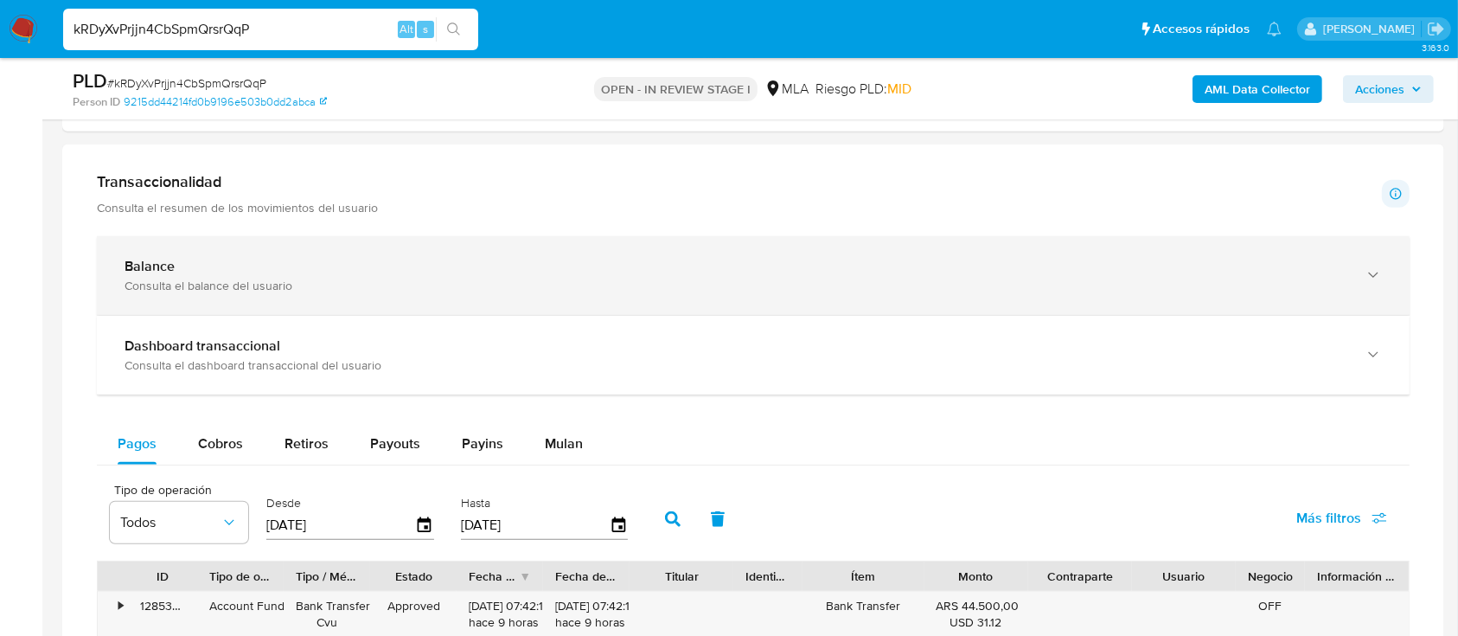
click at [387, 269] on div "Balance" at bounding box center [736, 266] width 1223 height 17
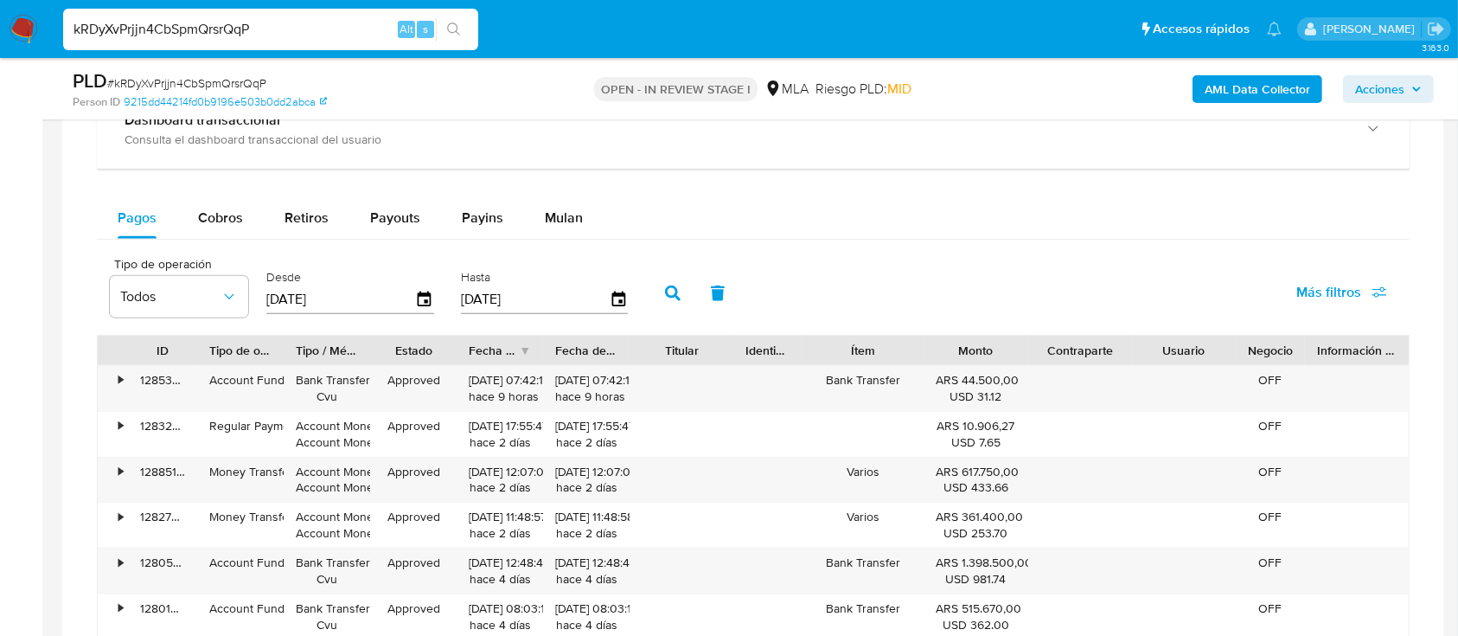
scroll to position [1960, 0]
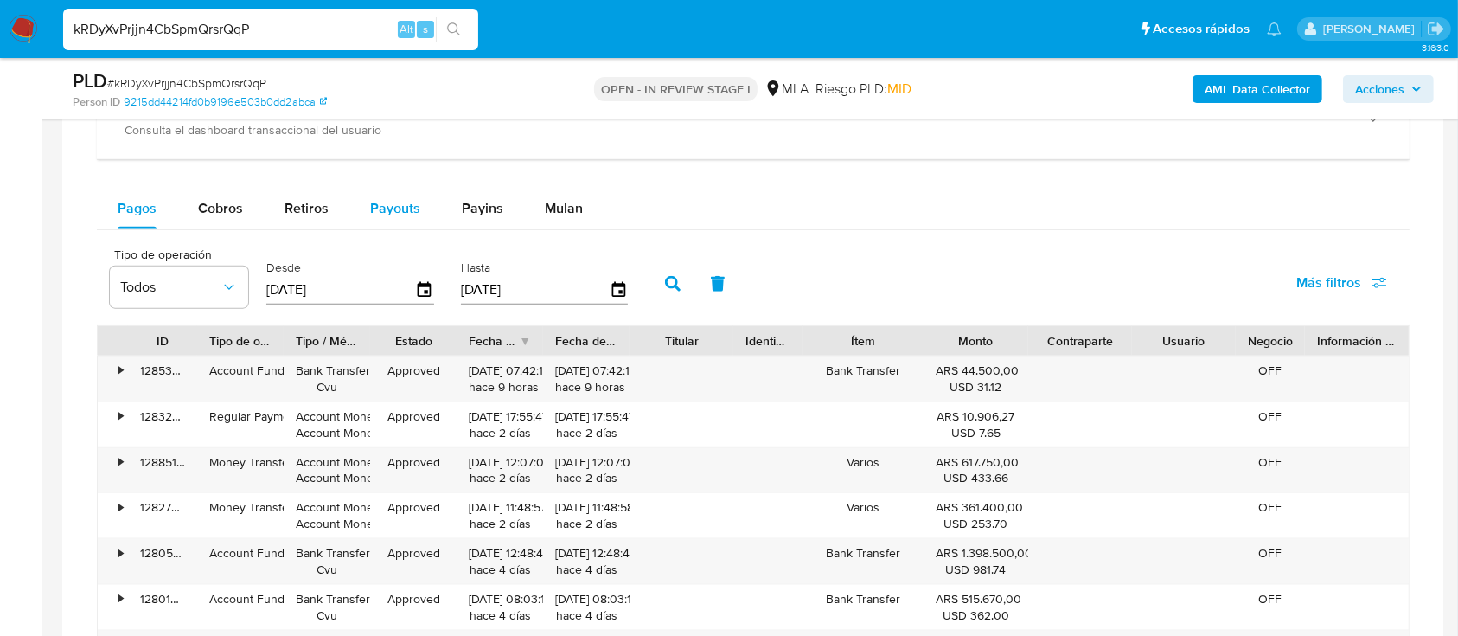
click at [407, 205] on span "Payouts" at bounding box center [395, 208] width 50 height 20
select select "10"
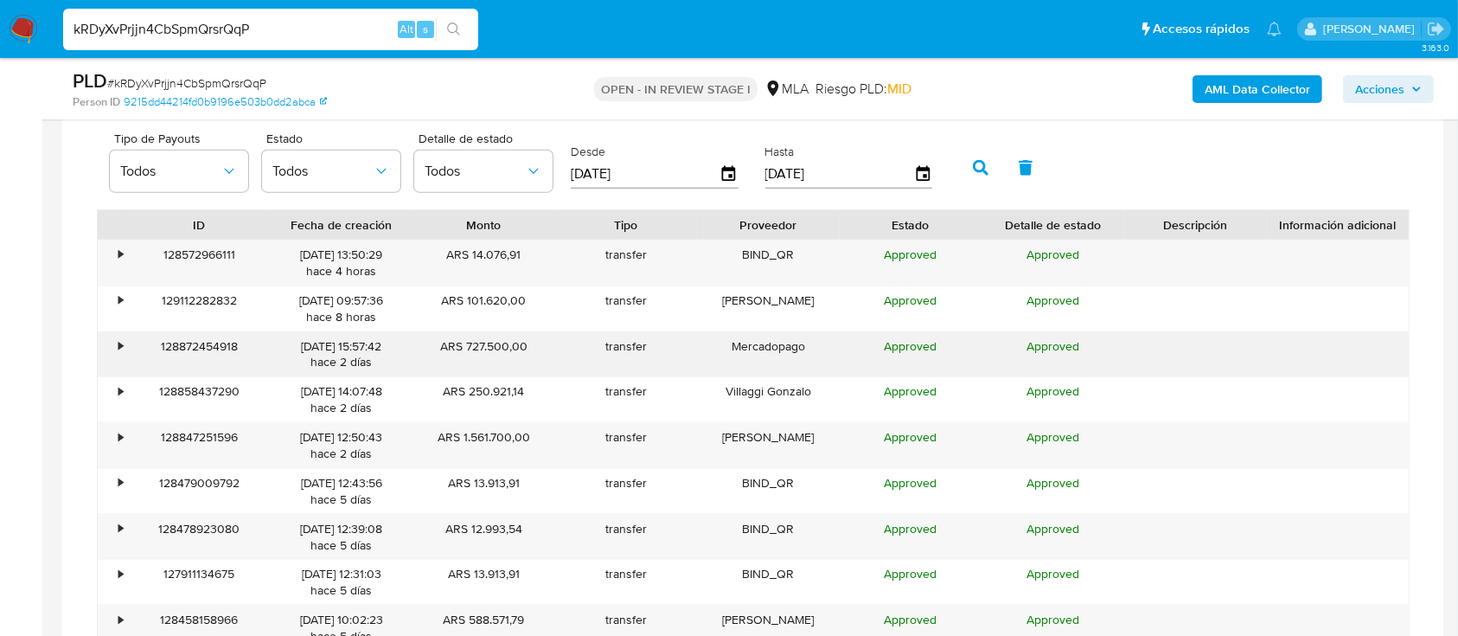
scroll to position [2190, 0]
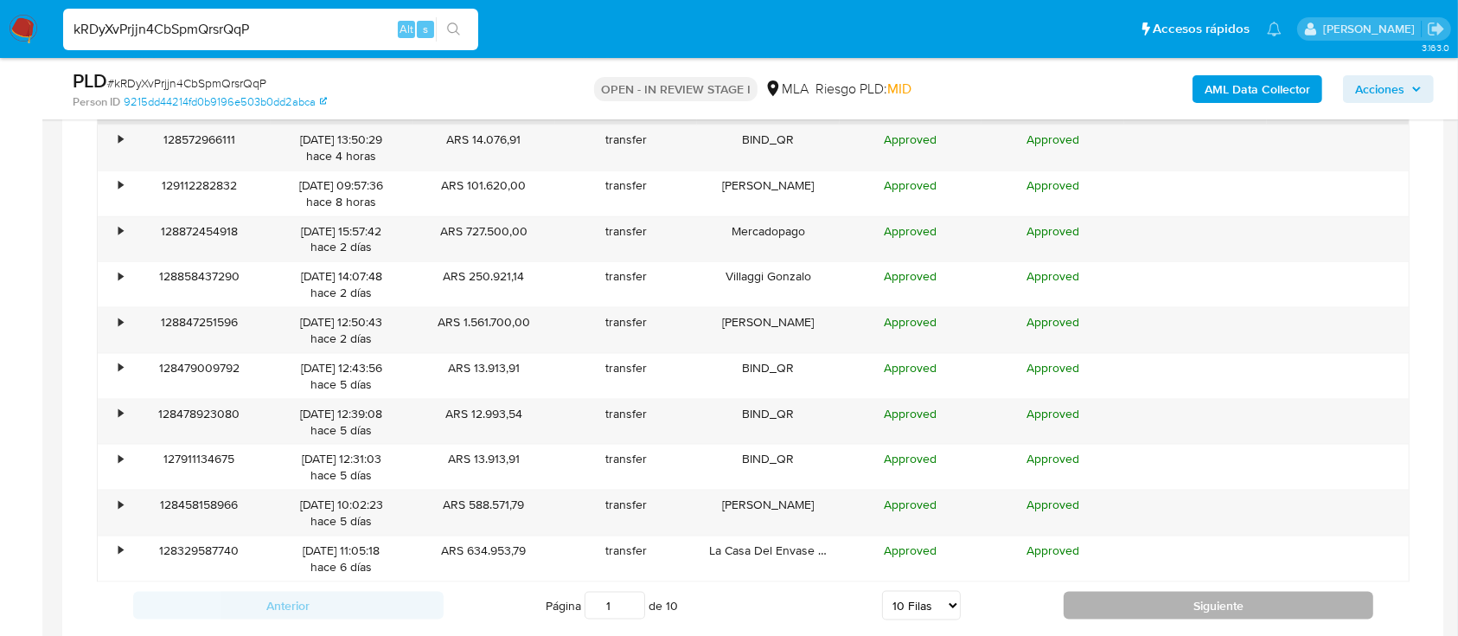
click at [1070, 605] on button "Siguiente" at bounding box center [1219, 606] width 310 height 28
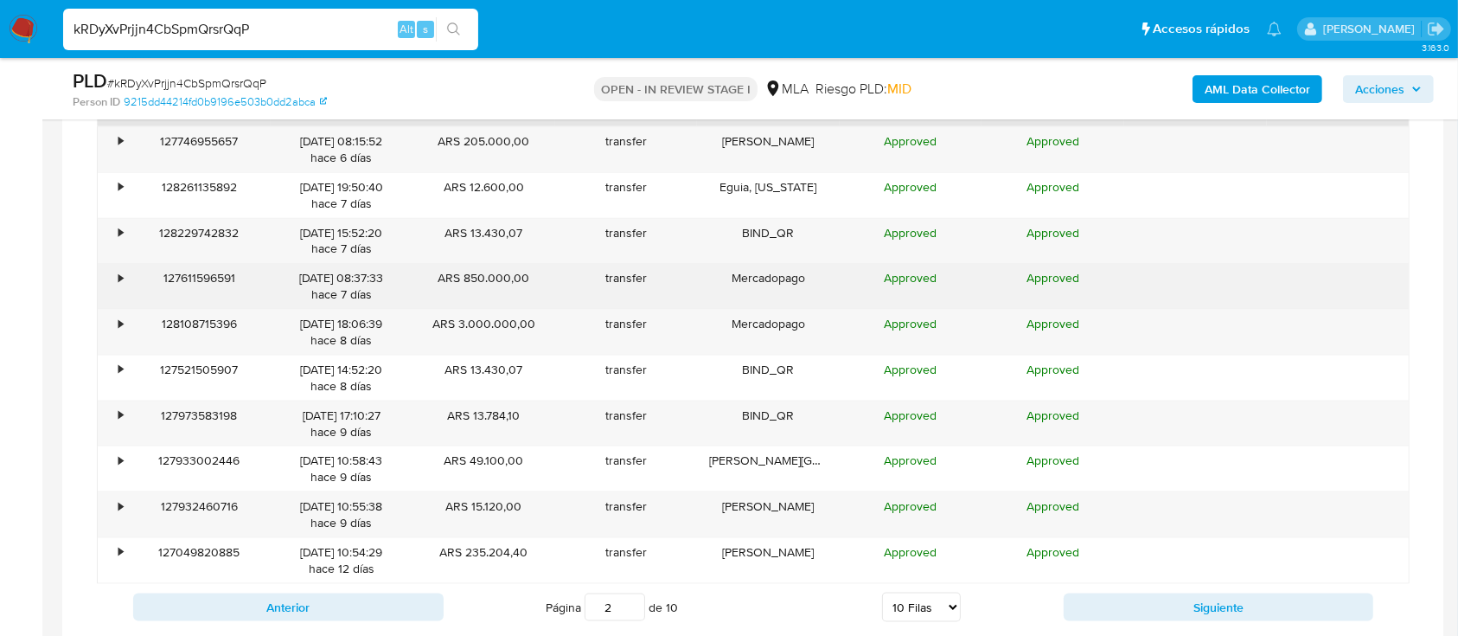
scroll to position [2306, 0]
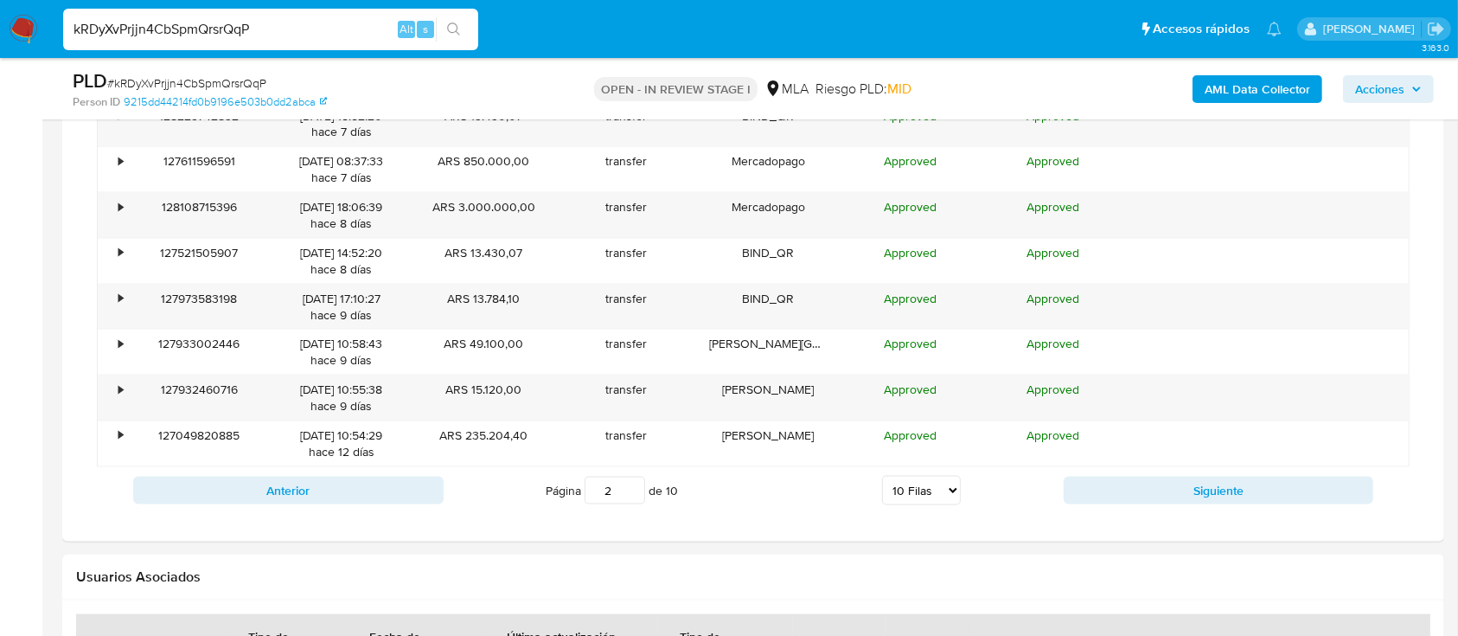
click at [1116, 473] on div "Anterior Página 2 de 10 5 Filas 10 Filas 20 Filas 25 Filas 50 Filas 100 Filas S…" at bounding box center [753, 490] width 1313 height 47
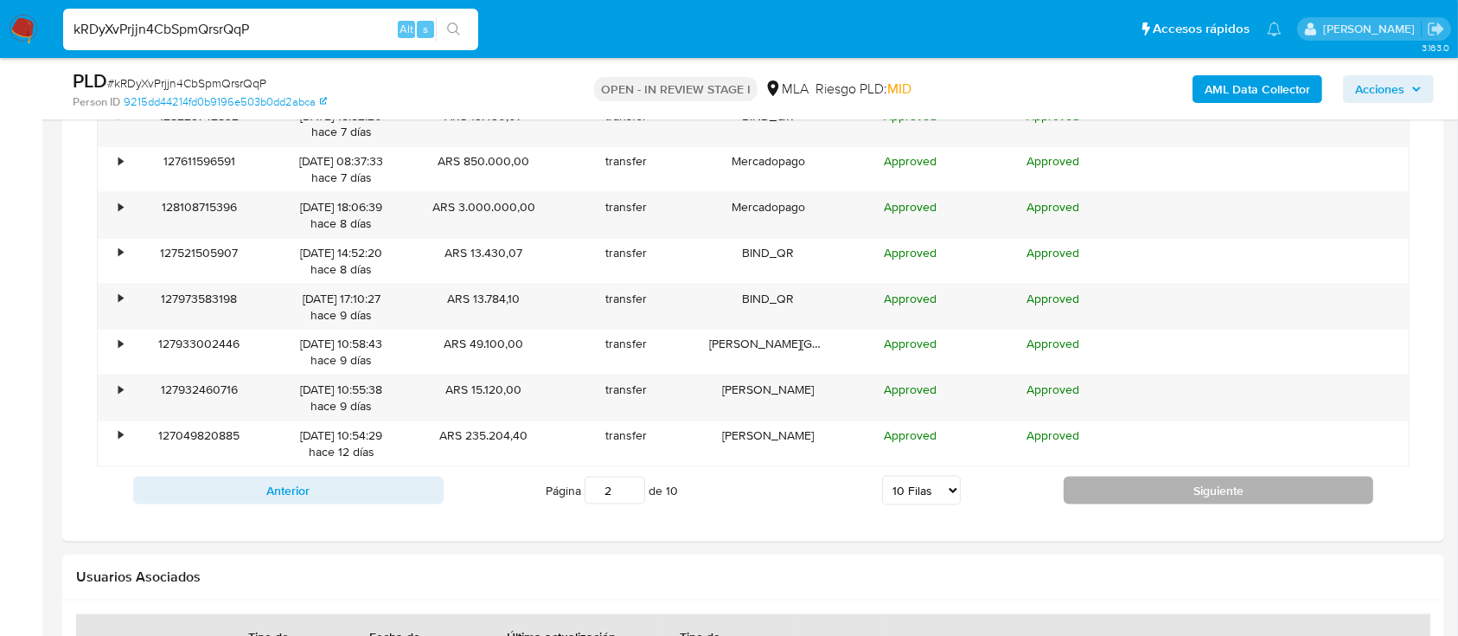
click at [1116, 489] on button "Siguiente" at bounding box center [1219, 490] width 310 height 28
click at [1122, 479] on button "Siguiente" at bounding box center [1219, 490] width 310 height 28
click at [1138, 477] on button "Siguiente" at bounding box center [1219, 490] width 310 height 28
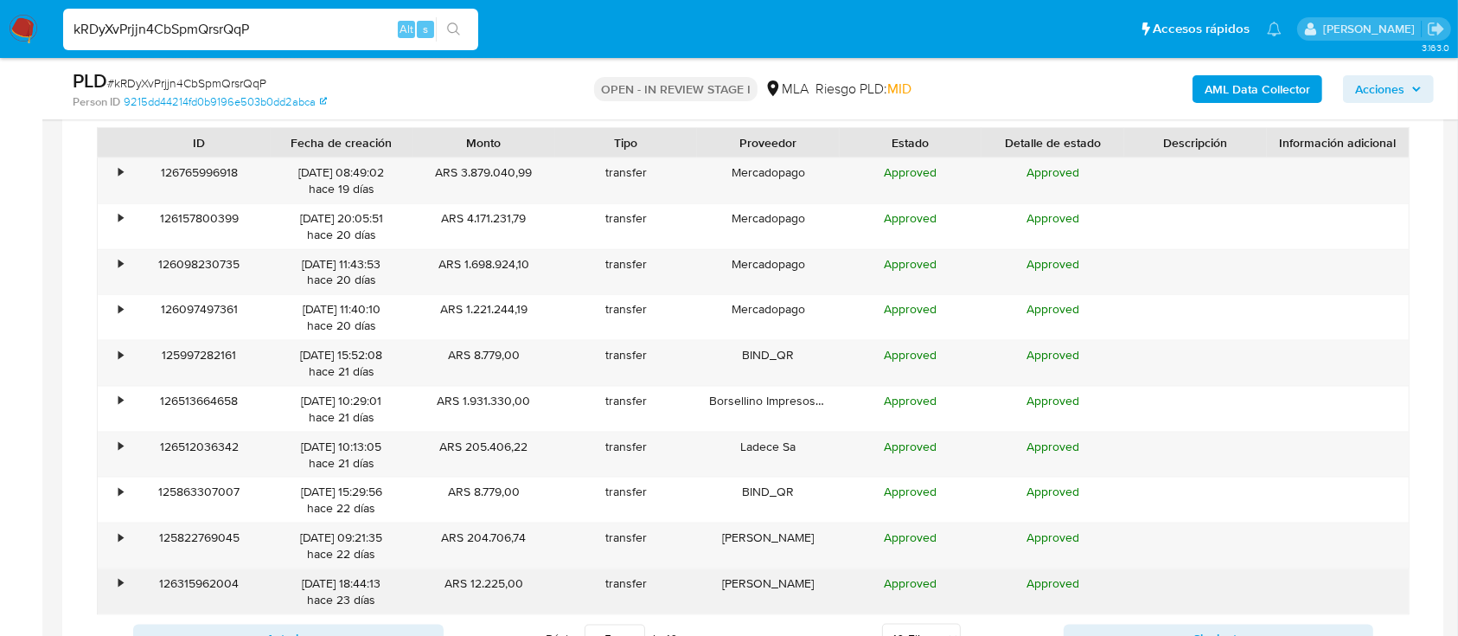
scroll to position [2190, 0]
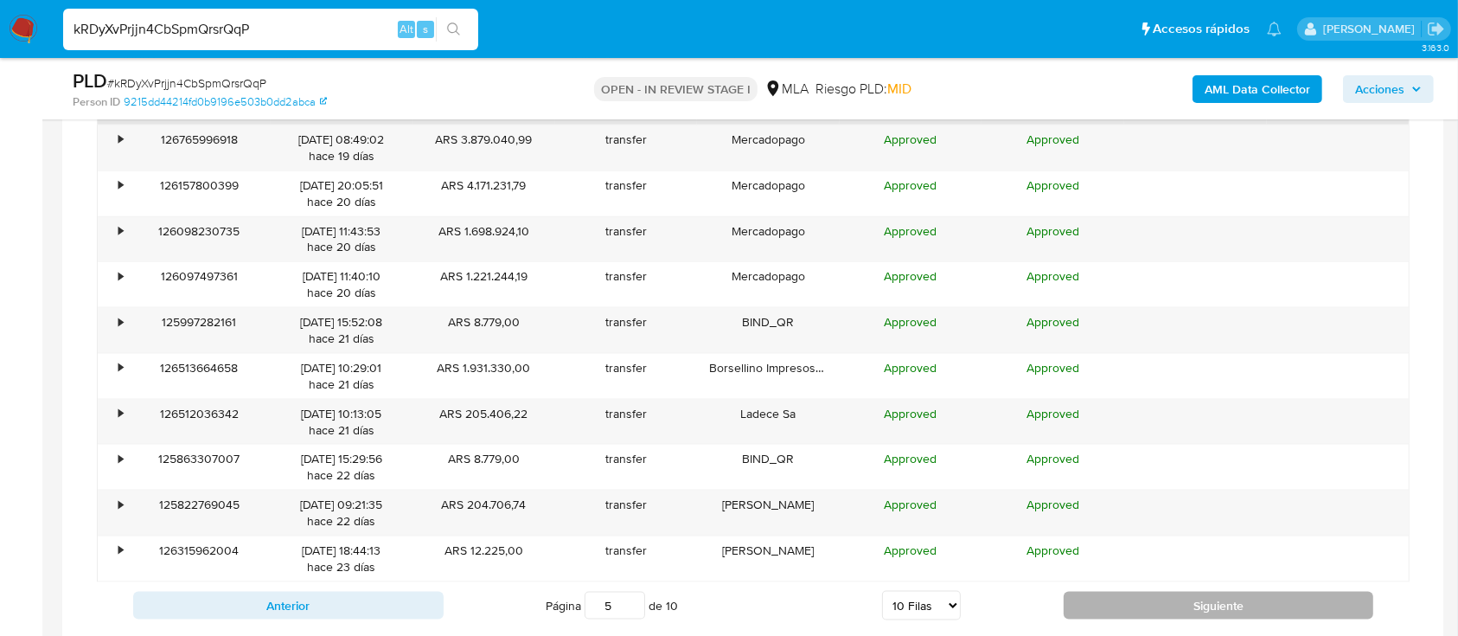
click at [1214, 617] on button "Siguiente" at bounding box center [1219, 606] width 310 height 28
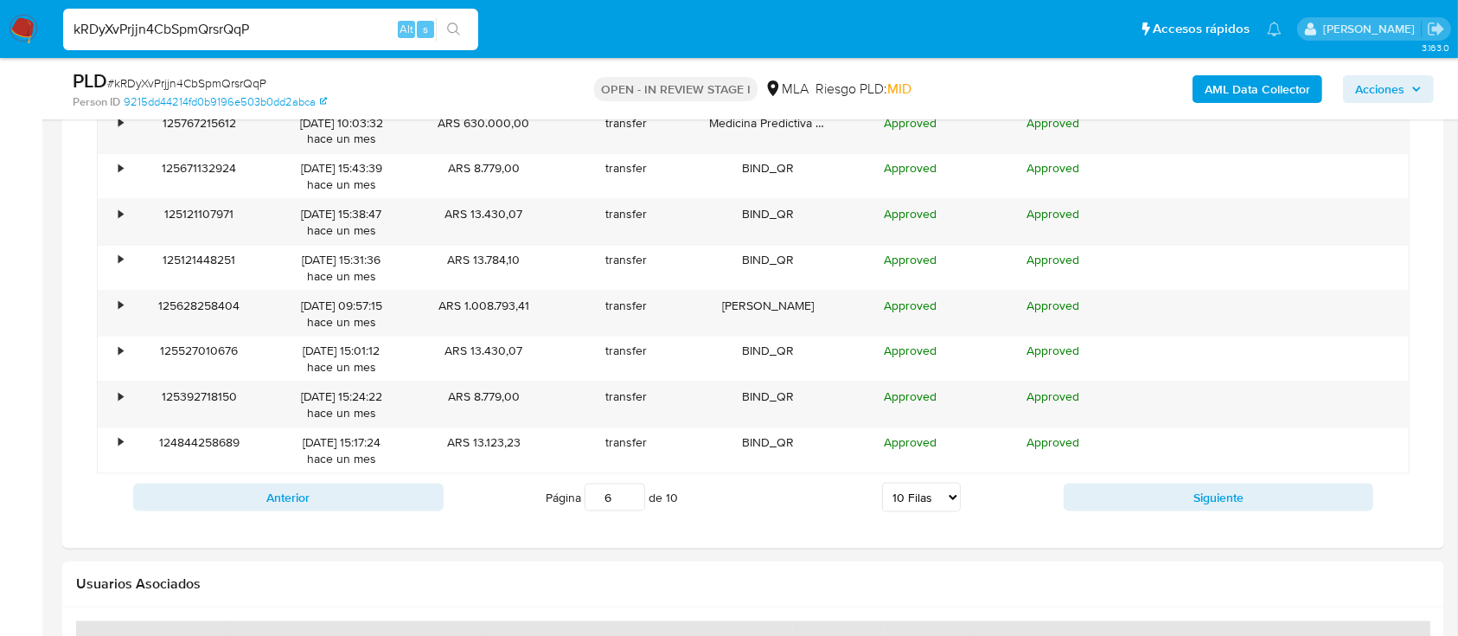
scroll to position [2306, 0]
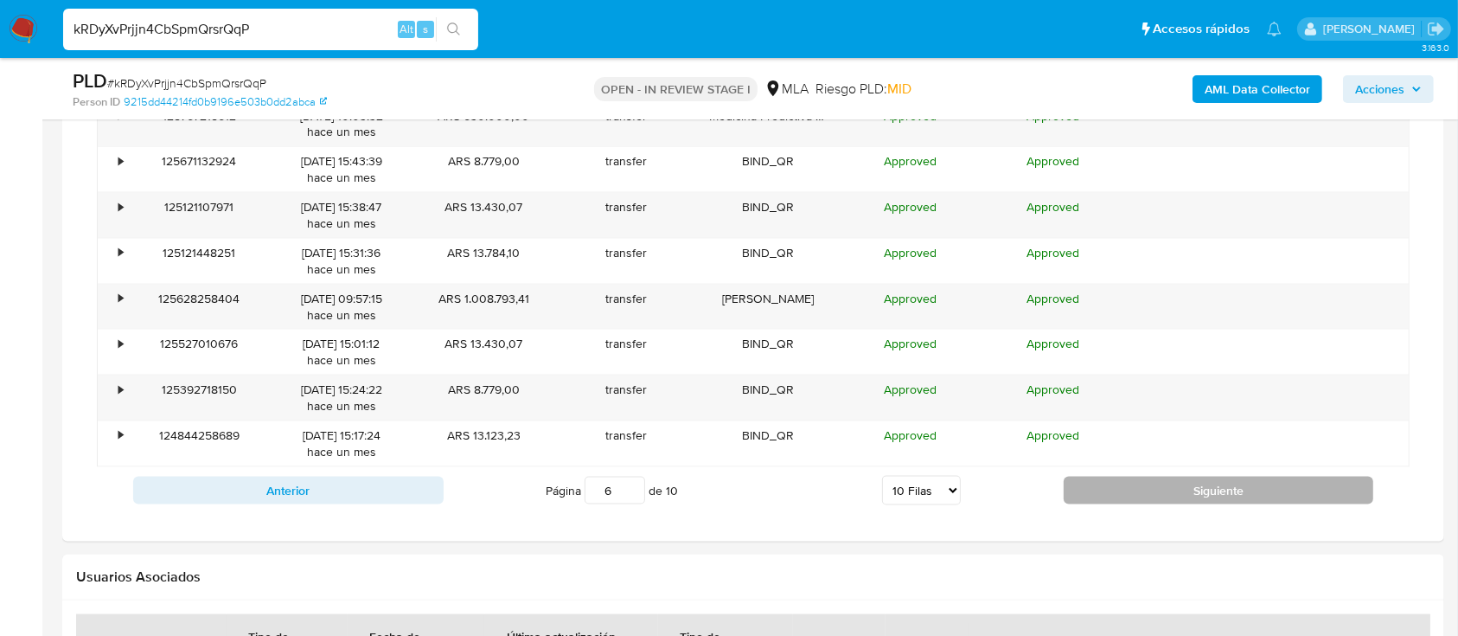
click at [1238, 495] on button "Siguiente" at bounding box center [1219, 490] width 310 height 28
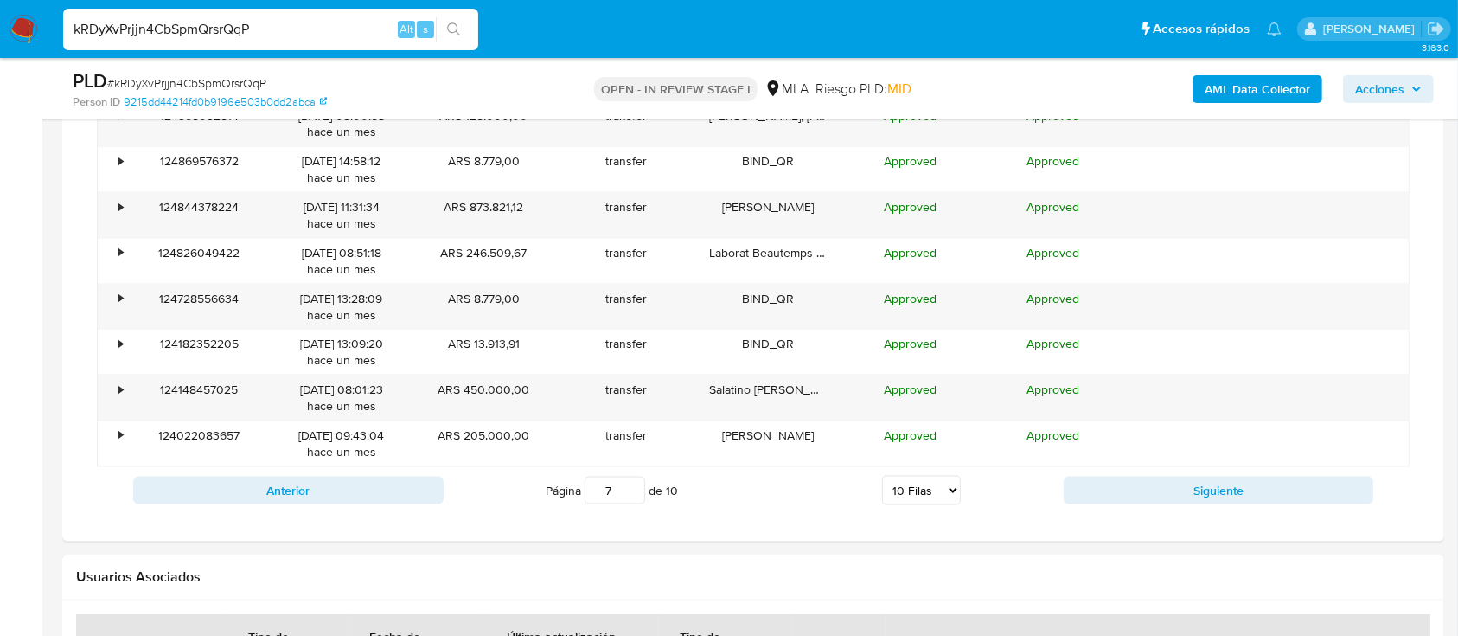
click at [1130, 502] on div "Anterior Página 7 de 10 5 Filas 10 Filas 20 Filas 25 Filas 50 Filas 100 Filas S…" at bounding box center [753, 490] width 1313 height 47
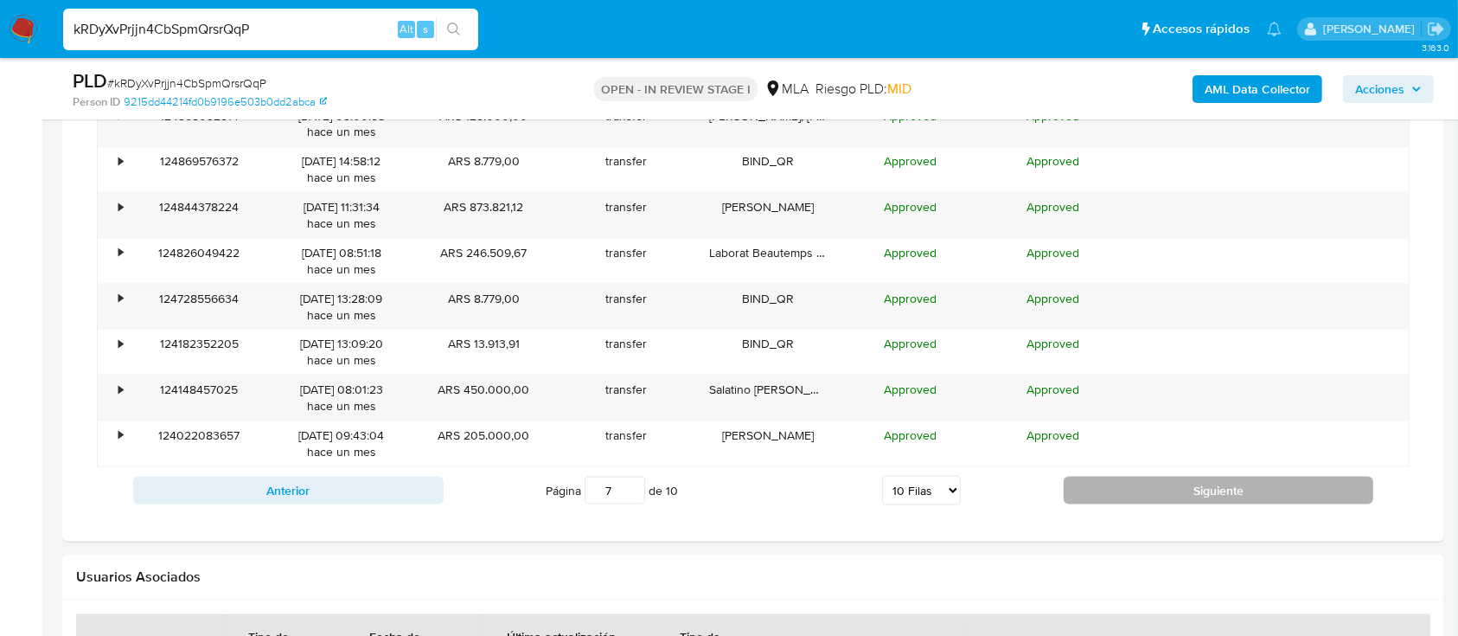
click at [1135, 487] on button "Siguiente" at bounding box center [1219, 490] width 310 height 28
type input "8"
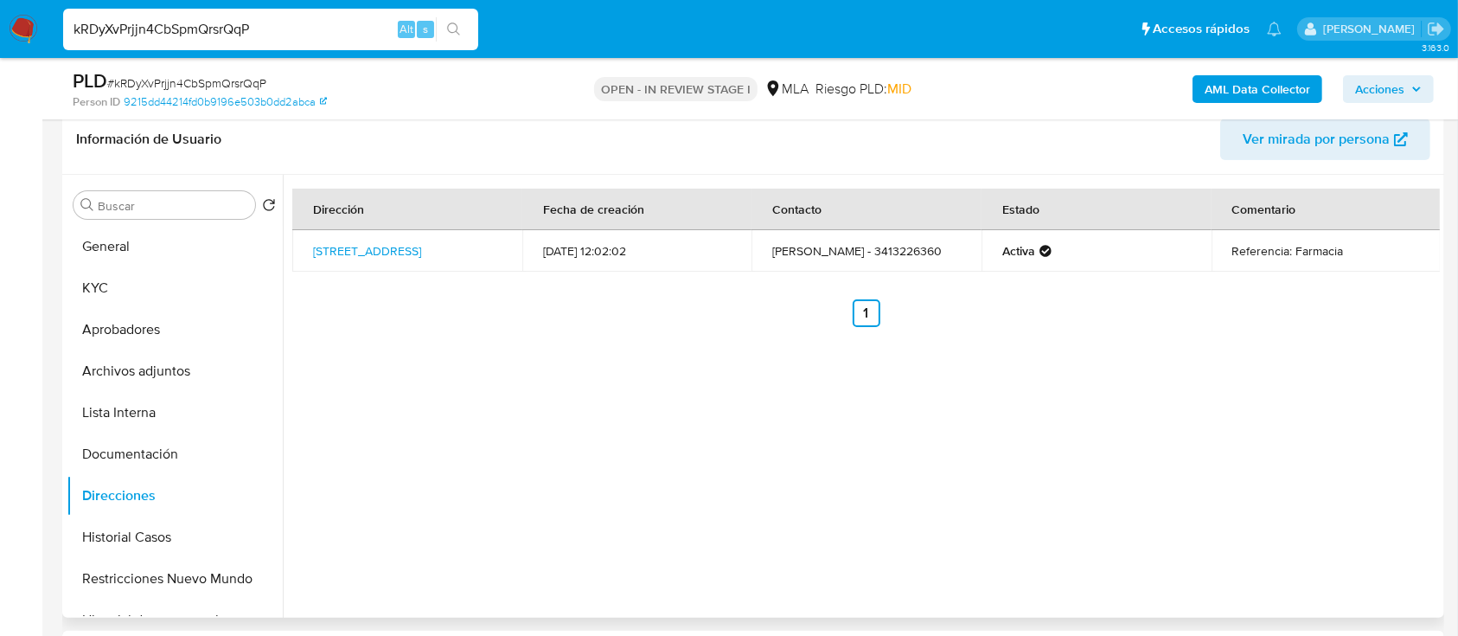
scroll to position [230, 0]
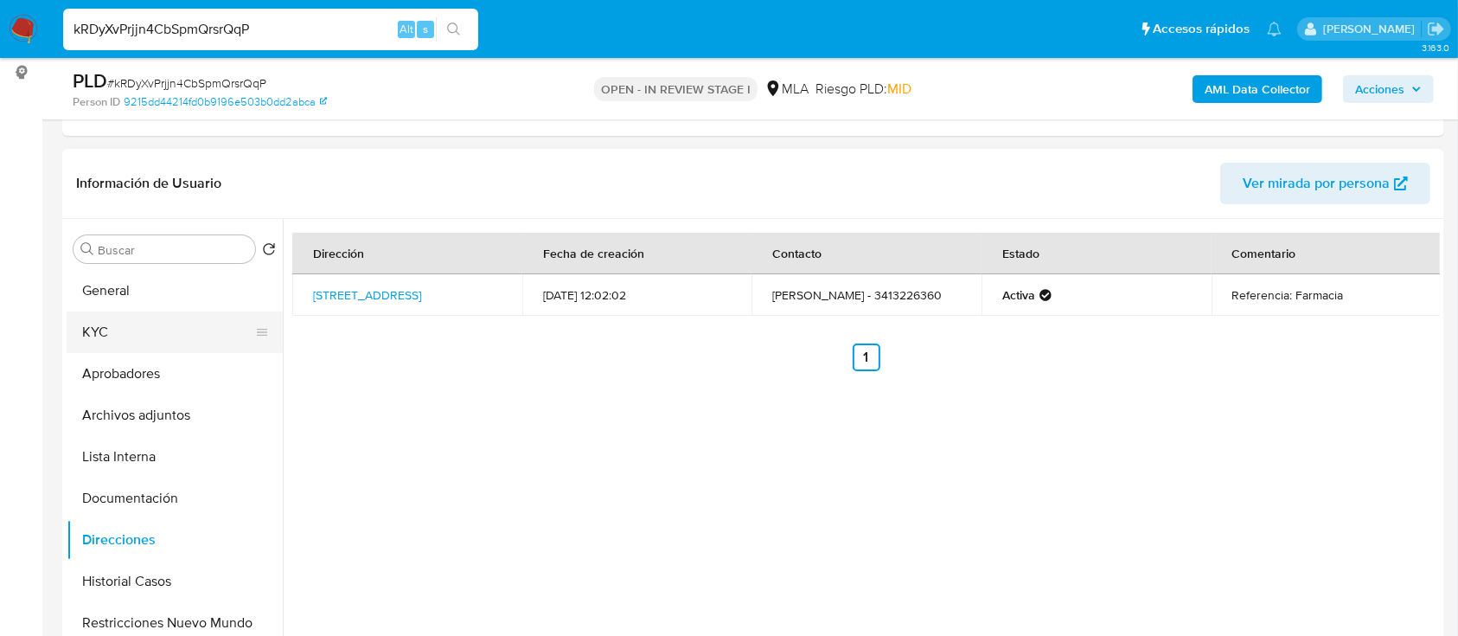
click at [148, 329] on button "KYC" at bounding box center [168, 332] width 202 height 42
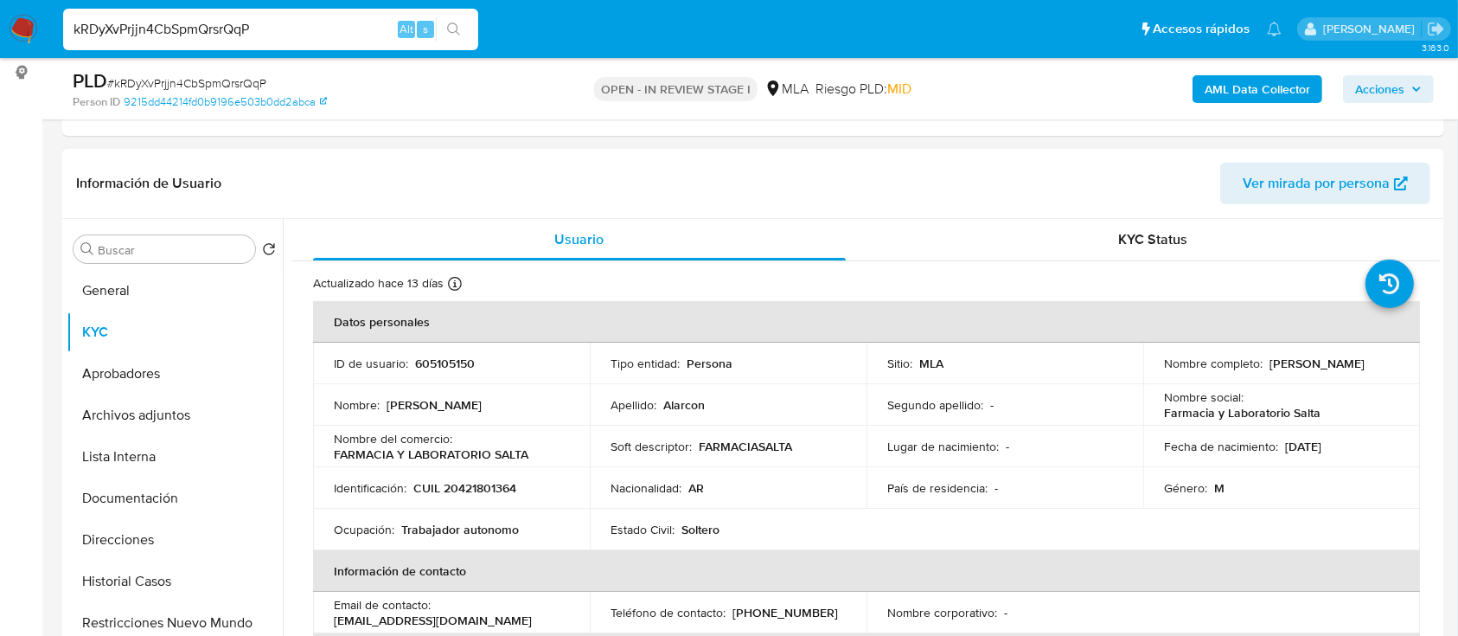
click at [491, 487] on p "CUIL 20421801364" at bounding box center [464, 488] width 103 height 16
click at [491, 486] on p "CUIL 20421801364" at bounding box center [464, 488] width 103 height 16
copy p "20421801364"
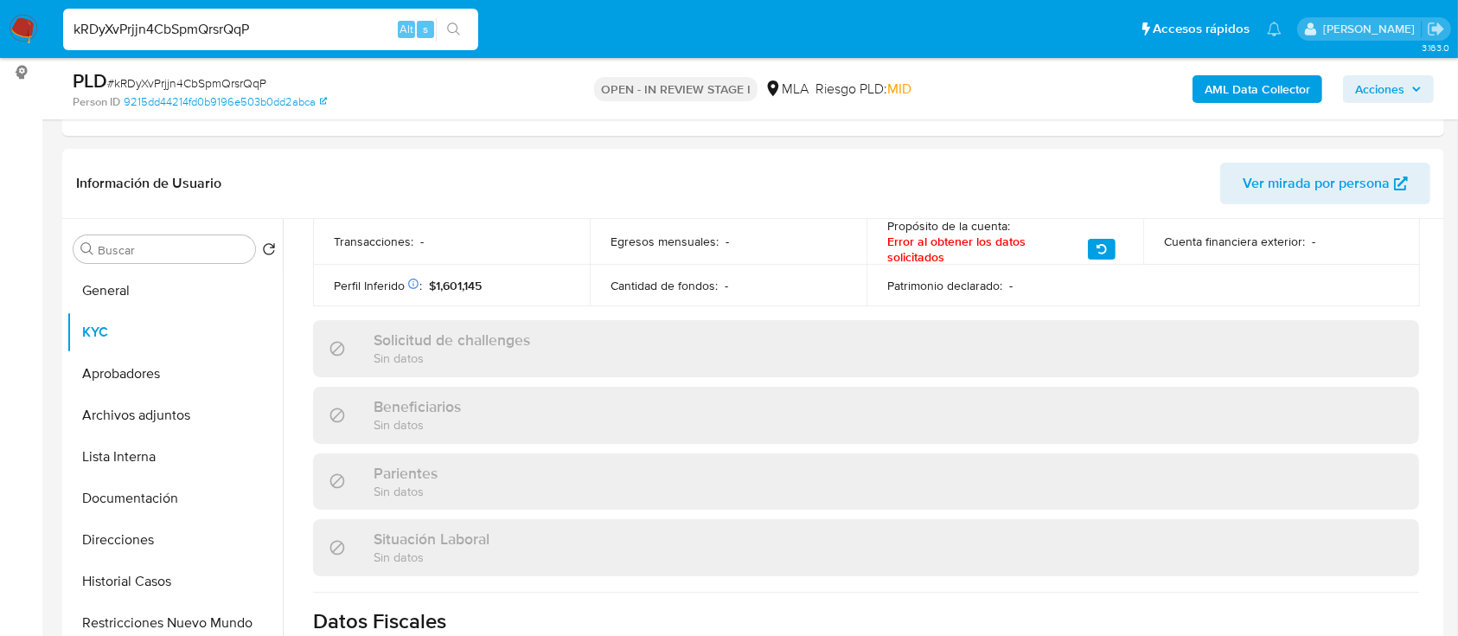
scroll to position [692, 0]
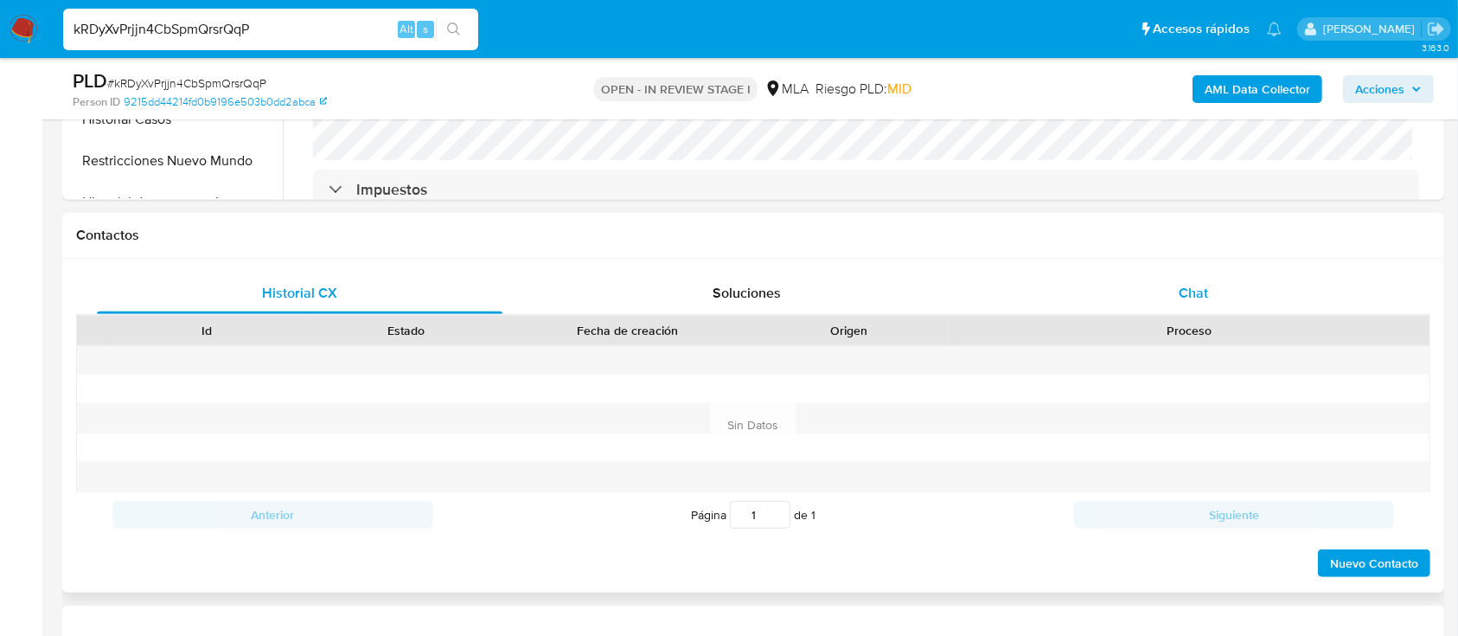
click at [1181, 291] on span "Chat" at bounding box center [1193, 293] width 29 height 20
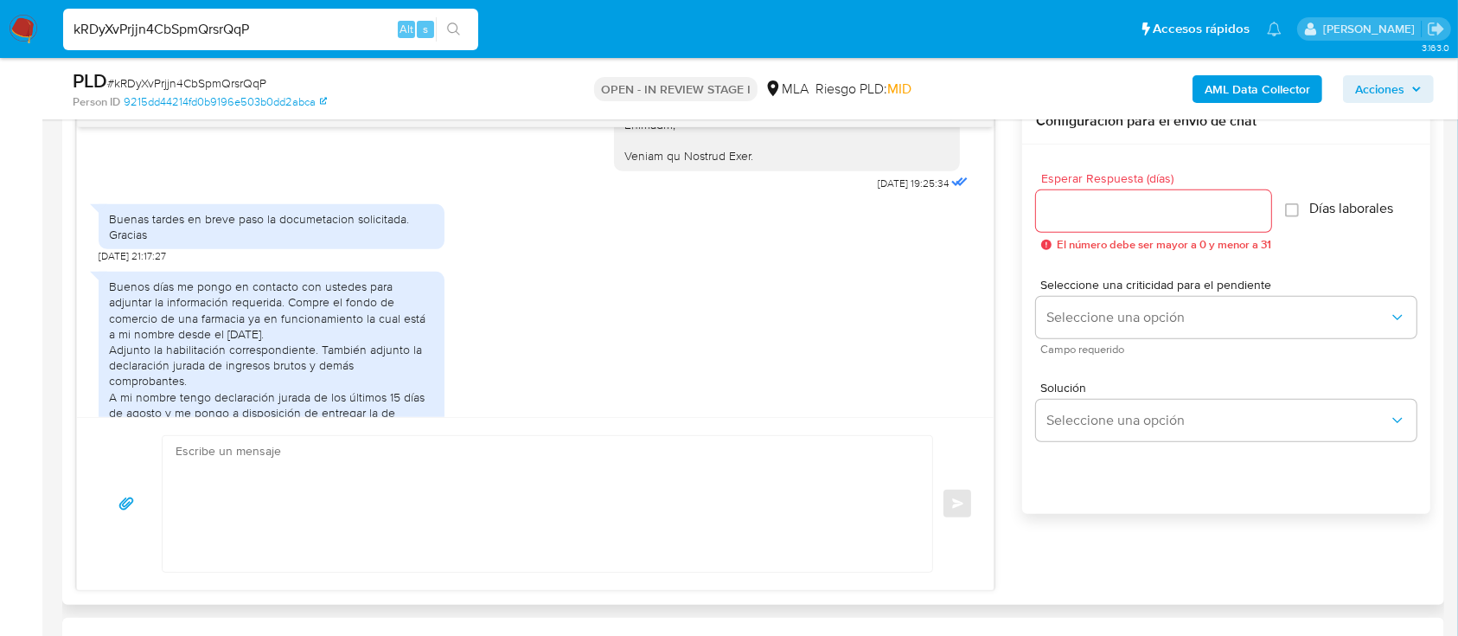
scroll to position [2190, 0]
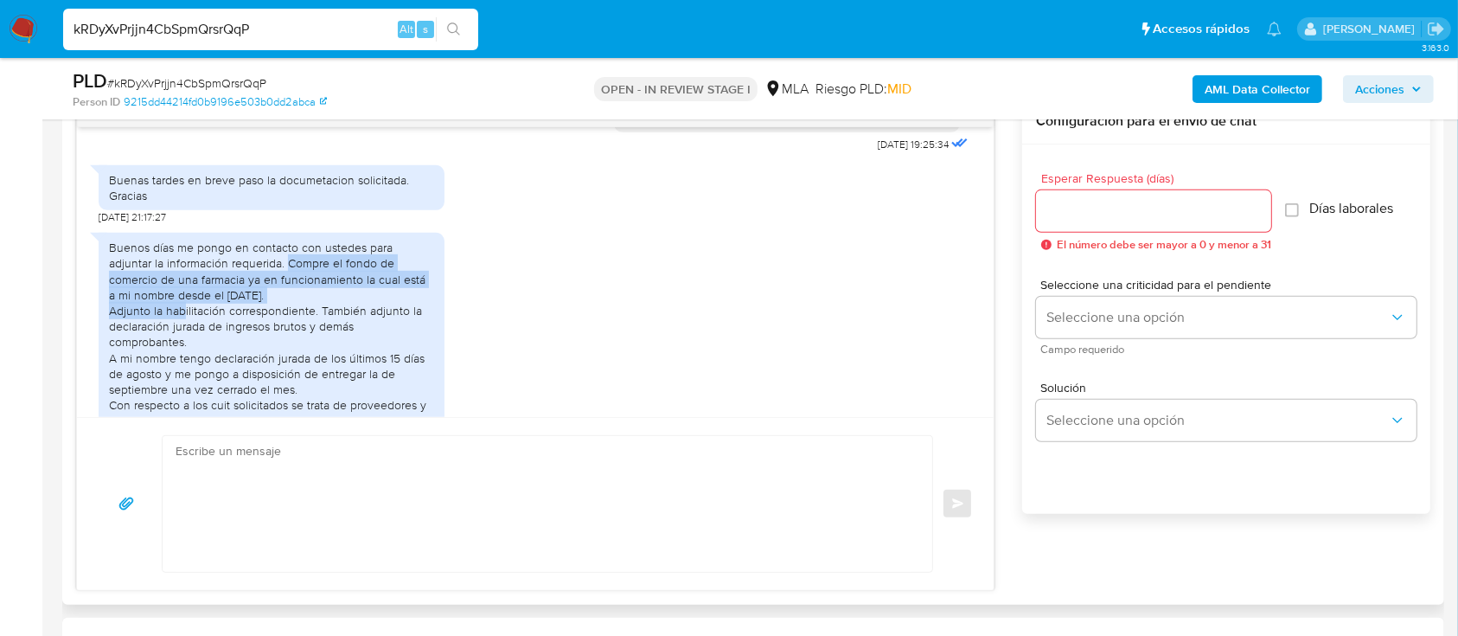
drag, startPoint x: 285, startPoint y: 308, endPoint x: 342, endPoint y: 340, distance: 64.7
click at [342, 340] on div "Buenos días me pongo en contacto con ustedes para adjuntar la información reque…" at bounding box center [271, 342] width 325 height 204
copy div "Compre el fondo de comercio de una farmacia ya en funcionamiento la cual está a…"
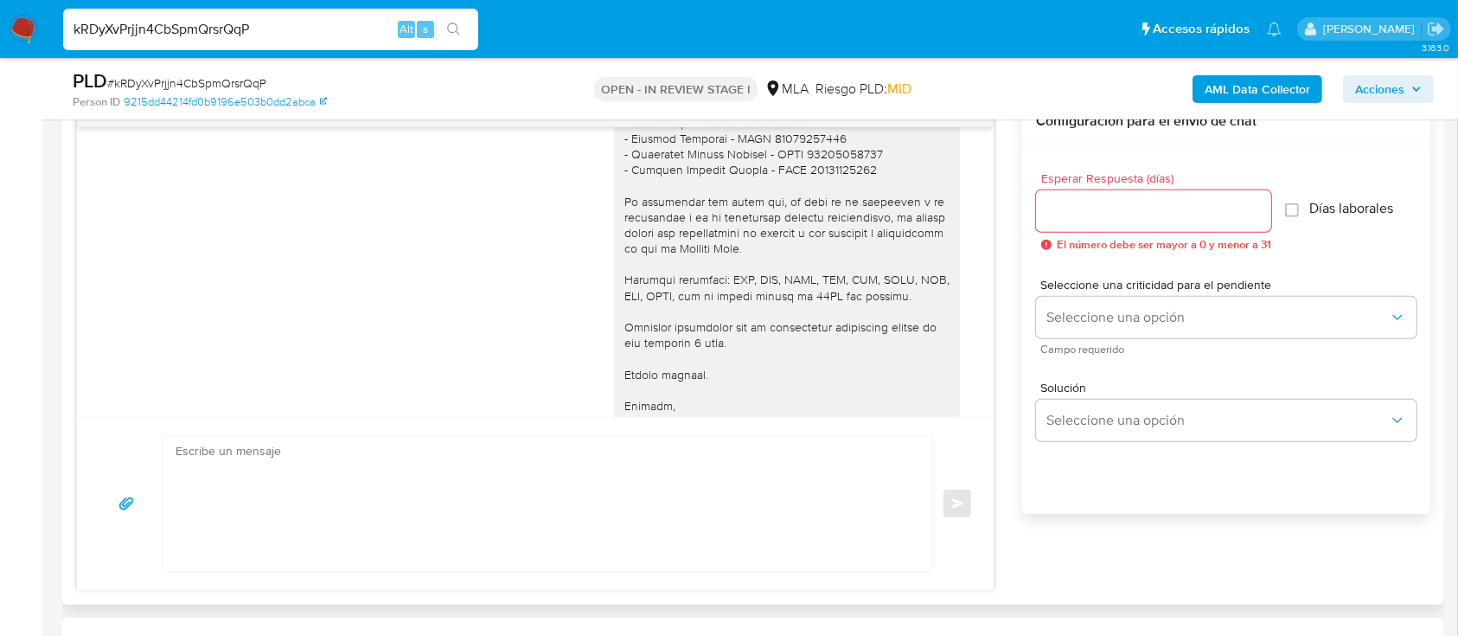
scroll to position [1788, 0]
